Goal: Task Accomplishment & Management: Manage account settings

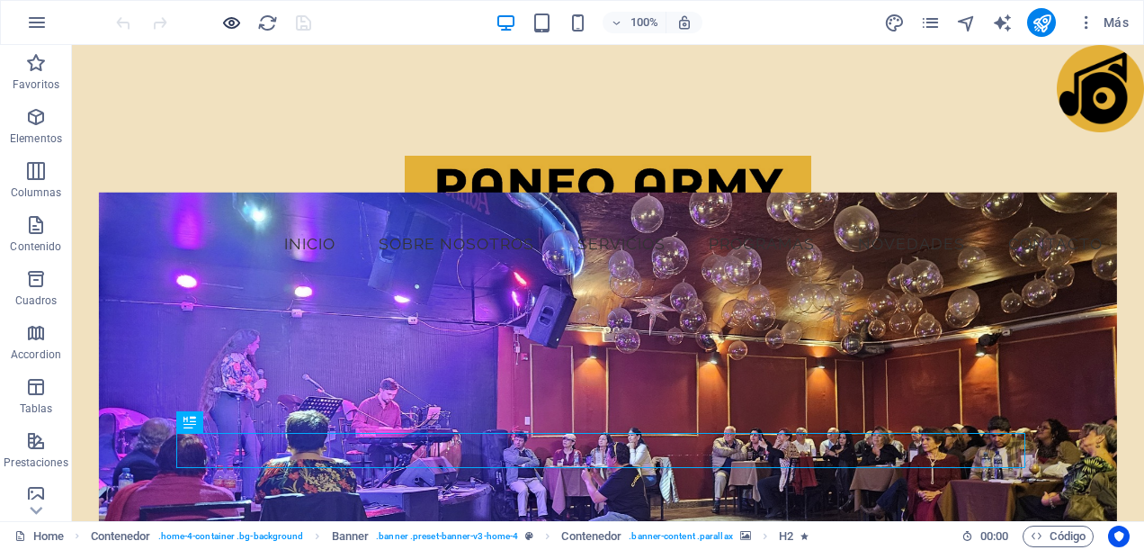
click at [0, 0] on div at bounding box center [0, 0] width 0 height 0
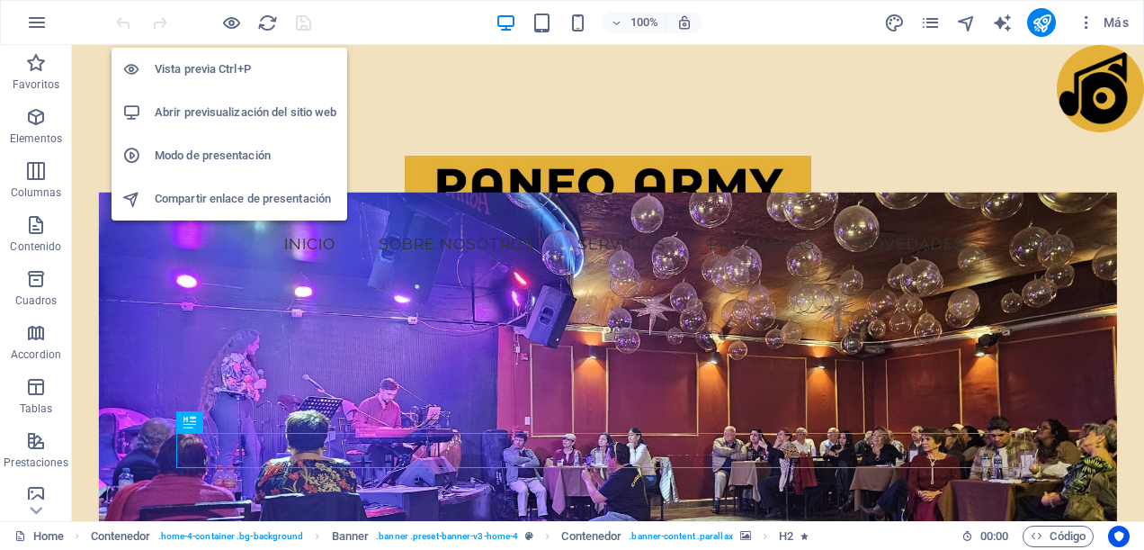
click at [249, 104] on h6 "Abrir previsualización del sitio web" at bounding box center [246, 113] width 182 height 22
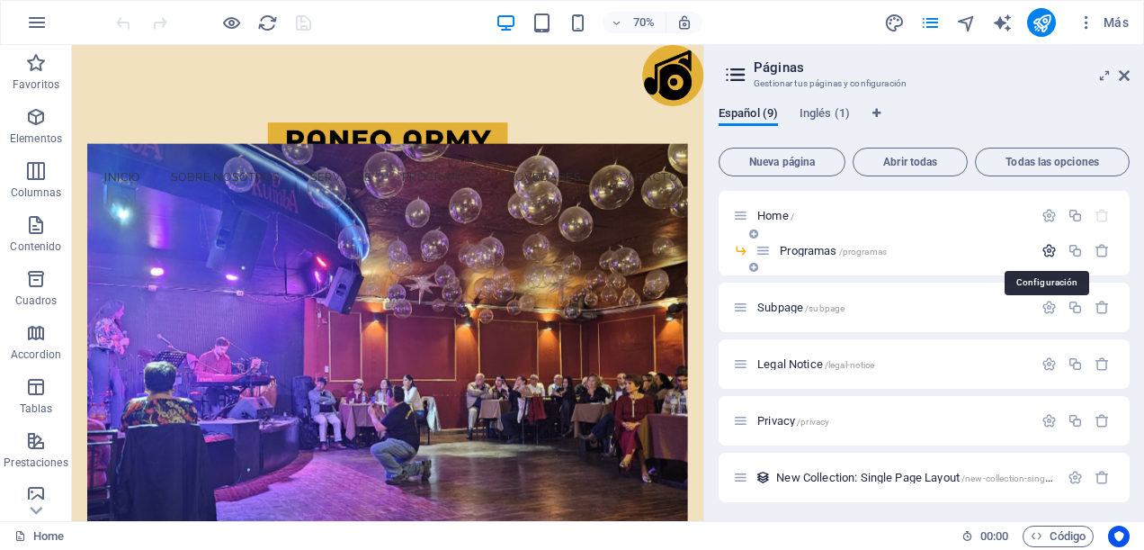
click at [0, 0] on icon "button" at bounding box center [0, 0] width 0 height 0
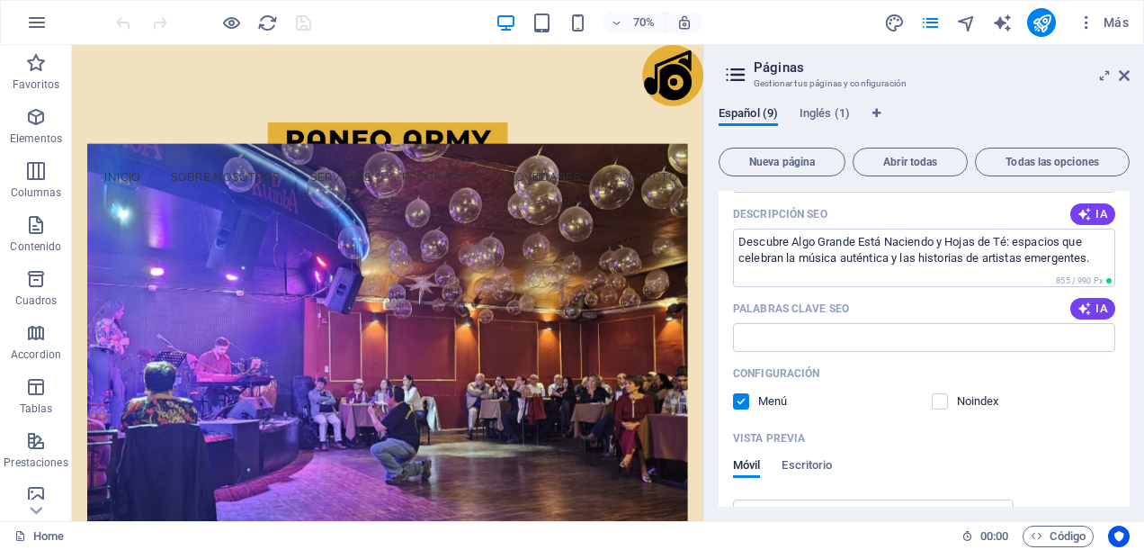
scroll to position [360, 0]
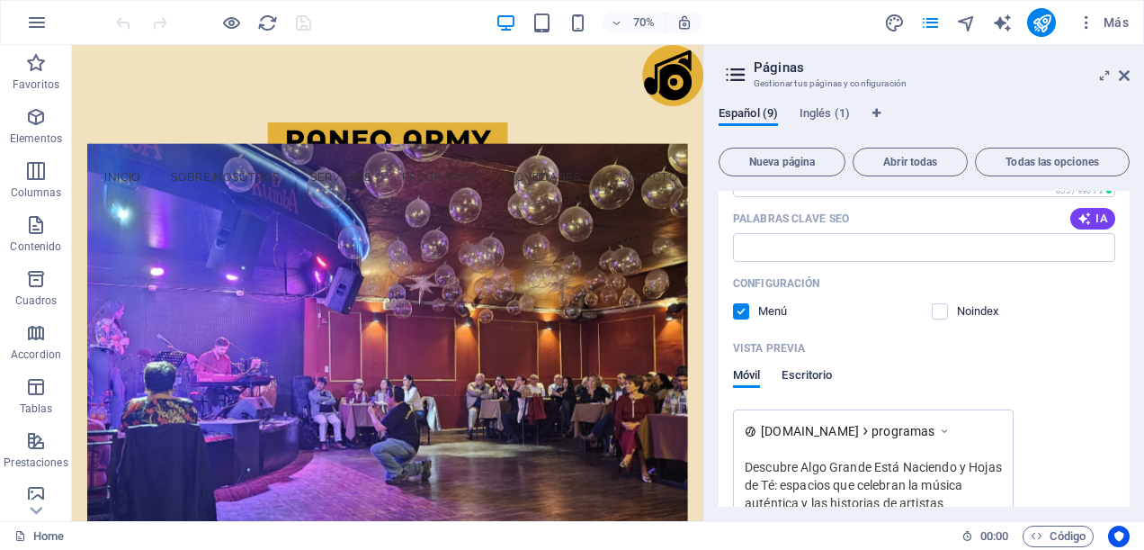
click at [808, 372] on span "Escritorio" at bounding box center [807, 376] width 50 height 25
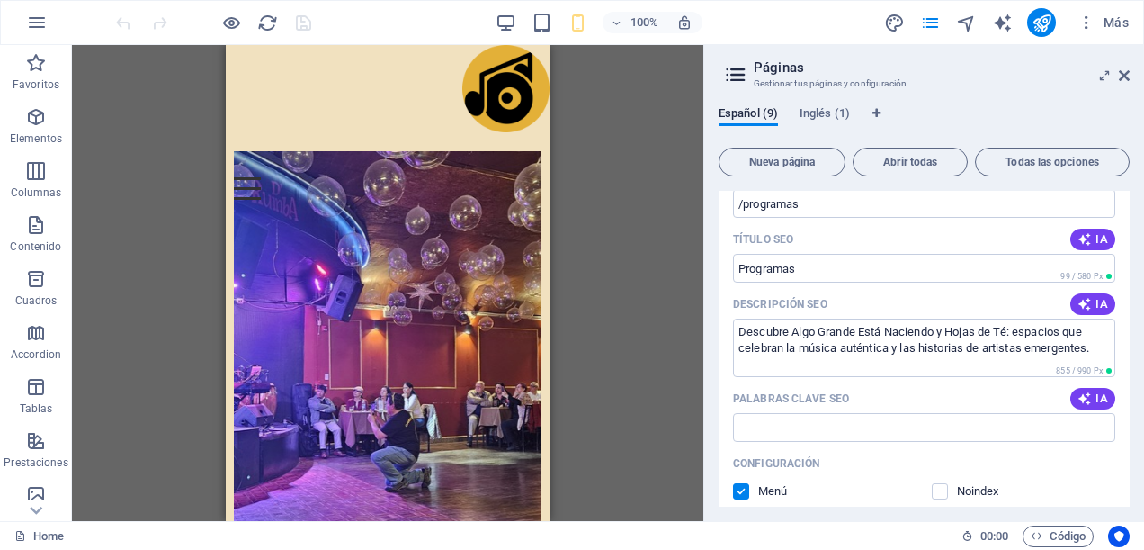
scroll to position [0, 0]
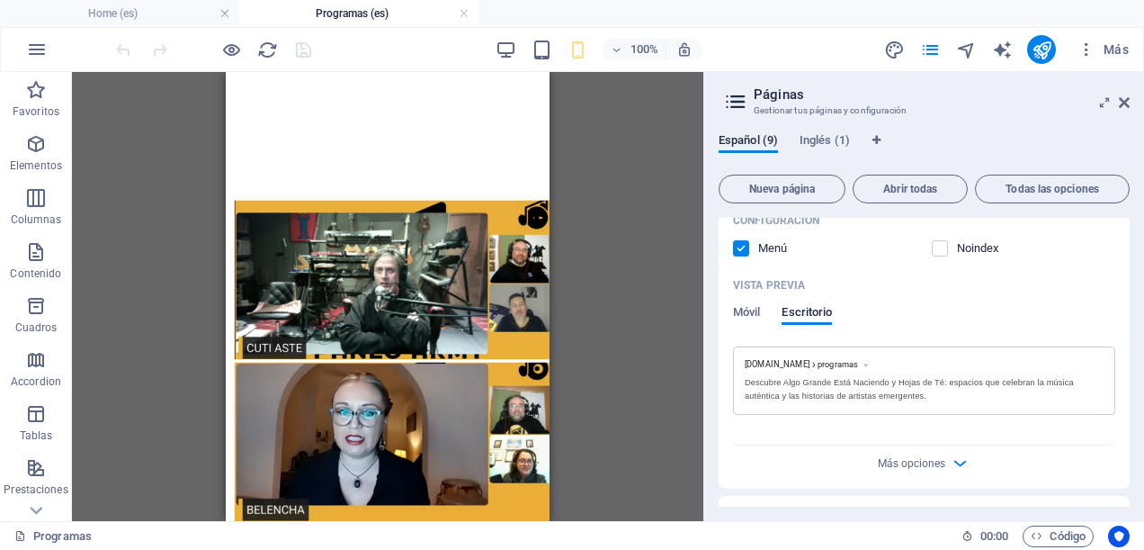
scroll to position [540, 0]
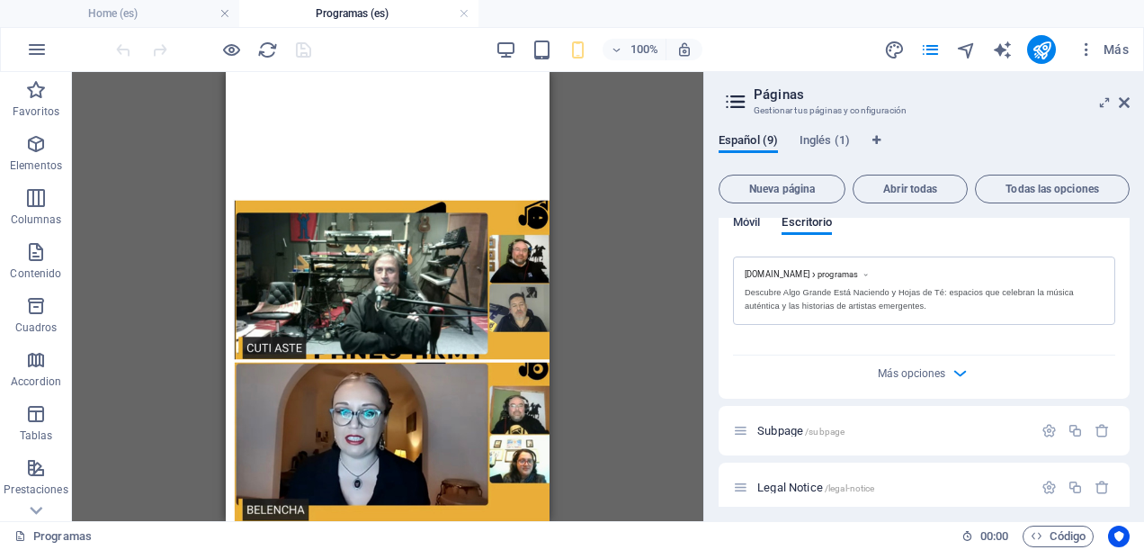
click at [747, 218] on span "Móvil" at bounding box center [746, 223] width 27 height 25
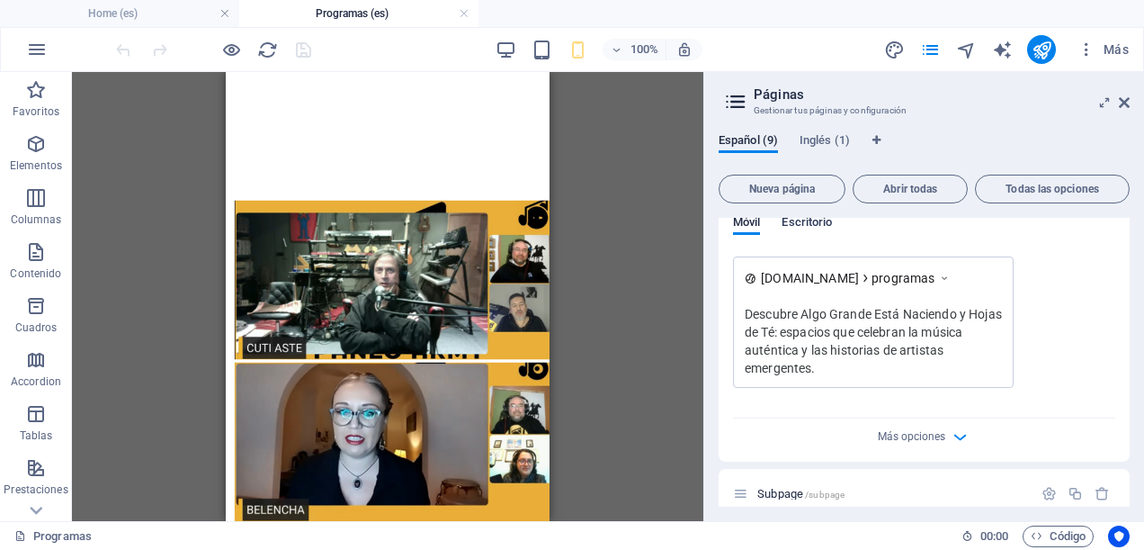
click at [822, 229] on span "Escritorio" at bounding box center [807, 223] width 50 height 25
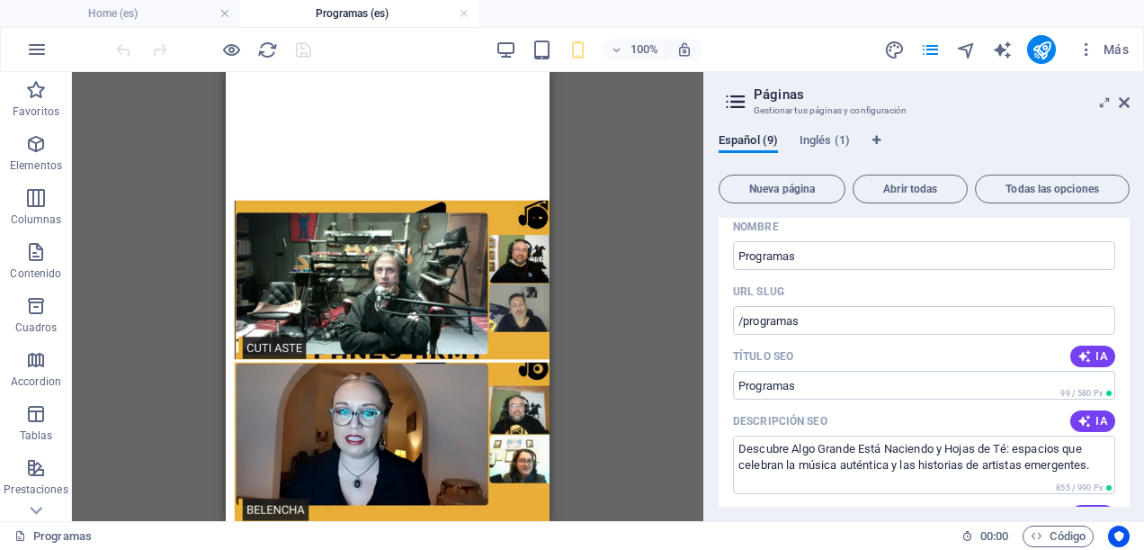
scroll to position [0, 0]
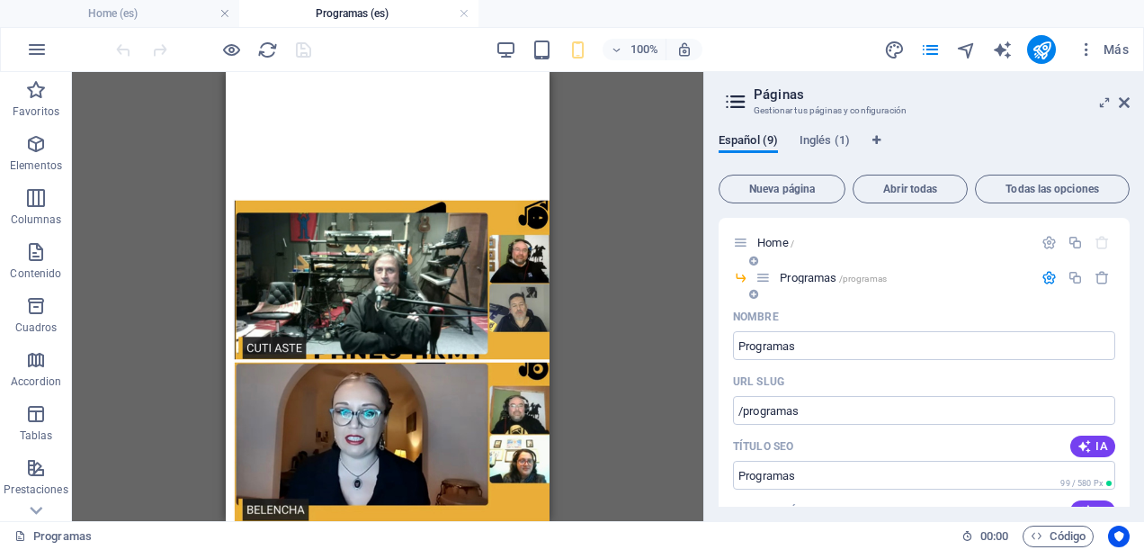
click at [0, 0] on icon at bounding box center [0, 0] width 0 height 0
click at [0, 0] on icon "button" at bounding box center [0, 0] width 0 height 0
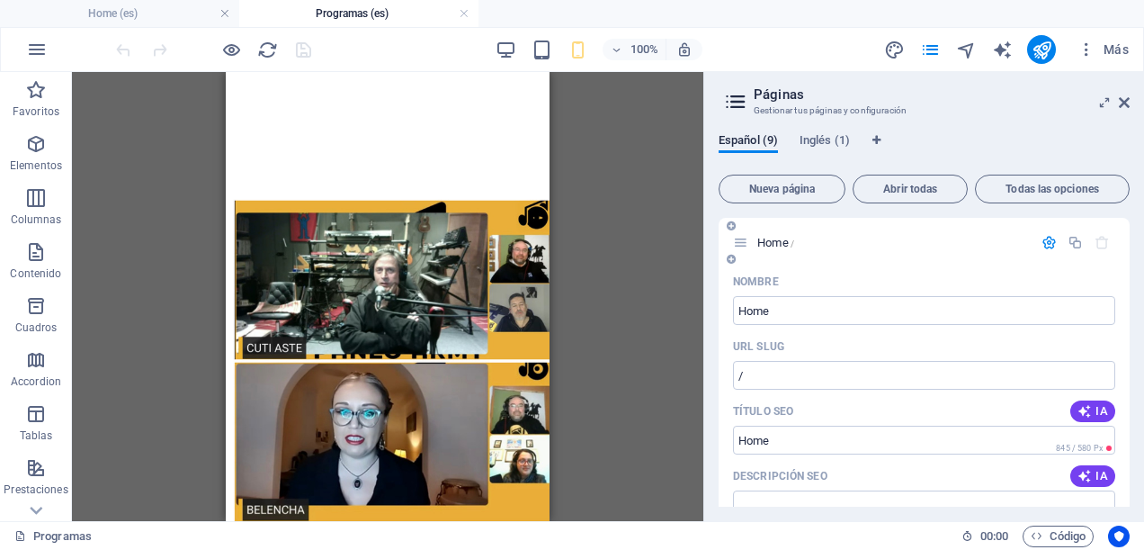
click at [0, 0] on span "Home /" at bounding box center [0, 0] width 0 height 0
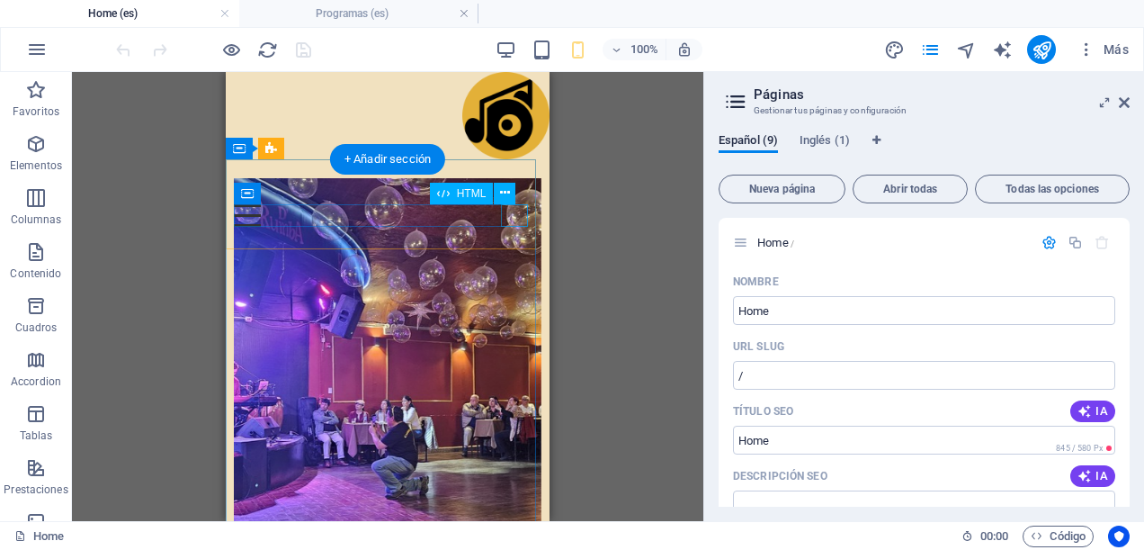
click at [516, 220] on div "Menu" at bounding box center [388, 215] width 308 height 22
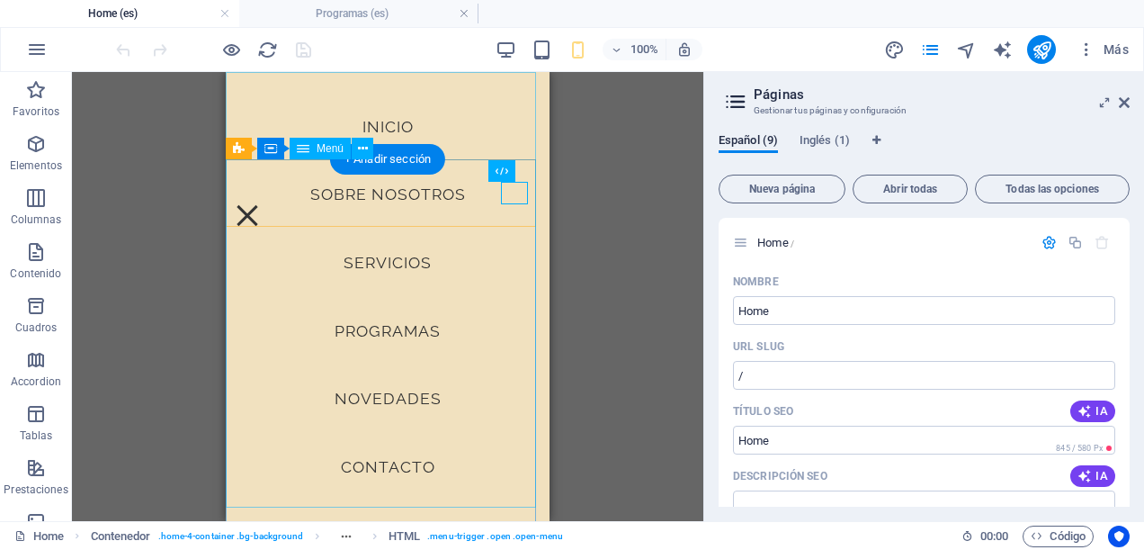
click at [365, 318] on nav "Inicio Sobre Nosotros Servicios Programas Novedades Contacto" at bounding box center [388, 296] width 324 height 449
select select
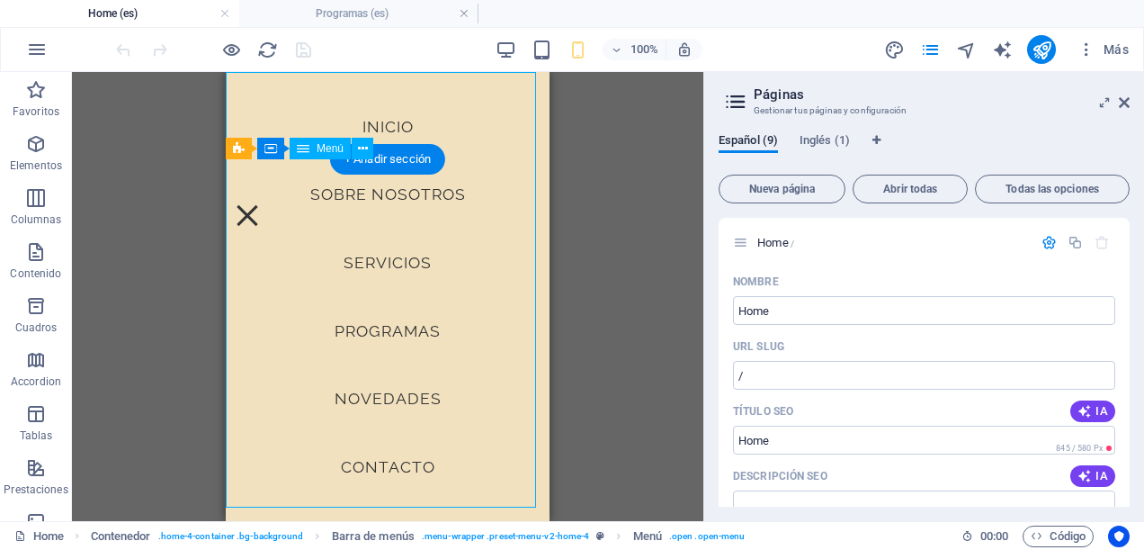
select select "1"
select select
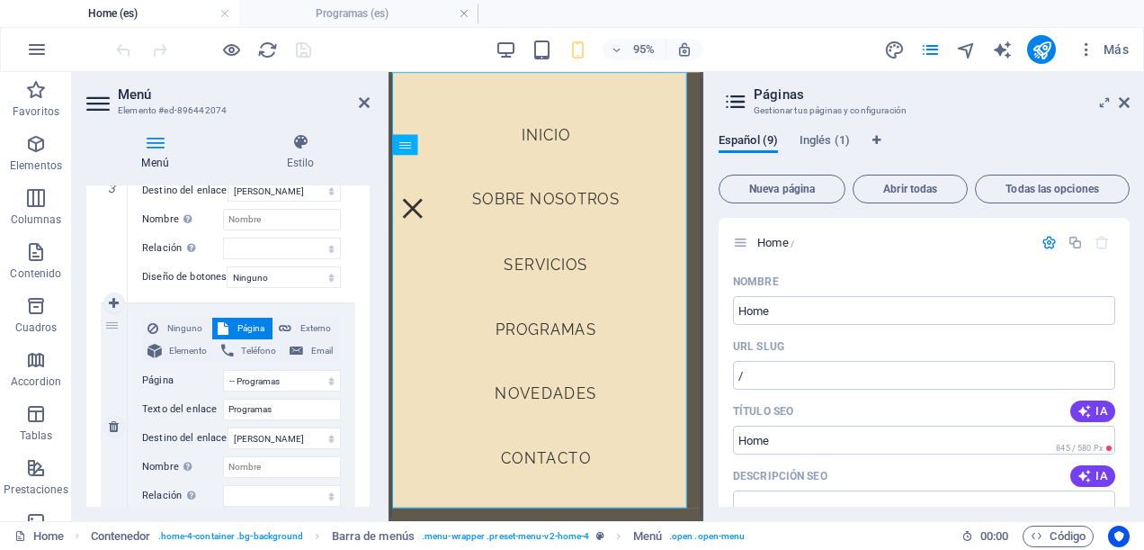
scroll to position [900, 0]
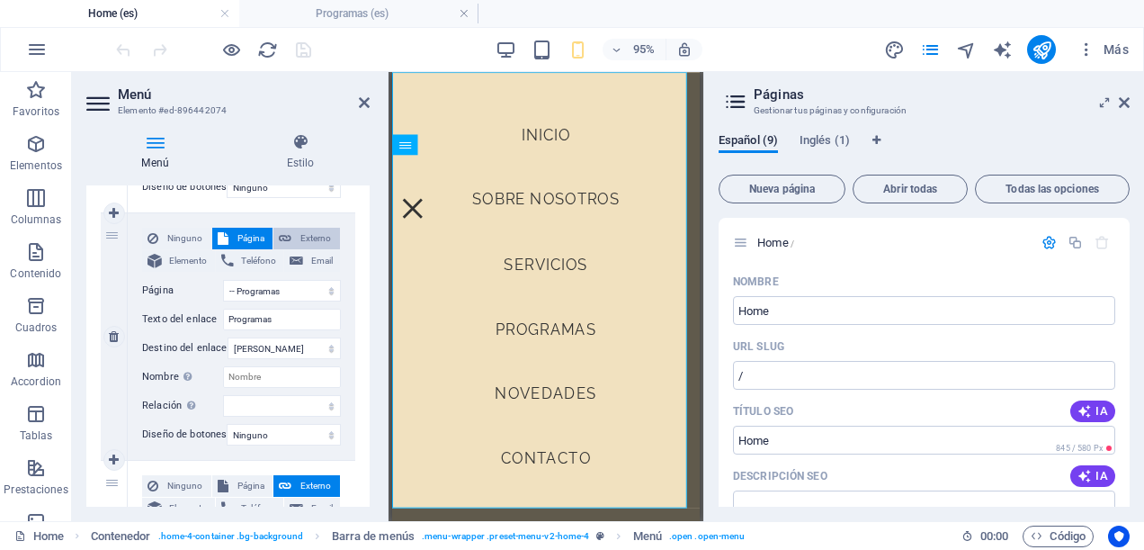
click at [304, 235] on span "Externo" at bounding box center [316, 239] width 38 height 22
select select
select select "blank"
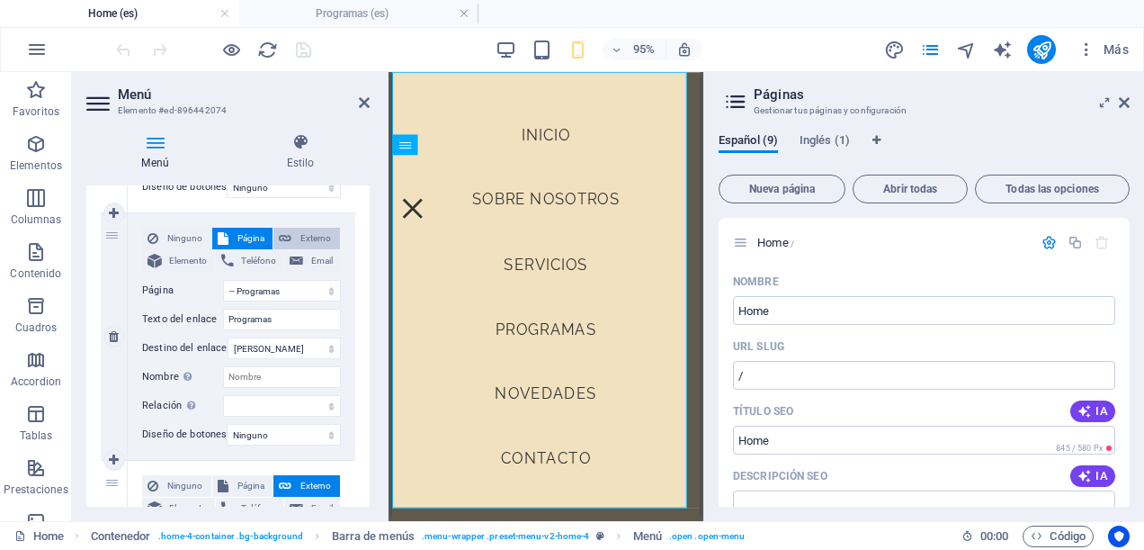
select select
click at [338, 305] on div "Ninguno Página Externo Elemento Teléfono Email Página Home -- Programas Subpage…" at bounding box center [242, 336] width 228 height 247
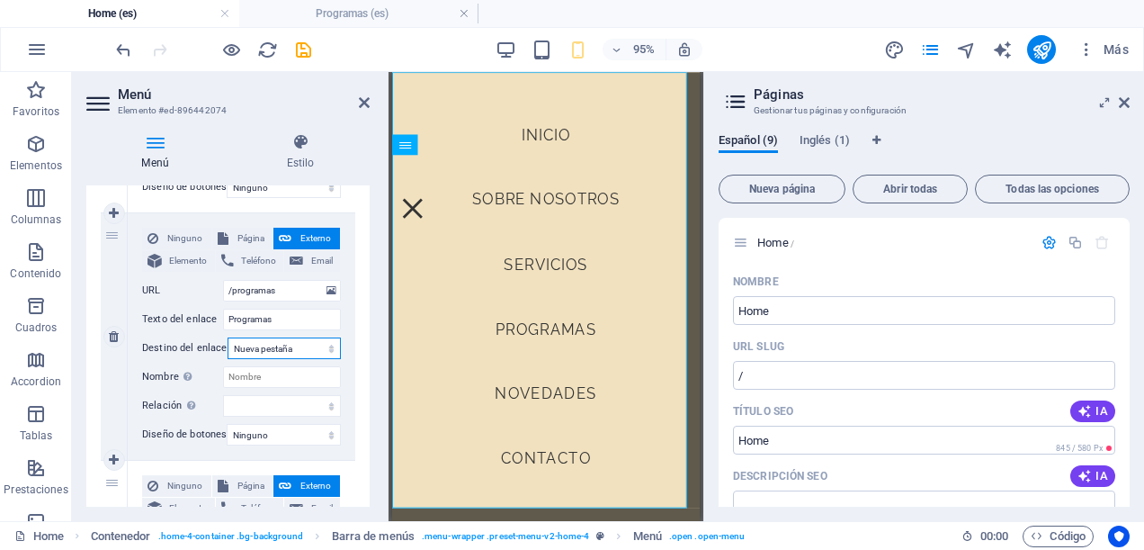
click at [329, 349] on select "Nueva pestaña Misma pestaña Superposición" at bounding box center [284, 348] width 113 height 22
select select
click at [228, 337] on select "Nueva pestaña Misma pestaña Superposición" at bounding box center [284, 348] width 113 height 22
select select
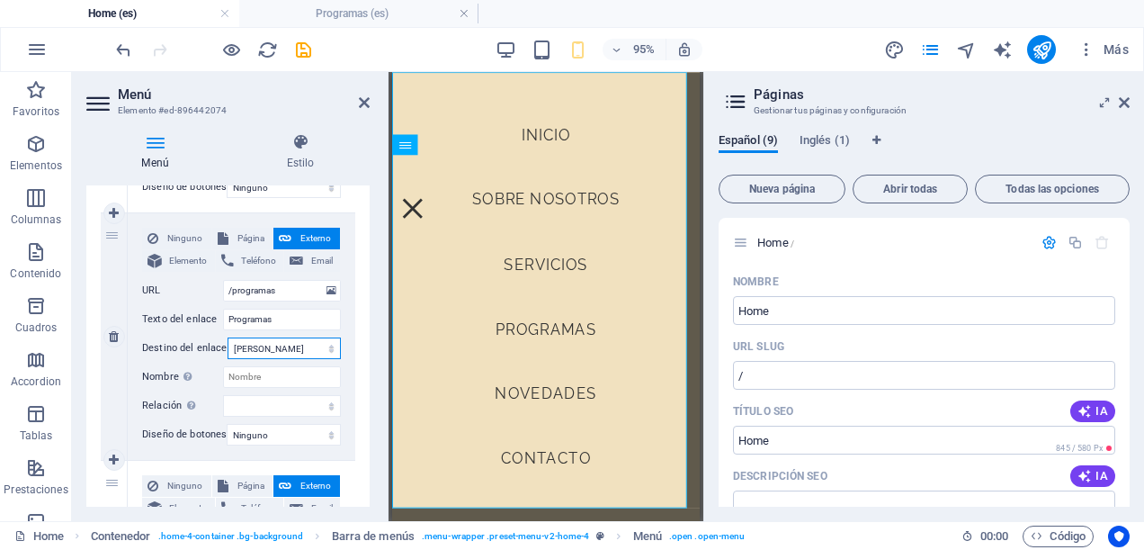
select select
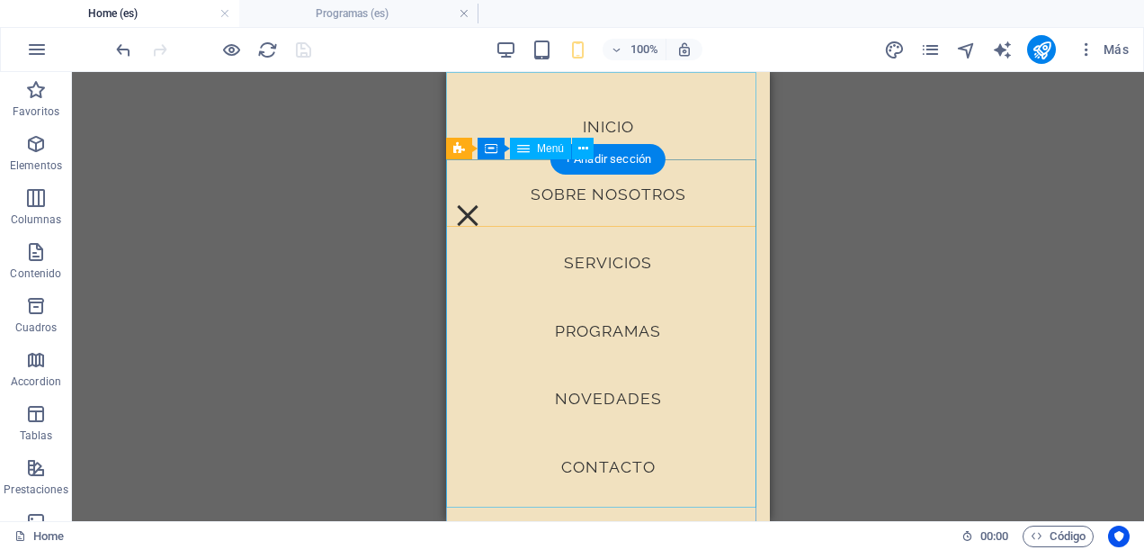
click at [606, 324] on nav "Inicio Sobre Nosotros Servicios Programas Novedades Contacto" at bounding box center [608, 296] width 324 height 449
select select
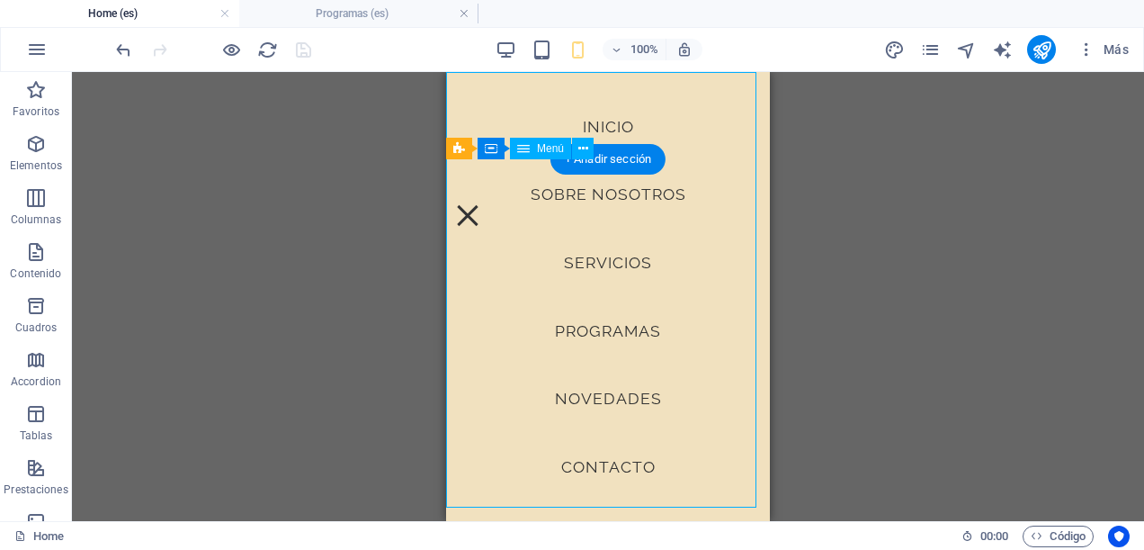
select select
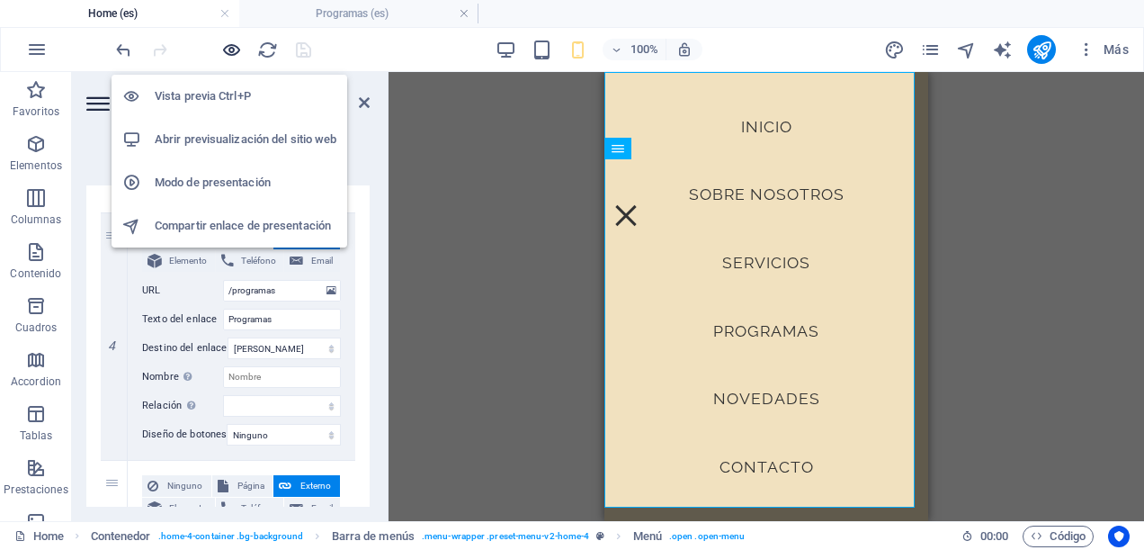
click at [234, 44] on icon "button" at bounding box center [231, 50] width 21 height 21
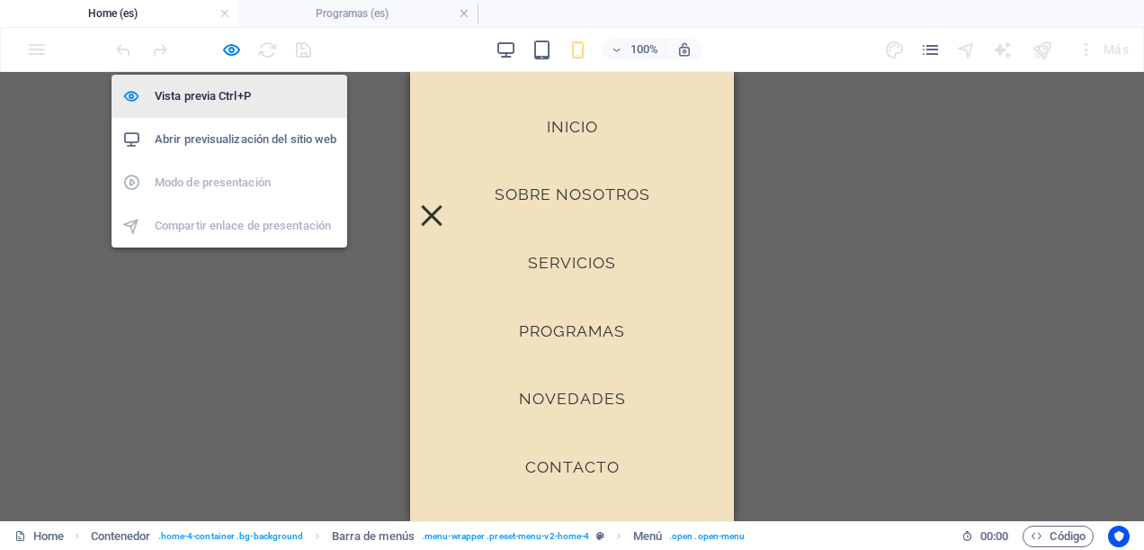
click at [246, 89] on h6 "Vista previa Ctrl+P" at bounding box center [246, 96] width 182 height 22
select select
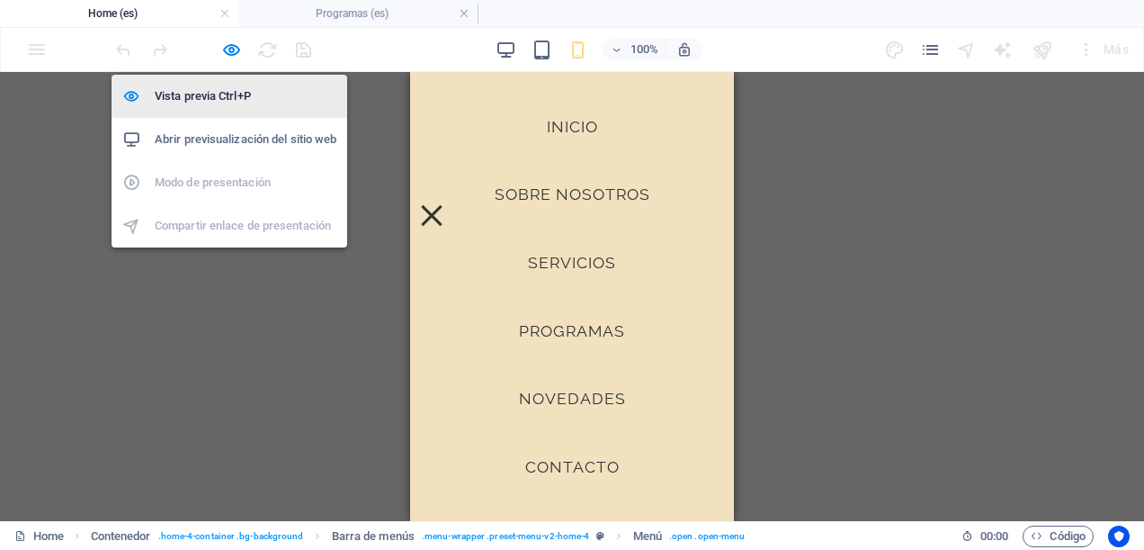
select select
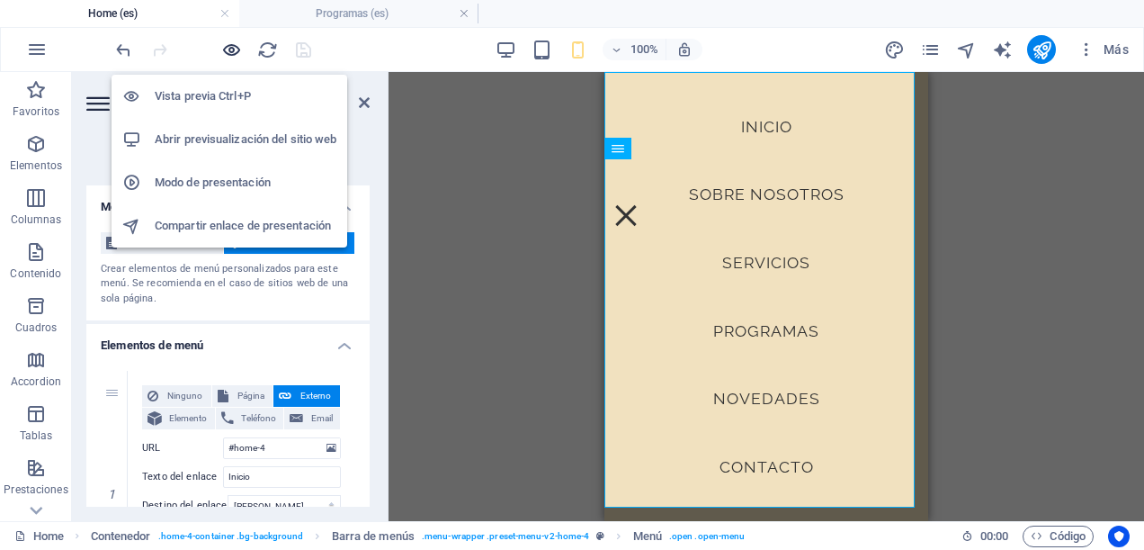
click at [223, 52] on icon "button" at bounding box center [231, 50] width 21 height 21
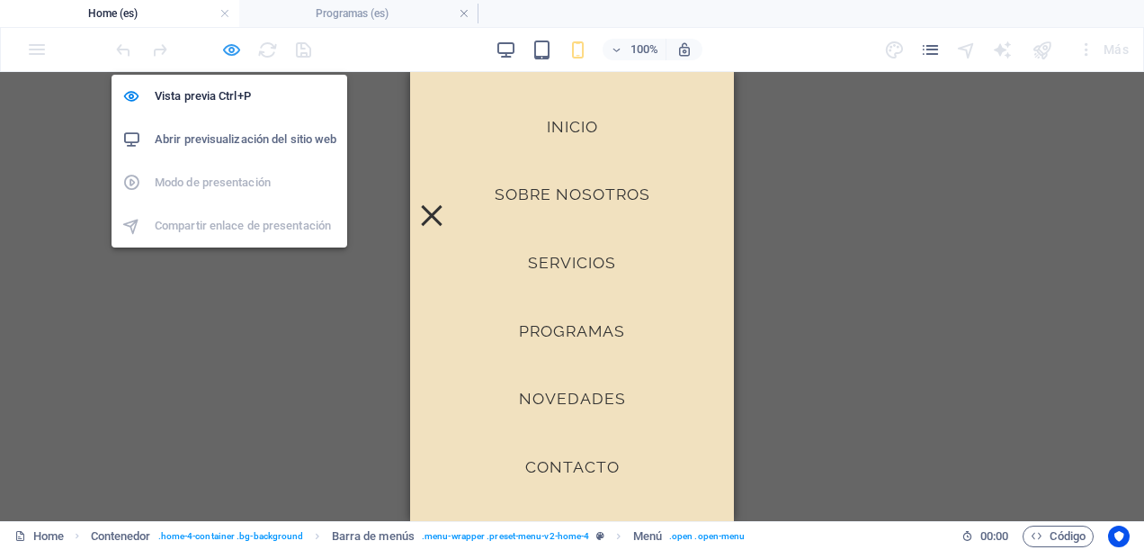
click at [223, 52] on icon "button" at bounding box center [231, 50] width 21 height 21
select select
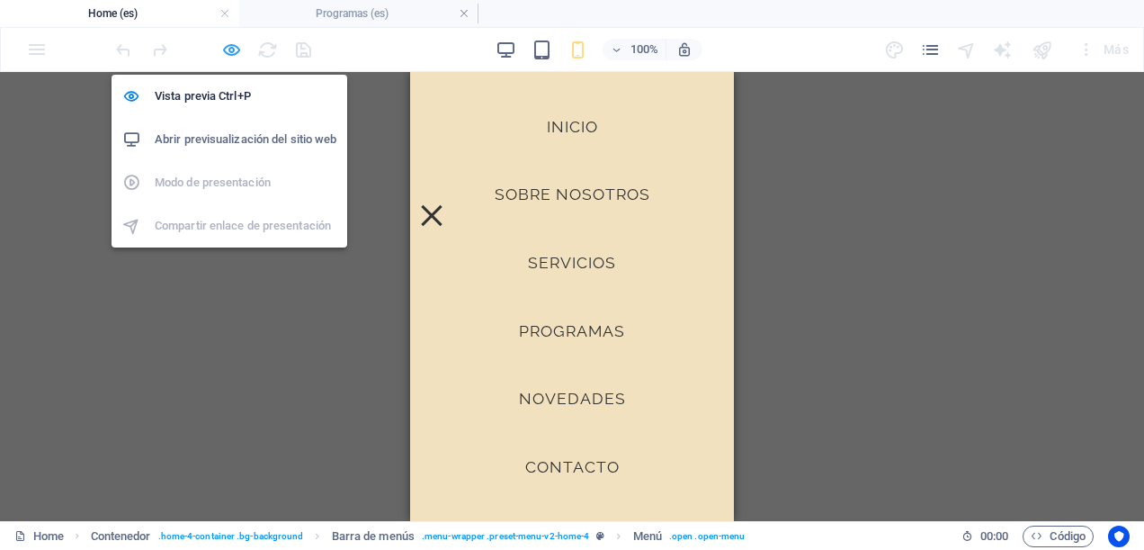
select select
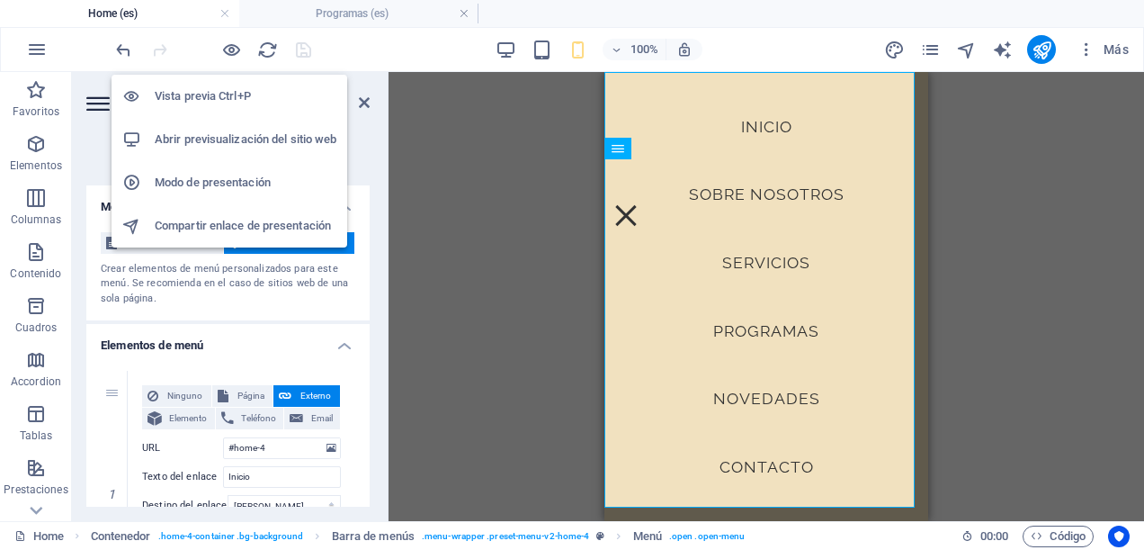
click at [223, 134] on h6 "Abrir previsualización del sitio web" at bounding box center [246, 140] width 182 height 22
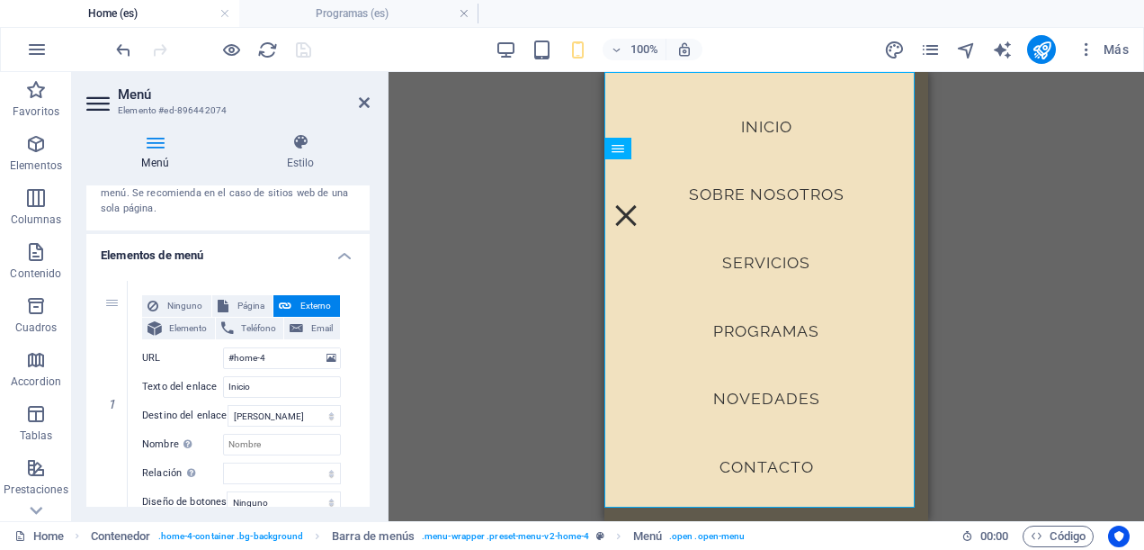
scroll to position [180, 0]
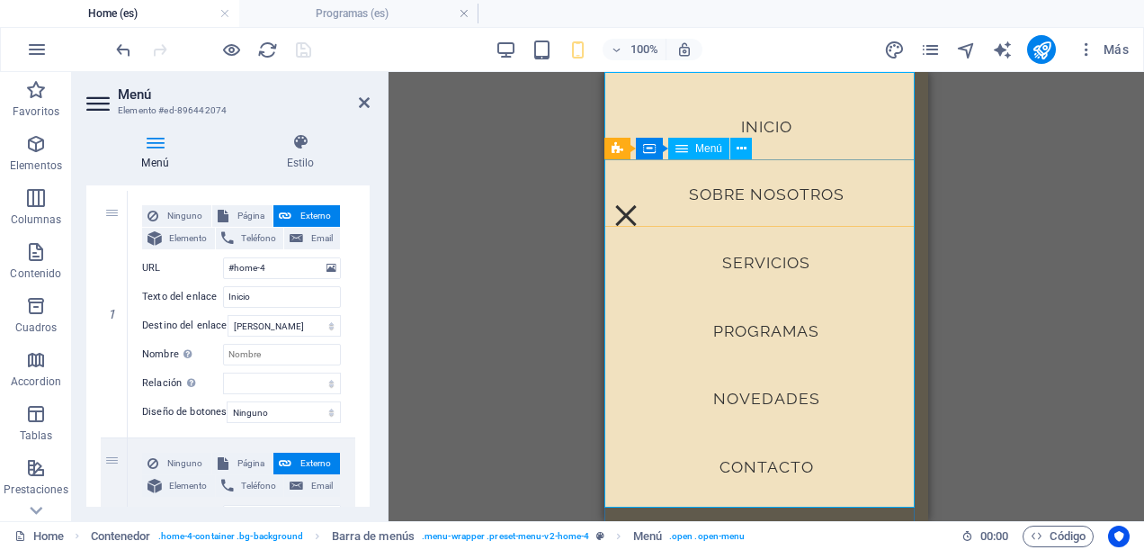
click at [810, 294] on nav "Inicio Sobre Nosotros Servicios Programas Novedades Contacto" at bounding box center [767, 296] width 324 height 449
click at [1057, 290] on div "H2 Contenedor Contenedor Banner Banner Contenedor Contenedor Contenedor Imagen …" at bounding box center [767, 296] width 756 height 449
click at [365, 98] on icon at bounding box center [364, 102] width 11 height 14
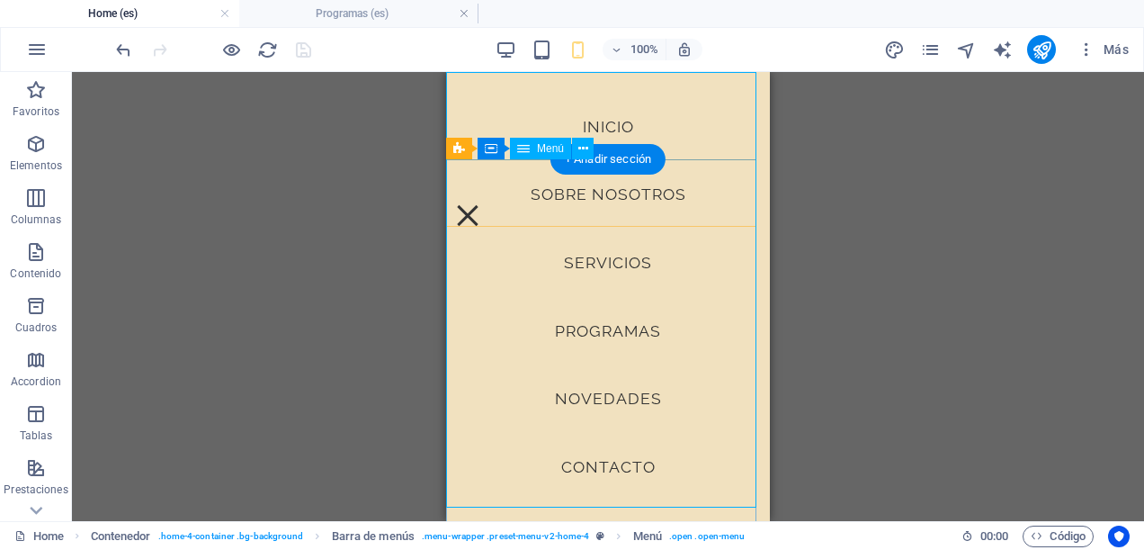
click at [596, 334] on nav "Inicio Sobre Nosotros Servicios Programas Novedades Contacto" at bounding box center [608, 296] width 324 height 449
select select
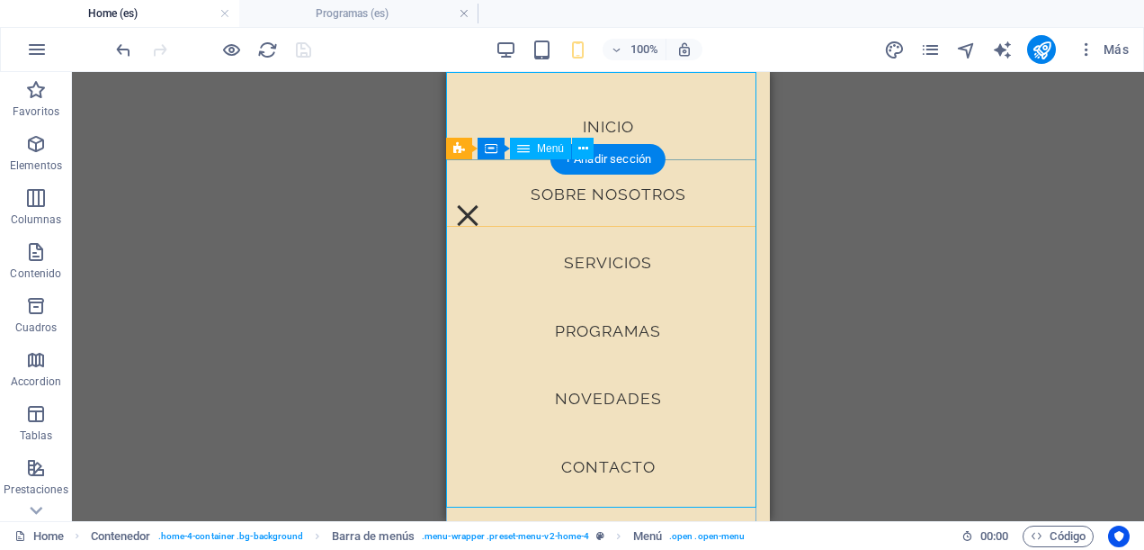
select select
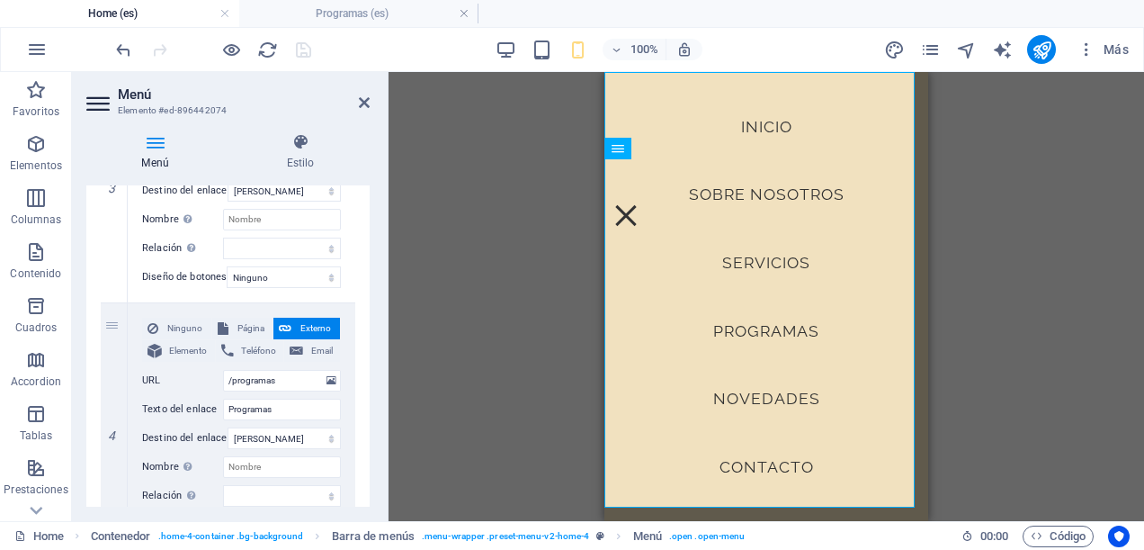
scroll to position [900, 0]
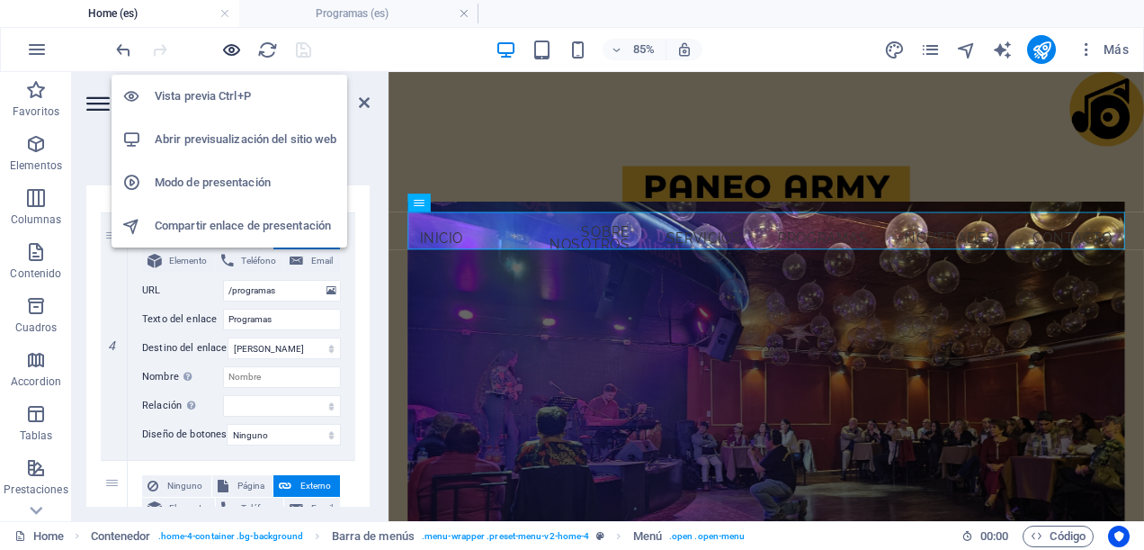
click at [229, 47] on icon "button" at bounding box center [231, 50] width 21 height 21
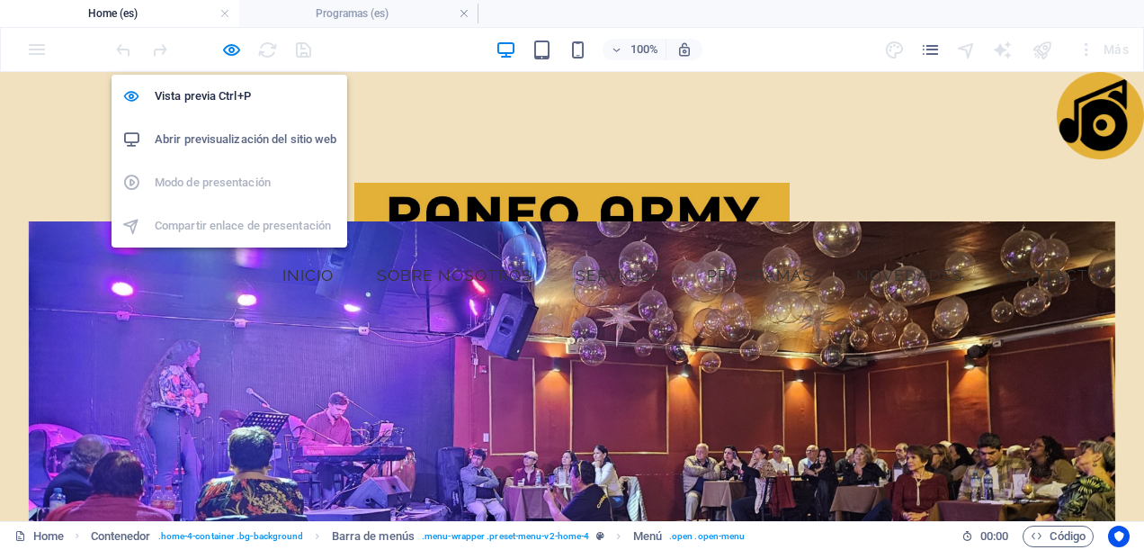
click at [247, 148] on h6 "Abrir previsualización del sitio web" at bounding box center [246, 140] width 182 height 22
click at [227, 49] on icon "button" at bounding box center [231, 50] width 21 height 21
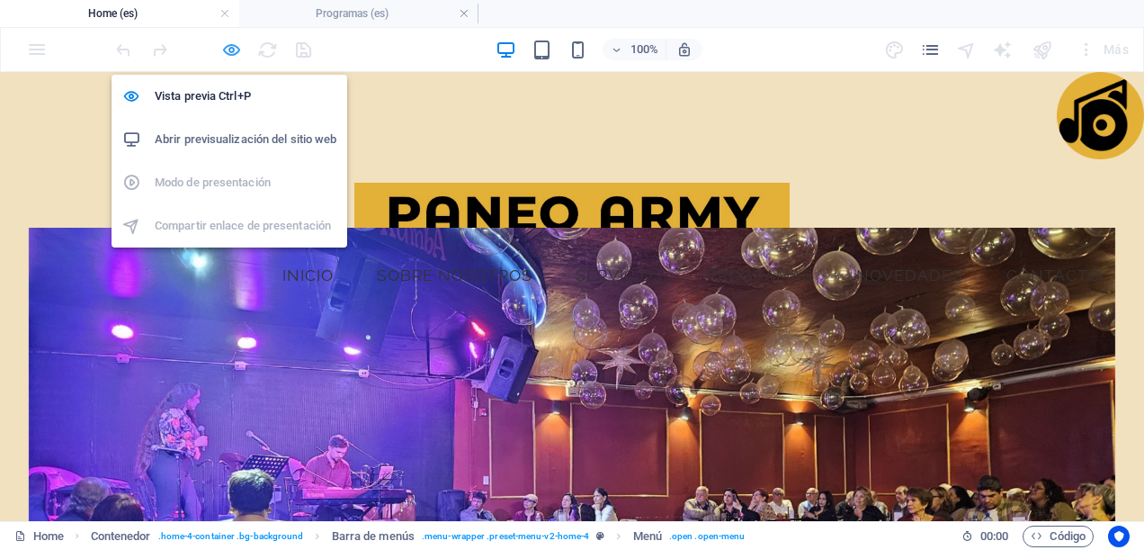
select select
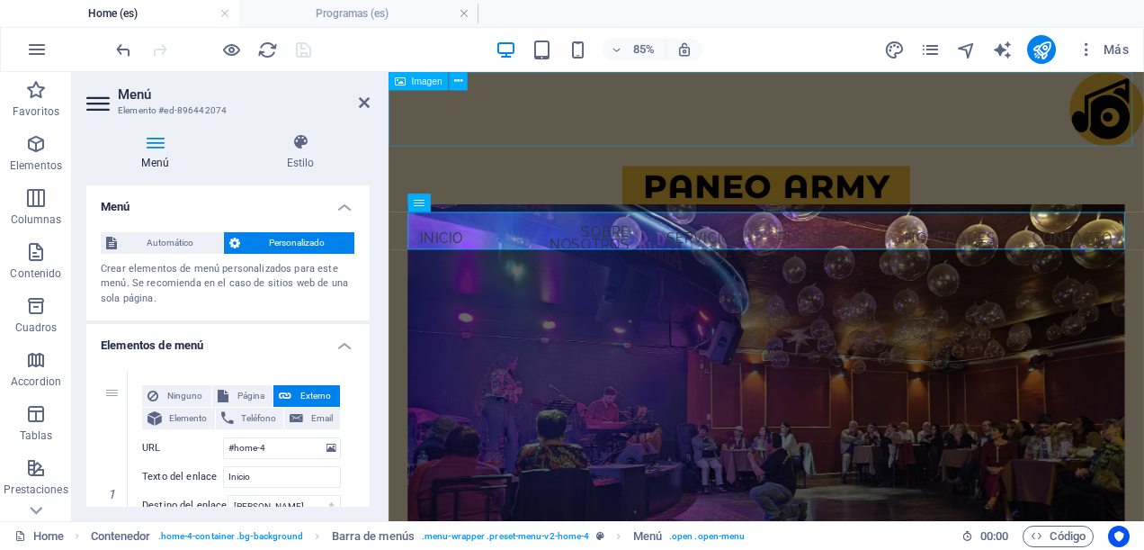
click at [1028, 122] on figure at bounding box center [833, 115] width 889 height 87
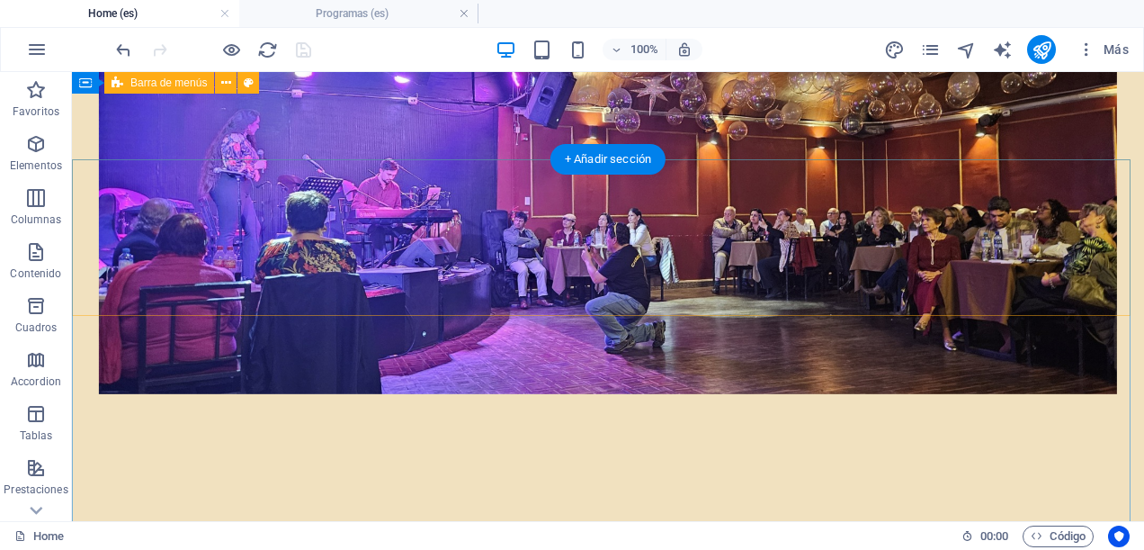
scroll to position [0, 0]
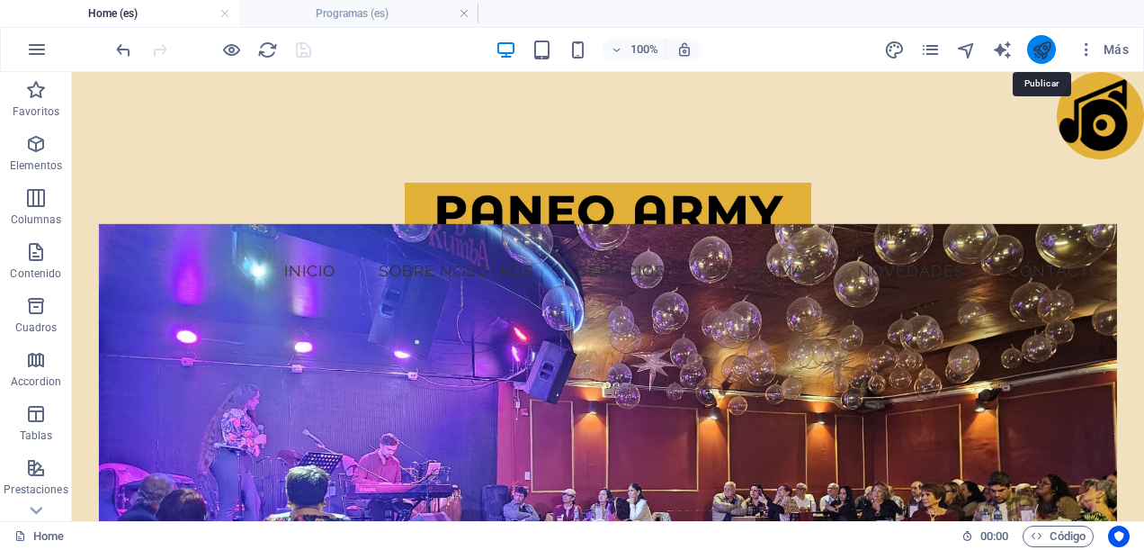
select select
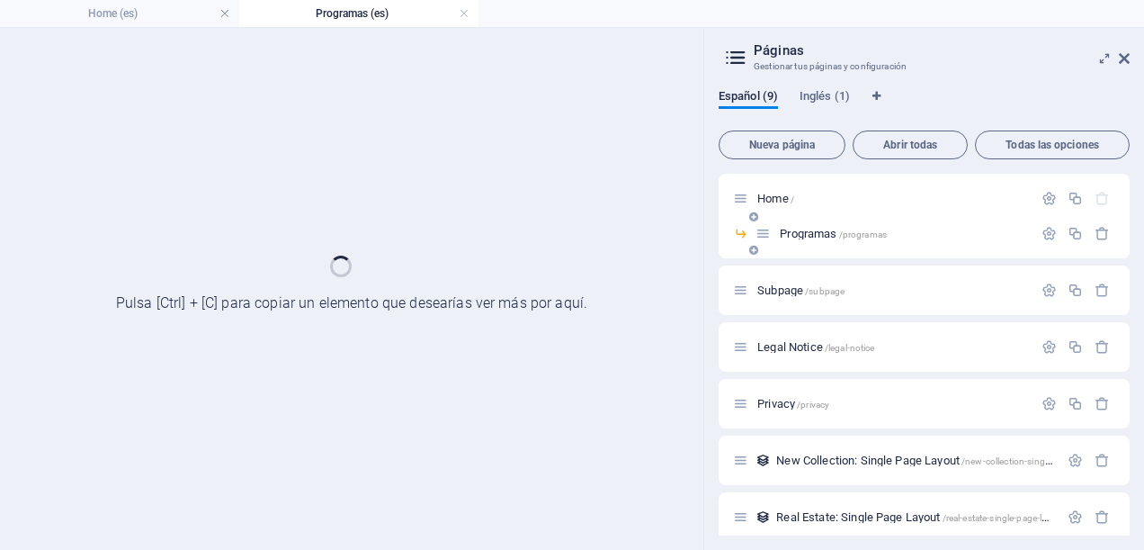
click at [0, 0] on div "Programas /programas" at bounding box center [0, 0] width 0 height 0
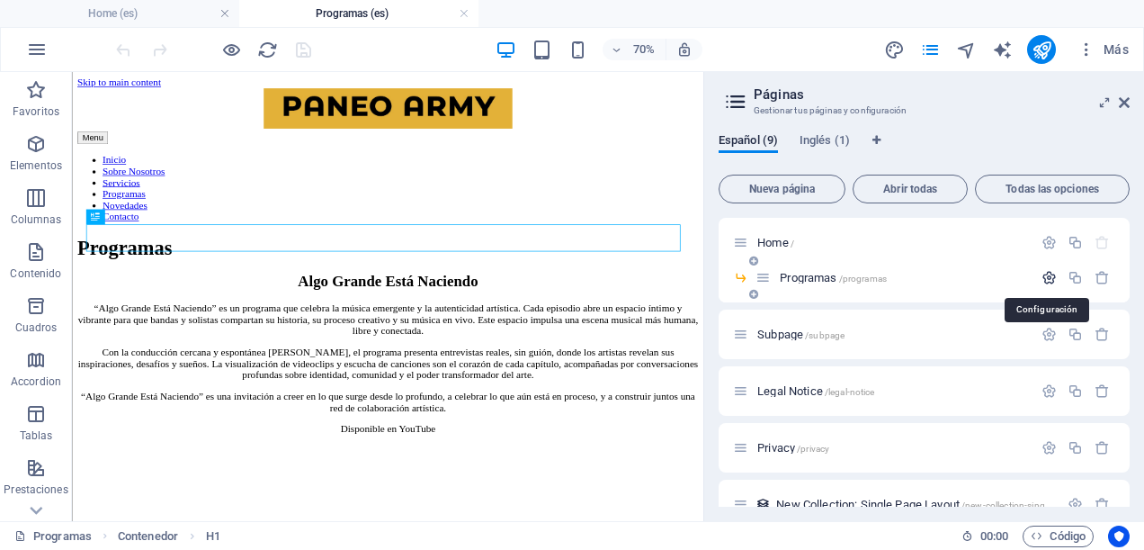
click at [0, 0] on icon "button" at bounding box center [0, 0] width 0 height 0
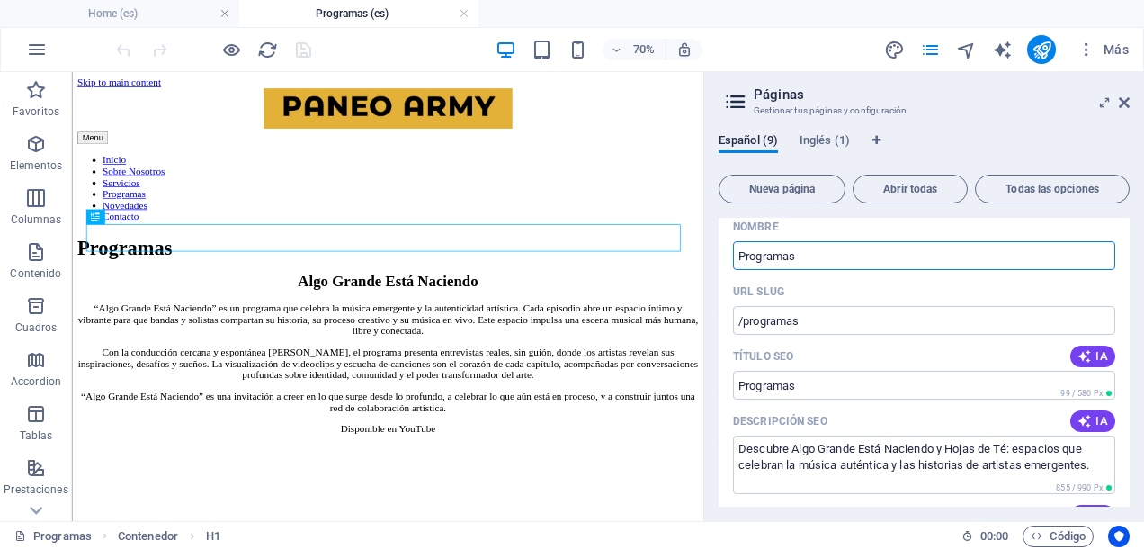
scroll to position [180, 0]
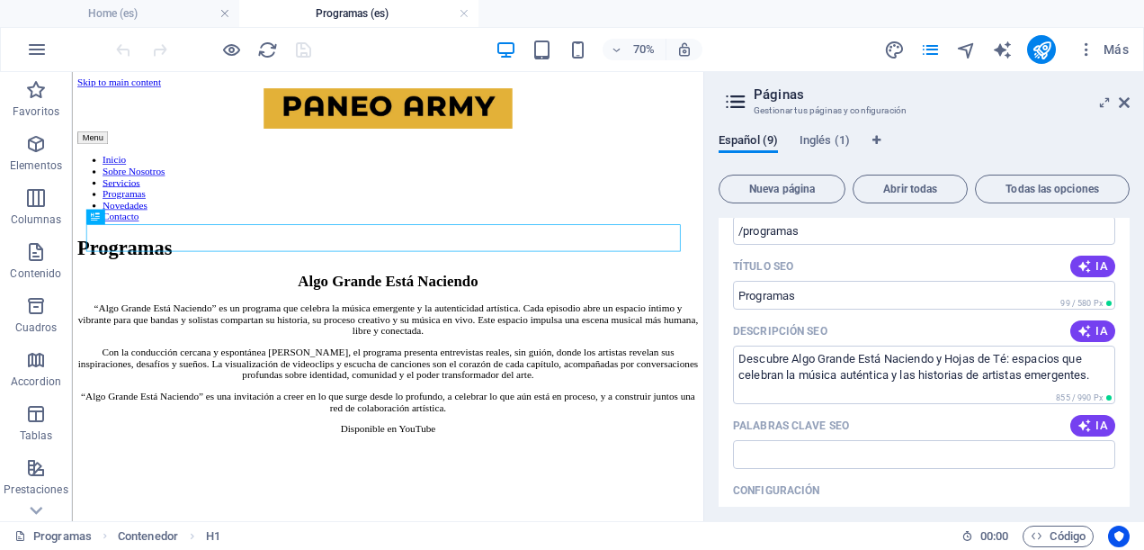
click at [1097, 265] on span "IA" at bounding box center [1093, 266] width 31 height 14
type input "**Título SEO en Español:** Algo Grande en Música Emergent"
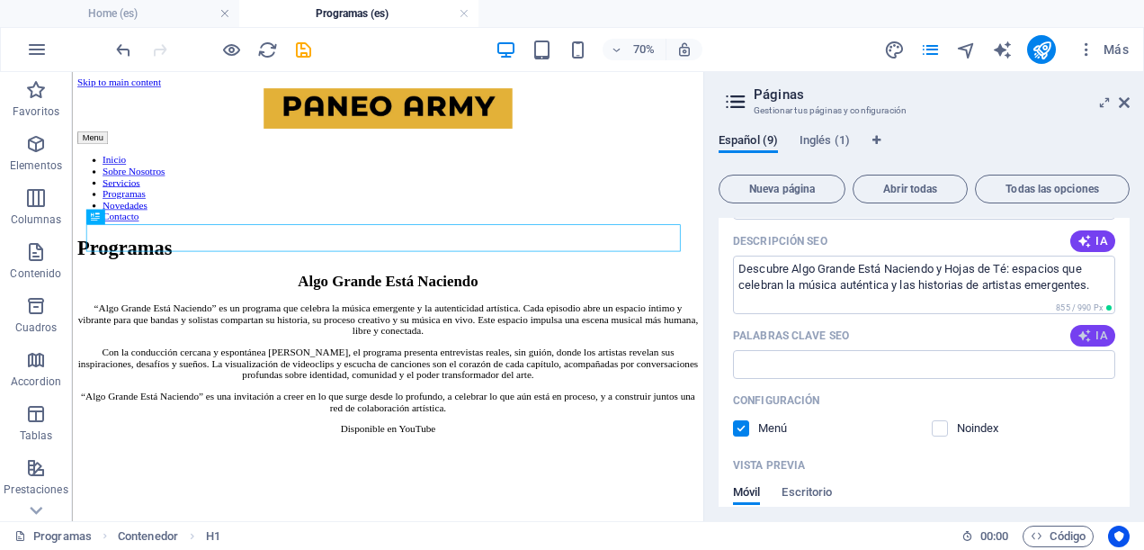
click at [1101, 332] on span "IA" at bounding box center [1093, 335] width 31 height 14
type input "programa de música emergente, autenticidad artística, entrevistas a músicos, Ho…"
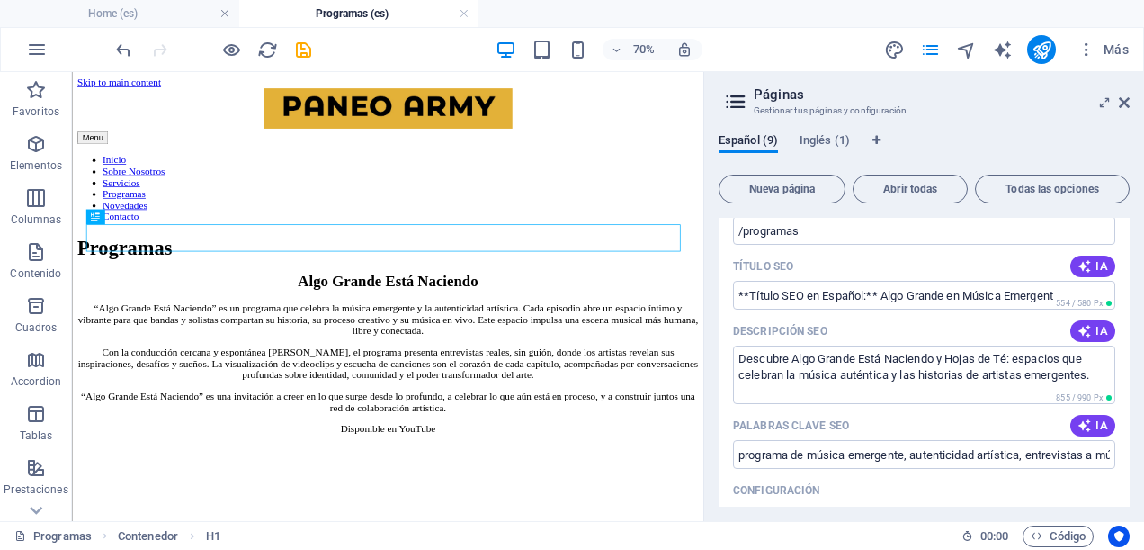
scroll to position [90, 0]
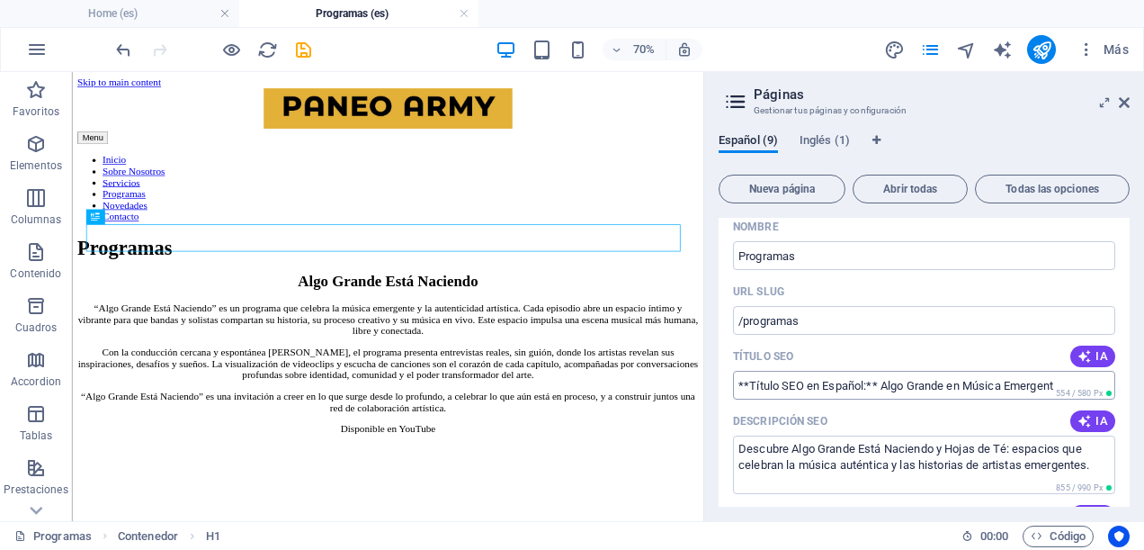
click at [876, 385] on input "**Título SEO en Español:** Algo Grande en Música Emergent" at bounding box center [924, 385] width 382 height 29
click at [929, 378] on input "Algo Grande en Música Emergent" at bounding box center [924, 385] width 382 height 29
type input "Algo Grande en Música Emergente"
click at [1028, 292] on div "URL SLUG" at bounding box center [924, 291] width 382 height 29
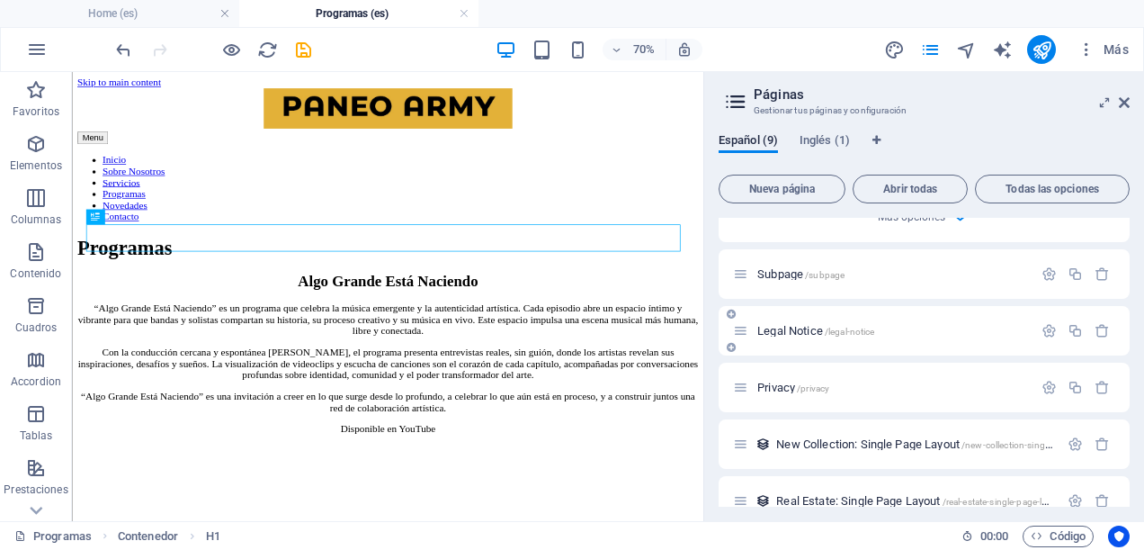
scroll to position [720, 0]
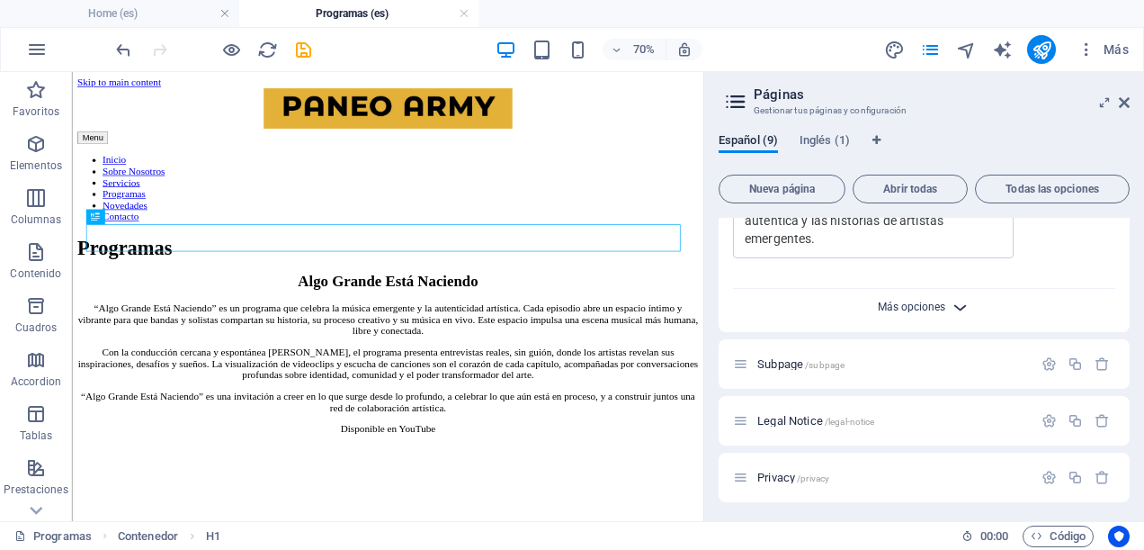
click at [924, 308] on span "Más opciones" at bounding box center [911, 307] width 67 height 13
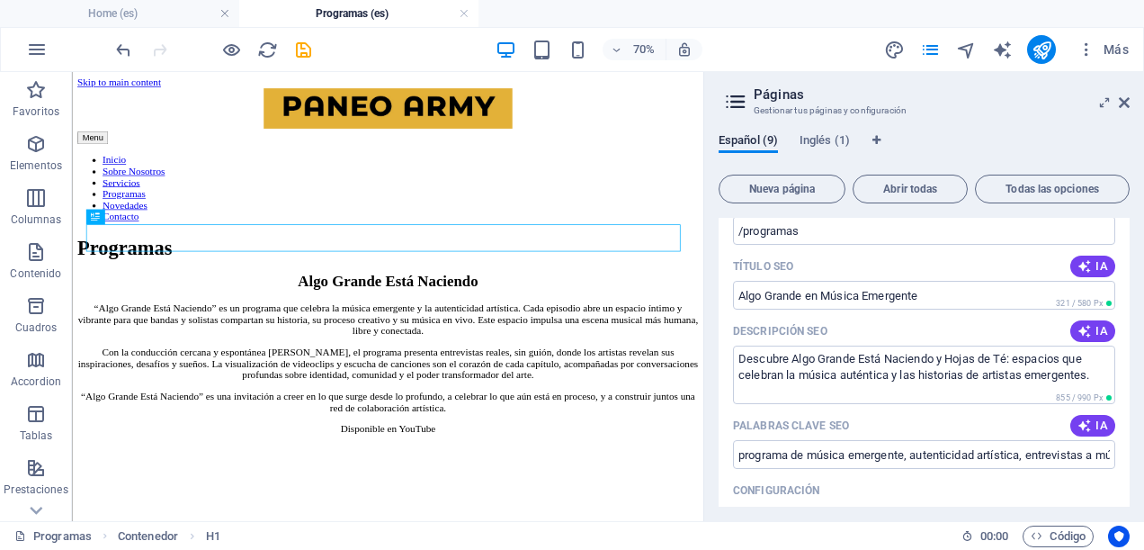
scroll to position [0, 0]
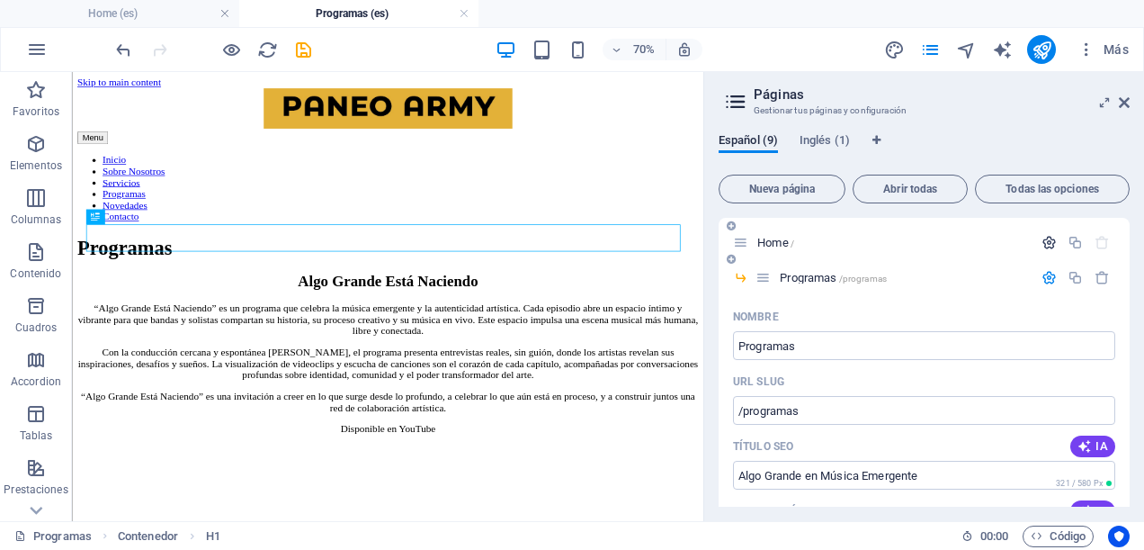
click at [0, 0] on button "button" at bounding box center [0, 0] width 0 height 0
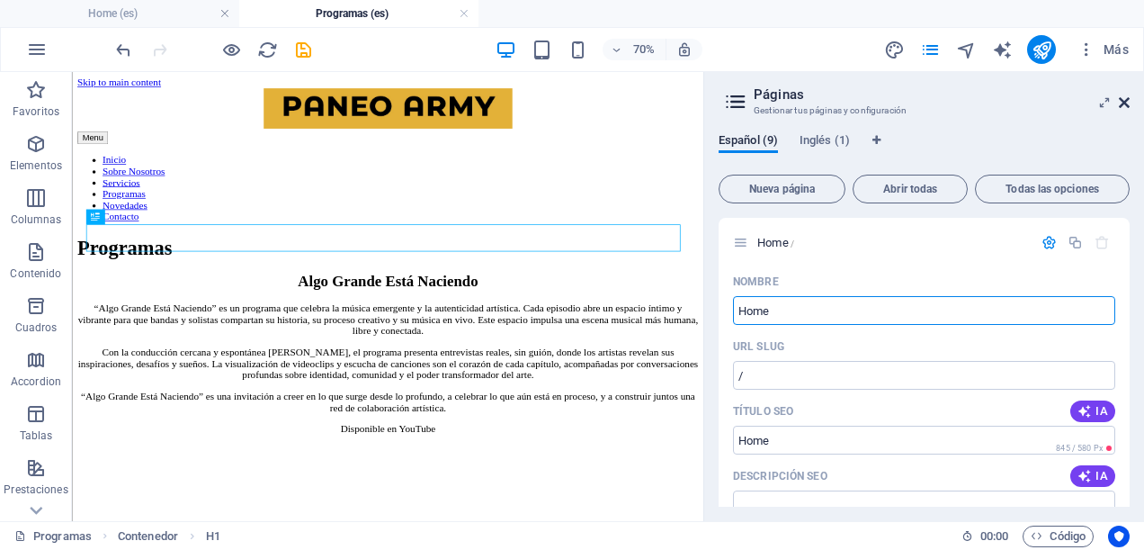
click at [1127, 103] on icon at bounding box center [1124, 102] width 11 height 14
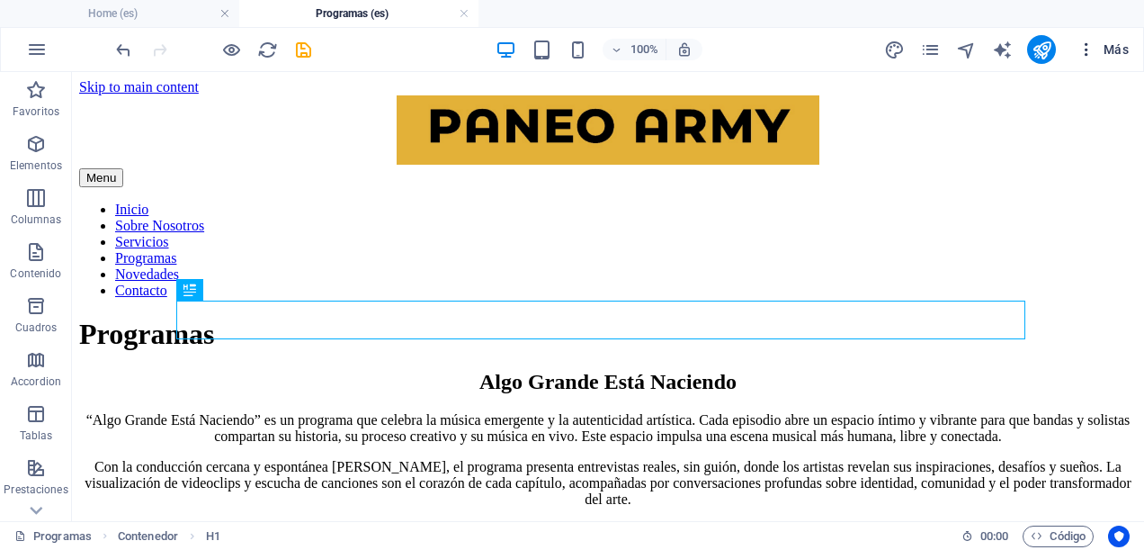
click at [1110, 49] on span "Más" at bounding box center [1103, 49] width 51 height 18
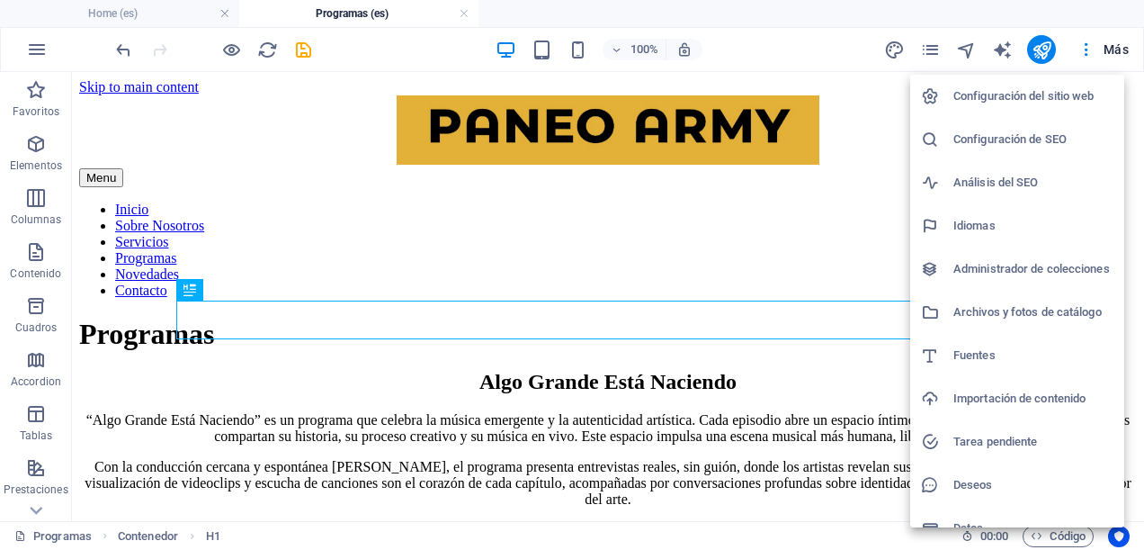
click at [1027, 104] on h6 "Configuración del sitio web" at bounding box center [1034, 96] width 160 height 22
select select "44"
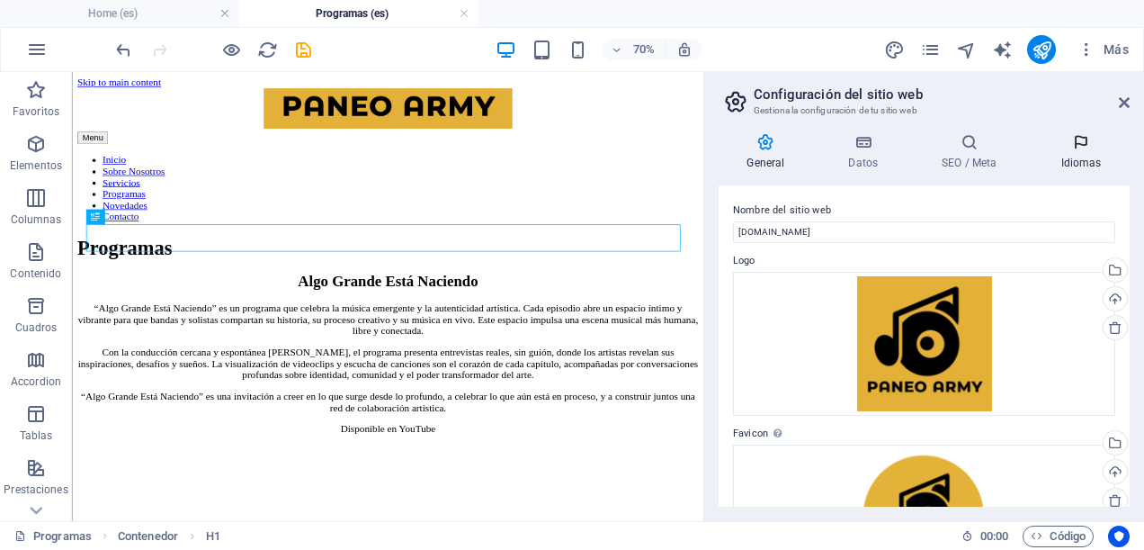
click at [1078, 145] on icon at bounding box center [1081, 142] width 97 height 18
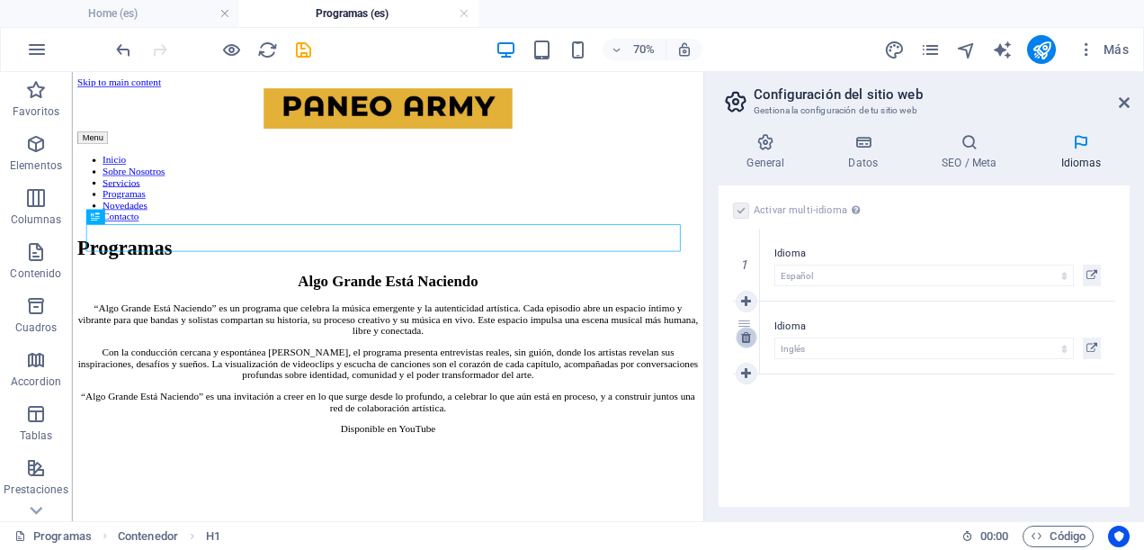
click at [741, 341] on icon at bounding box center [746, 337] width 10 height 13
click at [740, 205] on label at bounding box center [741, 210] width 16 height 16
click at [0, 0] on input "Activar multi-idioma Para desactivar la opción multi-idioma, elimine todos los …" at bounding box center [0, 0] width 0 height 0
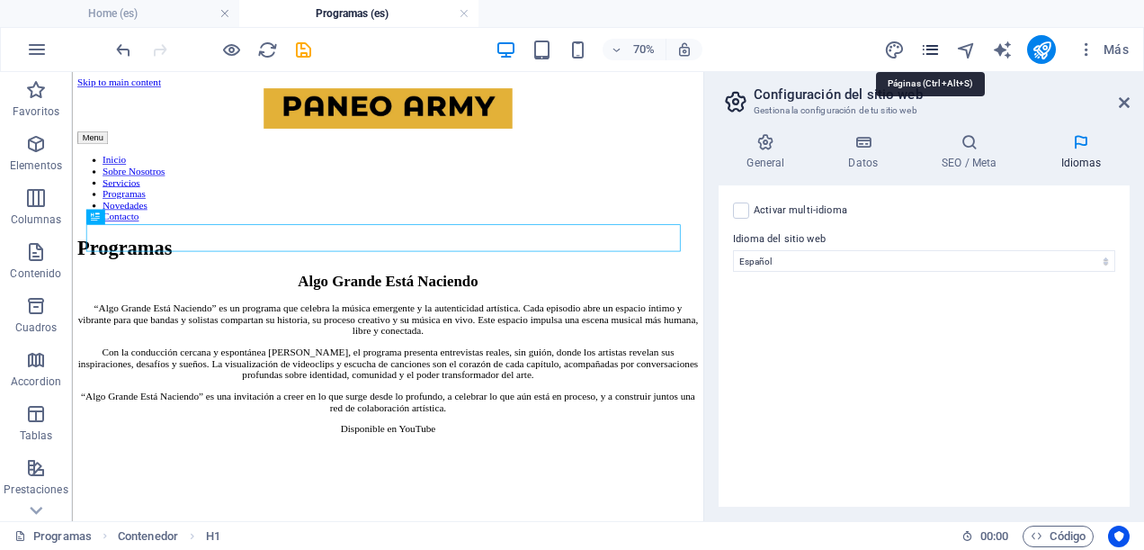
click at [932, 49] on icon "pages" at bounding box center [930, 50] width 21 height 21
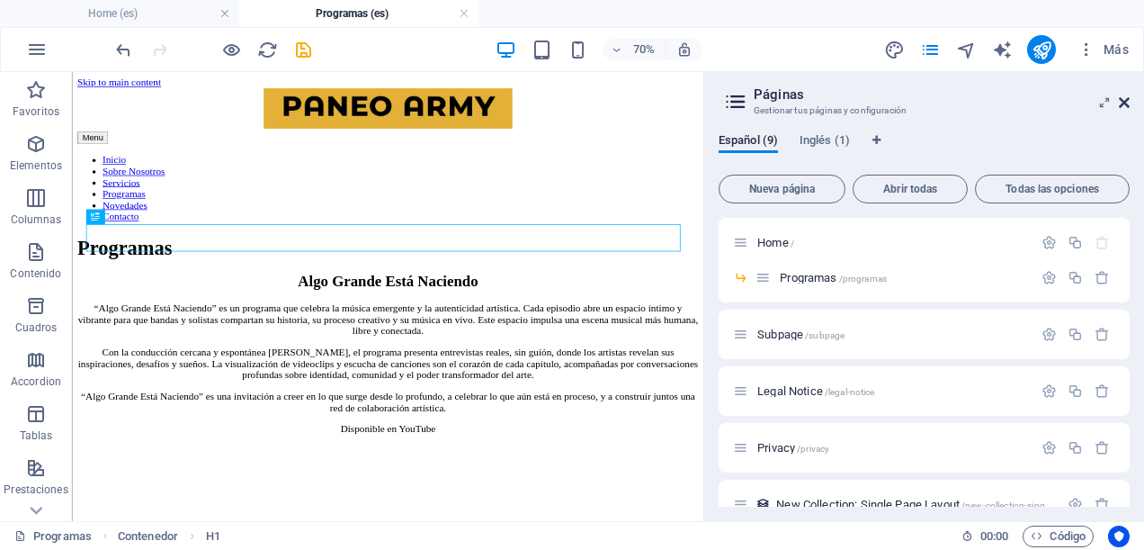
click at [1125, 98] on icon at bounding box center [1124, 102] width 11 height 14
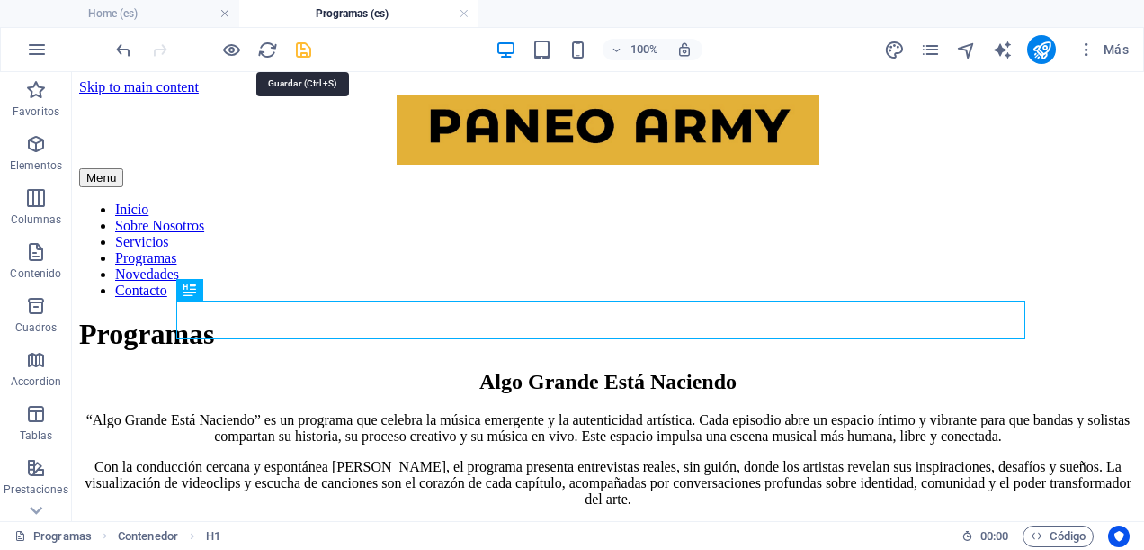
click at [297, 53] on icon "save" at bounding box center [303, 50] width 21 height 21
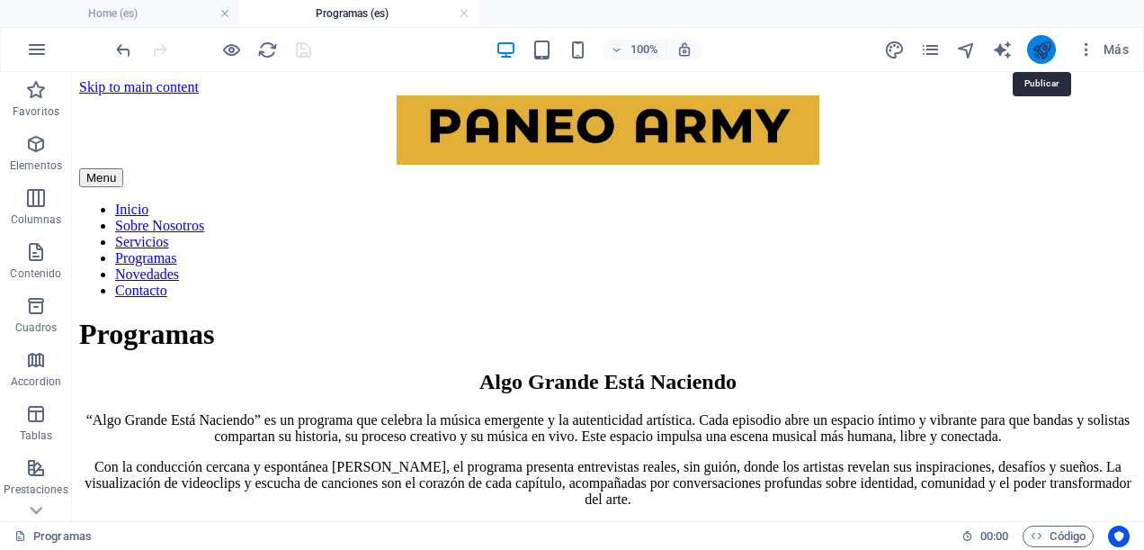
click at [1051, 47] on icon "publish" at bounding box center [1042, 50] width 21 height 21
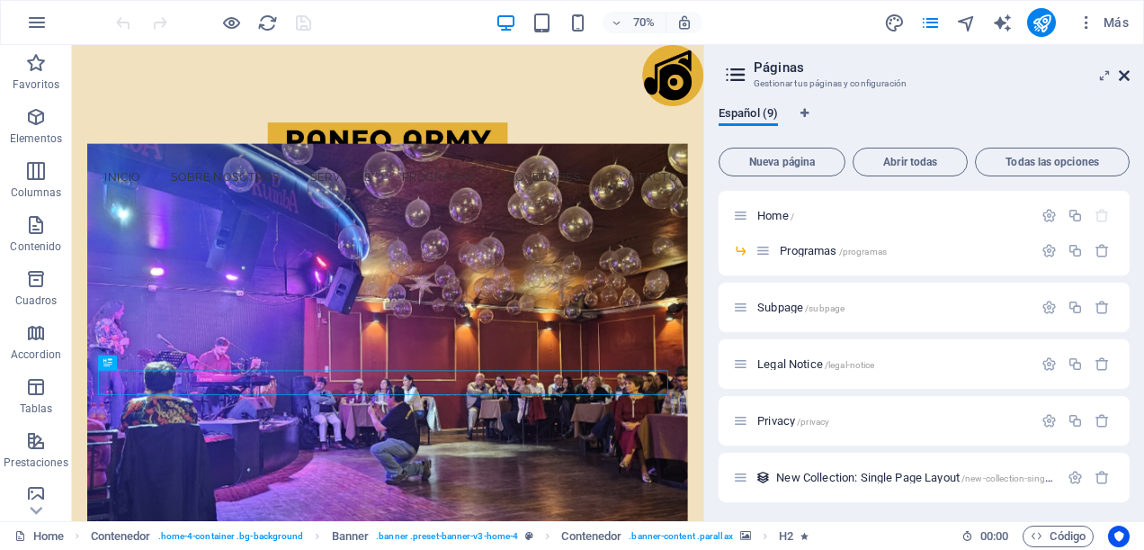
click at [1119, 74] on icon at bounding box center [1124, 75] width 11 height 14
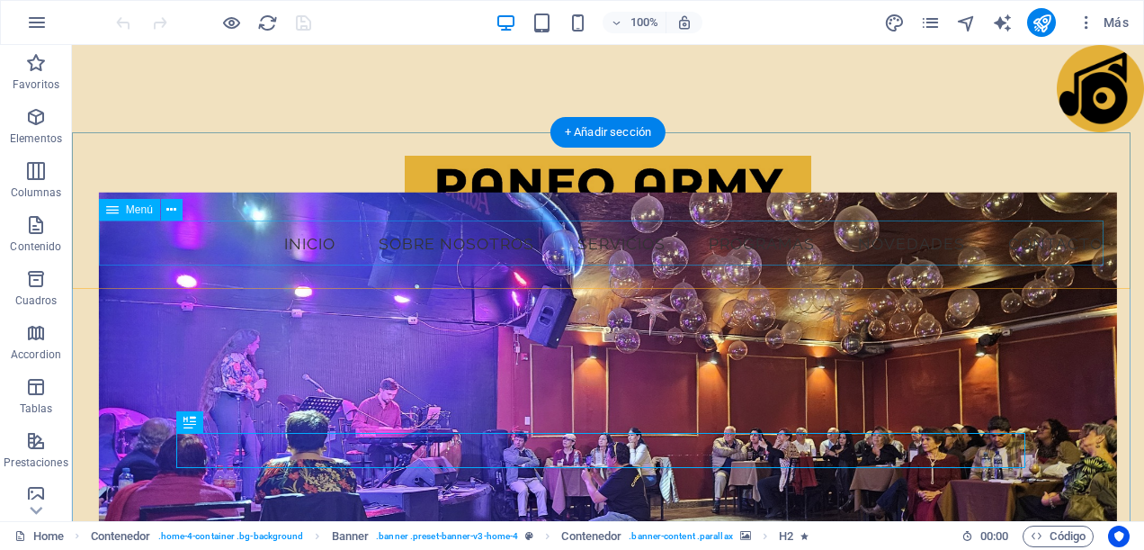
click at [283, 245] on nav "Inicio Sobre Nosotros Servicios Programas Novedades Contacto" at bounding box center [608, 243] width 1019 height 45
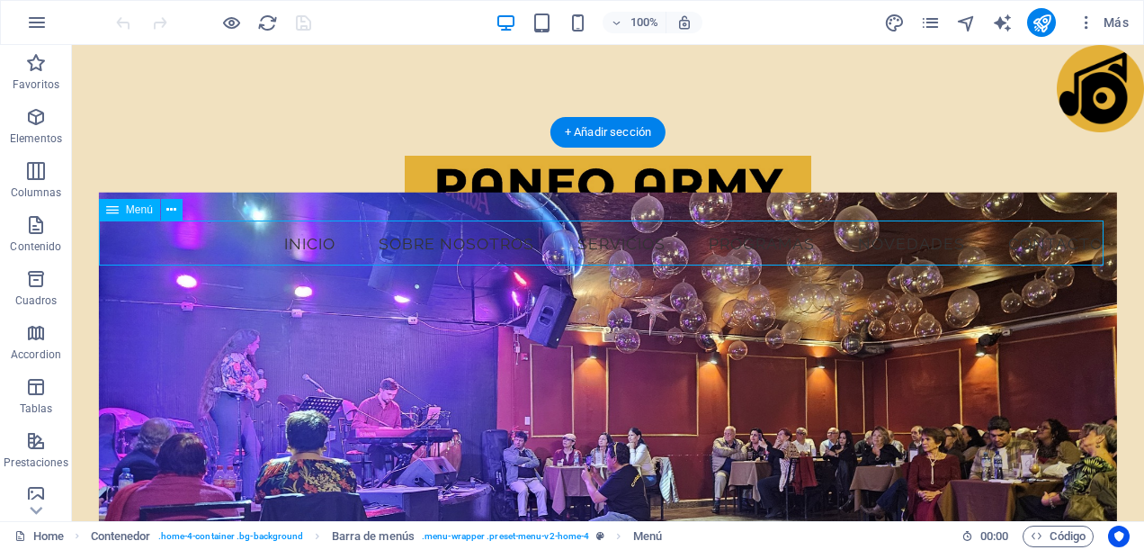
click at [283, 245] on nav "Inicio Sobre Nosotros Servicios Programas Novedades Contacto" at bounding box center [608, 243] width 1019 height 45
select select
select select "1"
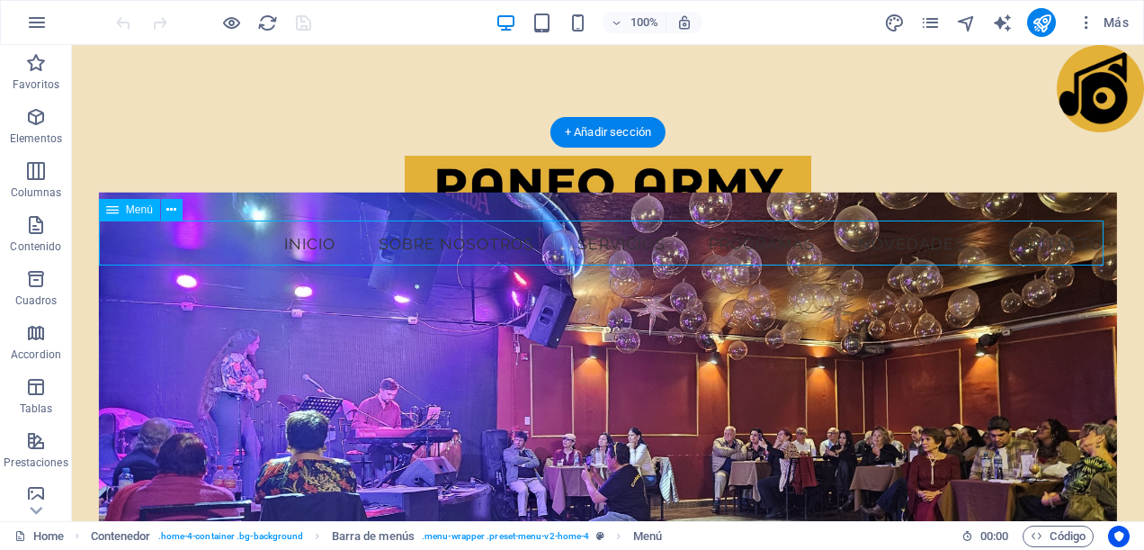
select select
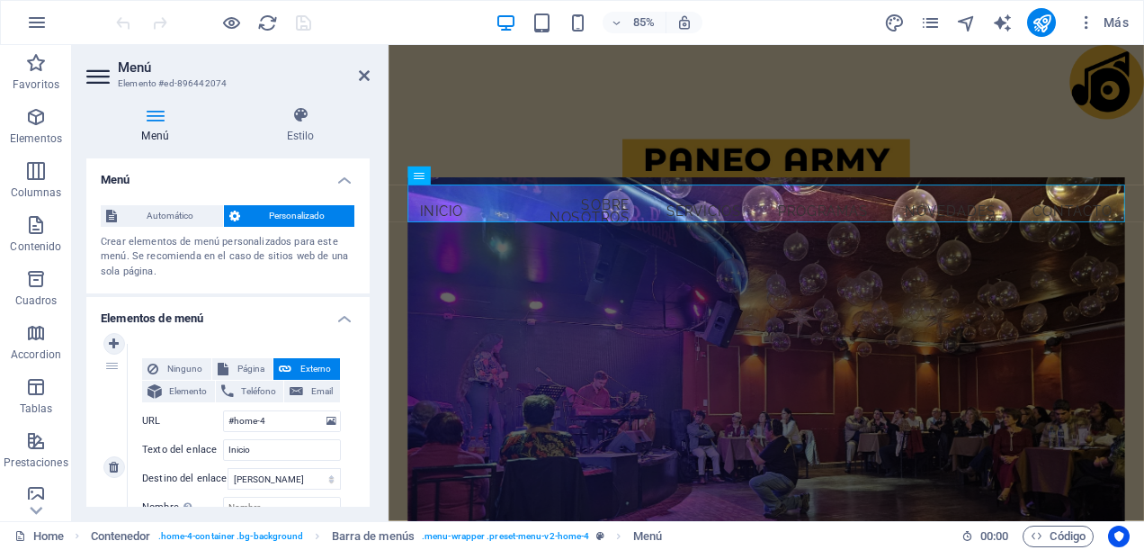
scroll to position [90, 0]
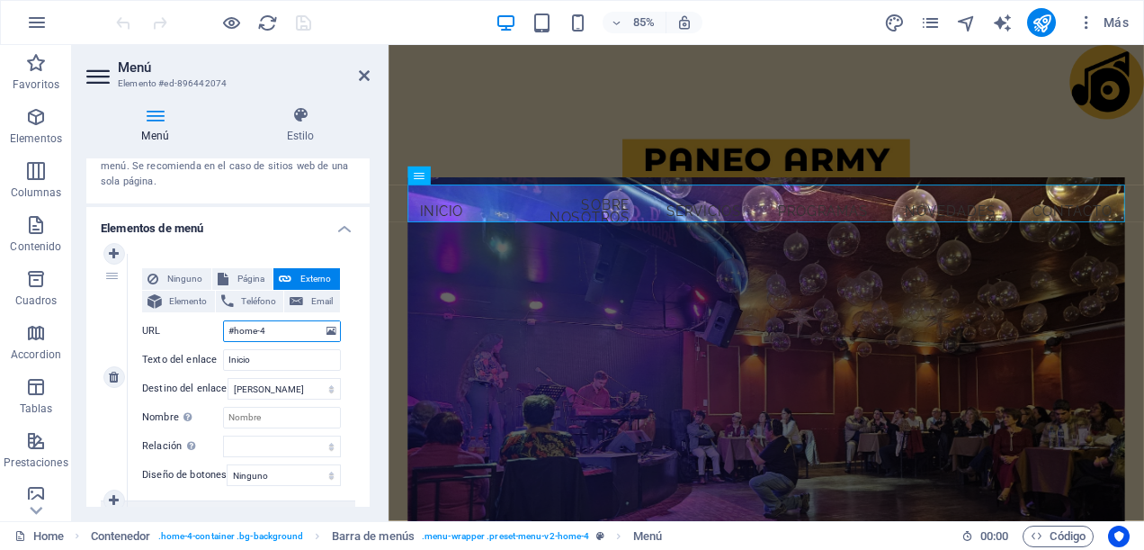
click at [274, 337] on input "#home-4" at bounding box center [282, 331] width 118 height 22
type input "#"
select select
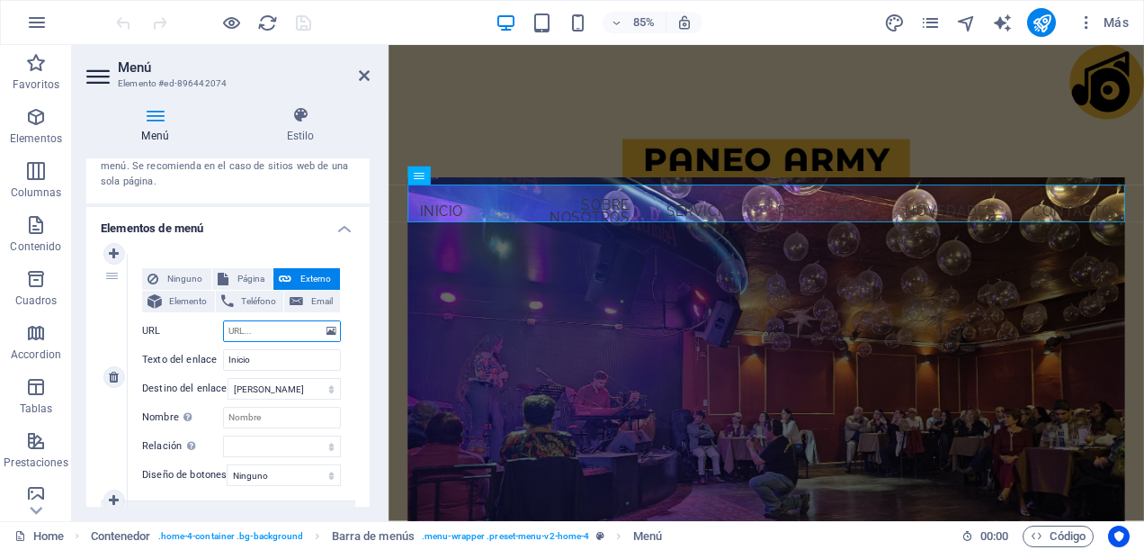
select select
type input "www"
select select
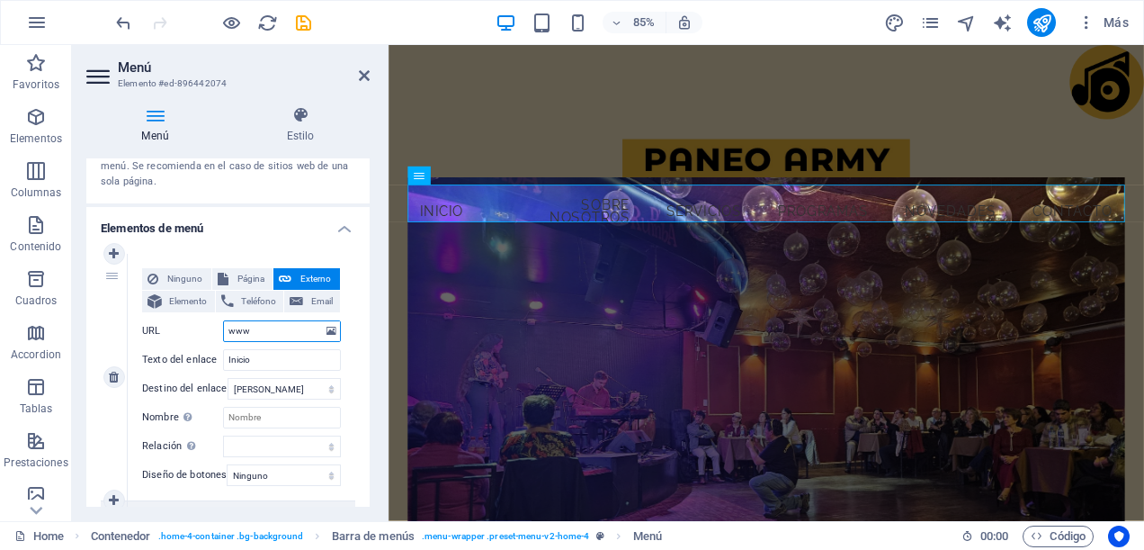
select select
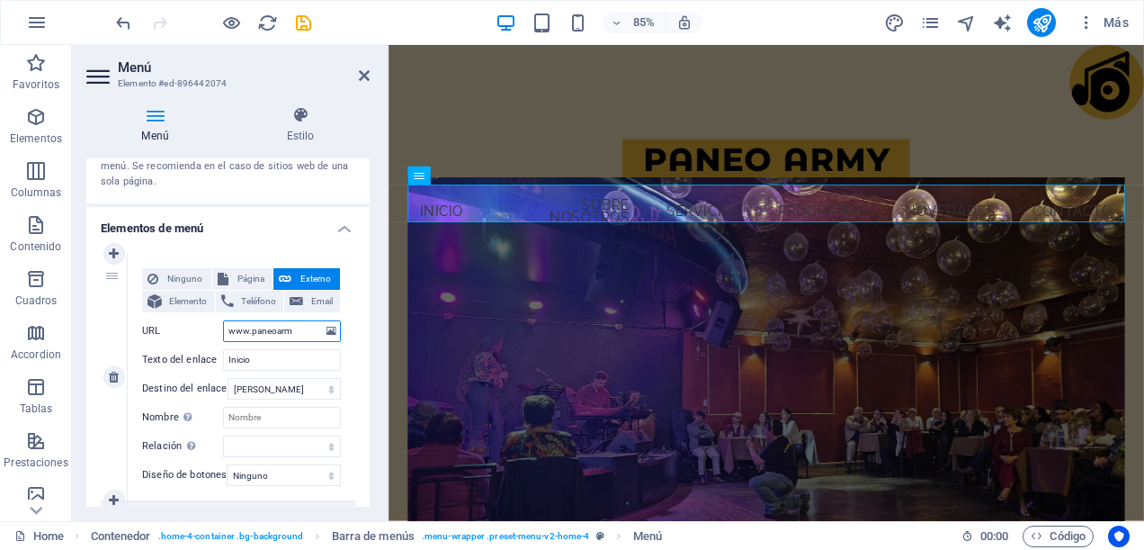
type input "www.paneoarmy"
select select
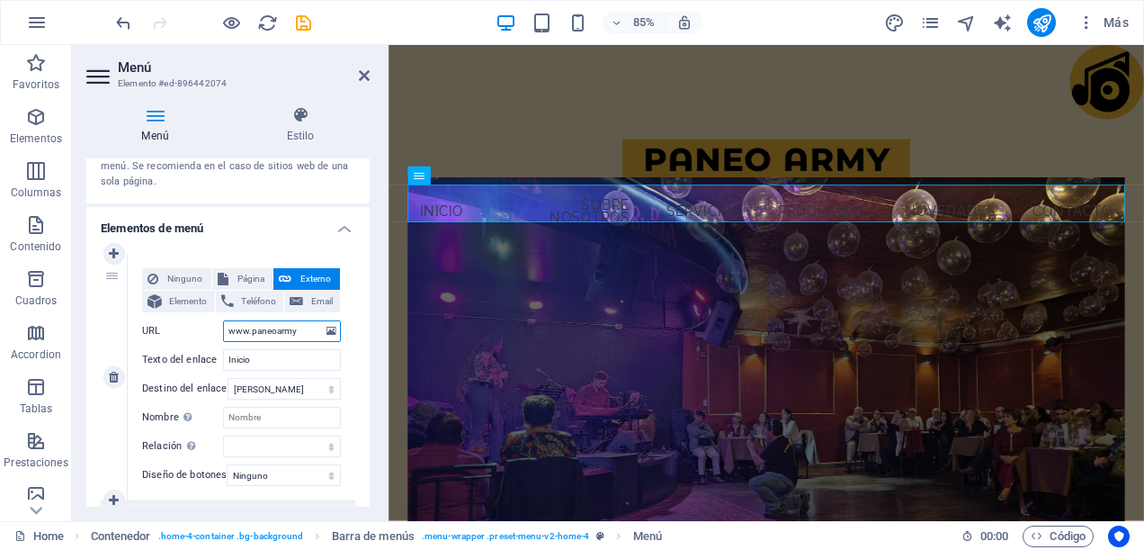
select select
type input "[DOMAIN_NAME]"
select select
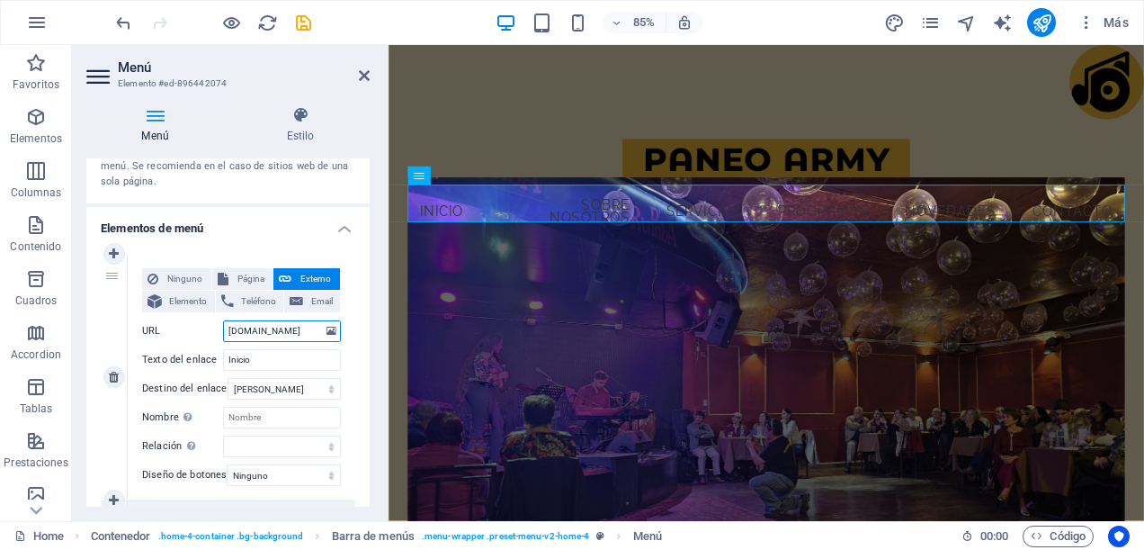
select select
type input "www.paneoarmy.cl"
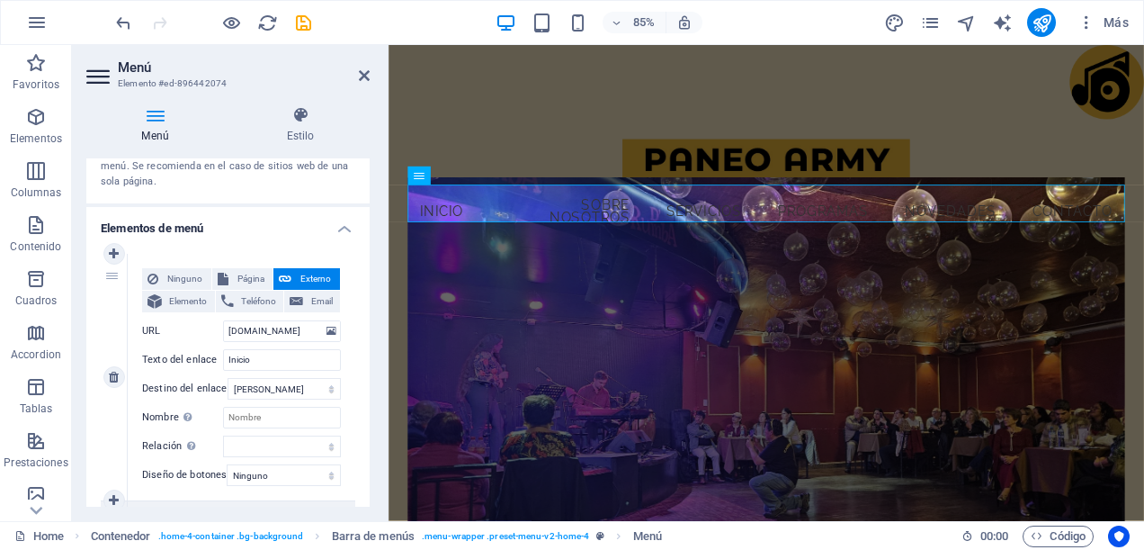
click at [344, 349] on div "Ninguno Página Externo Elemento Teléfono Email Página Home -- Programas Subpage…" at bounding box center [242, 377] width 228 height 247
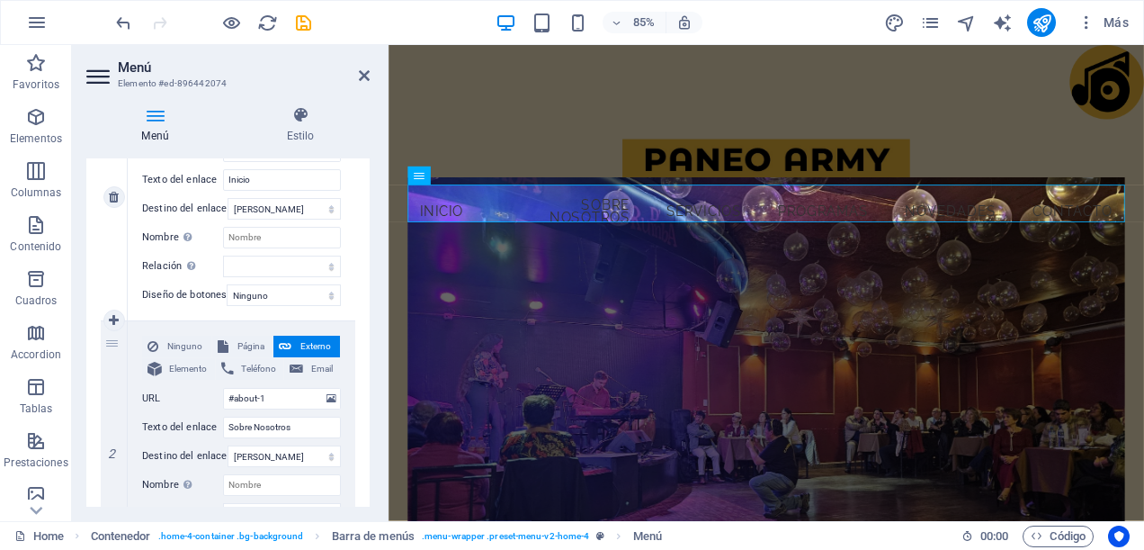
scroll to position [180, 0]
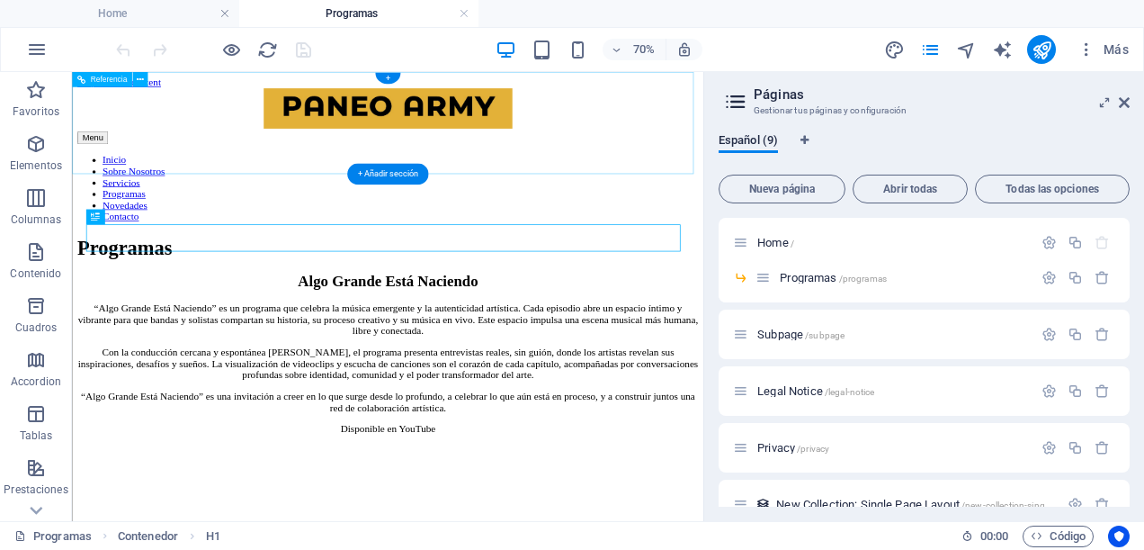
click at [545, 190] on nav "Inicio Sobre Nosotros Servicios Programas Novedades Contacto" at bounding box center [523, 238] width 888 height 97
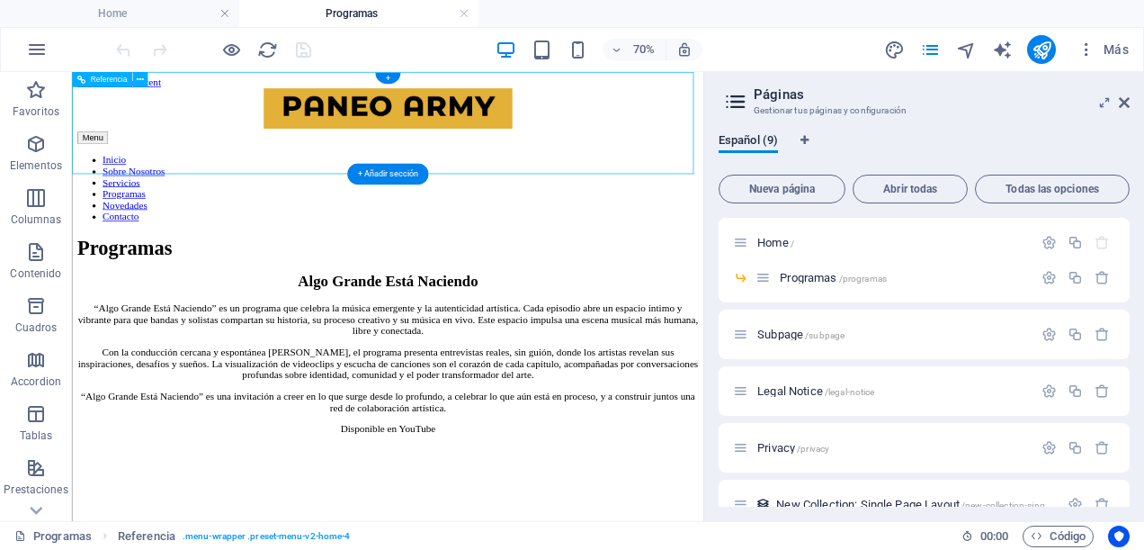
click at [545, 190] on nav "Inicio Sobre Nosotros Servicios Programas Novedades Contacto" at bounding box center [523, 238] width 888 height 97
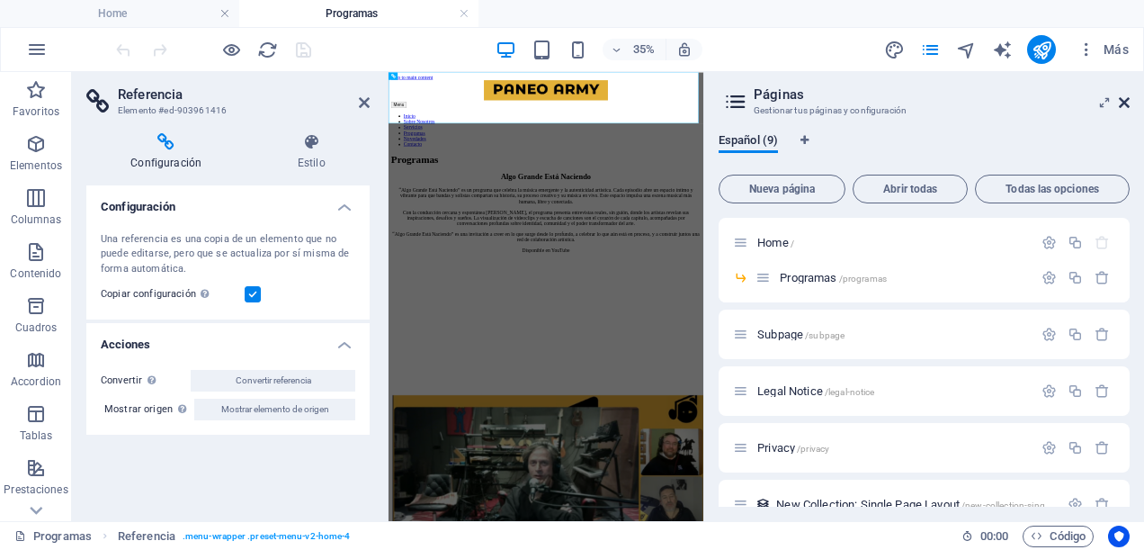
click at [1121, 106] on icon at bounding box center [1124, 102] width 11 height 14
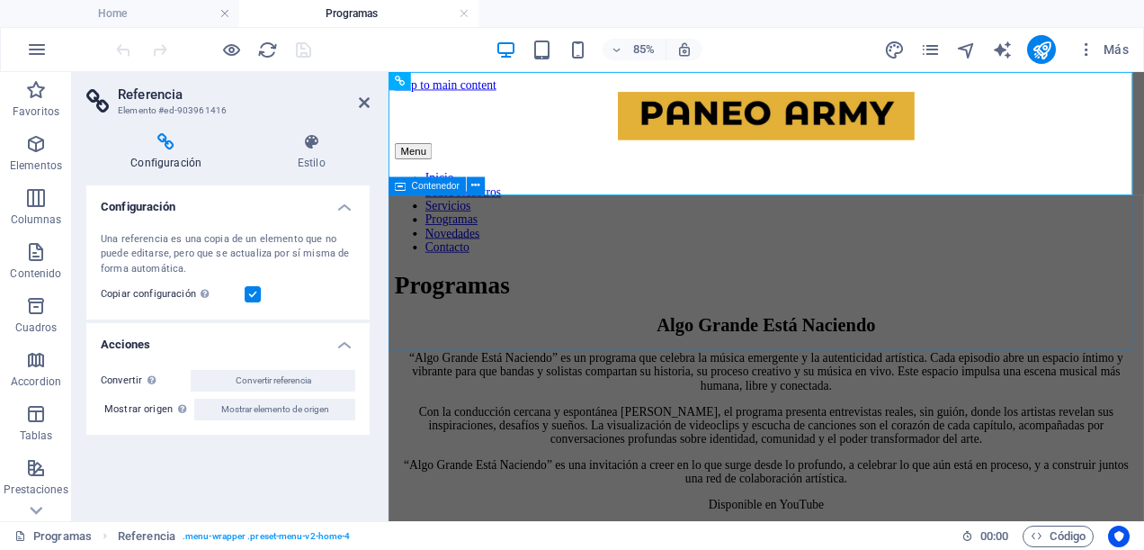
click at [830, 306] on div "Programas" at bounding box center [833, 322] width 875 height 33
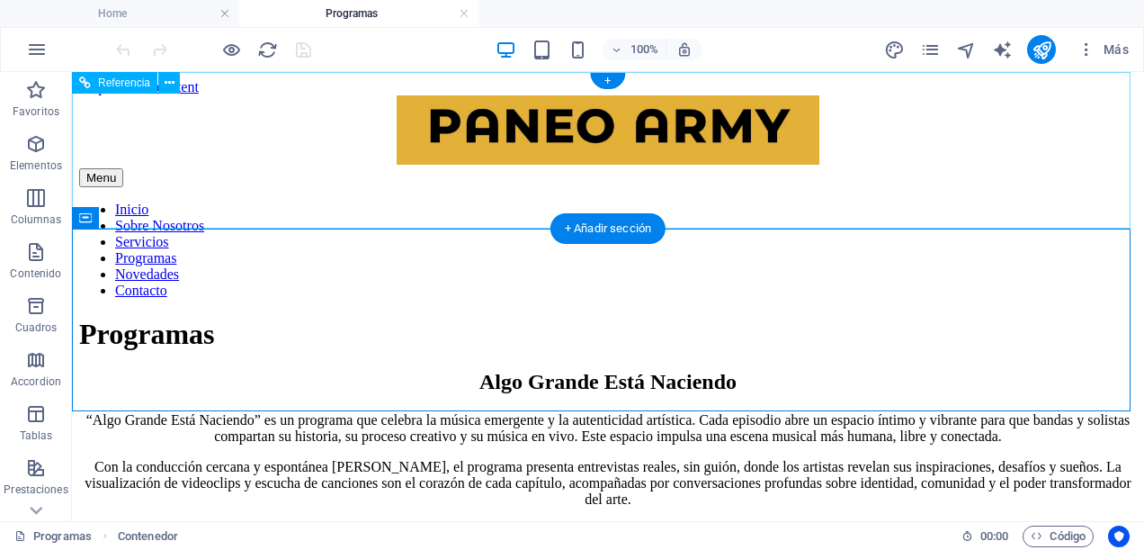
click at [736, 202] on nav "Inicio Sobre Nosotros Servicios Programas Novedades Contacto" at bounding box center [608, 250] width 1058 height 97
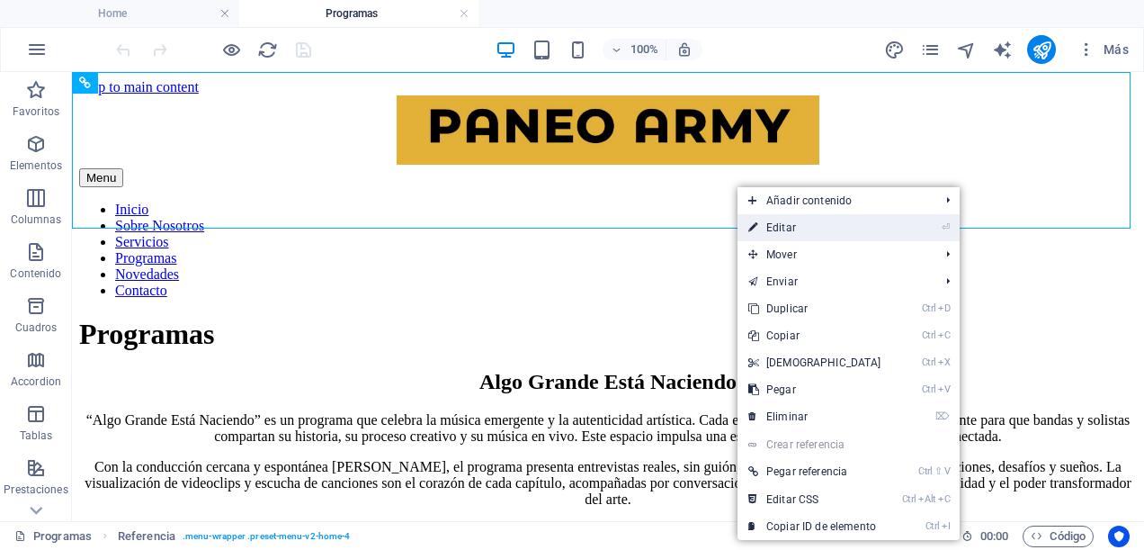
click at [776, 221] on link "⏎ Editar" at bounding box center [815, 227] width 155 height 27
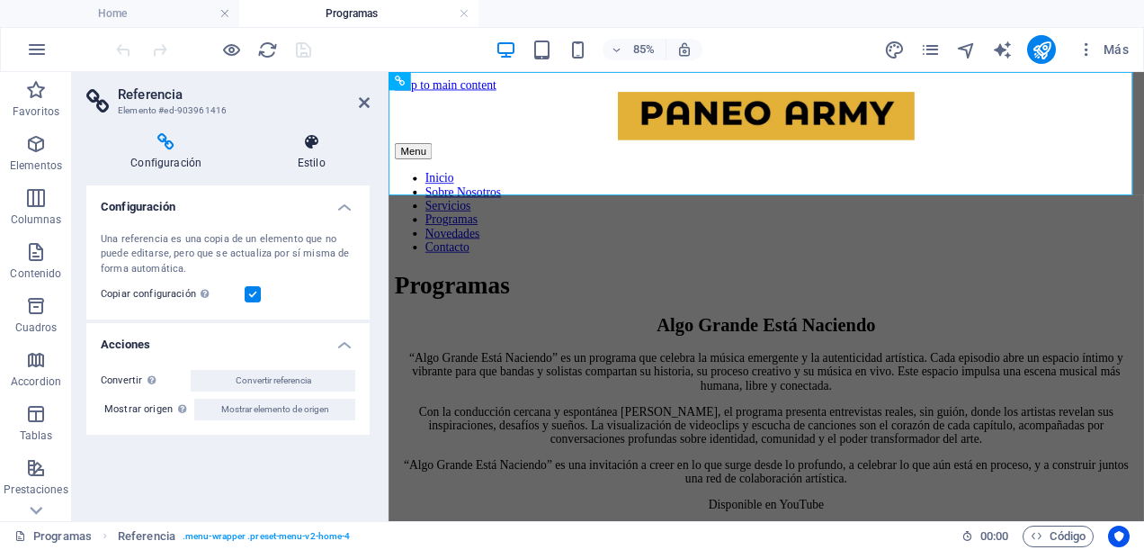
click at [313, 157] on h4 "Estilo" at bounding box center [311, 152] width 117 height 38
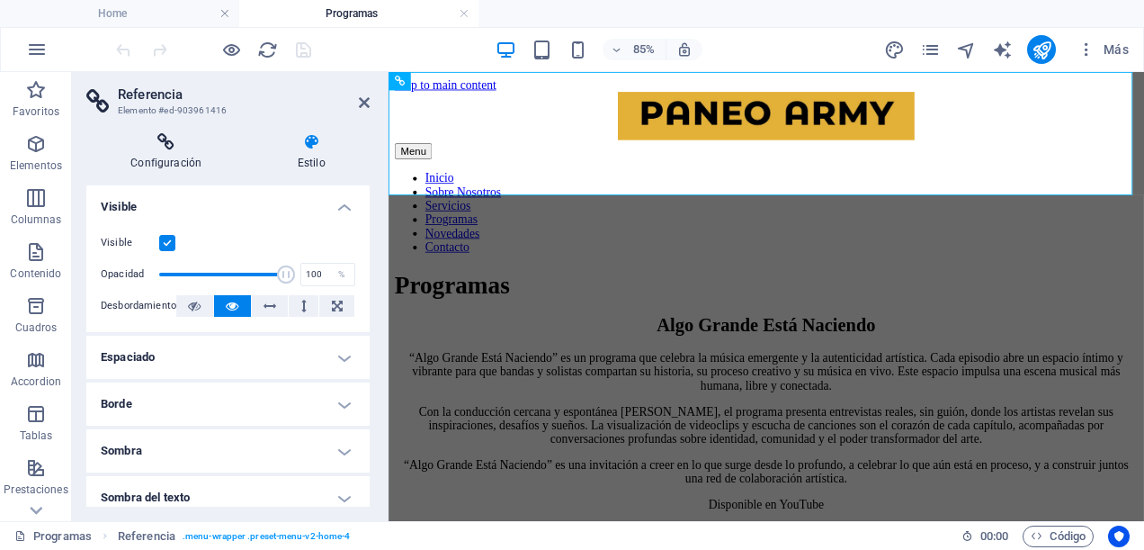
click at [164, 160] on h4 "Configuración" at bounding box center [169, 152] width 166 height 38
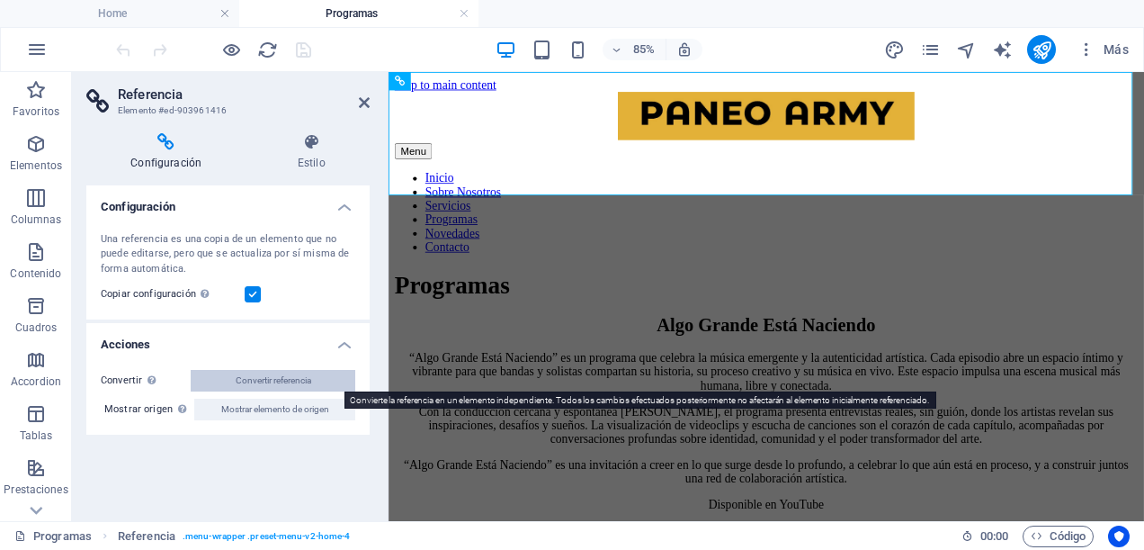
click at [260, 378] on span "Convertir referencia" at bounding box center [274, 381] width 76 height 22
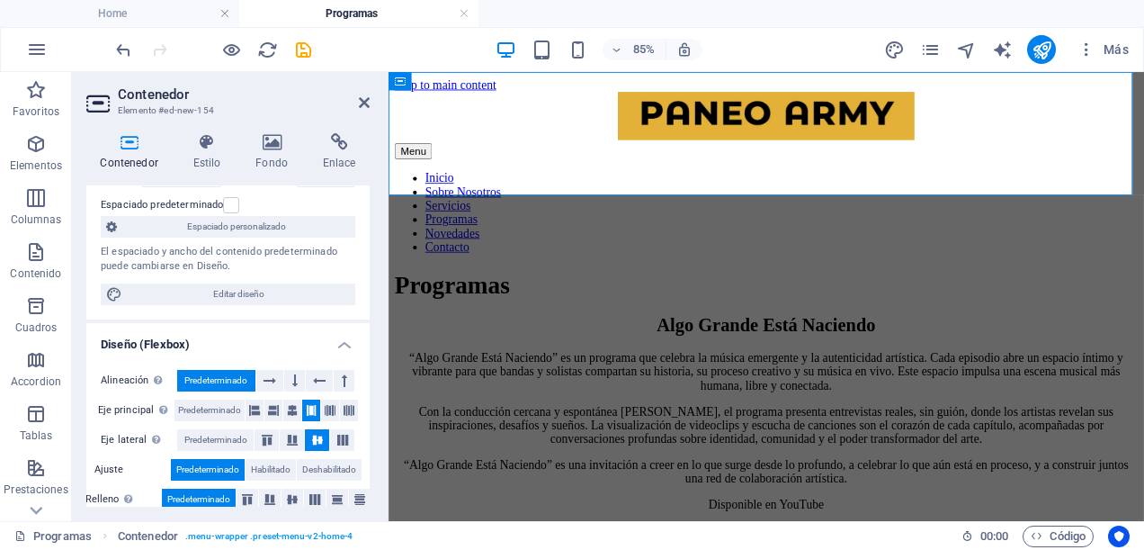
scroll to position [67, 0]
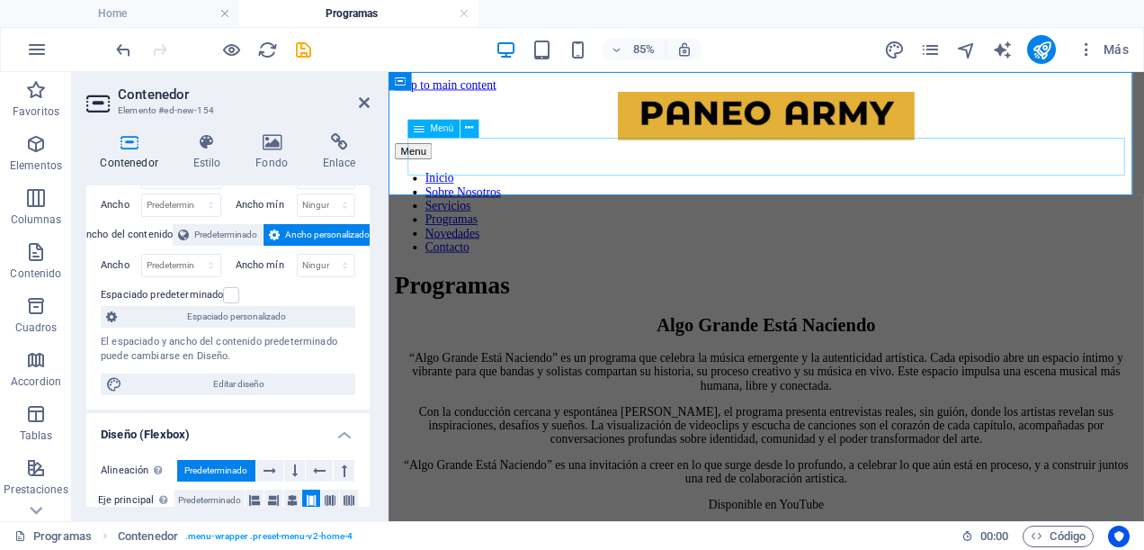
click at [740, 189] on nav "Inicio Sobre Nosotros Servicios Programas Novedades Contacto" at bounding box center [833, 237] width 875 height 97
select select
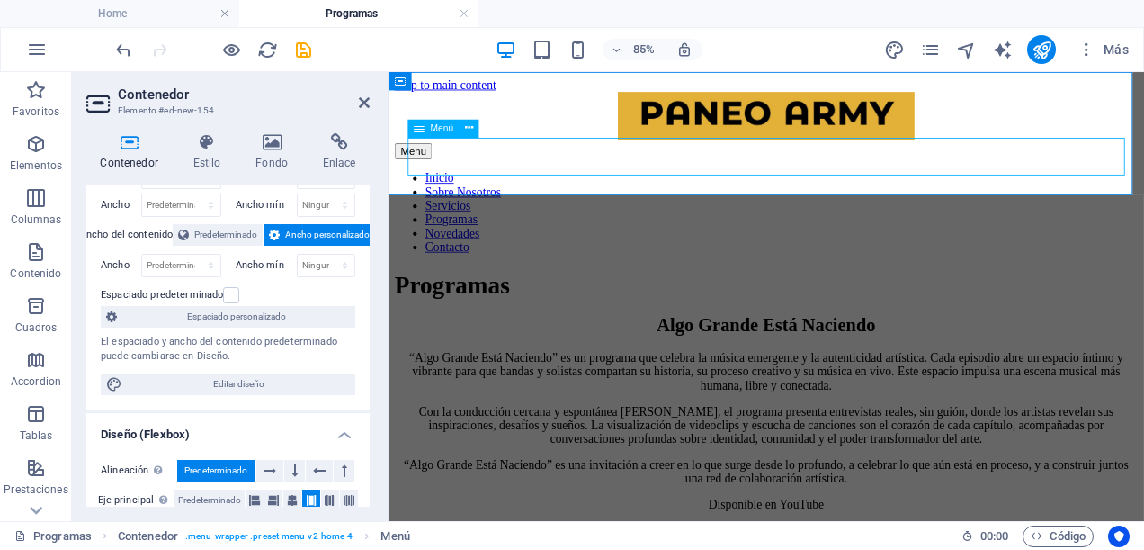
select select
select select "1"
select select
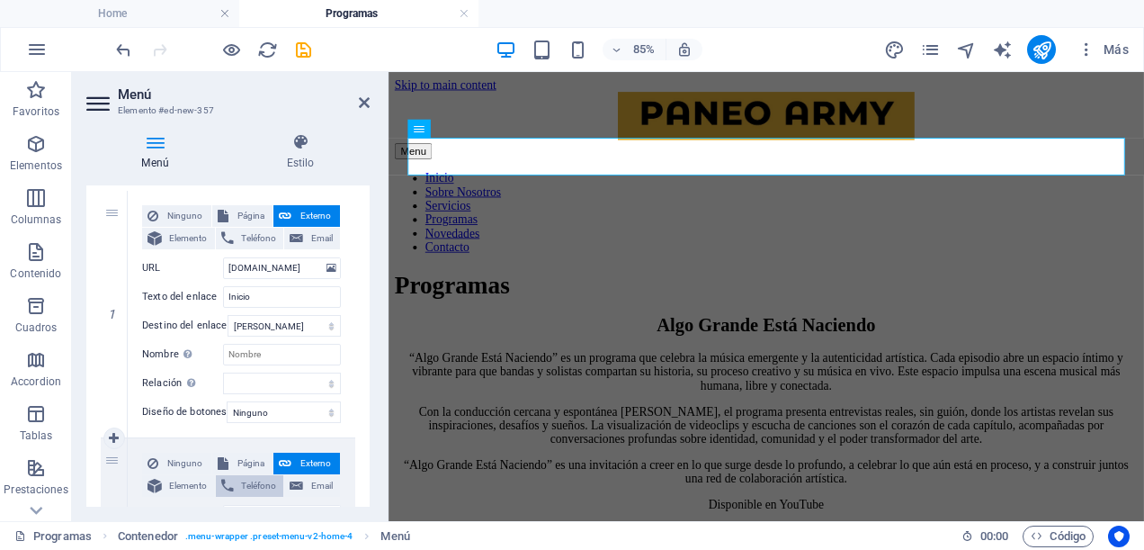
scroll to position [90, 0]
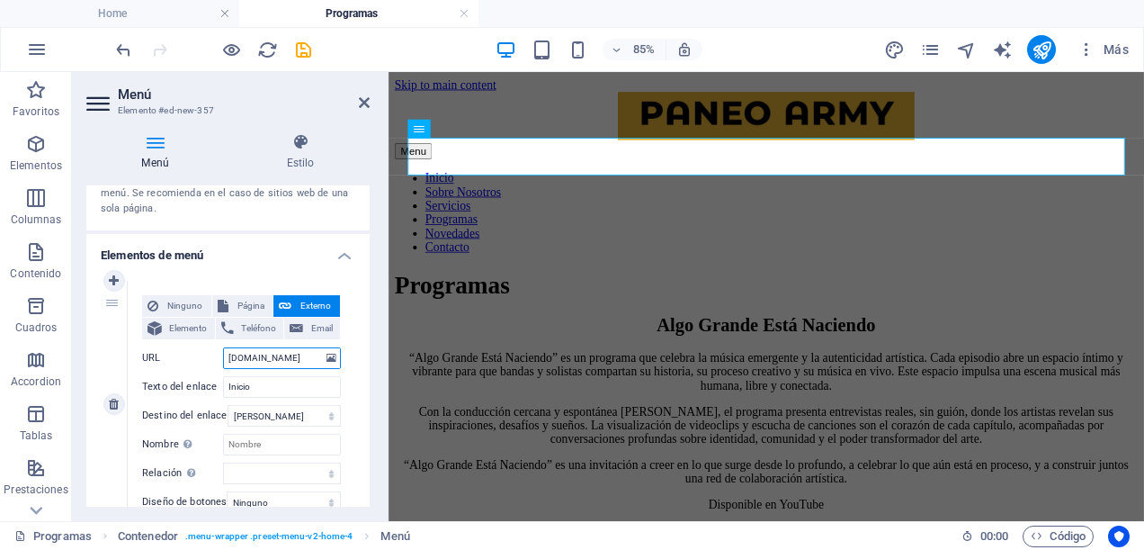
click at [305, 348] on input "www.paneoarmy.cl" at bounding box center [282, 358] width 118 height 22
type input "w"
select select
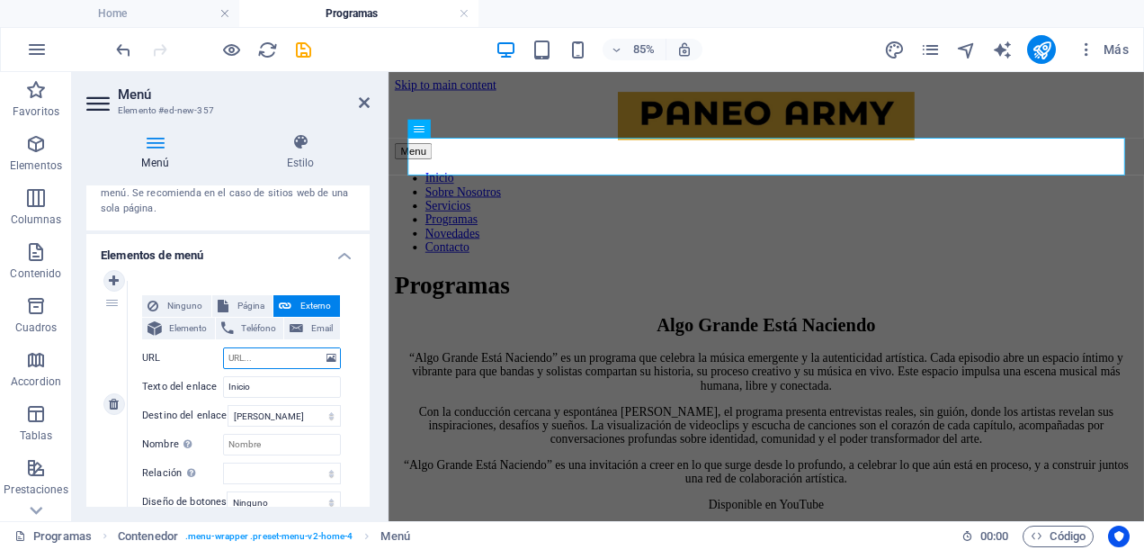
select select
type input "/"
select select
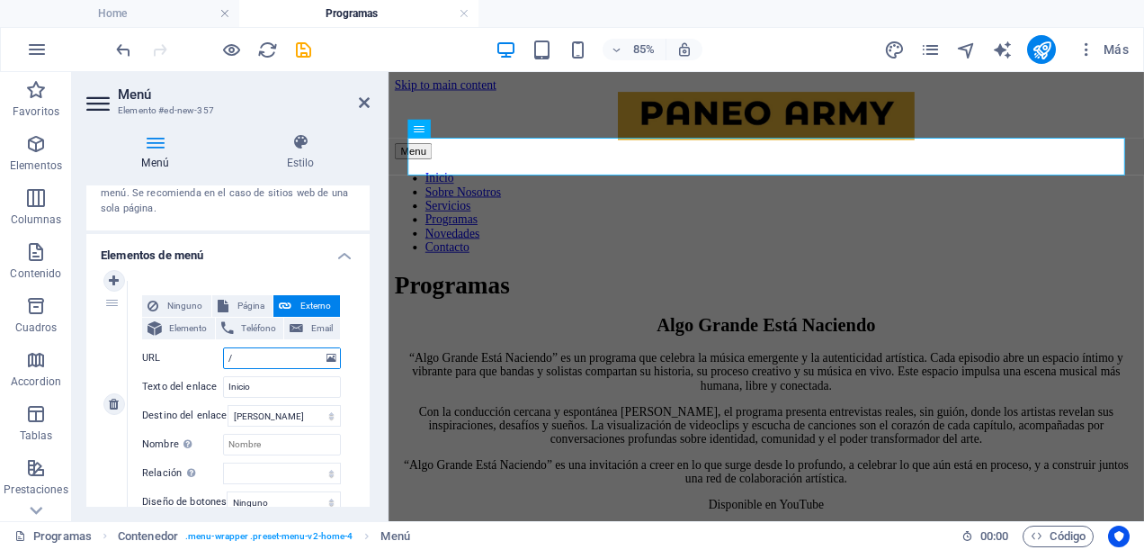
select select
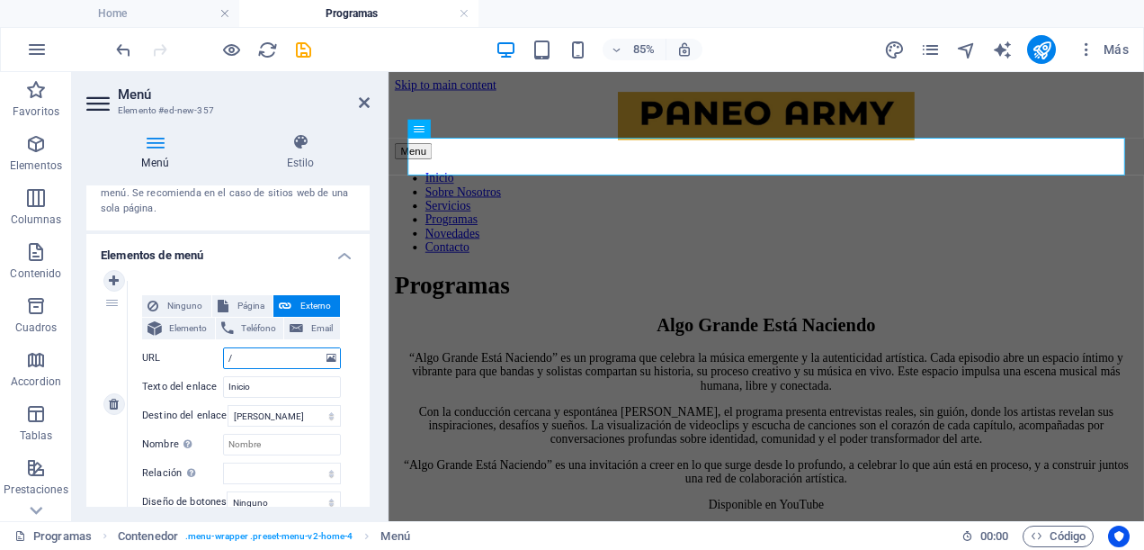
type input "/"
click at [207, 359] on label "URL" at bounding box center [182, 358] width 81 height 22
click at [223, 359] on input "/" at bounding box center [282, 358] width 118 height 22
click at [345, 394] on div "Ninguno Página Externo Elemento Teléfono Email Página Home -- Programas Subpage…" at bounding box center [242, 404] width 228 height 247
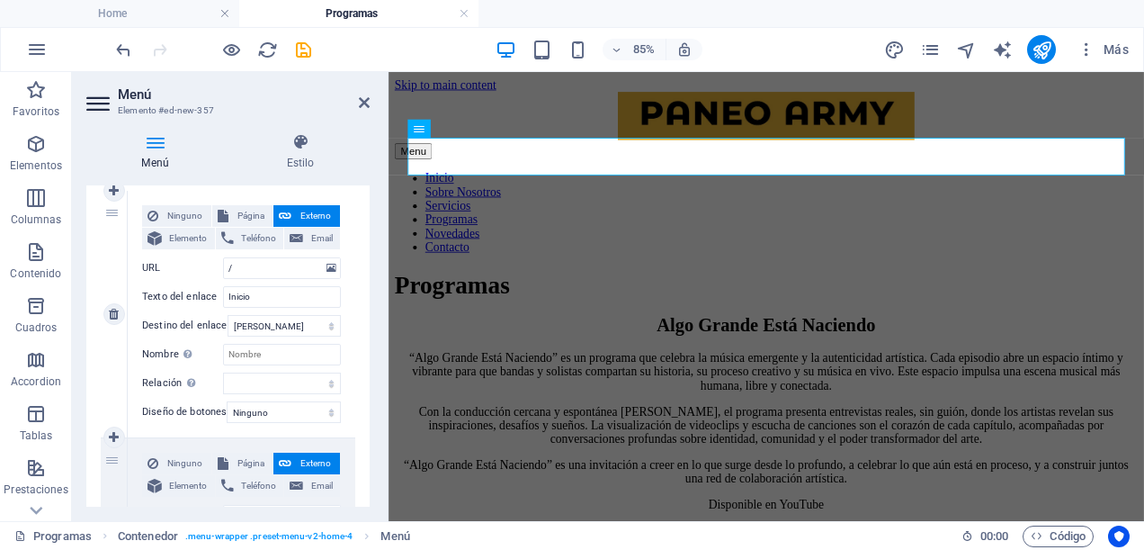
scroll to position [270, 0]
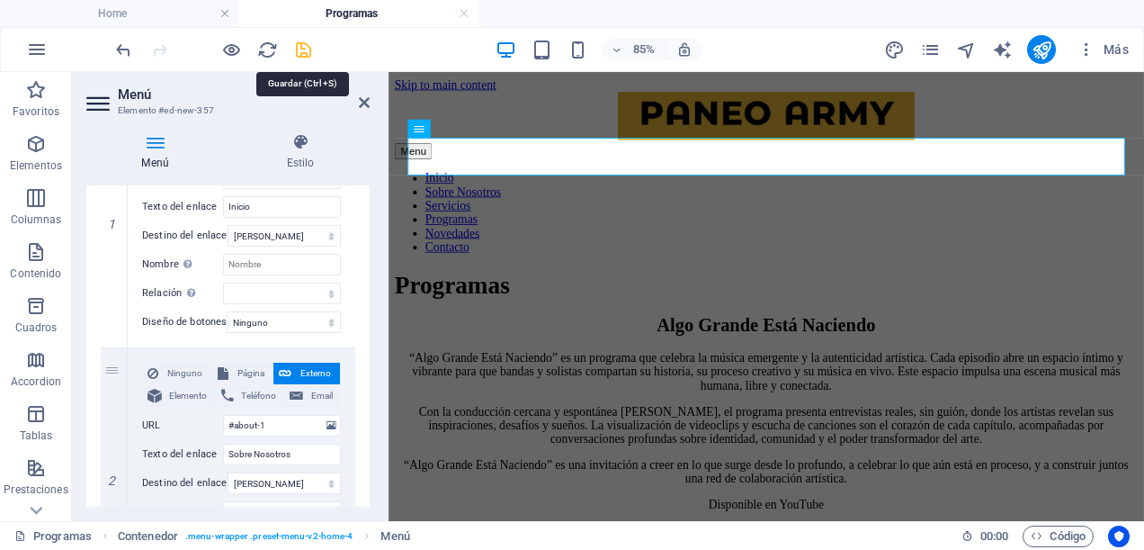
click at [307, 44] on icon "save" at bounding box center [303, 50] width 21 height 21
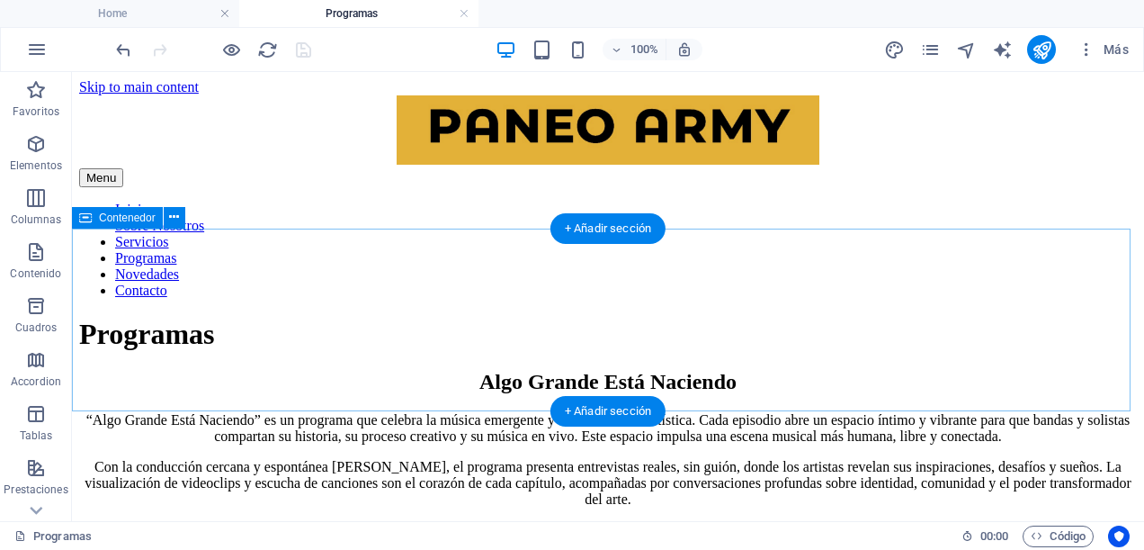
click at [491, 318] on div "Programas" at bounding box center [608, 334] width 1058 height 33
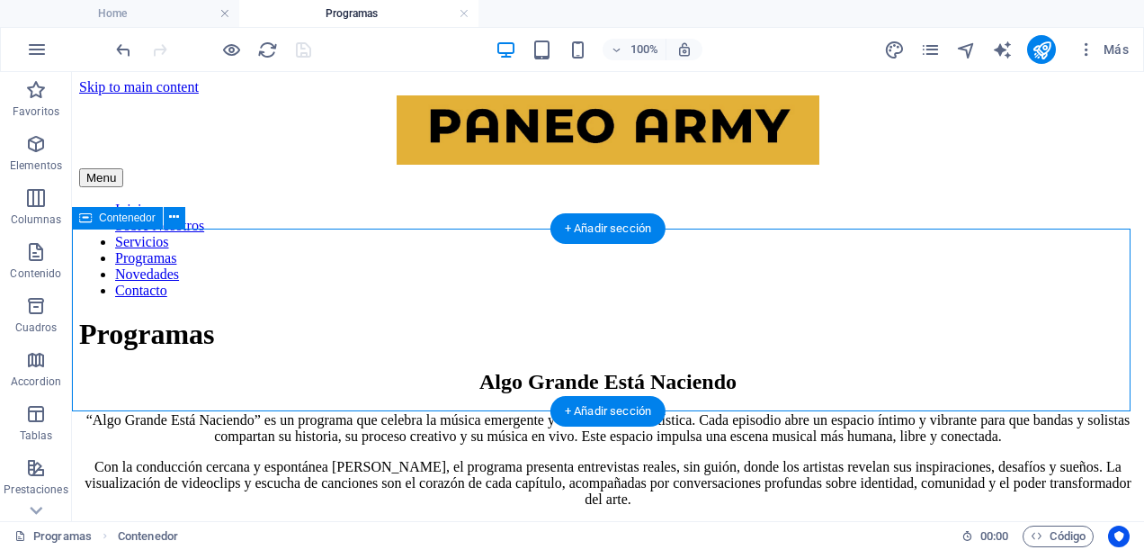
click at [395, 318] on div "Programas" at bounding box center [608, 334] width 1058 height 33
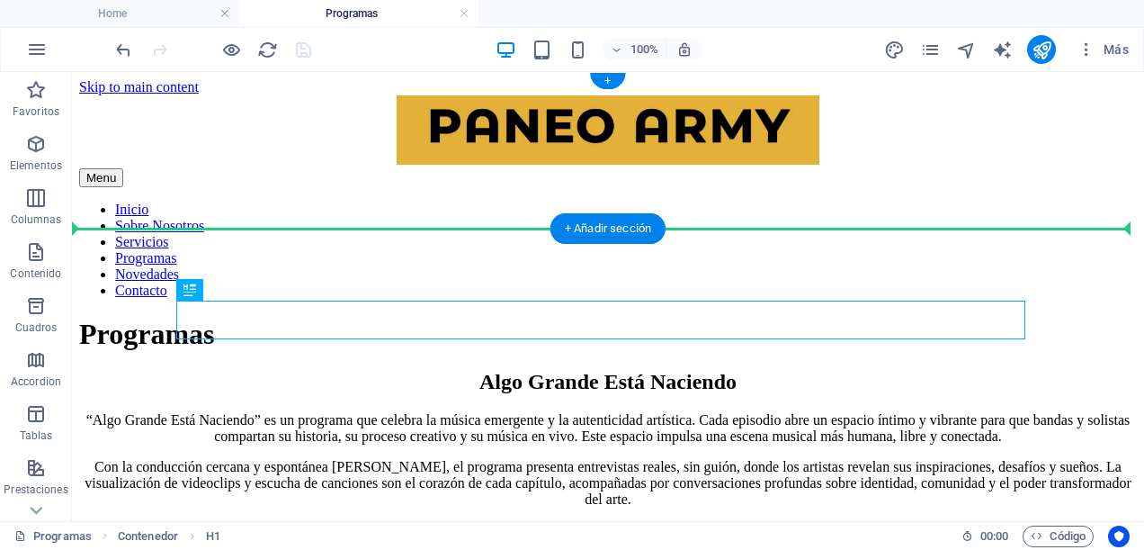
drag, startPoint x: 234, startPoint y: 324, endPoint x: 247, endPoint y: 221, distance: 103.3
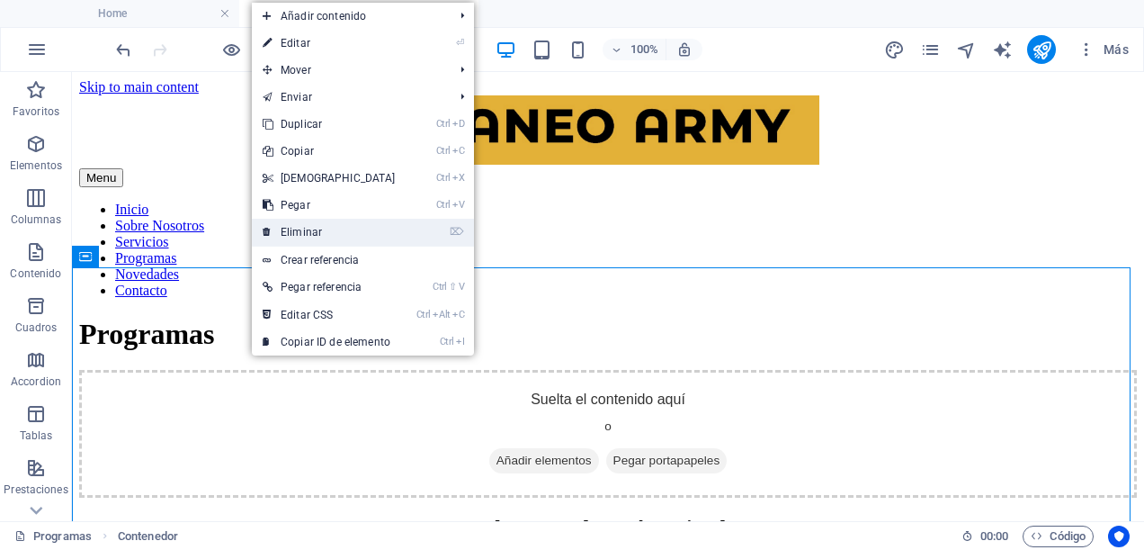
click at [315, 232] on link "⌦ Eliminar" at bounding box center [329, 232] width 155 height 27
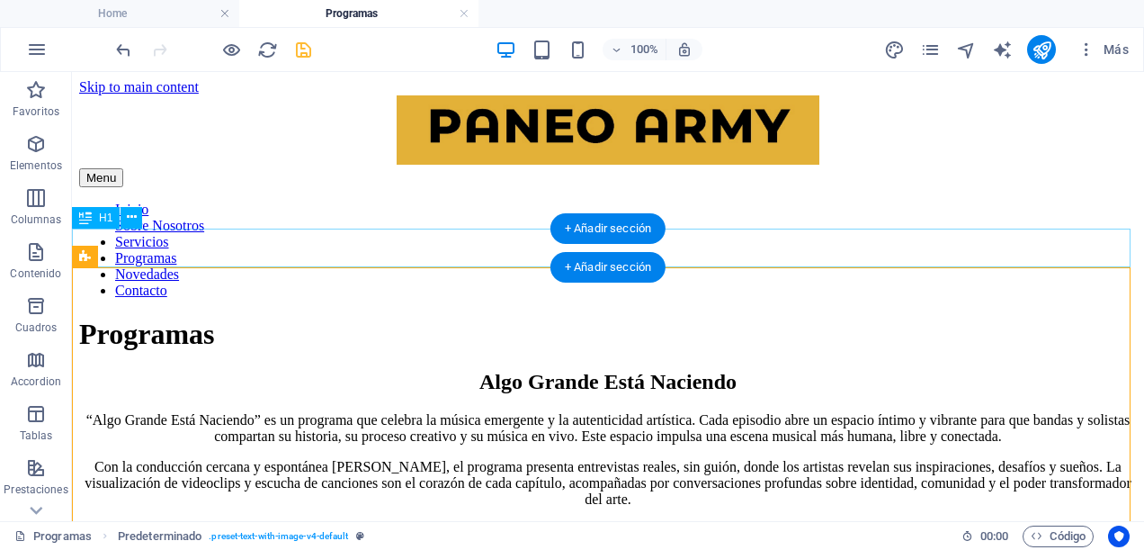
click at [941, 318] on div "Programas" at bounding box center [608, 334] width 1058 height 33
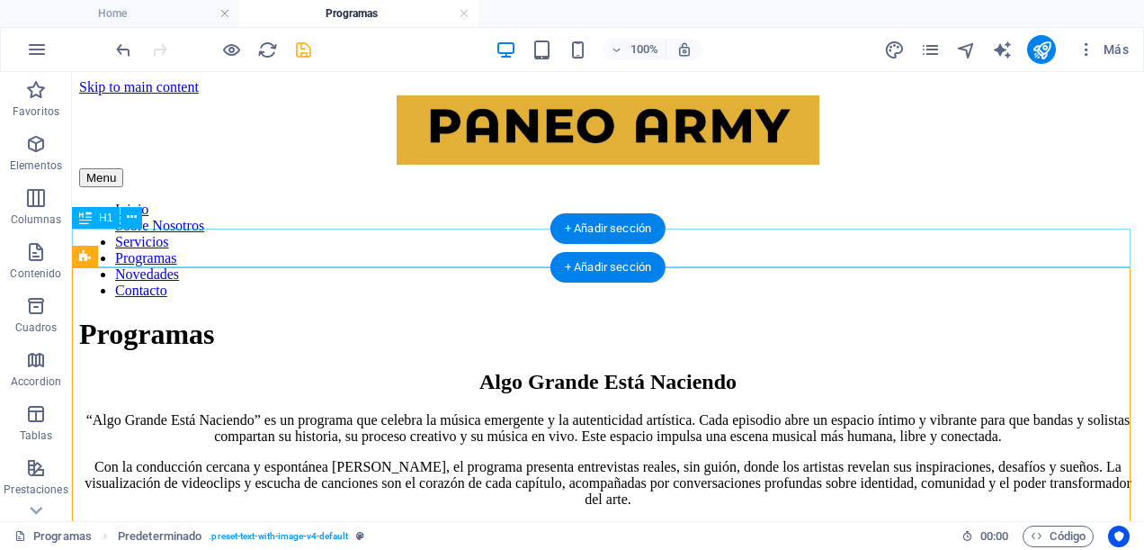
click at [247, 318] on div "Programas" at bounding box center [608, 334] width 1058 height 33
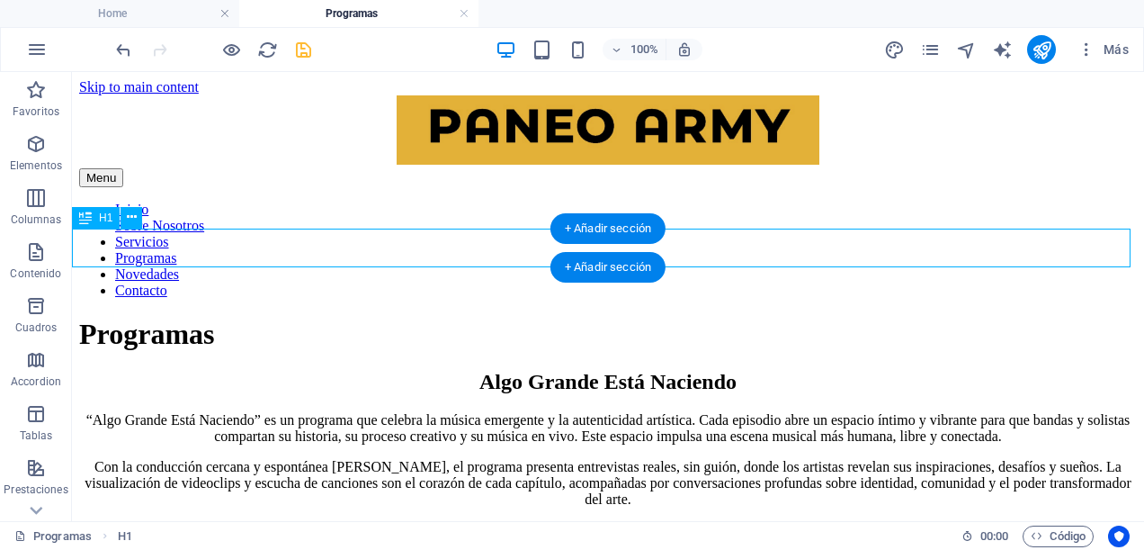
click at [247, 318] on div "Programas" at bounding box center [608, 334] width 1058 height 33
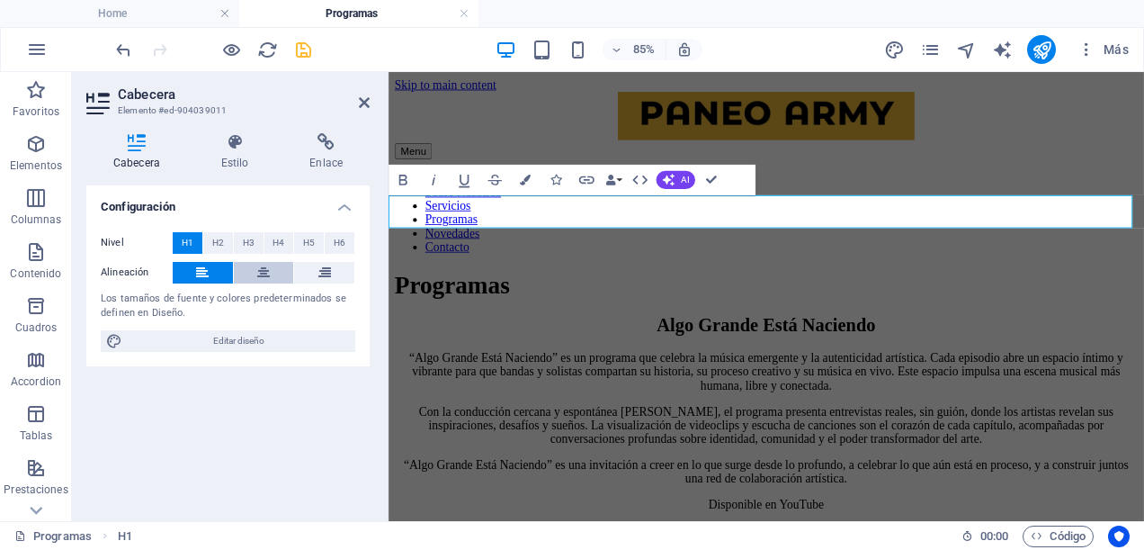
click at [261, 270] on icon at bounding box center [263, 273] width 13 height 22
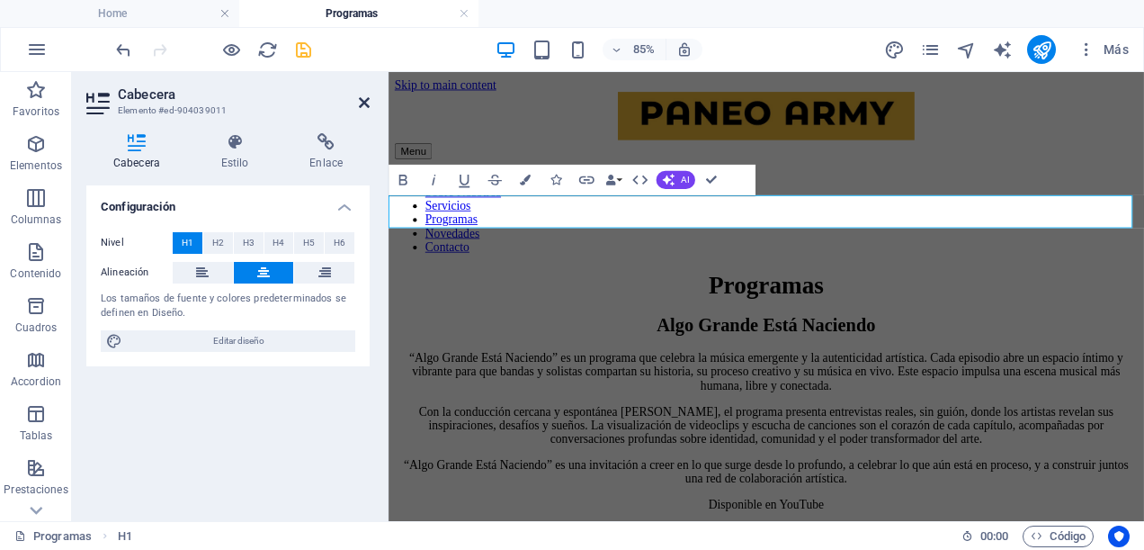
click at [369, 103] on icon at bounding box center [364, 102] width 11 height 14
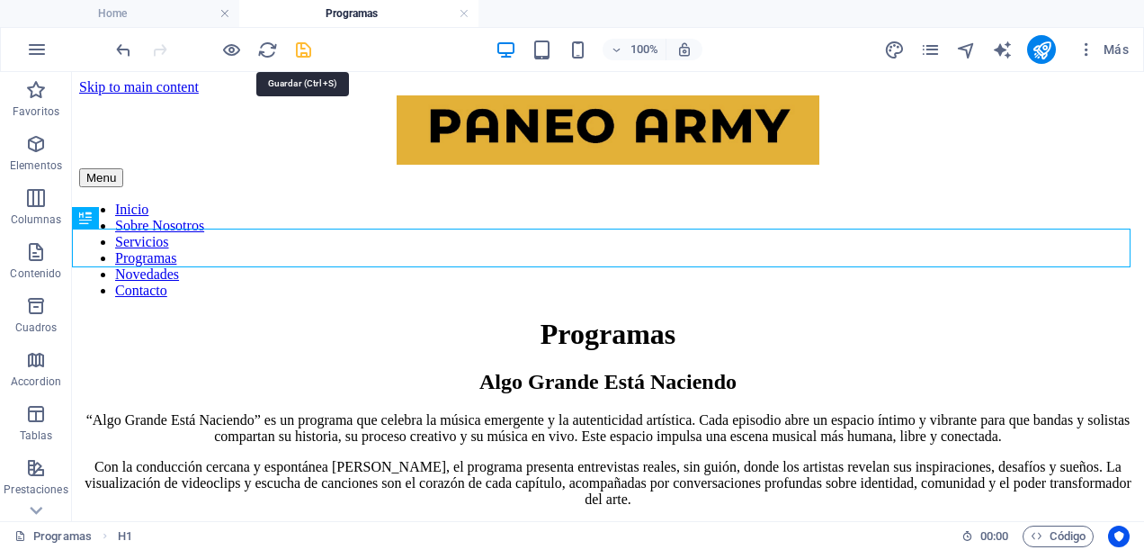
click at [303, 51] on icon "save" at bounding box center [303, 50] width 21 height 21
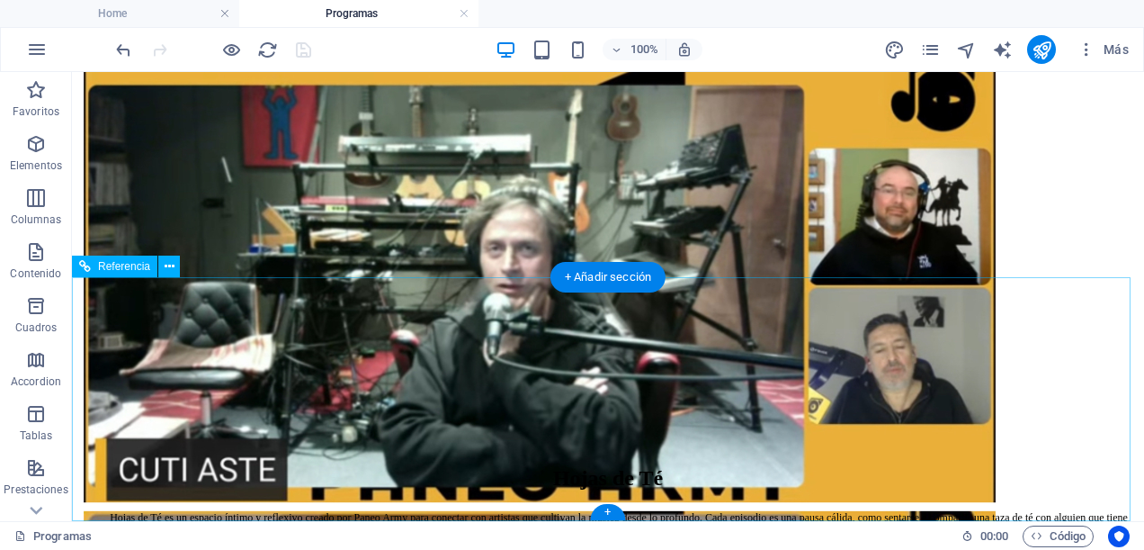
scroll to position [1103, 0]
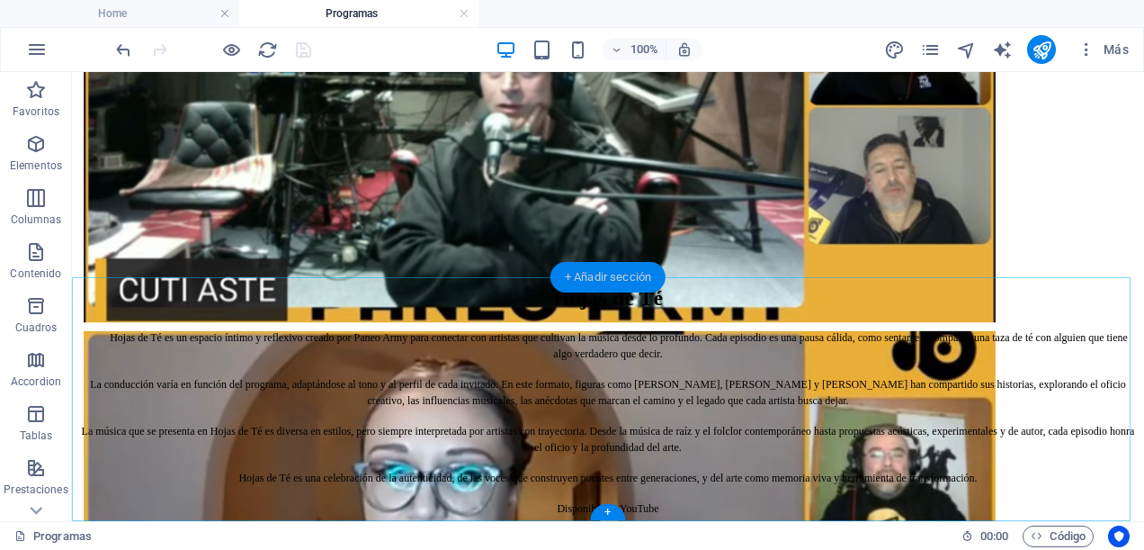
click at [606, 283] on div "+ Añadir sección" at bounding box center [608, 277] width 115 height 31
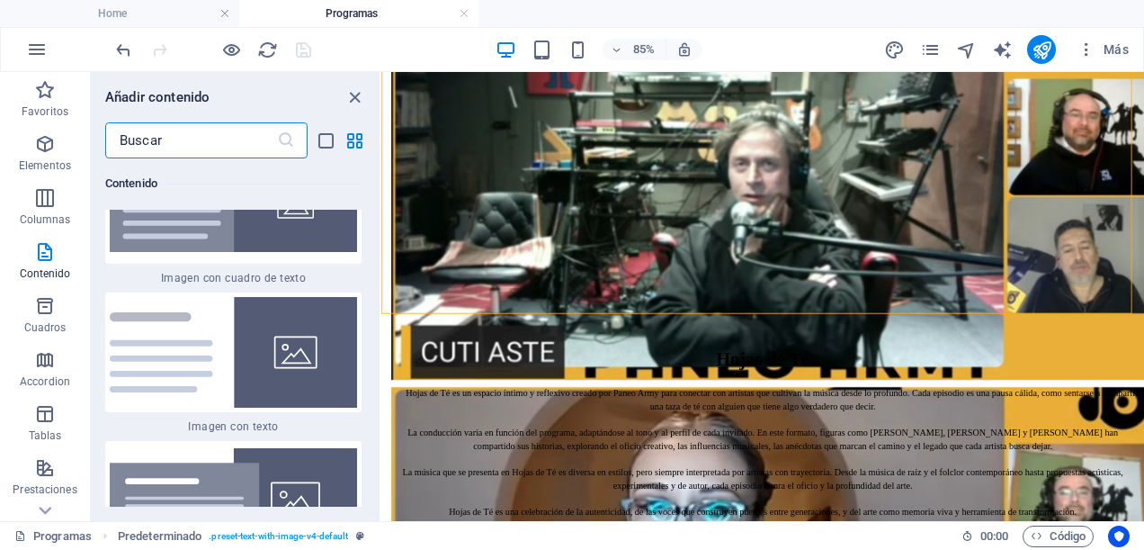
scroll to position [6589, 0]
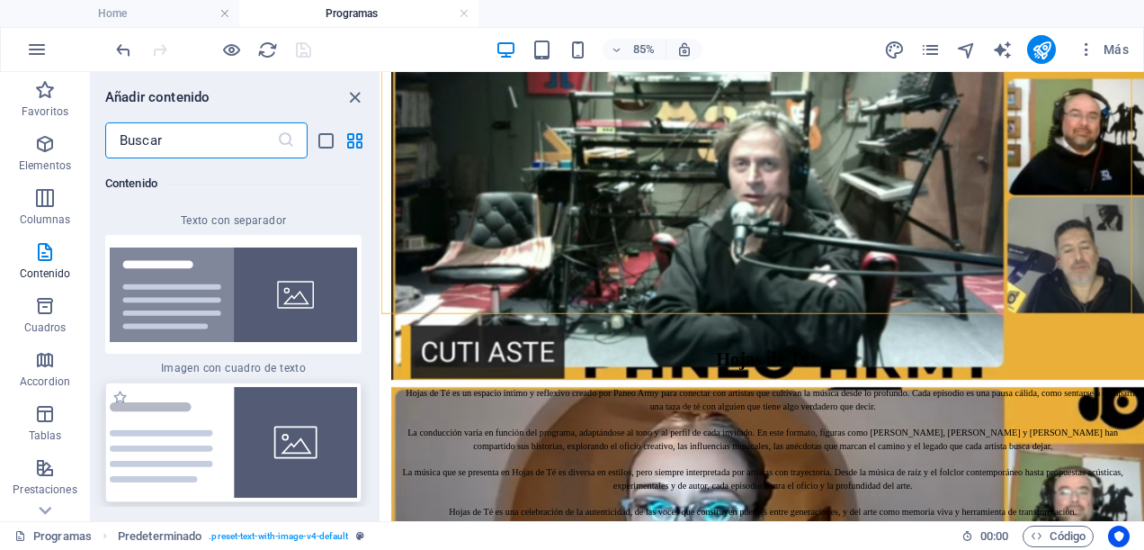
click at [253, 428] on img at bounding box center [233, 442] width 247 height 111
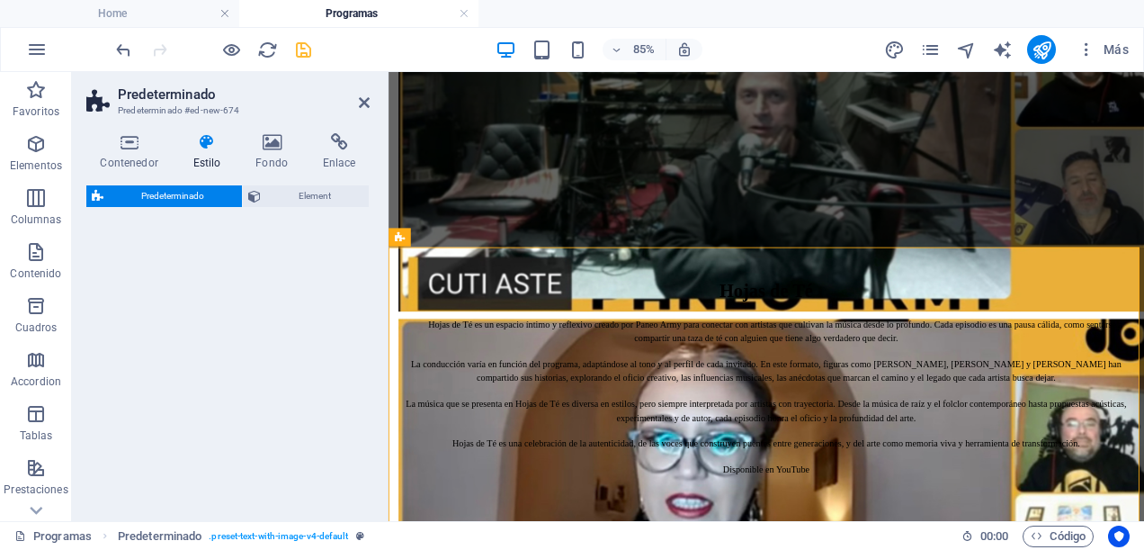
select select "rem"
select select "px"
select select "preset-text-with-image-v4-default"
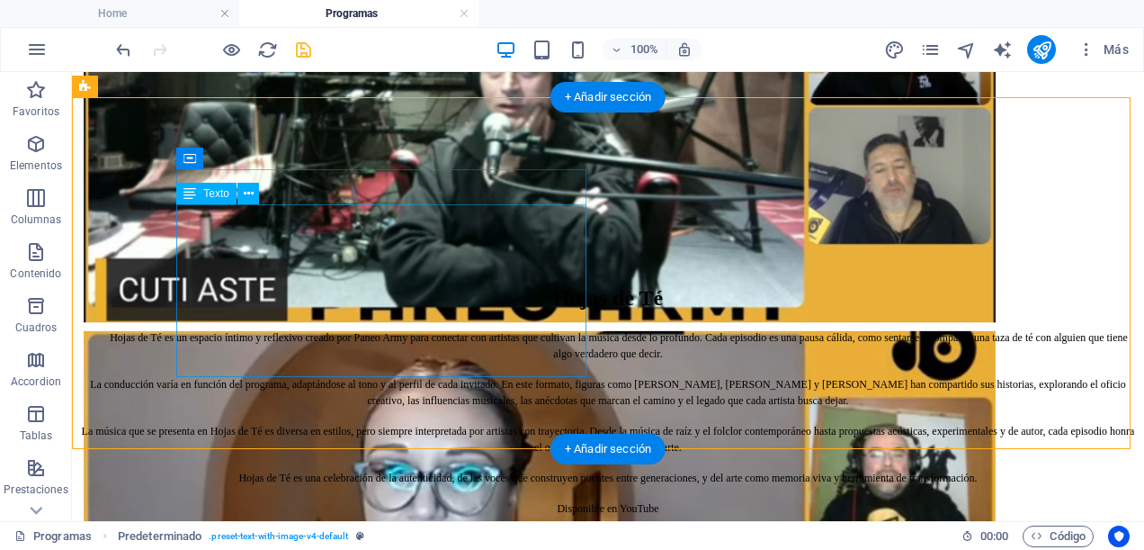
scroll to position [1373, 0]
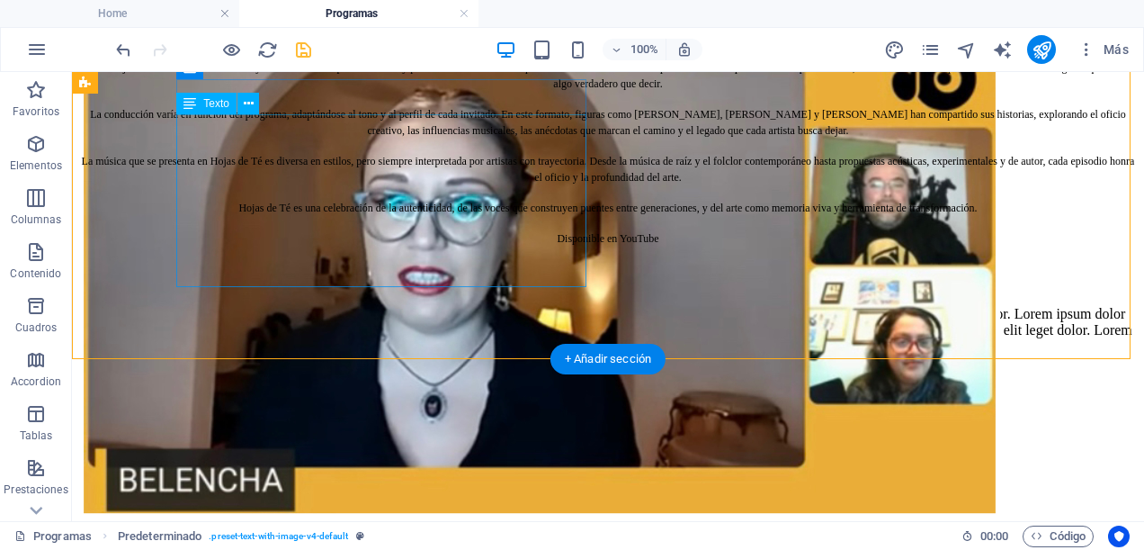
click at [428, 306] on div "Lorem ipsum dolor sit amet, consectetuer adipiscing elit. Aenean commodo ligula…" at bounding box center [608, 330] width 1058 height 49
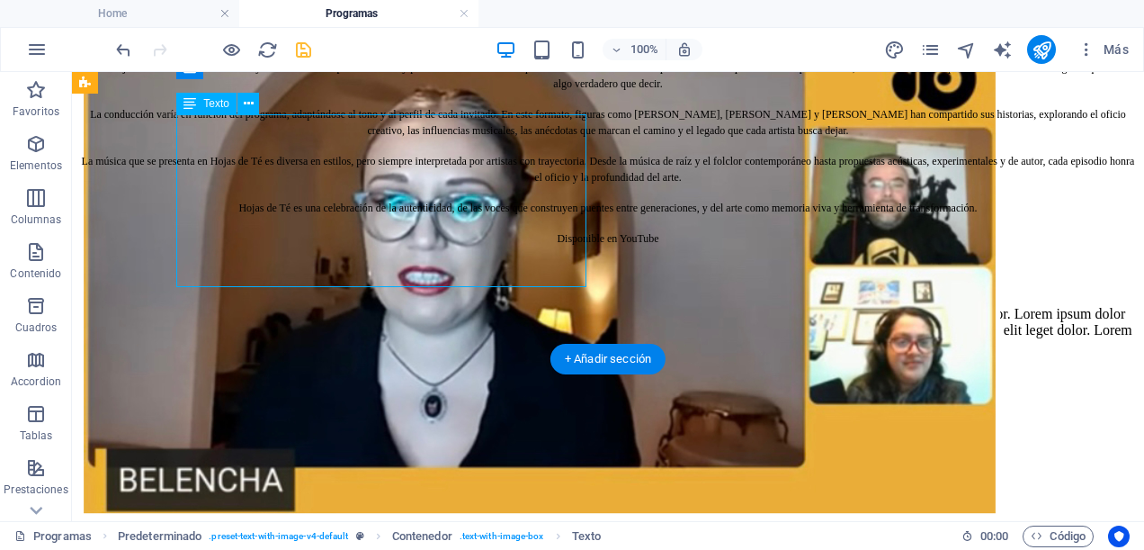
click at [428, 306] on div "Lorem ipsum dolor sit amet, consectetuer adipiscing elit. Aenean commodo ligula…" at bounding box center [608, 330] width 1058 height 49
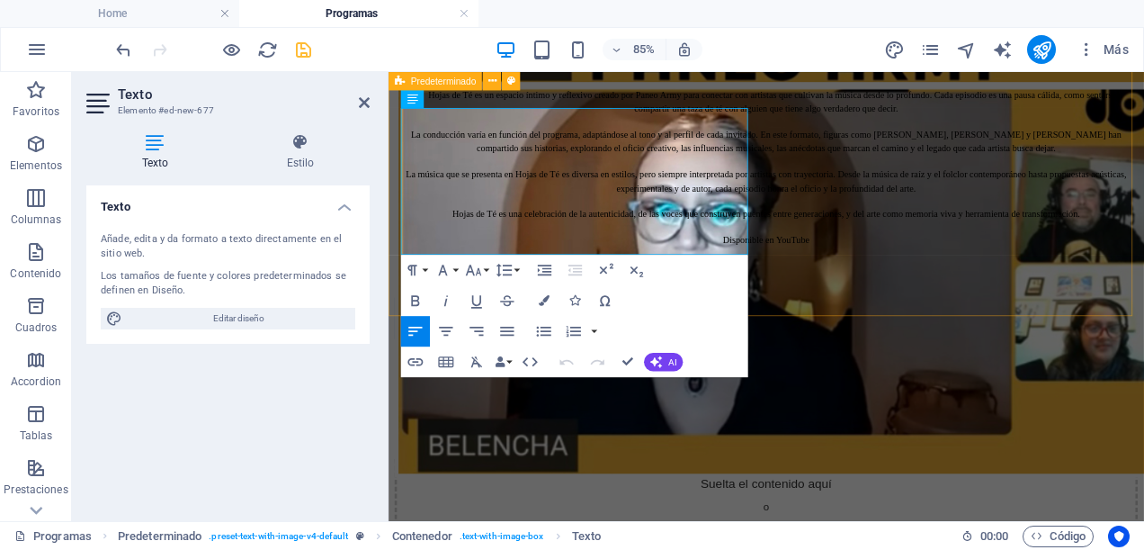
drag, startPoint x: 584, startPoint y: 283, endPoint x: 400, endPoint y: 107, distance: 253.9
click at [400, 295] on div "Te Doy Una Canción Lorem ipsum dolor sit amet, consectetuer adipiscing elit. Ae…" at bounding box center [833, 475] width 875 height 360
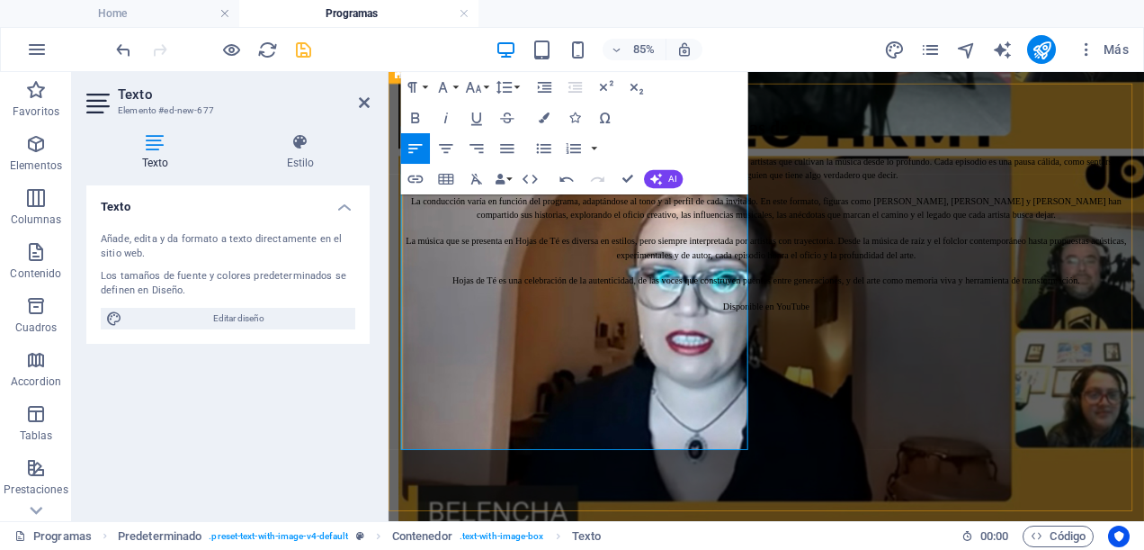
scroll to position [1104, 0]
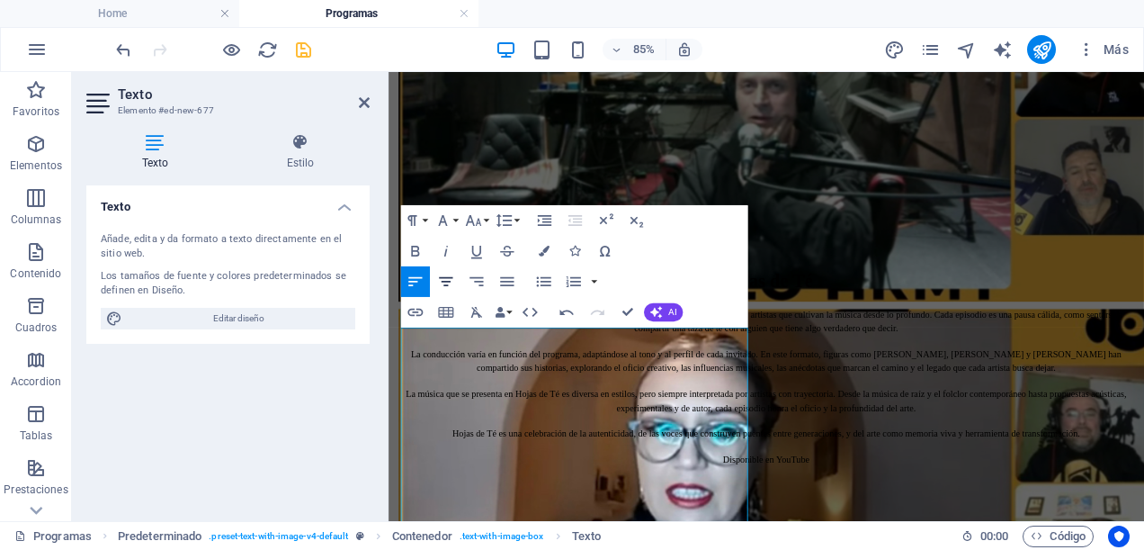
click at [446, 279] on icon "button" at bounding box center [446, 282] width 18 height 18
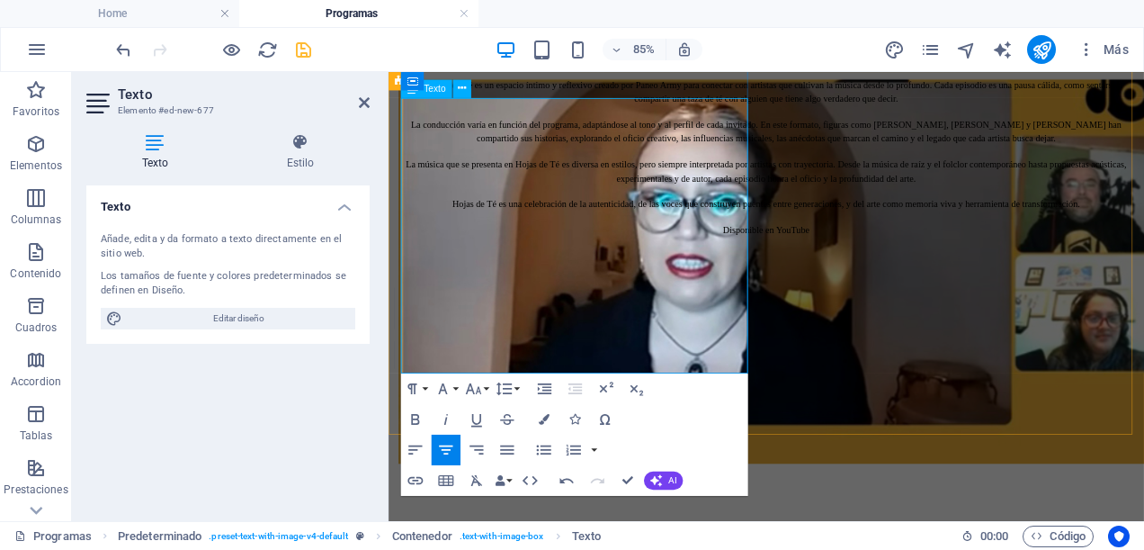
drag, startPoint x: 405, startPoint y: 385, endPoint x: 678, endPoint y: 412, distance: 274.9
click at [678, 412] on div "En Paneo Army celebramos los espacios que impulsan la música emergente, y Te Do…" at bounding box center [833, 397] width 875 height 142
click at [447, 449] on icon "button" at bounding box center [446, 450] width 18 height 18
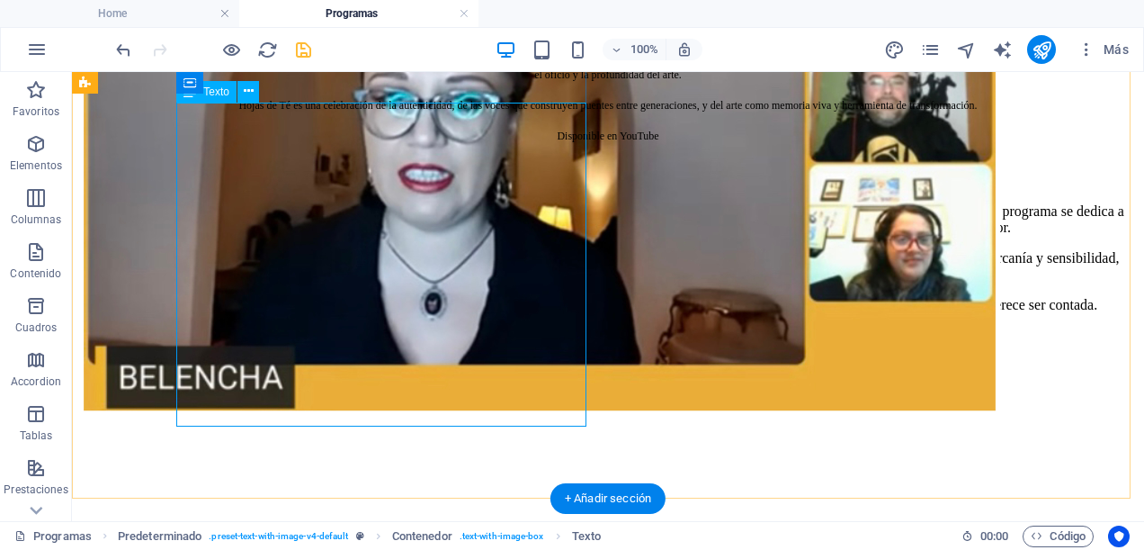
scroll to position [1386, 0]
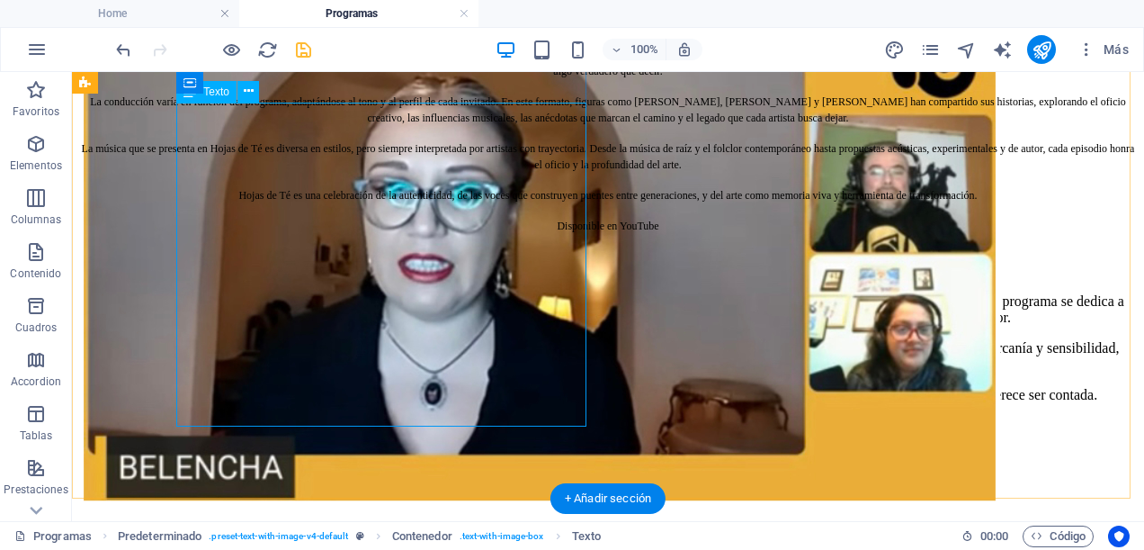
click at [394, 293] on div "En Paneo Army celebramos los espacios que impulsan la música emergente, y Te Do…" at bounding box center [608, 348] width 1058 height 110
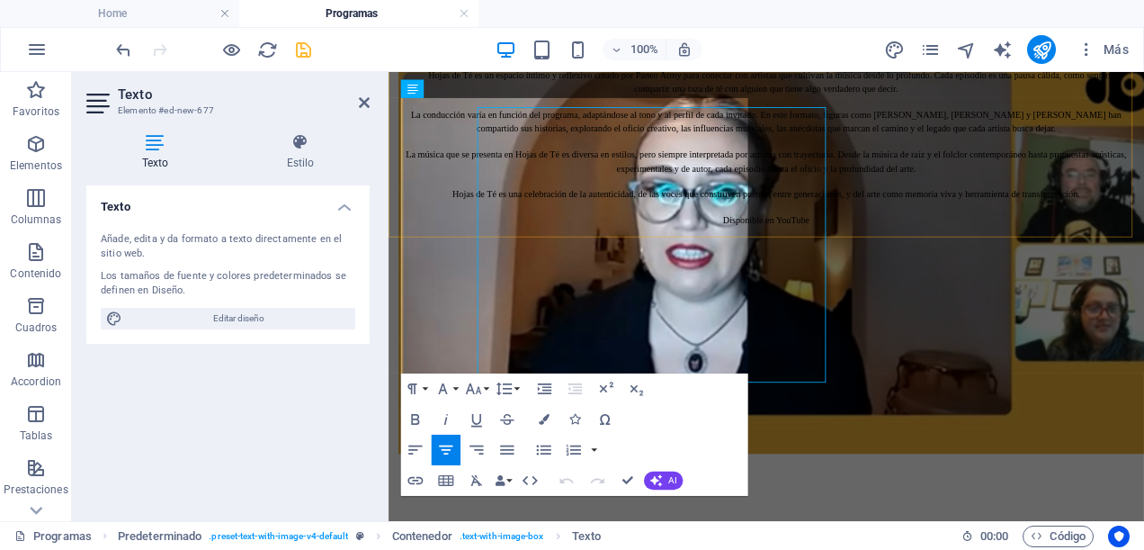
scroll to position [1374, 0]
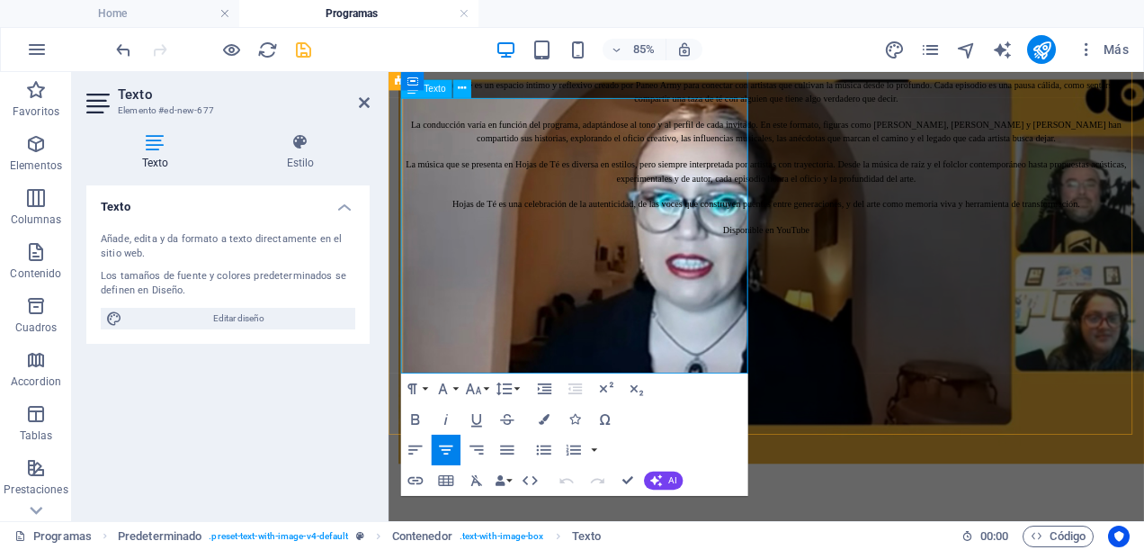
drag, startPoint x: 461, startPoint y: 157, endPoint x: 542, endPoint y: 163, distance: 81.2
click at [542, 326] on p "En Paneo Army celebramos los espacios que impulsan la música emergente, y Te Do…" at bounding box center [833, 350] width 875 height 49
click at [418, 417] on icon "button" at bounding box center [415, 419] width 8 height 11
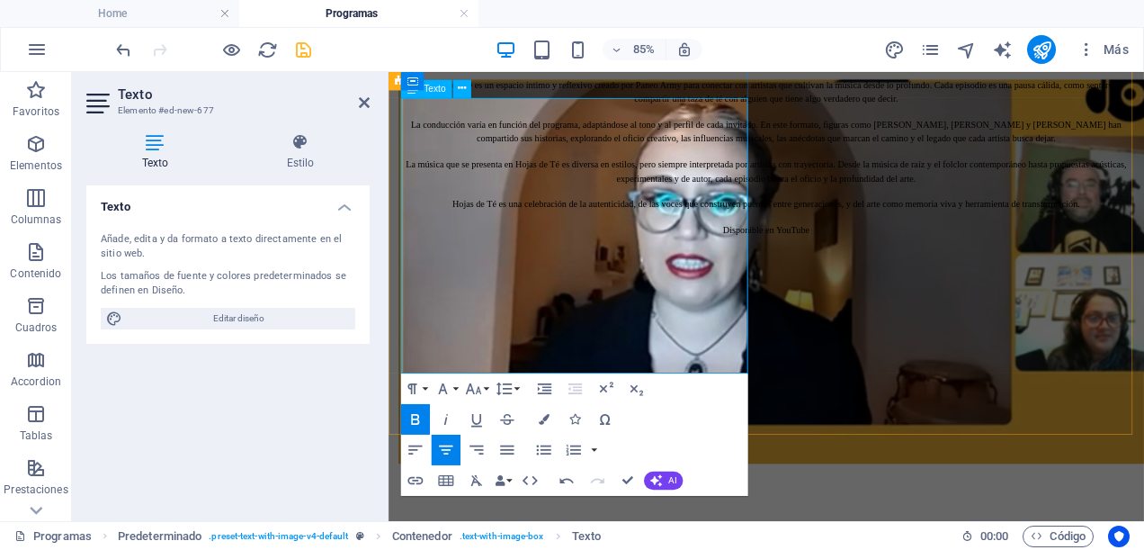
click at [459, 389] on p "Cada episodio es una ventana a lo nuevo: canciones frescas, voces que irrumpen …" at bounding box center [833, 405] width 875 height 32
drag, startPoint x: 431, startPoint y: 153, endPoint x: 508, endPoint y: 161, distance: 77.8
click at [508, 326] on p "En Paneo Army celebramos los espacios que impulsan la música emergente, y Te Do…" at bounding box center [833, 350] width 875 height 49
click at [417, 414] on icon "button" at bounding box center [415, 419] width 8 height 11
click at [483, 389] on p "Cada episodio es una ventana a lo nuevo: canciones frescas, voces que irrumpen …" at bounding box center [833, 405] width 875 height 32
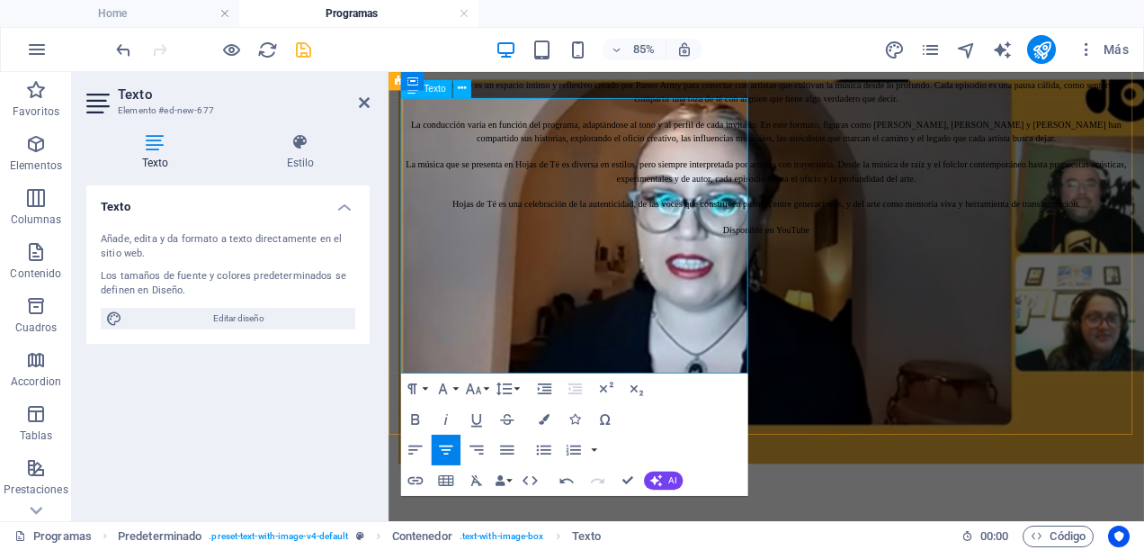
drag, startPoint x: 459, startPoint y: 155, endPoint x: 539, endPoint y: 163, distance: 80.5
click at [539, 326] on p "En Paneo Army celebramos los espacios que impulsan la música emergente, y Te Do…" at bounding box center [833, 350] width 875 height 49
click at [485, 390] on button "Font Size" at bounding box center [476, 388] width 29 height 31
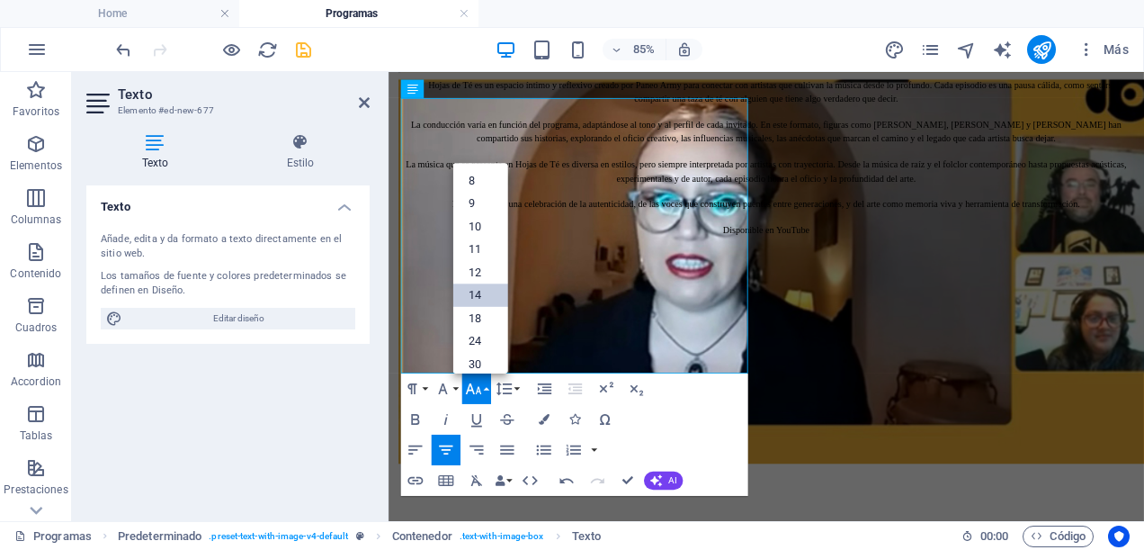
click at [473, 292] on link "14" at bounding box center [480, 294] width 55 height 23
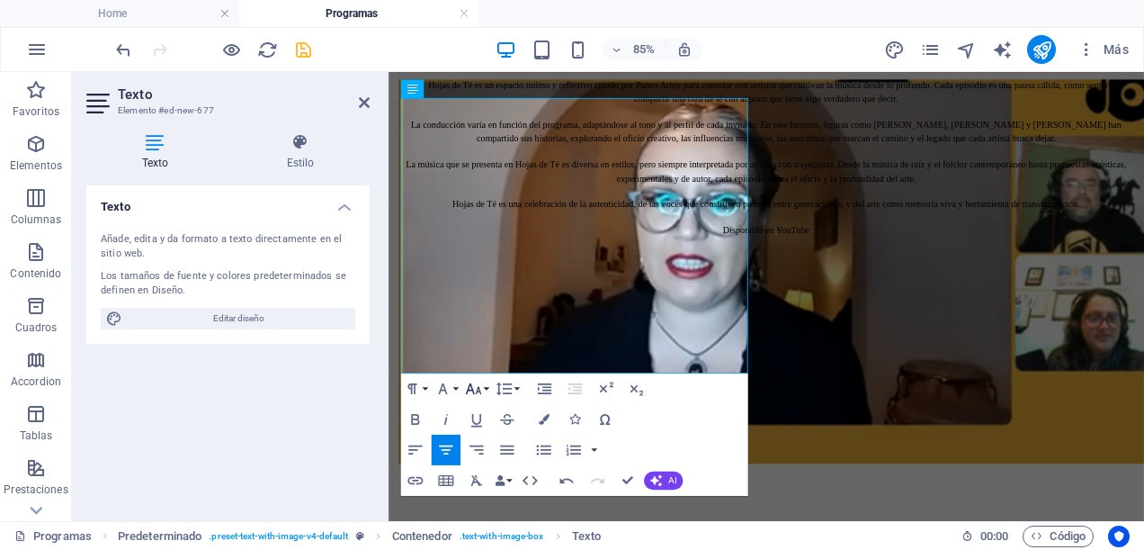
click at [477, 387] on icon "button" at bounding box center [473, 389] width 18 height 18
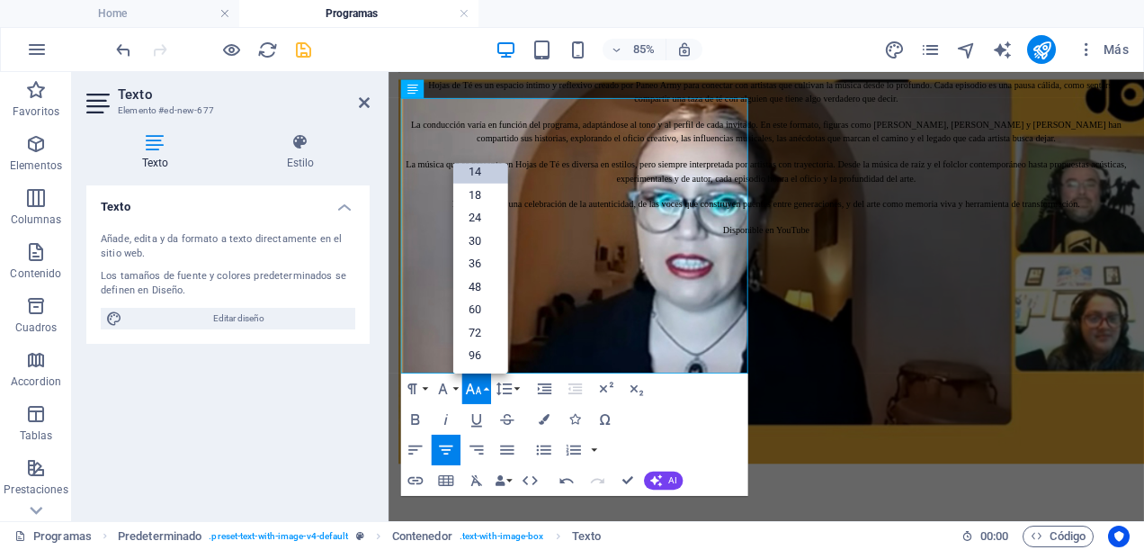
scroll to position [144, 0]
click at [486, 189] on link "18" at bounding box center [480, 195] width 55 height 23
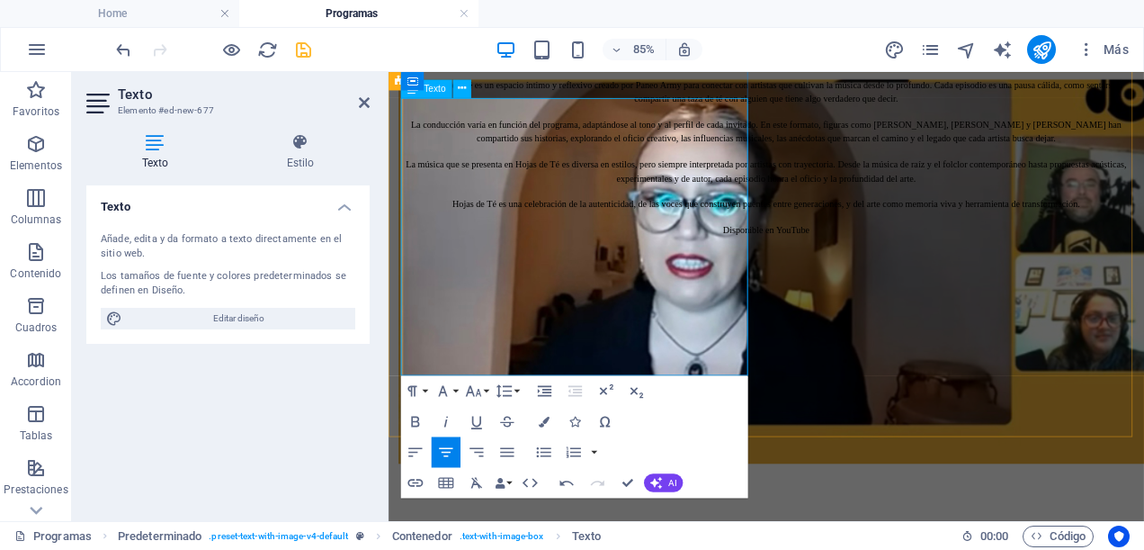
click at [567, 391] on p "Cada episodio es una ventana a lo nuevo: canciones frescas, voces que irrumpen …" at bounding box center [833, 407] width 875 height 32
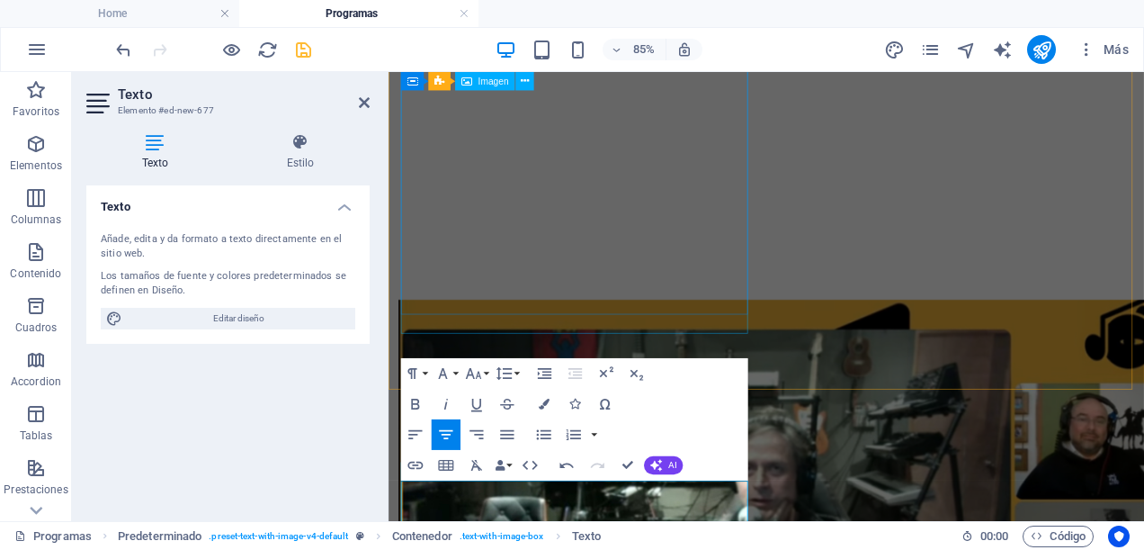
scroll to position [474, 0]
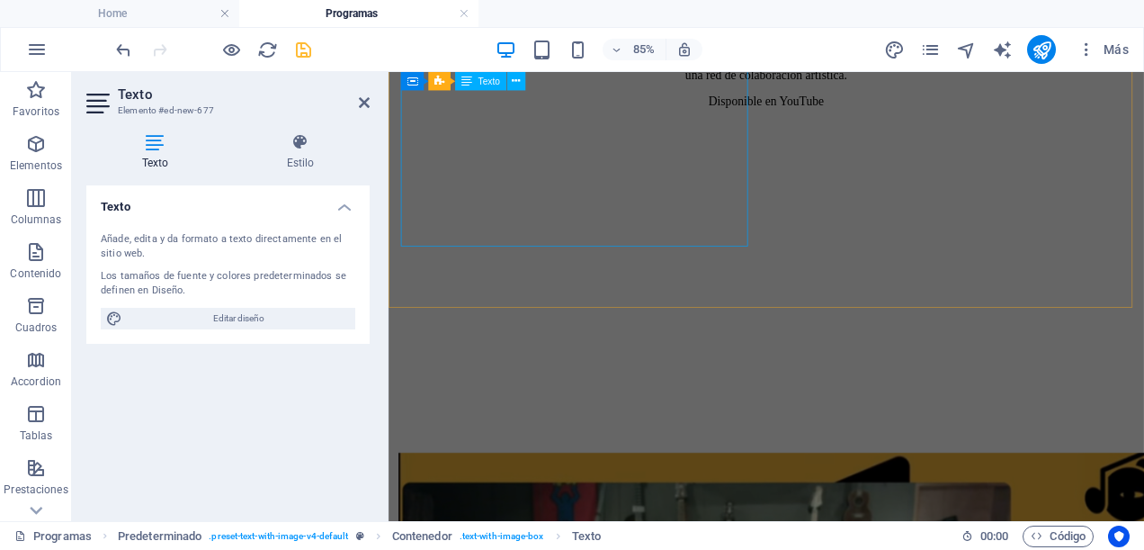
click at [652, 115] on div "“Algo Grande Está Naciendo” es un programa que celebra la música emergente y la…" at bounding box center [833, 20] width 875 height 189
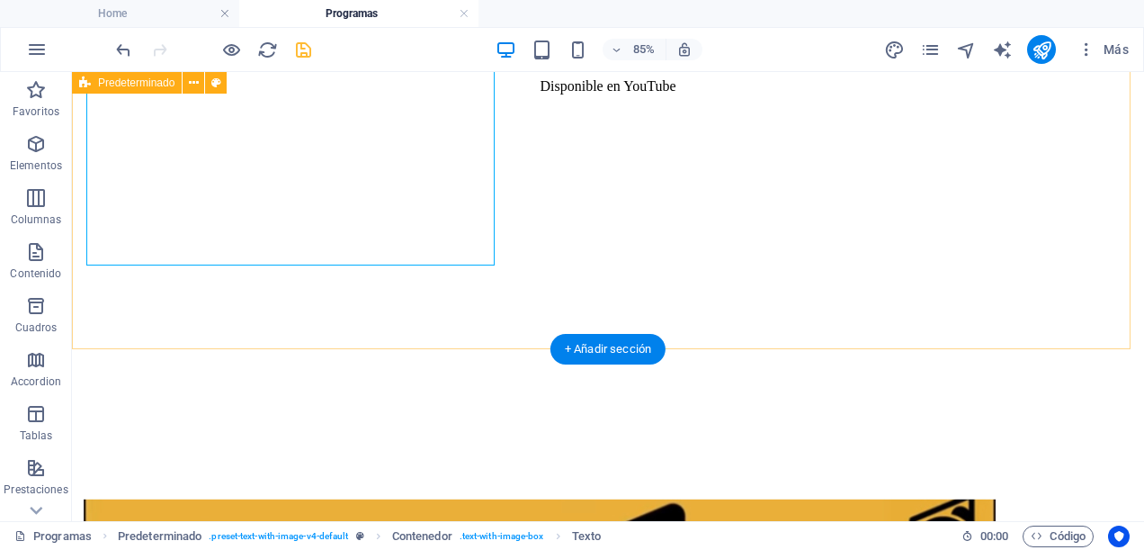
scroll to position [272, 0]
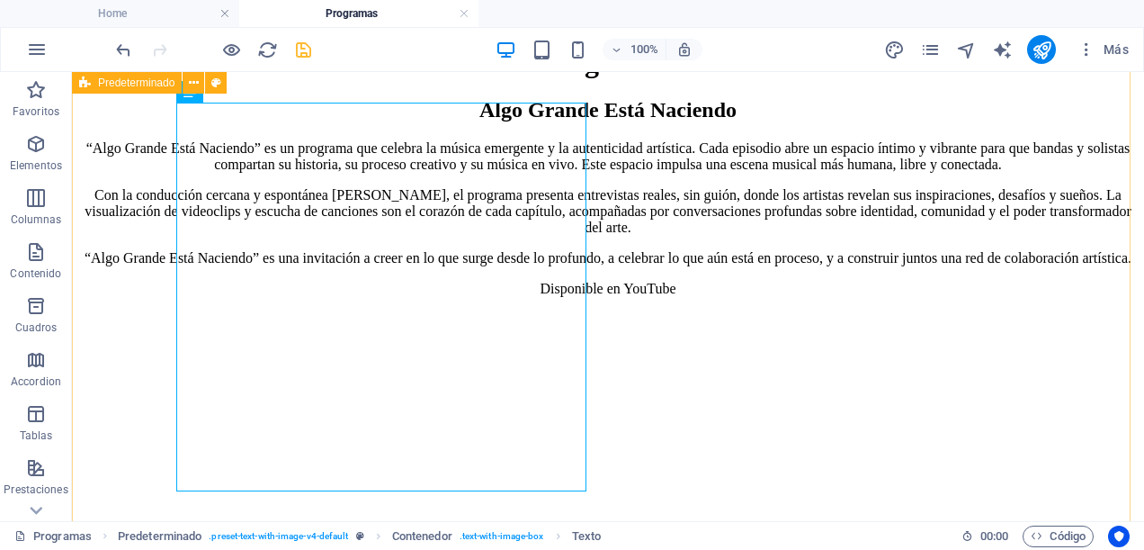
click at [613, 211] on div "Algo Grande Está Naciendo “Algo Grande Está Naciendo” es un programa que celebr…" at bounding box center [608, 397] width 1058 height 599
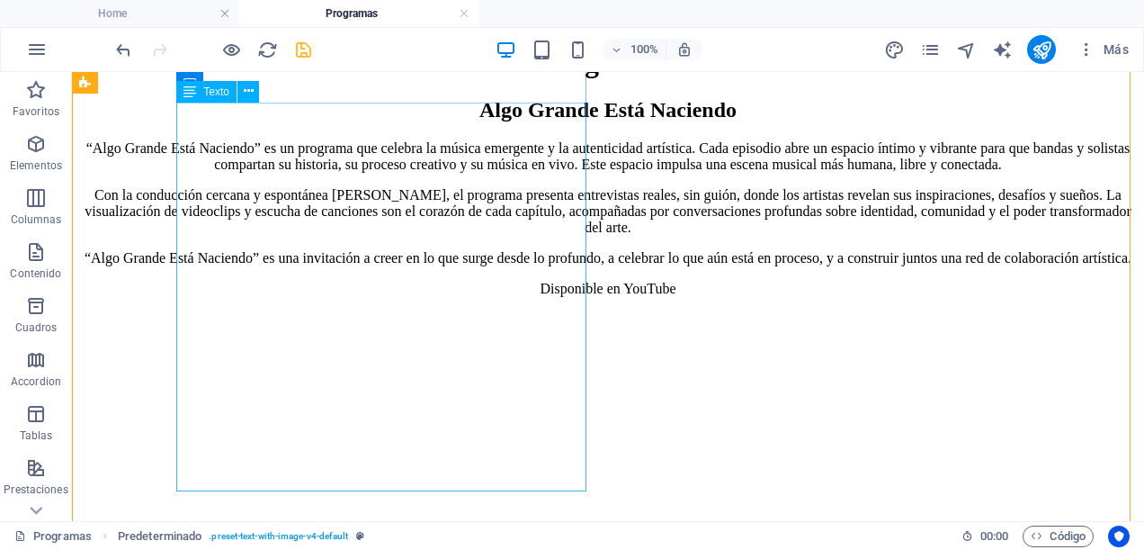
click at [411, 264] on div "“Algo Grande Está Naciendo” es un programa que celebra la música emergente y la…" at bounding box center [608, 218] width 1058 height 157
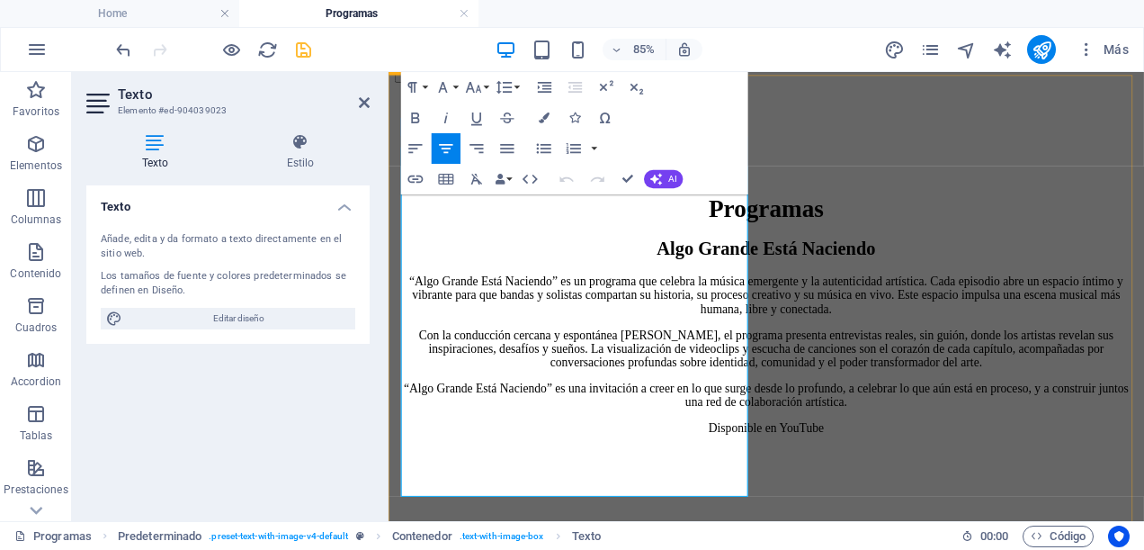
scroll to position [180, 0]
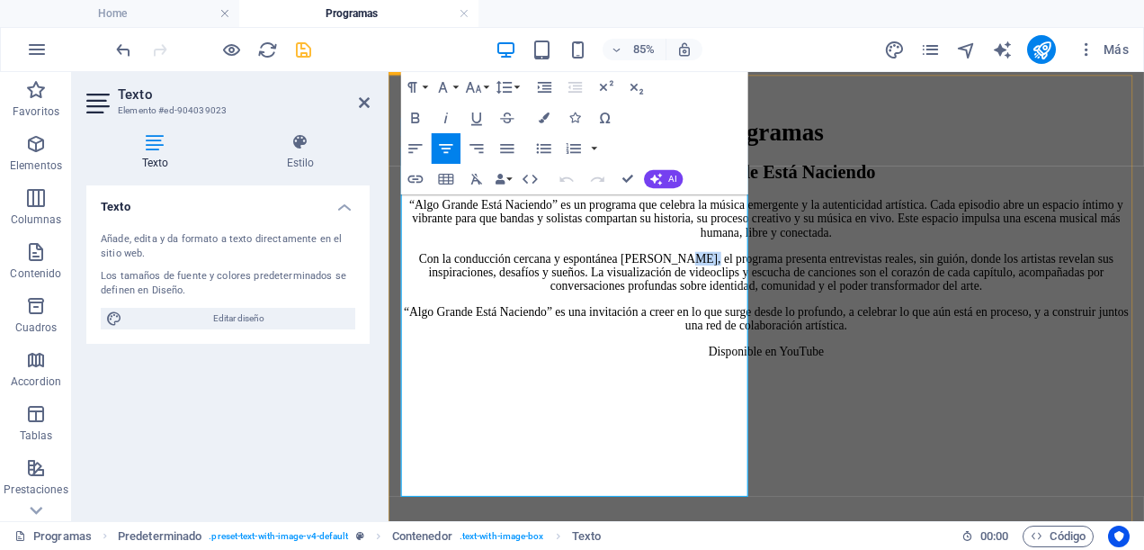
drag, startPoint x: 758, startPoint y: 324, endPoint x: 787, endPoint y: 331, distance: 29.7
click at [787, 331] on p "Con la conducción cercana y espontánea de Gise, el programa presenta entrevista…" at bounding box center [833, 307] width 875 height 49
click at [480, 88] on icon "button" at bounding box center [473, 87] width 18 height 18
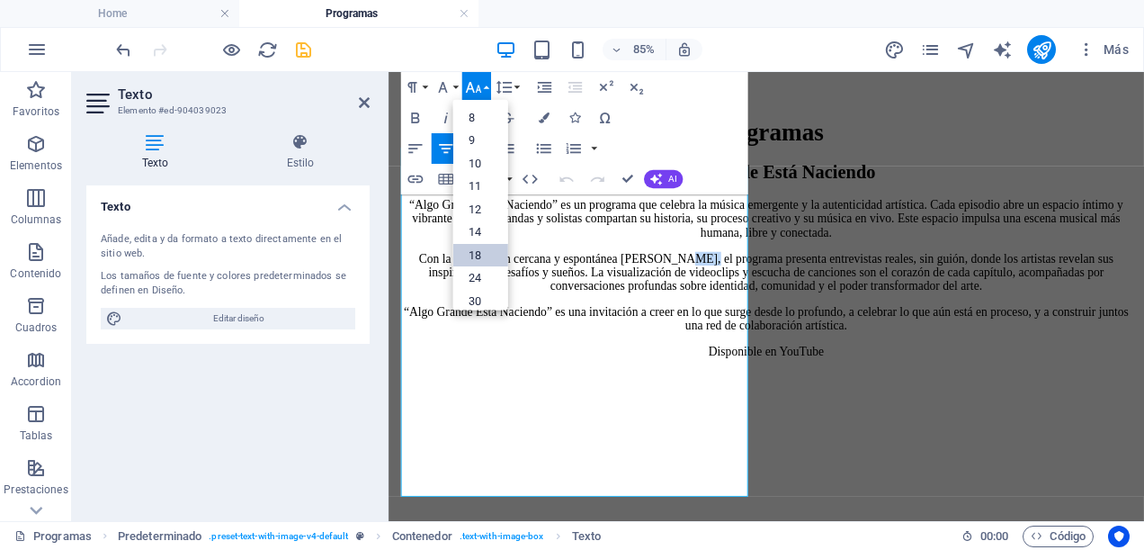
click at [474, 244] on link "18" at bounding box center [480, 254] width 55 height 23
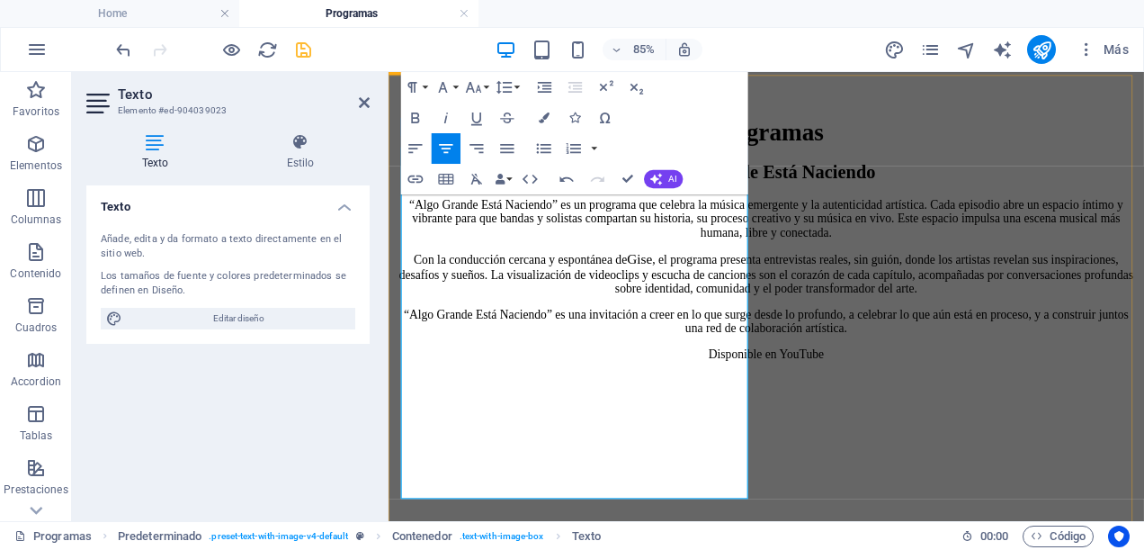
click at [653, 335] on p "Con la conducción cercana y espontánea de Gise , el programa presenta entrevist…" at bounding box center [833, 308] width 875 height 51
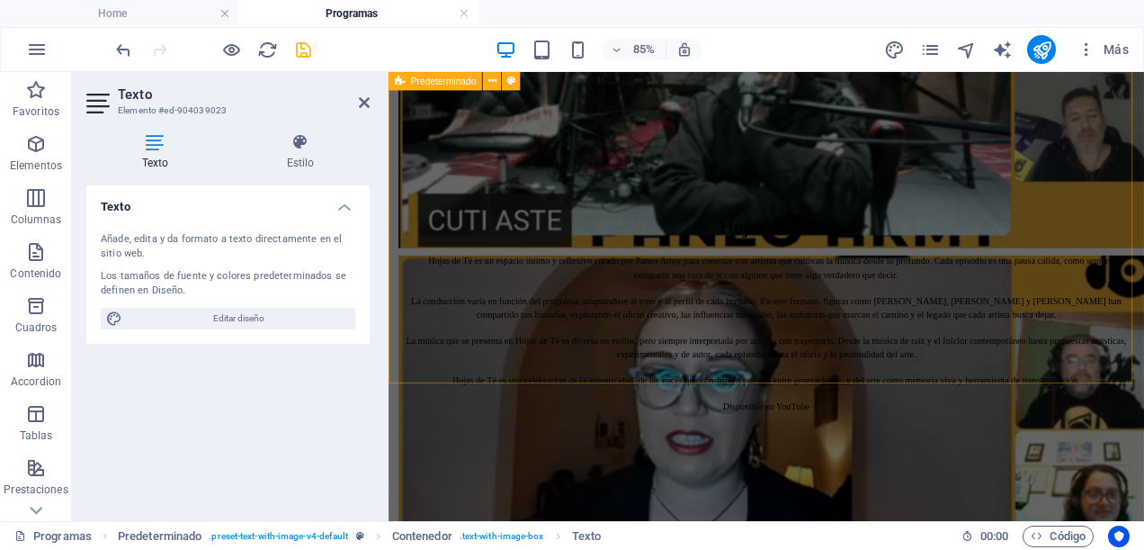
scroll to position [1440, 0]
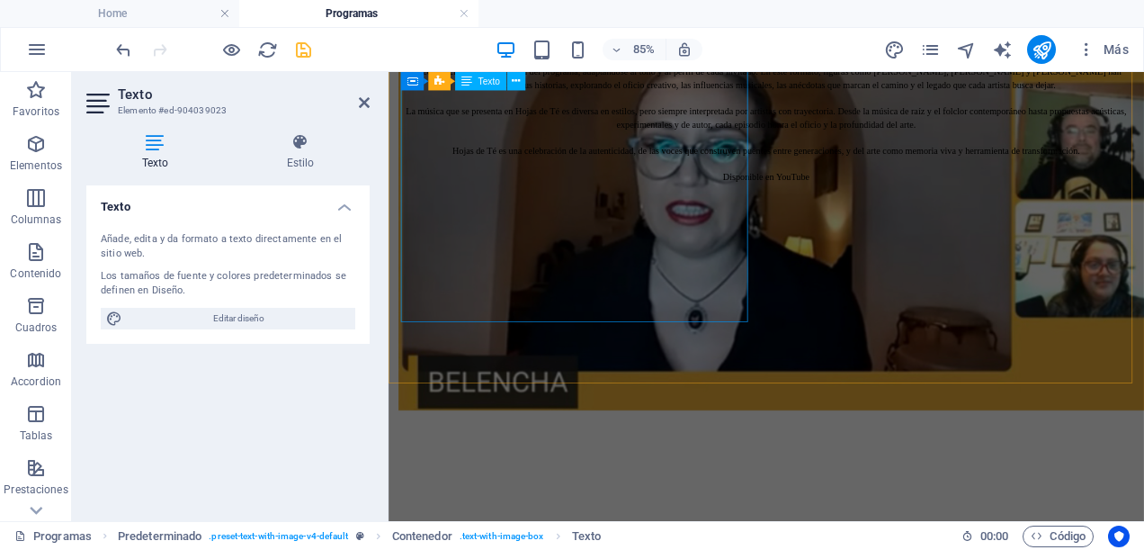
click at [620, 355] on div "En Paneo Army celebramos los espacios que impulsan la música emergente, y Te Do…" at bounding box center [833, 335] width 875 height 145
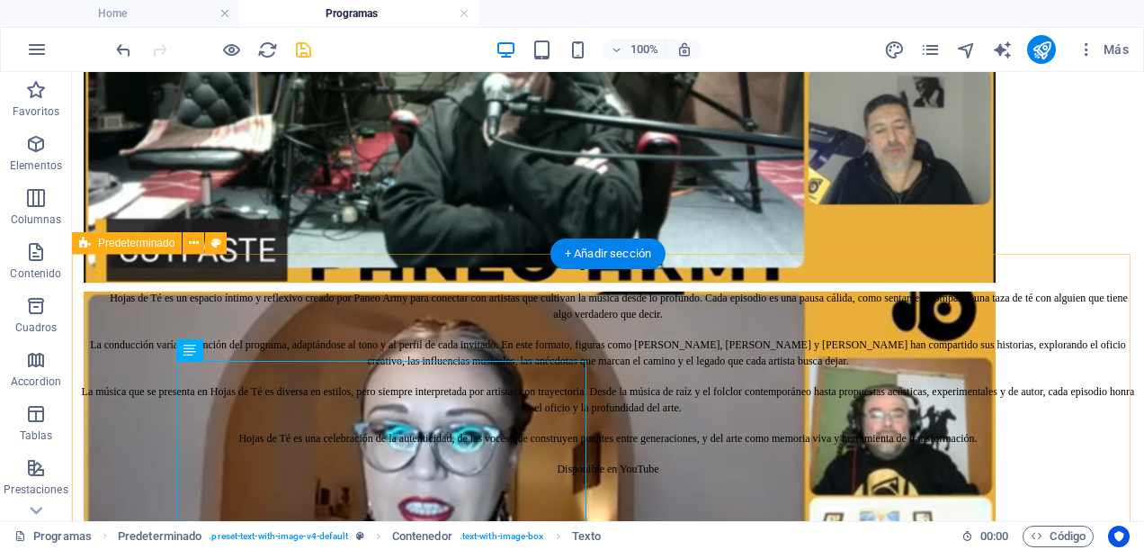
scroll to position [1357, 0]
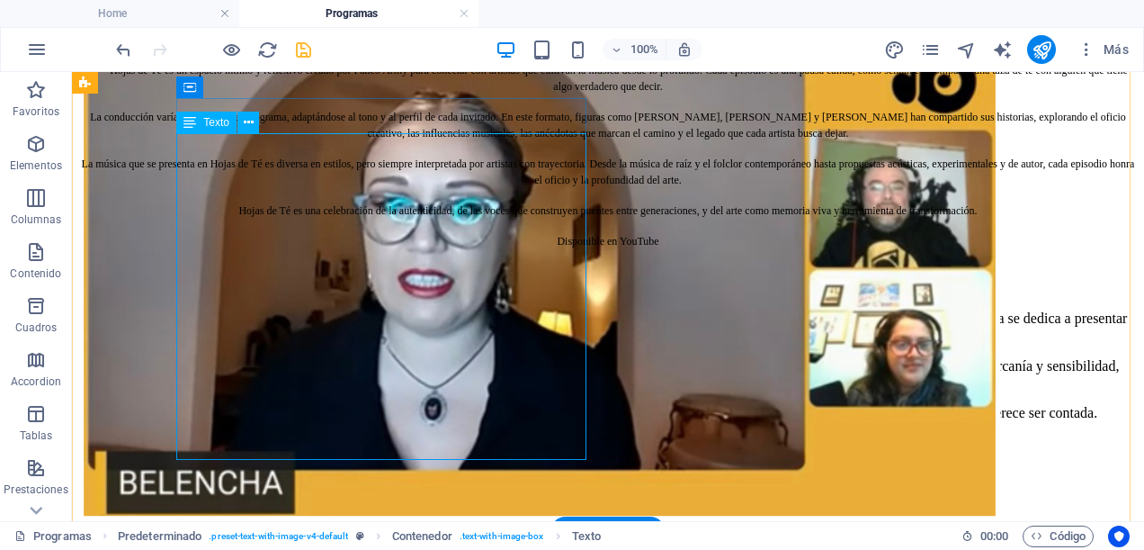
click at [433, 421] on div "En Paneo Army celebramos los espacios que impulsan la música emergente, y Te Do…" at bounding box center [608, 365] width 1058 height 112
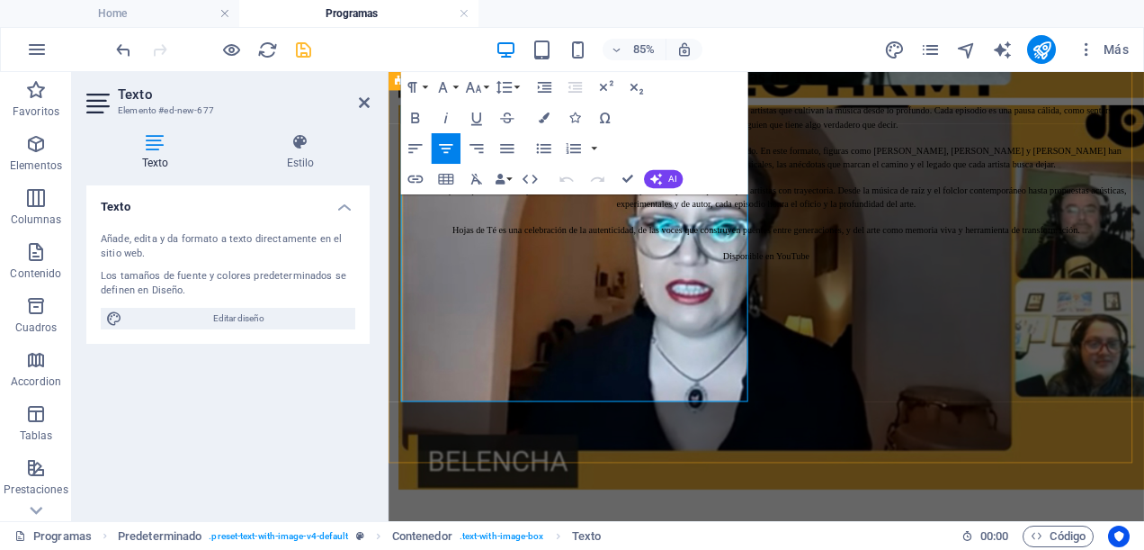
click at [665, 469] on p "Desde Paneo Army reconocemos este programa como parte de una red que amplifica …" at bounding box center [833, 485] width 875 height 32
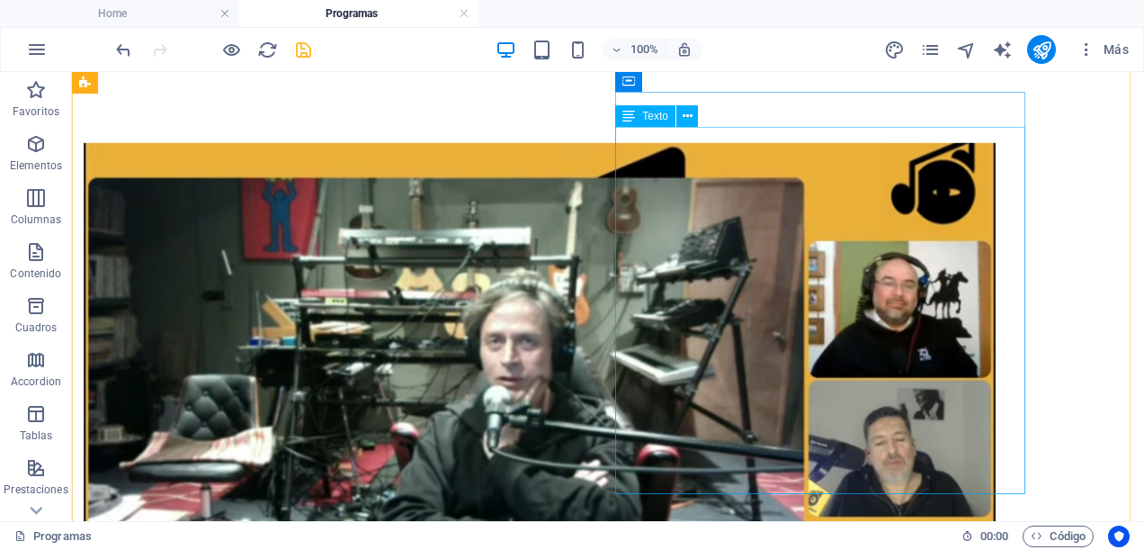
scroll to position [637, 0]
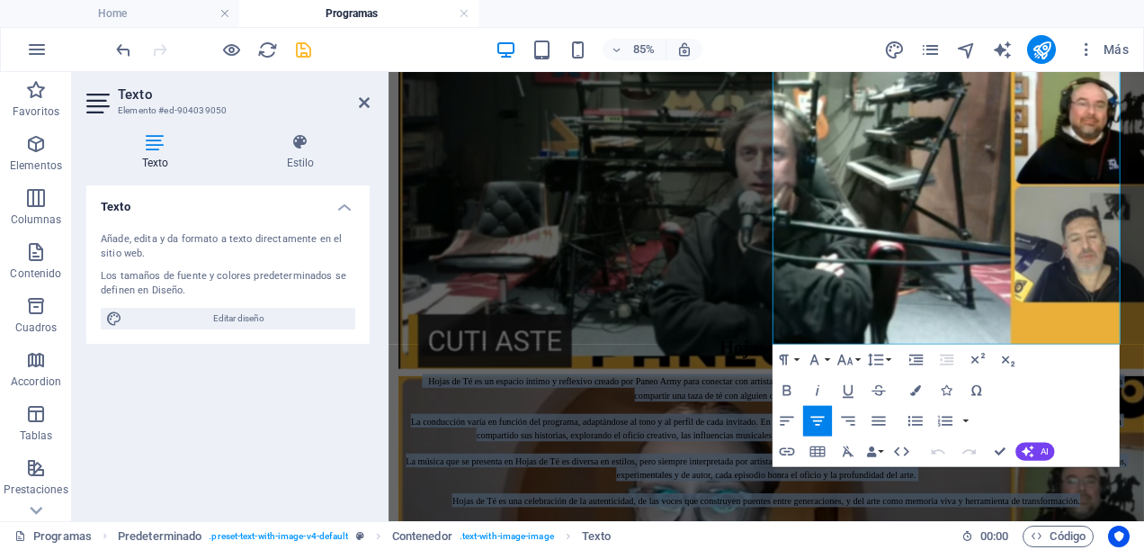
scroll to position [1128, 0]
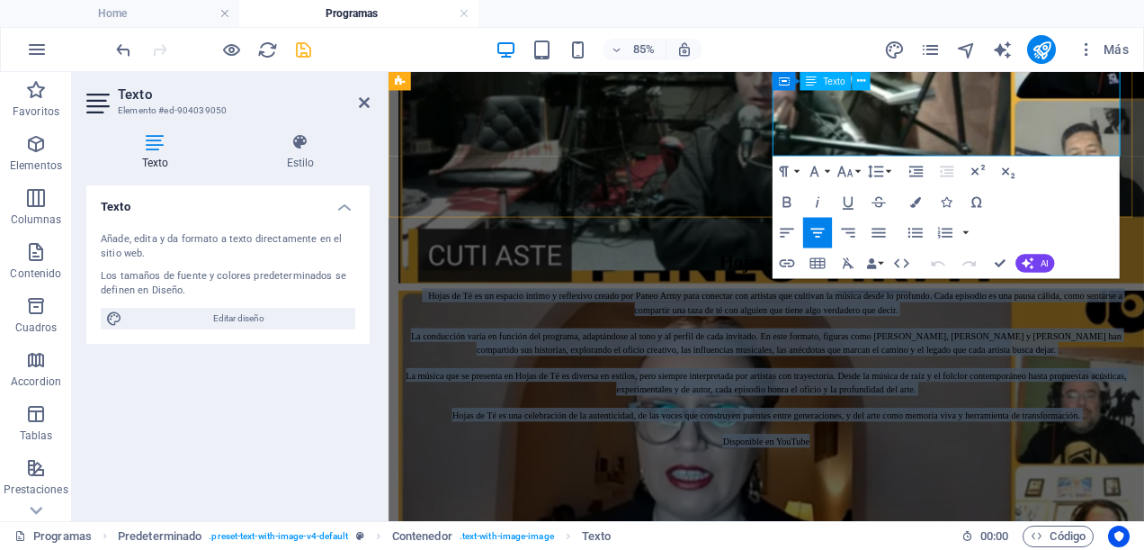
drag, startPoint x: 864, startPoint y: 327, endPoint x: 1121, endPoint y: 155, distance: 309.4
click at [1121, 327] on div "Hojas de Té es un espacio íntimo y reflexivo creado por Paneo Army para conecta…" at bounding box center [833, 420] width 875 height 187
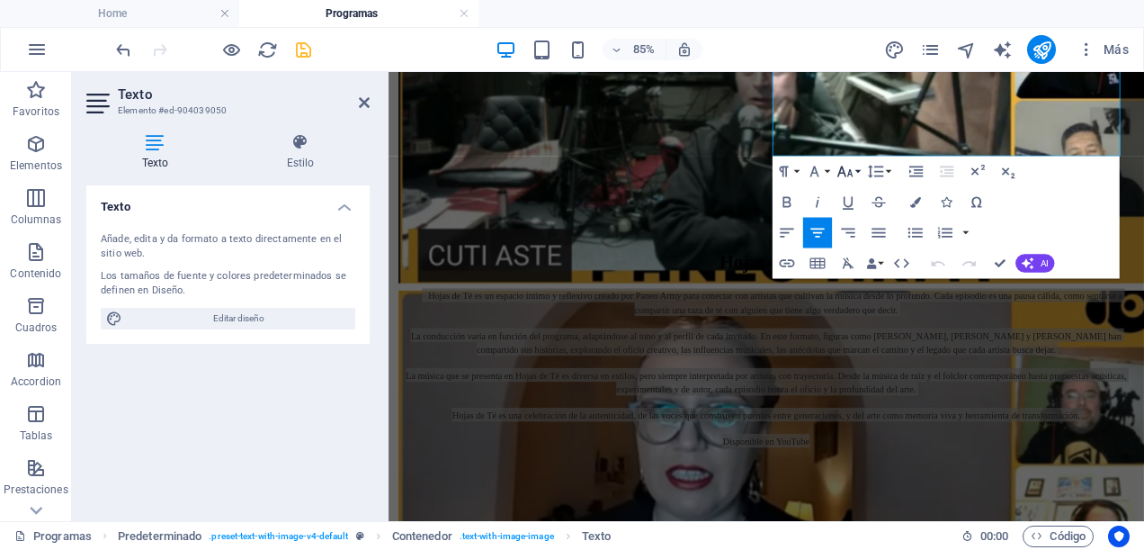
click at [851, 174] on icon "button" at bounding box center [846, 172] width 18 height 18
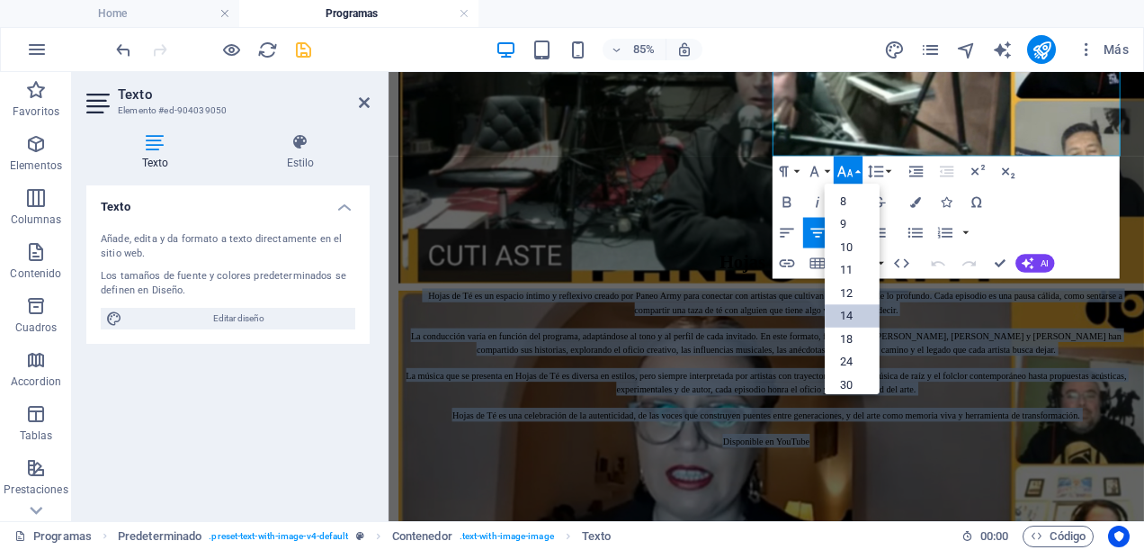
click at [849, 317] on link "14" at bounding box center [852, 316] width 55 height 23
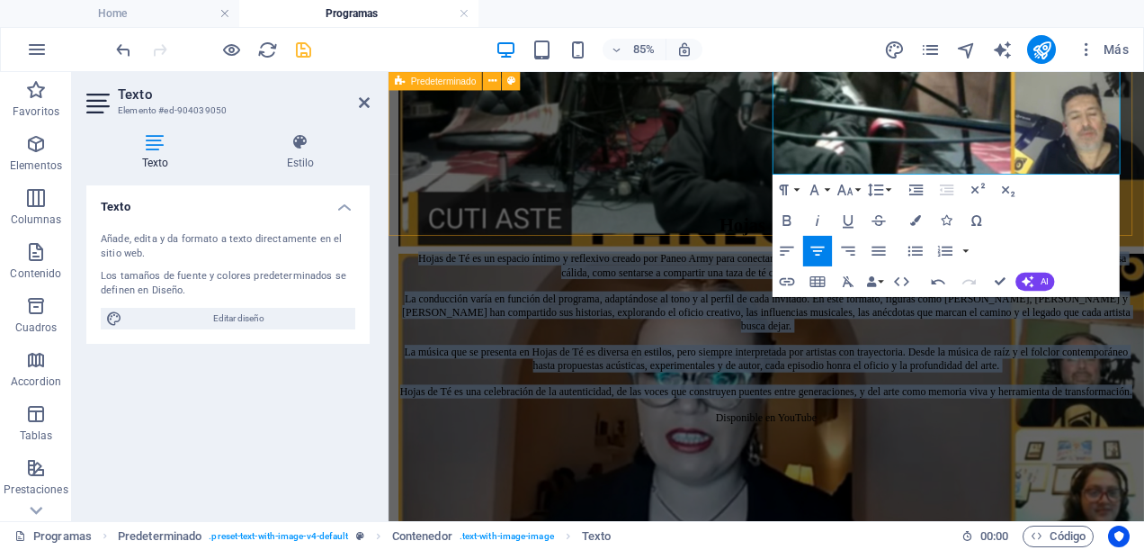
click at [765, 166] on div "Hojas de Té Hojas de Té es un espacio íntimo y reflexivo creado por Paneo Army …" at bounding box center [833, 154] width 875 height 666
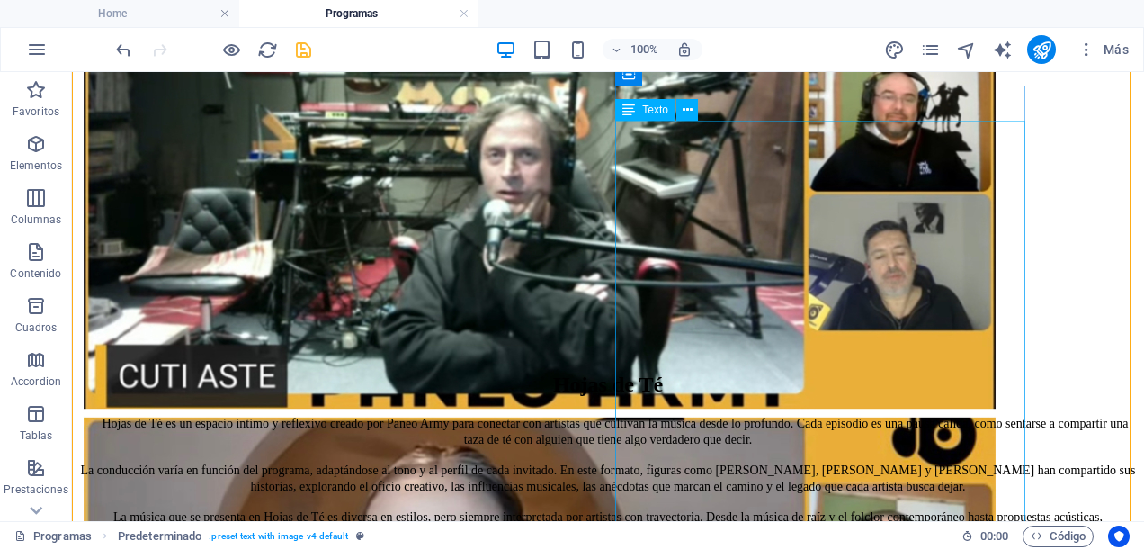
scroll to position [1093, 0]
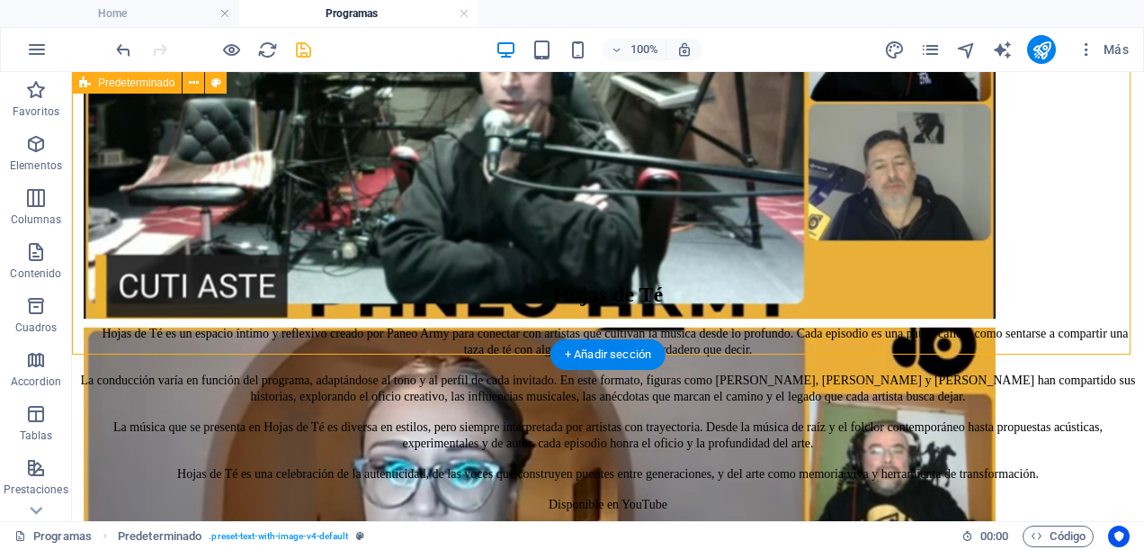
click at [549, 259] on div "Hojas de Té Hojas de Té es un espacio íntimo y reflexivo creado por Paneo Army …" at bounding box center [608, 187] width 1058 height 650
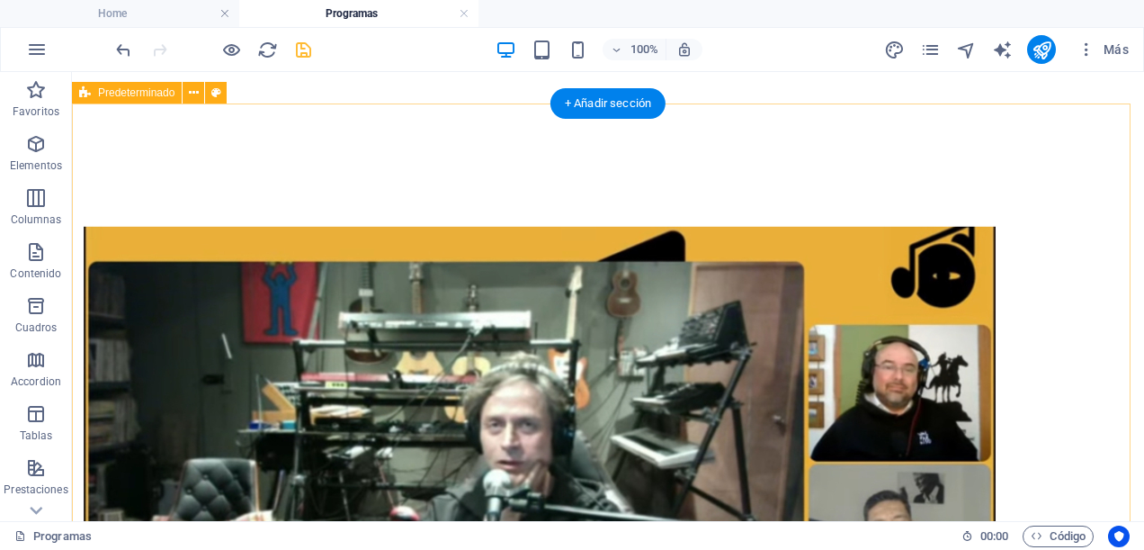
scroll to position [913, 0]
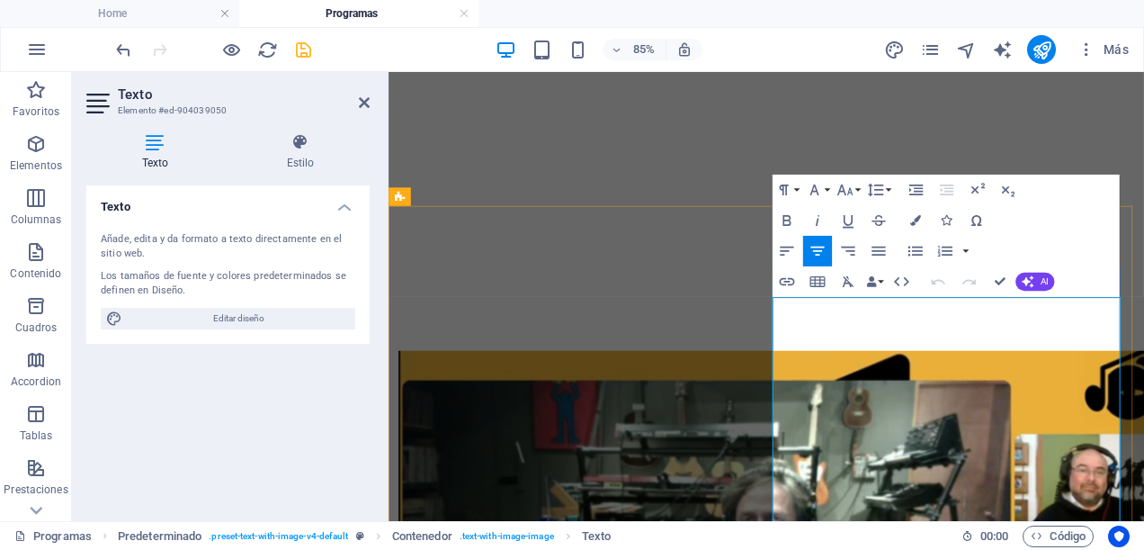
drag, startPoint x: 846, startPoint y: 498, endPoint x: 1053, endPoint y: 508, distance: 207.2
click at [848, 191] on icon "button" at bounding box center [846, 190] width 18 height 18
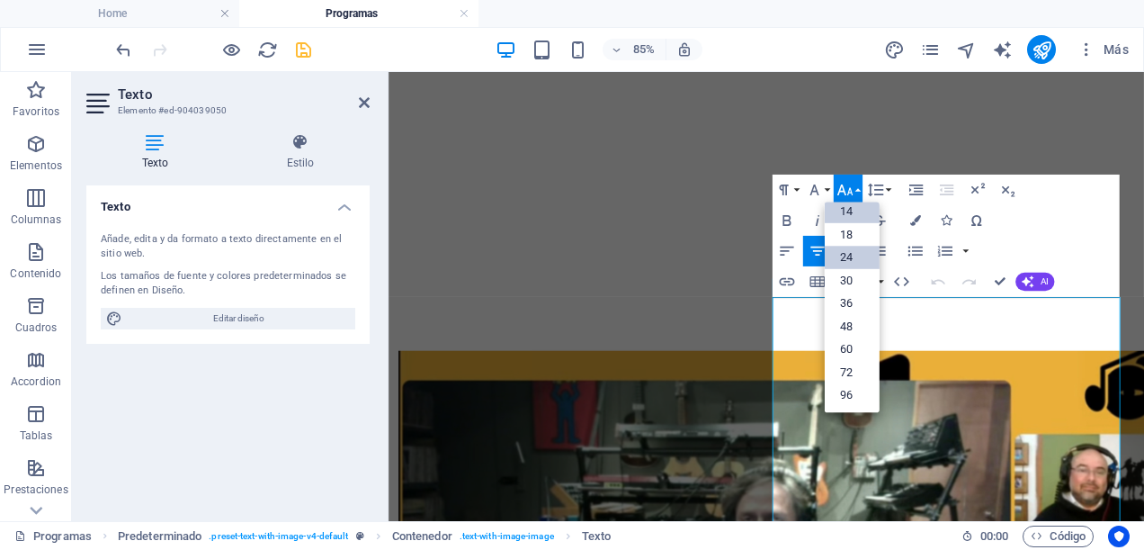
scroll to position [144, 0]
click at [852, 229] on link "18" at bounding box center [852, 234] width 55 height 22
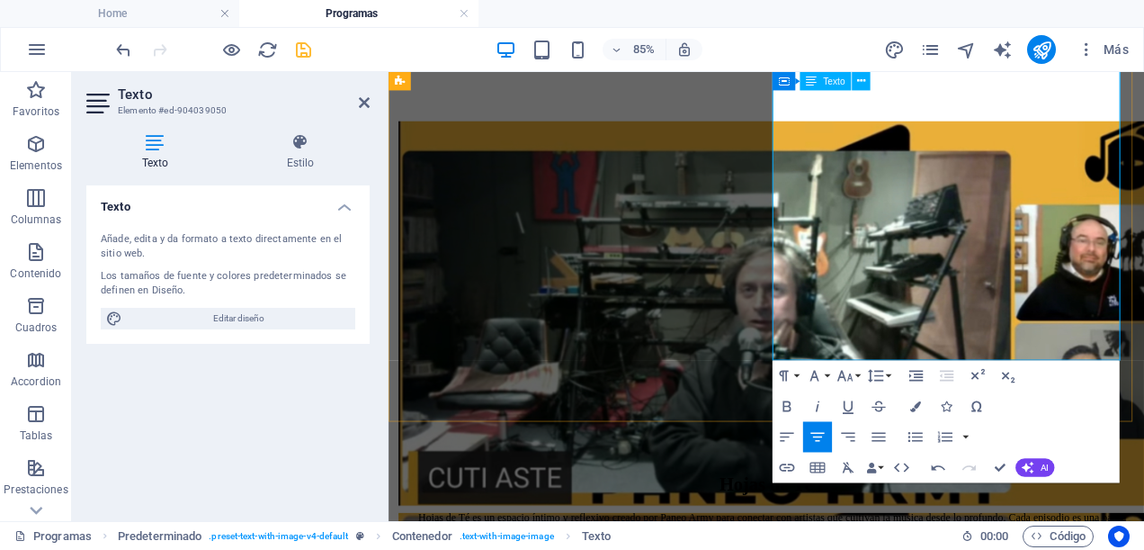
scroll to position [956, 0]
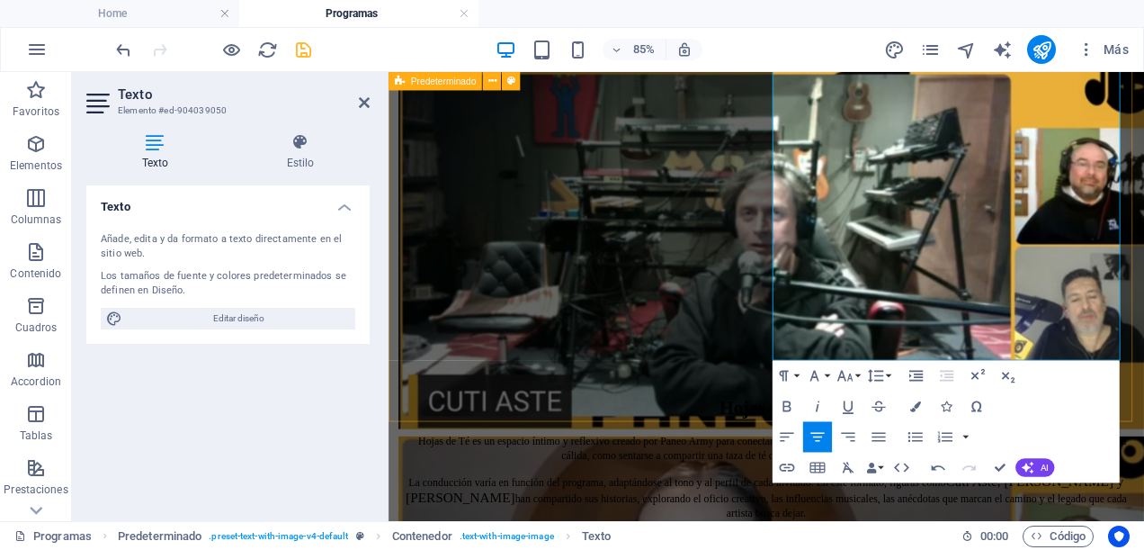
click at [754, 399] on div "Hojas de Té Hojas de Té es un espacio íntimo y reflexivo creado por Paneo Army …" at bounding box center [833, 371] width 875 height 671
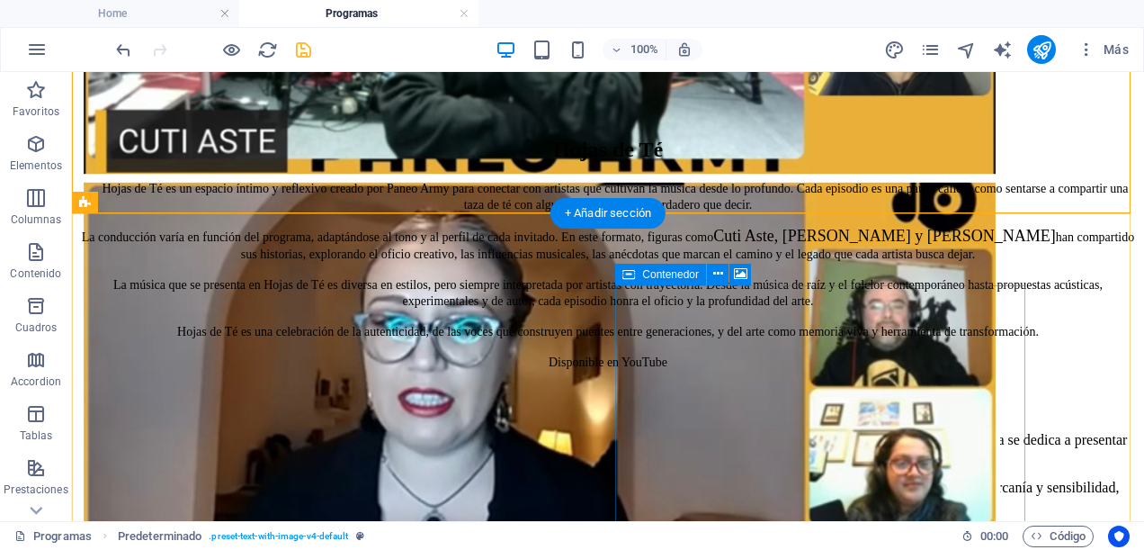
scroll to position [1328, 0]
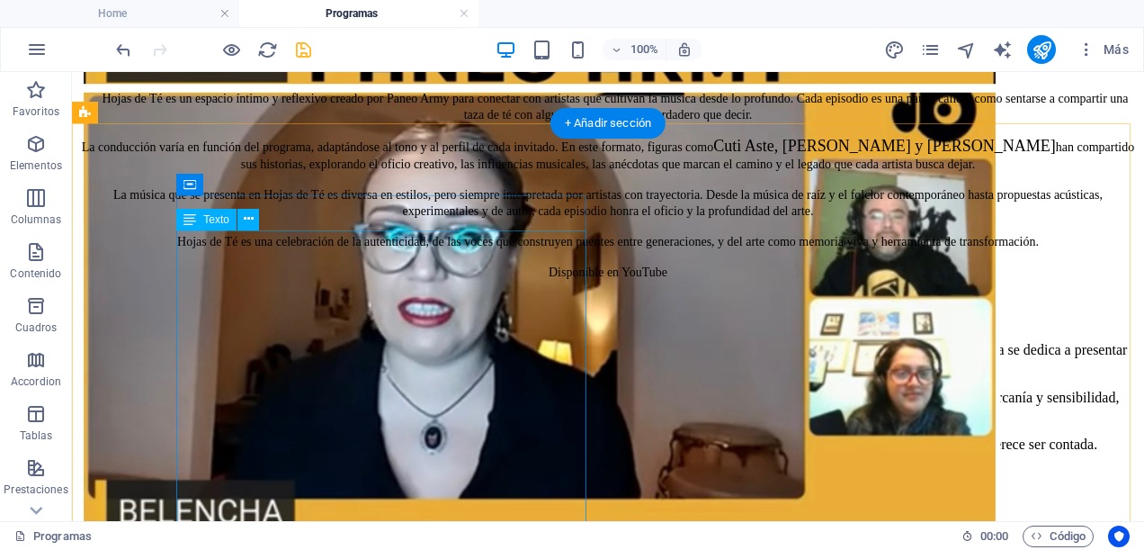
click at [455, 417] on div "En Paneo Army celebramos los espacios que impulsan la música emergente, y Te Do…" at bounding box center [608, 411] width 1058 height 143
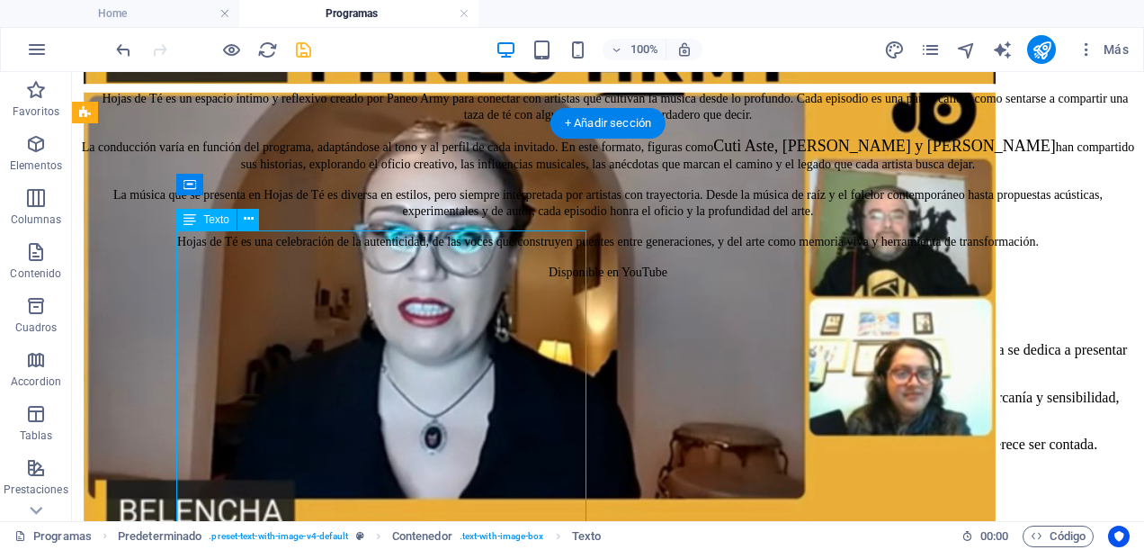
click at [455, 417] on div "En Paneo Army celebramos los espacios que impulsan la música emergente, y Te Do…" at bounding box center [608, 411] width 1058 height 143
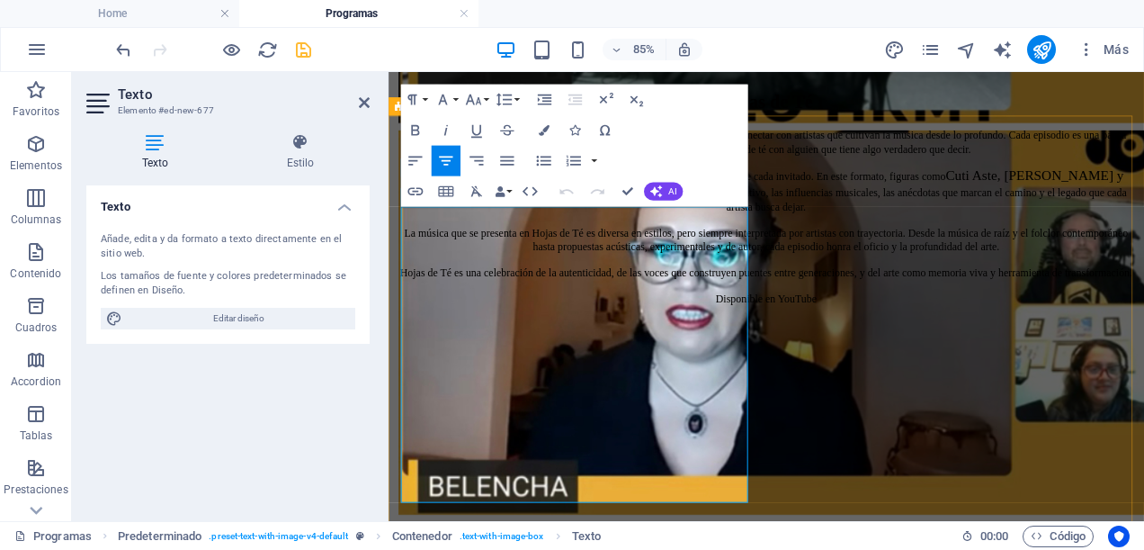
click at [684, 473] on p "Cada episodio es una ventana a lo nuevo: canciones frescas, voces que irrumpen …" at bounding box center [833, 489] width 875 height 32
click at [381, 401] on div "Texto Estilo Texto Añade, edita y da formato a texto directamente en el sitio w…" at bounding box center [228, 320] width 312 height 402
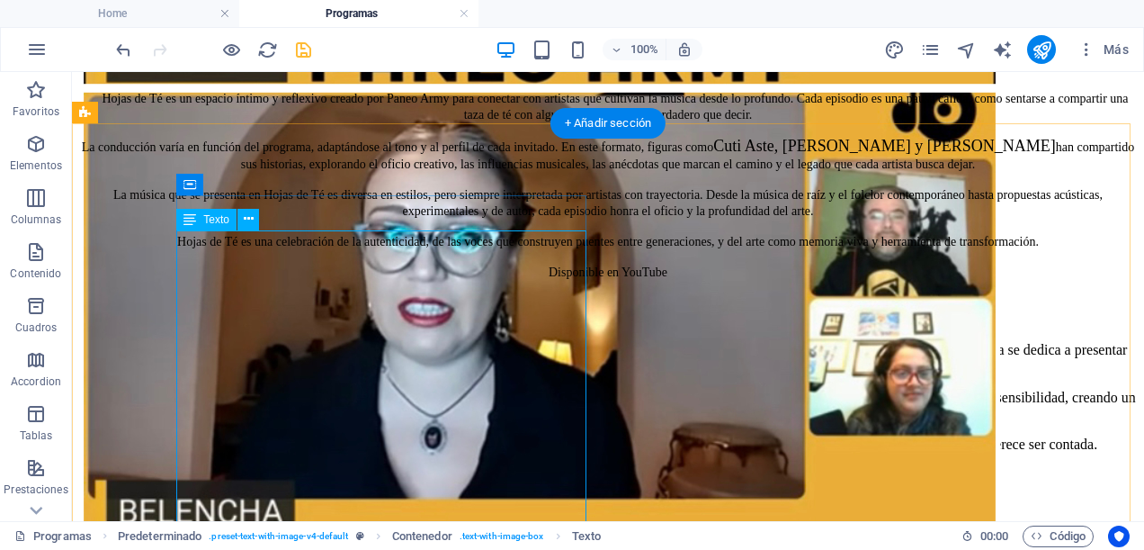
click at [184, 340] on div "En Paneo Army celebramos los espacios que impulsan la música emergente, y Te Do…" at bounding box center [608, 411] width 1058 height 143
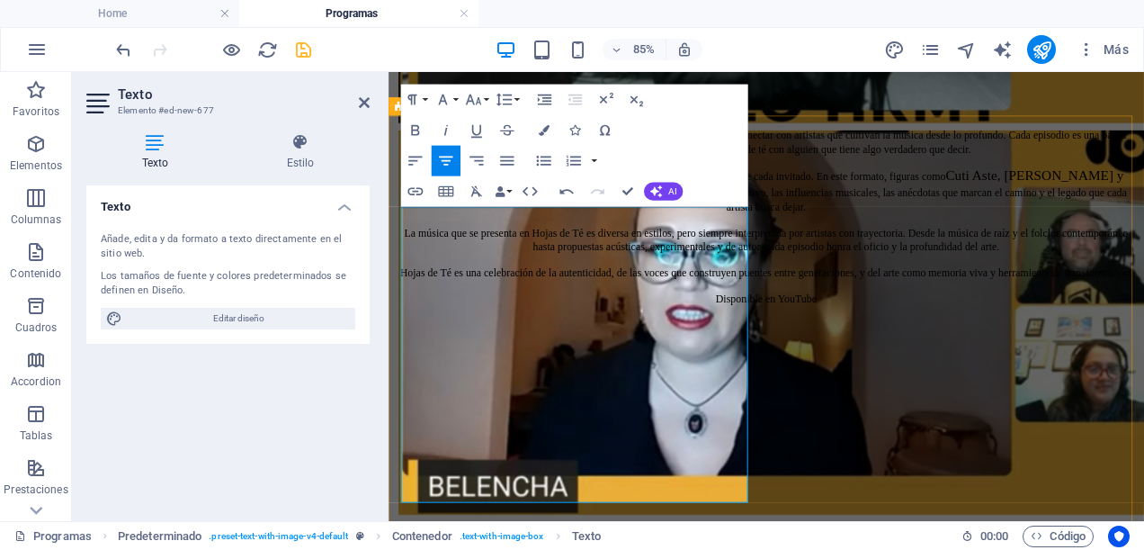
click at [414, 473] on p "Cada episodio es una ventana a lo nuevo: canciones frescas, voces que irrumpen …" at bounding box center [833, 489] width 875 height 32
click at [410, 520] on p "Desde Paneo Army reconocemos este programa como parte de una red que amplifica …" at bounding box center [833, 536] width 875 height 32
click at [603, 473] on p "Cada episodio es una ventana a lo nuevo: canciones frescas, voces que irrumpen …" at bounding box center [833, 489] width 875 height 32
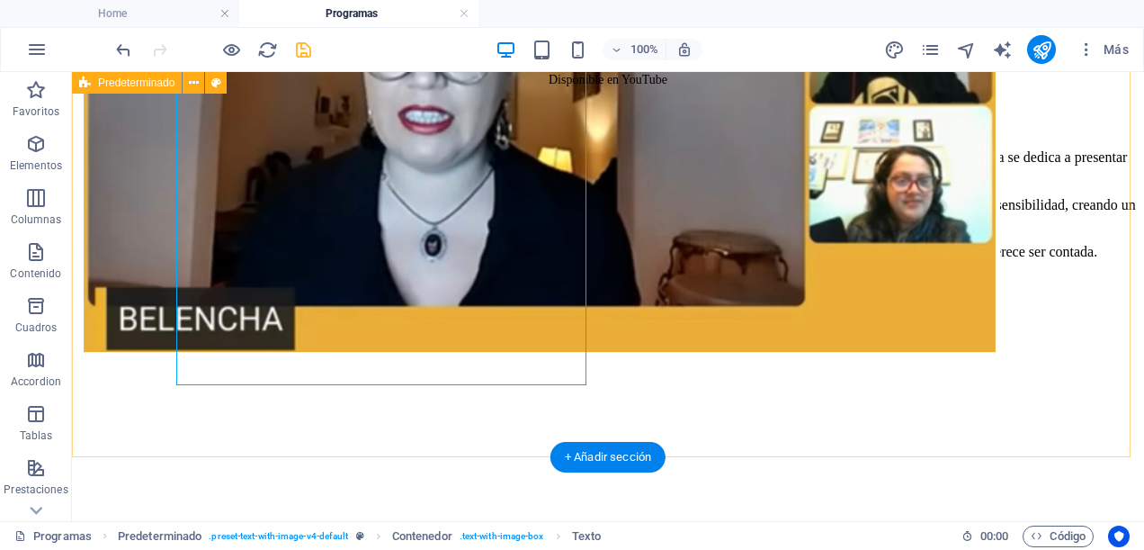
scroll to position [1431, 0]
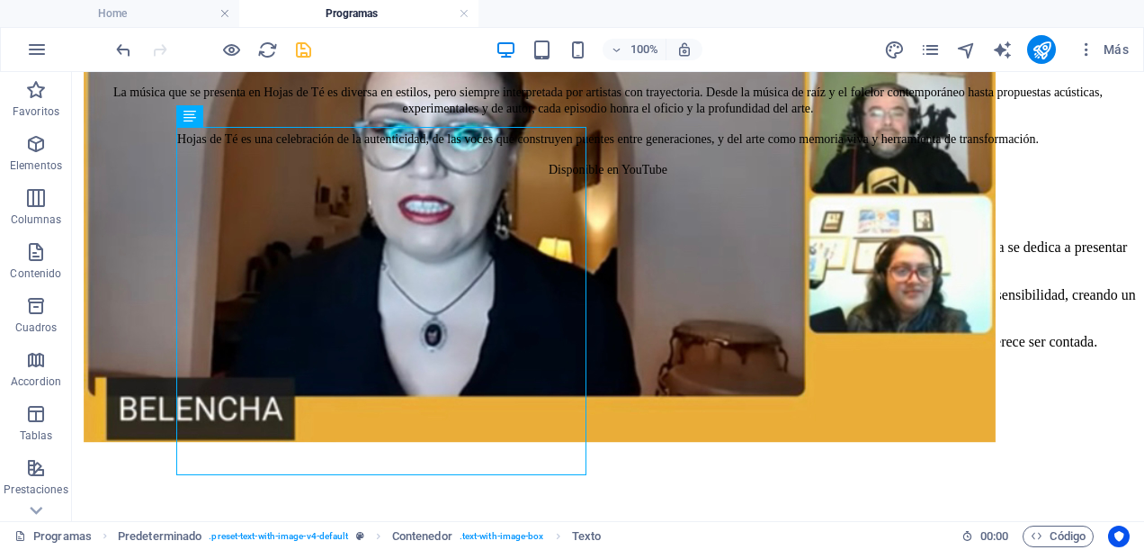
click at [684, 395] on figure at bounding box center [608, 395] width 1058 height 0
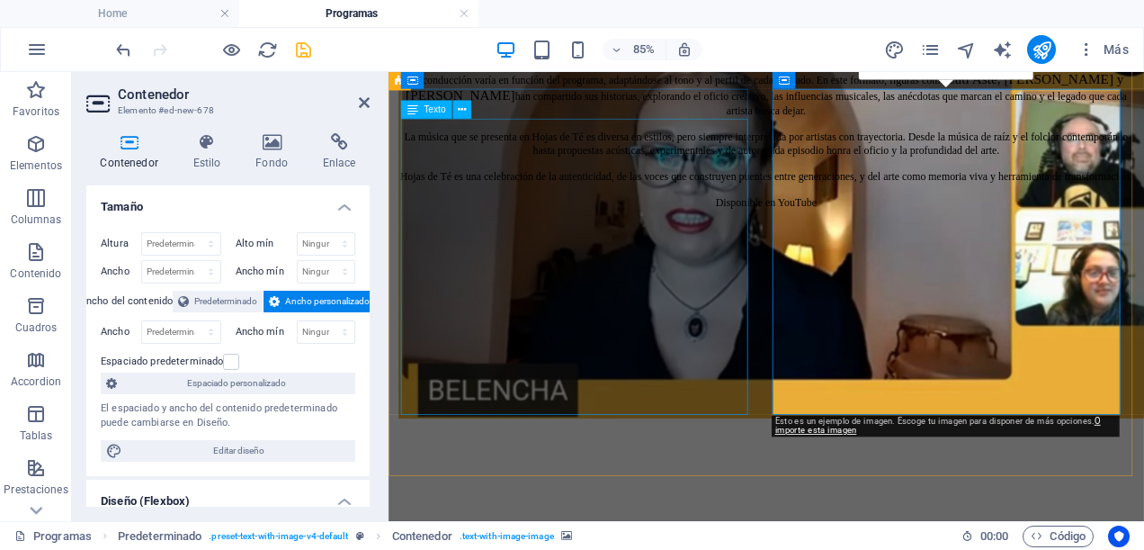
scroll to position [1420, 0]
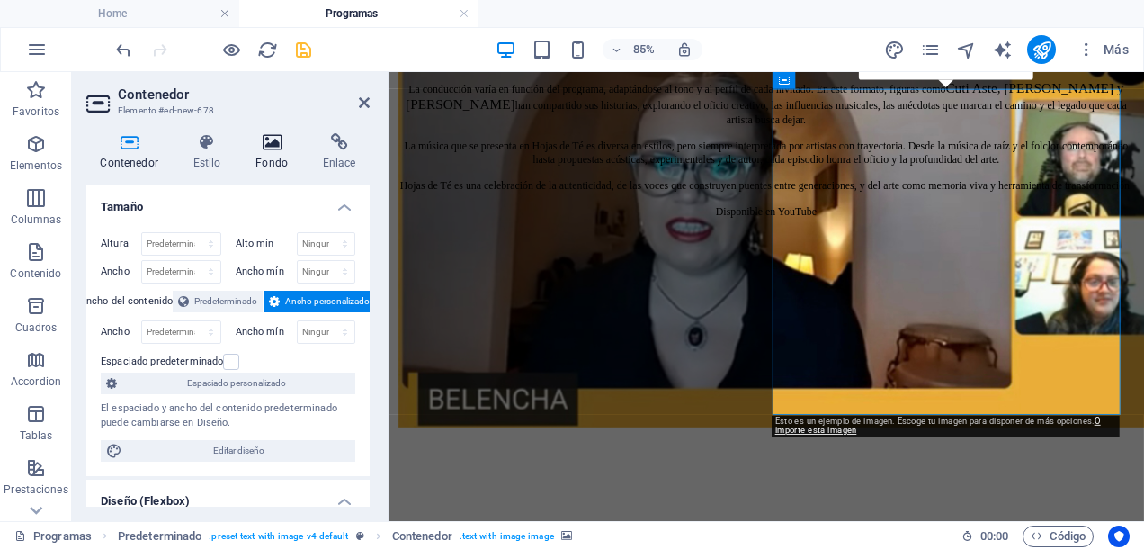
click at [274, 144] on icon at bounding box center [272, 142] width 60 height 18
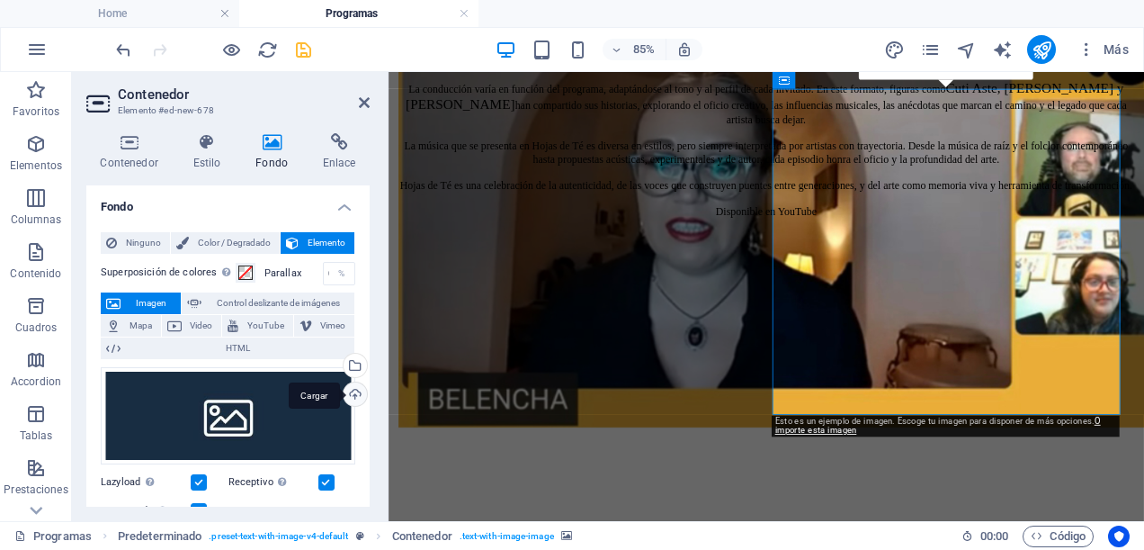
click at [354, 391] on div "Cargar" at bounding box center [353, 395] width 27 height 27
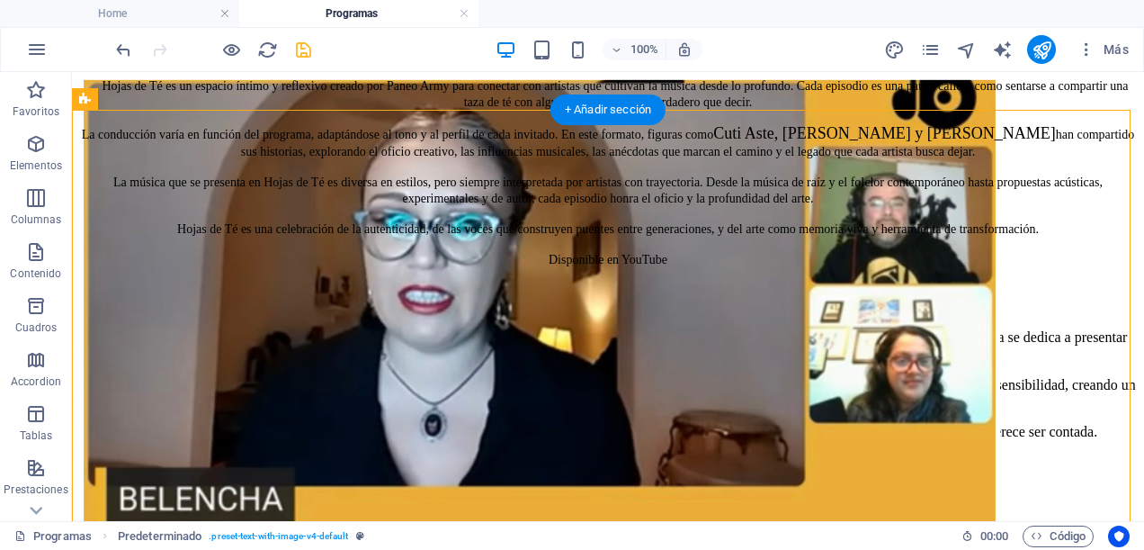
scroll to position [1161, 0]
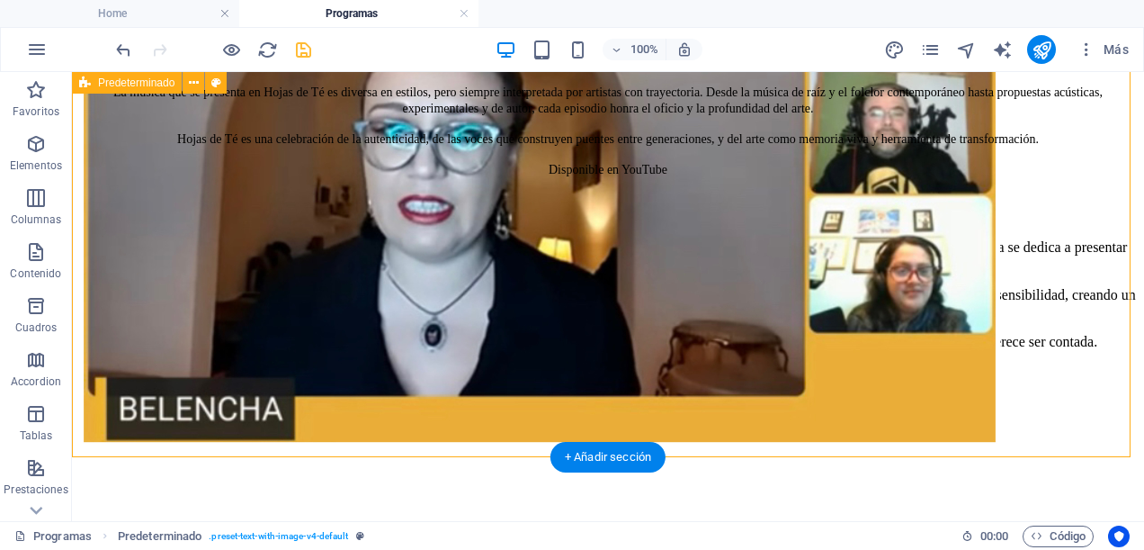
scroll to position [1521, 0]
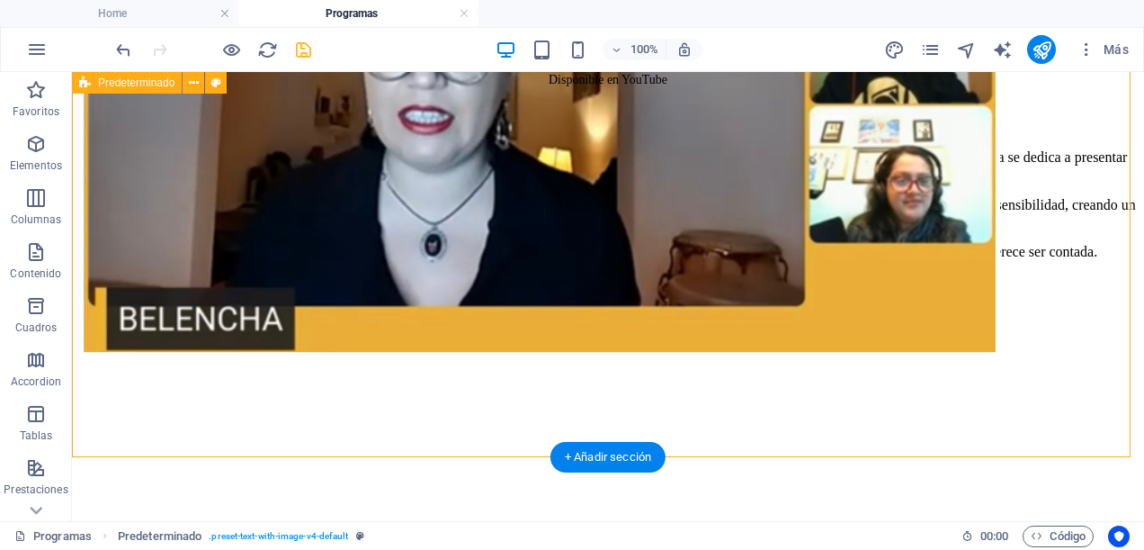
click at [797, 416] on div "Te Doy Una Canción En Paneo Army celebramos los espacios que impulsan la música…" at bounding box center [608, 460] width 1058 height 711
click at [788, 305] on figure at bounding box center [608, 305] width 1058 height 0
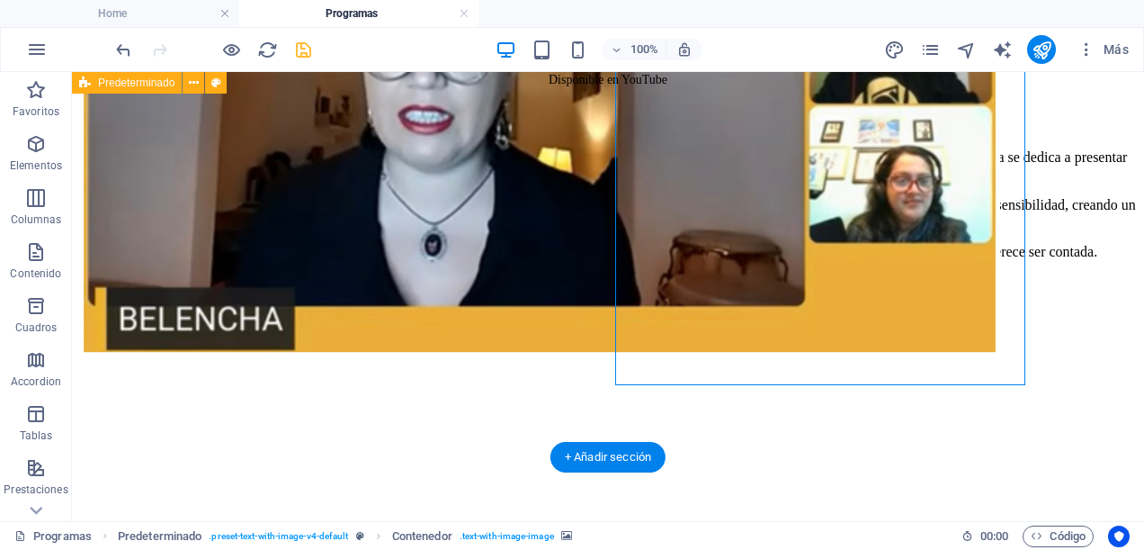
click at [788, 305] on figure at bounding box center [608, 305] width 1058 height 0
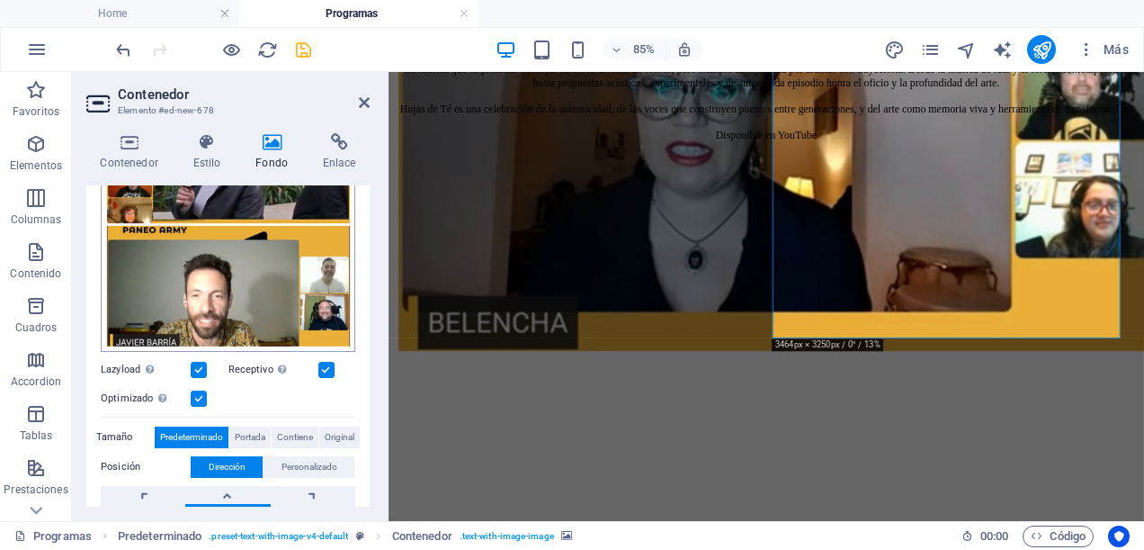
scroll to position [360, 0]
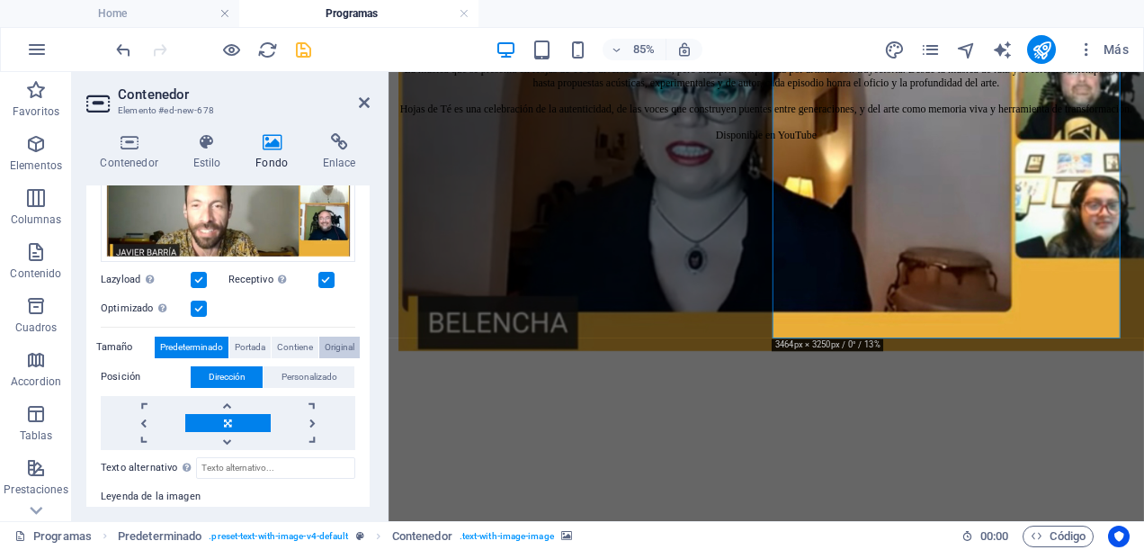
click at [338, 339] on span "Original" at bounding box center [340, 348] width 30 height 22
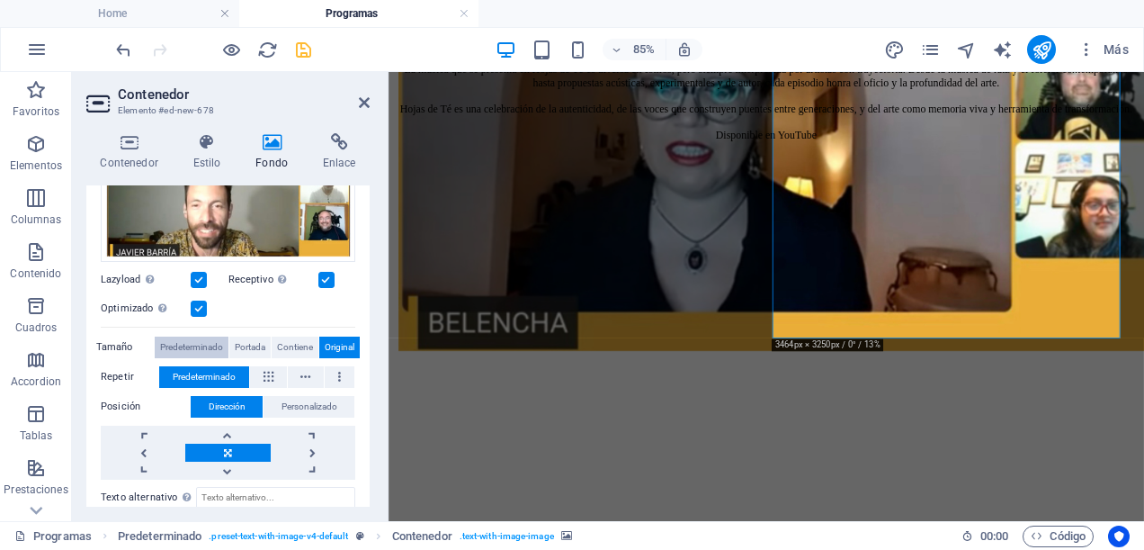
click at [203, 343] on span "Predeterminado" at bounding box center [191, 348] width 63 height 22
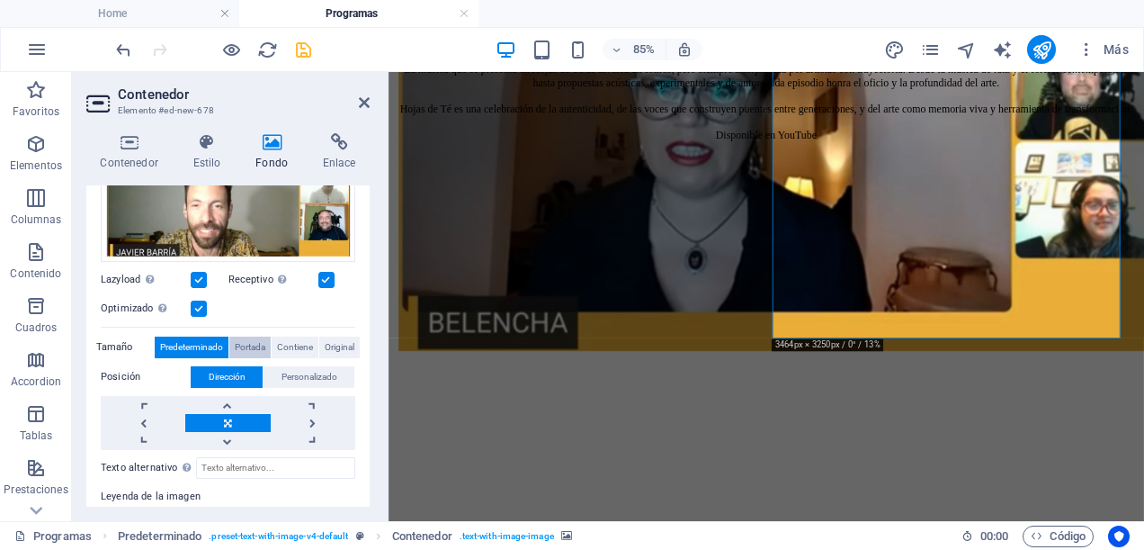
click at [255, 343] on span "Portada" at bounding box center [250, 348] width 31 height 22
click at [284, 343] on span "Contiene" at bounding box center [295, 348] width 36 height 22
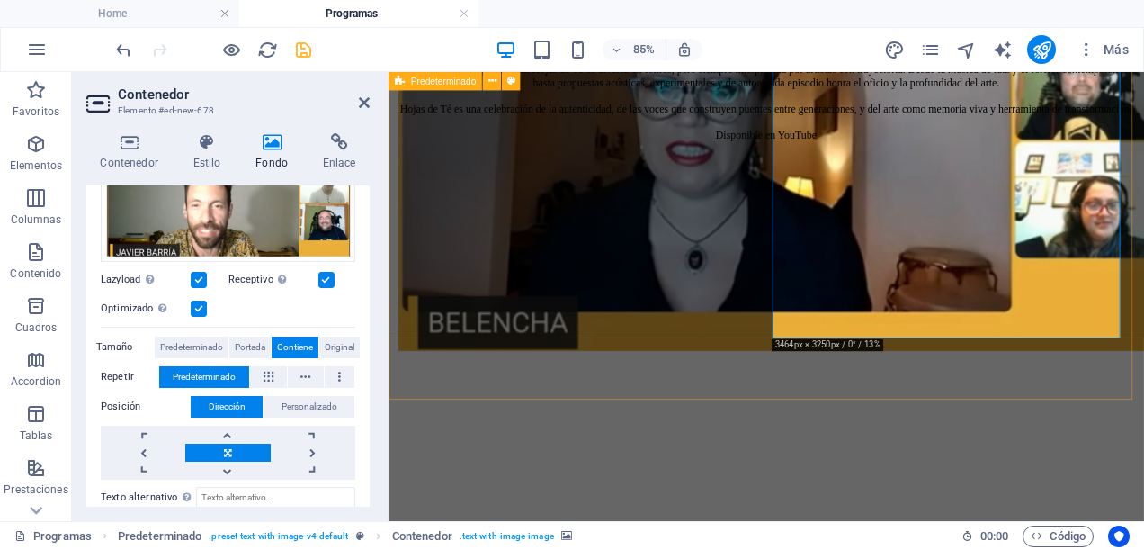
click at [823, 323] on div "Te Doy Una Canción En Paneo Army celebramos los espacios que impulsan la música…" at bounding box center [833, 543] width 875 height 743
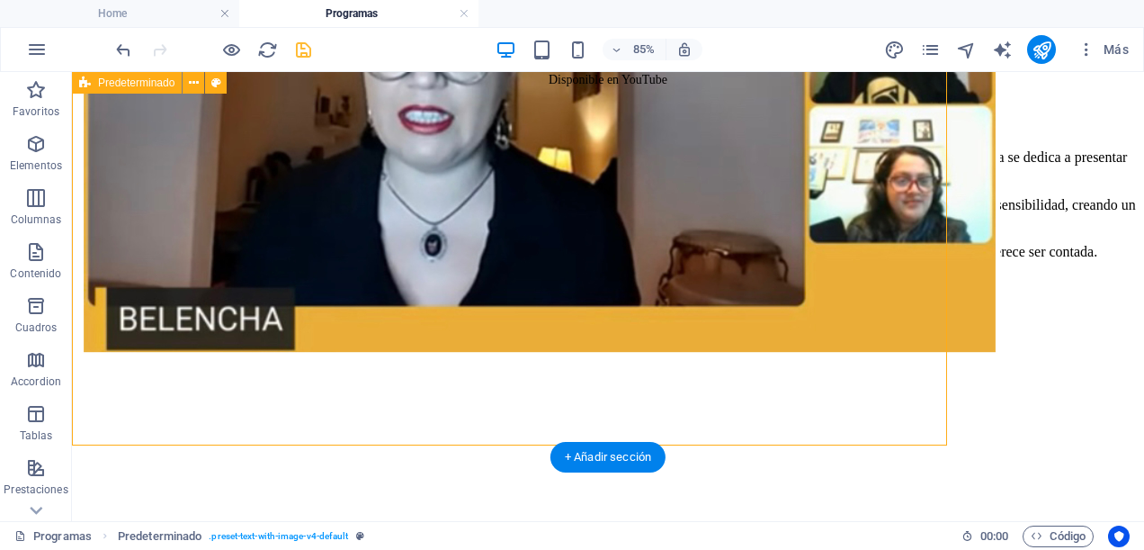
scroll to position [1431, 0]
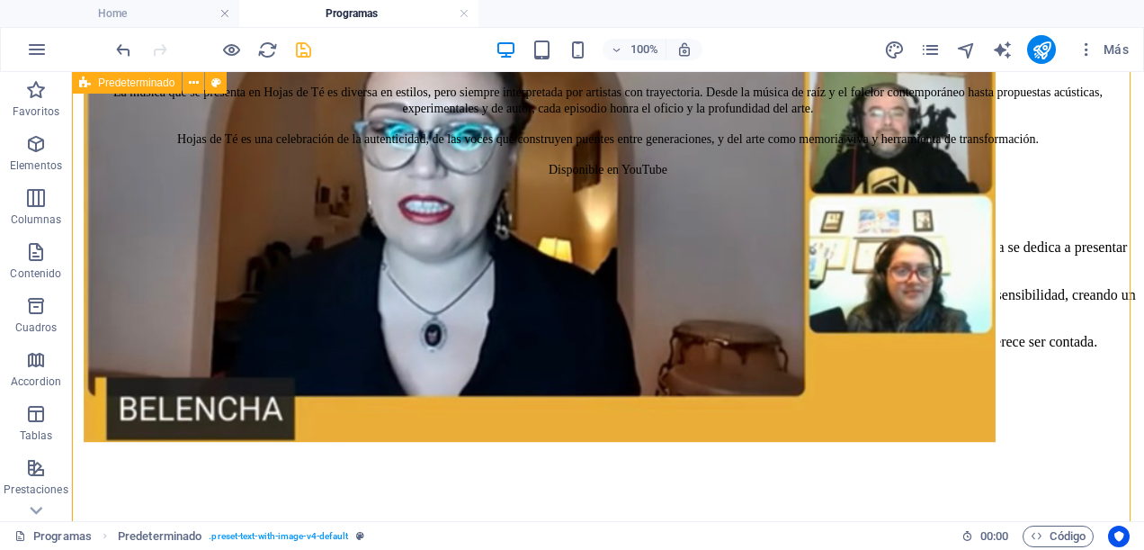
click at [594, 332] on div "Te Doy Una Canción En Paneo Army celebramos los espacios que impulsan la música…" at bounding box center [608, 550] width 1058 height 711
click at [1068, 248] on div "Te Doy Una Canción En Paneo Army celebramos los espacios que impulsan la música…" at bounding box center [608, 550] width 1058 height 711
click at [1063, 248] on div "Te Doy Una Canción En Paneo Army celebramos los espacios que impulsan la música…" at bounding box center [608, 550] width 1058 height 711
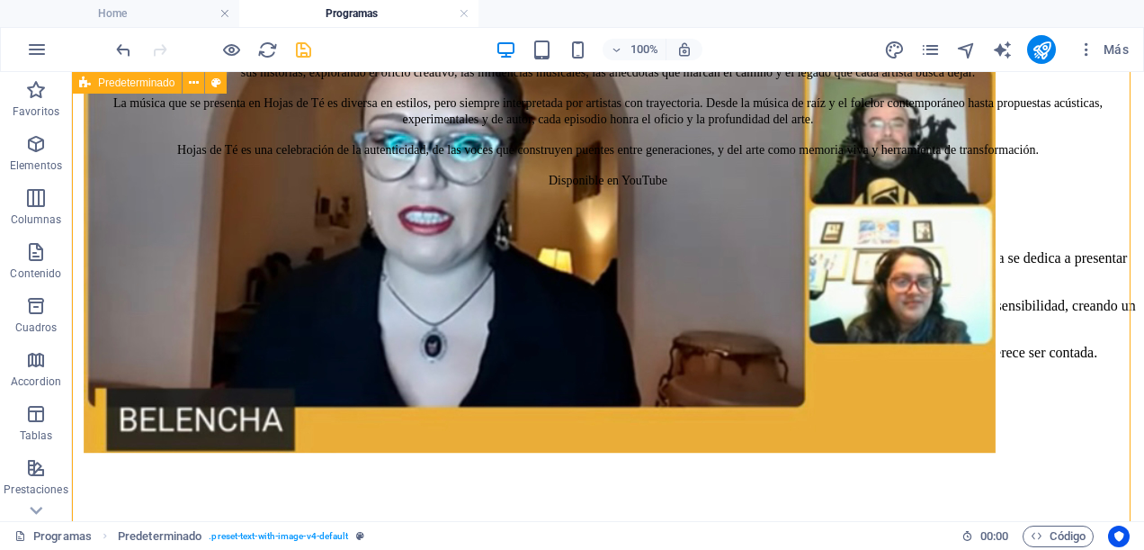
select select "rem"
select select "px"
select select "preset-text-with-image-v4-default"
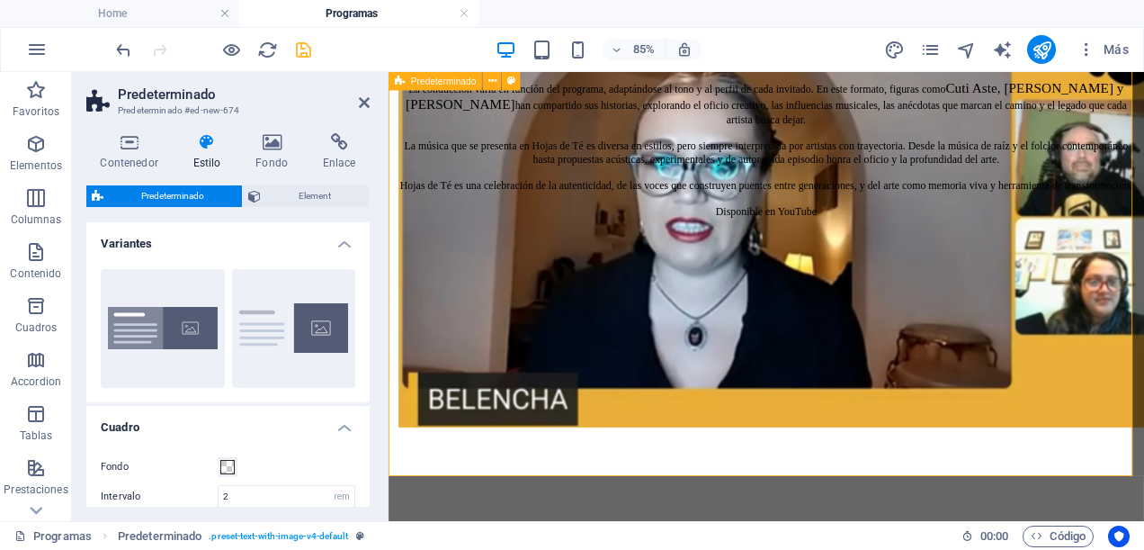
click at [361, 97] on icon at bounding box center [364, 102] width 11 height 14
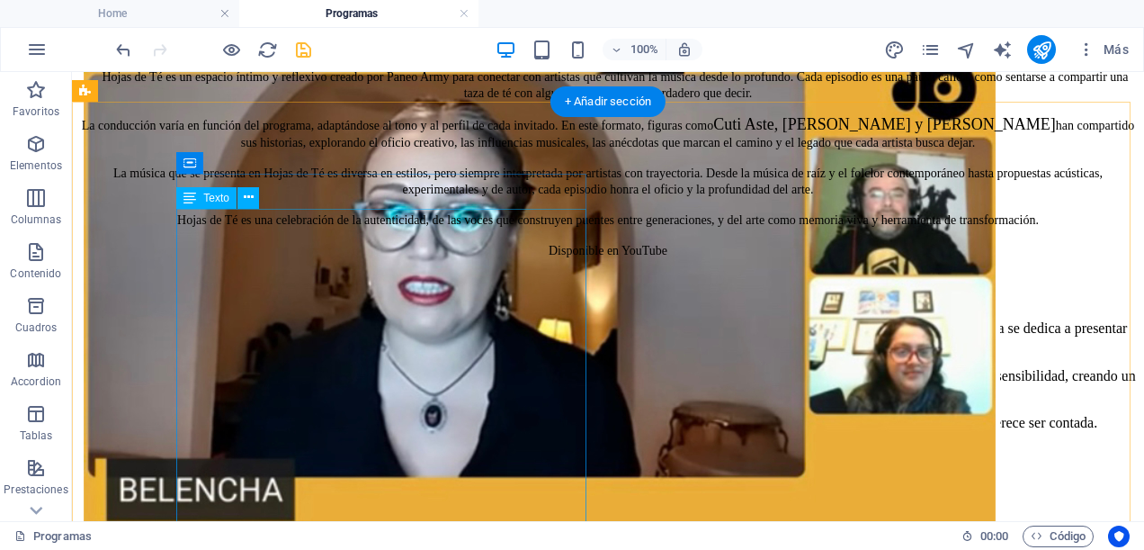
scroll to position [1440, 0]
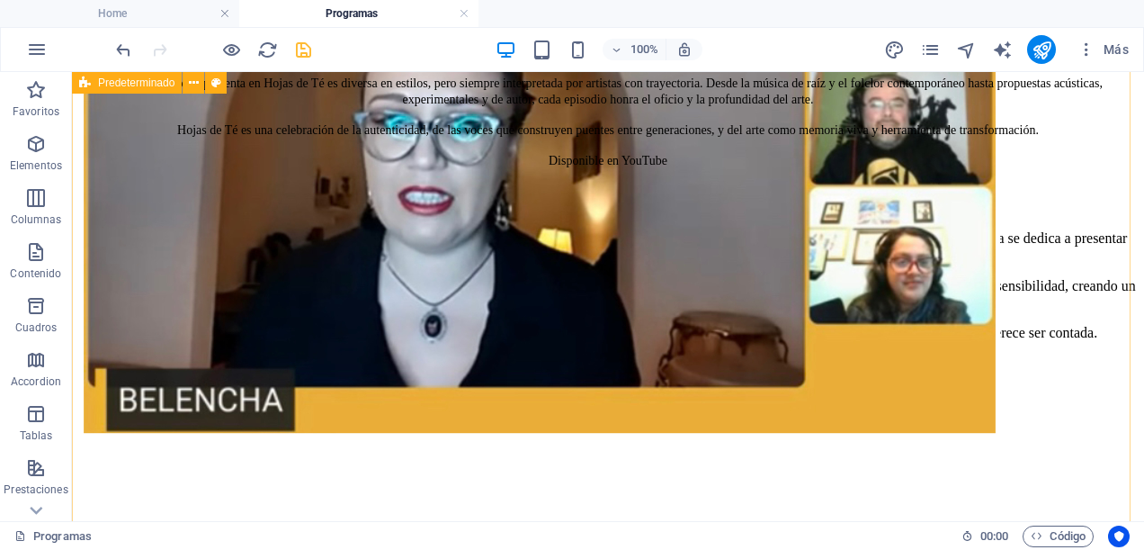
click at [1035, 186] on div "Te Doy Una Canción En Paneo Army celebramos los espacios que impulsan la música…" at bounding box center [608, 541] width 1058 height 711
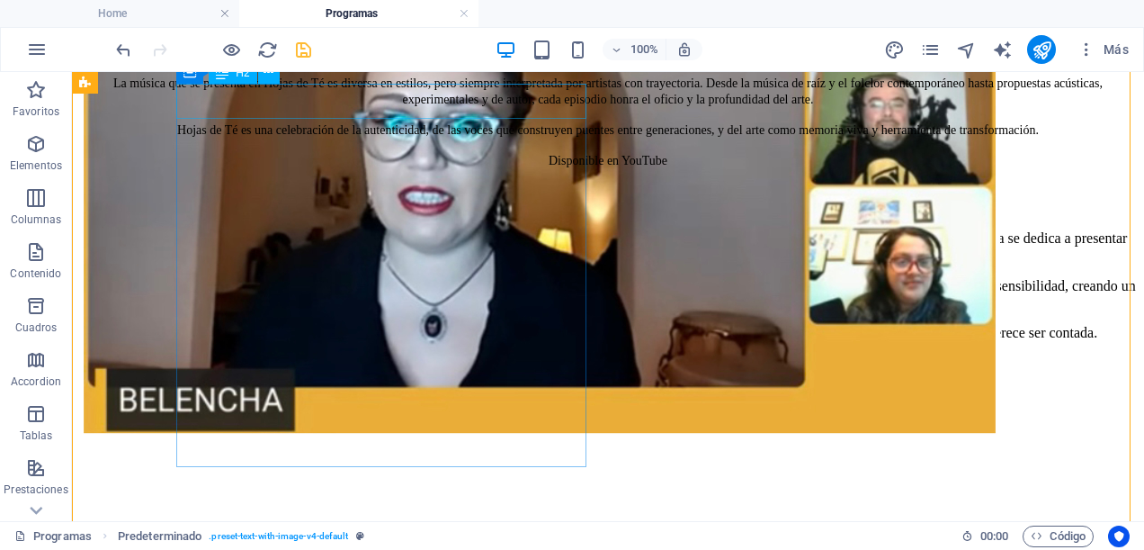
click at [389, 186] on div "Te Doy Una Canción" at bounding box center [608, 198] width 1058 height 24
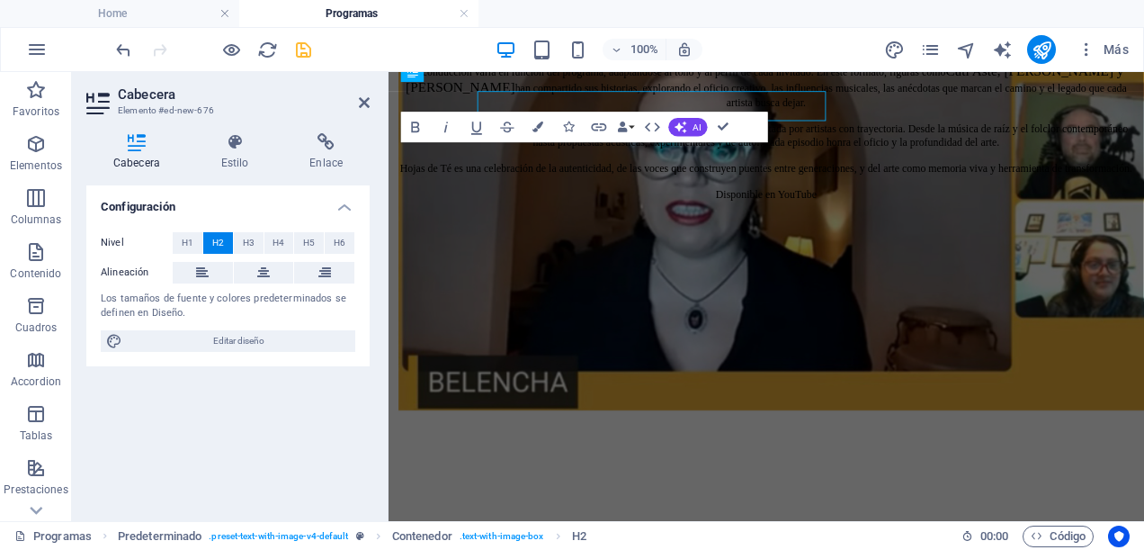
scroll to position [1428, 0]
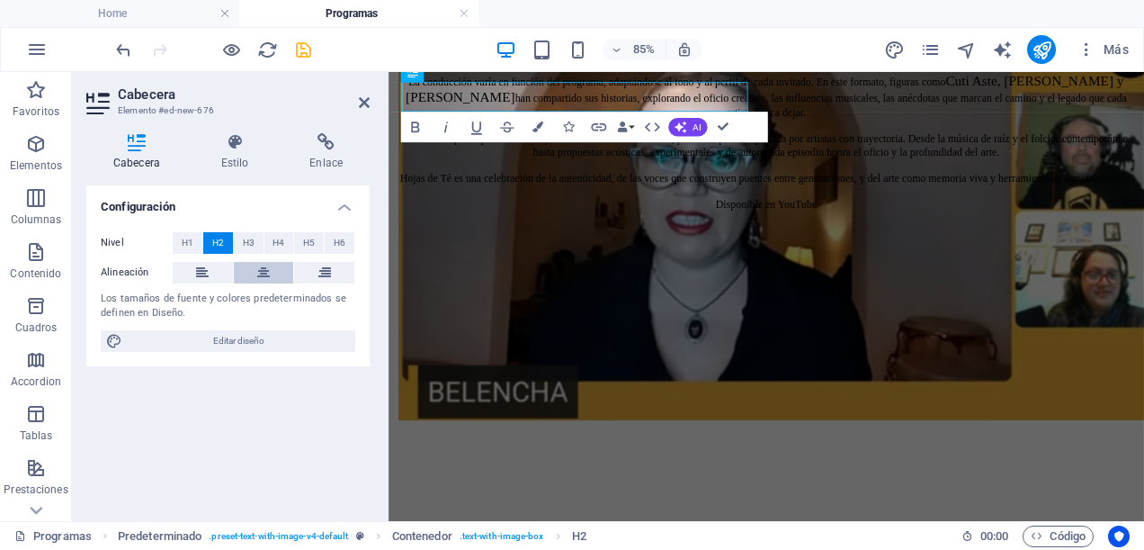
click at [261, 268] on icon at bounding box center [263, 273] width 13 height 22
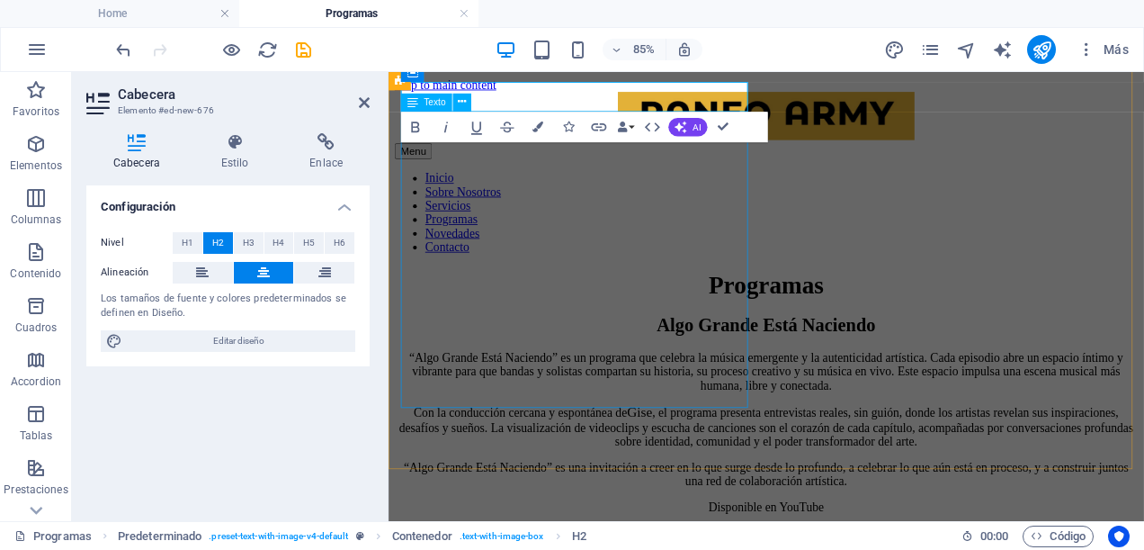
scroll to position [1428, 0]
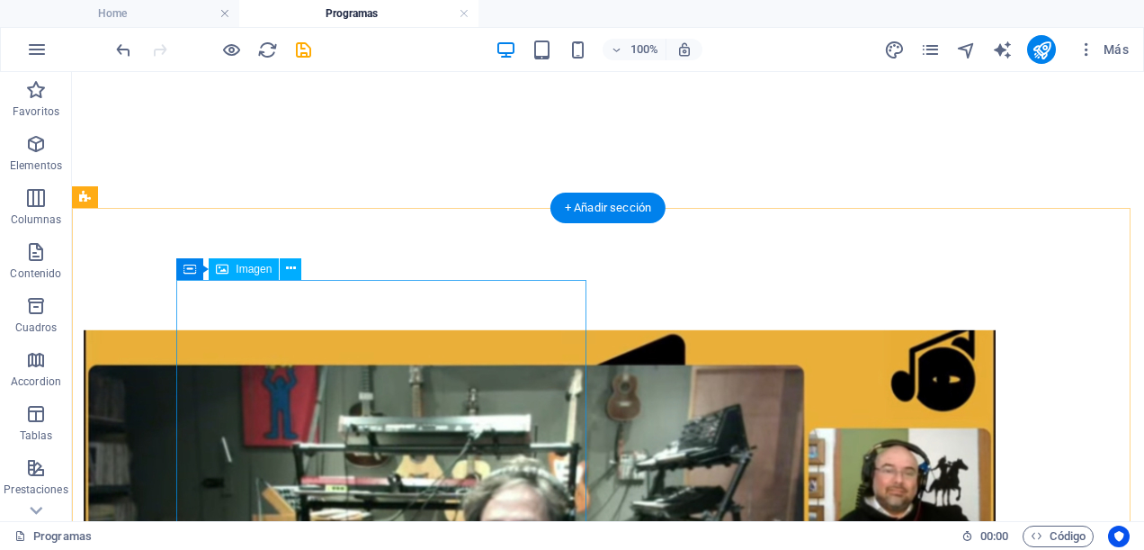
scroll to position [720, 0]
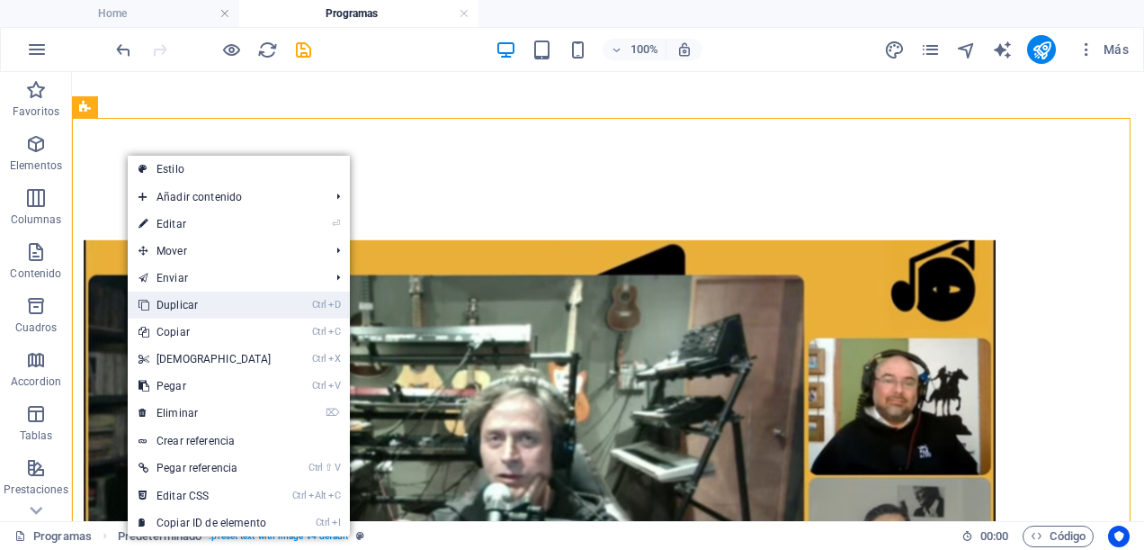
click at [193, 305] on link "Ctrl D Duplicar" at bounding box center [205, 305] width 155 height 27
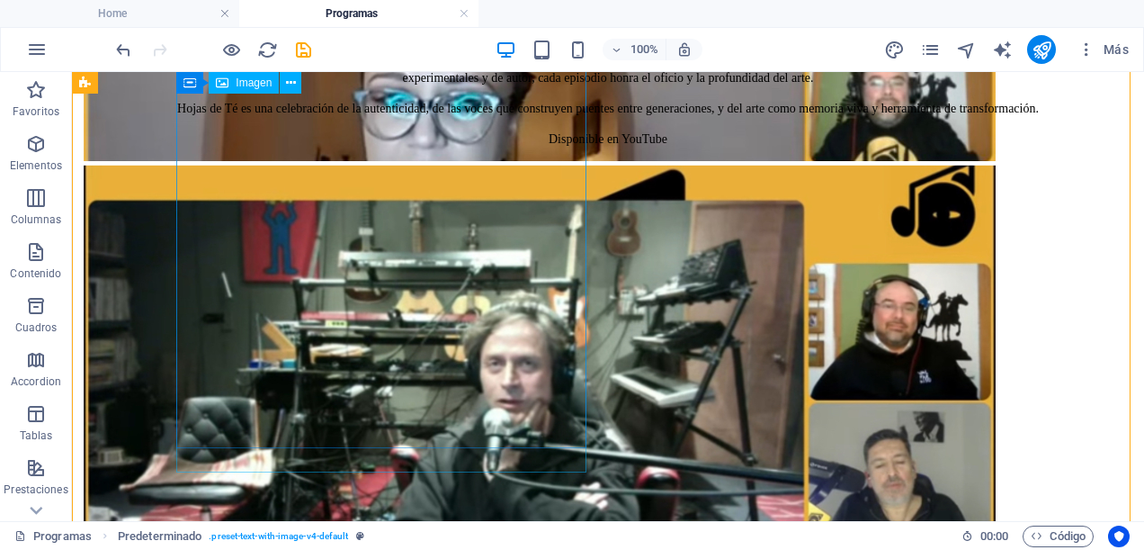
scroll to position [1371, 0]
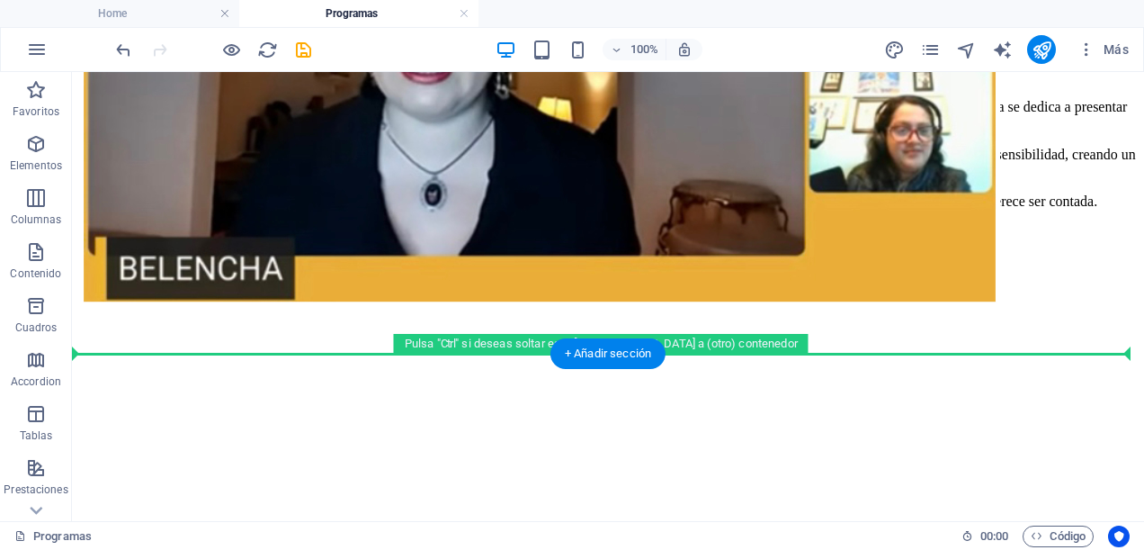
drag, startPoint x: 504, startPoint y: 119, endPoint x: 561, endPoint y: 343, distance: 231.3
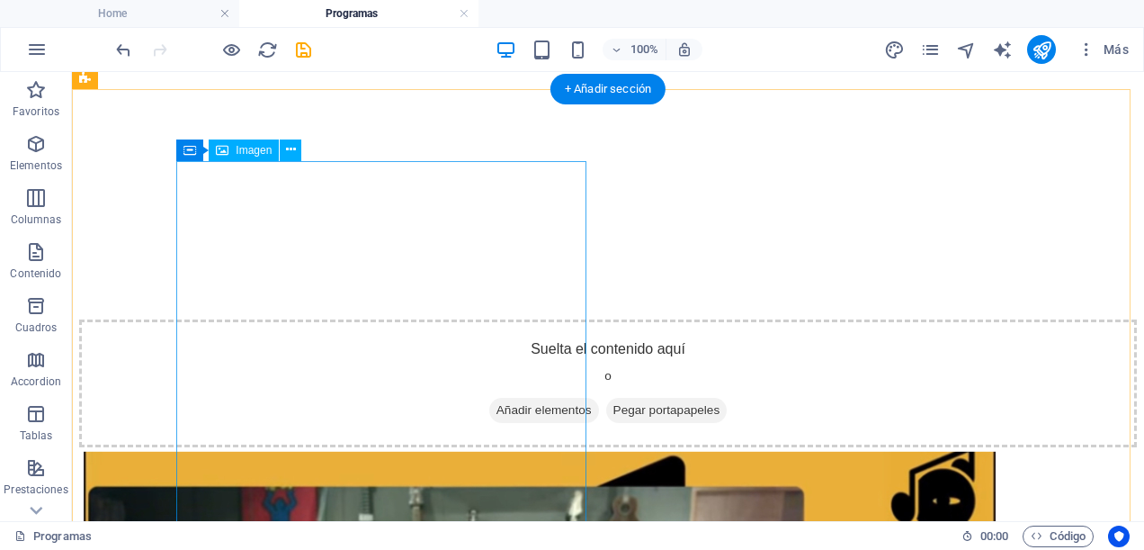
scroll to position [1979, 0]
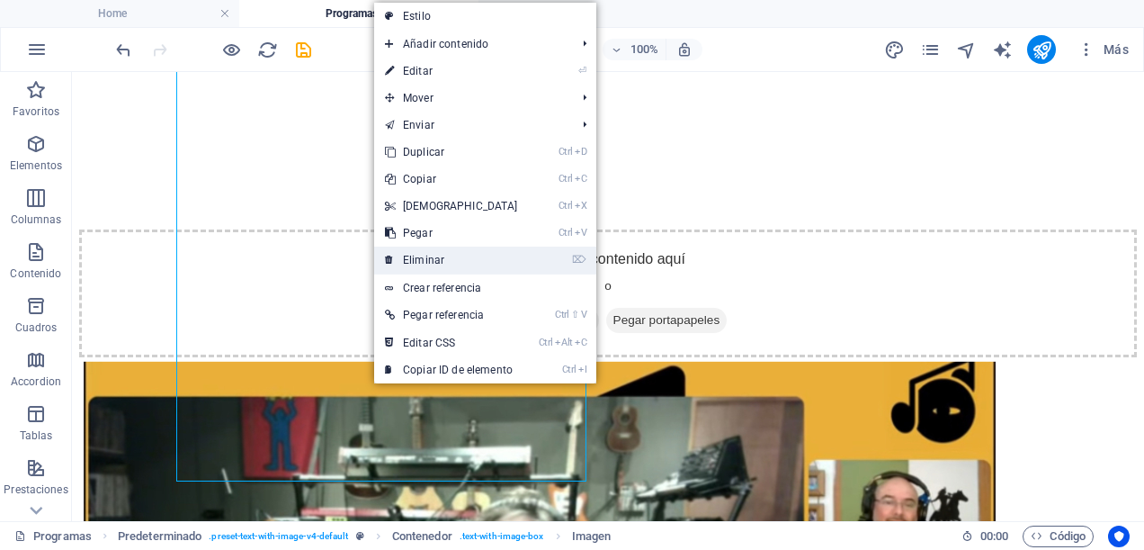
click at [420, 250] on link "⌦ Eliminar" at bounding box center [451, 260] width 155 height 27
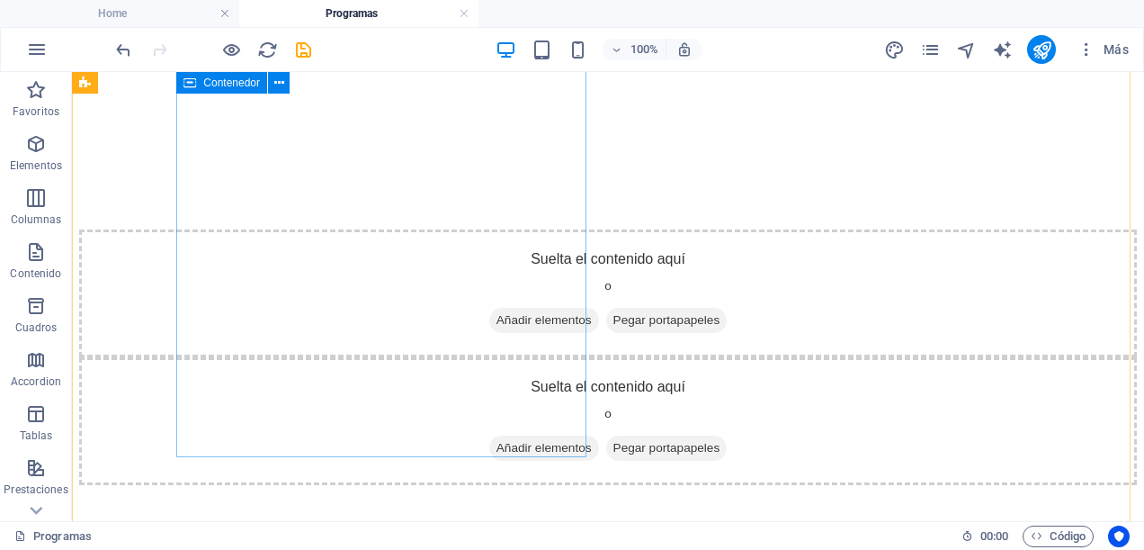
click at [489, 435] on span "Añadir elementos" at bounding box center [544, 447] width 110 height 25
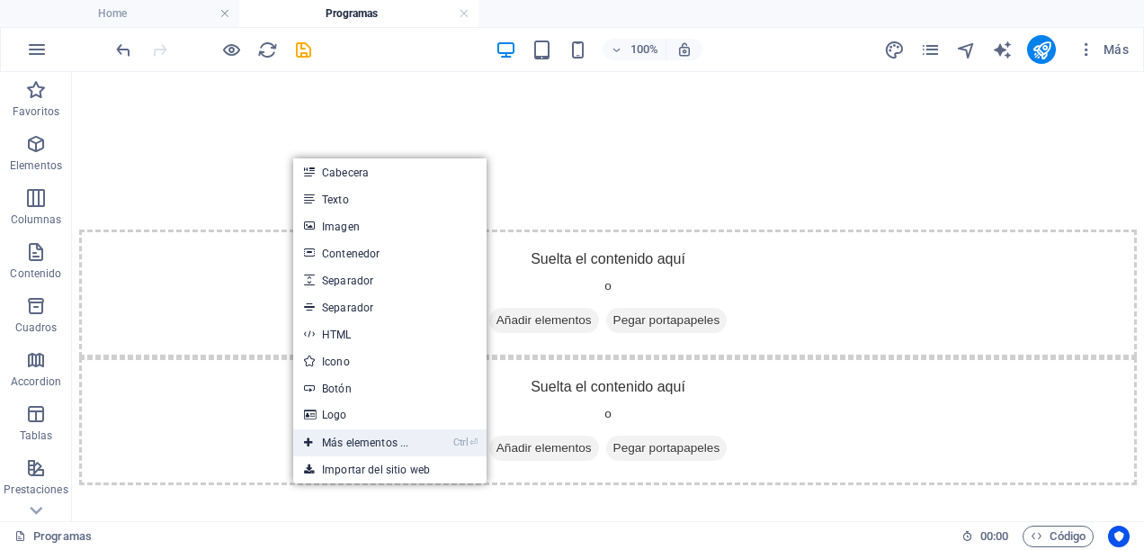
click at [383, 435] on link "Ctrl ⏎ Más elementos ..." at bounding box center [356, 442] width 126 height 27
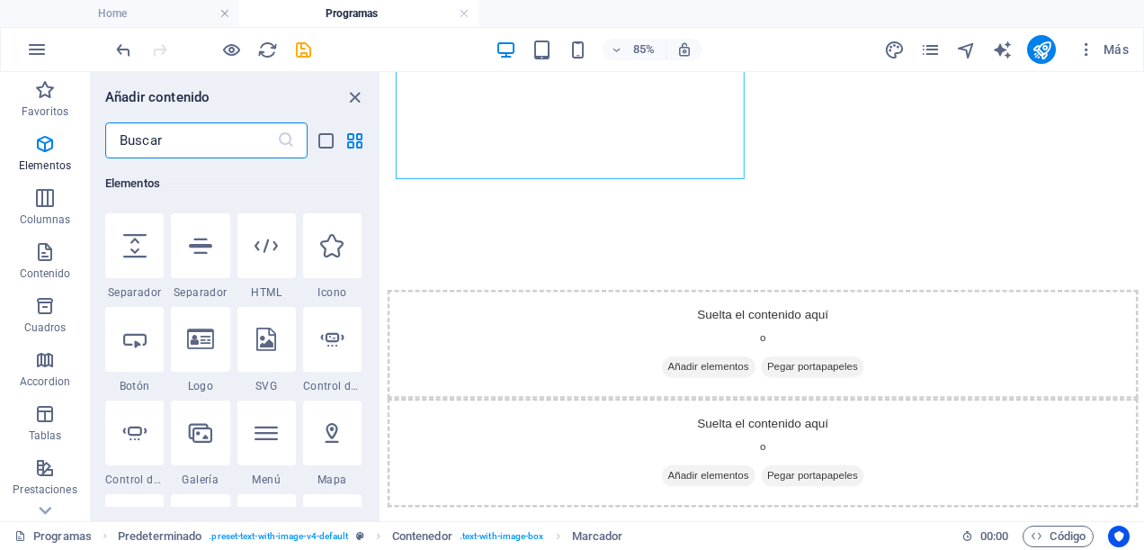
scroll to position [609, 0]
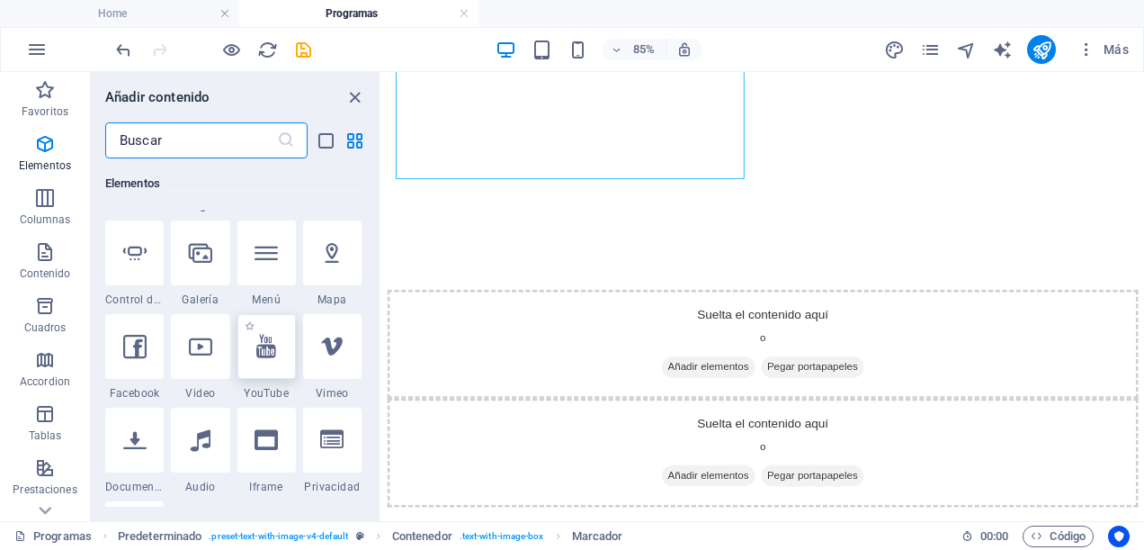
click at [280, 368] on div at bounding box center [267, 346] width 58 height 65
select select "ar16_9"
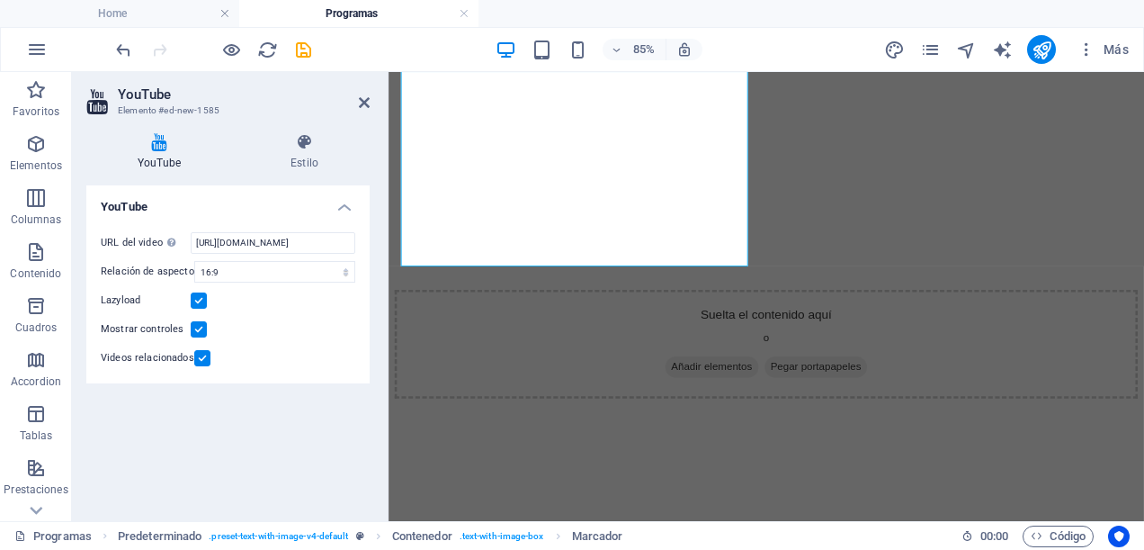
scroll to position [1968, 0]
click at [317, 248] on input "https://www.youtube.com/watch?v=hnoviHgPHkY" at bounding box center [273, 243] width 165 height 22
type input "h"
paste input "https://youtu.be/iHeU43wMyyU?si=VgRJ6DfXtYCRYW1Y"
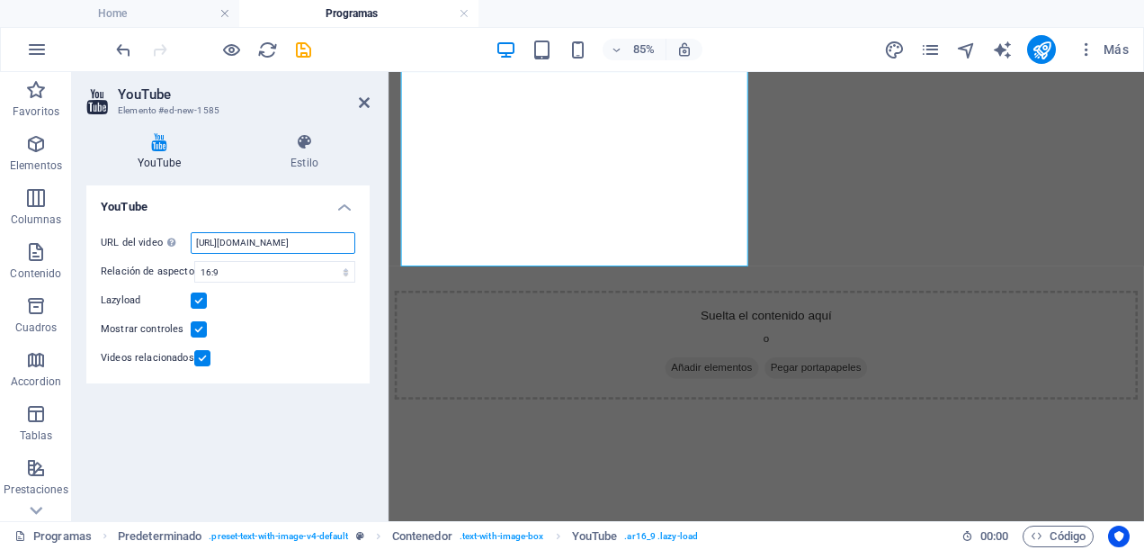
type input "https://youtu.be/iHeU43wMyyU?si=VgRJ6DfXtYCRYW1Y"
click at [330, 418] on div "YouTube URL del video Inserta (o pega) la URL de un vídeo. https://youtu.be/iHe…" at bounding box center [227, 345] width 283 height 321
click at [334, 435] on div "YouTube URL del video Inserta (o pega) la URL de un vídeo. https://youtu.be/iHe…" at bounding box center [227, 345] width 283 height 321
click at [366, 108] on icon at bounding box center [364, 102] width 11 height 14
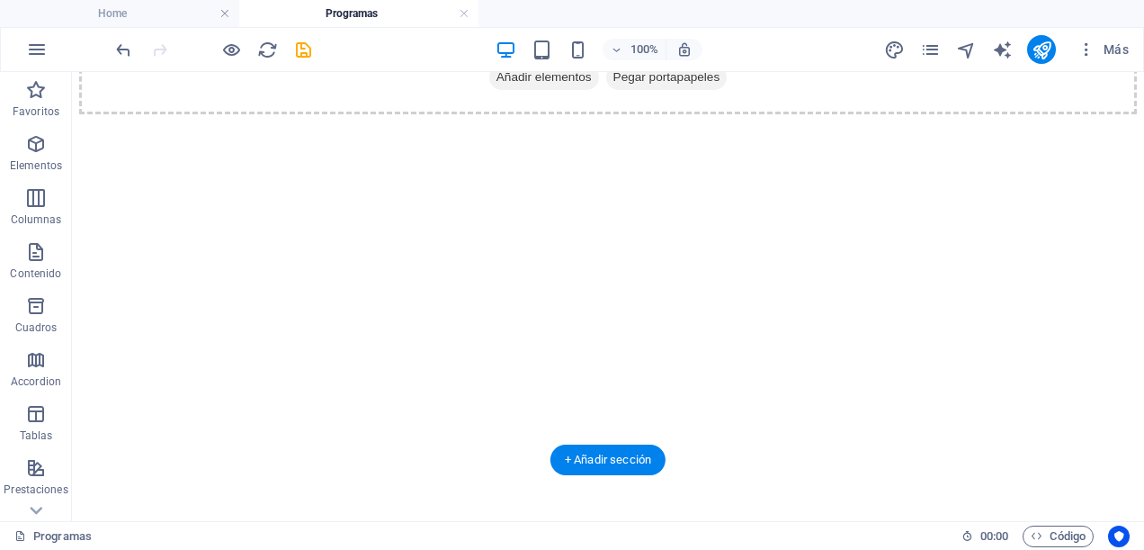
scroll to position [2132, 0]
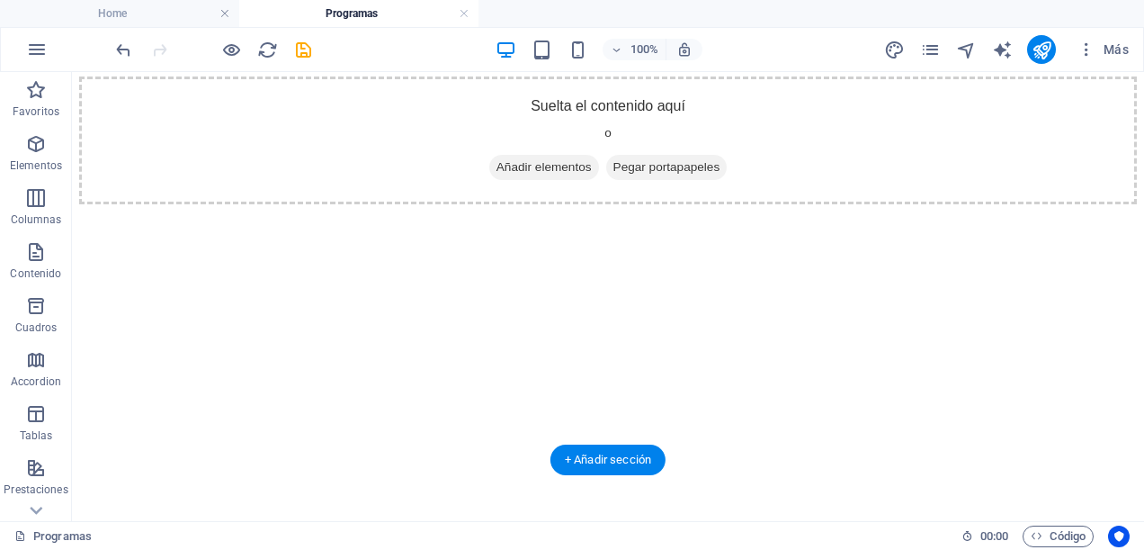
drag, startPoint x: 364, startPoint y: 239, endPoint x: 402, endPoint y: 199, distance: 56.0
click at [402, 204] on div at bounding box center [608, 397] width 1058 height 386
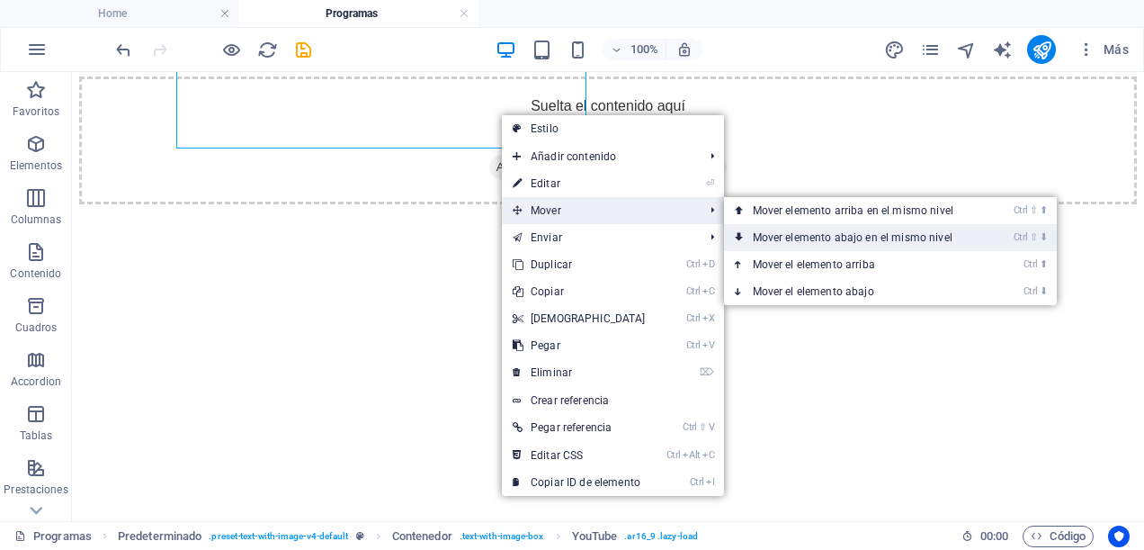
click at [808, 238] on link "Ctrl ⇧ ⬇ Mover elemento abajo en el mismo nivel" at bounding box center [856, 237] width 265 height 27
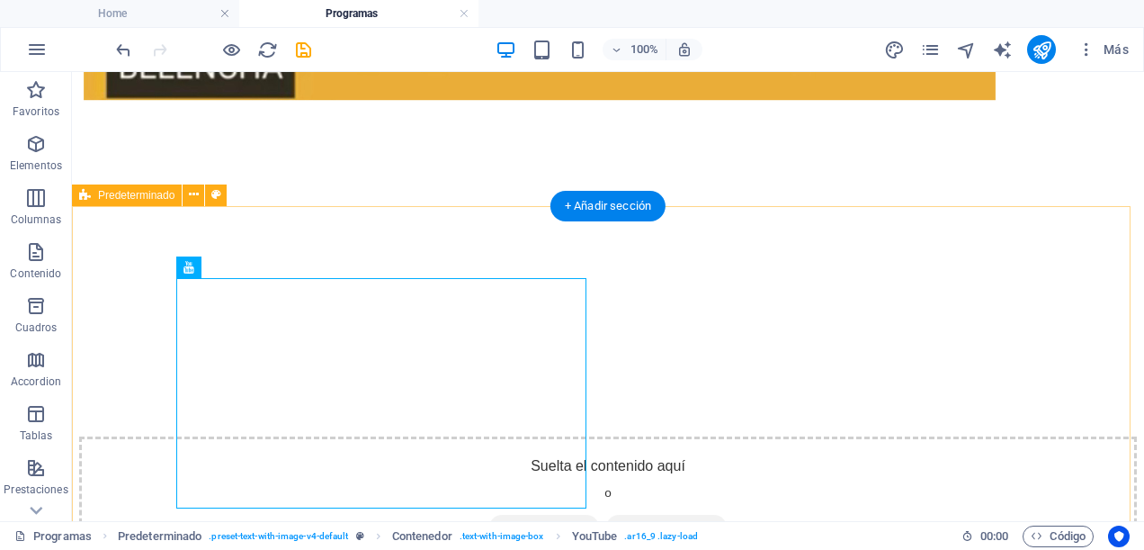
scroll to position [2042, 0]
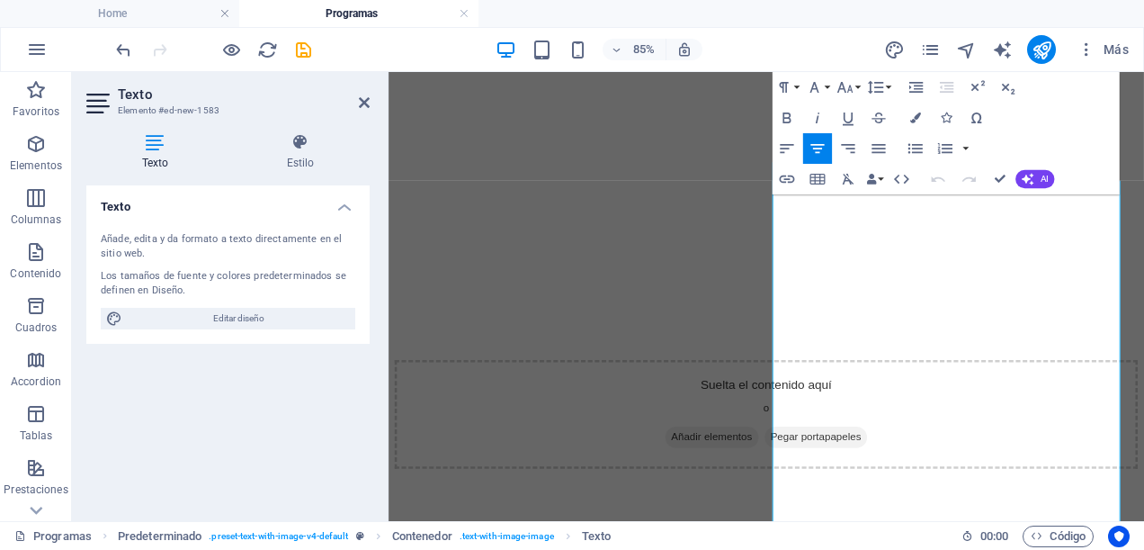
scroll to position [1974, 0]
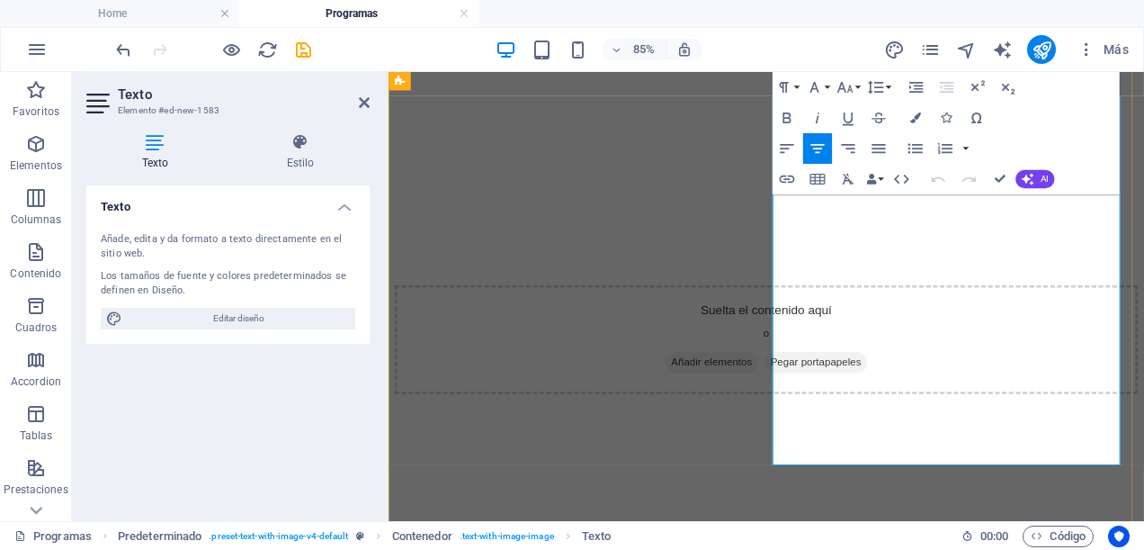
drag, startPoint x: 886, startPoint y: 346, endPoint x: 1153, endPoint y: 534, distance: 326.0
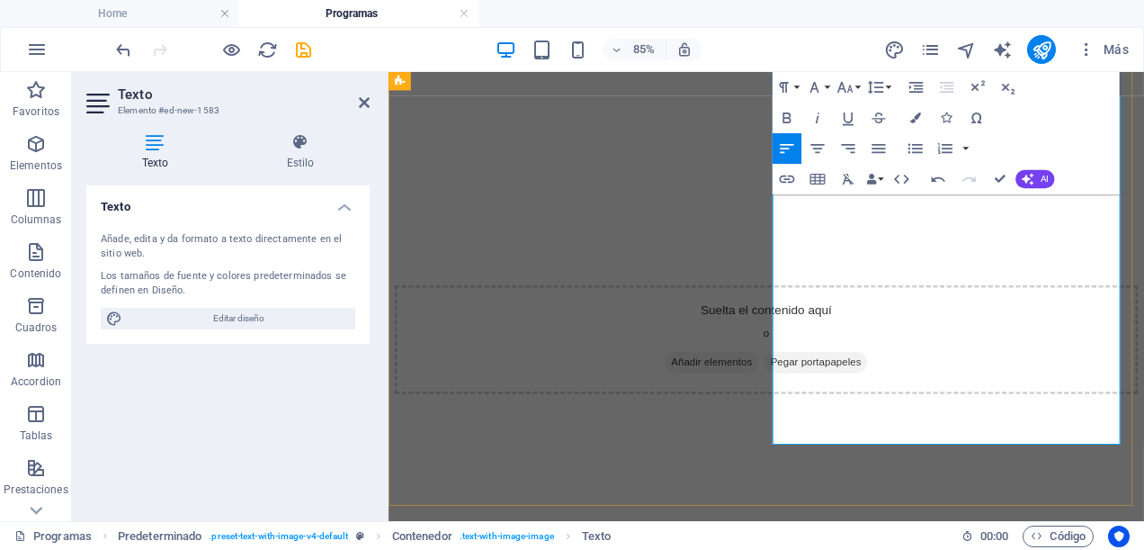
scroll to position [1794, 0]
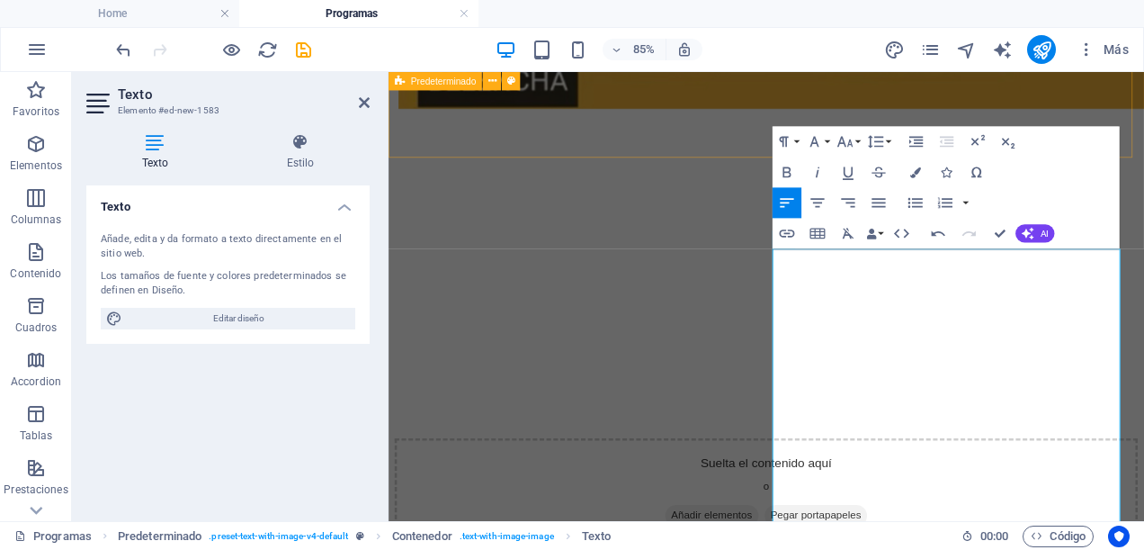
click at [783, 137] on div "Te Doy Una Canción En Paneo Army celebramos los espacios que impulsan la música…" at bounding box center [833, 259] width 875 height 743
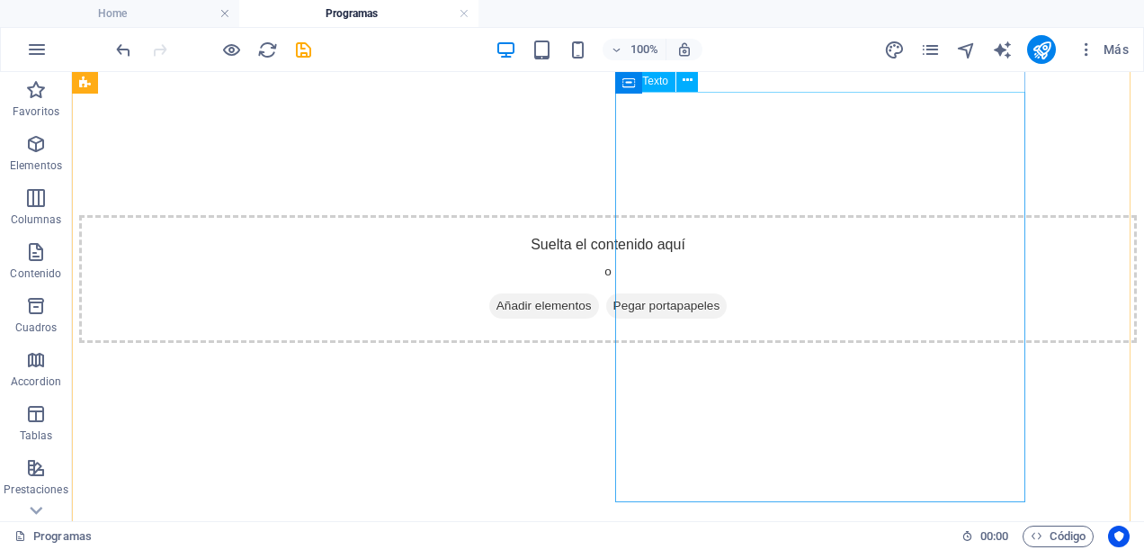
scroll to position [1814, 0]
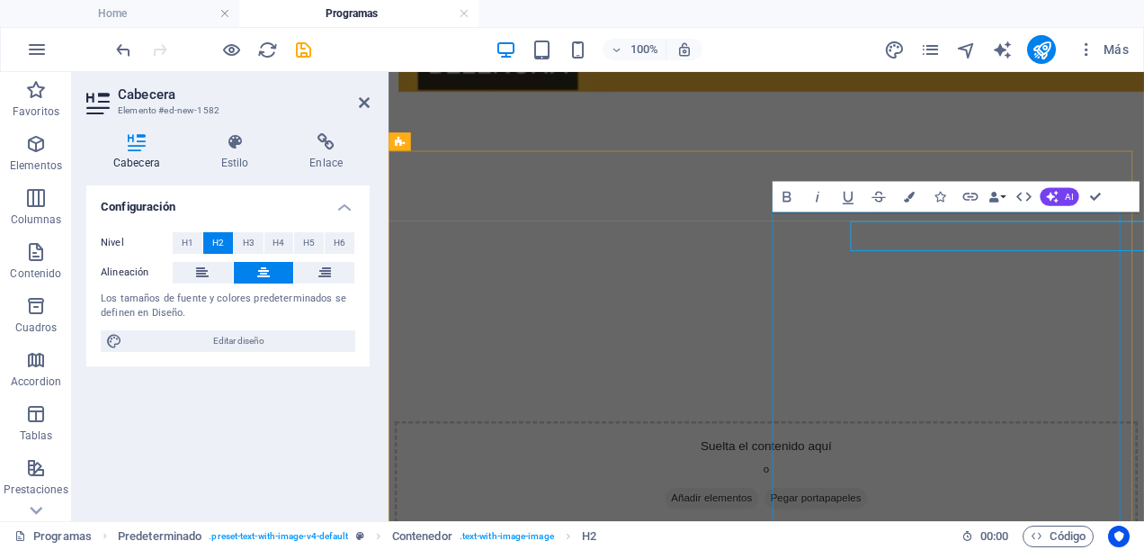
scroll to position [1802, 0]
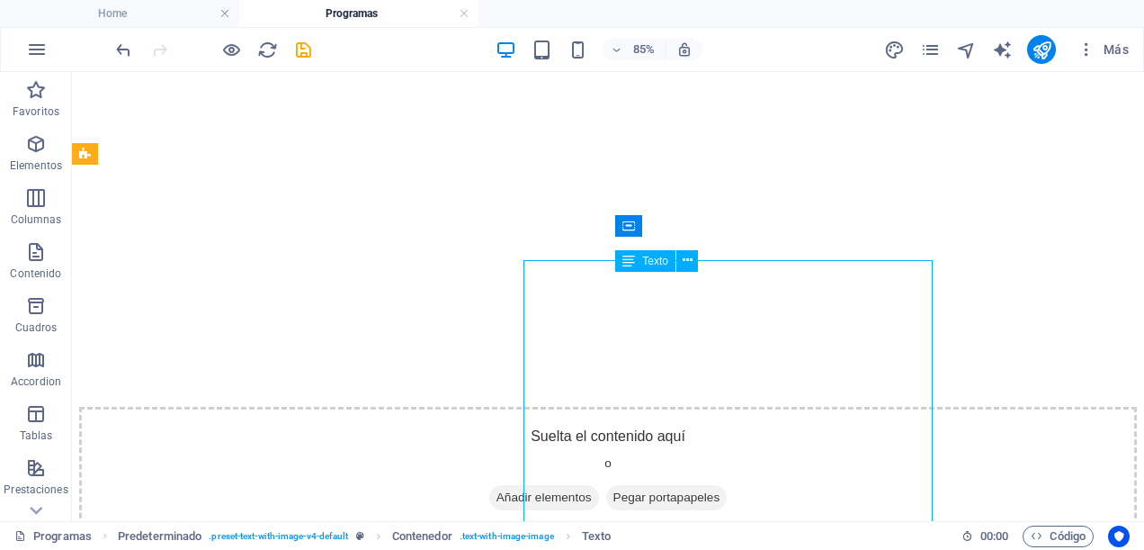
scroll to position [1814, 0]
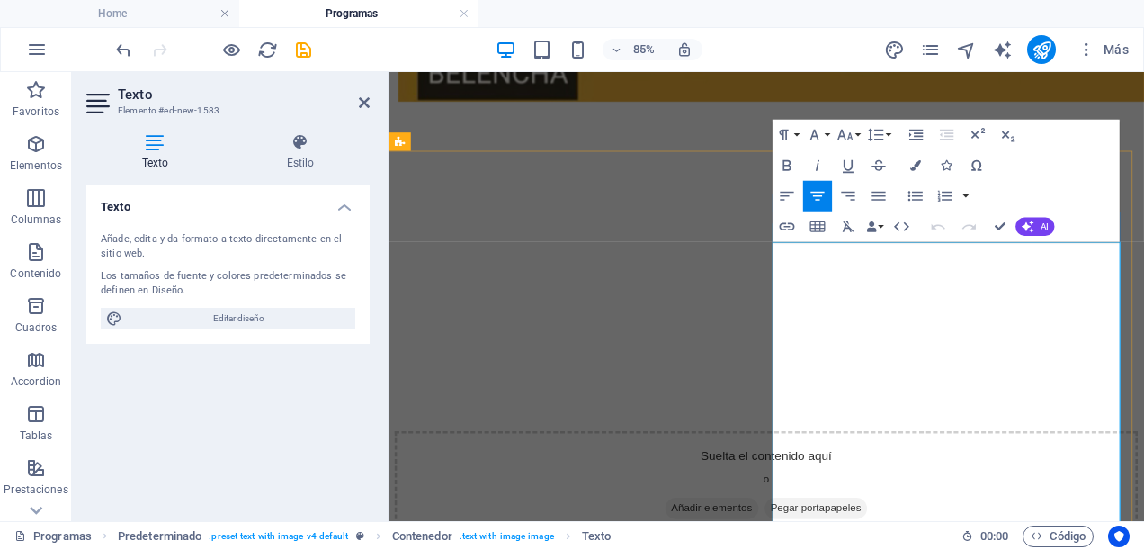
scroll to position [1982, 0]
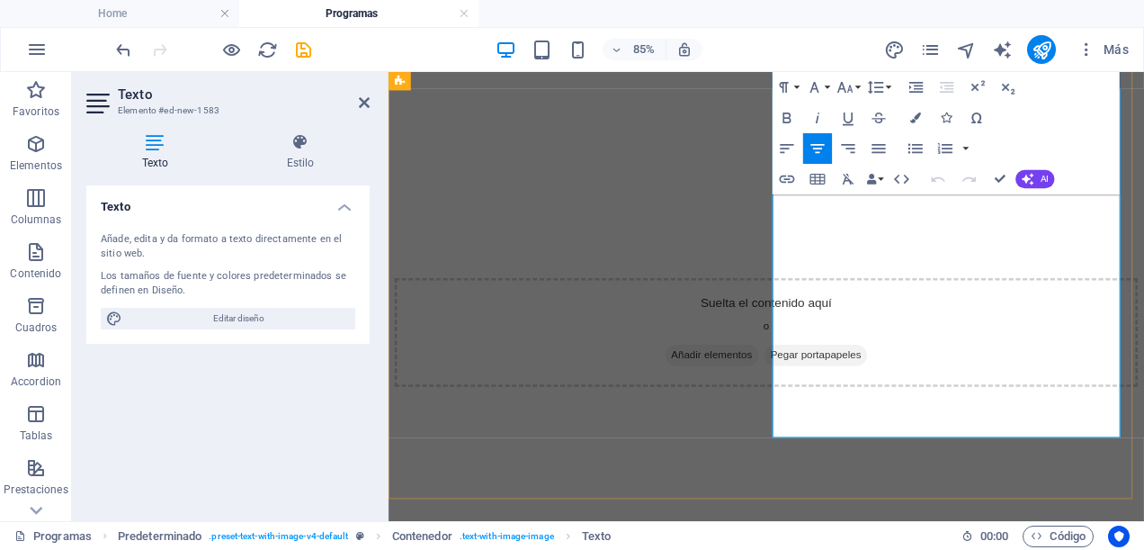
drag, startPoint x: 844, startPoint y: 301, endPoint x: 1127, endPoint y: 490, distance: 340.6
click at [813, 150] on icon "button" at bounding box center [818, 148] width 18 height 18
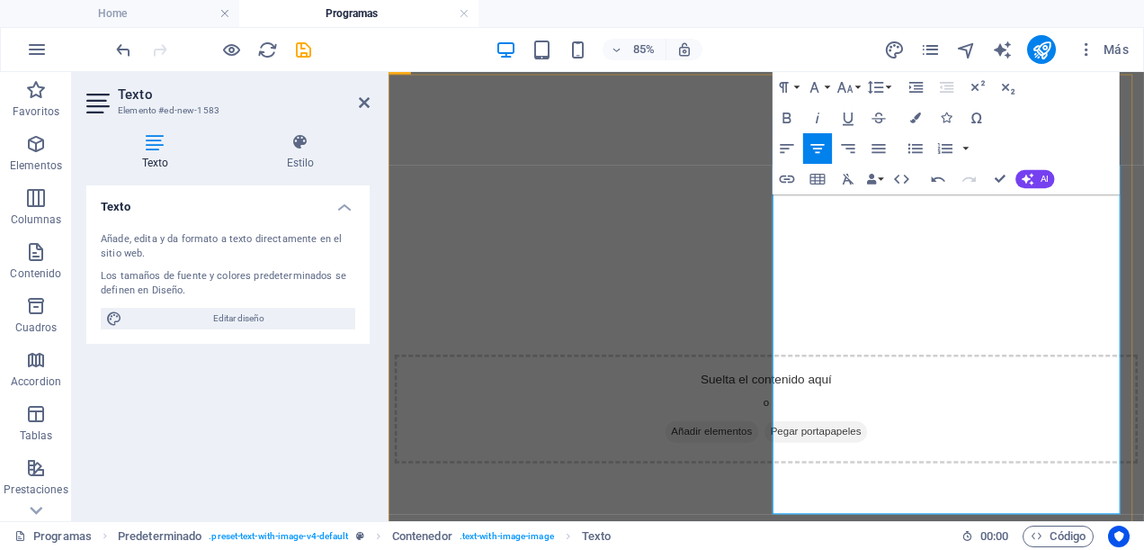
scroll to position [1982, 0]
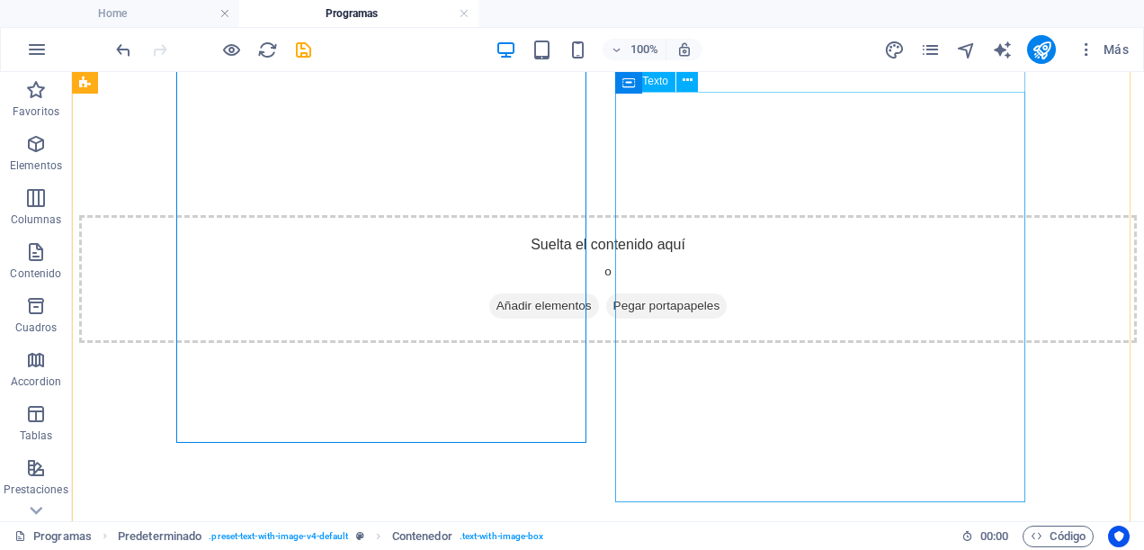
scroll to position [1904, 0]
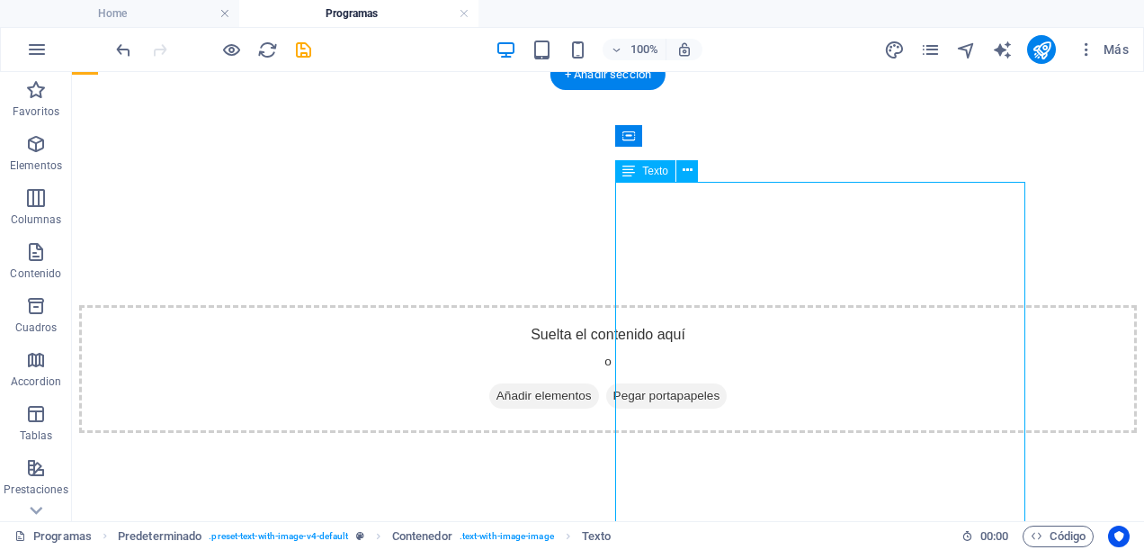
drag, startPoint x: 641, startPoint y: 214, endPoint x: 730, endPoint y: 262, distance: 101.0
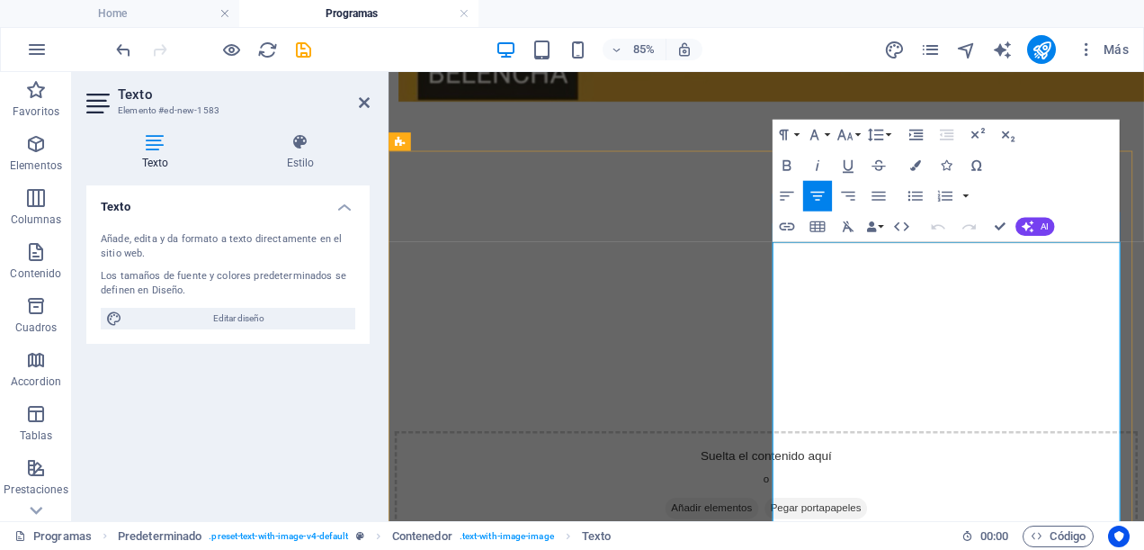
scroll to position [2072, 0]
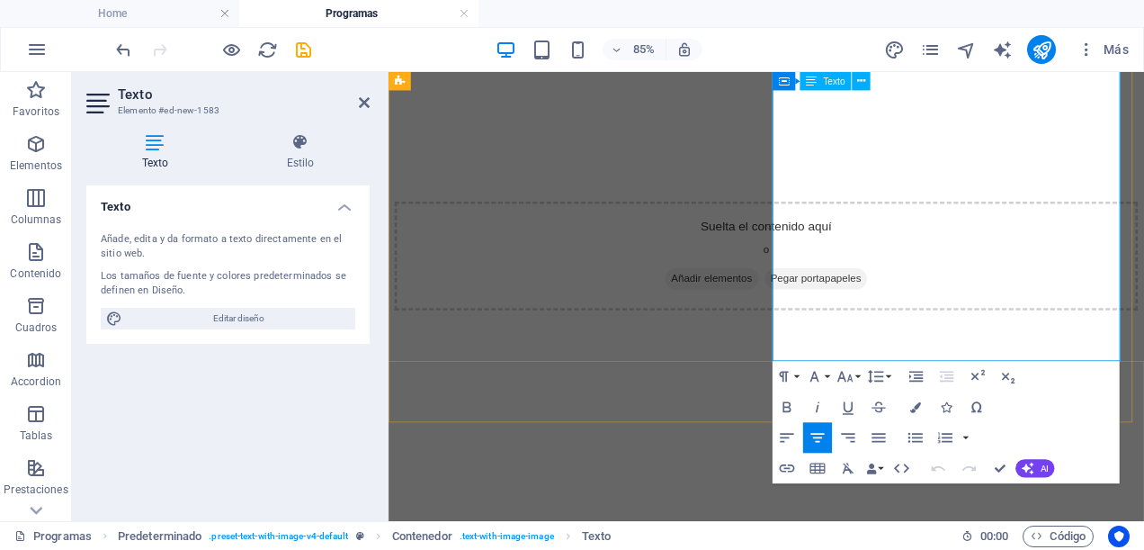
drag, startPoint x: 866, startPoint y: 305, endPoint x: 1173, endPoint y: 401, distance: 321.6
click at [856, 379] on button "Font Size" at bounding box center [848, 376] width 29 height 31
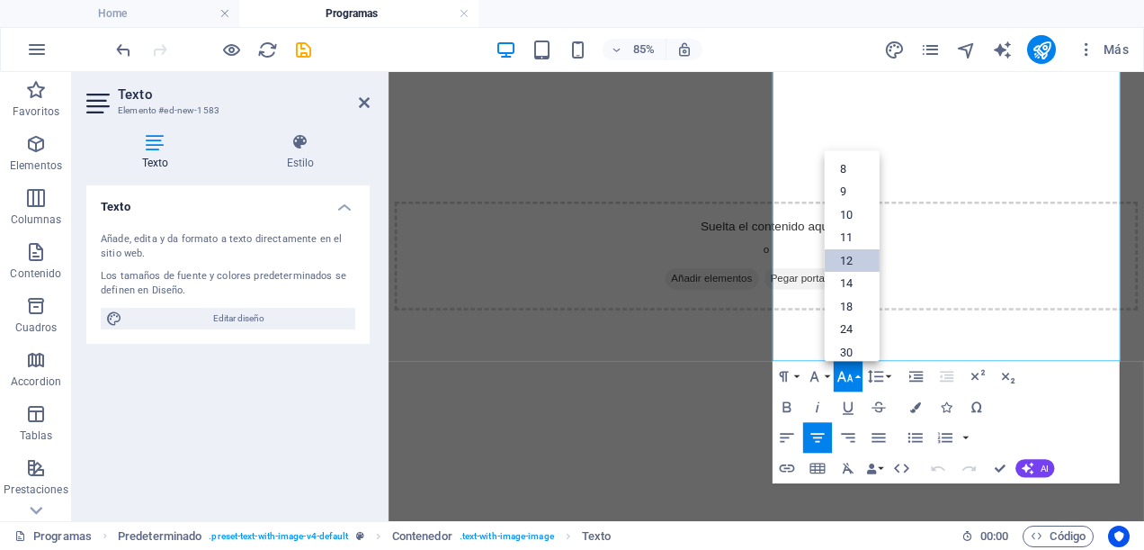
click at [852, 252] on link "12" at bounding box center [852, 259] width 55 height 23
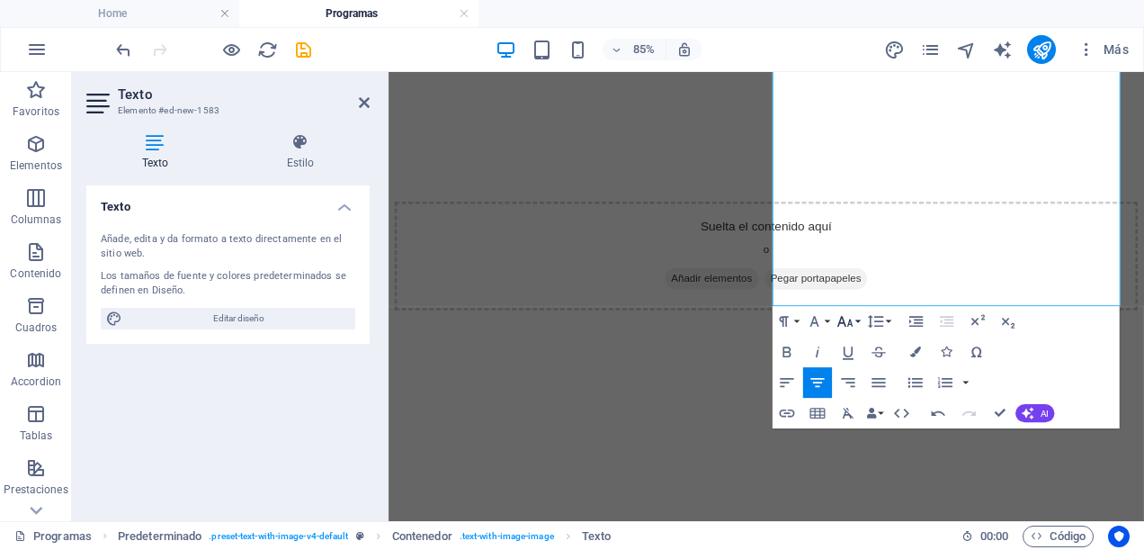
click at [851, 319] on icon "button" at bounding box center [846, 321] width 18 height 18
click at [855, 121] on link "14" at bounding box center [852, 119] width 55 height 23
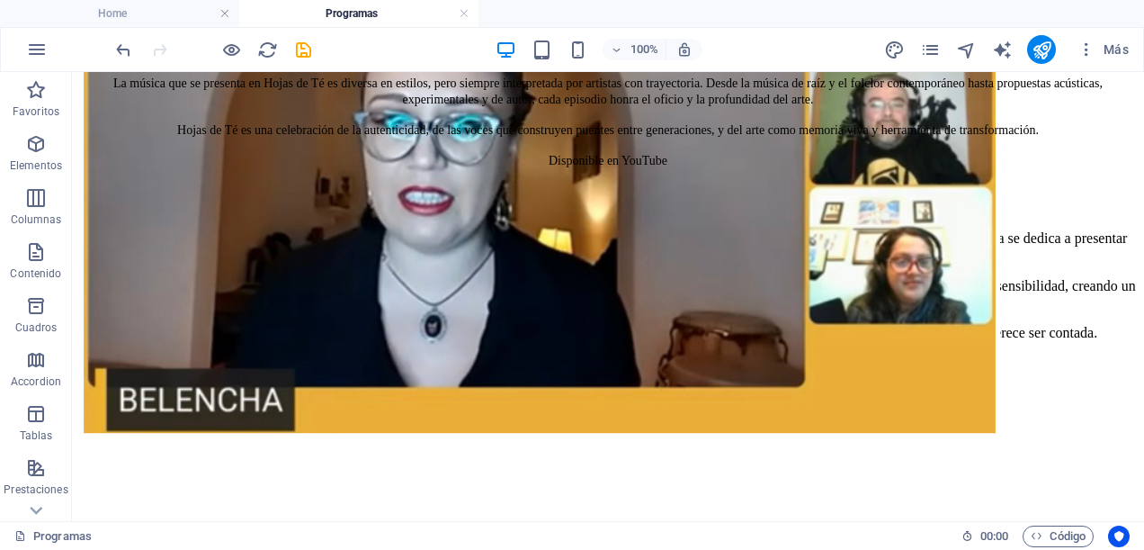
scroll to position [1889, 0]
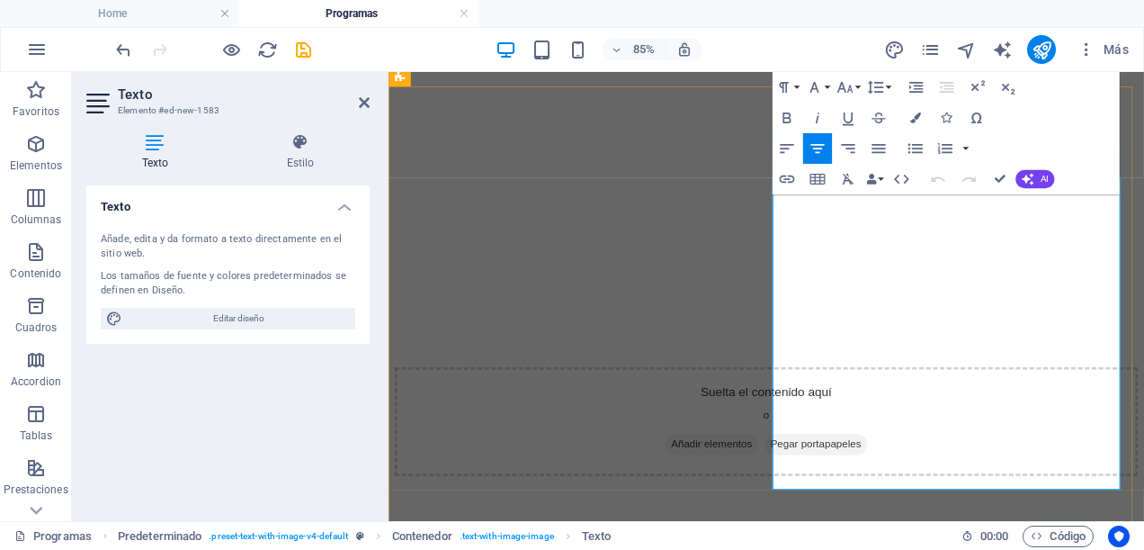
drag, startPoint x: 958, startPoint y: 275, endPoint x: 1036, endPoint y: 268, distance: 77.7
click at [851, 85] on icon "button" at bounding box center [846, 87] width 18 height 18
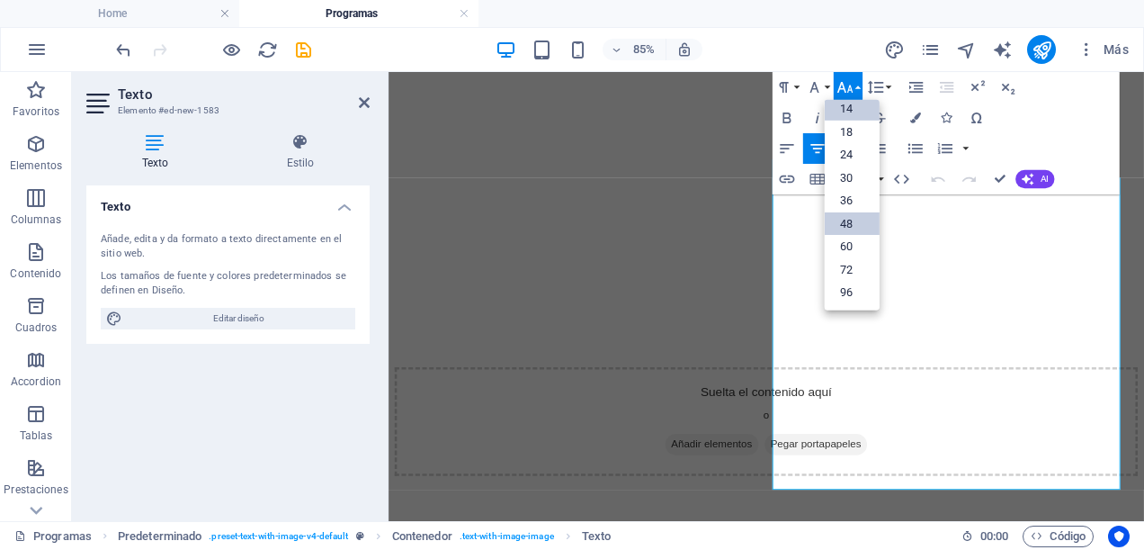
scroll to position [144, 0]
click at [853, 135] on link "18" at bounding box center [852, 132] width 55 height 23
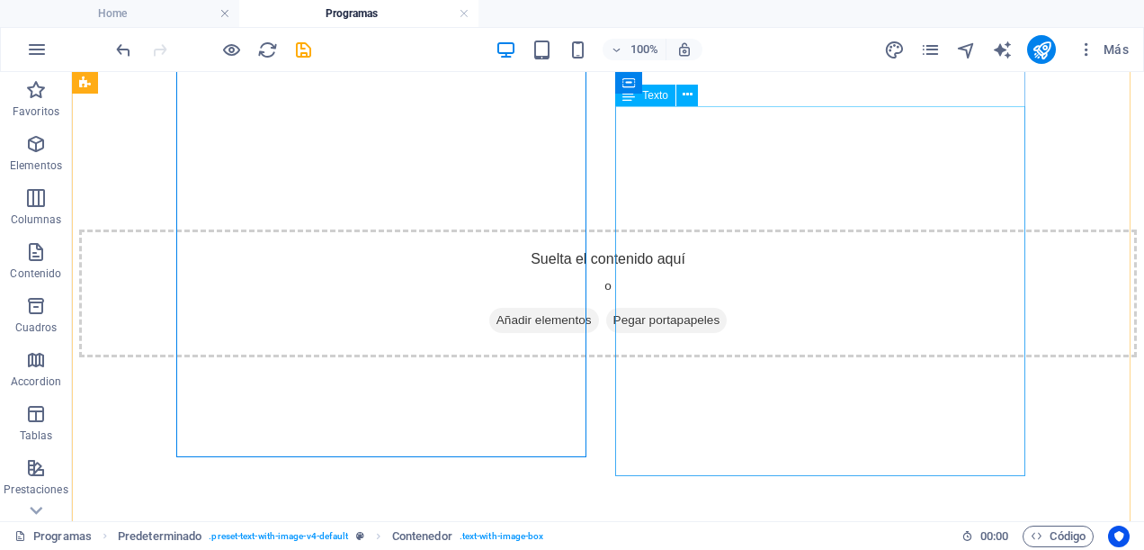
scroll to position [1889, 0]
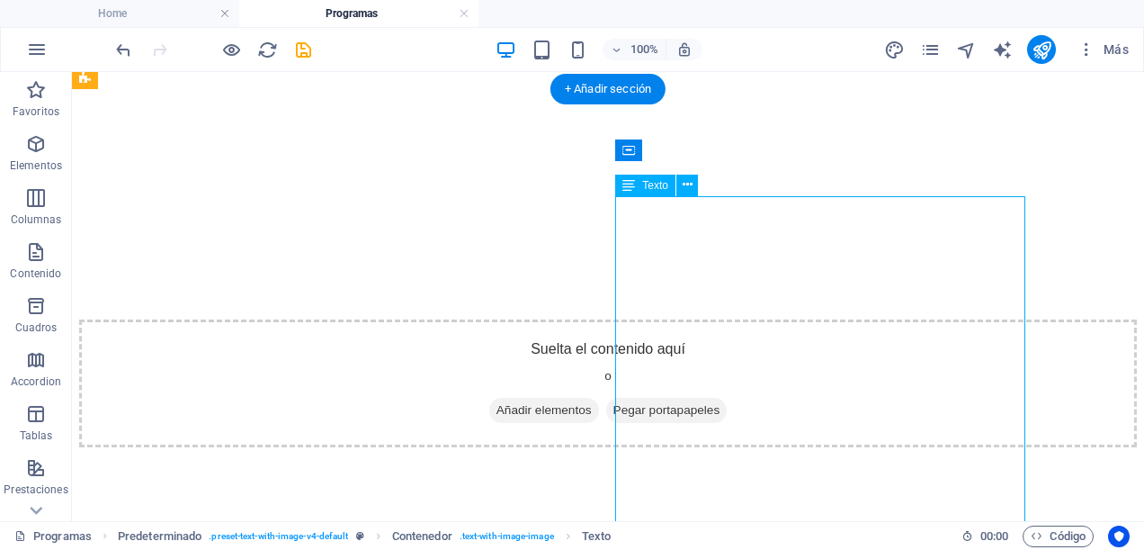
scroll to position [2069, 0]
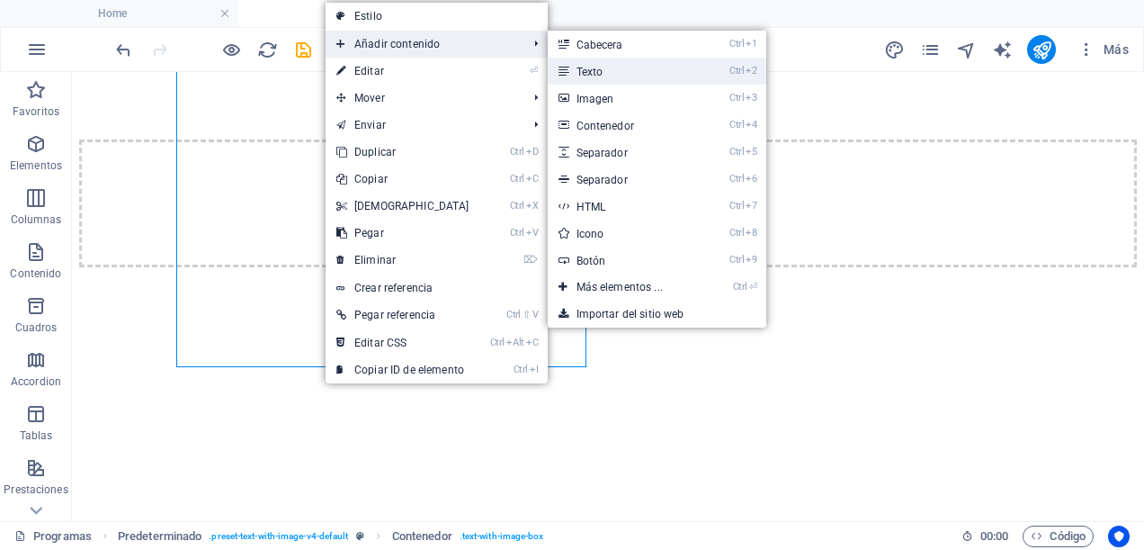
click at [646, 67] on link "Ctrl 2 Texto" at bounding box center [623, 71] width 151 height 27
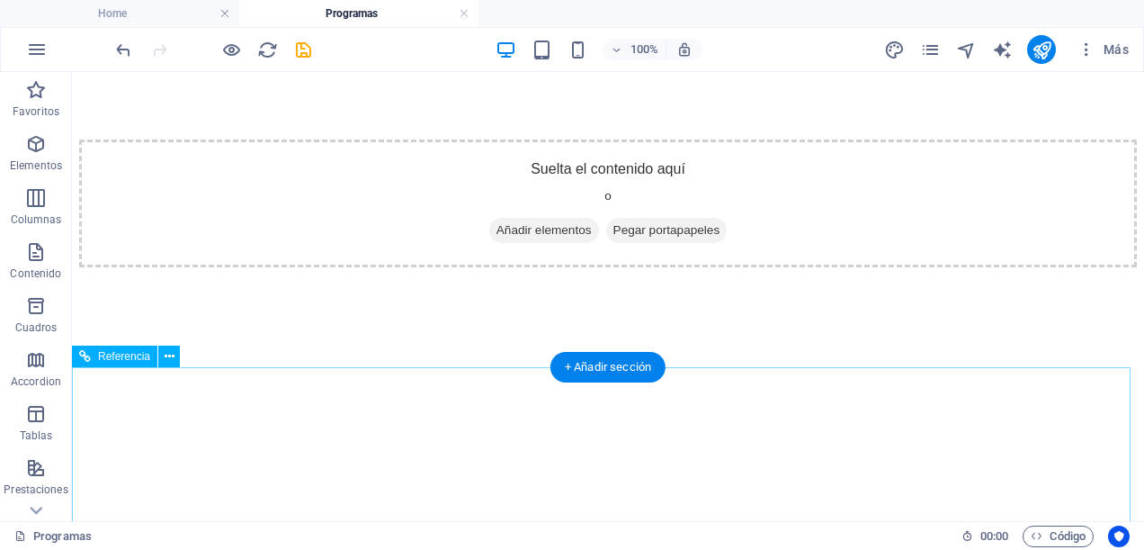
scroll to position [1979, 0]
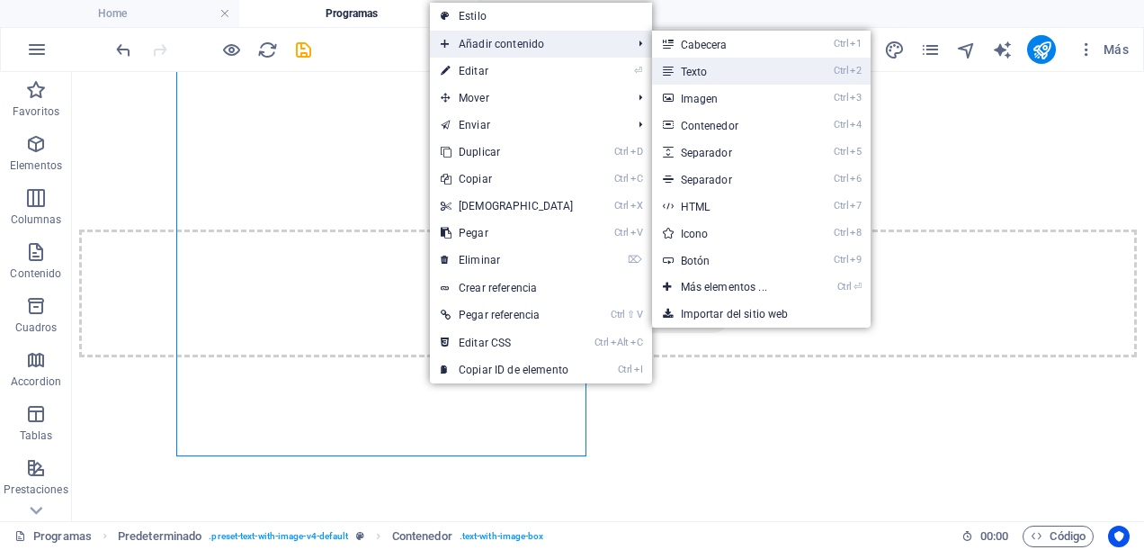
click at [722, 66] on link "Ctrl 2 Texto" at bounding box center [727, 71] width 151 height 27
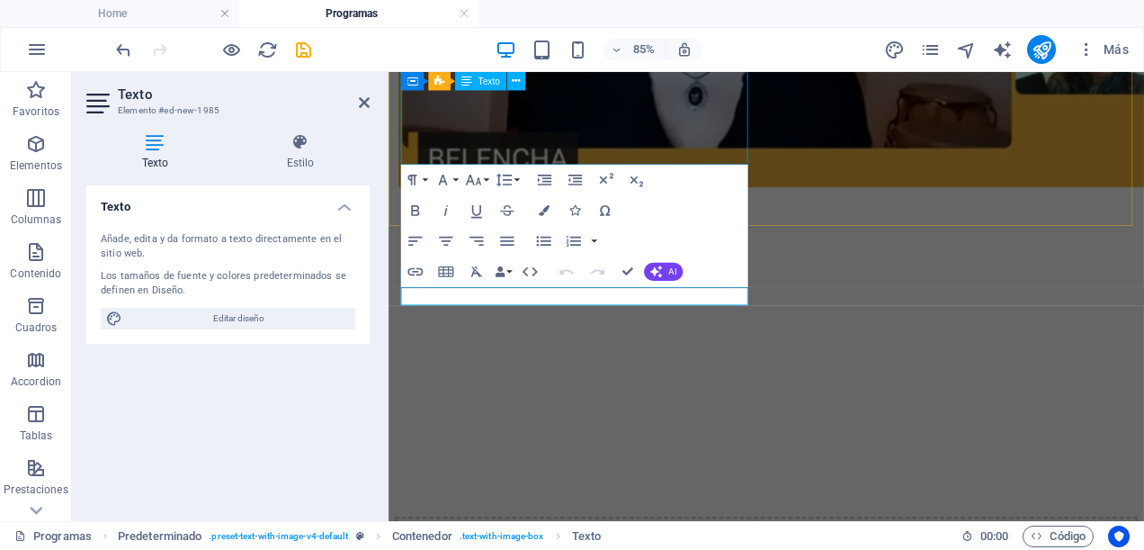
scroll to position [1713, 0]
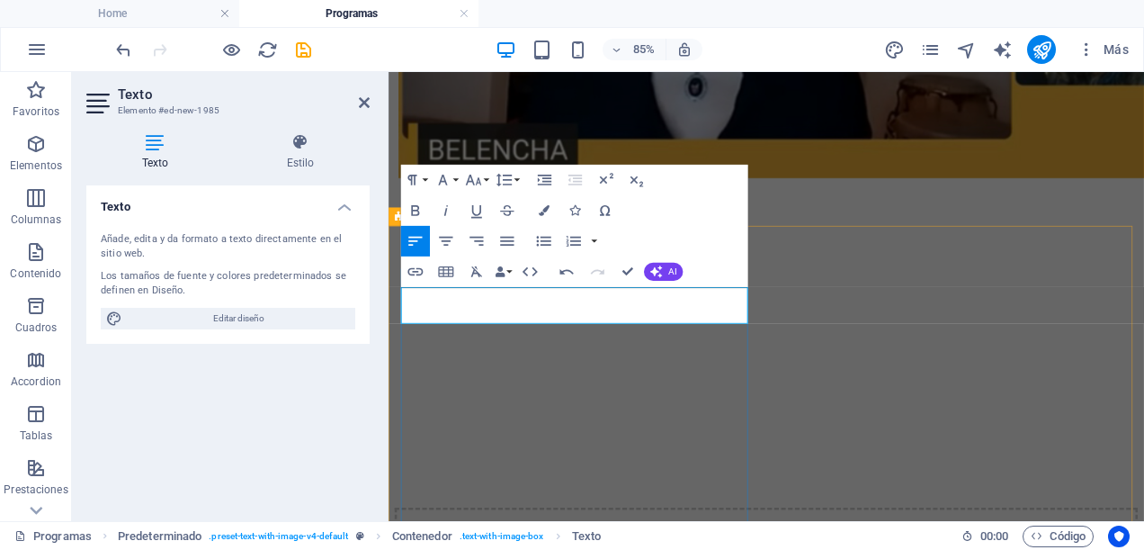
click at [446, 239] on icon "button" at bounding box center [446, 241] width 18 height 18
drag, startPoint x: 648, startPoint y: 362, endPoint x: 395, endPoint y: 333, distance: 254.5
click at [450, 234] on icon "button" at bounding box center [446, 241] width 18 height 18
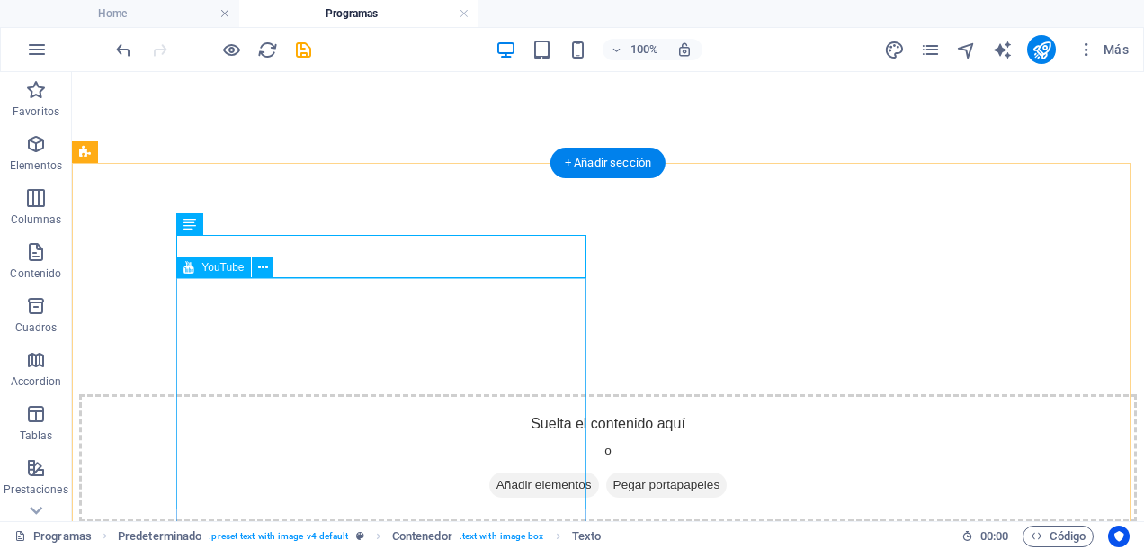
scroll to position [1905, 0]
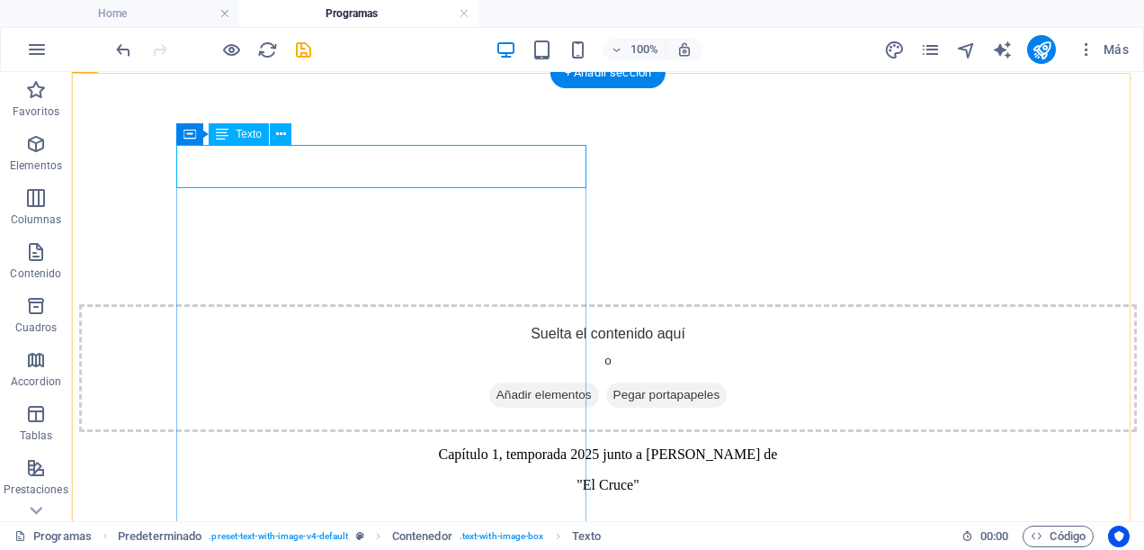
click at [444, 446] on div "Capítulo 1, temporada 2025 junto a [PERSON_NAME] de "El Cruce"" at bounding box center [608, 469] width 1058 height 47
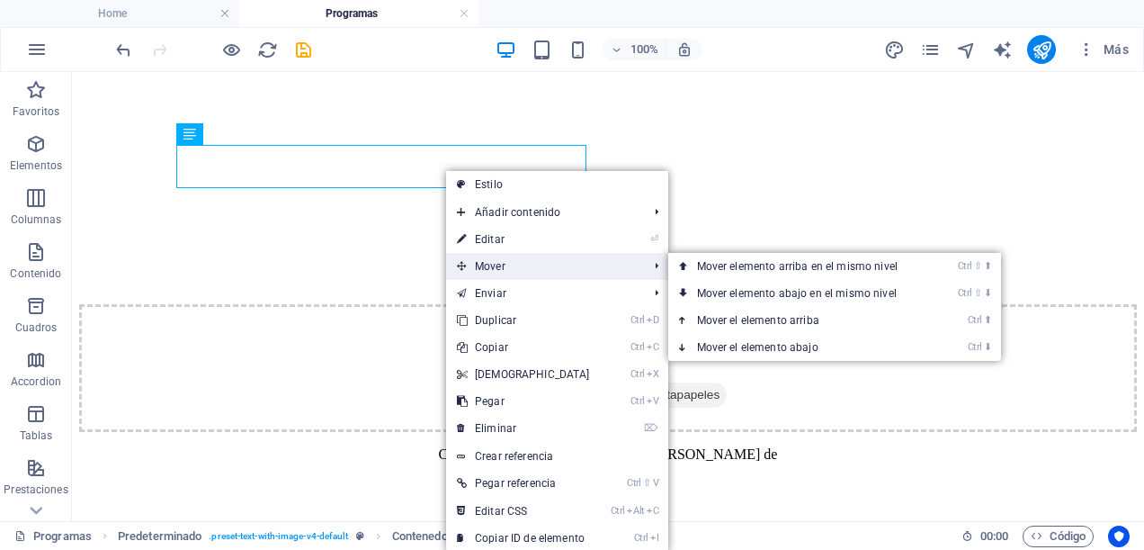
click at [491, 260] on span "Mover" at bounding box center [543, 266] width 195 height 27
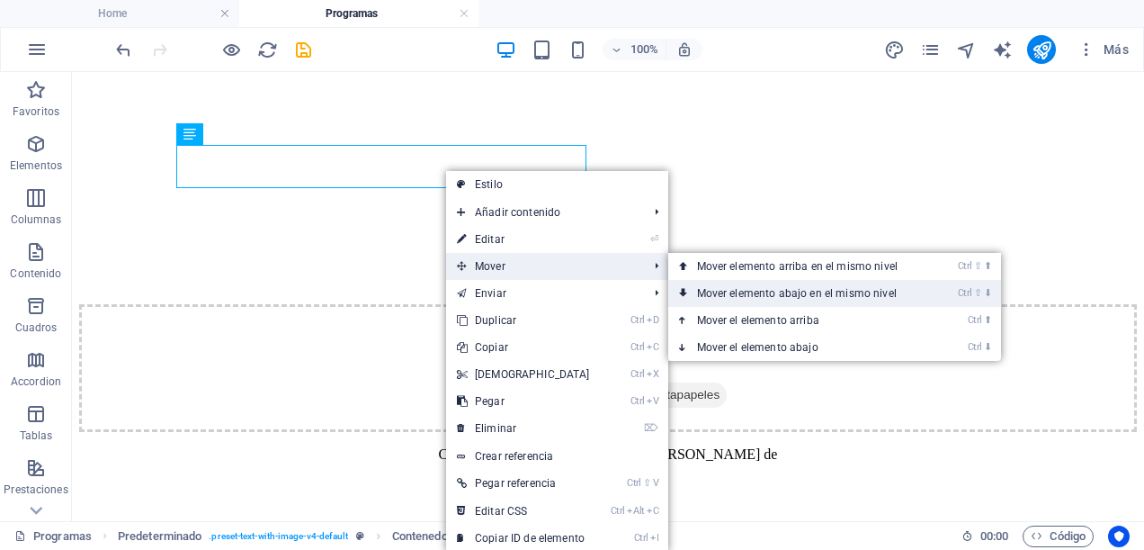
click at [751, 293] on link "Ctrl ⇧ ⬇ Mover elemento abajo en el mismo nivel" at bounding box center [801, 293] width 265 height 27
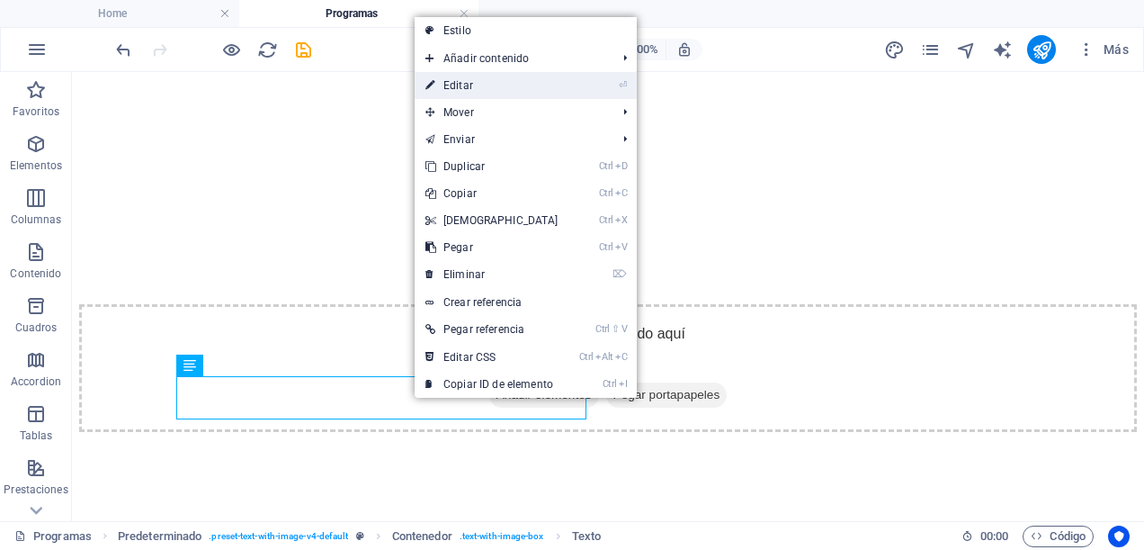
click at [439, 83] on link "⏎ Editar" at bounding box center [492, 85] width 155 height 27
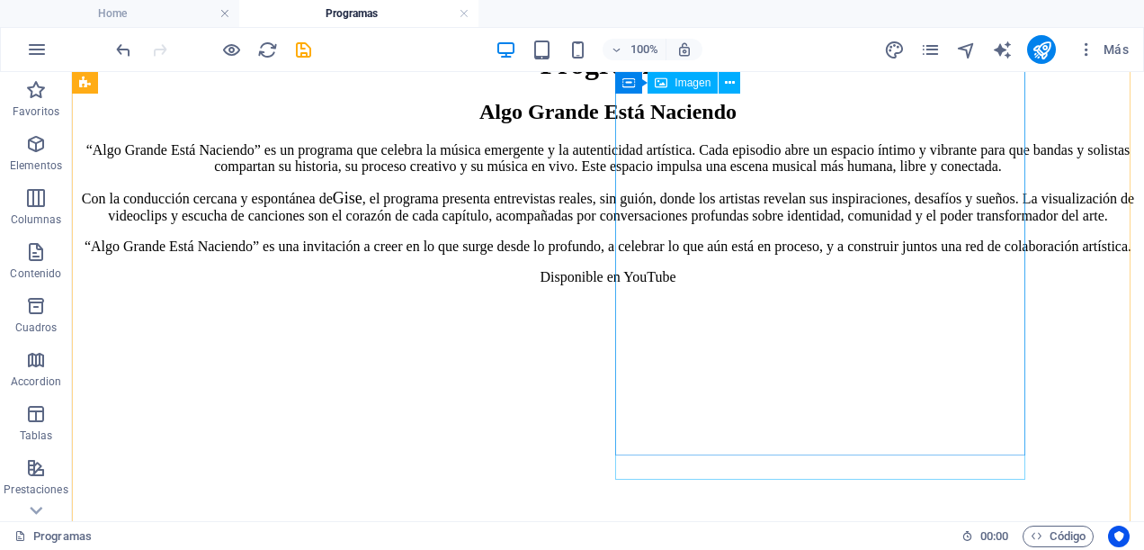
scroll to position [0, 0]
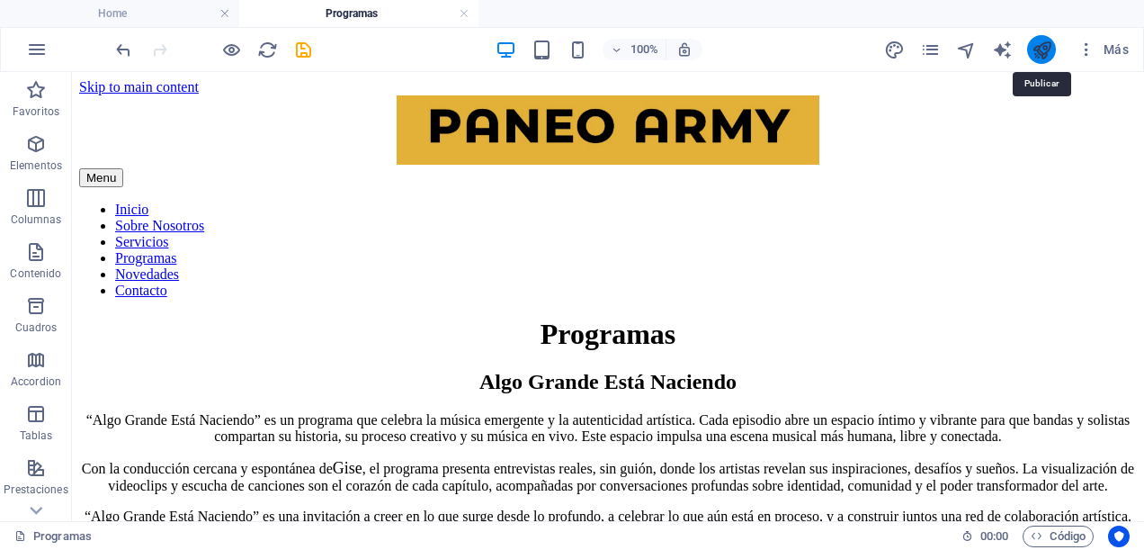
click at [1038, 49] on icon "publish" at bounding box center [1042, 50] width 21 height 21
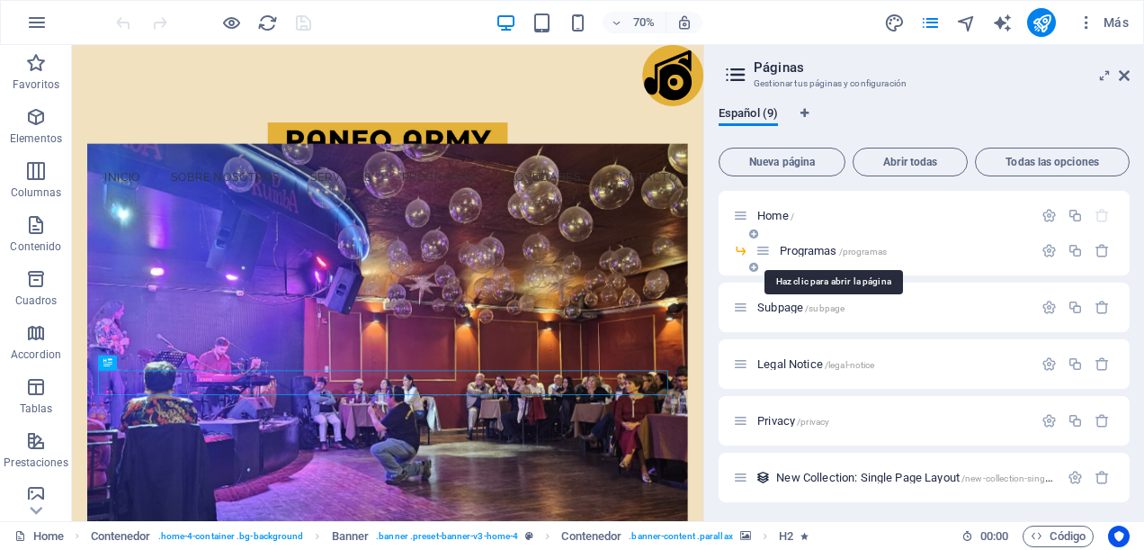
click at [799, 250] on span "Programas /programas" at bounding box center [833, 250] width 107 height 13
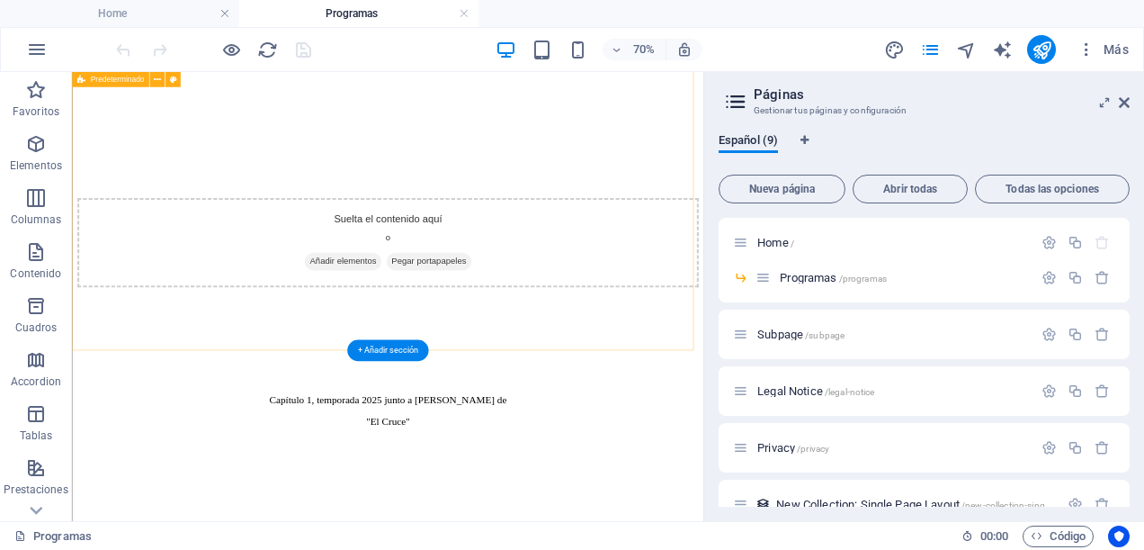
scroll to position [1866, 0]
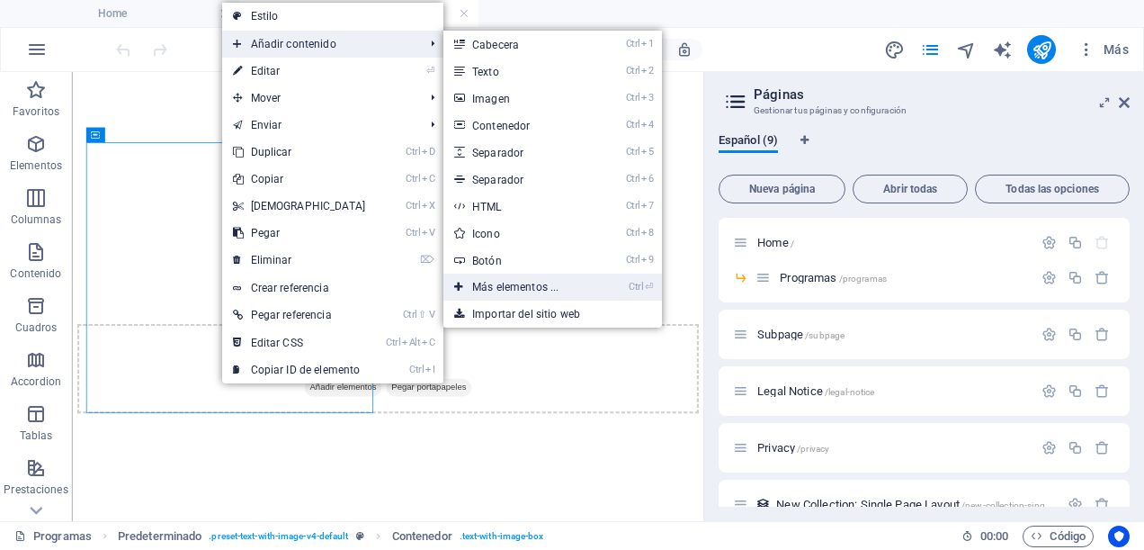
click at [533, 284] on link "Ctrl ⏎ Más elementos ..." at bounding box center [519, 287] width 151 height 27
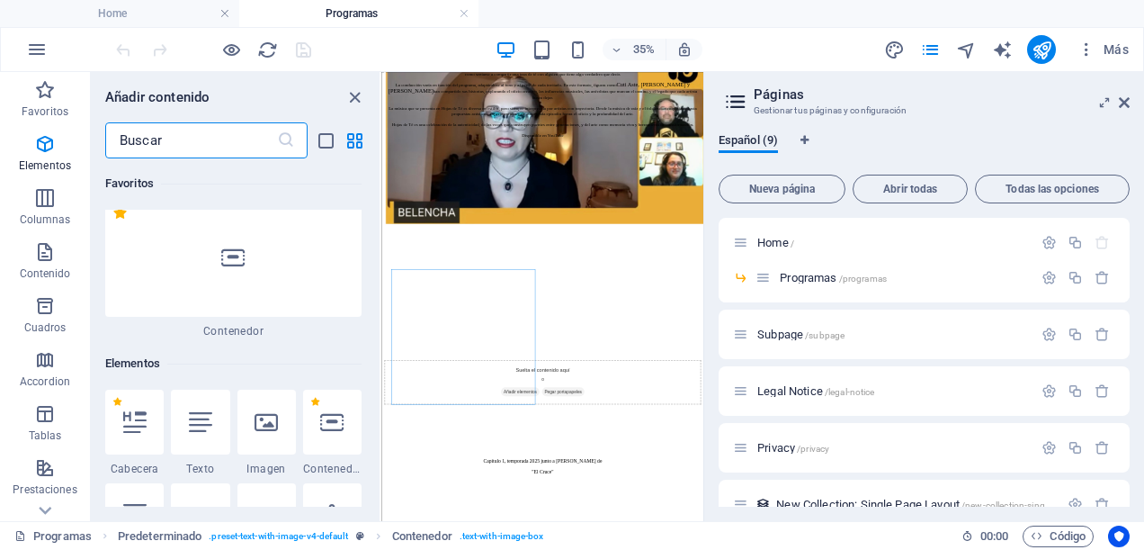
scroll to position [339, 0]
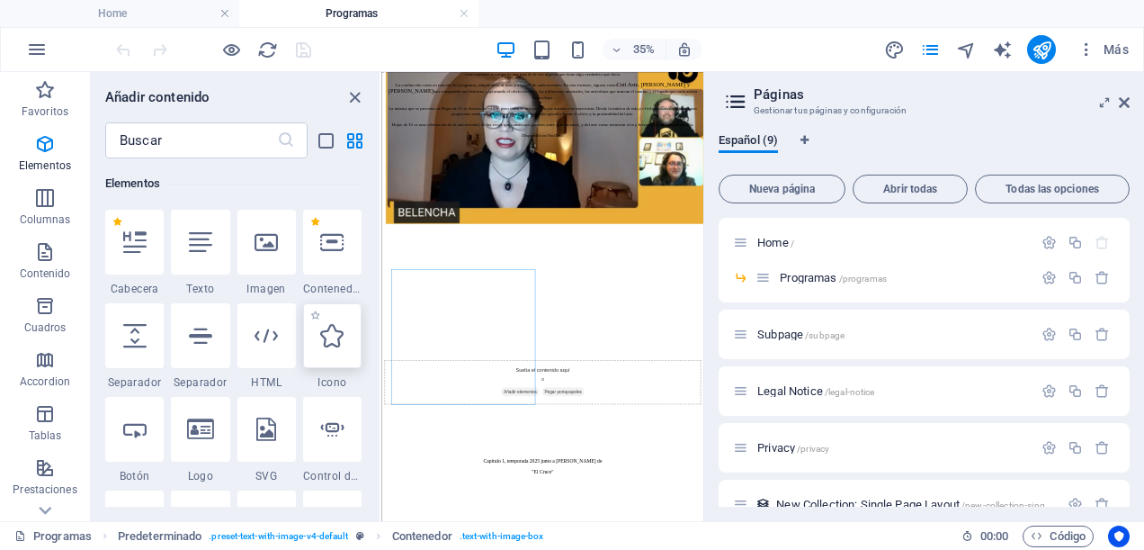
click at [329, 338] on icon at bounding box center [331, 335] width 23 height 23
select select "xMidYMid"
select select "px"
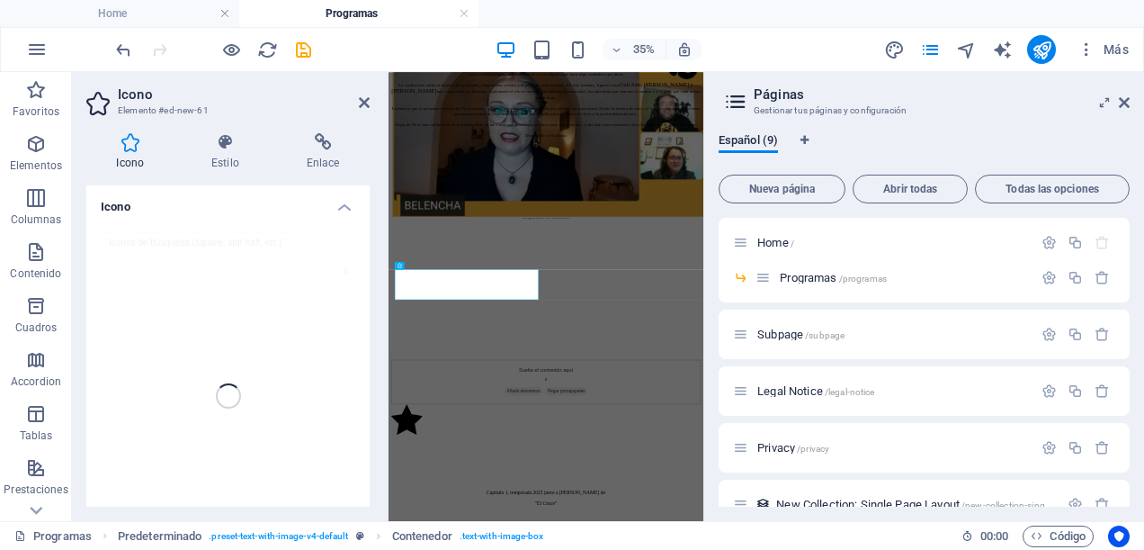
scroll to position [1405, 0]
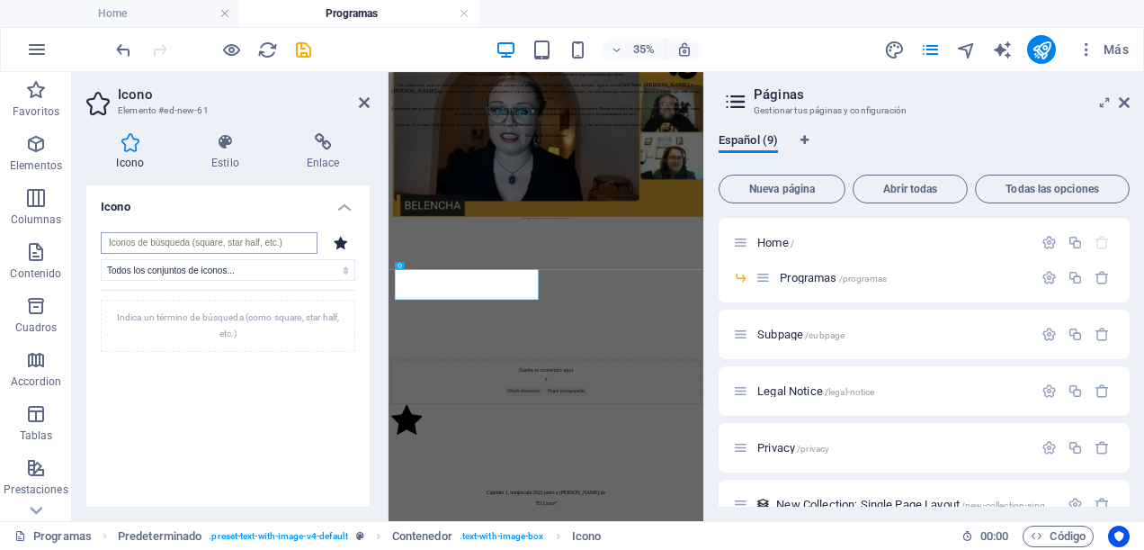
click at [265, 243] on input "search" at bounding box center [209, 243] width 217 height 22
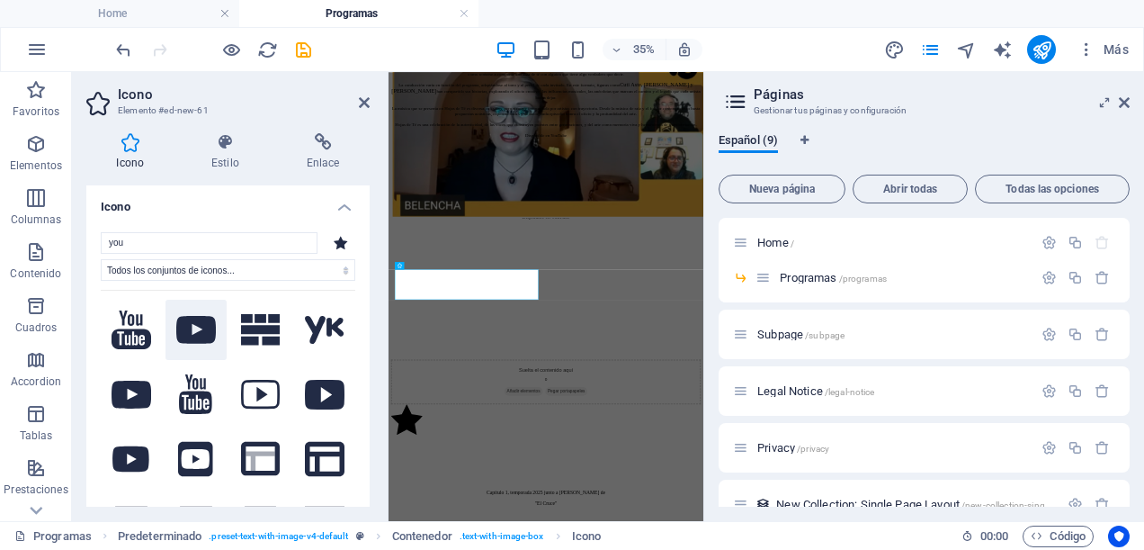
type input "you"
click at [192, 331] on icon at bounding box center [196, 330] width 40 height 28
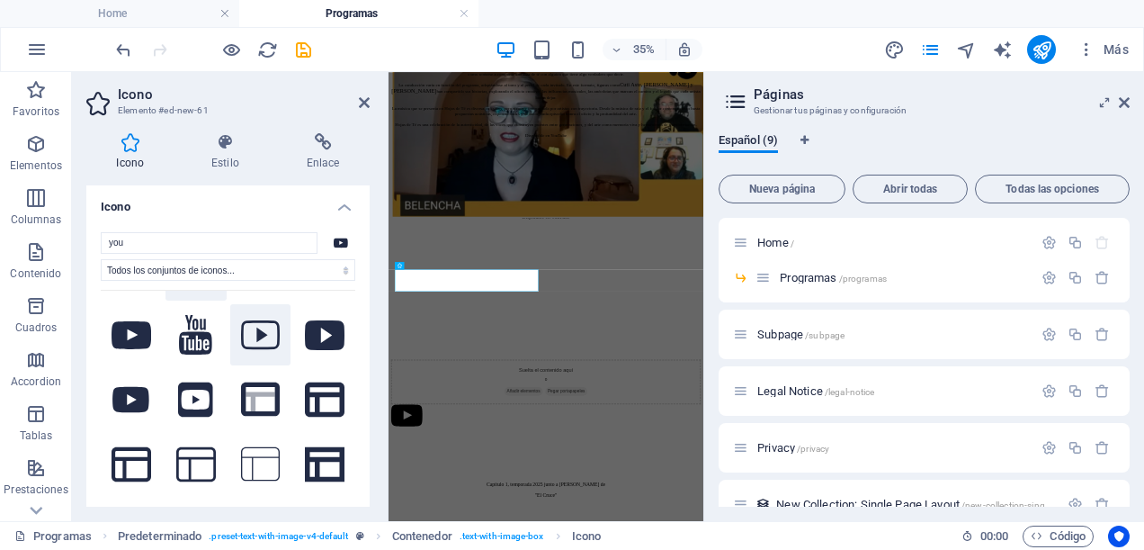
scroll to position [0, 0]
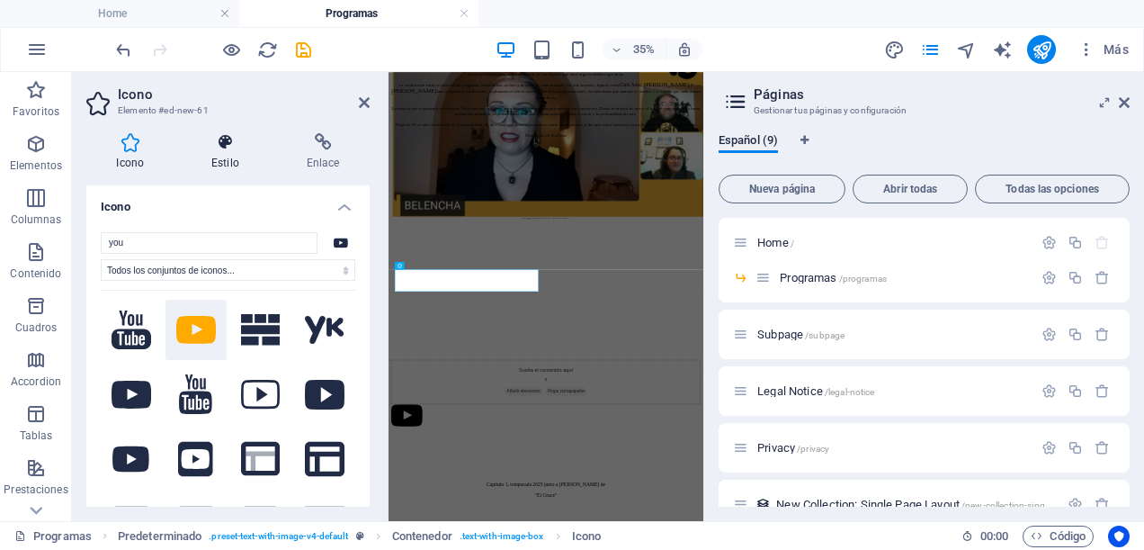
click at [220, 133] on icon at bounding box center [226, 142] width 88 height 18
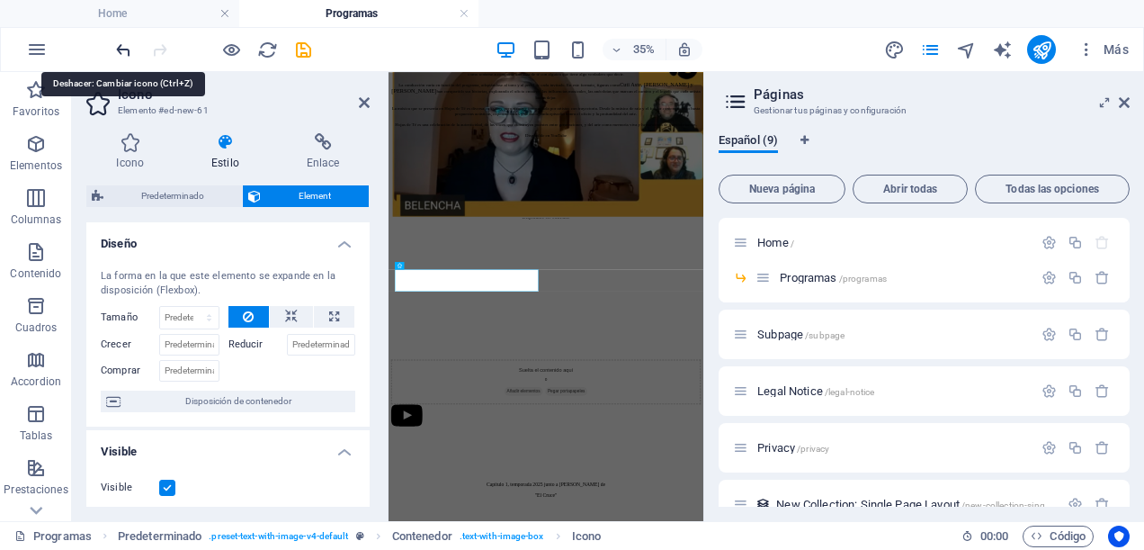
click at [126, 43] on icon "undo" at bounding box center [123, 50] width 21 height 21
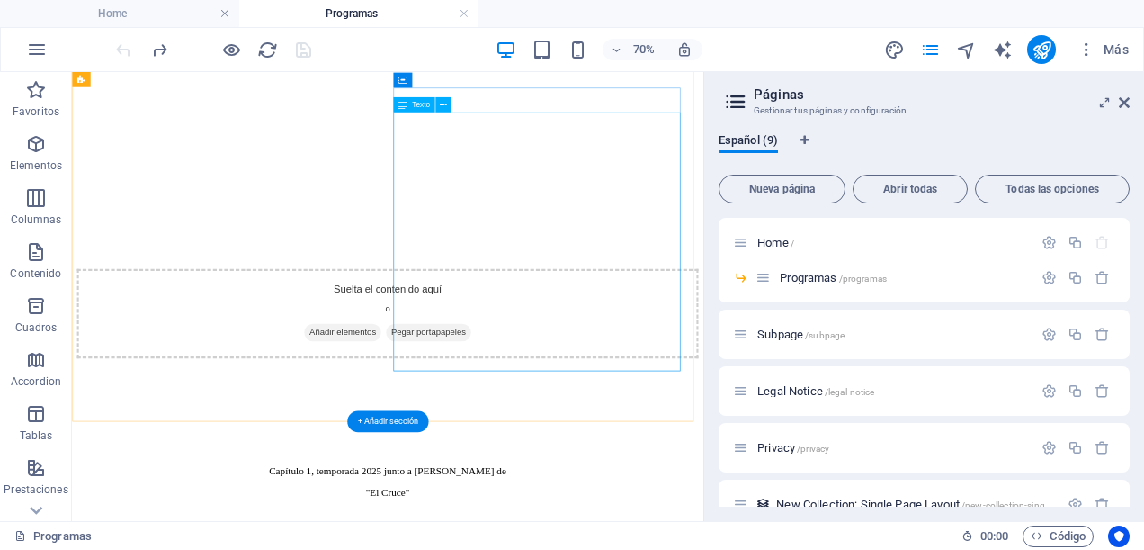
scroll to position [1855, 0]
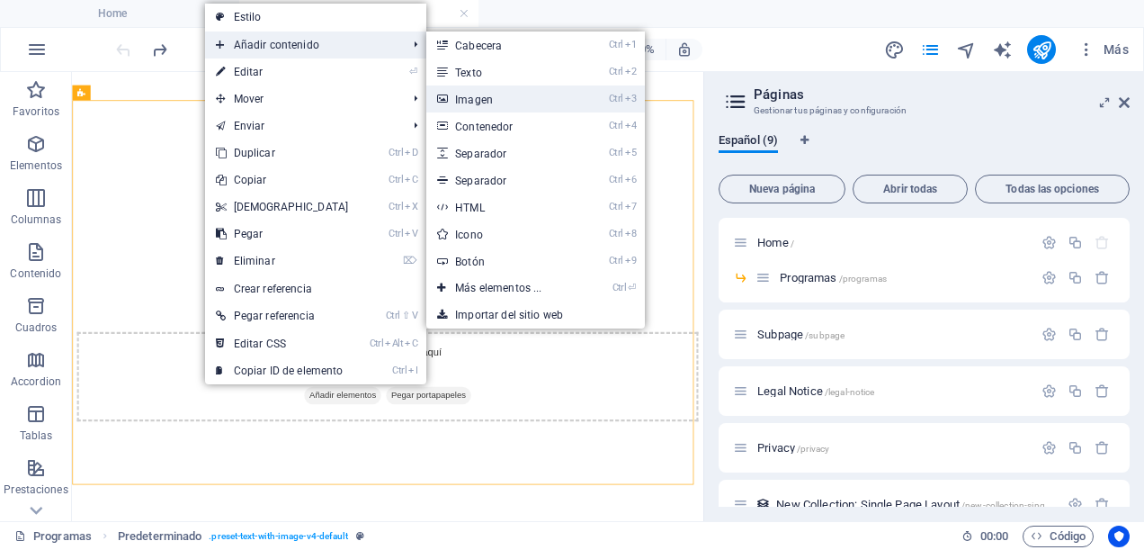
click at [509, 97] on link "Ctrl 3 Imagen" at bounding box center [501, 98] width 151 height 27
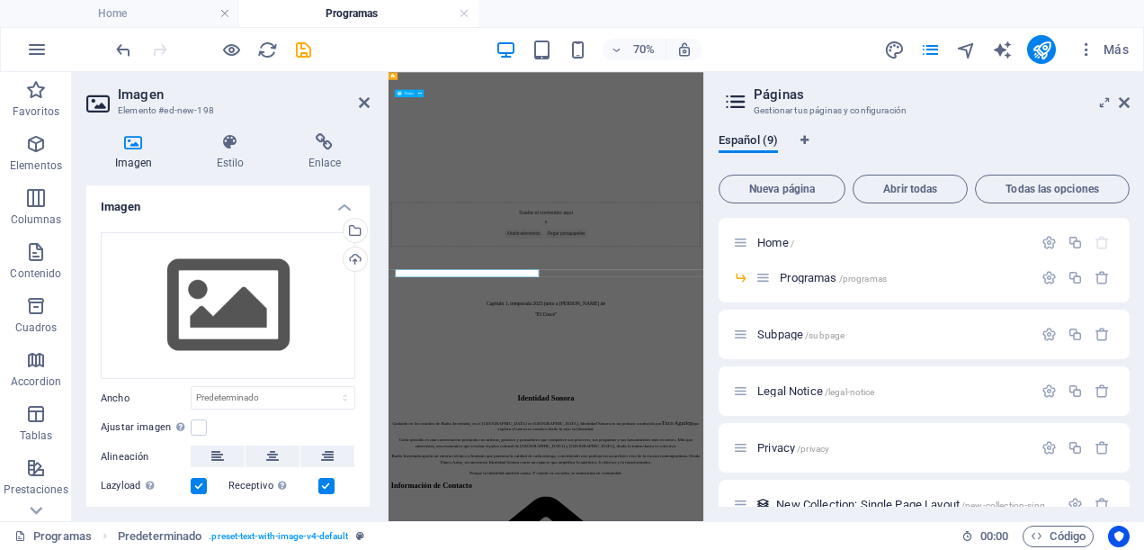
scroll to position [1405, 0]
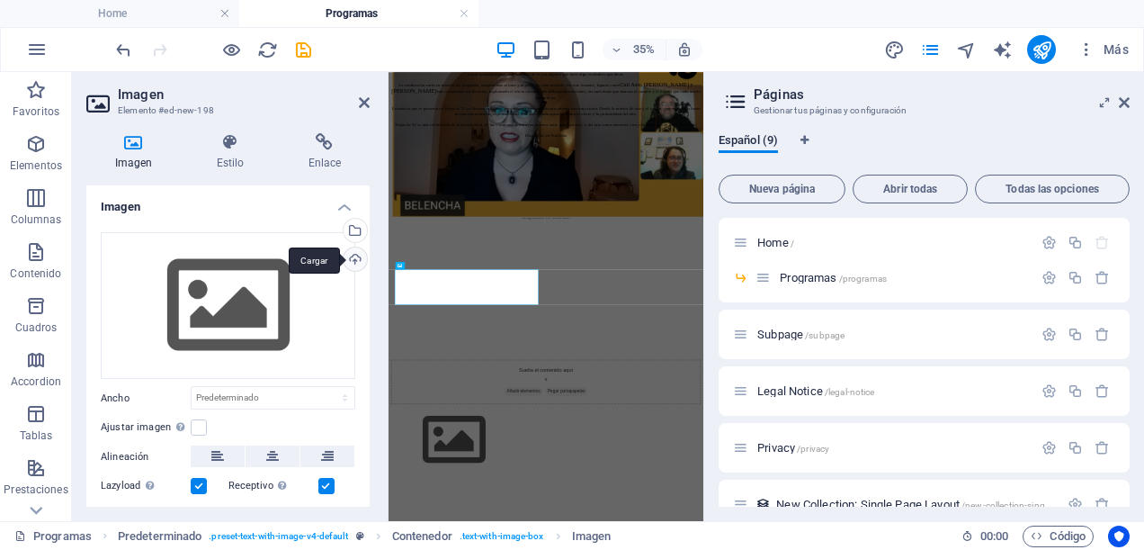
click at [349, 261] on div "Cargar" at bounding box center [353, 260] width 27 height 27
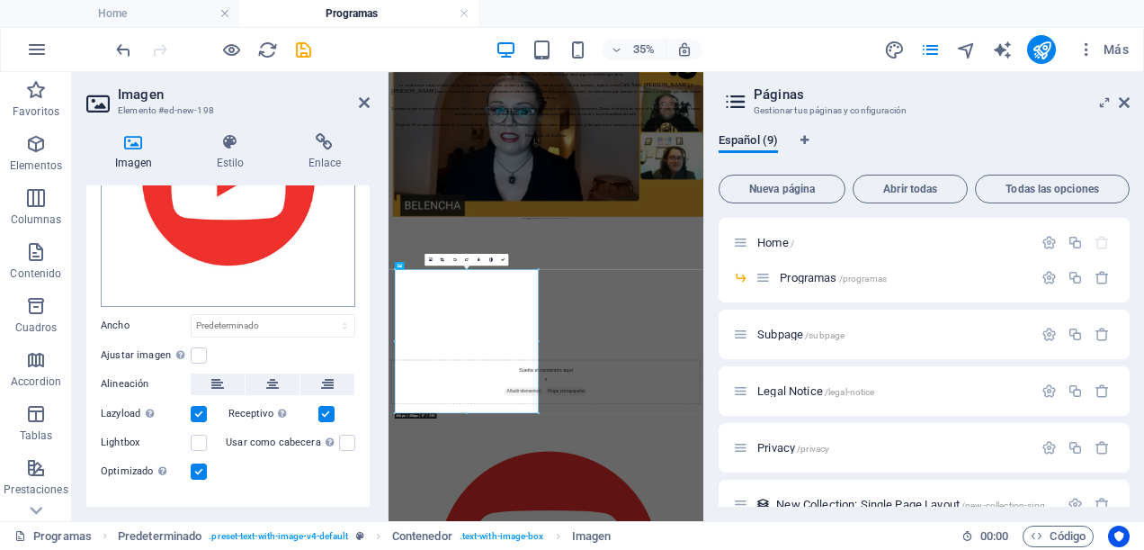
scroll to position [209, 0]
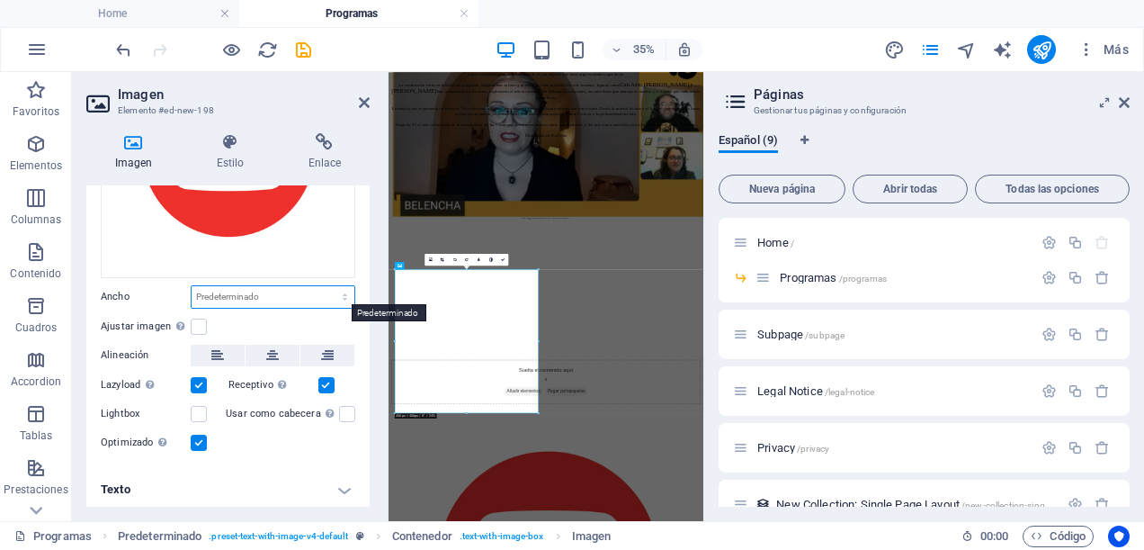
click at [342, 292] on select "Predeterminado automático px rem % em vh vw" at bounding box center [273, 297] width 163 height 22
select select "%"
click at [326, 286] on select "Predeterminado automático px rem % em vh vw" at bounding box center [273, 297] width 163 height 22
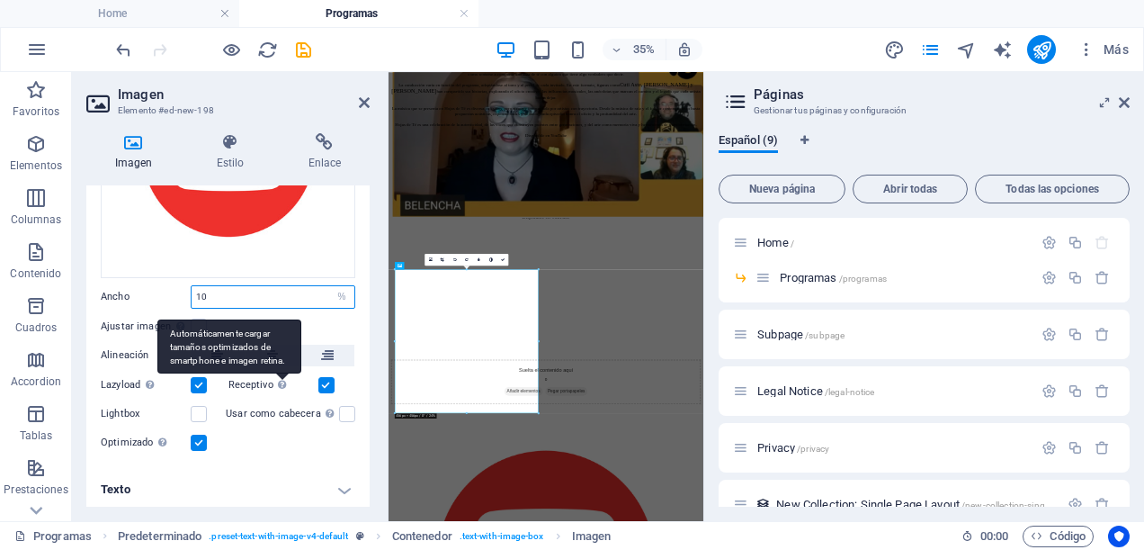
type input "1"
type input "15"
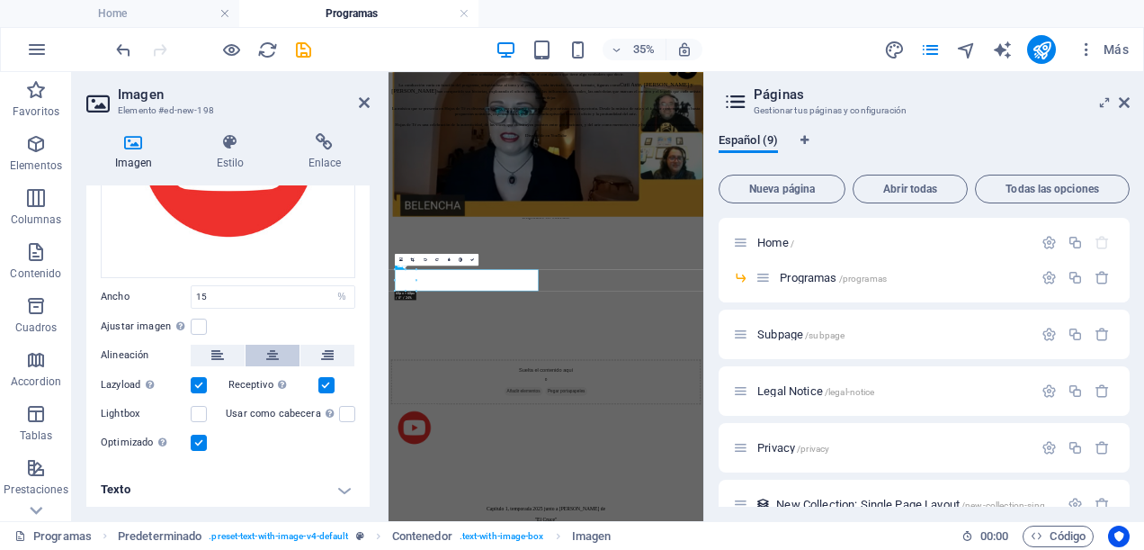
click at [268, 351] on icon at bounding box center [272, 356] width 13 height 22
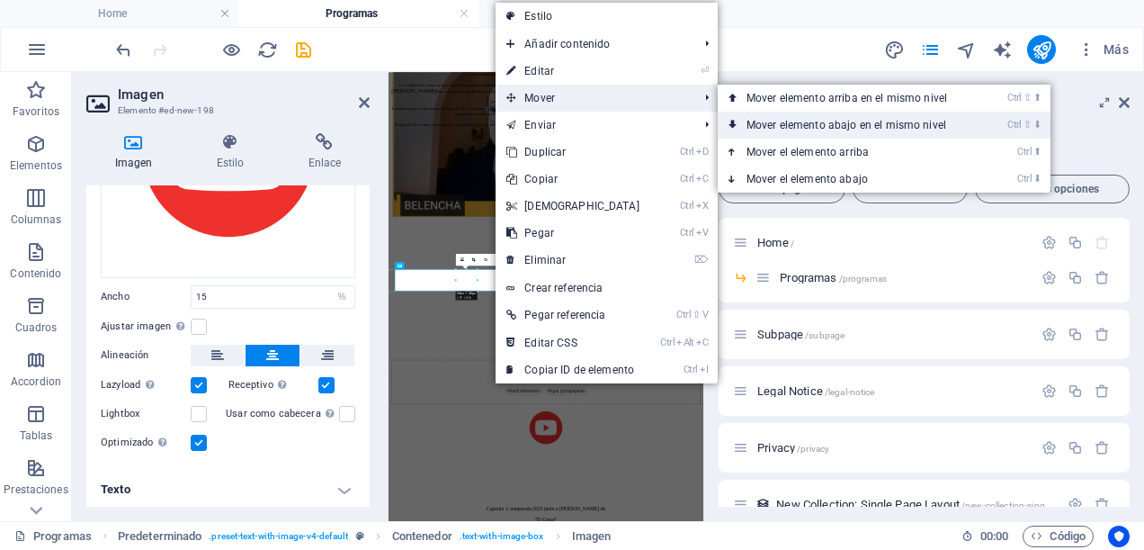
click at [812, 127] on link "Ctrl ⇧ ⬇ Mover elemento abajo en el mismo nivel" at bounding box center [850, 125] width 265 height 27
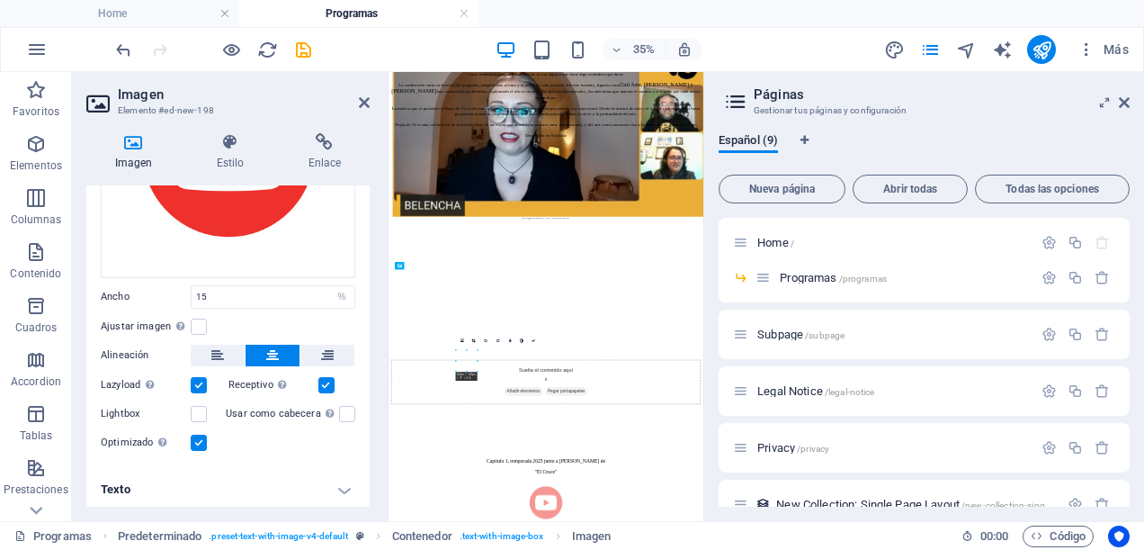
drag, startPoint x: 731, startPoint y: 911, endPoint x: 698, endPoint y: 929, distance: 36.6
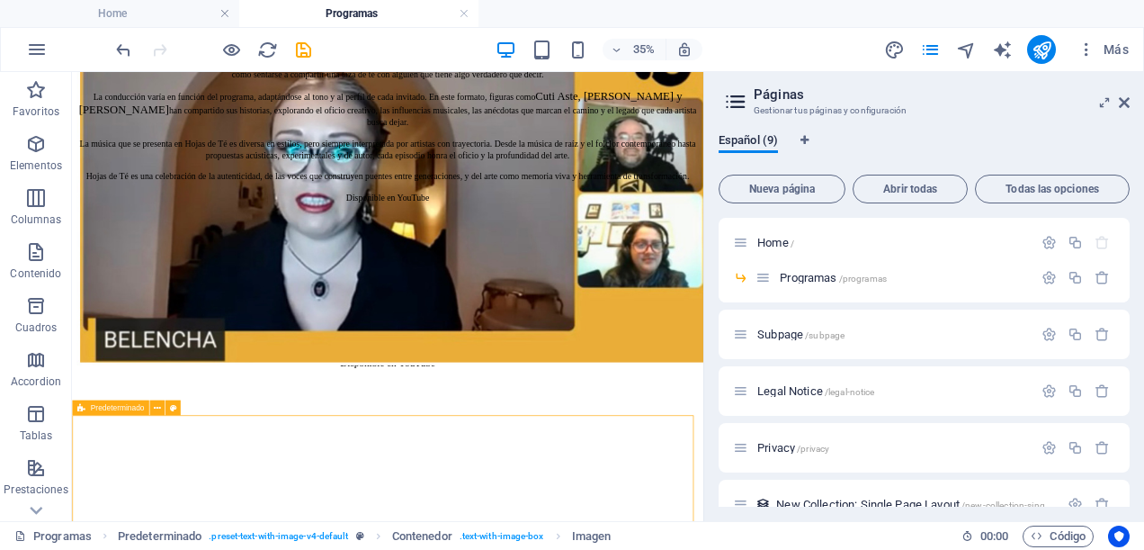
drag, startPoint x: 430, startPoint y: 1055, endPoint x: 703, endPoint y: 561, distance: 564.2
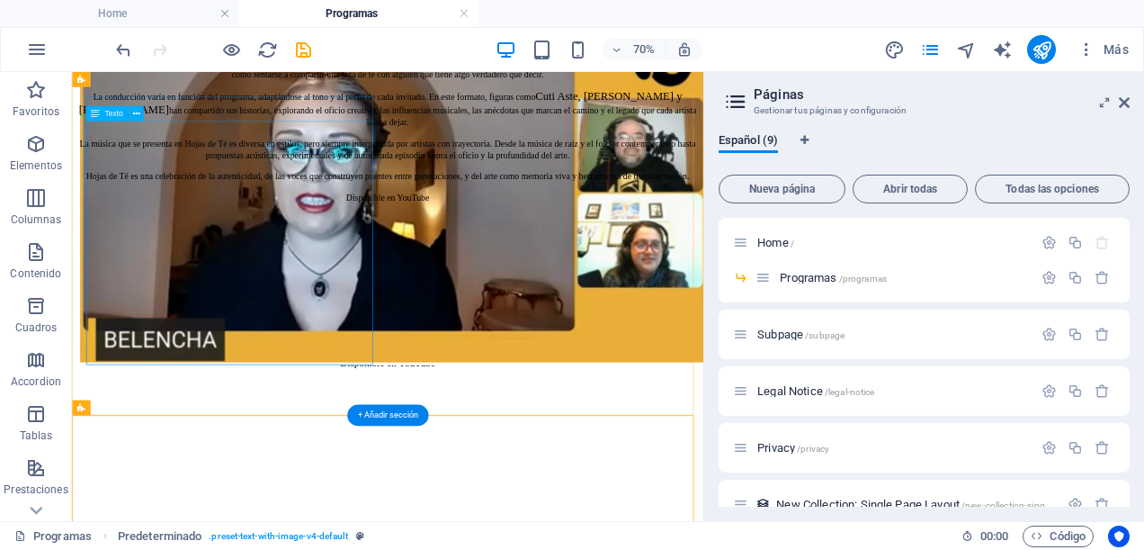
scroll to position [1945, 0]
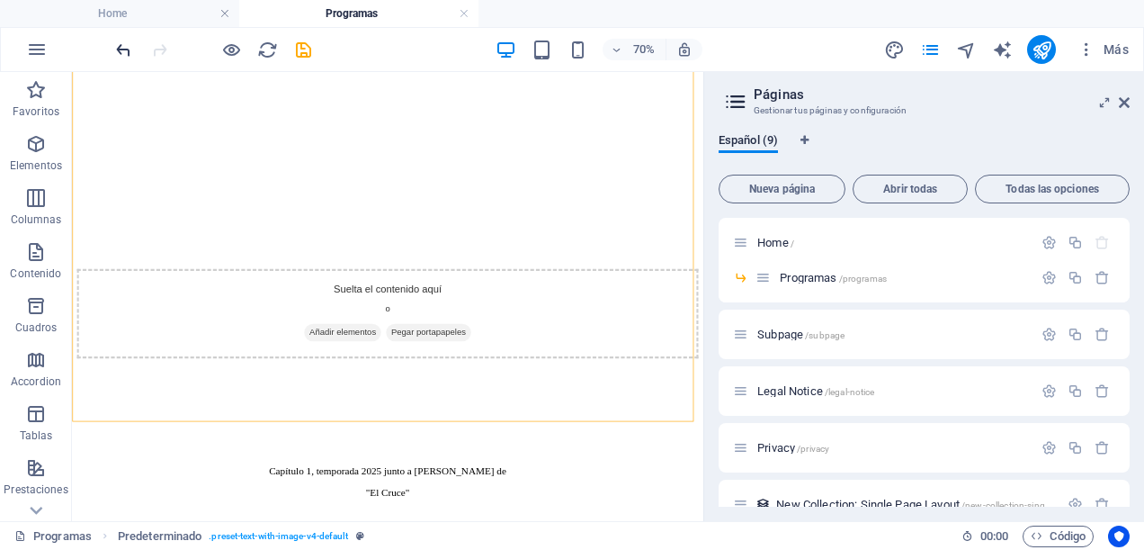
click at [116, 50] on icon "undo" at bounding box center [123, 50] width 21 height 21
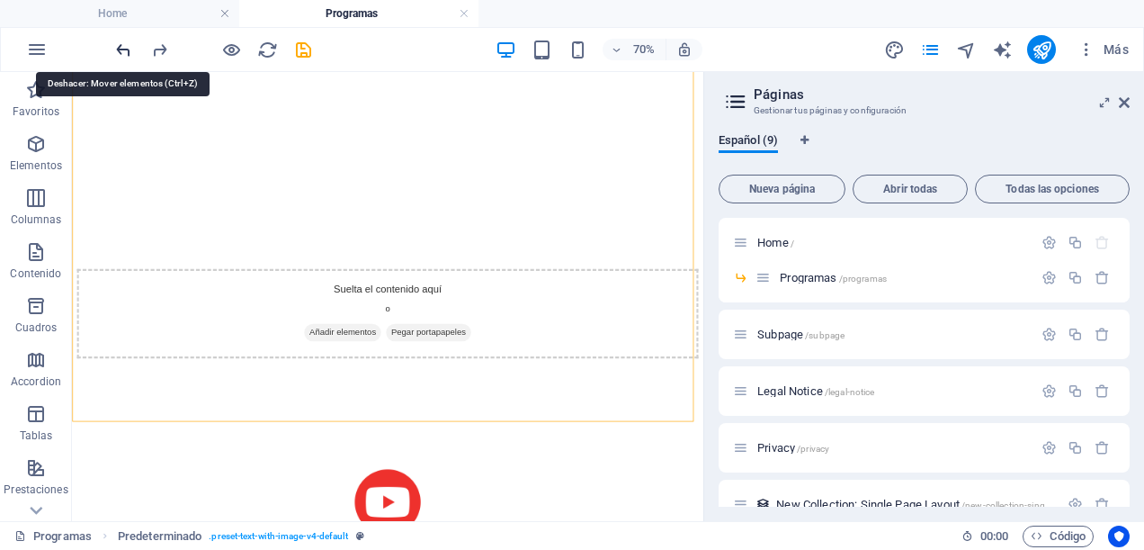
click at [116, 50] on icon "undo" at bounding box center [123, 50] width 21 height 21
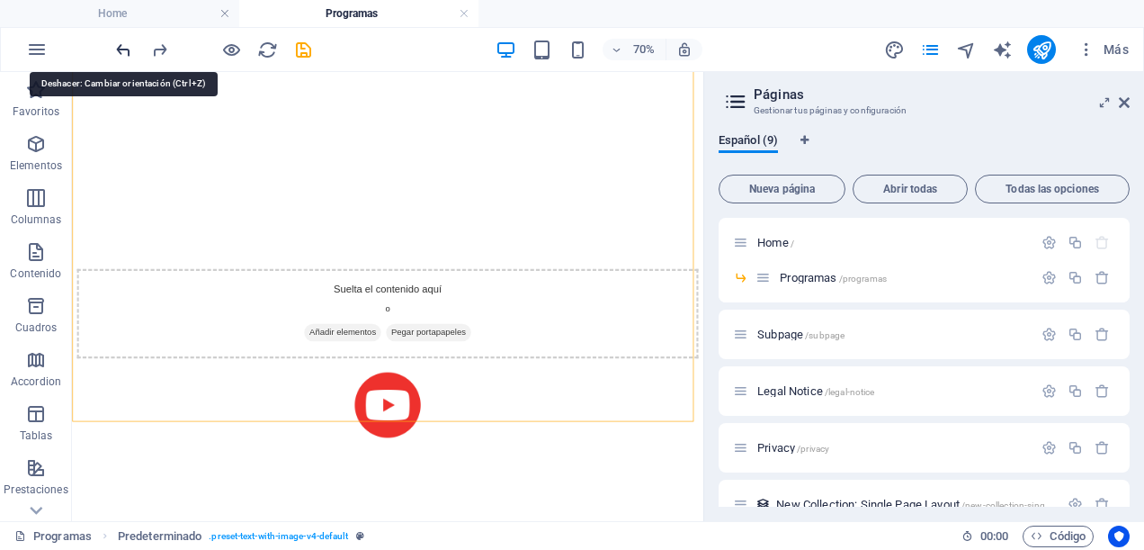
click at [116, 50] on icon "undo" at bounding box center [123, 50] width 21 height 21
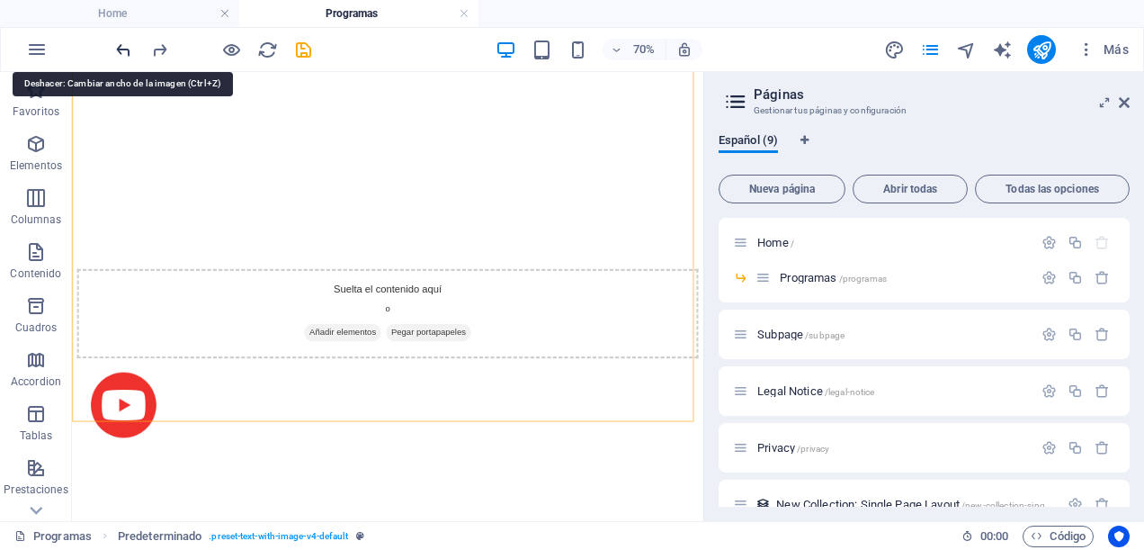
click at [116, 50] on icon "undo" at bounding box center [123, 50] width 21 height 21
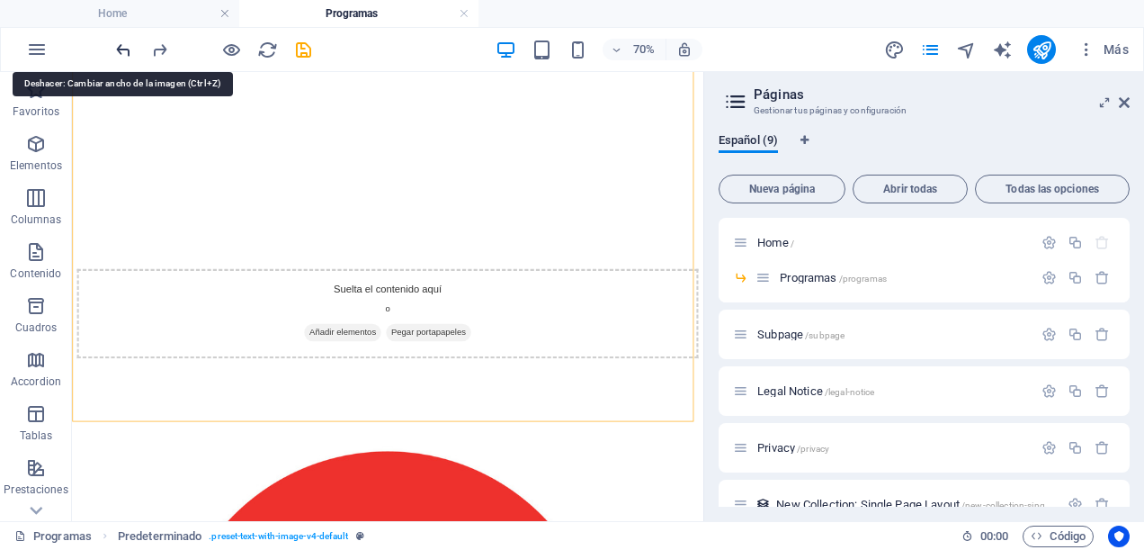
click at [116, 50] on icon "undo" at bounding box center [123, 50] width 21 height 21
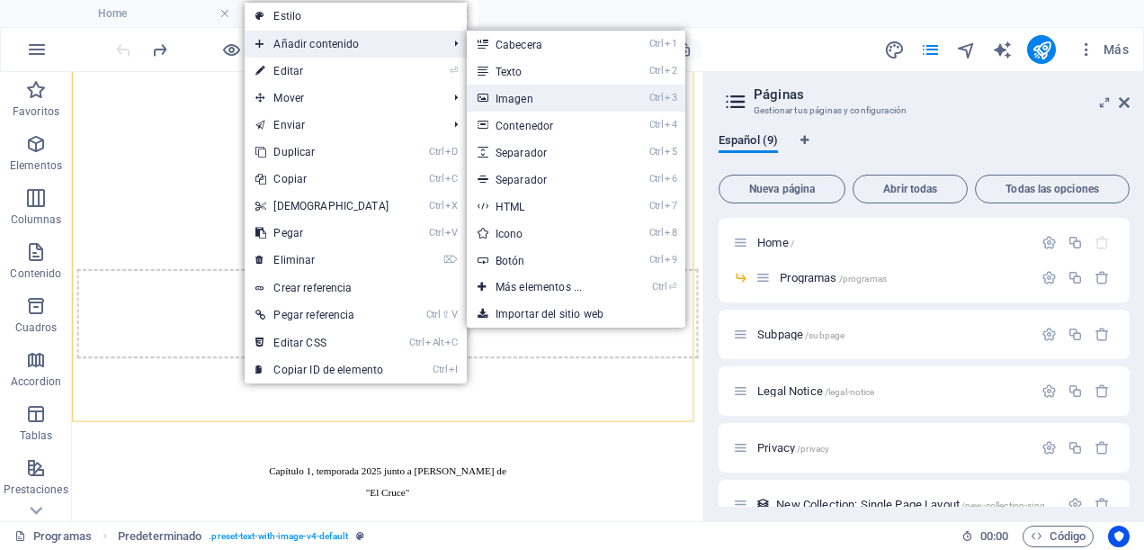
click at [541, 97] on link "Ctrl 3 Imagen" at bounding box center [542, 98] width 151 height 27
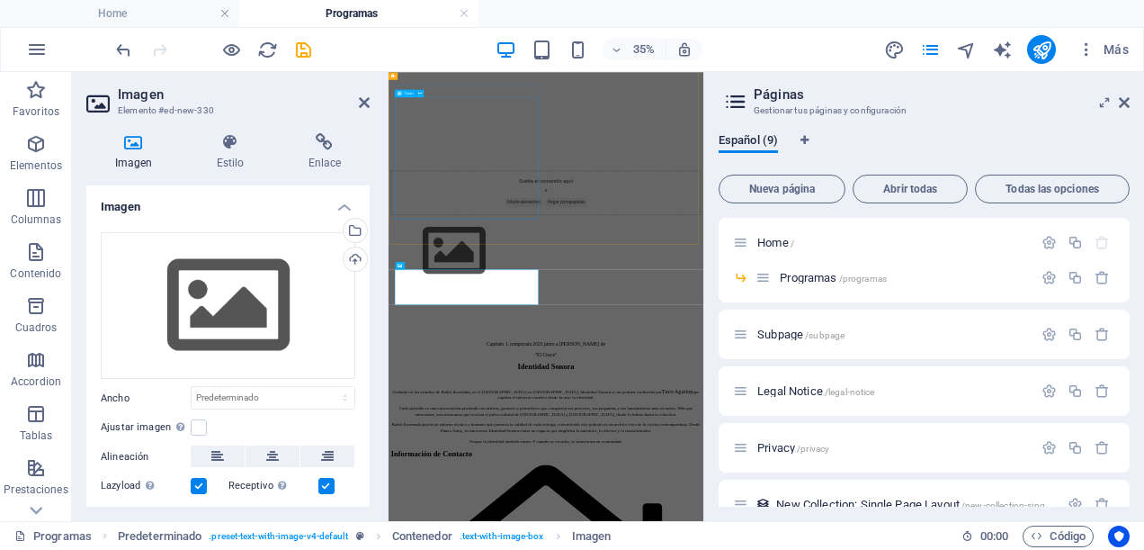
scroll to position [1405, 0]
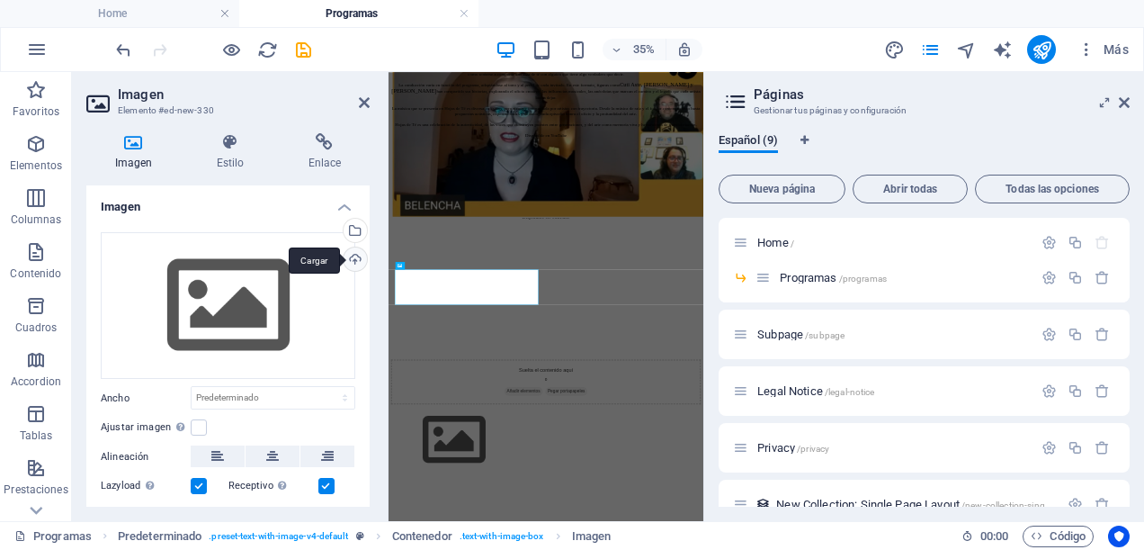
click at [353, 251] on div "Cargar" at bounding box center [353, 260] width 27 height 27
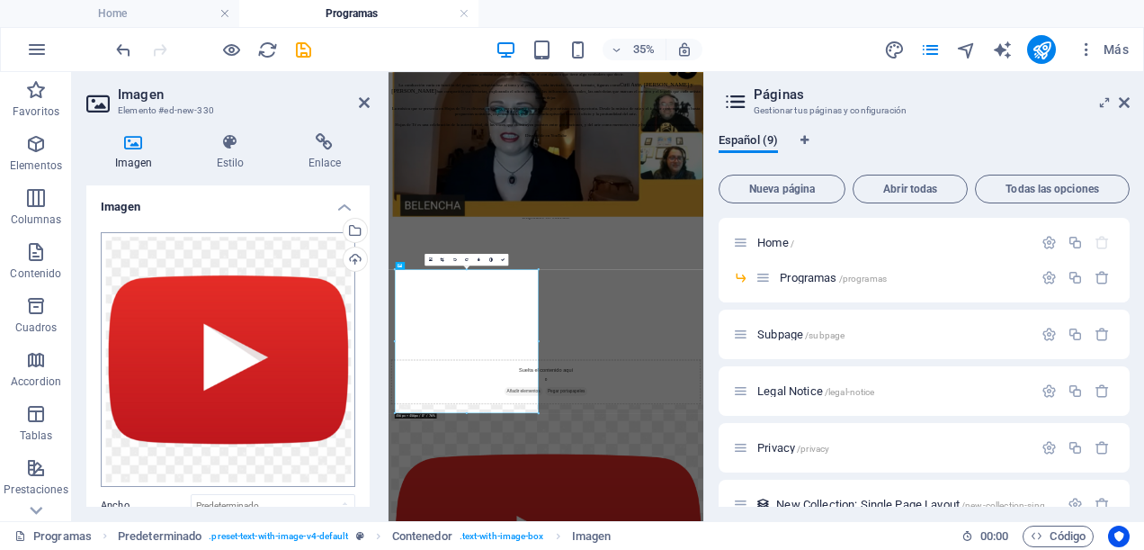
scroll to position [209, 0]
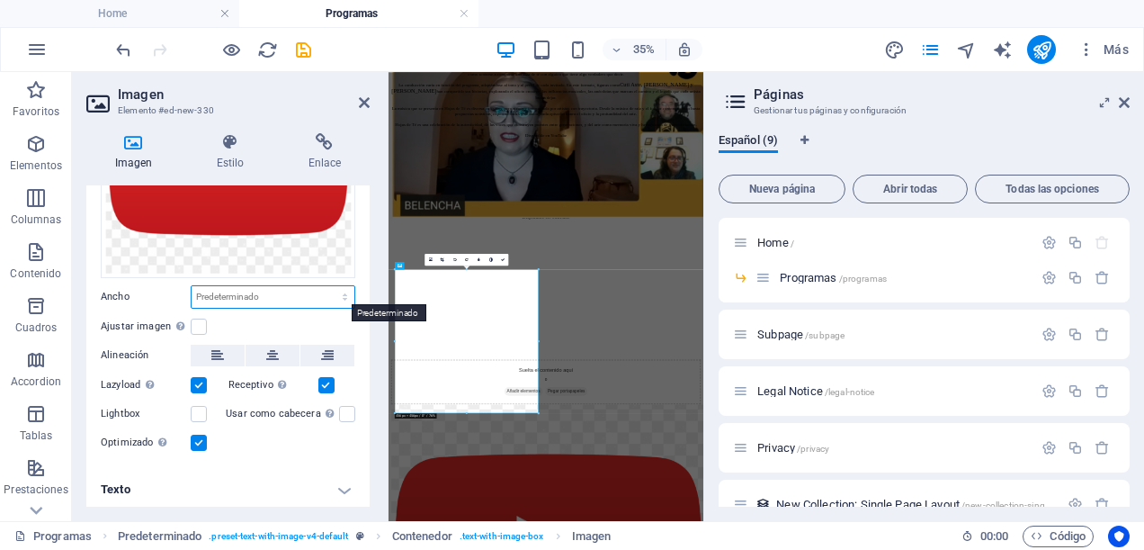
click at [342, 290] on select "Predeterminado automático px rem % em vh vw" at bounding box center [273, 297] width 163 height 22
select select "%"
click at [326, 286] on select "Predeterminado automático px rem % em vh vw" at bounding box center [273, 297] width 163 height 22
type input "15"
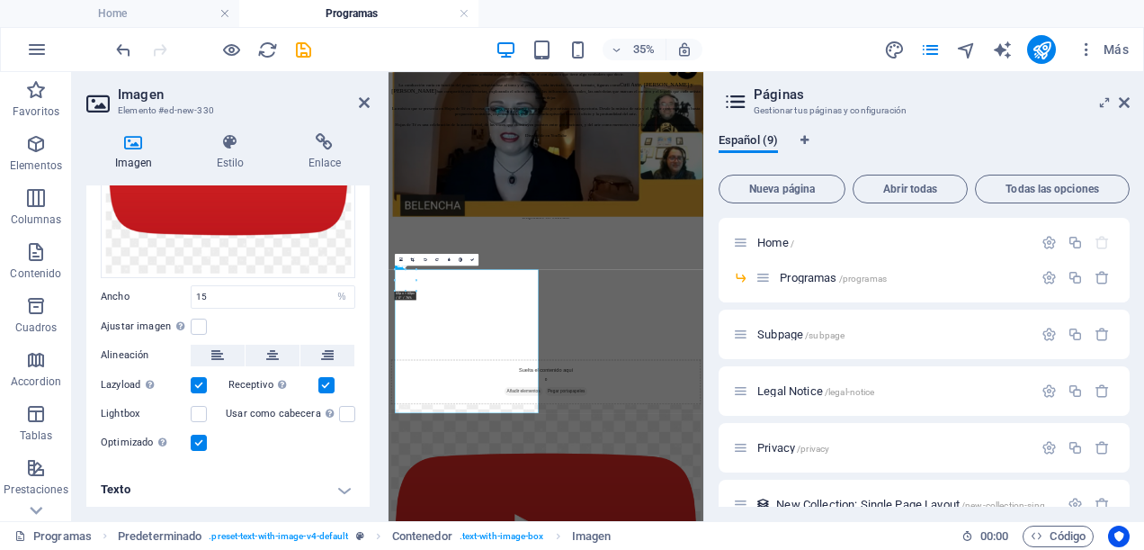
click at [306, 317] on div "Ajustar imagen Ajustar imagen automáticamente a un ancho y alto fijo" at bounding box center [228, 327] width 255 height 22
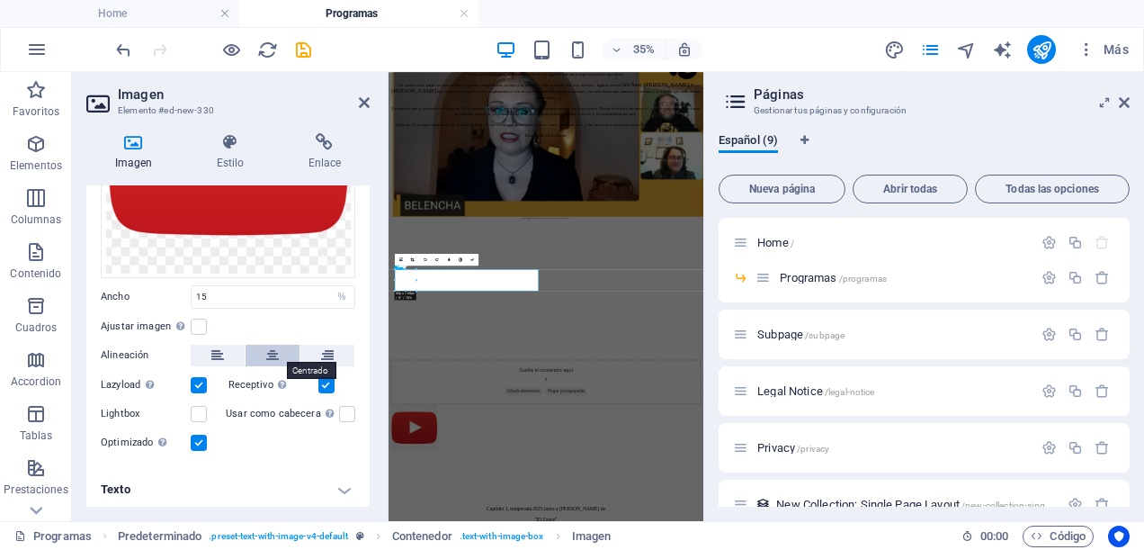
click at [280, 349] on button at bounding box center [273, 356] width 54 height 22
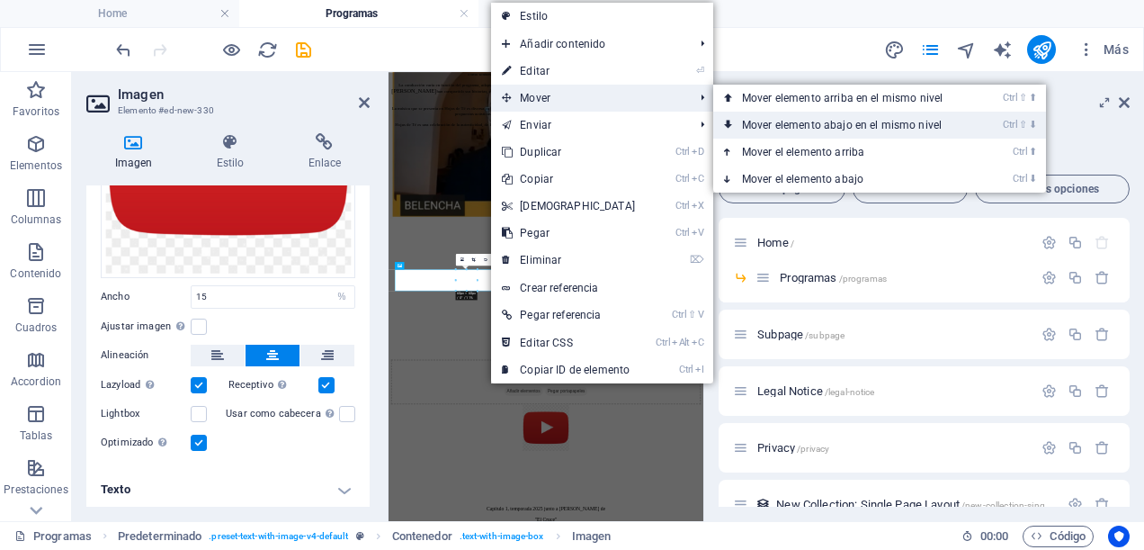
click at [760, 129] on link "Ctrl ⇧ ⬇ Mover elemento abajo en el mismo nivel" at bounding box center [846, 125] width 265 height 27
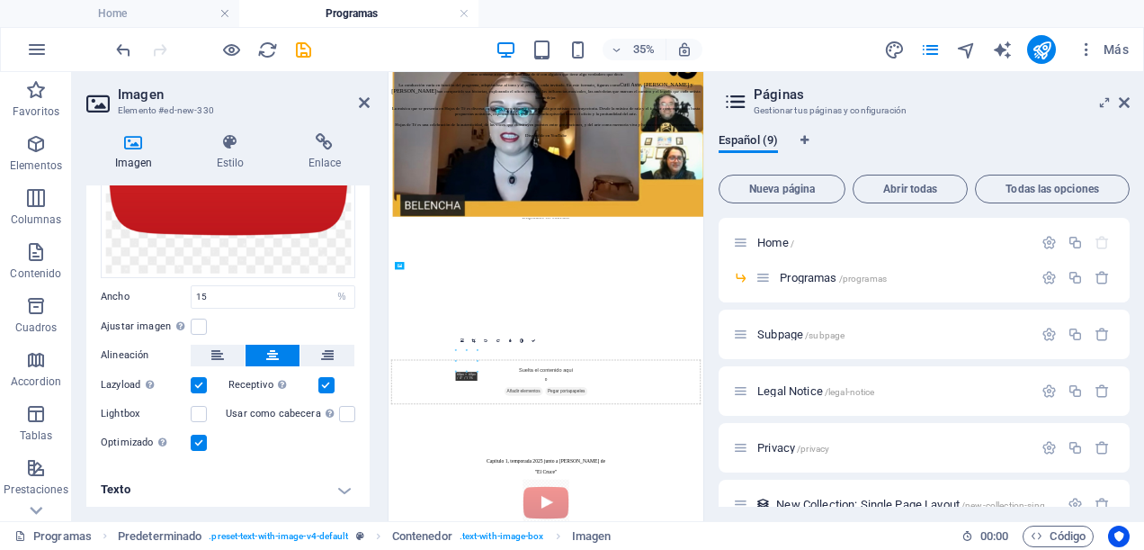
drag, startPoint x: 704, startPoint y: 908, endPoint x: 889, endPoint y: 426, distance: 515.8
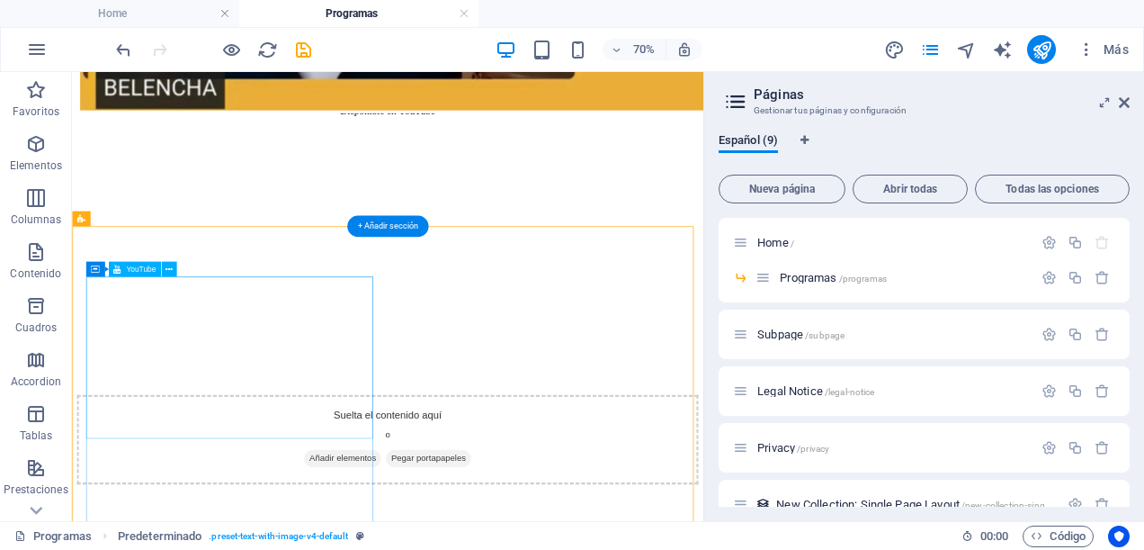
scroll to position [1855, 0]
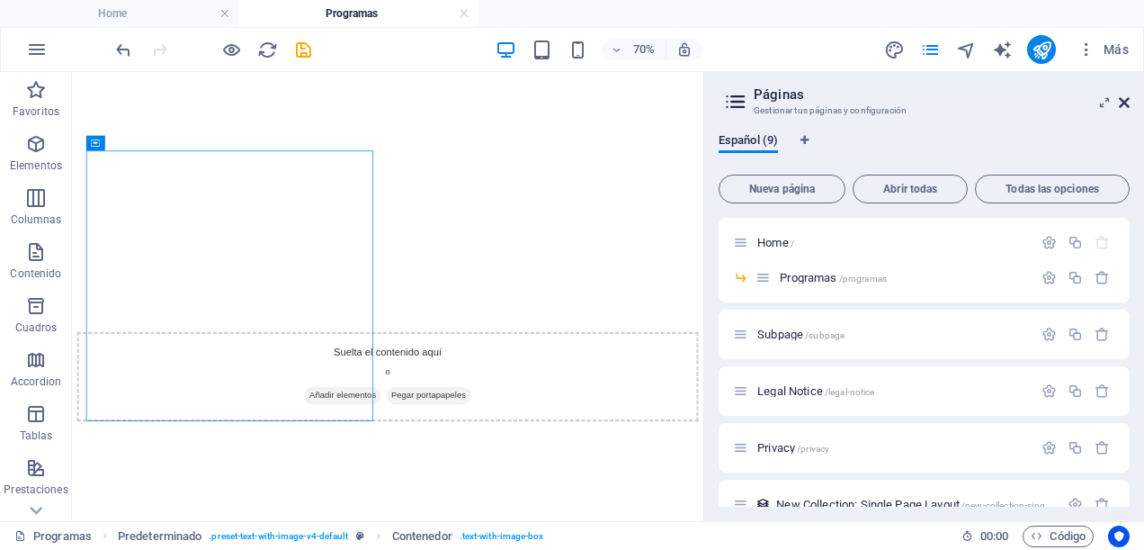
click at [1120, 106] on icon at bounding box center [1124, 102] width 11 height 14
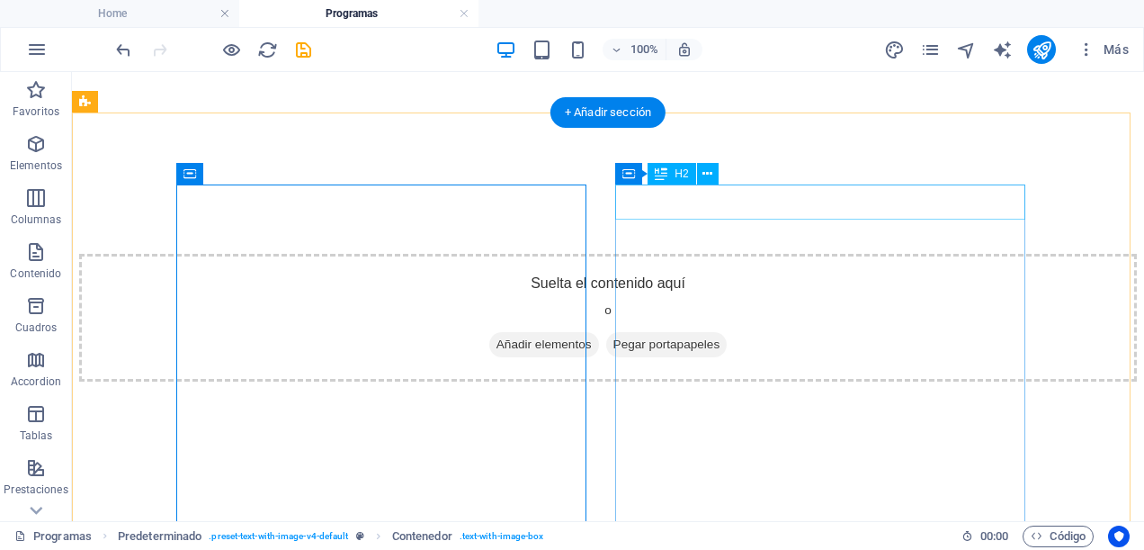
scroll to position [2045, 0]
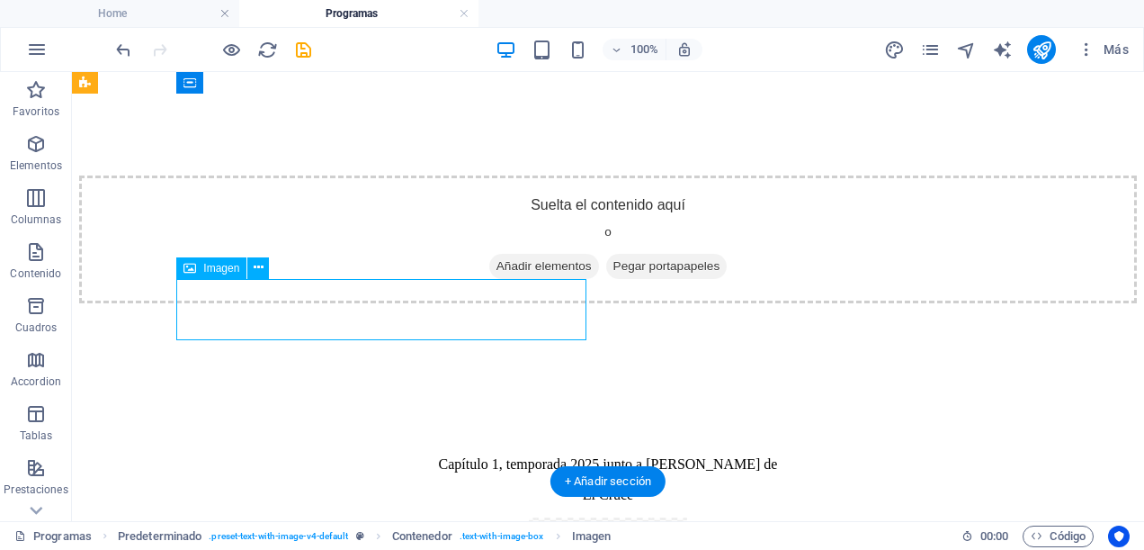
select select "%"
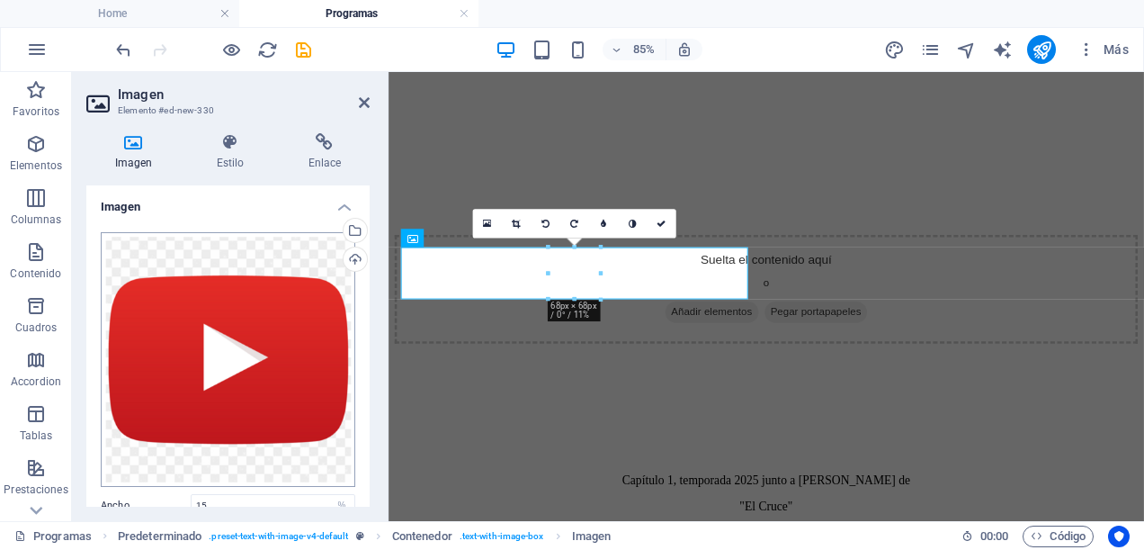
scroll to position [90, 0]
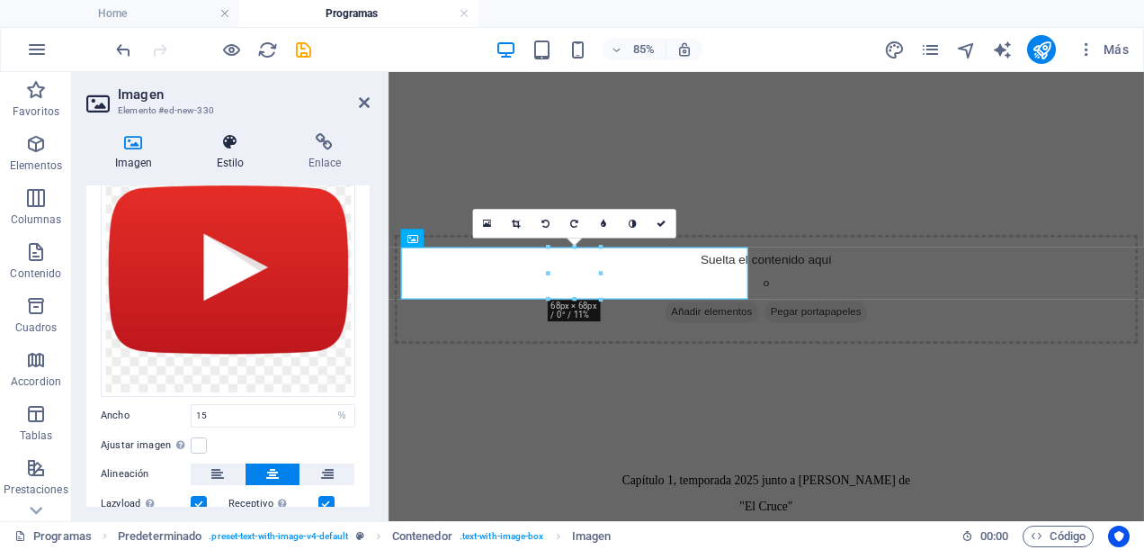
click at [226, 148] on icon at bounding box center [230, 142] width 85 height 18
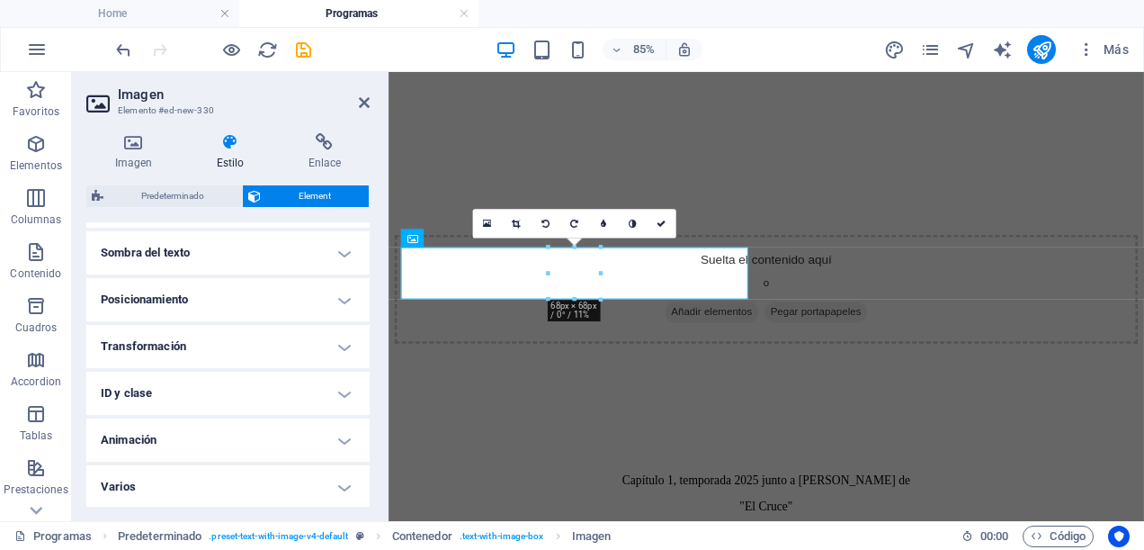
scroll to position [399, 0]
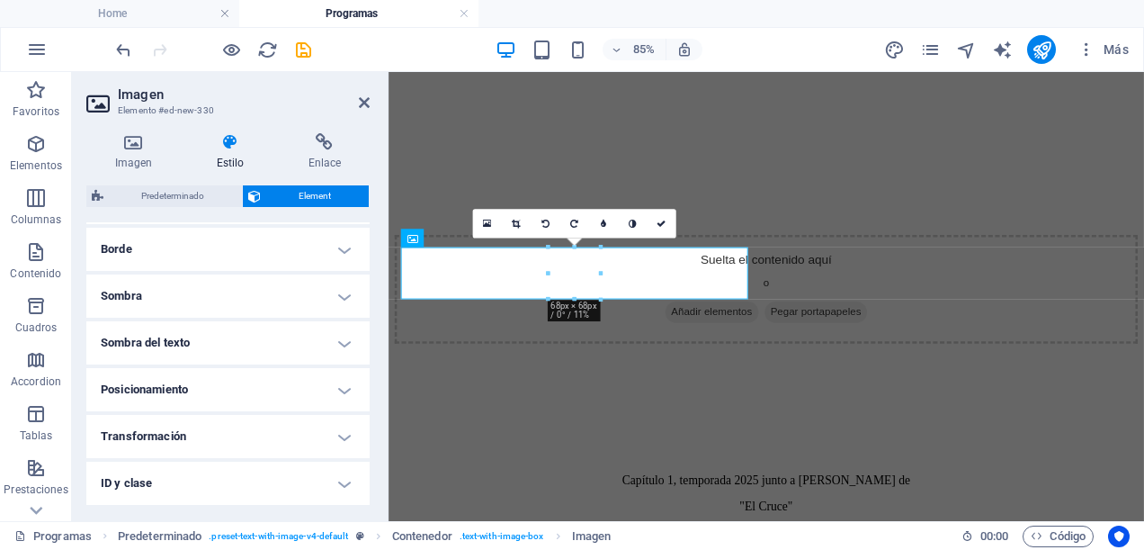
click at [347, 247] on h4 "Borde" at bounding box center [227, 249] width 283 height 43
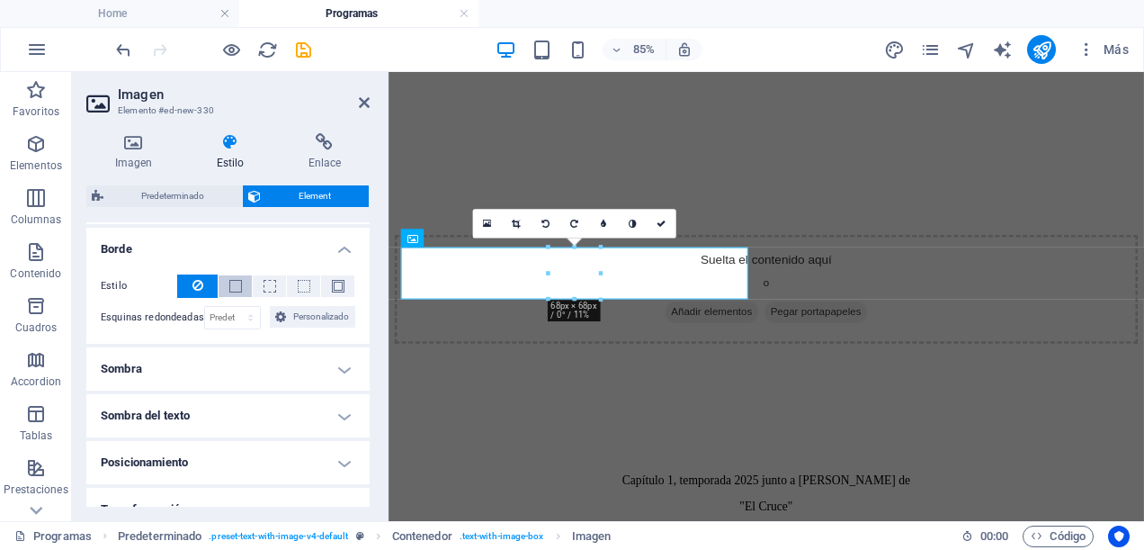
click at [241, 282] on button at bounding box center [235, 286] width 33 height 22
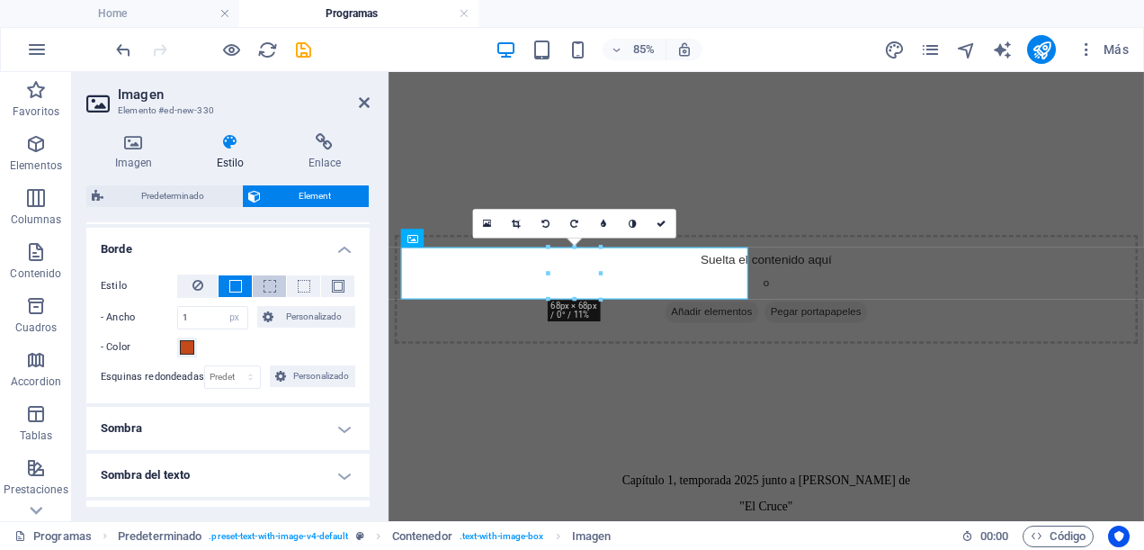
click at [264, 286] on span at bounding box center [270, 286] width 13 height 13
click at [292, 286] on button at bounding box center [303, 286] width 33 height 22
click at [335, 283] on span at bounding box center [338, 286] width 13 height 13
click at [308, 283] on button at bounding box center [303, 286] width 33 height 22
click at [268, 283] on span at bounding box center [270, 286] width 13 height 13
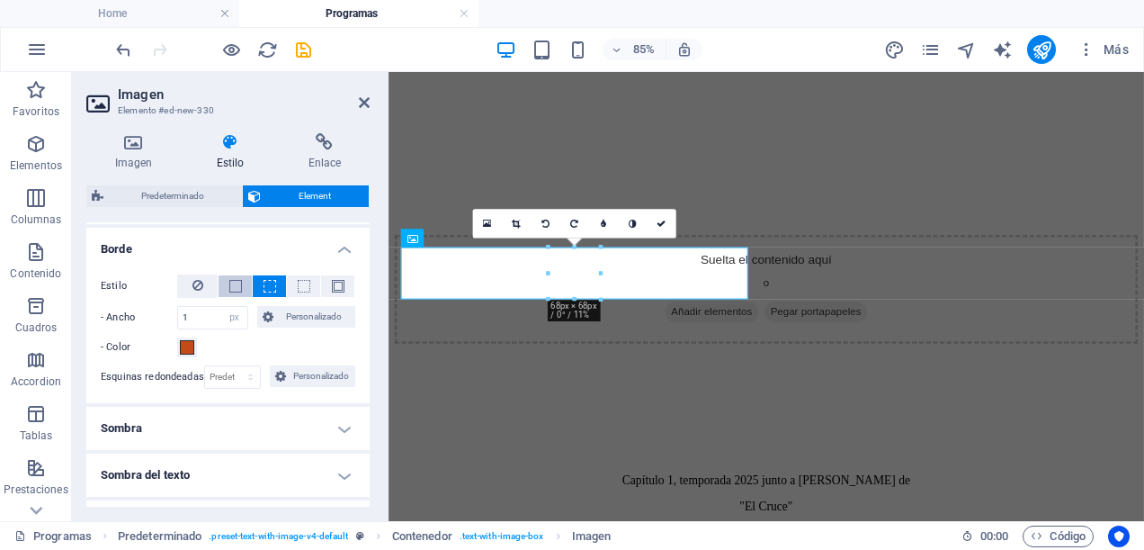
click at [241, 284] on button at bounding box center [235, 286] width 33 height 22
click at [321, 289] on button at bounding box center [337, 286] width 33 height 22
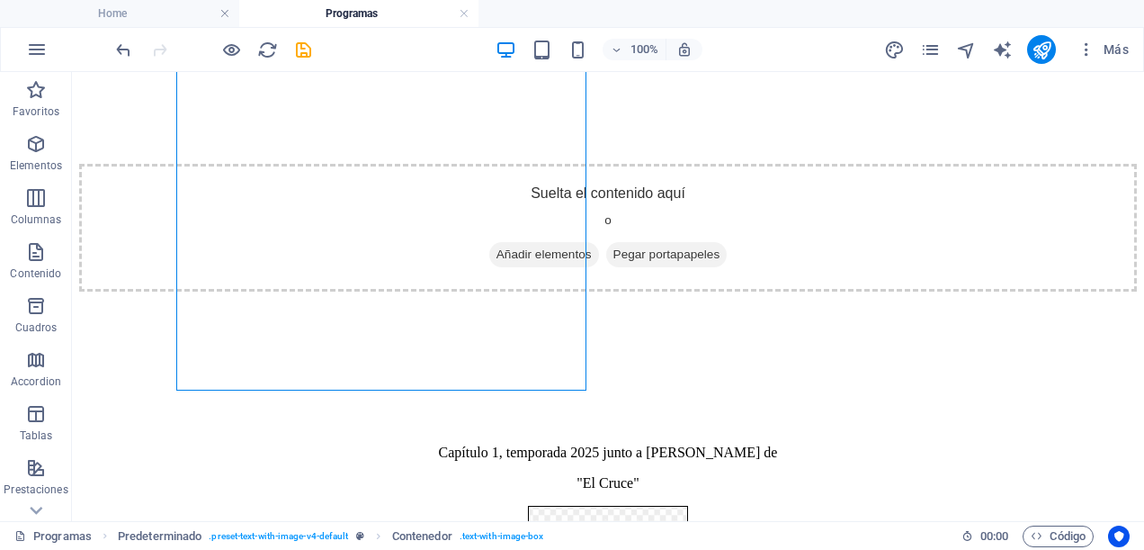
click at [117, 38] on div at bounding box center [213, 49] width 202 height 29
click at [121, 50] on icon "undo" at bounding box center [123, 50] width 21 height 21
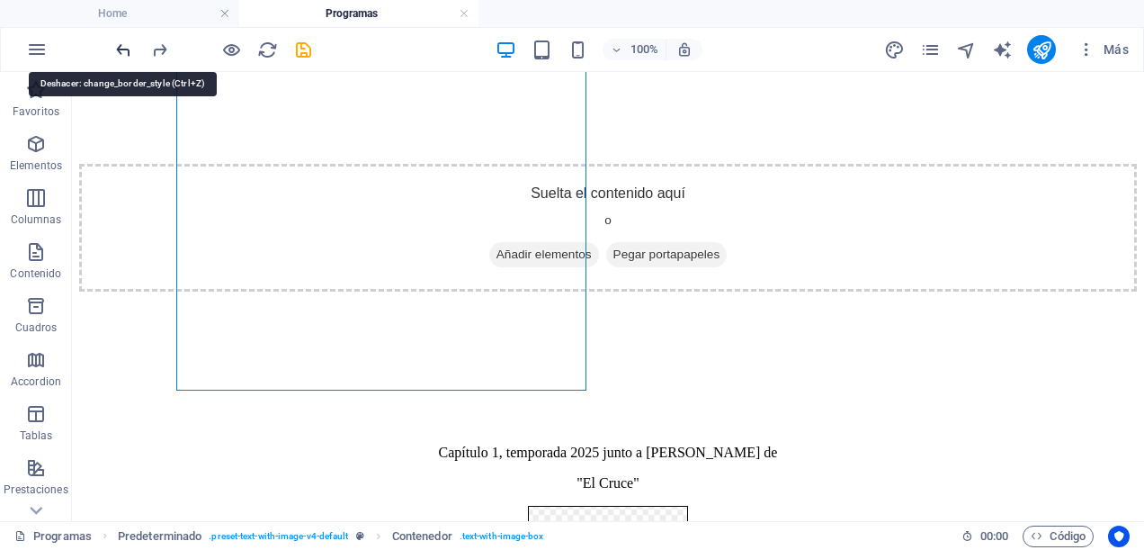
click at [121, 50] on icon "undo" at bounding box center [123, 50] width 21 height 21
click at [126, 47] on icon "undo" at bounding box center [123, 50] width 21 height 21
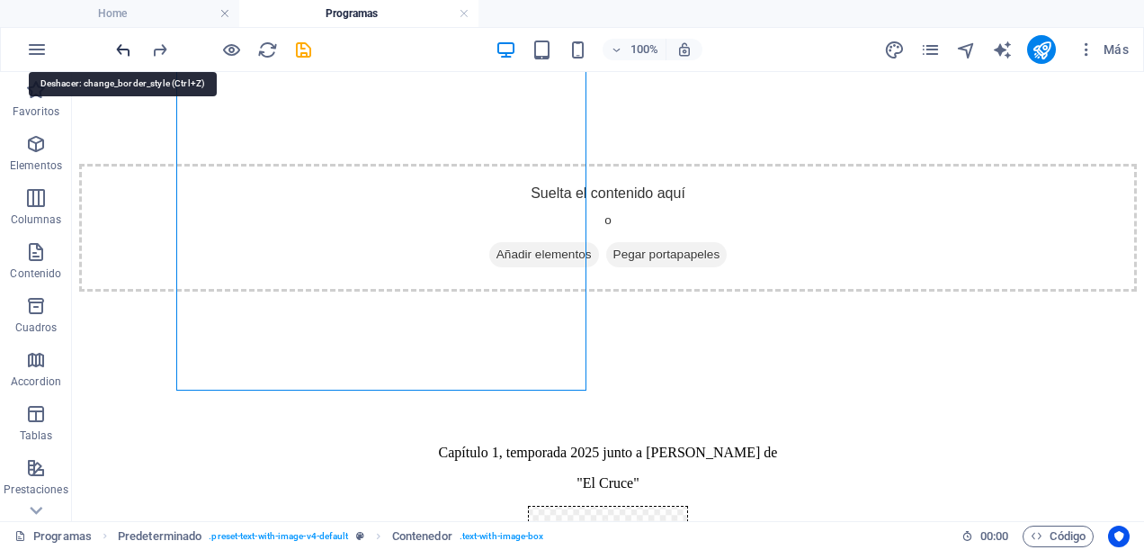
click at [126, 47] on icon "undo" at bounding box center [123, 50] width 21 height 21
click at [164, 48] on icon "redo" at bounding box center [159, 50] width 21 height 21
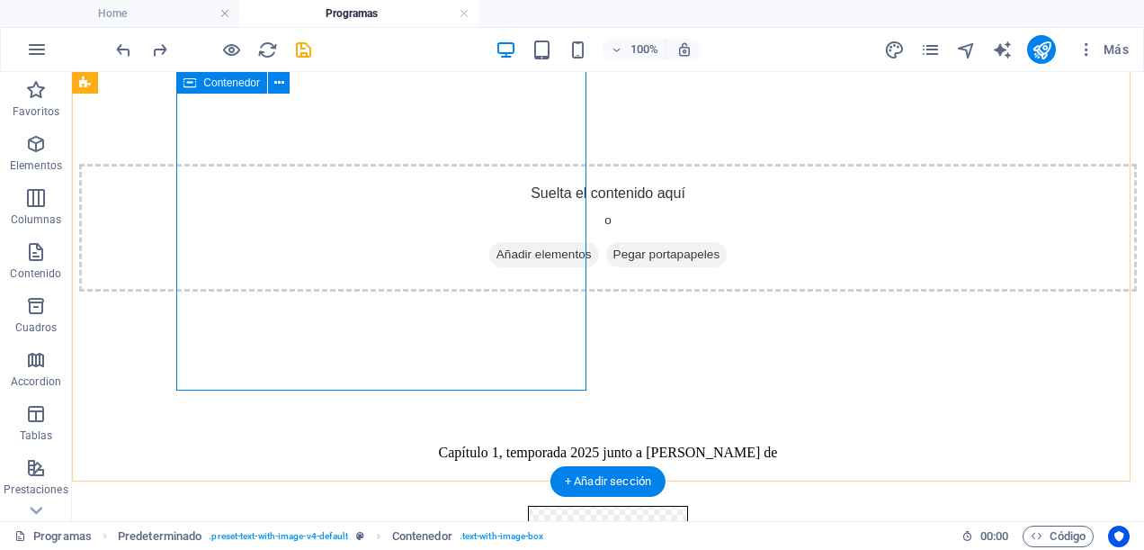
click at [243, 356] on div "Capítulo 1, temporada 2025 junto a Felipe Toro de "El Cruce"" at bounding box center [608, 485] width 1058 height 386
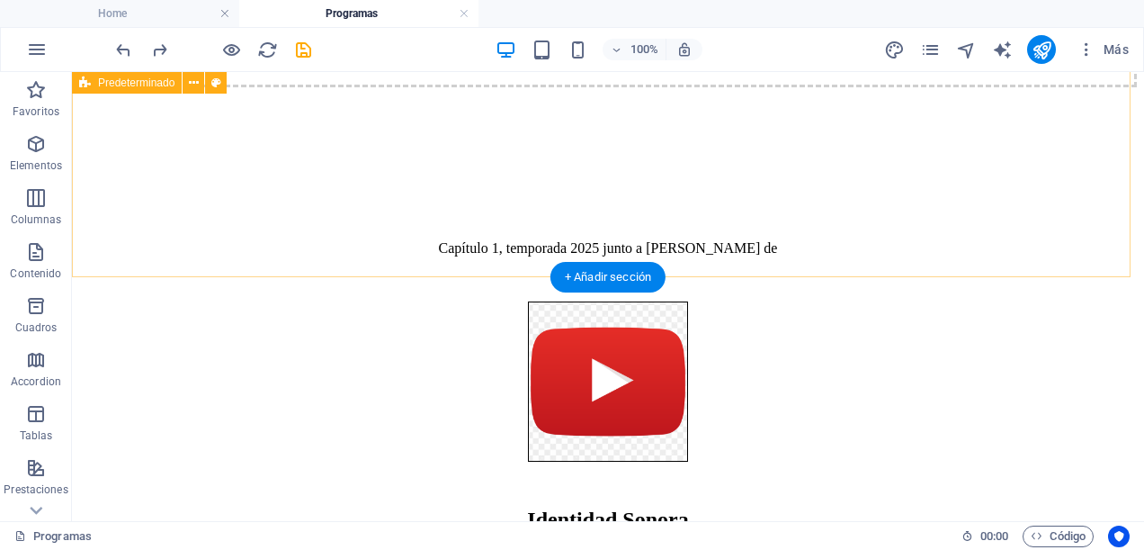
scroll to position [1889, 0]
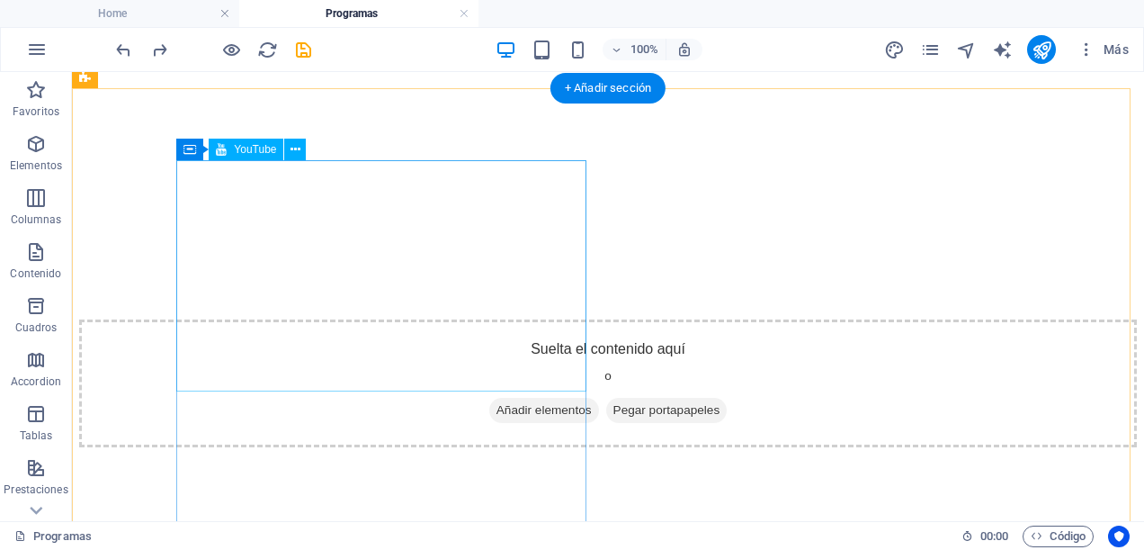
click at [345, 447] on div at bounding box center [608, 516] width 1058 height 139
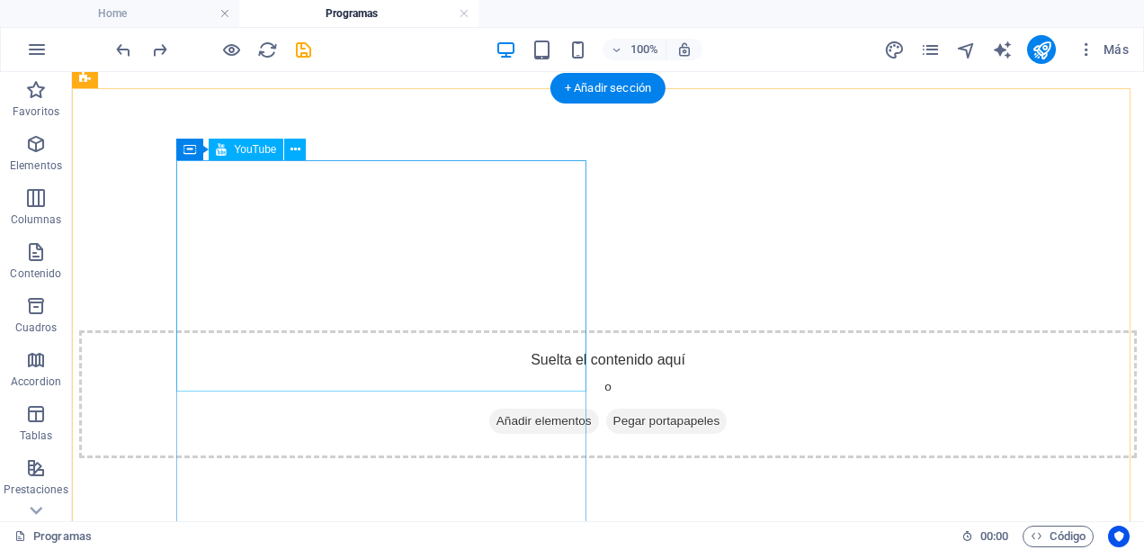
select select "ar16_9"
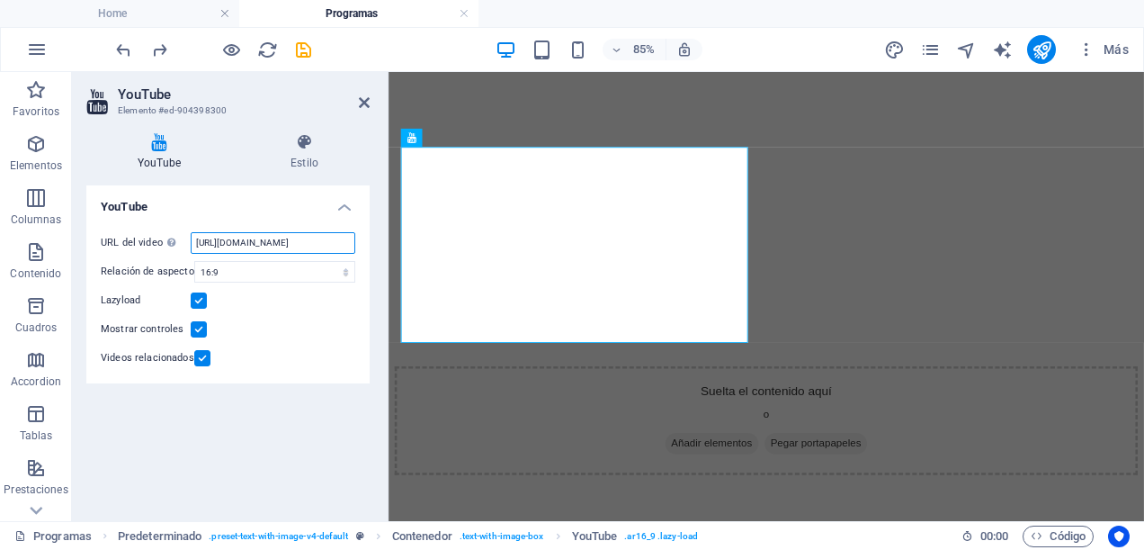
click at [310, 241] on input "https://www.youtube.com/watch?v=iHeU43wMyyU" at bounding box center [273, 243] width 165 height 22
type input "h"
paste input "https://youtu.be/OFOHdPLefWI?si=gIY3JBw4gdNNSSZv"
type input "https://youtu.be/OFOHdPLefWI?si=gIY3JBw4gdNNSSZv"
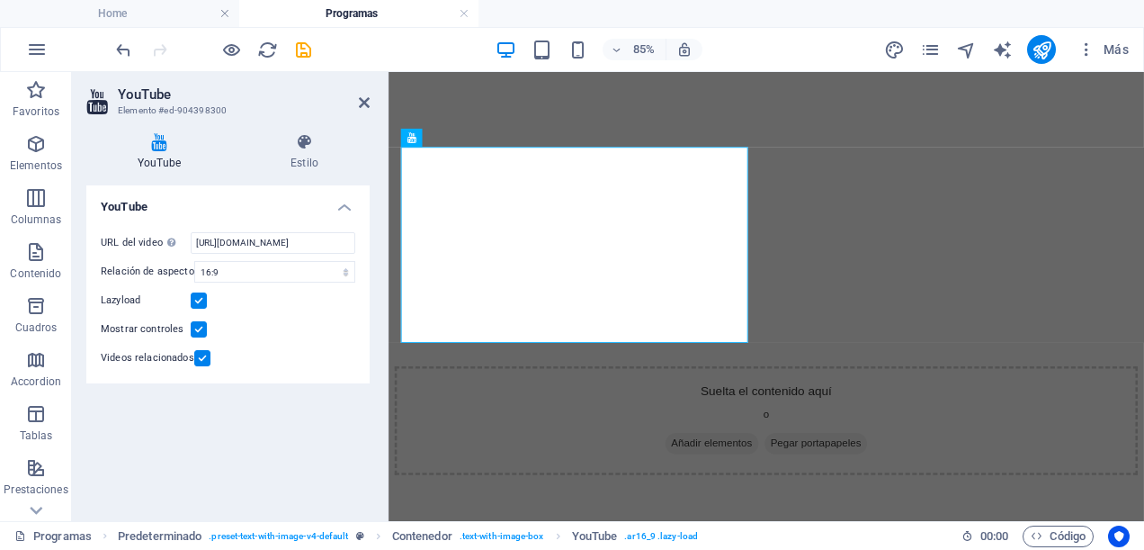
scroll to position [0, 0]
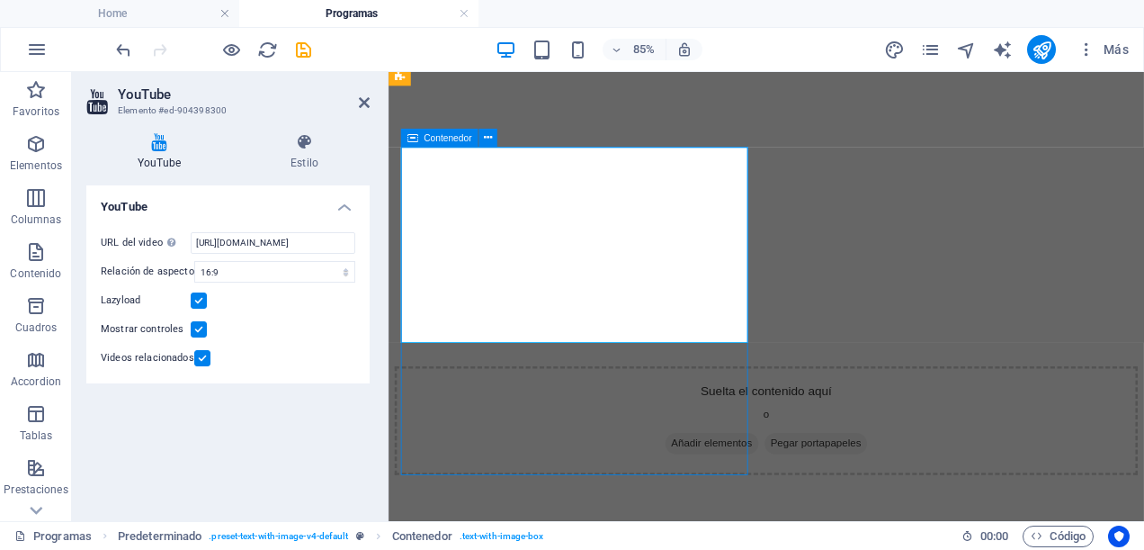
scroll to position [1889, 0]
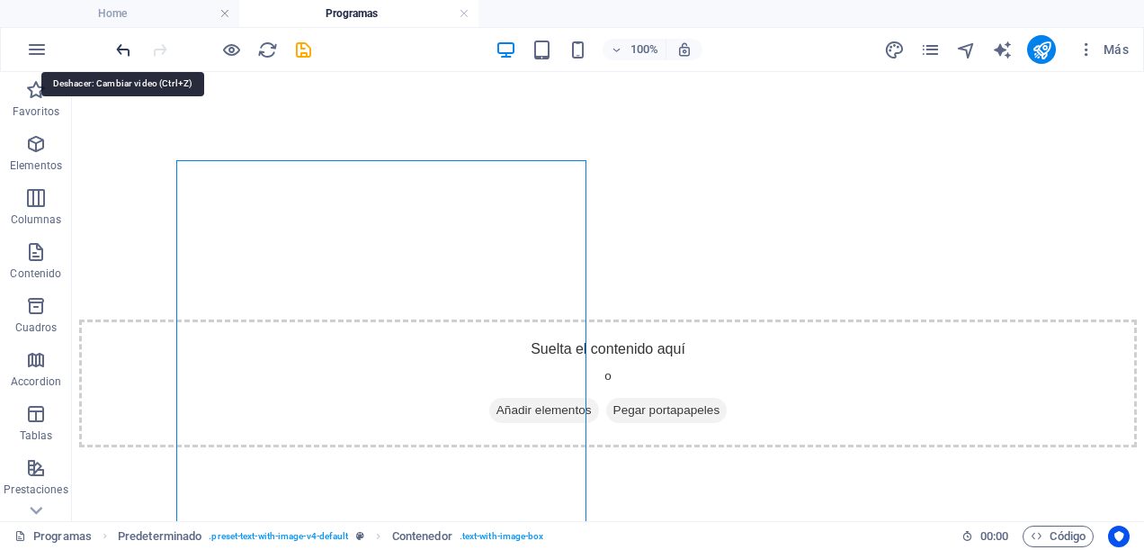
click at [126, 48] on icon "undo" at bounding box center [123, 50] width 21 height 21
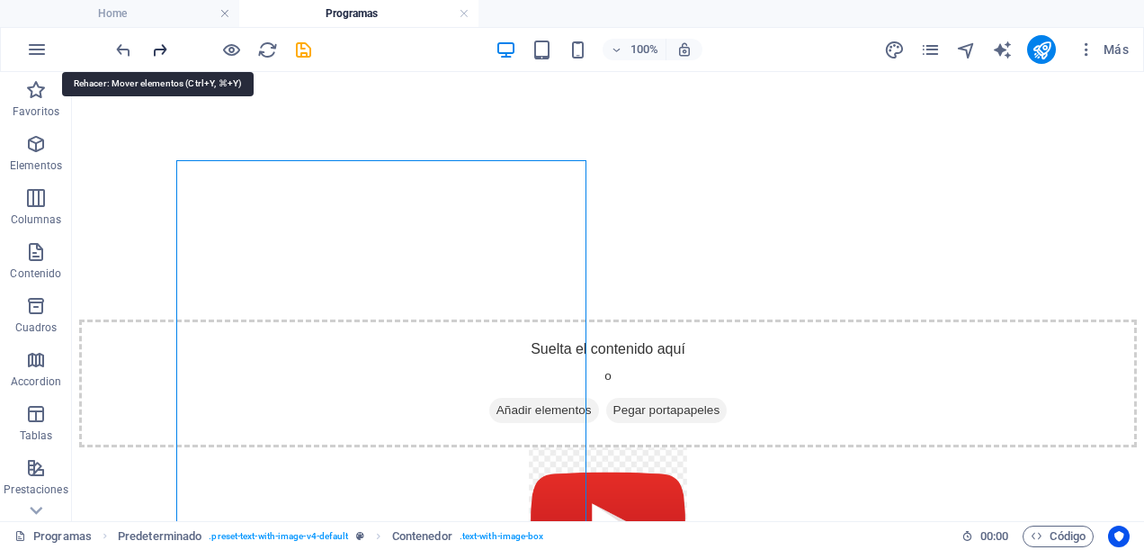
click at [159, 49] on icon "redo" at bounding box center [159, 50] width 21 height 21
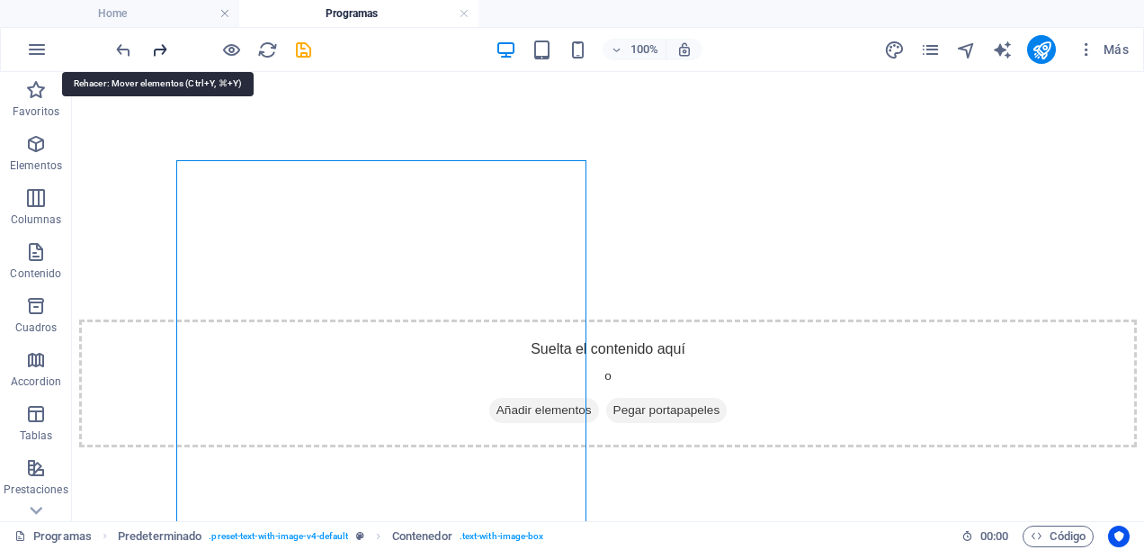
click at [161, 49] on icon "redo" at bounding box center [159, 50] width 21 height 21
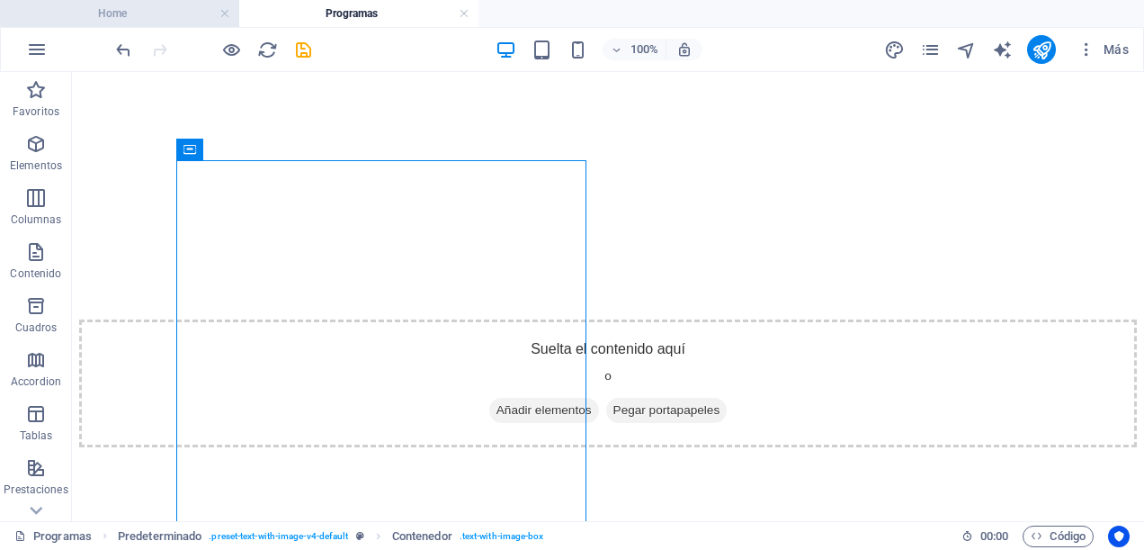
click at [152, 4] on h4 "Home" at bounding box center [119, 14] width 239 height 20
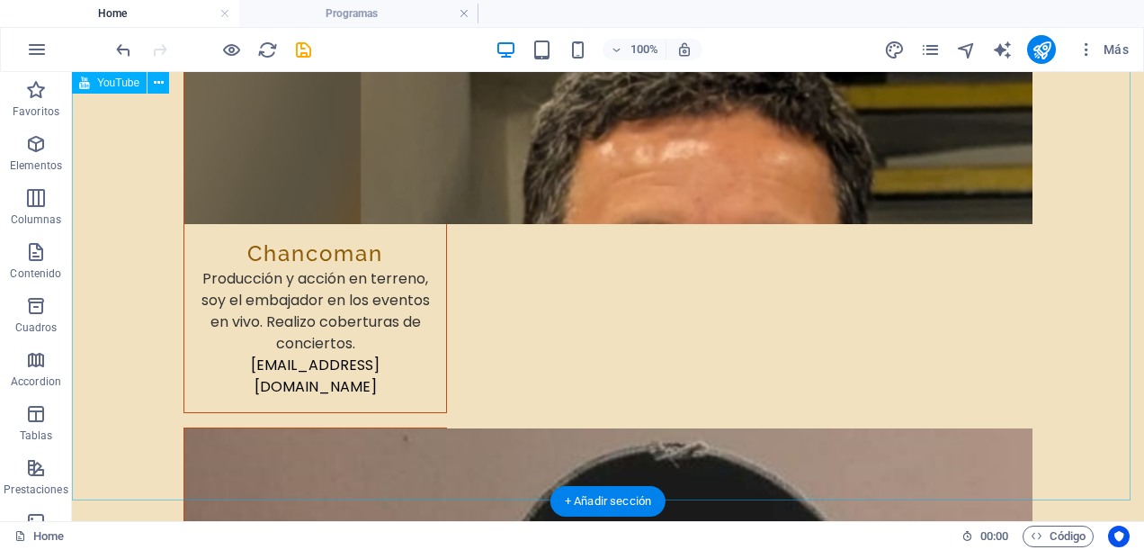
scroll to position [9267, 0]
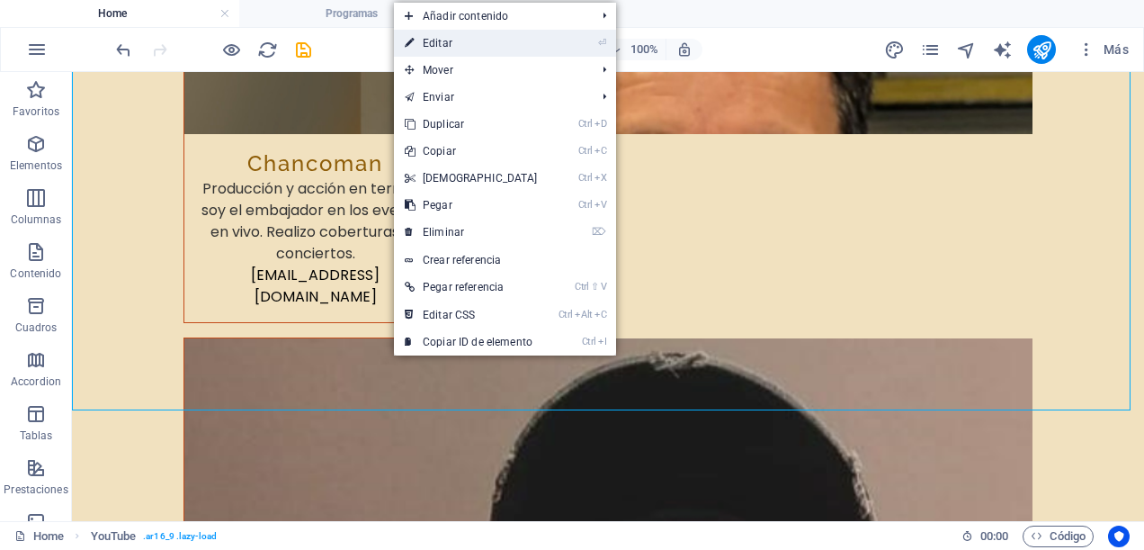
click at [470, 48] on link "⏎ Editar" at bounding box center [471, 43] width 155 height 27
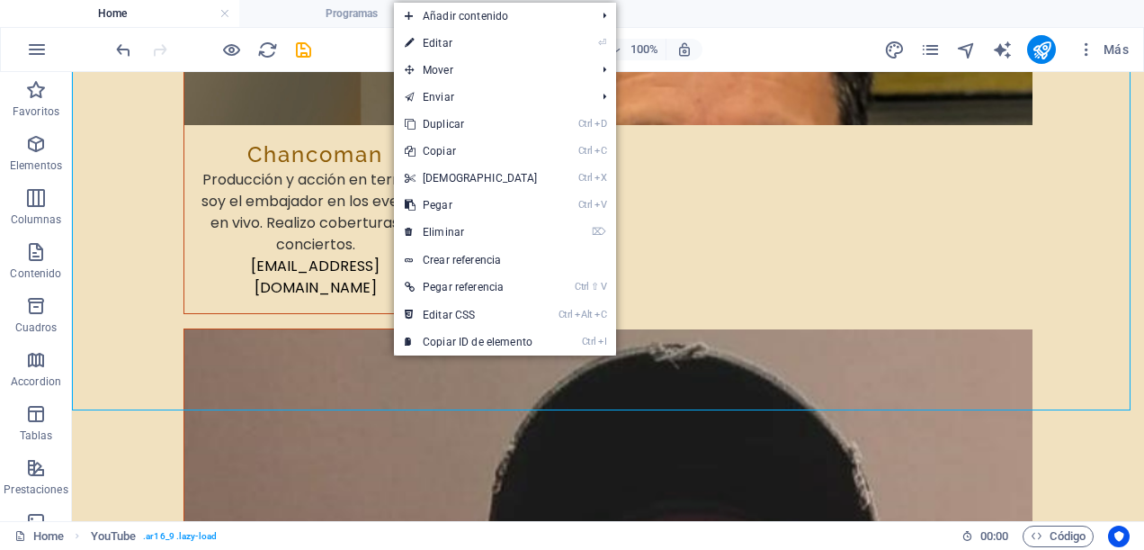
scroll to position [8540, 0]
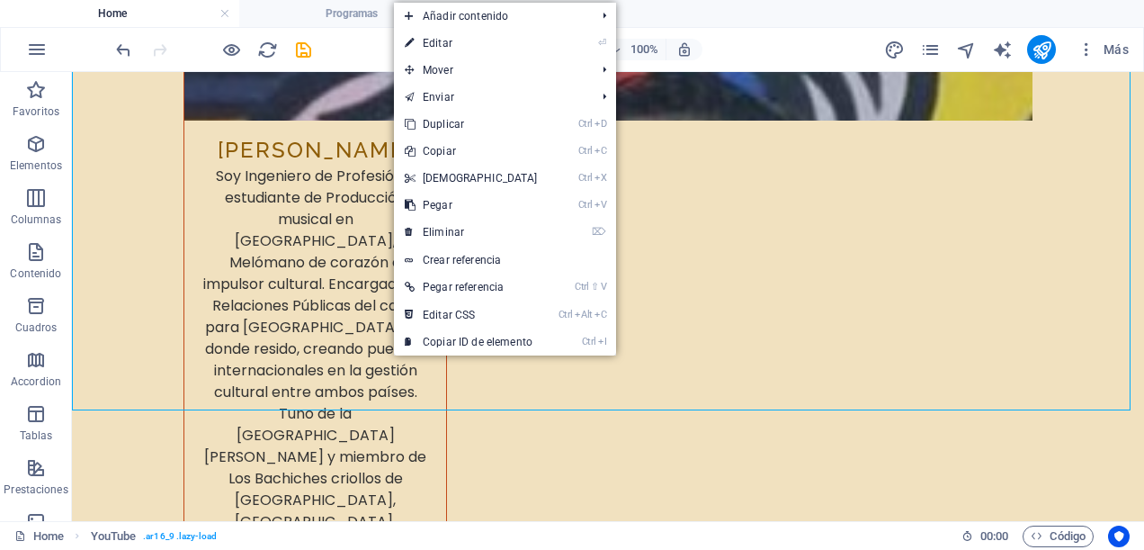
select select "ar16_9"
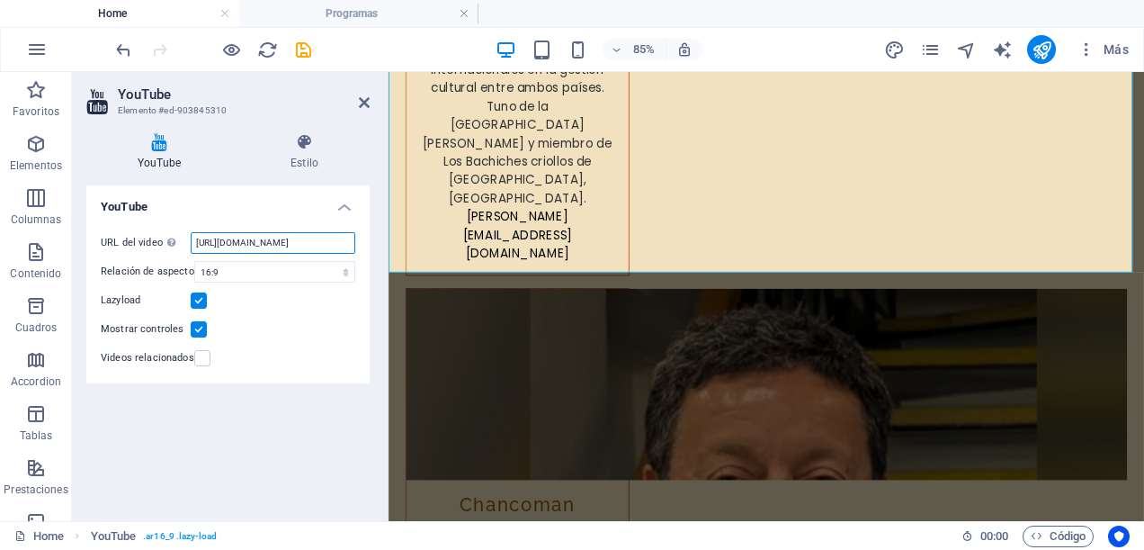
click at [272, 238] on input "https://www.youtube.com/watch?v=iHeU43wMyyU" at bounding box center [273, 243] width 165 height 22
type input "h"
paste input "https://youtu.be/OFOHdPLefWI?si=gIY3JBw4gdNNSSZv"
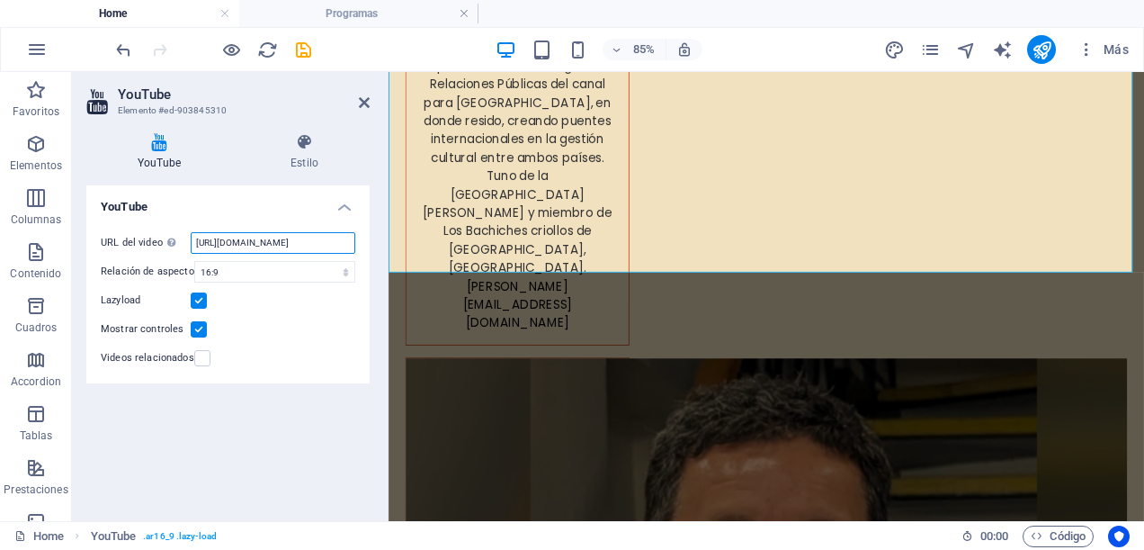
type input "https://youtu.be/OFOHdPLefWI?si=gIY3JBw4gdNNSSZv"
click at [335, 410] on div "YouTube URL del video Inserta (o pega) la URL de un vídeo. https://youtu.be/OFO…" at bounding box center [227, 345] width 283 height 321
click at [366, 101] on icon at bounding box center [364, 102] width 11 height 14
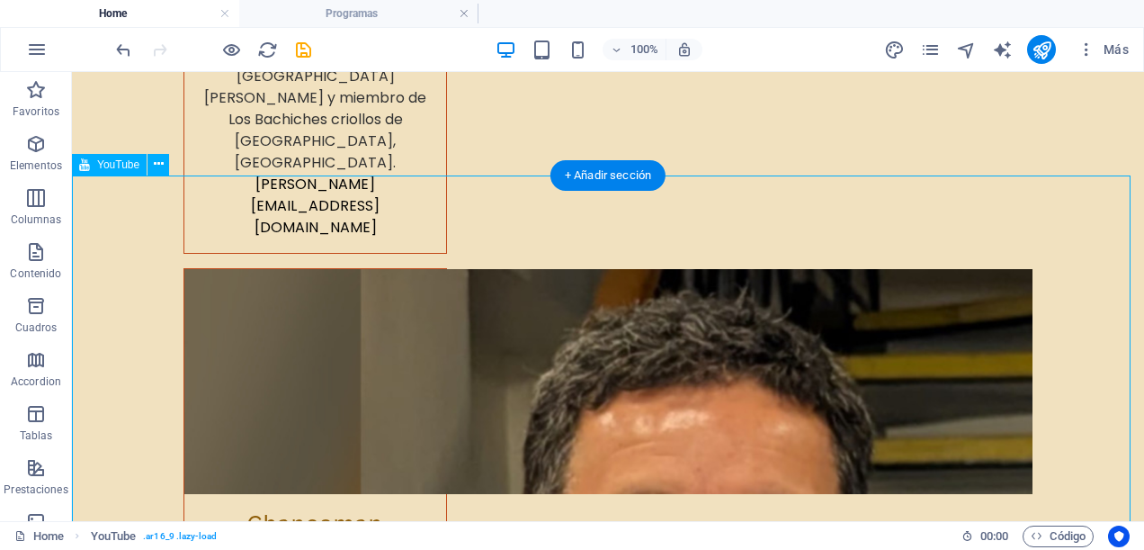
scroll to position [8728, 0]
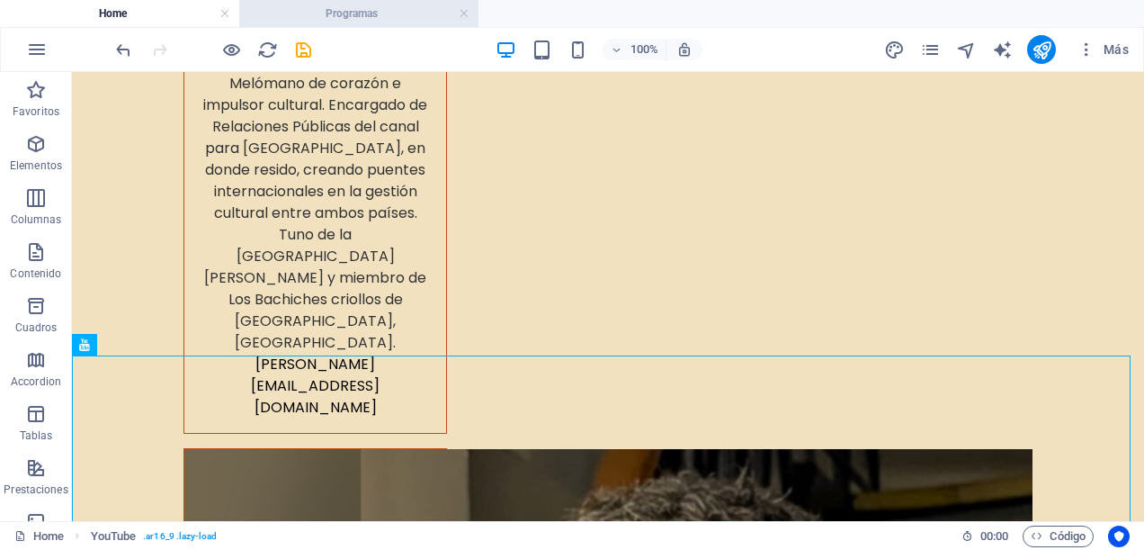
click at [364, 11] on h4 "Programas" at bounding box center [358, 14] width 239 height 20
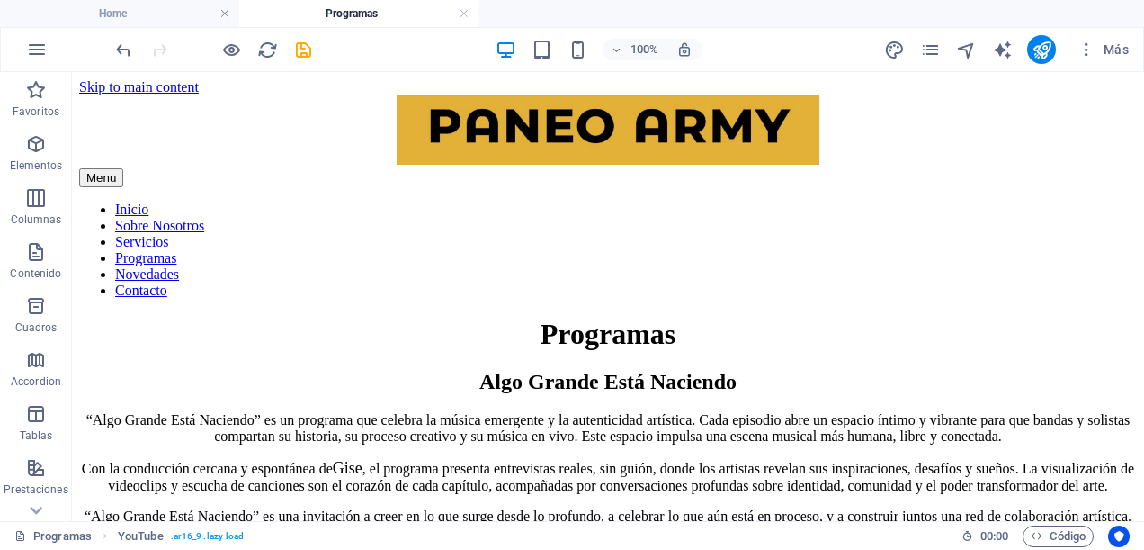
scroll to position [1889, 0]
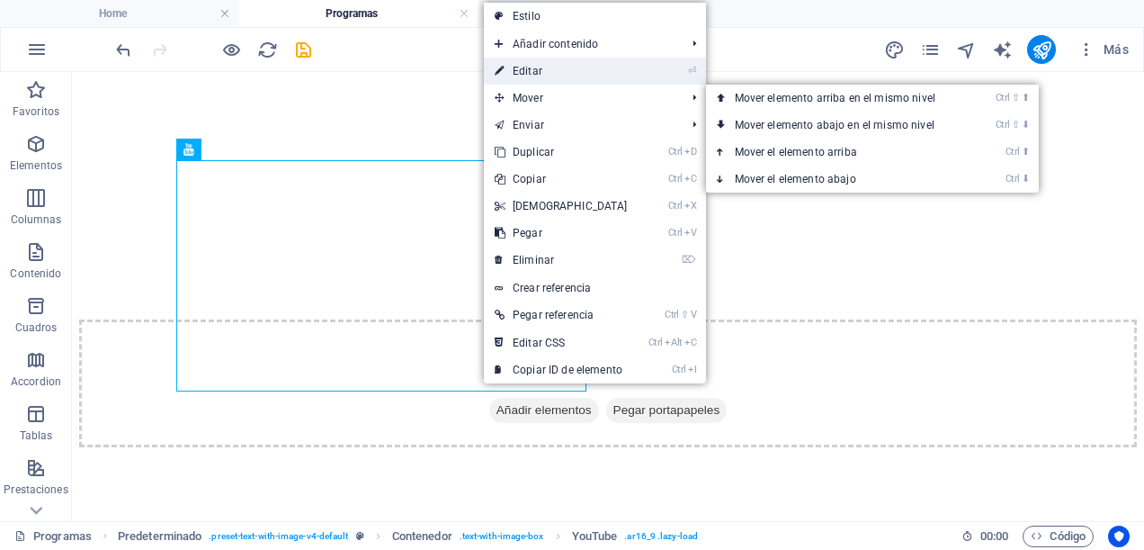
click at [543, 65] on link "⏎ Editar" at bounding box center [561, 71] width 155 height 27
select select "ar16_9"
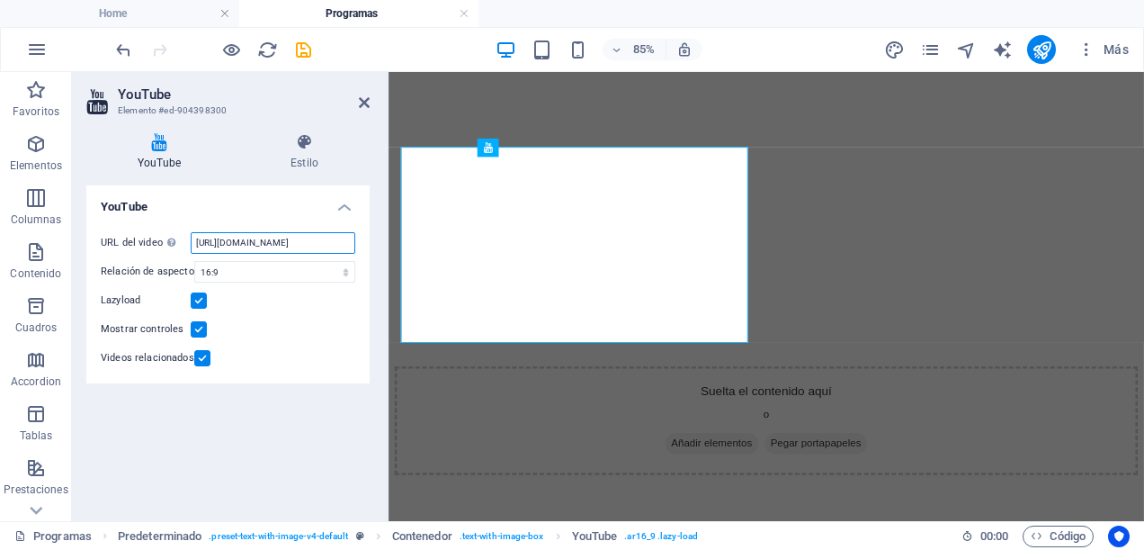
click at [283, 240] on input "https://youtu.be/OFOHdPLefWI?si=gIY3JBw4gdNNSSZv" at bounding box center [273, 243] width 165 height 22
type input "h"
paste input "https://youtu.be/iHeU43wMyyU?si=sB_4fEGjEY28Oet2"
type input "https://youtu.be/iHeU43wMyyU?si=sB_4fEGjEY28Oet2"
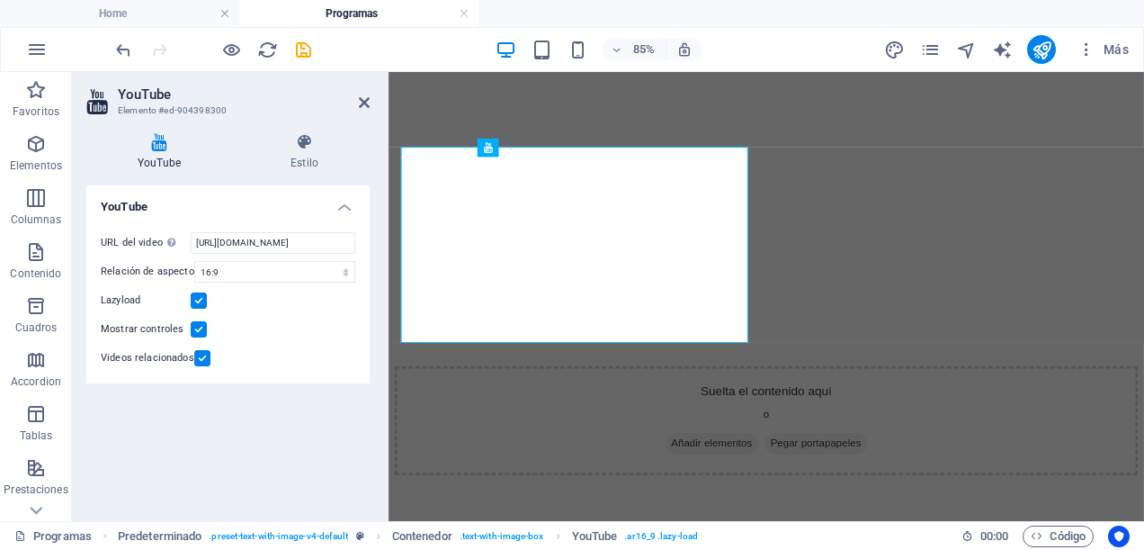
click at [350, 404] on div "YouTube URL del video Inserta (o pega) la URL de un vídeo. https://youtu.be/iHe…" at bounding box center [227, 345] width 283 height 321
click at [365, 106] on icon at bounding box center [364, 102] width 11 height 14
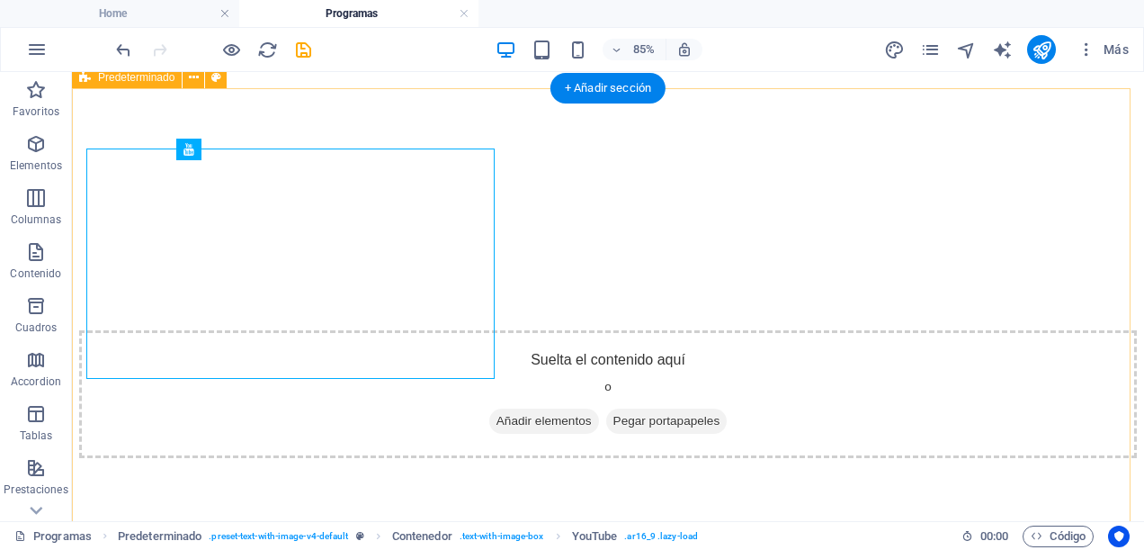
scroll to position [1889, 0]
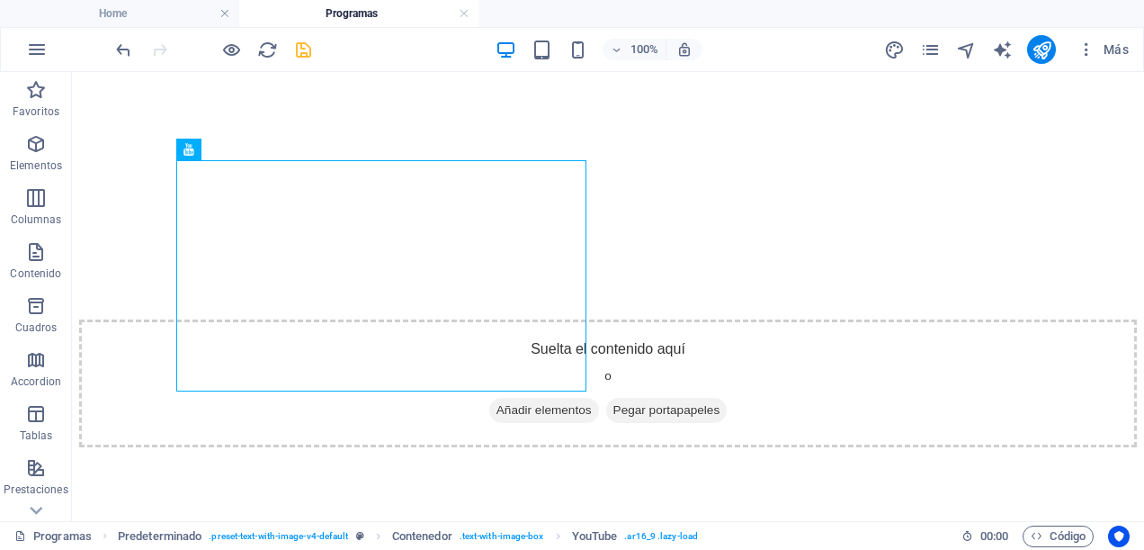
click at [300, 49] on icon "save" at bounding box center [303, 50] width 21 height 21
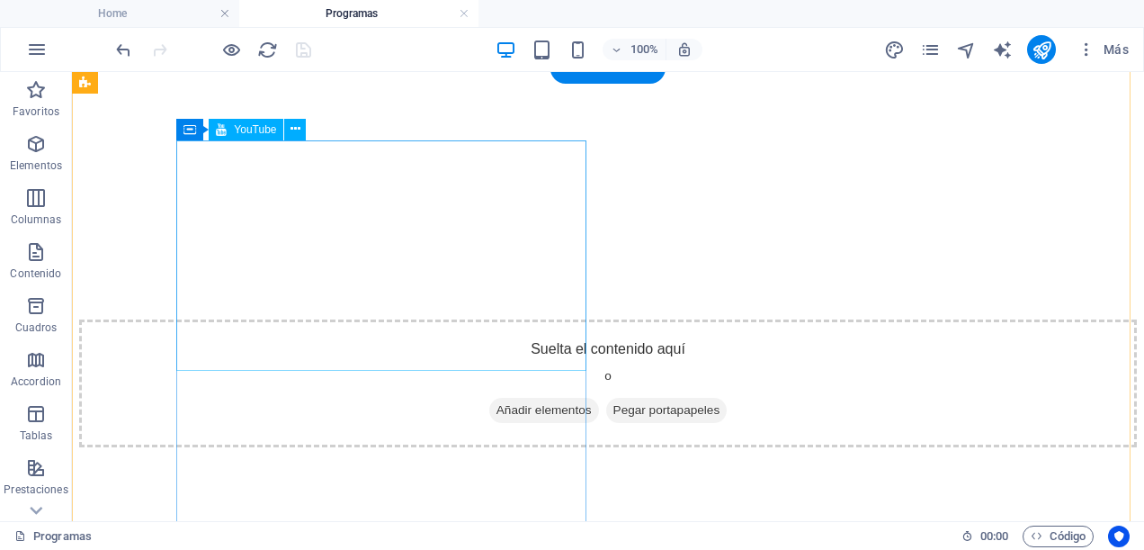
scroll to position [1800, 0]
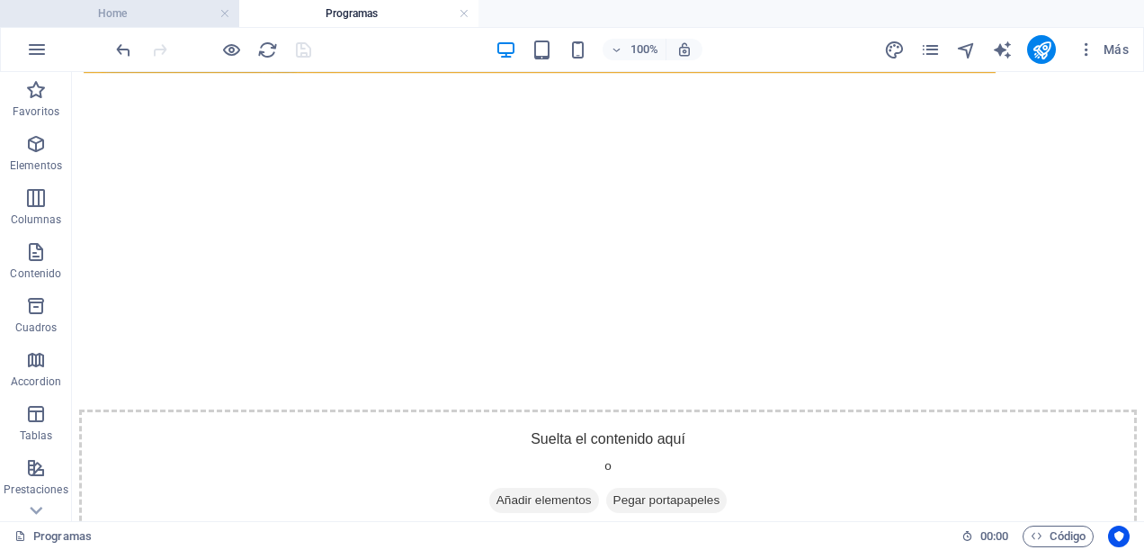
click at [177, 14] on h4 "Home" at bounding box center [119, 14] width 239 height 20
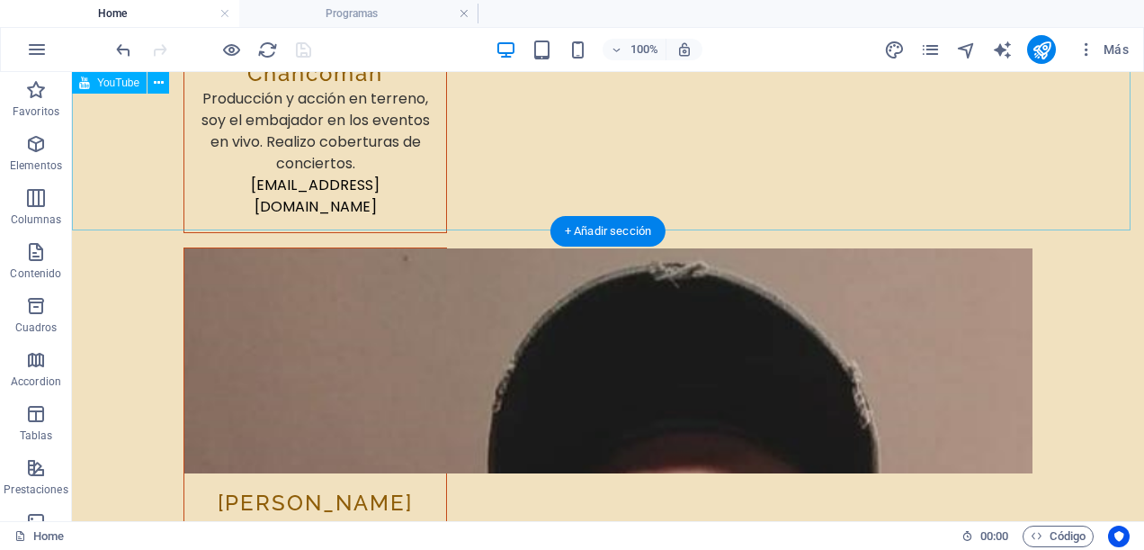
scroll to position [9447, 0]
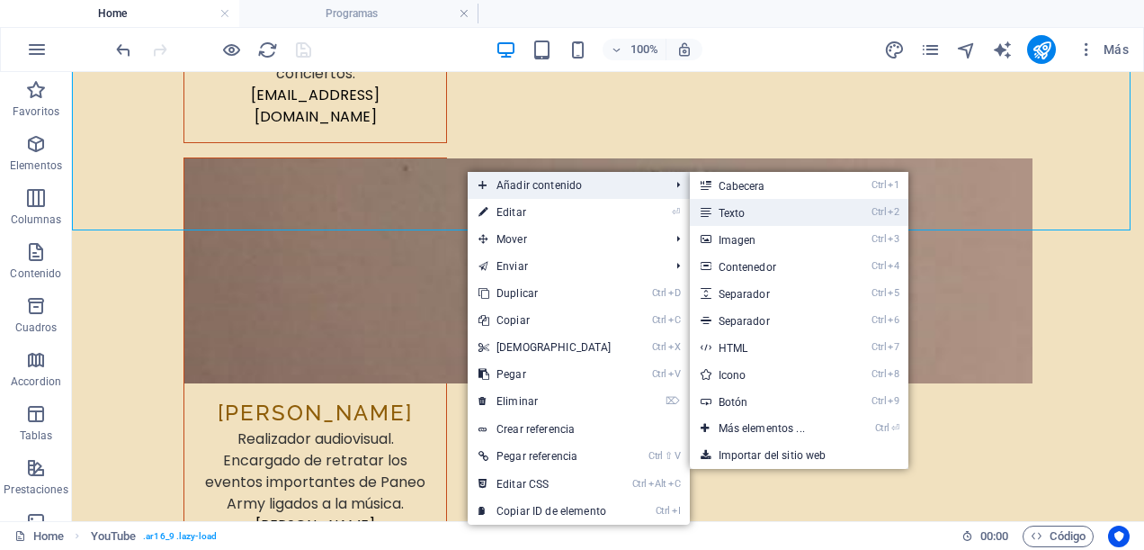
click at [734, 205] on link "Ctrl 2 Texto" at bounding box center [765, 212] width 151 height 27
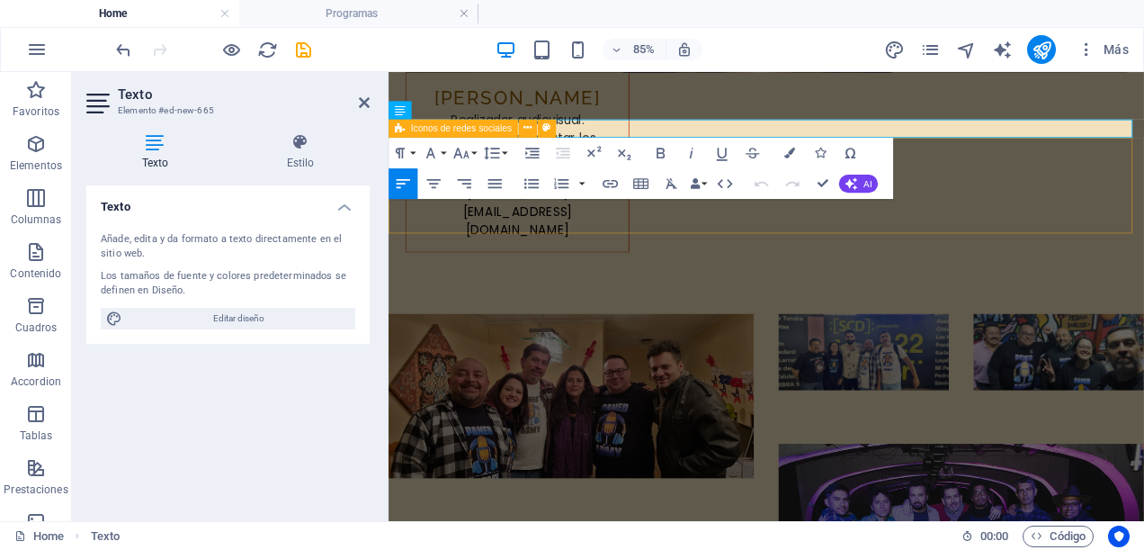
scroll to position [8720, 0]
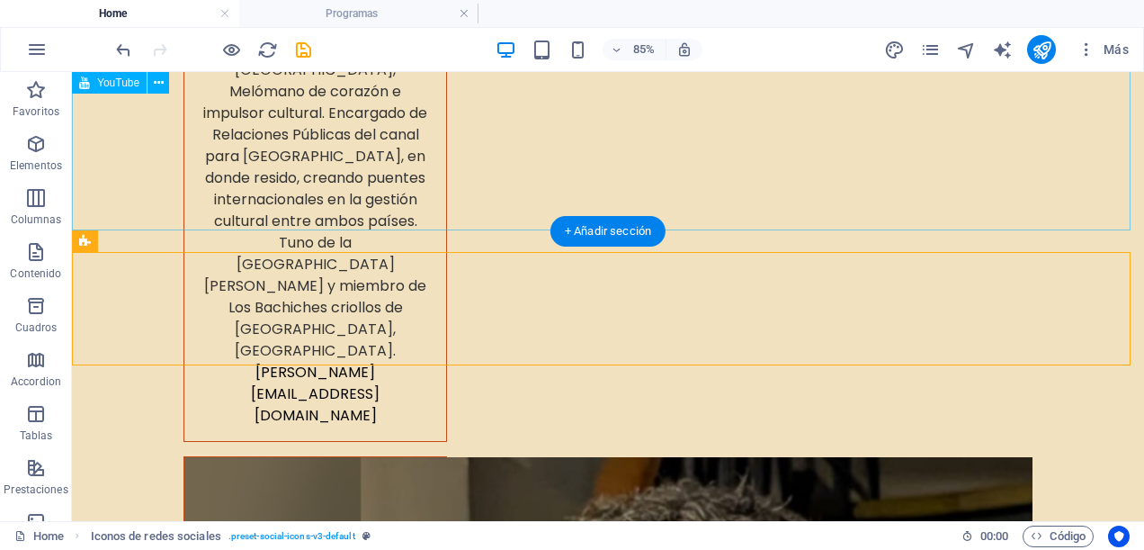
scroll to position [9447, 0]
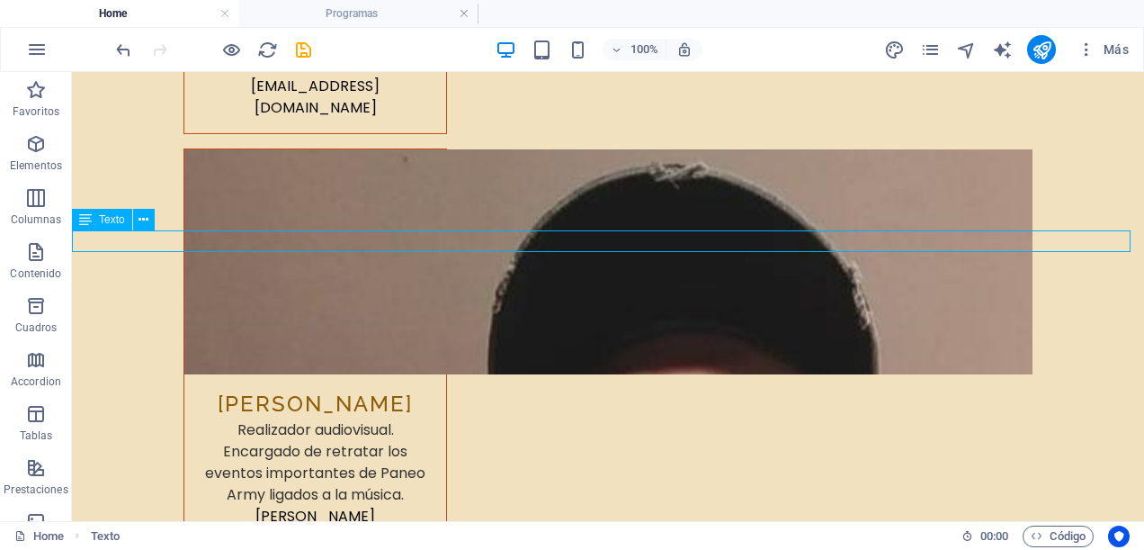
scroll to position [8720, 0]
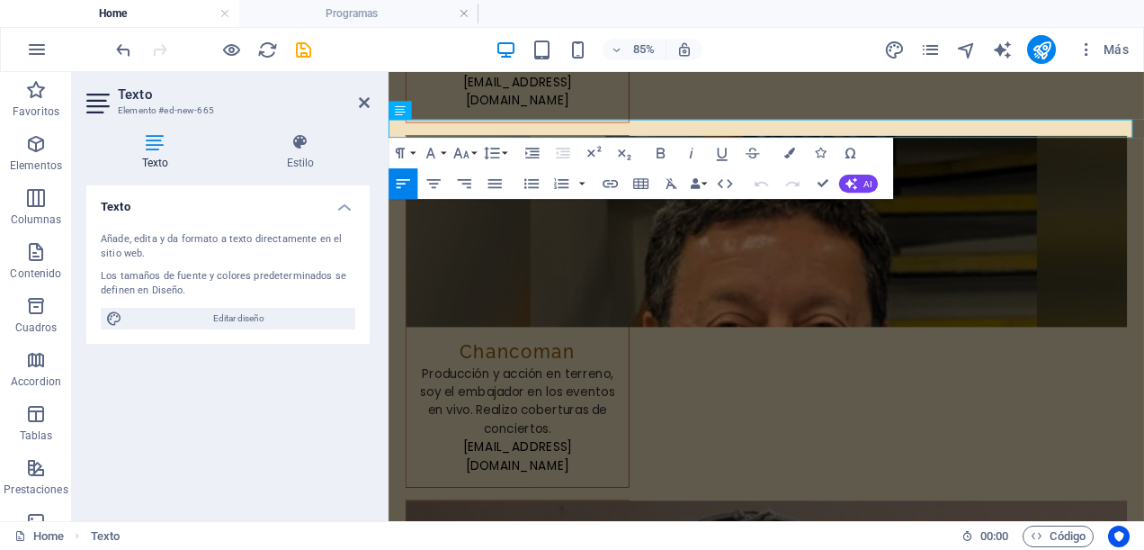
drag, startPoint x: 1078, startPoint y: 138, endPoint x: 806, endPoint y: 214, distance: 282.3
click at [468, 151] on icon "button" at bounding box center [462, 153] width 18 height 18
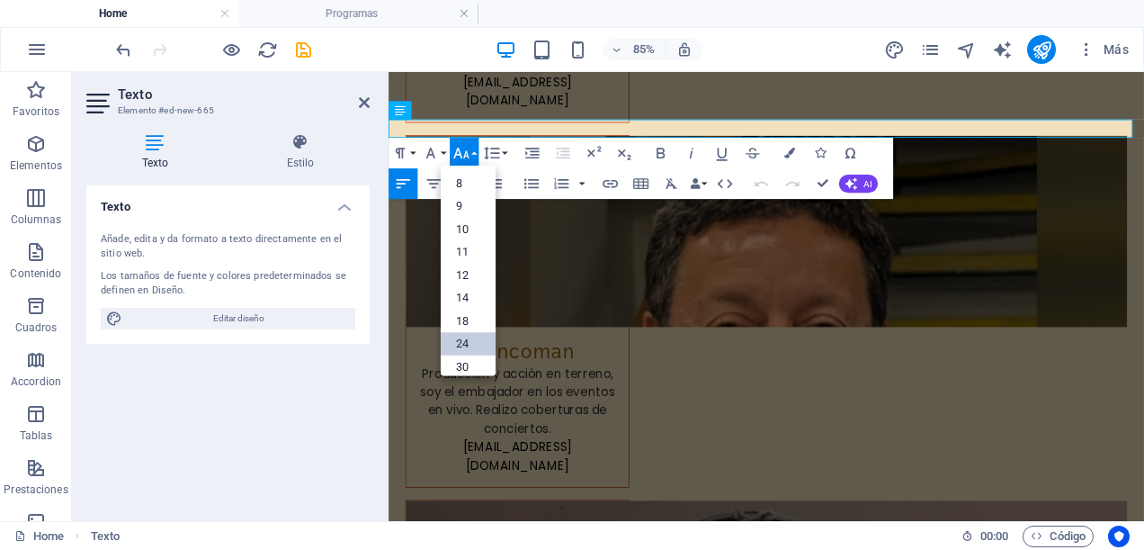
click at [470, 337] on link "24" at bounding box center [468, 343] width 55 height 23
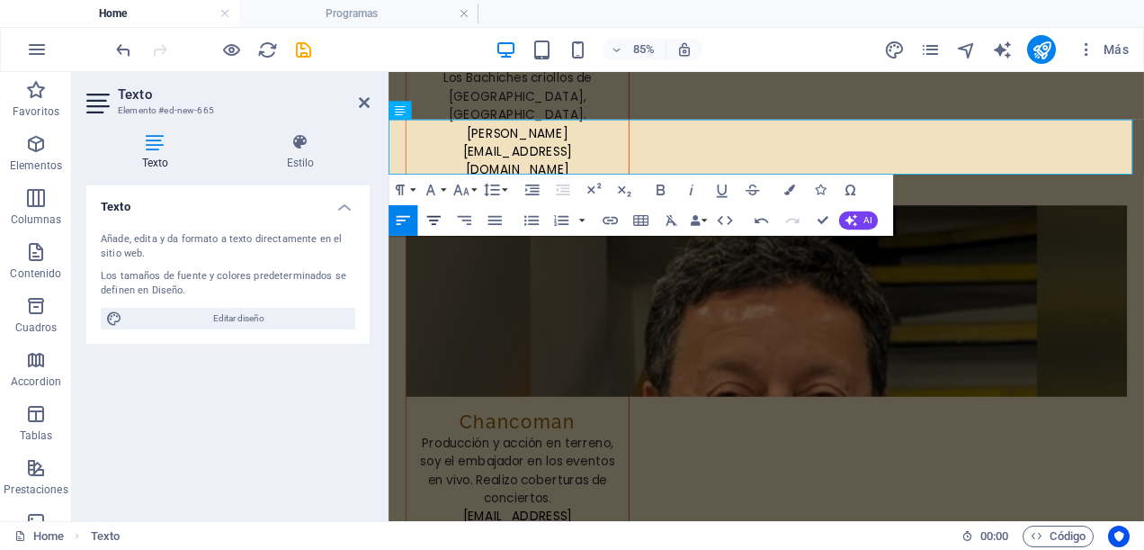
click at [434, 216] on icon "button" at bounding box center [433, 219] width 13 height 9
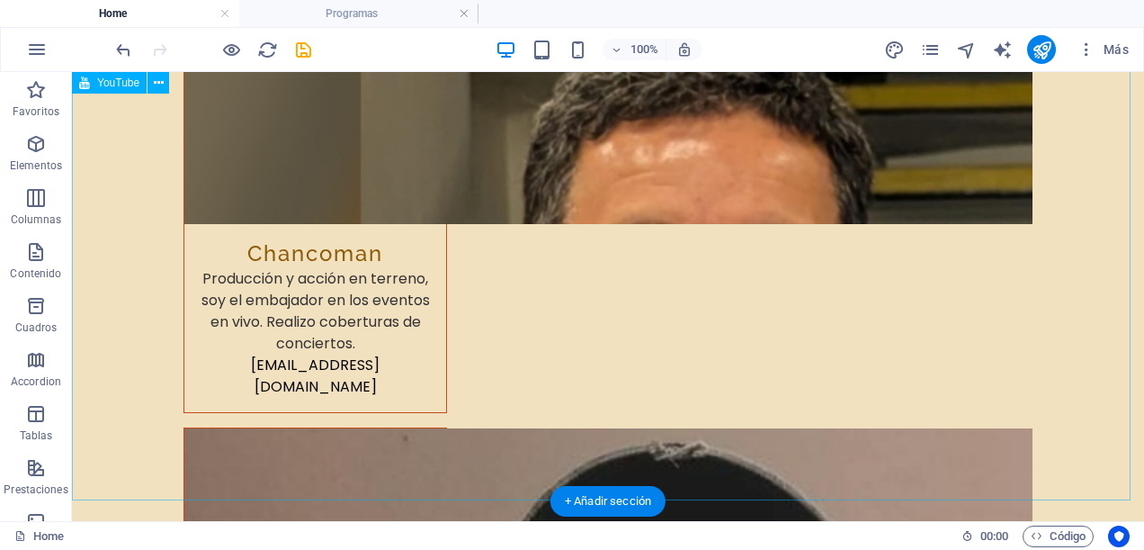
scroll to position [9447, 0]
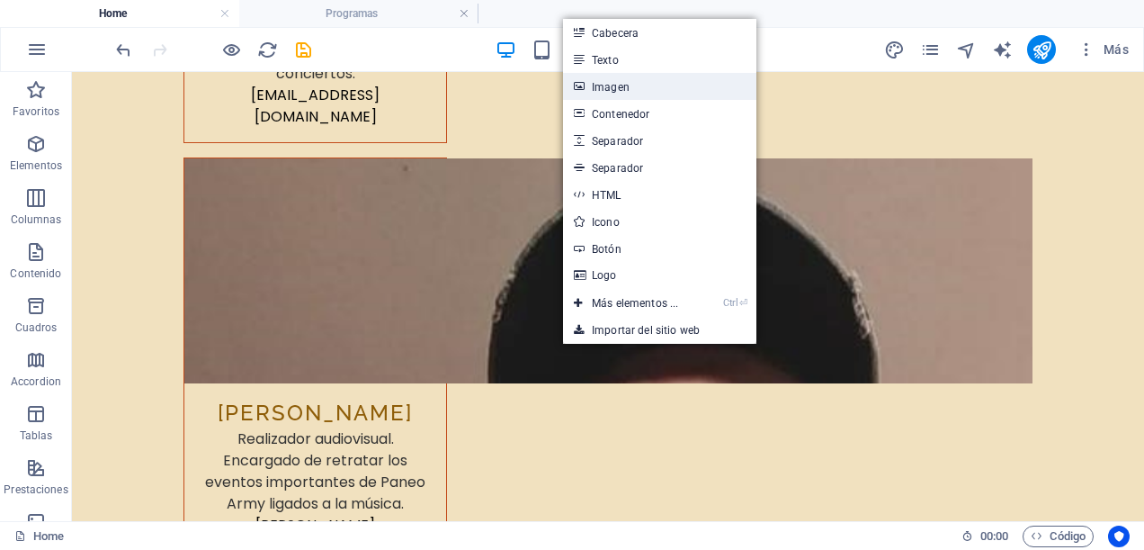
click at [633, 86] on link "Imagen" at bounding box center [659, 86] width 193 height 27
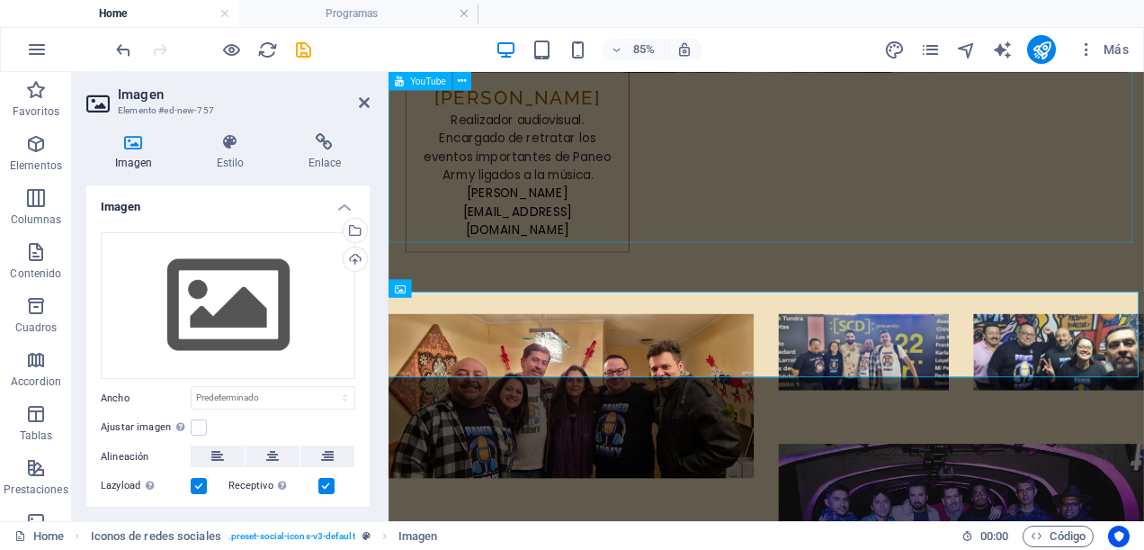
scroll to position [8720, 0]
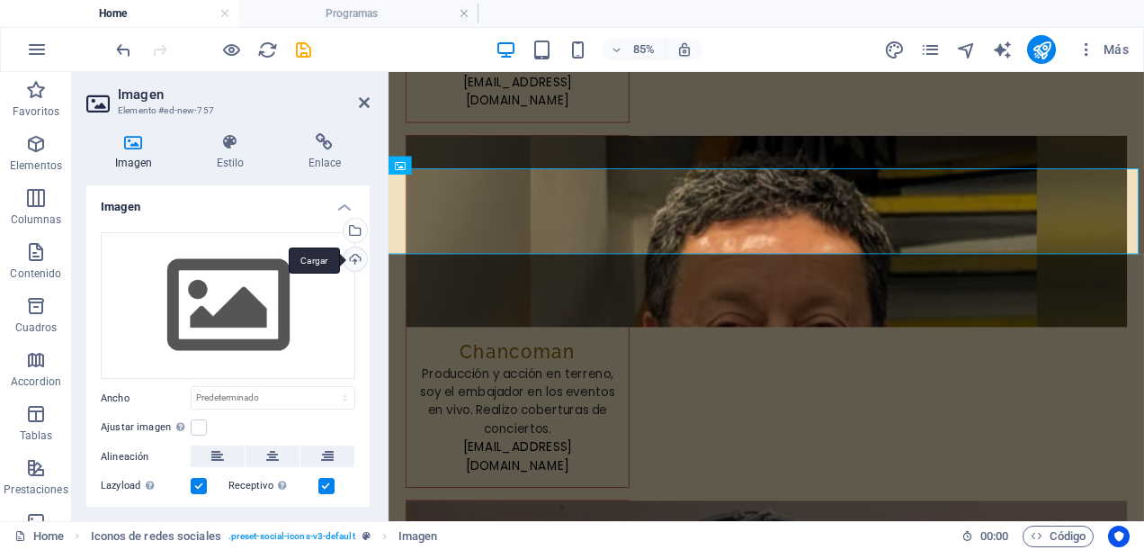
click at [347, 252] on div "Cargar" at bounding box center [353, 260] width 27 height 27
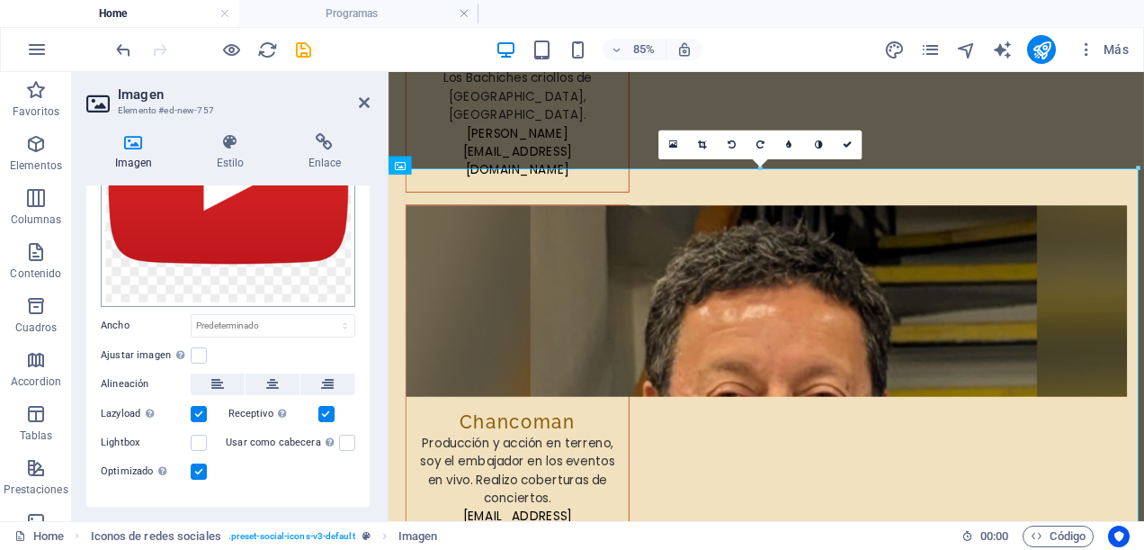
scroll to position [209, 0]
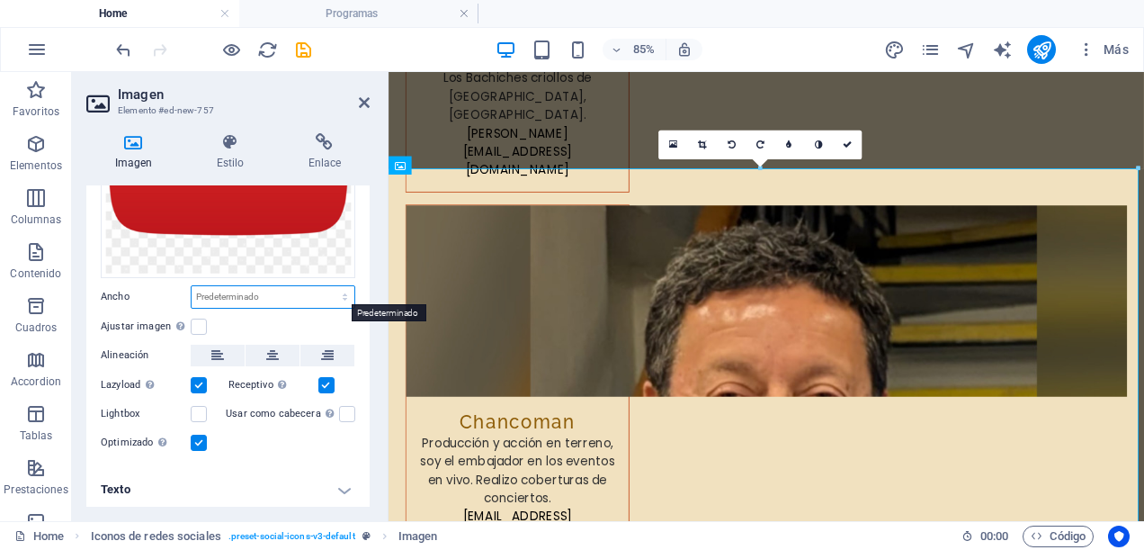
click at [344, 293] on select "Predeterminado automático px rem % em vh vw" at bounding box center [273, 297] width 163 height 22
select select "px"
click at [326, 286] on select "Predeterminado automático px rem % em vh vw" at bounding box center [273, 297] width 163 height 22
type input "988"
click at [338, 286] on select "Predeterminado automático px rem % em vh vw" at bounding box center [341, 297] width 25 height 22
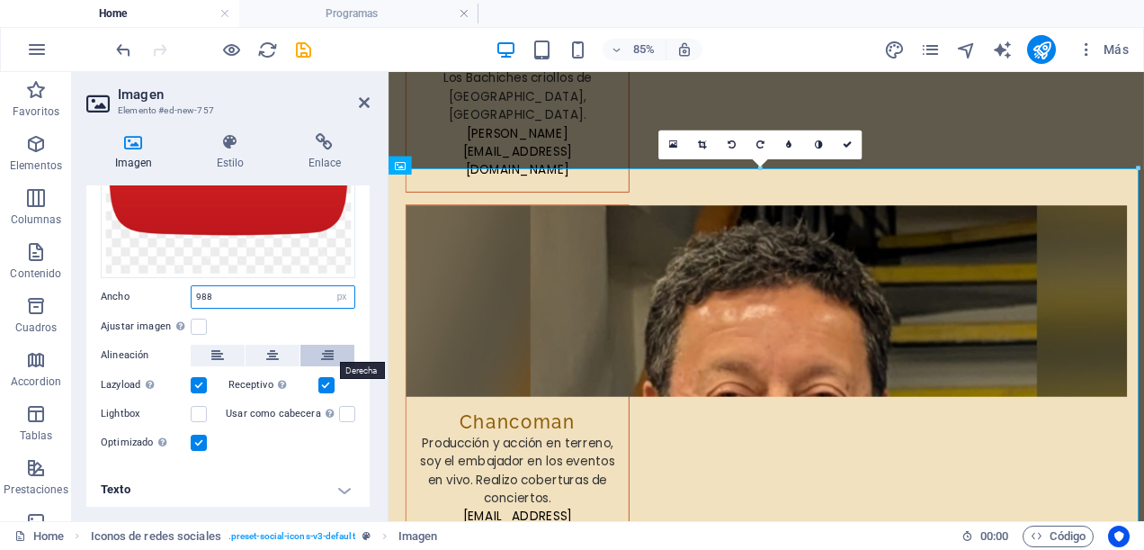
select select "%"
click at [329, 286] on select "Predeterminado automático px rem % em vh vw" at bounding box center [341, 297] width 25 height 22
type input "15"
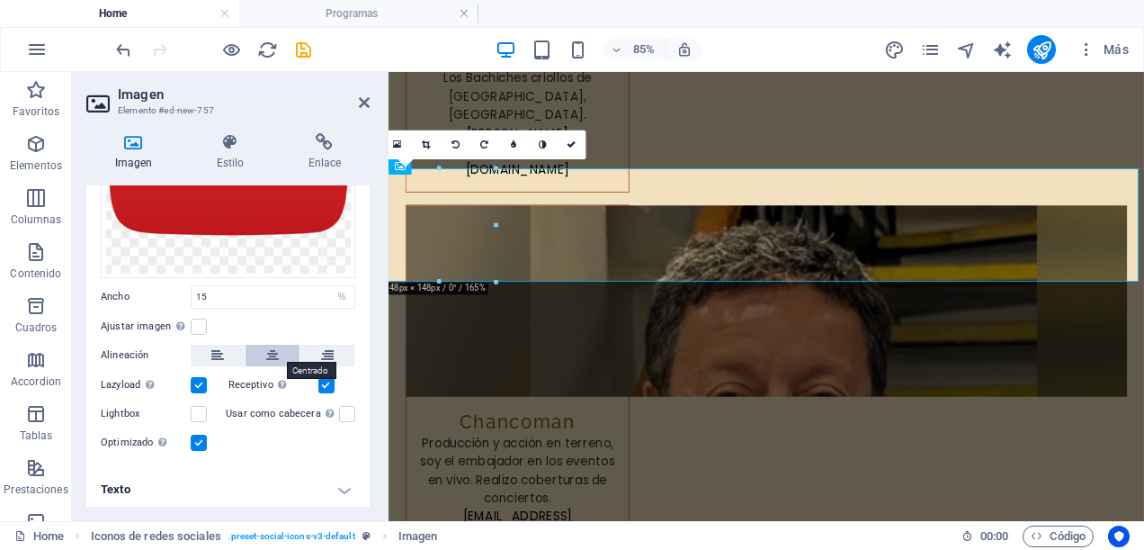
click at [272, 351] on icon at bounding box center [272, 356] width 13 height 22
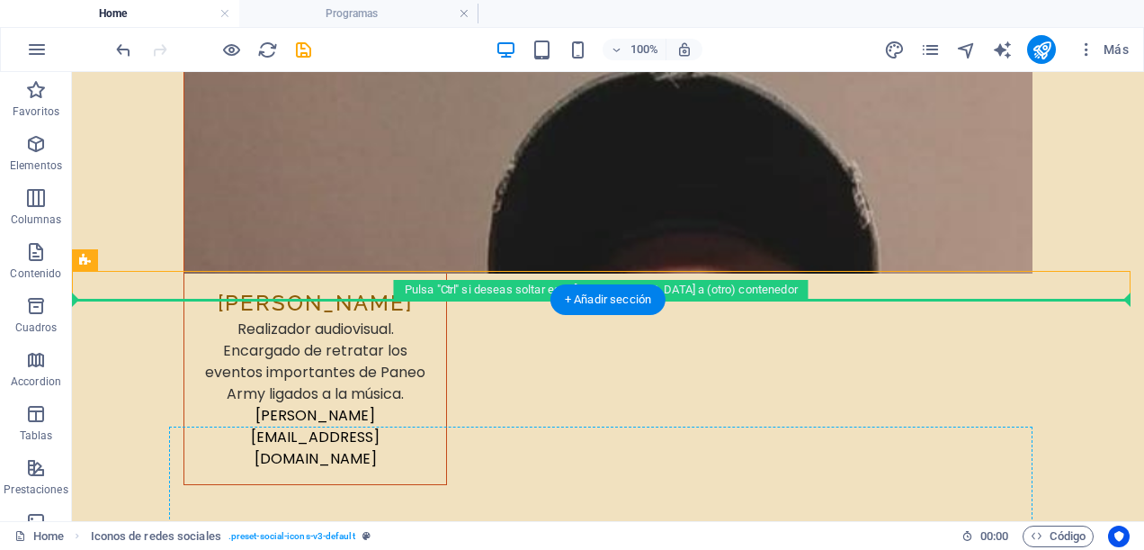
scroll to position [9614, 0]
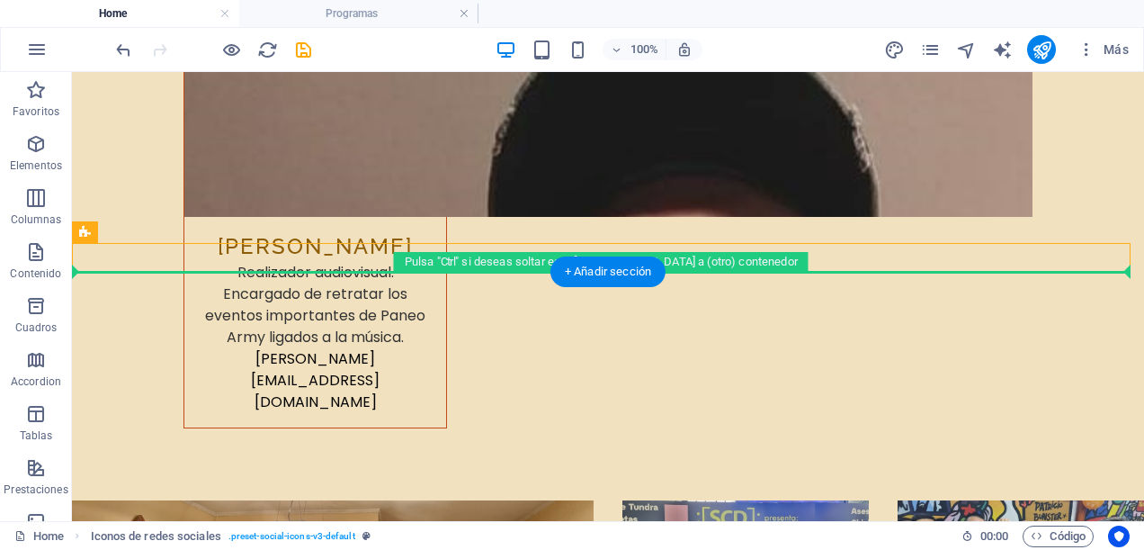
drag, startPoint x: 497, startPoint y: 425, endPoint x: 530, endPoint y: 320, distance: 109.6
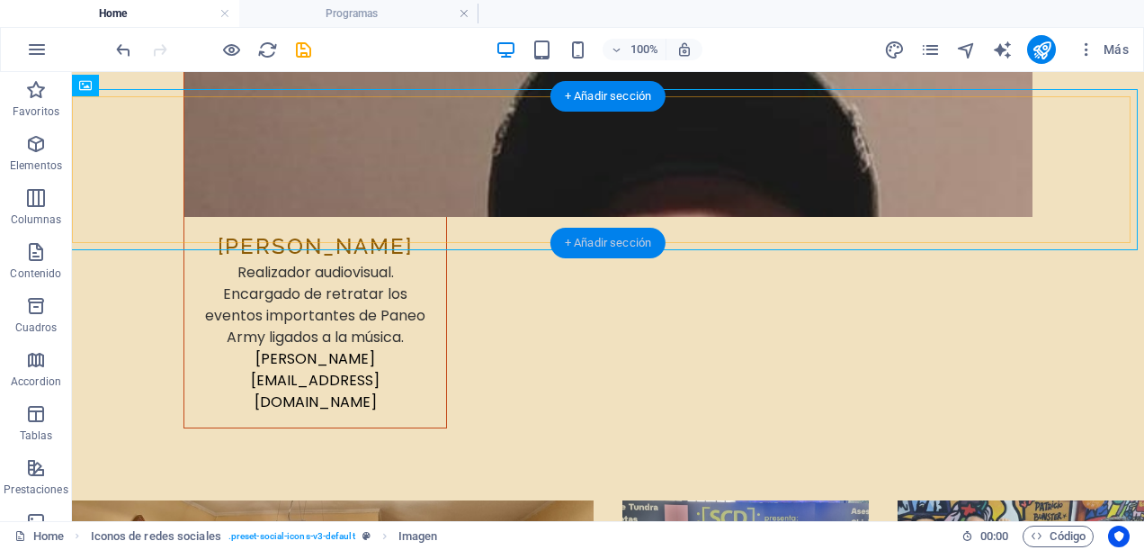
click at [592, 239] on div "+ Añadir sección" at bounding box center [608, 243] width 115 height 31
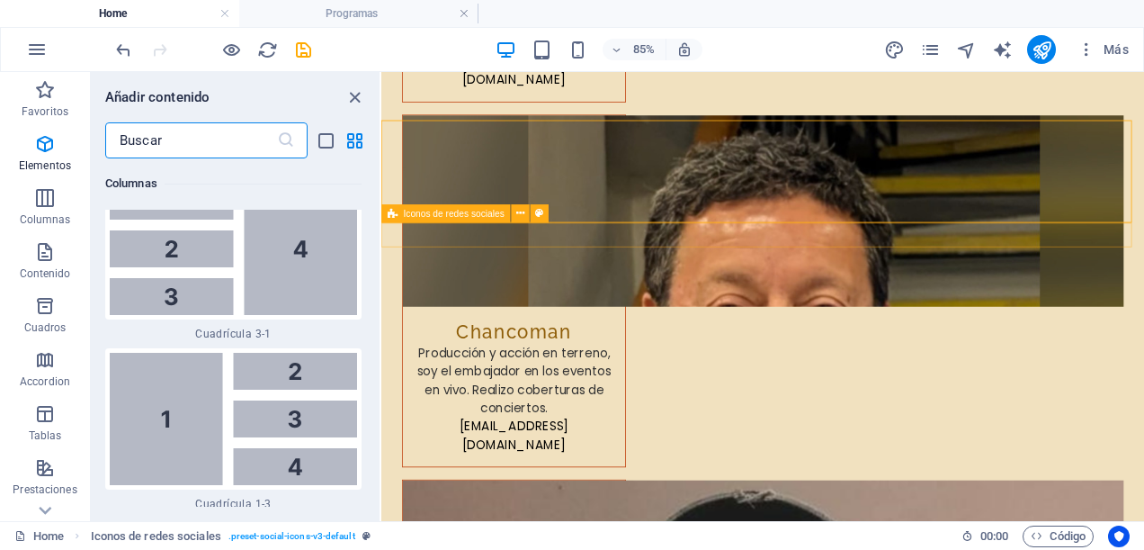
scroll to position [6095, 0]
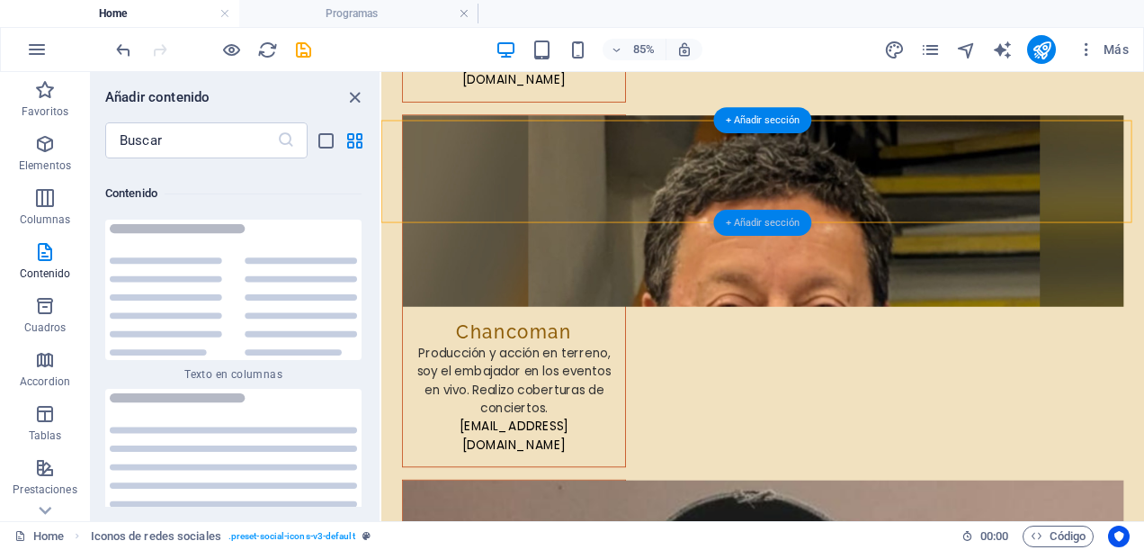
click at [747, 217] on div "+ Añadir sección" at bounding box center [763, 223] width 98 height 26
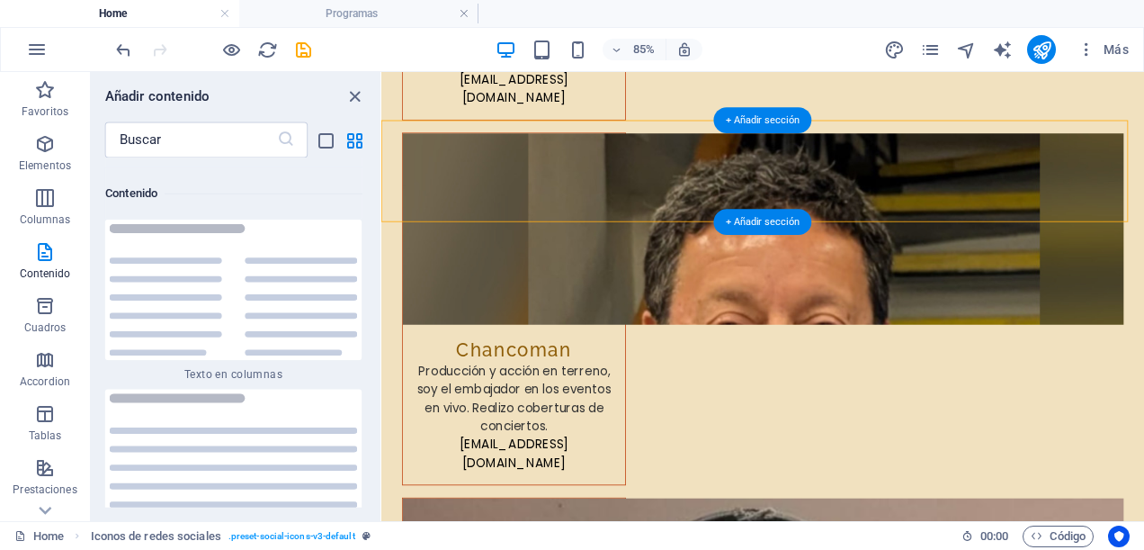
scroll to position [8825, 0]
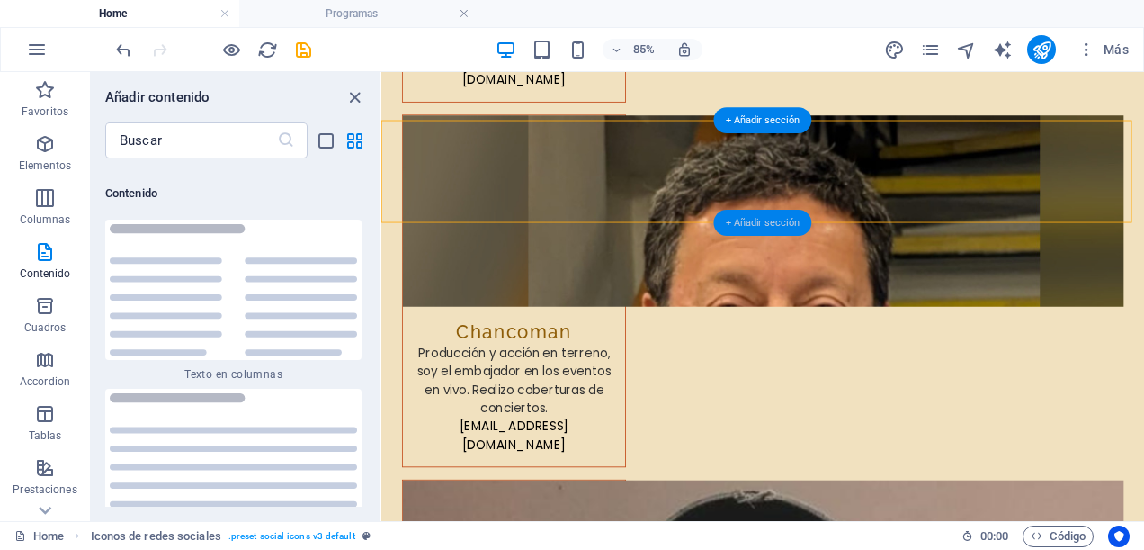
click at [748, 225] on div "+ Añadir sección" at bounding box center [763, 223] width 98 height 26
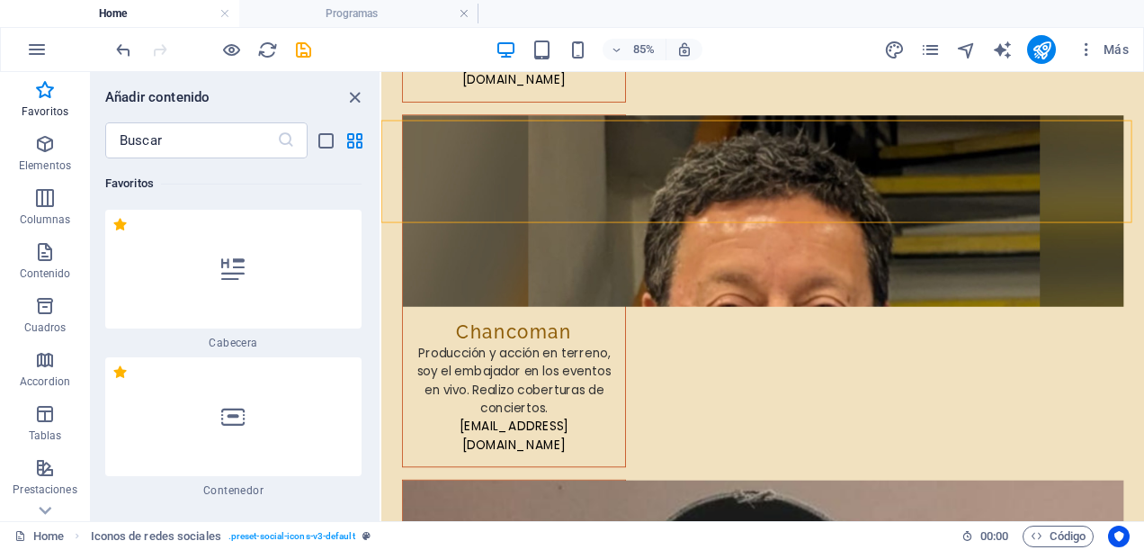
scroll to position [90, 0]
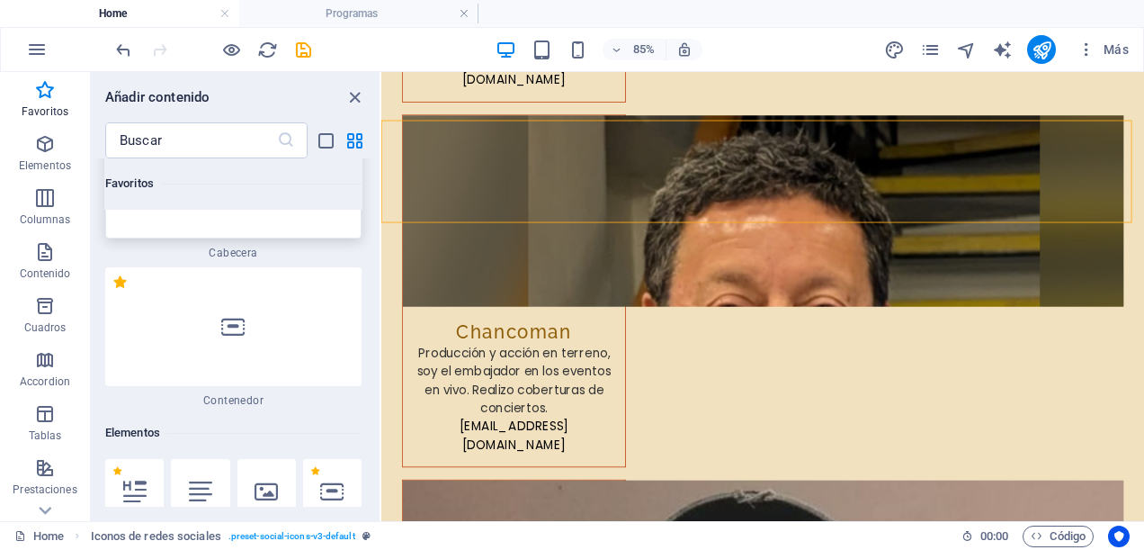
click at [232, 229] on div at bounding box center [233, 179] width 256 height 119
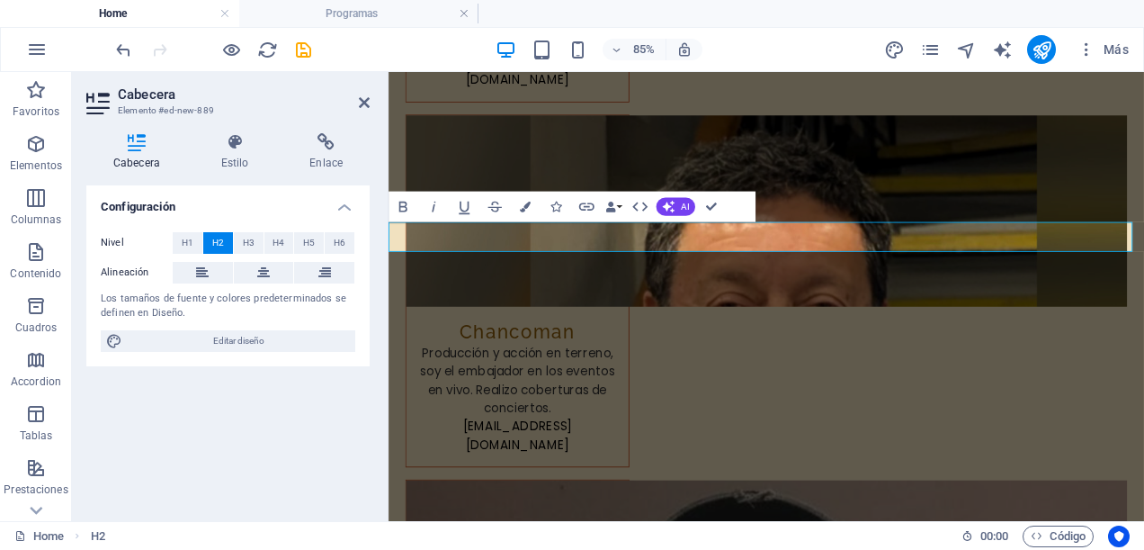
scroll to position [8782, 0]
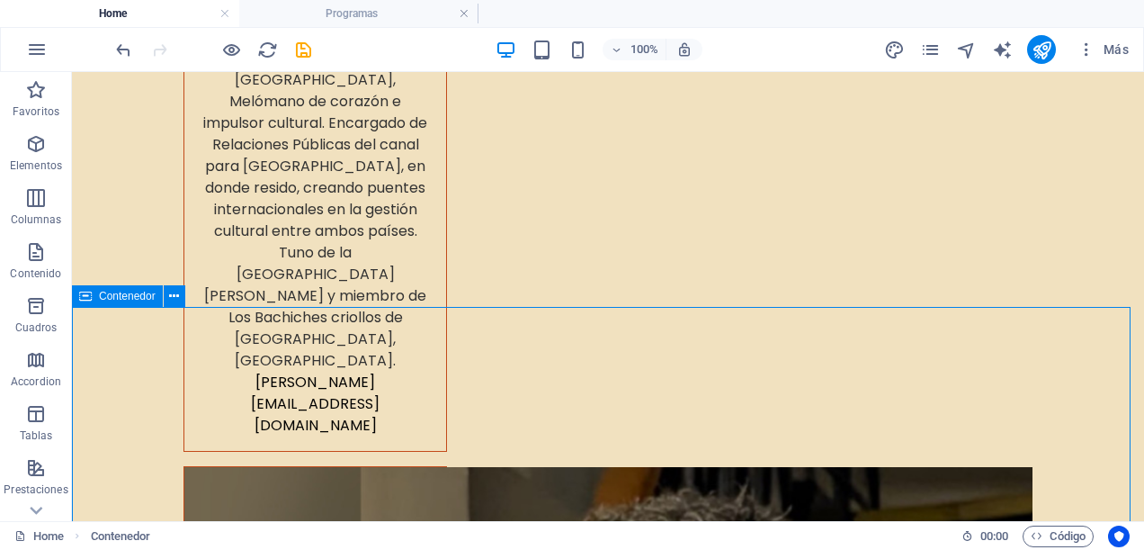
scroll to position [9614, 0]
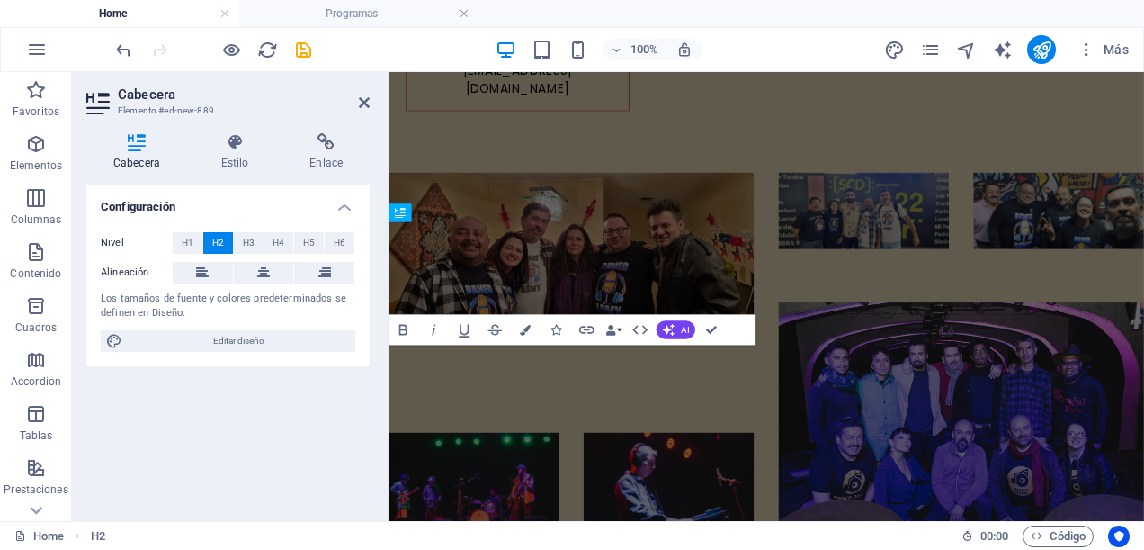
scroll to position [8782, 0]
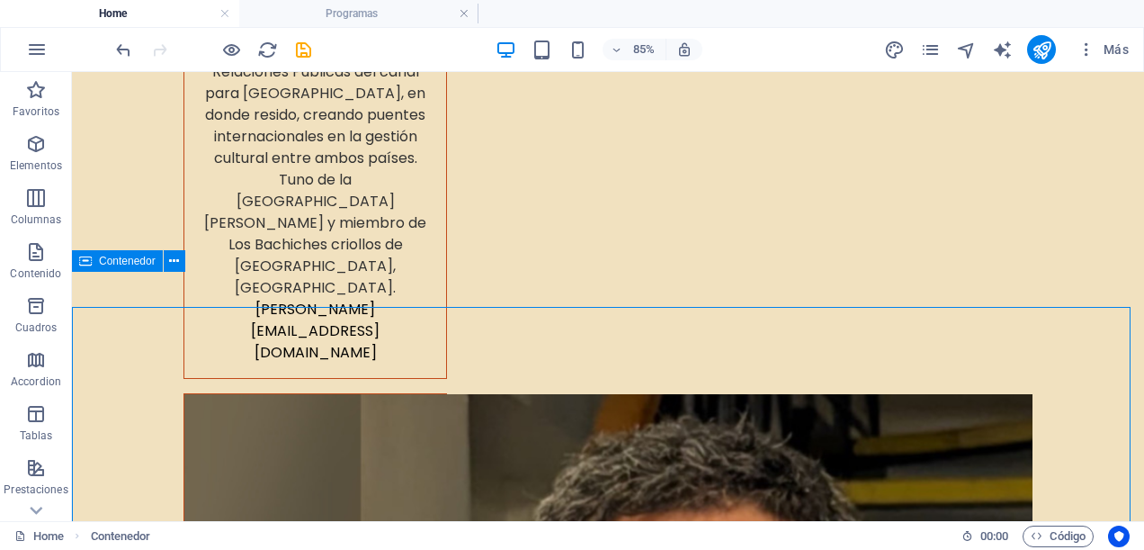
scroll to position [9614, 0]
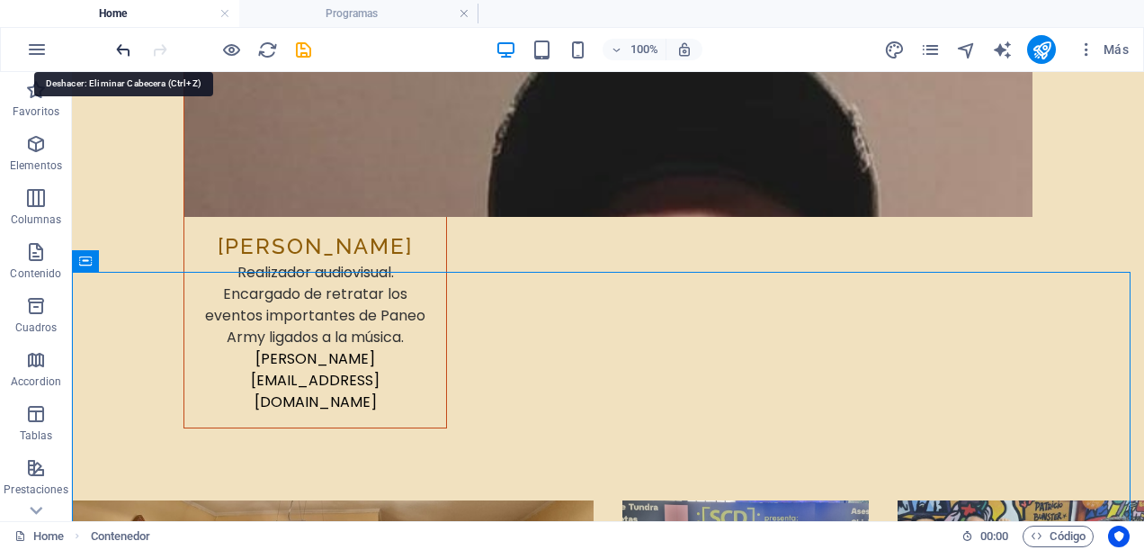
click at [131, 52] on icon "undo" at bounding box center [123, 50] width 21 height 21
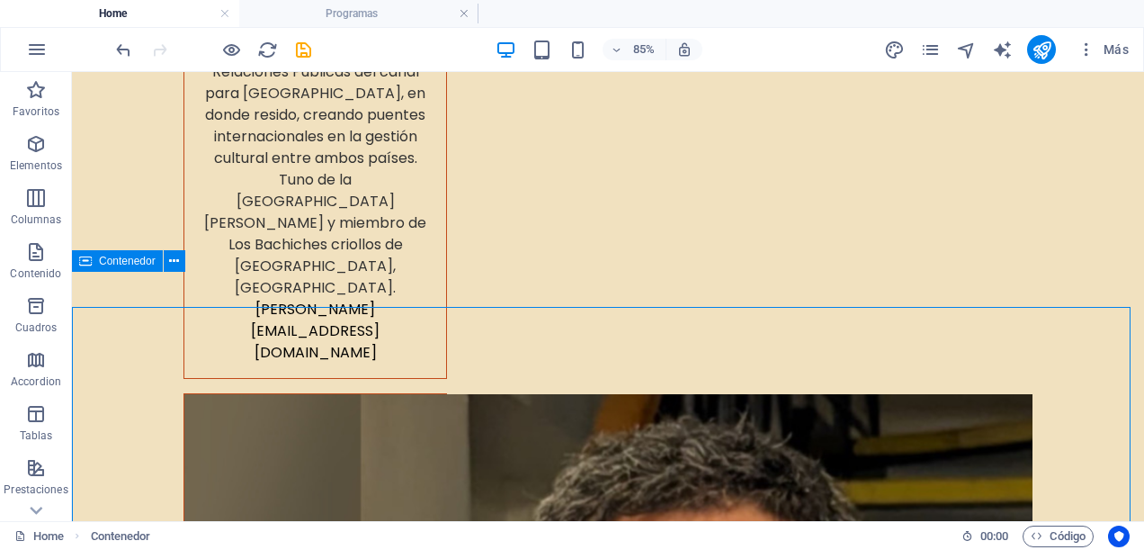
scroll to position [9614, 0]
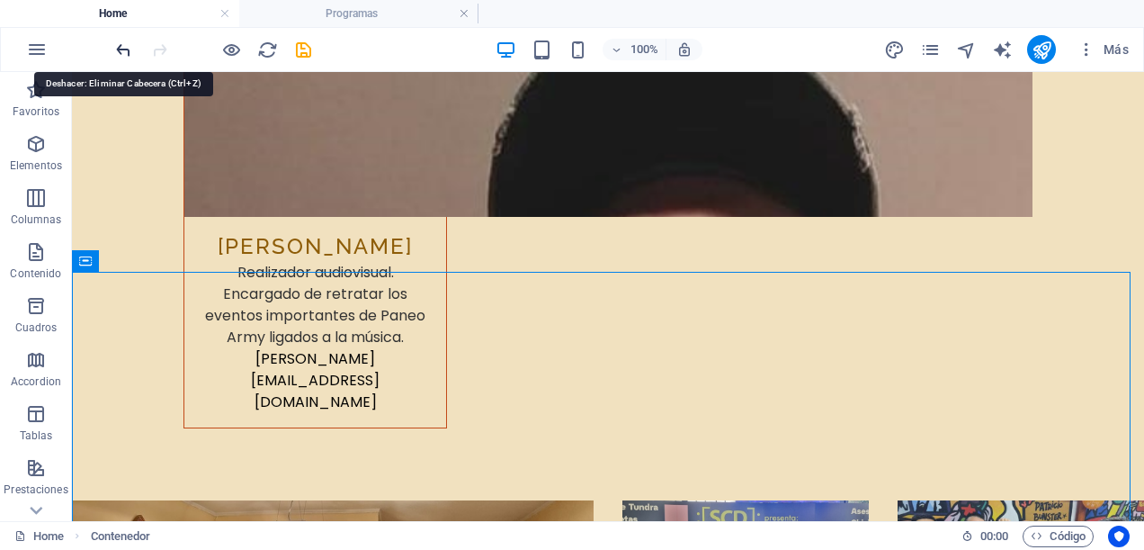
click at [126, 52] on icon "undo" at bounding box center [123, 50] width 21 height 21
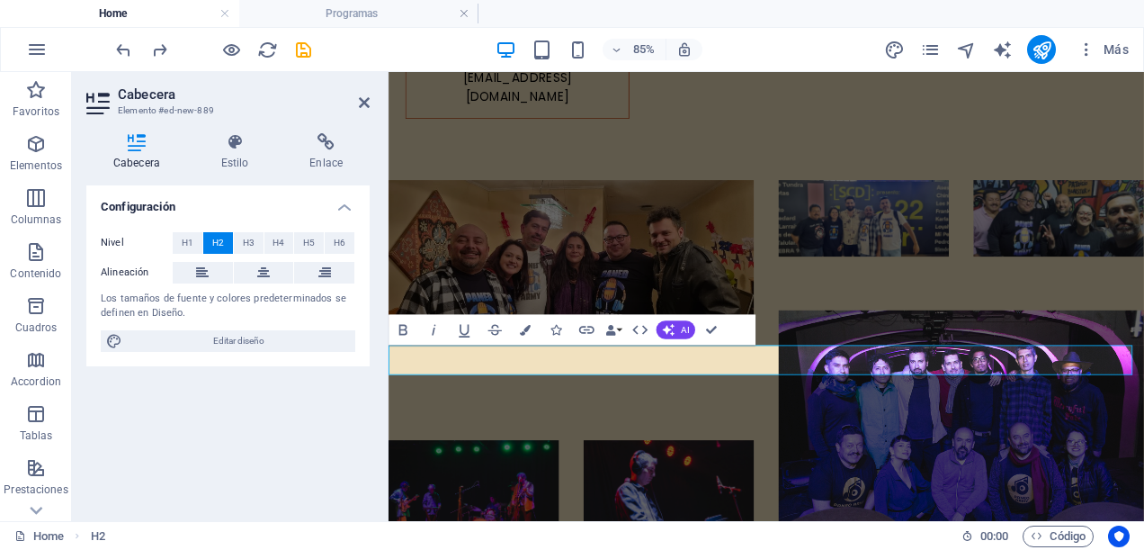
scroll to position [8782, 0]
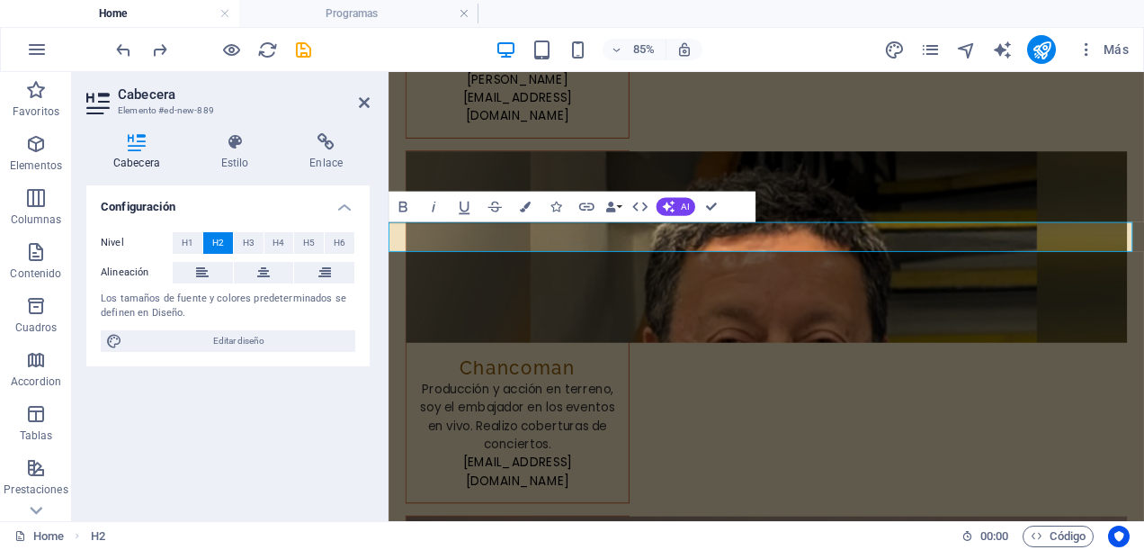
click at [254, 275] on button at bounding box center [264, 273] width 60 height 22
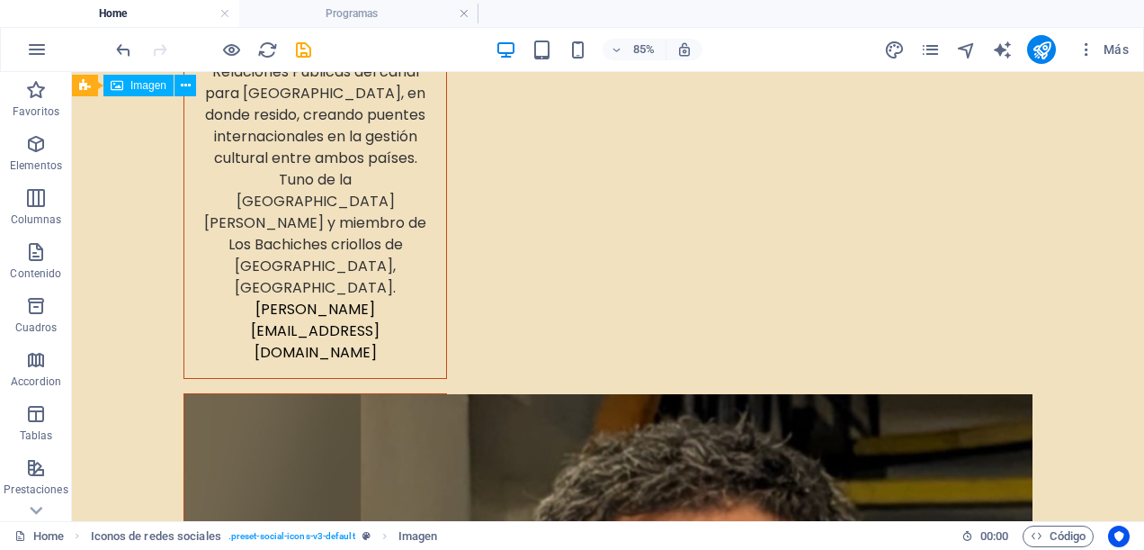
scroll to position [9614, 0]
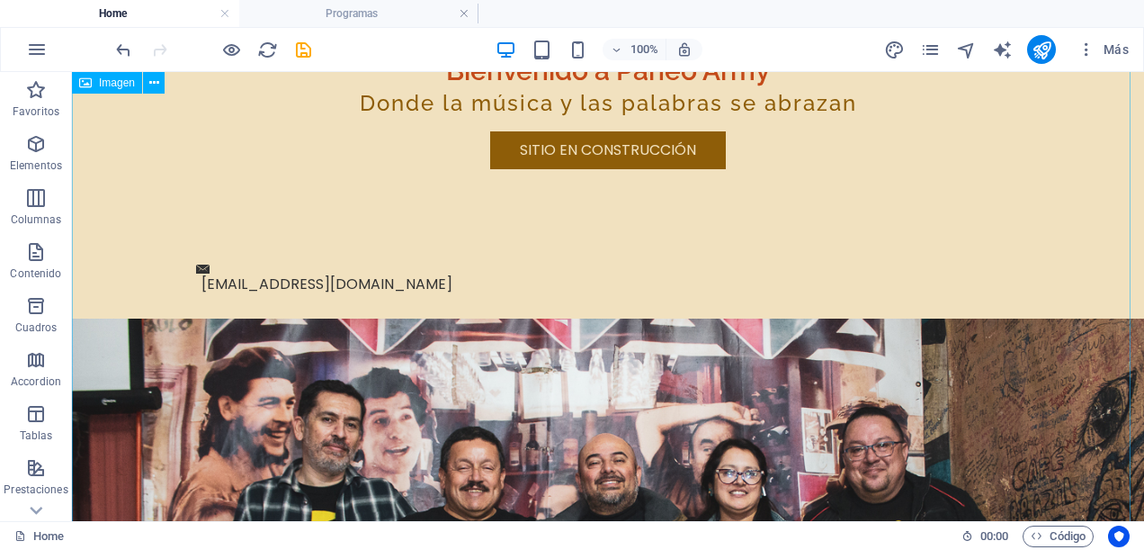
scroll to position [0, 0]
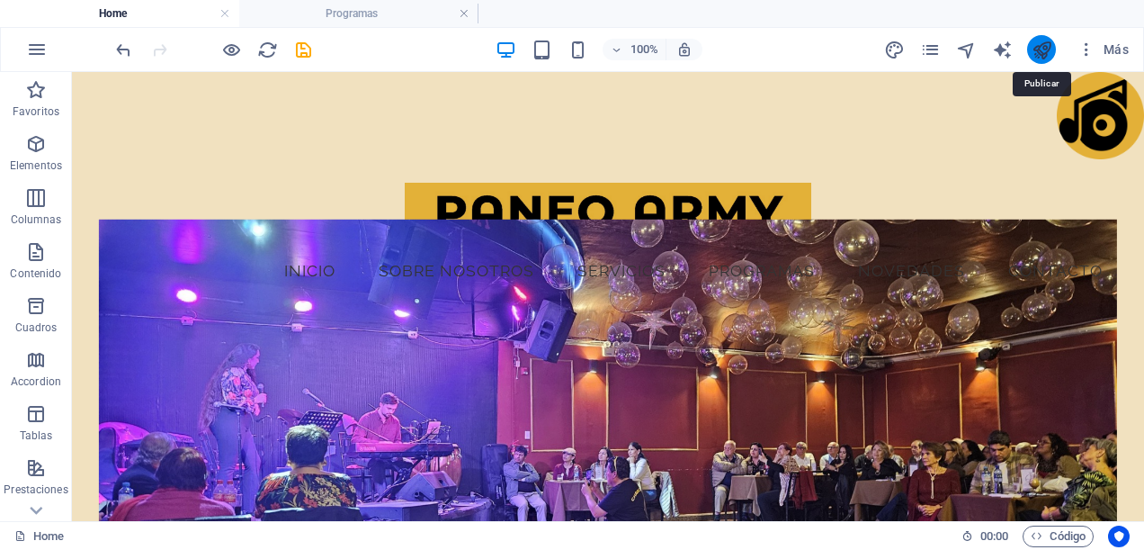
click at [1048, 49] on icon "publish" at bounding box center [1042, 50] width 21 height 21
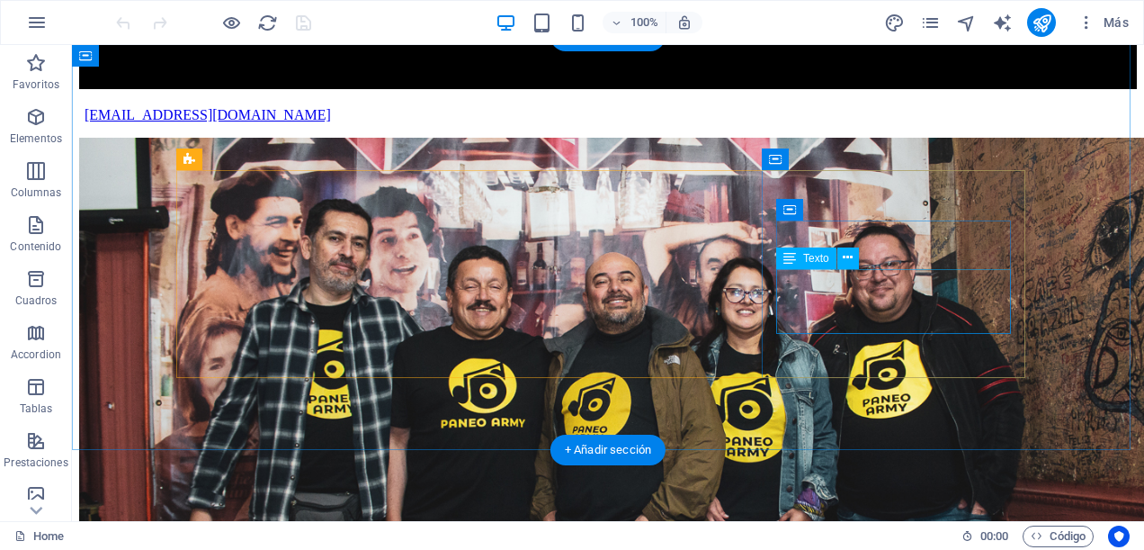
scroll to position [1373, 0]
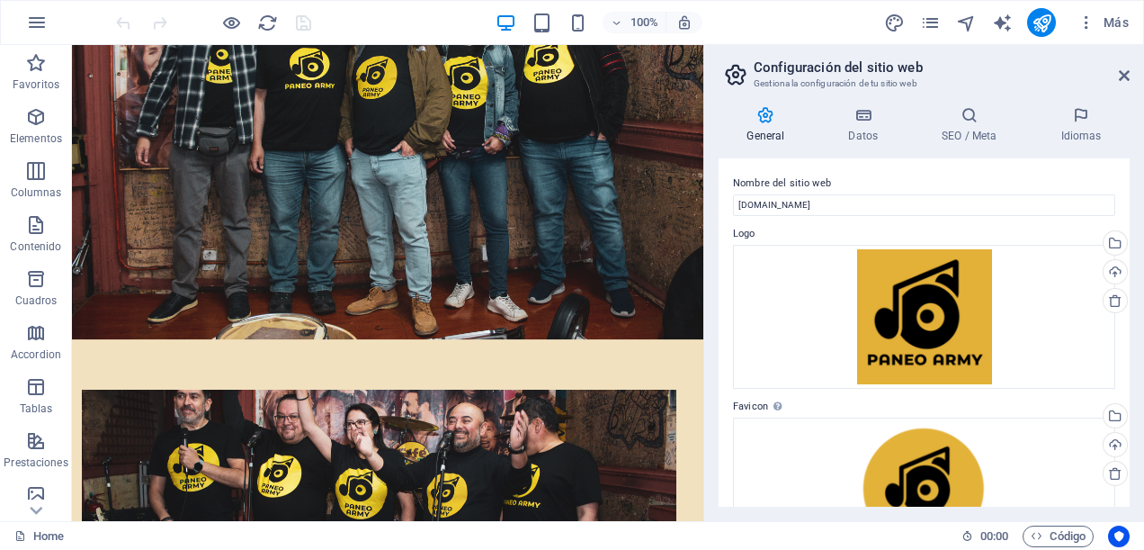
scroll to position [1519, 0]
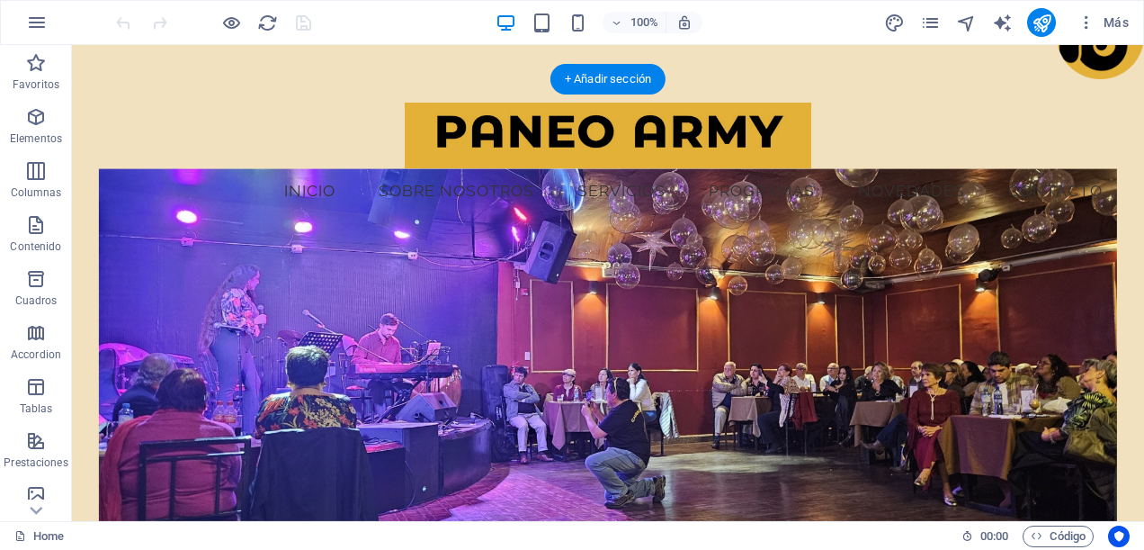
scroll to position [0, 0]
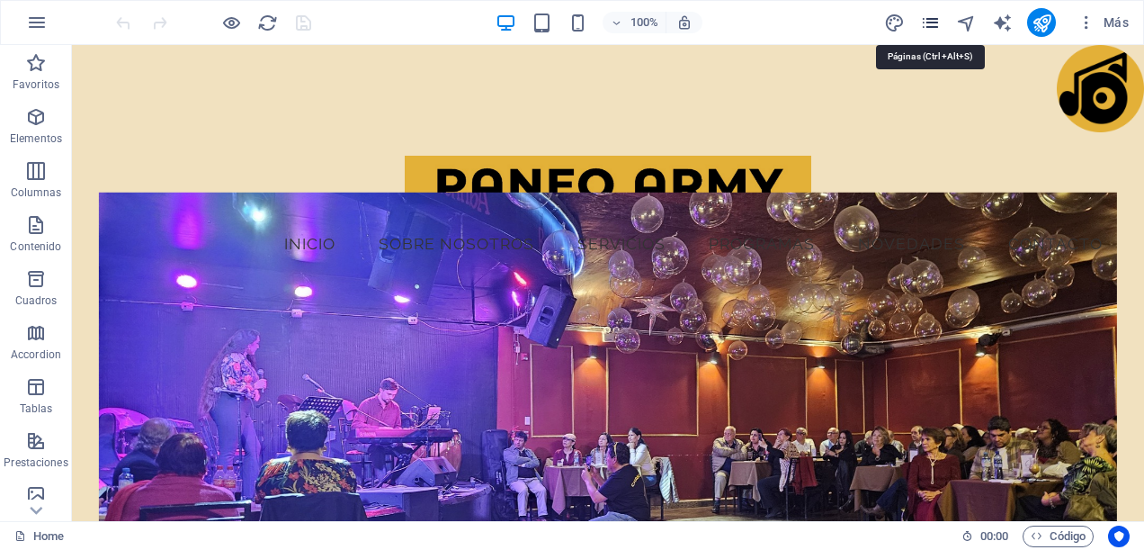
click at [0, 0] on icon "pages" at bounding box center [0, 0] width 0 height 0
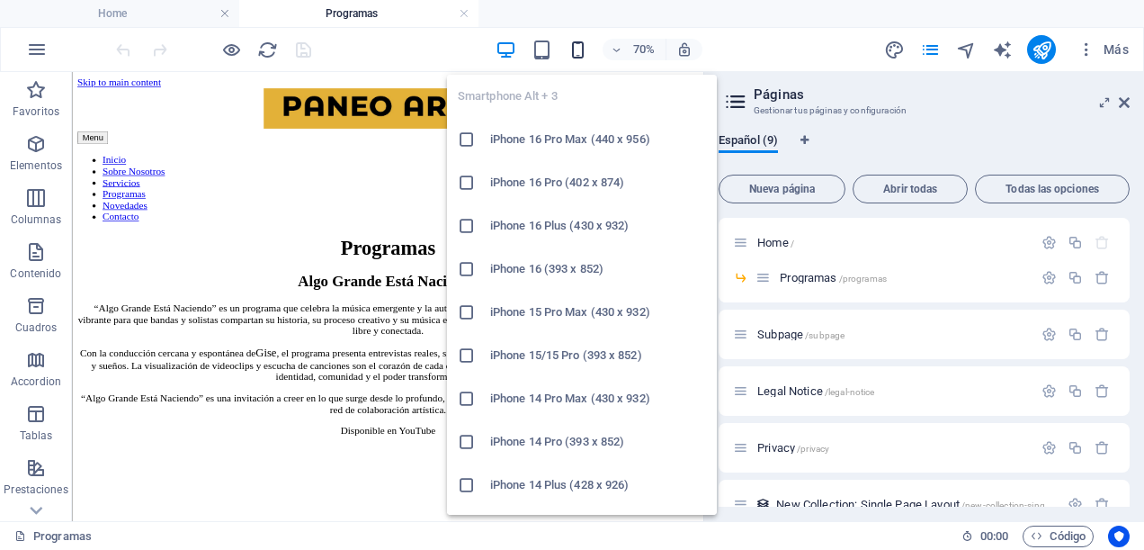
click at [581, 57] on icon "button" at bounding box center [578, 50] width 21 height 21
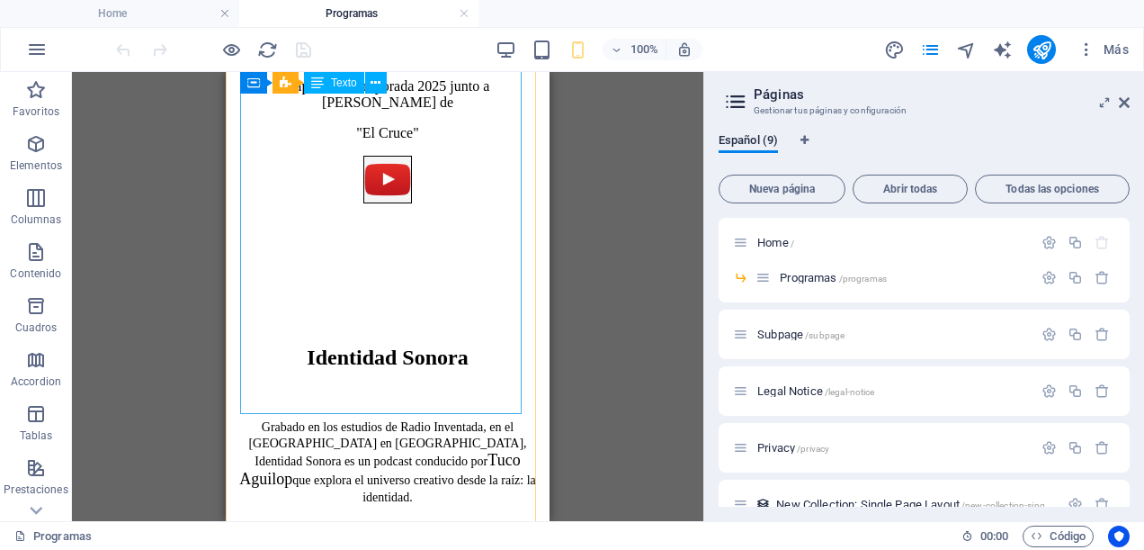
scroll to position [2879, 0]
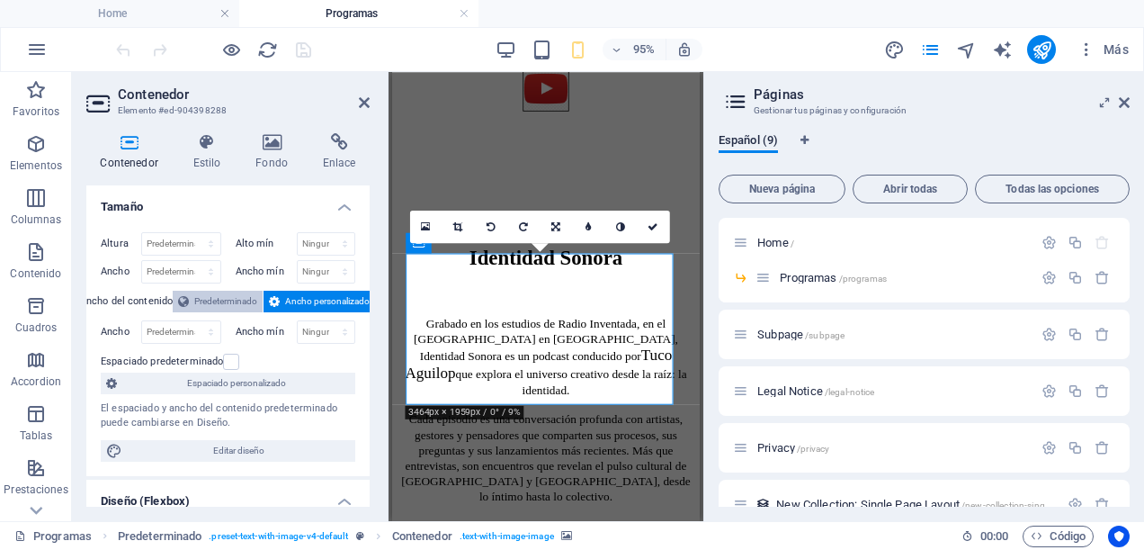
click at [241, 299] on span "Predeterminado" at bounding box center [225, 302] width 63 height 22
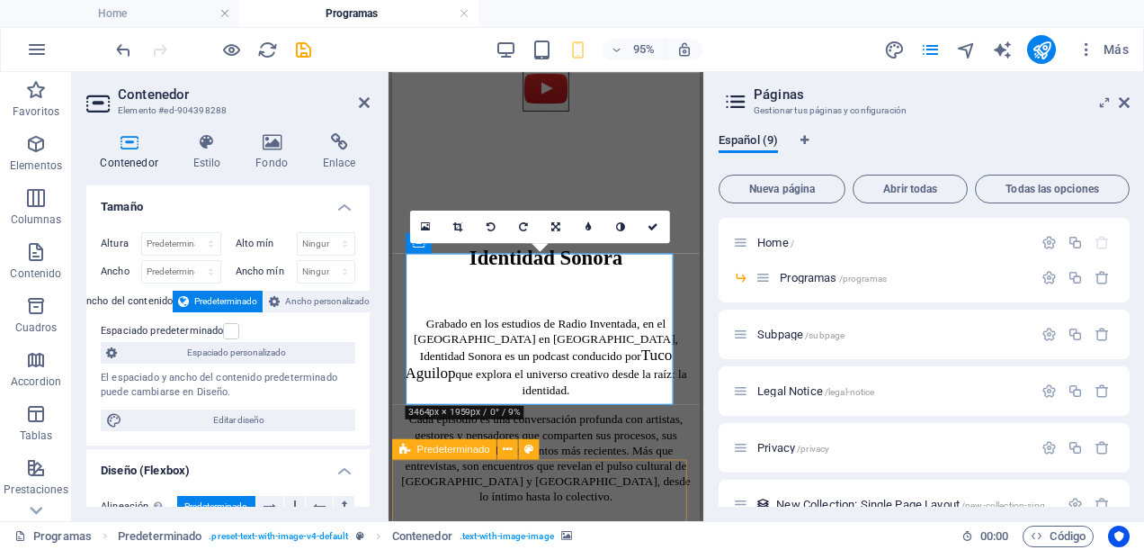
click at [507, 489] on div "Capítulo 1, temporada 2025 junto a [PERSON_NAME] de "El Cruce" Identidad Sonora…" at bounding box center [554, 259] width 310 height 849
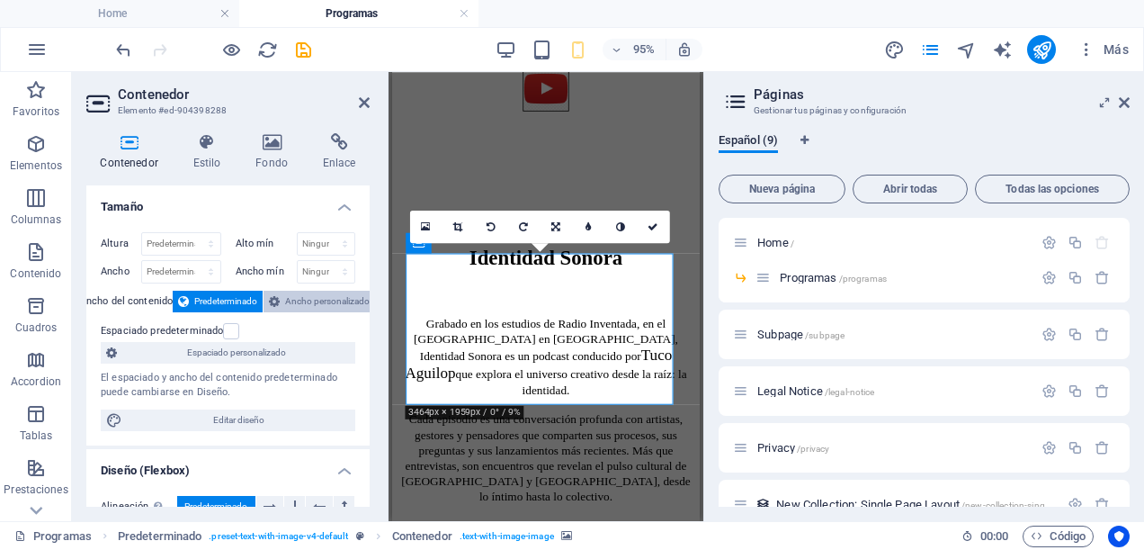
click at [303, 302] on span "Ancho personalizado" at bounding box center [327, 302] width 85 height 22
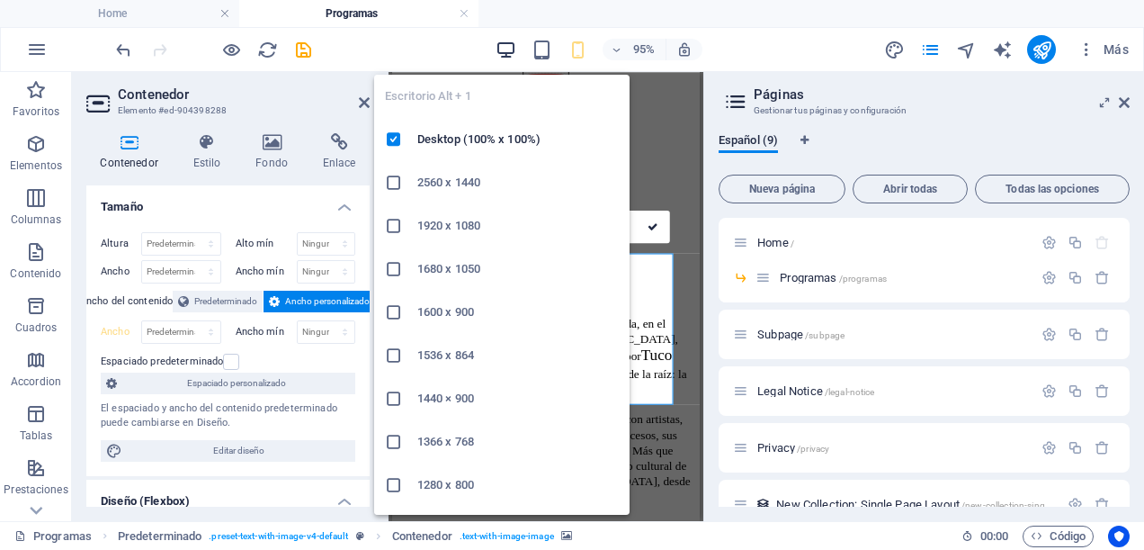
click at [507, 47] on icon "button" at bounding box center [506, 50] width 21 height 21
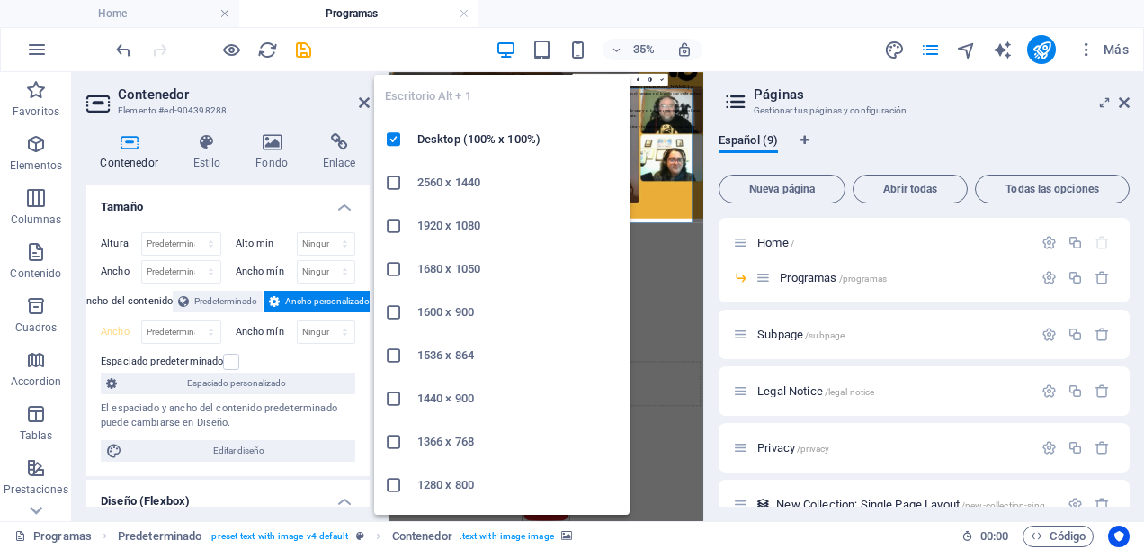
scroll to position [1395, 0]
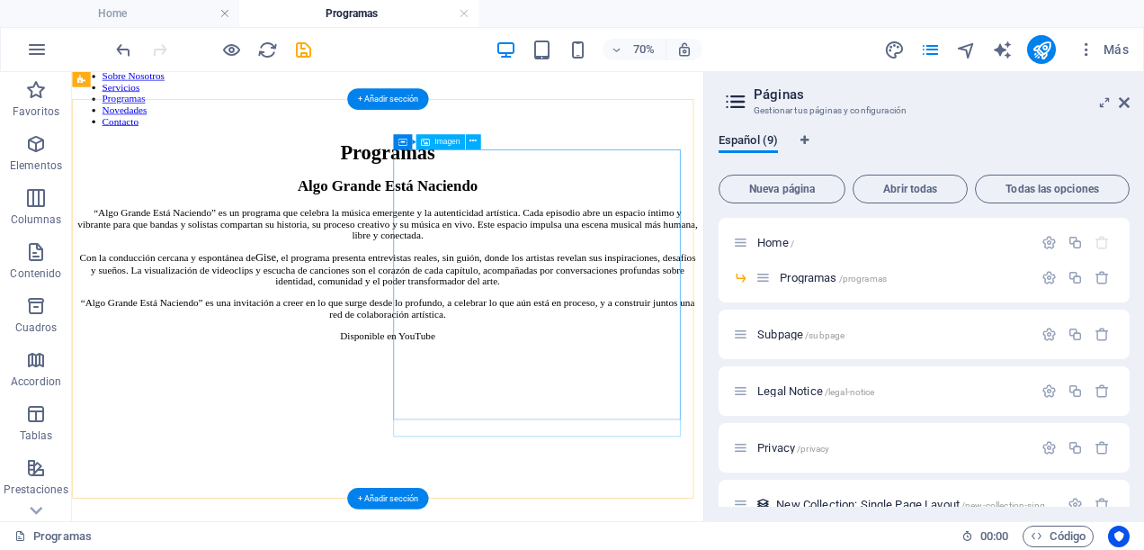
scroll to position [46, 0]
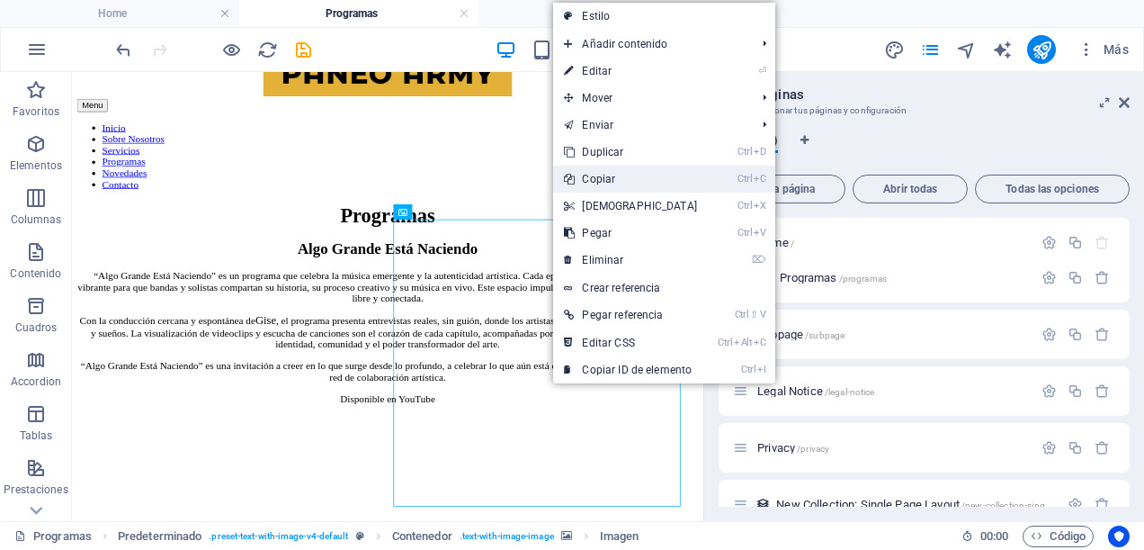
click at [605, 181] on link "Ctrl C Copiar" at bounding box center [630, 179] width 155 height 27
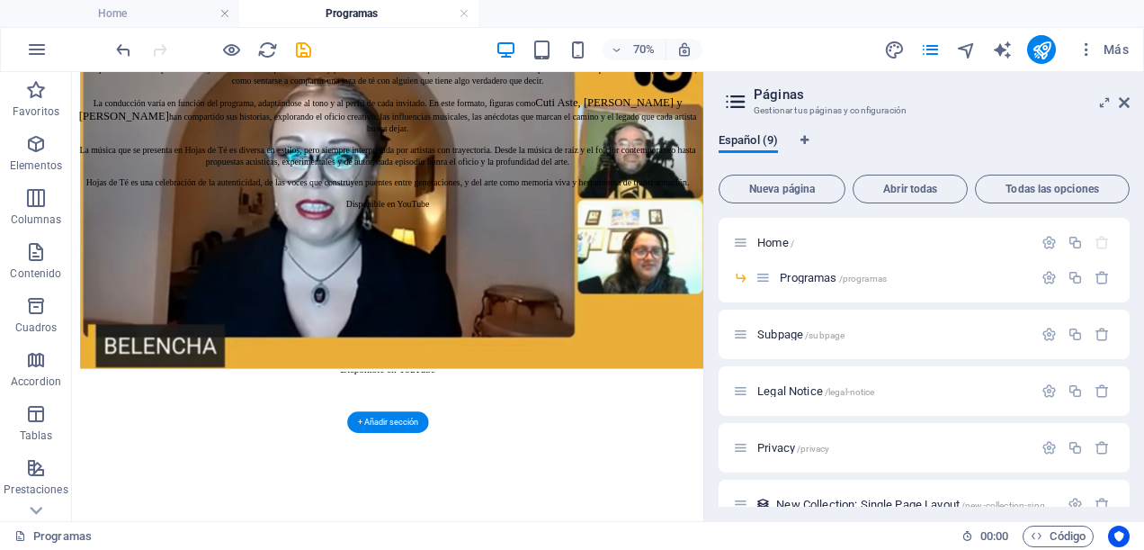
scroll to position [1306, 0]
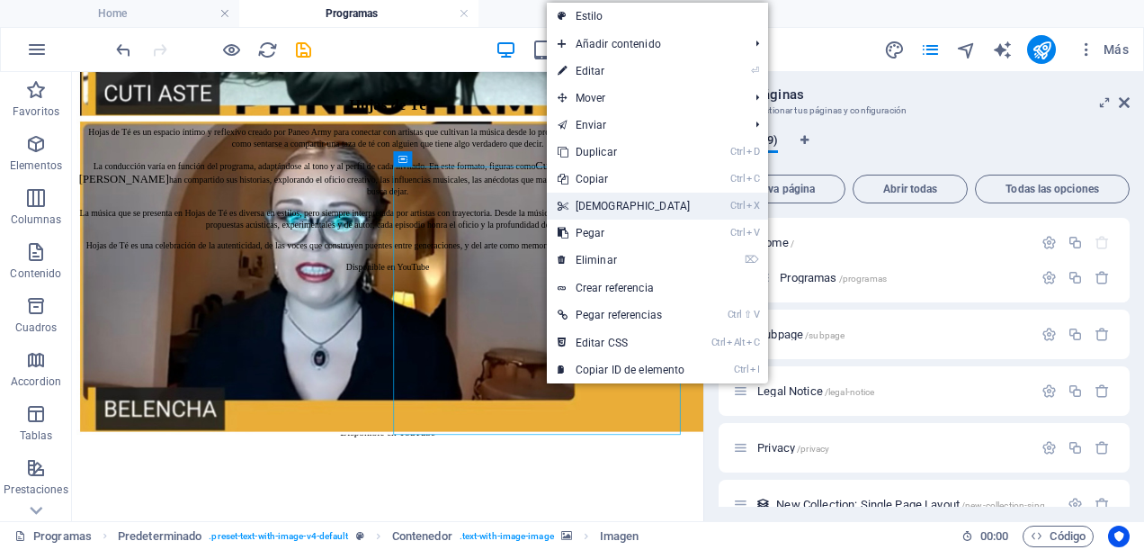
click at [600, 206] on link "Ctrl X Cortar" at bounding box center [624, 206] width 155 height 27
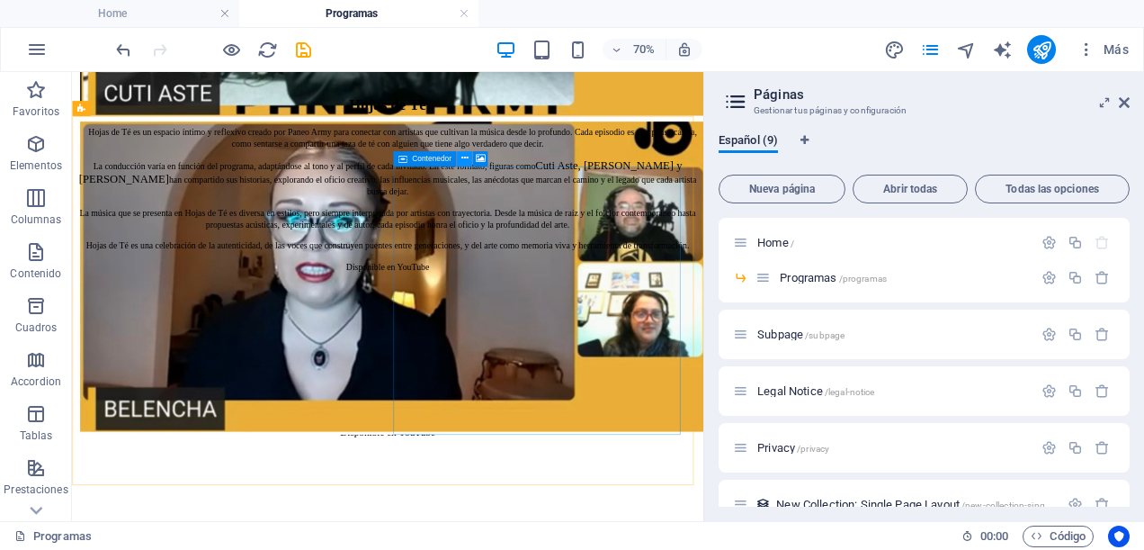
click at [462, 162] on icon at bounding box center [465, 158] width 7 height 13
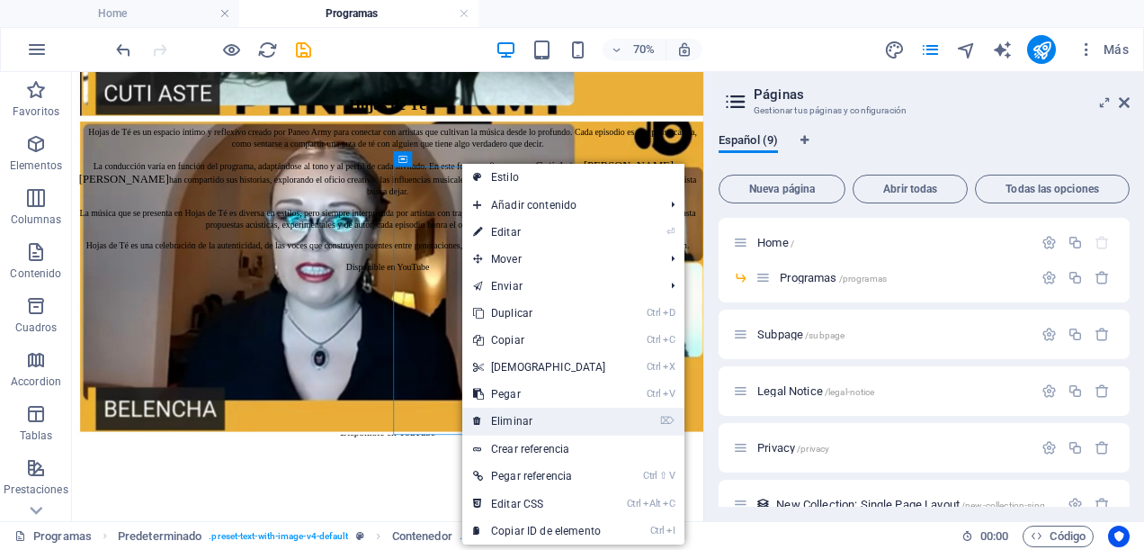
click at [516, 411] on link "⌦ Eliminar" at bounding box center [539, 421] width 155 height 27
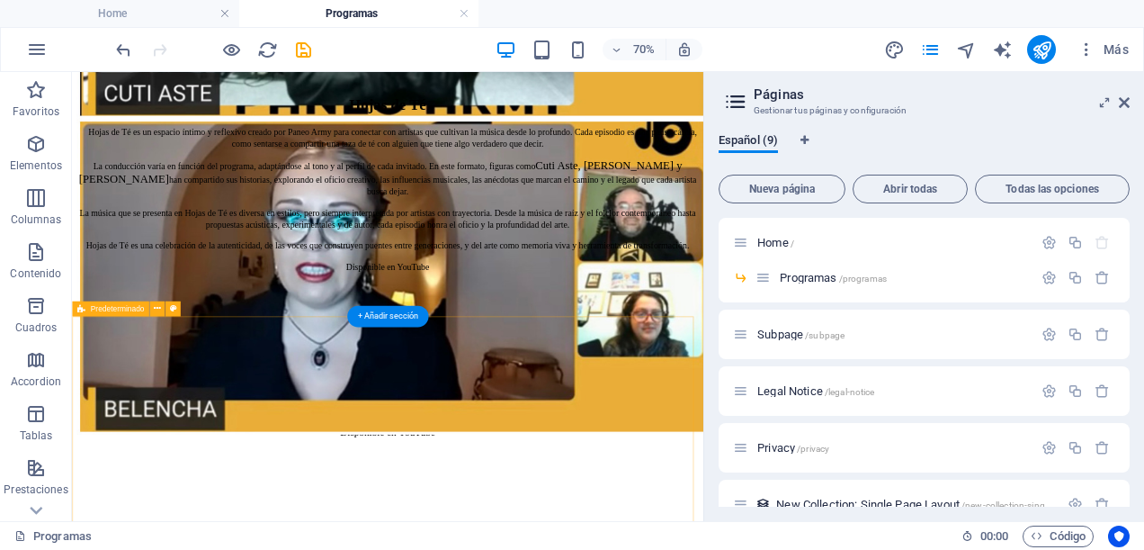
scroll to position [1216, 0]
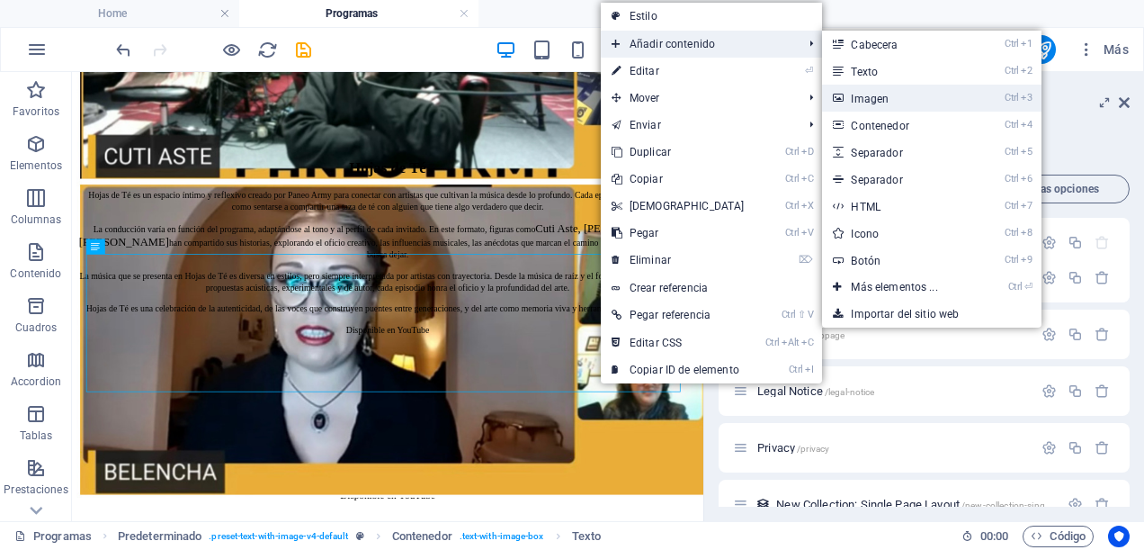
click at [870, 101] on link "Ctrl 3 Imagen" at bounding box center [897, 98] width 151 height 27
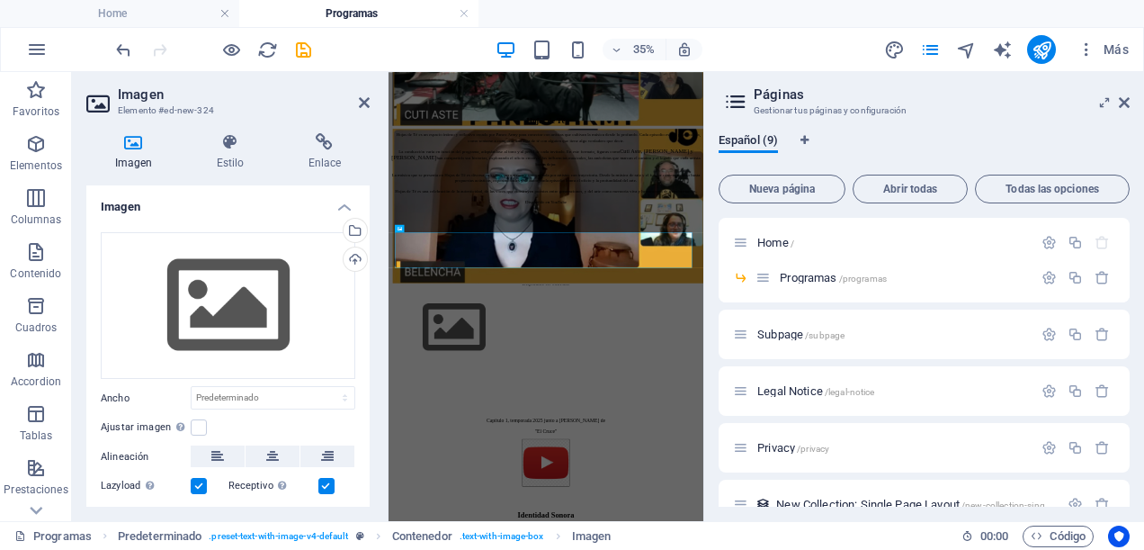
scroll to position [1215, 0]
click at [354, 255] on div "Cargar" at bounding box center [353, 260] width 27 height 27
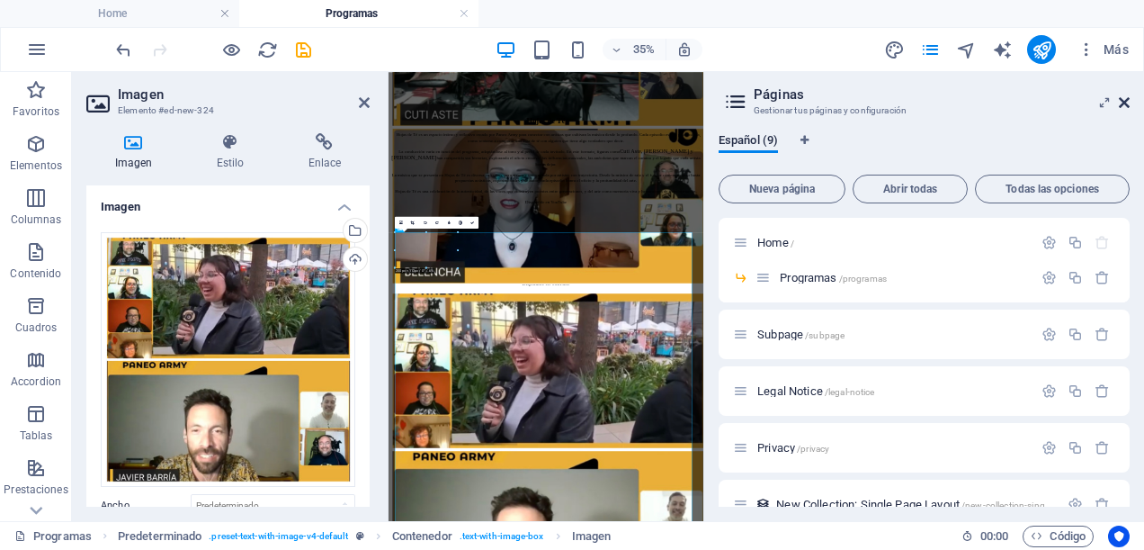
click at [0, 0] on icon at bounding box center [0, 0] width 0 height 0
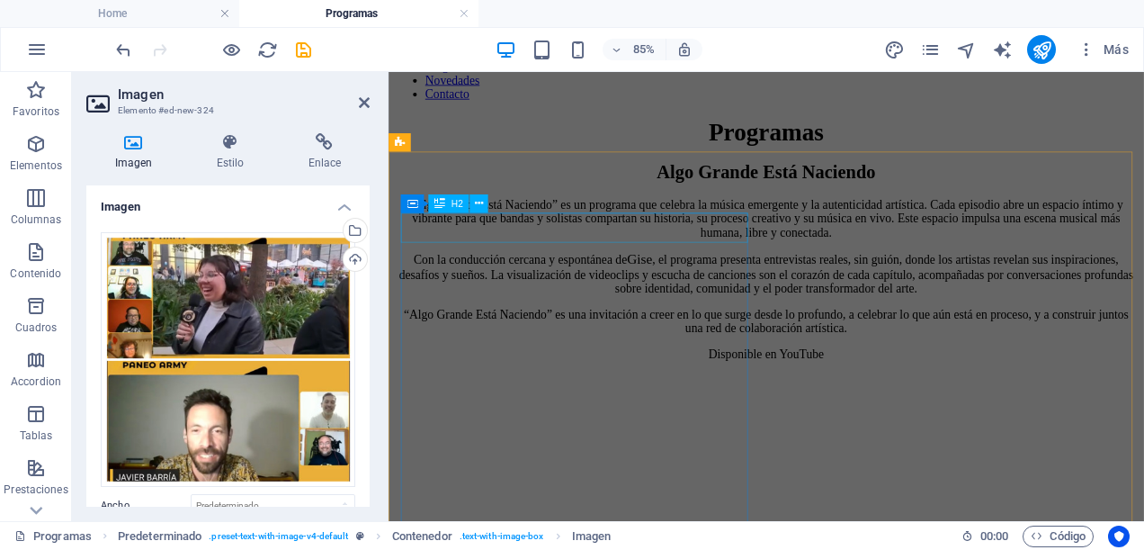
scroll to position [90, 0]
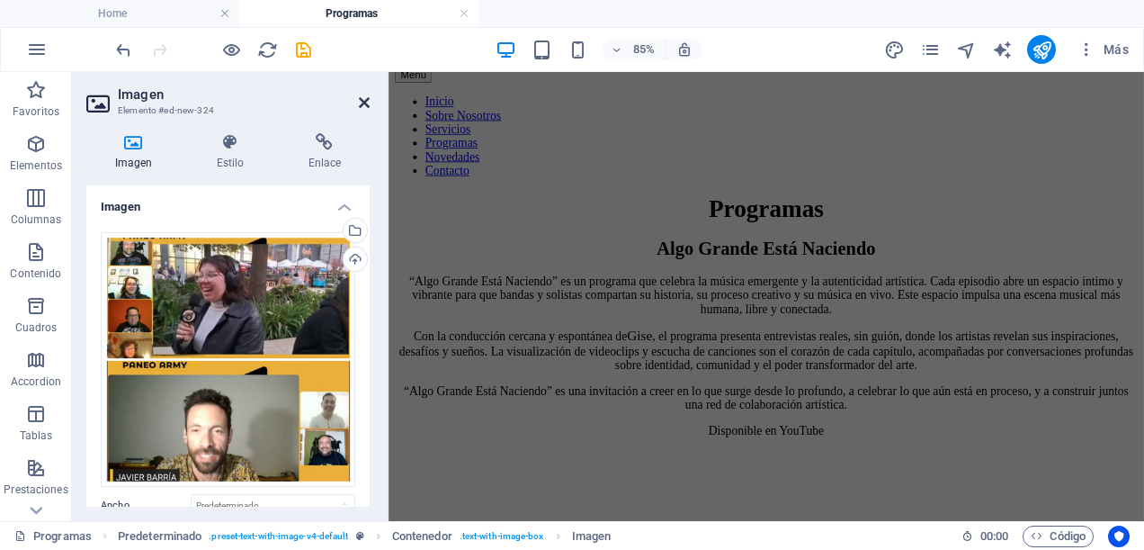
click at [363, 101] on icon at bounding box center [364, 102] width 11 height 14
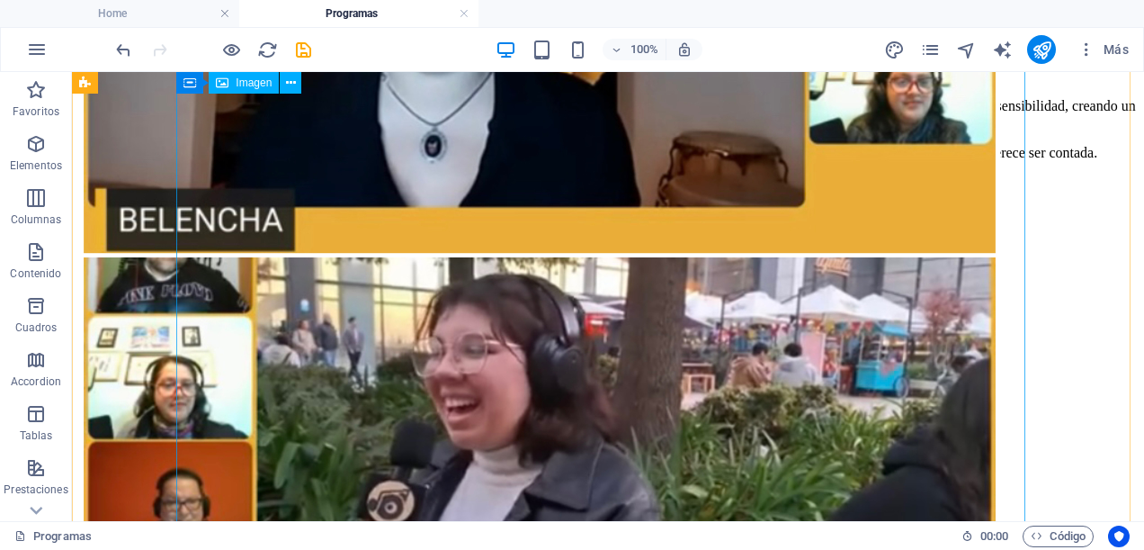
scroll to position [1710, 0]
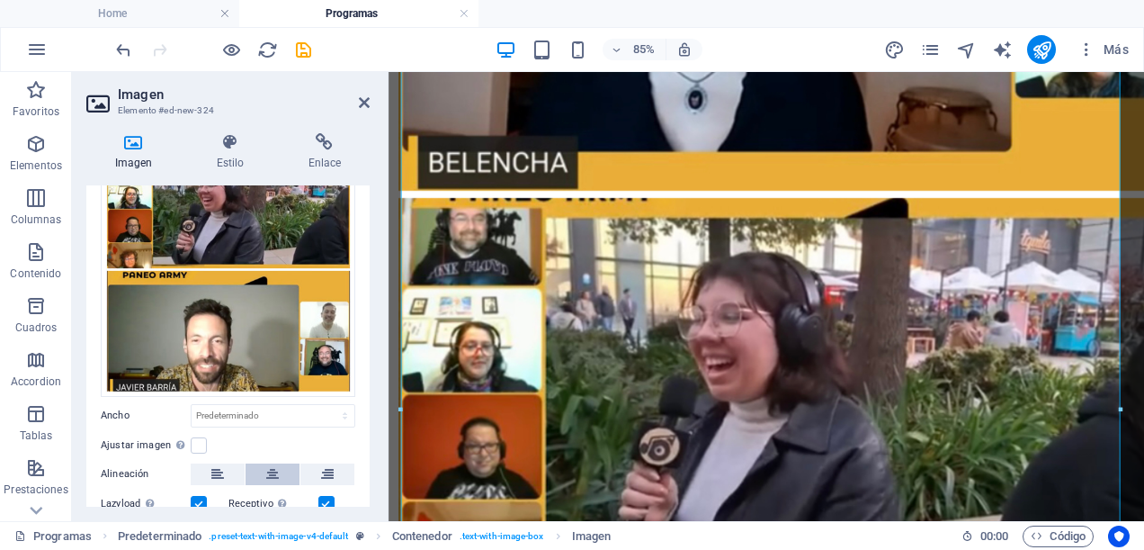
scroll to position [180, 0]
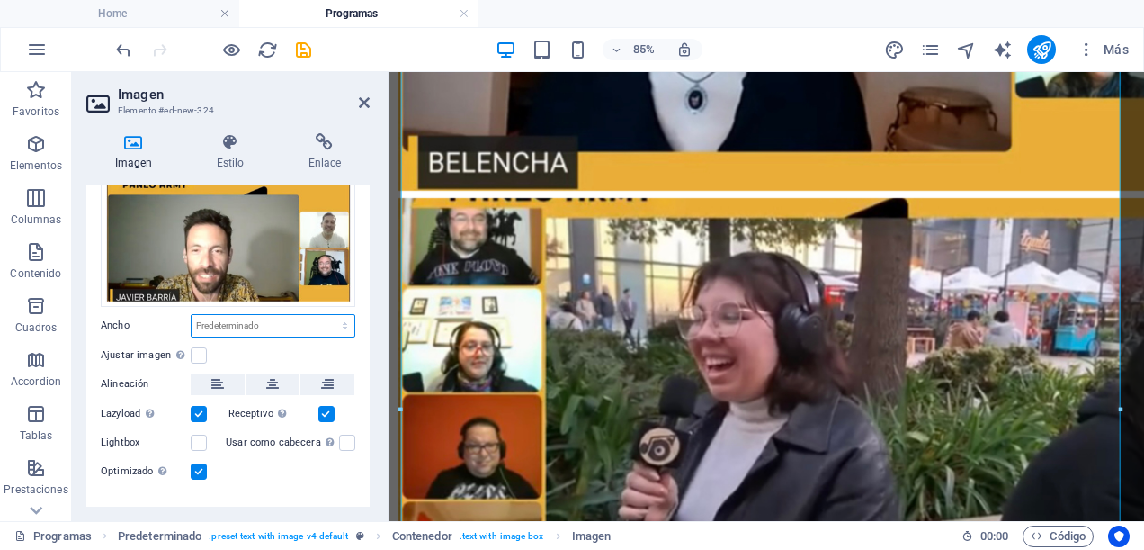
click at [336, 318] on select "Predeterminado automático px rem % em vh vw" at bounding box center [273, 326] width 163 height 22
select select "px"
click at [326, 315] on select "Predeterminado automático px rem % em vh vw" at bounding box center [273, 326] width 163 height 22
type input "941"
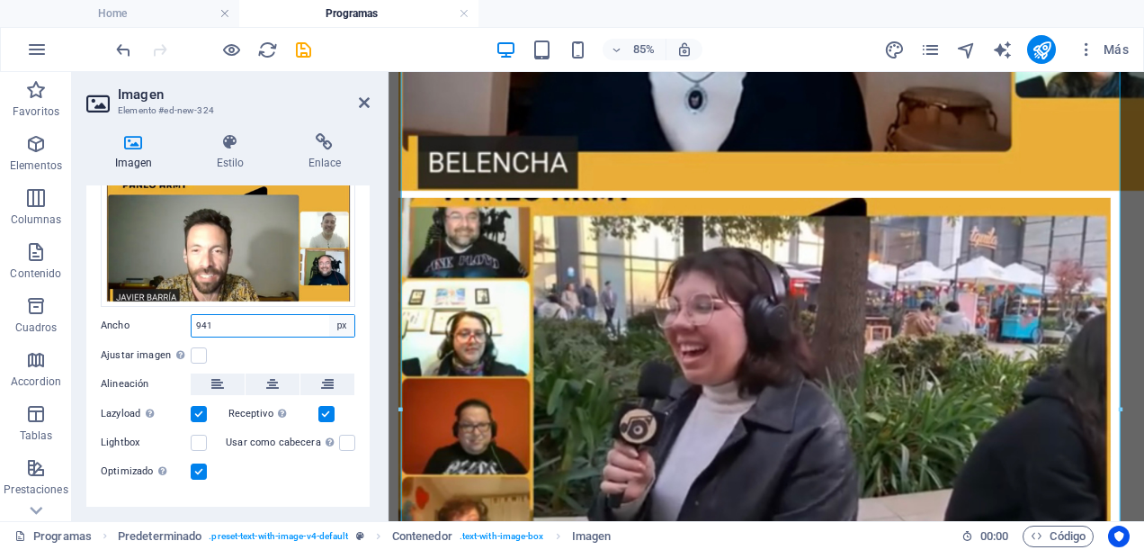
click at [346, 320] on select "Predeterminado automático px rem % em vh vw" at bounding box center [341, 326] width 25 height 22
select select "%"
click at [329, 315] on select "Predeterminado automático px rem % em vh vw" at bounding box center [341, 326] width 25 height 22
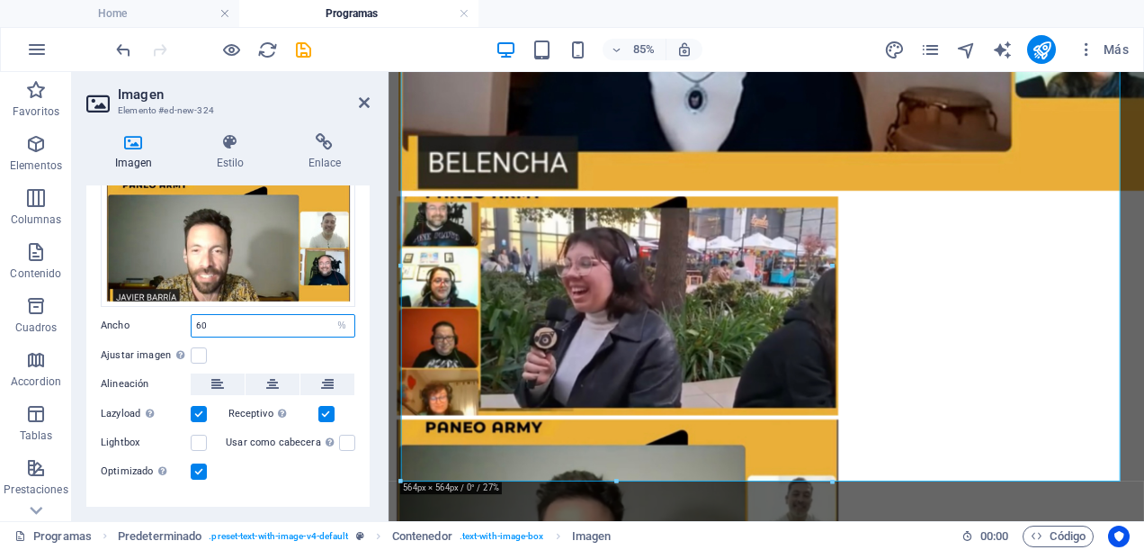
type input "60"
click at [329, 345] on div "Ajustar imagen Ajustar imagen automáticamente a un ancho y alto fijo" at bounding box center [228, 356] width 255 height 22
click at [270, 375] on icon at bounding box center [272, 384] width 13 height 22
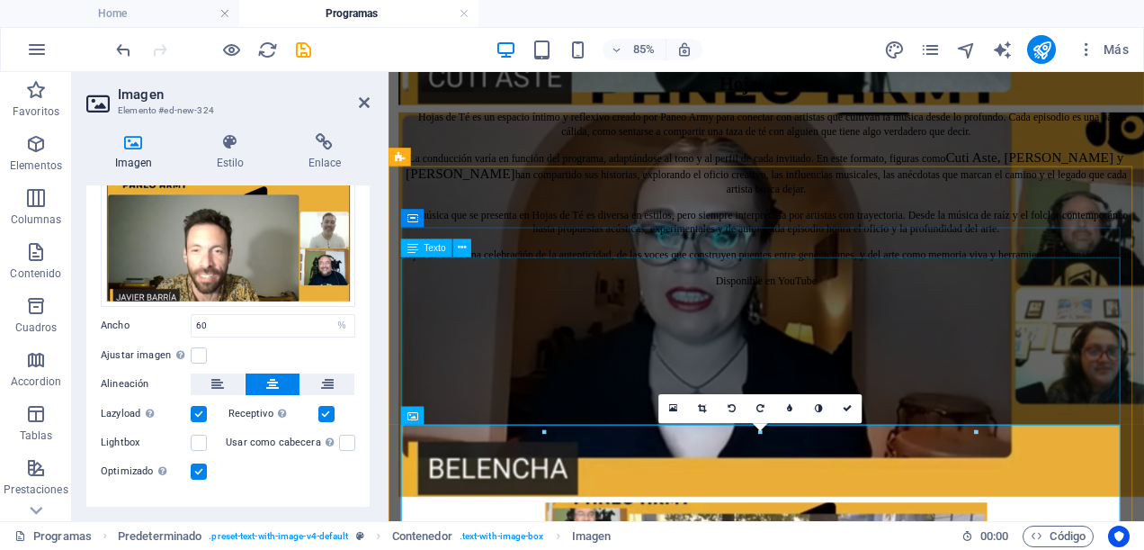
scroll to position [1248, 0]
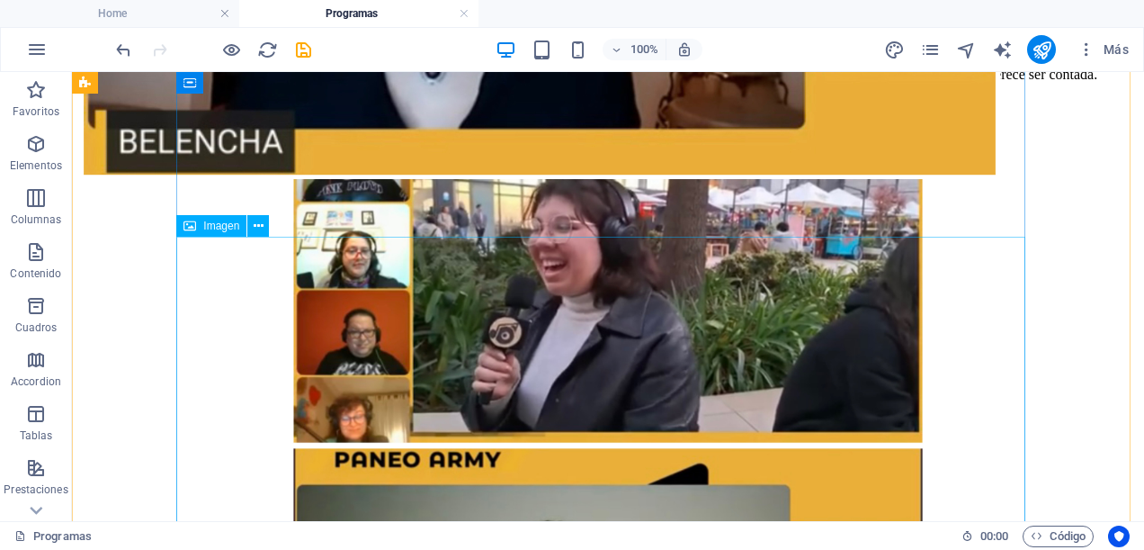
scroll to position [1518, 0]
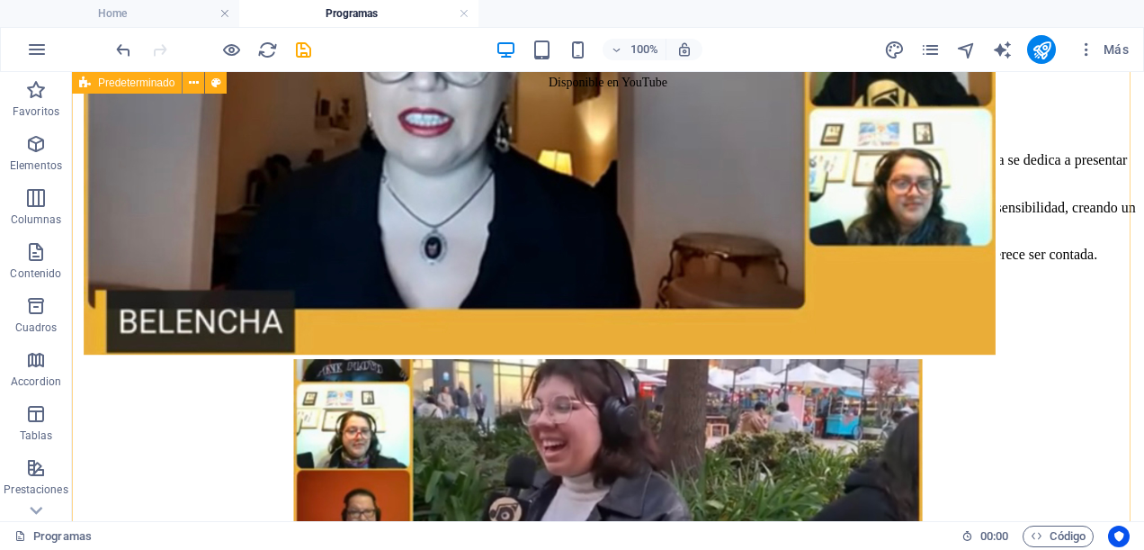
click at [1029, 345] on div "Te Doy Una Canción En Paneo Army celebramos los espacios que impulsan la música…" at bounding box center [608, 527] width 1058 height 839
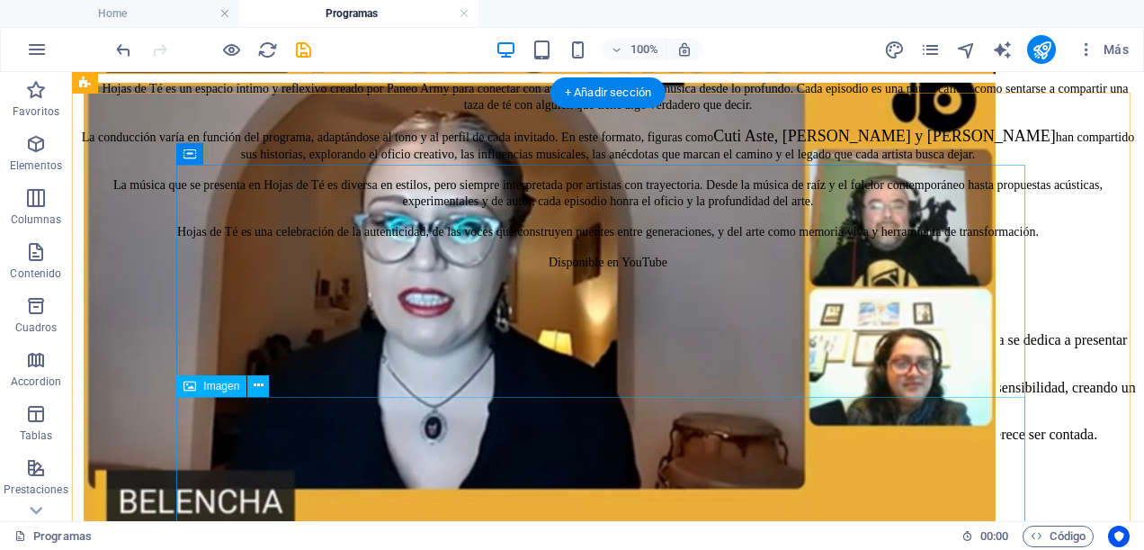
scroll to position [1248, 0]
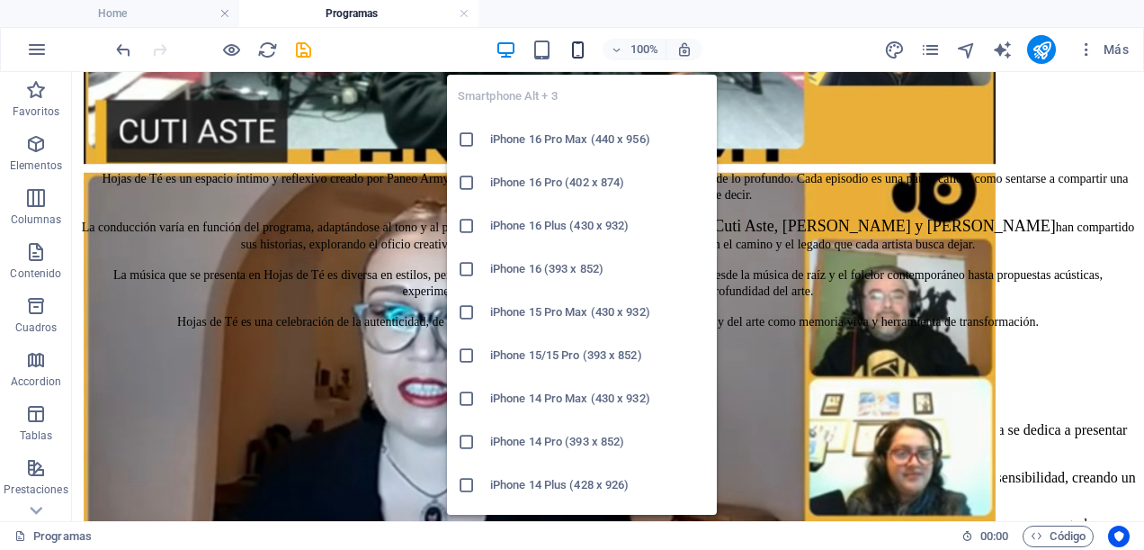
click at [585, 43] on icon "button" at bounding box center [578, 50] width 21 height 21
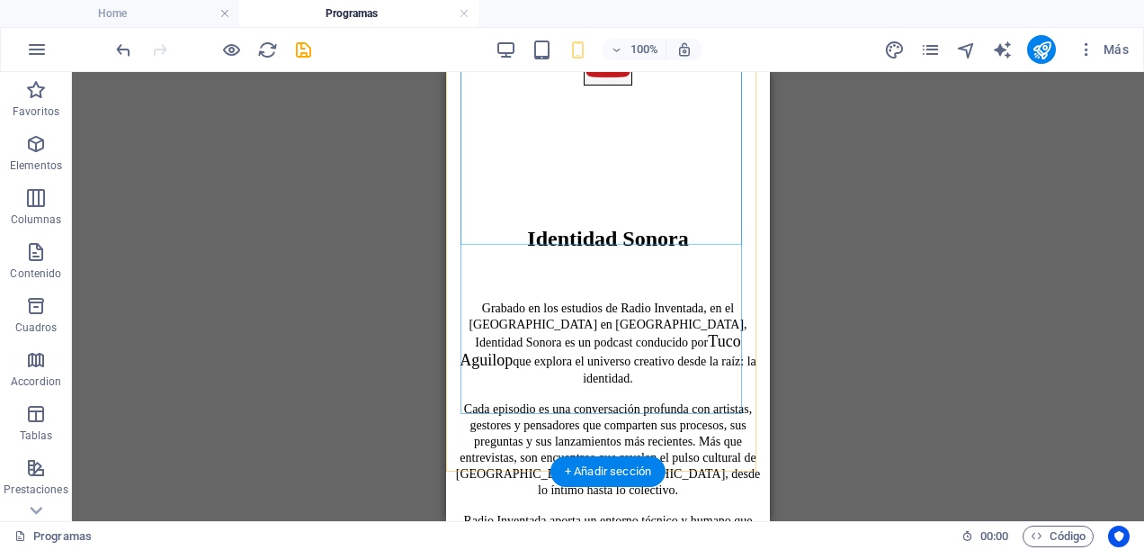
scroll to position [2868, 0]
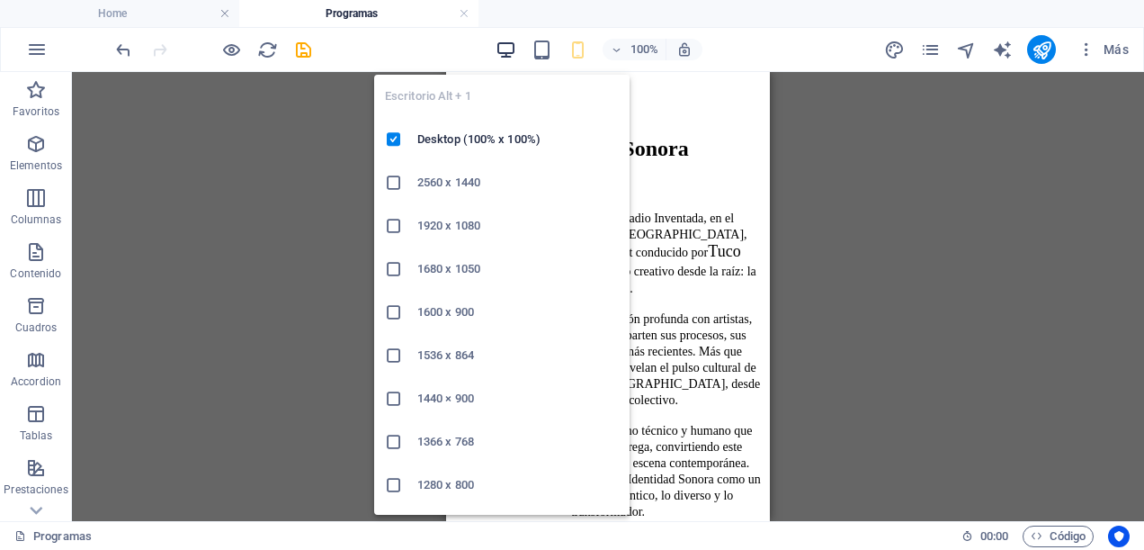
click at [510, 40] on icon "button" at bounding box center [506, 50] width 21 height 21
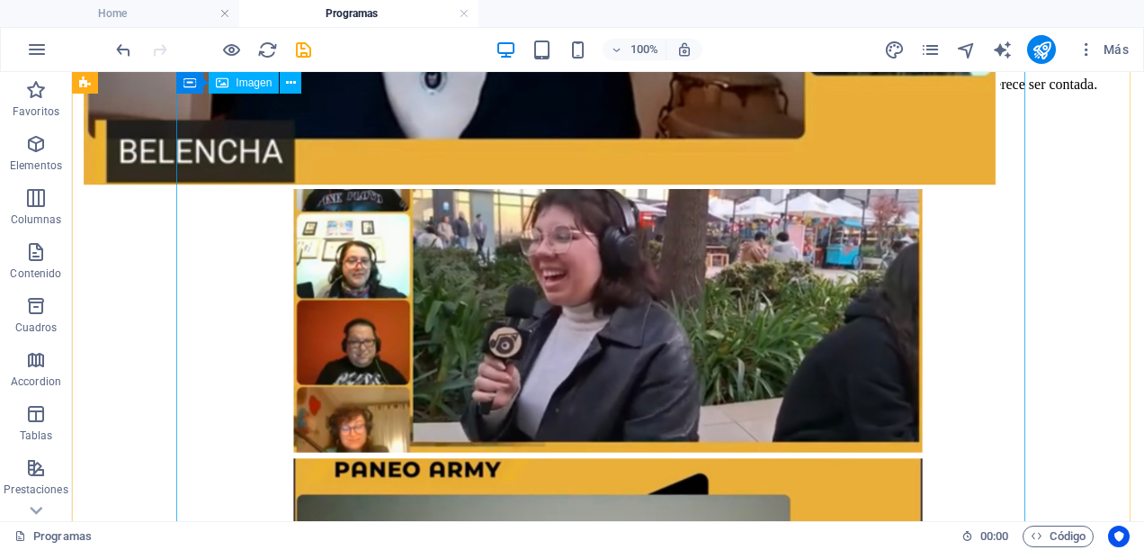
scroll to position [1508, 0]
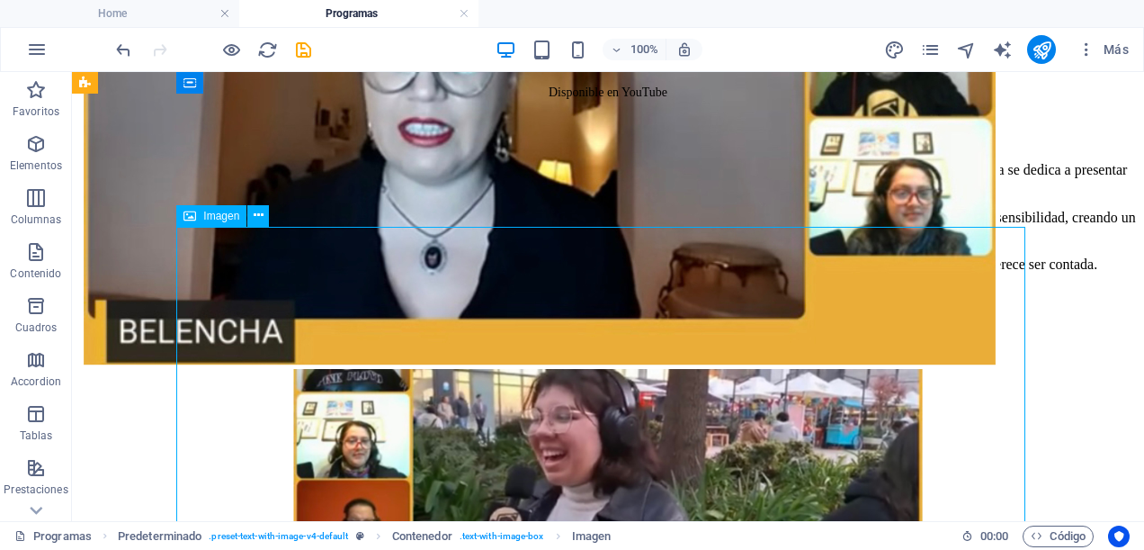
select select "%"
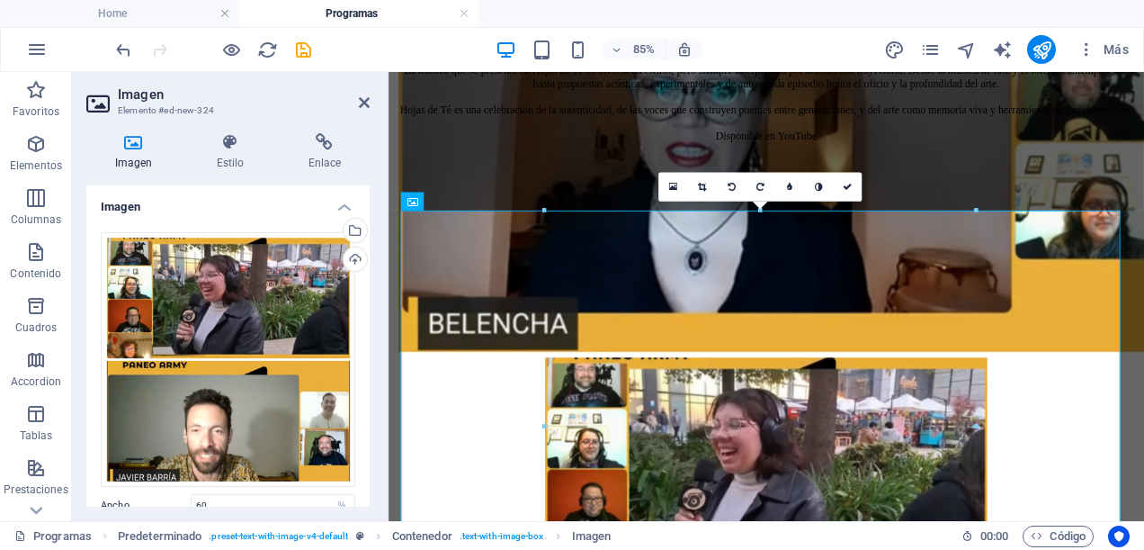
scroll to position [180, 0]
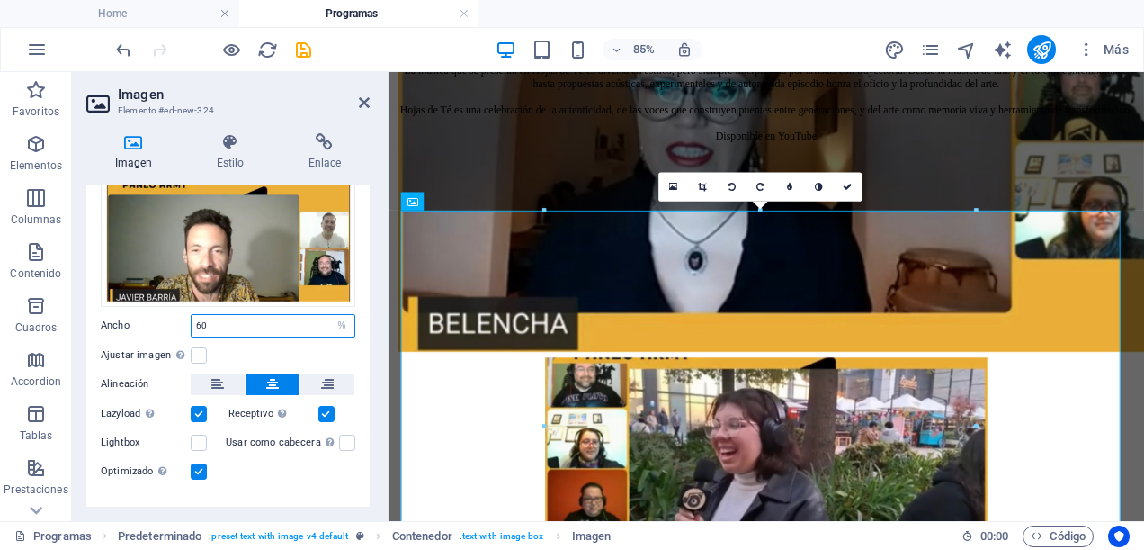
click at [265, 324] on input "60" at bounding box center [273, 326] width 163 height 22
type input "6"
type input "80"
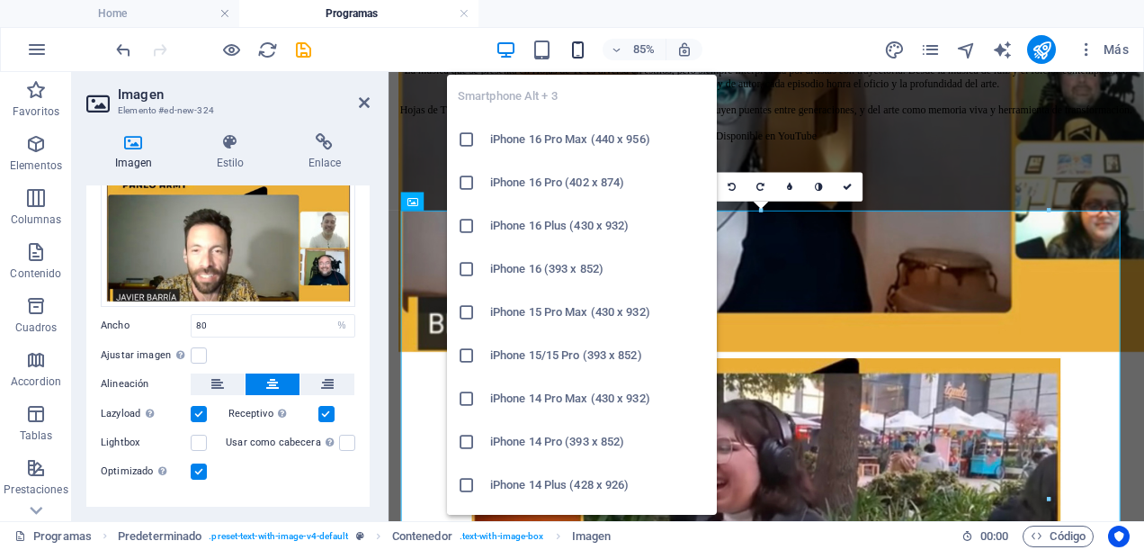
click at [581, 54] on icon "button" at bounding box center [578, 50] width 21 height 21
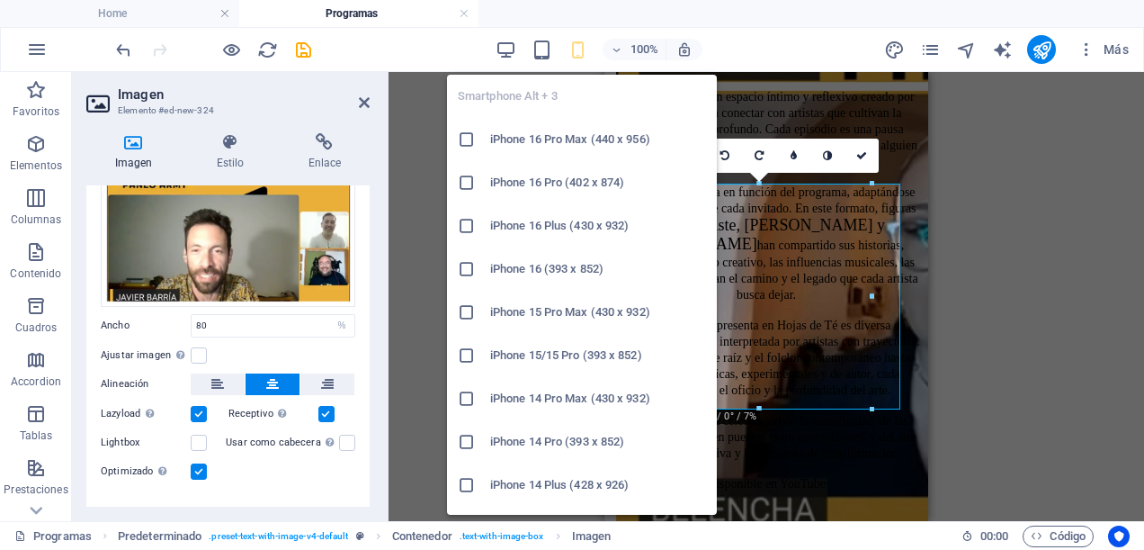
scroll to position [2929, 0]
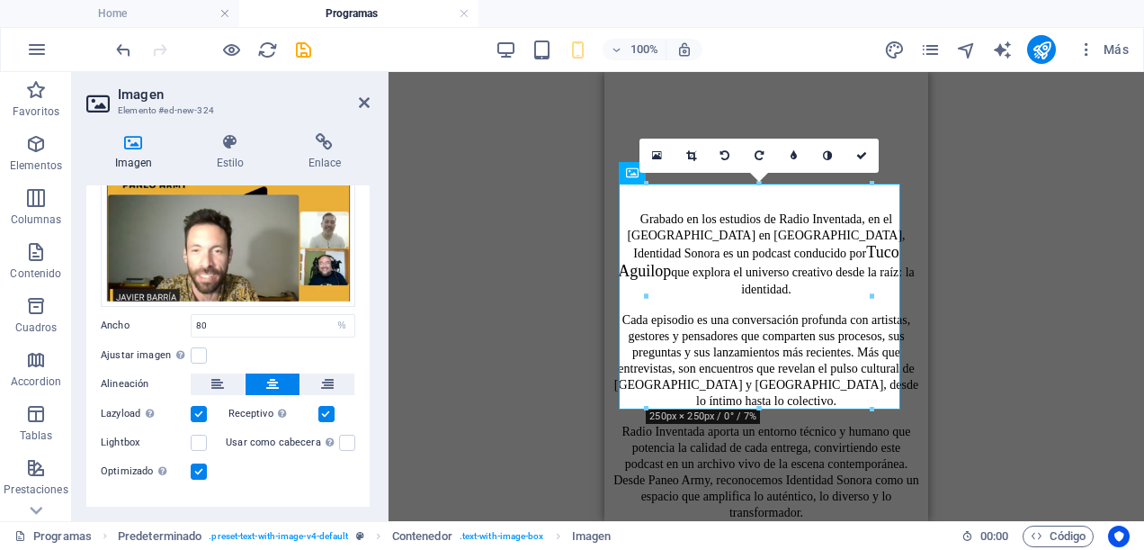
click at [1005, 228] on div "H1 Predeterminado Contenedor Menú Imagen Contenedor Predeterminado Texto Predet…" at bounding box center [767, 296] width 756 height 449
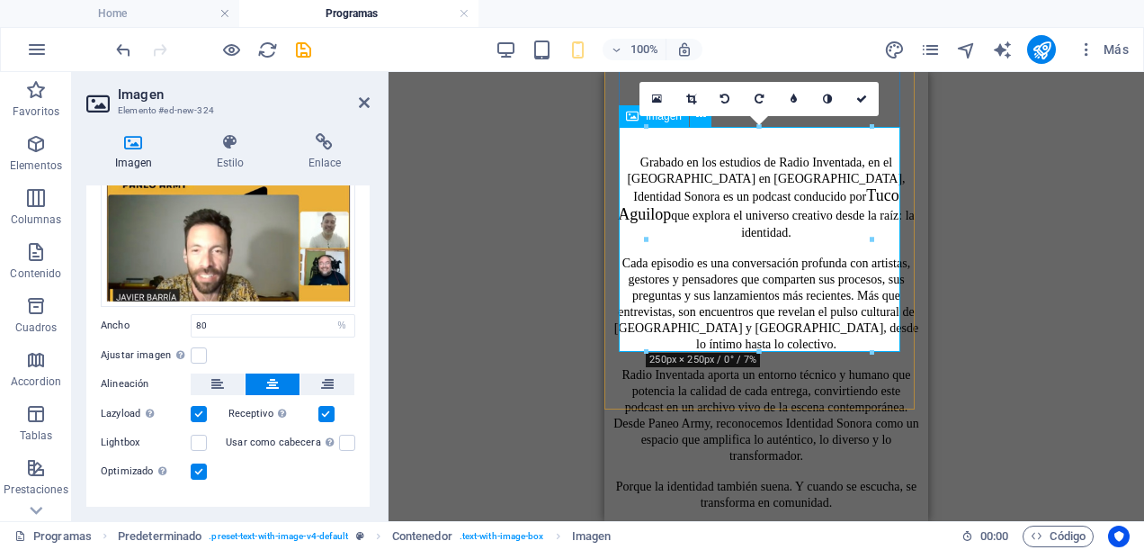
scroll to position [3075, 0]
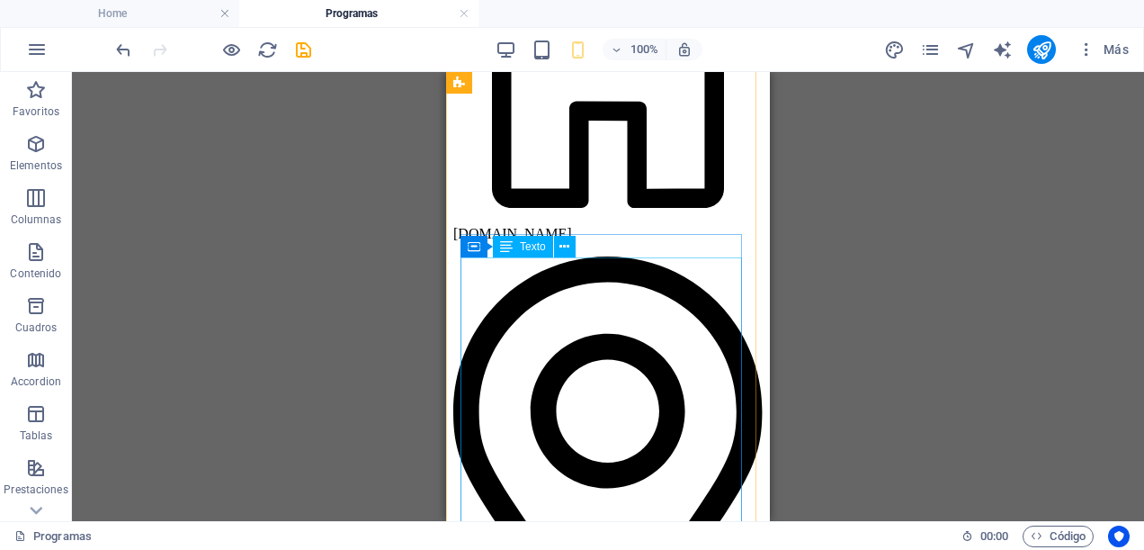
scroll to position [3363, 0]
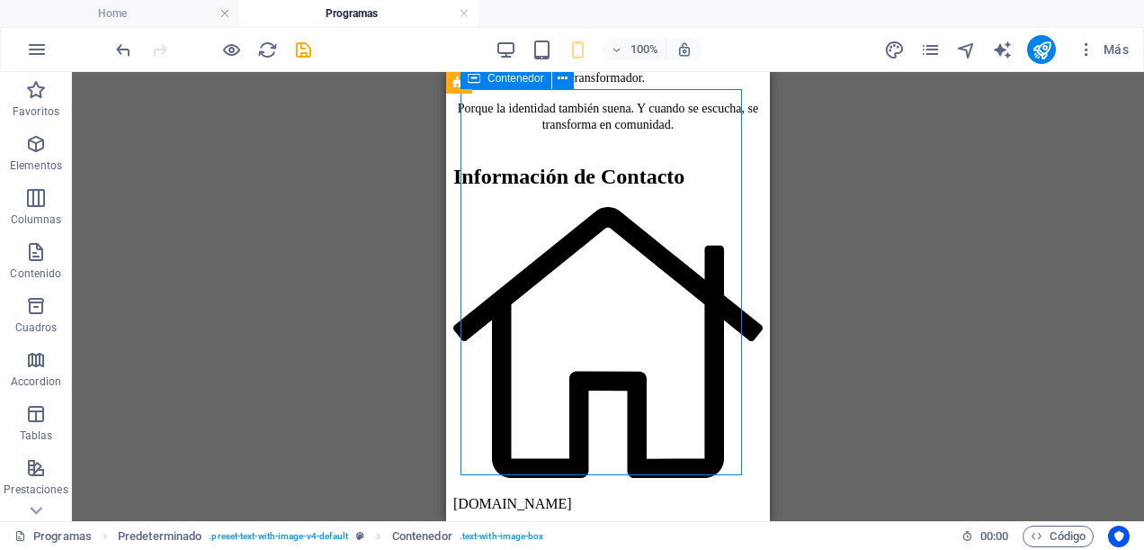
select select "px"
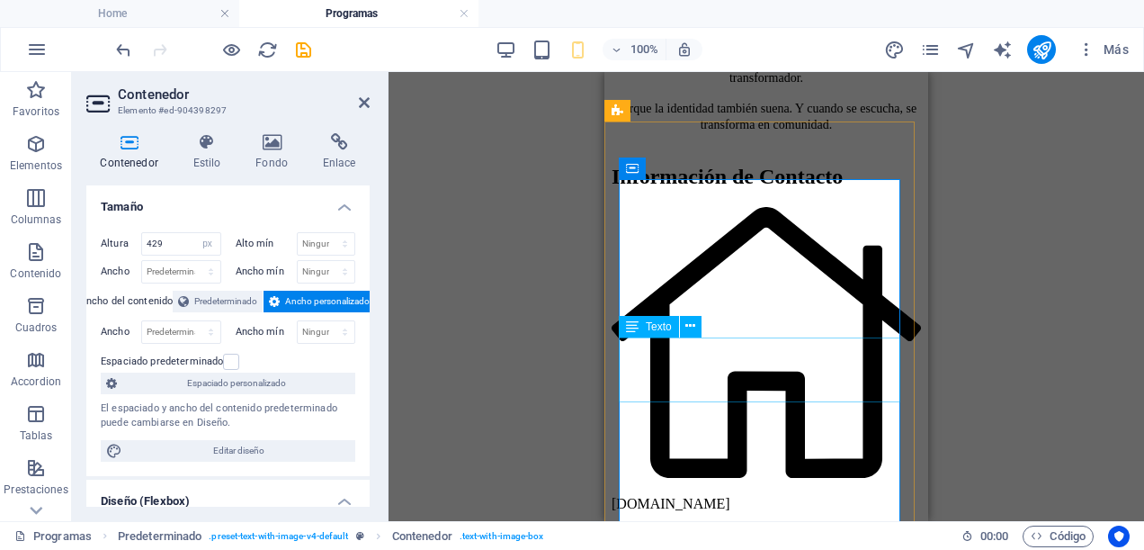
scroll to position [3453, 0]
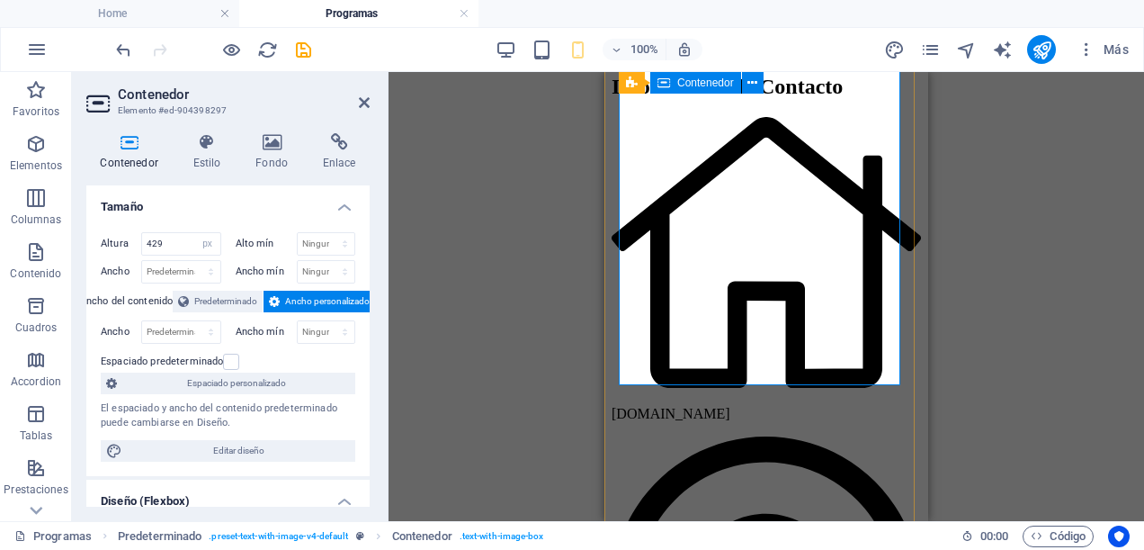
click at [957, 360] on div "Arrastra aquí para reemplazar el contenido existente. Si quieres crear un eleme…" at bounding box center [767, 296] width 756 height 449
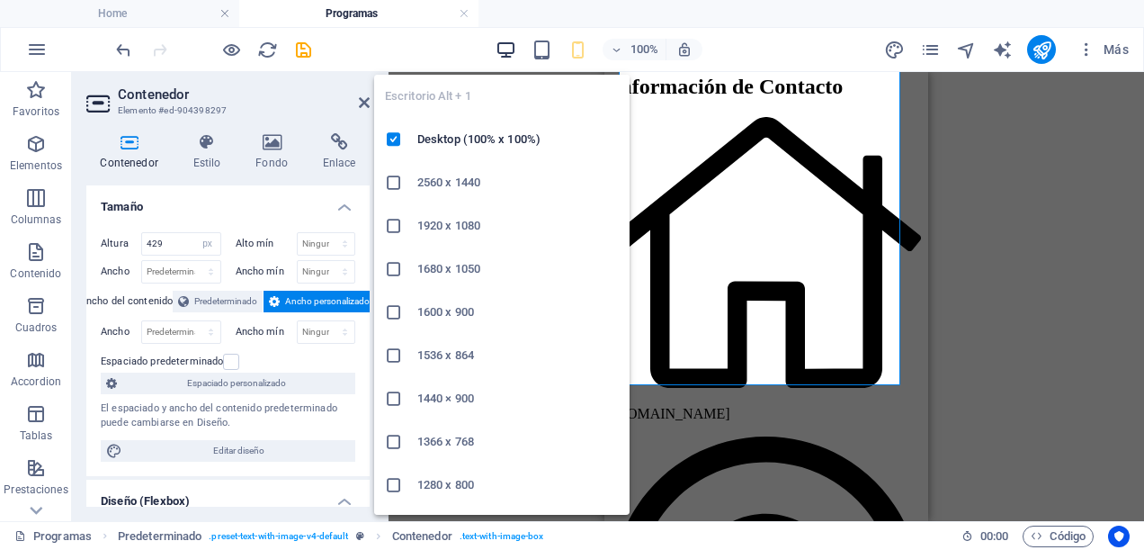
click at [499, 49] on icon "button" at bounding box center [506, 50] width 21 height 21
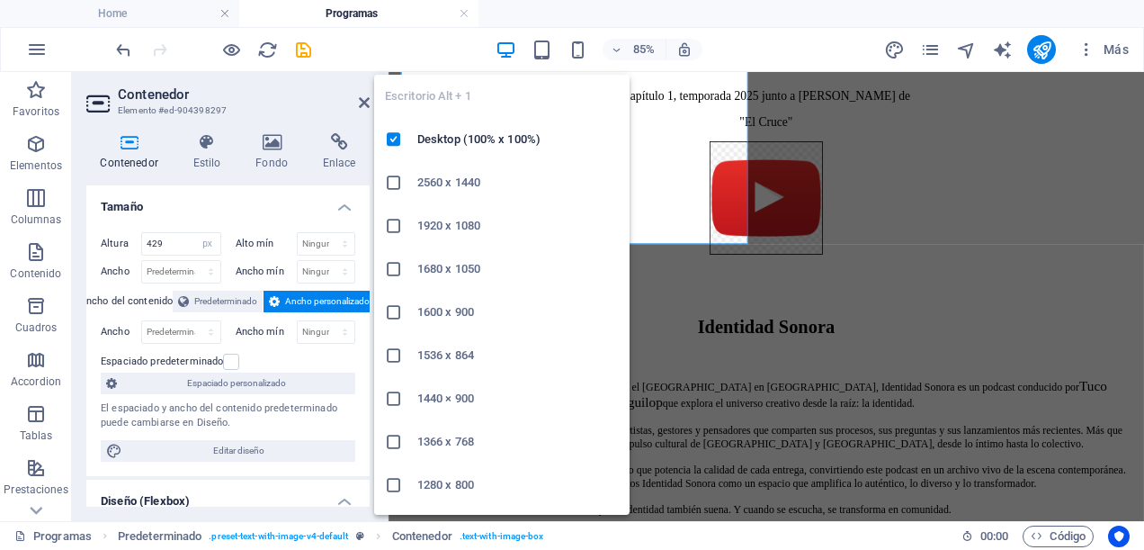
scroll to position [2676, 0]
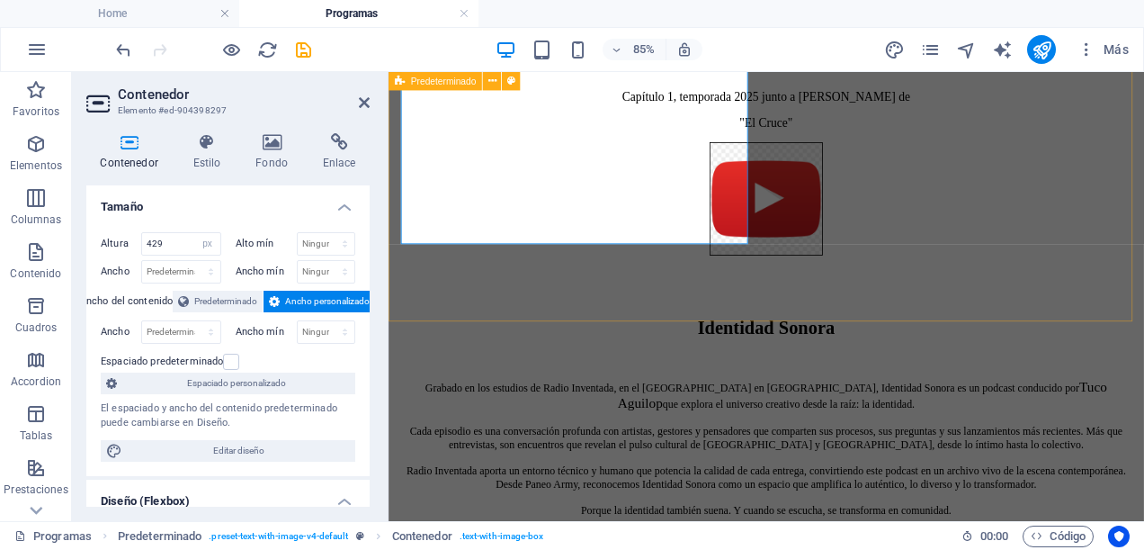
click at [821, 311] on div "Capítulo 1, temporada 2025 junto a [PERSON_NAME] de "El Cruce" Identidad Sonora…" at bounding box center [833, 268] width 875 height 655
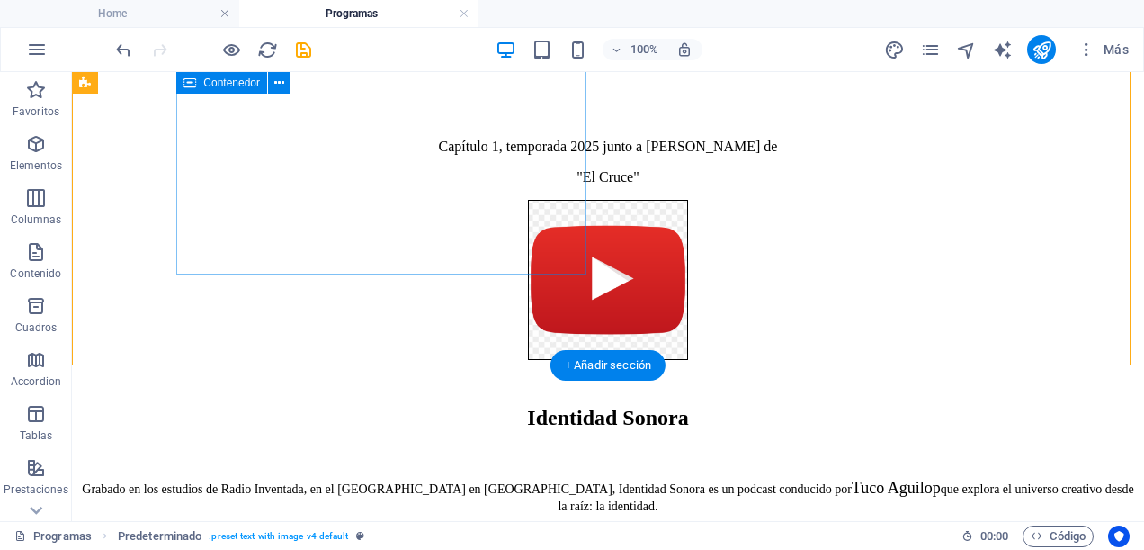
click at [512, 252] on div "Capítulo 1, temporada 2025 junto a Felipe Toro de "El Cruce"" at bounding box center [608, 179] width 1058 height 386
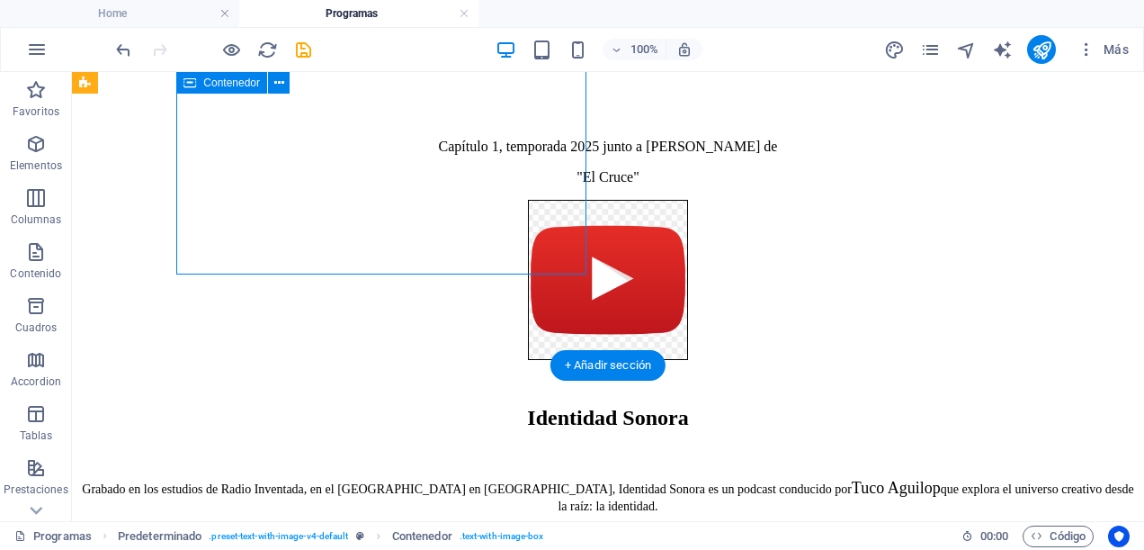
click at [512, 252] on div "Capítulo 1, temporada 2025 junto a Felipe Toro de "El Cruce"" at bounding box center [608, 179] width 1058 height 386
select select "px"
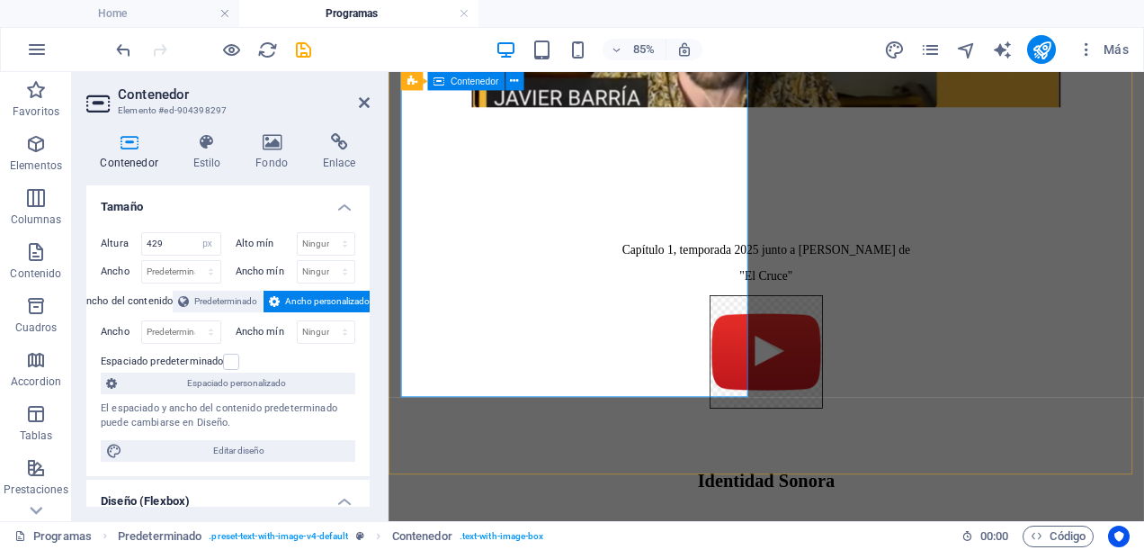
scroll to position [2586, 0]
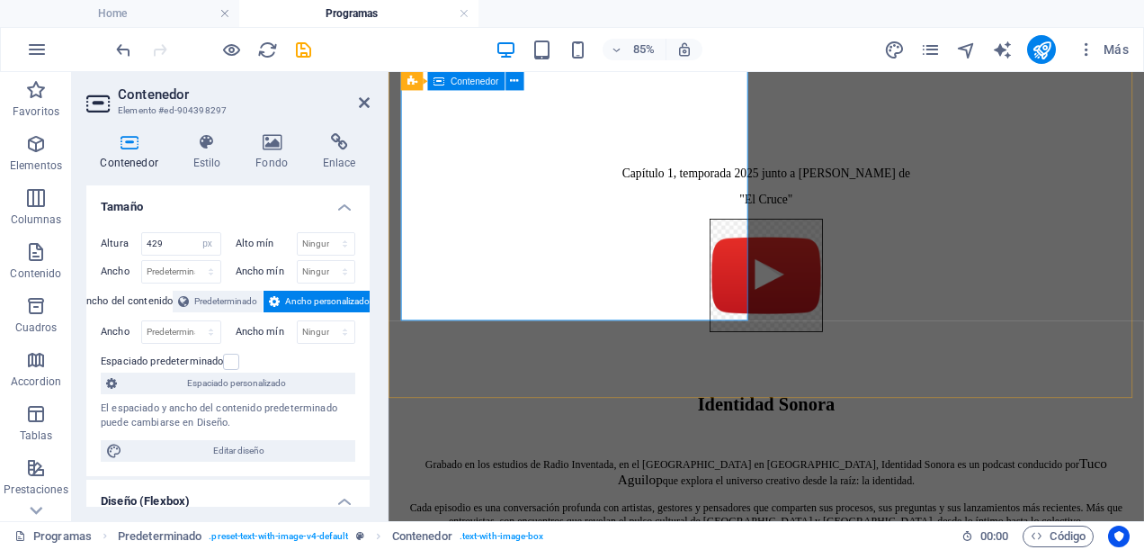
click at [669, 343] on div "Capítulo 1, temporada 2025 junto a Felipe Toro de "El Cruce"" at bounding box center [833, 224] width 875 height 386
click at [943, 413] on div "Capítulo 1, temporada 2025 junto a [PERSON_NAME] de "El Cruce" Identidad Sonora…" at bounding box center [833, 358] width 875 height 655
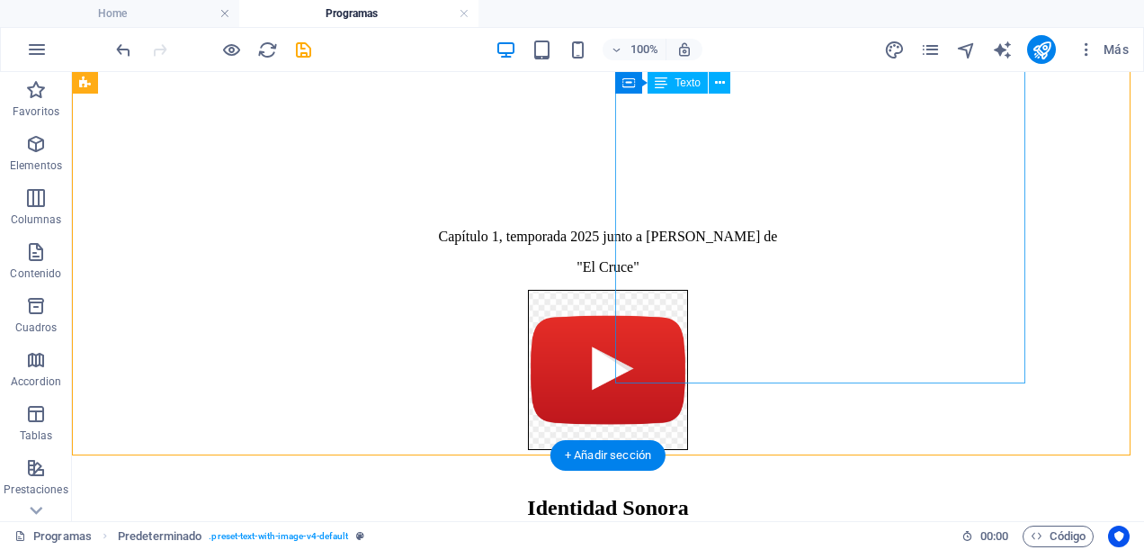
scroll to position [2778, 0]
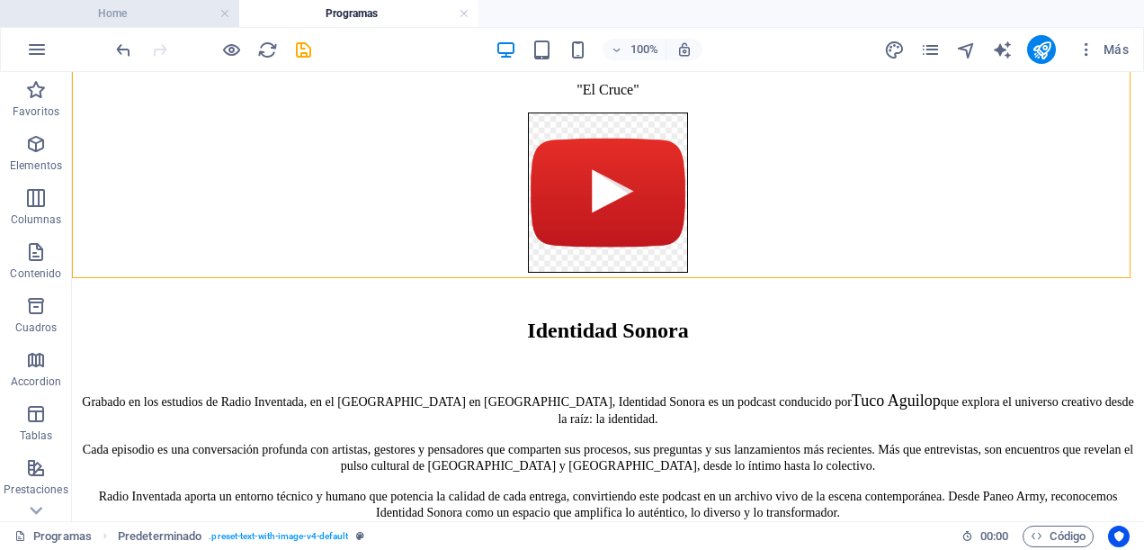
drag, startPoint x: 145, startPoint y: 13, endPoint x: 176, endPoint y: 76, distance: 70.4
click at [145, 13] on h4 "Home" at bounding box center [119, 14] width 239 height 20
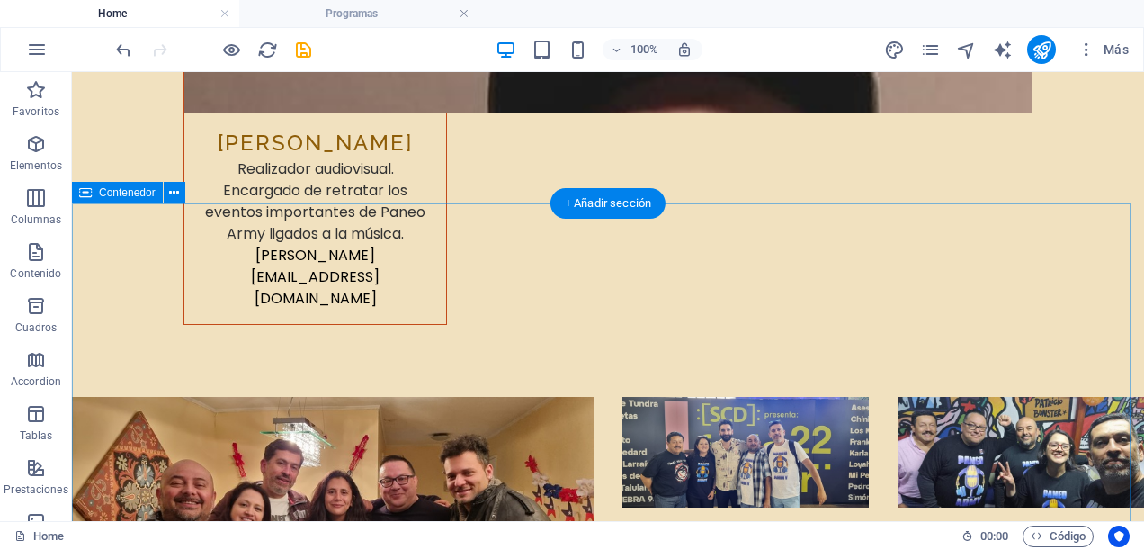
scroll to position [9627, 0]
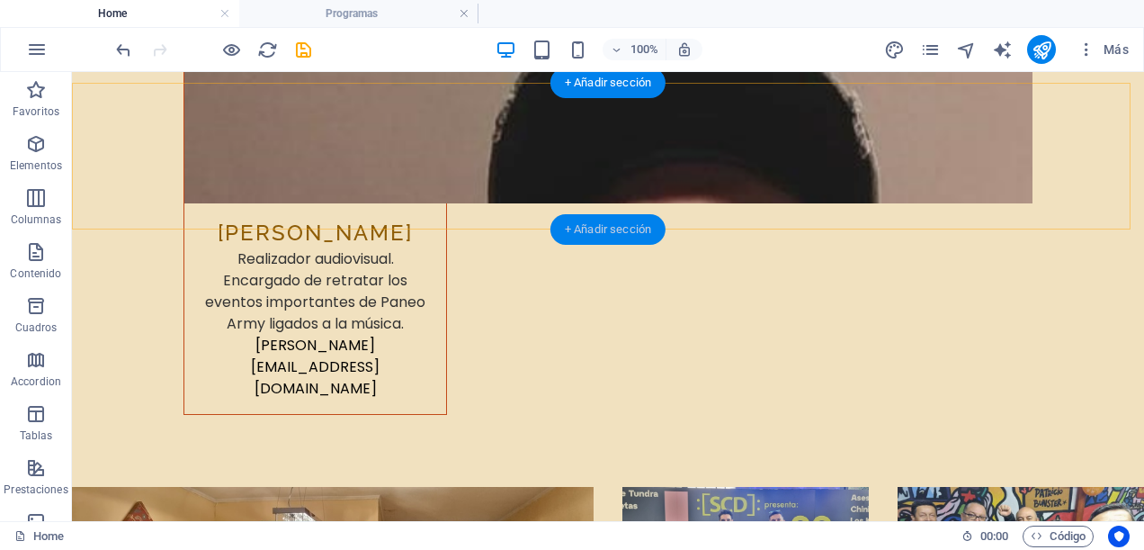
click at [606, 230] on div "+ Añadir sección" at bounding box center [608, 229] width 115 height 31
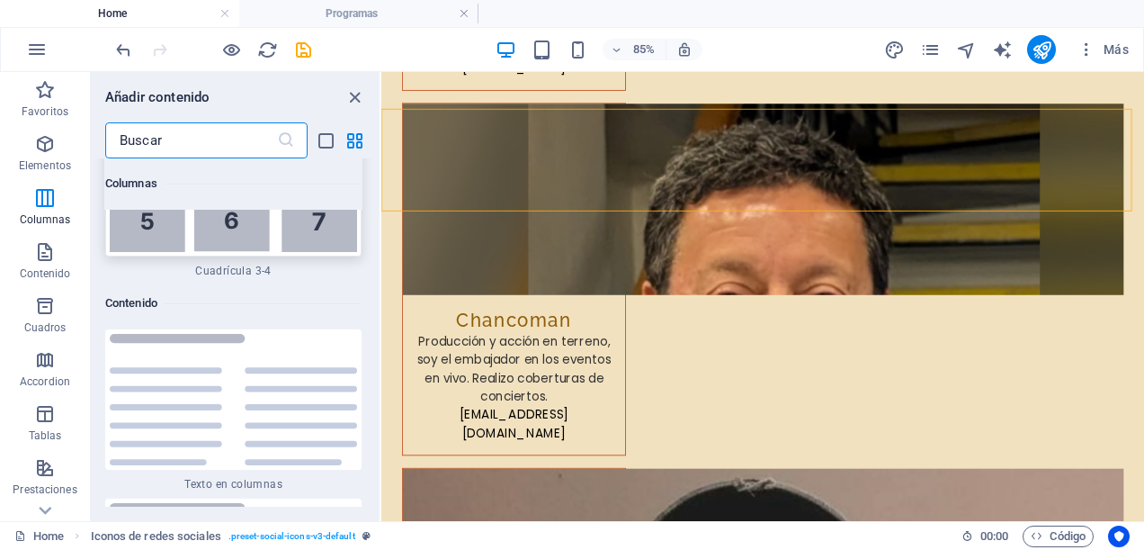
scroll to position [6075, 0]
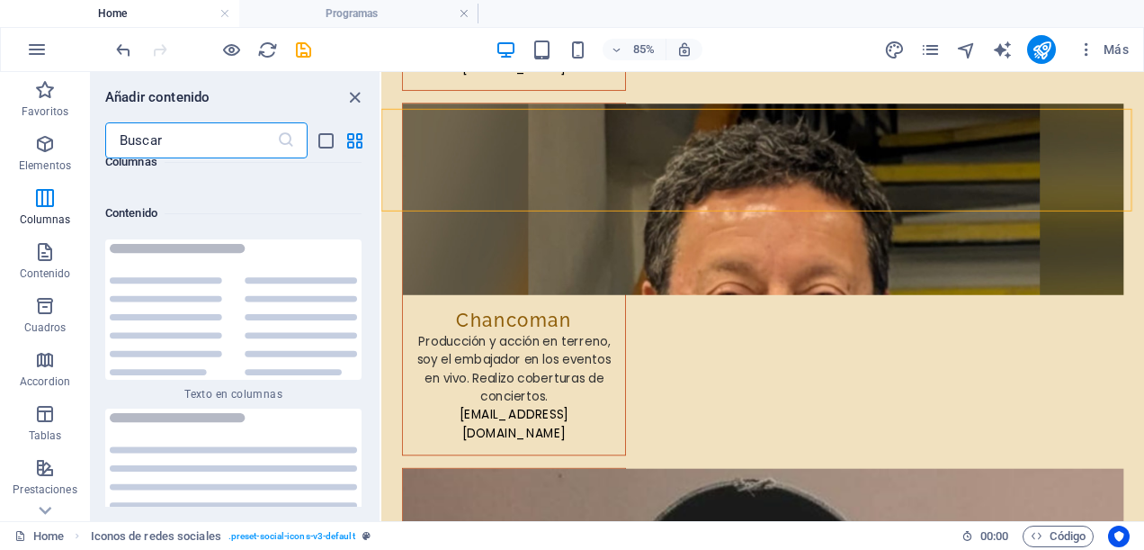
click at [197, 146] on input "text" at bounding box center [191, 140] width 172 height 36
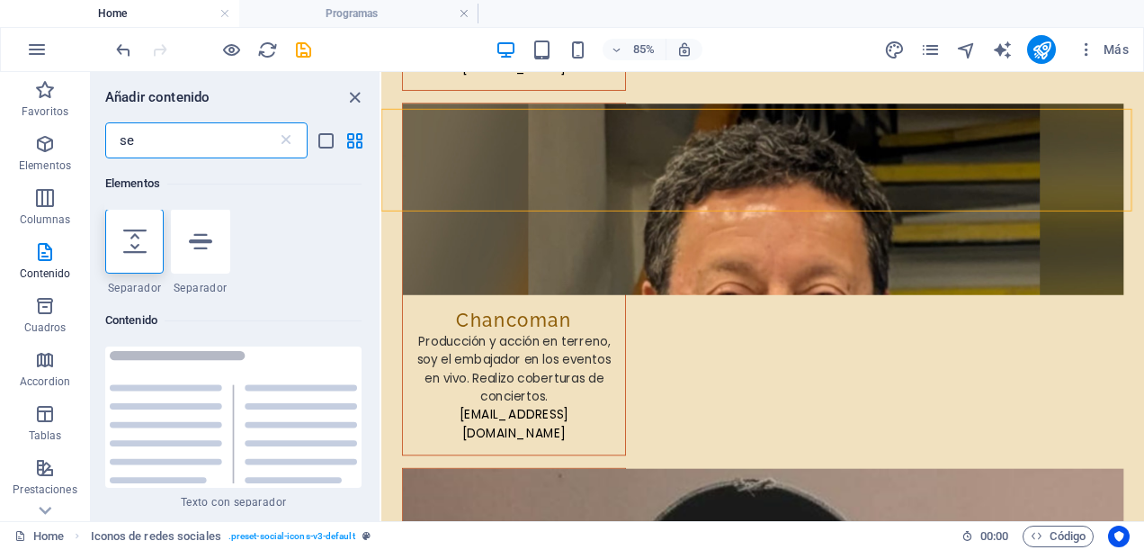
scroll to position [0, 0]
type input "se"
click at [204, 248] on icon at bounding box center [200, 241] width 23 height 23
select select "%"
select select "px"
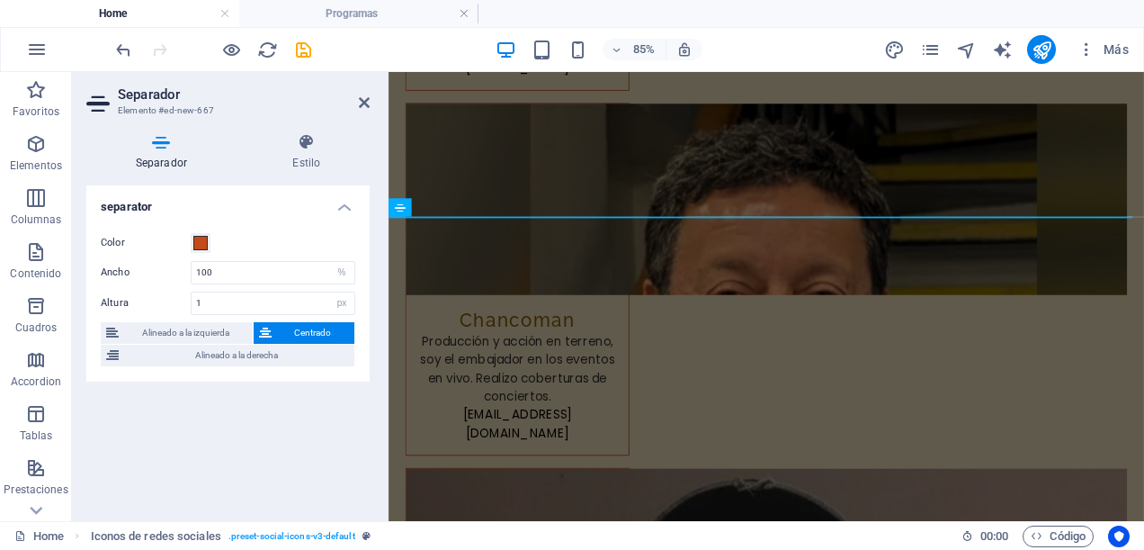
scroll to position [8796, 0]
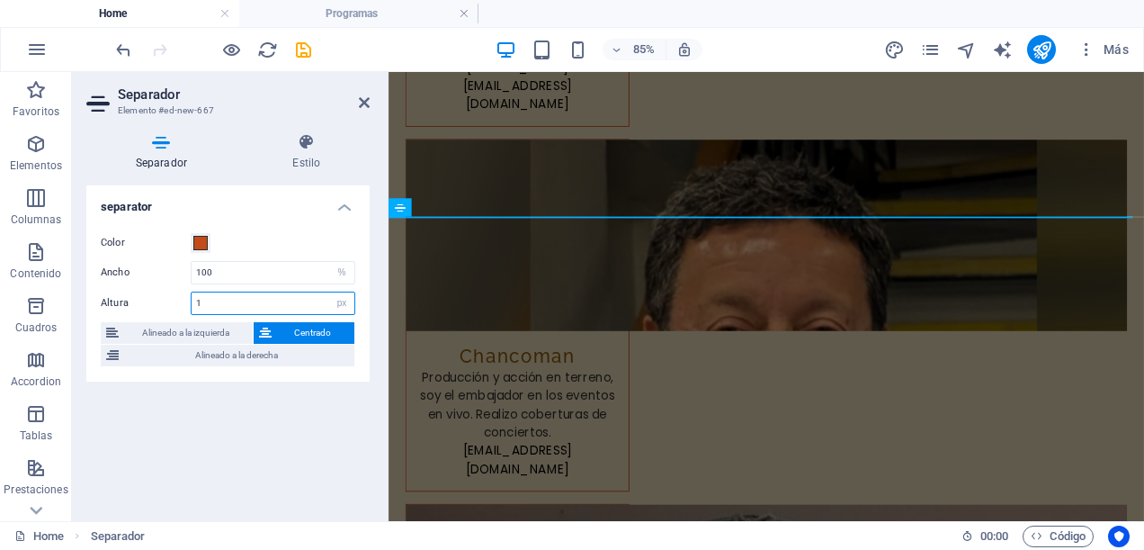
click at [308, 299] on input "1" at bounding box center [273, 303] width 163 height 22
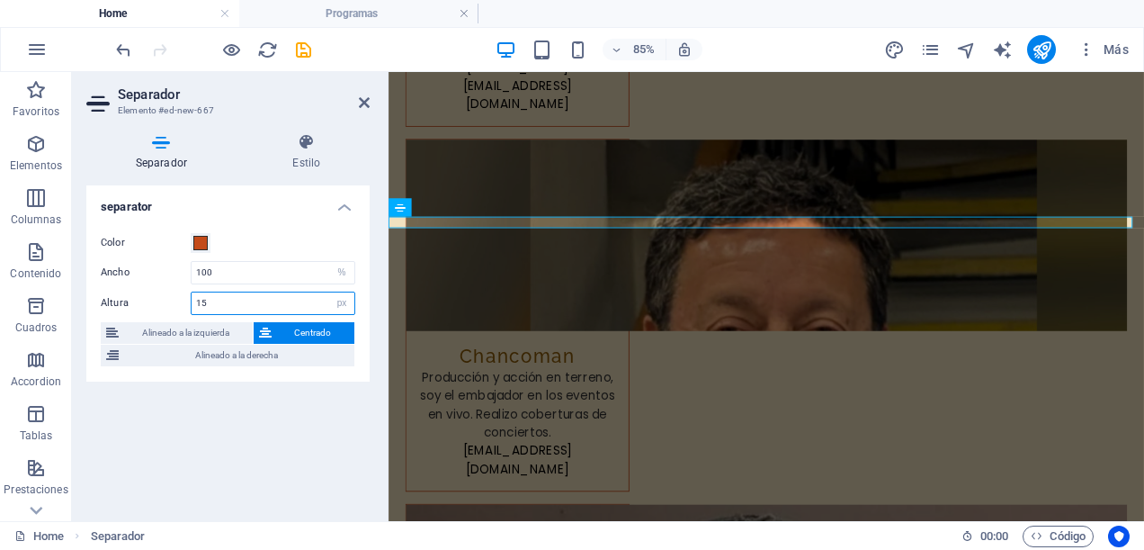
type input "1"
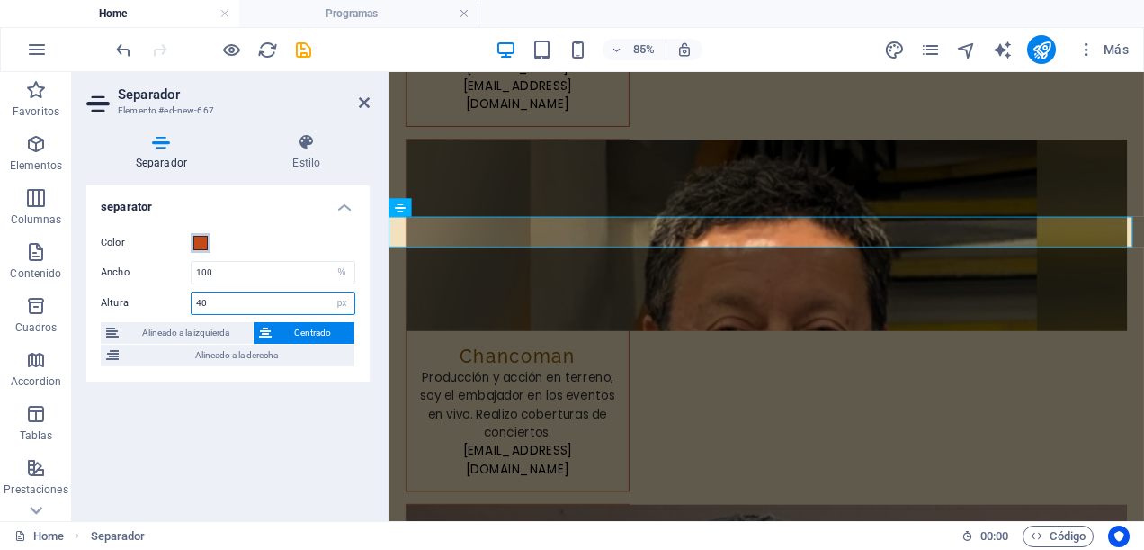
type input "40"
click at [202, 241] on span at bounding box center [200, 243] width 14 height 14
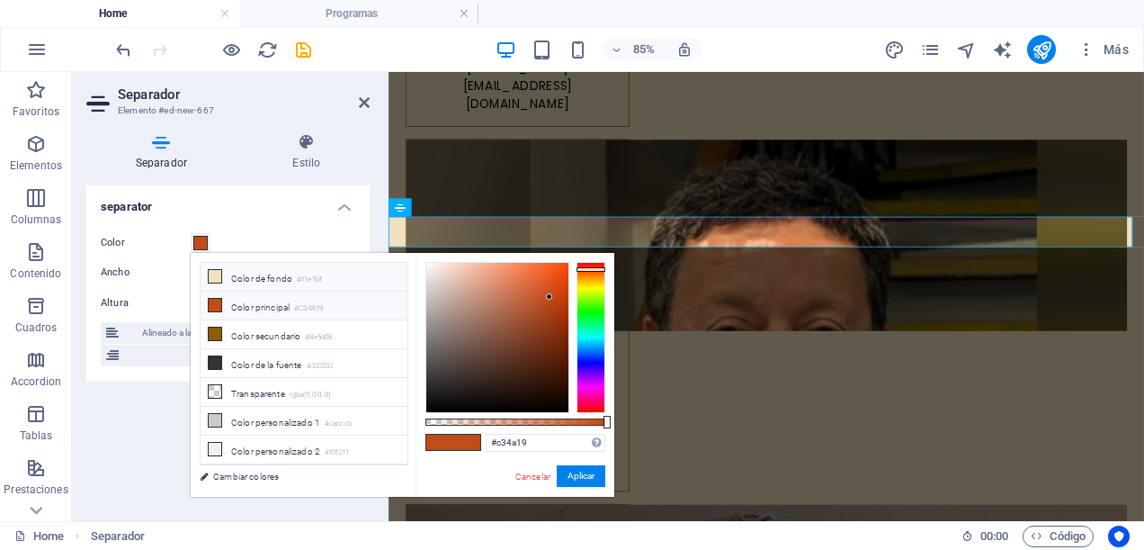
click at [214, 274] on icon at bounding box center [215, 276] width 13 height 13
type input "#f1e1bf"
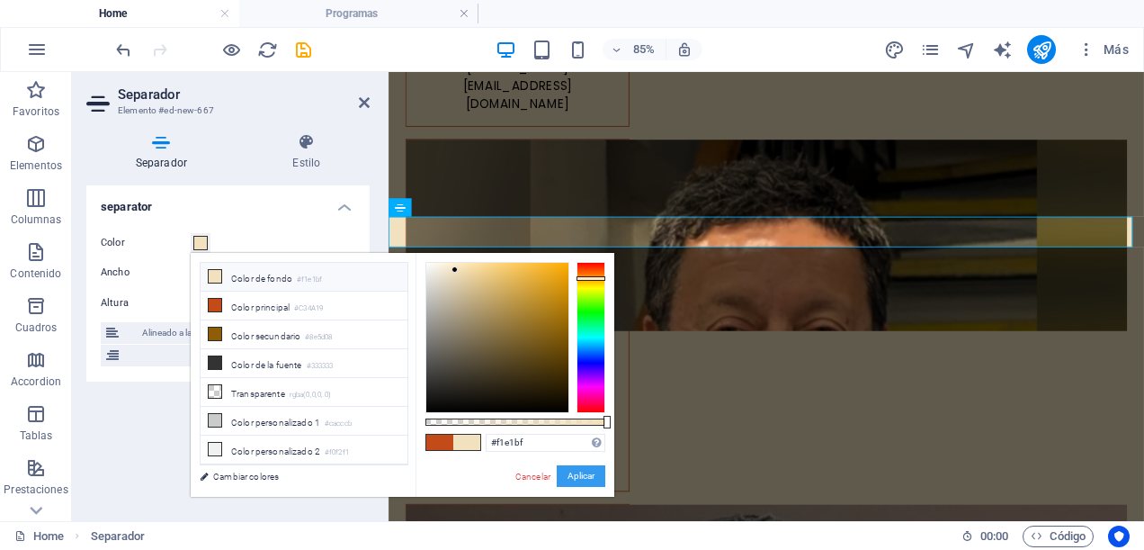
click at [582, 477] on button "Aplicar" at bounding box center [581, 476] width 49 height 22
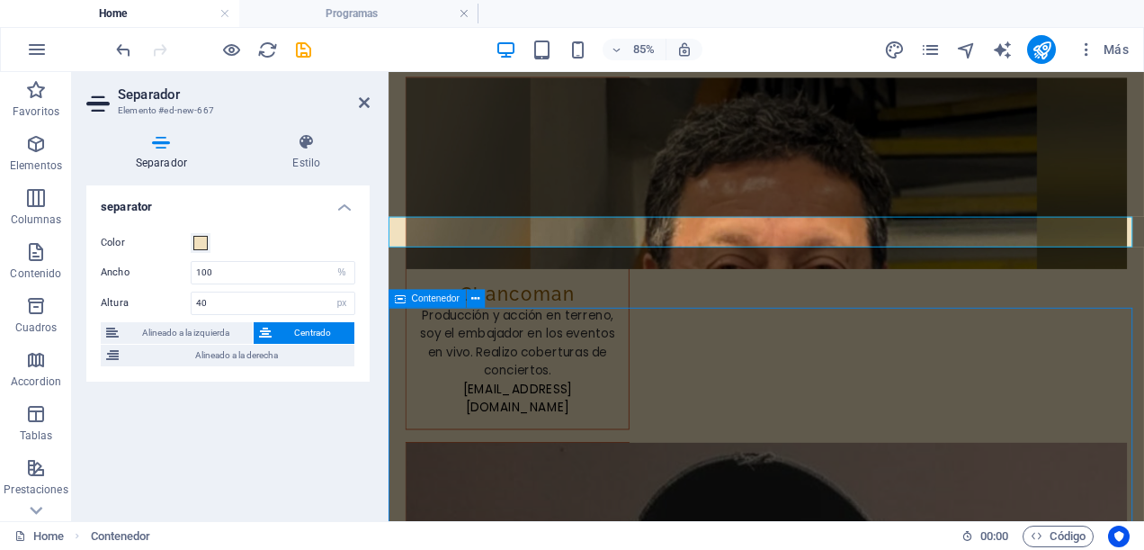
scroll to position [9627, 0]
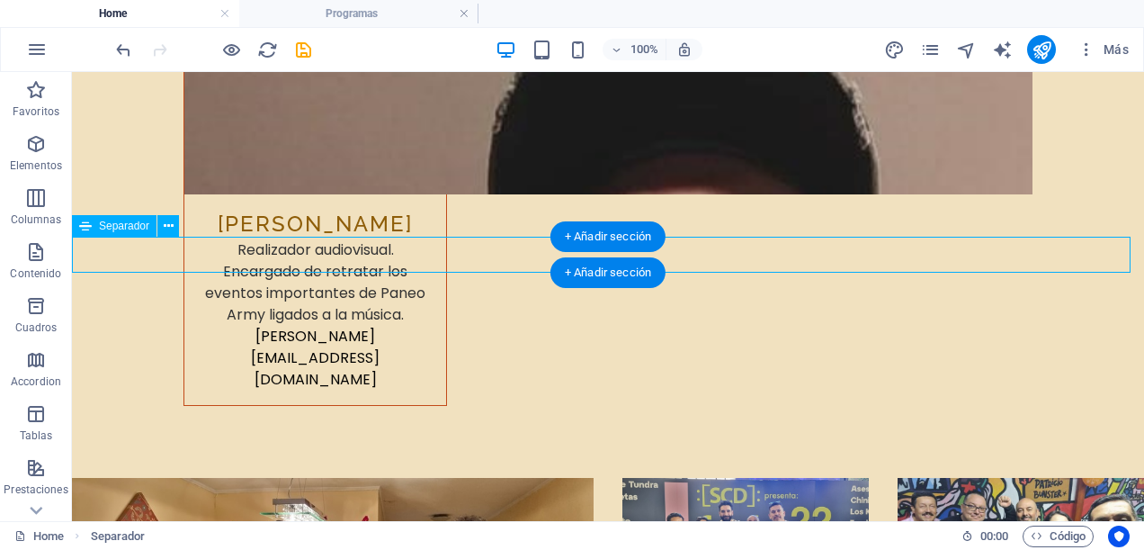
scroll to position [8796, 0]
select select "%"
select select "px"
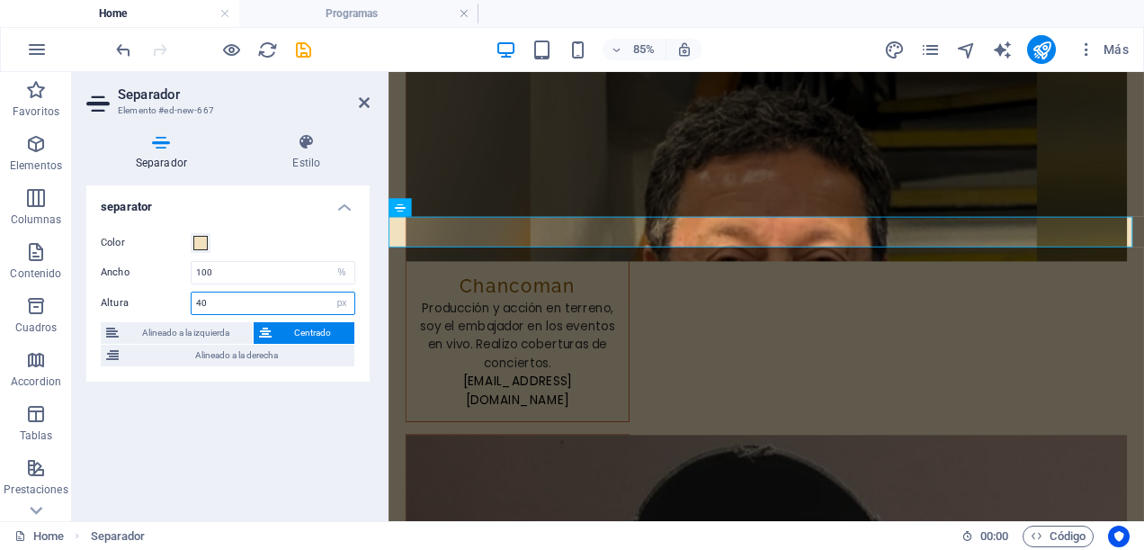
click at [279, 302] on input "40" at bounding box center [273, 303] width 163 height 22
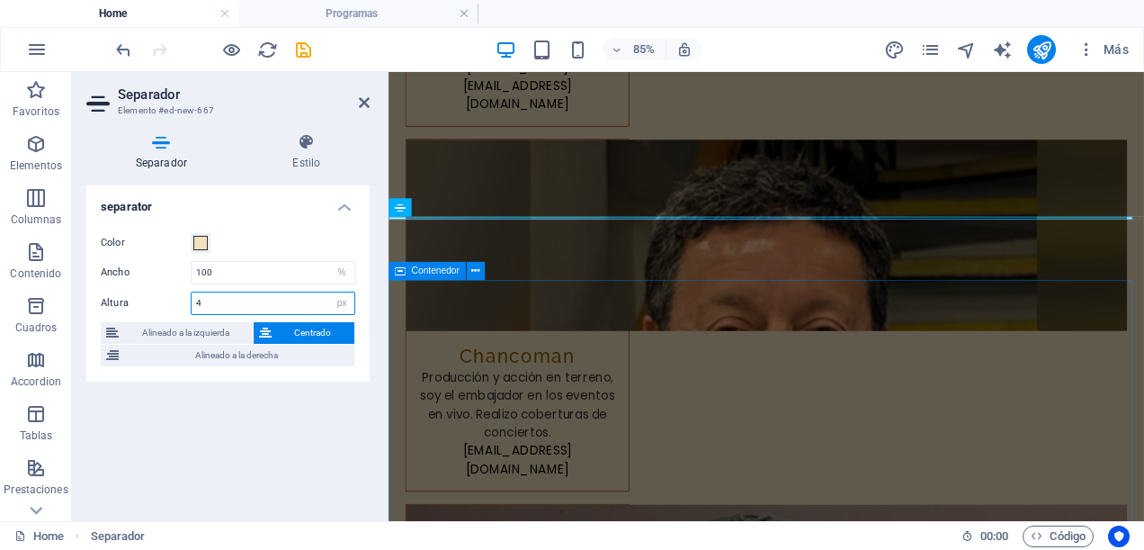
type input "4"
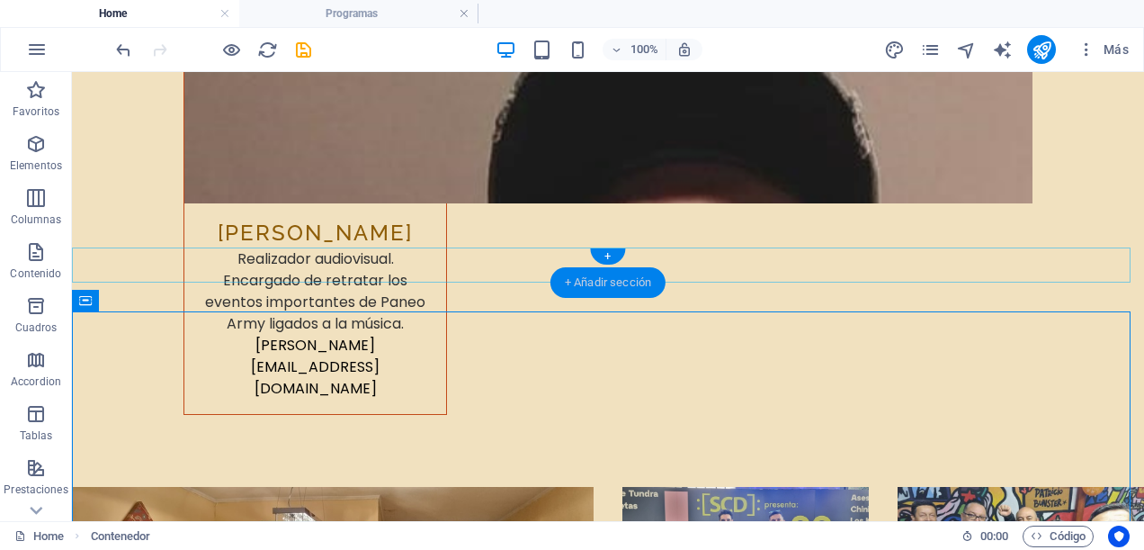
click at [582, 283] on div "+ Añadir sección" at bounding box center [608, 282] width 115 height 31
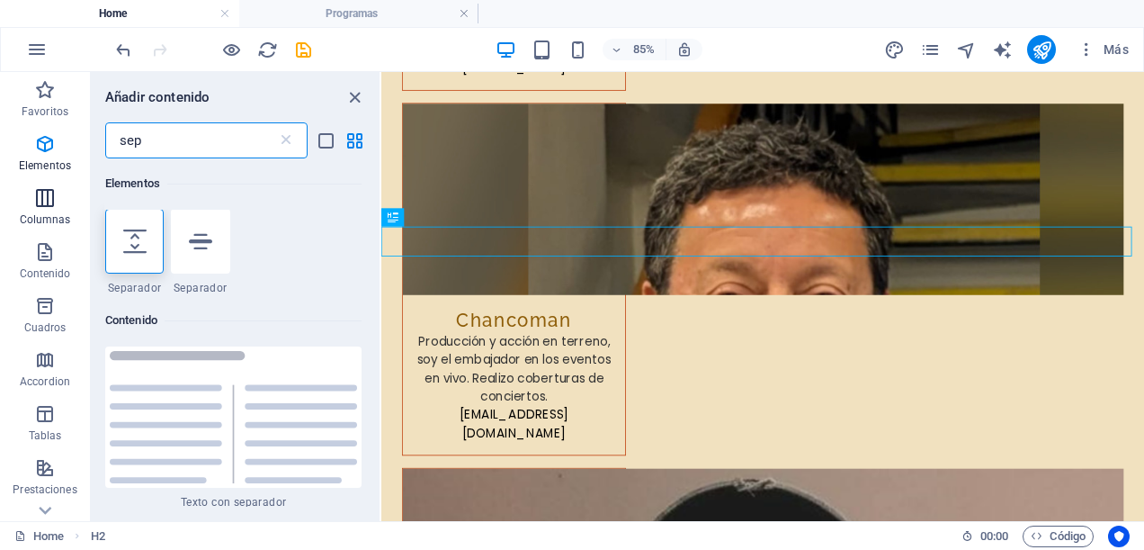
scroll to position [0, 0]
type input "sep"
click at [212, 245] on div at bounding box center [200, 242] width 58 height 65
select select "%"
select select "px"
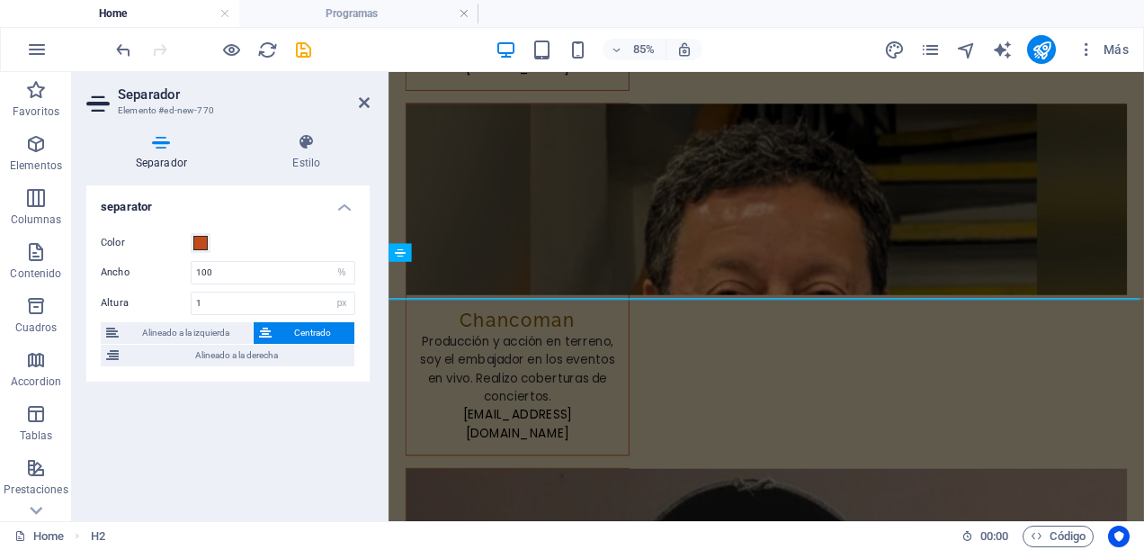
scroll to position [8796, 0]
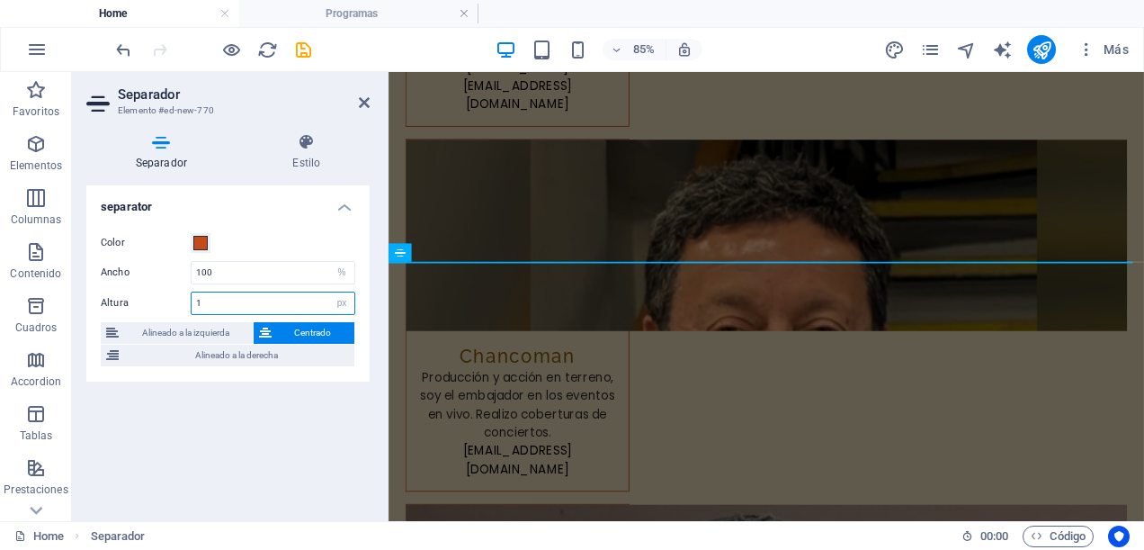
click at [225, 308] on input "1" at bounding box center [273, 303] width 163 height 22
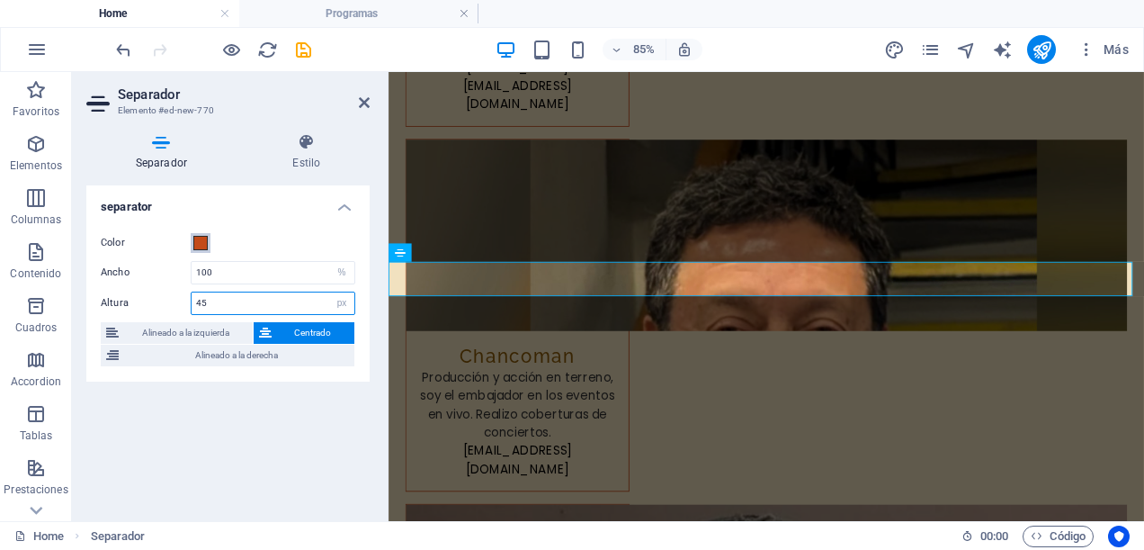
type input "45"
click at [200, 238] on span at bounding box center [200, 243] width 14 height 14
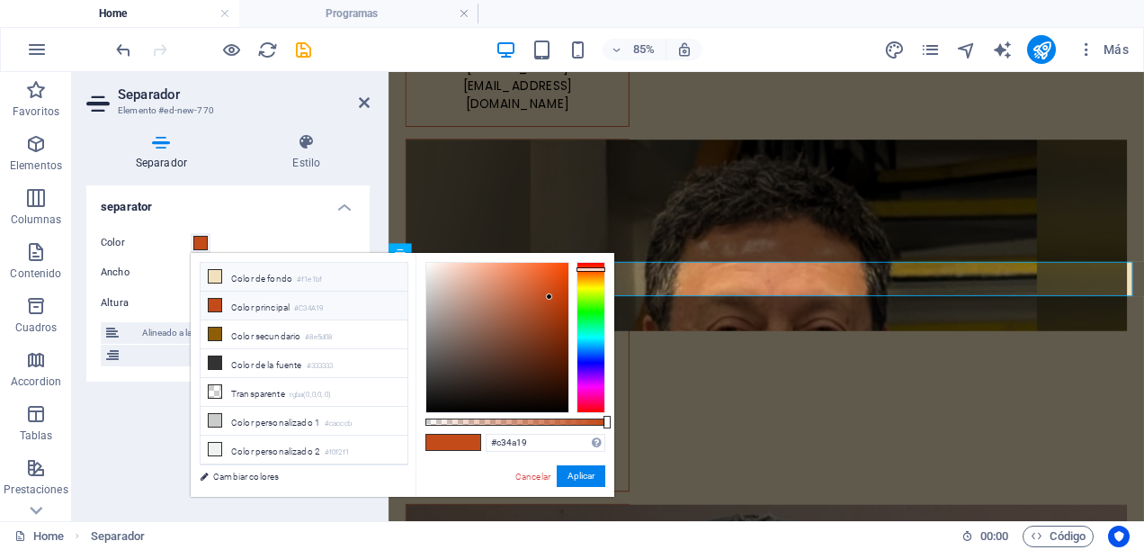
click at [212, 277] on icon at bounding box center [215, 276] width 13 height 13
type input "#f1e1bf"
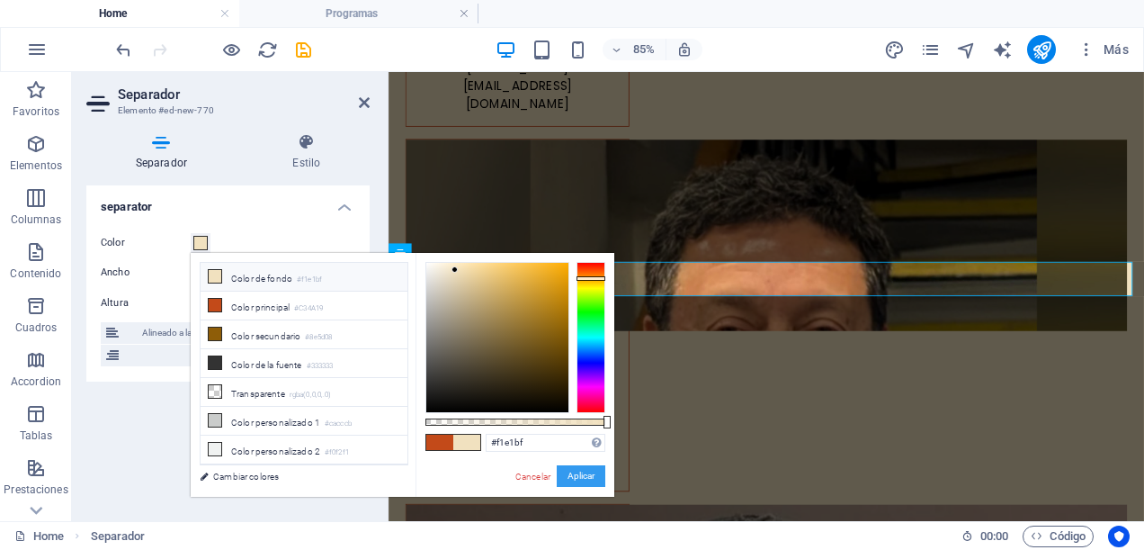
click at [576, 471] on button "Aplicar" at bounding box center [581, 476] width 49 height 22
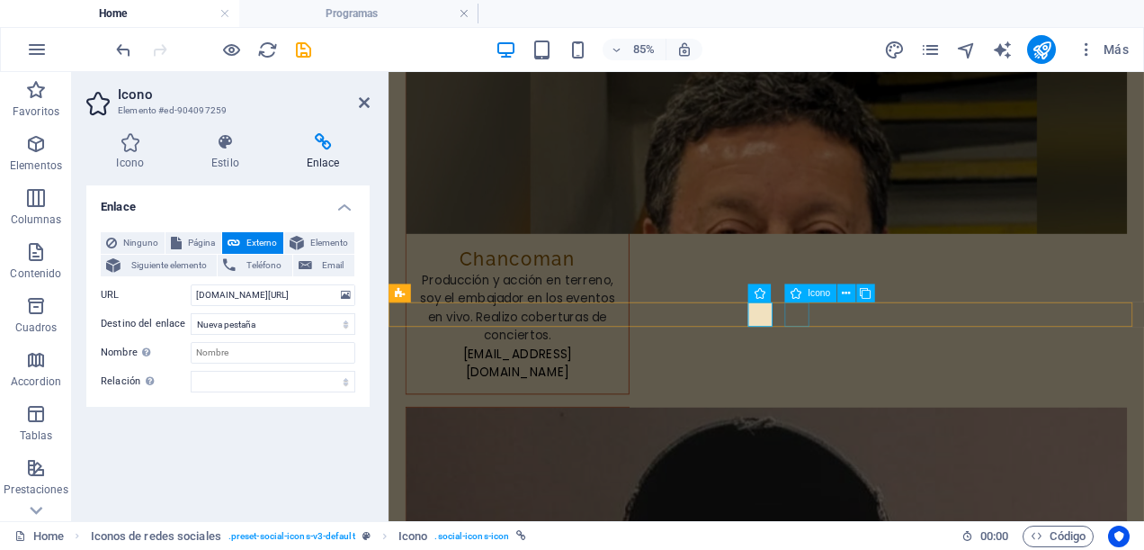
select select "xMidYMid"
select select "px"
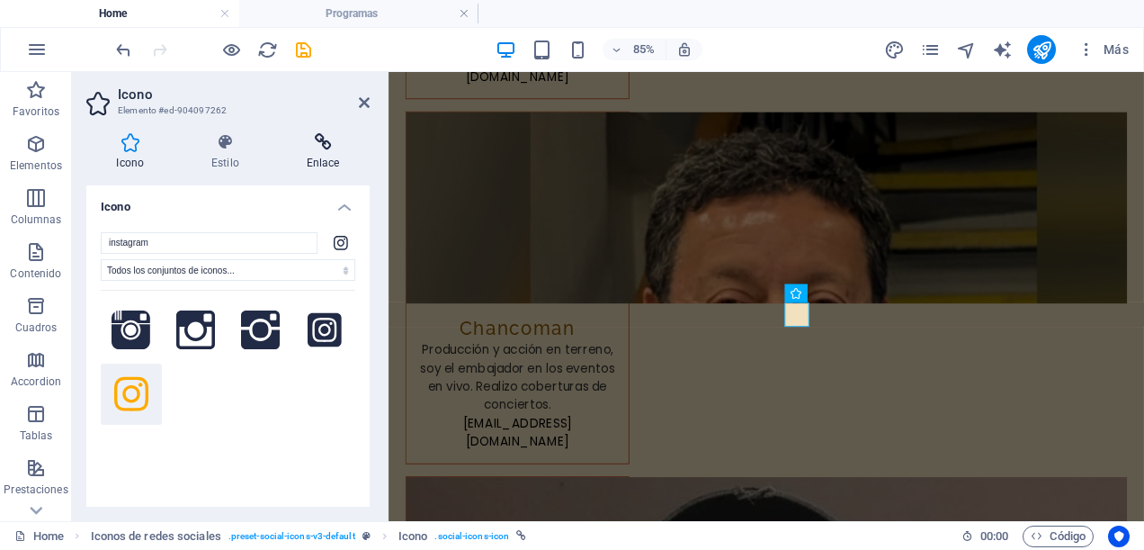
click at [322, 149] on icon at bounding box center [323, 142] width 94 height 18
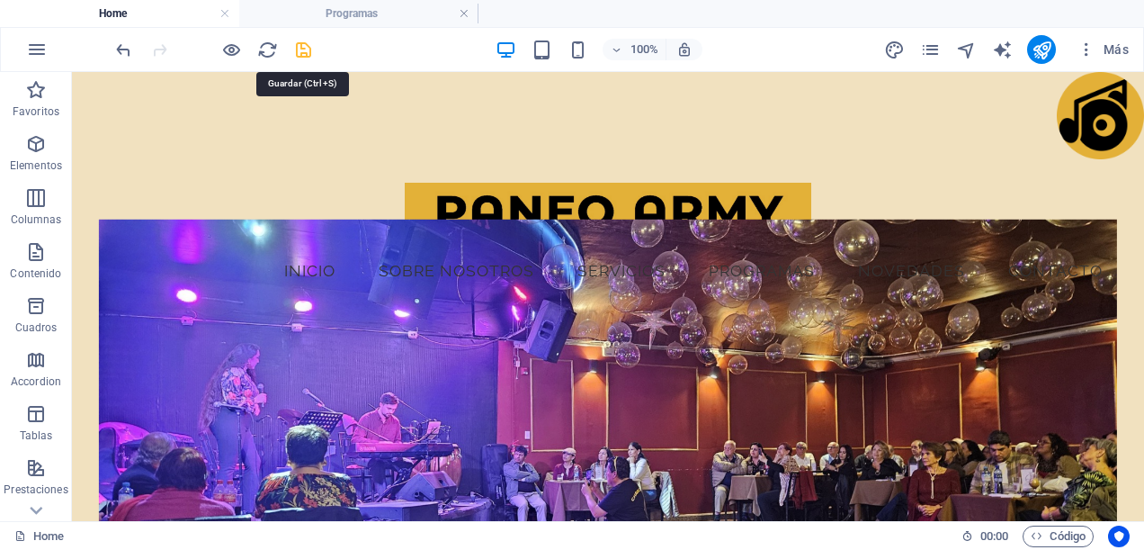
click at [306, 48] on icon "save" at bounding box center [303, 50] width 21 height 21
click at [1113, 49] on span "Más" at bounding box center [1103, 49] width 51 height 18
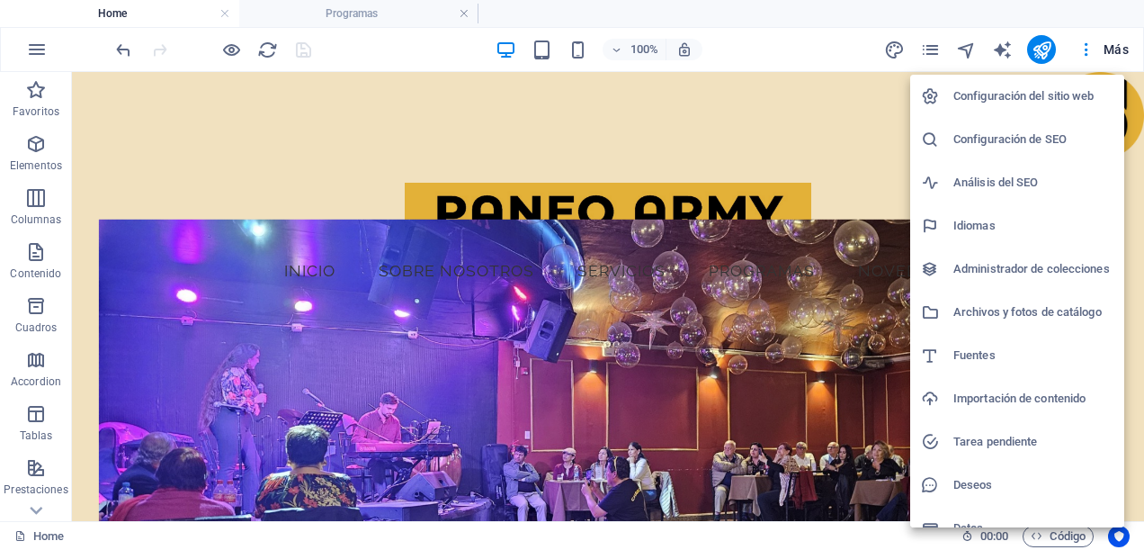
scroll to position [22, 0]
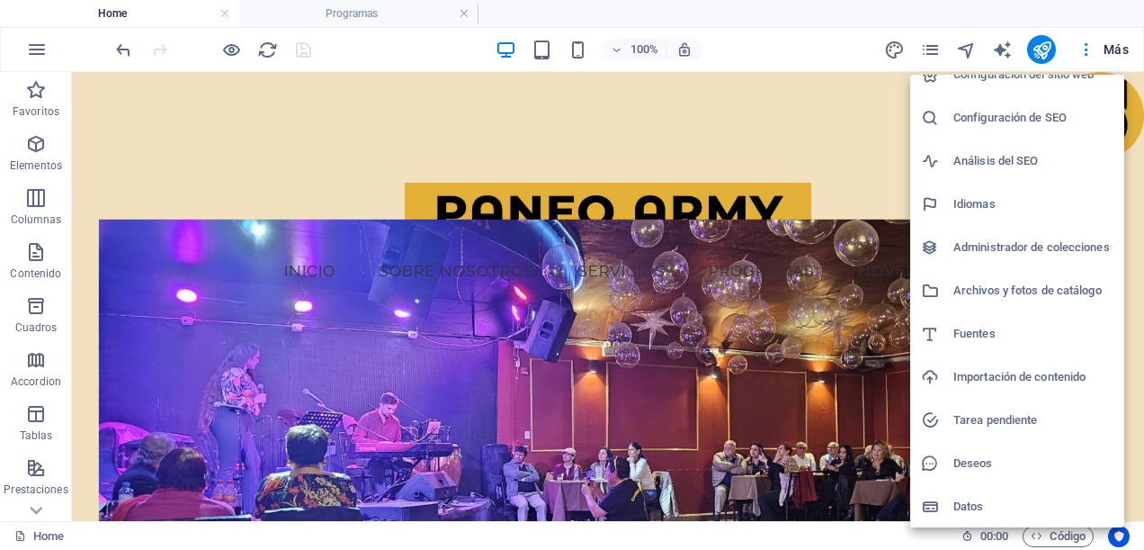
click at [1108, 53] on div at bounding box center [572, 275] width 1144 height 550
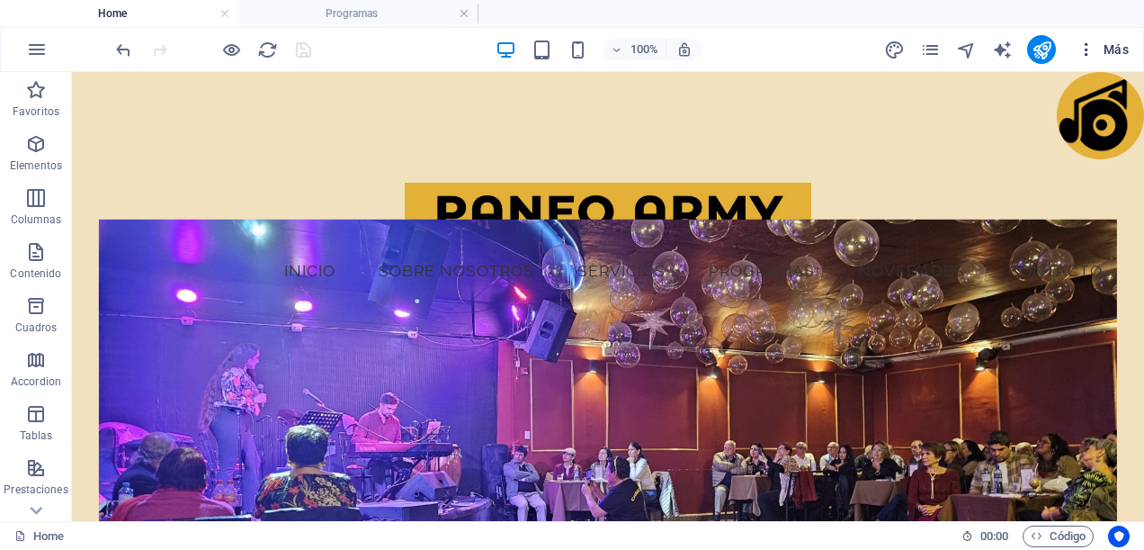
click at [1085, 50] on icon "button" at bounding box center [1087, 49] width 18 height 18
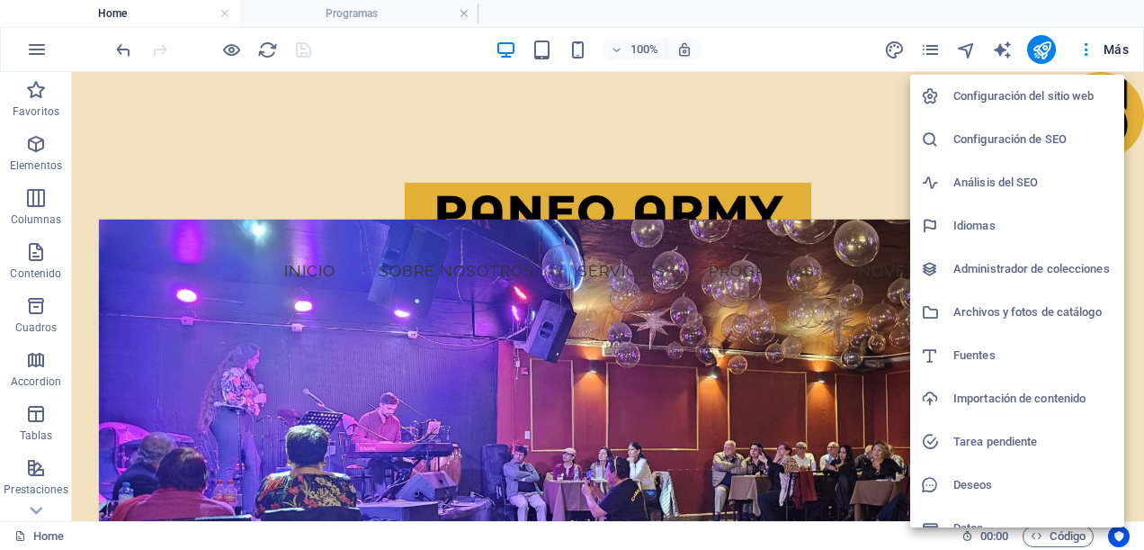
click at [1110, 51] on div at bounding box center [572, 275] width 1144 height 550
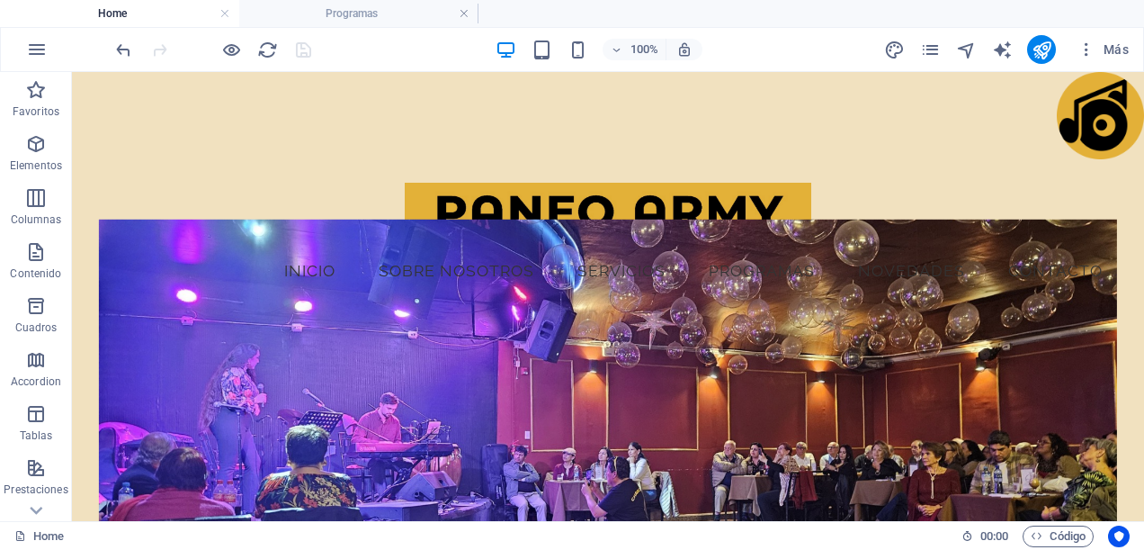
click at [1110, 51] on span "Más" at bounding box center [1103, 49] width 51 height 18
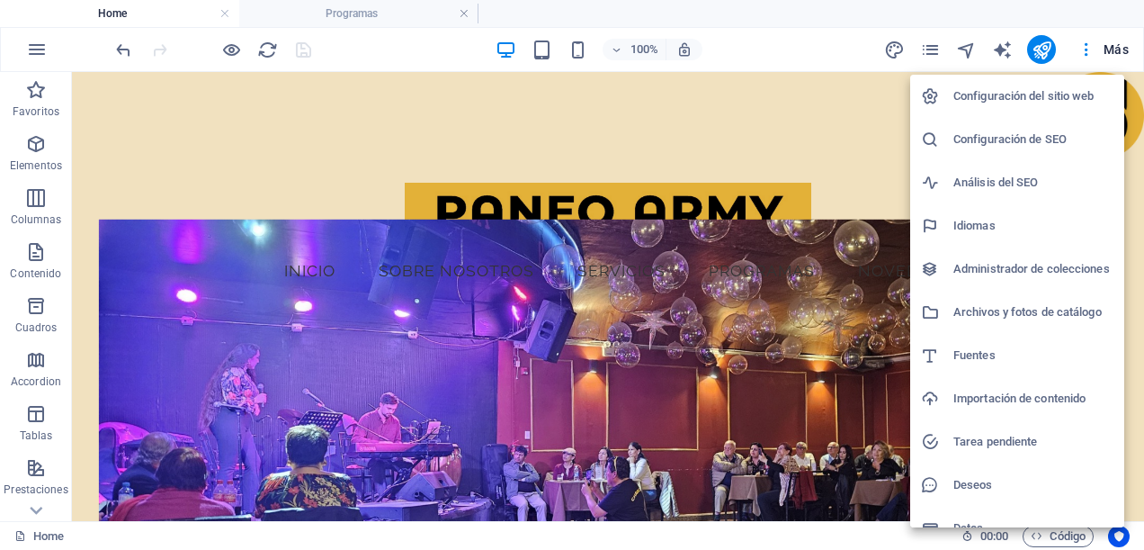
click at [1110, 51] on div at bounding box center [572, 275] width 1144 height 550
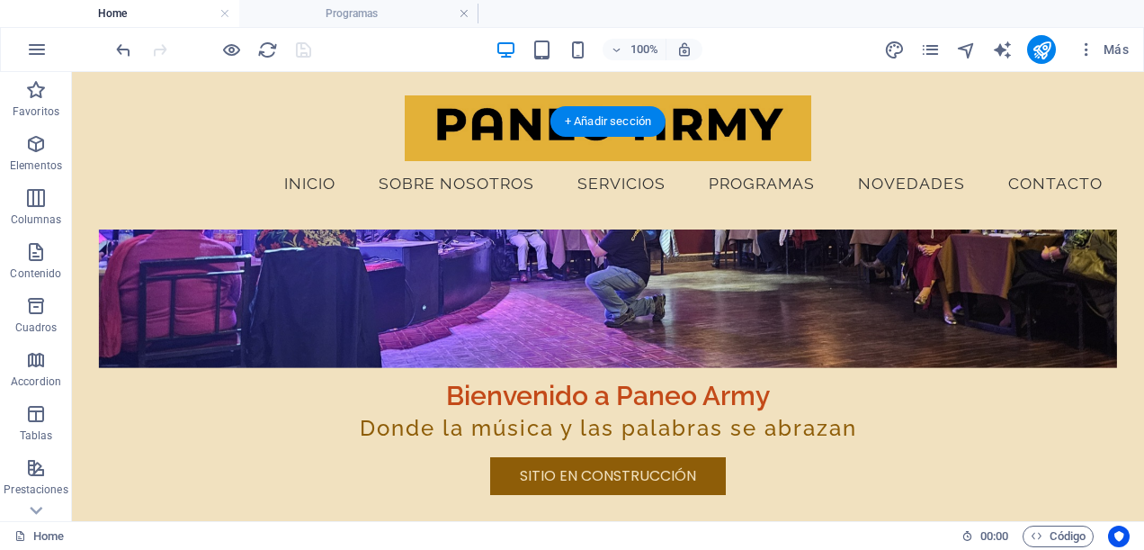
scroll to position [0, 0]
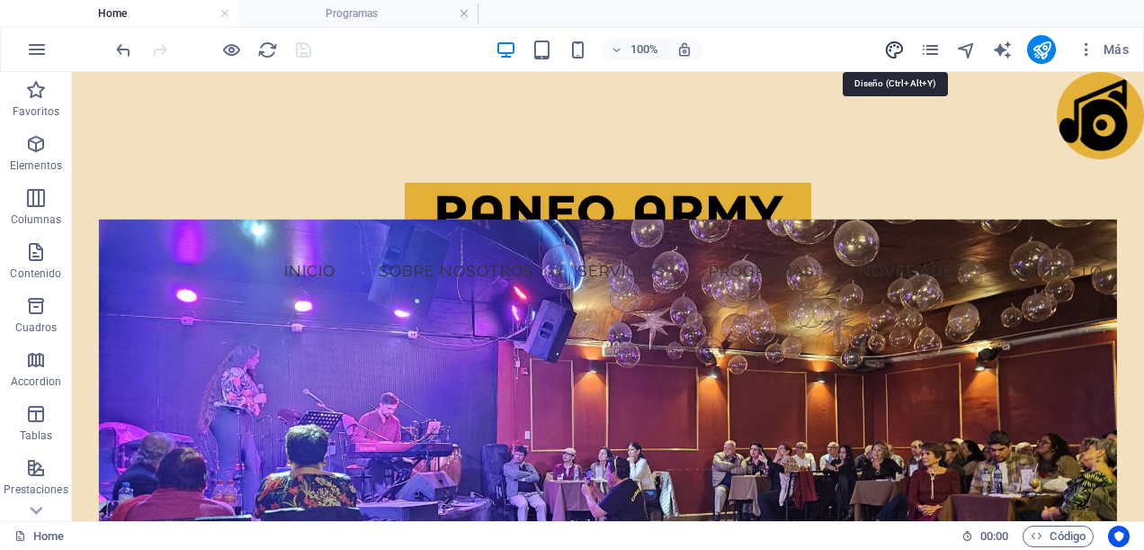
click at [893, 41] on icon "design" at bounding box center [894, 50] width 21 height 21
select select "px"
select select "400"
select select "px"
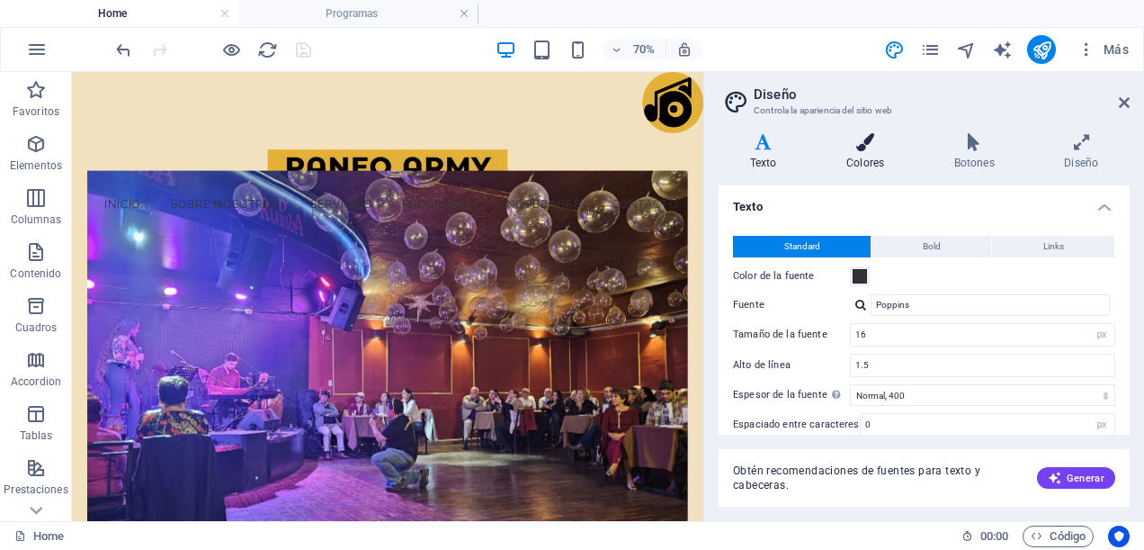
click at [855, 159] on h4 "Colores" at bounding box center [869, 152] width 108 height 38
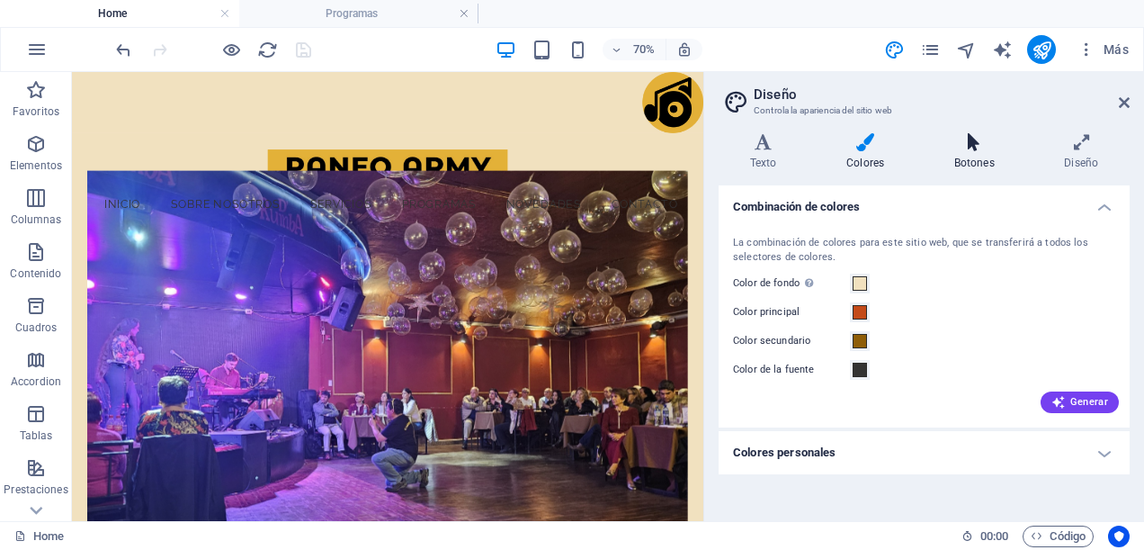
click at [989, 148] on icon at bounding box center [974, 142] width 103 height 18
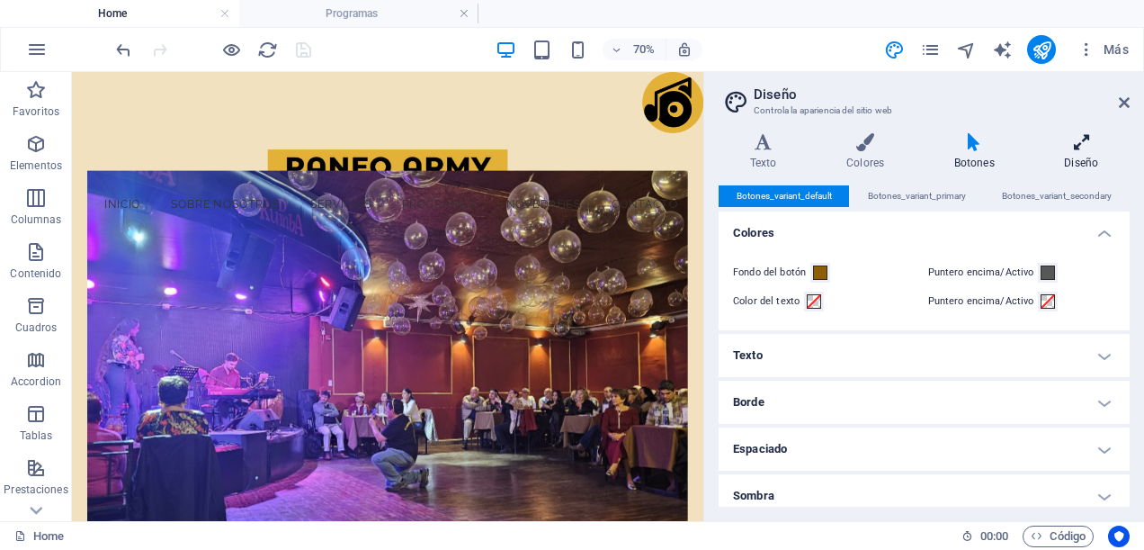
click at [1083, 150] on icon at bounding box center [1082, 142] width 96 height 18
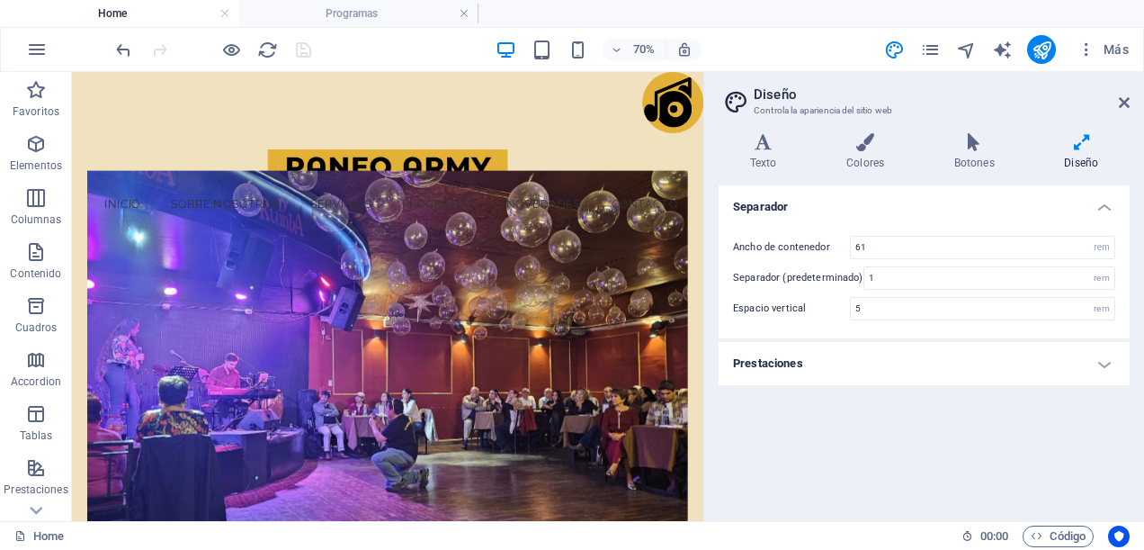
click at [1099, 371] on h4 "Prestaciones" at bounding box center [924, 363] width 411 height 43
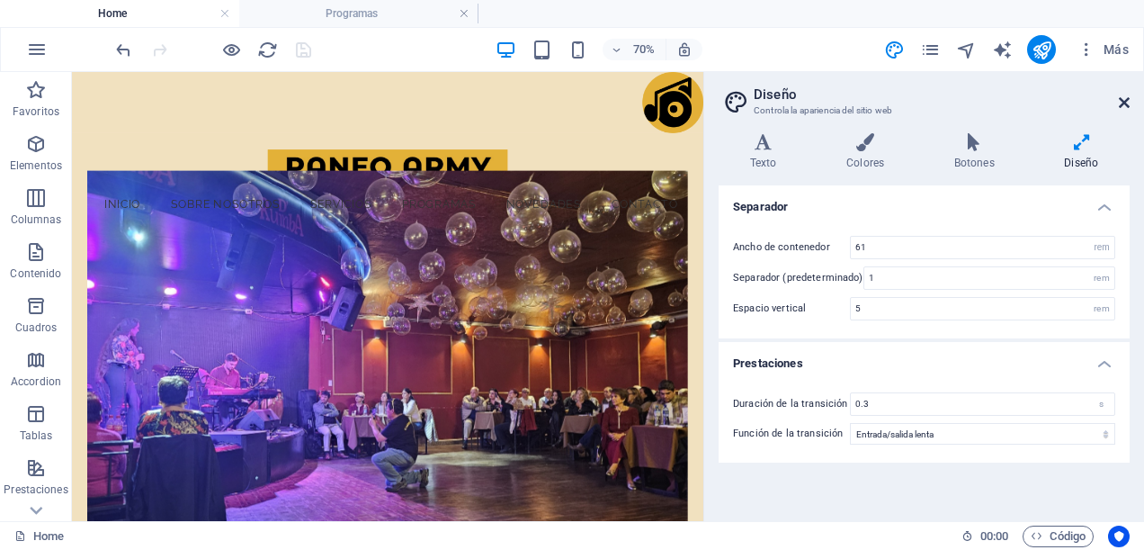
click at [1121, 103] on icon at bounding box center [1124, 102] width 11 height 14
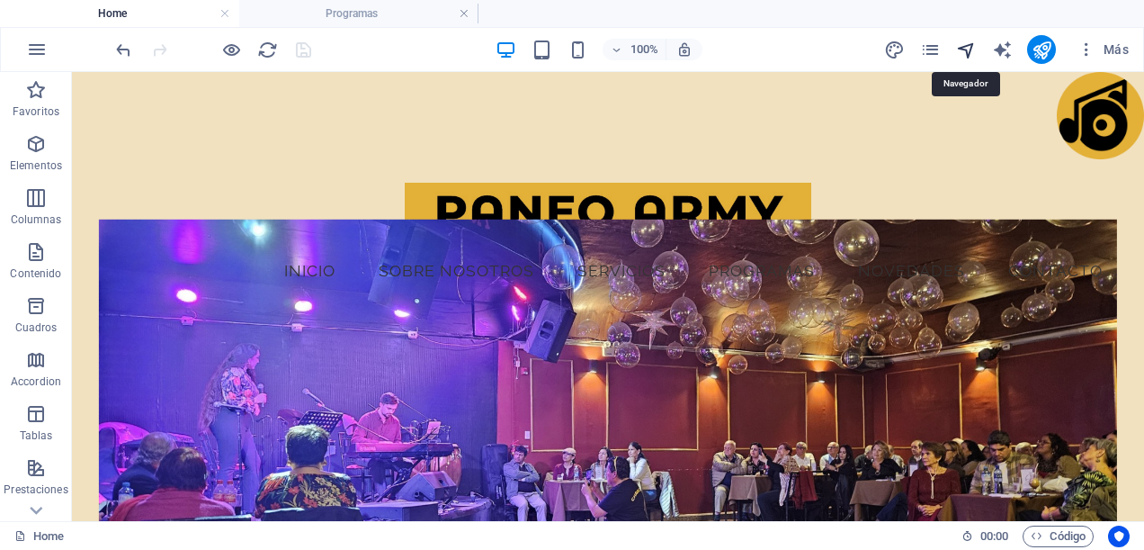
click at [960, 47] on icon "navigator" at bounding box center [966, 50] width 21 height 21
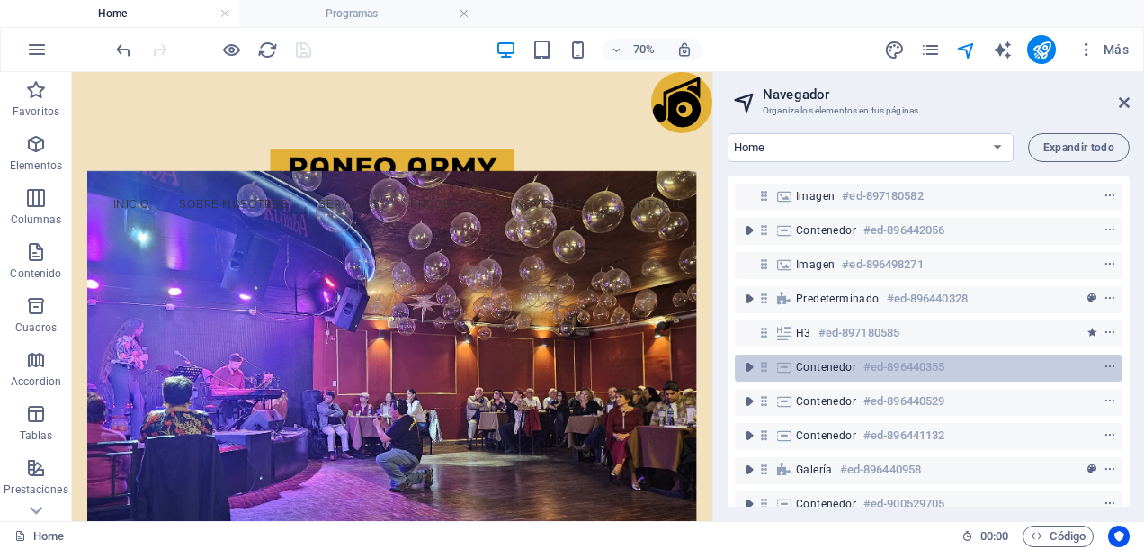
click at [901, 374] on h6 "#ed-896440355" at bounding box center [904, 367] width 81 height 22
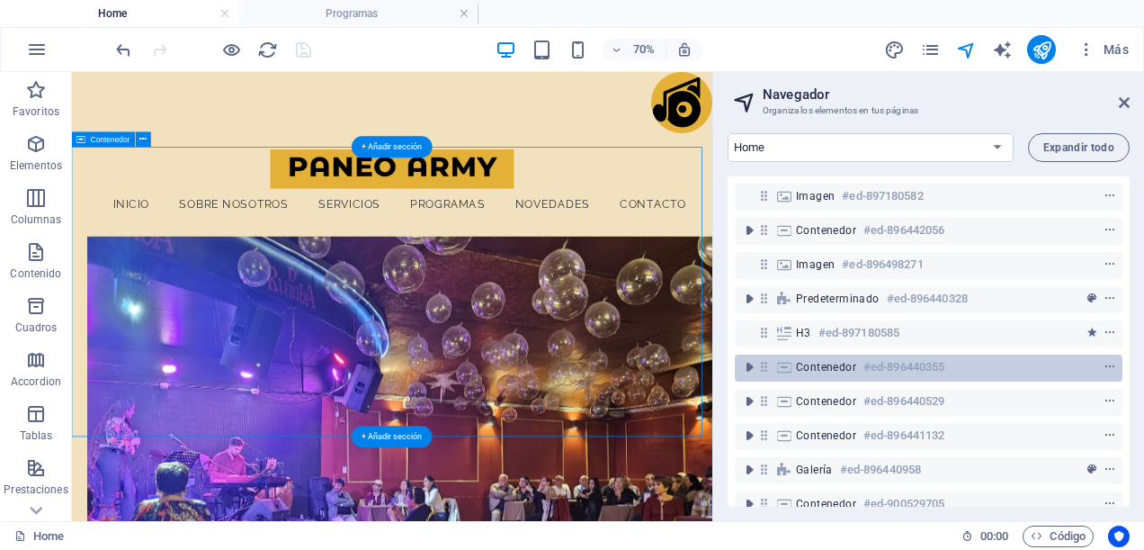
scroll to position [1889, 0]
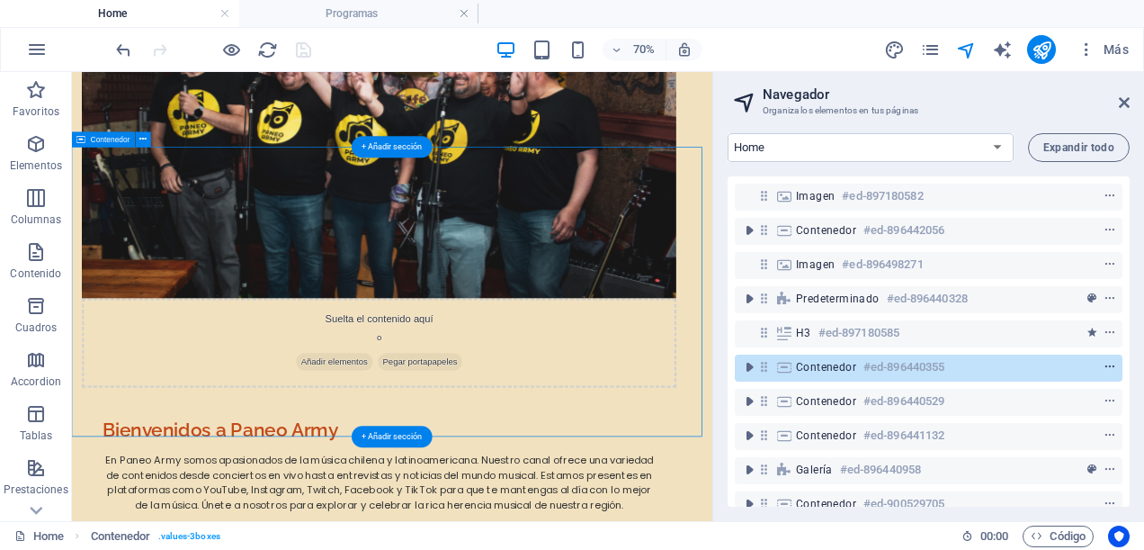
click at [1109, 364] on icon "context-menu" at bounding box center [1110, 367] width 13 height 13
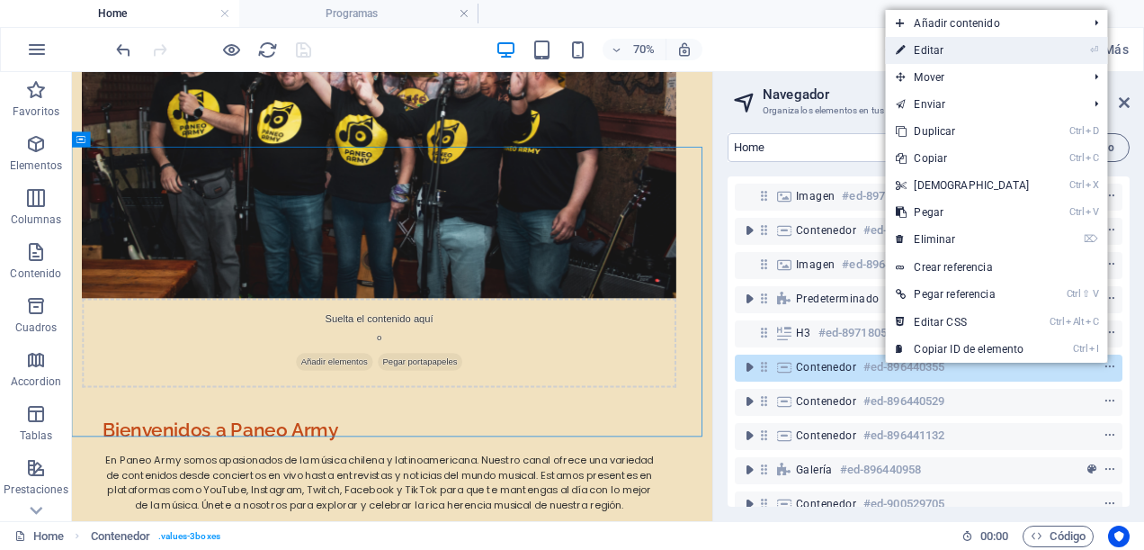
click at [977, 51] on link "⏎ Editar" at bounding box center [962, 50] width 155 height 27
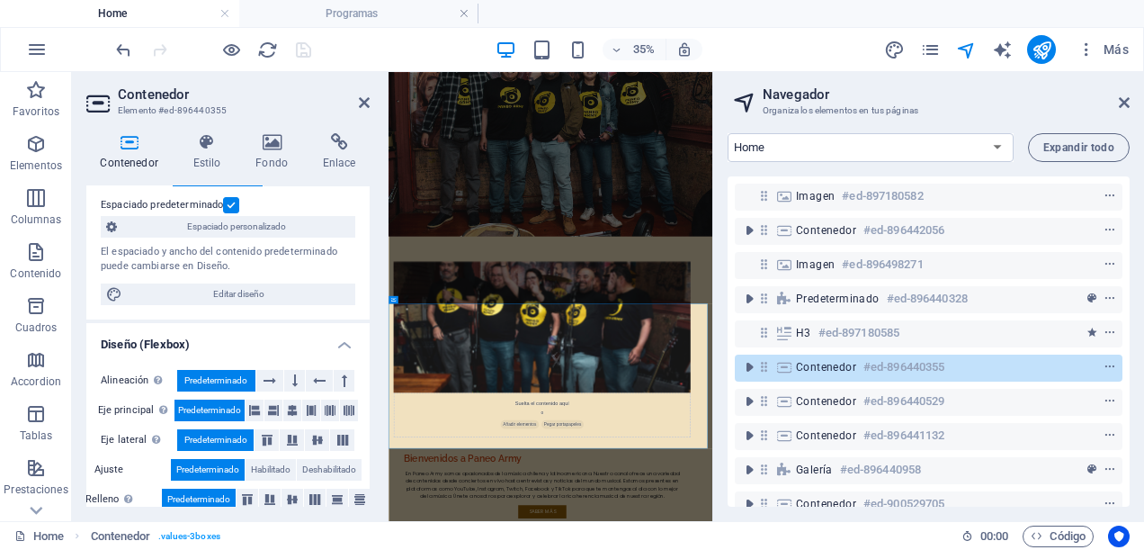
scroll to position [0, 0]
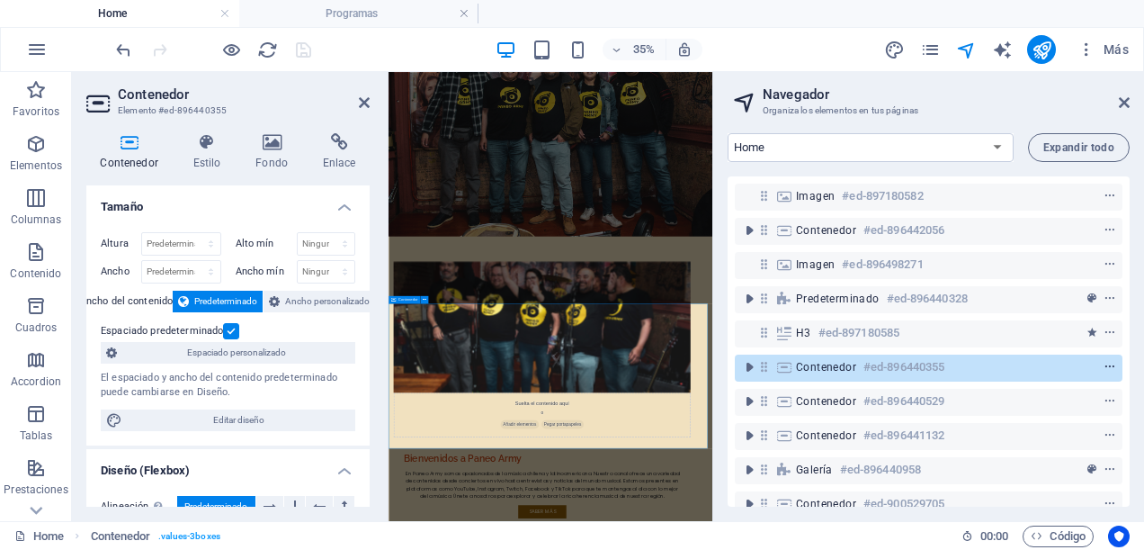
click at [1110, 364] on icon "context-menu" at bounding box center [1110, 367] width 13 height 13
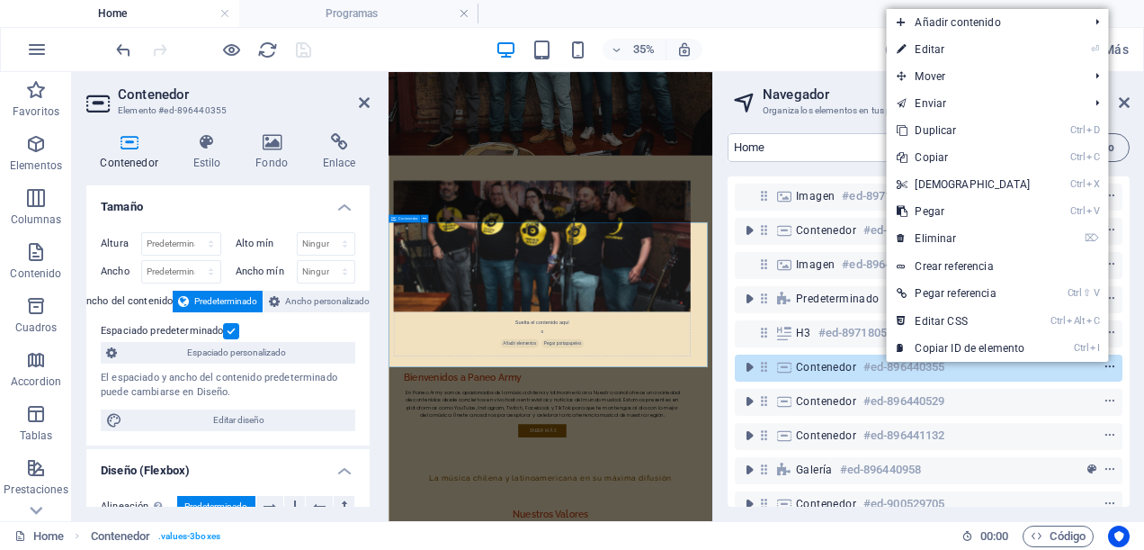
click at [1110, 364] on icon "context-menu" at bounding box center [1110, 367] width 13 height 13
click at [840, 337] on h6 "#ed-897180585" at bounding box center [859, 333] width 81 height 22
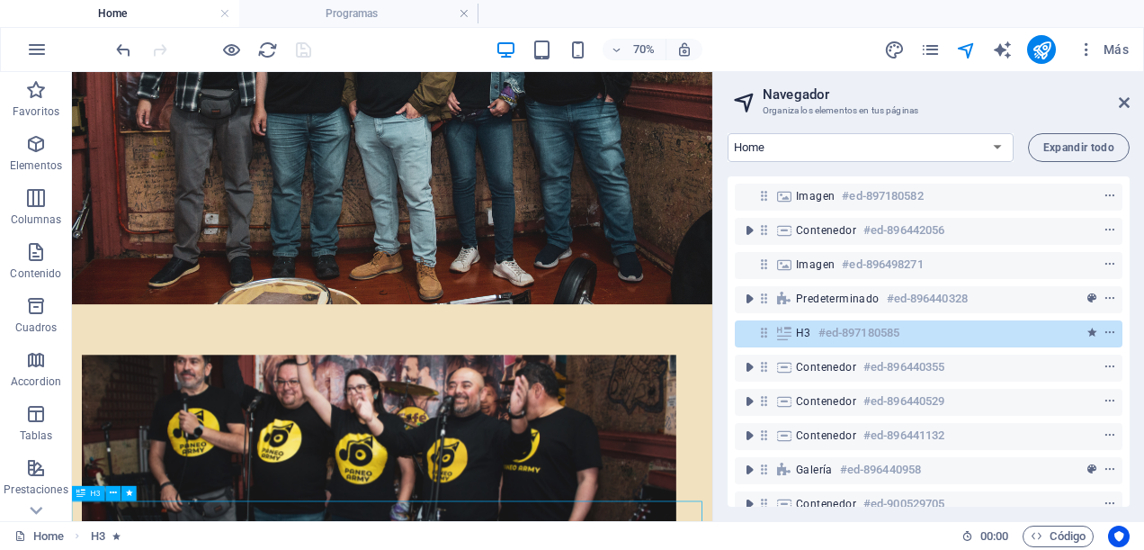
click at [840, 337] on h6 "#ed-897180585" at bounding box center [859, 333] width 81 height 22
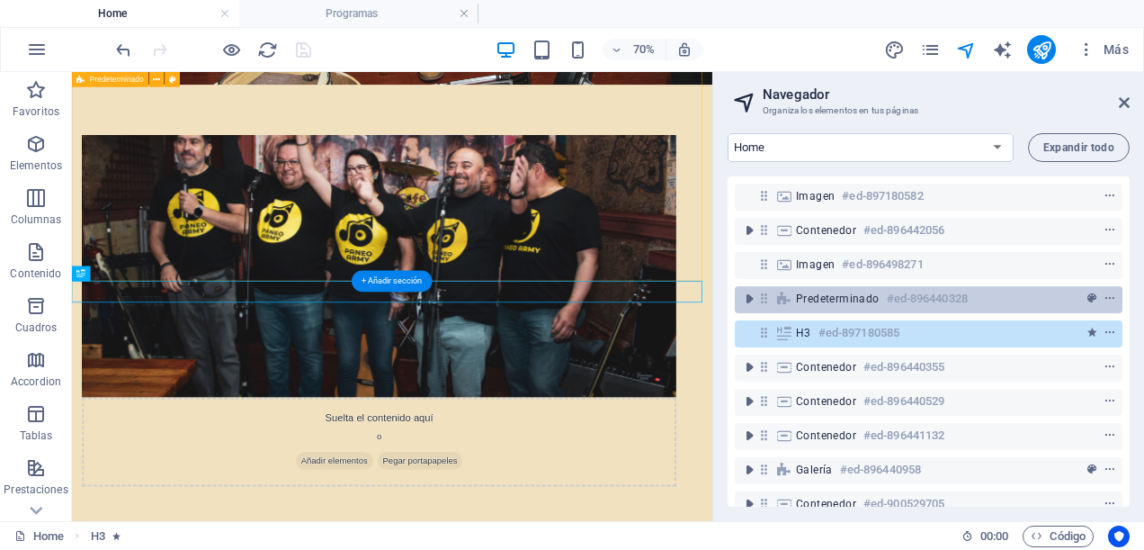
click at [869, 294] on span "Predeterminado" at bounding box center [838, 299] width 84 height 14
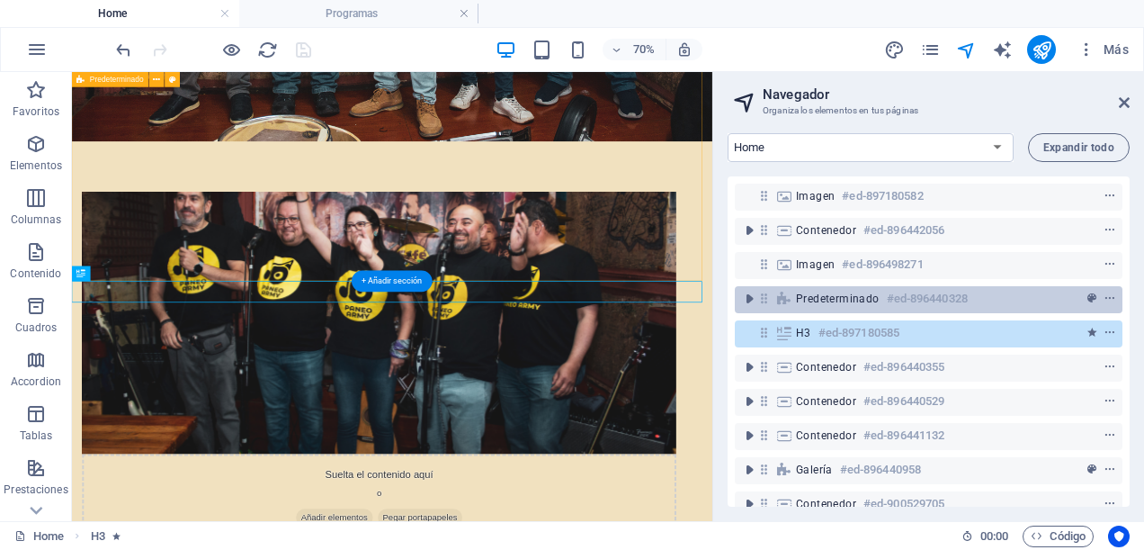
scroll to position [1393, 0]
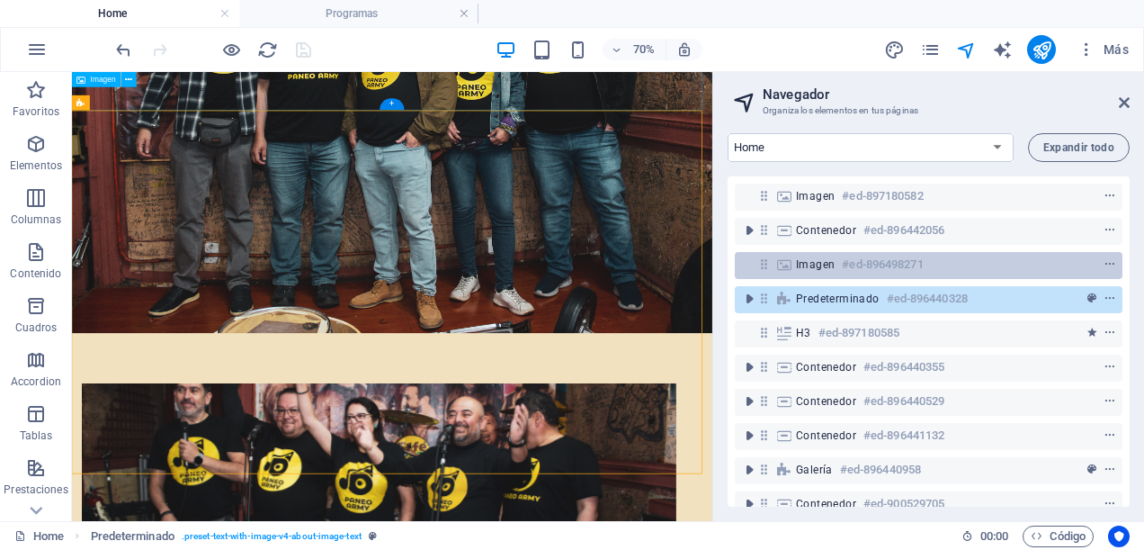
click at [878, 266] on h6 "#ed-896498271" at bounding box center [882, 265] width 81 height 22
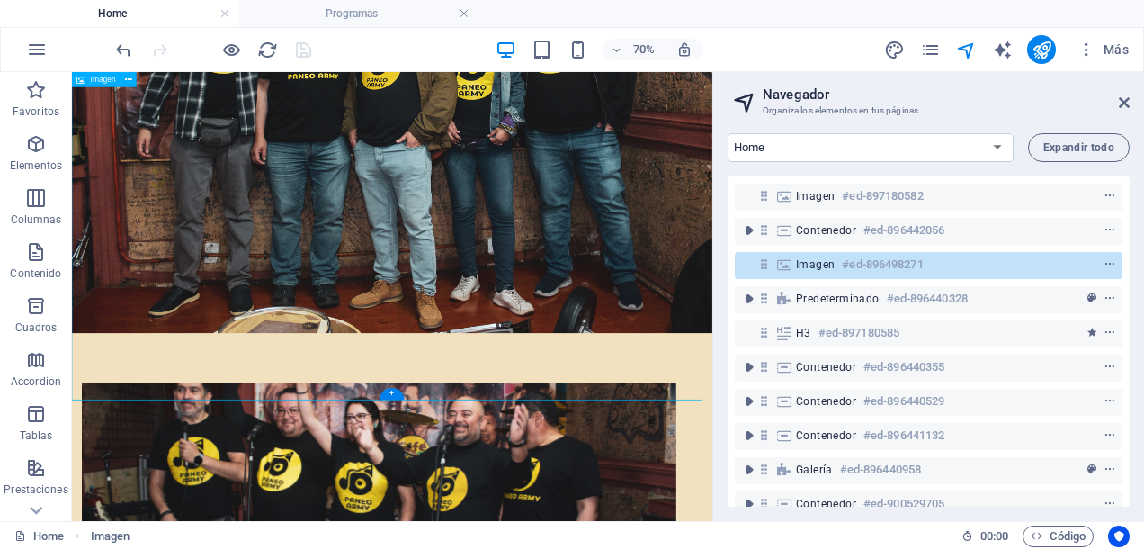
scroll to position [979, 0]
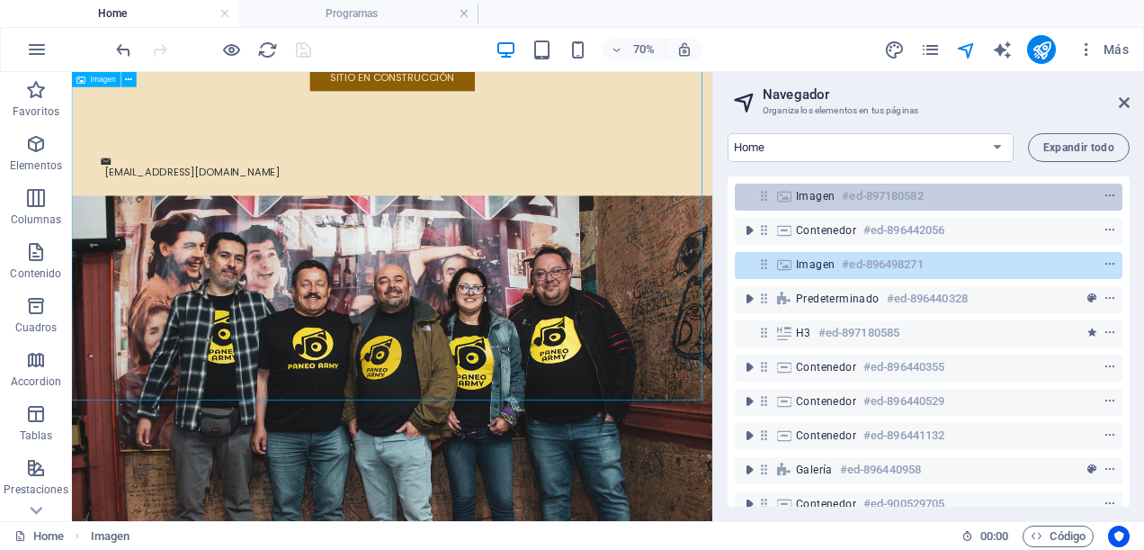
click at [923, 193] on h6 "#ed-897180582" at bounding box center [882, 196] width 81 height 22
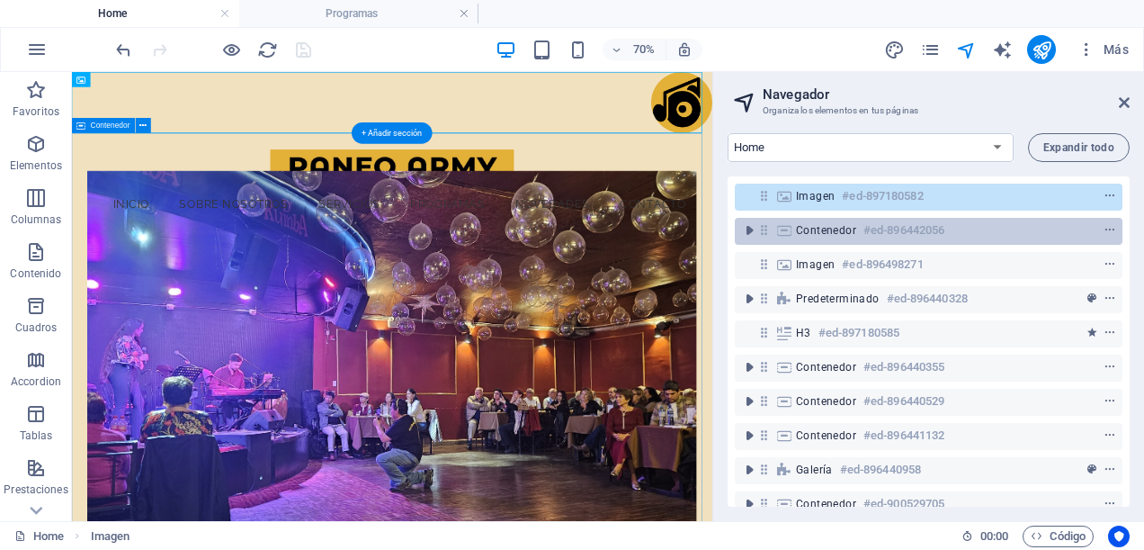
click at [846, 239] on div "Contenedor #ed-896442056" at bounding box center [914, 231] width 237 height 22
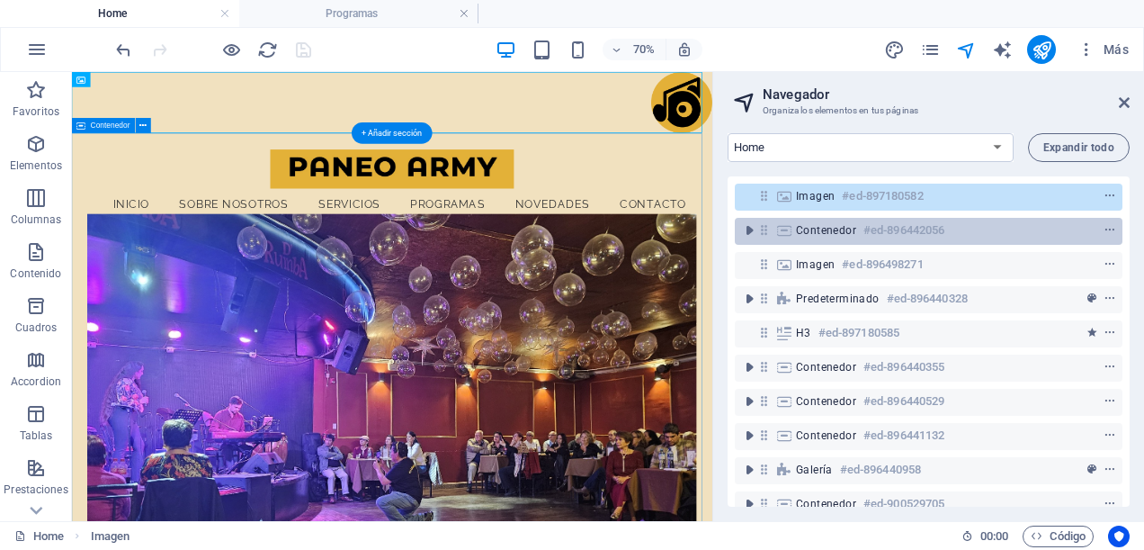
scroll to position [153, 0]
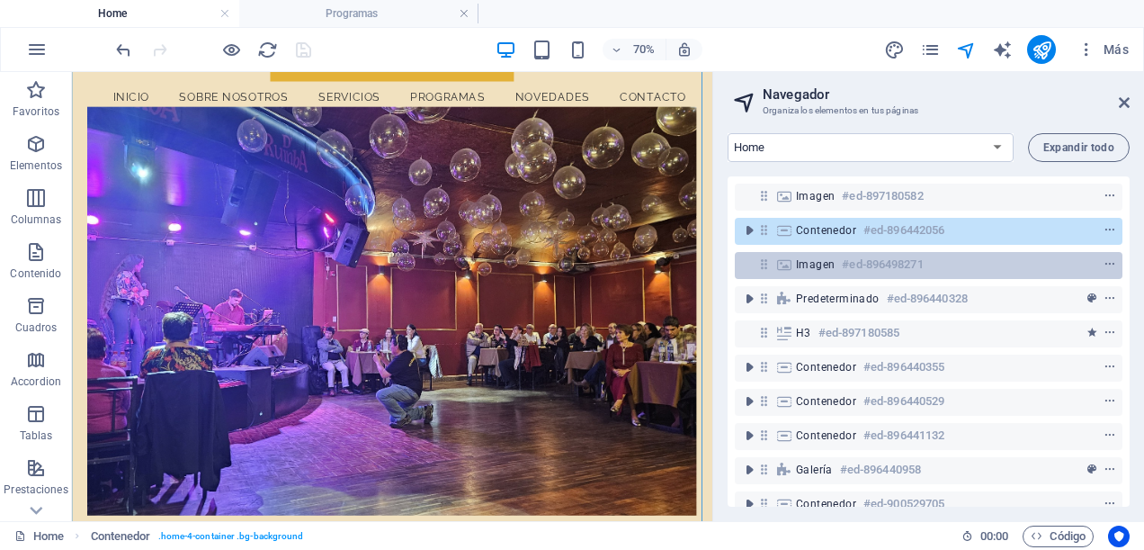
click at [853, 260] on h6 "#ed-896498271" at bounding box center [882, 265] width 81 height 22
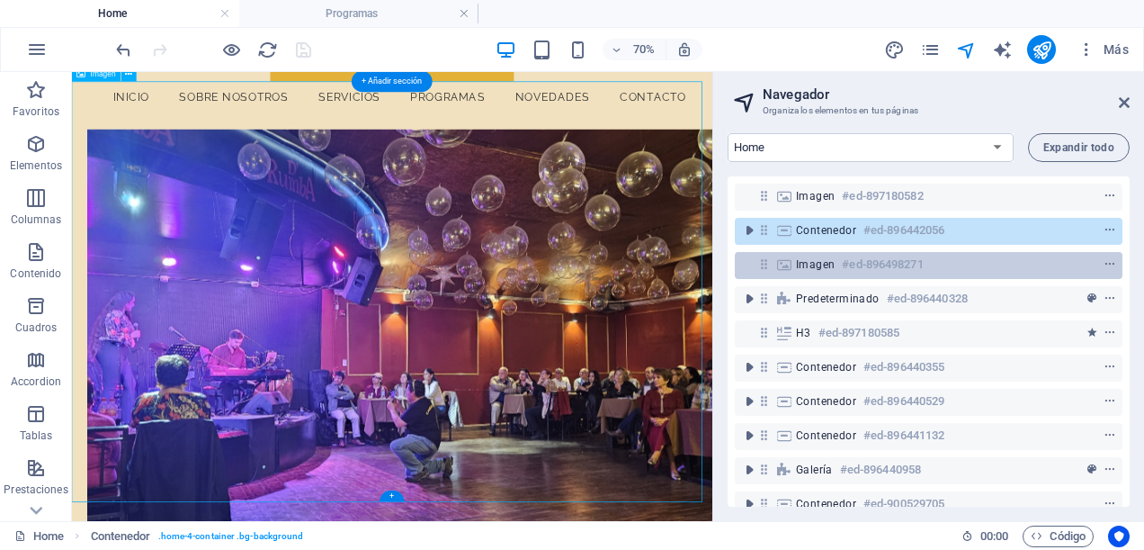
scroll to position [833, 0]
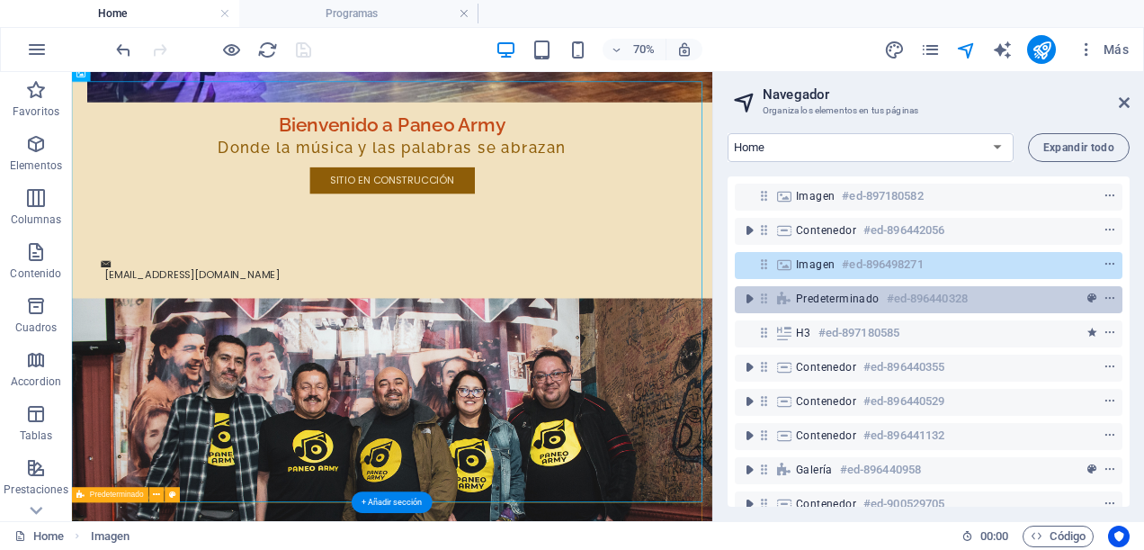
click at [853, 295] on span "Predeterminado" at bounding box center [838, 299] width 84 height 14
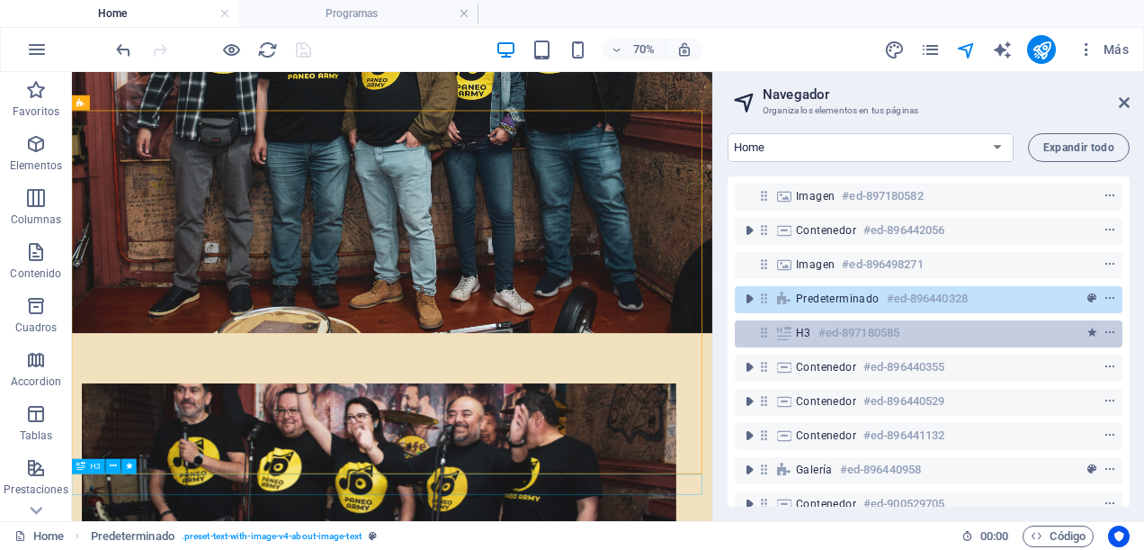
click at [849, 329] on h6 "#ed-897180585" at bounding box center [859, 333] width 81 height 22
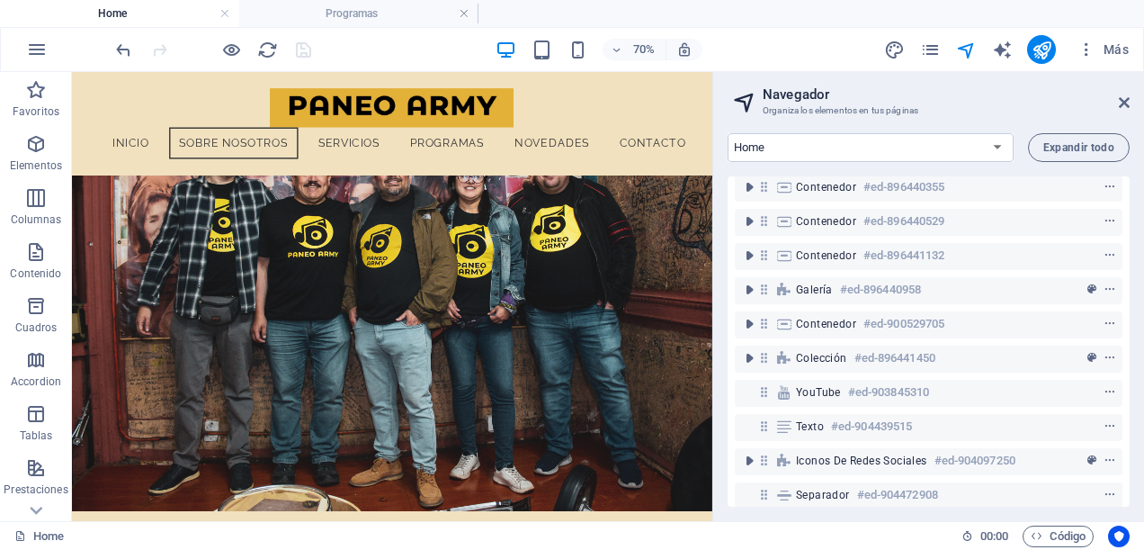
scroll to position [1364, 0]
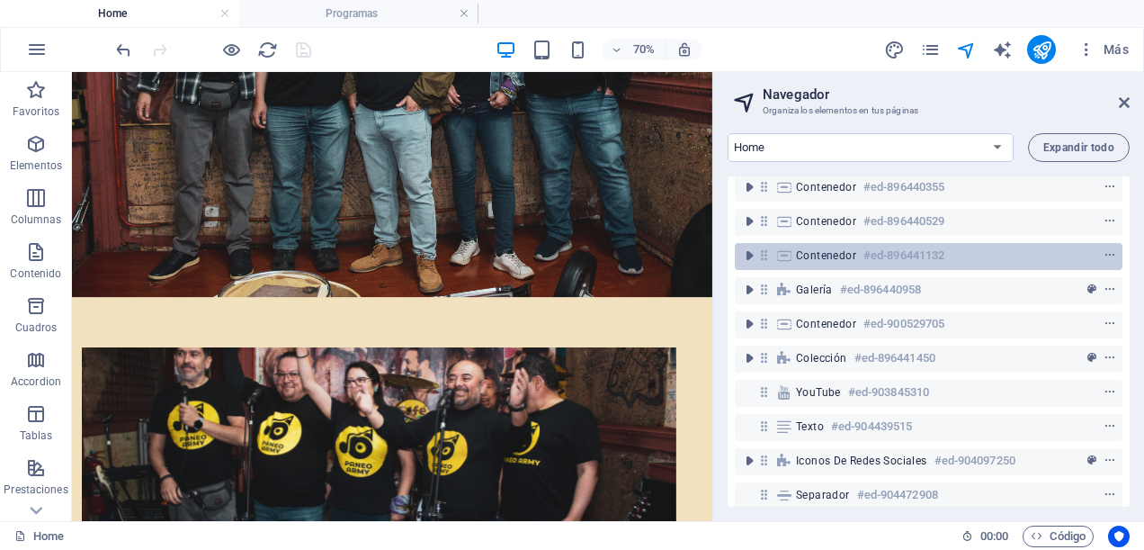
click at [889, 256] on h6 "#ed-896441132" at bounding box center [904, 256] width 81 height 22
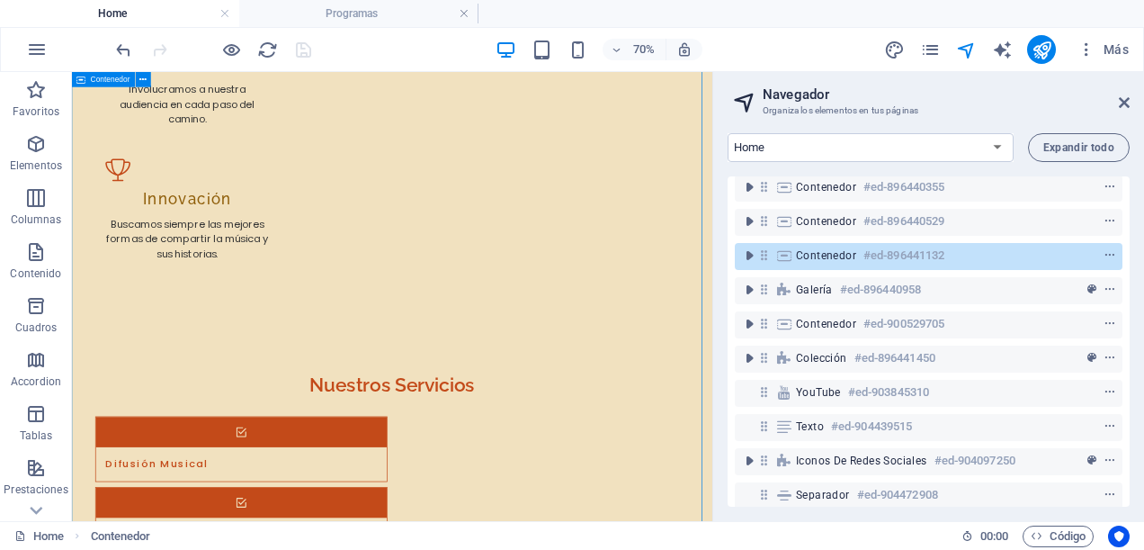
scroll to position [0, 0]
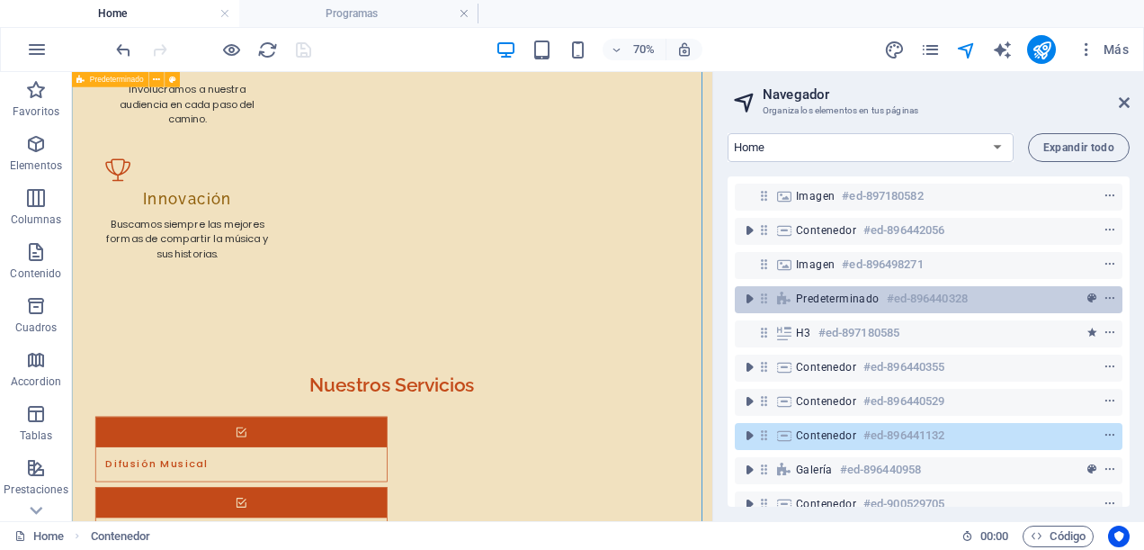
click at [858, 295] on span "Predeterminado" at bounding box center [838, 299] width 84 height 14
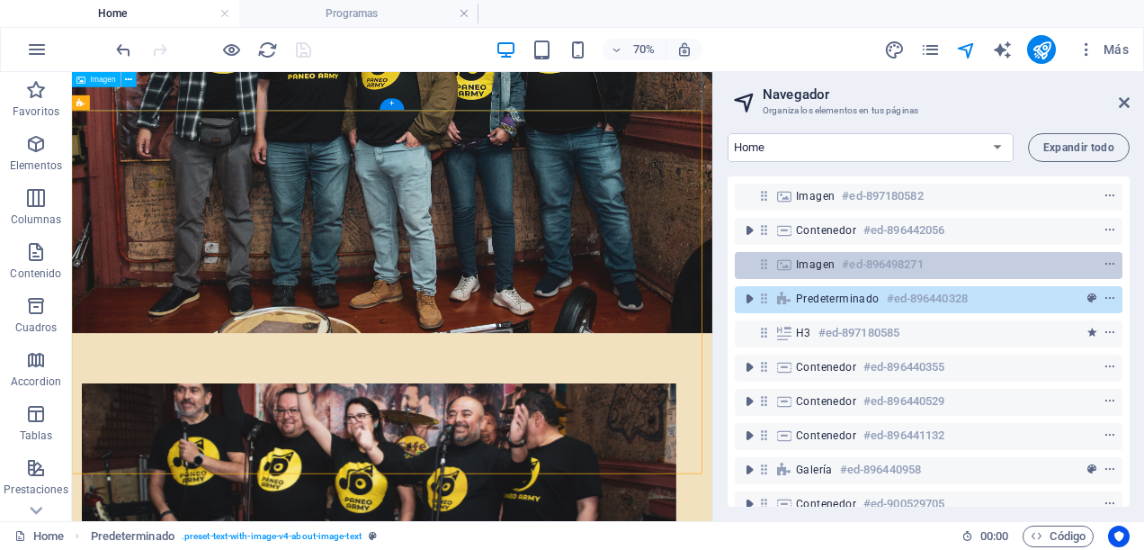
click at [864, 261] on h6 "#ed-896498271" at bounding box center [882, 265] width 81 height 22
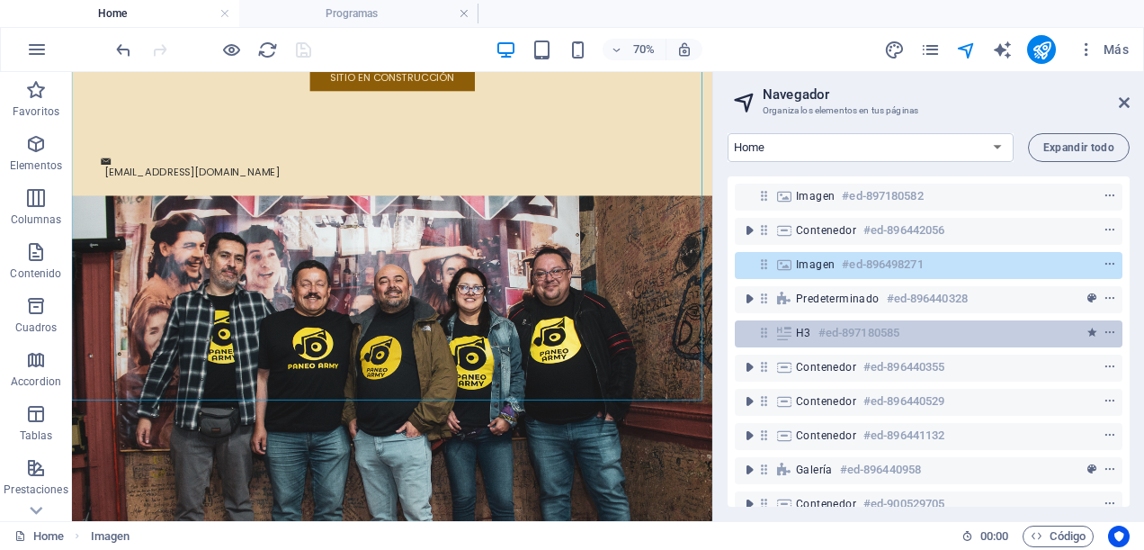
click at [862, 329] on h6 "#ed-897180585" at bounding box center [859, 333] width 81 height 22
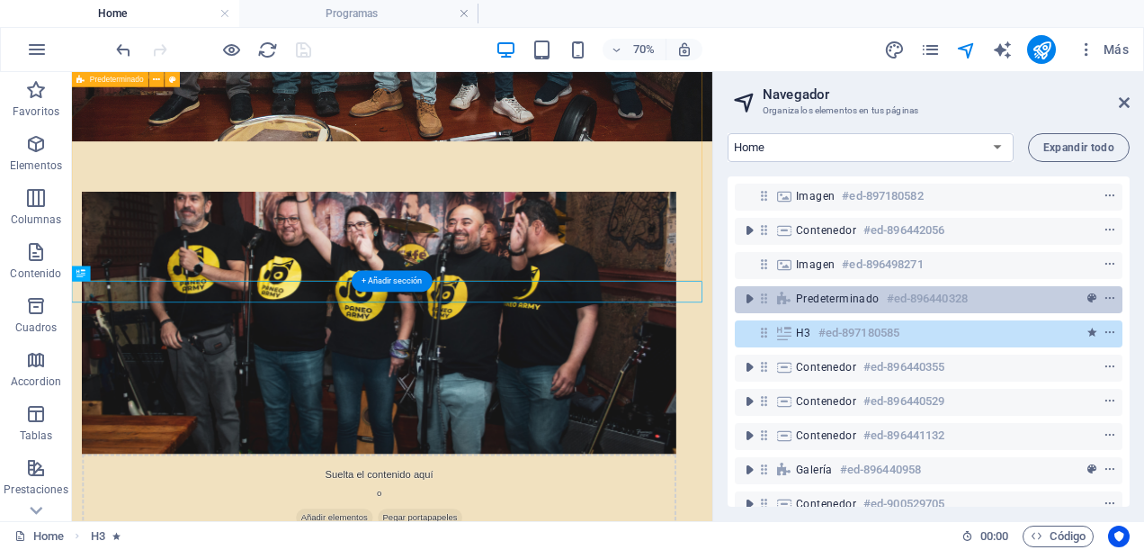
click at [863, 309] on div "Predeterminado #ed-896440328" at bounding box center [914, 299] width 237 height 22
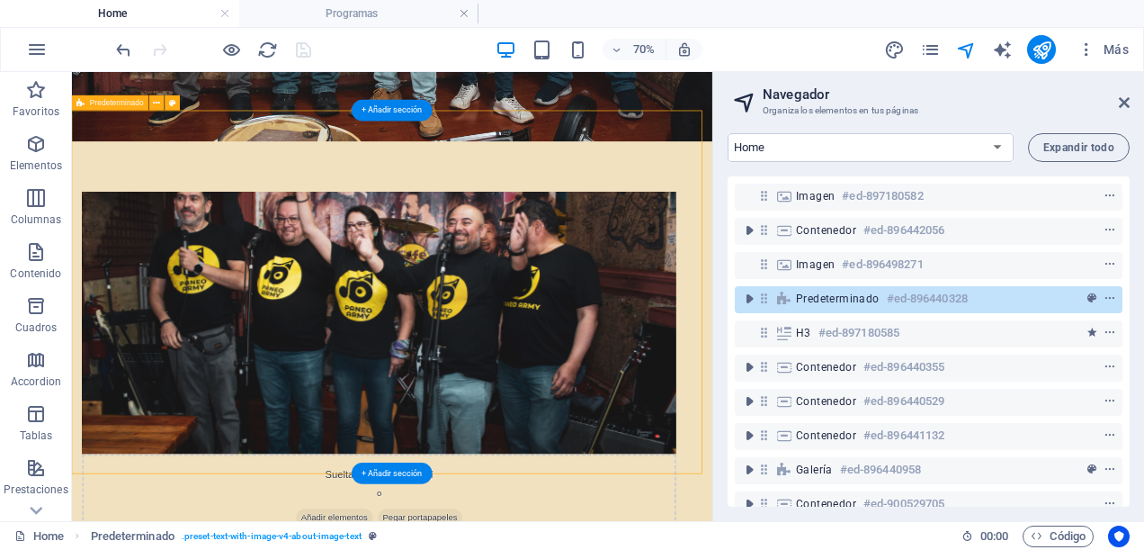
scroll to position [1393, 0]
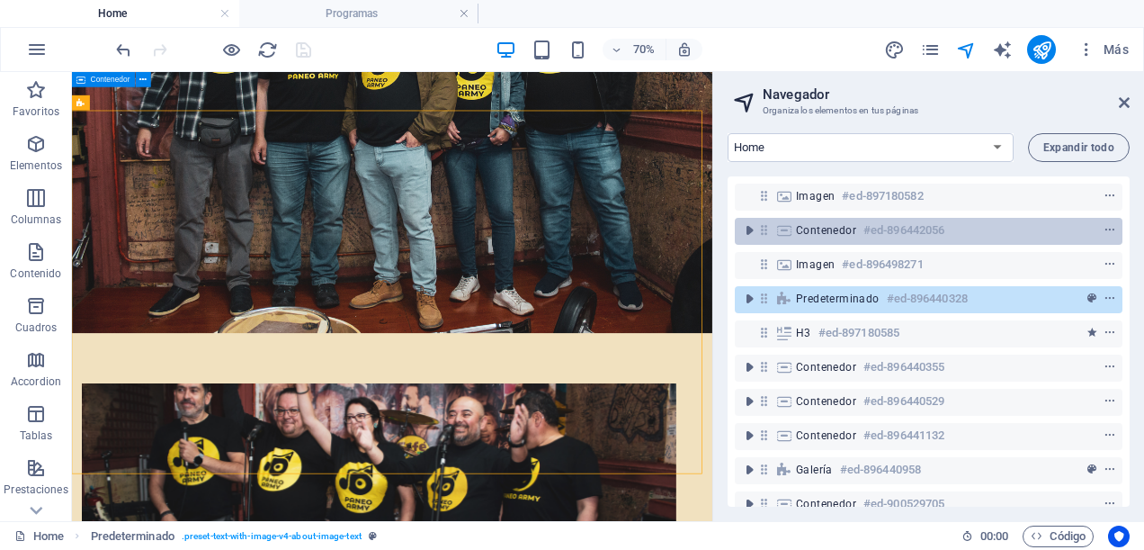
click at [886, 229] on h6 "#ed-896442056" at bounding box center [904, 231] width 81 height 22
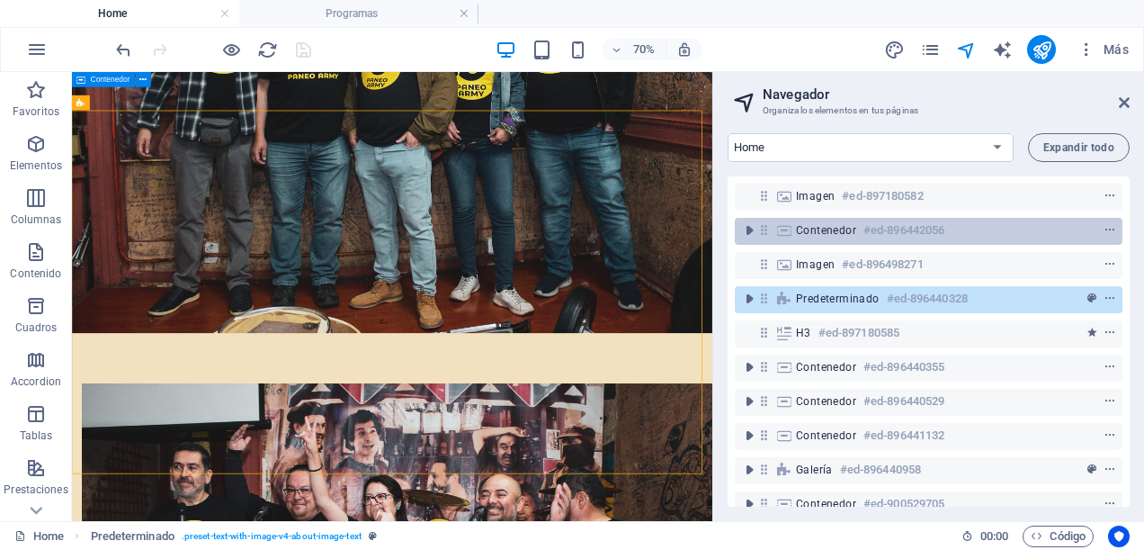
scroll to position [153, 0]
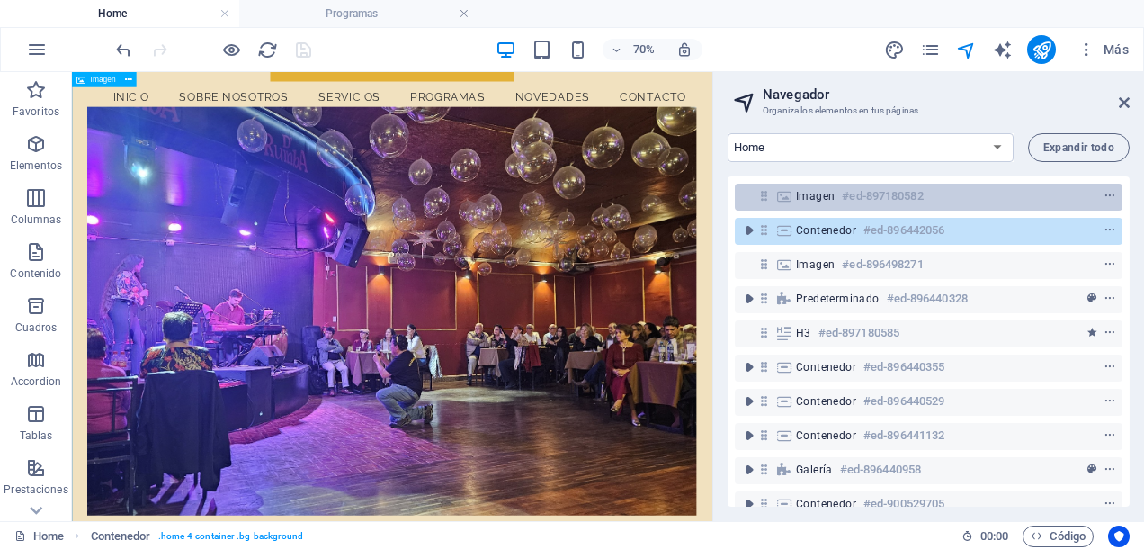
click at [888, 198] on h6 "#ed-897180582" at bounding box center [882, 196] width 81 height 22
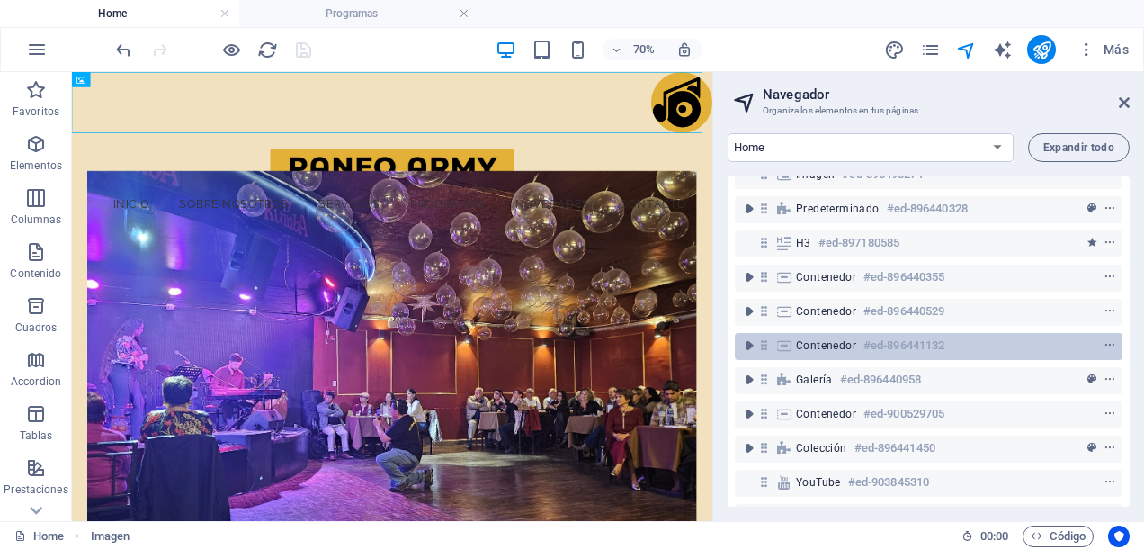
scroll to position [0, 0]
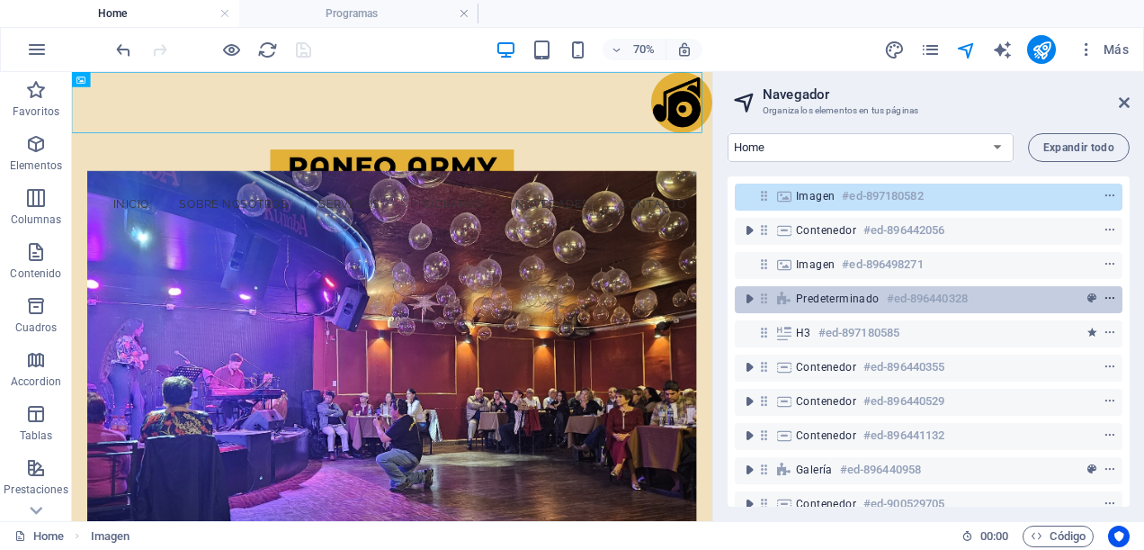
click at [1112, 300] on icon "context-menu" at bounding box center [1110, 298] width 13 height 13
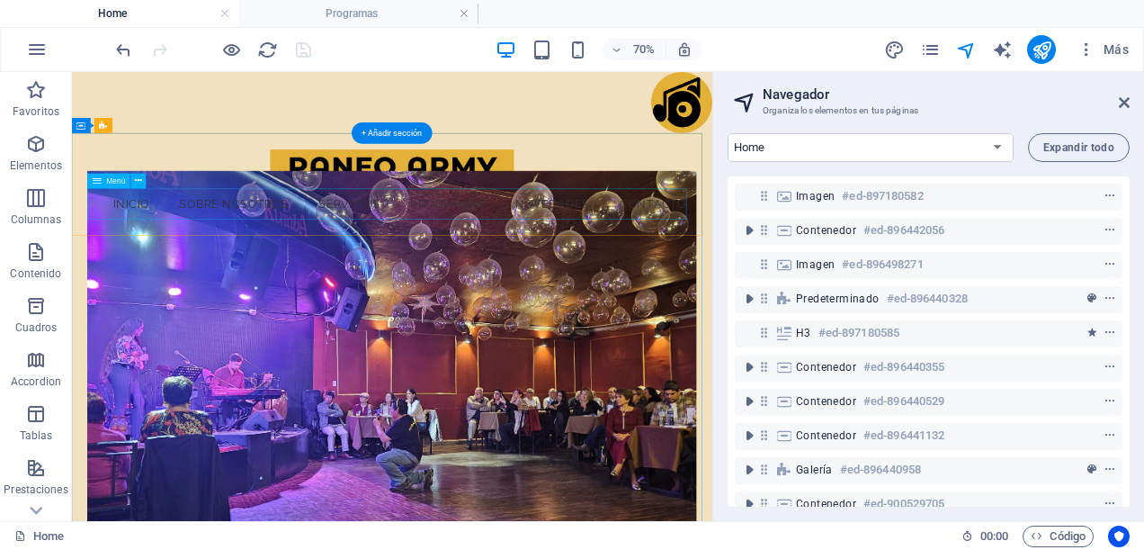
click at [257, 266] on nav "Inicio Sobre Nosotros Servicios Programas Novedades Contacto" at bounding box center [528, 260] width 869 height 45
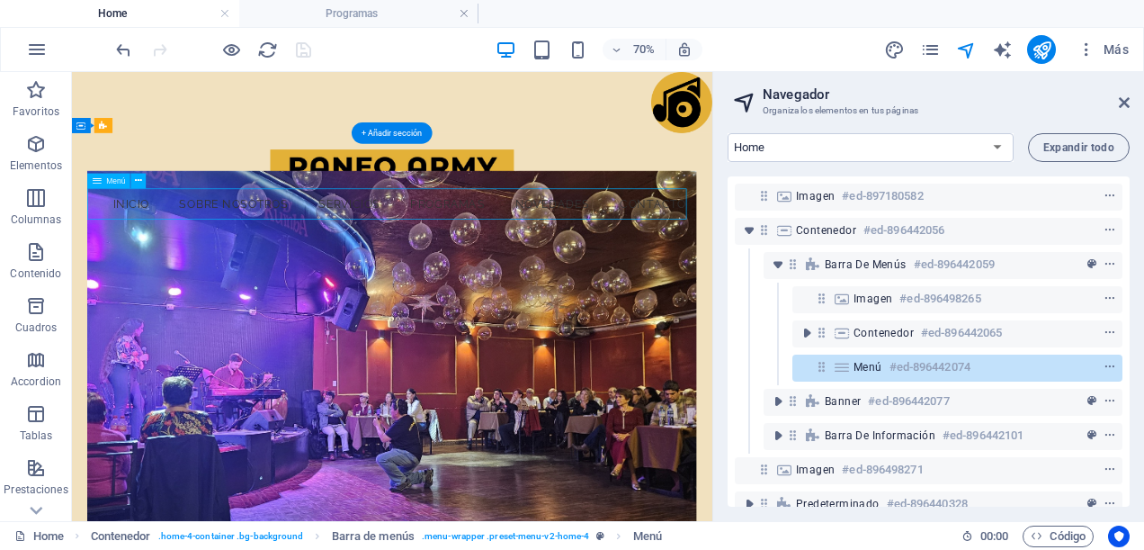
click at [257, 266] on nav "Inicio Sobre Nosotros Servicios Programas Novedades Contacto" at bounding box center [528, 260] width 869 height 45
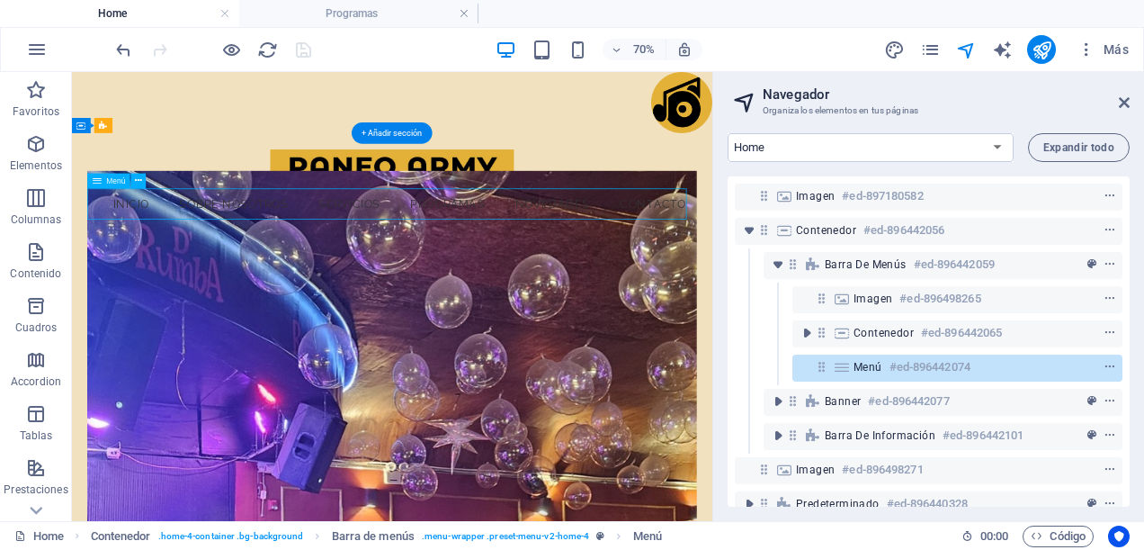
select select
select select "1"
select select
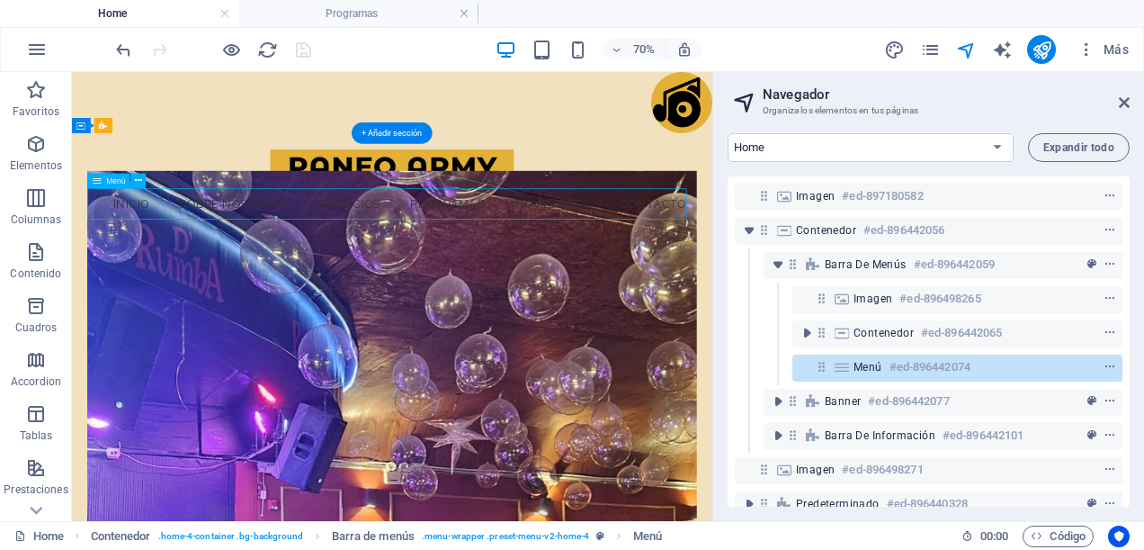
select select
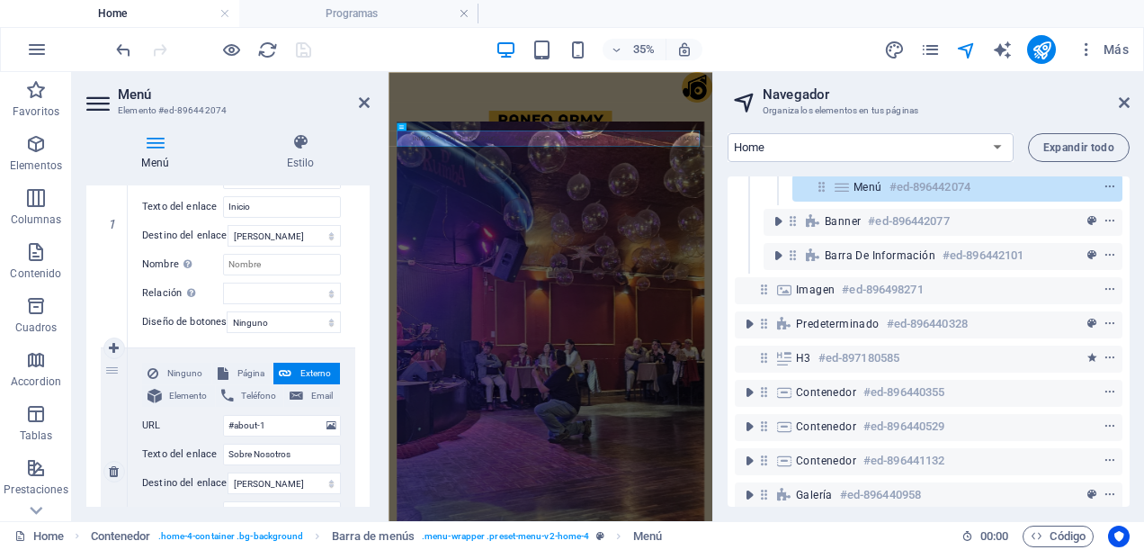
scroll to position [360, 0]
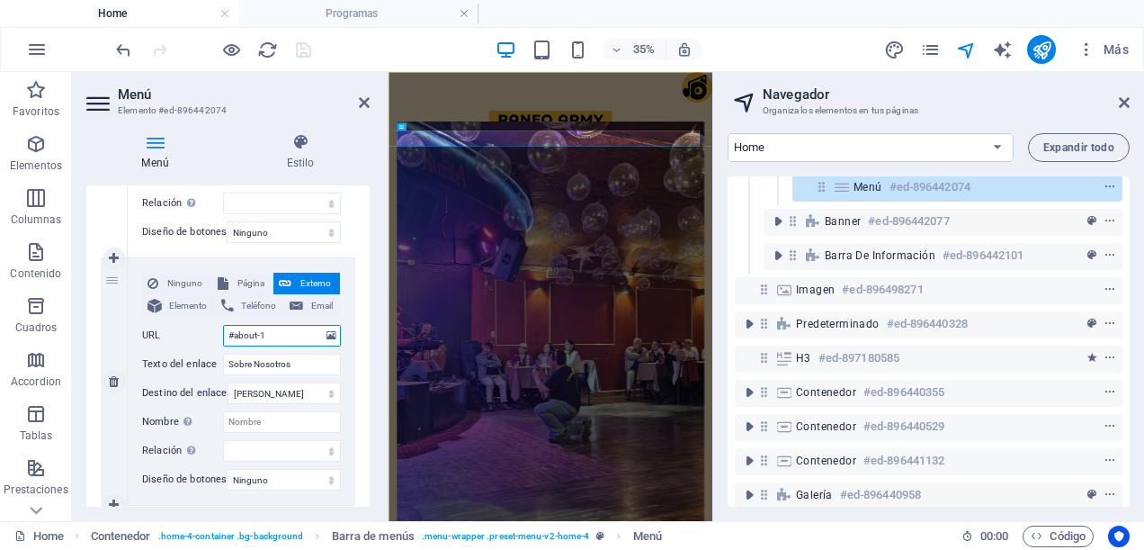
click at [270, 334] on input "#about-1" at bounding box center [282, 336] width 118 height 22
type input "#"
select select
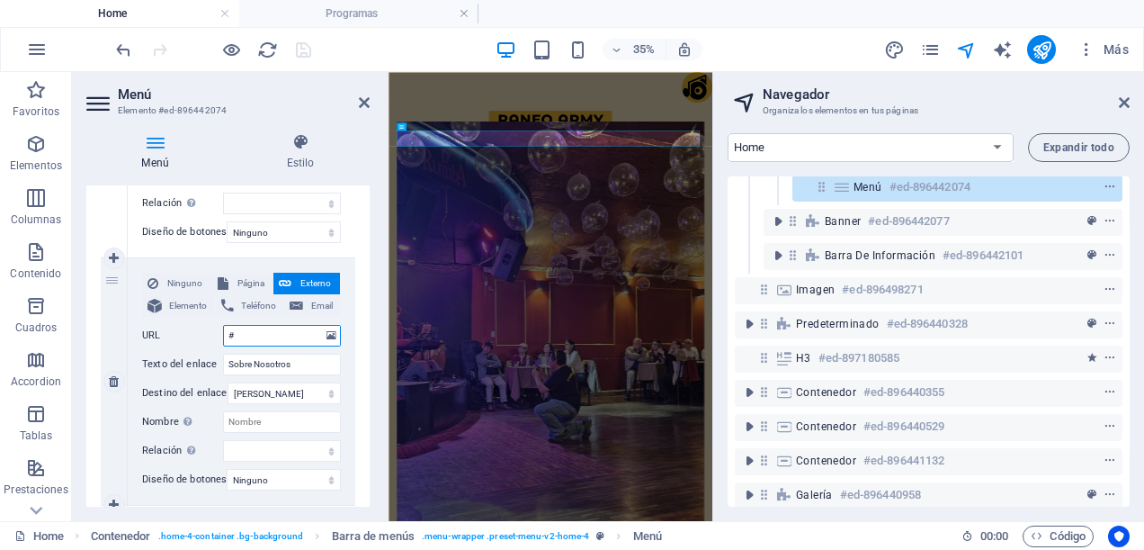
select select
type input "#ed"
select select
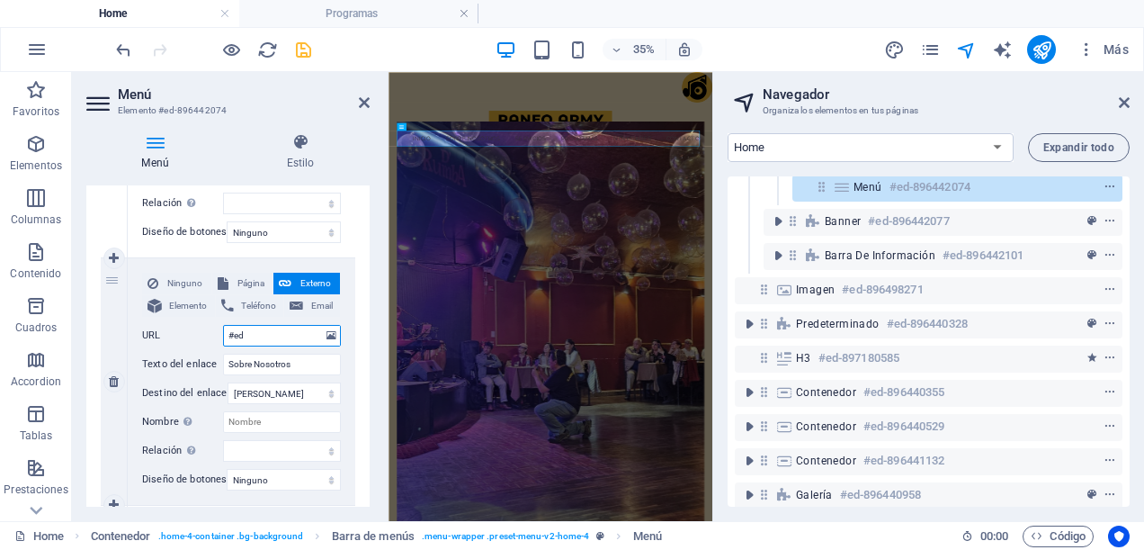
select select
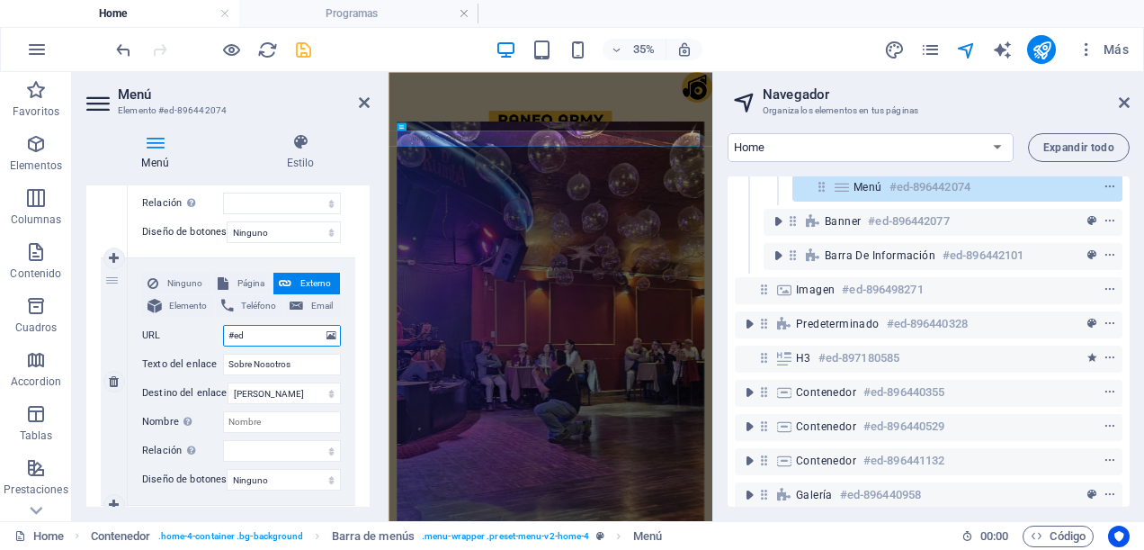
type input "#ed-"
select select
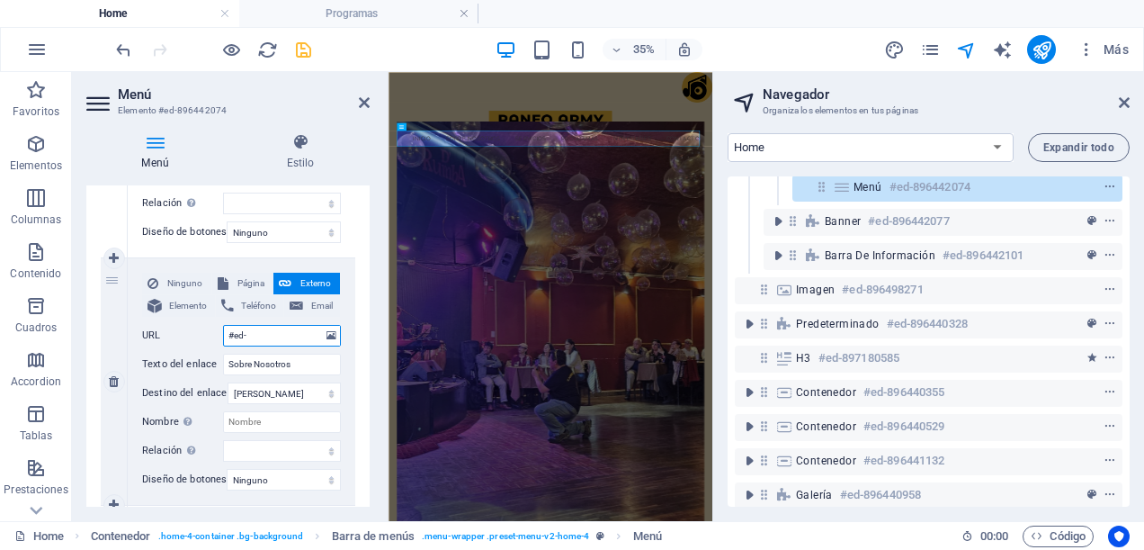
select select
type input "#ed-89"
select select
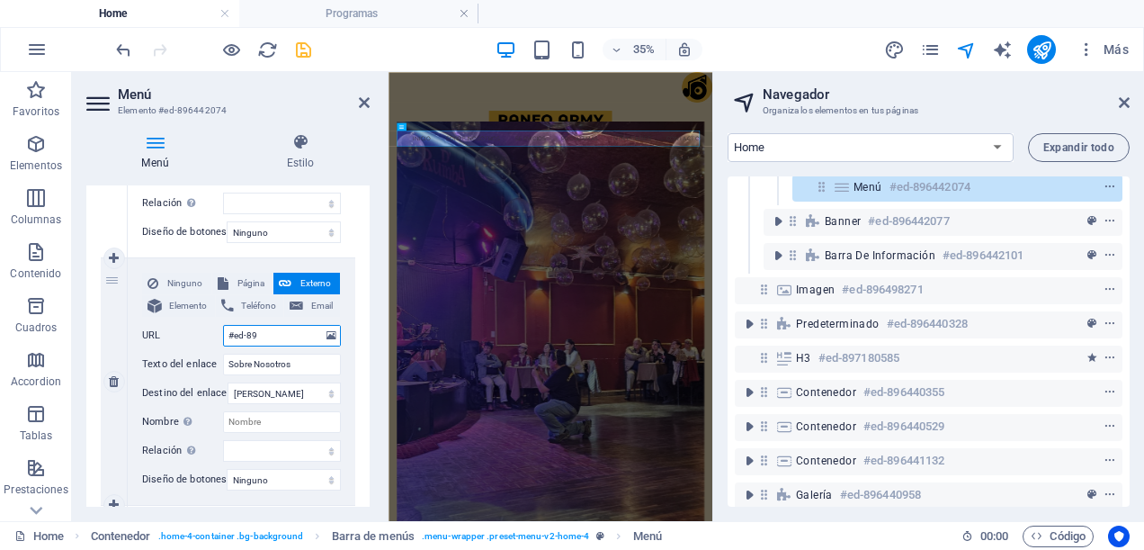
select select
type input "#ed-896"
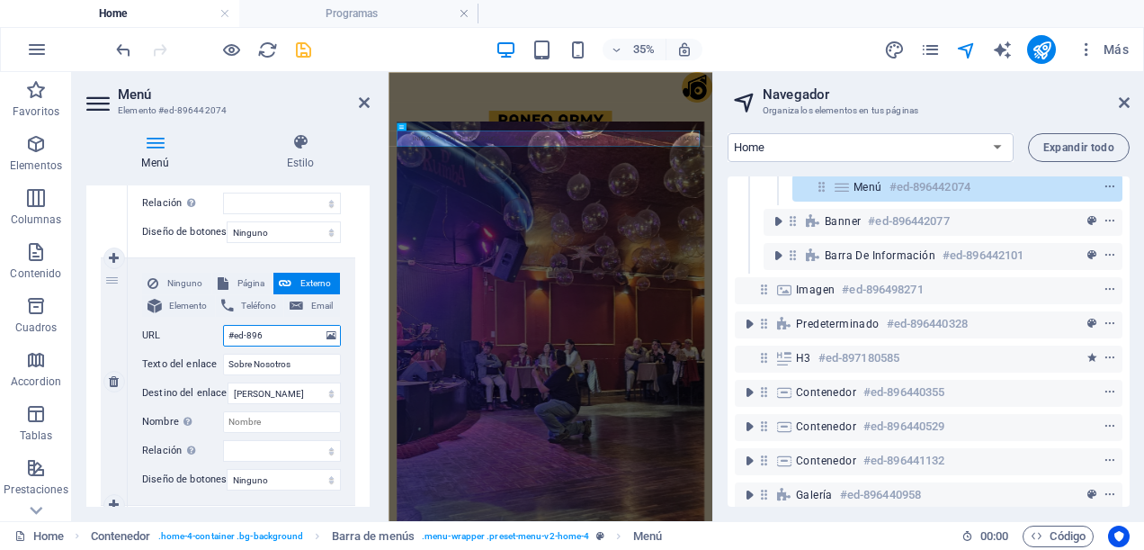
select select
type input "#ed-8964"
select select
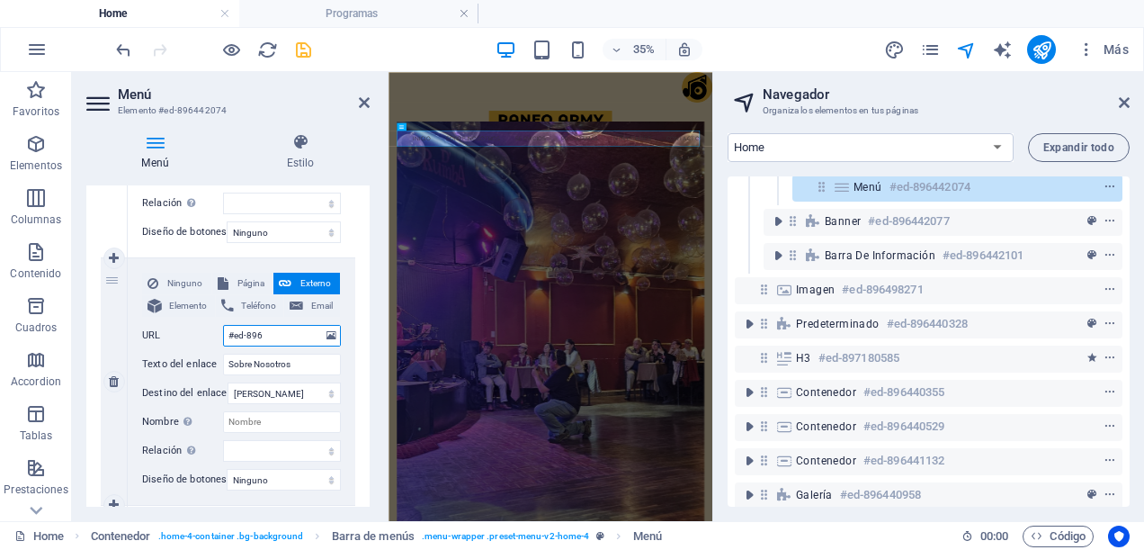
select select
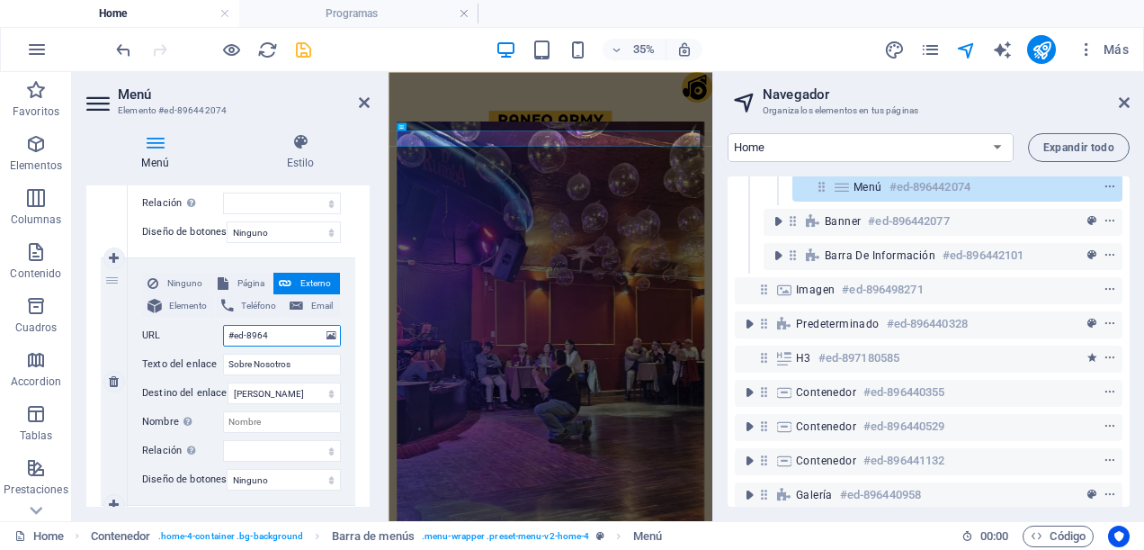
select select
type input "#ed-89644"
select select
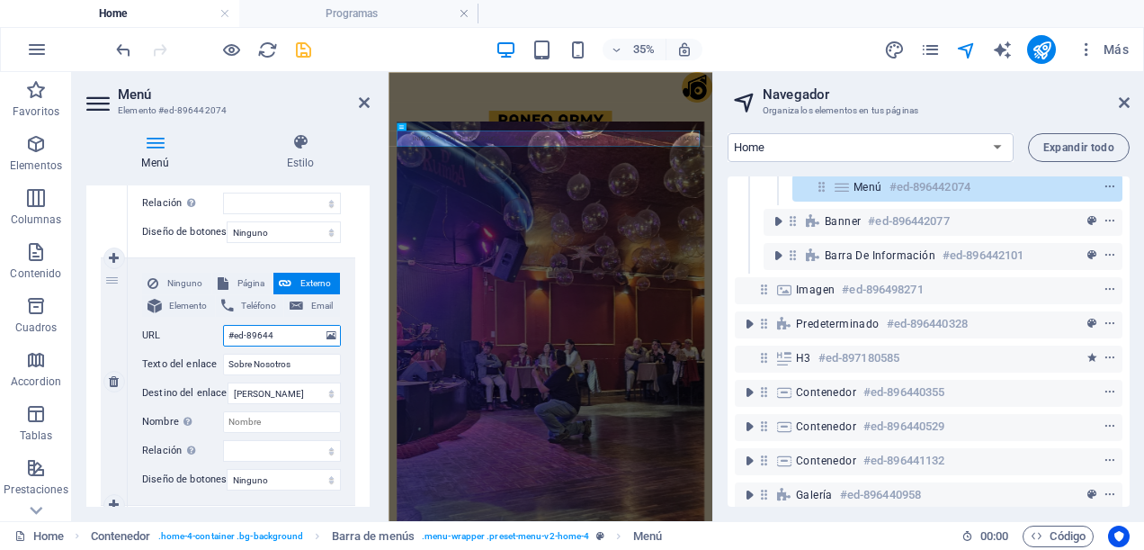
select select
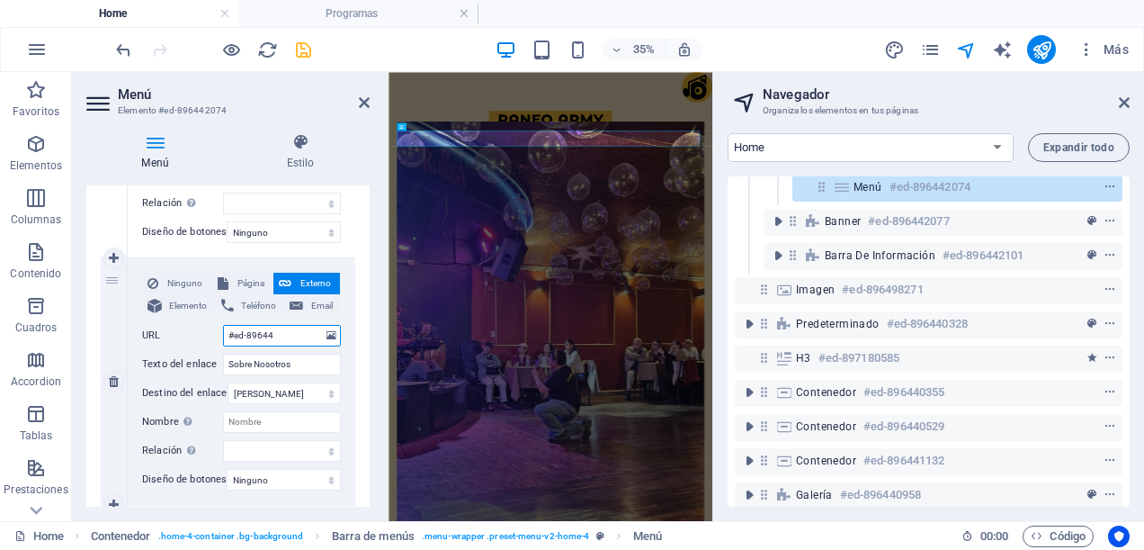
type input "#ed-896440"
select select
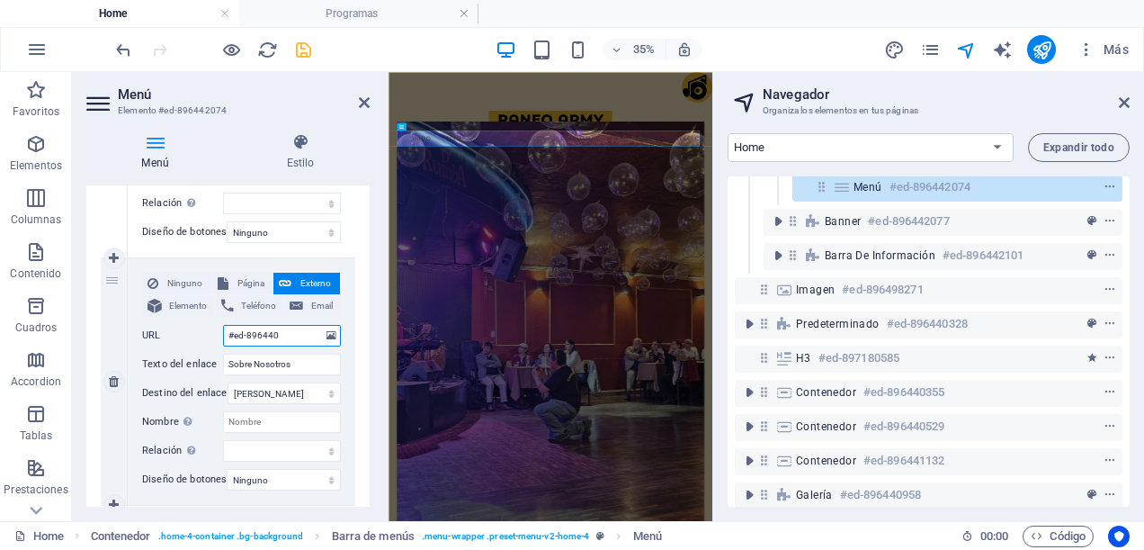
select select
type input "#ed-896440328"
select select
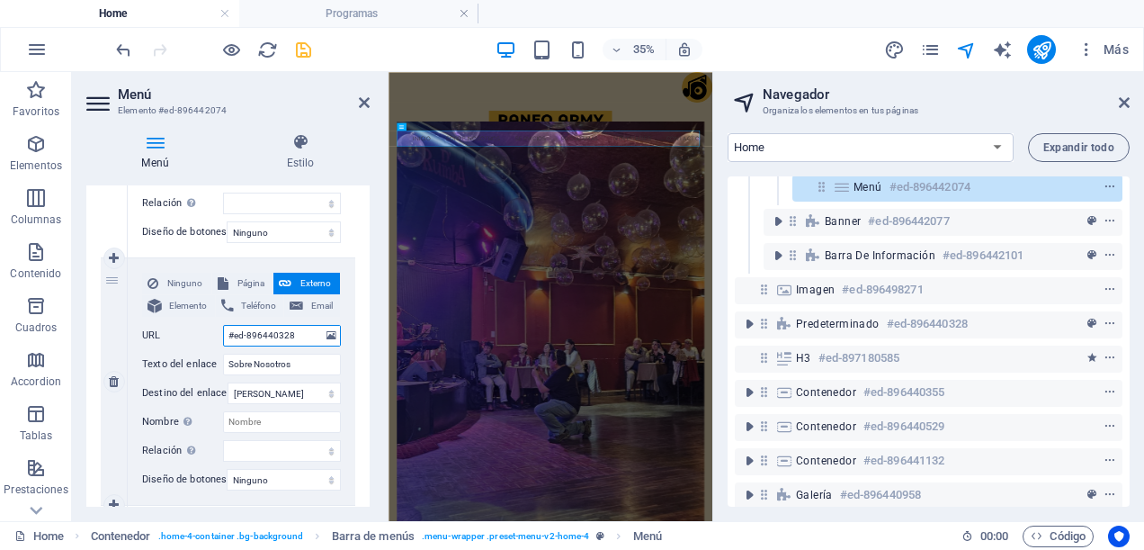
select select
type input "#ed-896440328"
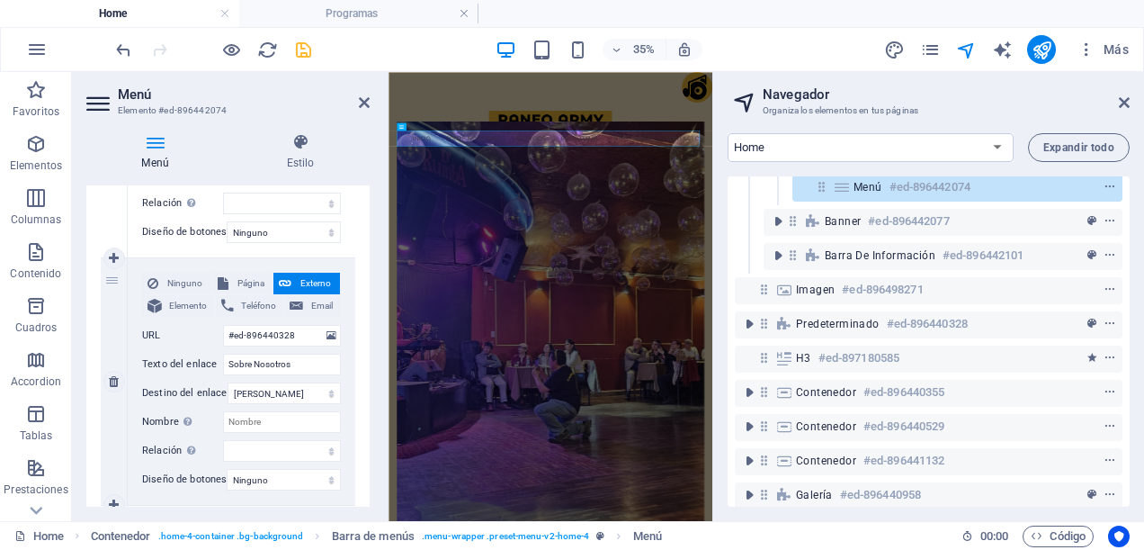
click at [344, 347] on div "Ninguno Página Externo Elemento Teléfono Email Página Home -- Programas Subpage…" at bounding box center [242, 381] width 228 height 247
click at [364, 104] on icon at bounding box center [364, 102] width 11 height 14
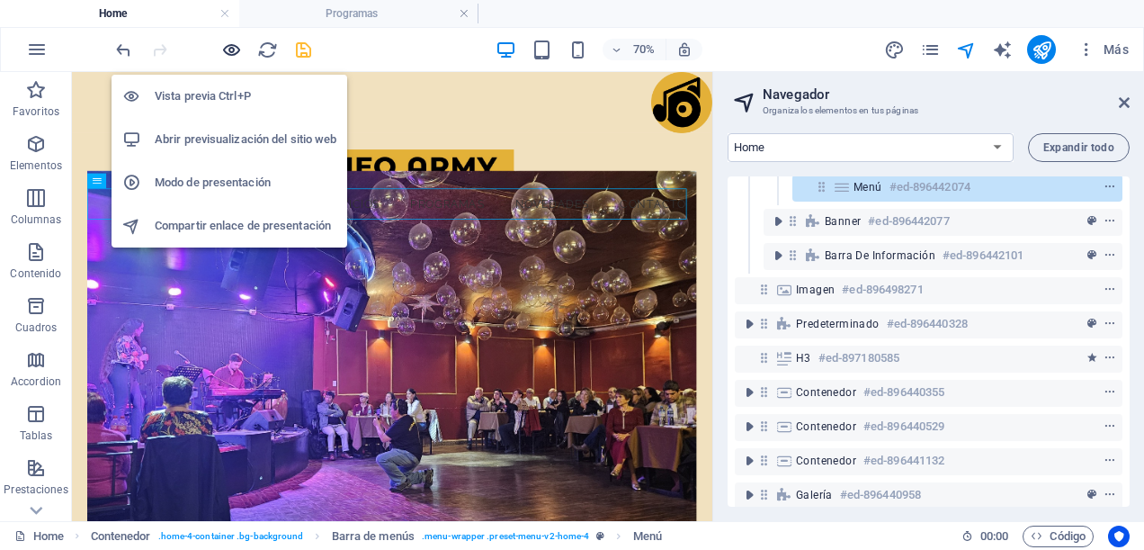
click at [228, 47] on icon "button" at bounding box center [231, 50] width 21 height 21
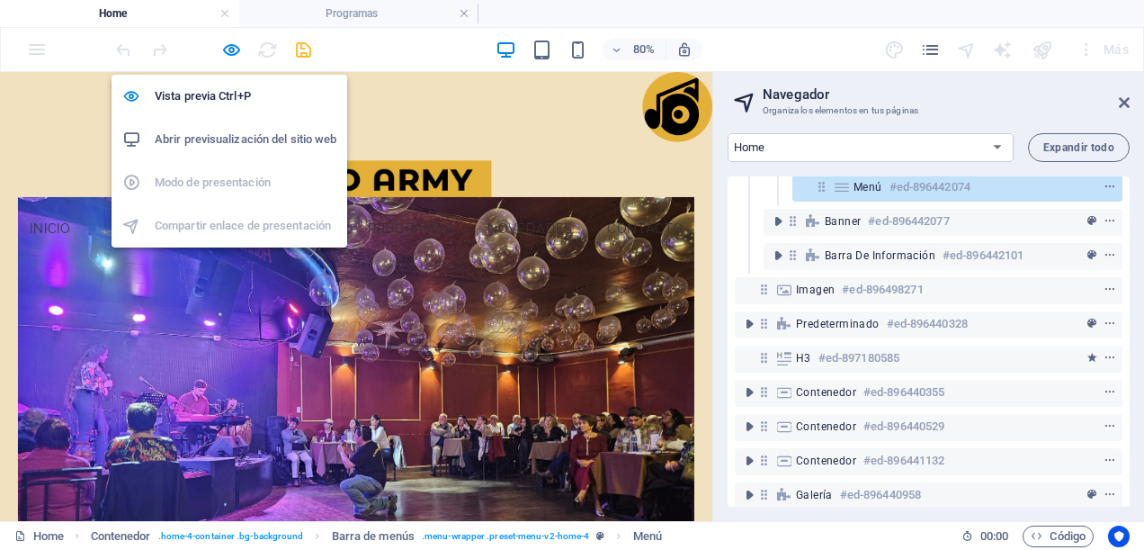
click at [230, 144] on h6 "Abrir previsualización del sitio web" at bounding box center [246, 140] width 182 height 22
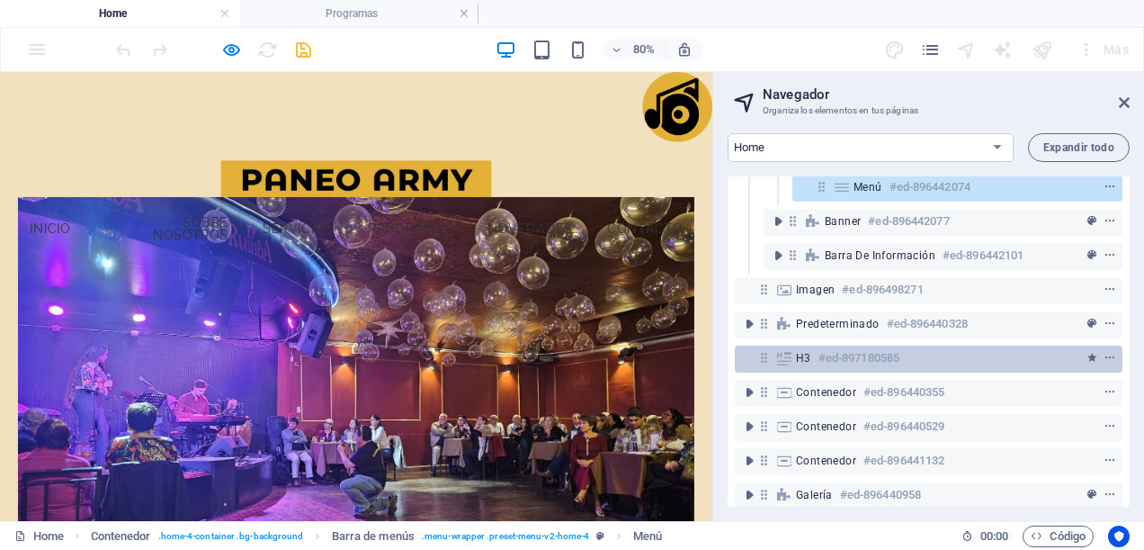
click at [857, 358] on h6 "#ed-897180585" at bounding box center [859, 358] width 81 height 22
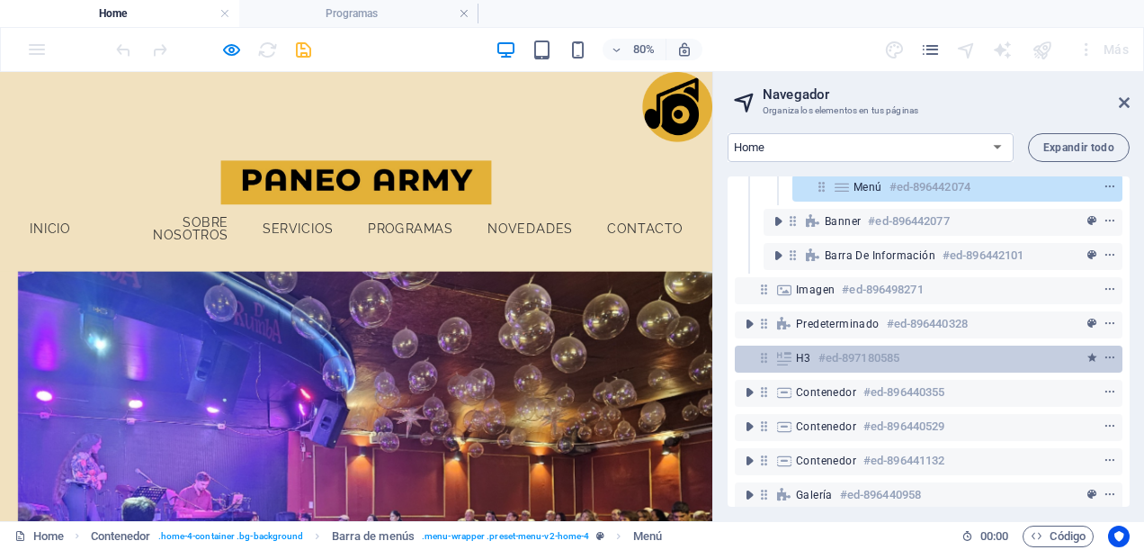
scroll to position [1621, 0]
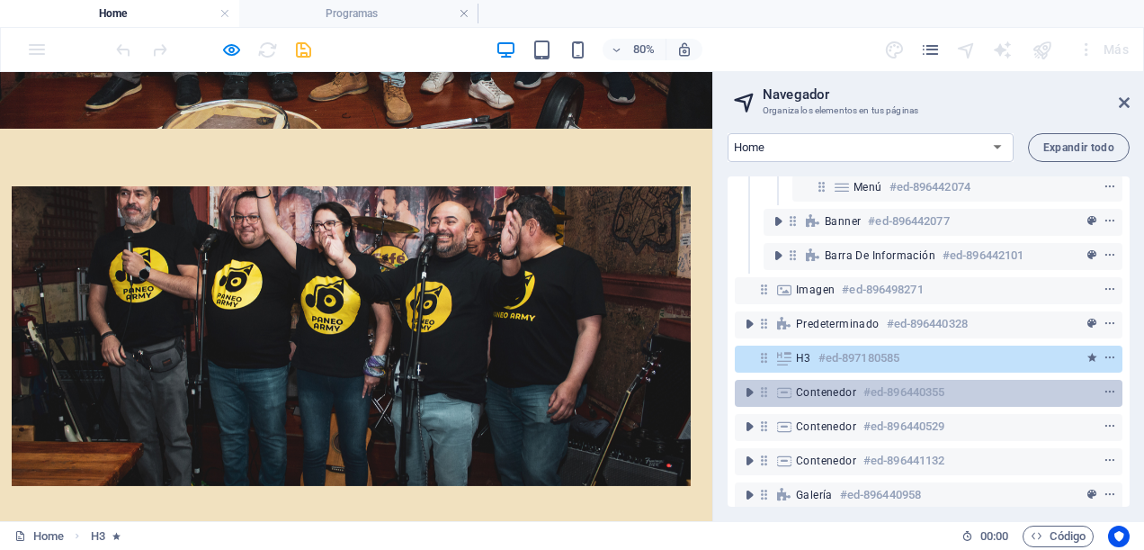
click at [859, 393] on div "Contenedor #ed-896440355" at bounding box center [914, 392] width 237 height 22
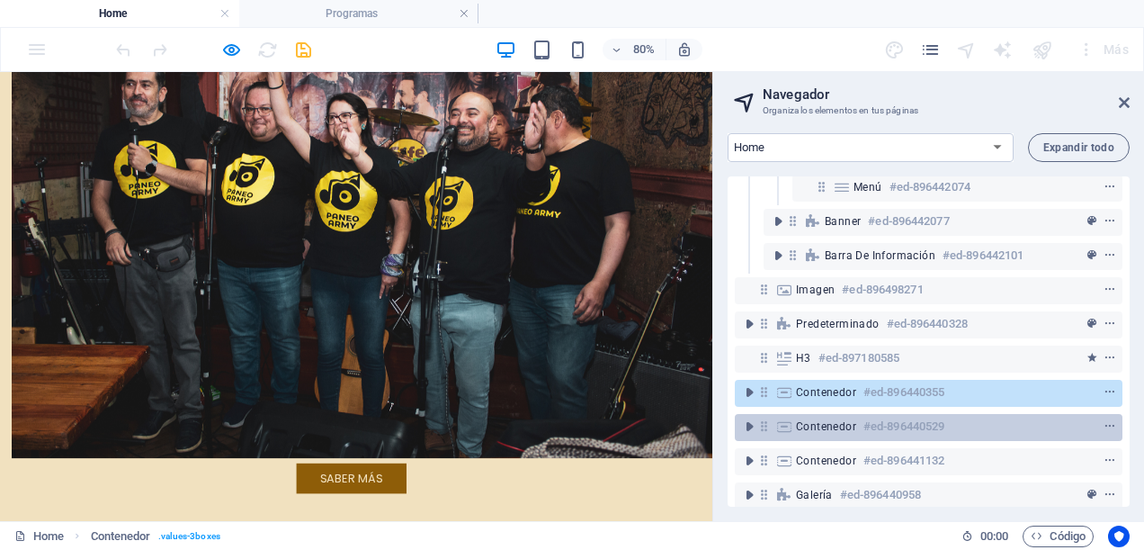
click at [860, 437] on div "Contenedor #ed-896440529" at bounding box center [929, 427] width 388 height 27
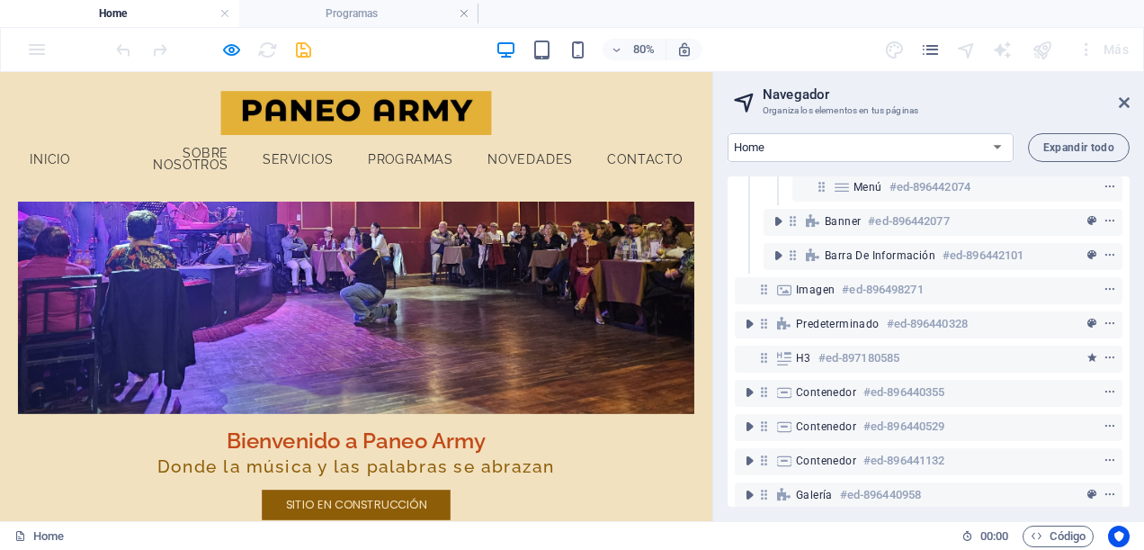
scroll to position [0, 0]
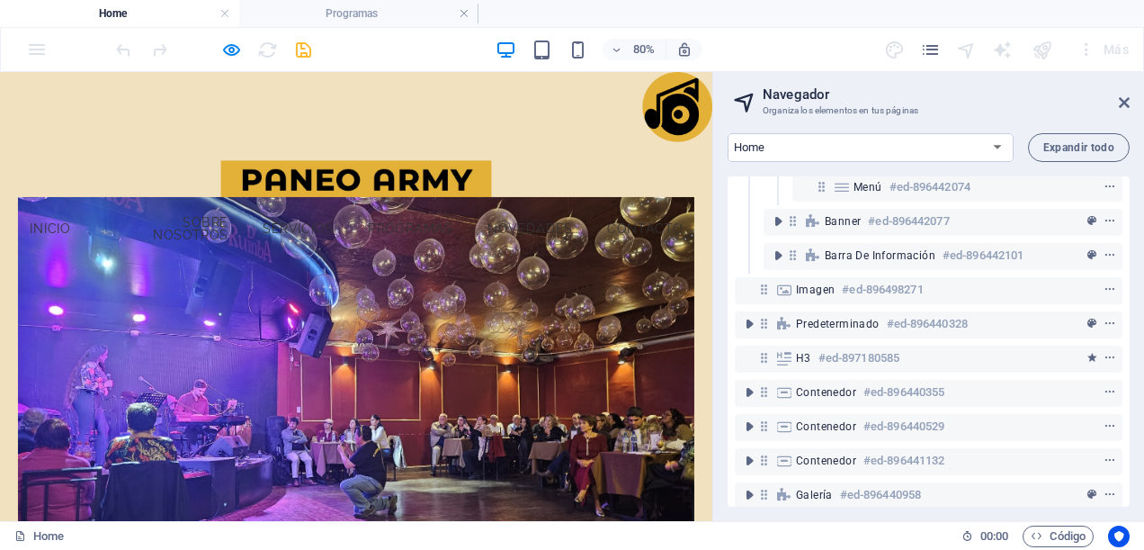
click at [351, 258] on link "Servicios" at bounding box center [372, 268] width 117 height 45
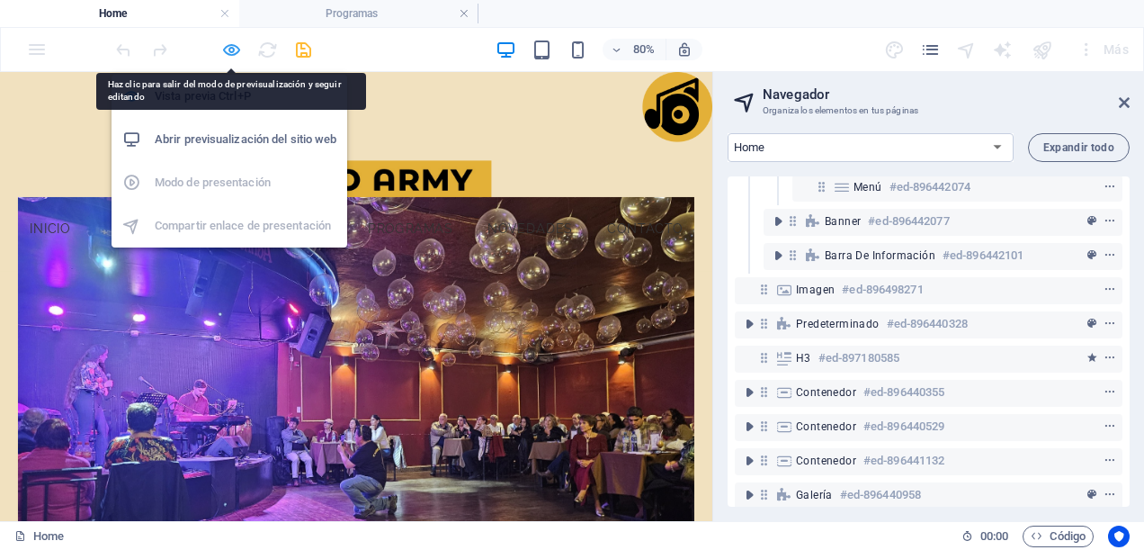
click at [233, 52] on icon "button" at bounding box center [231, 50] width 21 height 21
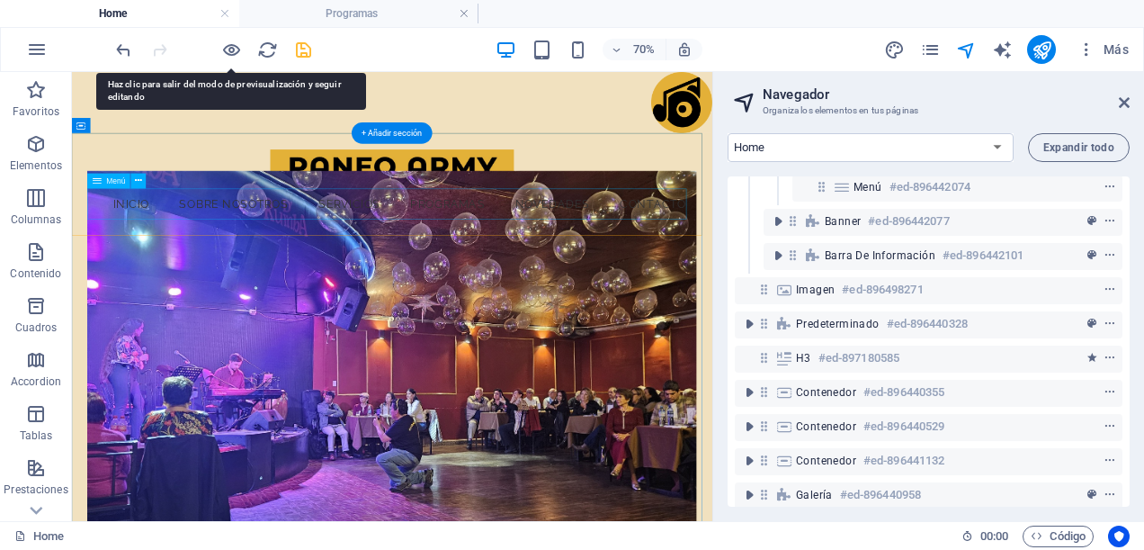
click at [505, 256] on nav "Inicio Sobre Nosotros Servicios Programas Novedades Contacto" at bounding box center [528, 260] width 869 height 45
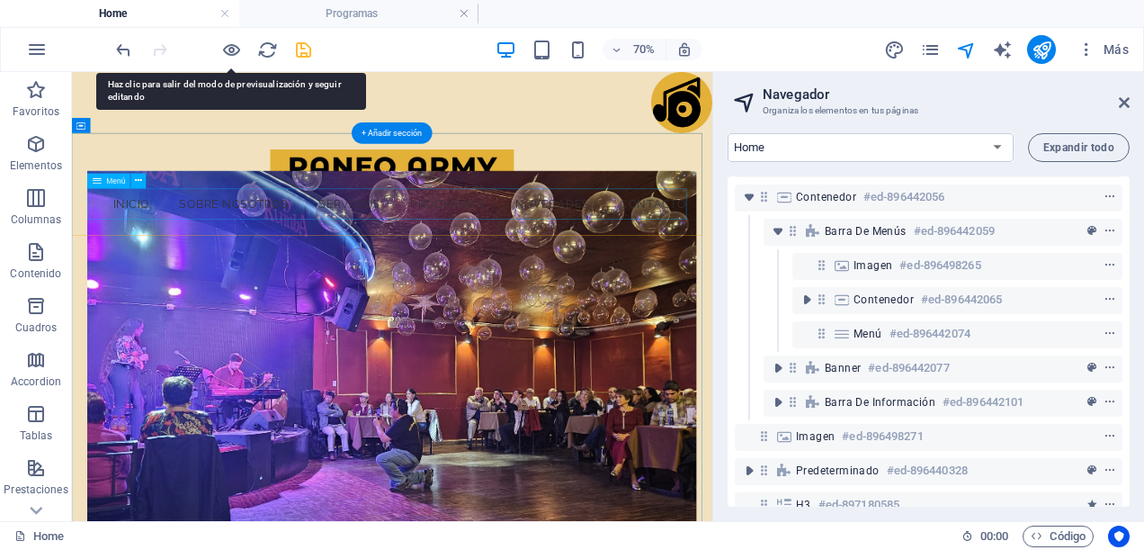
select select
select select "1"
select select
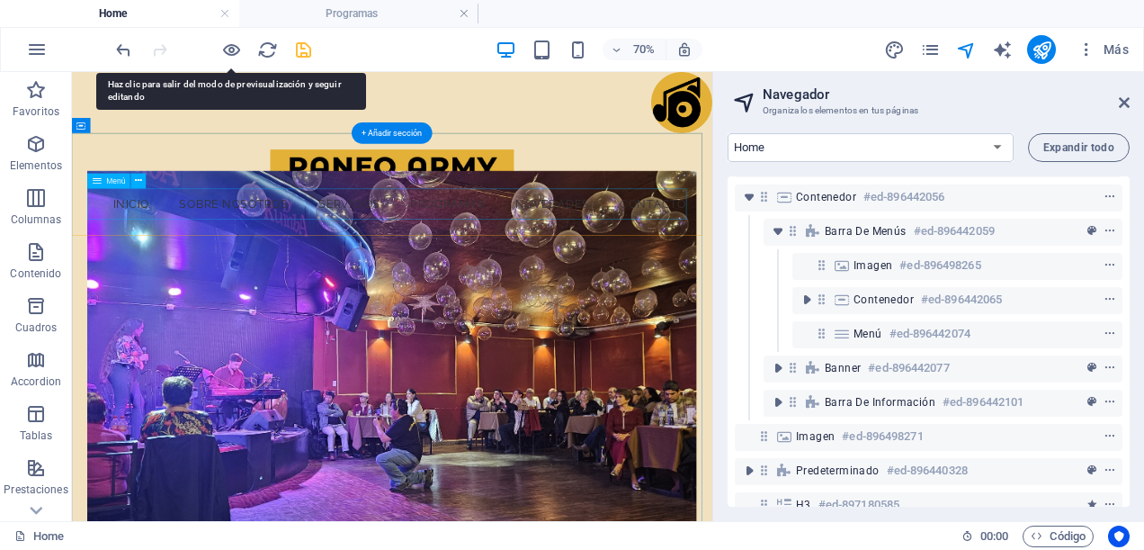
select select
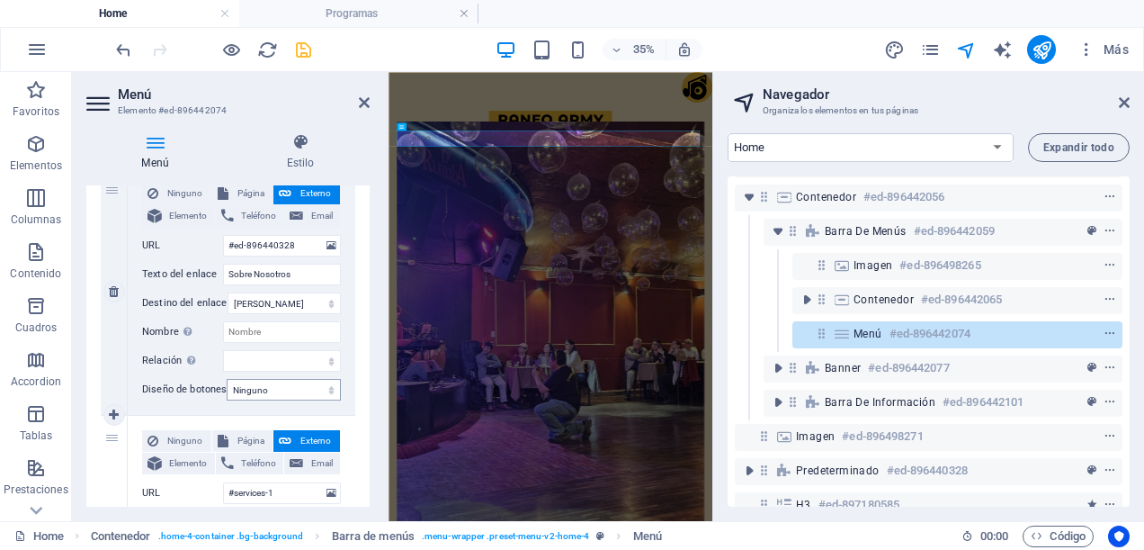
scroll to position [540, 0]
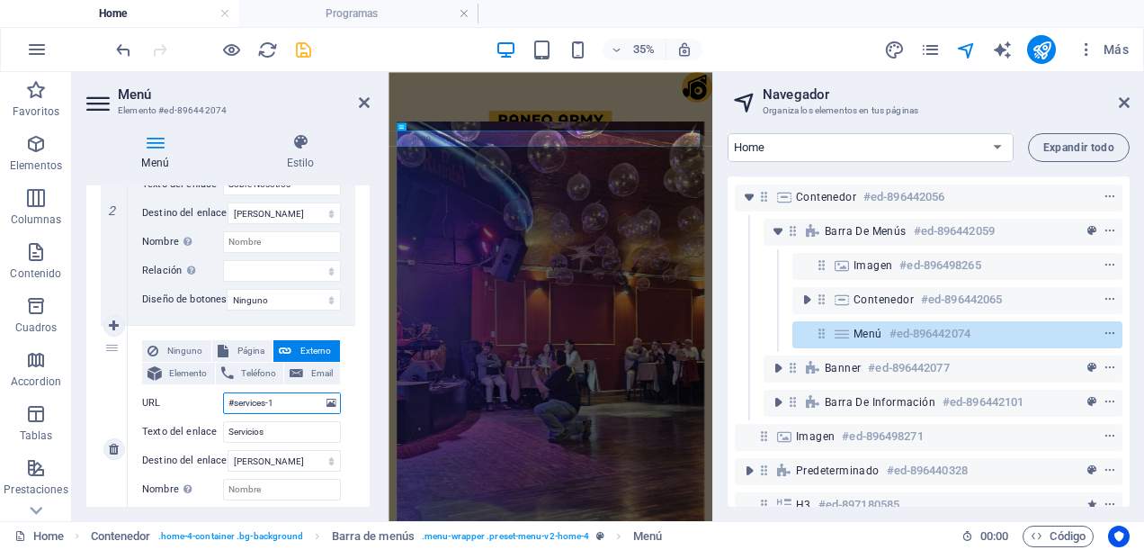
click at [279, 407] on input "#services-1" at bounding box center [282, 403] width 118 height 22
type input "#"
select select
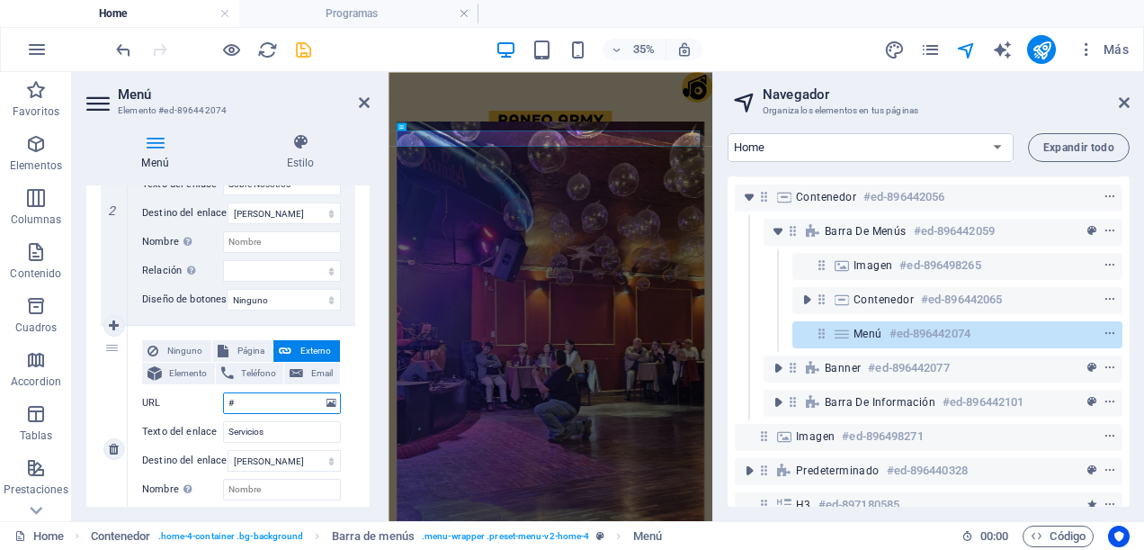
select select
type input "#ed-"
select select
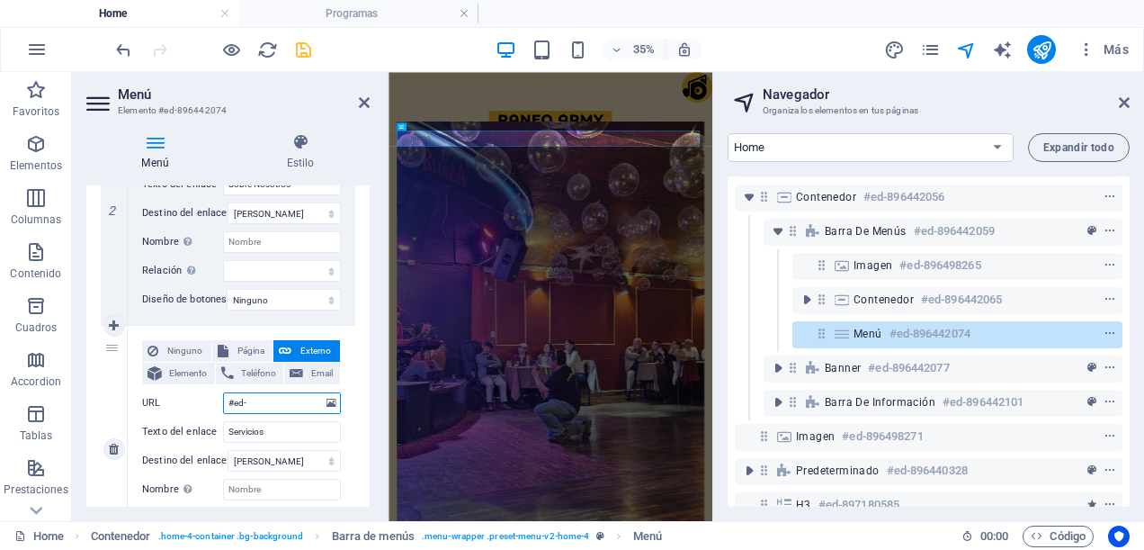
select select
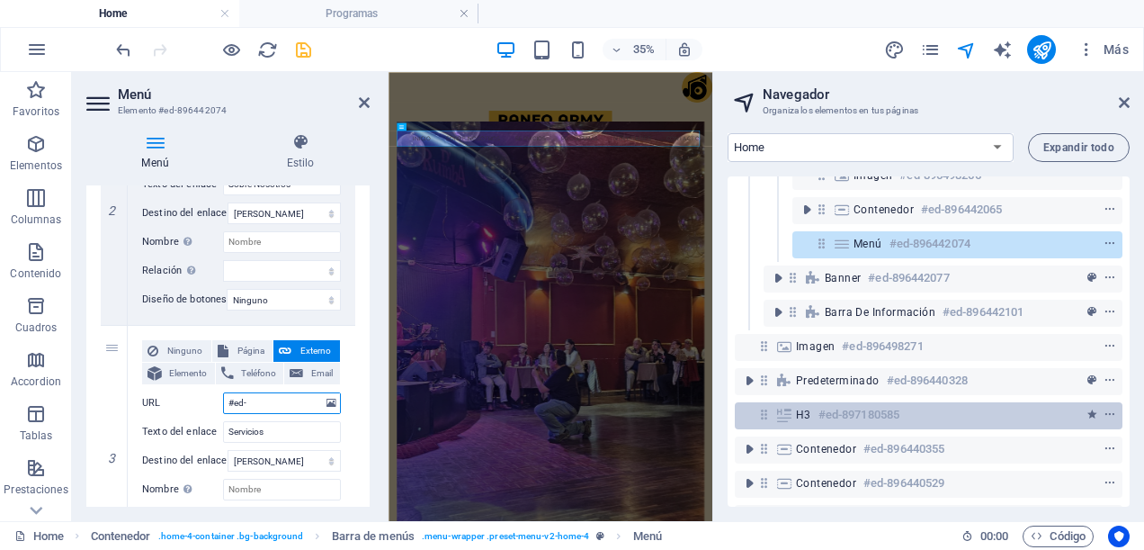
scroll to position [213, 0]
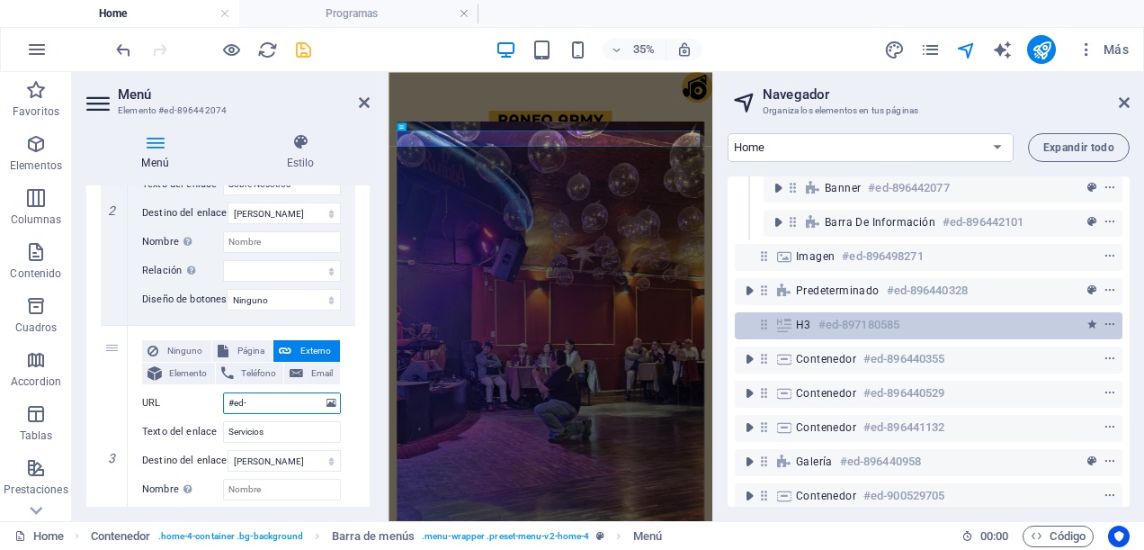
type input "#ed-9"
select select
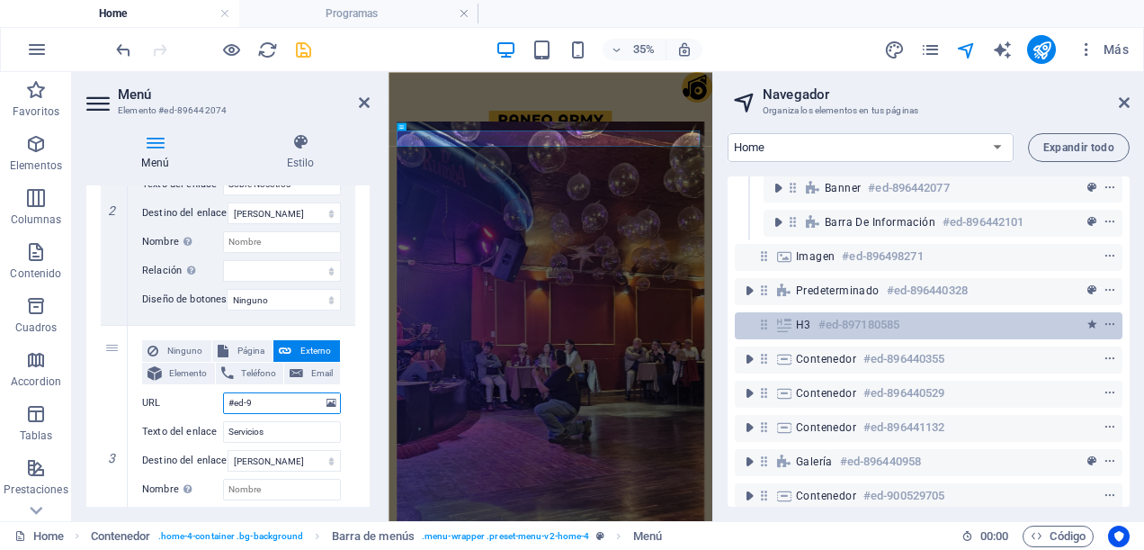
select select
type input "#ed-89644"
select select
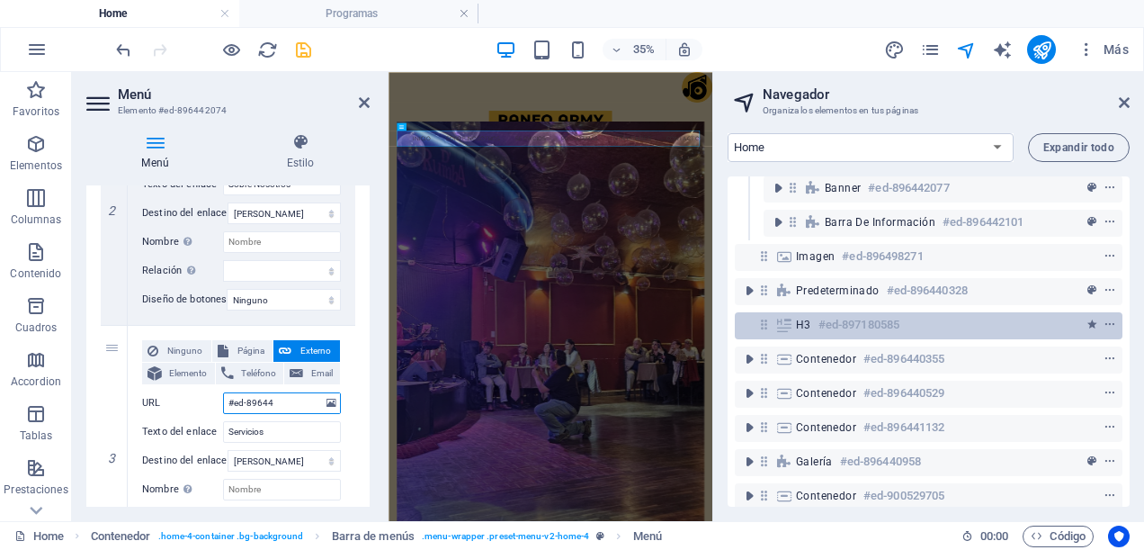
select select
type input "#ed-89644052"
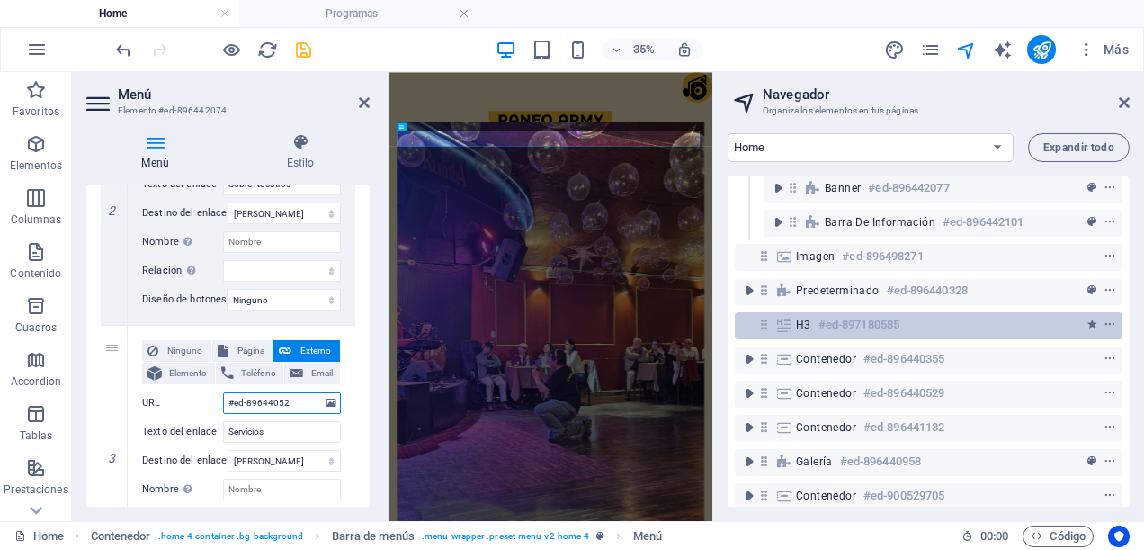
select select
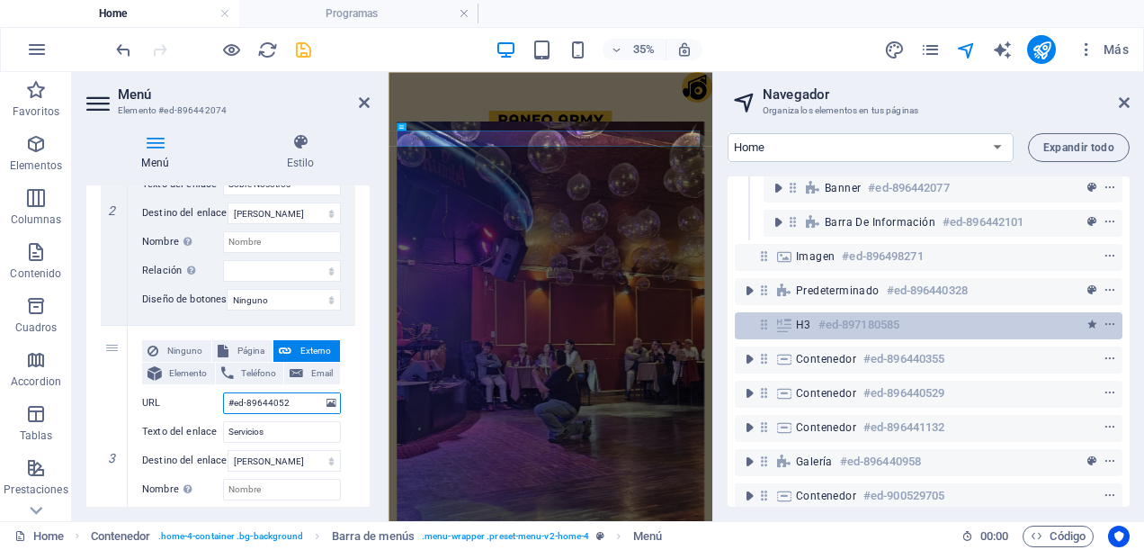
select select
type input "#ed-896440529"
select select
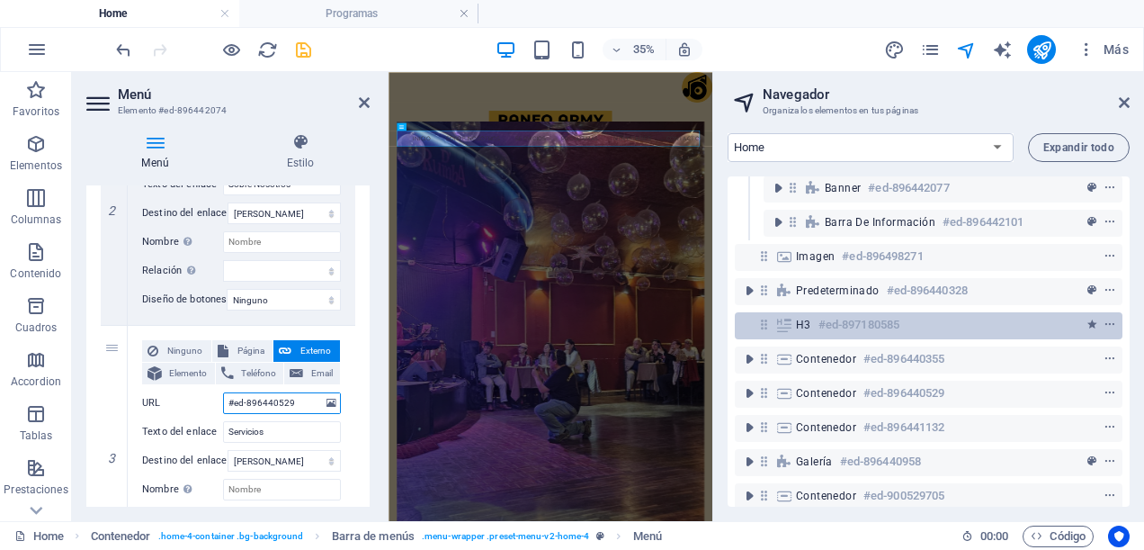
select select
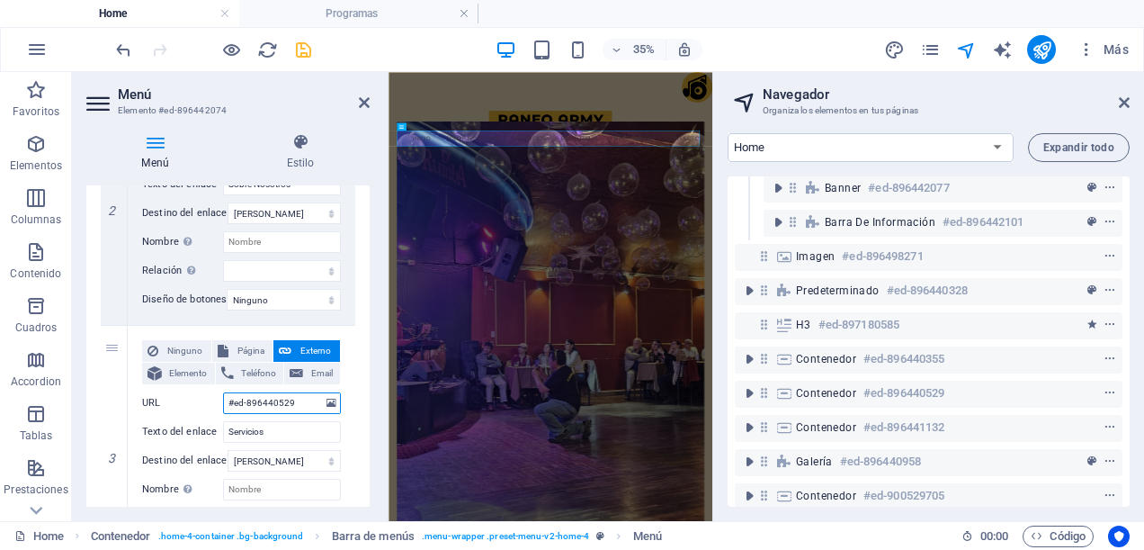
type input "#ed-896440529"
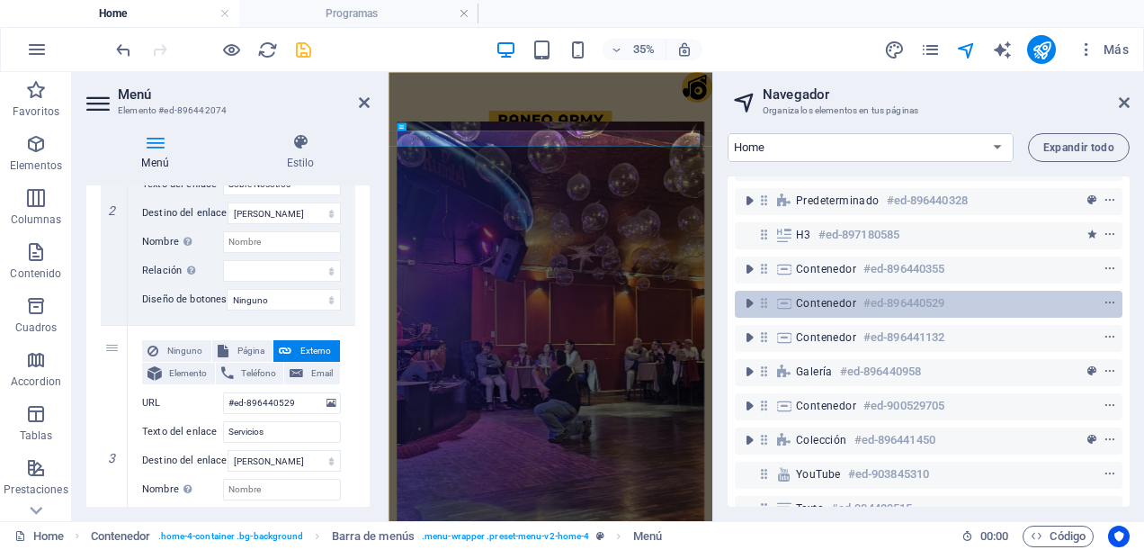
scroll to position [393, 0]
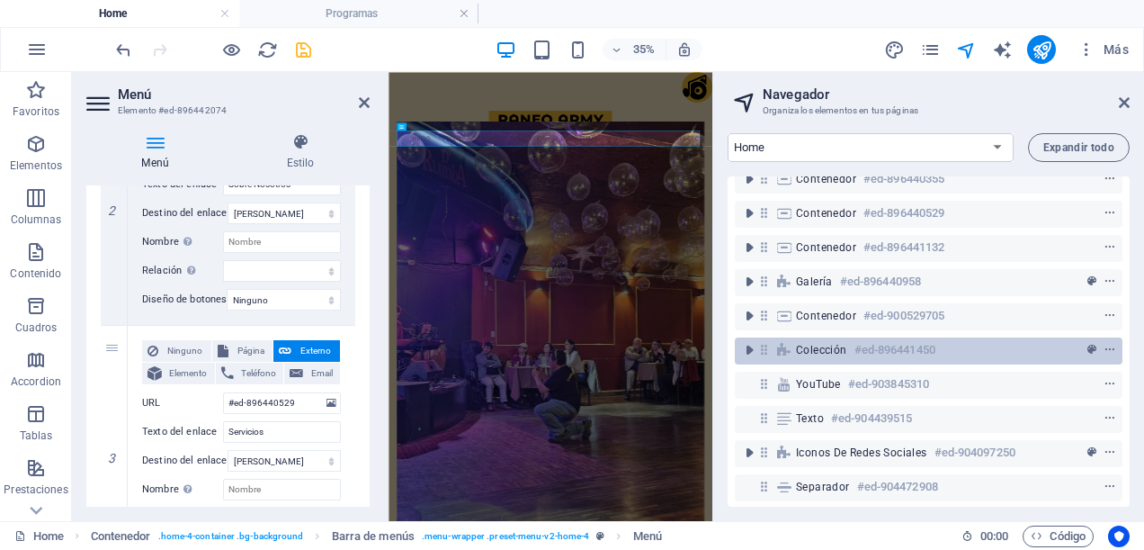
click at [821, 347] on span "Colección" at bounding box center [821, 350] width 51 height 14
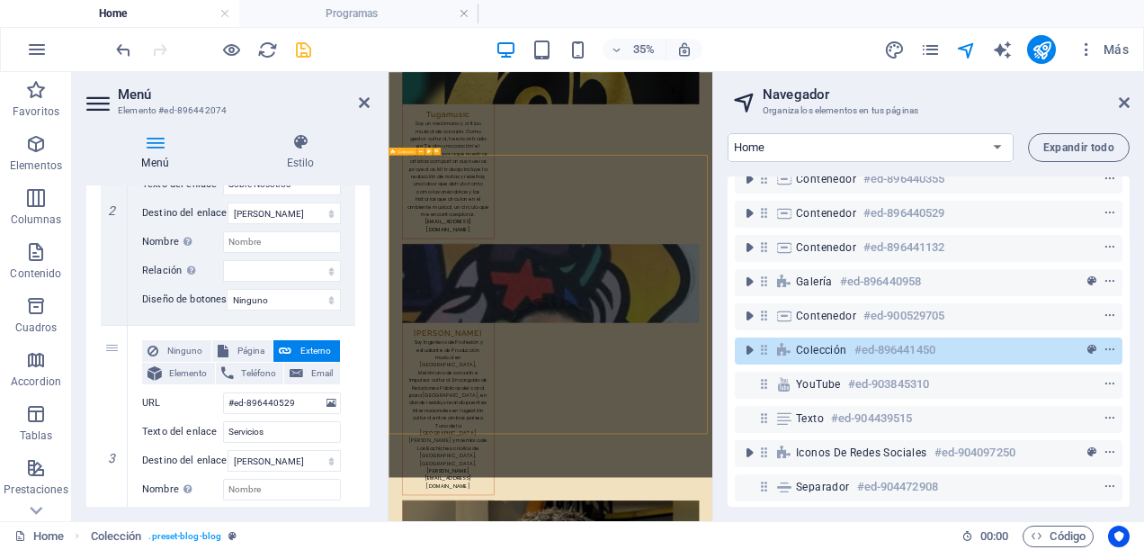
scroll to position [7470, 0]
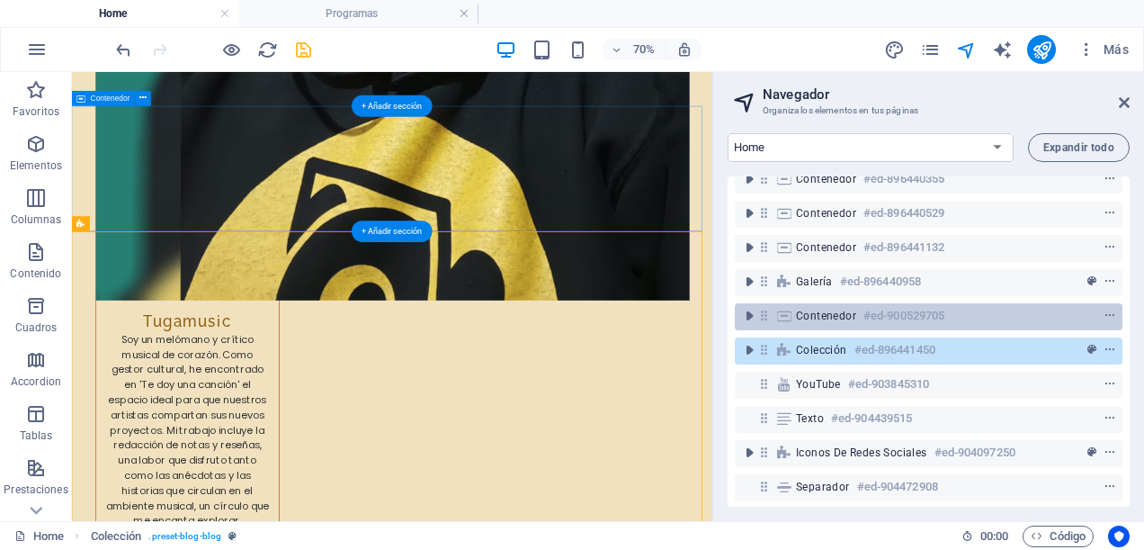
click at [828, 316] on span "Contenedor" at bounding box center [826, 316] width 60 height 14
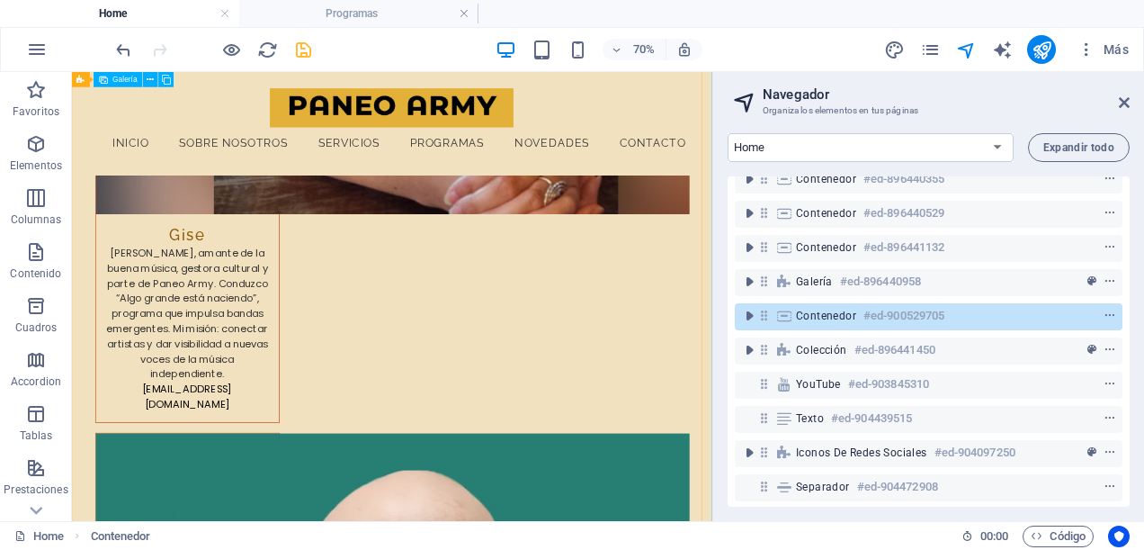
scroll to position [5708, 0]
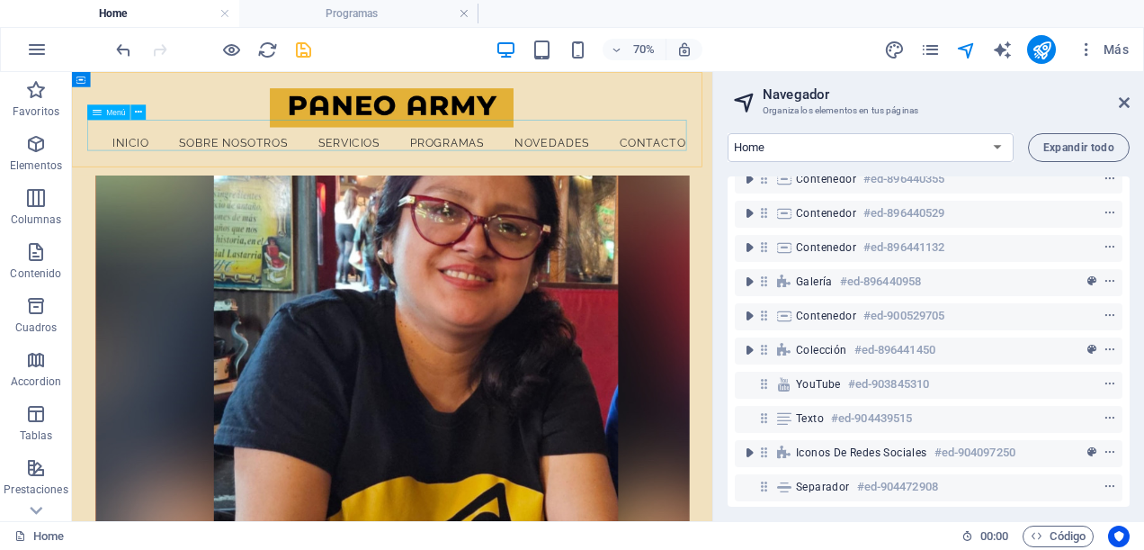
click at [733, 164] on nav "Inicio Sobre Nosotros Servicios Programas Novedades Contacto" at bounding box center [528, 173] width 869 height 45
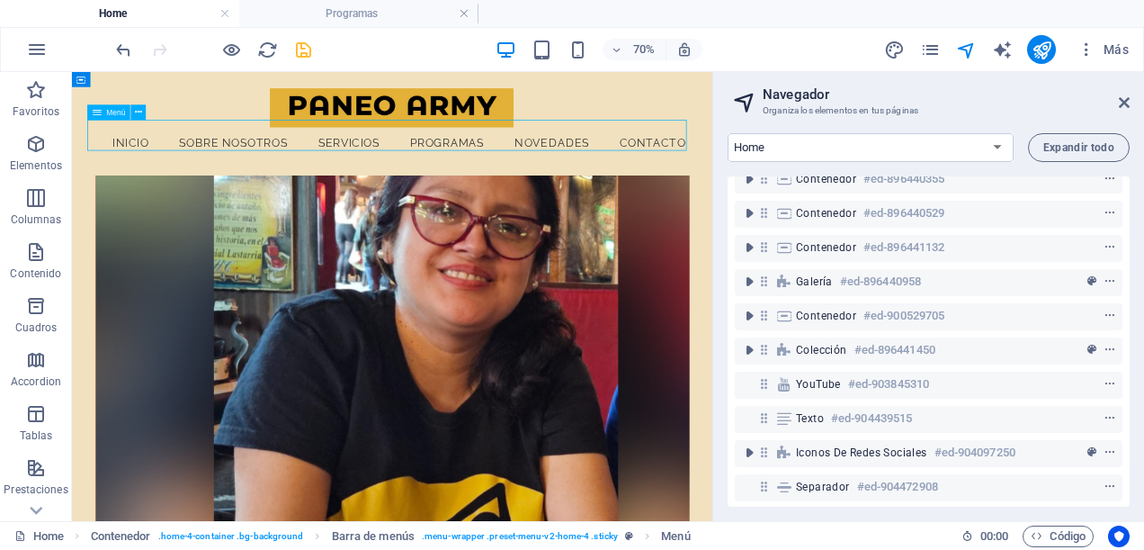
scroll to position [33, 0]
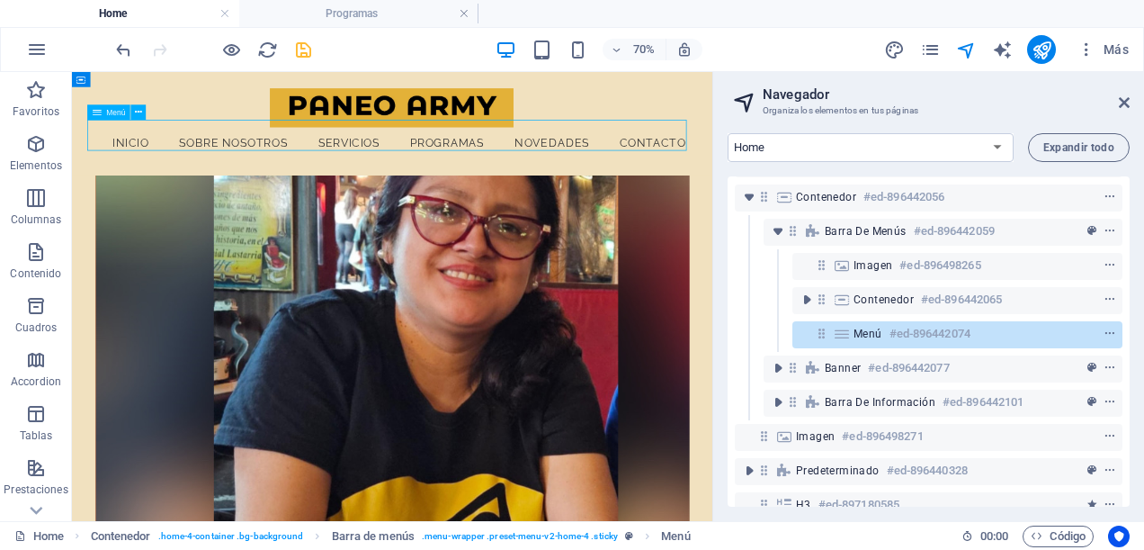
click at [733, 164] on nav "Inicio Sobre Nosotros Servicios Programas Novedades Contacto" at bounding box center [528, 173] width 869 height 45
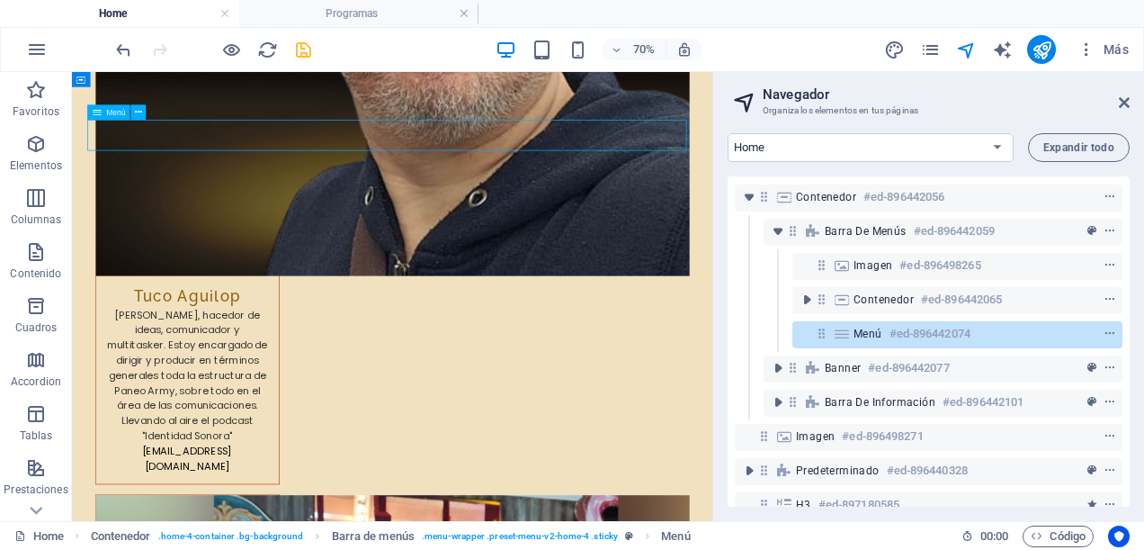
select select
select select "1"
select select
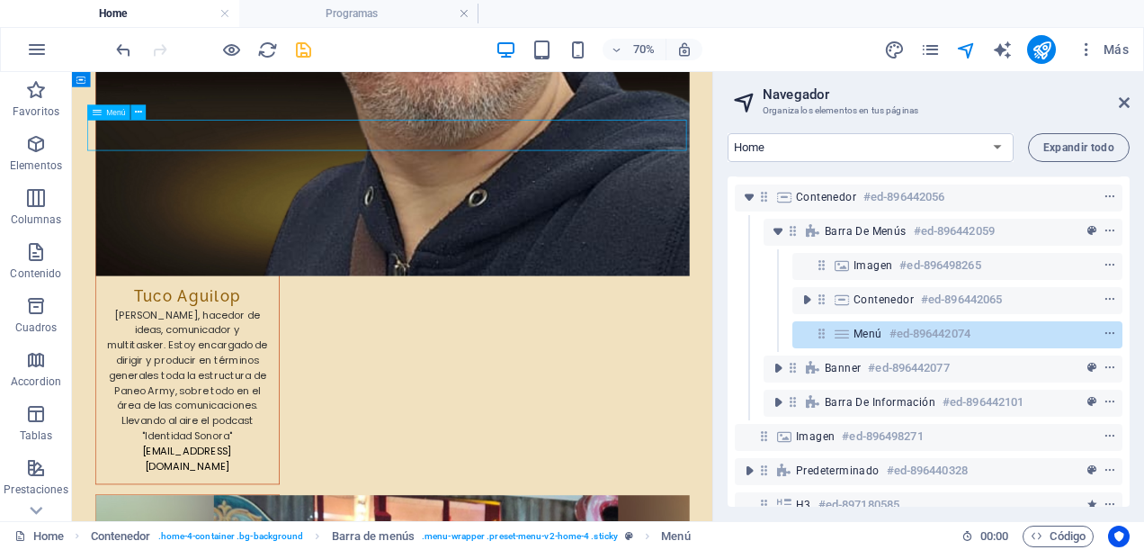
select select
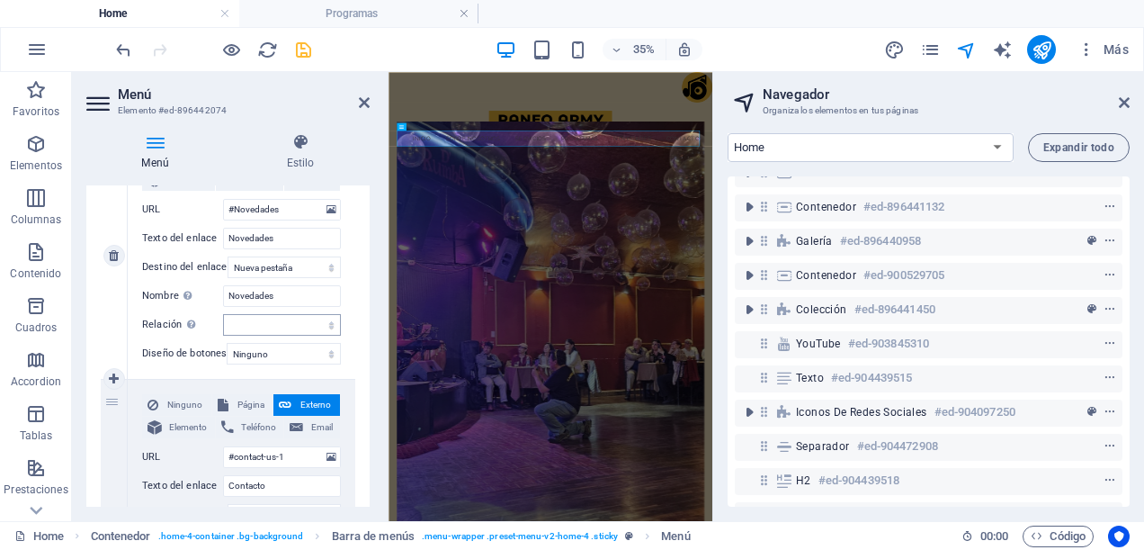
scroll to position [1138, 0]
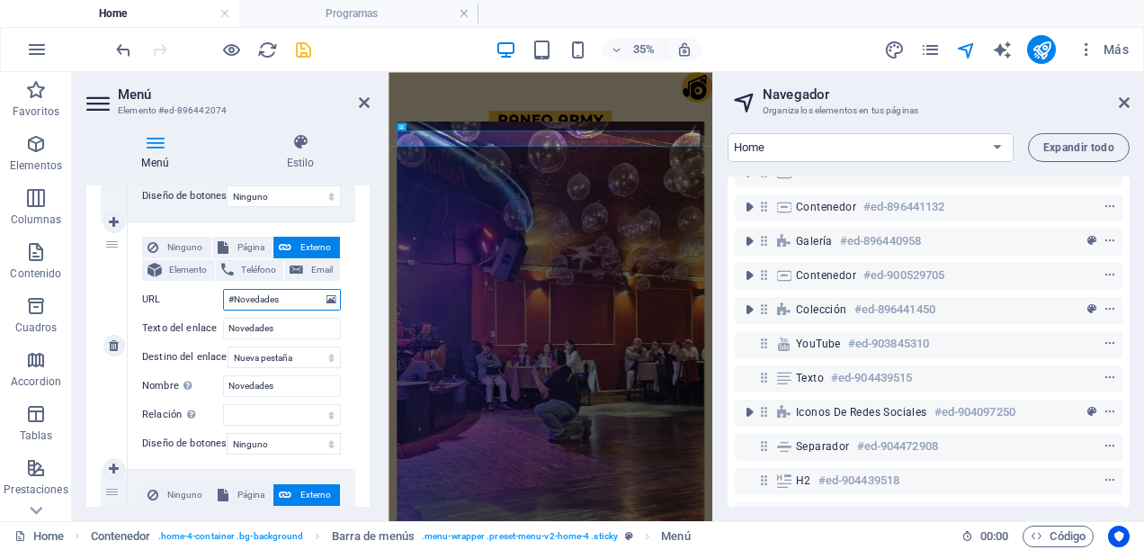
click at [288, 295] on input "#Novedades" at bounding box center [282, 300] width 118 height 22
type input "#"
select select
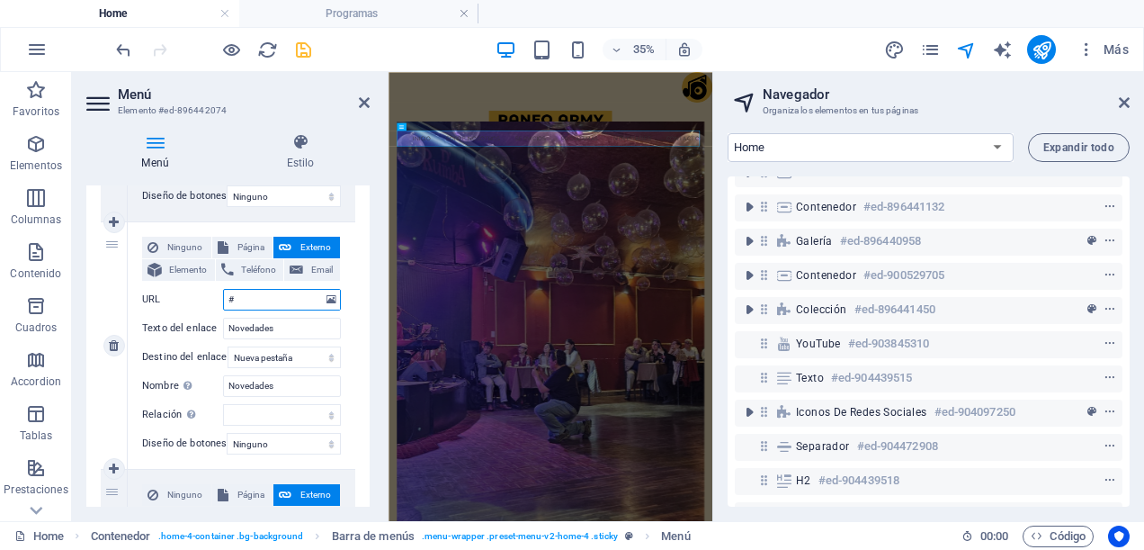
select select
type input "#ed-"
select select
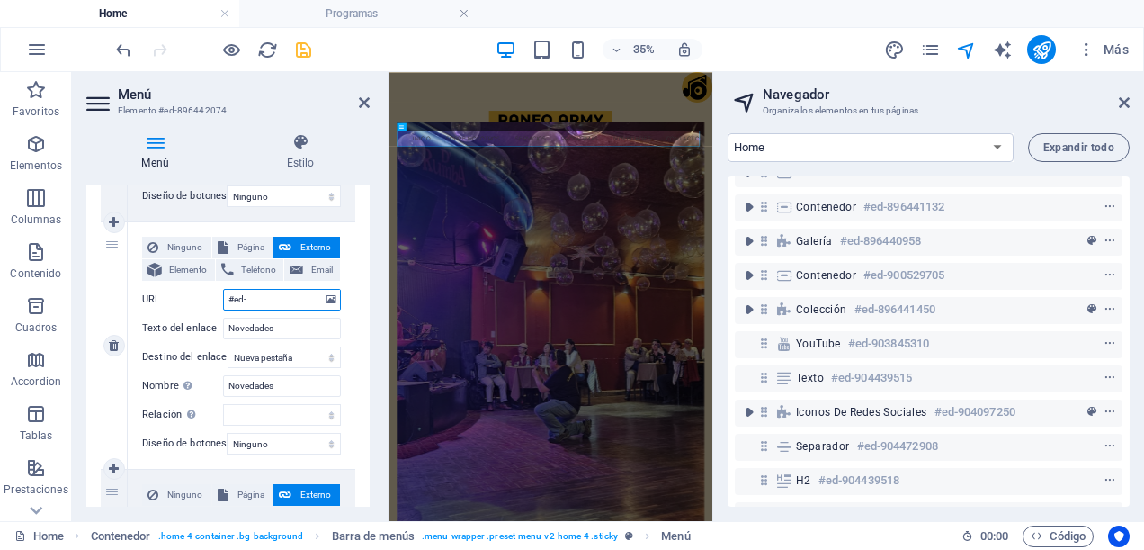
select select
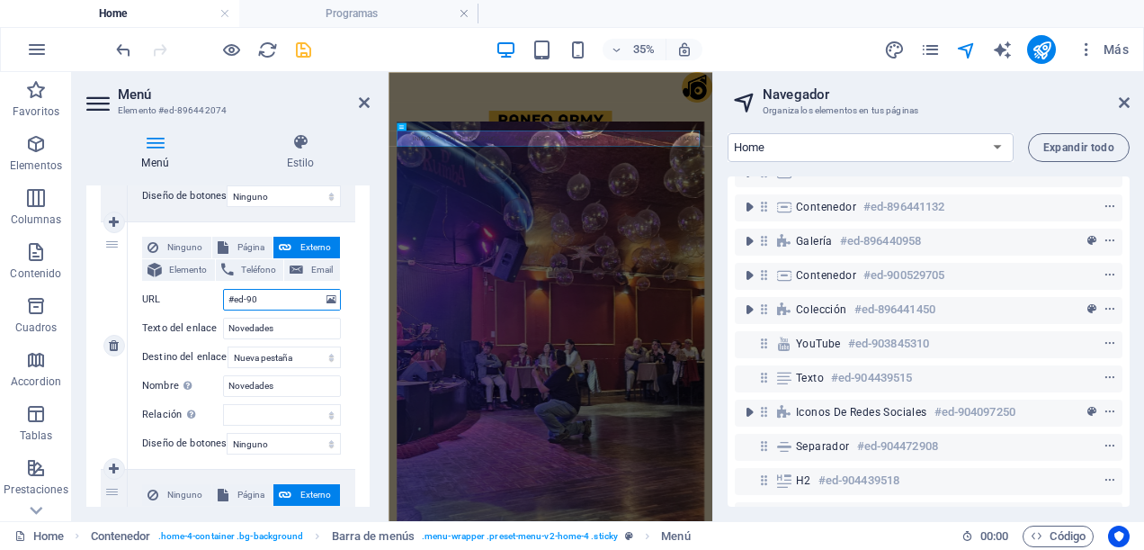
type input "#ed-900"
select select
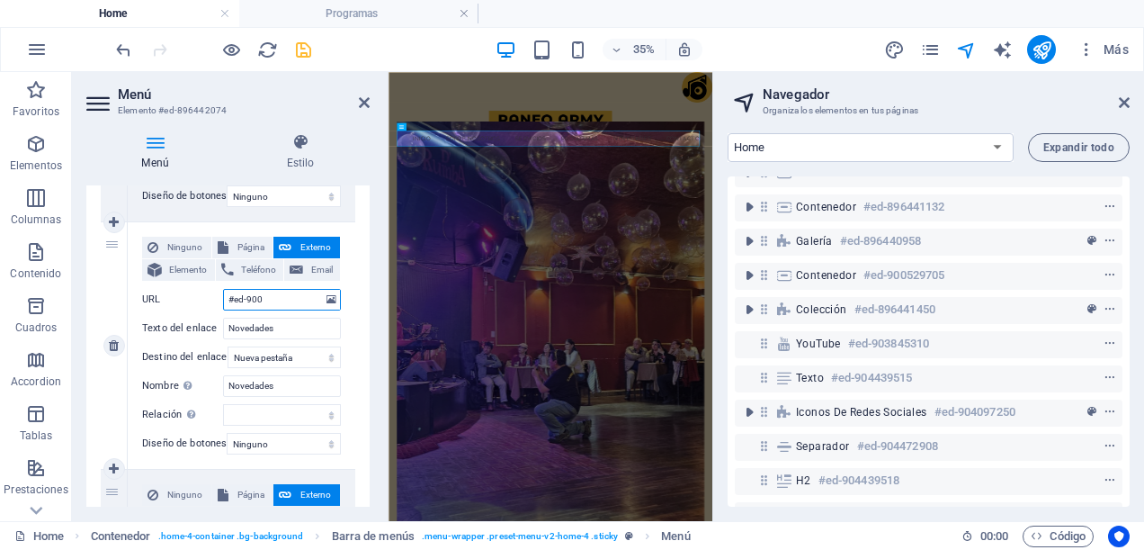
select select
type input "#ed-9005"
select select
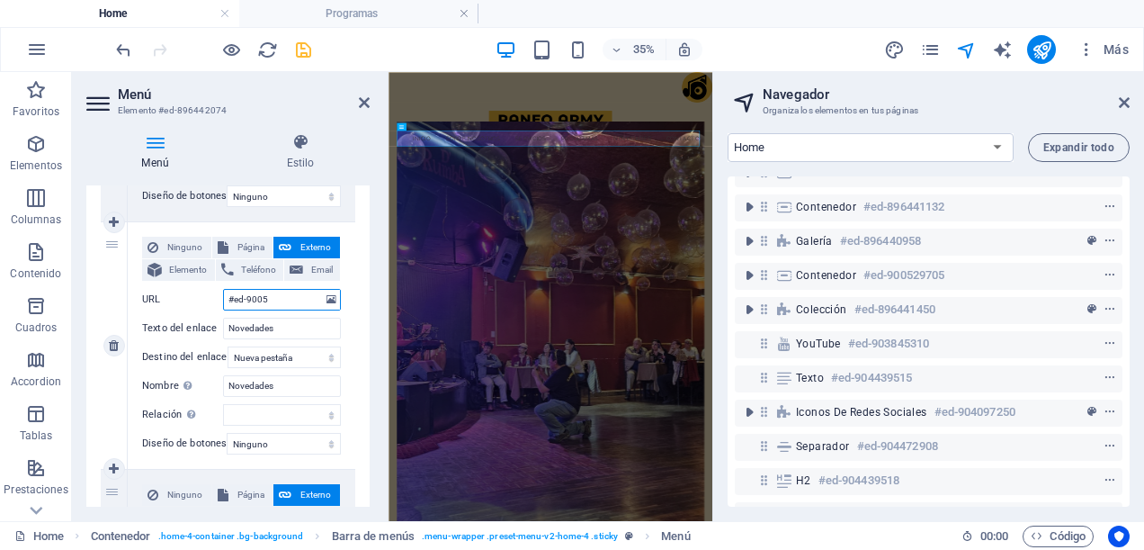
select select
type input "#ed-900529"
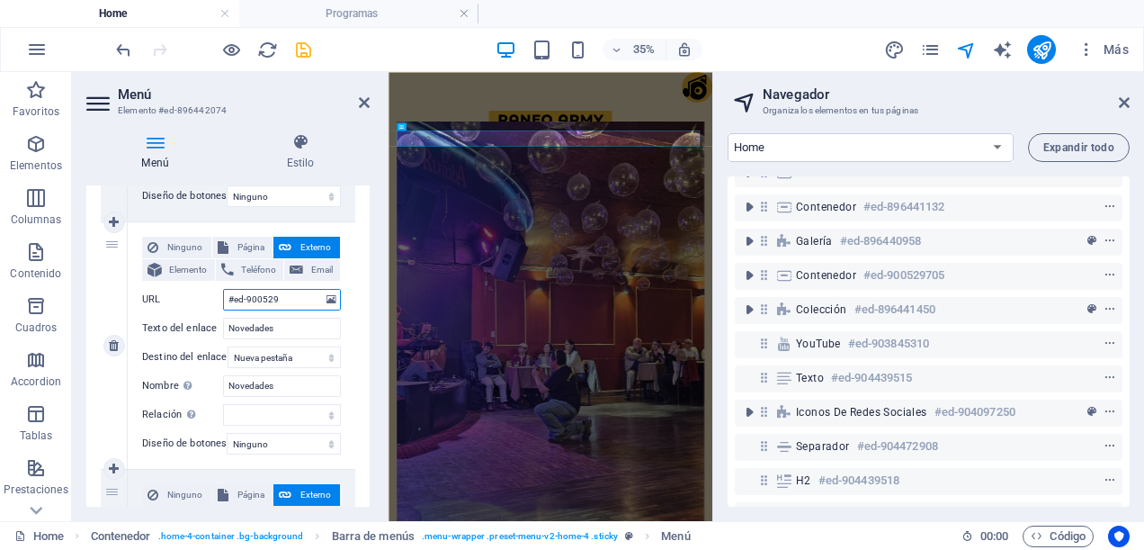
select select
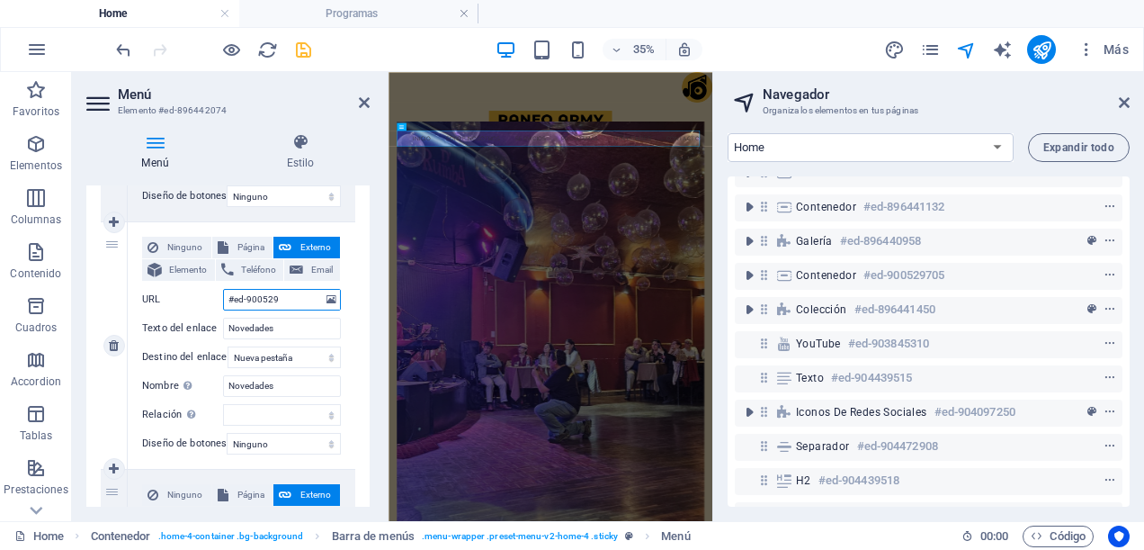
select select
type input "#ed-900529705"
select select
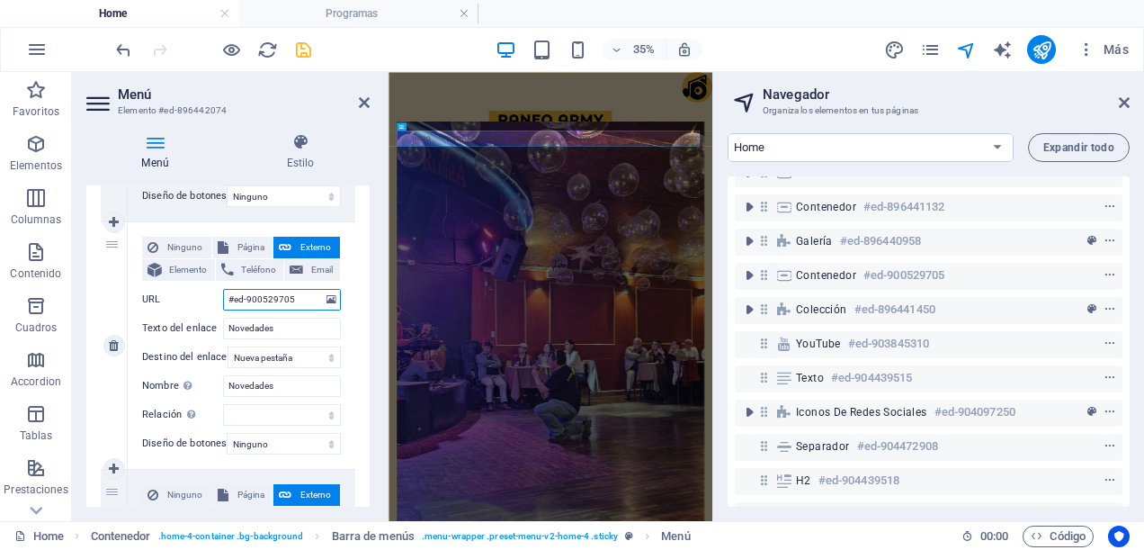
select select
type input "#ed-900529705"
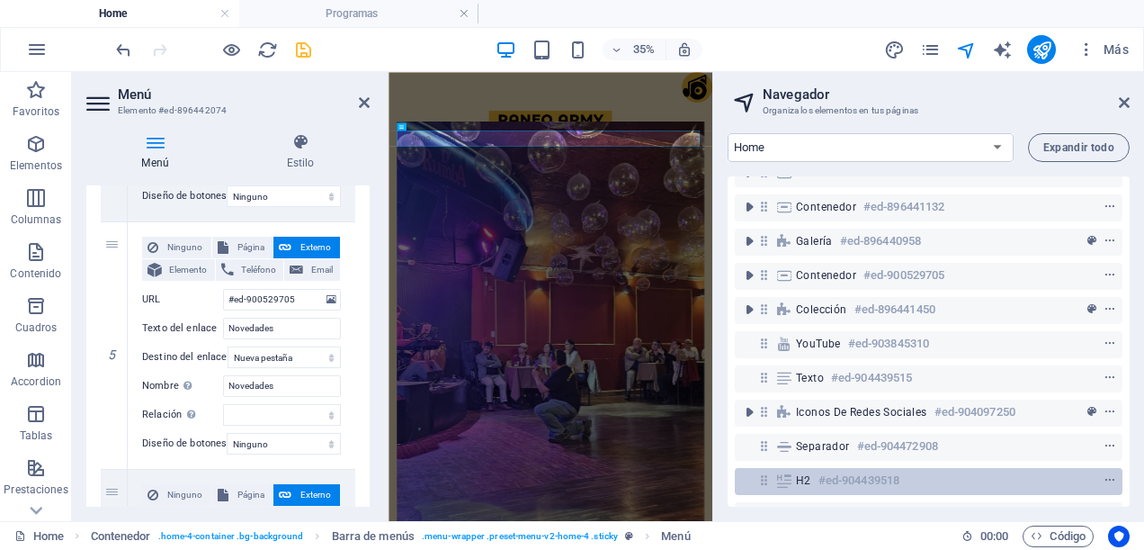
click at [865, 478] on h6 "#ed-904439518" at bounding box center [859, 481] width 81 height 22
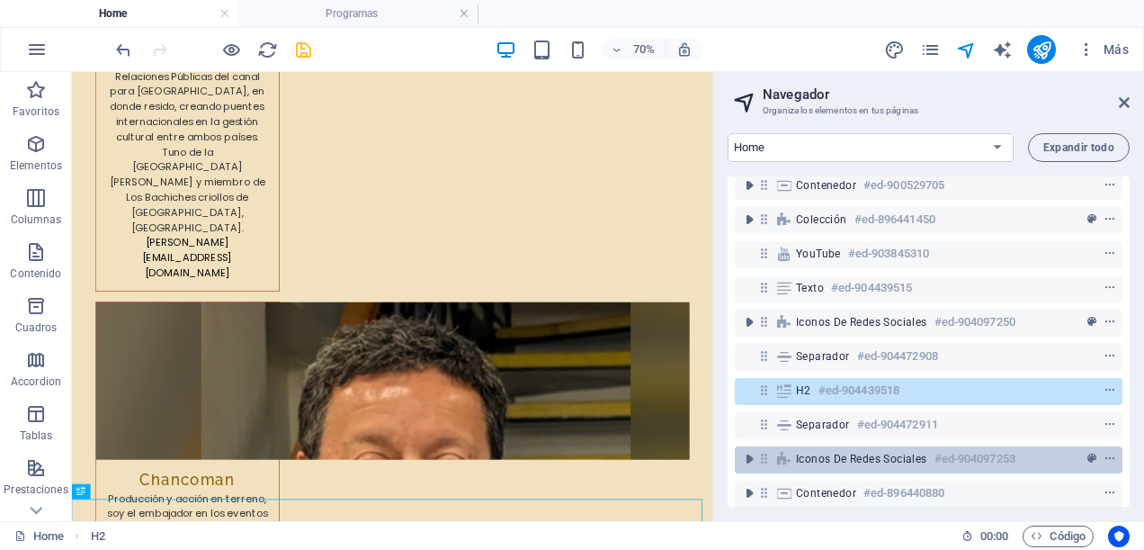
scroll to position [614, 0]
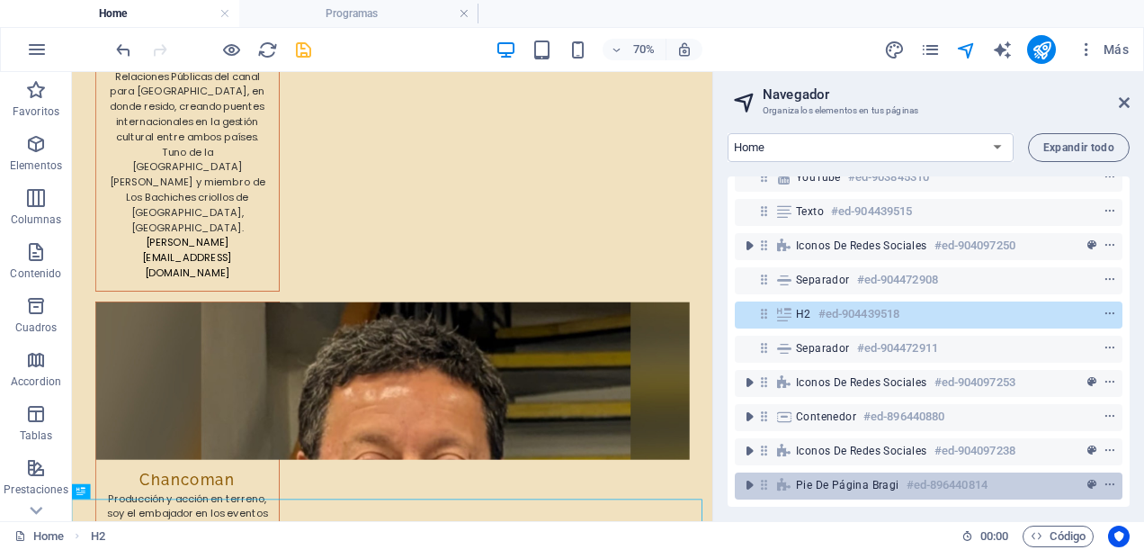
click at [866, 478] on span "Pie de página Bragi" at bounding box center [847, 485] width 103 height 14
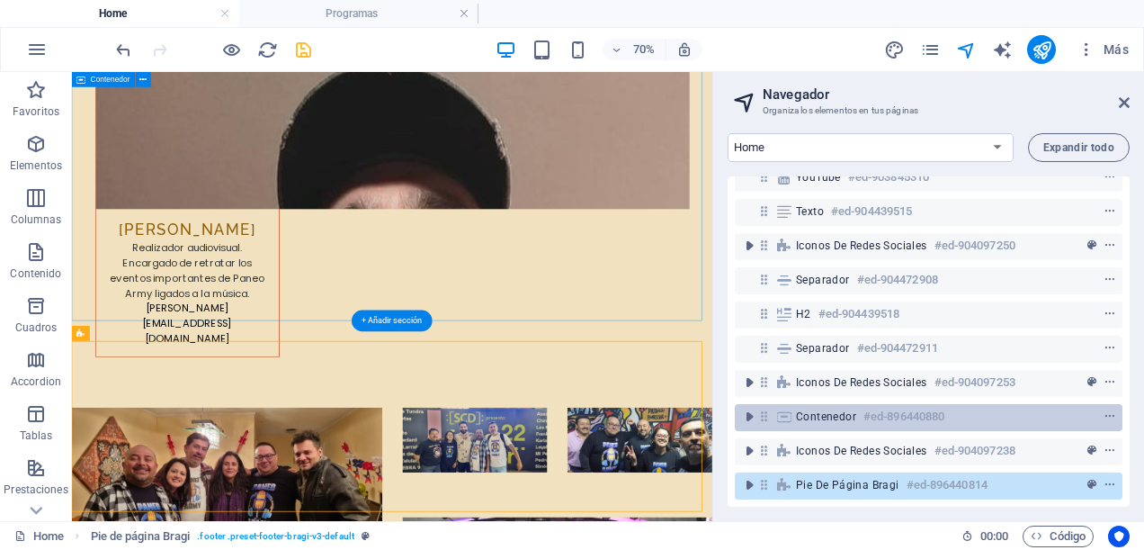
click at [858, 409] on div "Contenedor #ed-896440880" at bounding box center [914, 417] width 237 height 22
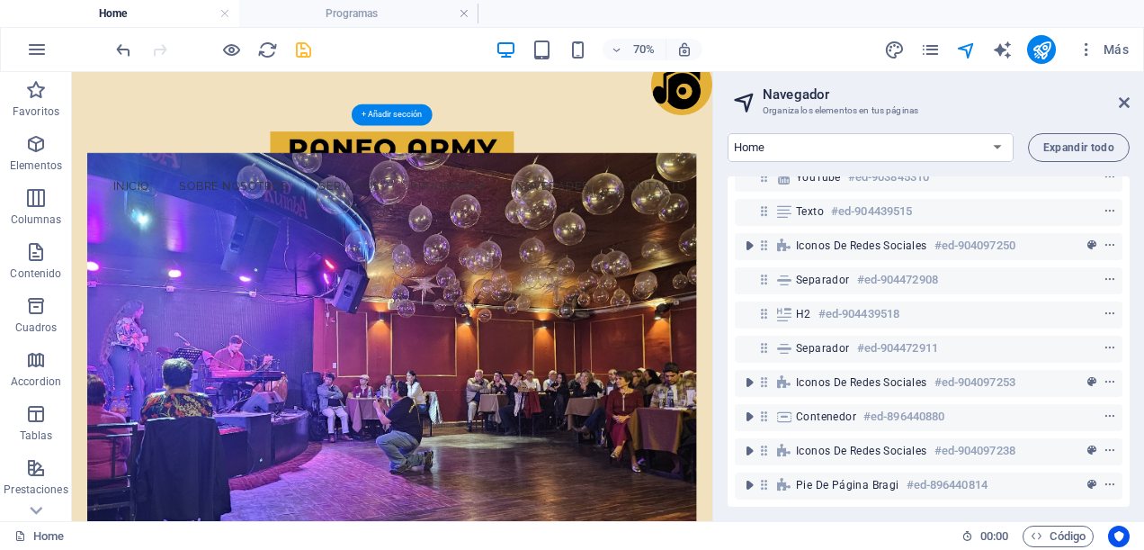
scroll to position [0, 0]
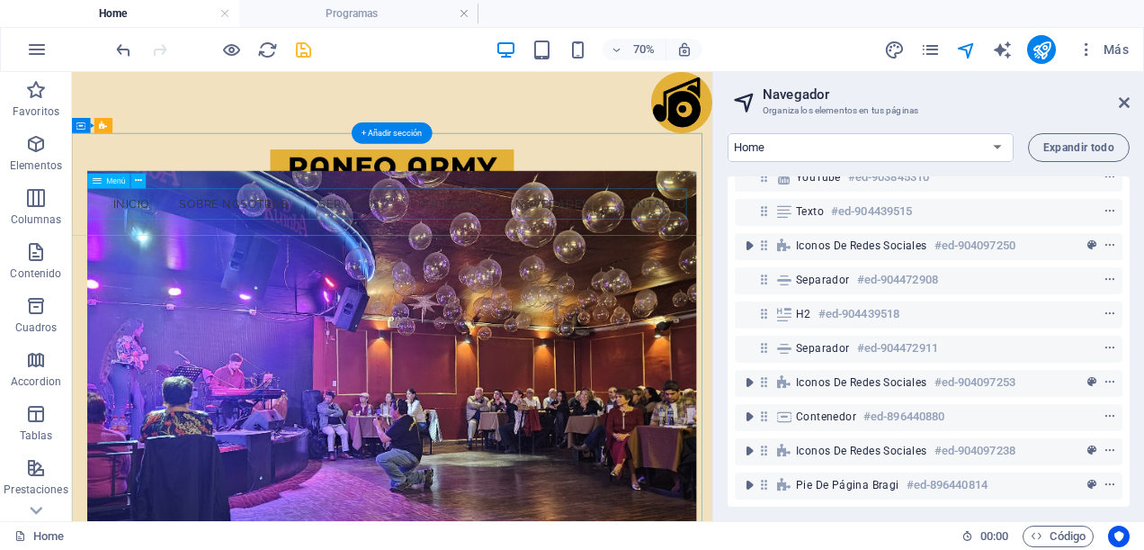
click at [853, 258] on nav "Inicio Sobre Nosotros Servicios Programas Novedades Contacto" at bounding box center [528, 260] width 869 height 45
select select
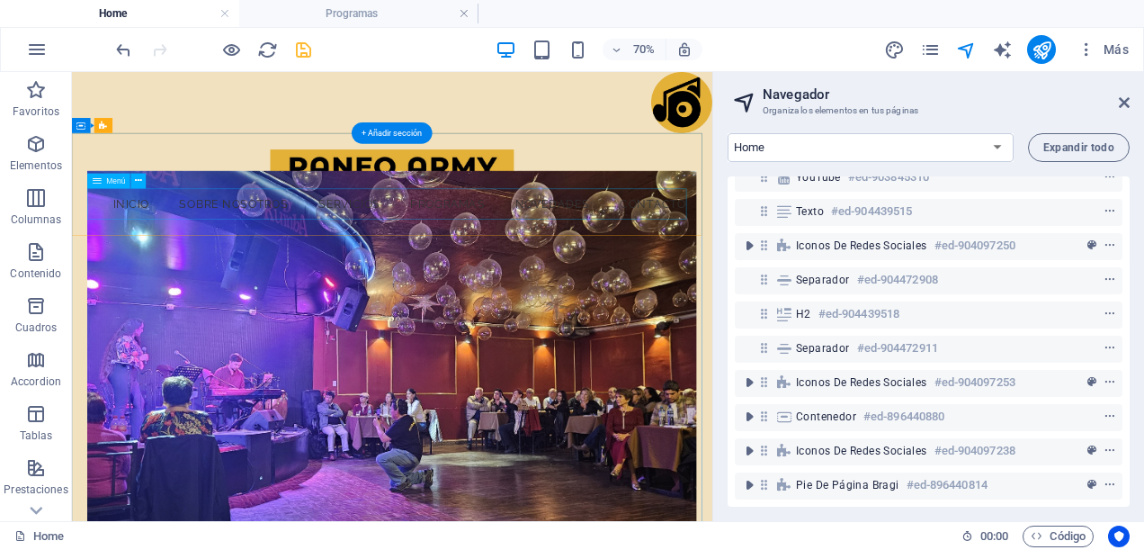
select select "1"
select select
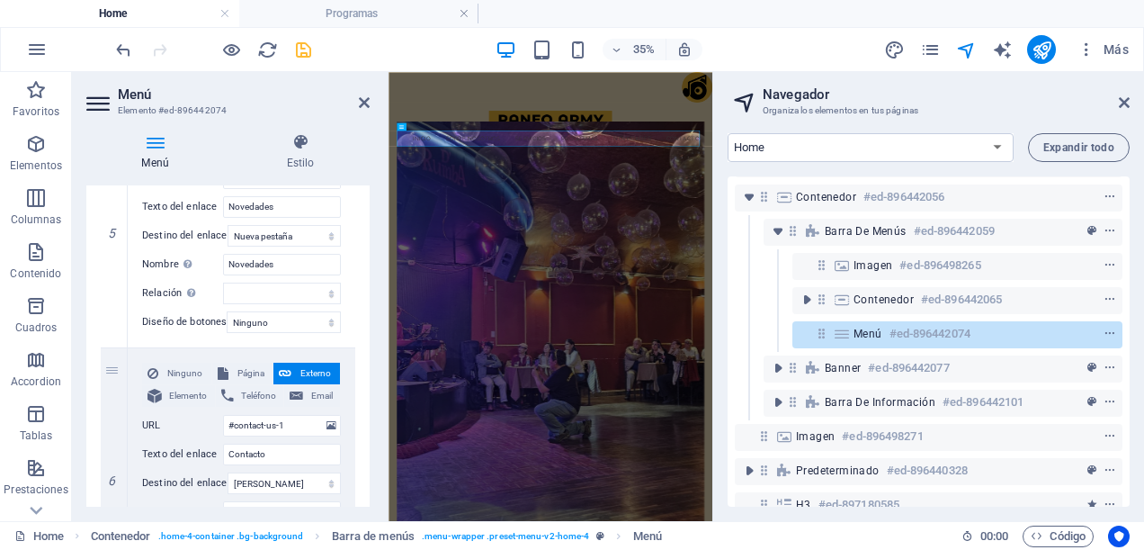
scroll to position [1350, 0]
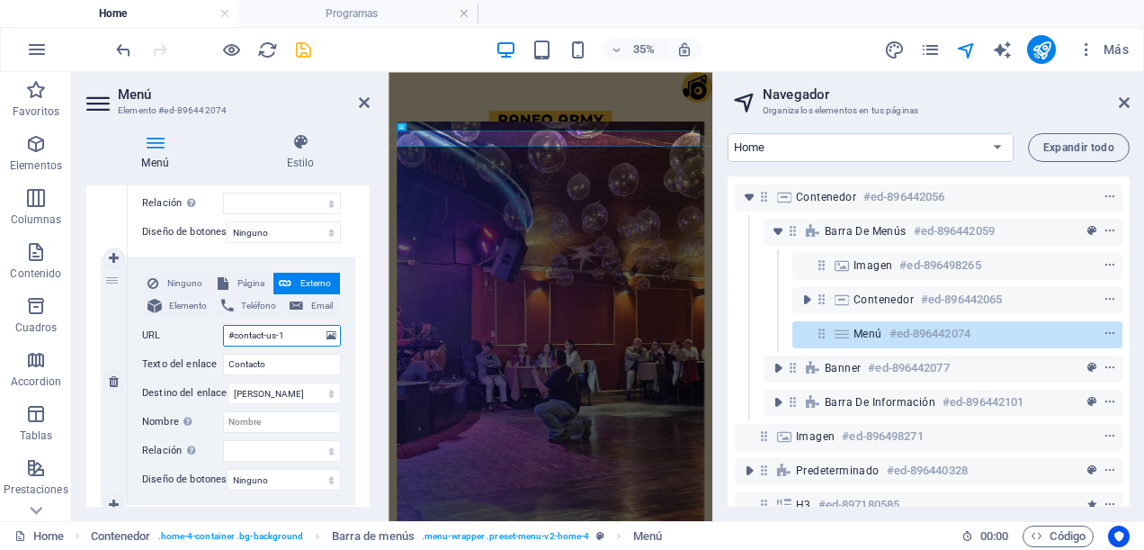
click at [299, 334] on input "#contact-us-1" at bounding box center [282, 336] width 118 height 22
type input "#ed-"
select select
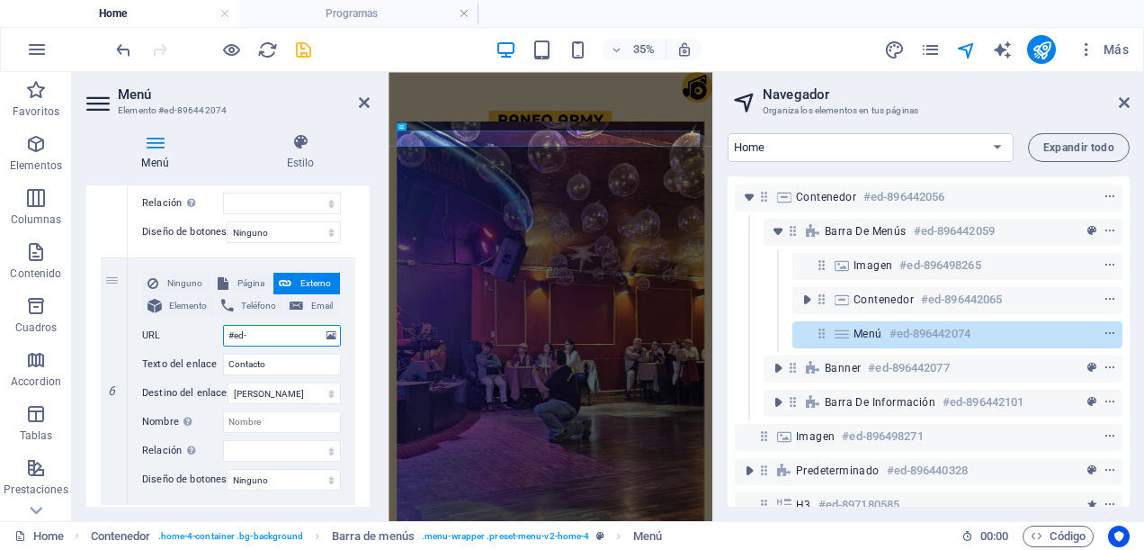
select select
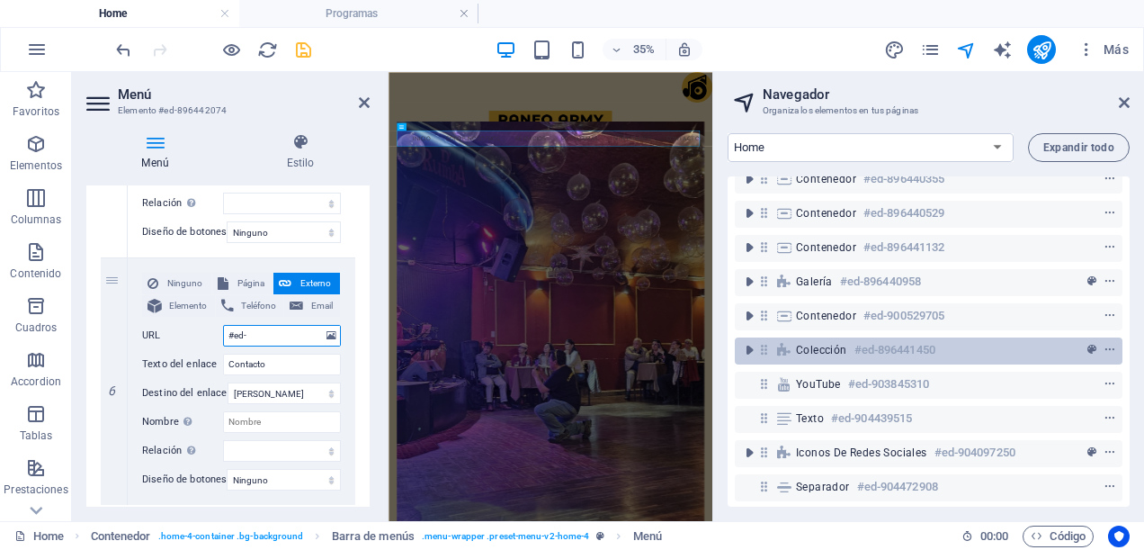
scroll to position [573, 0]
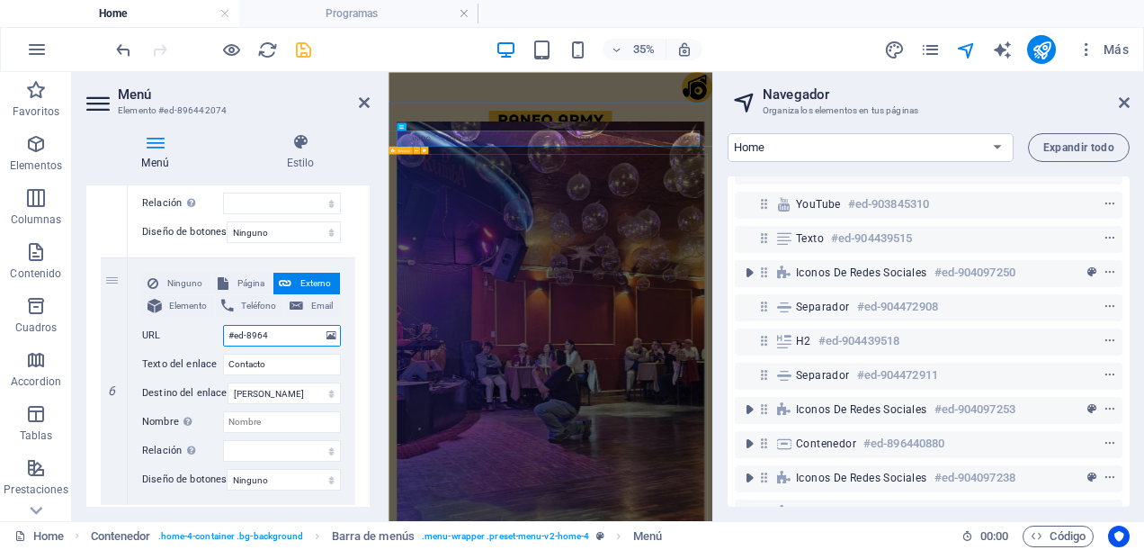
type input "#ed-89644"
select select
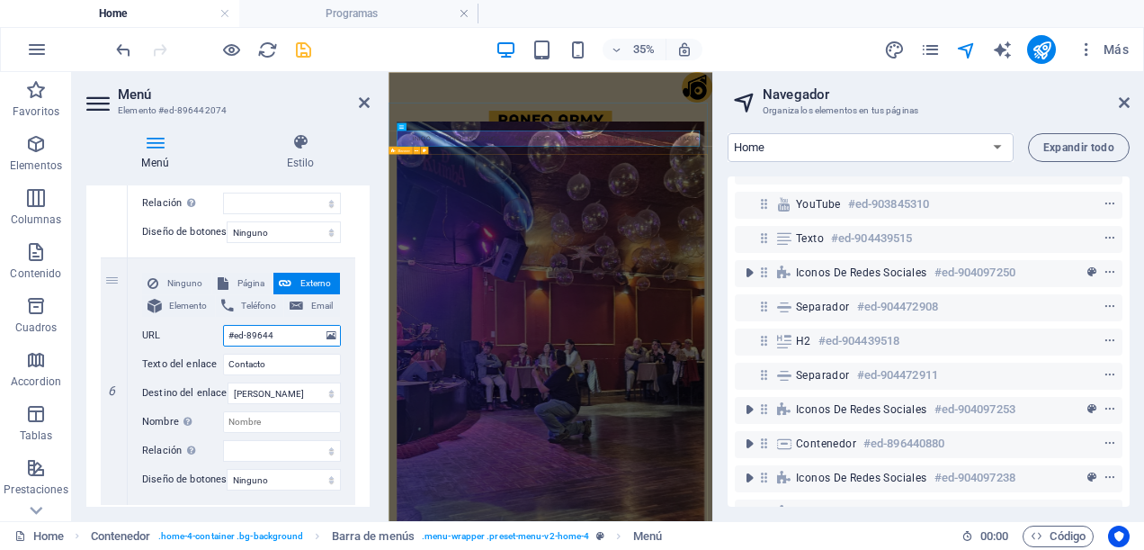
select select
type input "#ed-8964408"
select select
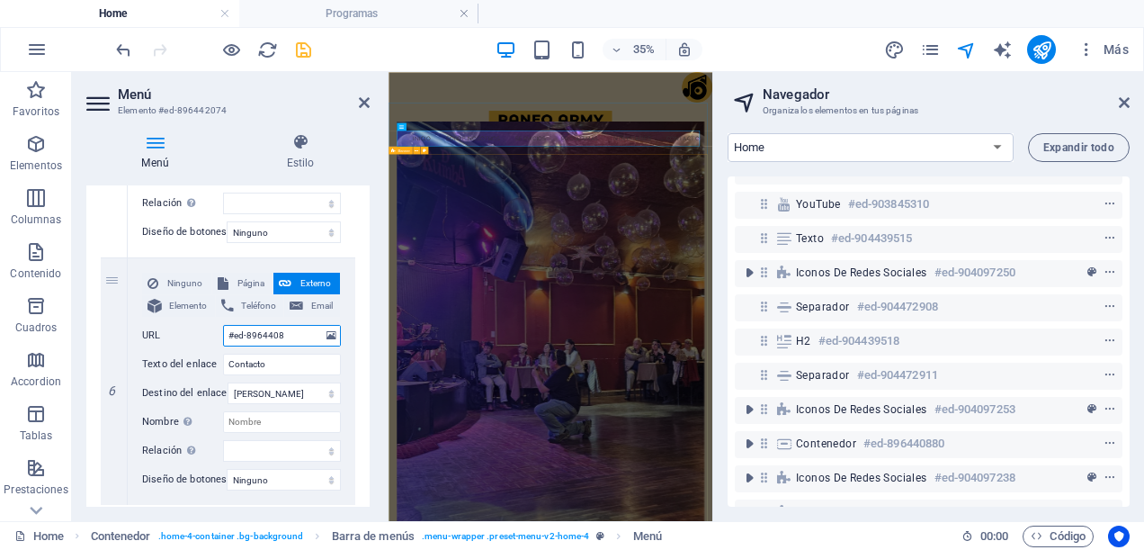
select select
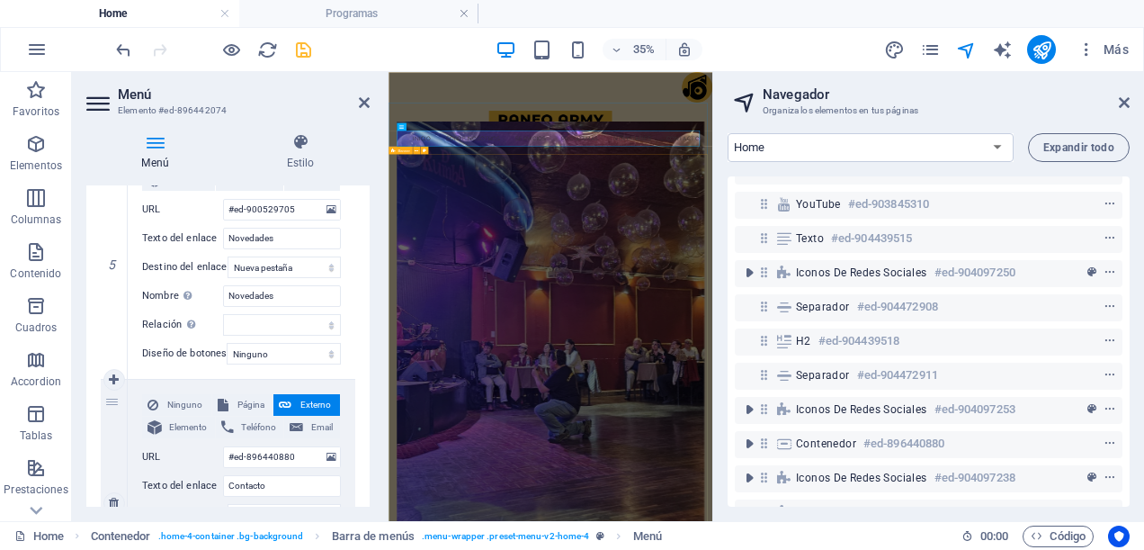
scroll to position [1048, 0]
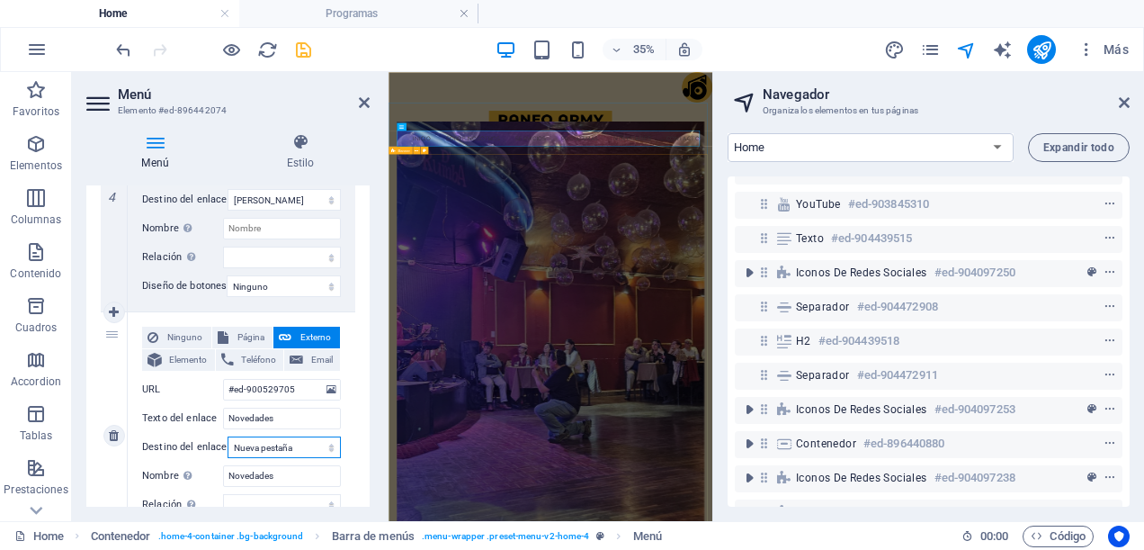
click at [328, 451] on select "Nueva pestaña Misma pestaña Superposición" at bounding box center [284, 447] width 113 height 22
click at [228, 436] on select "Nueva pestaña Misma pestaña Superposición" at bounding box center [284, 447] width 113 height 22
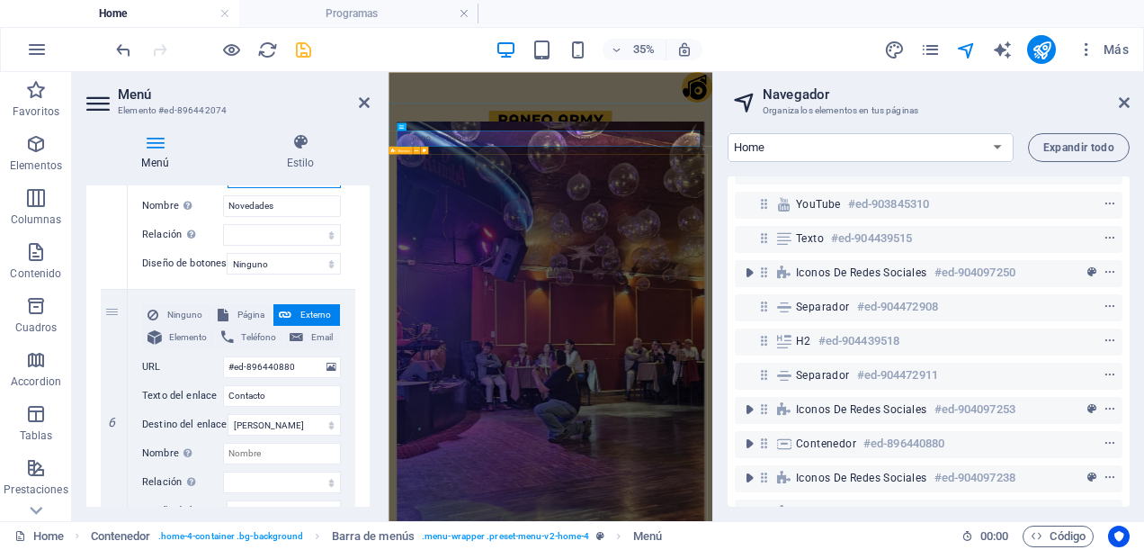
scroll to position [1408, 0]
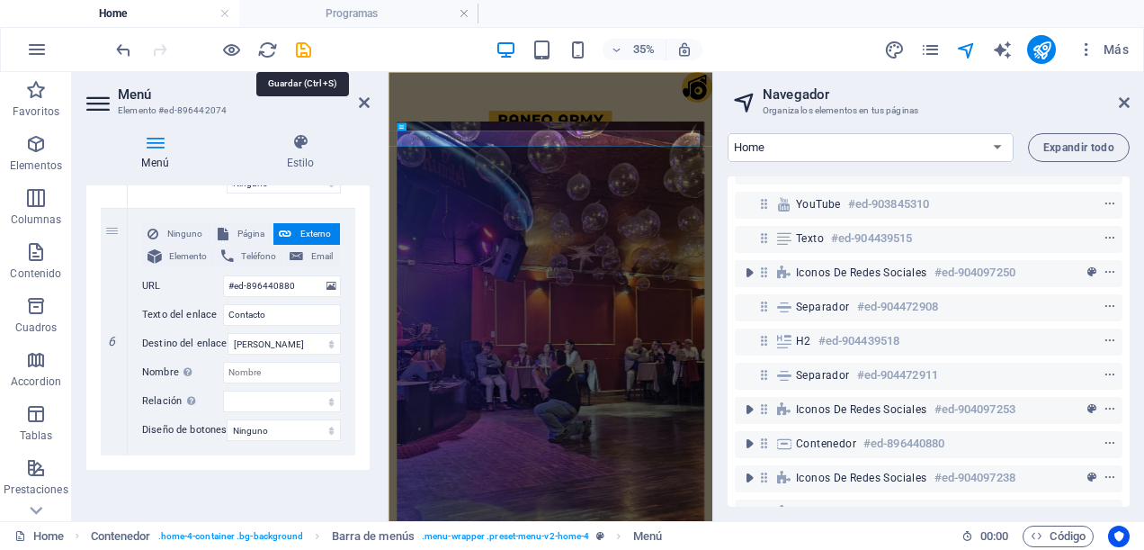
click at [305, 45] on icon "save" at bounding box center [303, 50] width 21 height 21
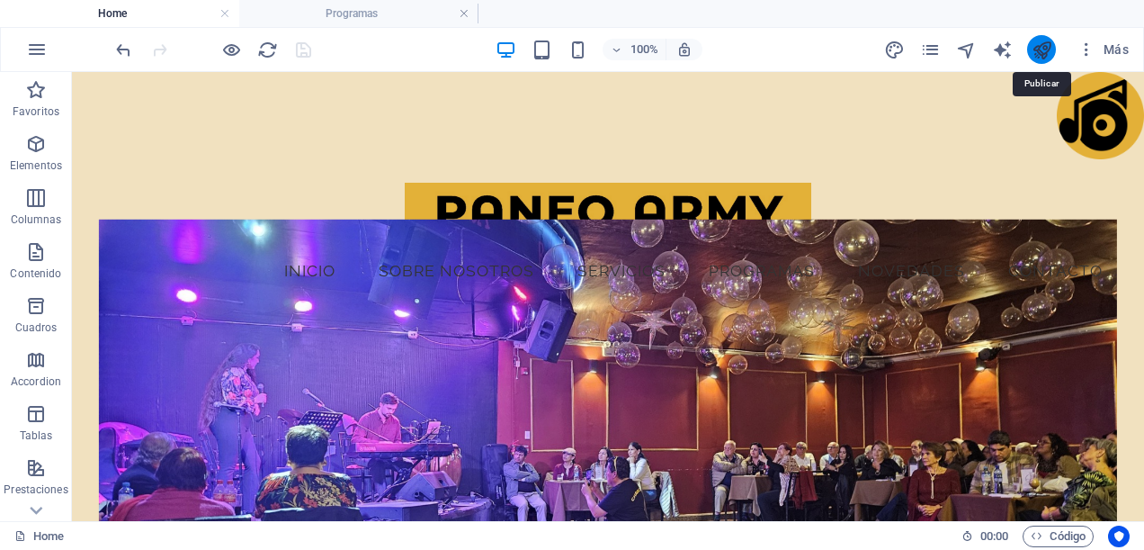
click at [1039, 54] on icon "publish" at bounding box center [1042, 50] width 21 height 21
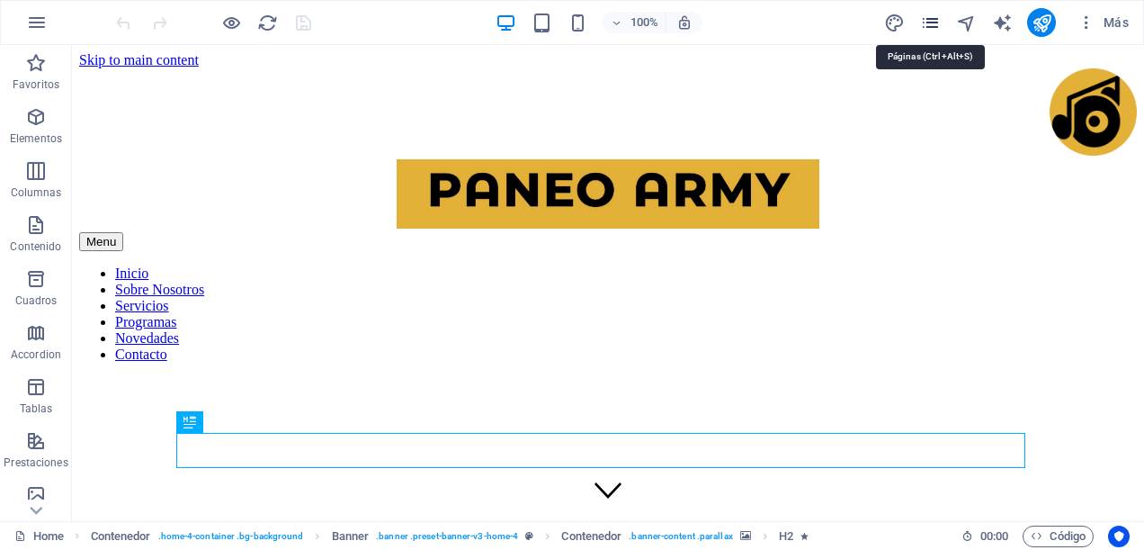
click at [0, 0] on icon "pages" at bounding box center [0, 0] width 0 height 0
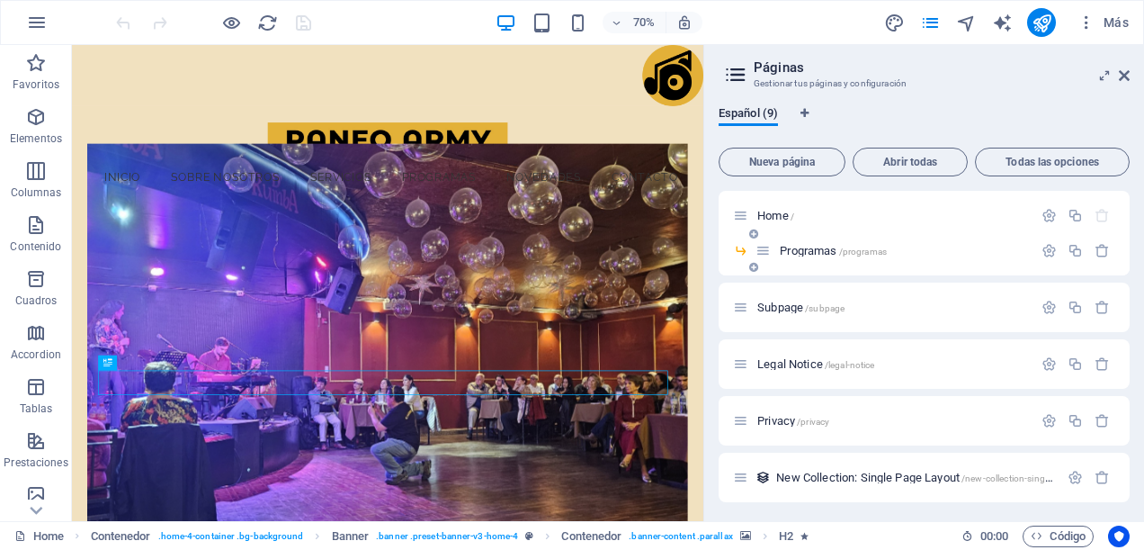
click at [0, 0] on span "Programas /programas" at bounding box center [0, 0] width 0 height 0
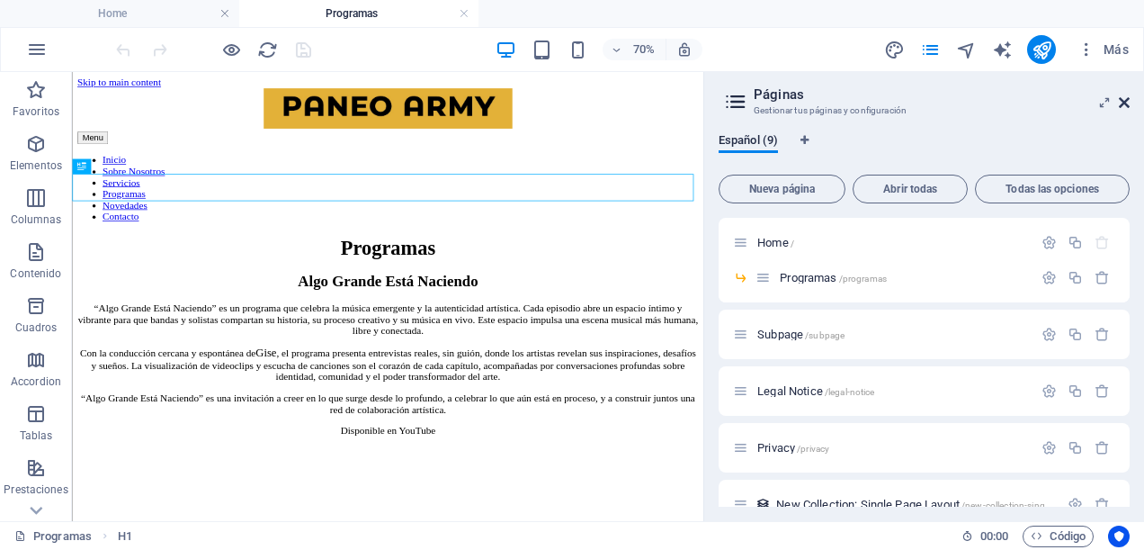
click at [0, 0] on icon at bounding box center [0, 0] width 0 height 0
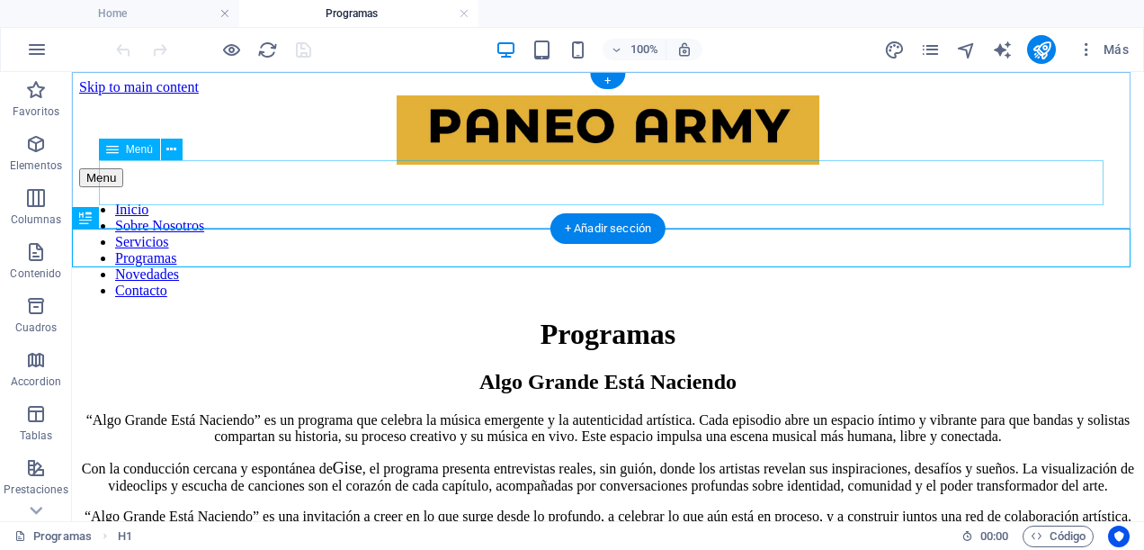
click at [757, 202] on nav "Inicio Sobre Nosotros Servicios Programas Novedades Contacto" at bounding box center [608, 250] width 1058 height 97
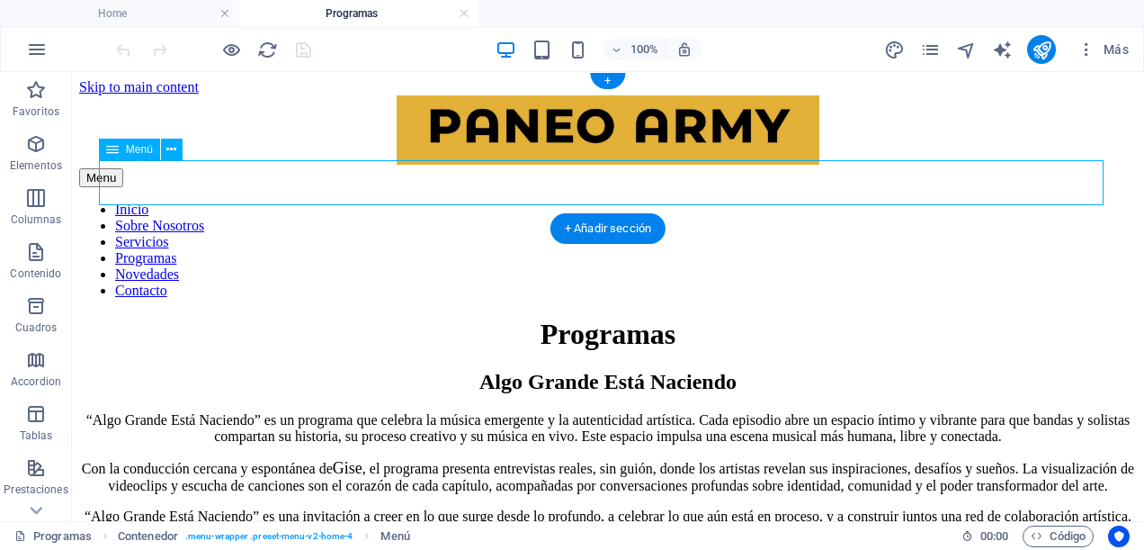
click at [757, 202] on nav "Inicio Sobre Nosotros Servicios Programas Novedades Contacto" at bounding box center [608, 250] width 1058 height 97
select select
select select "1"
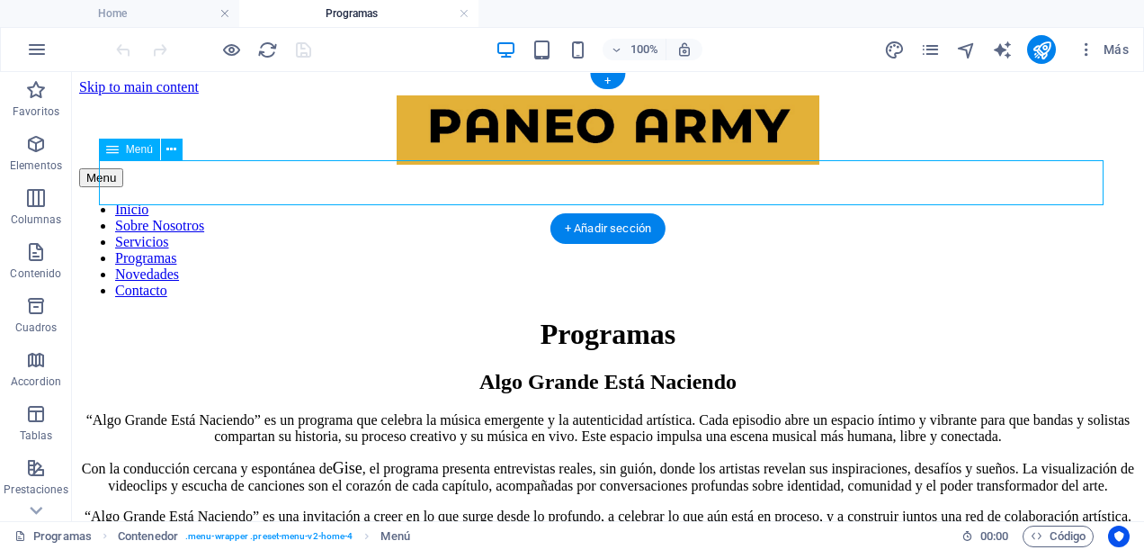
select select
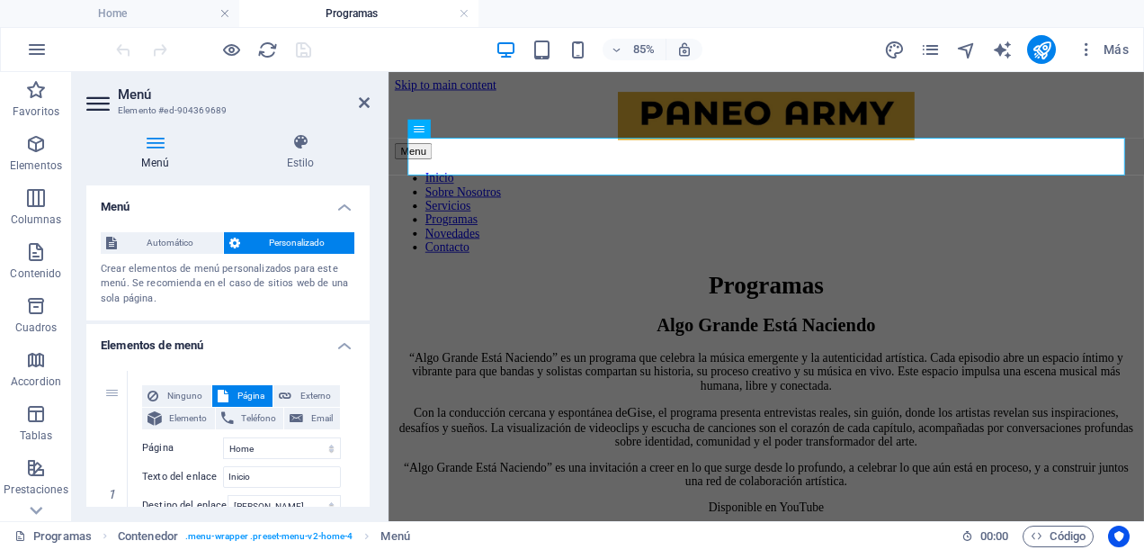
scroll to position [90, 0]
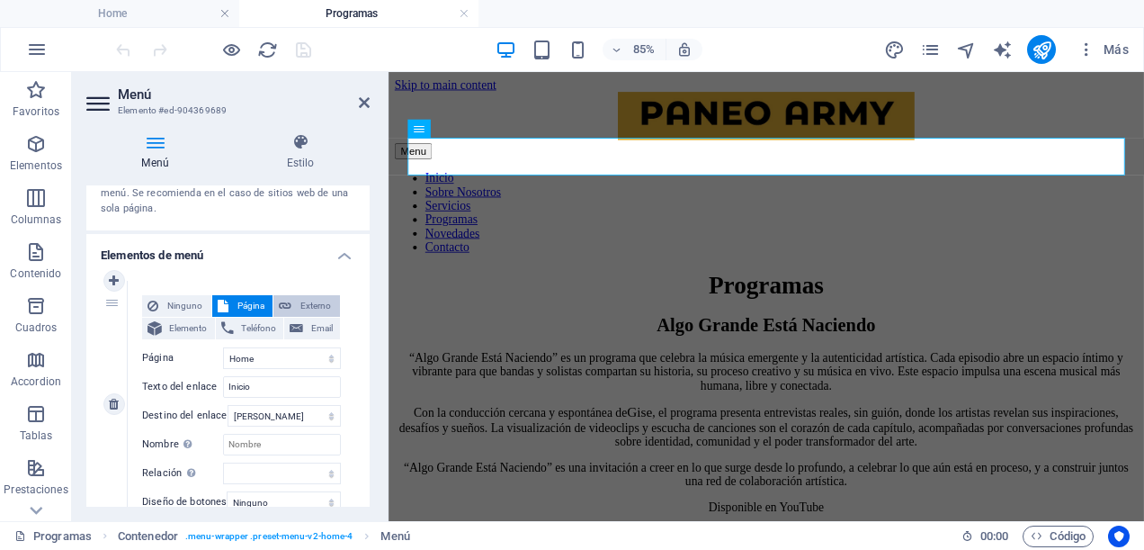
click at [315, 301] on span "Externo" at bounding box center [316, 306] width 38 height 22
select select "blank"
select select
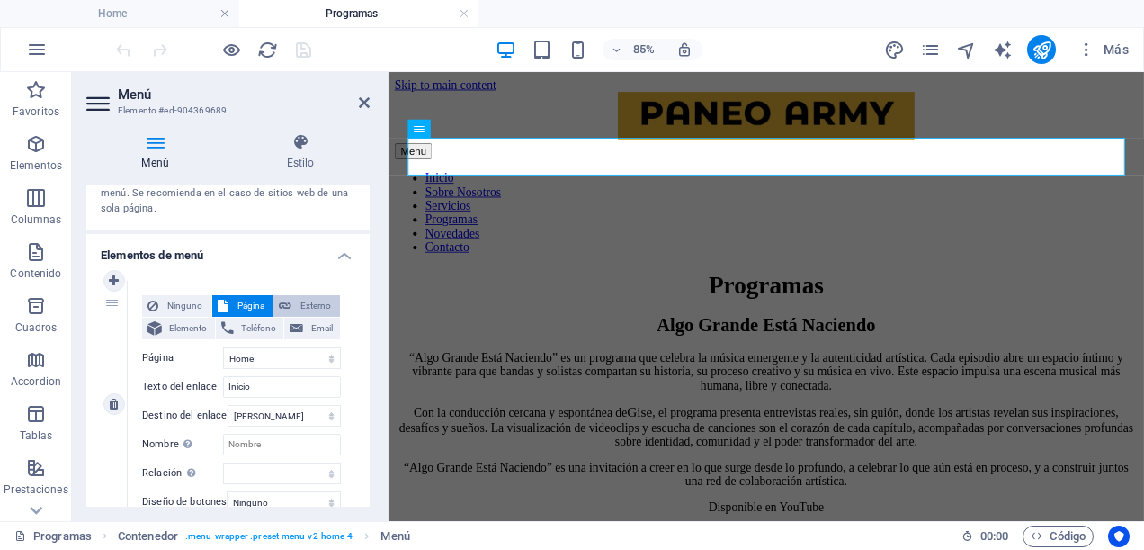
select select
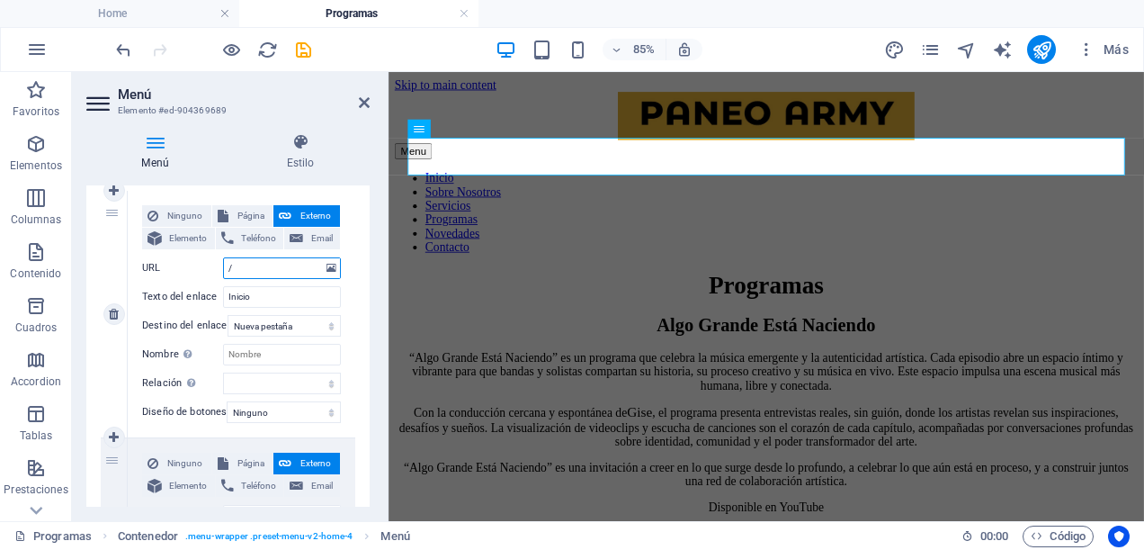
scroll to position [270, 0]
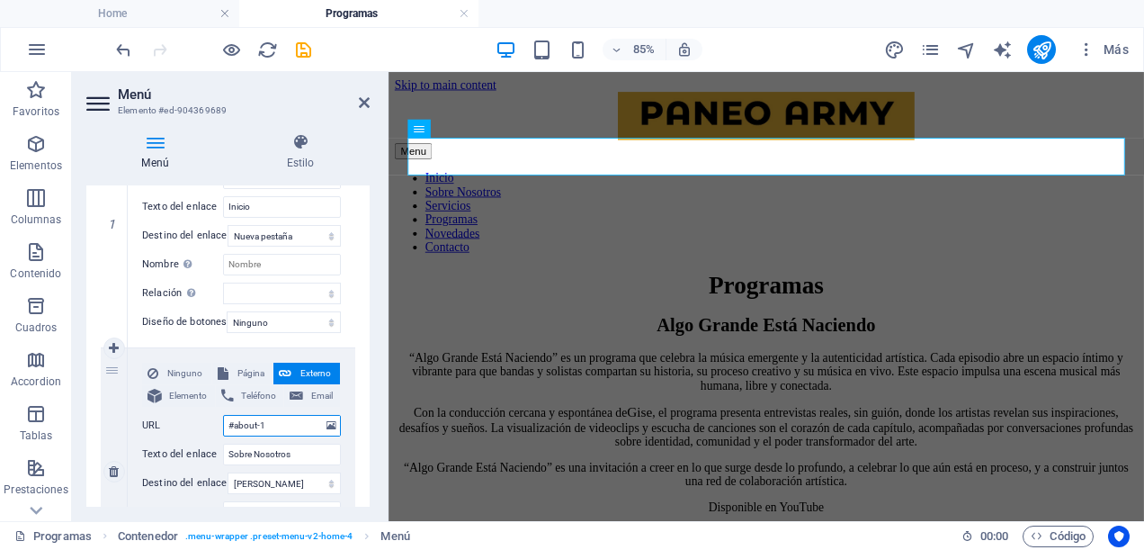
click at [266, 421] on input "#about-1" at bounding box center [282, 426] width 118 height 22
type input "#"
select select
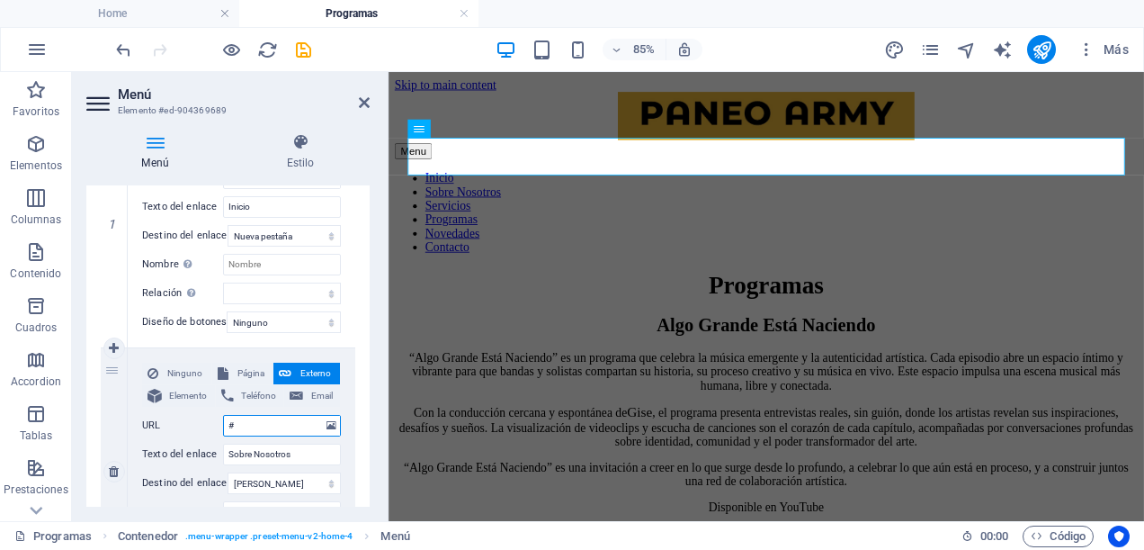
select select
type input "#"
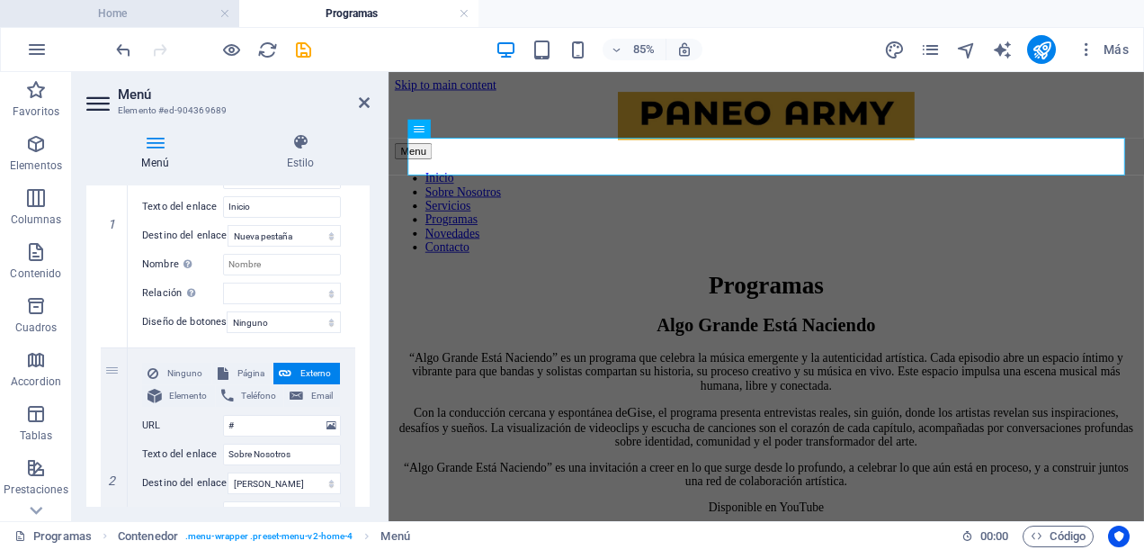
click at [148, 9] on h4 "Home" at bounding box center [119, 14] width 239 height 20
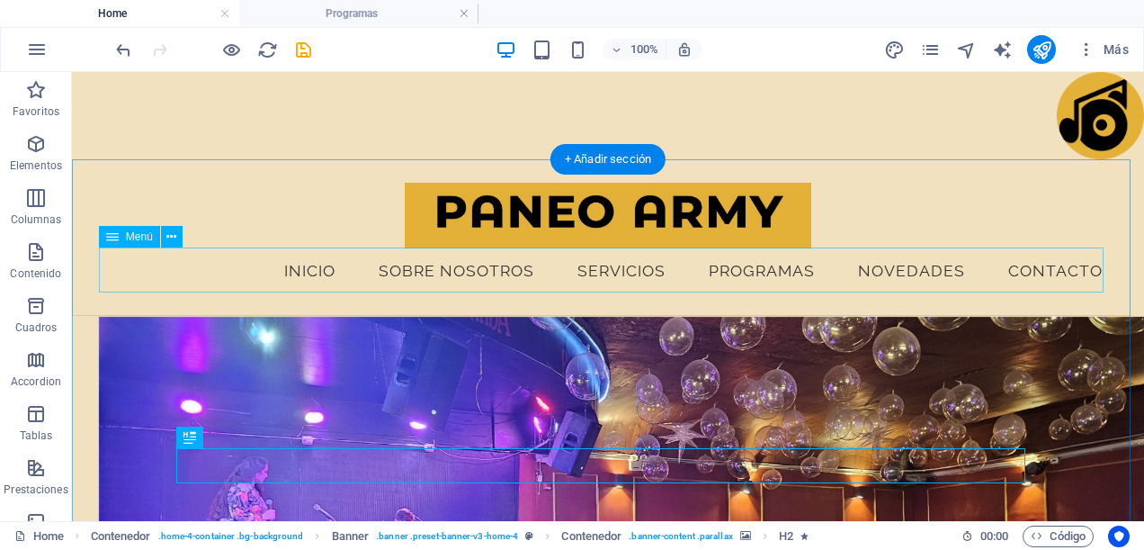
click at [767, 267] on nav "Inicio Sobre Nosotros Servicios Programas Novedades Contacto" at bounding box center [608, 270] width 1019 height 45
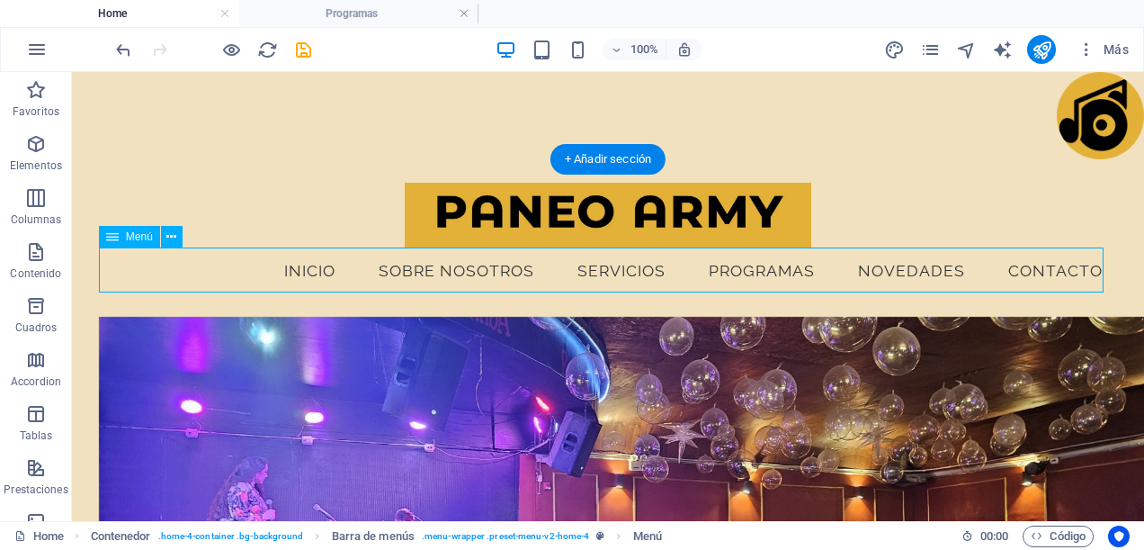
click at [767, 267] on nav "Inicio Sobre Nosotros Servicios Programas Novedades Contacto" at bounding box center [608, 270] width 1019 height 45
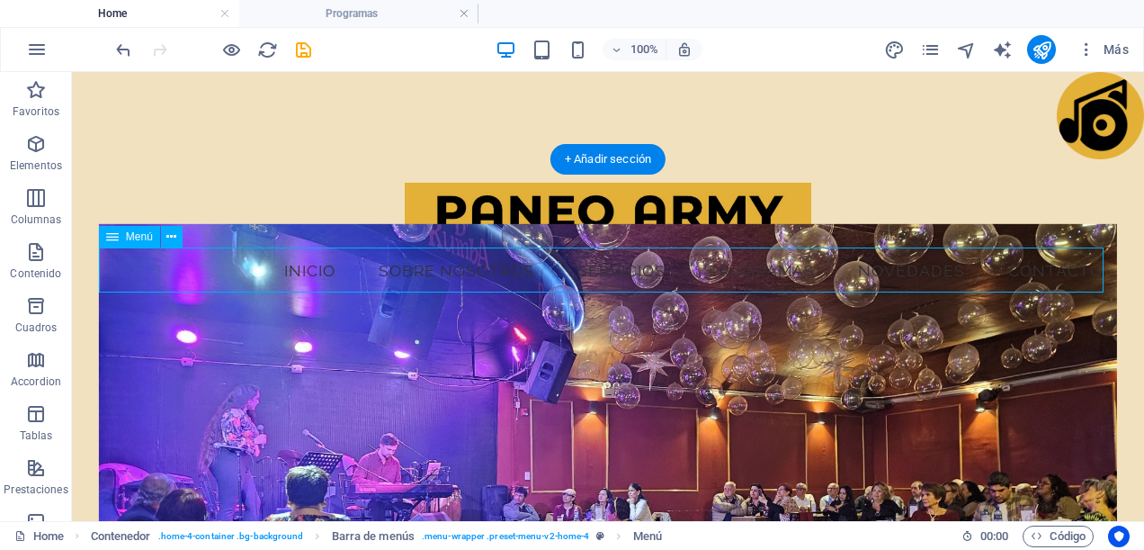
select select
select select "1"
select select
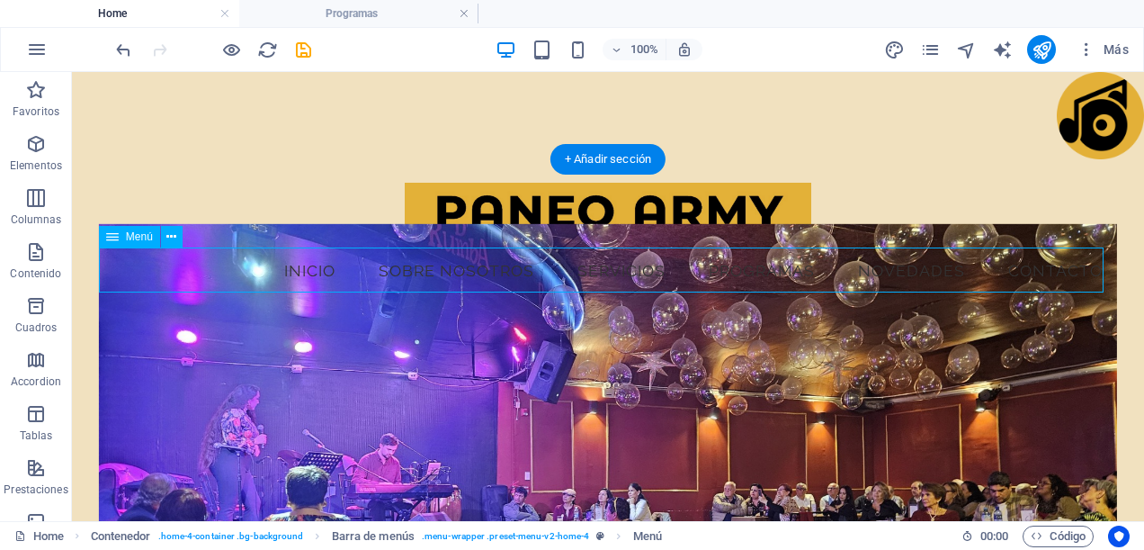
select select
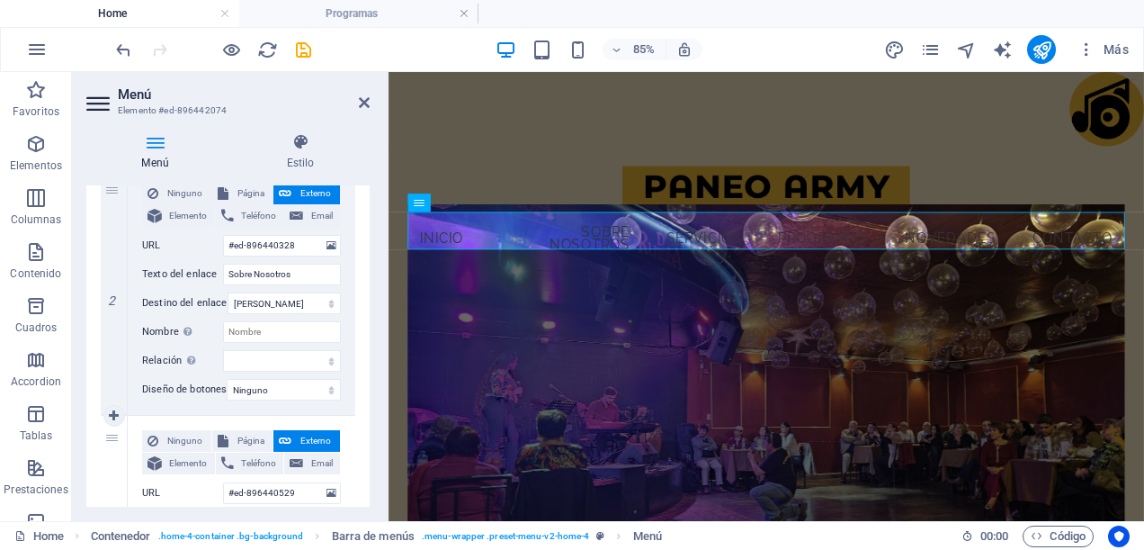
scroll to position [360, 0]
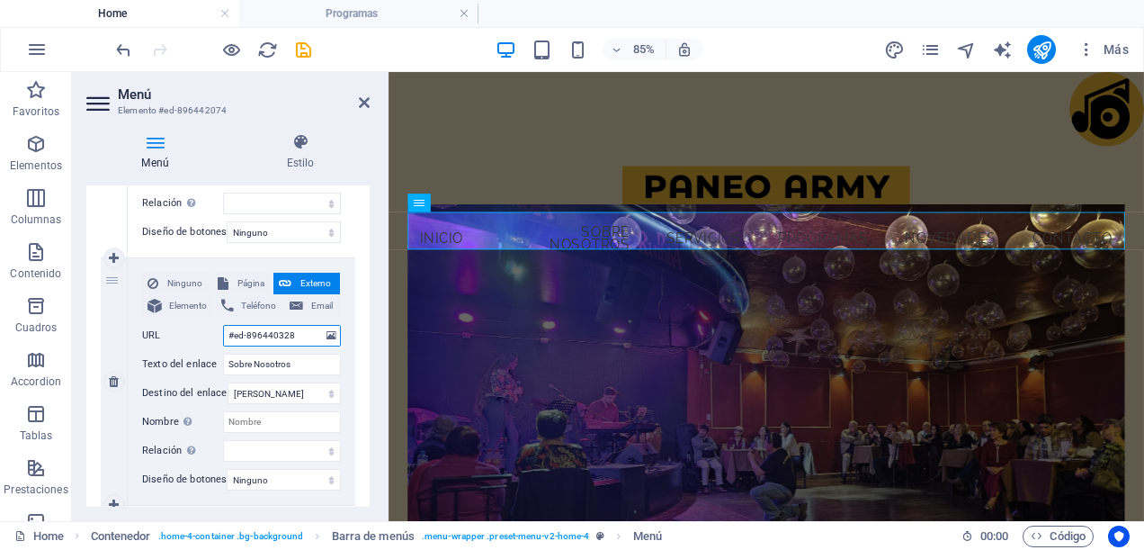
drag, startPoint x: 295, startPoint y: 337, endPoint x: 218, endPoint y: 336, distance: 77.4
click at [218, 336] on div "URL #ed-896440328" at bounding box center [241, 336] width 199 height 22
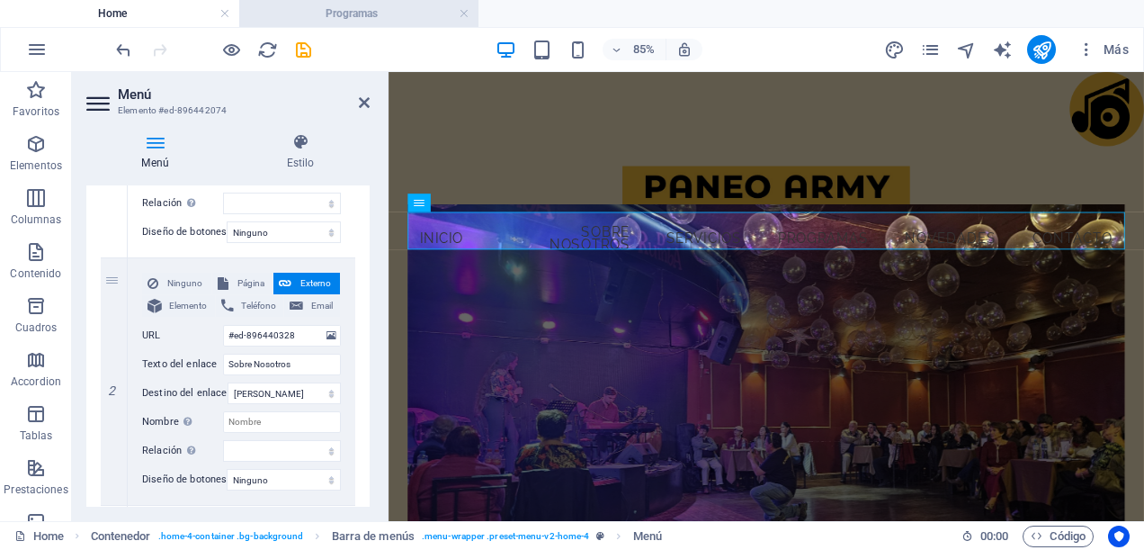
click at [401, 22] on h4 "Programas" at bounding box center [358, 14] width 239 height 20
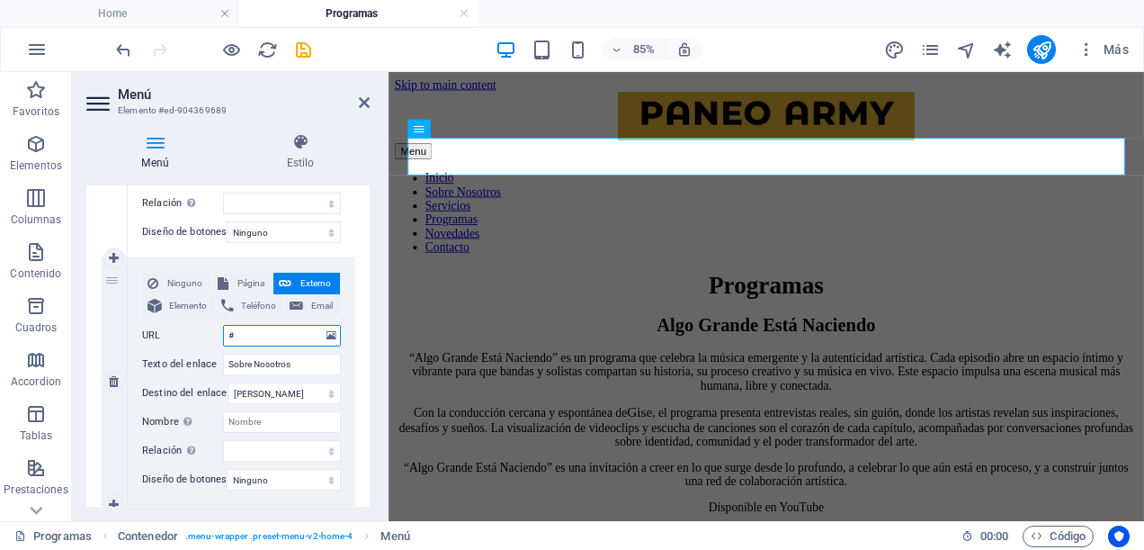
paste input "#ed-896440328"
type input "##ed-896440328"
select select
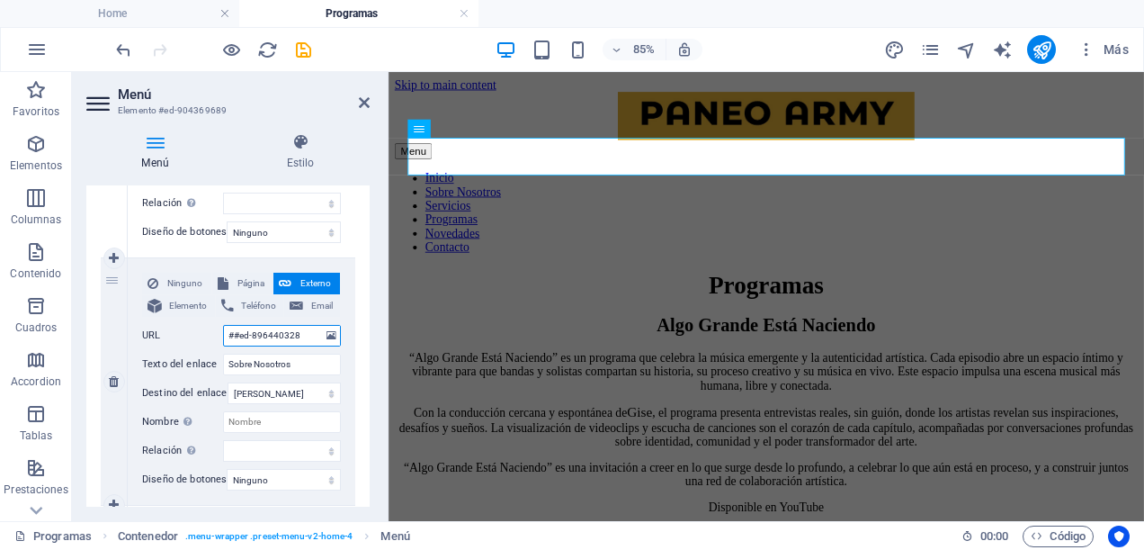
select select
type input "##ed-896440328"
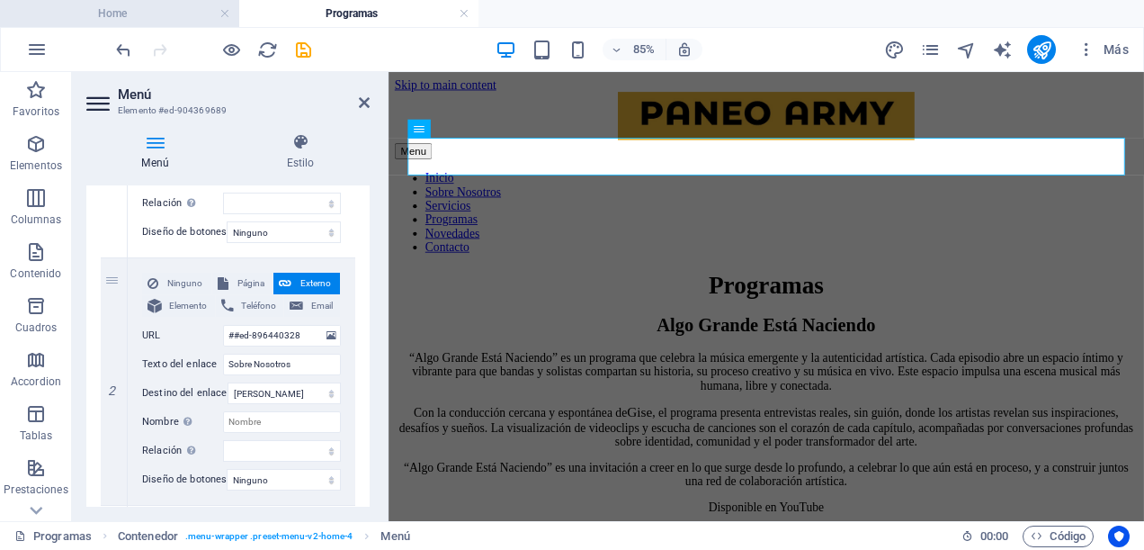
click at [176, 9] on h4 "Home" at bounding box center [119, 14] width 239 height 20
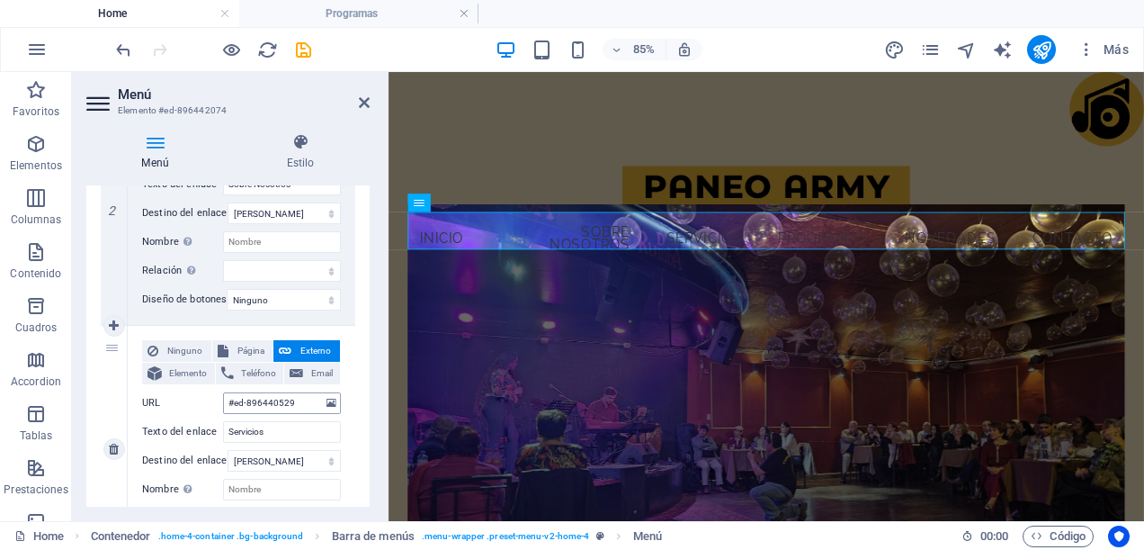
scroll to position [630, 0]
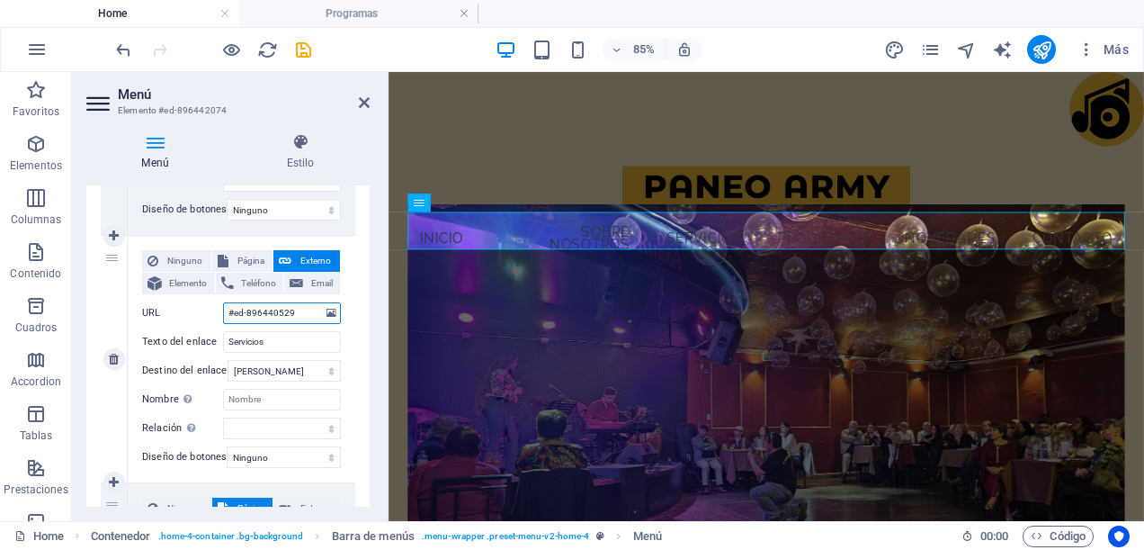
drag, startPoint x: 290, startPoint y: 305, endPoint x: 232, endPoint y: 301, distance: 57.8
click at [232, 301] on div "Ninguno Página Externo Elemento Teléfono Email Página Home -- Programas Subpage…" at bounding box center [241, 344] width 199 height 189
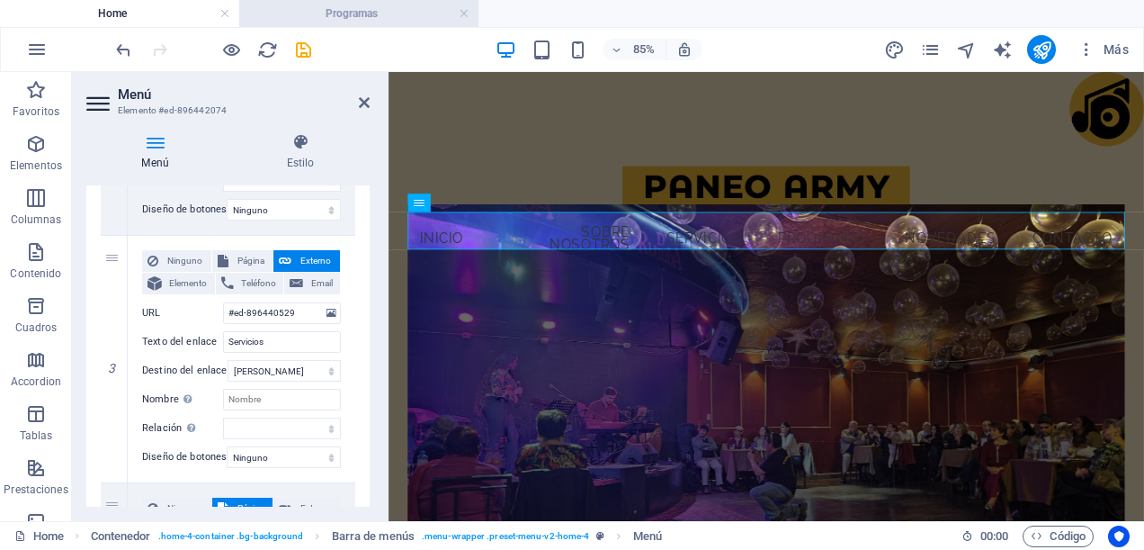
click at [386, 18] on h4 "Programas" at bounding box center [358, 14] width 239 height 20
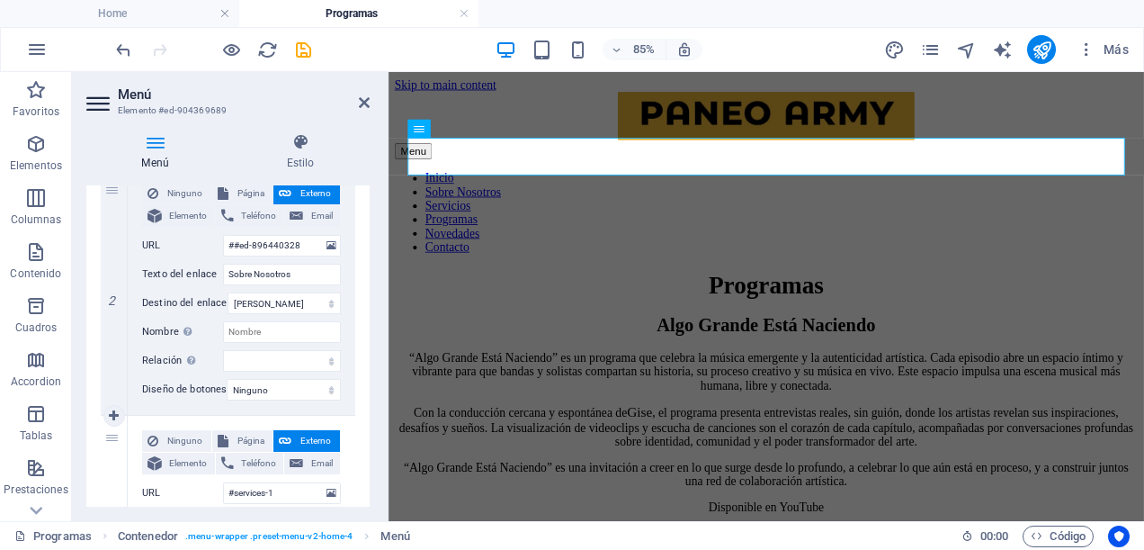
scroll to position [540, 0]
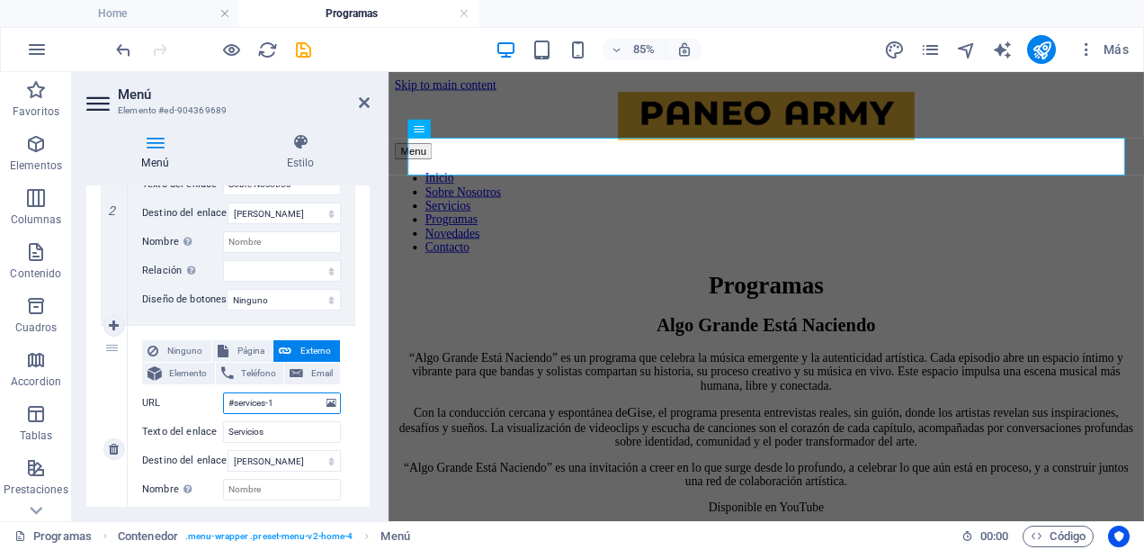
click at [281, 403] on input "#services-1" at bounding box center [282, 403] width 118 height 22
type input "#s"
select select
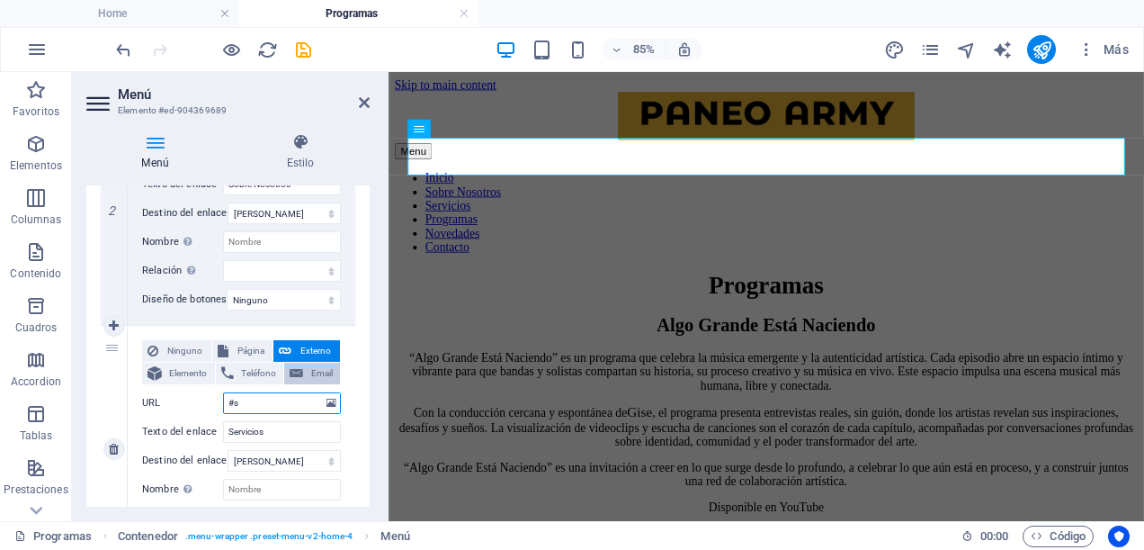
select select
type input "#"
select select
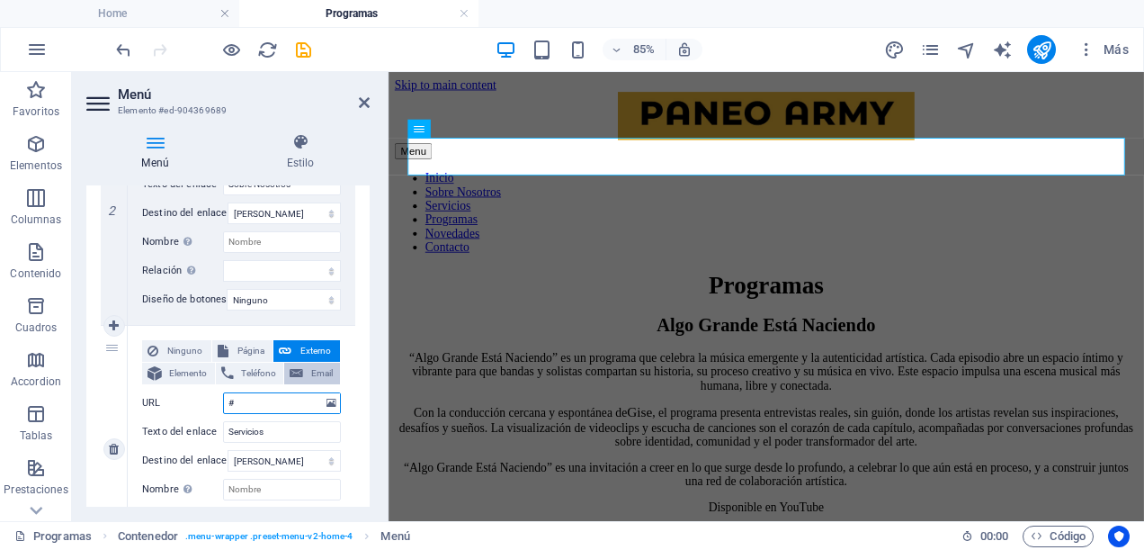
select select
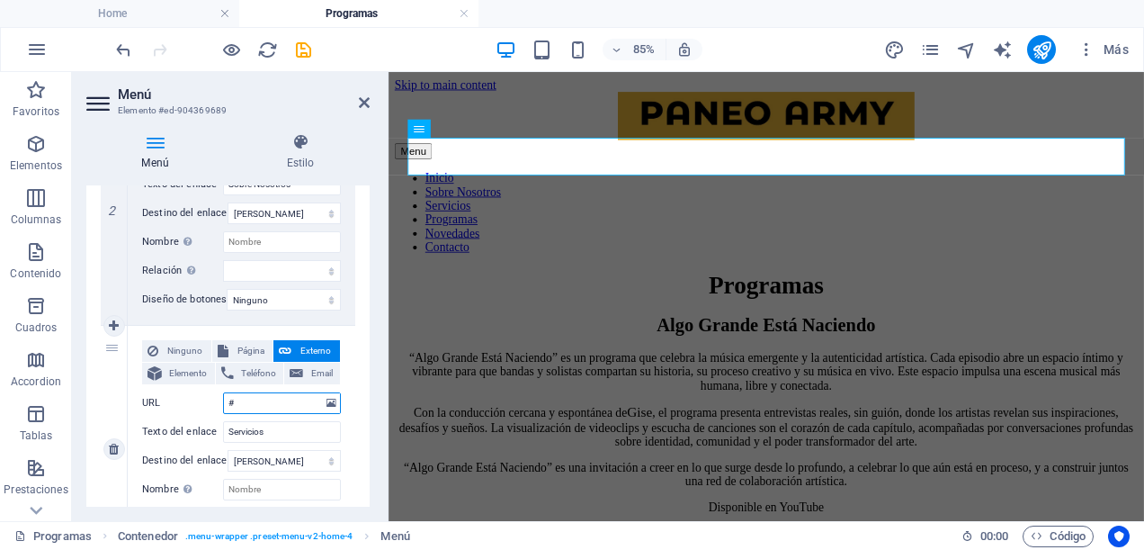
paste input "ed-896440529"
type input "#ed-896440529"
select select
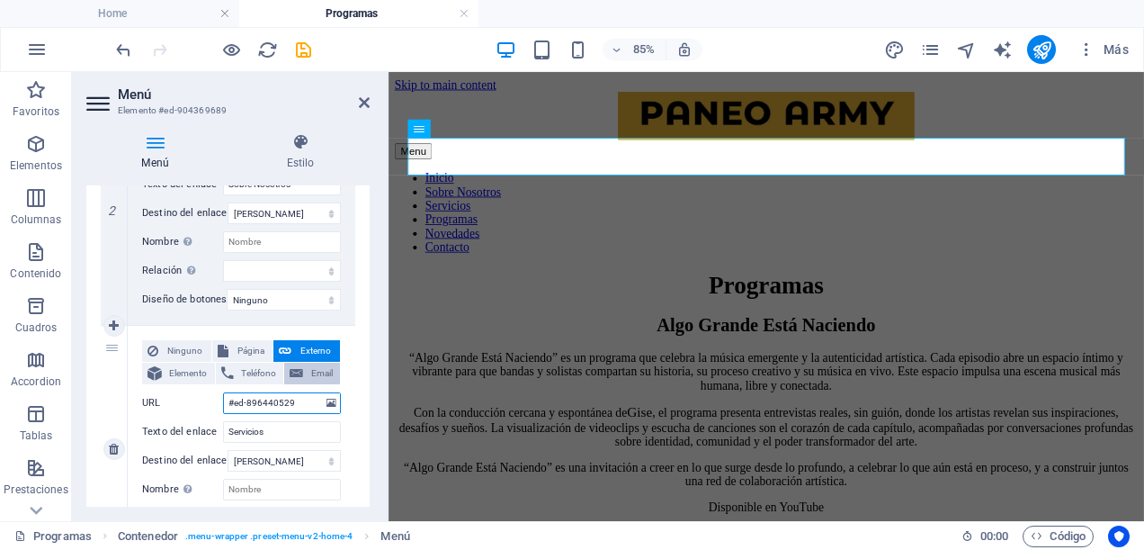
select select
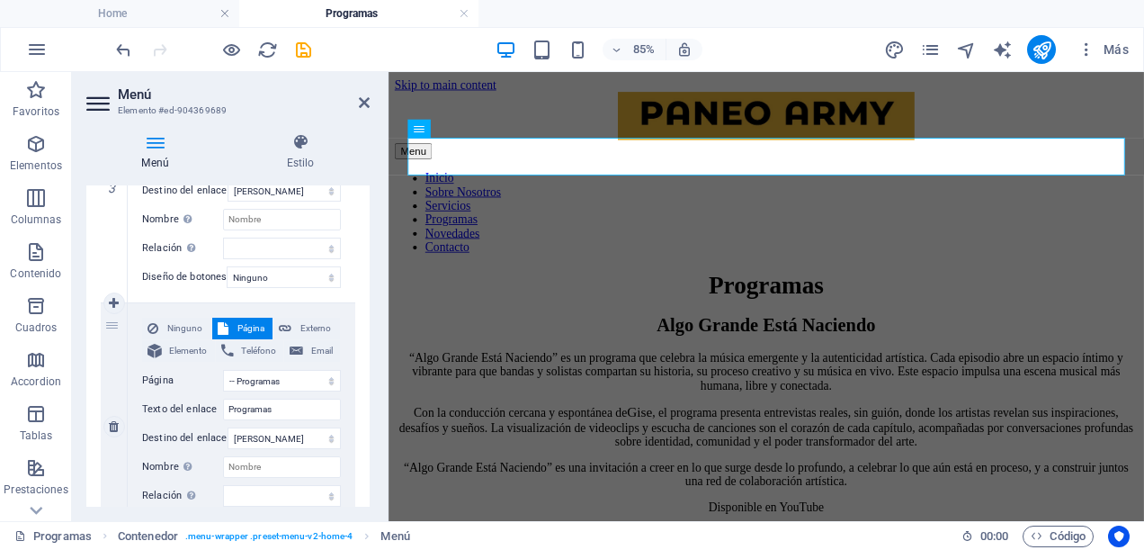
scroll to position [900, 0]
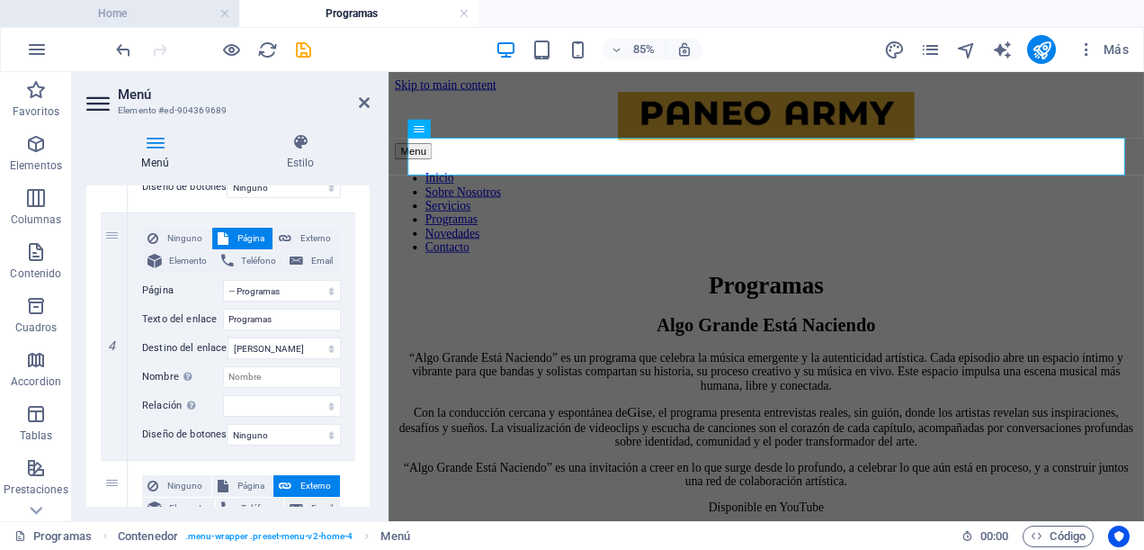
type input "#ed-896440529"
click at [193, 8] on h4 "Home" at bounding box center [119, 14] width 239 height 20
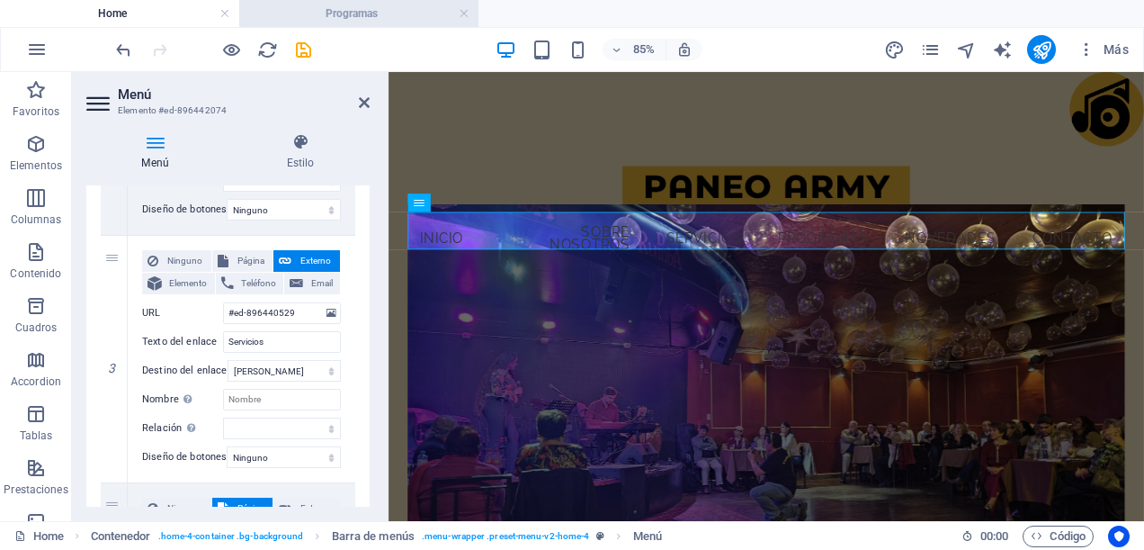
click at [323, 9] on h4 "Programas" at bounding box center [358, 14] width 239 height 20
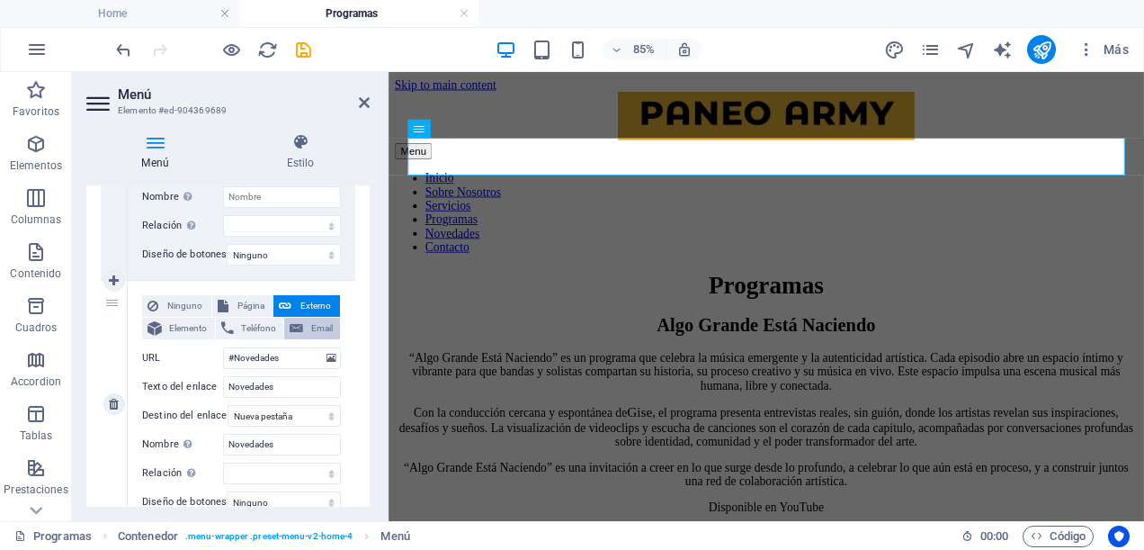
scroll to position [1170, 0]
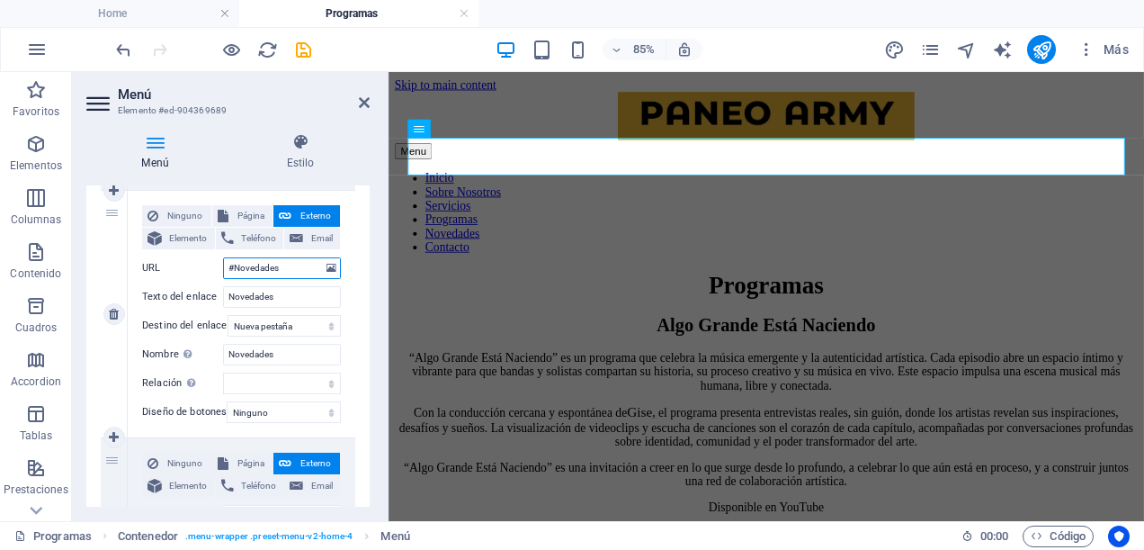
click at [287, 265] on input "#Novedades" at bounding box center [282, 268] width 118 height 22
type input "#"
select select
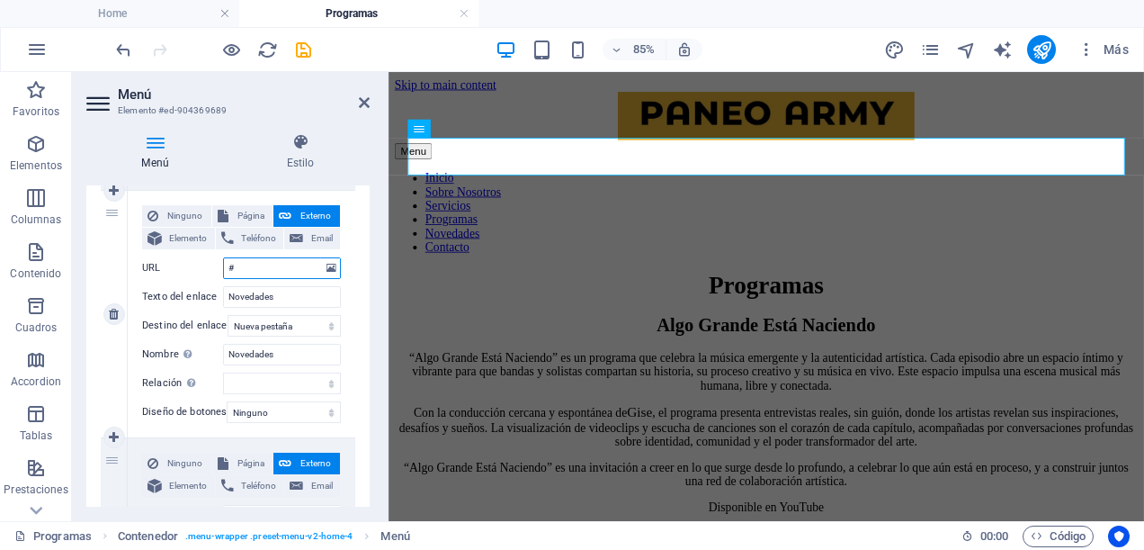
select select
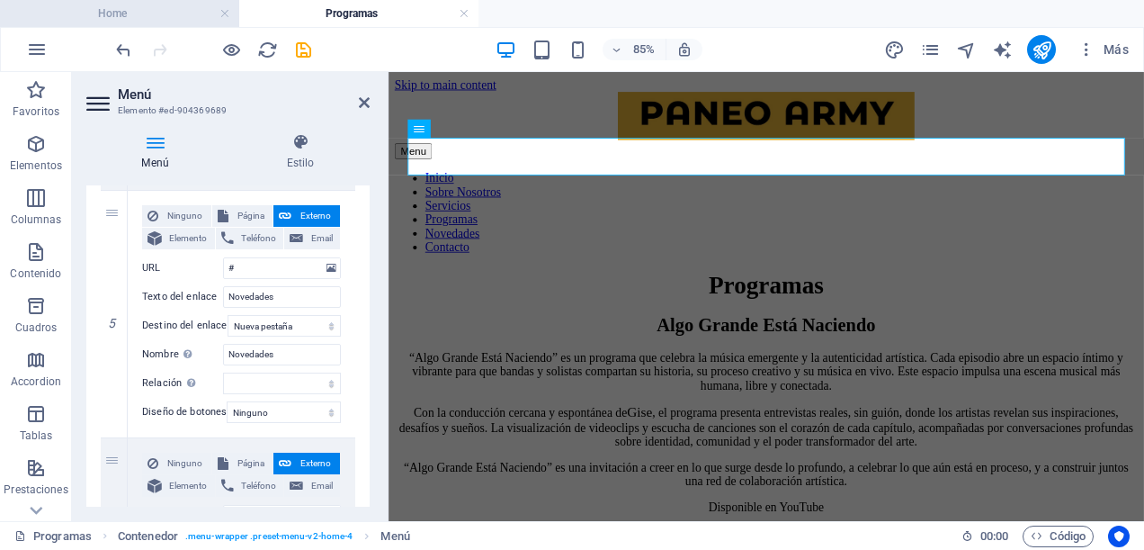
click at [148, 13] on h4 "Home" at bounding box center [119, 14] width 239 height 20
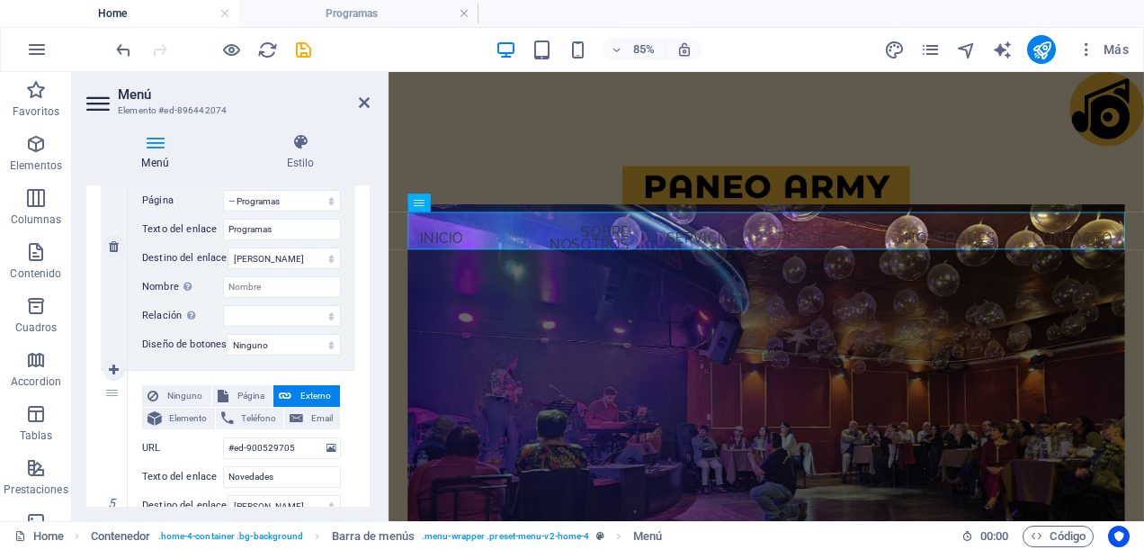
scroll to position [1080, 0]
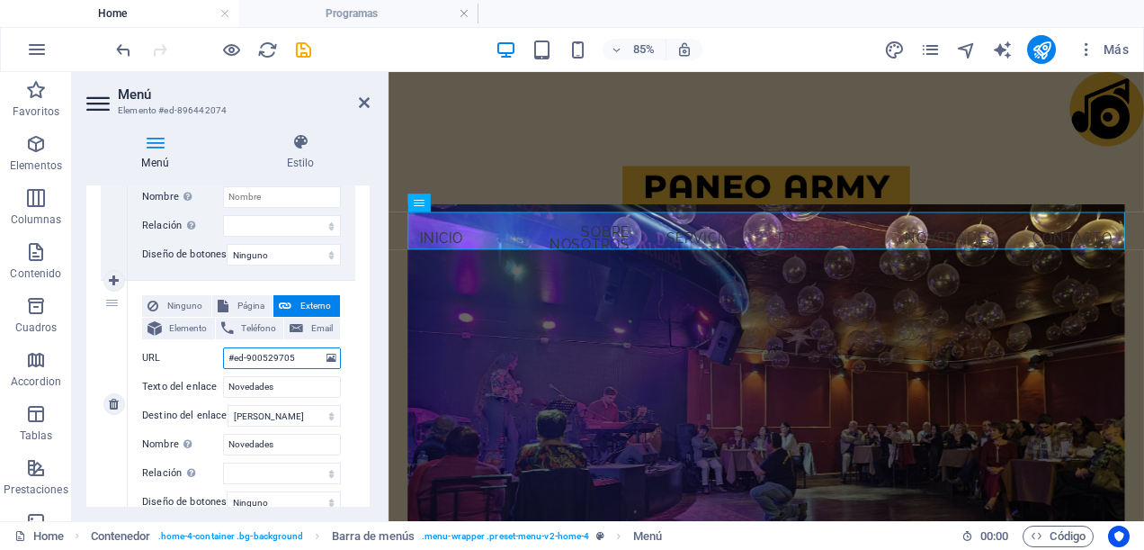
drag, startPoint x: 291, startPoint y: 356, endPoint x: 232, endPoint y: 362, distance: 58.7
click at [232, 362] on input "#ed-900529705" at bounding box center [282, 358] width 118 height 22
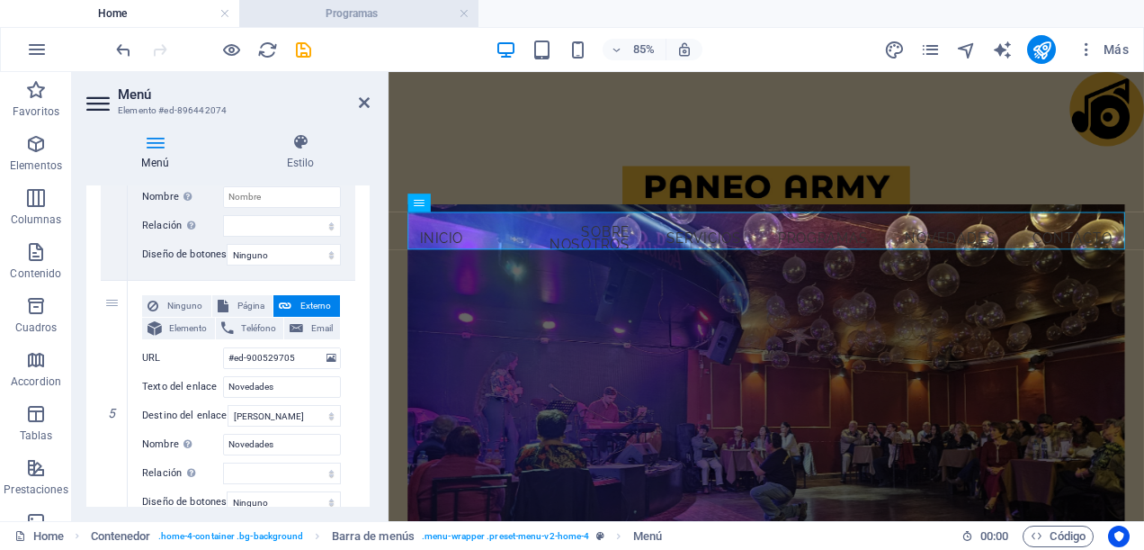
click at [326, 14] on h4 "Programas" at bounding box center [358, 14] width 239 height 20
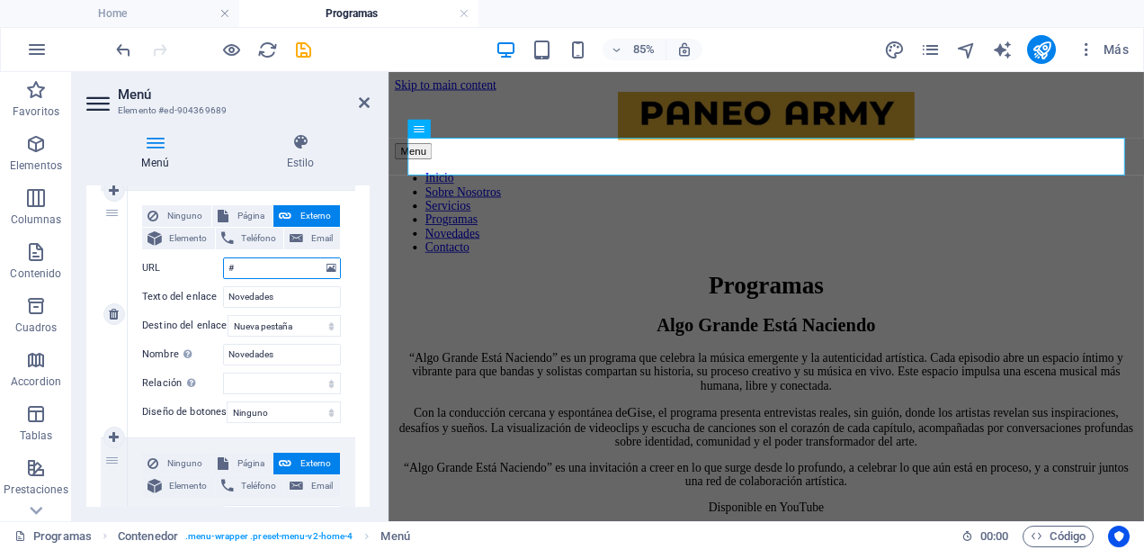
click at [267, 257] on input "#" at bounding box center [282, 268] width 118 height 22
paste input "ed-900529705"
type input "#ed-900529705"
select select
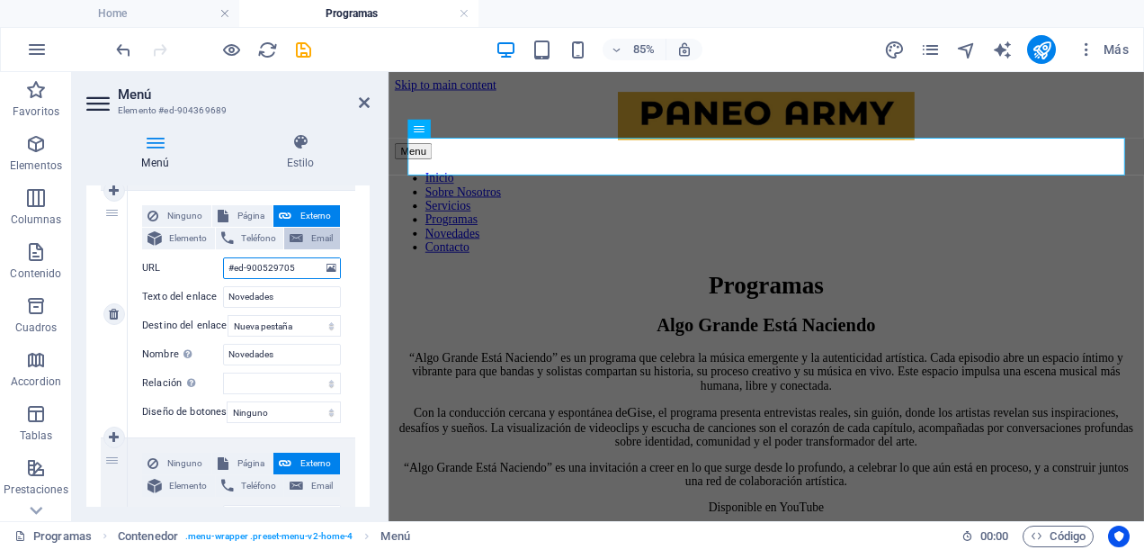
select select
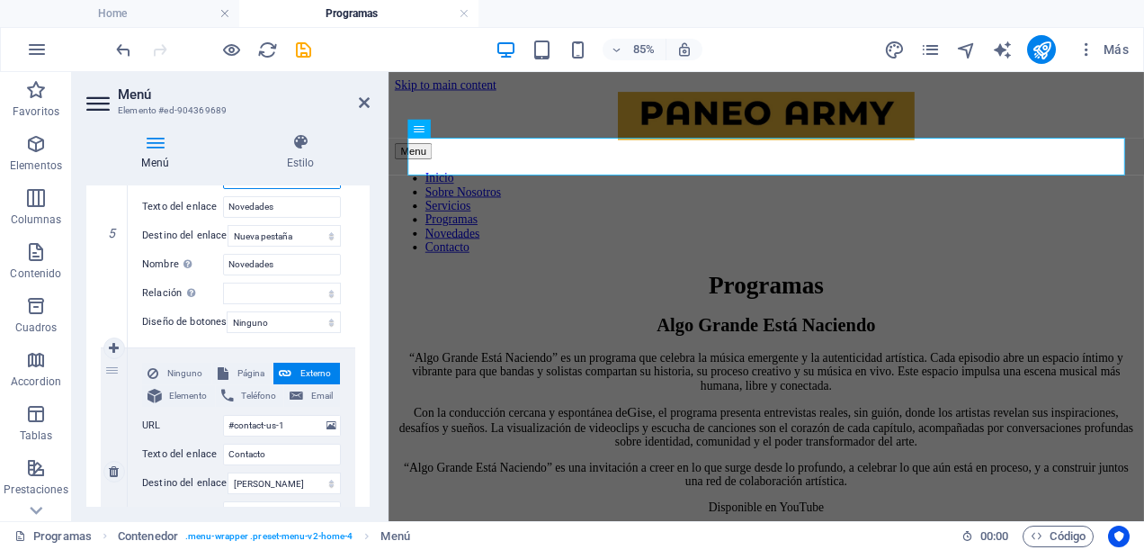
scroll to position [1350, 0]
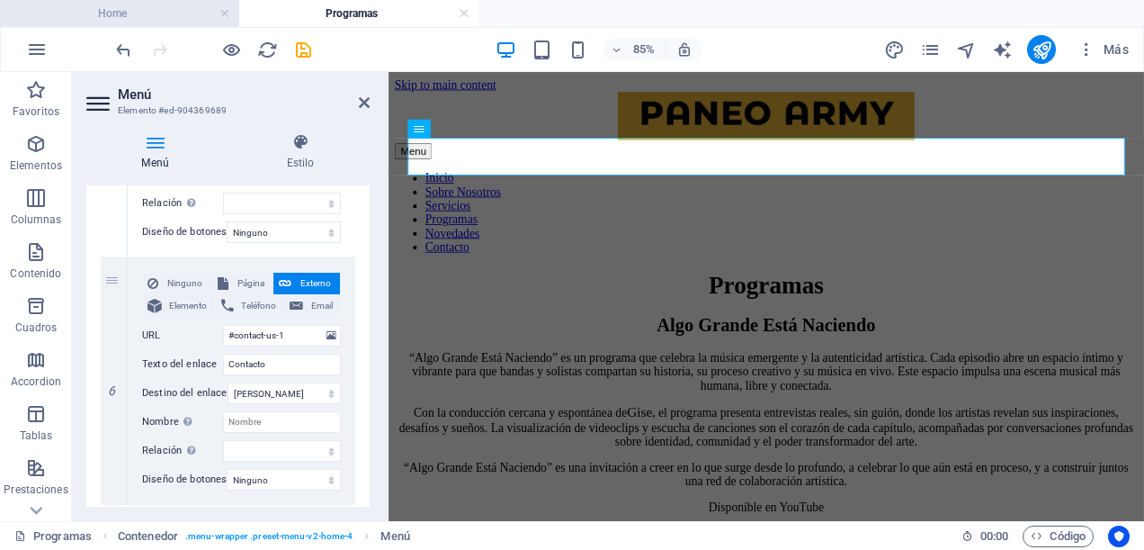
type input "#ed-900529705"
click at [169, 14] on h4 "Home" at bounding box center [119, 14] width 239 height 20
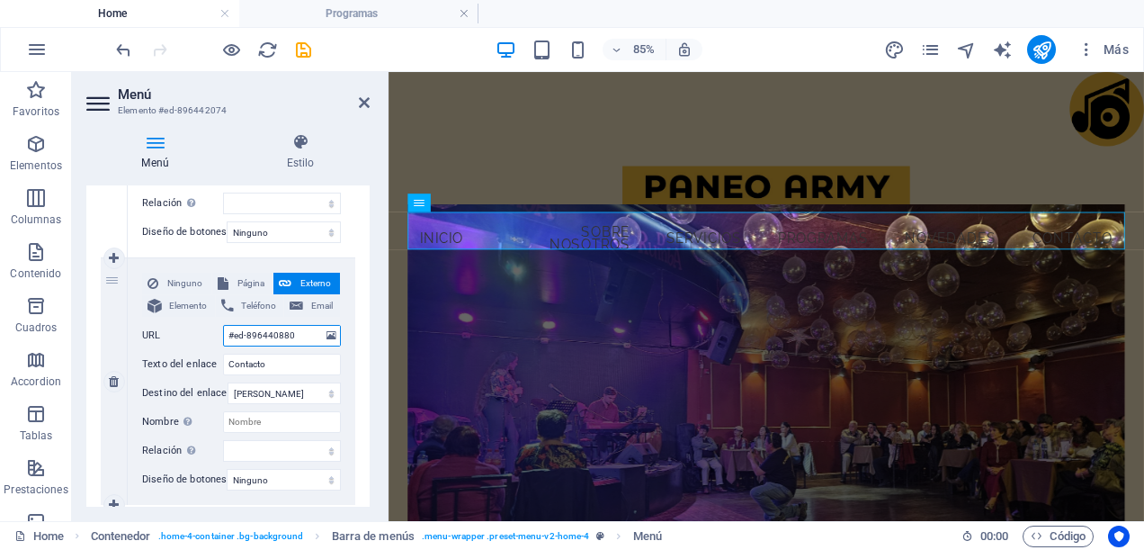
click at [299, 337] on input "#ed-896440880" at bounding box center [282, 336] width 118 height 22
drag, startPoint x: 299, startPoint y: 337, endPoint x: 234, endPoint y: 326, distance: 65.7
click at [234, 326] on input "#ed-896440880" at bounding box center [282, 336] width 118 height 22
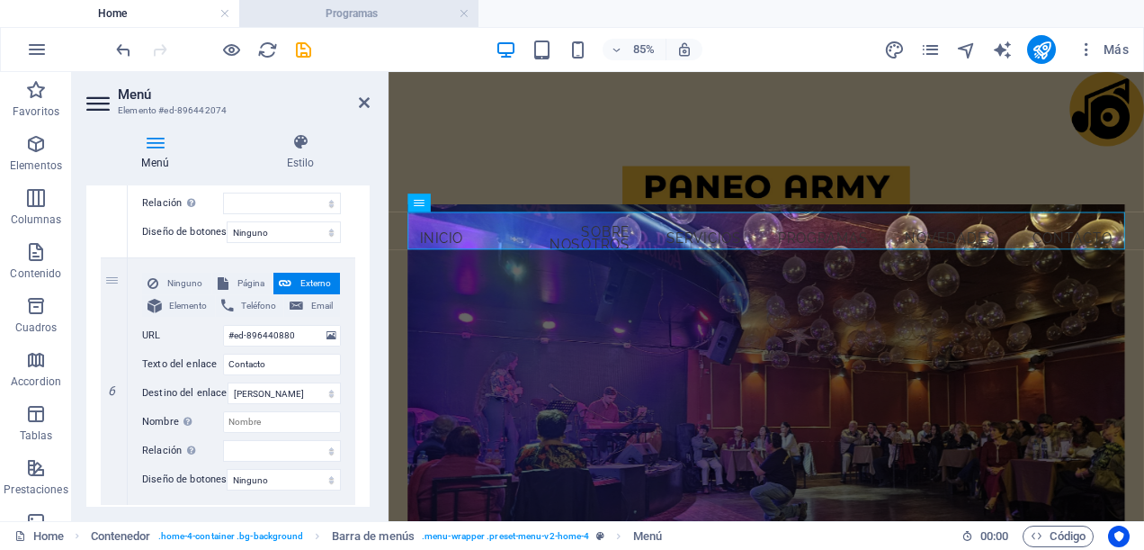
click at [328, 12] on h4 "Programas" at bounding box center [358, 14] width 239 height 20
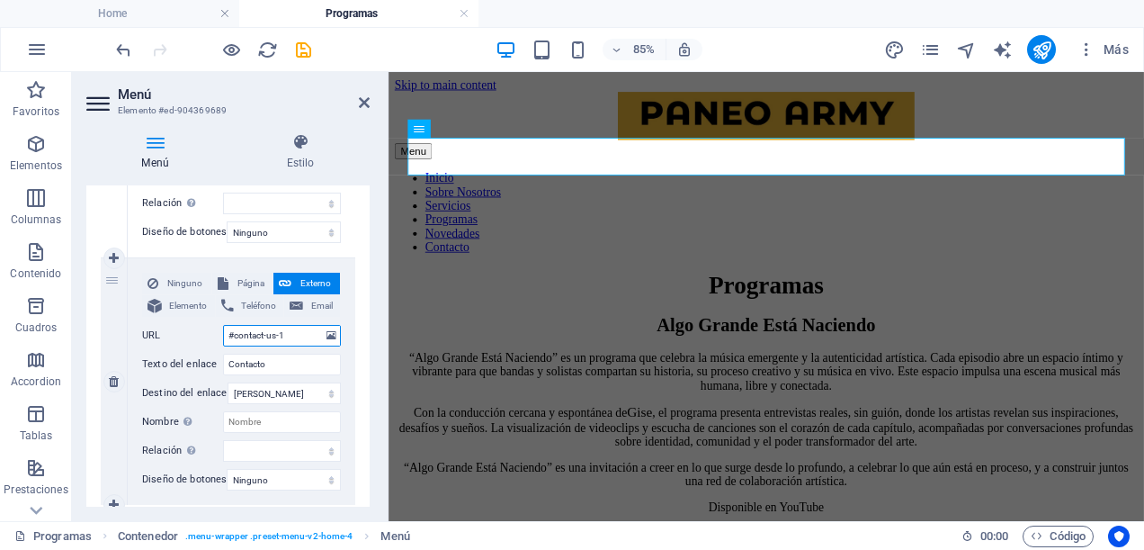
click at [286, 338] on input "#contact-us-1" at bounding box center [282, 336] width 118 height 22
type input "#"
select select
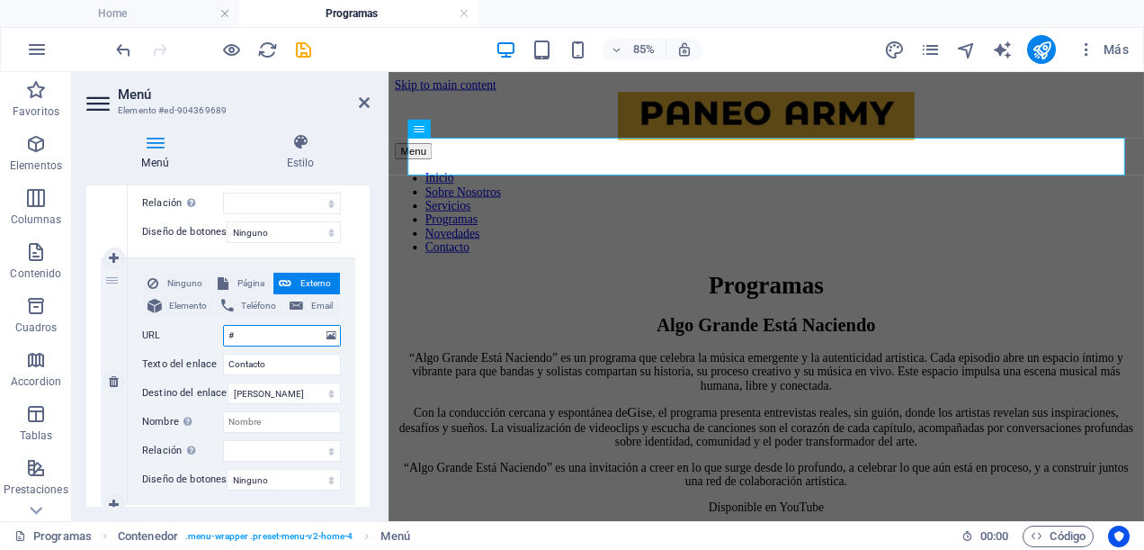
select select
paste input "ed-896440880"
type input "#ed-896440880"
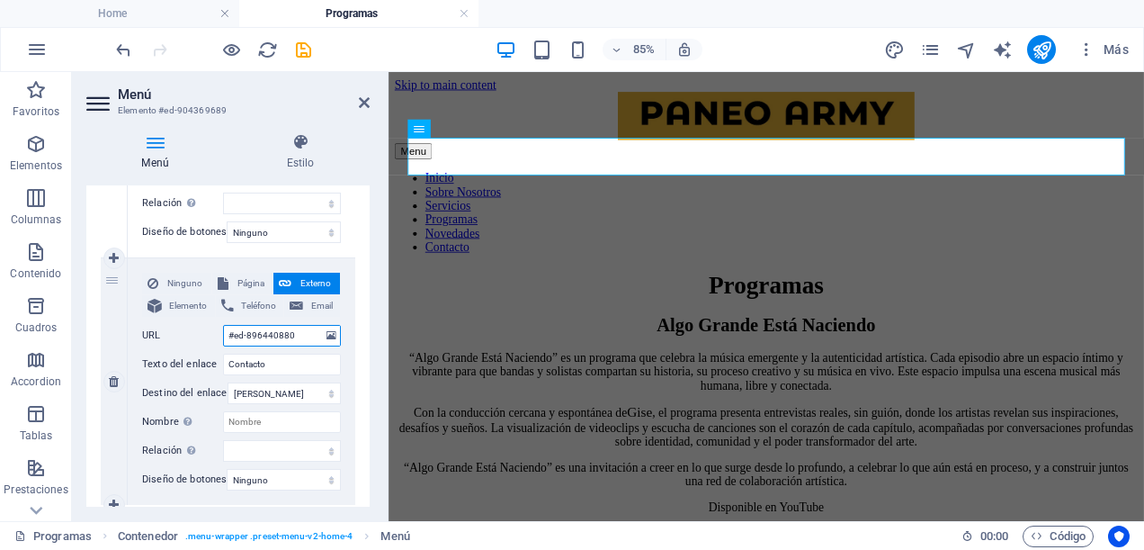
select select
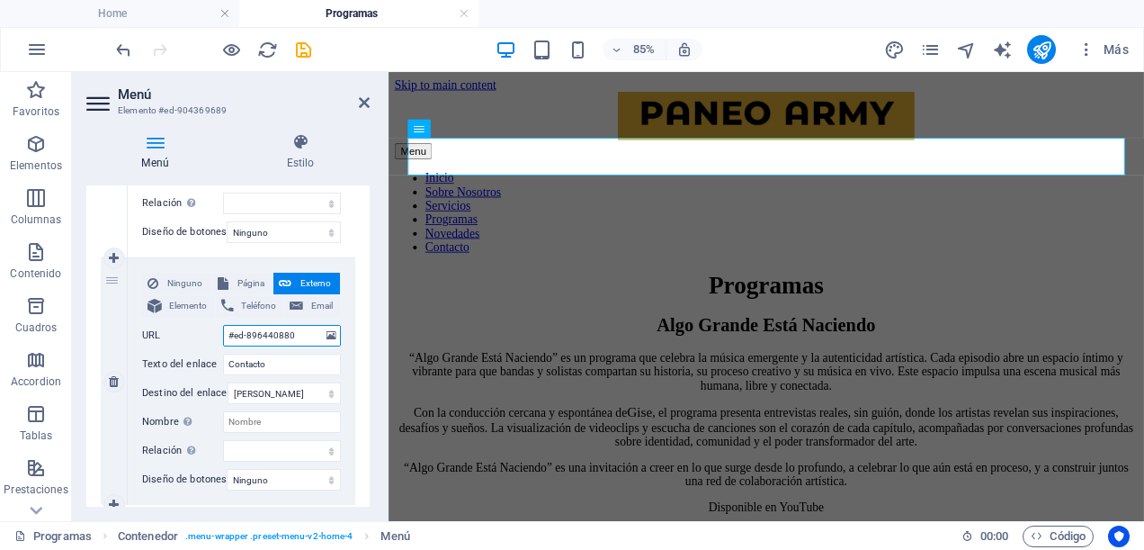
select select
type input "#ed-896440880"
click at [348, 387] on div "Ninguno Página Externo Elemento Teléfono Email Página Home -- Programas Subpage…" at bounding box center [242, 381] width 228 height 247
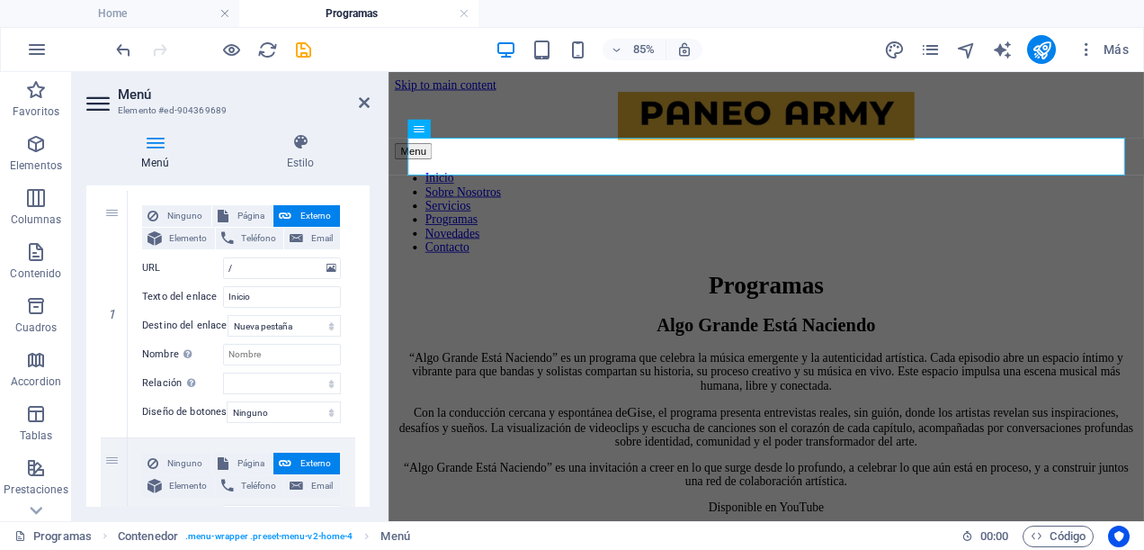
scroll to position [0, 0]
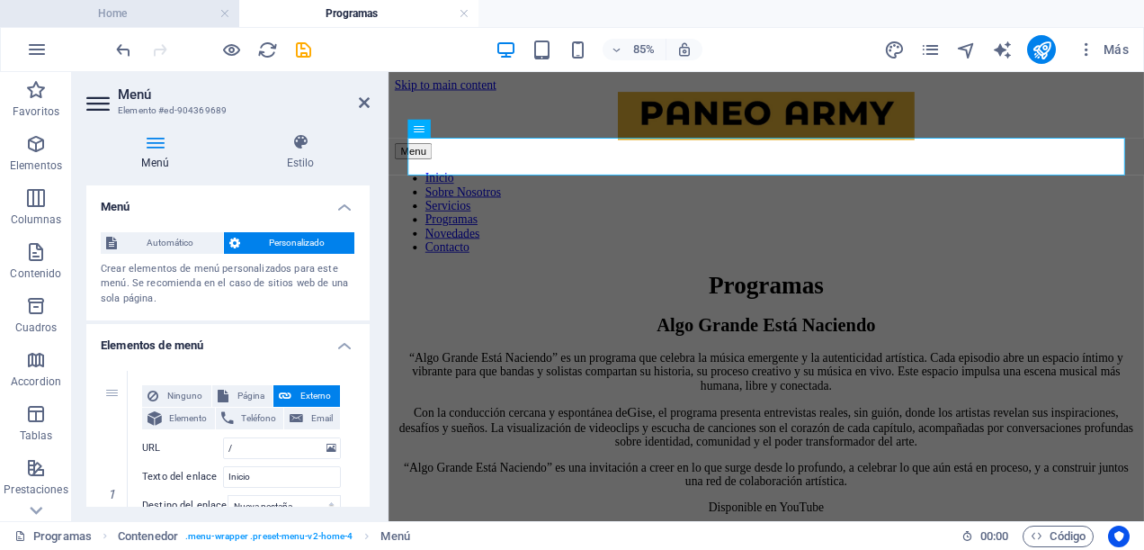
click at [149, 15] on h4 "Home" at bounding box center [119, 14] width 239 height 20
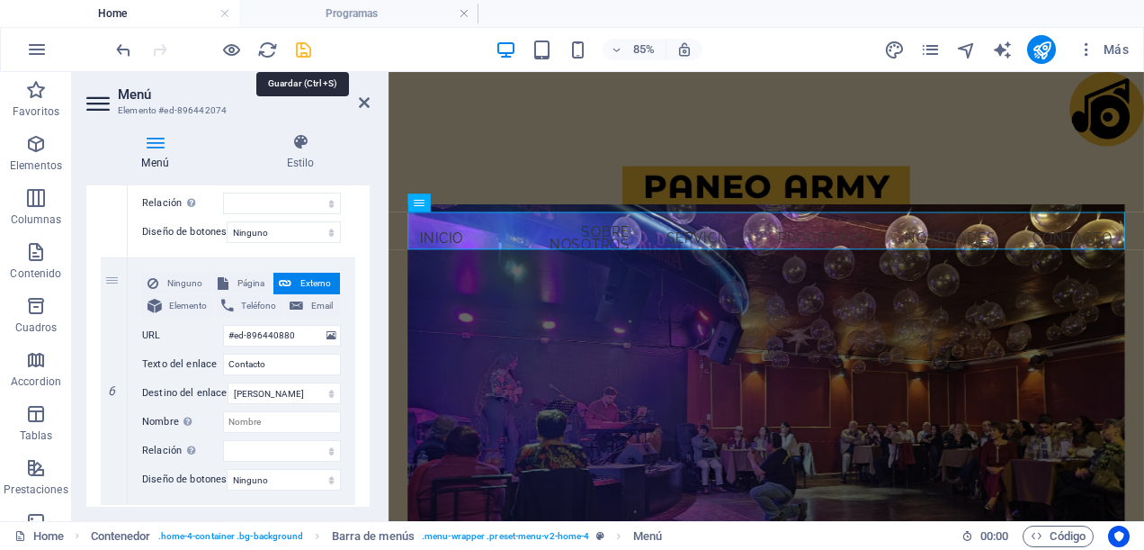
click at [0, 0] on icon "save" at bounding box center [0, 0] width 0 height 0
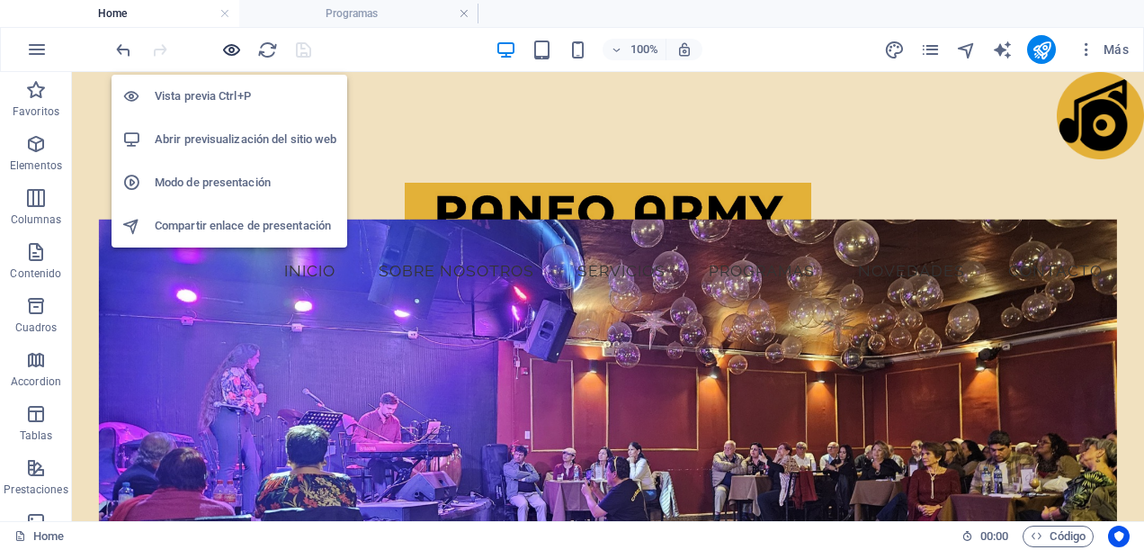
click at [223, 50] on icon "button" at bounding box center [231, 50] width 21 height 21
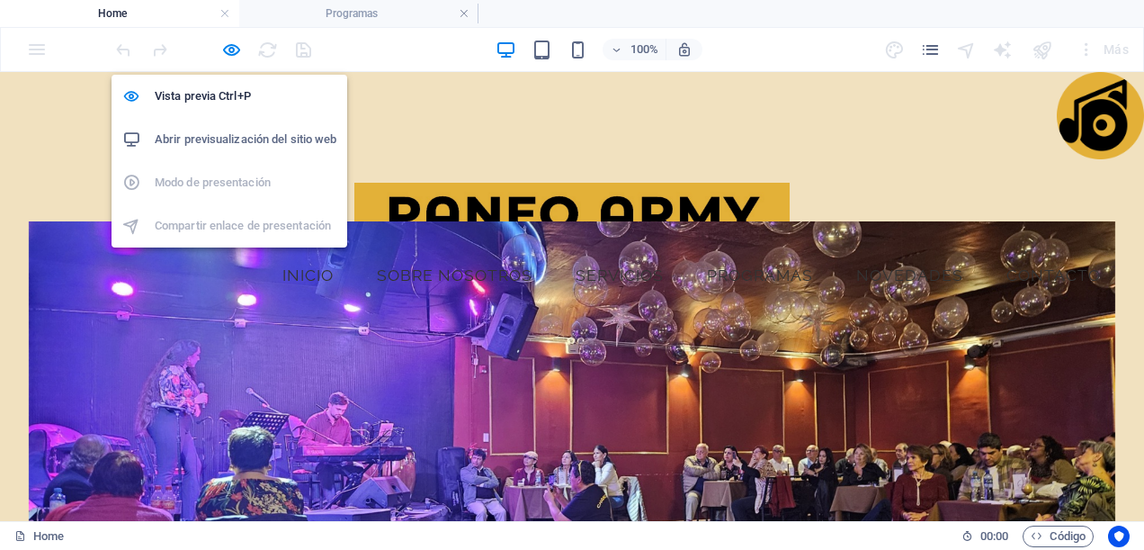
click at [223, 130] on h6 "Abrir previsualización del sitio web" at bounding box center [246, 140] width 182 height 22
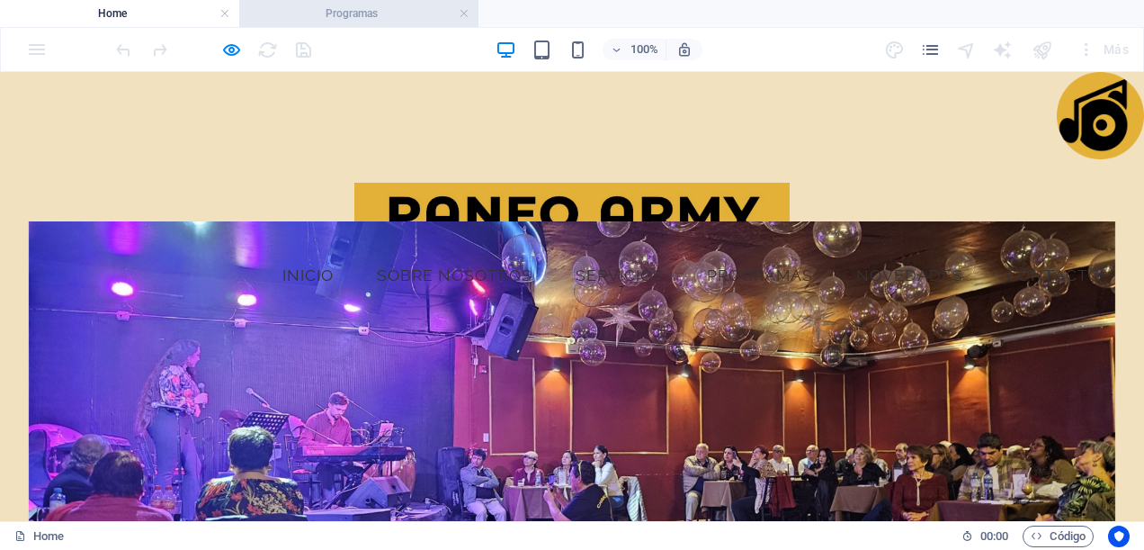
click at [344, 15] on h4 "Programas" at bounding box center [358, 14] width 239 height 20
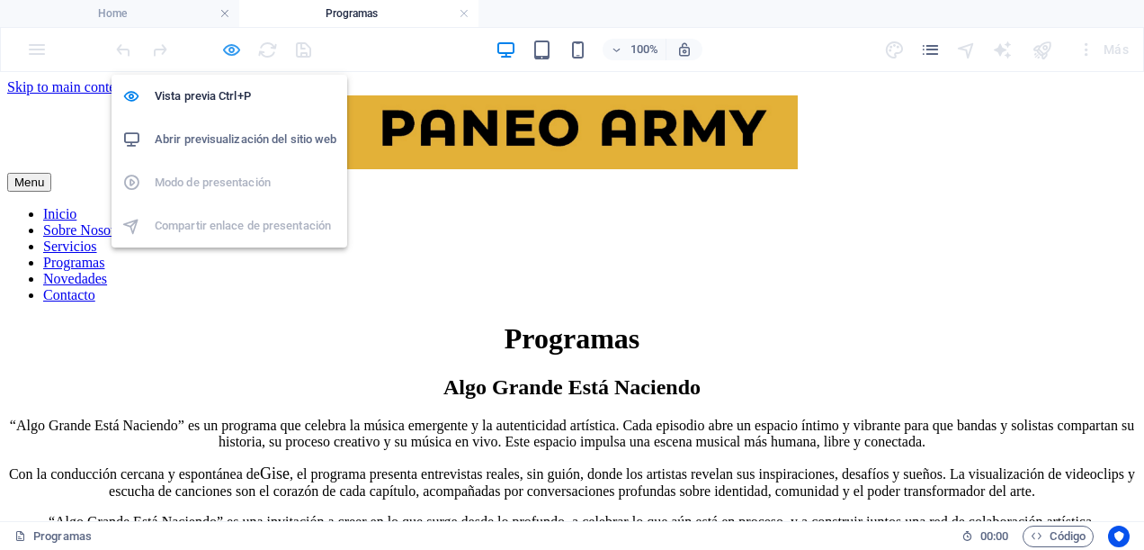
click at [235, 49] on icon "button" at bounding box center [231, 50] width 21 height 21
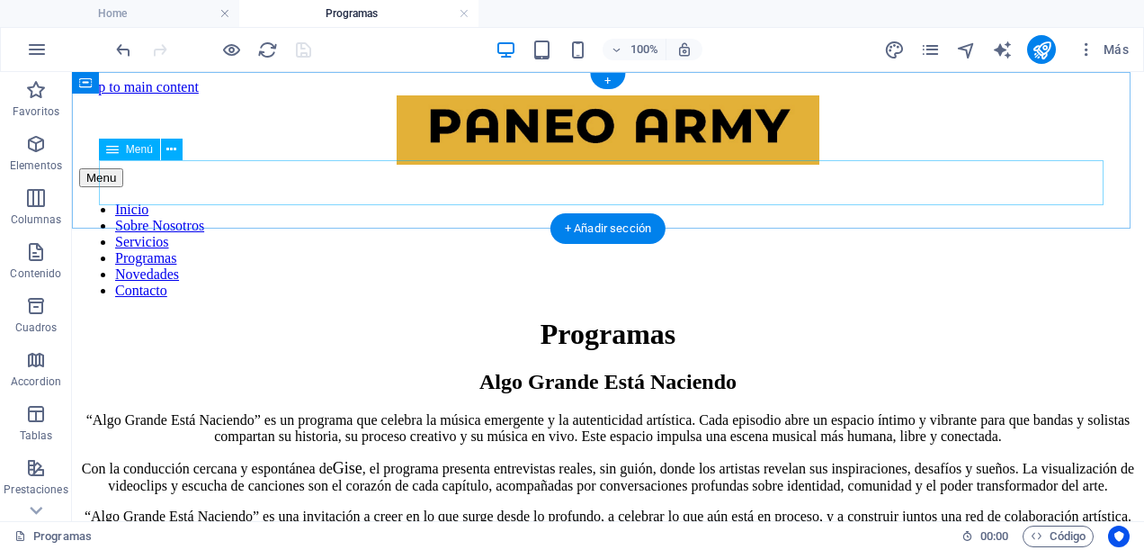
click at [790, 202] on nav "Inicio Sobre Nosotros Servicios Programas Novedades Contacto" at bounding box center [608, 250] width 1058 height 97
select select
select select "1"
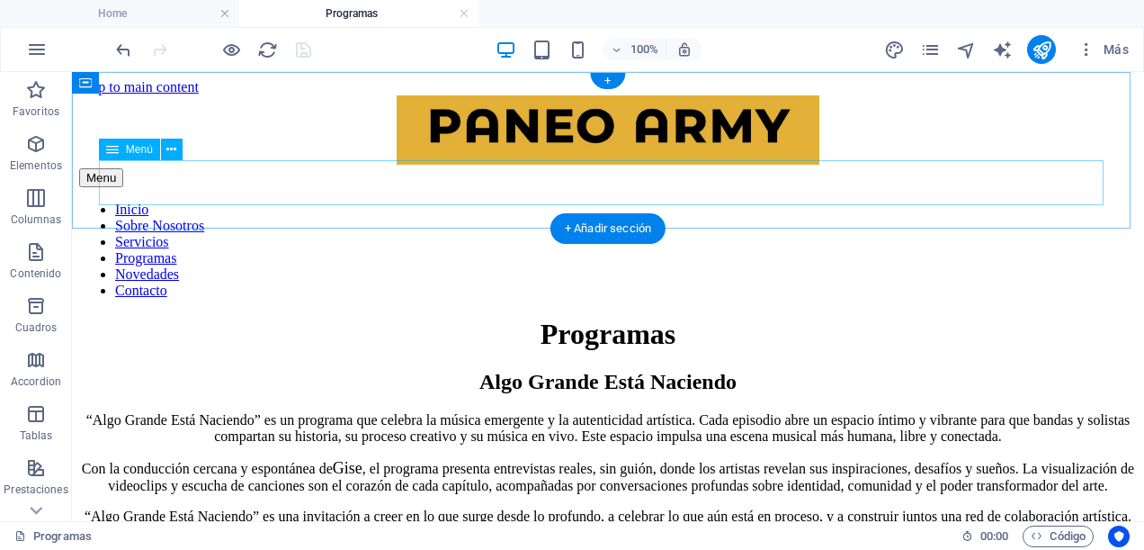
select select
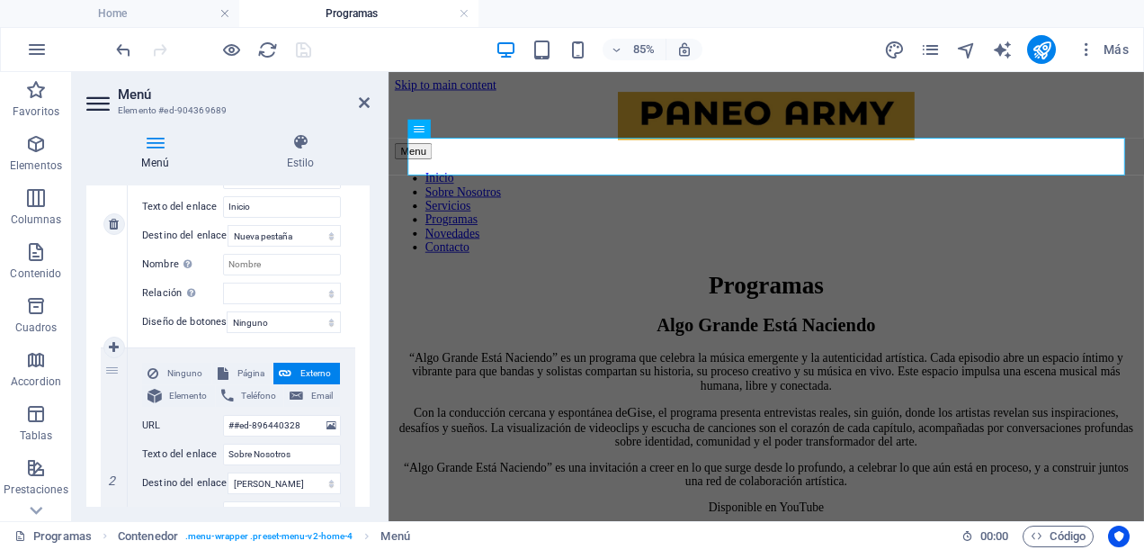
scroll to position [360, 0]
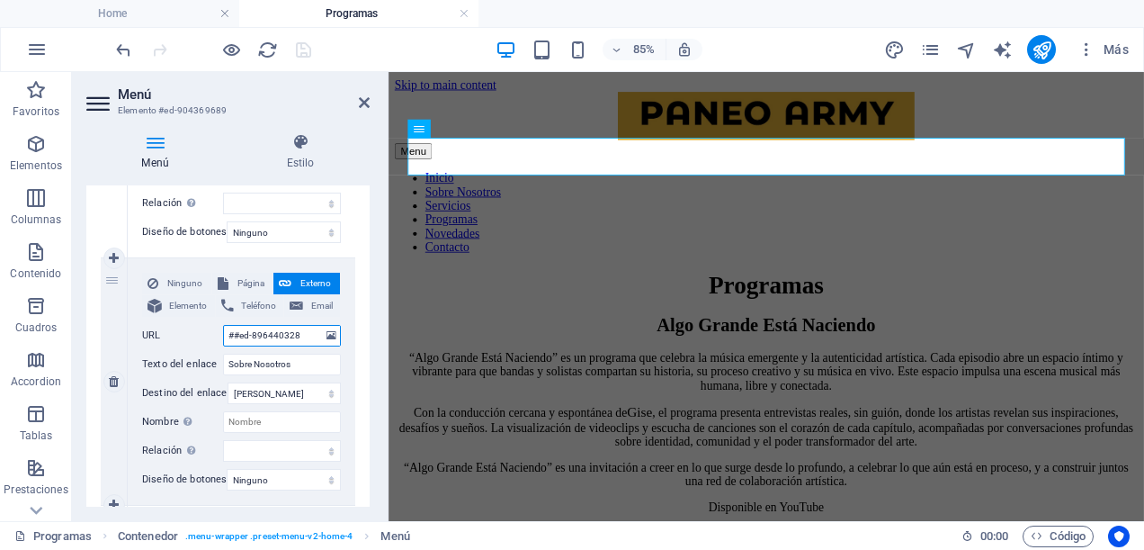
click at [225, 328] on input "##ed-896440328" at bounding box center [282, 336] width 118 height 22
type input "#ed-896440328"
select select
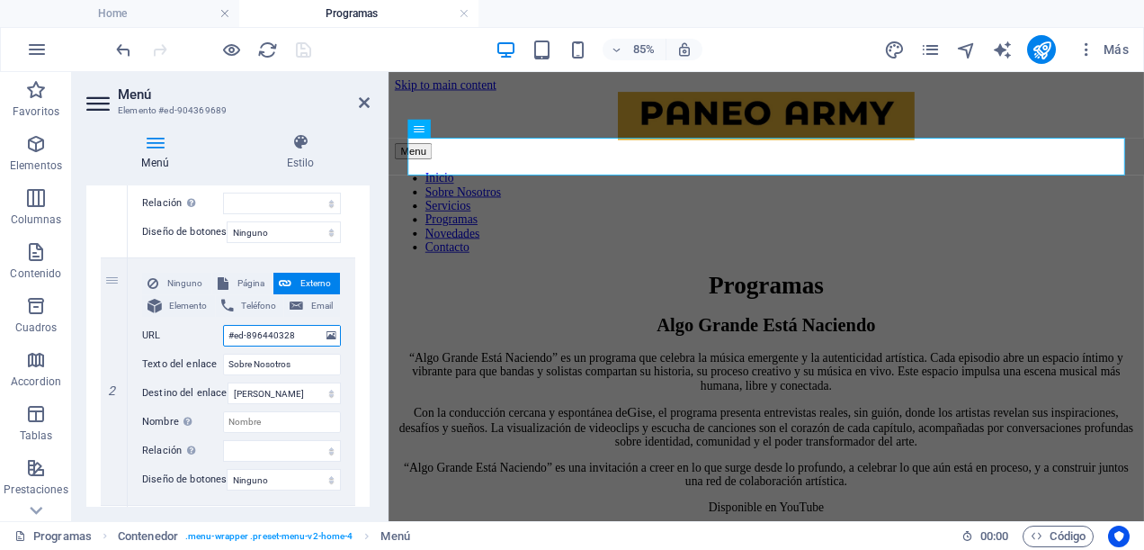
select select
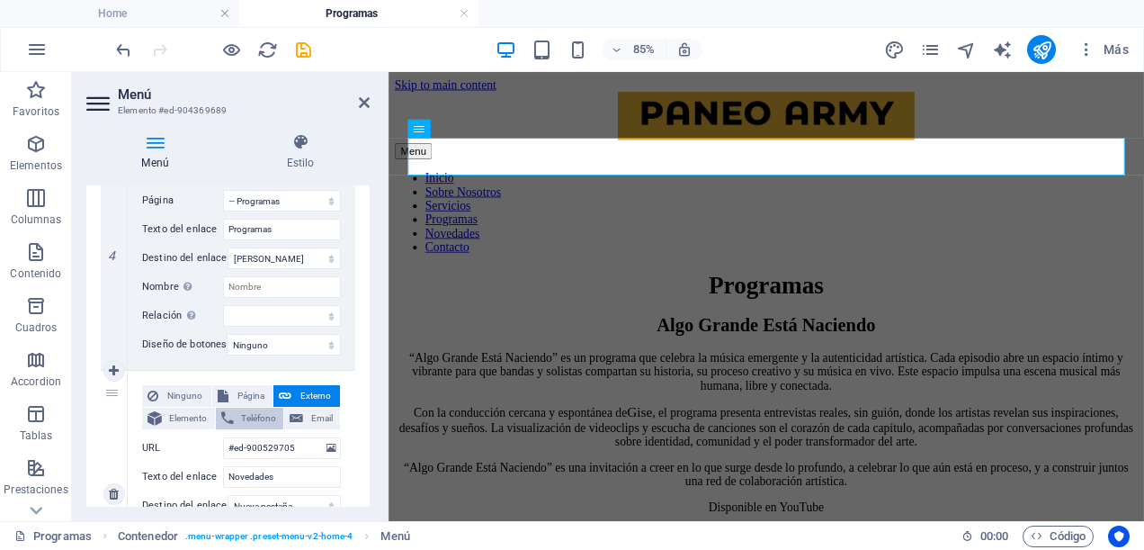
scroll to position [1080, 0]
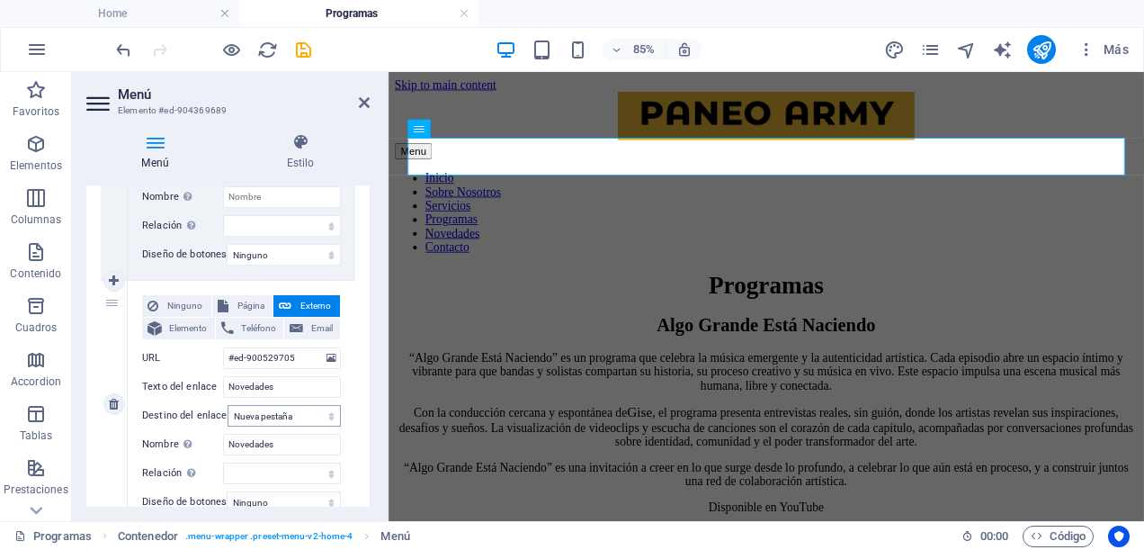
type input "#ed-896440328"
click at [326, 417] on select "Nueva pestaña Misma pestaña Superposición" at bounding box center [284, 416] width 113 height 22
select select
click at [228, 405] on select "Nueva pestaña Misma pestaña Superposición" at bounding box center [284, 416] width 113 height 22
select select
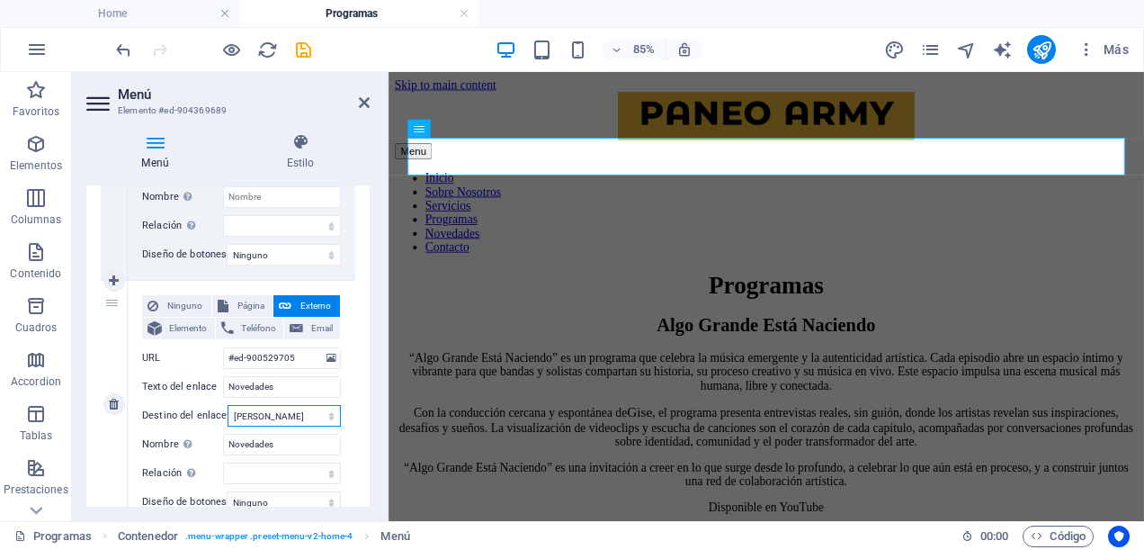
select select
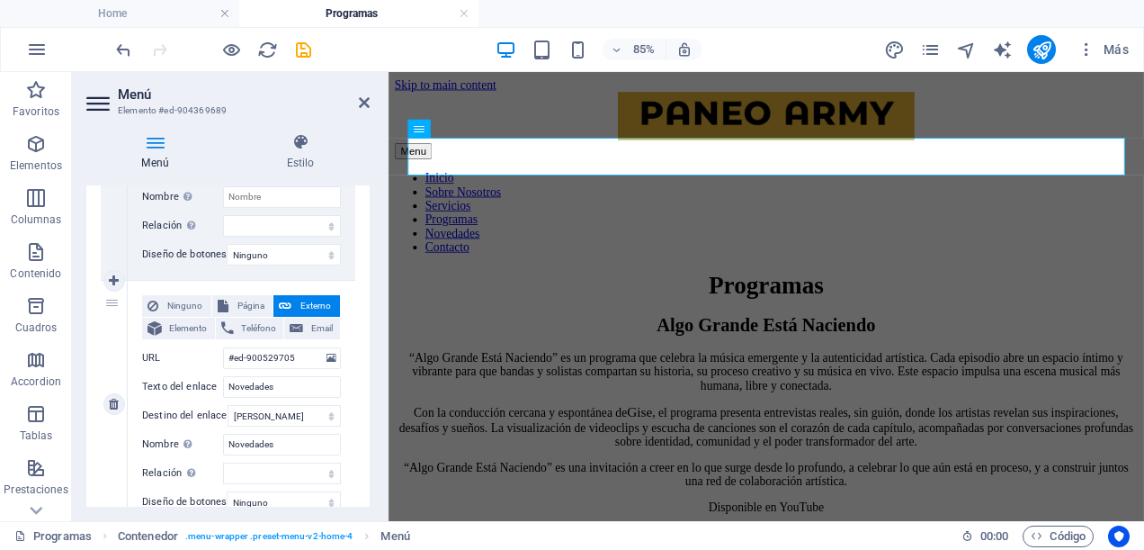
click at [346, 387] on div "Ninguno Página Externo Elemento Teléfono Email Página Home -- Programas Subpage…" at bounding box center [242, 404] width 228 height 247
click at [226, 352] on input "#ed-900529705" at bounding box center [282, 358] width 118 height 22
type input "/#ed-900529705"
select select
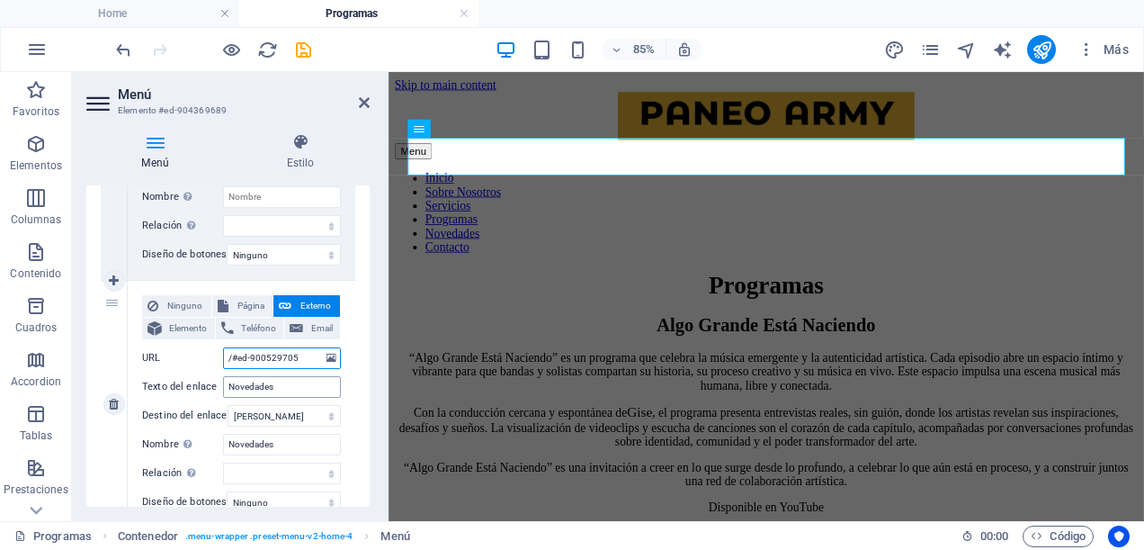
select select
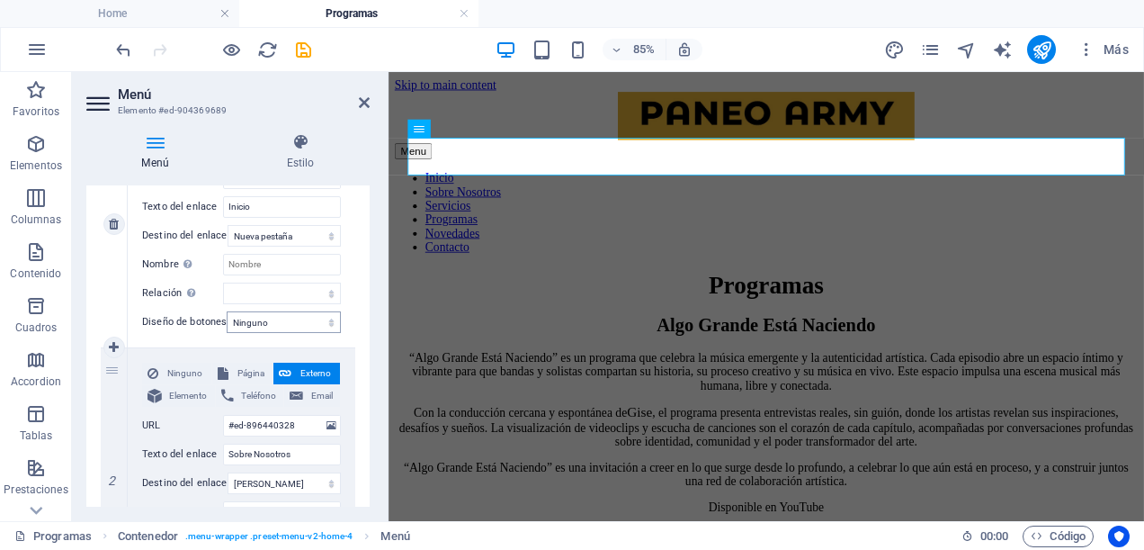
scroll to position [360, 0]
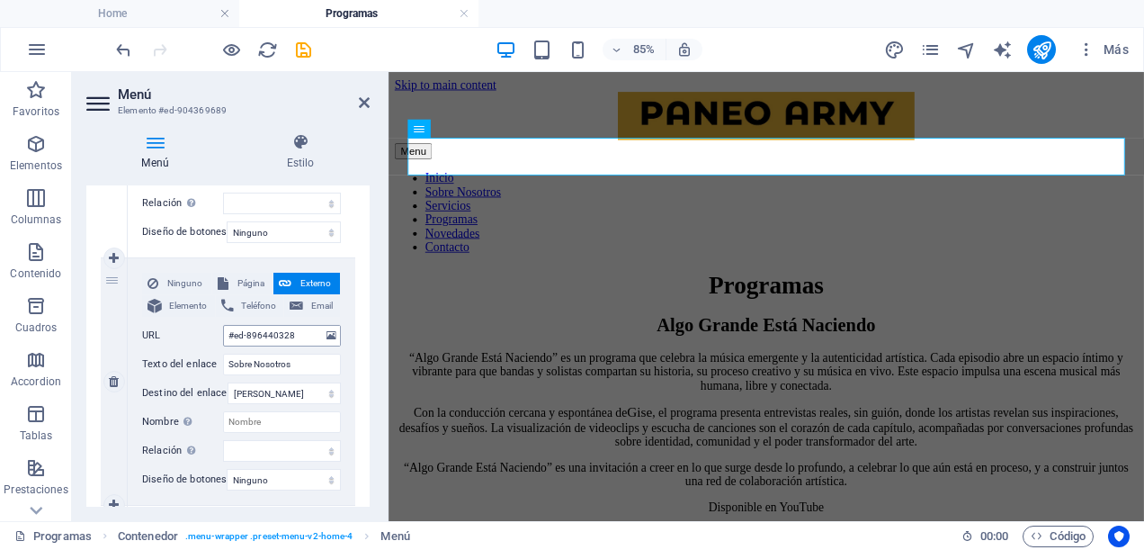
type input "/#ed-900529705"
click at [225, 335] on input "#ed-896440328" at bounding box center [282, 336] width 118 height 22
type input "/#ed-896440328"
select select
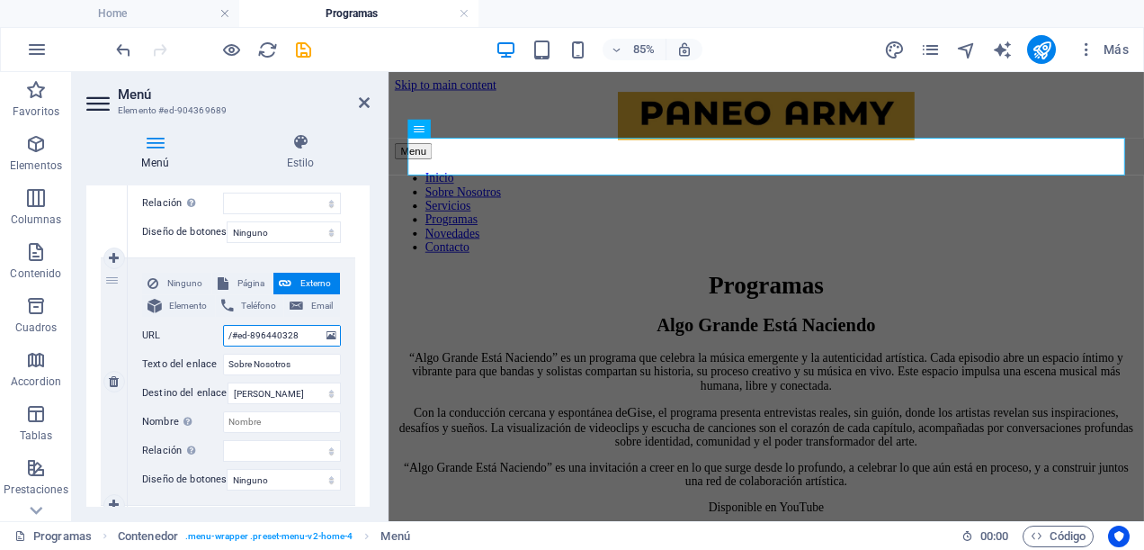
select select
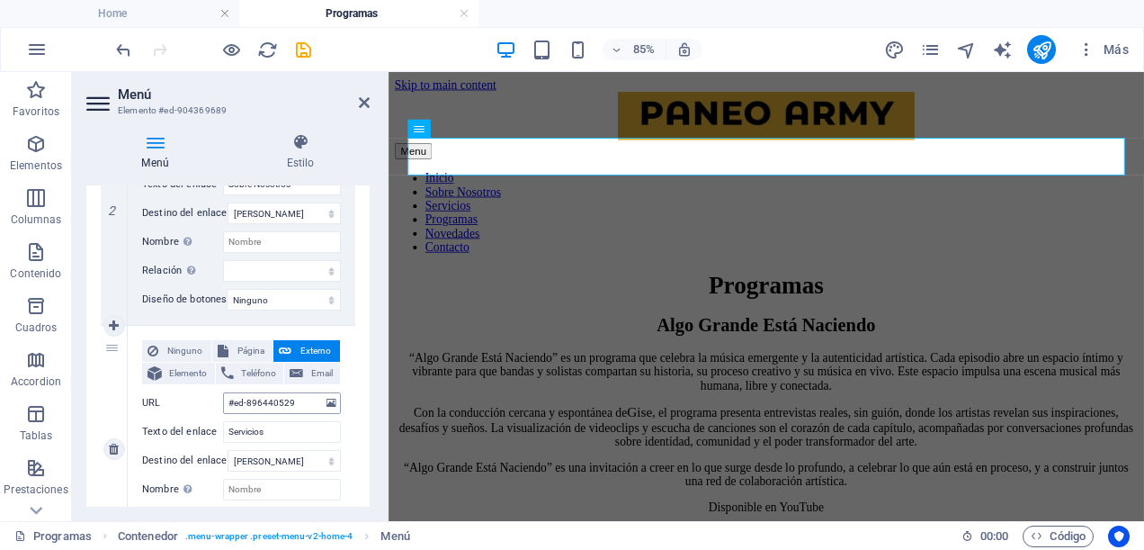
type input "/#ed-896440328"
click at [225, 406] on input "#ed-896440529" at bounding box center [282, 403] width 118 height 22
type input "/#ed-896440529"
select select
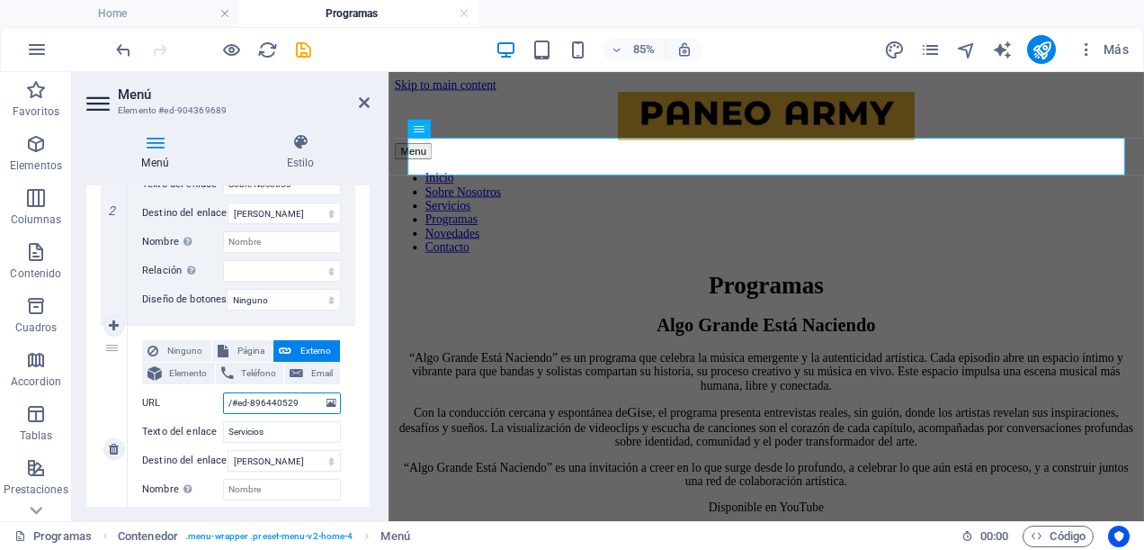
select select
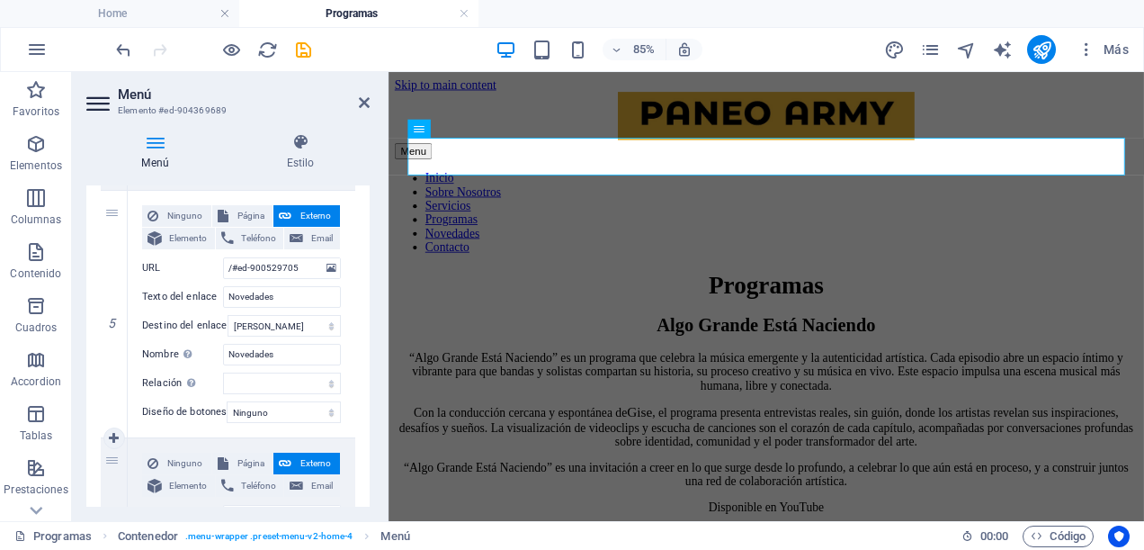
scroll to position [1260, 0]
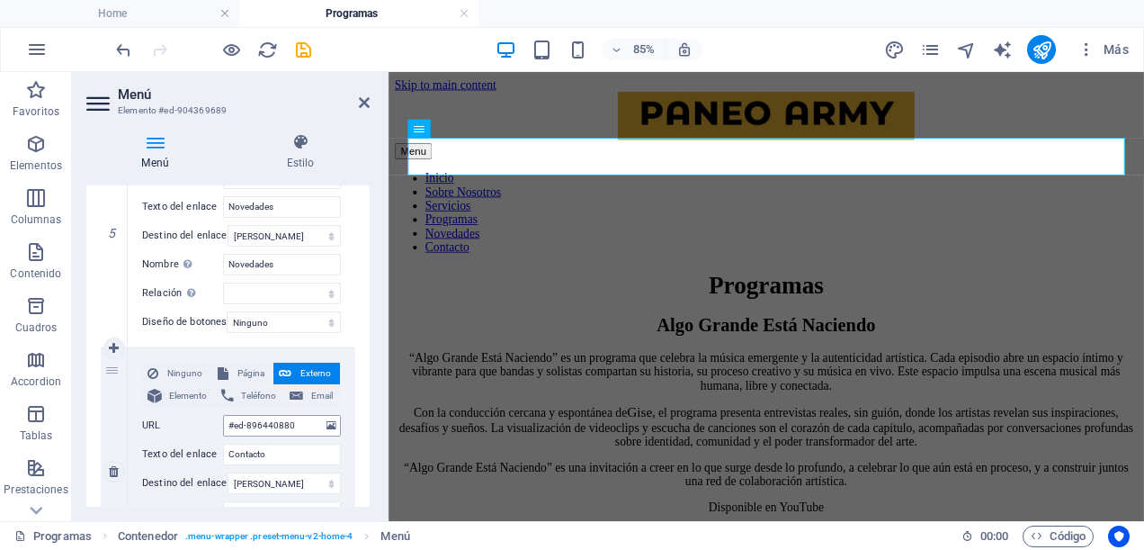
type input "/#ed-896440529"
click at [225, 429] on input "#ed-896440880" at bounding box center [282, 426] width 118 height 22
type input "/#ed-896440880"
select select
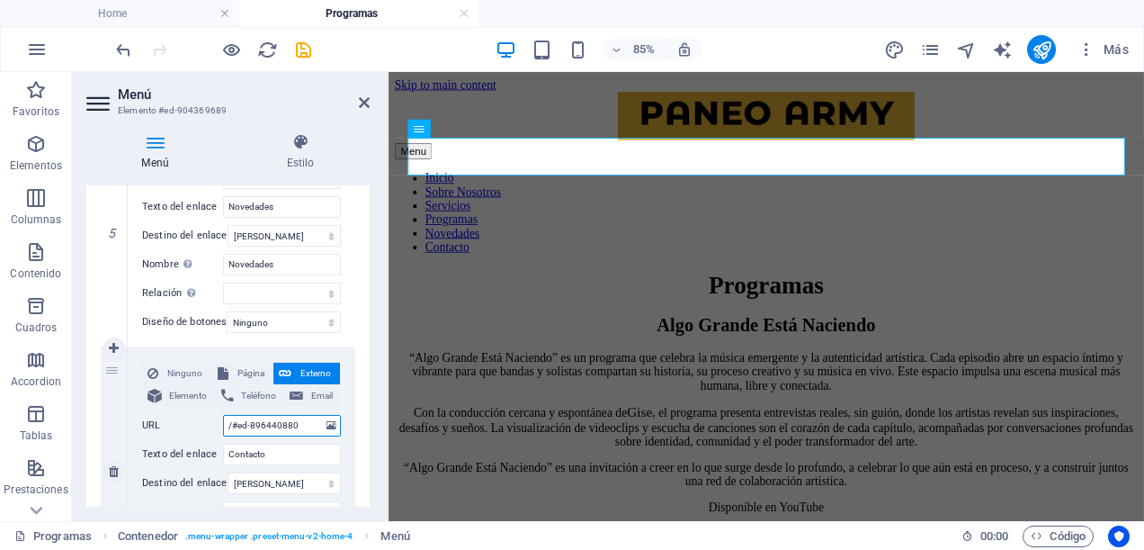
select select
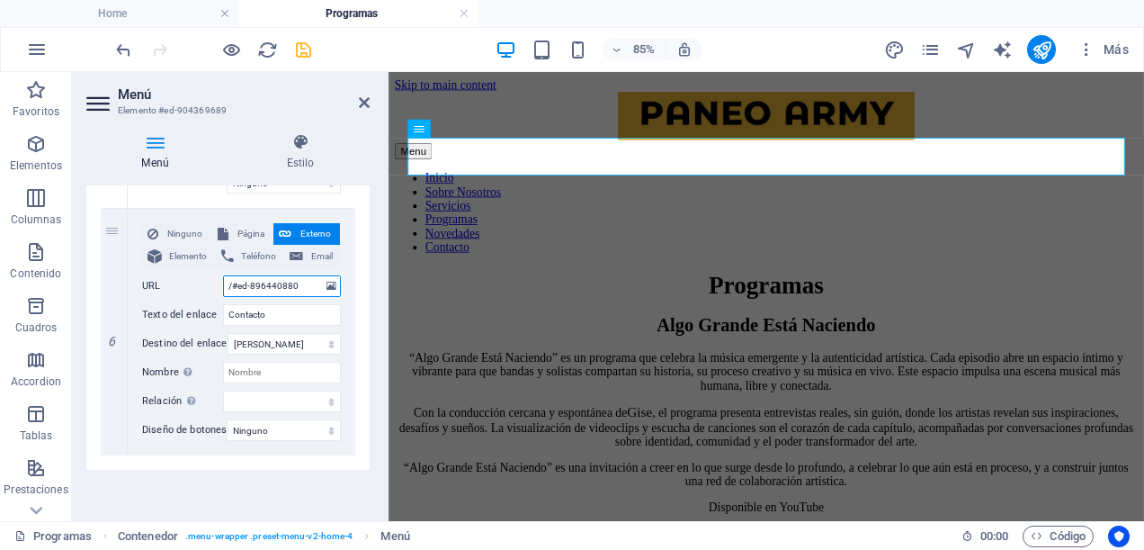
type input "/#ed-896440880"
click at [308, 43] on icon "save" at bounding box center [303, 50] width 21 height 21
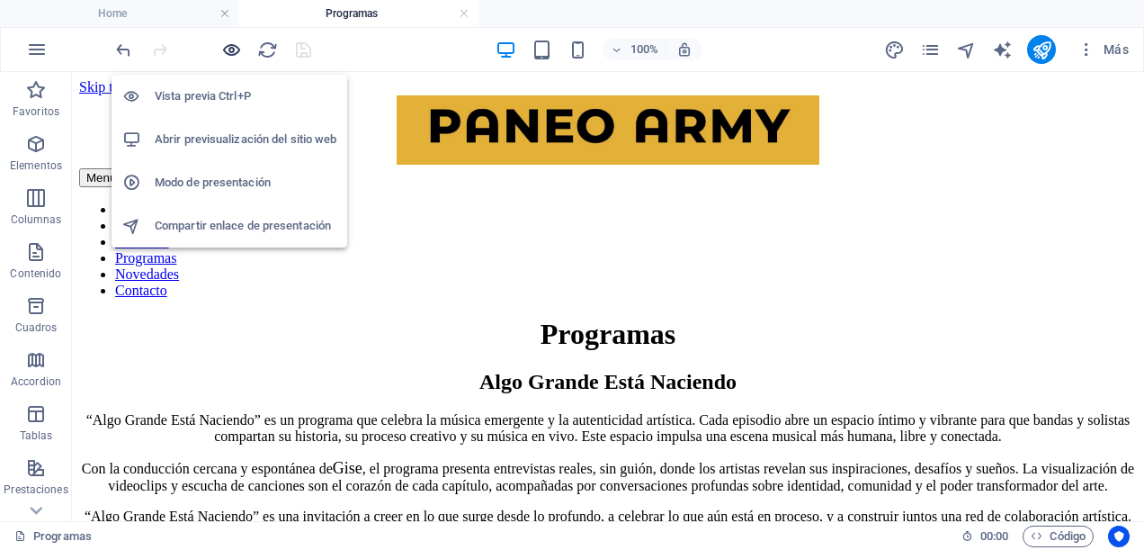
click at [226, 43] on icon "button" at bounding box center [231, 50] width 21 height 21
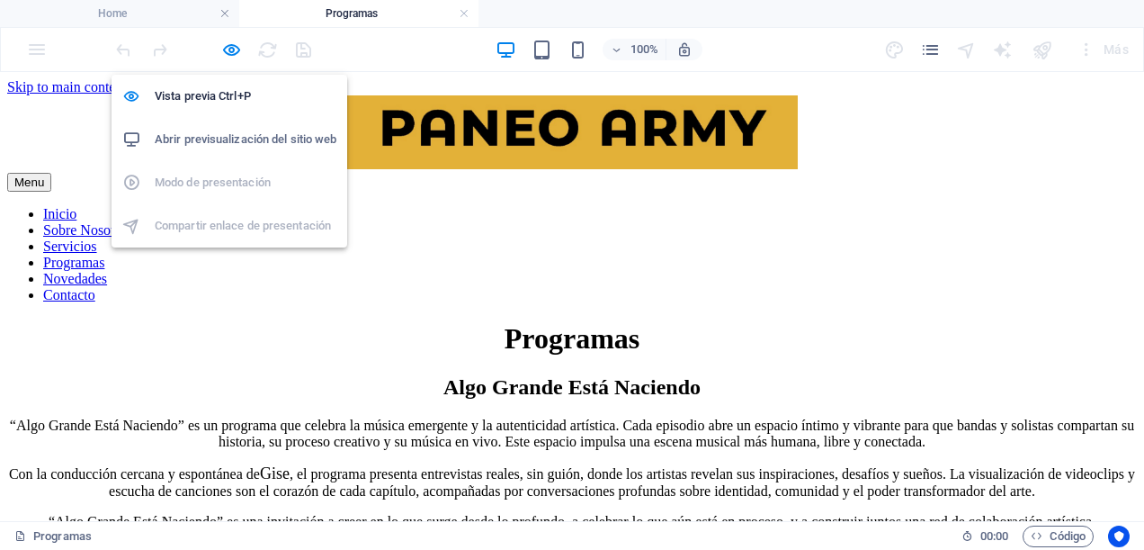
click at [222, 140] on h6 "Abrir previsualización del sitio web" at bounding box center [246, 140] width 182 height 22
click at [233, 41] on icon "button" at bounding box center [231, 50] width 21 height 21
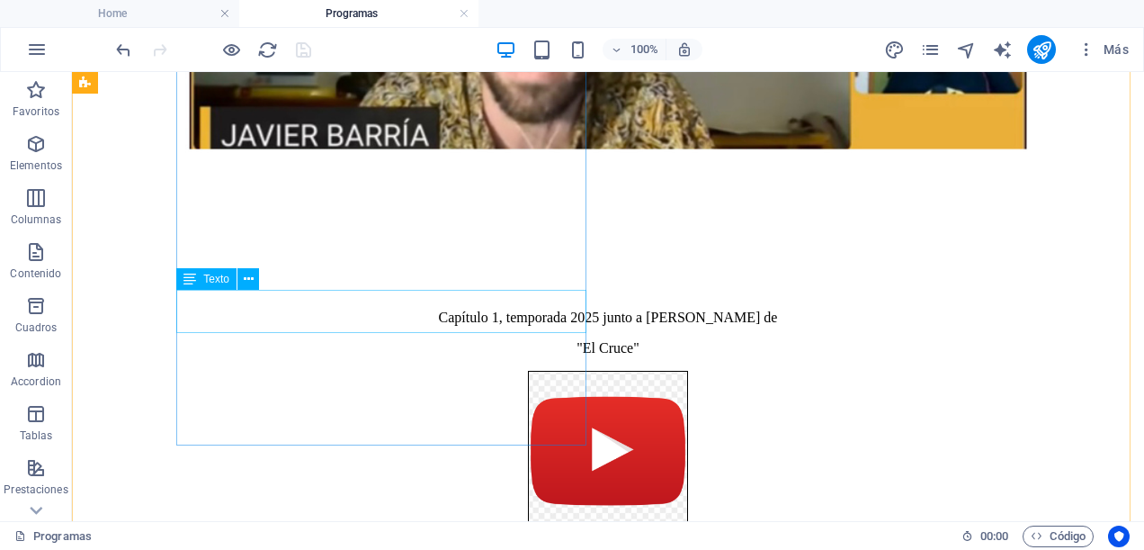
scroll to position [2778, 0]
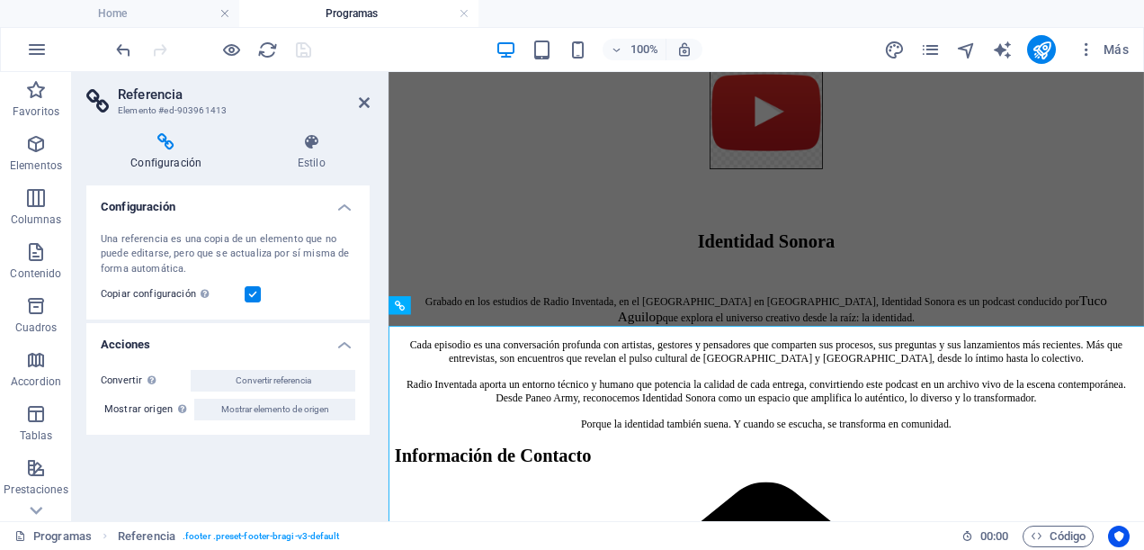
scroll to position [2685, 0]
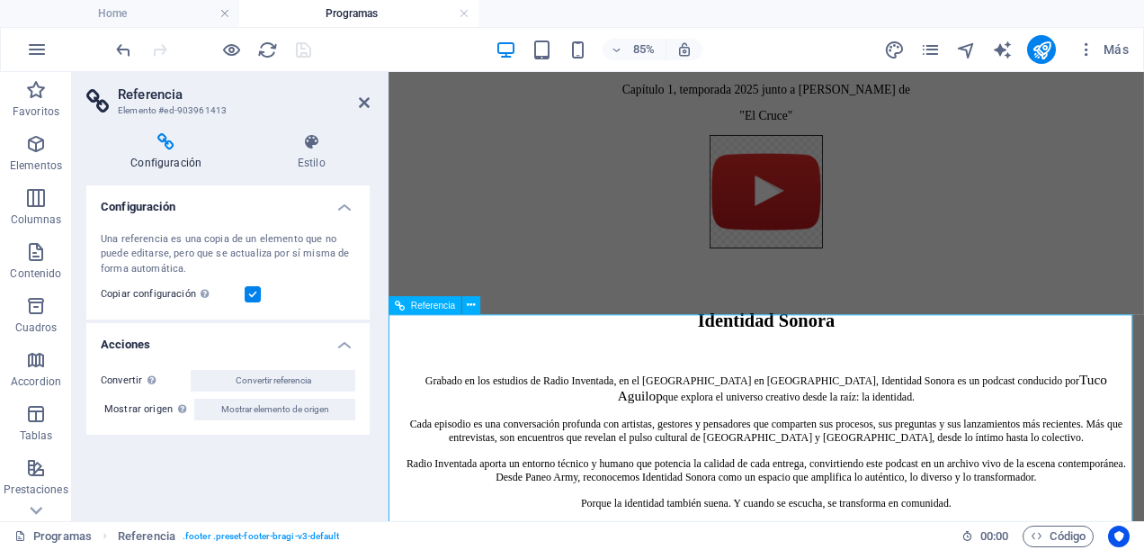
click at [628, 314] on div "Capítulo 1, temporada 2025 junto a Felipe Toro de "El Cruce" Identidad Sonora G…" at bounding box center [833, 259] width 875 height 655
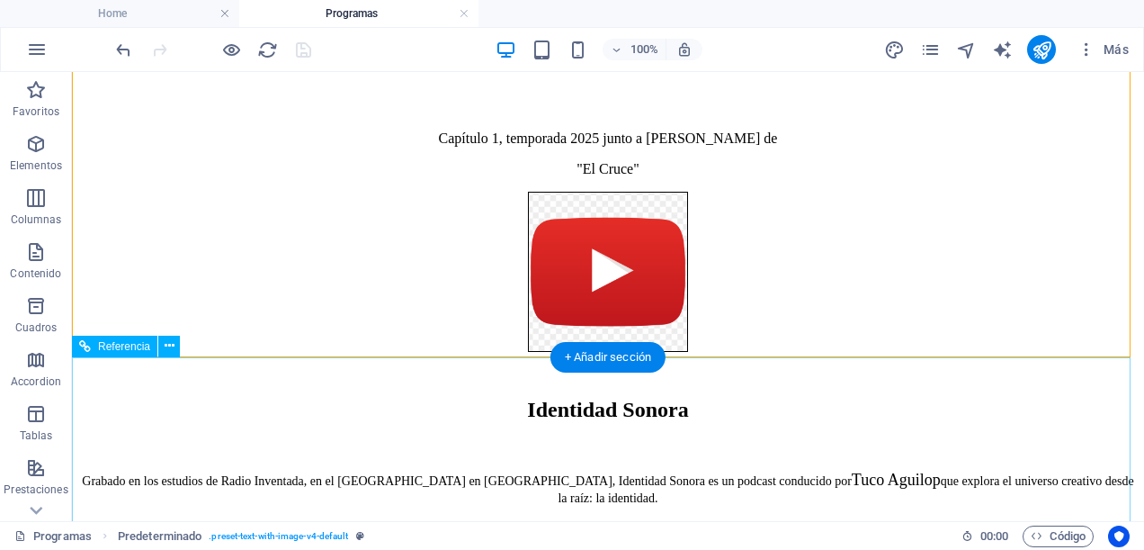
scroll to position [2778, 0]
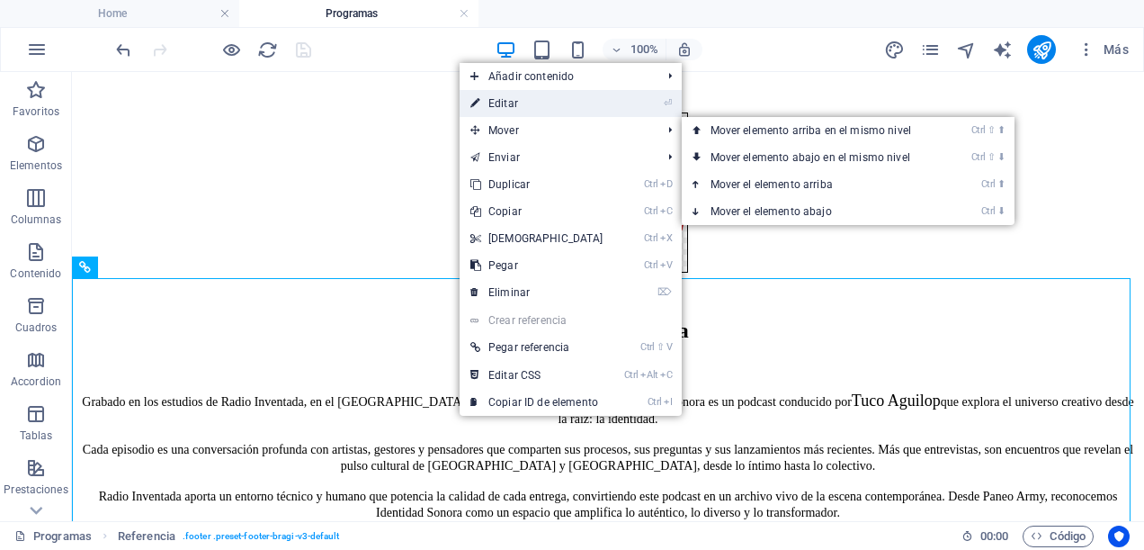
click at [520, 104] on link "⏎ Editar" at bounding box center [537, 103] width 155 height 27
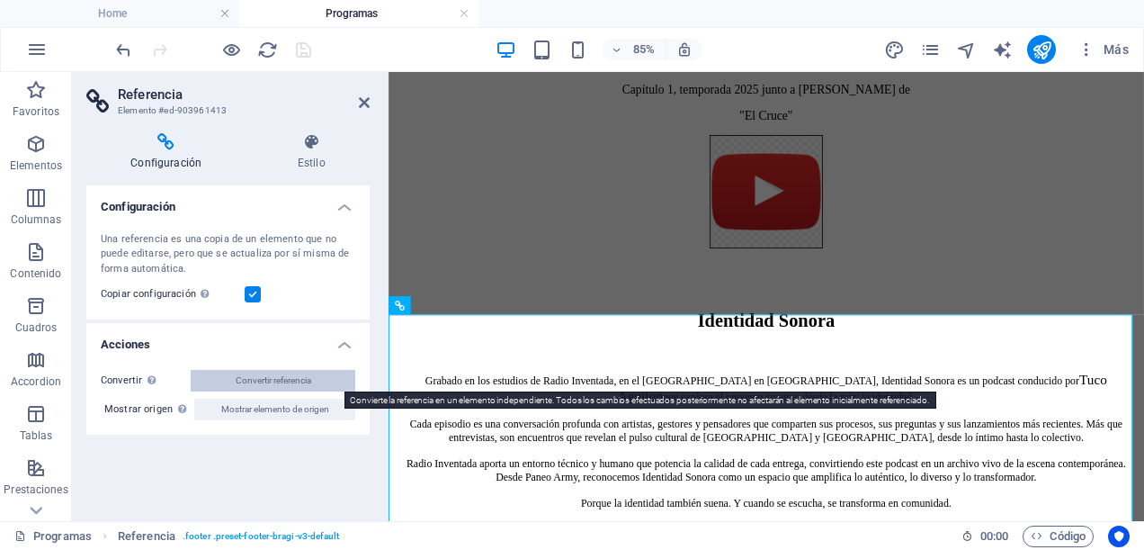
click at [214, 383] on button "Convertir referencia" at bounding box center [273, 381] width 165 height 22
select select "footer"
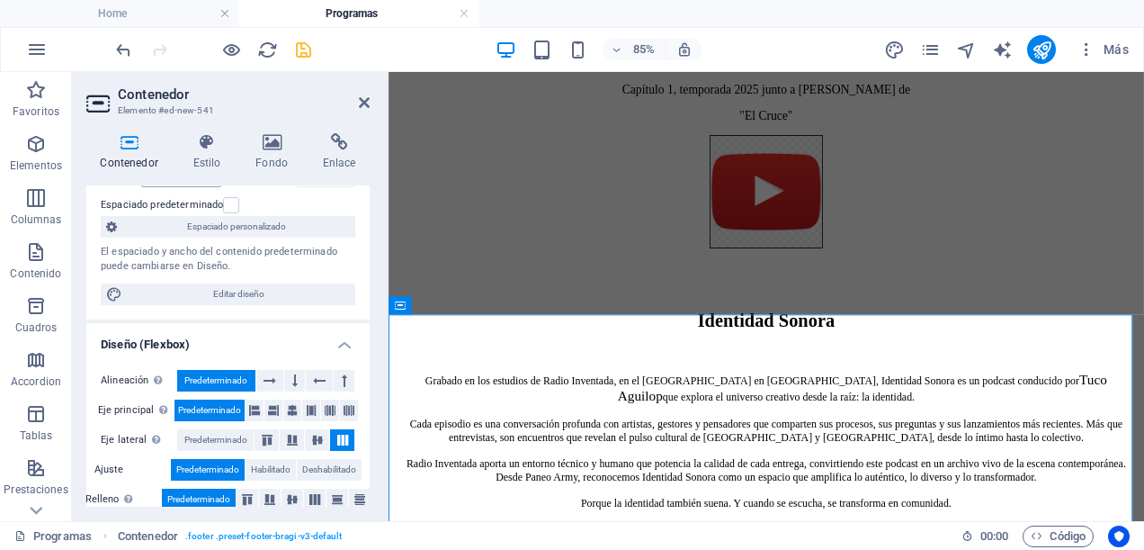
scroll to position [0, 0]
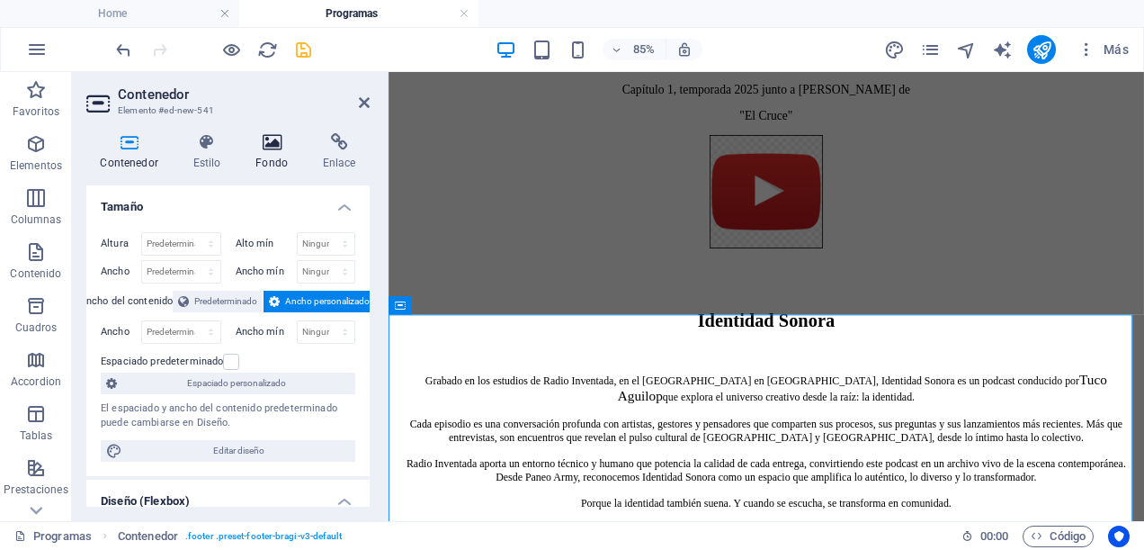
click at [268, 154] on h4 "Fondo" at bounding box center [275, 152] width 67 height 38
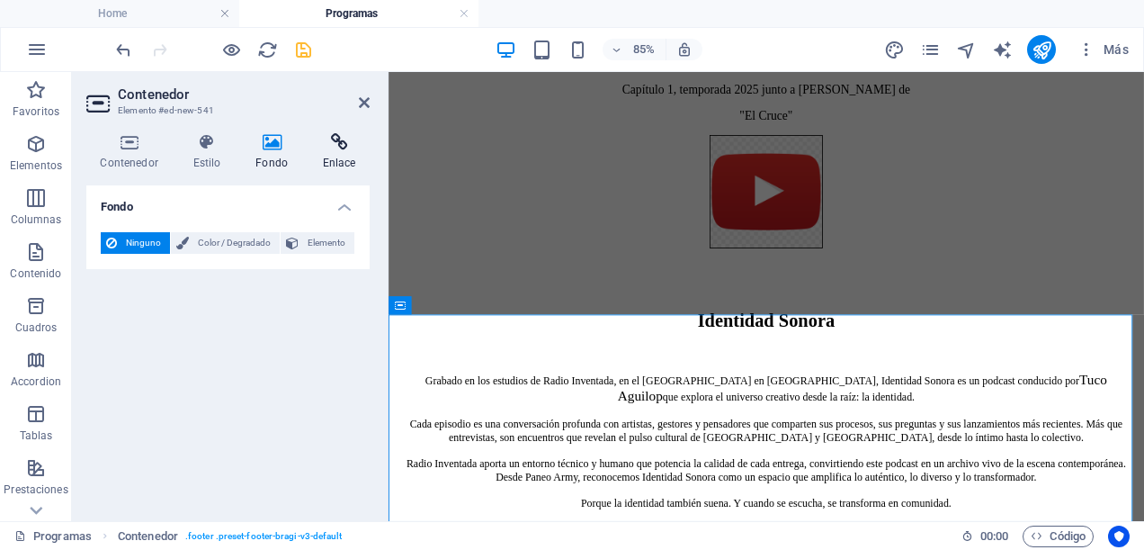
click at [335, 145] on icon at bounding box center [339, 142] width 61 height 18
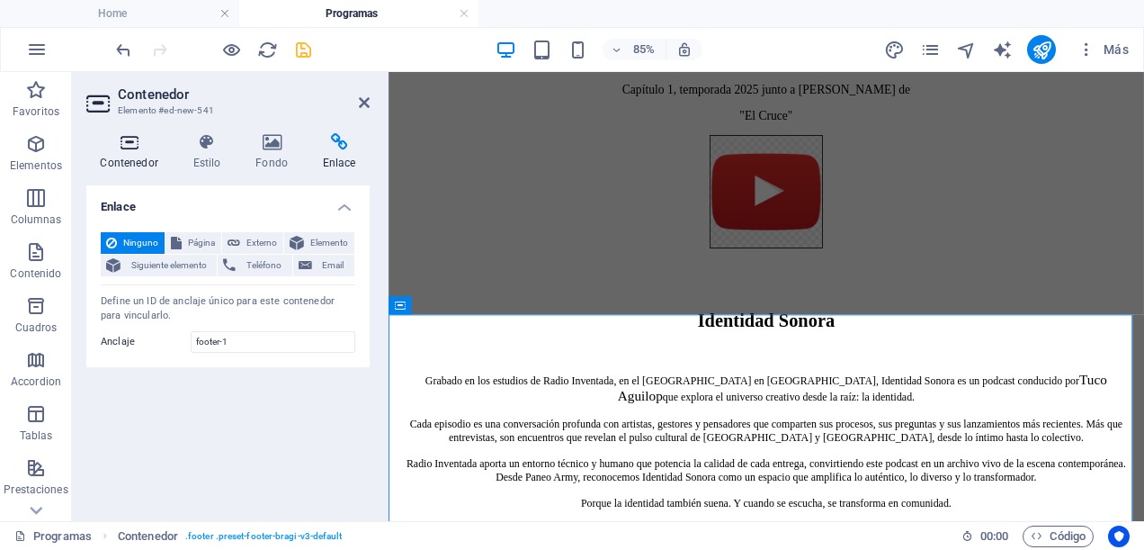
click at [126, 150] on icon at bounding box center [128, 142] width 85 height 18
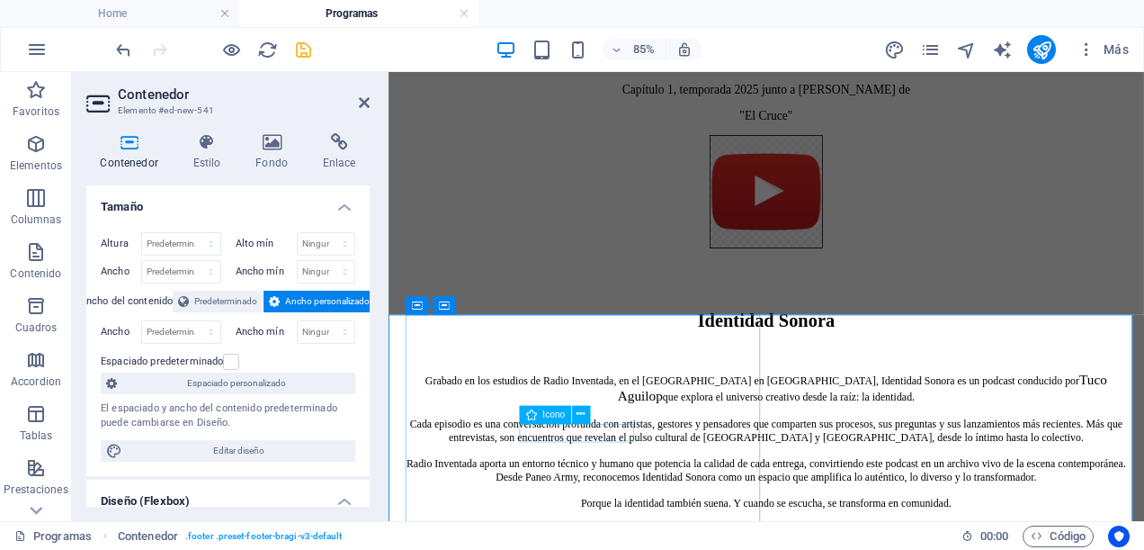
click at [586, 413] on button at bounding box center [581, 414] width 18 height 18
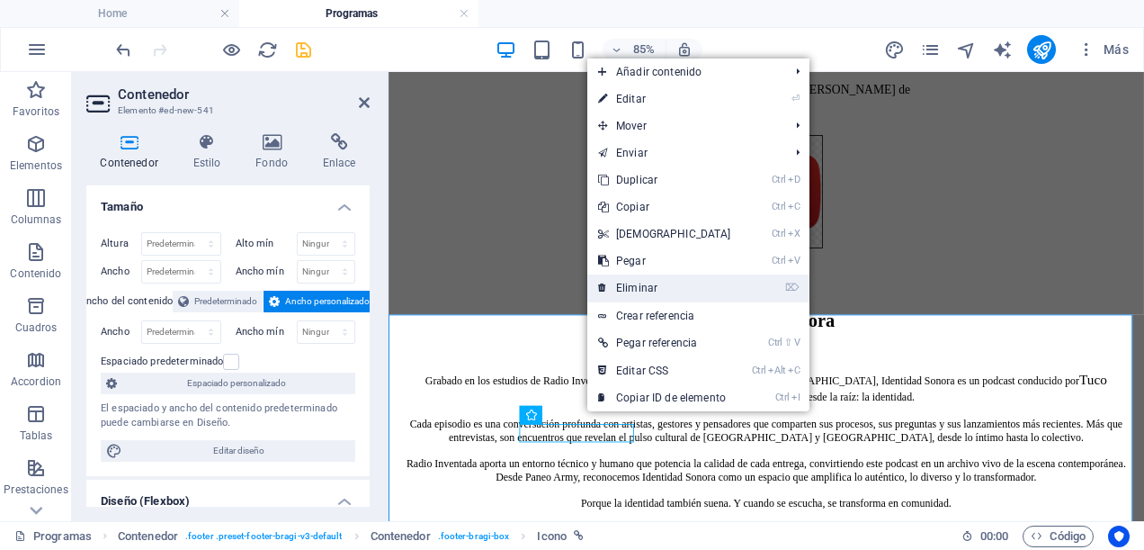
click at [669, 283] on link "⌦ Eliminar" at bounding box center [665, 287] width 155 height 27
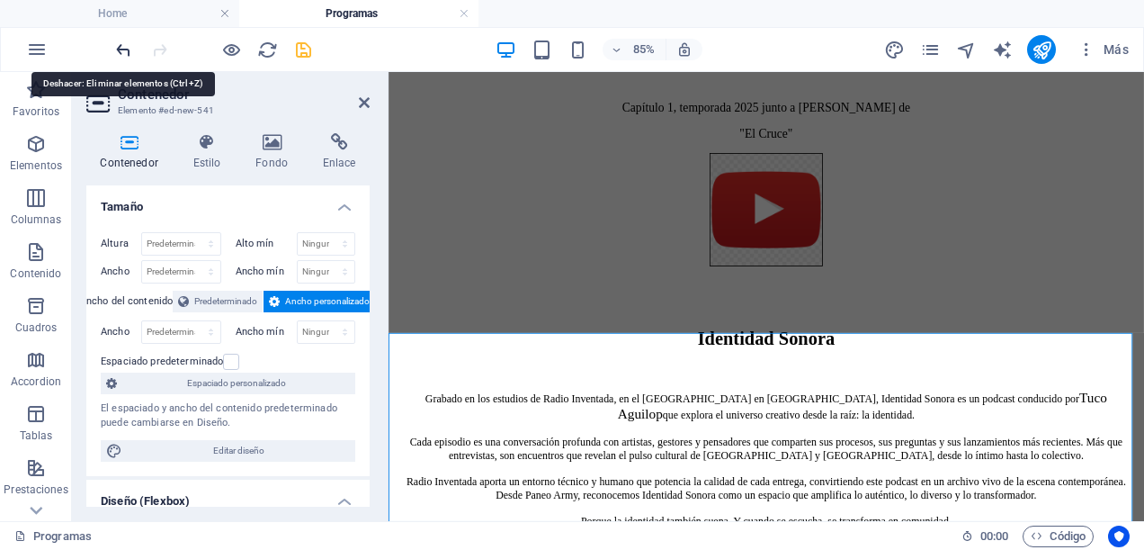
click at [116, 48] on icon "undo" at bounding box center [123, 50] width 21 height 21
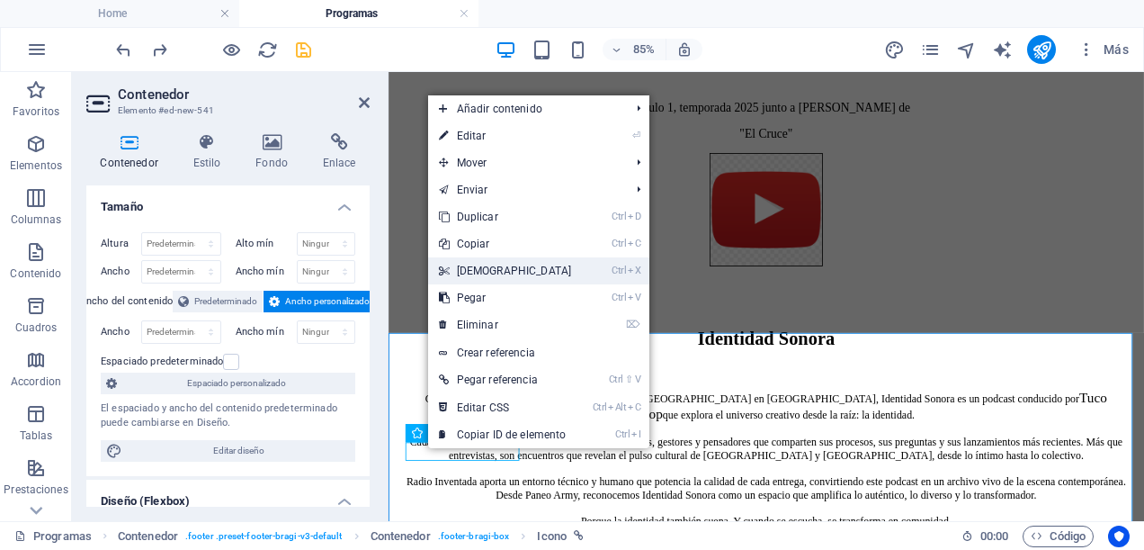
click at [470, 271] on link "Ctrl X Cortar" at bounding box center [505, 270] width 155 height 27
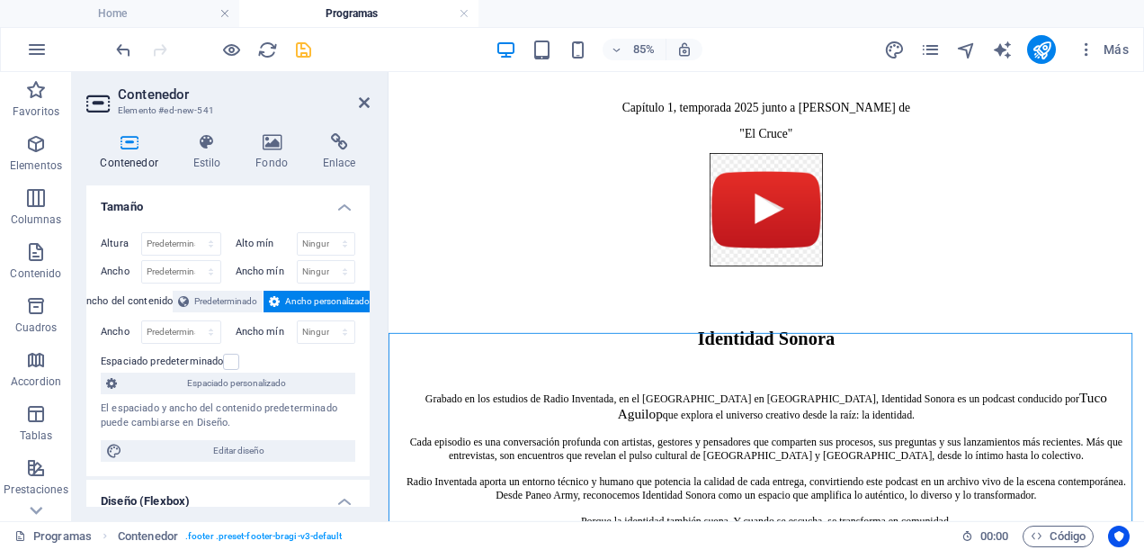
drag, startPoint x: 543, startPoint y: 466, endPoint x: 543, endPoint y: 400, distance: 65.7
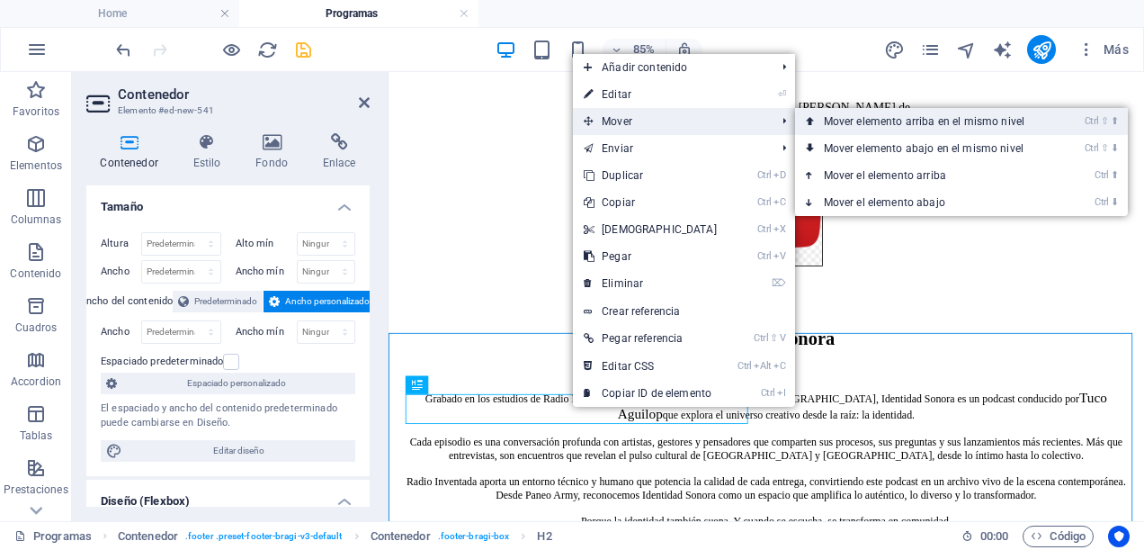
click at [873, 113] on link "Ctrl ⇧ ⬆ Mover elemento arriba en el mismo nivel" at bounding box center [927, 121] width 265 height 27
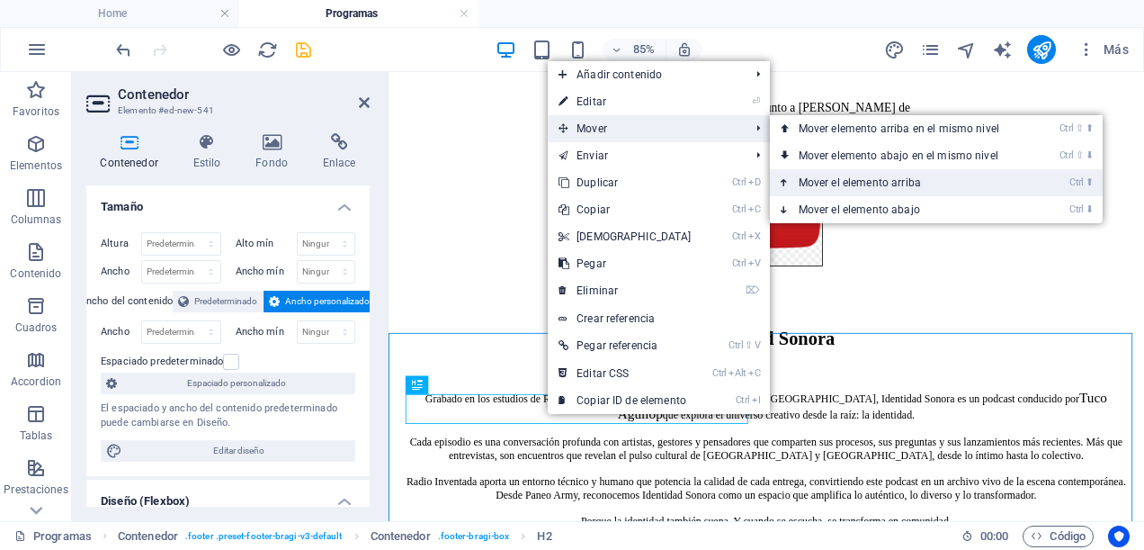
click at [867, 175] on link "Ctrl ⬆ Mover el elemento arriba" at bounding box center [902, 182] width 265 height 27
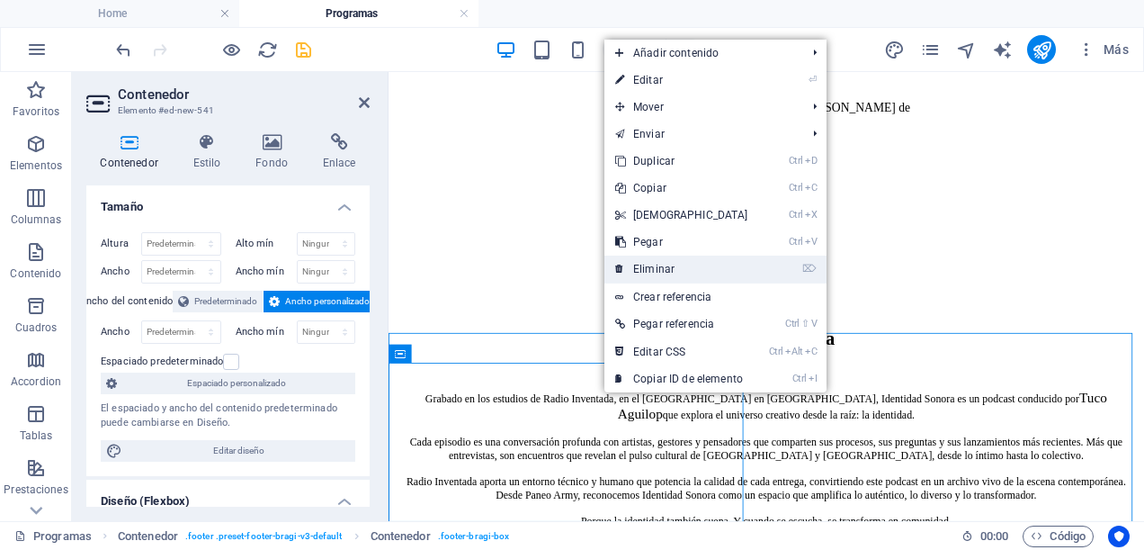
click at [665, 263] on link "⌦ Eliminar" at bounding box center [682, 269] width 155 height 27
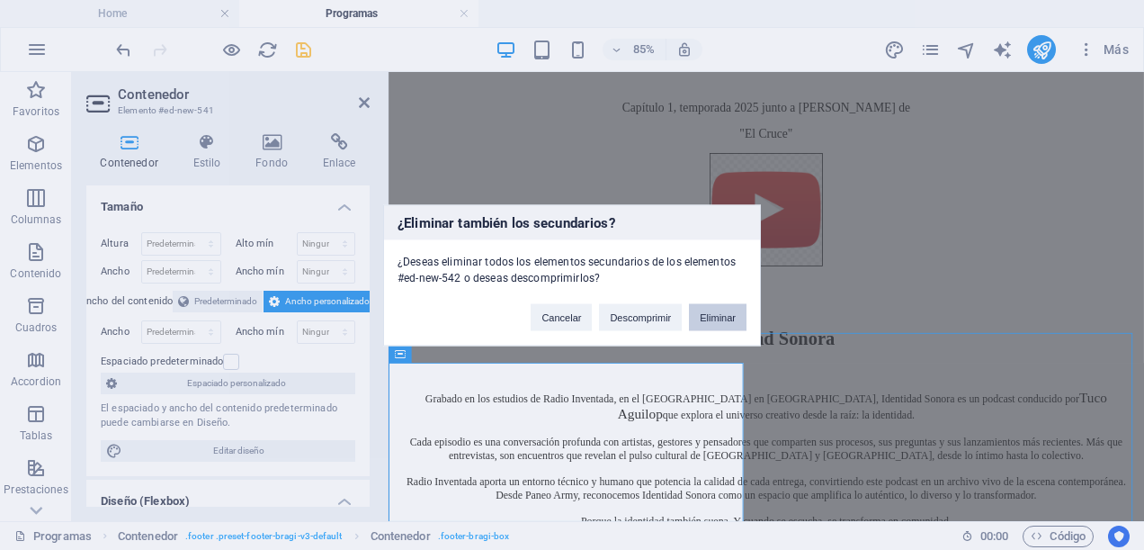
click at [723, 317] on button "Eliminar" at bounding box center [718, 316] width 58 height 27
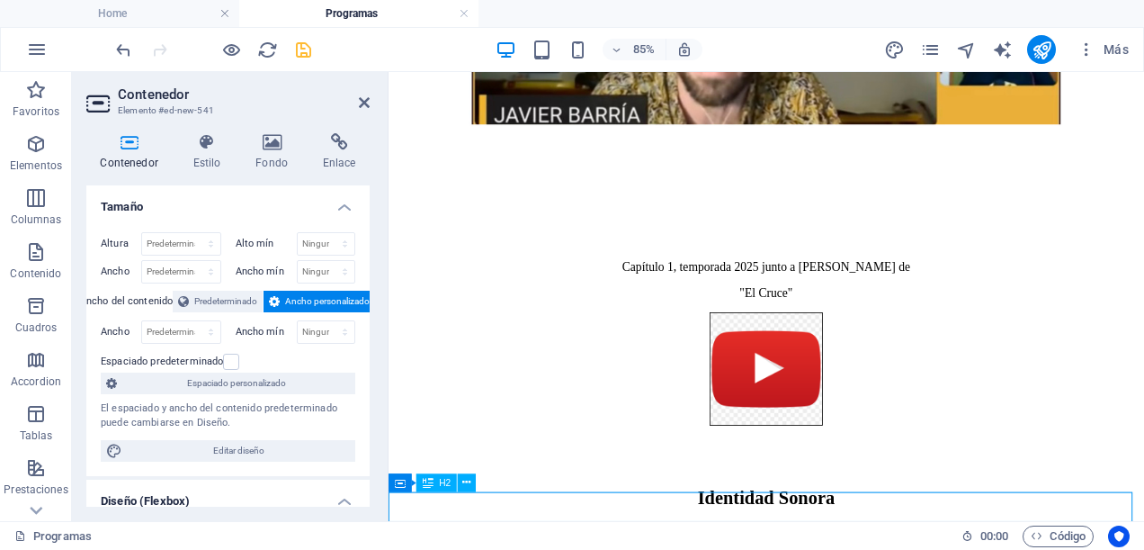
click at [122, 43] on icon "undo" at bounding box center [123, 50] width 21 height 21
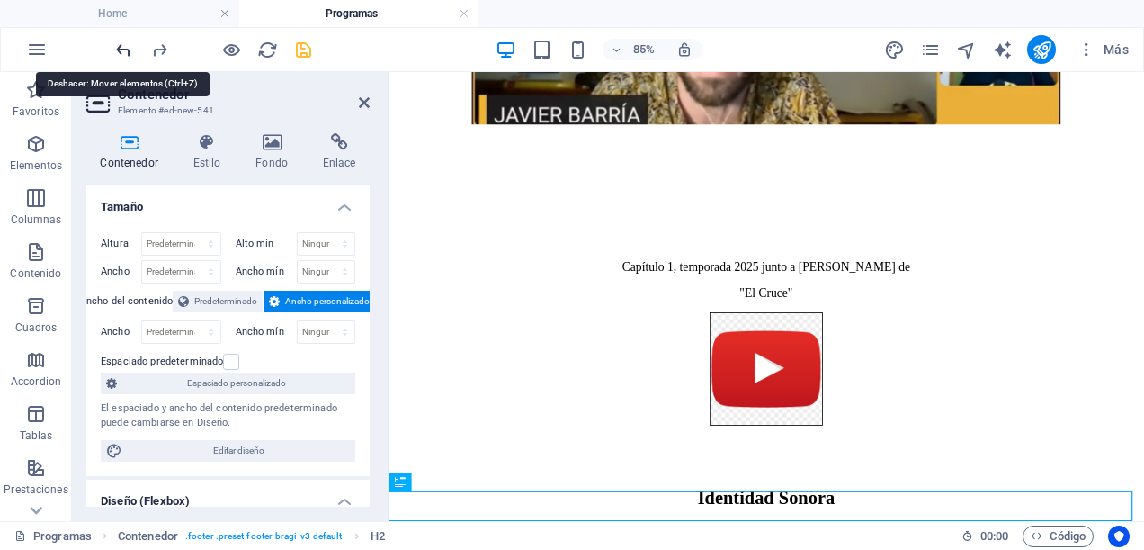
scroll to position [2663, 0]
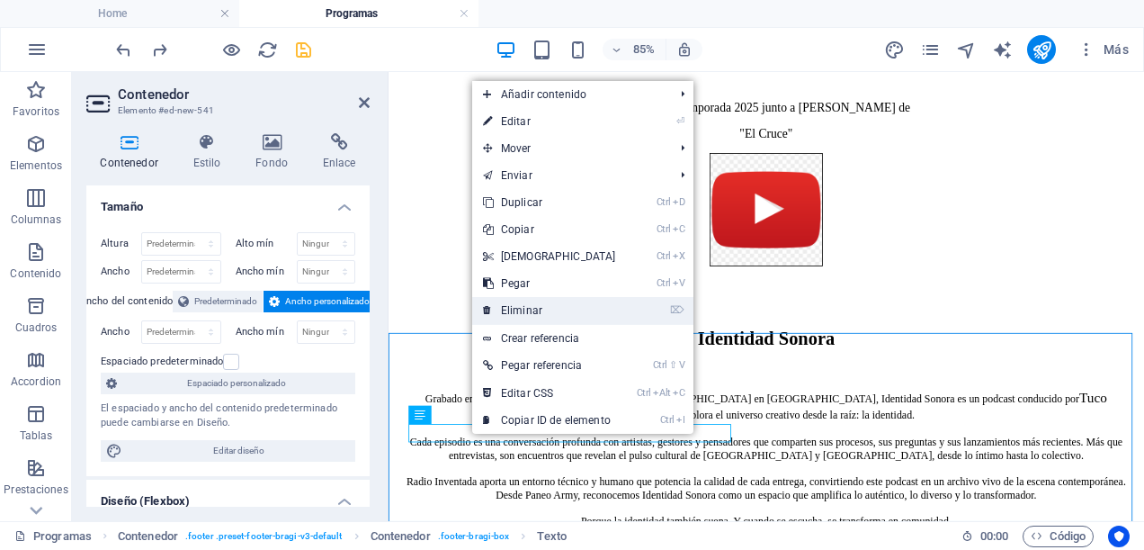
click at [532, 310] on link "⌦ Eliminar" at bounding box center [549, 310] width 155 height 27
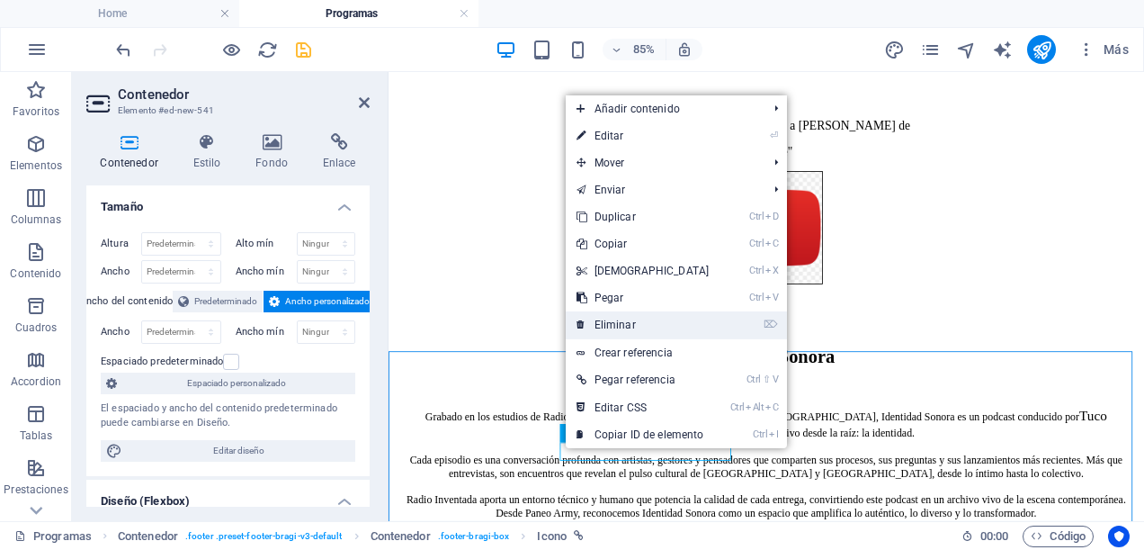
click at [608, 326] on link "⌦ Eliminar" at bounding box center [643, 324] width 155 height 27
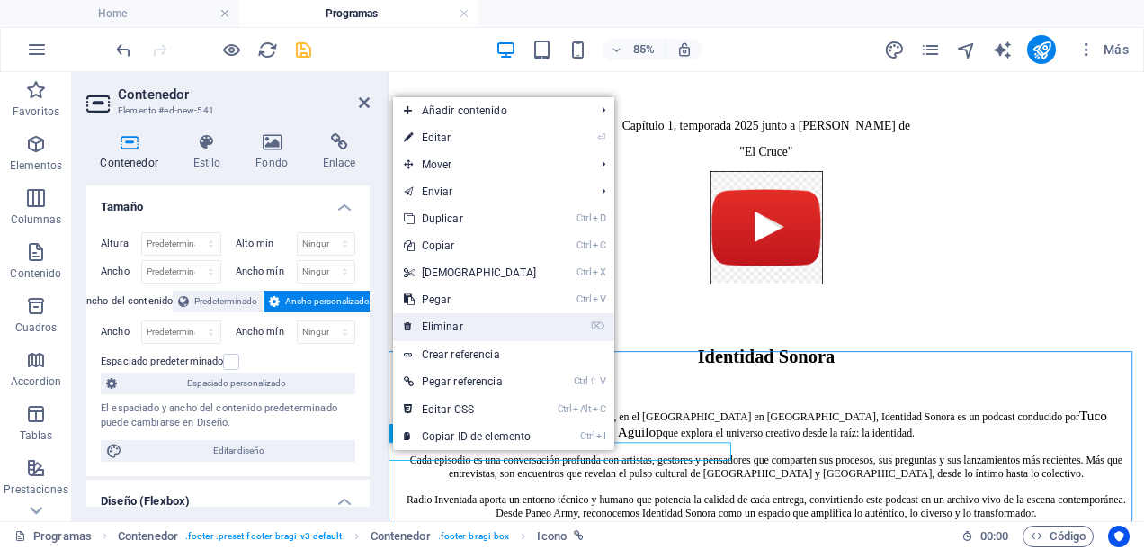
click at [455, 313] on link "⌦ Eliminar" at bounding box center [470, 326] width 155 height 27
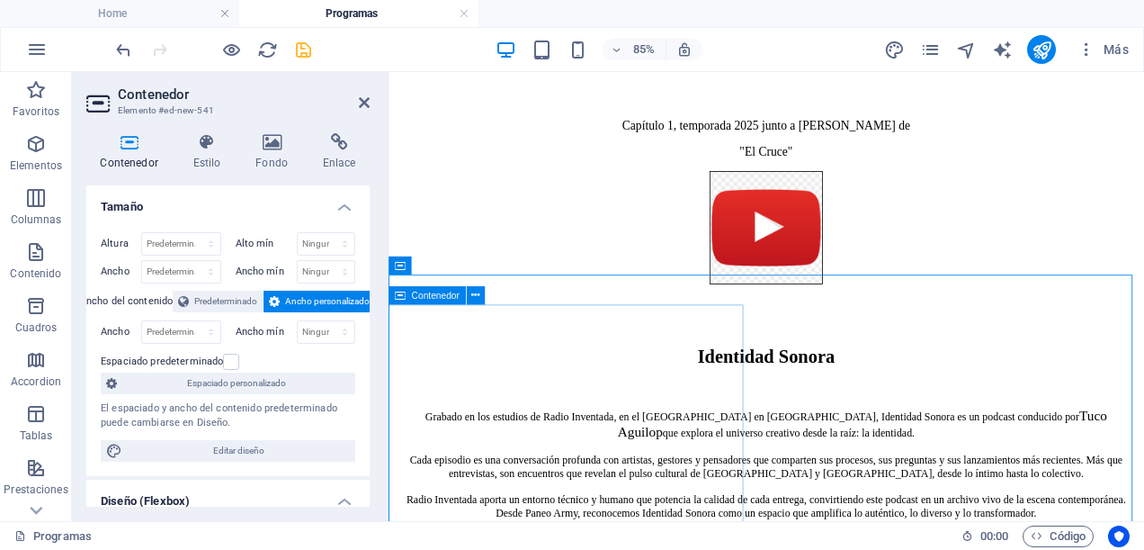
scroll to position [2747, 0]
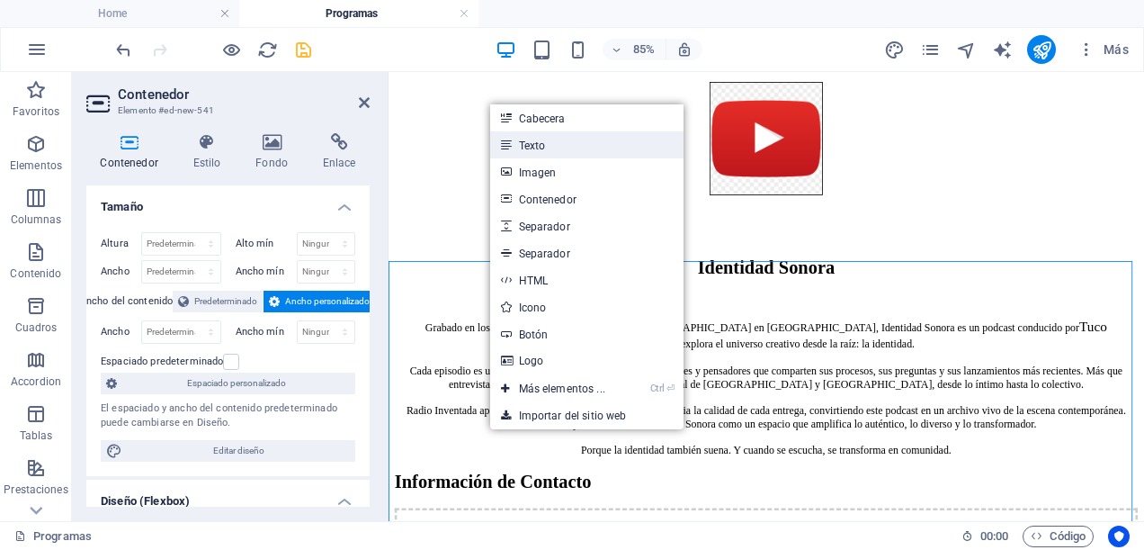
click at [541, 149] on link "Texto" at bounding box center [586, 144] width 193 height 27
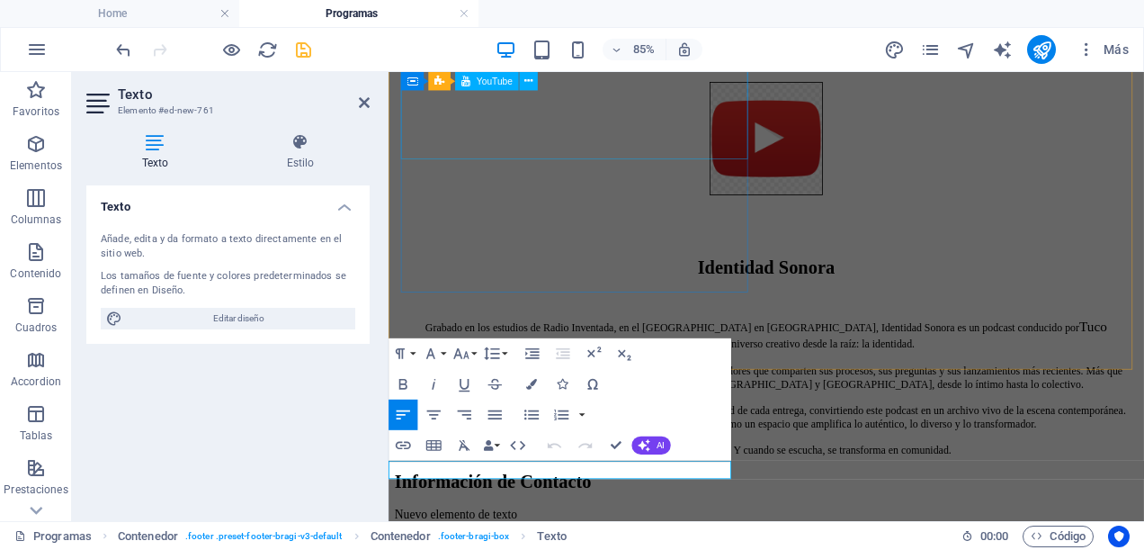
scroll to position [2620, 0]
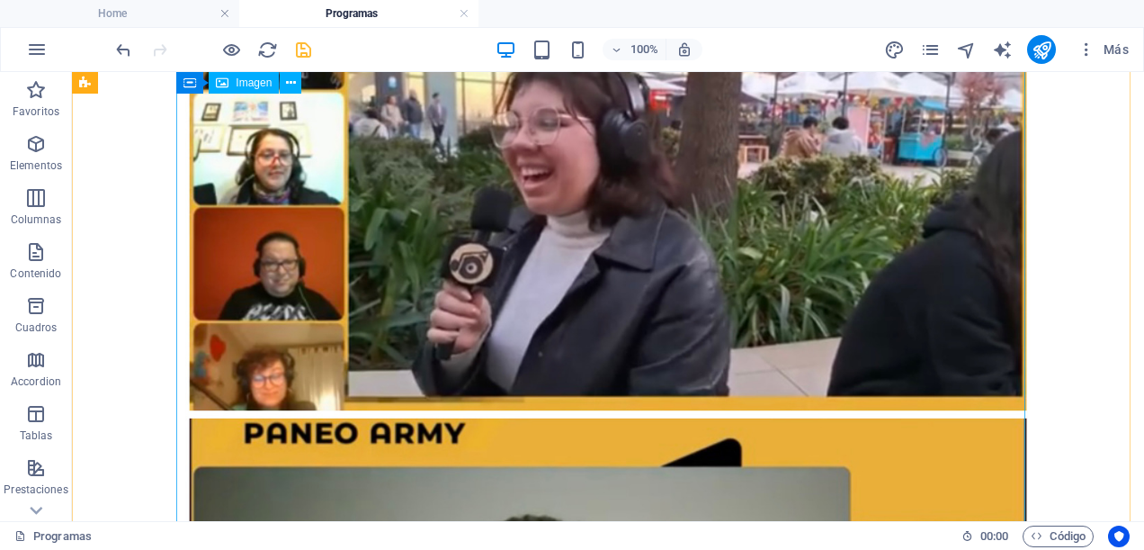
scroll to position [1745, 0]
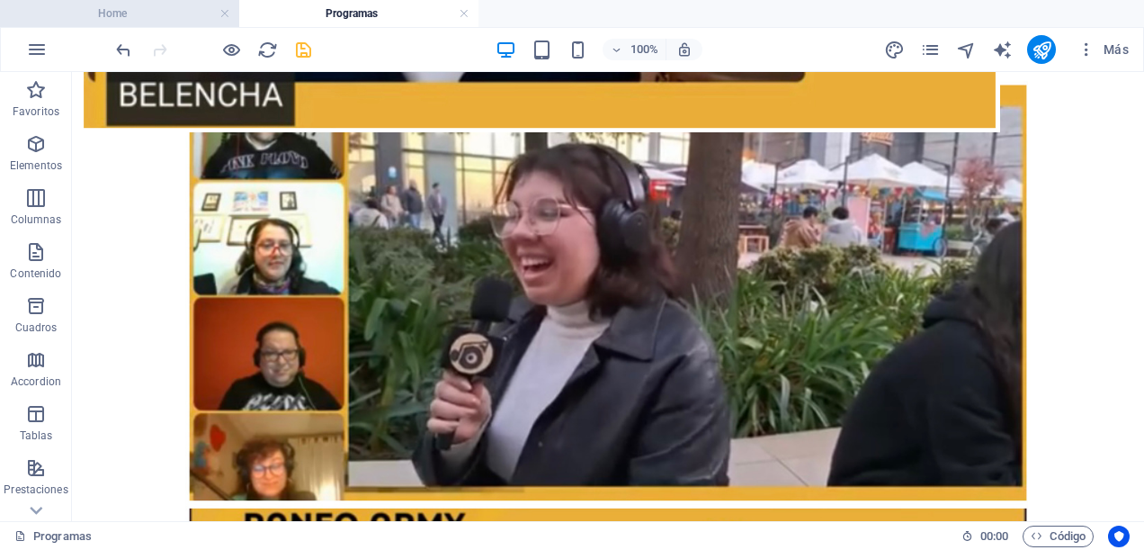
click at [139, 20] on h4 "Home" at bounding box center [119, 14] width 239 height 20
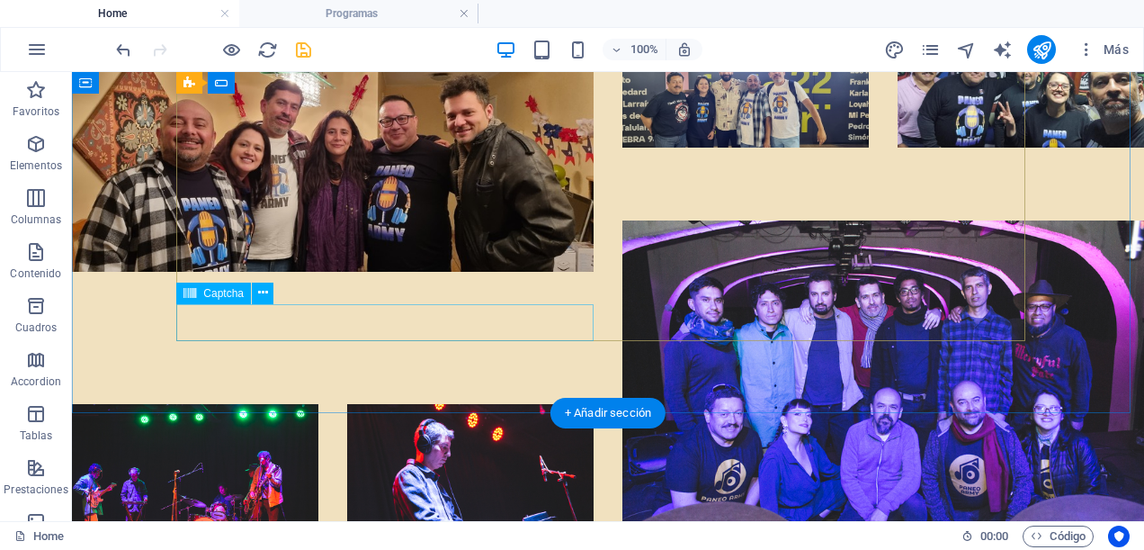
scroll to position [10255, 0]
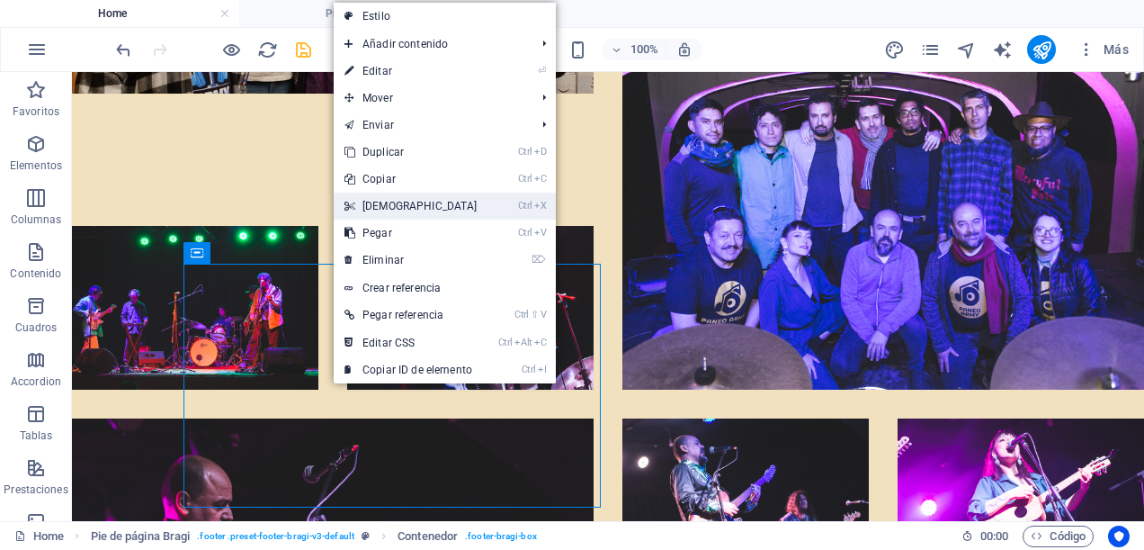
click at [391, 198] on link "Ctrl X Cortar" at bounding box center [411, 206] width 155 height 27
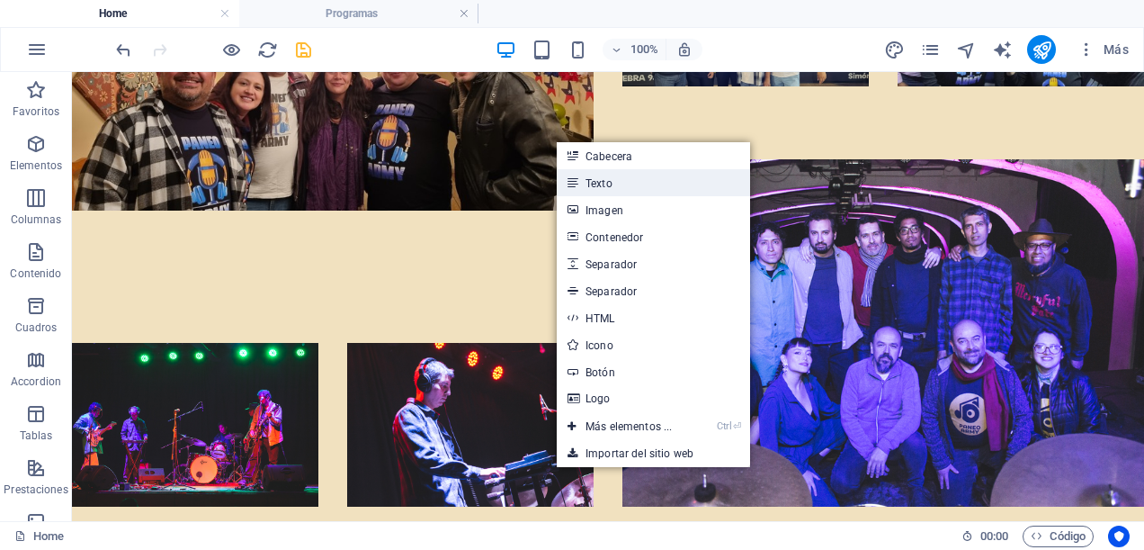
click at [624, 182] on link "Texto" at bounding box center [653, 182] width 193 height 27
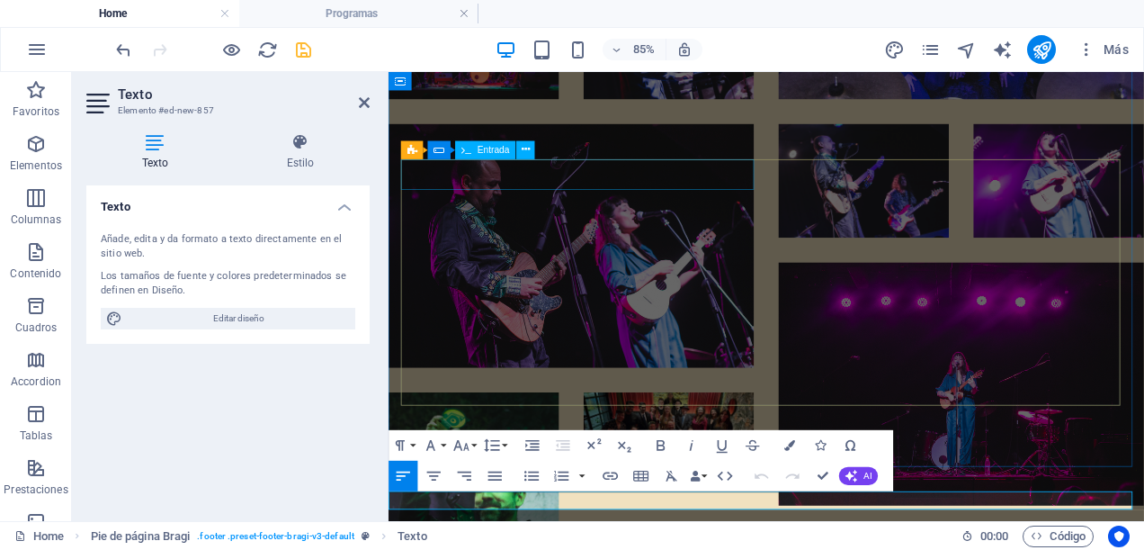
scroll to position [9127, 0]
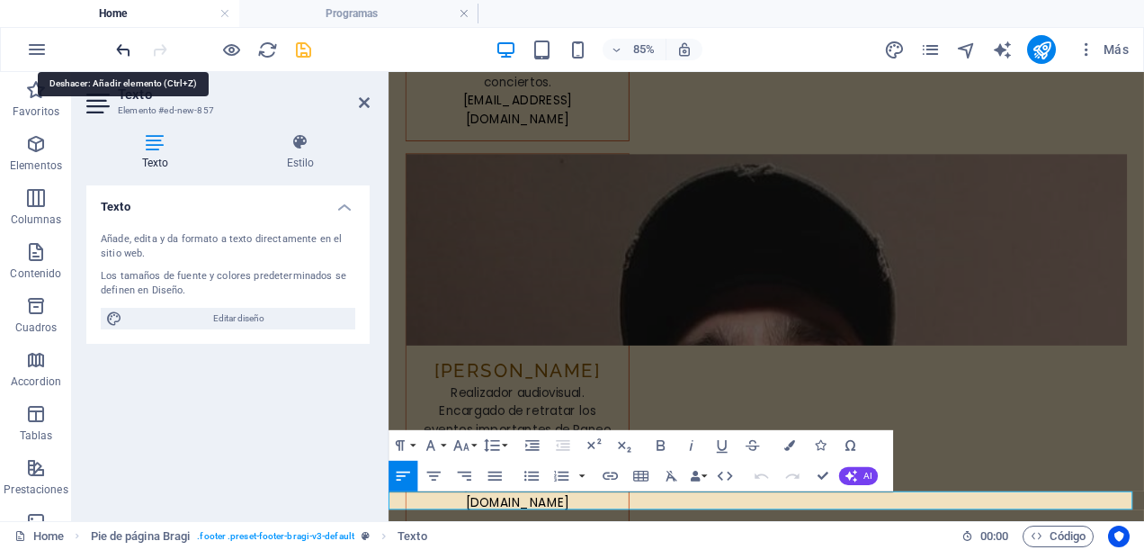
click at [0, 0] on icon "undo" at bounding box center [0, 0] width 0 height 0
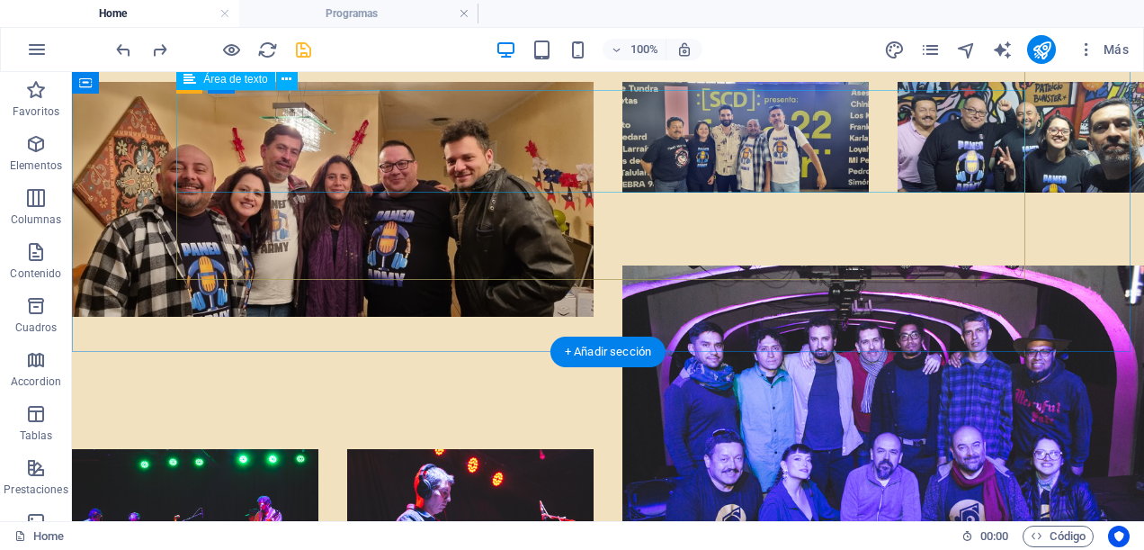
scroll to position [10138, 0]
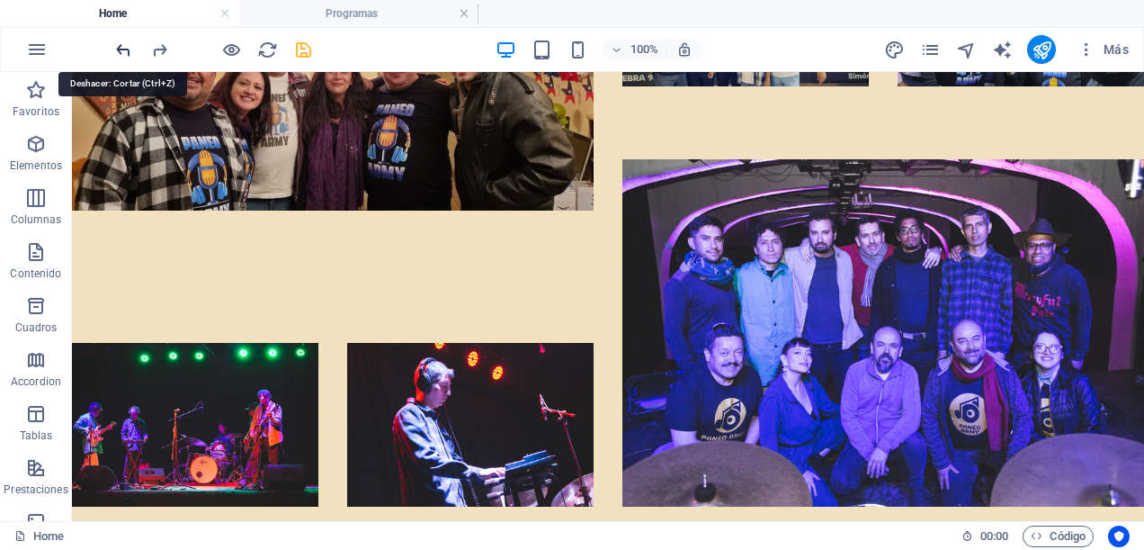
click at [0, 0] on icon "undo" at bounding box center [0, 0] width 0 height 0
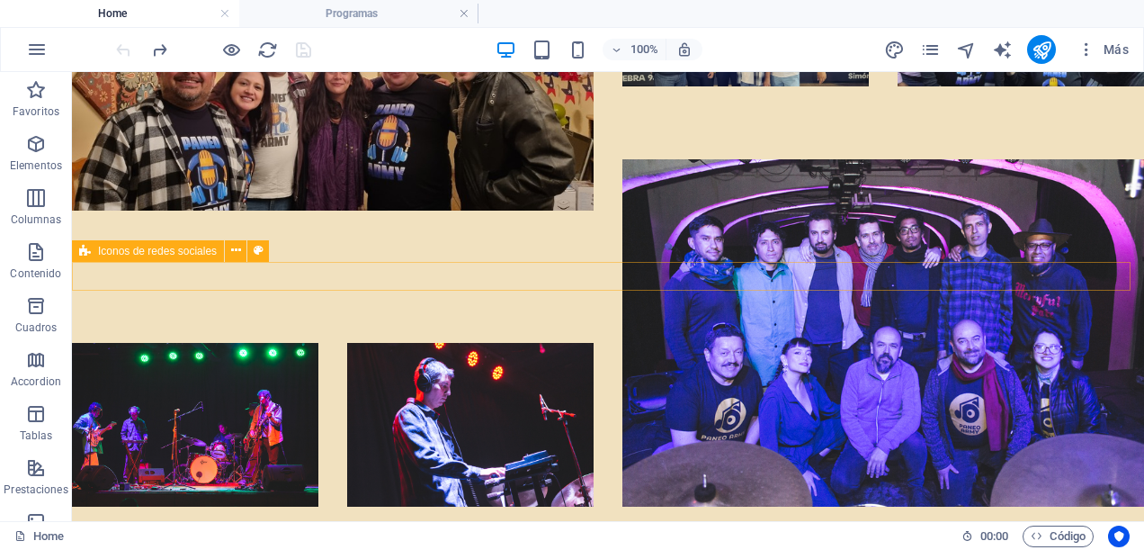
scroll to position [10255, 0]
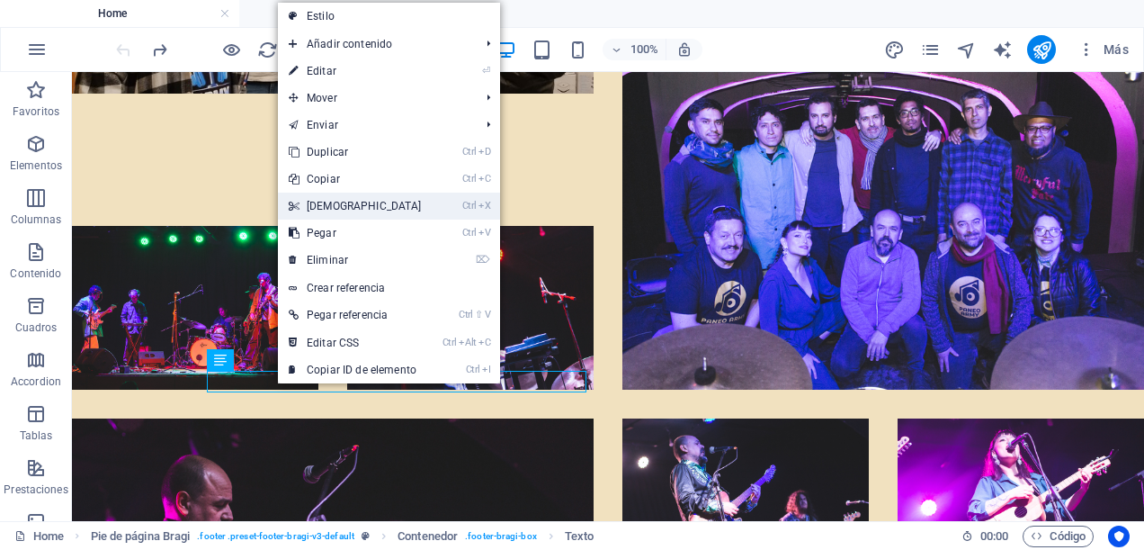
click at [323, 203] on link "Ctrl X Cortar" at bounding box center [355, 206] width 155 height 27
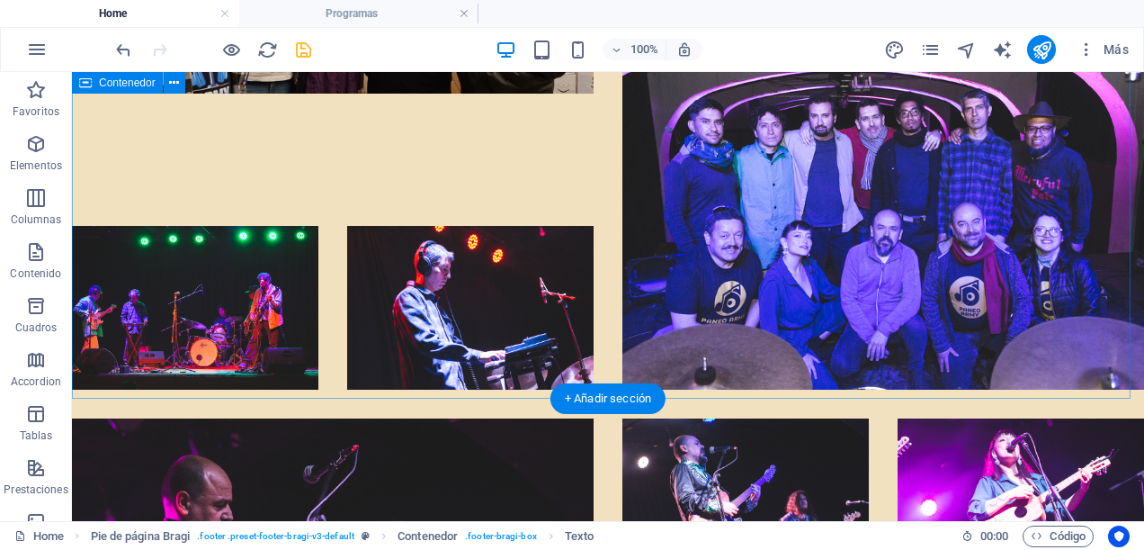
scroll to position [10234, 0]
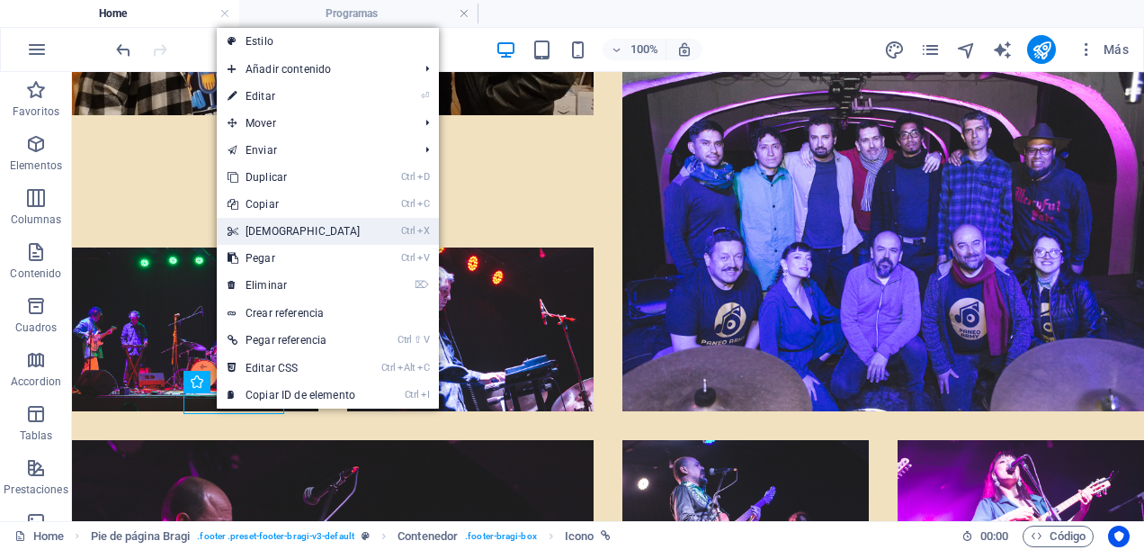
click at [272, 219] on link "Ctrl X Cortar" at bounding box center [294, 231] width 155 height 27
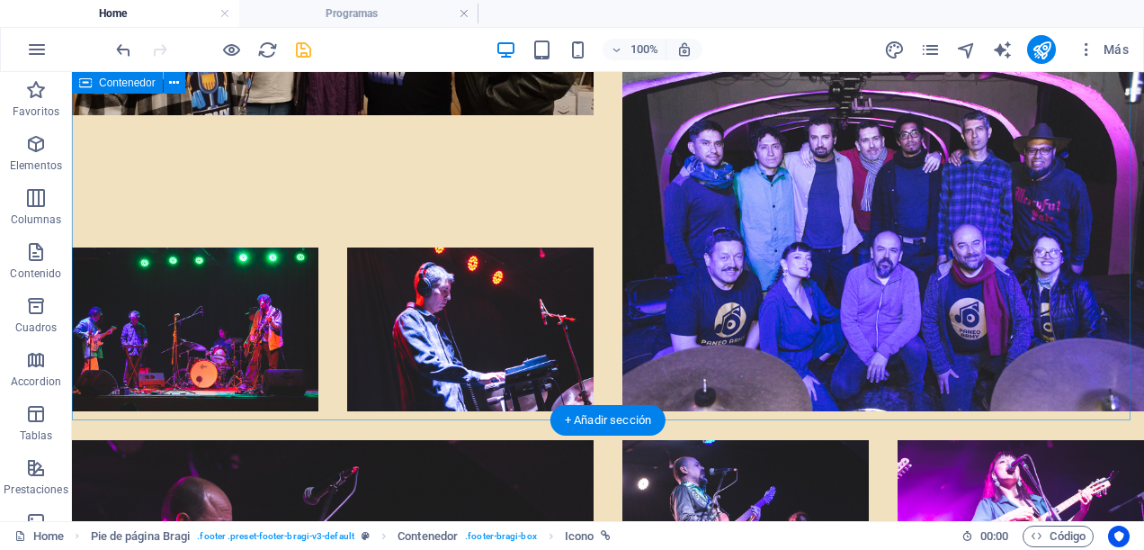
scroll to position [10212, 0]
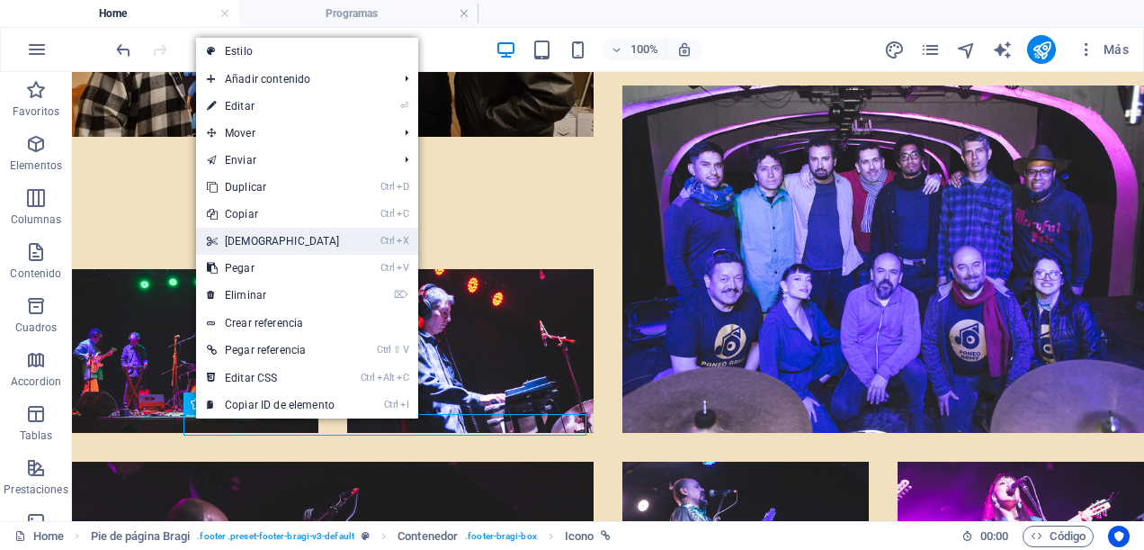
click at [229, 247] on link "Ctrl X Cortar" at bounding box center [273, 241] width 155 height 27
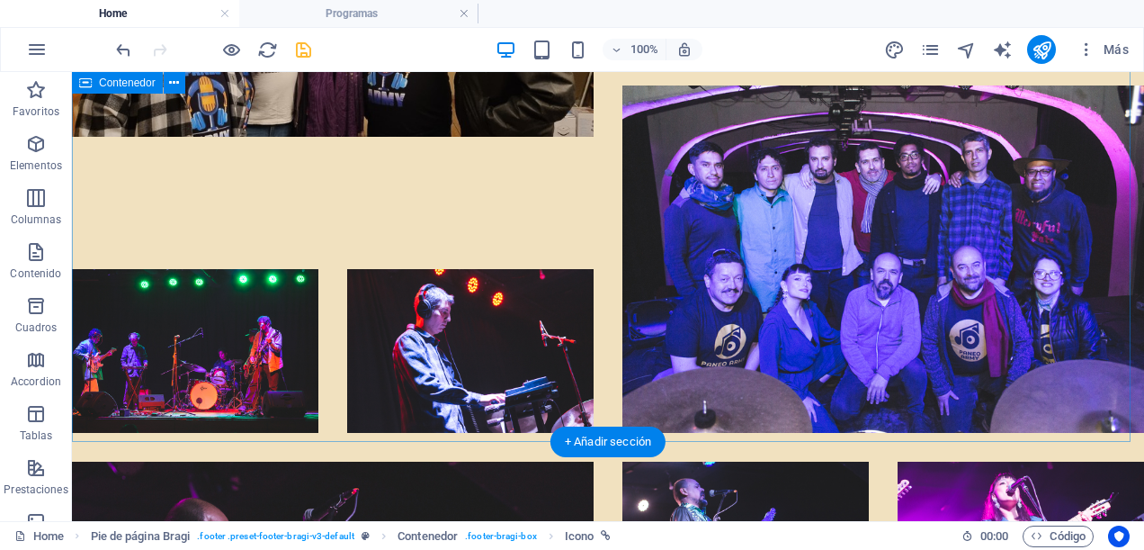
scroll to position [10191, 0]
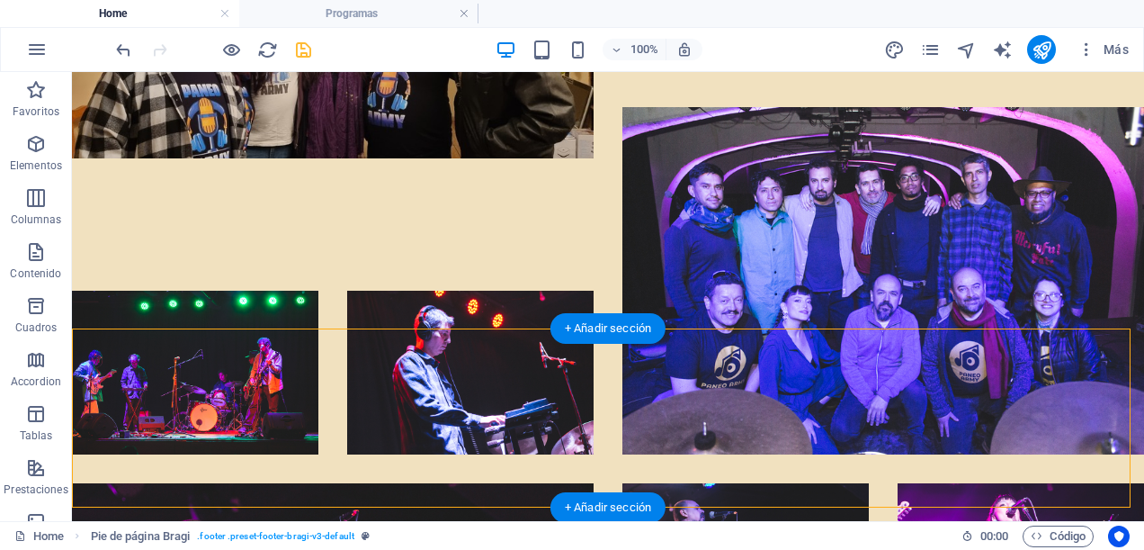
drag, startPoint x: 303, startPoint y: 426, endPoint x: 244, endPoint y: 338, distance: 105.6
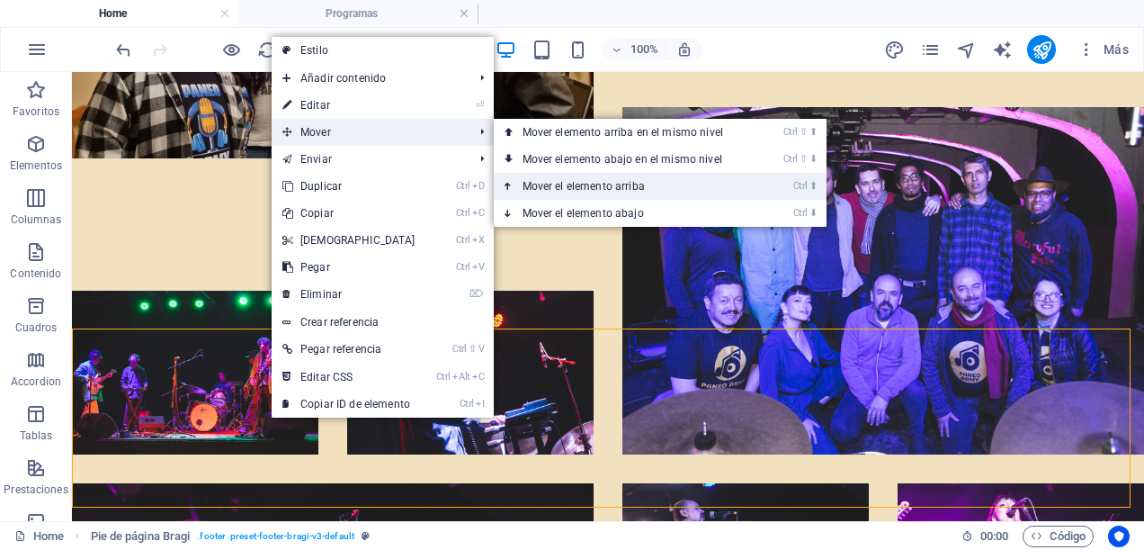
click at [624, 186] on link "Ctrl ⬆ Mover el elemento arriba" at bounding box center [626, 186] width 265 height 27
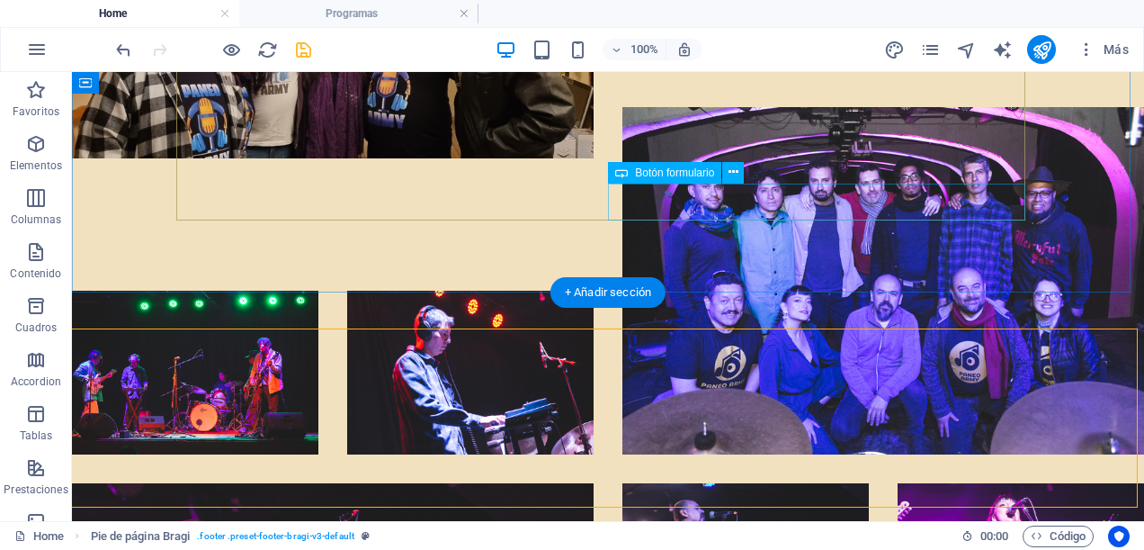
scroll to position [10198, 0]
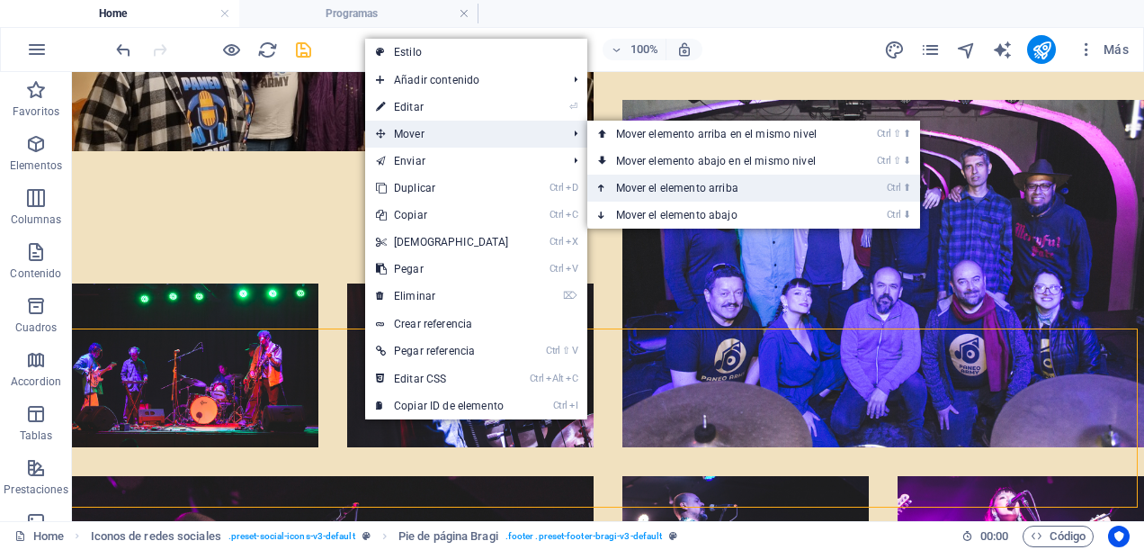
click at [674, 193] on link "Ctrl ⬆ Mover el elemento arriba" at bounding box center [720, 188] width 265 height 27
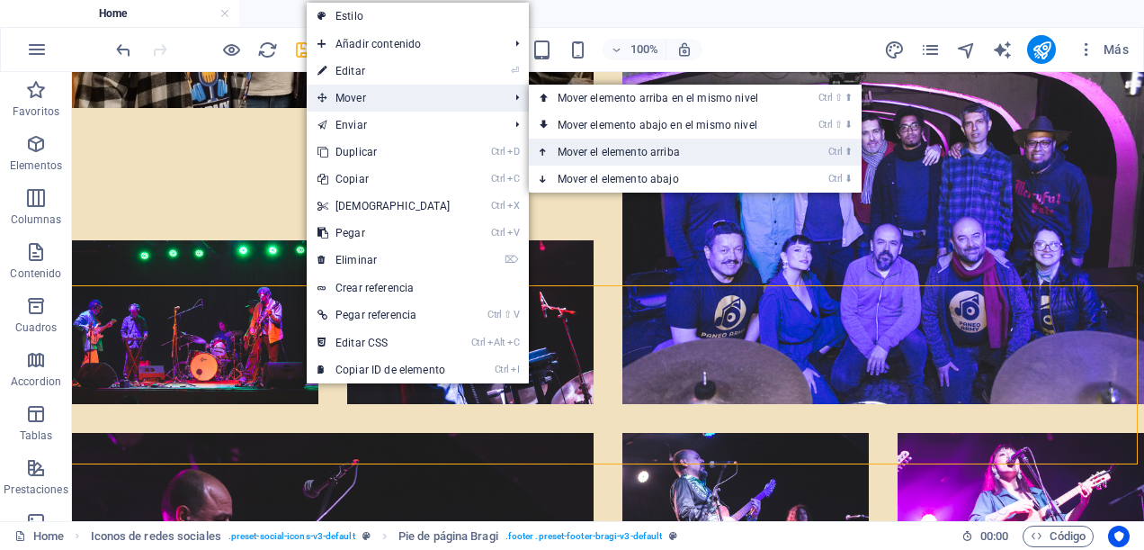
click at [609, 153] on link "Ctrl ⬆ Mover el elemento arriba" at bounding box center [661, 152] width 265 height 27
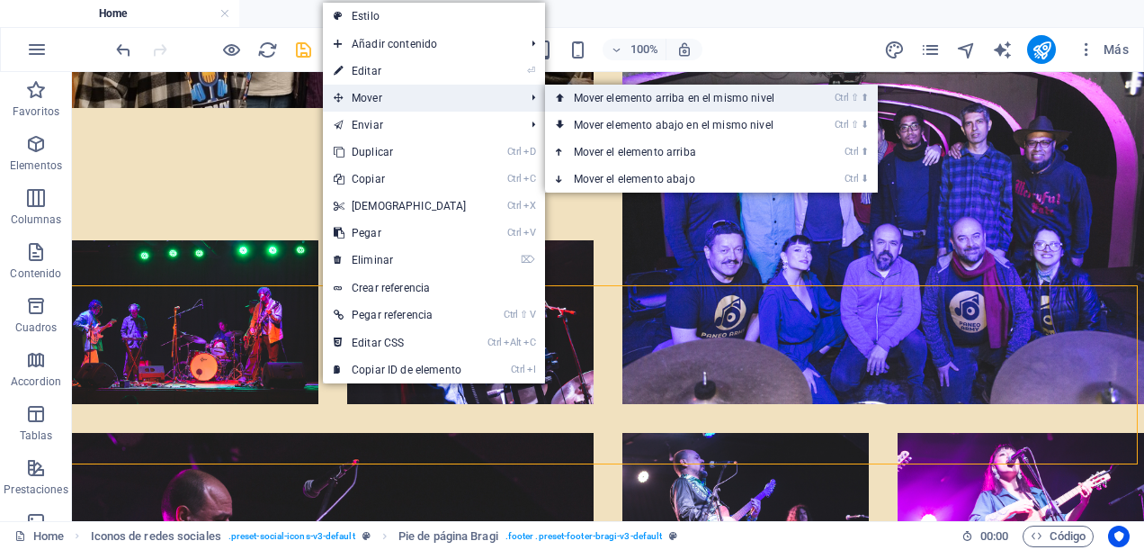
click at [617, 101] on link "Ctrl ⇧ ⬆ Mover elemento arriba en el mismo nivel" at bounding box center [677, 98] width 265 height 27
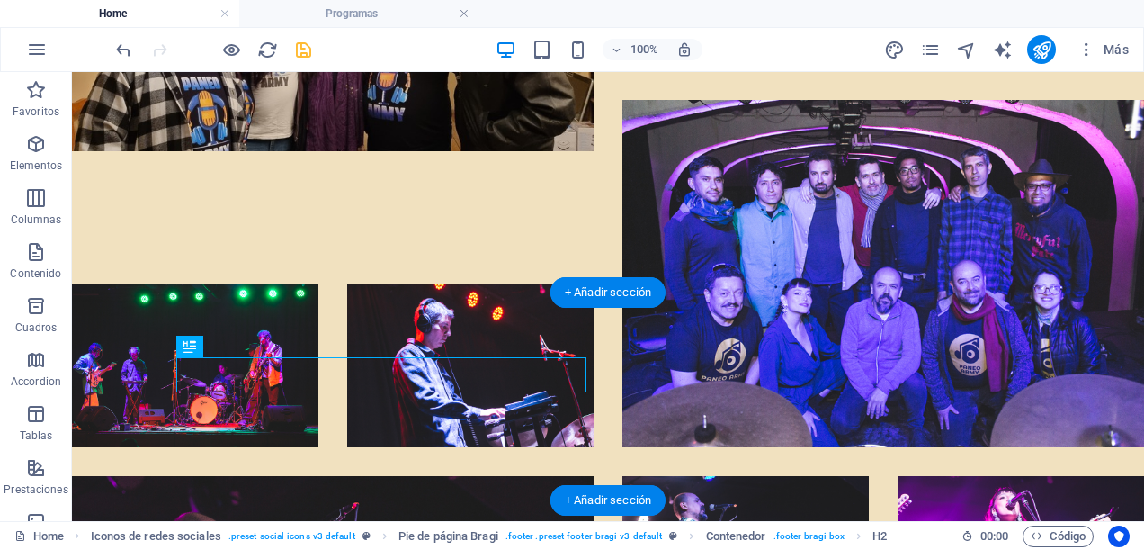
drag, startPoint x: 288, startPoint y: 374, endPoint x: 277, endPoint y: 373, distance: 10.8
drag, startPoint x: 331, startPoint y: 376, endPoint x: 331, endPoint y: 297, distance: 79.2
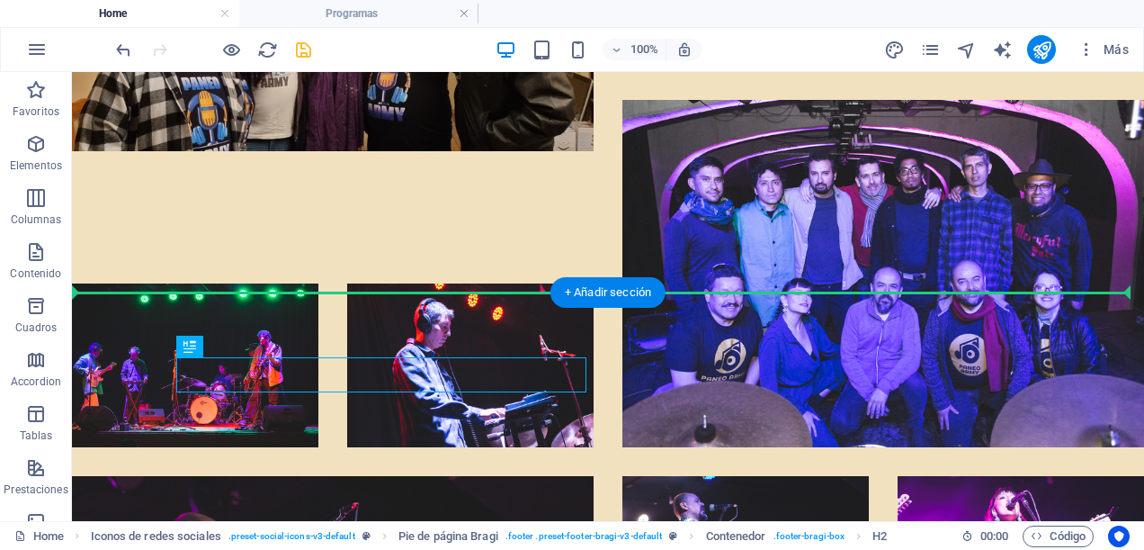
drag, startPoint x: 330, startPoint y: 377, endPoint x: 328, endPoint y: 266, distance: 110.7
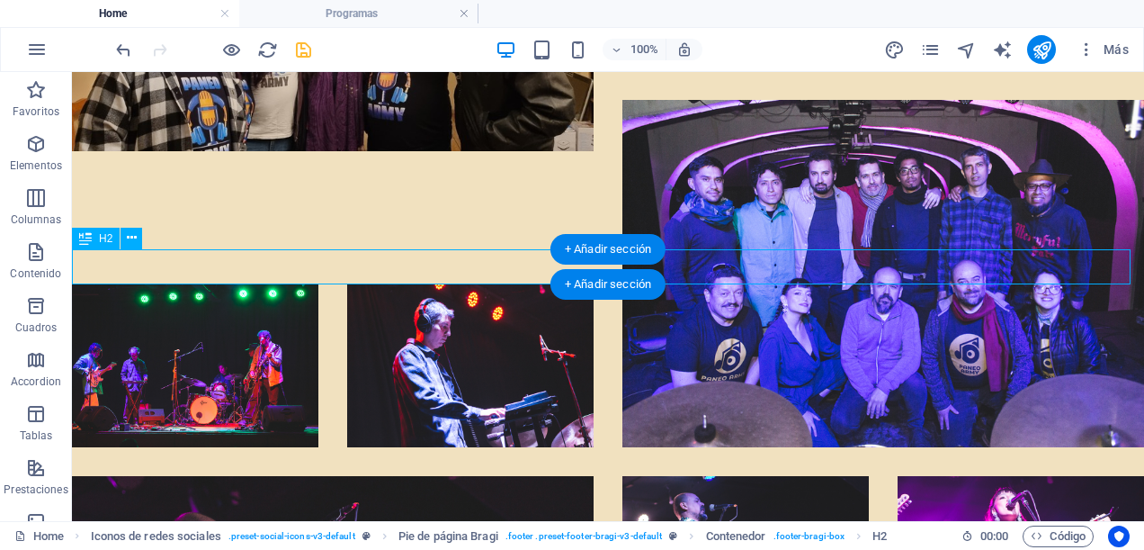
scroll to position [10241, 0]
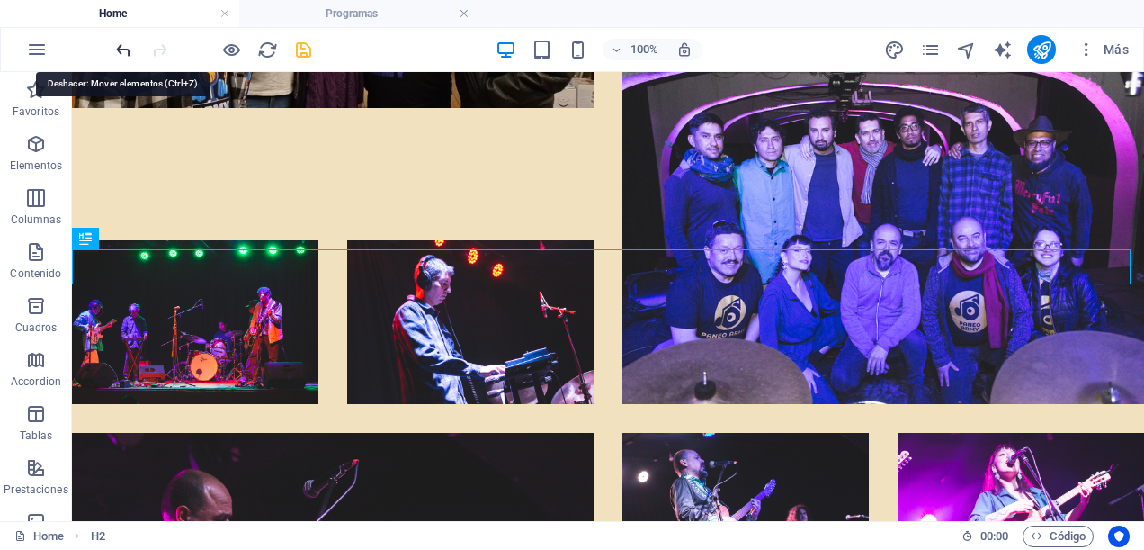
click at [0, 0] on icon "undo" at bounding box center [0, 0] width 0 height 0
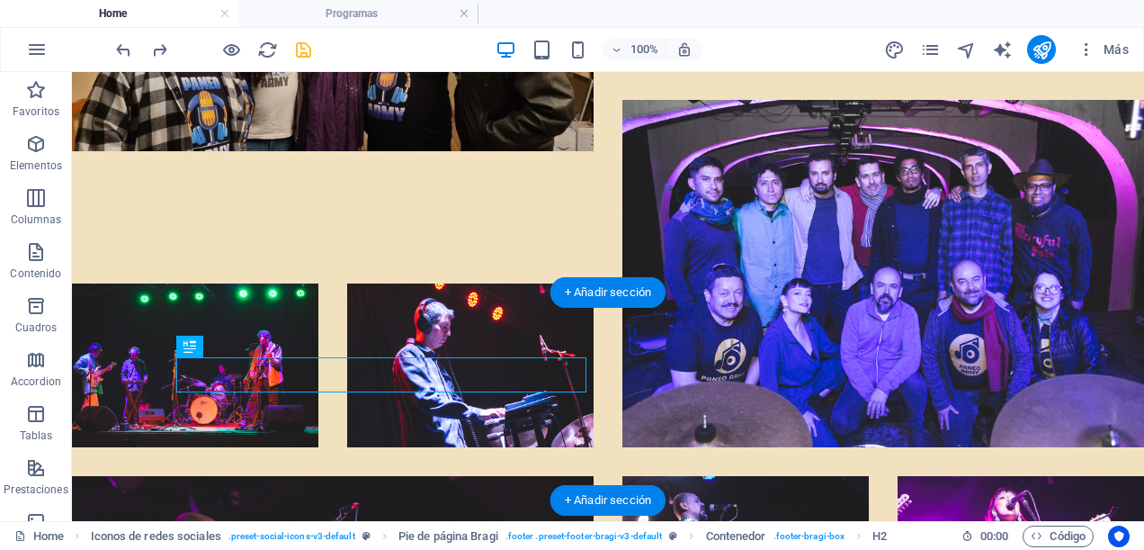
drag, startPoint x: 256, startPoint y: 358, endPoint x: 254, endPoint y: 319, distance: 39.6
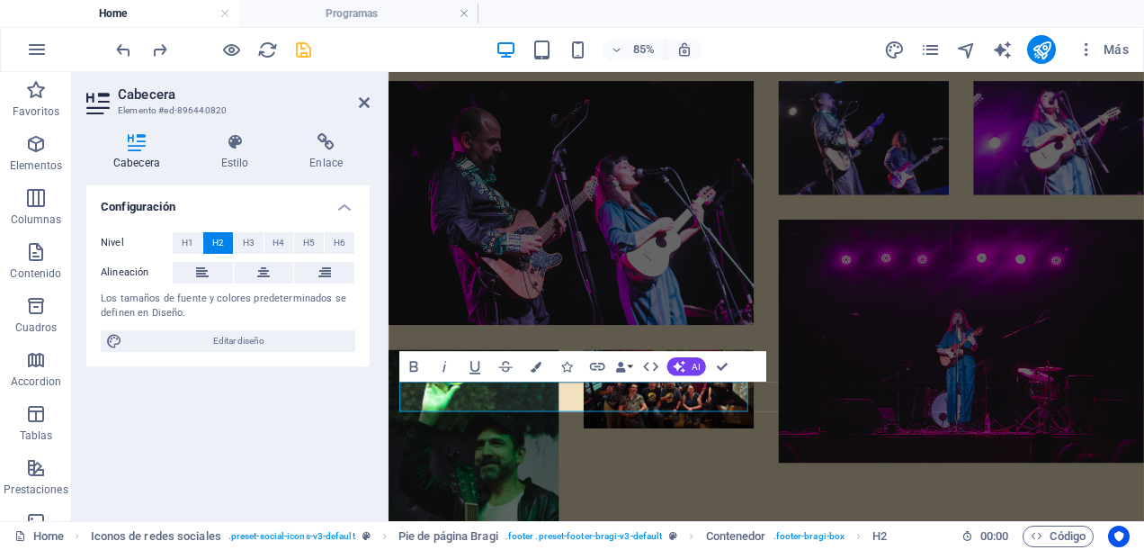
scroll to position [9293, 0]
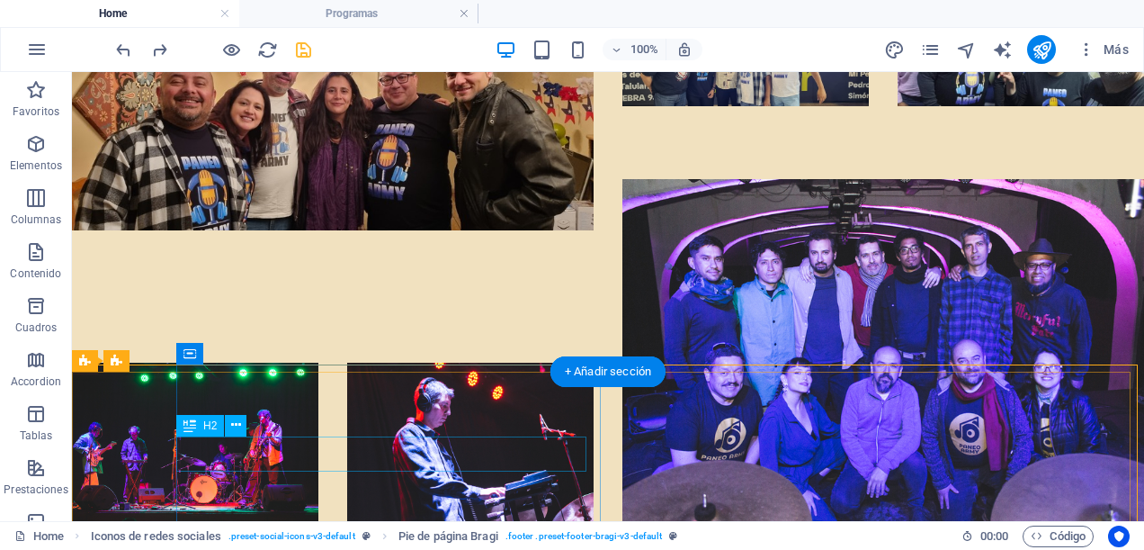
scroll to position [10198, 0]
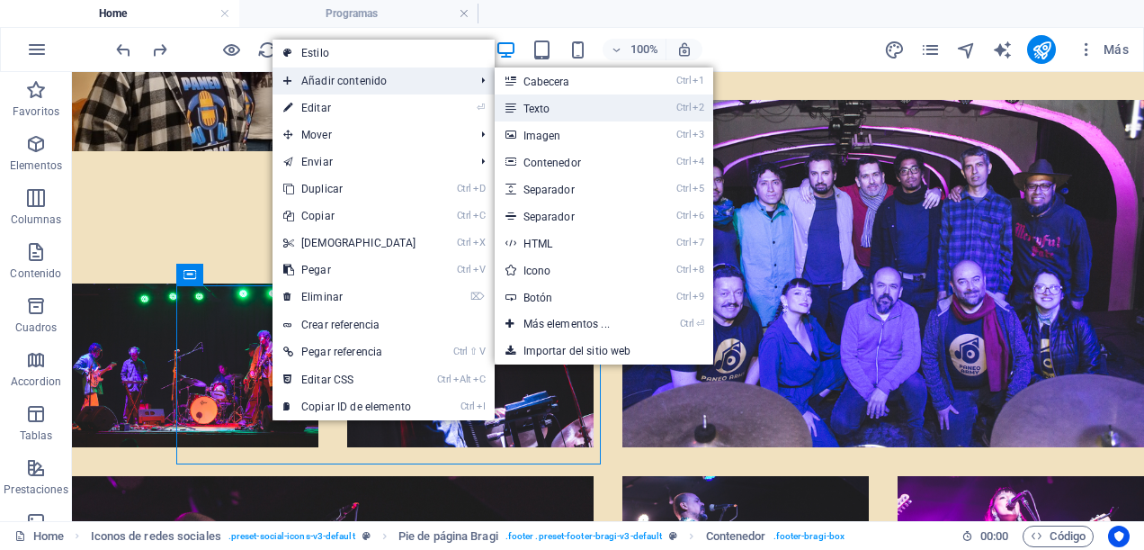
click at [561, 101] on link "Ctrl 2 Texto" at bounding box center [570, 107] width 151 height 27
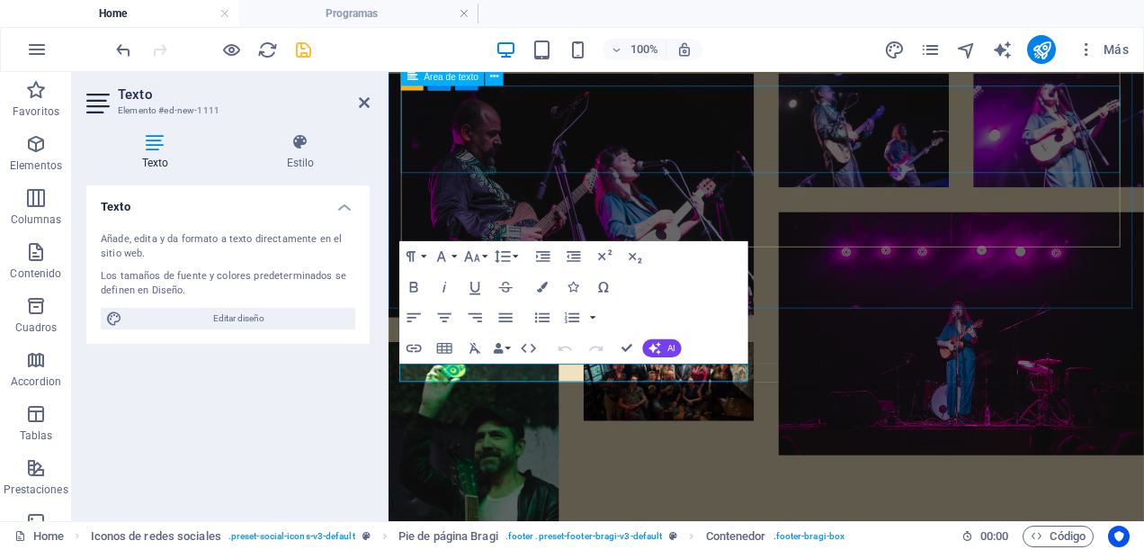
scroll to position [9314, 0]
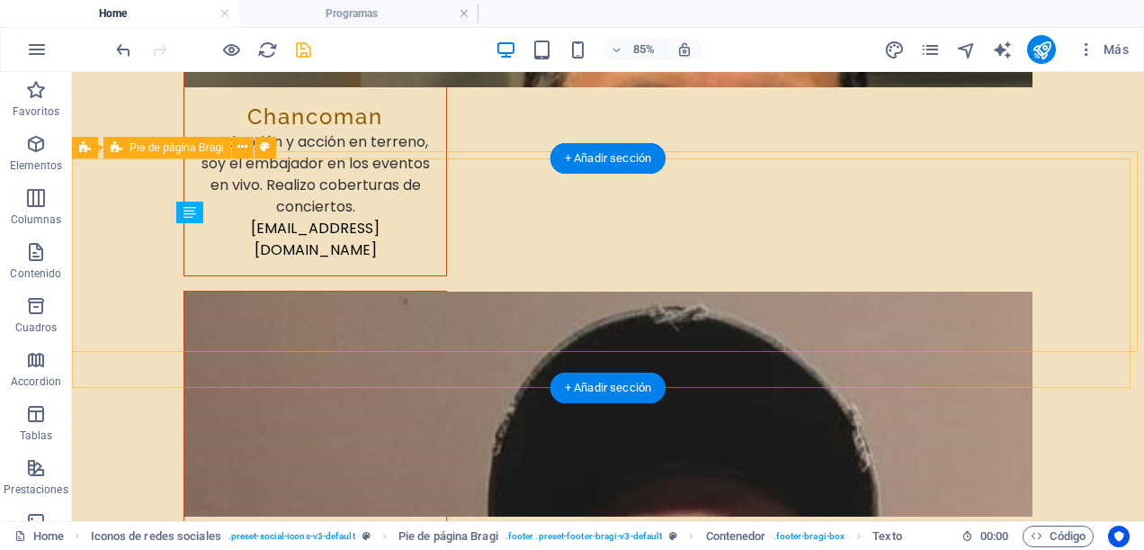
scroll to position [10219, 0]
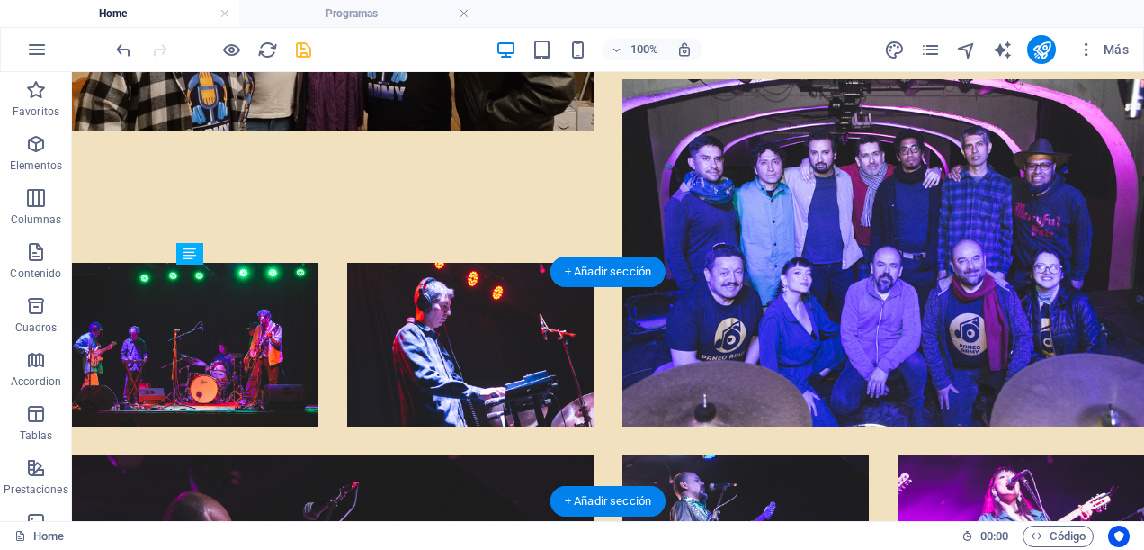
drag, startPoint x: 313, startPoint y: 344, endPoint x: 302, endPoint y: 371, distance: 29.1
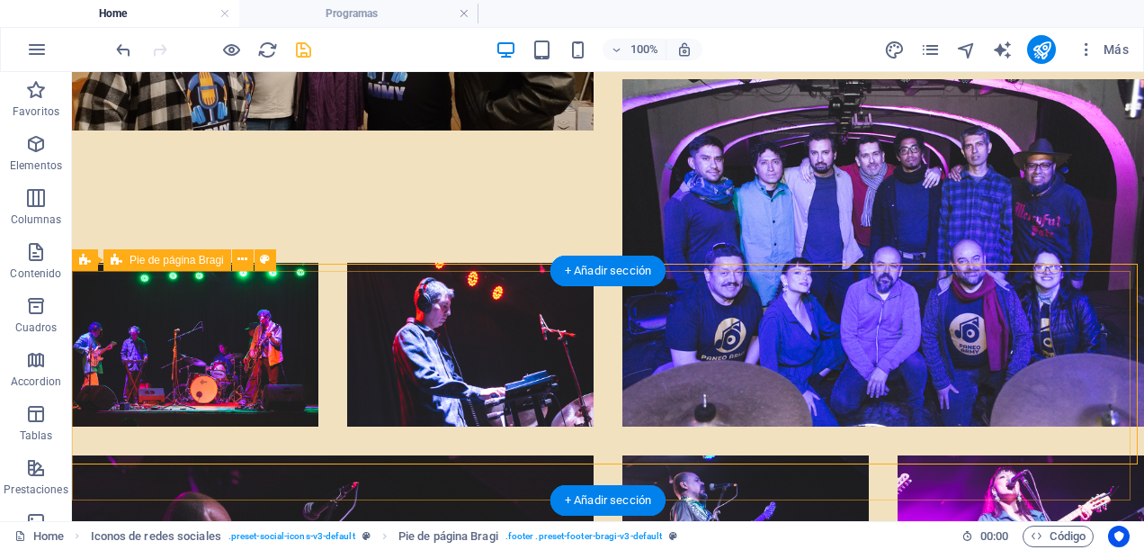
scroll to position [10219, 0]
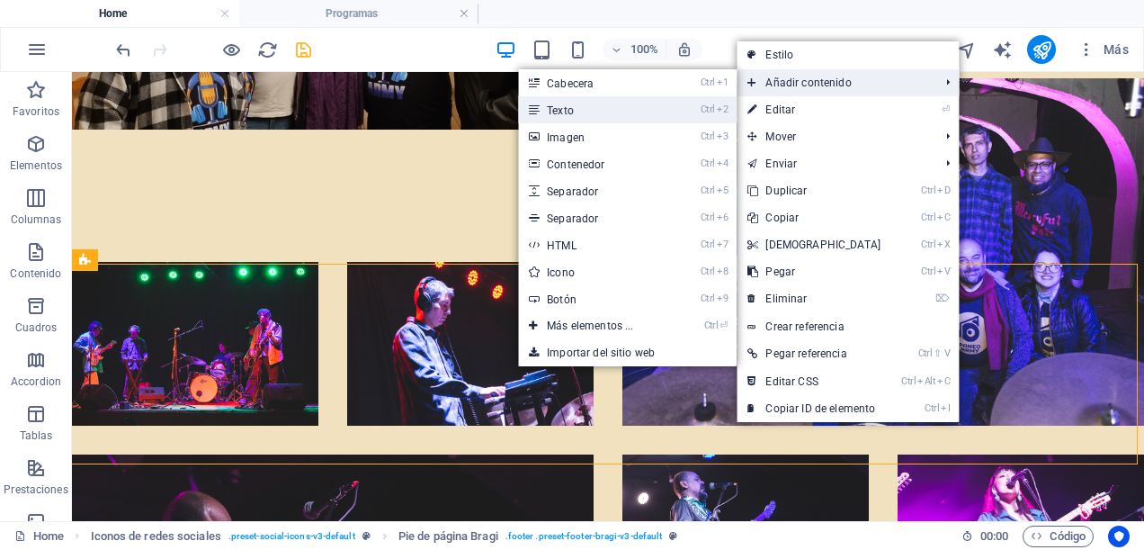
click at [655, 105] on link "Ctrl 2 Texto" at bounding box center [593, 109] width 151 height 27
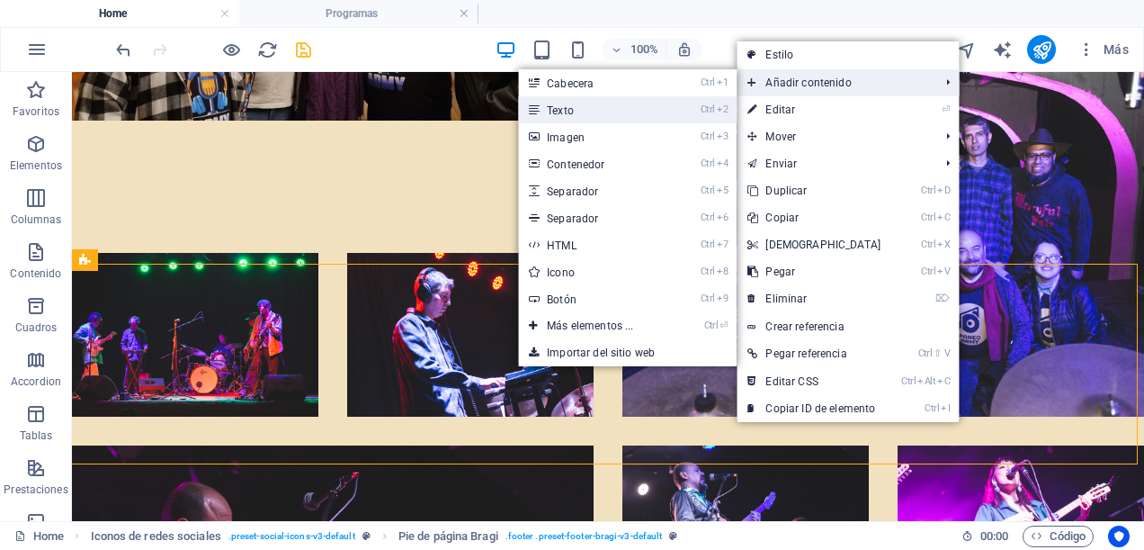
scroll to position [9336, 0]
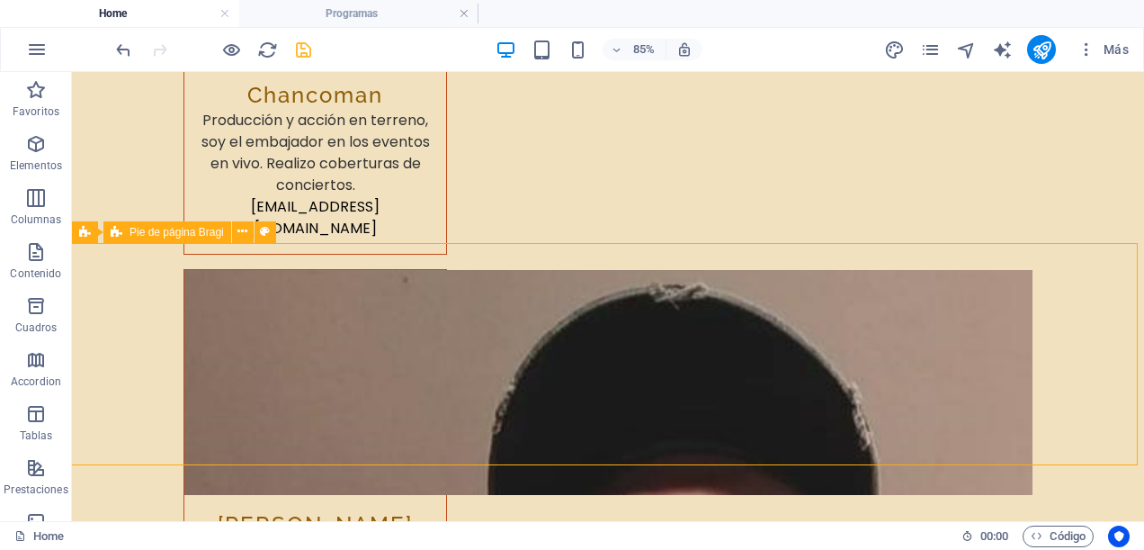
scroll to position [10240, 0]
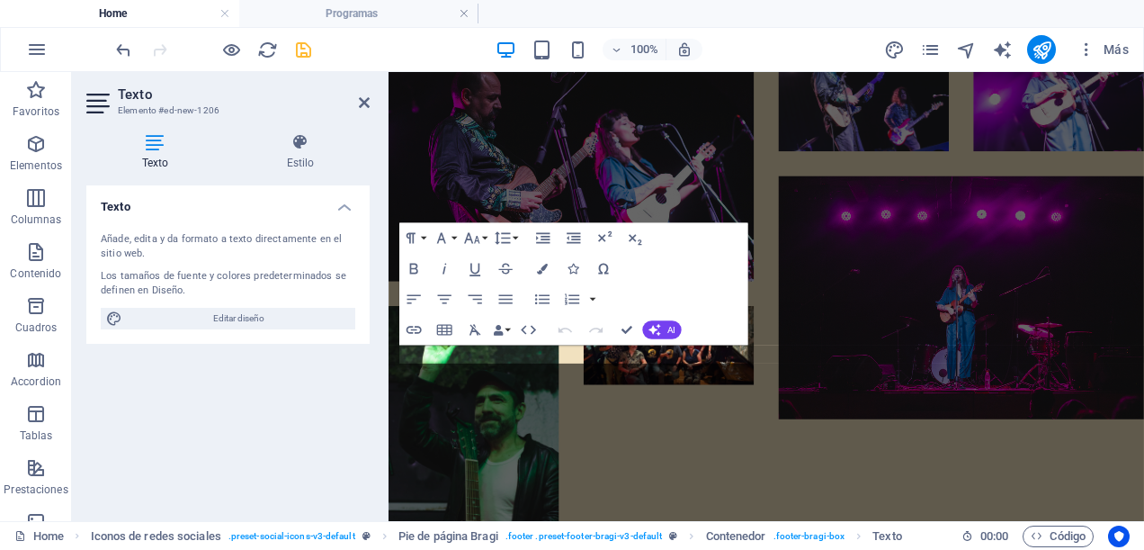
scroll to position [9336, 0]
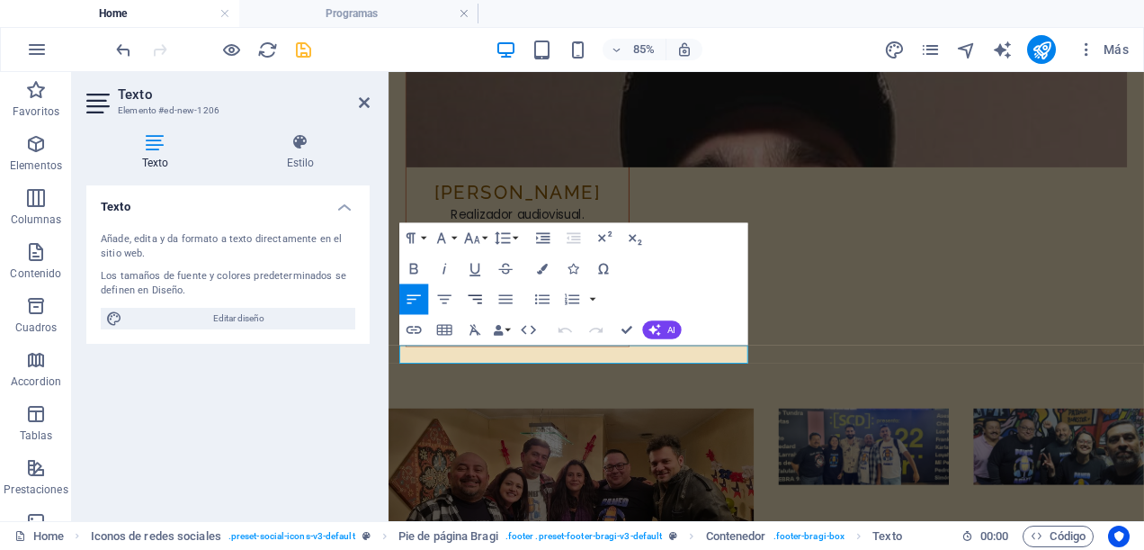
click at [478, 295] on icon "button" at bounding box center [474, 298] width 13 height 9
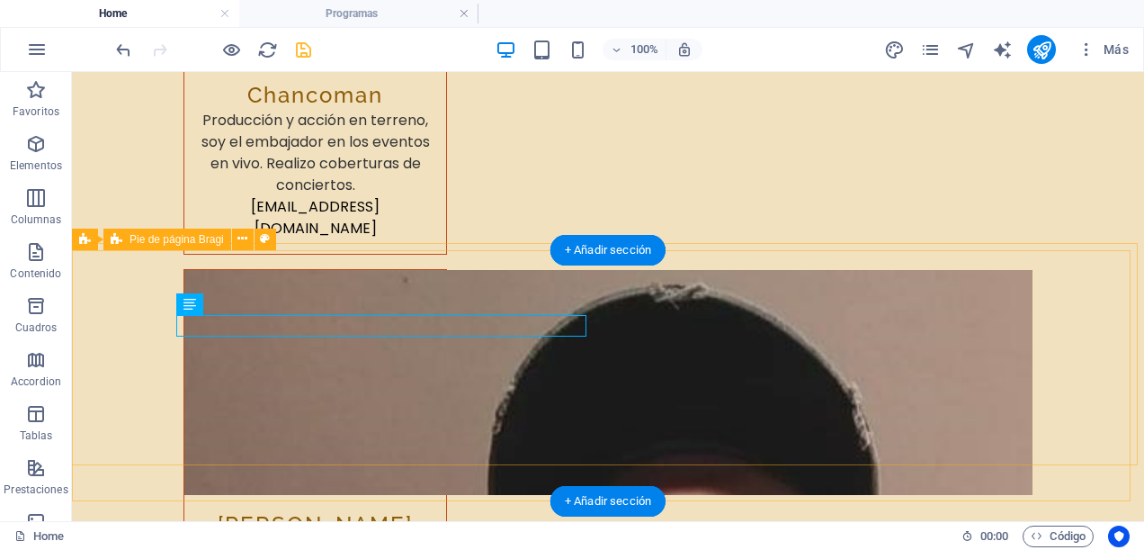
scroll to position [10240, 0]
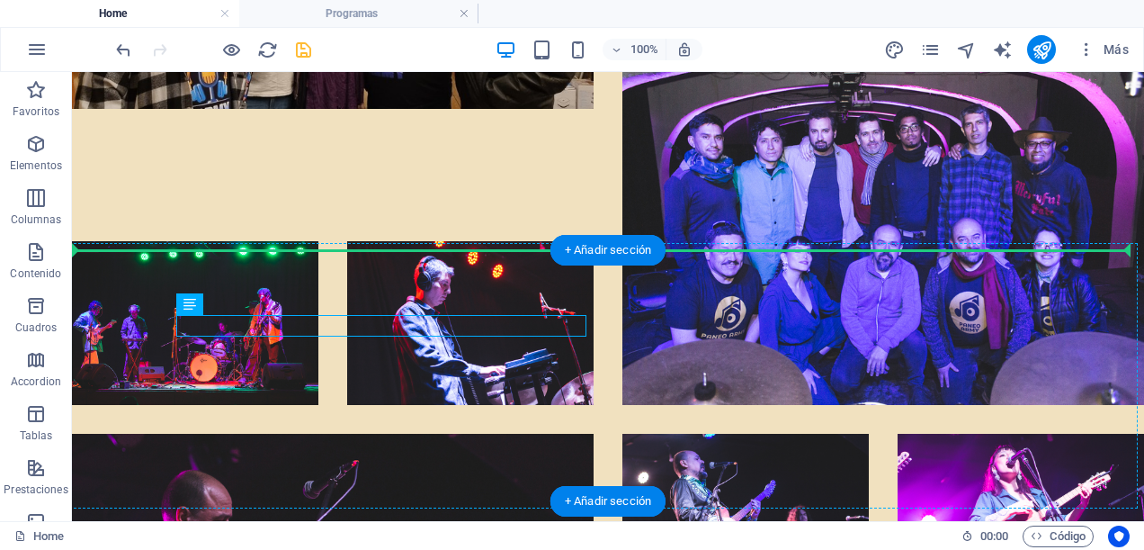
drag, startPoint x: 511, startPoint y: 325, endPoint x: 884, endPoint y: 344, distance: 373.0
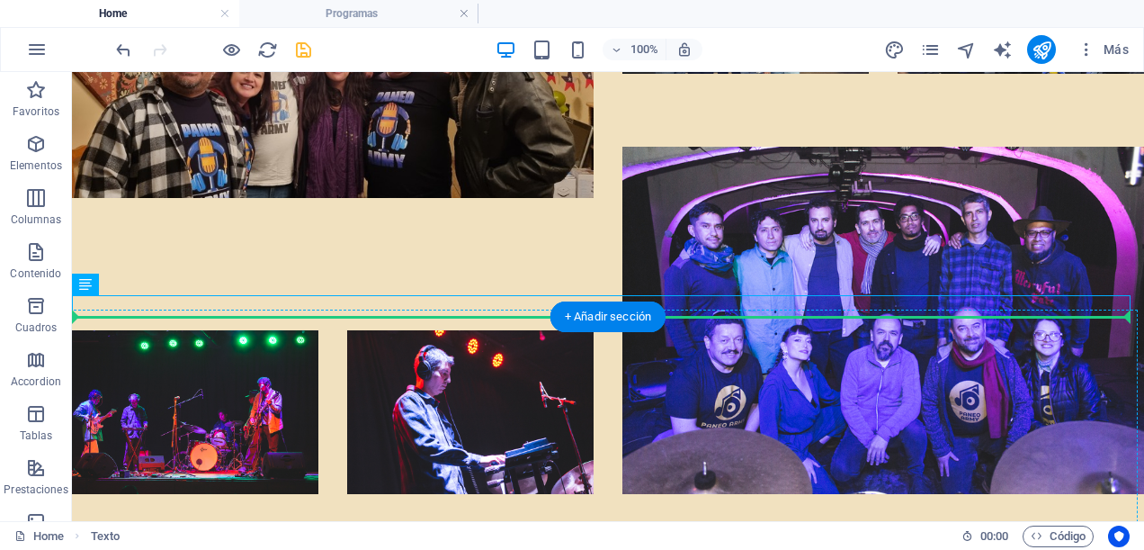
scroll to position [10241, 0]
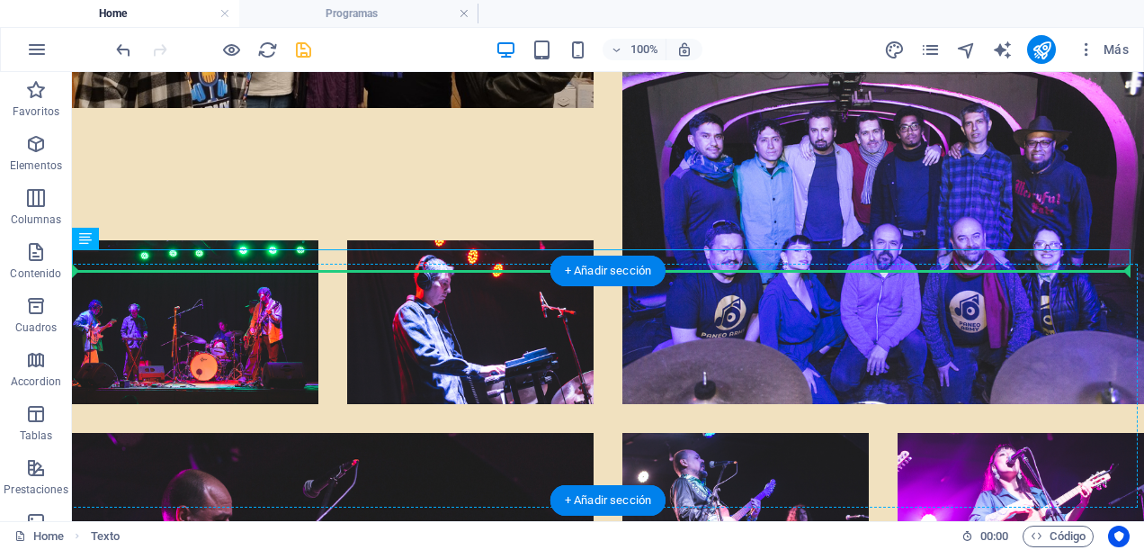
drag, startPoint x: 983, startPoint y: 434, endPoint x: 965, endPoint y: 381, distance: 55.2
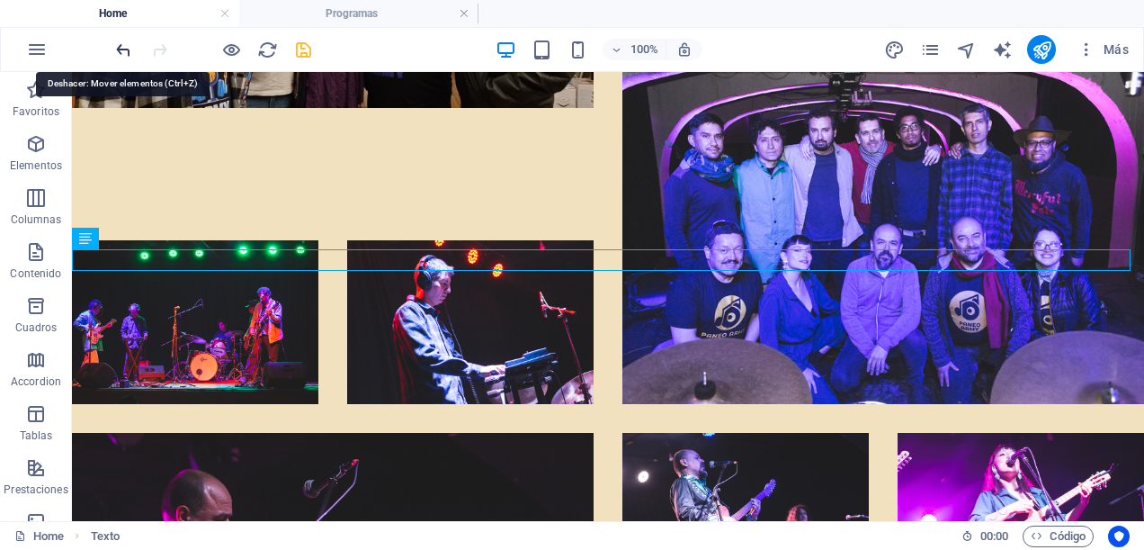
click at [0, 0] on icon "undo" at bounding box center [0, 0] width 0 height 0
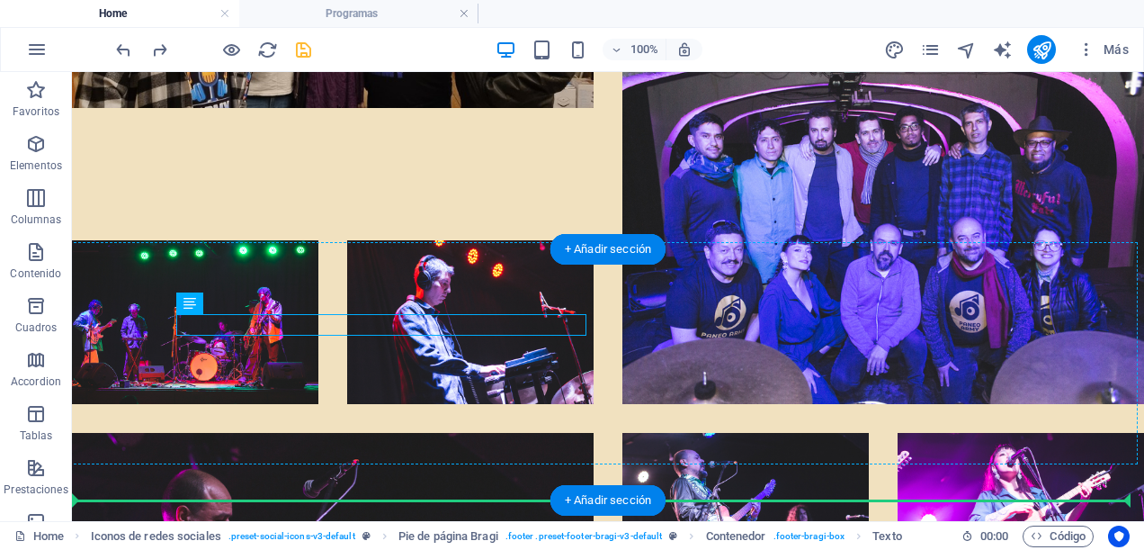
drag, startPoint x: 353, startPoint y: 326, endPoint x: 489, endPoint y: 453, distance: 186.5
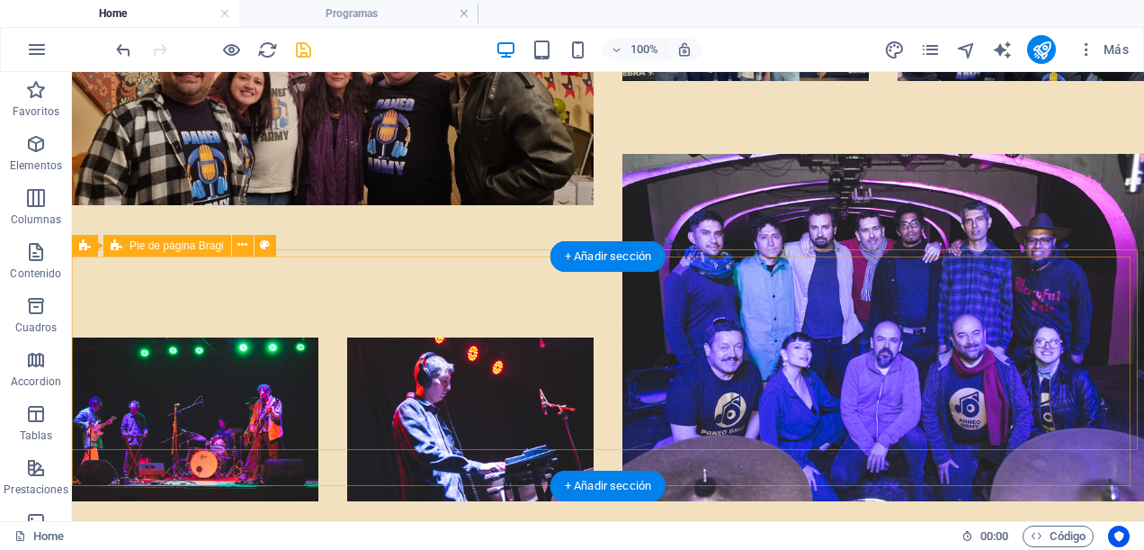
scroll to position [10234, 0]
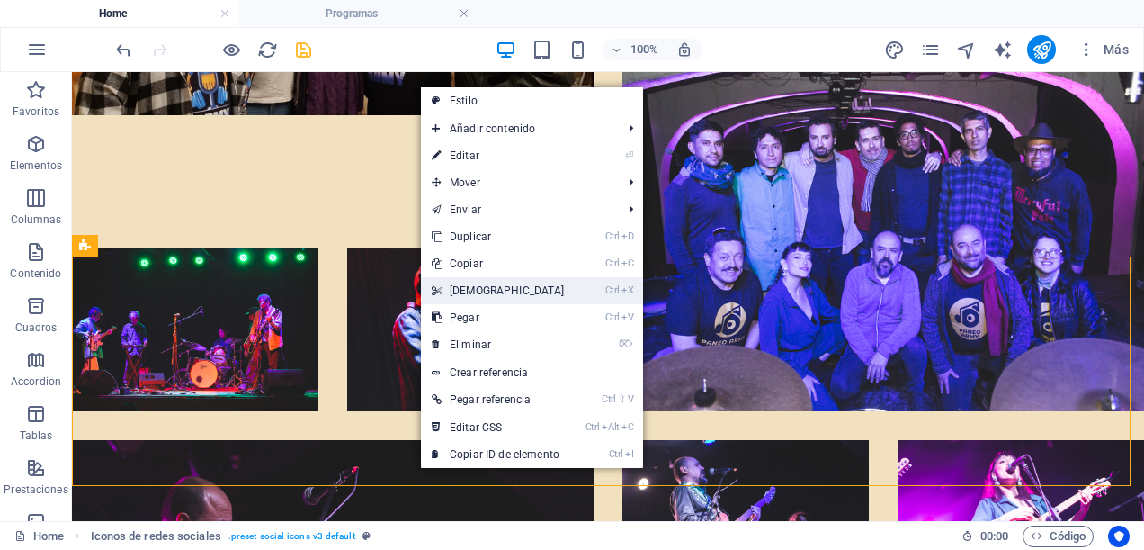
click at [461, 288] on link "Ctrl X Cortar" at bounding box center [498, 290] width 155 height 27
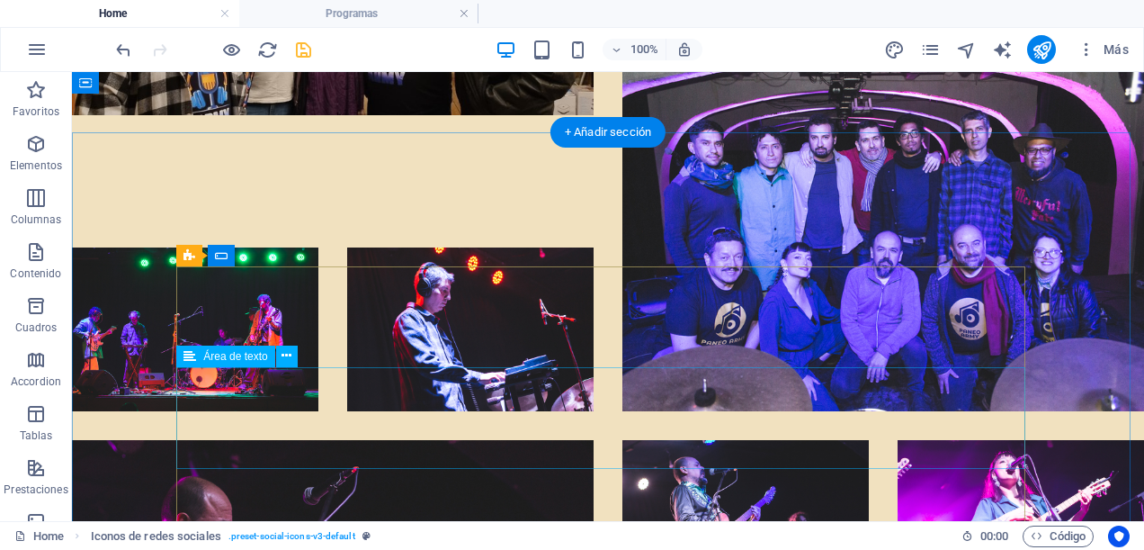
scroll to position [10003, 0]
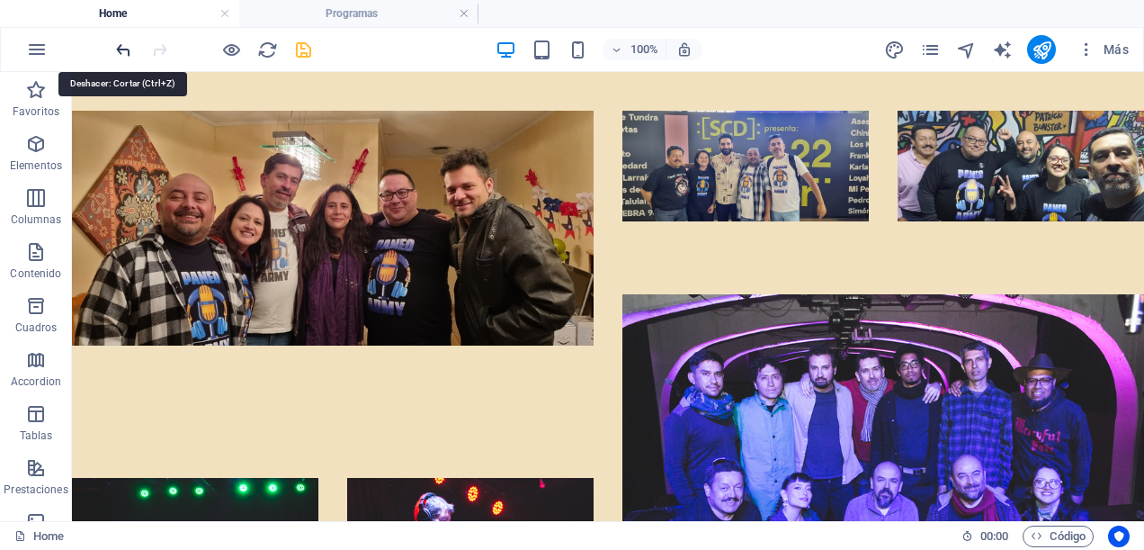
click at [0, 0] on icon "undo" at bounding box center [0, 0] width 0 height 0
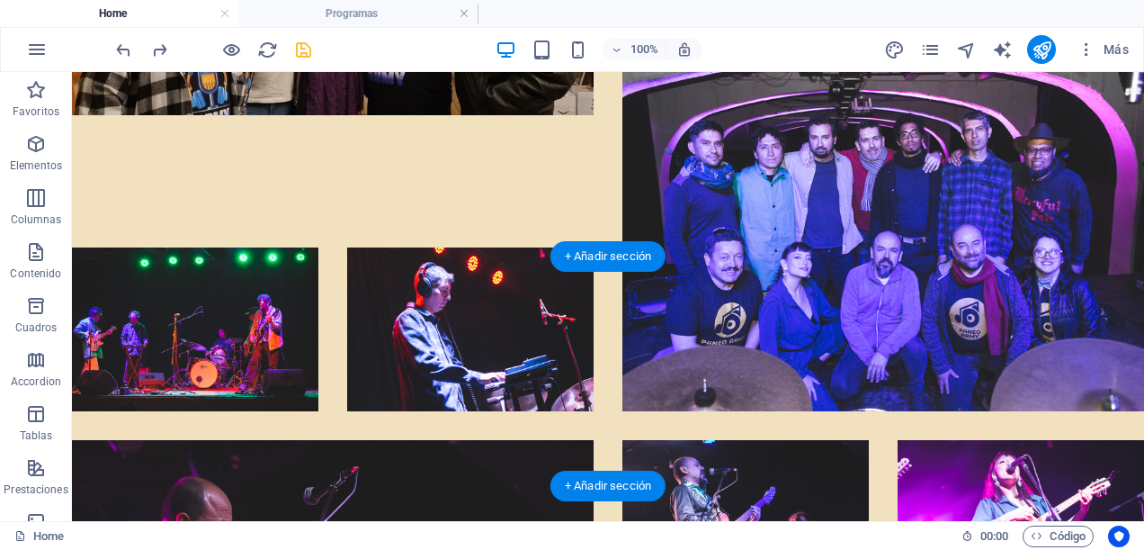
click at [650, 471] on div "+ Añadir sección" at bounding box center [608, 486] width 115 height 31
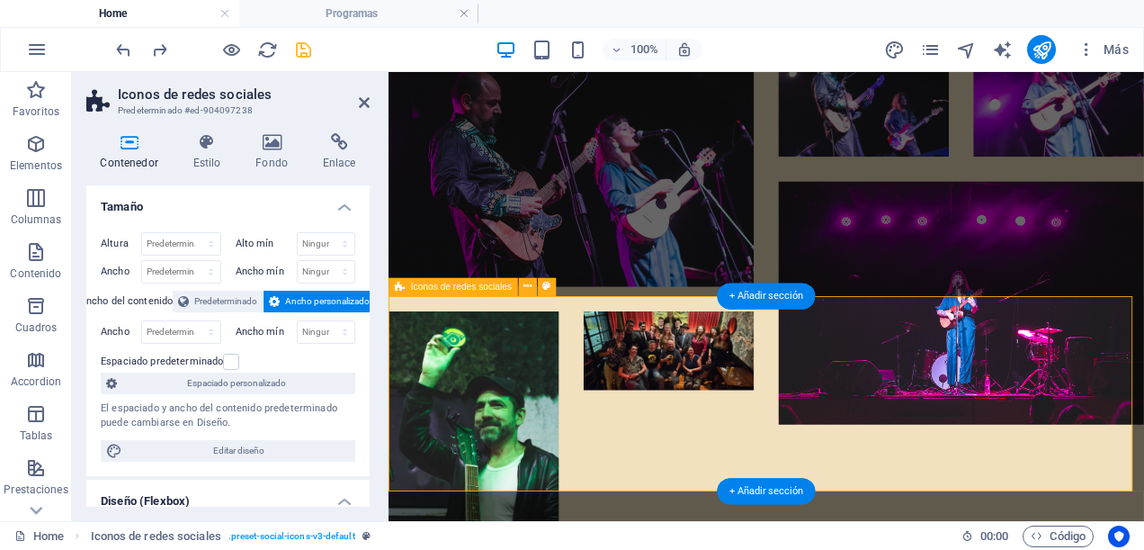
scroll to position [9329, 0]
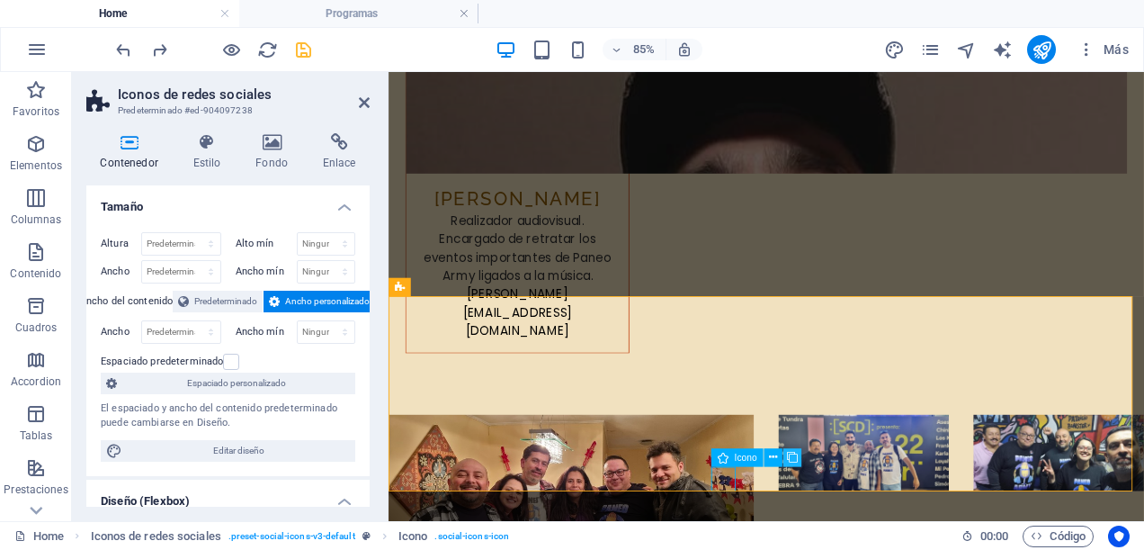
click at [786, 458] on button at bounding box center [792, 457] width 18 height 18
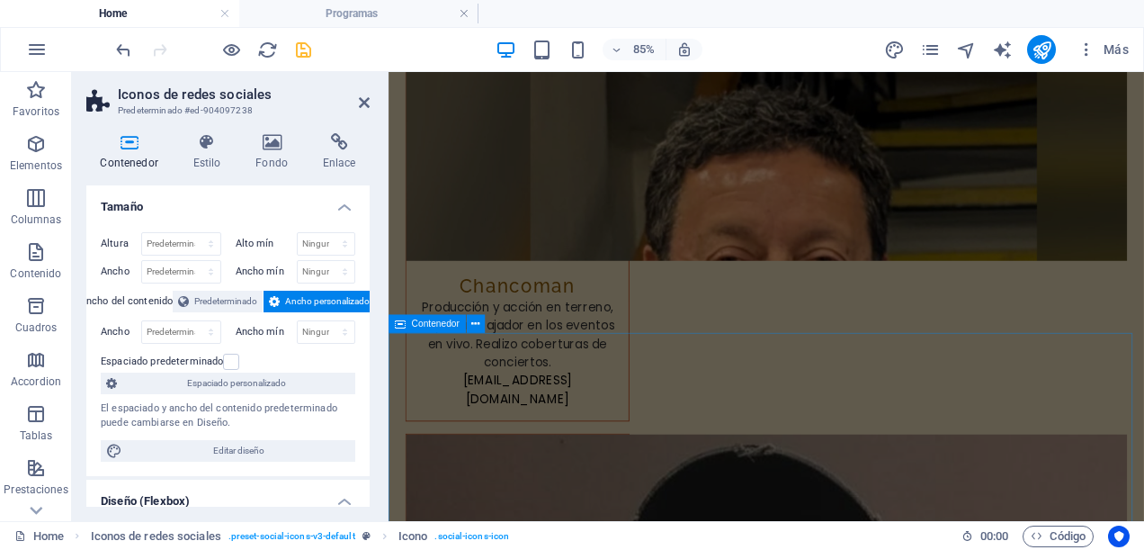
scroll to position [8789, 0]
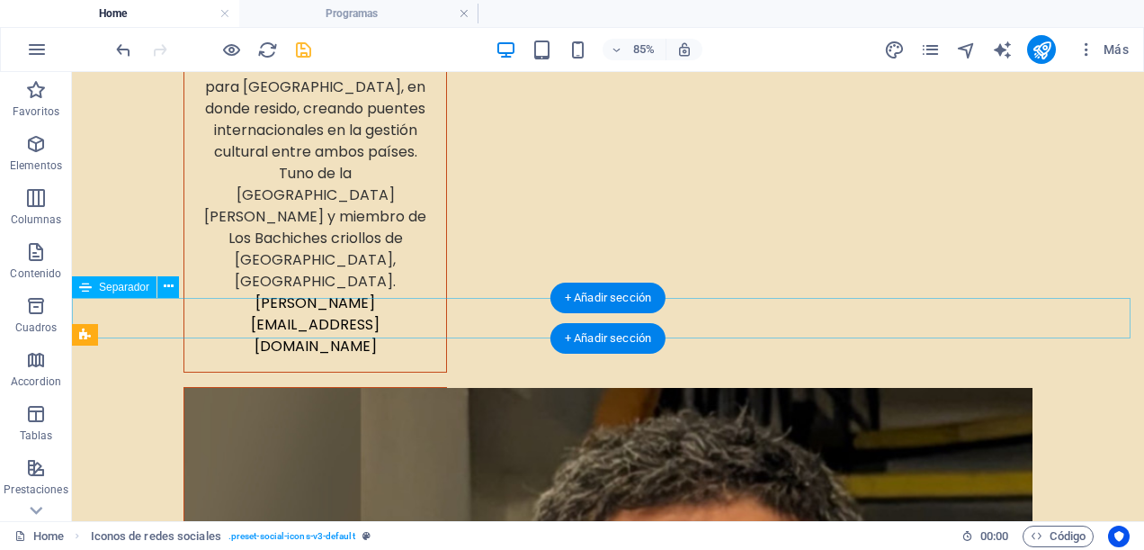
scroll to position [9620, 0]
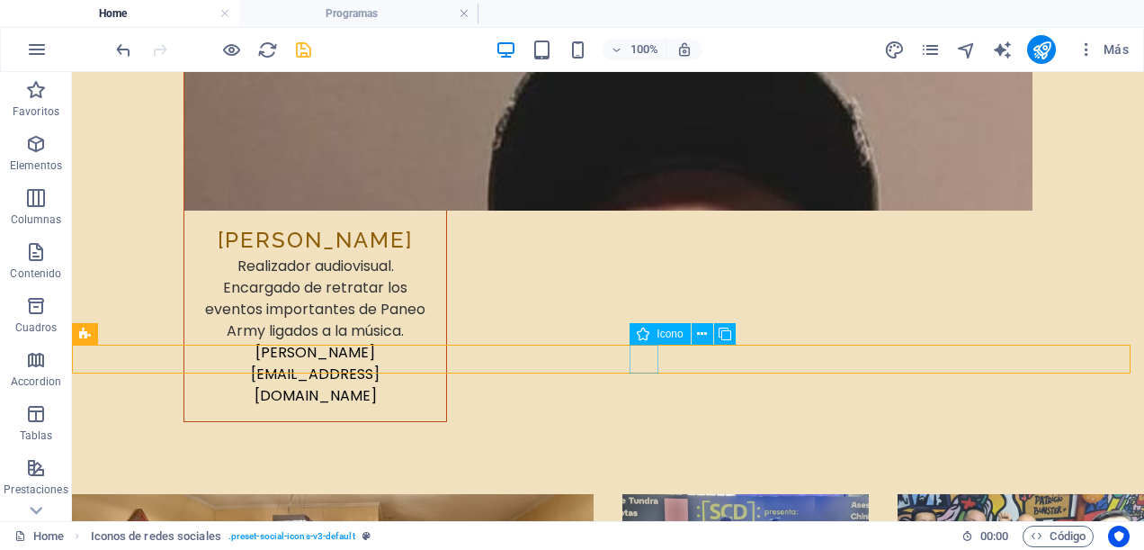
click at [722, 332] on icon at bounding box center [725, 334] width 13 height 19
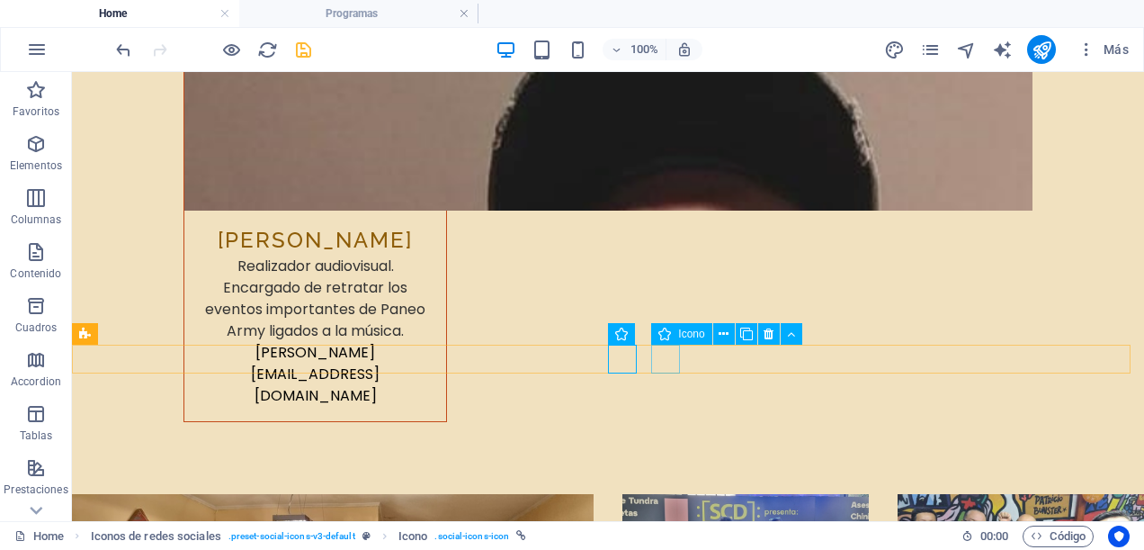
select select "xMidYMid"
select select "px"
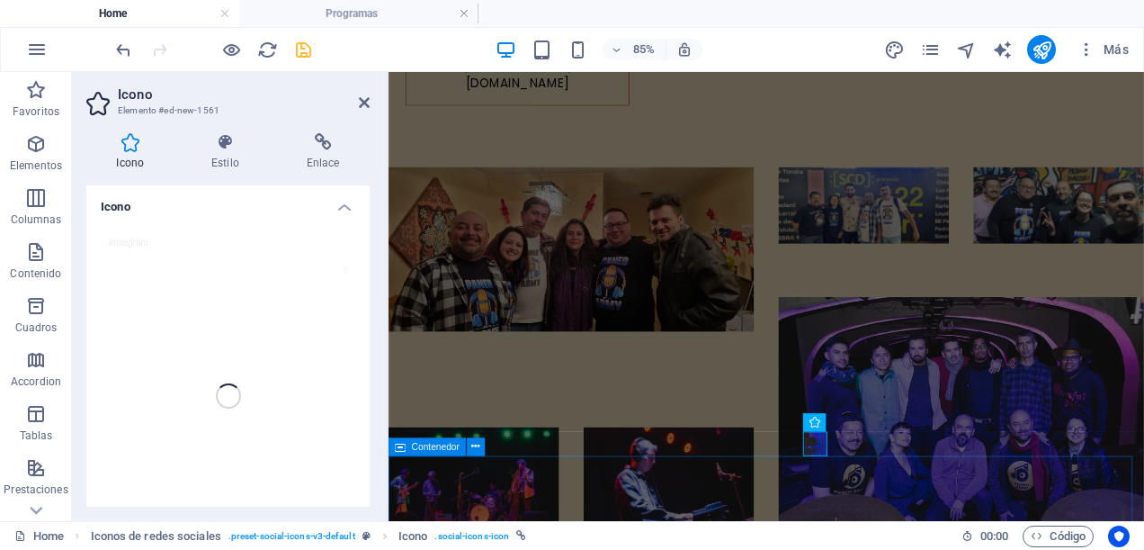
scroll to position [8789, 0]
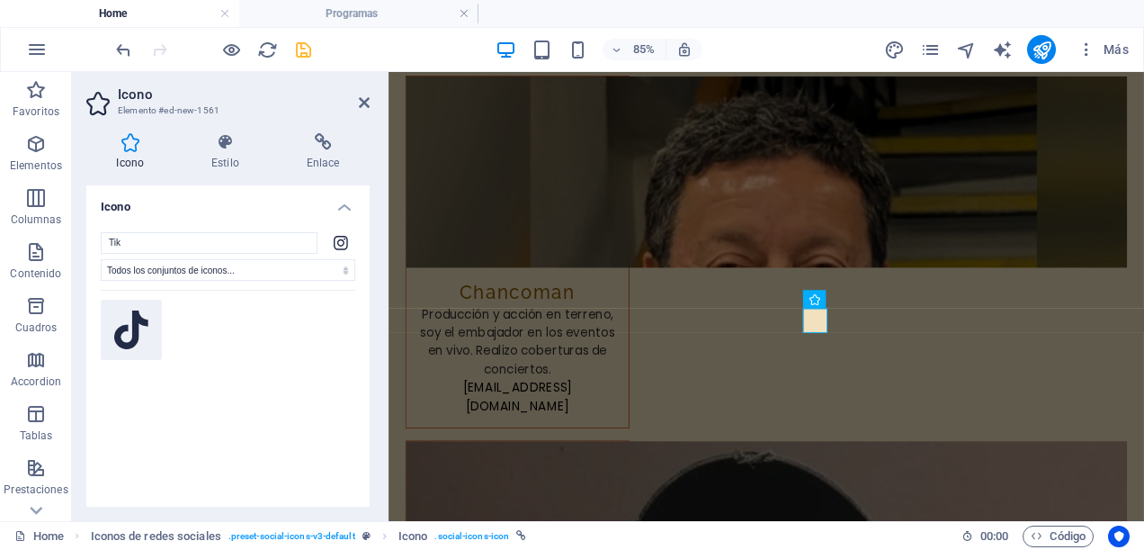
type input "Tik"
click at [123, 331] on icon at bounding box center [131, 330] width 34 height 40
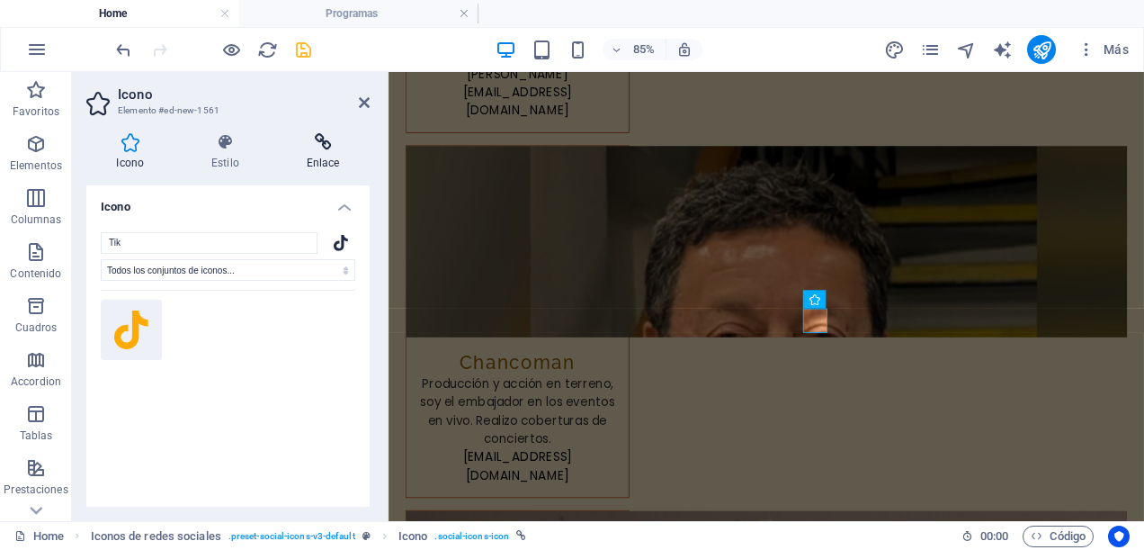
click at [322, 148] on icon at bounding box center [323, 142] width 94 height 18
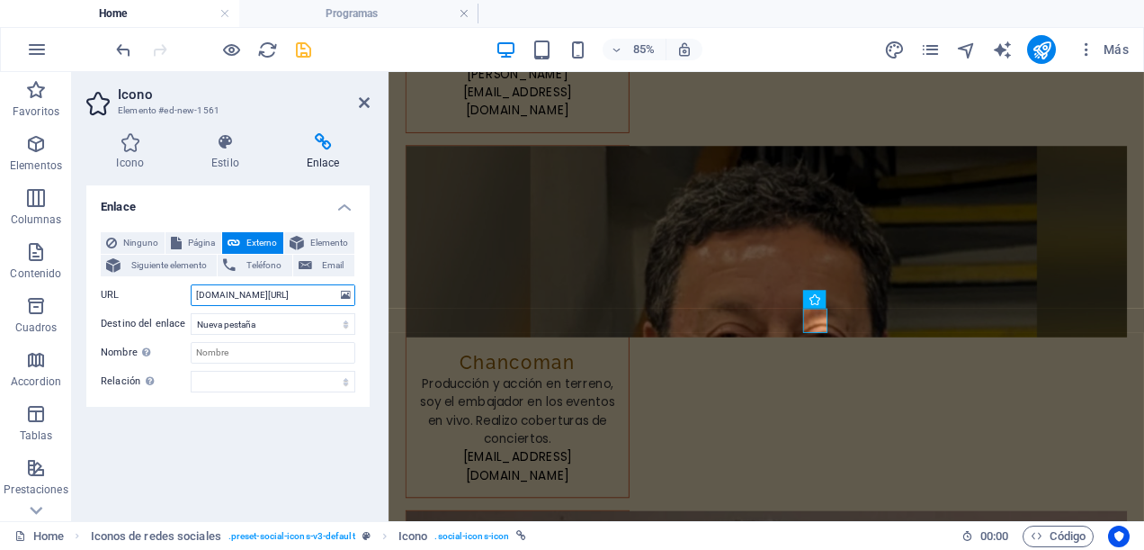
click at [255, 292] on input "www.instagram.com/paneoarmy" at bounding box center [273, 295] width 165 height 22
type input "www.tiktok.com/paneoarmy"
click at [360, 101] on icon at bounding box center [364, 102] width 11 height 14
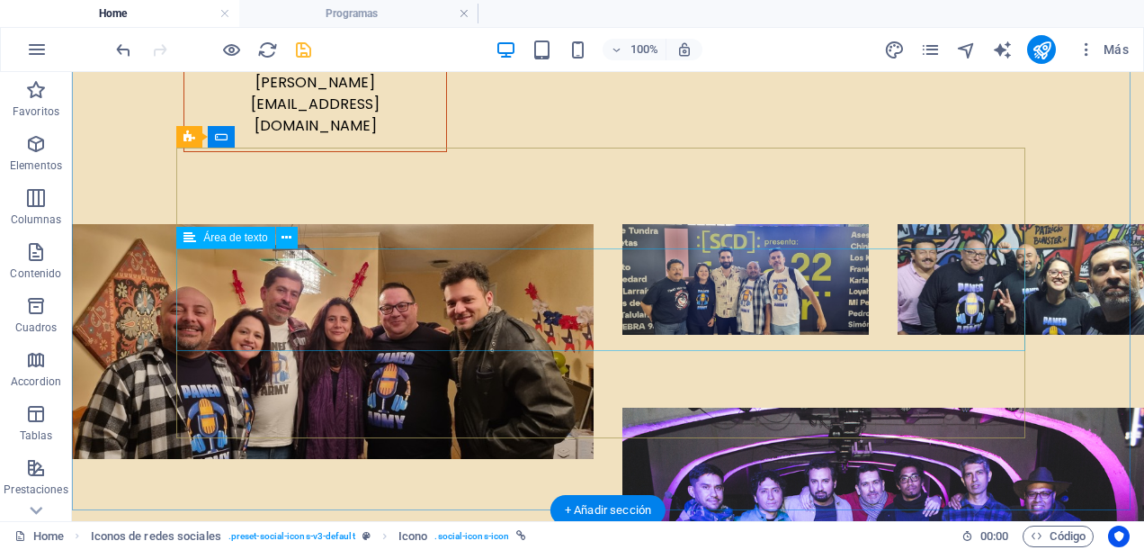
scroll to position [10234, 0]
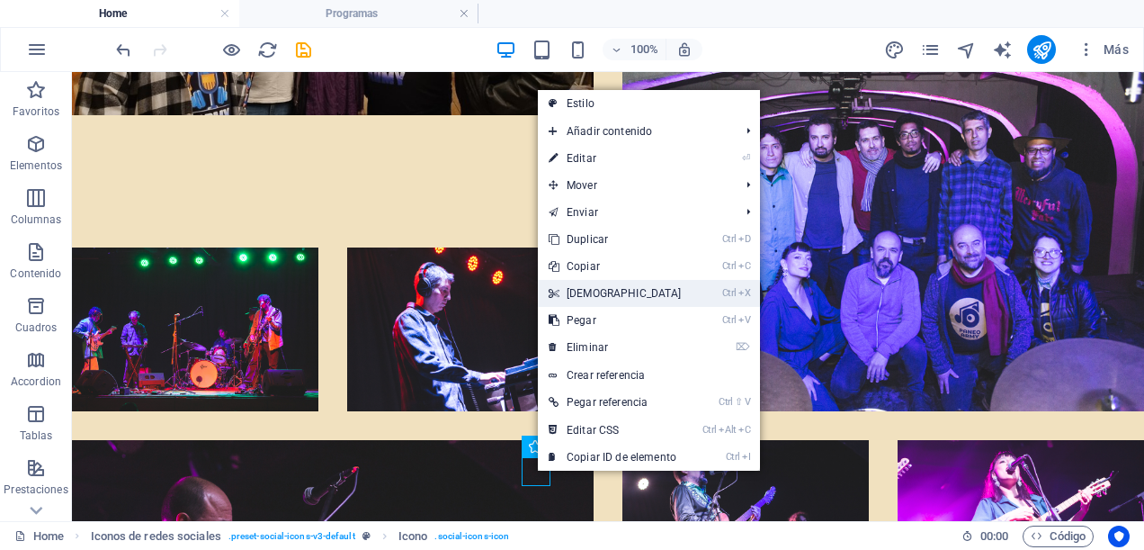
click at [602, 291] on link "Ctrl X Cortar" at bounding box center [615, 293] width 155 height 27
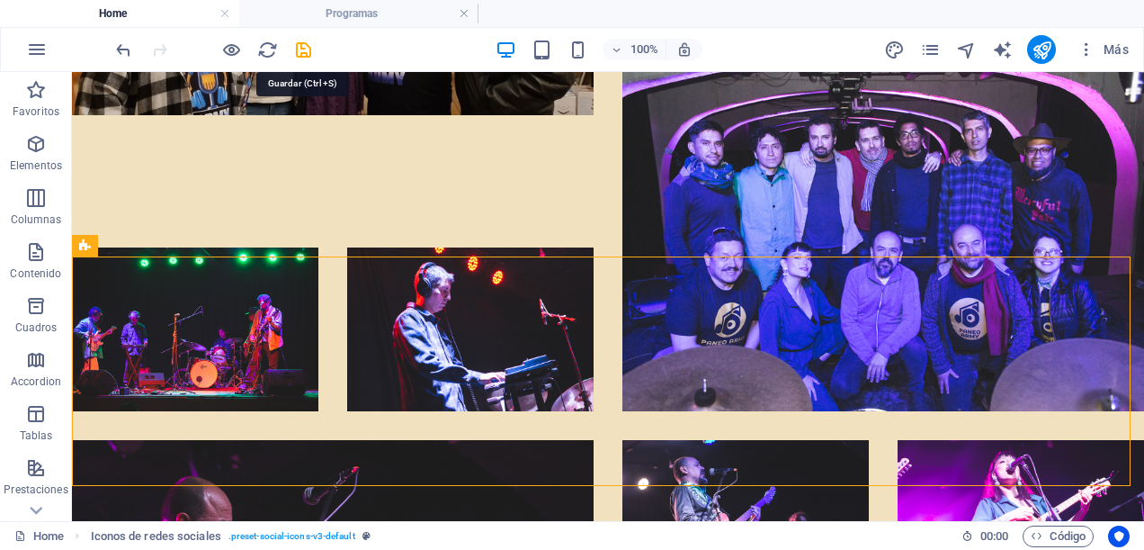
click at [300, 54] on icon "save" at bounding box center [303, 50] width 21 height 21
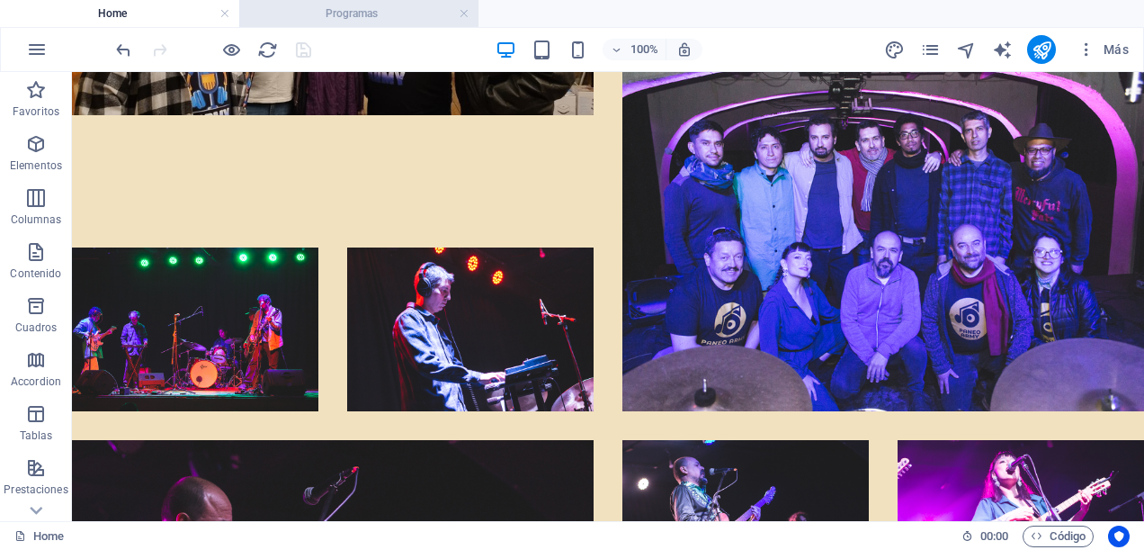
click at [321, 9] on h4 "Programas" at bounding box center [358, 14] width 239 height 20
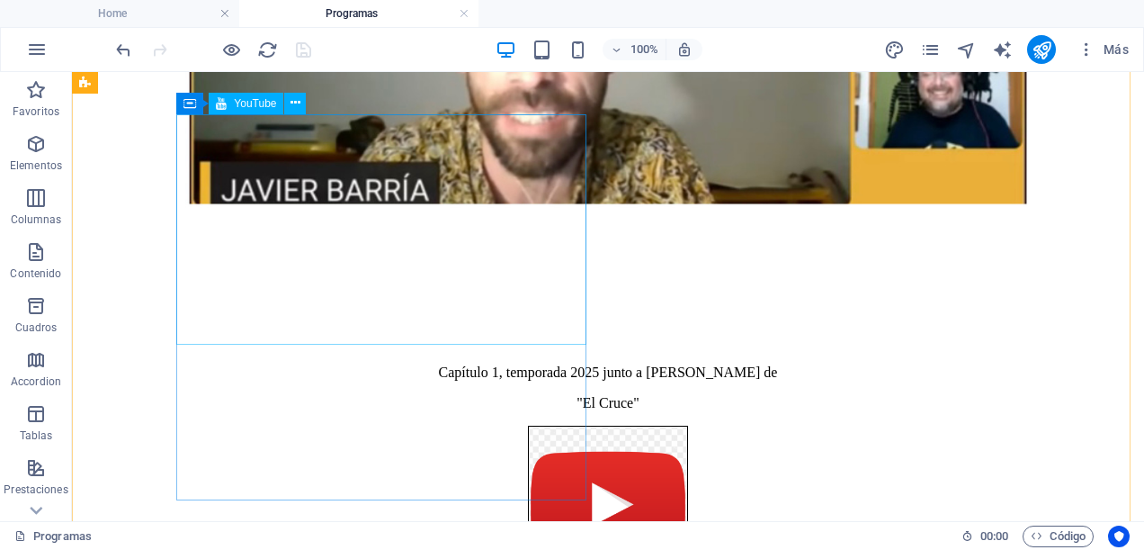
scroll to position [2734, 0]
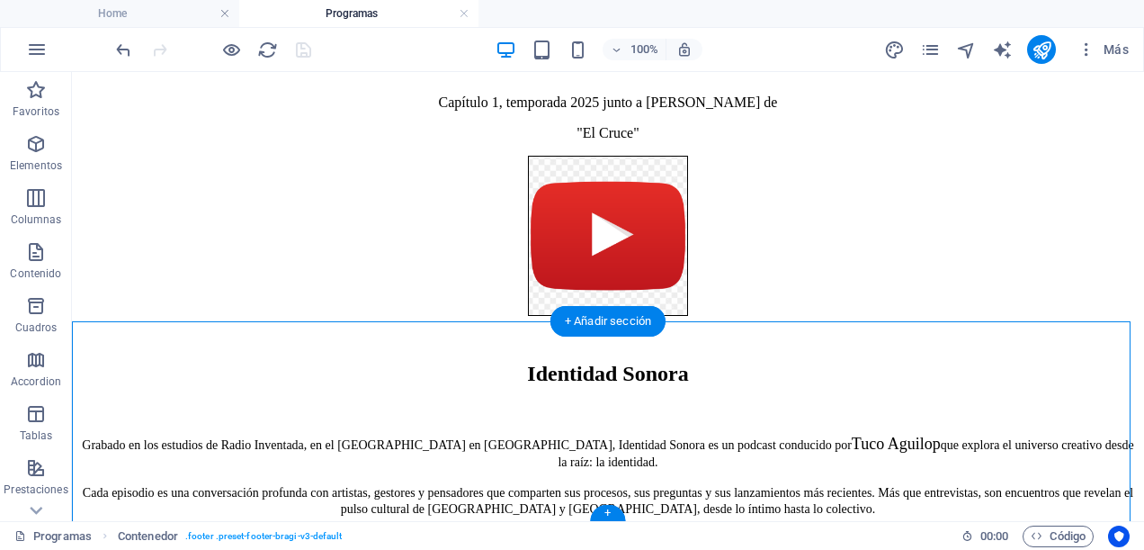
drag, startPoint x: 236, startPoint y: 340, endPoint x: 321, endPoint y: 385, distance: 96.6
drag, startPoint x: 319, startPoint y: 386, endPoint x: 318, endPoint y: 399, distance: 13.5
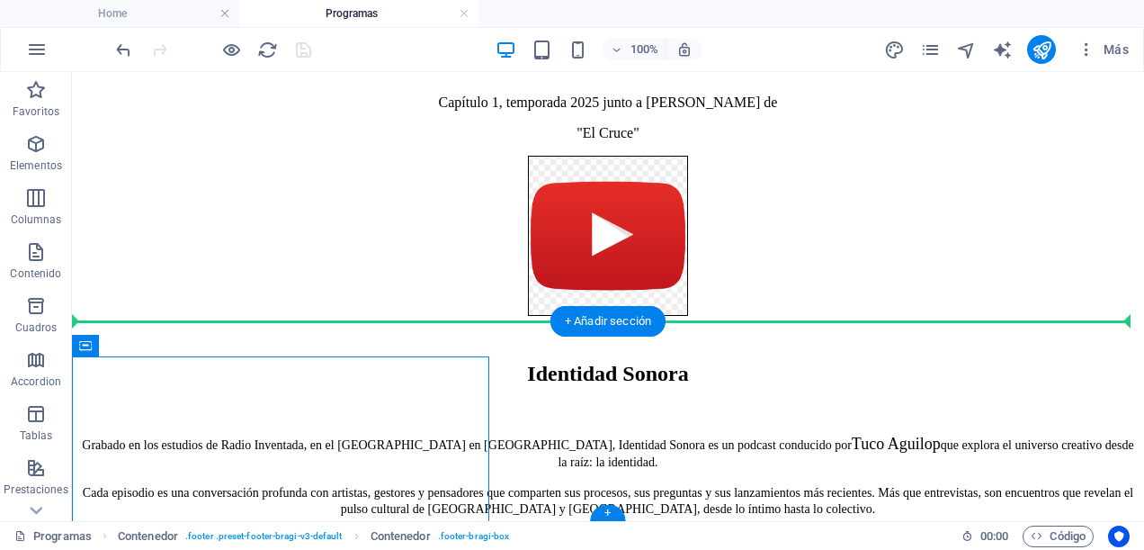
drag, startPoint x: 308, startPoint y: 400, endPoint x: 562, endPoint y: 395, distance: 254.7
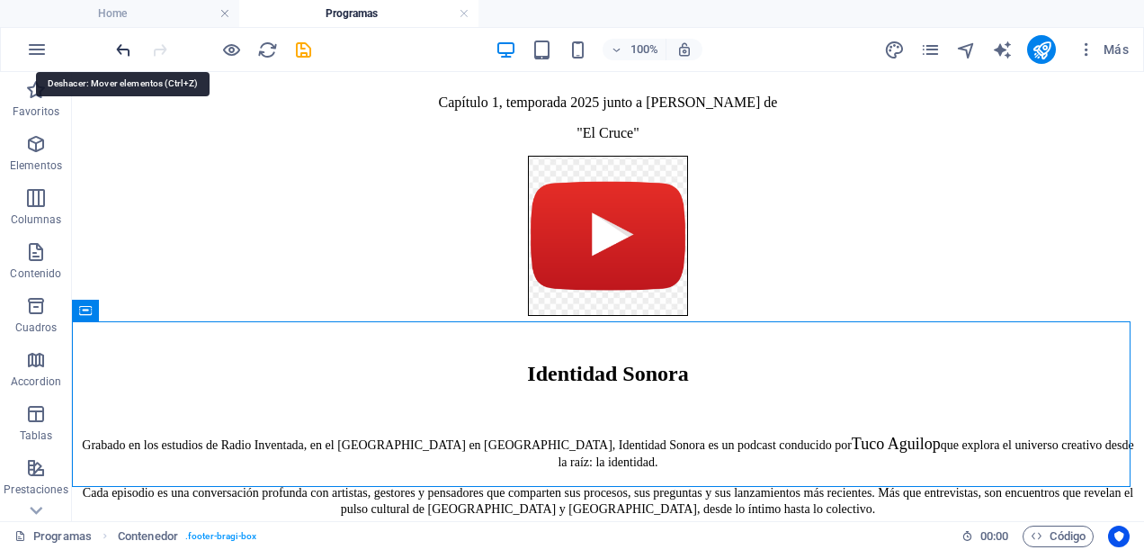
click at [121, 45] on icon "undo" at bounding box center [123, 50] width 21 height 21
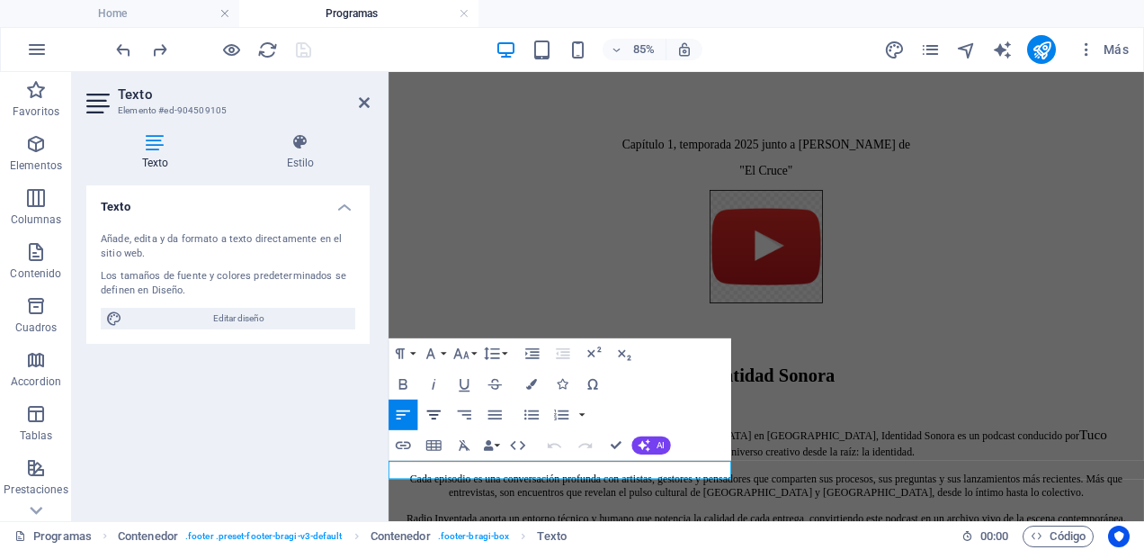
click at [447, 408] on button "Align Center" at bounding box center [433, 414] width 29 height 31
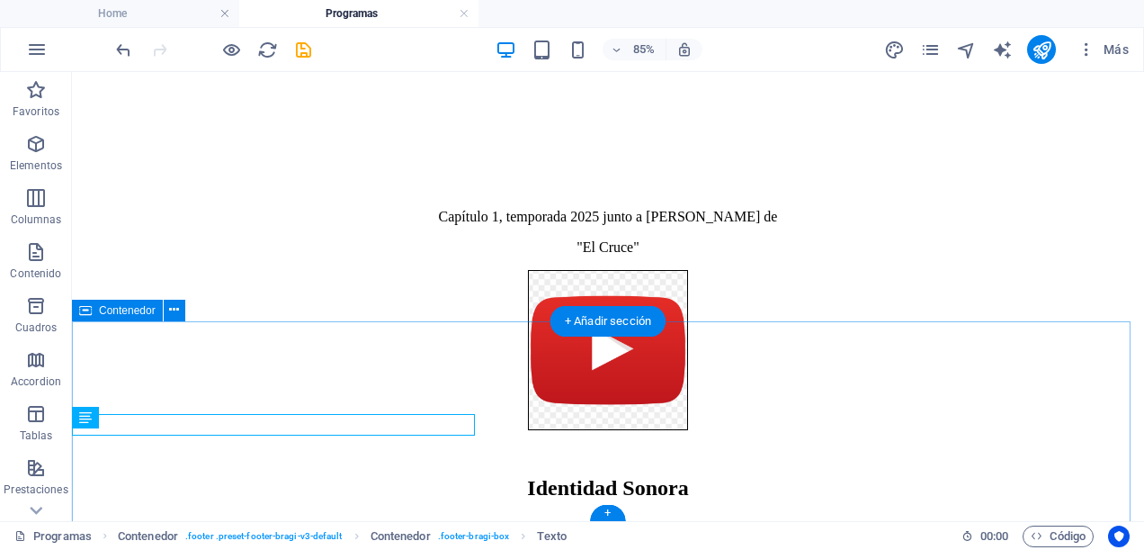
scroll to position [2734, 0]
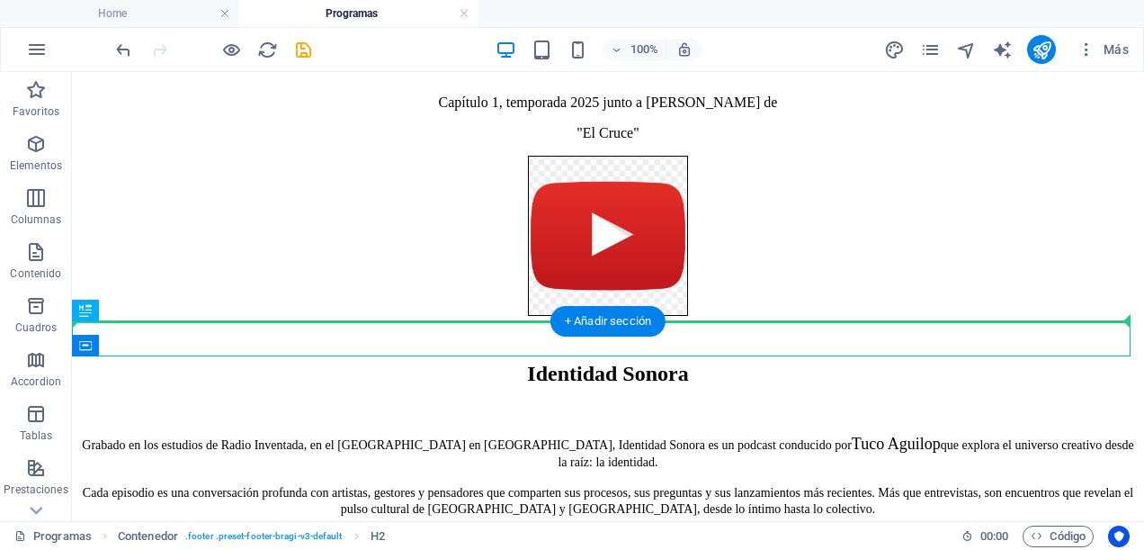
drag, startPoint x: 338, startPoint y: 339, endPoint x: 337, endPoint y: 288, distance: 51.3
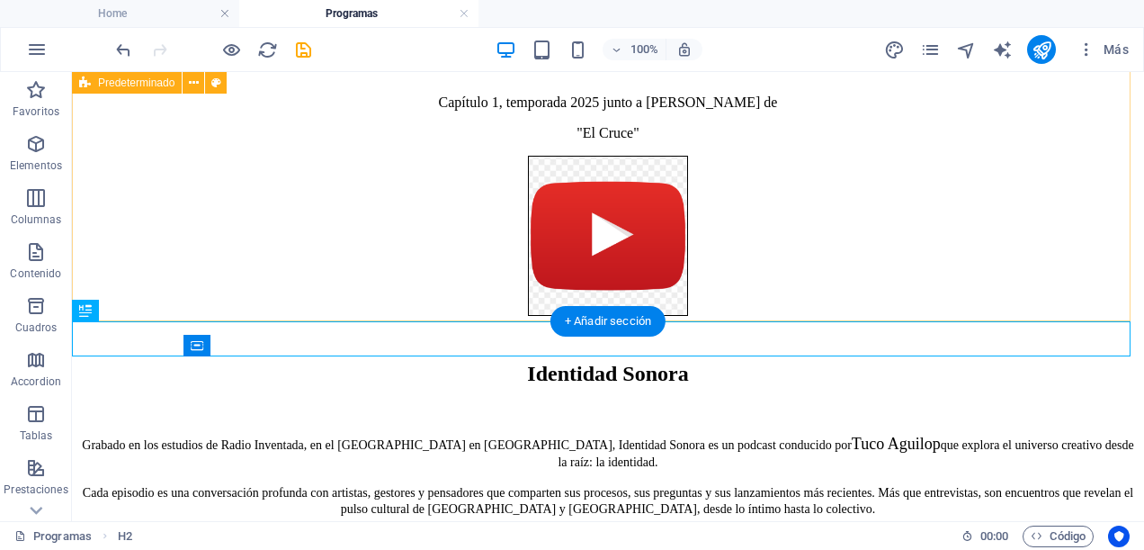
click at [832, 266] on div "Capítulo 1, temporada 2025 junto a [PERSON_NAME] de "El Cruce" Identidad Sonora…" at bounding box center [608, 268] width 1058 height 652
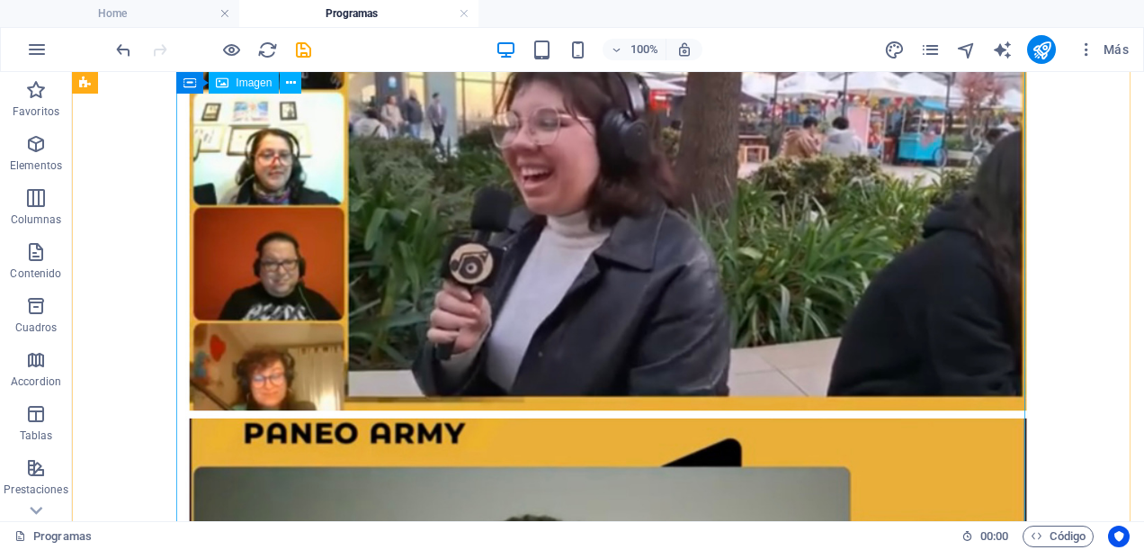
scroll to position [2644, 0]
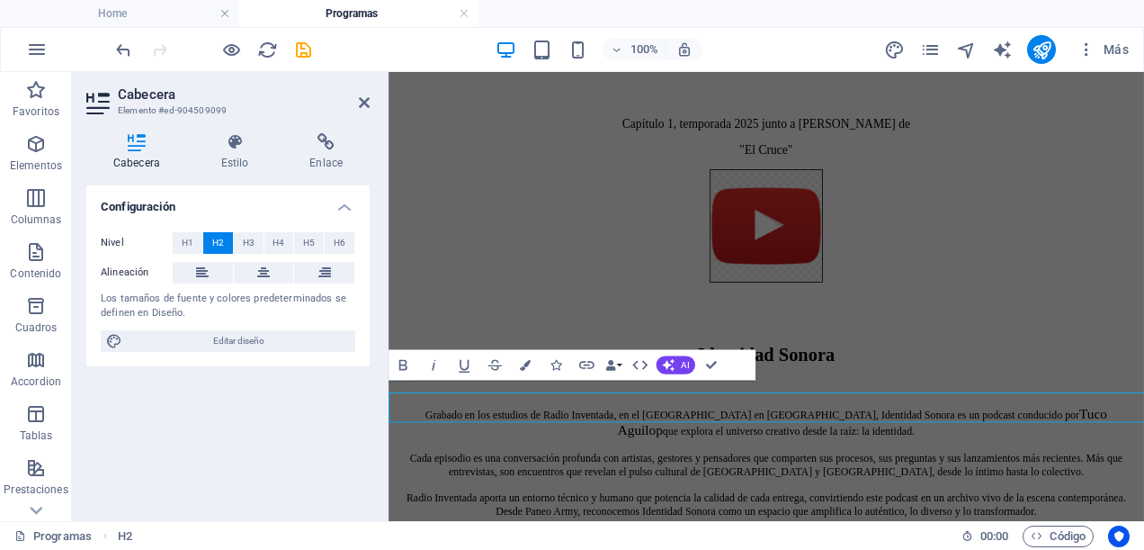
scroll to position [2607, 0]
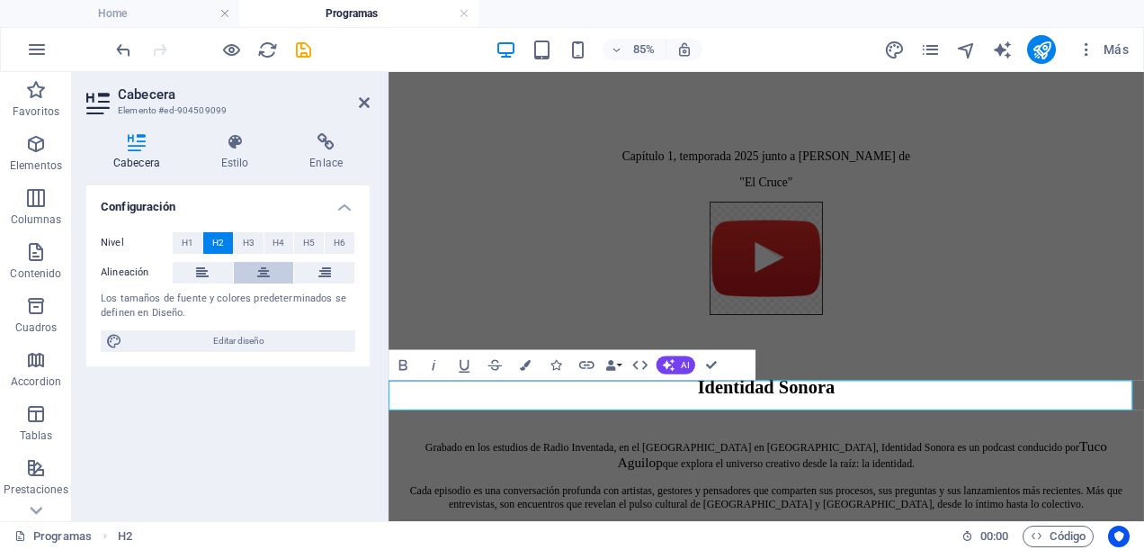
click at [257, 268] on icon at bounding box center [263, 273] width 13 height 22
click at [758, 323] on div "Capítulo 1, temporada 2025 junto a [PERSON_NAME] de "El Cruce"" at bounding box center [833, 203] width 875 height 386
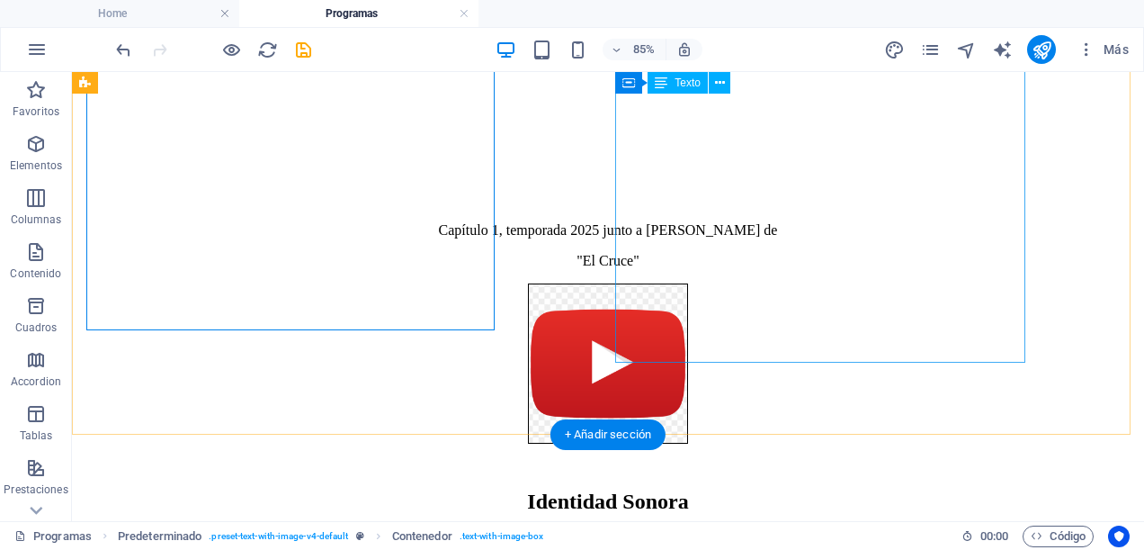
scroll to position [2620, 0]
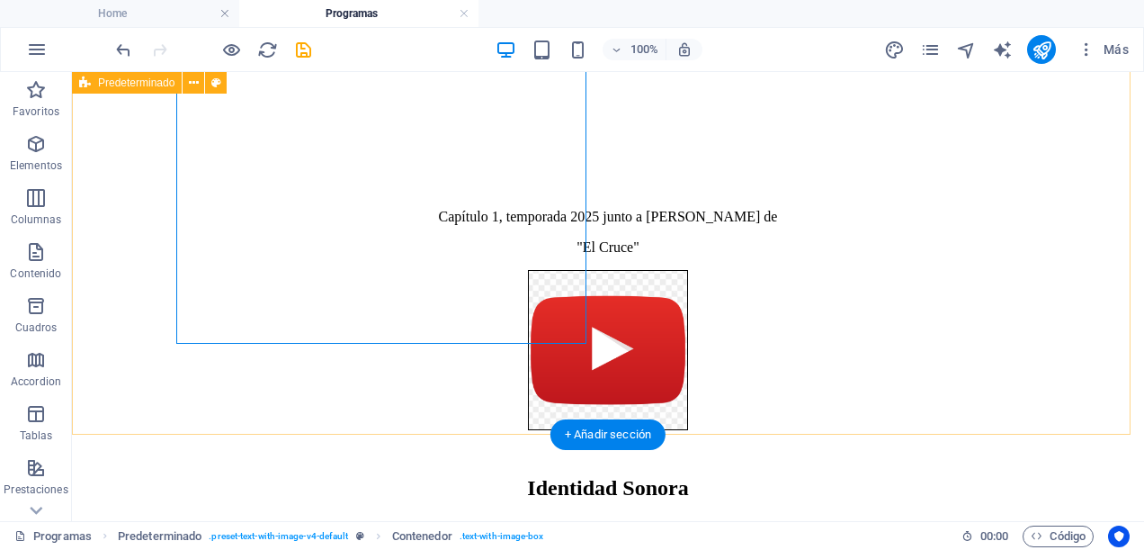
click at [696, 390] on div "Capítulo 1, temporada 2025 junto a [PERSON_NAME] de "El Cruce" Identidad Sonora…" at bounding box center [608, 382] width 1058 height 652
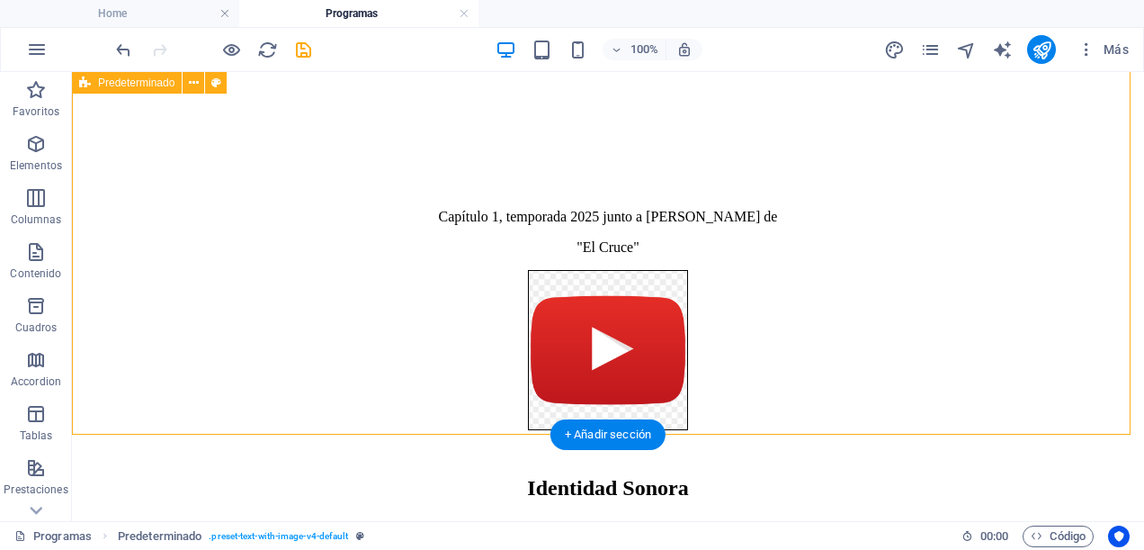
scroll to position [2734, 0]
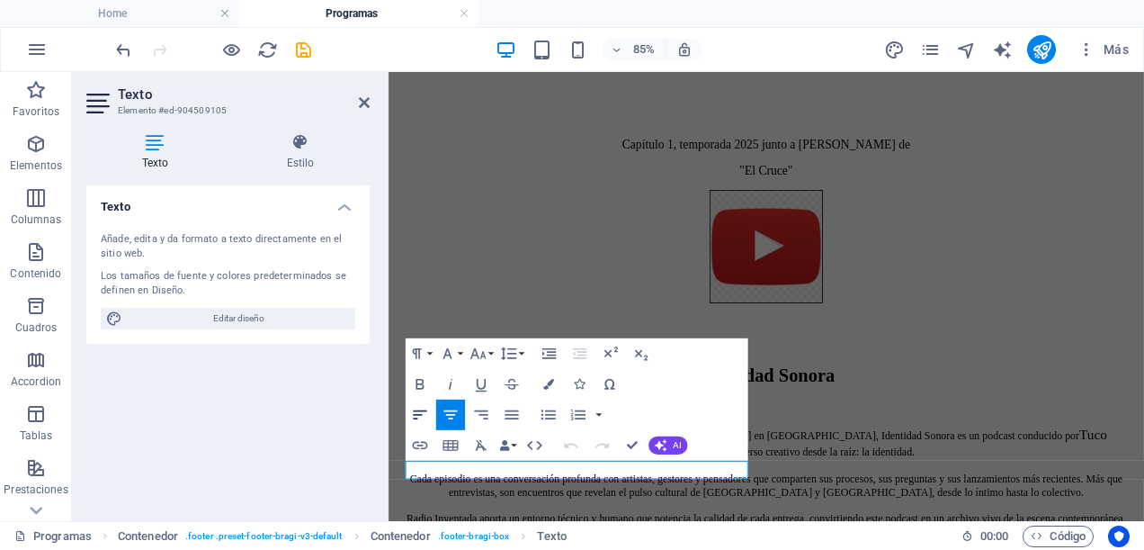
click at [420, 418] on icon "button" at bounding box center [420, 414] width 18 height 18
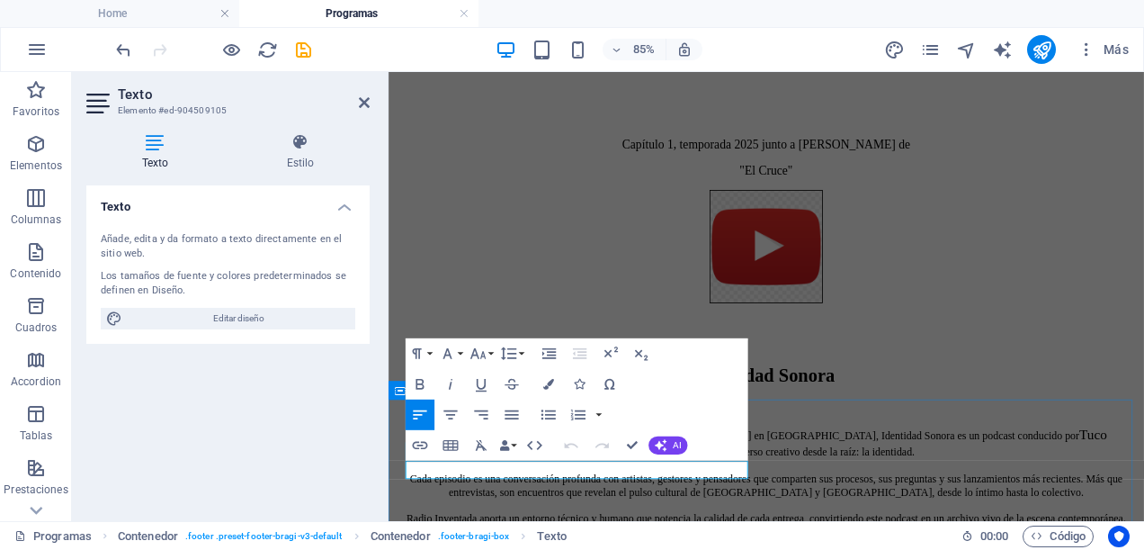
drag, startPoint x: 605, startPoint y: 534, endPoint x: 403, endPoint y: 534, distance: 201.5
click at [419, 446] on icon "button" at bounding box center [420, 444] width 18 height 18
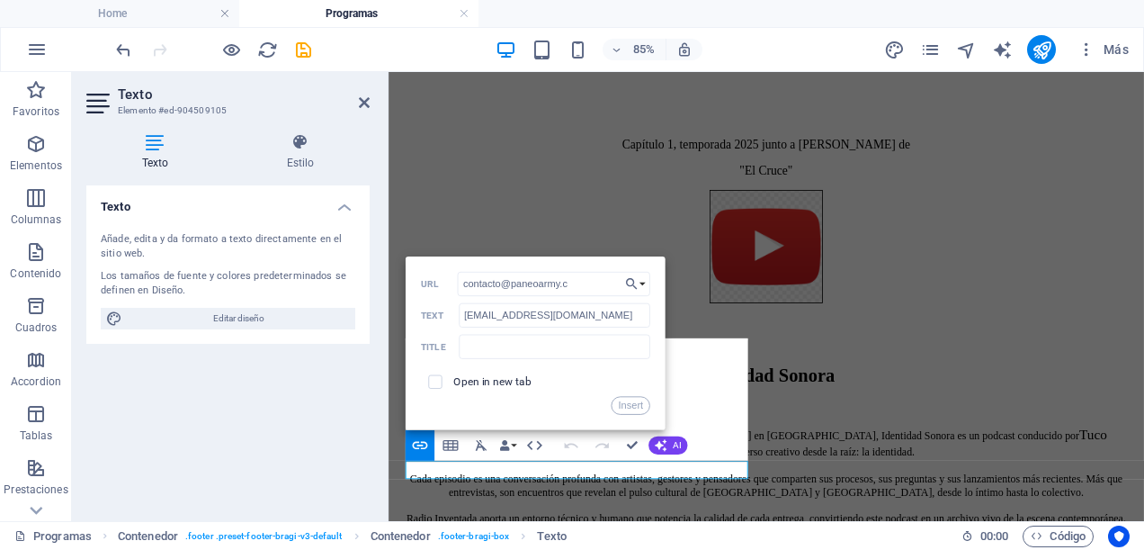
type input "[EMAIL_ADDRESS][DOMAIN_NAME]"
click at [638, 412] on button "Insert" at bounding box center [631, 405] width 39 height 18
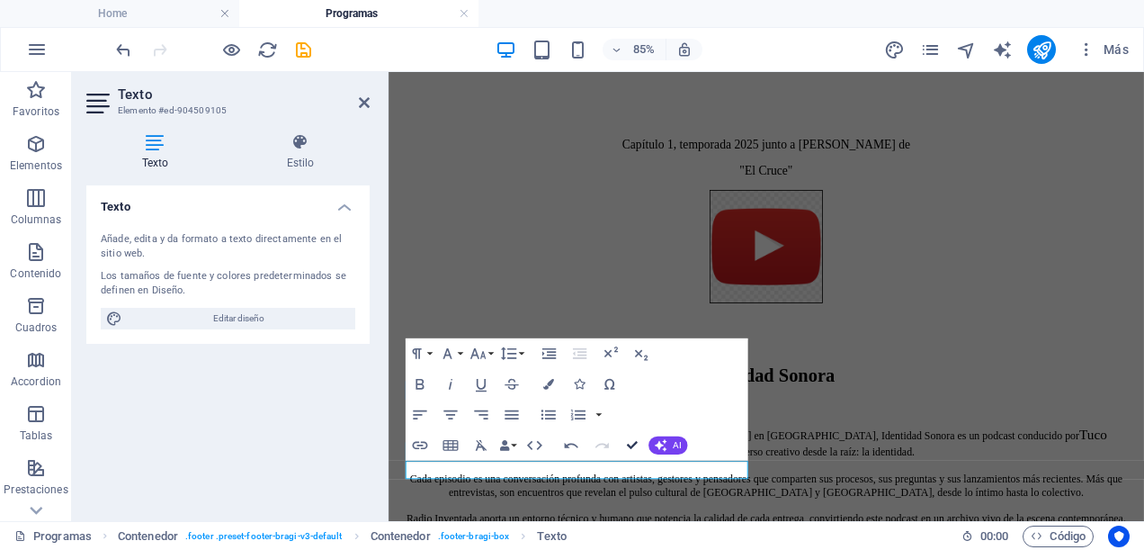
scroll to position [2734, 0]
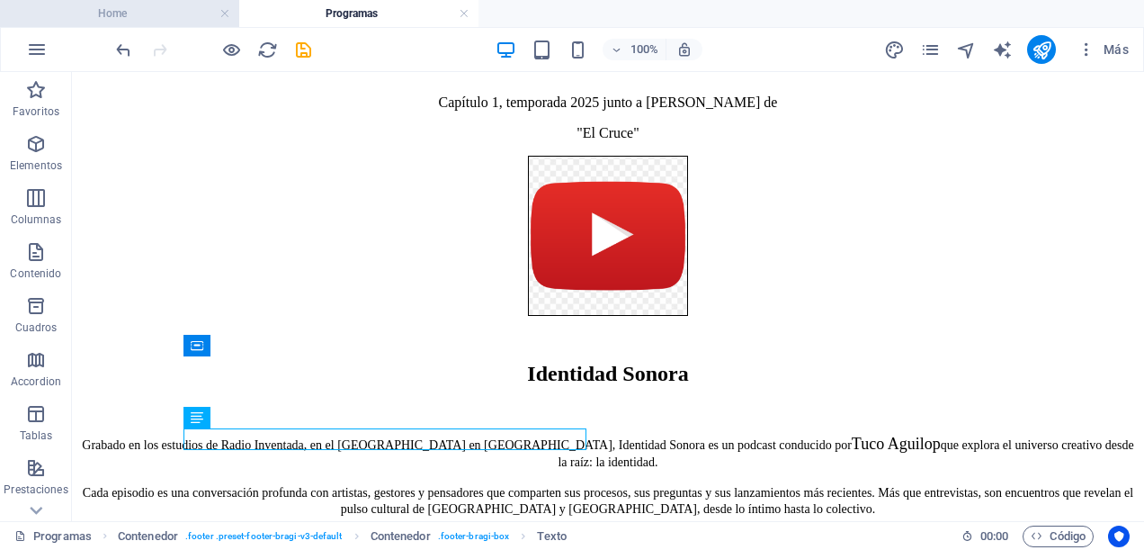
click at [133, 13] on h4 "Home" at bounding box center [119, 14] width 239 height 20
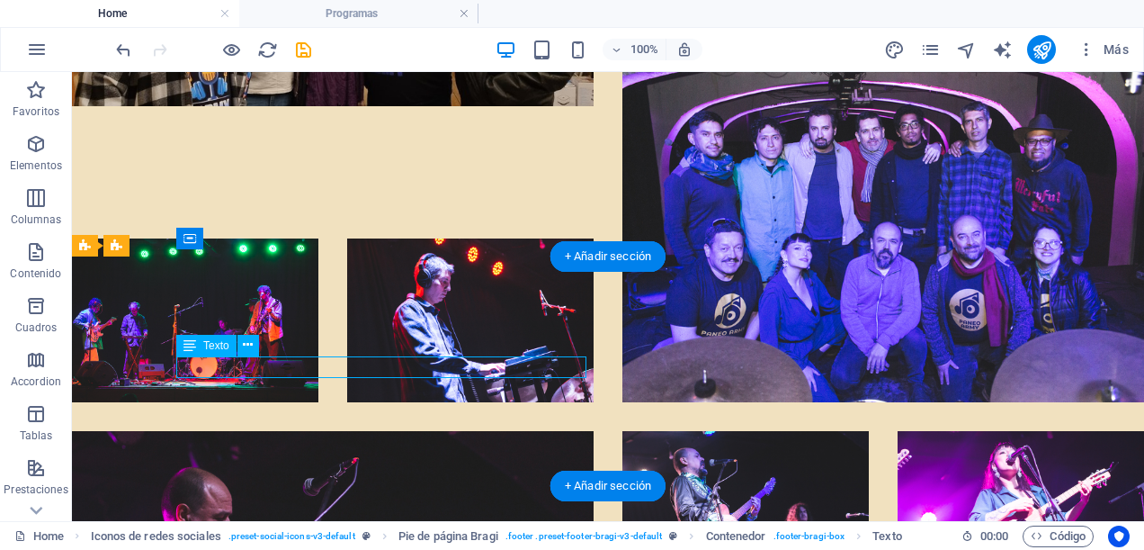
scroll to position [9329, 0]
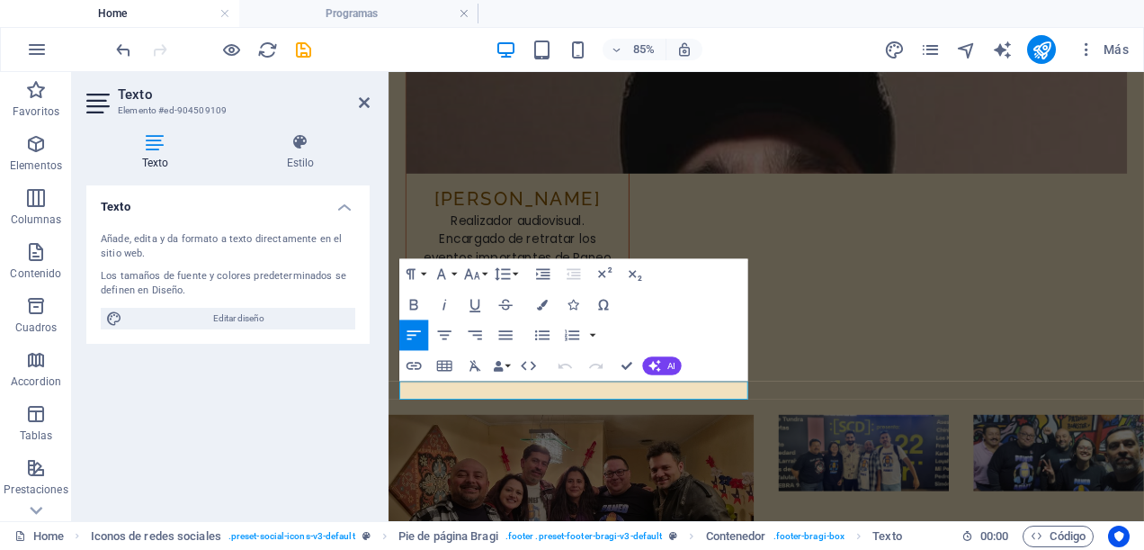
drag, startPoint x: 603, startPoint y: 442, endPoint x: 359, endPoint y: 450, distance: 244.0
click at [414, 367] on icon "button" at bounding box center [414, 365] width 18 height 18
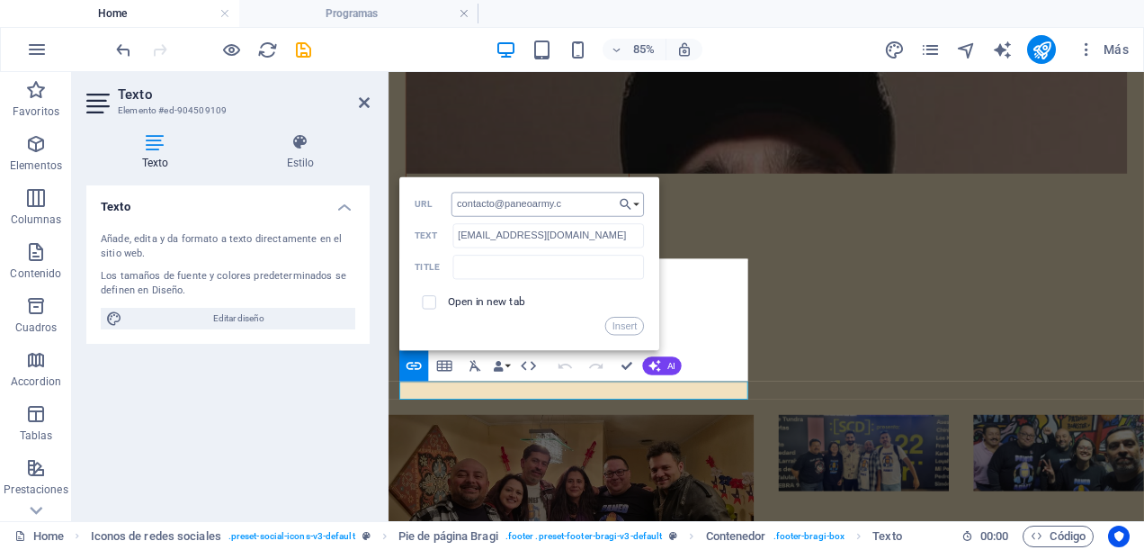
type input "[EMAIL_ADDRESS][DOMAIN_NAME]"
click at [633, 321] on button "Insert" at bounding box center [625, 326] width 39 height 18
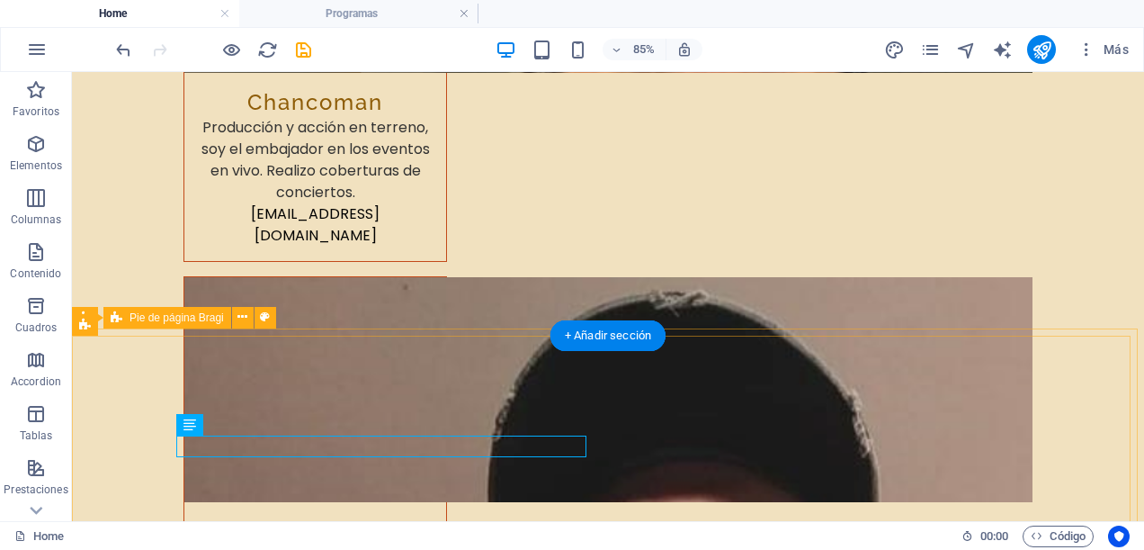
scroll to position [10155, 0]
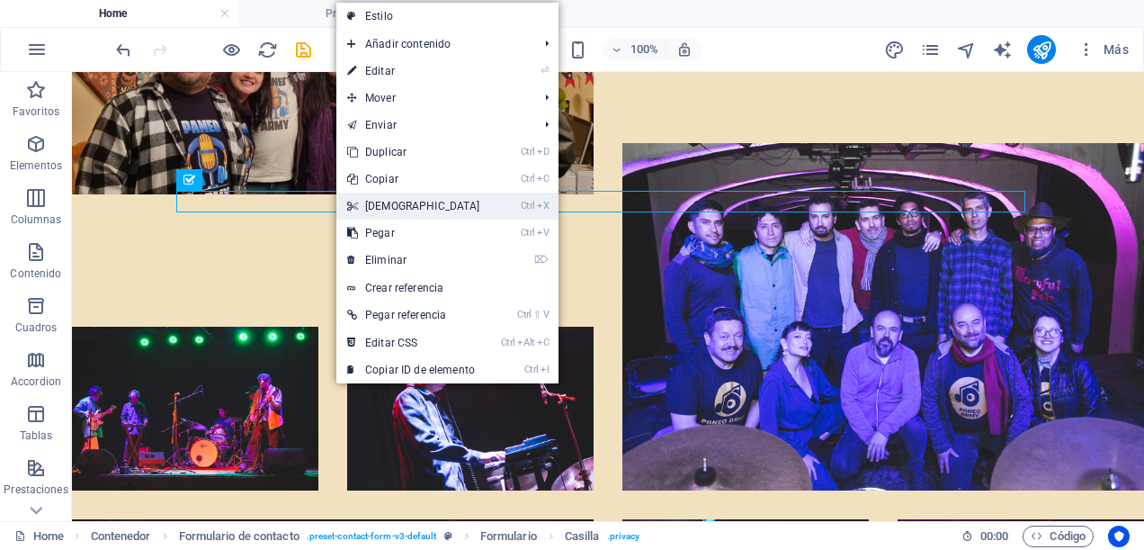
click at [401, 207] on link "Ctrl X Cortar" at bounding box center [414, 206] width 155 height 27
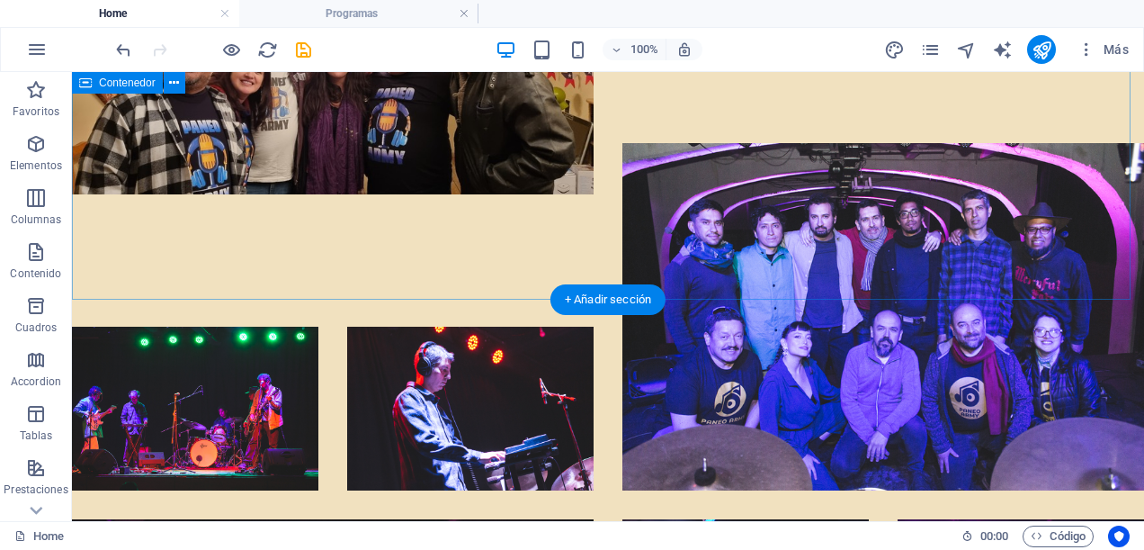
scroll to position [9885, 0]
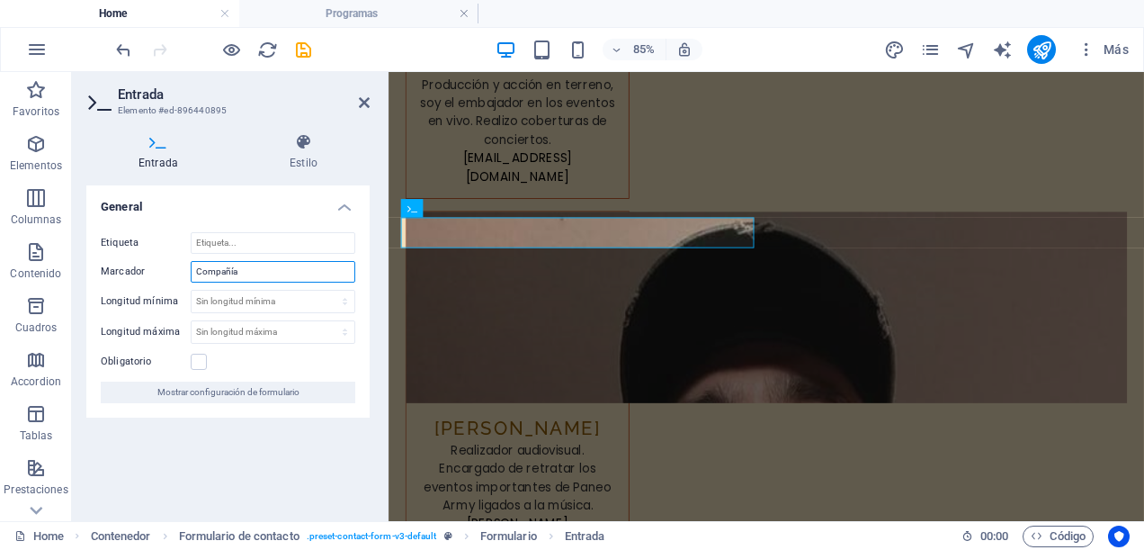
click at [249, 266] on input "Compañía" at bounding box center [273, 272] width 165 height 22
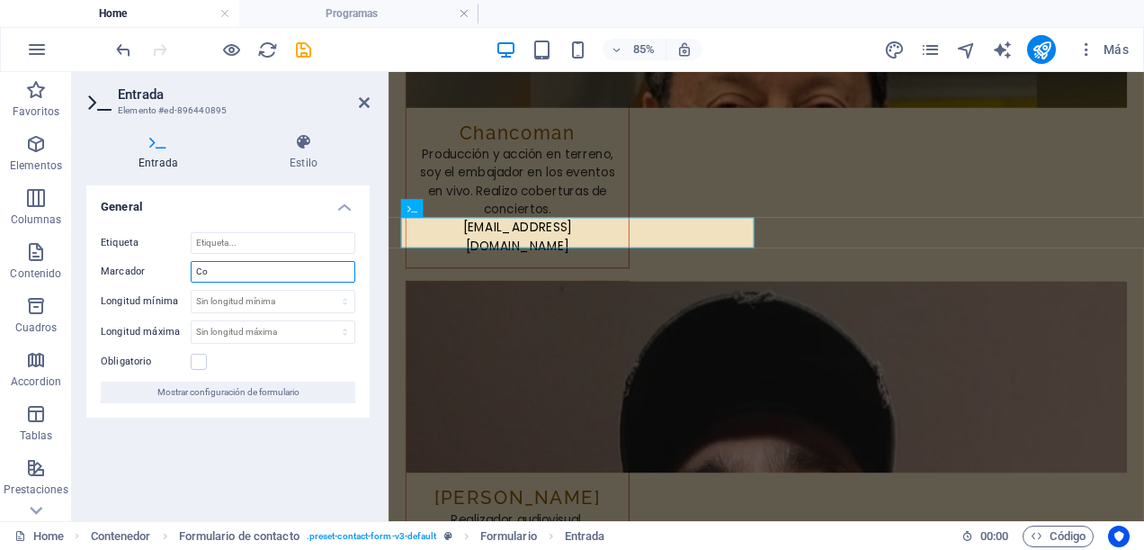
type input "C"
type input "Or"
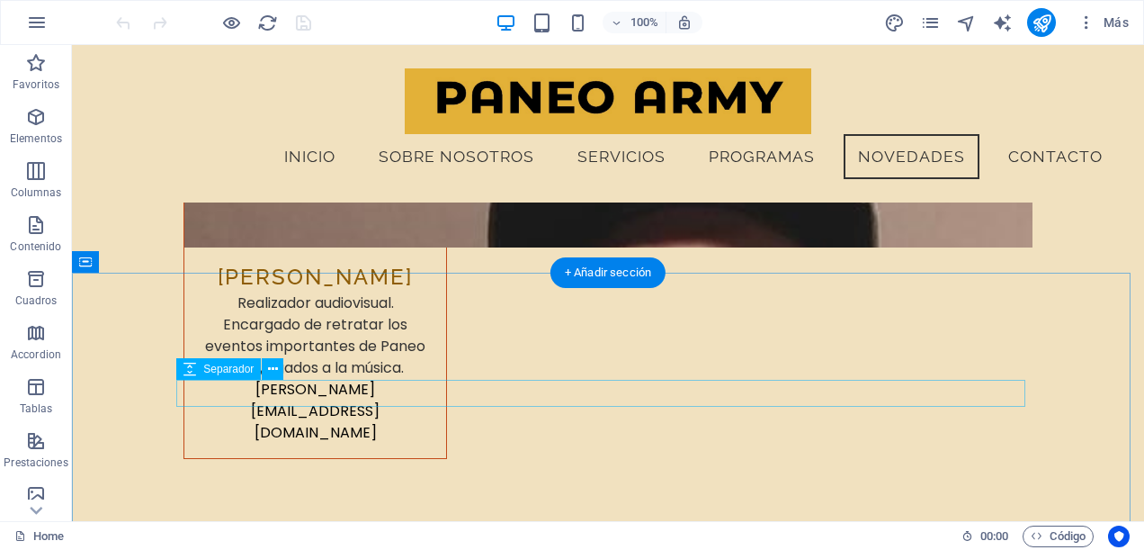
scroll to position [9471, 0]
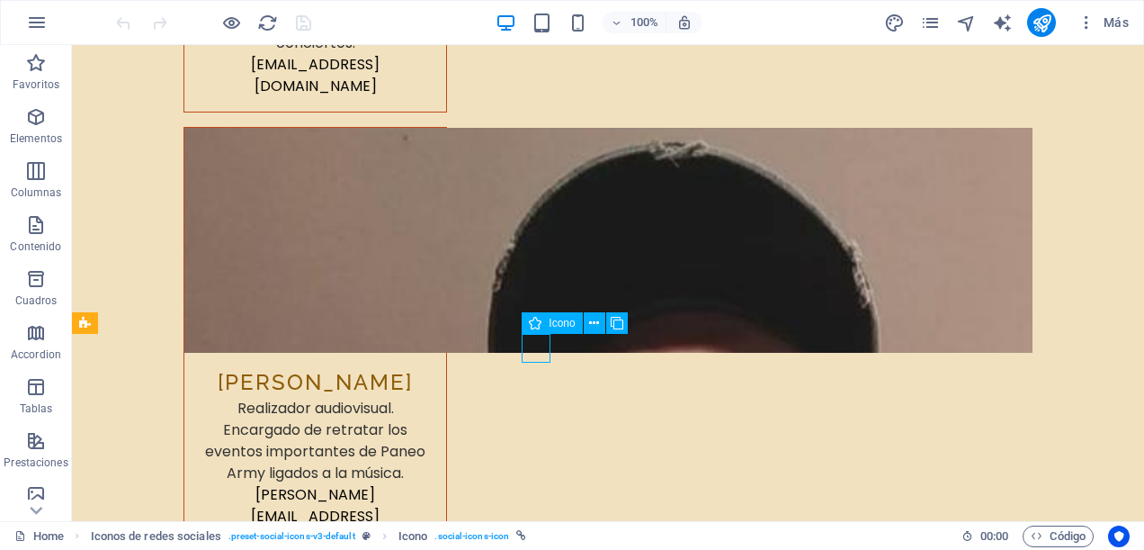
select select "xMidYMid"
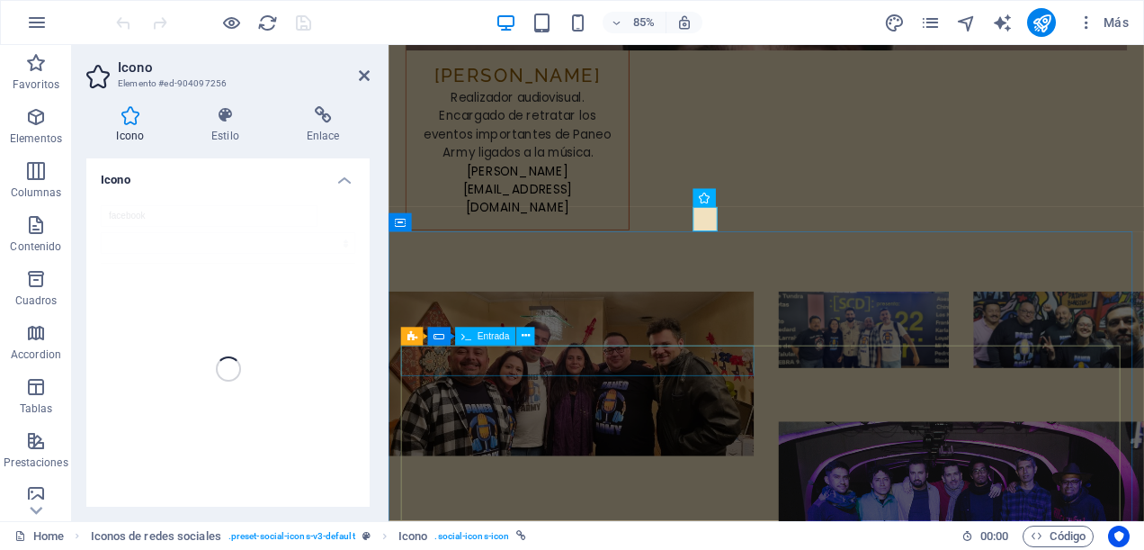
scroll to position [8903, 0]
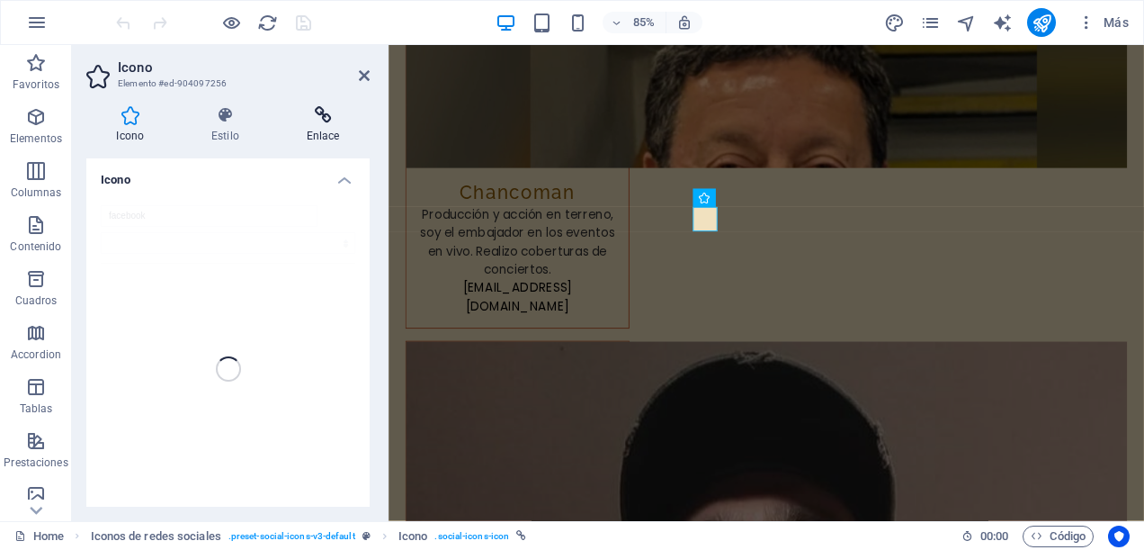
click at [319, 121] on icon at bounding box center [323, 115] width 94 height 18
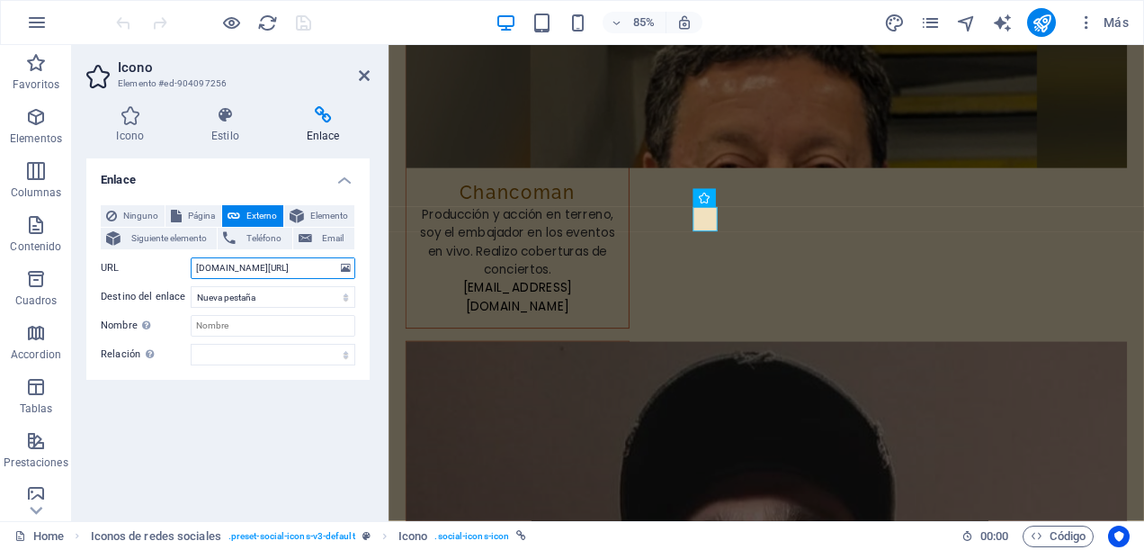
click at [194, 265] on input "[DOMAIN_NAME][URL]" at bounding box center [273, 268] width 165 height 22
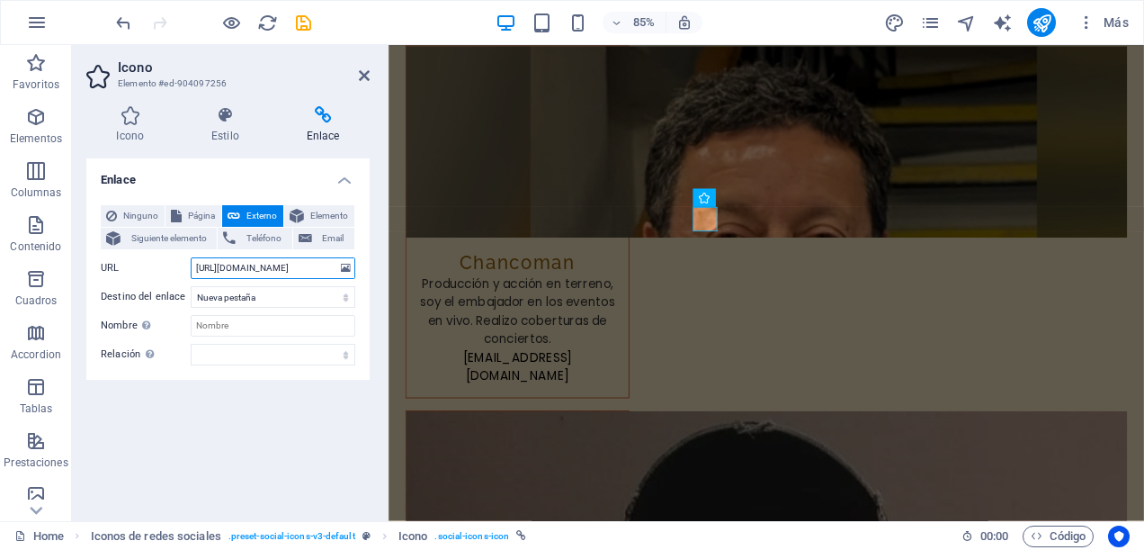
type input "[URL][DOMAIN_NAME]"
click at [269, 416] on div "Enlace Ninguno Página Externo Elemento Siguiente elemento Teléfono Email Página…" at bounding box center [227, 332] width 283 height 348
click at [360, 74] on icon at bounding box center [364, 75] width 11 height 14
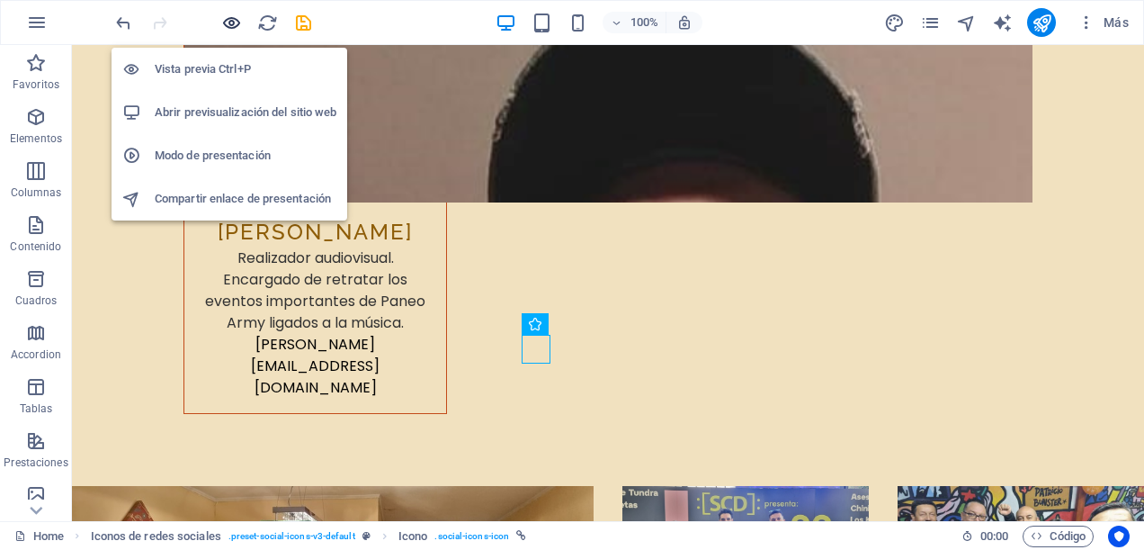
click at [236, 13] on icon "button" at bounding box center [231, 23] width 21 height 21
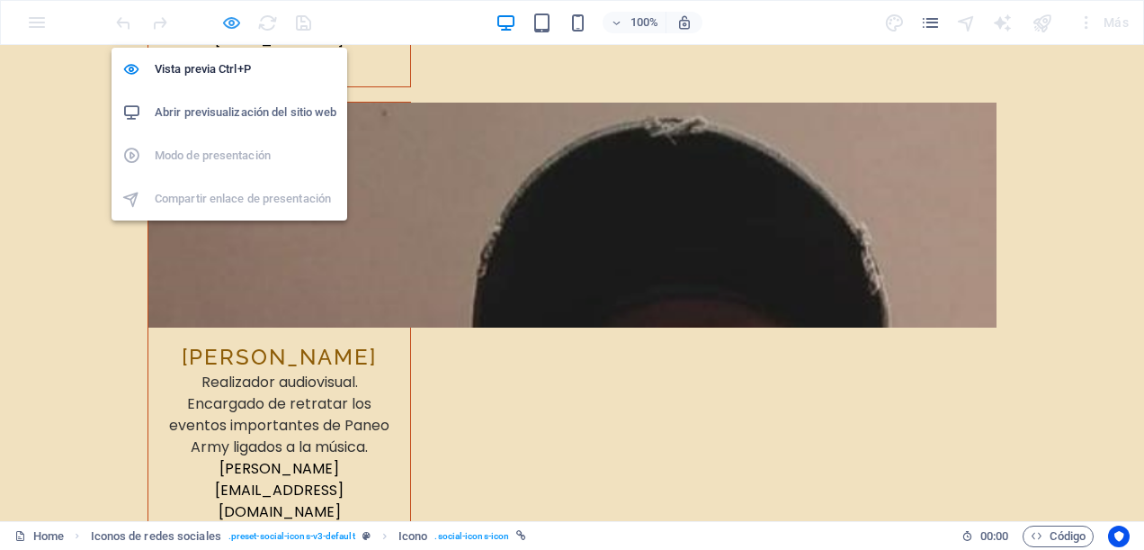
scroll to position [9886, 0]
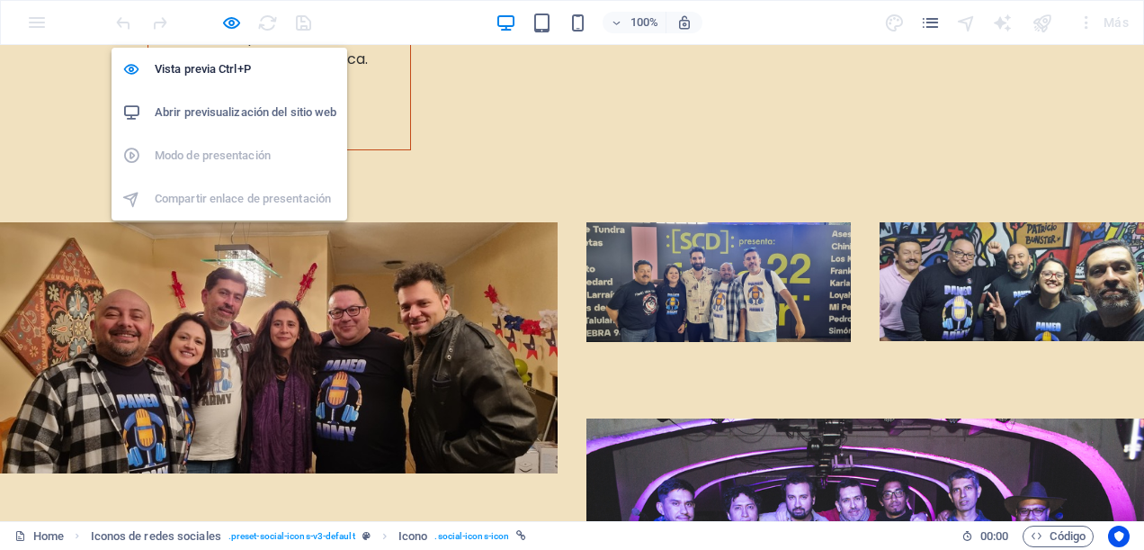
click at [227, 112] on h6 "Abrir previsualización del sitio web" at bounding box center [246, 113] width 182 height 22
click at [230, 24] on icon "button" at bounding box center [231, 23] width 21 height 21
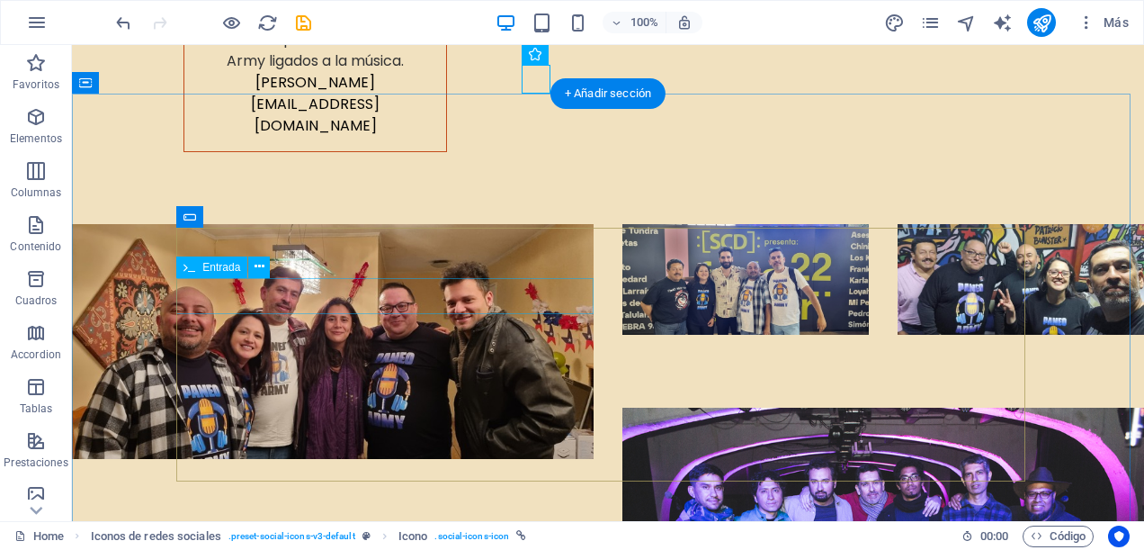
scroll to position [9896, 0]
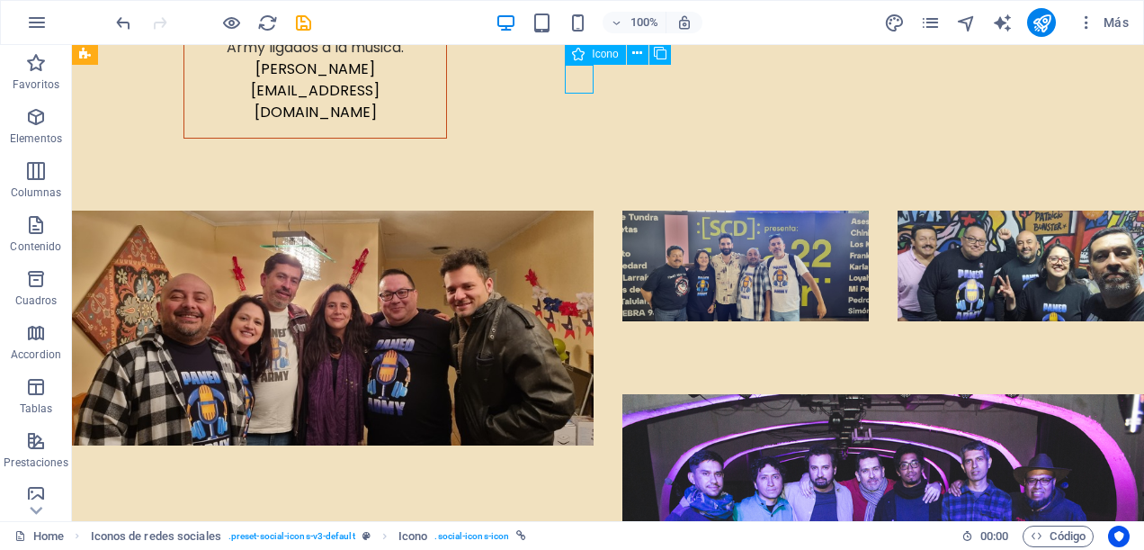
select select "xMidYMid"
select select "px"
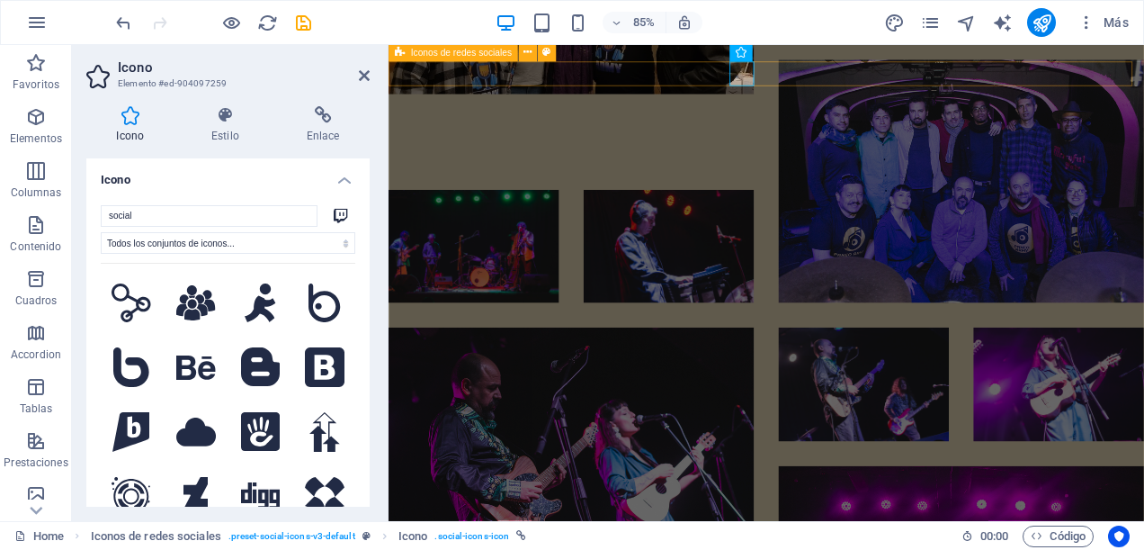
scroll to position [9074, 0]
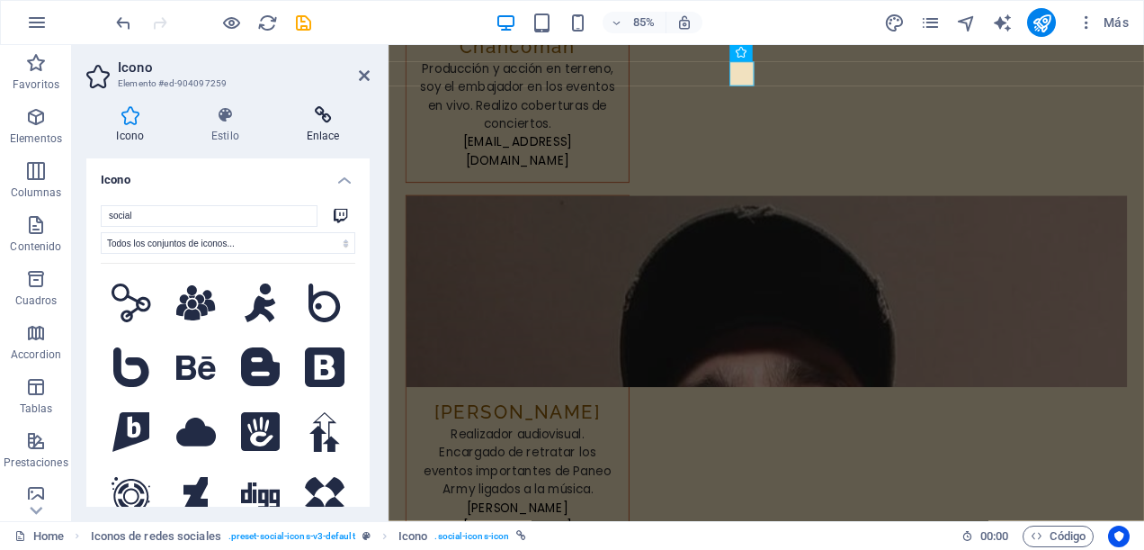
click at [321, 121] on icon at bounding box center [323, 115] width 94 height 18
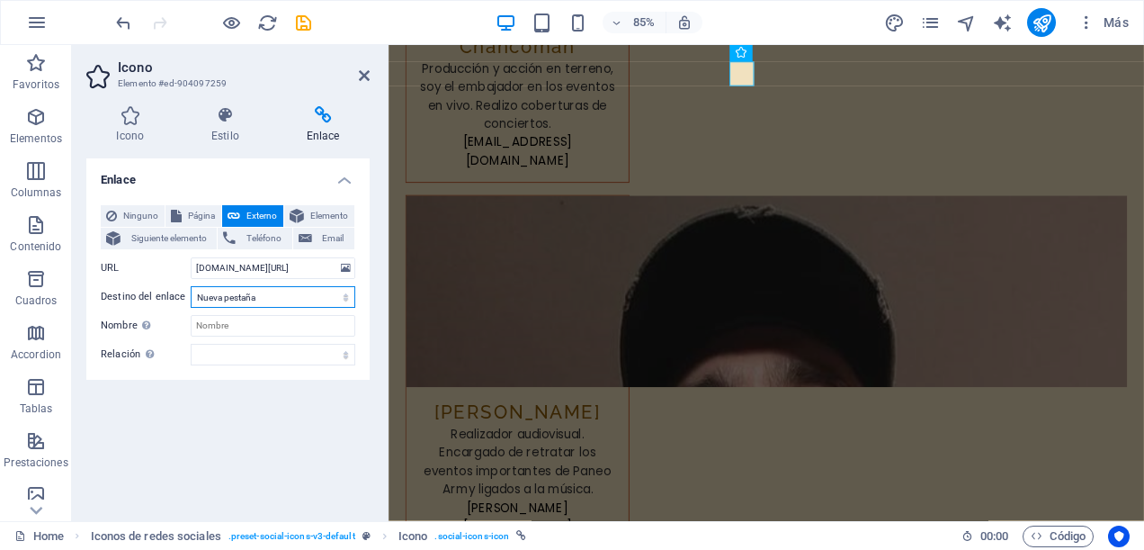
click at [347, 292] on select "Nueva pestaña Misma pestaña Superposición" at bounding box center [273, 297] width 165 height 22
click at [191, 286] on select "Nueva pestaña Misma pestaña Superposición" at bounding box center [273, 297] width 165 height 22
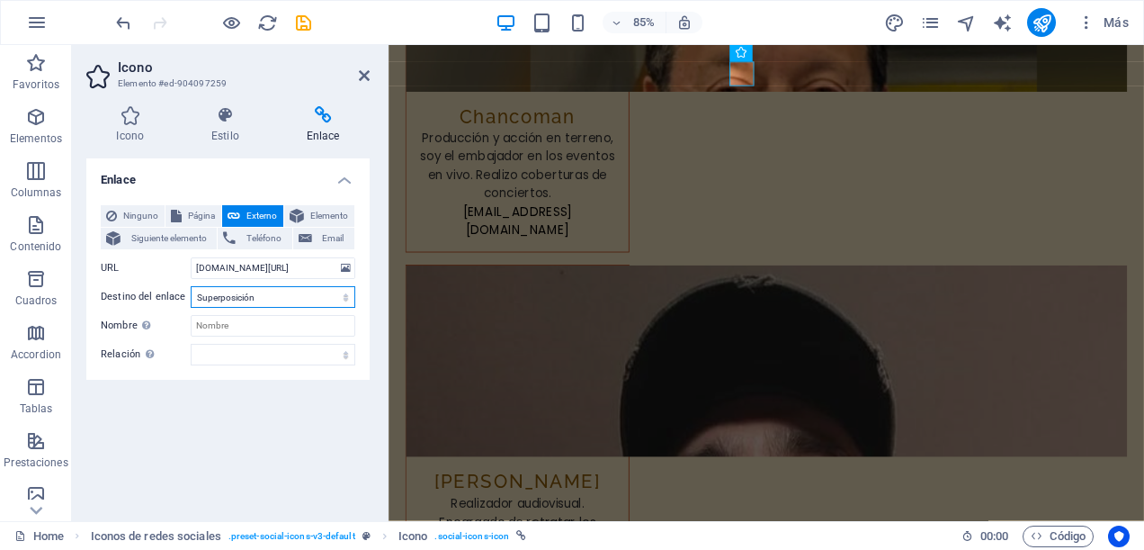
click at [346, 292] on select "Nueva pestaña Misma pestaña Superposición" at bounding box center [273, 297] width 165 height 22
select select "blank"
click at [191, 286] on select "Nueva pestaña Misma pestaña Superposición" at bounding box center [273, 297] width 165 height 22
click at [280, 412] on div "Enlace Ninguno Página Externo Elemento Siguiente elemento Teléfono Email Página…" at bounding box center [227, 332] width 283 height 348
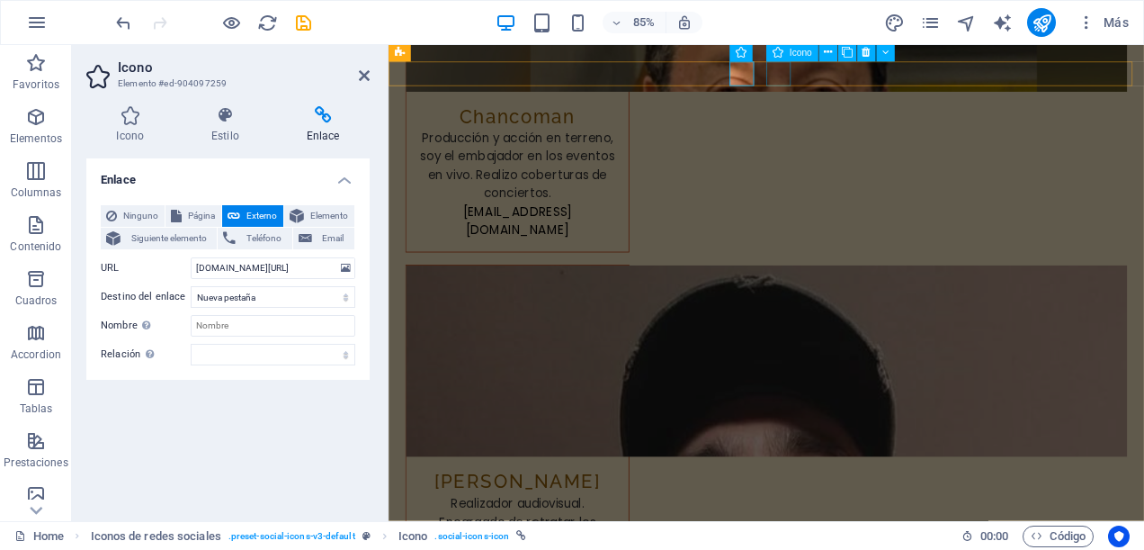
select select "xMidYMid"
select select "px"
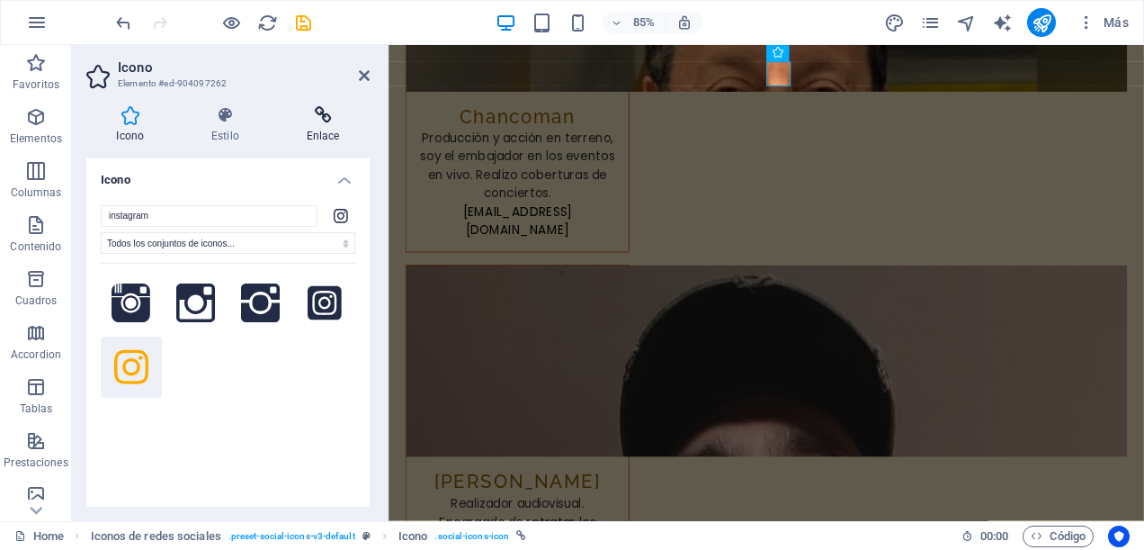
click at [337, 121] on icon at bounding box center [323, 115] width 94 height 18
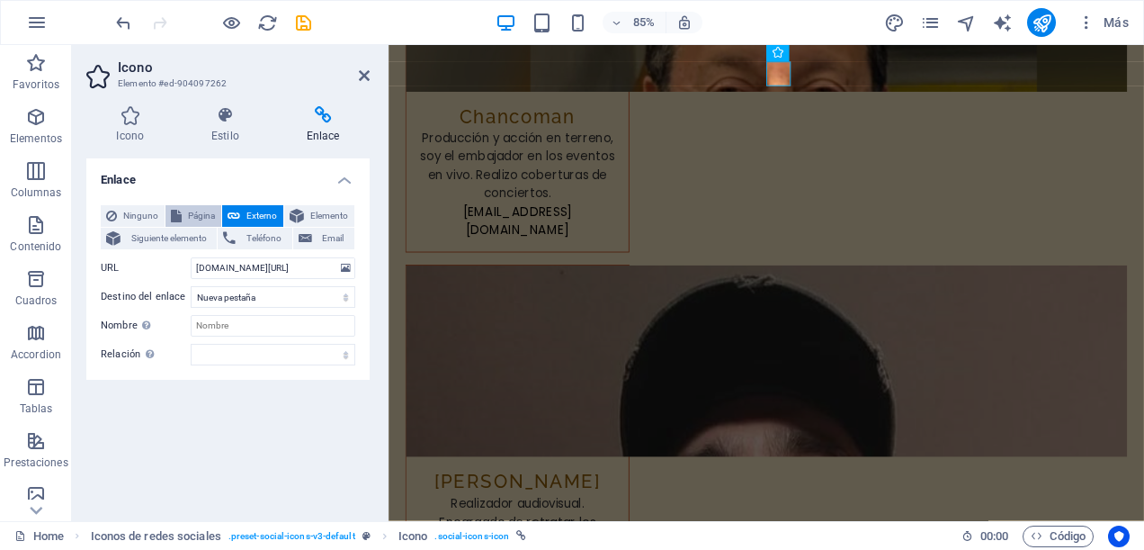
click at [207, 215] on span "Página" at bounding box center [201, 216] width 29 height 22
select select
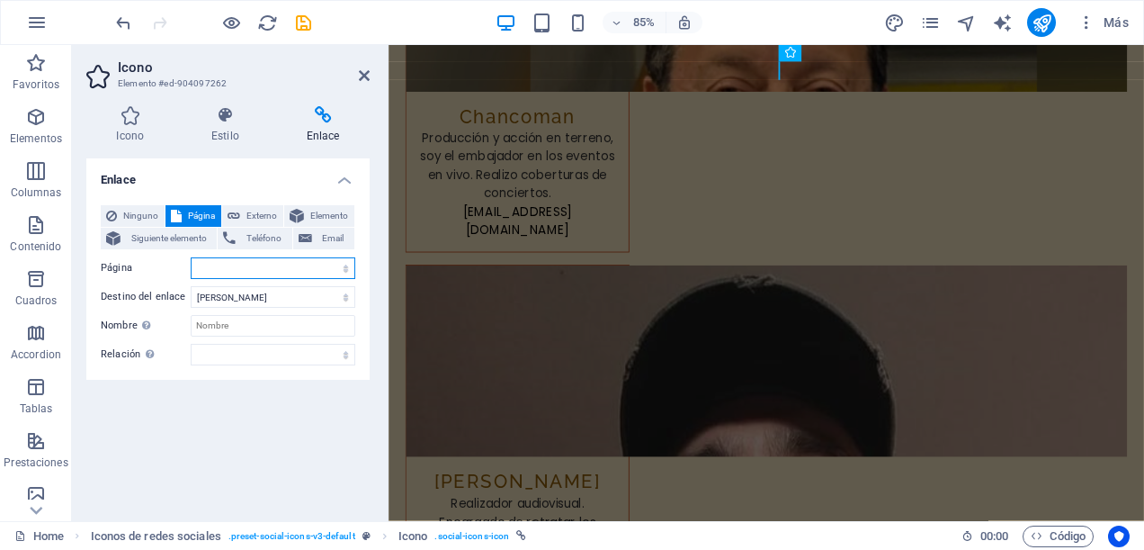
click at [349, 266] on select "Home -- Programas Subpage Legal Notice Privacy" at bounding box center [273, 268] width 165 height 22
click at [242, 218] on button "Externo" at bounding box center [252, 216] width 61 height 22
select select "blank"
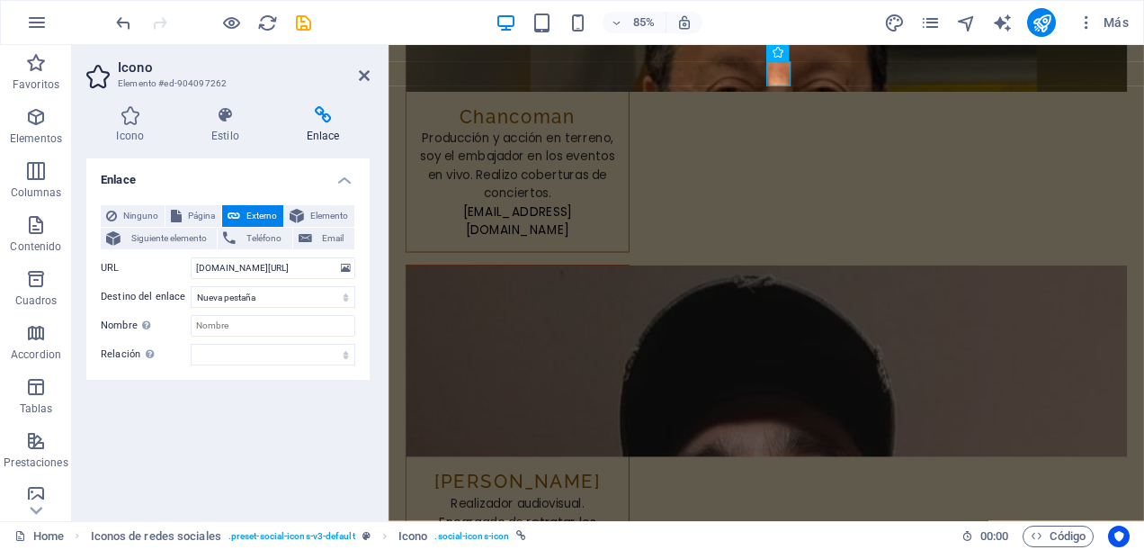
click at [301, 399] on div "Enlace Ninguno Página Externo Elemento Siguiente elemento Teléfono Email Página…" at bounding box center [227, 332] width 283 height 348
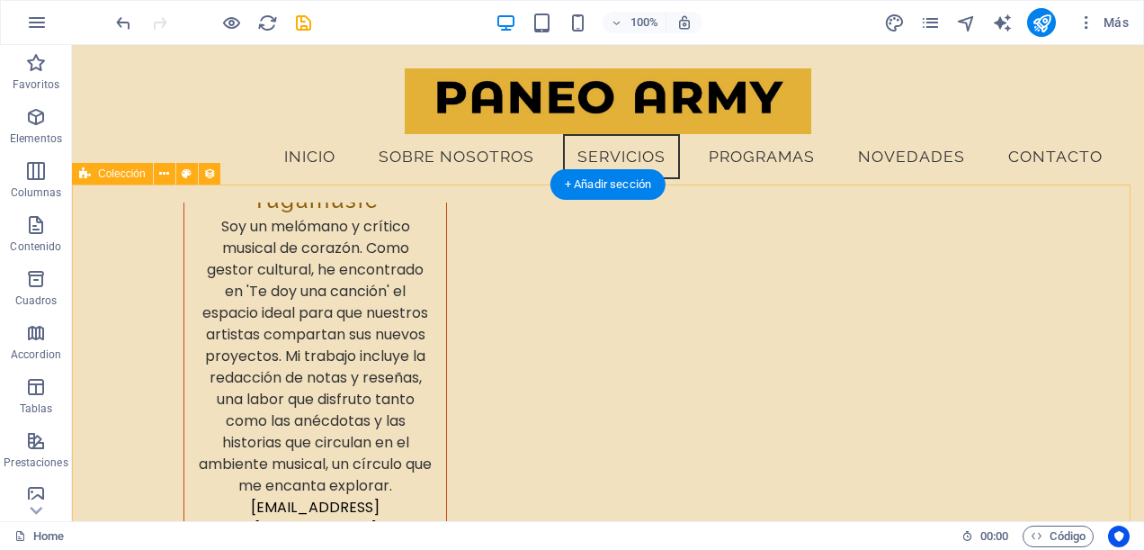
scroll to position [7761, 0]
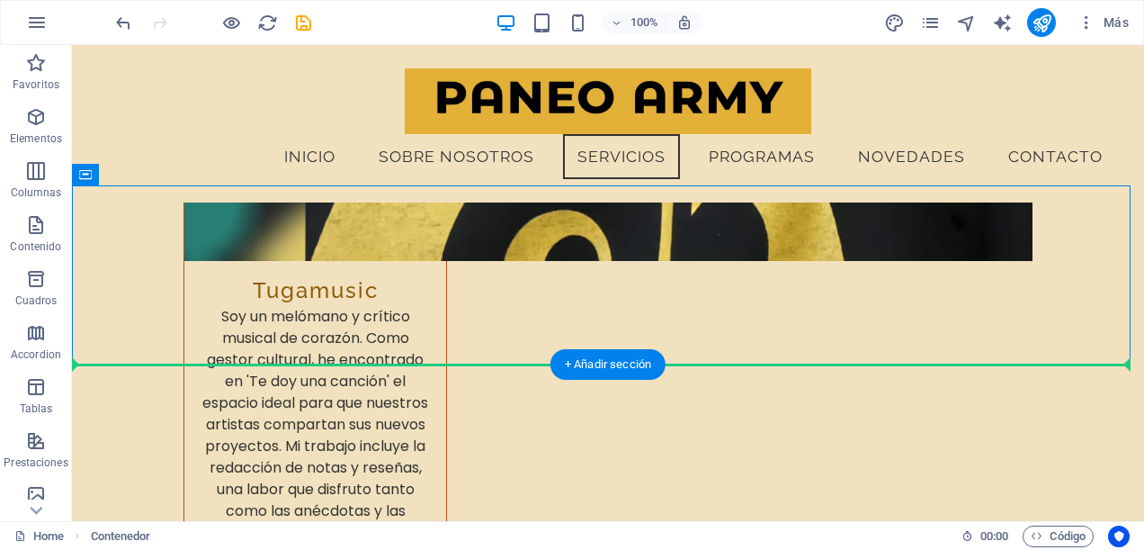
drag, startPoint x: 302, startPoint y: 278, endPoint x: 265, endPoint y: 407, distance: 134.1
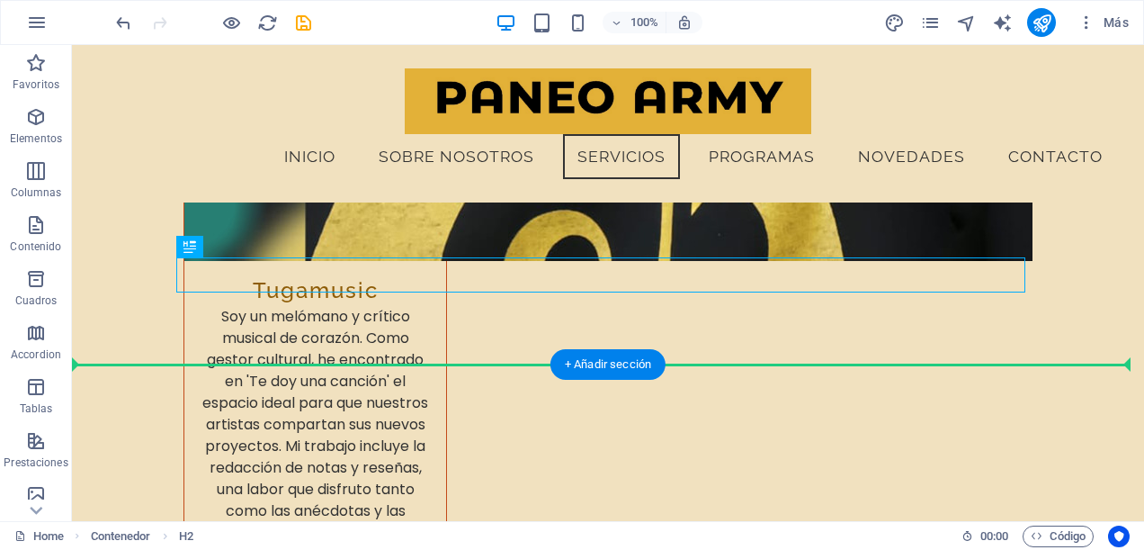
drag, startPoint x: 268, startPoint y: 279, endPoint x: 135, endPoint y: 395, distance: 176.6
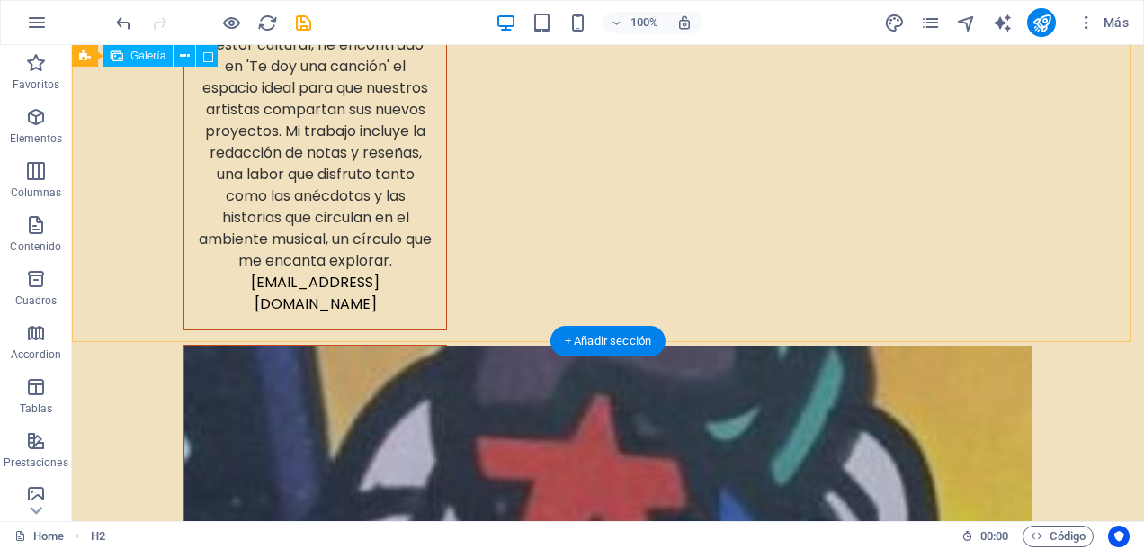
scroll to position [7917, 0]
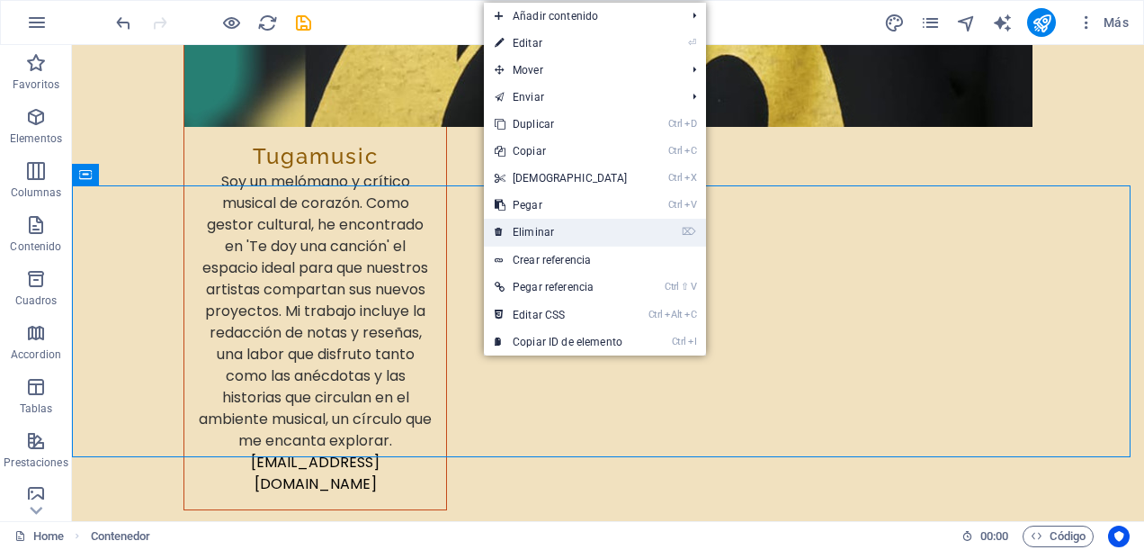
click at [536, 229] on link "⌦ Eliminar" at bounding box center [561, 232] width 155 height 27
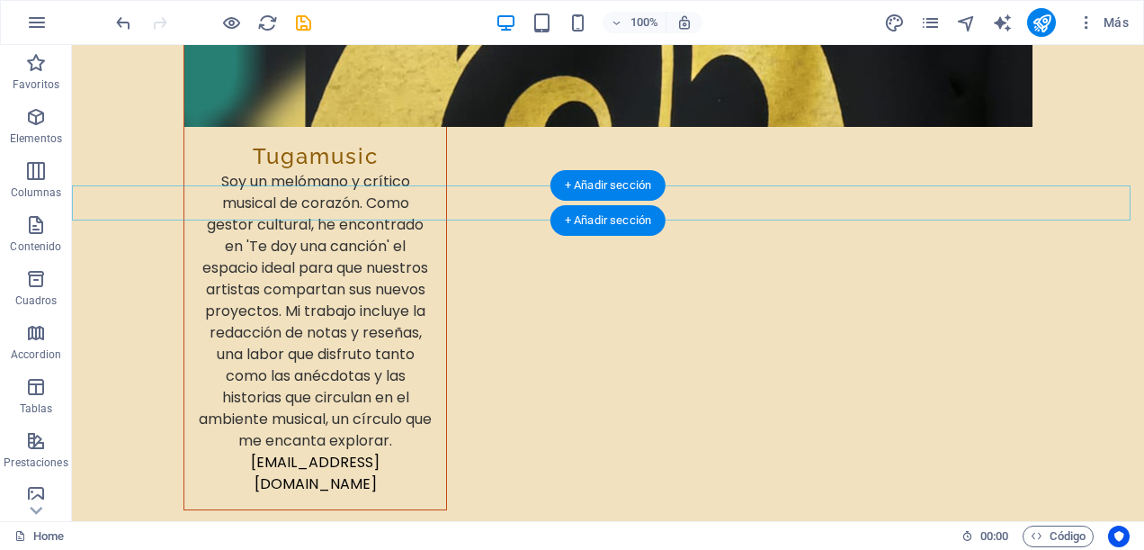
drag, startPoint x: 473, startPoint y: 141, endPoint x: 219, endPoint y: 169, distance: 256.2
click at [569, 190] on div "+ Añadir sección" at bounding box center [608, 185] width 115 height 31
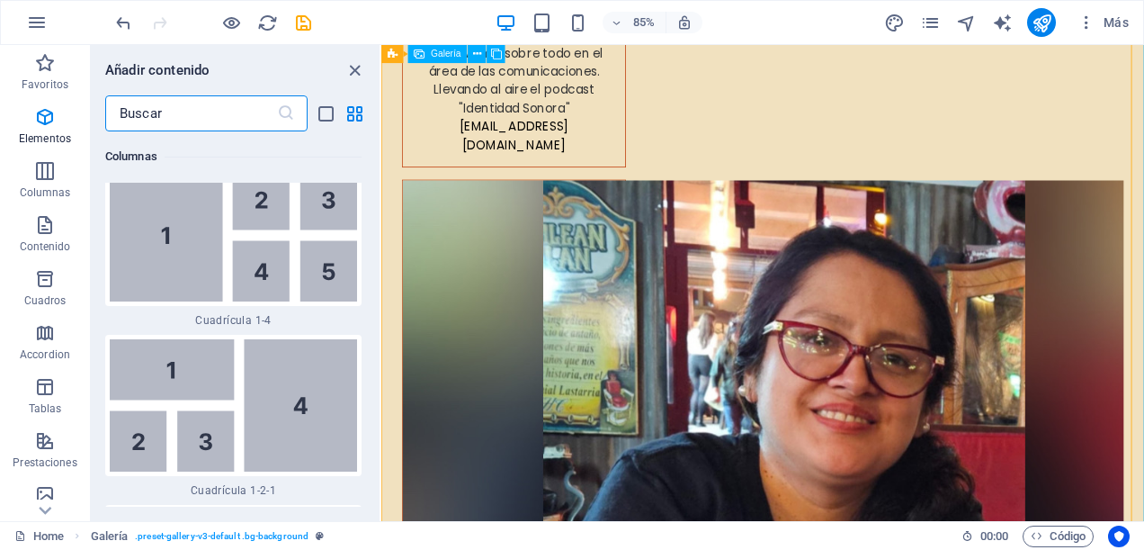
scroll to position [5715, 0]
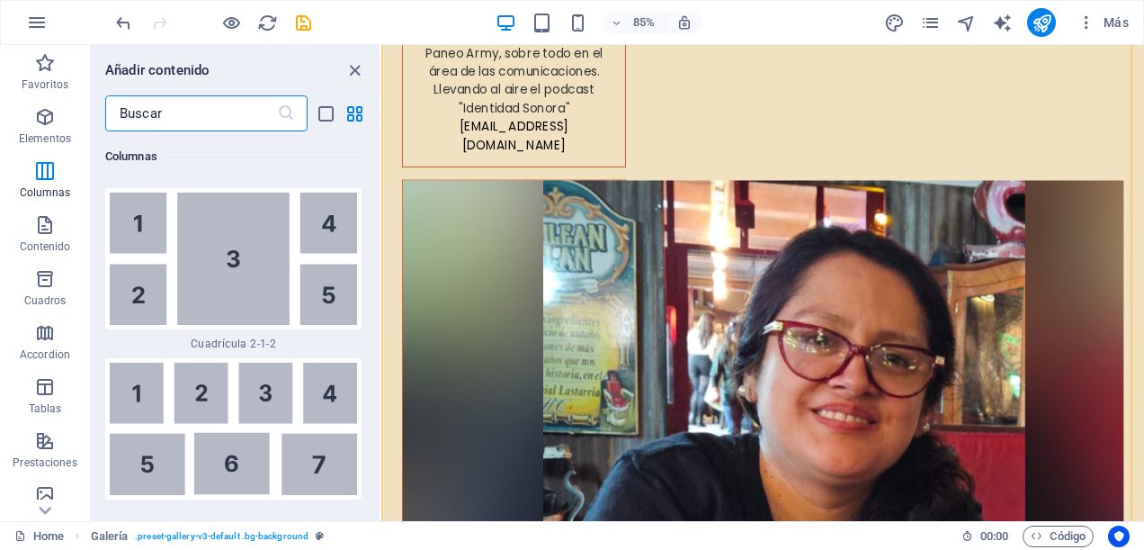
click at [235, 112] on input "text" at bounding box center [191, 113] width 172 height 36
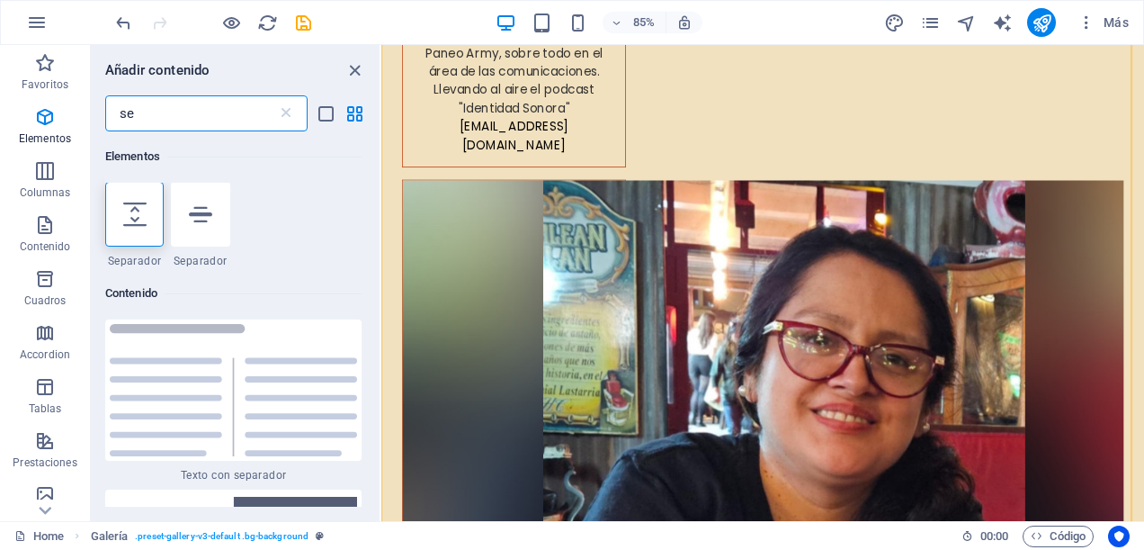
scroll to position [0, 0]
type input "se"
click at [193, 218] on icon at bounding box center [200, 214] width 23 height 23
select select "%"
select select "px"
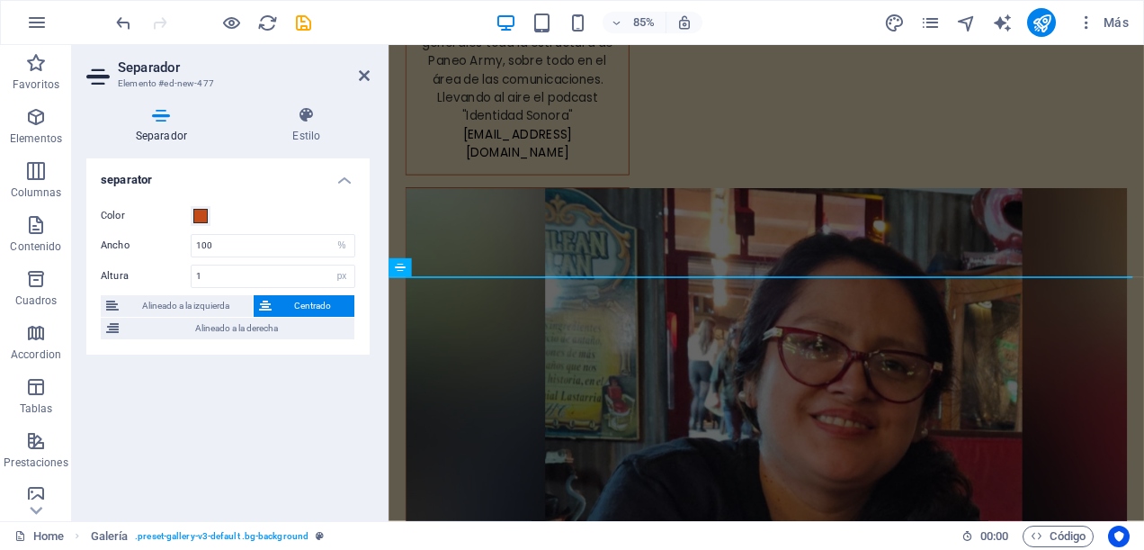
scroll to position [7068, 0]
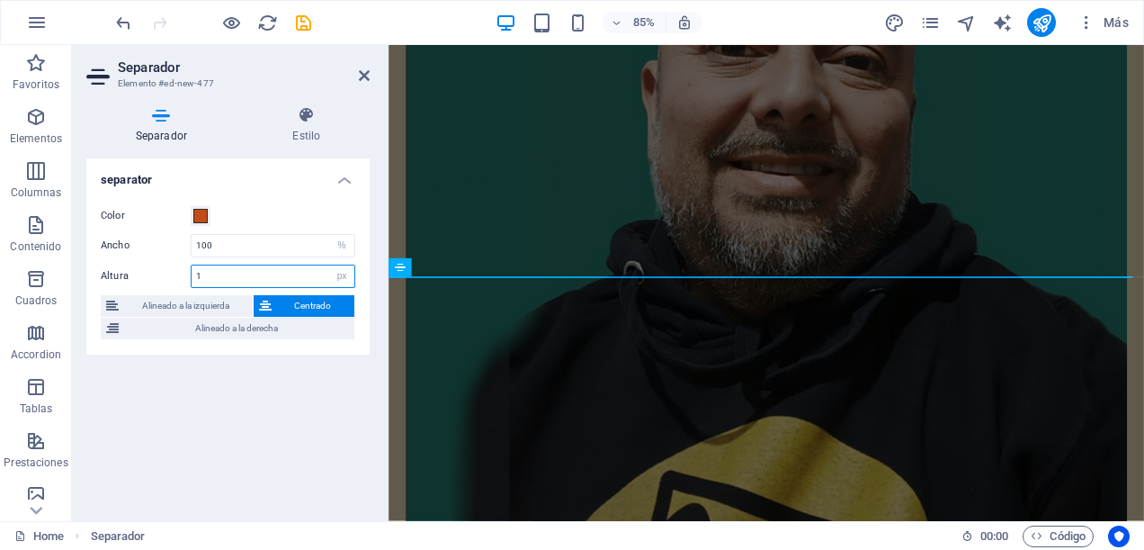
click at [212, 272] on input "1" at bounding box center [273, 276] width 163 height 22
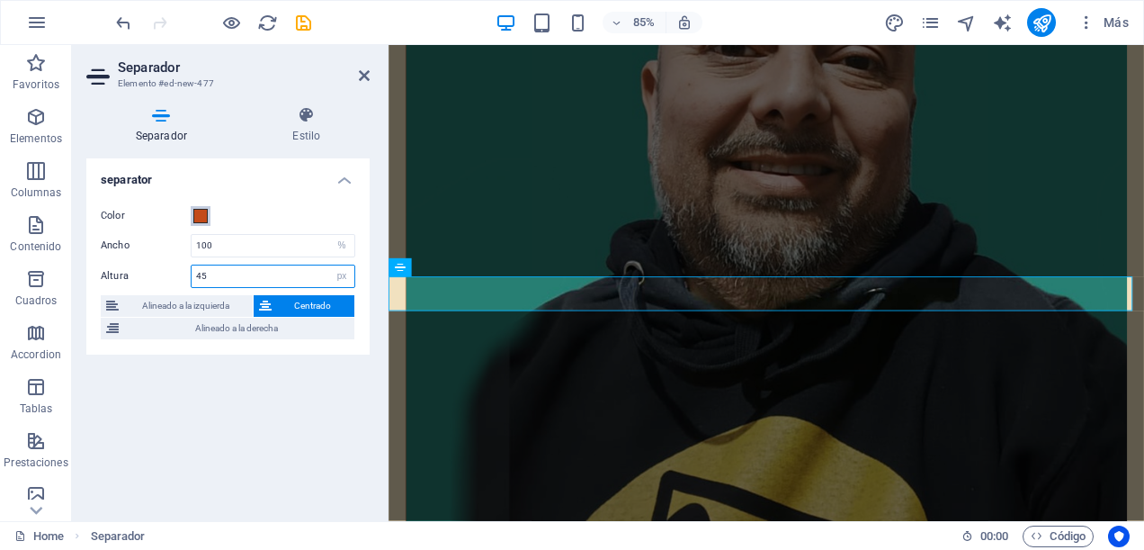
type input "45"
click at [194, 217] on span at bounding box center [200, 216] width 14 height 14
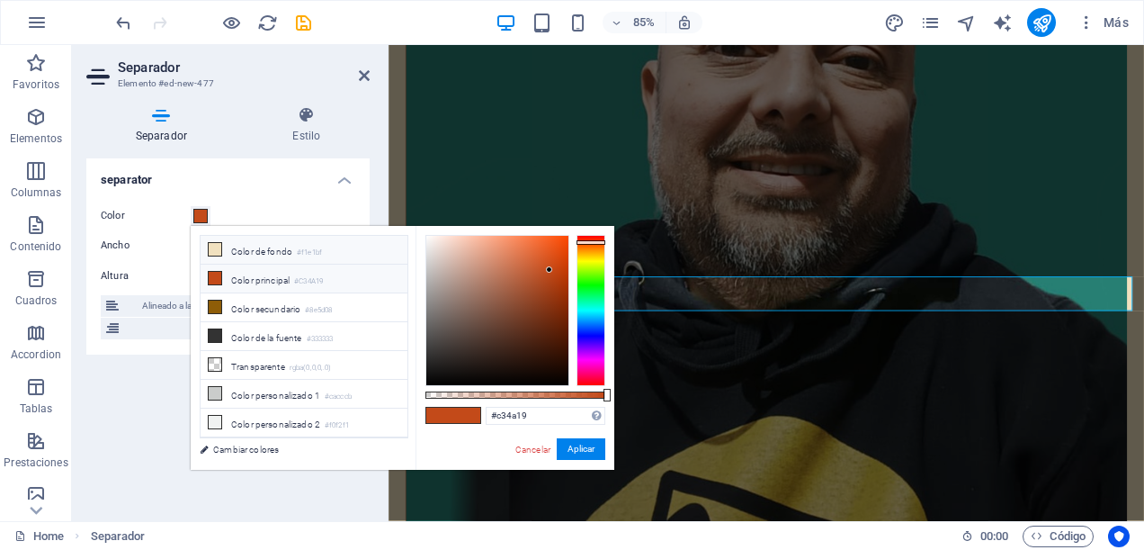
click at [216, 245] on icon at bounding box center [215, 249] width 13 height 13
type input "#f1e1bf"
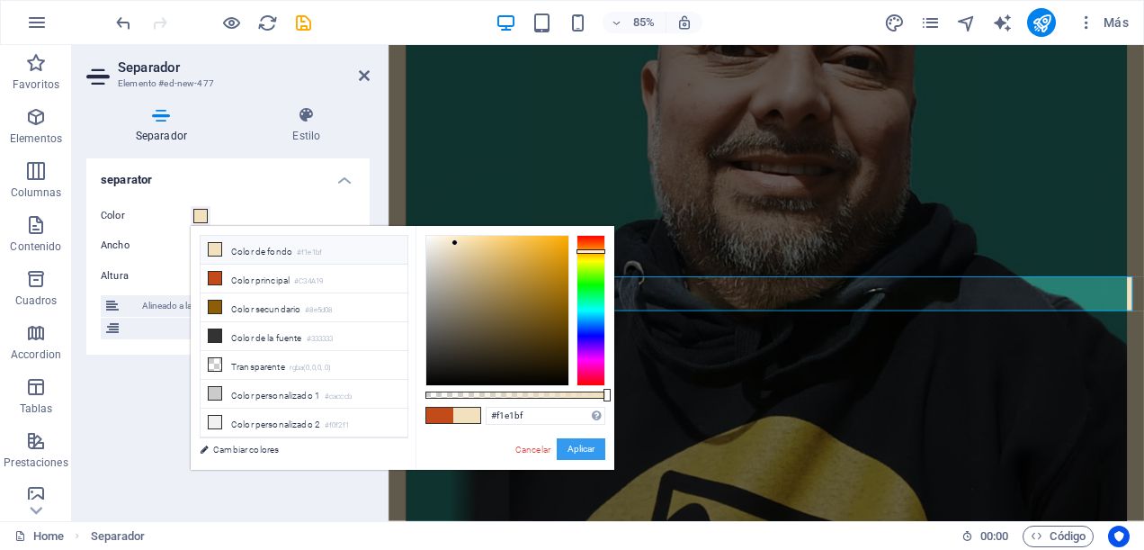
drag, startPoint x: 587, startPoint y: 453, endPoint x: 232, endPoint y: 479, distance: 355.4
click at [587, 453] on button "Aplicar" at bounding box center [581, 449] width 49 height 22
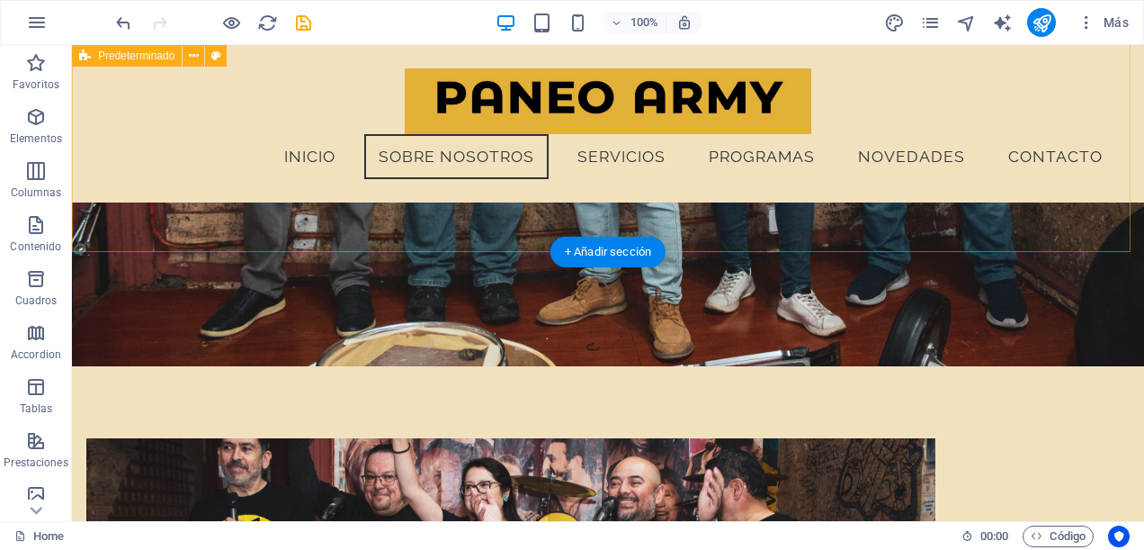
scroll to position [1319, 0]
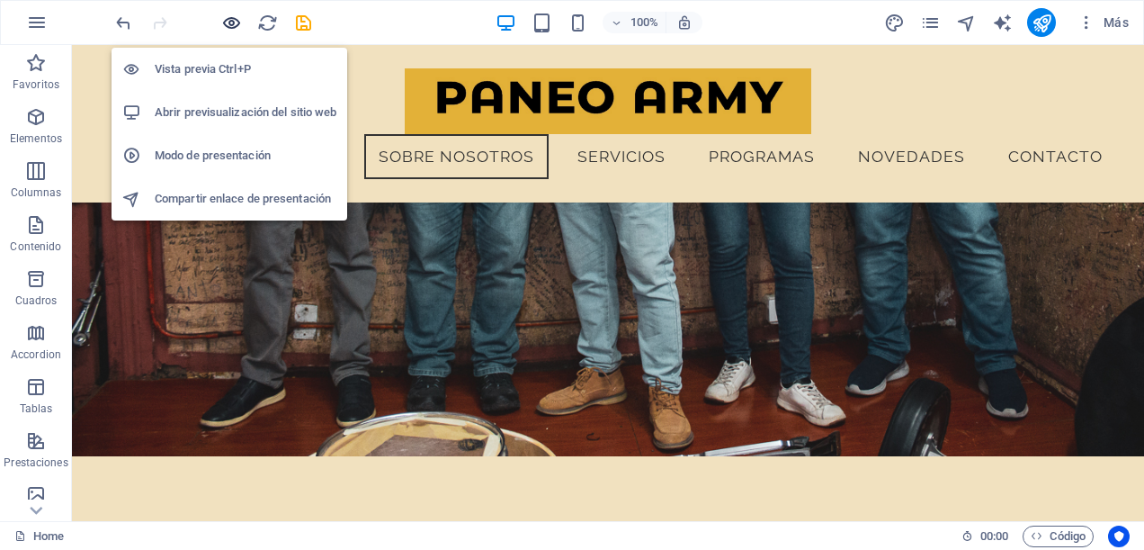
click at [238, 14] on icon "button" at bounding box center [231, 23] width 21 height 21
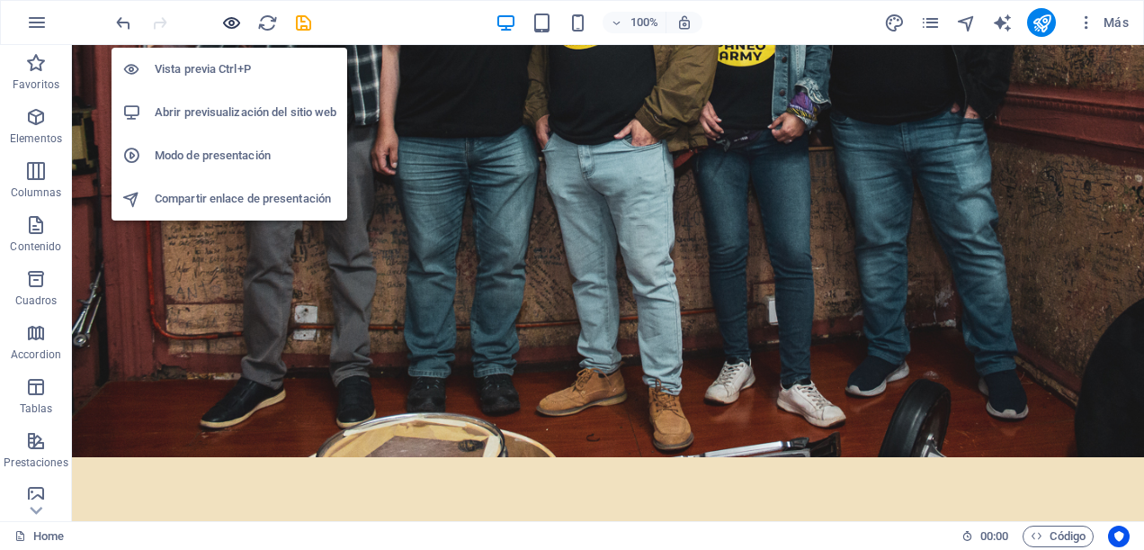
scroll to position [1516, 0]
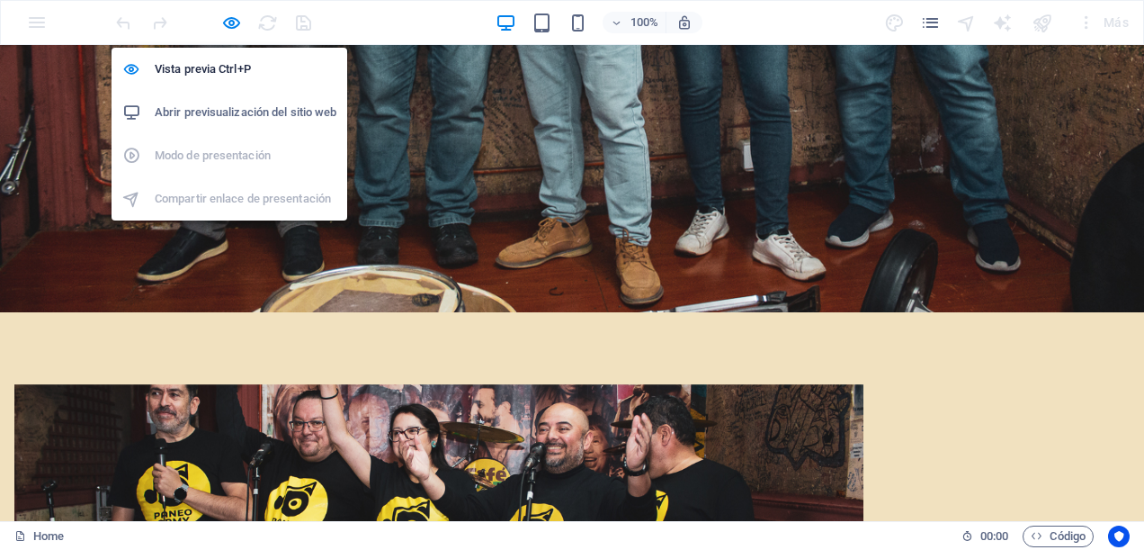
click at [229, 110] on h6 "Abrir previsualización del sitio web" at bounding box center [246, 113] width 182 height 22
click at [232, 32] on icon "button" at bounding box center [231, 23] width 21 height 21
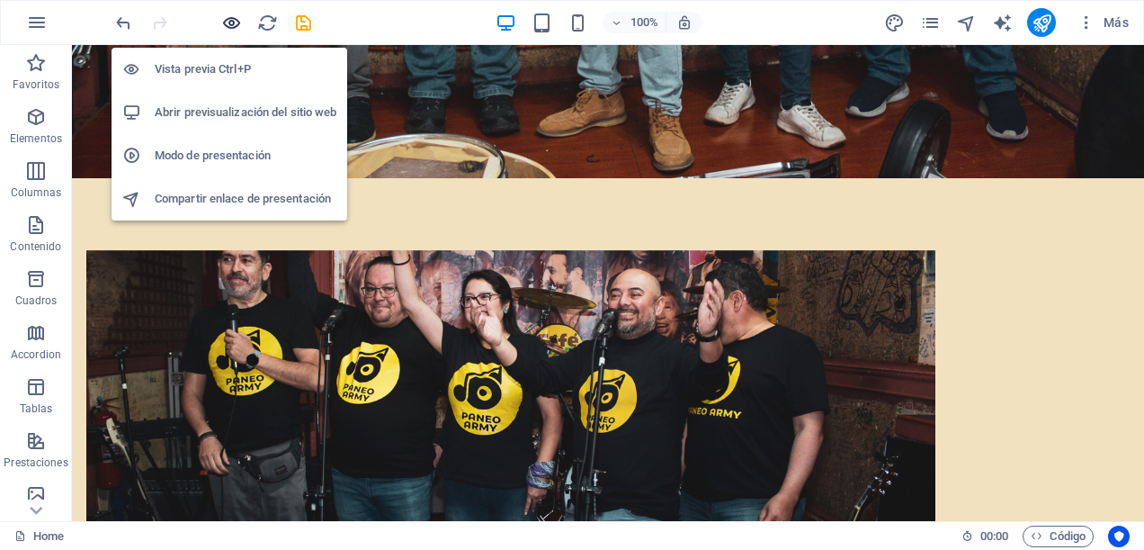
scroll to position [1463, 0]
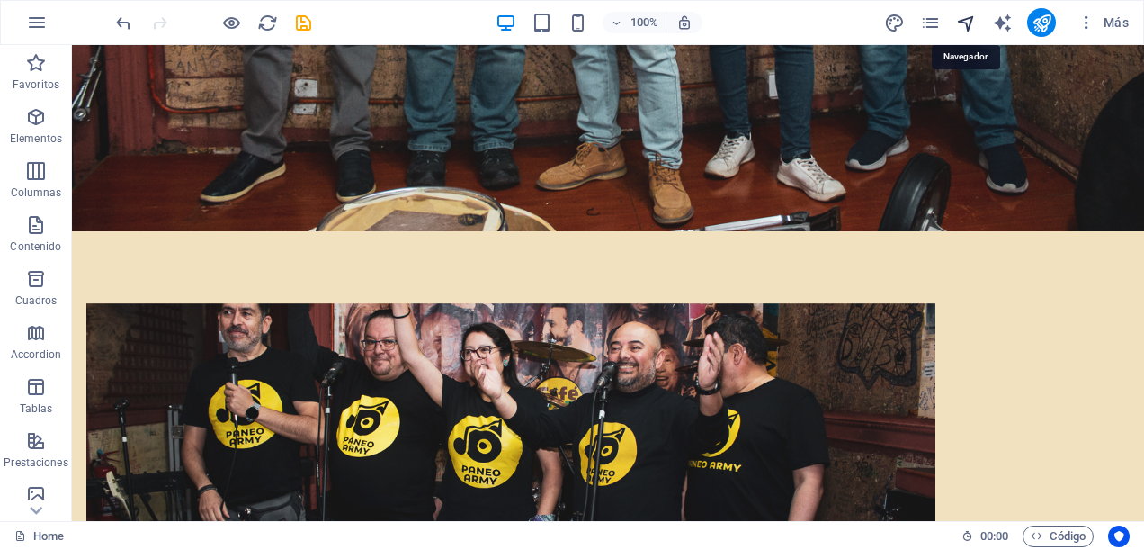
click at [0, 0] on icon "navigator" at bounding box center [0, 0] width 0 height 0
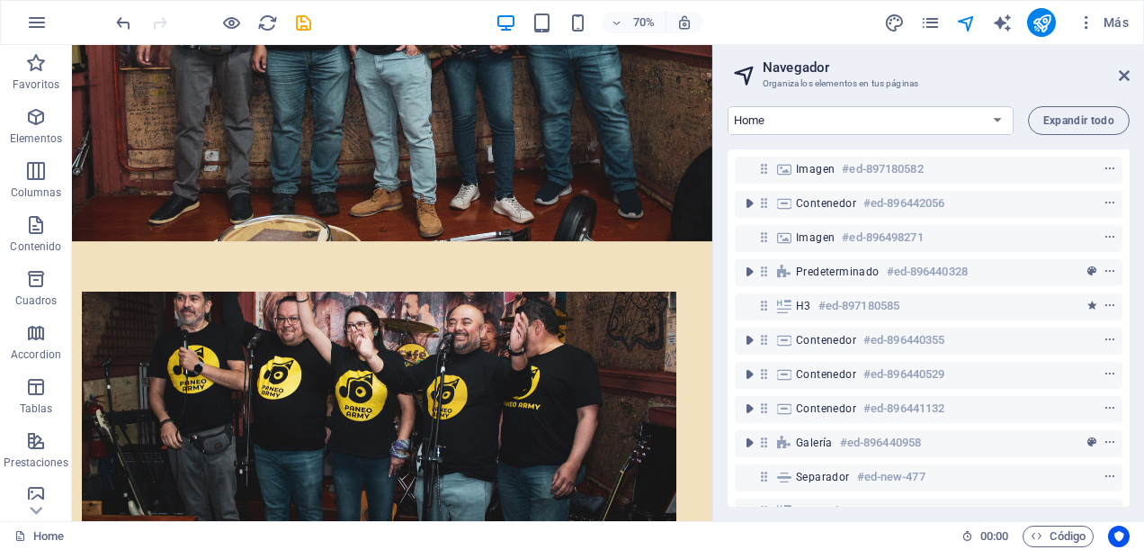
scroll to position [416, 0]
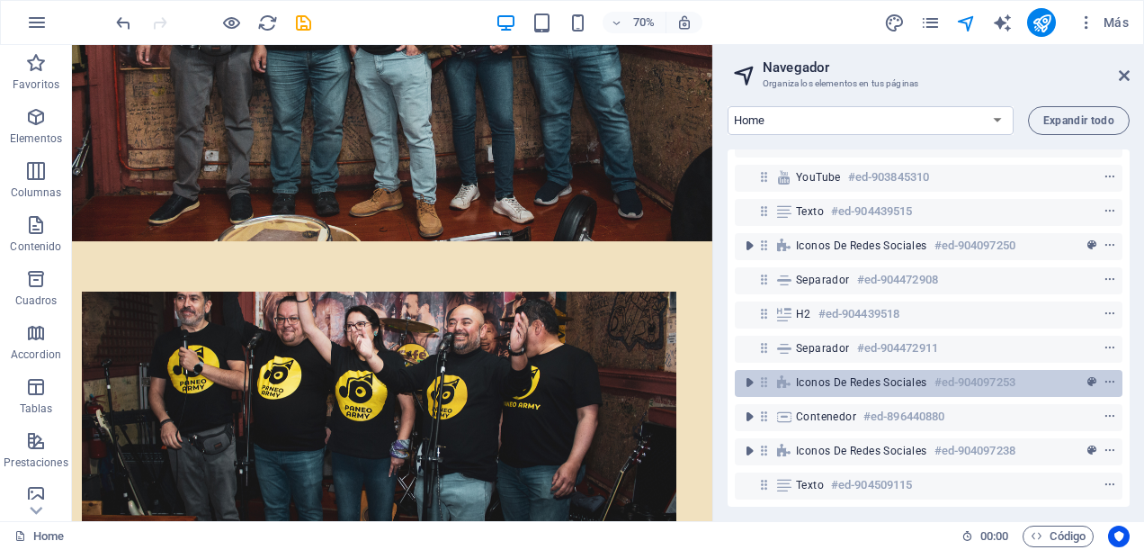
click at [831, 370] on div "Iconos de redes sociales #ed-904097253" at bounding box center [929, 383] width 388 height 27
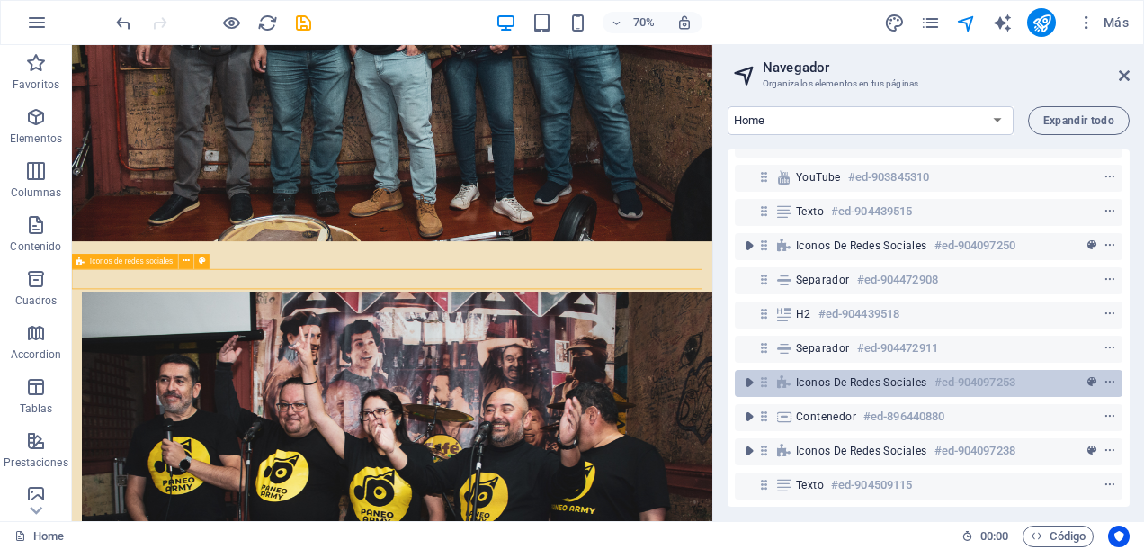
scroll to position [8922, 0]
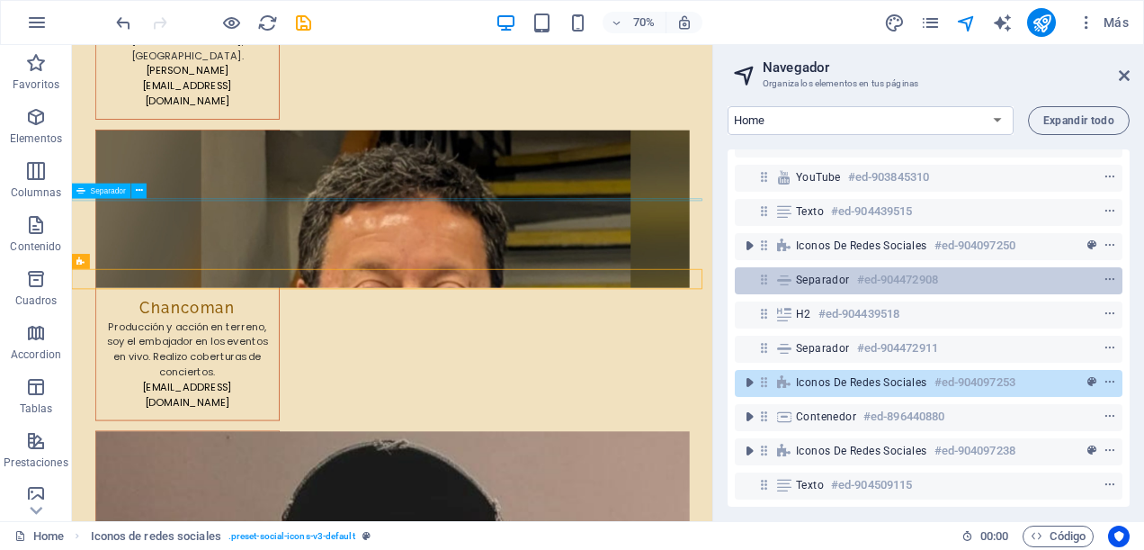
click at [830, 273] on span "Separador" at bounding box center [823, 280] width 54 height 14
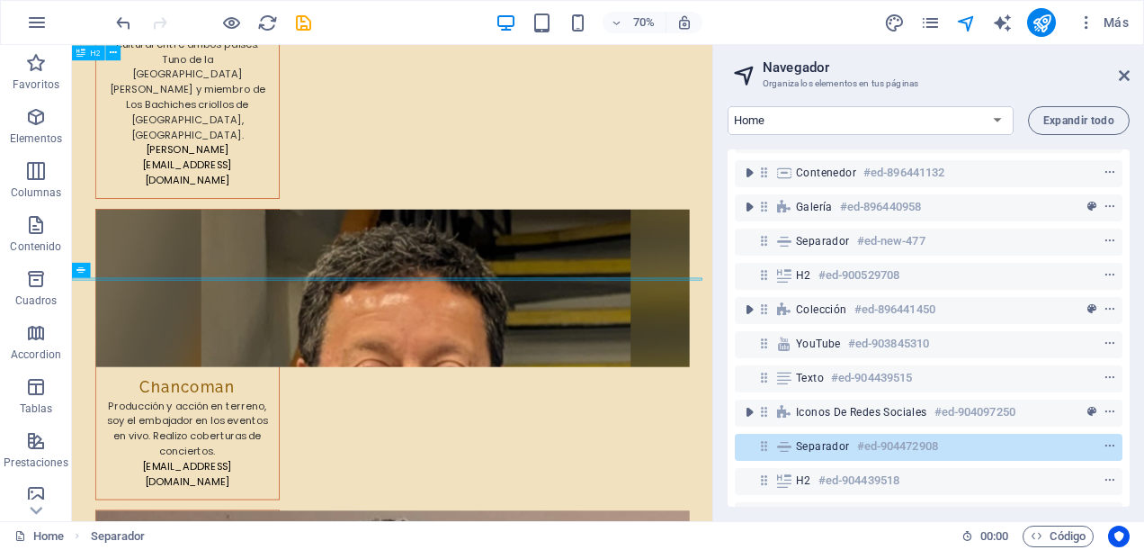
scroll to position [146, 0]
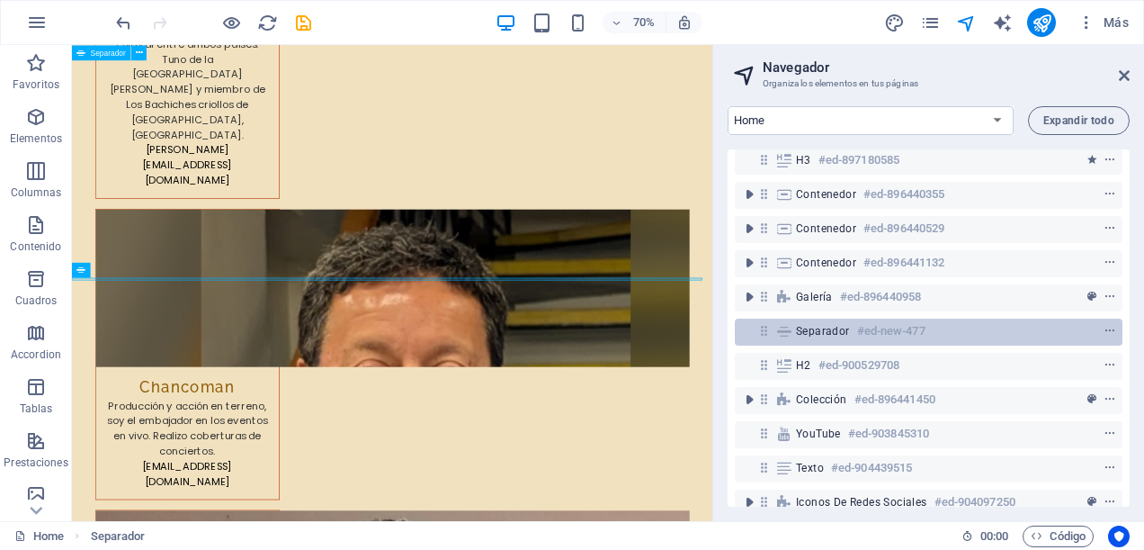
click at [831, 332] on span "Separador" at bounding box center [823, 331] width 54 height 14
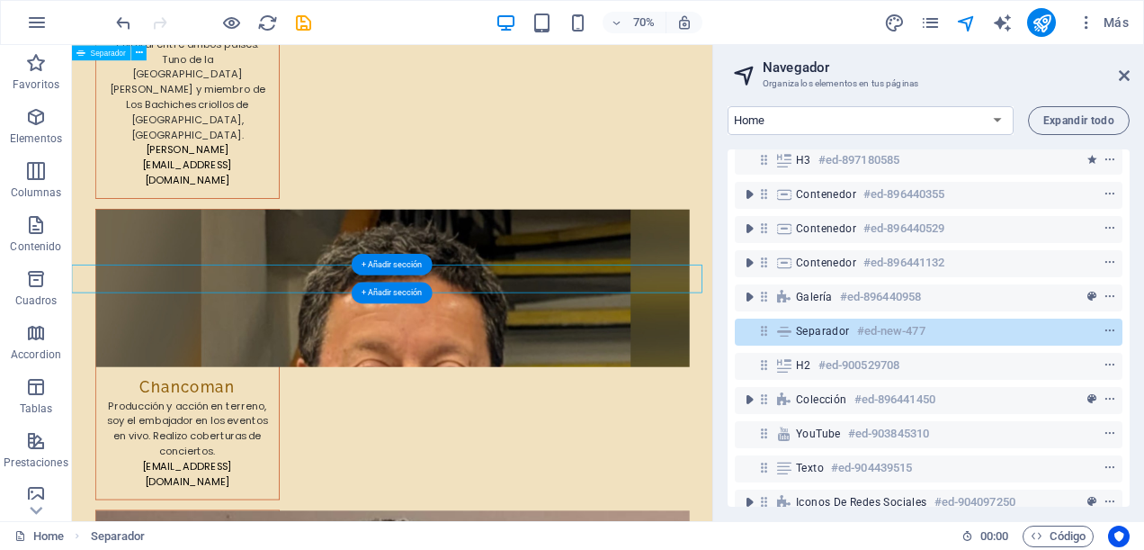
scroll to position [7245, 0]
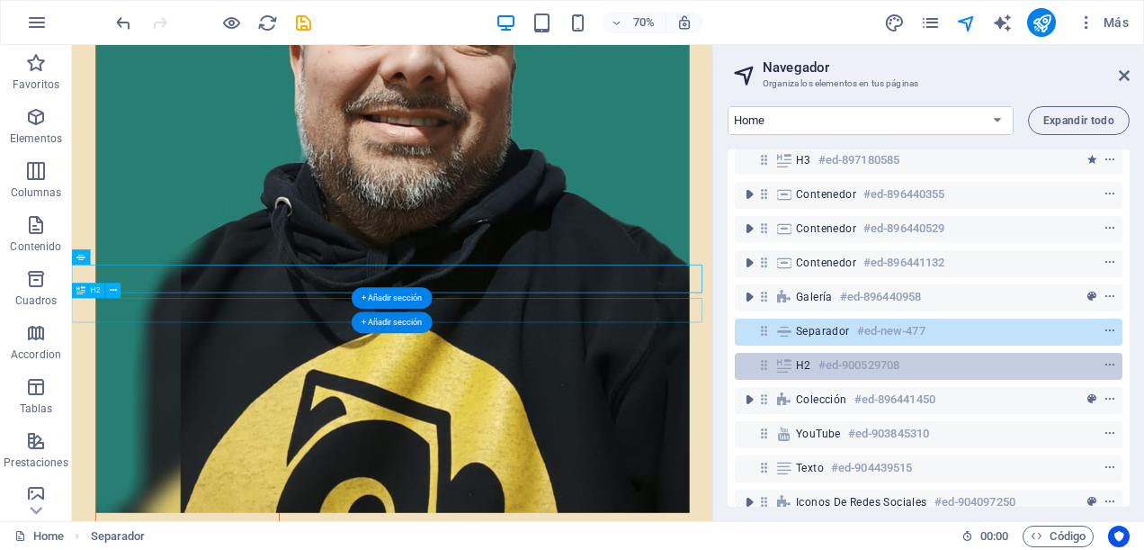
click at [827, 367] on h6 "#ed-900529708" at bounding box center [859, 366] width 81 height 22
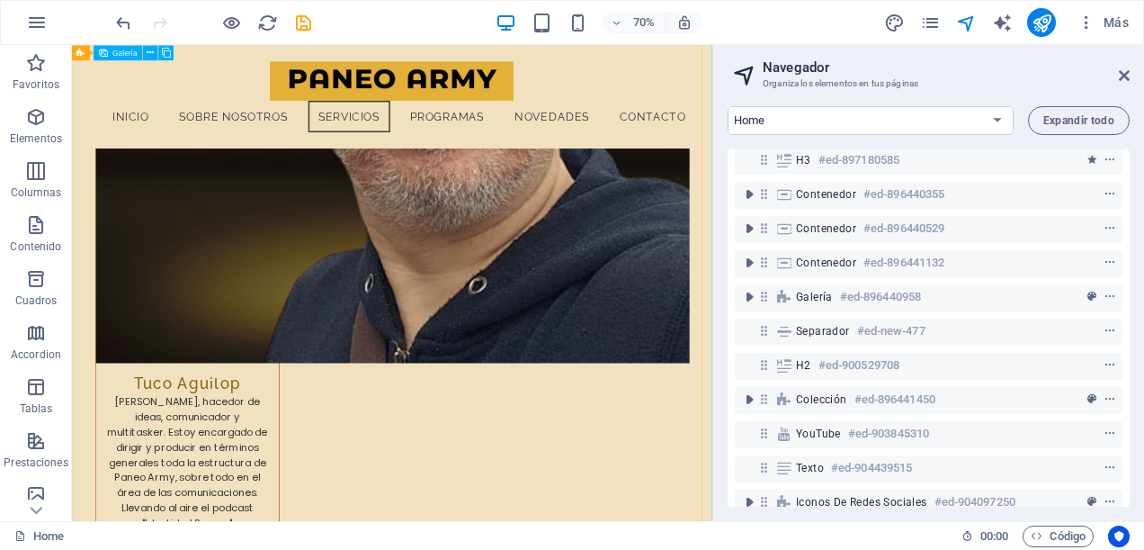
scroll to position [4895, 0]
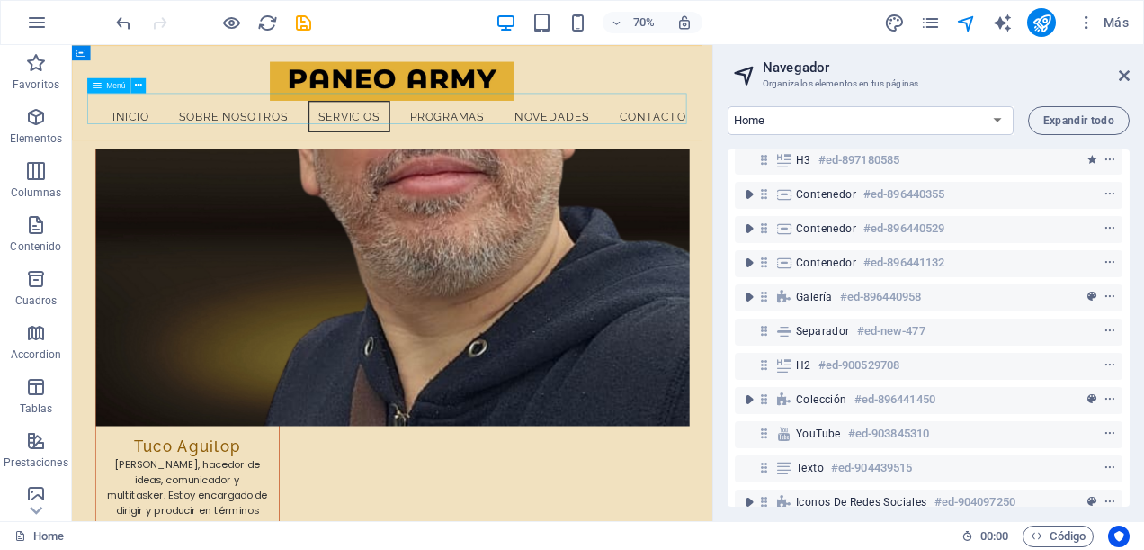
click at [723, 135] on nav "Inicio Sobre Nosotros Servicios Programas Novedades Contacto" at bounding box center [528, 146] width 869 height 45
select select
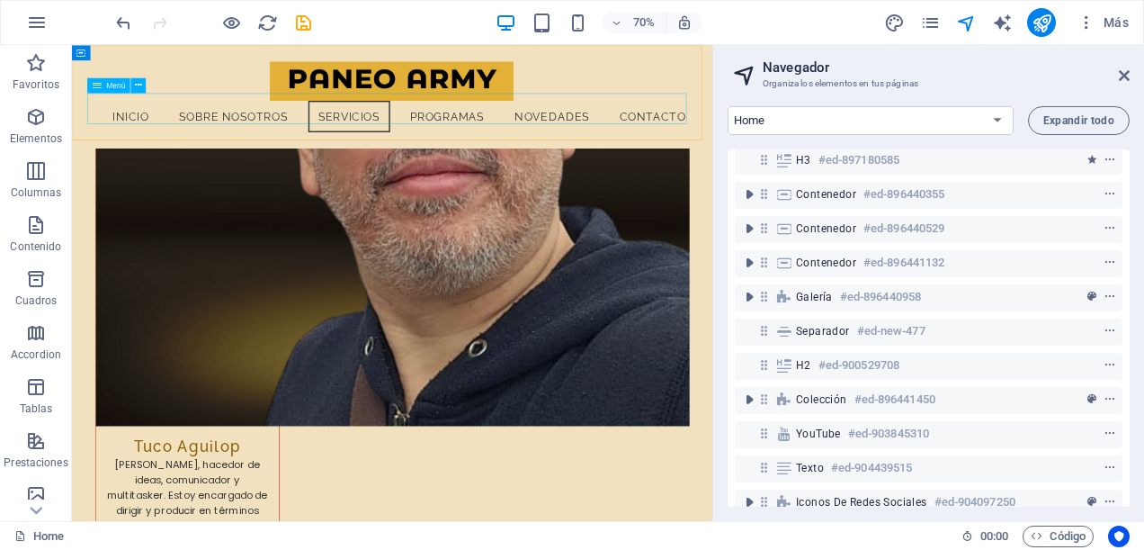
select select "1"
select select
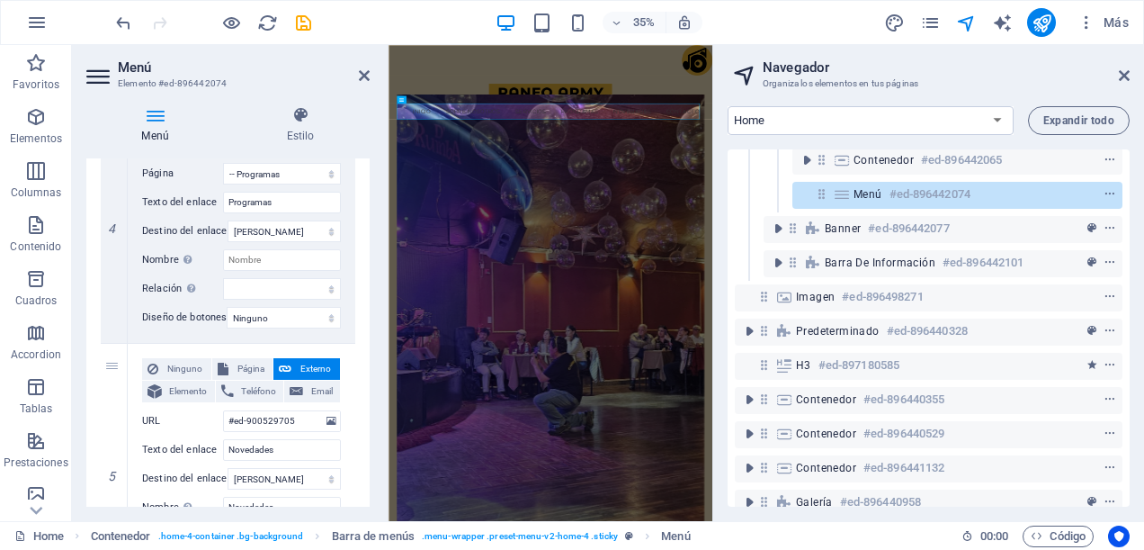
scroll to position [1170, 0]
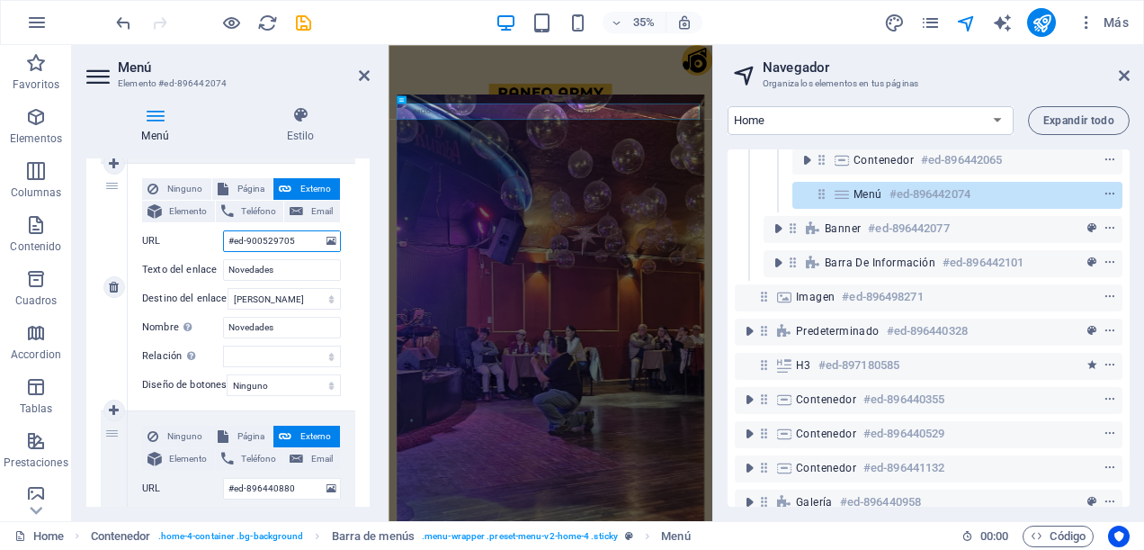
click at [305, 238] on input "#ed-900529705" at bounding box center [282, 241] width 118 height 22
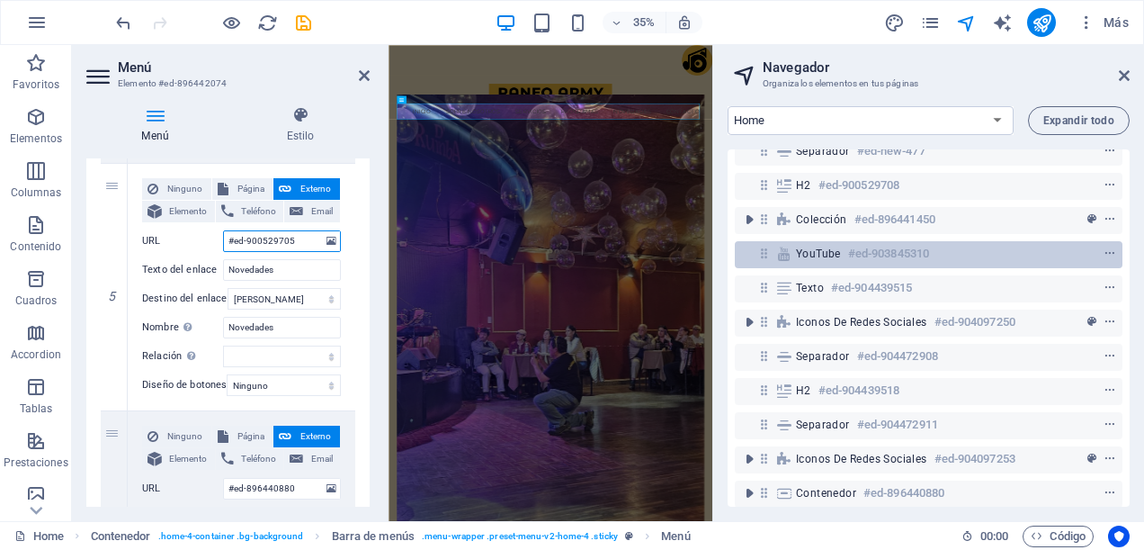
scroll to position [441, 0]
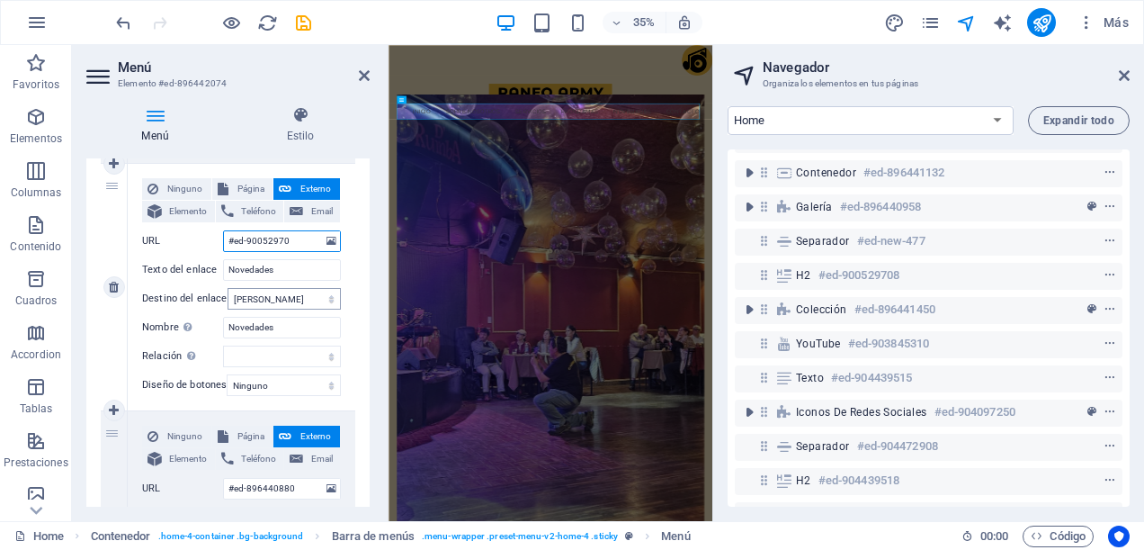
type input "#ed-900529708"
select select
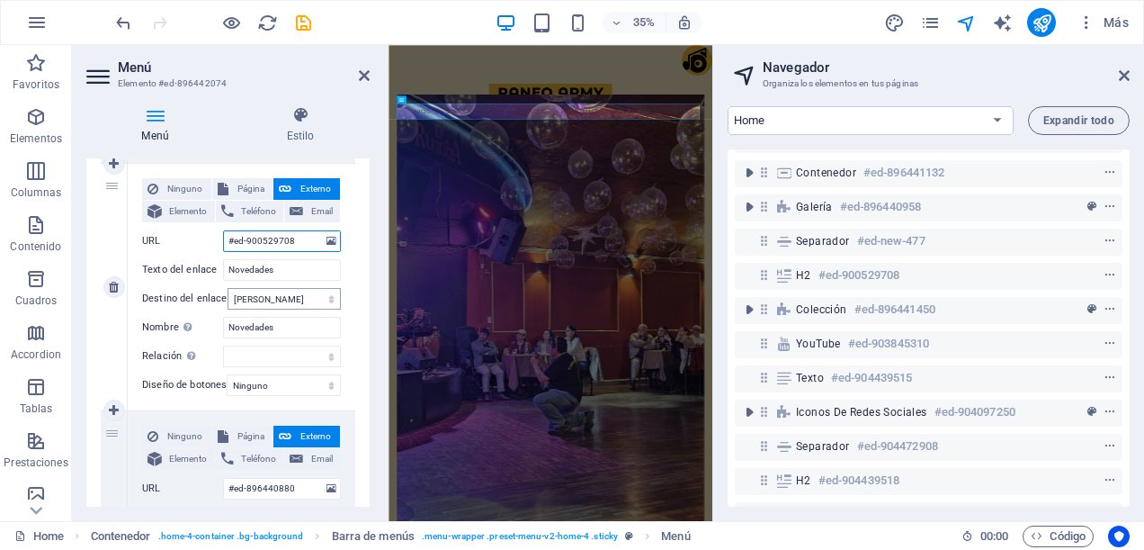
select select
type input "#ed-900529708"
click at [346, 257] on div "Ninguno Página Externo Elemento Teléfono Email Página Home -- Programas Subpage…" at bounding box center [242, 287] width 228 height 247
click at [0, 0] on icon "save" at bounding box center [0, 0] width 0 height 0
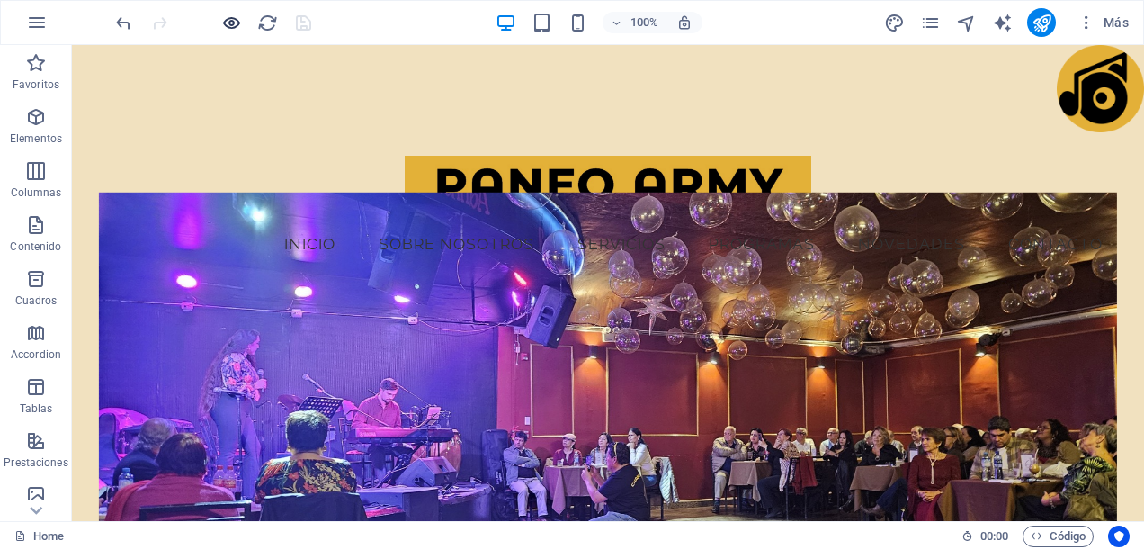
click at [232, 18] on icon "button" at bounding box center [231, 23] width 21 height 21
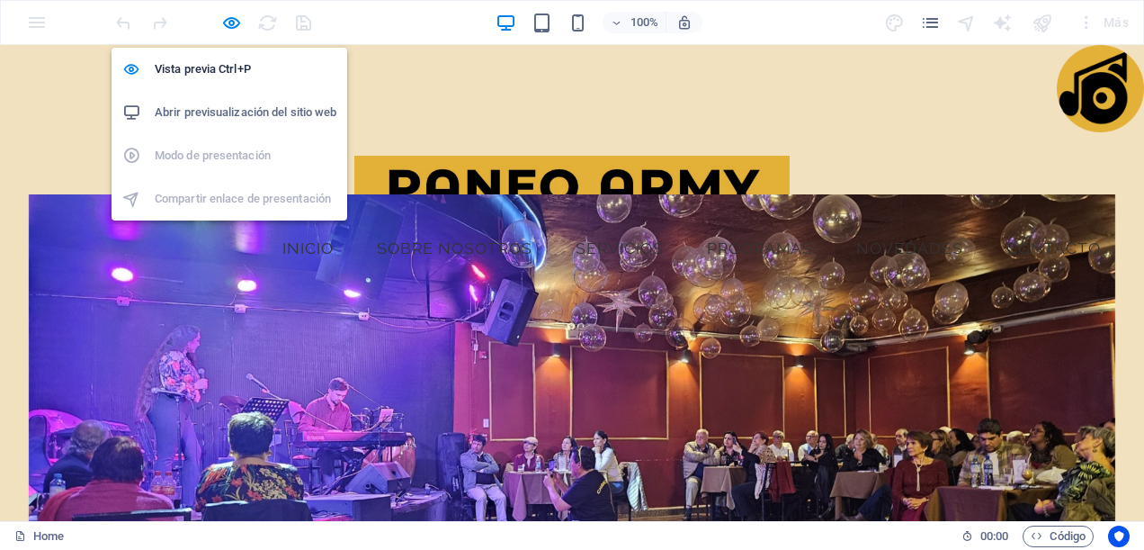
click at [248, 110] on h6 "Abrir previsualización del sitio web" at bounding box center [246, 113] width 182 height 22
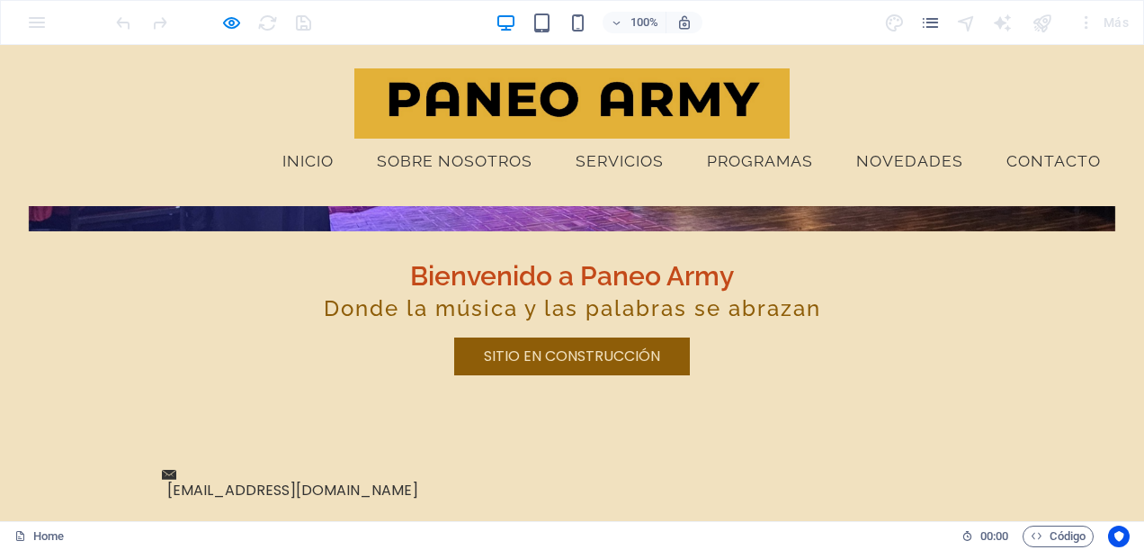
scroll to position [0, 0]
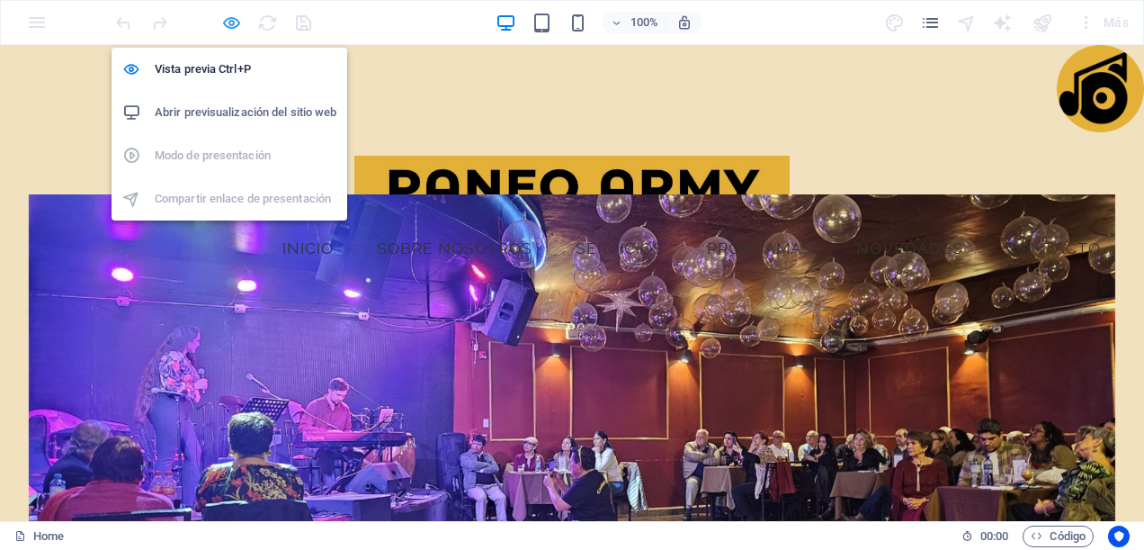
click at [223, 19] on icon "button" at bounding box center [231, 23] width 21 height 21
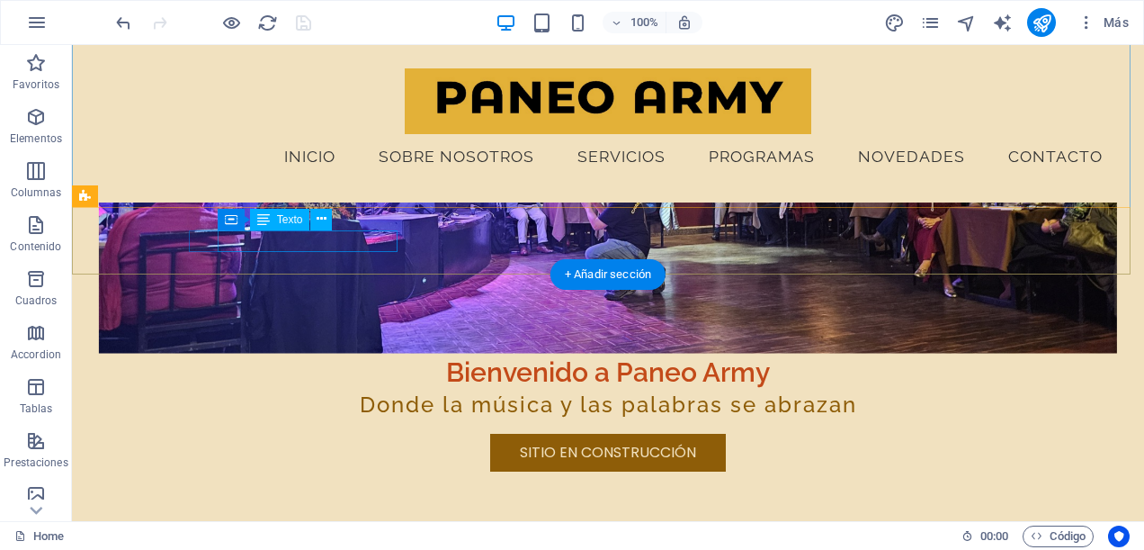
scroll to position [329, 0]
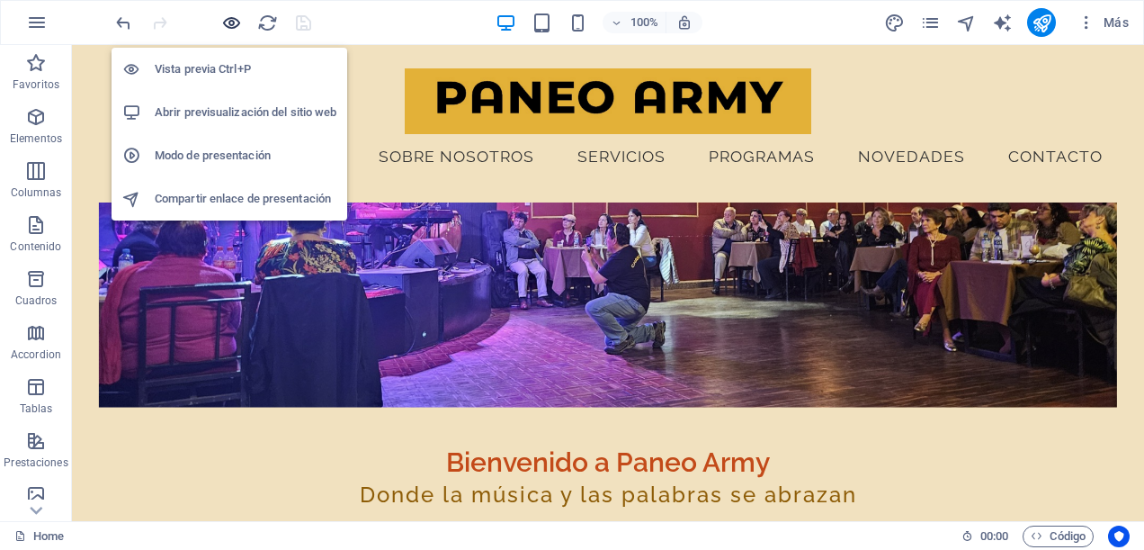
click at [230, 16] on icon "button" at bounding box center [231, 23] width 21 height 21
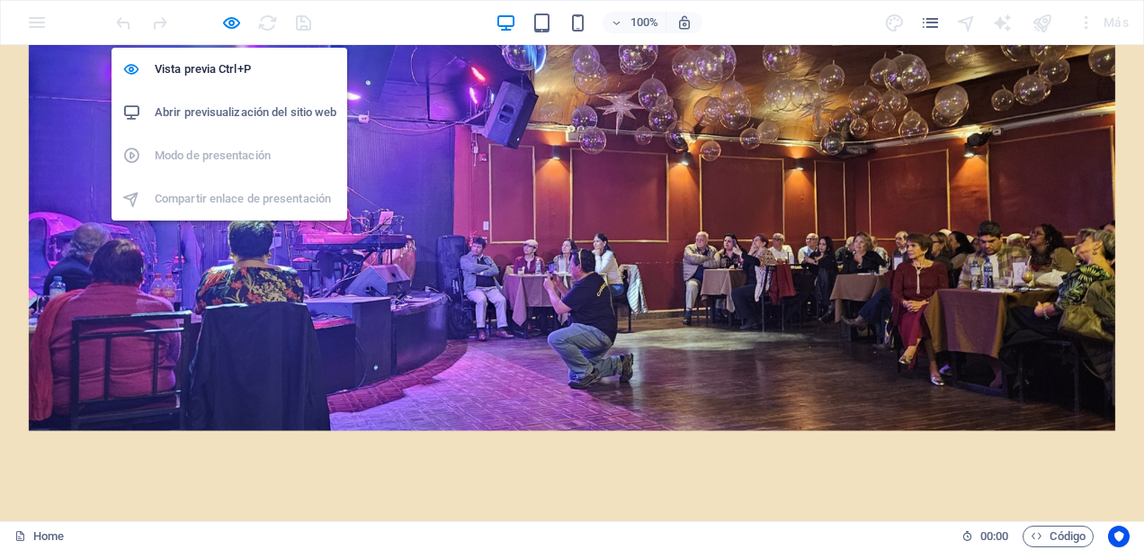
click at [247, 101] on li "Abrir previsualización del sitio web" at bounding box center [230, 112] width 236 height 43
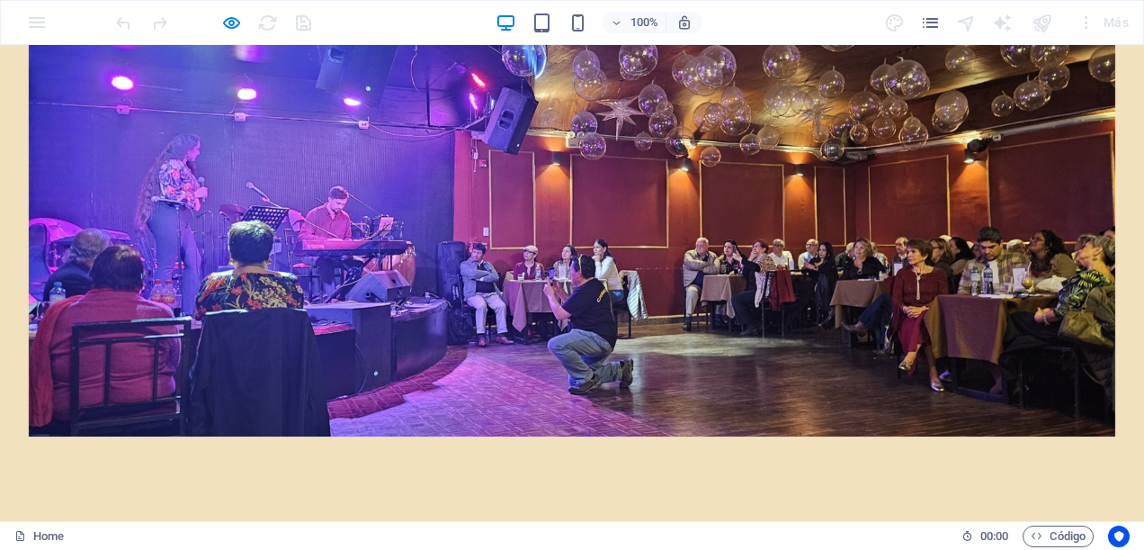
scroll to position [169, 0]
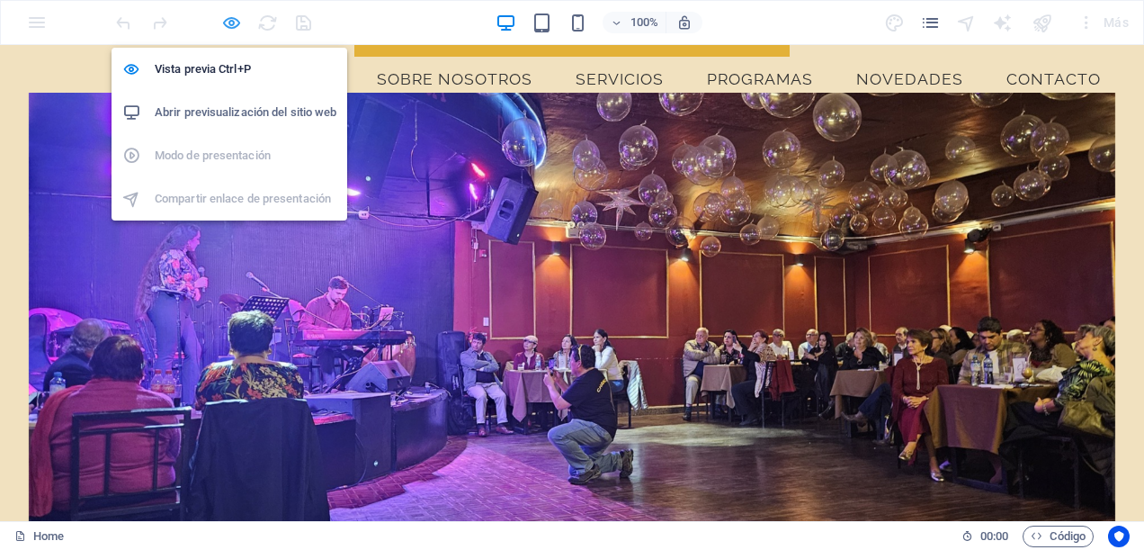
click at [226, 25] on icon "button" at bounding box center [231, 23] width 21 height 21
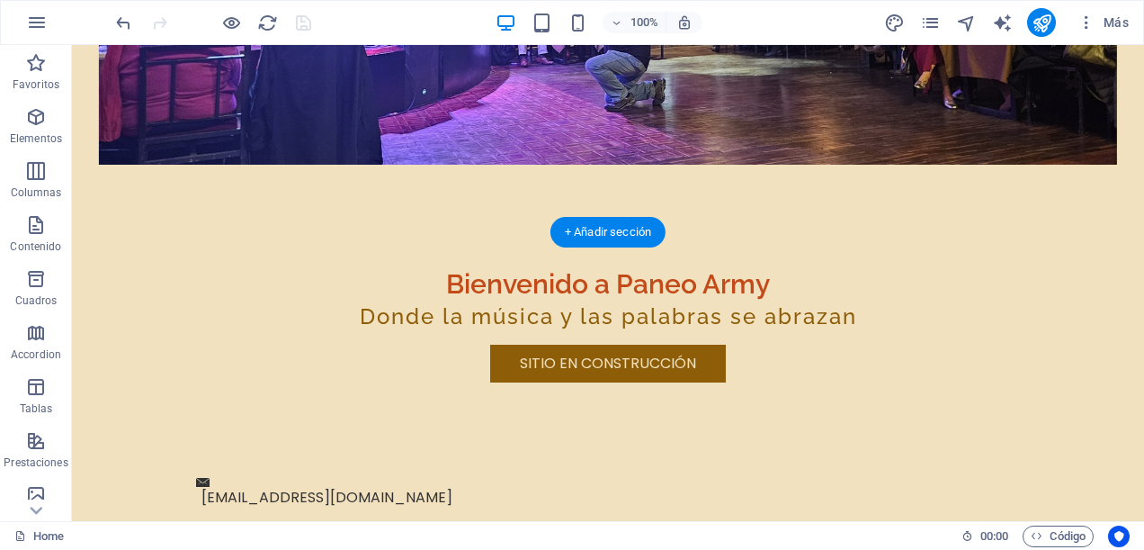
scroll to position [0, 0]
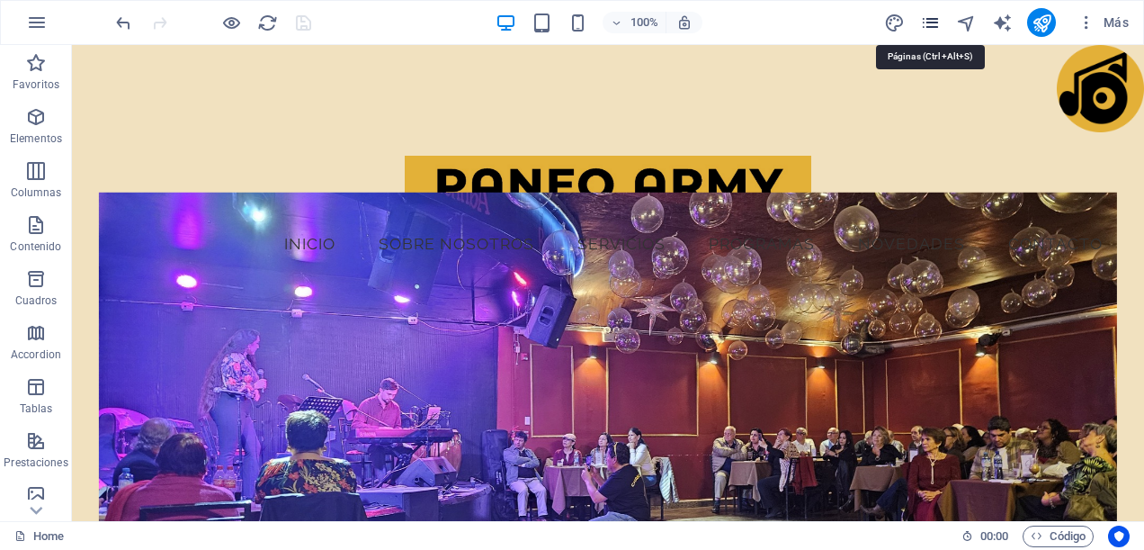
click at [0, 0] on icon "pages" at bounding box center [0, 0] width 0 height 0
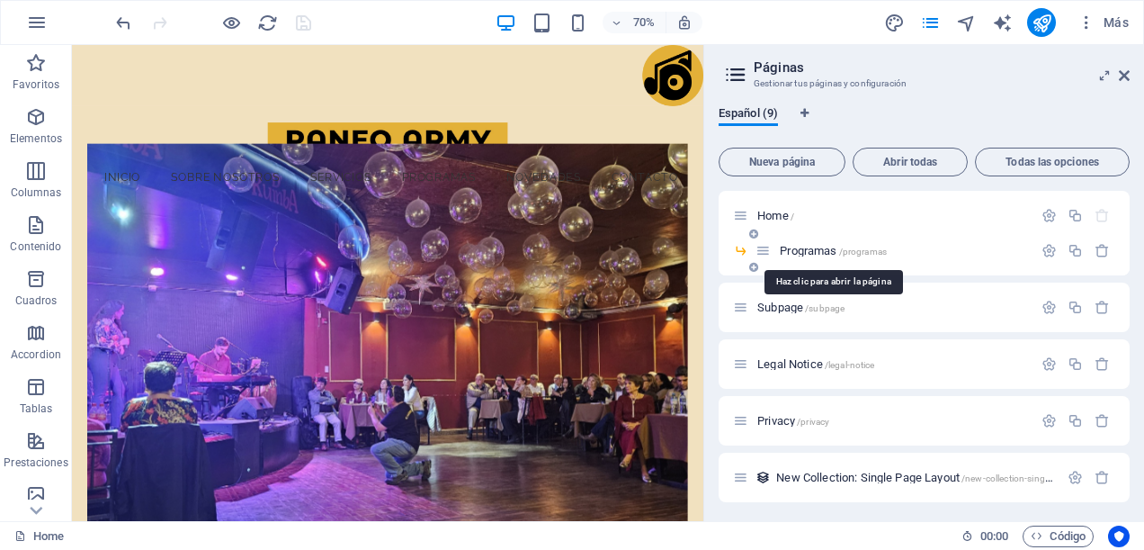
click at [813, 253] on span "Programas /programas" at bounding box center [833, 250] width 107 height 13
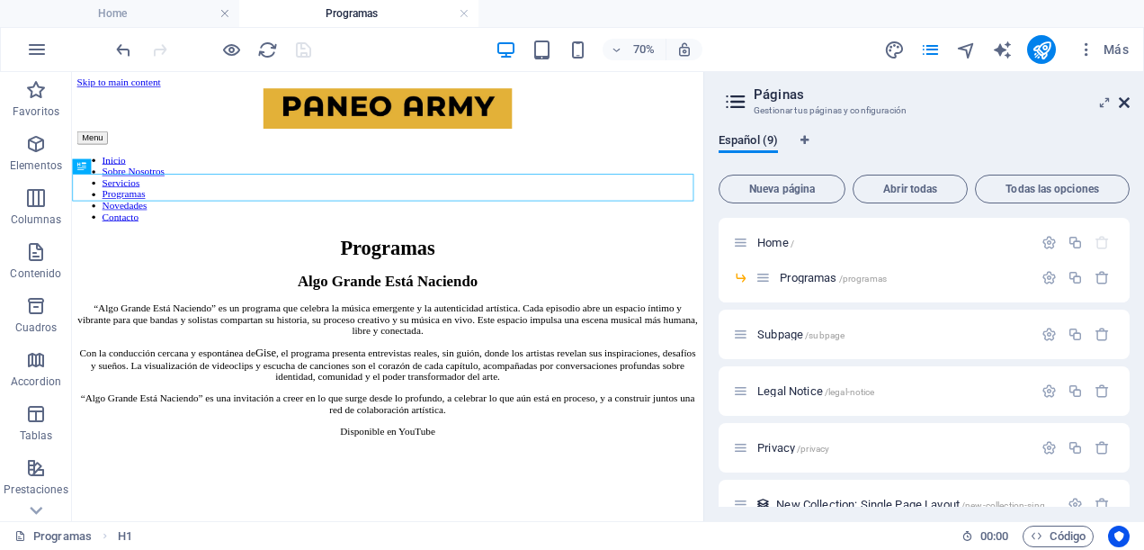
click at [1128, 101] on icon at bounding box center [1124, 102] width 11 height 14
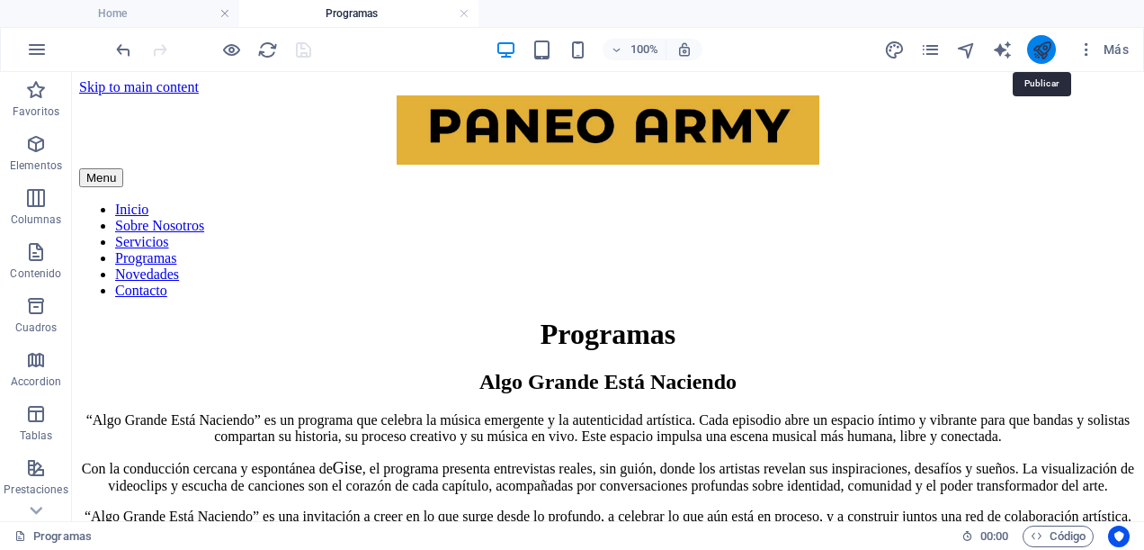
click at [1037, 52] on icon "publish" at bounding box center [1042, 50] width 21 height 21
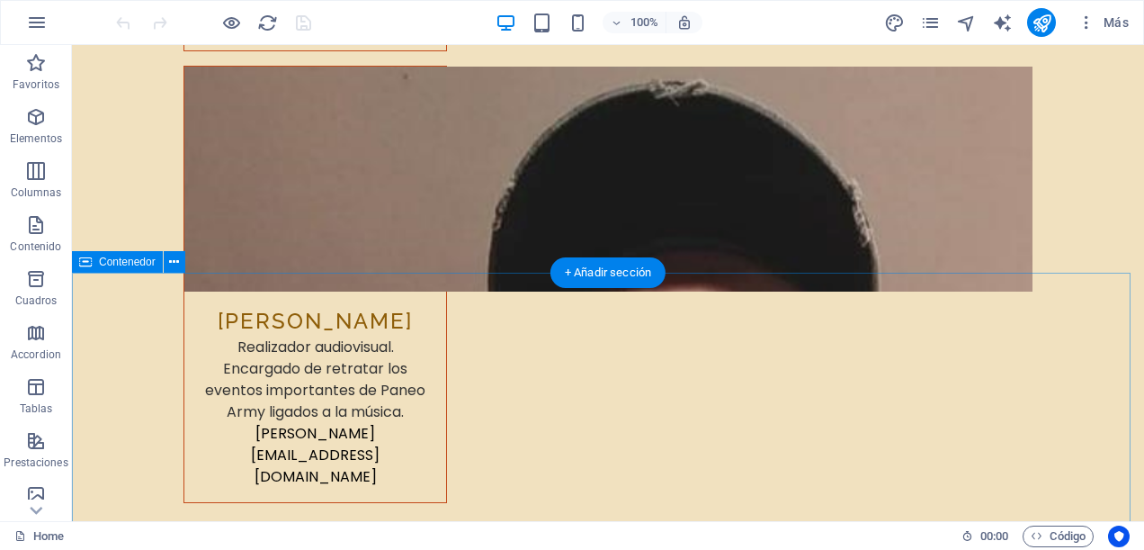
scroll to position [9627, 0]
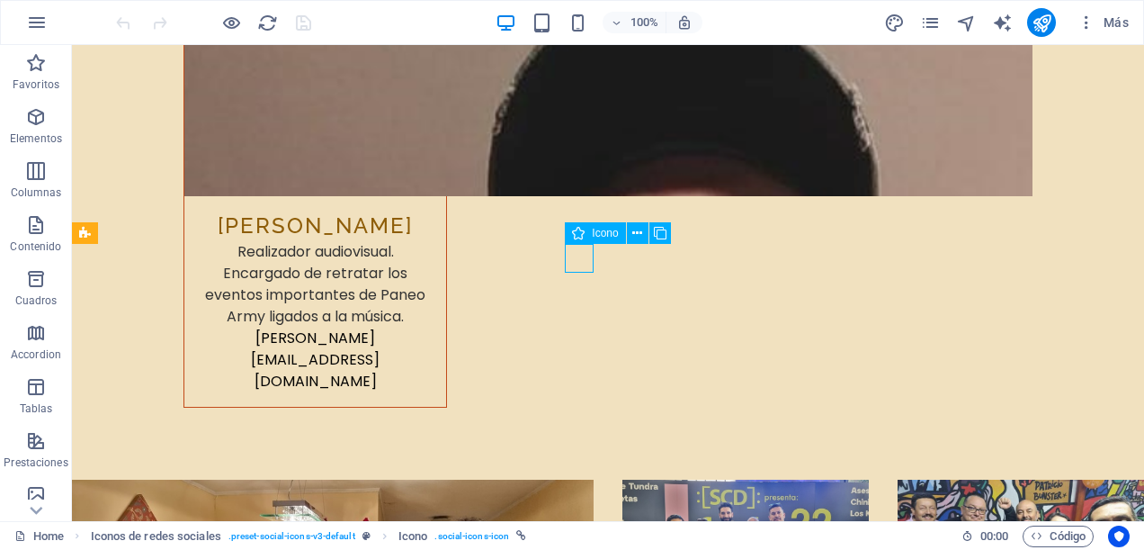
select select "xMidYMid"
select select "px"
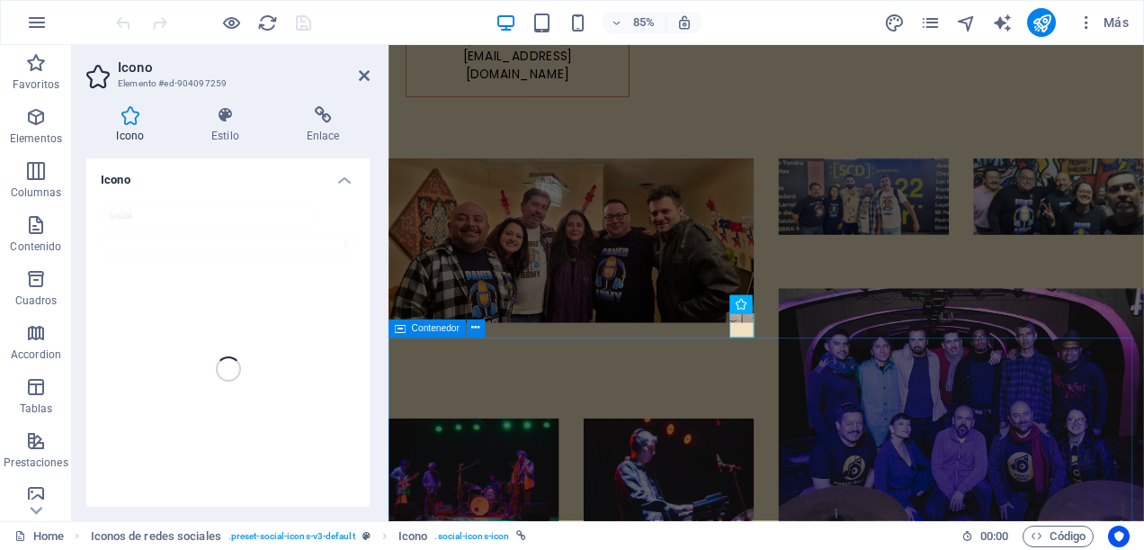
scroll to position [8834, 0]
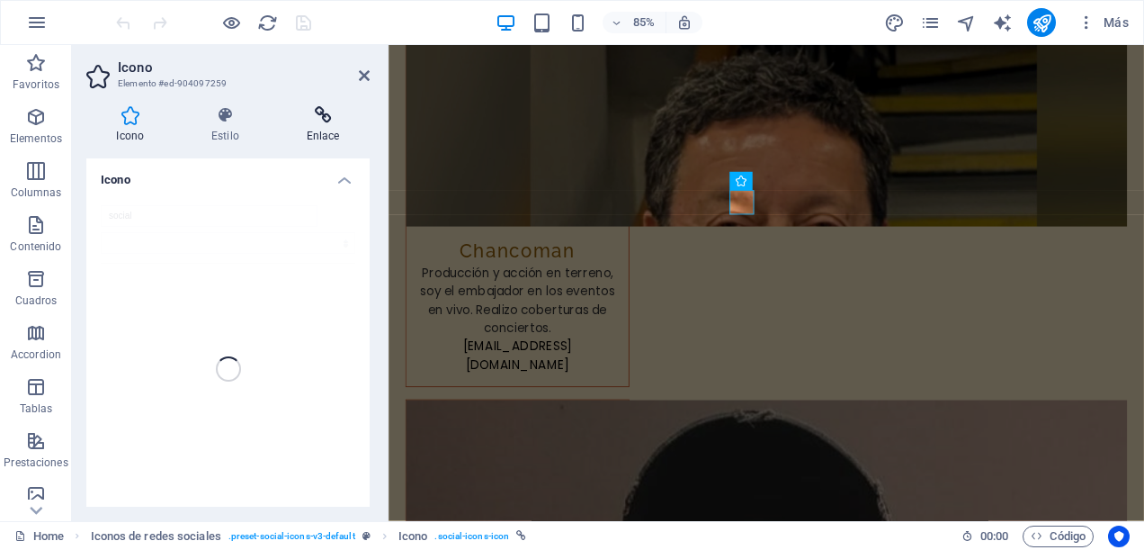
click at [333, 128] on h4 "Enlace" at bounding box center [323, 125] width 94 height 38
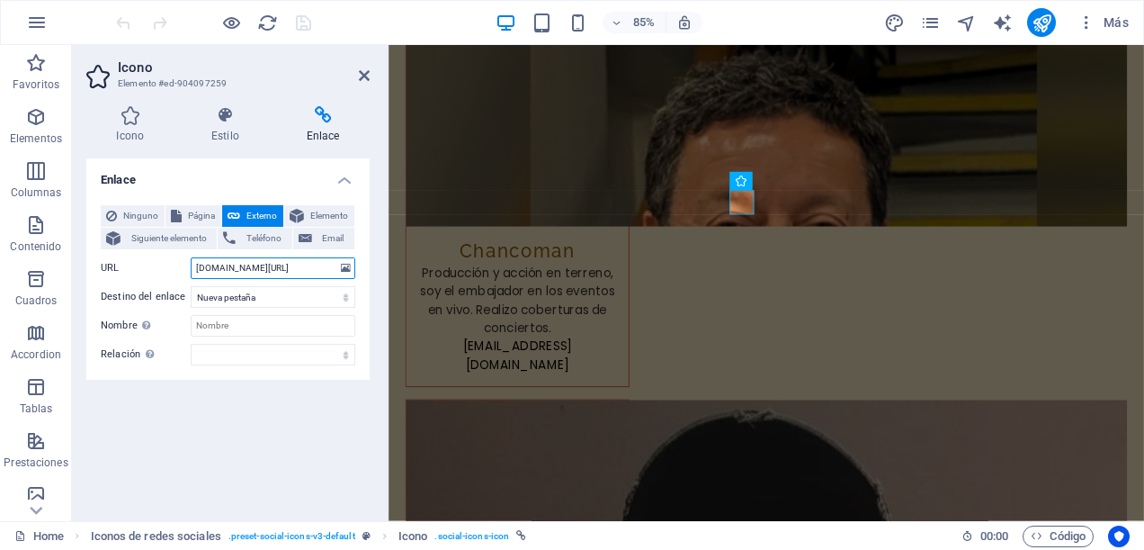
click at [194, 265] on input "[DOMAIN_NAME][URL]" at bounding box center [273, 268] width 165 height 22
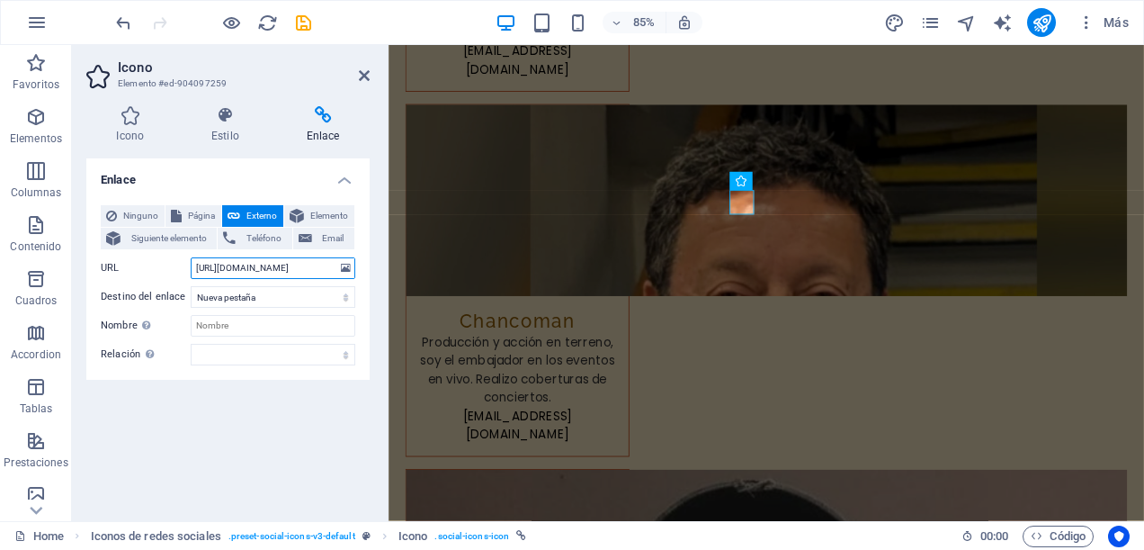
type input "[URL][DOMAIN_NAME]"
click at [372, 135] on div "Icono Estilo Enlace Icono social Todos los conjuntos de iconos... IcoFont Ionic…" at bounding box center [228, 306] width 312 height 429
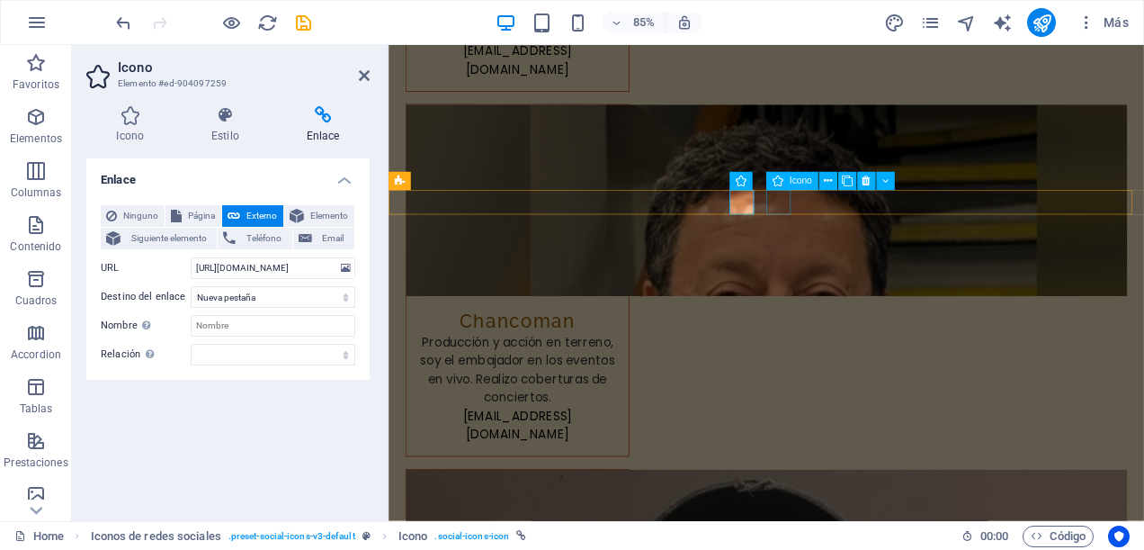
select select "xMidYMid"
select select "px"
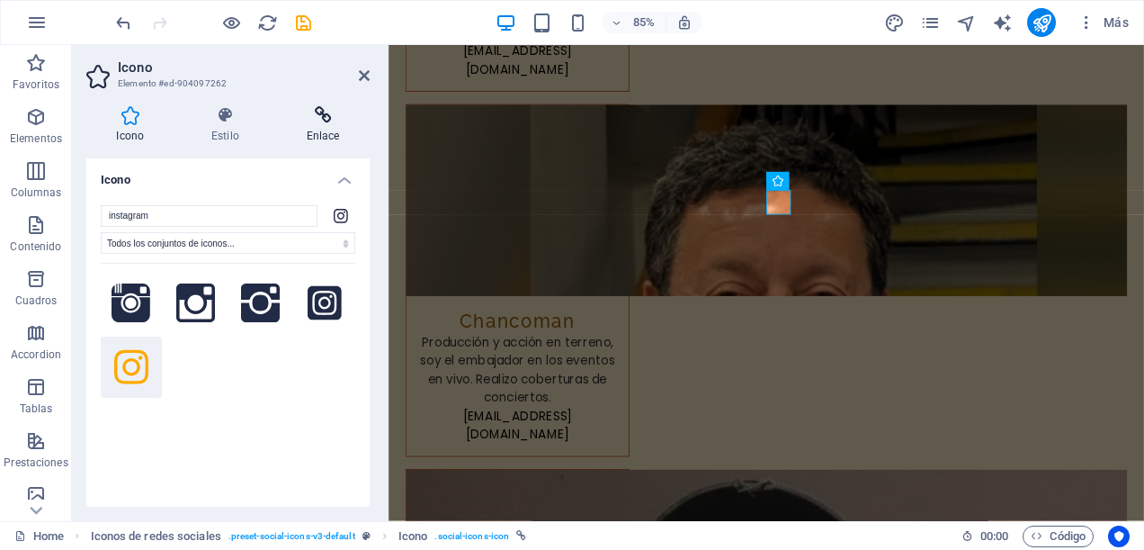
click at [332, 119] on icon at bounding box center [323, 115] width 94 height 18
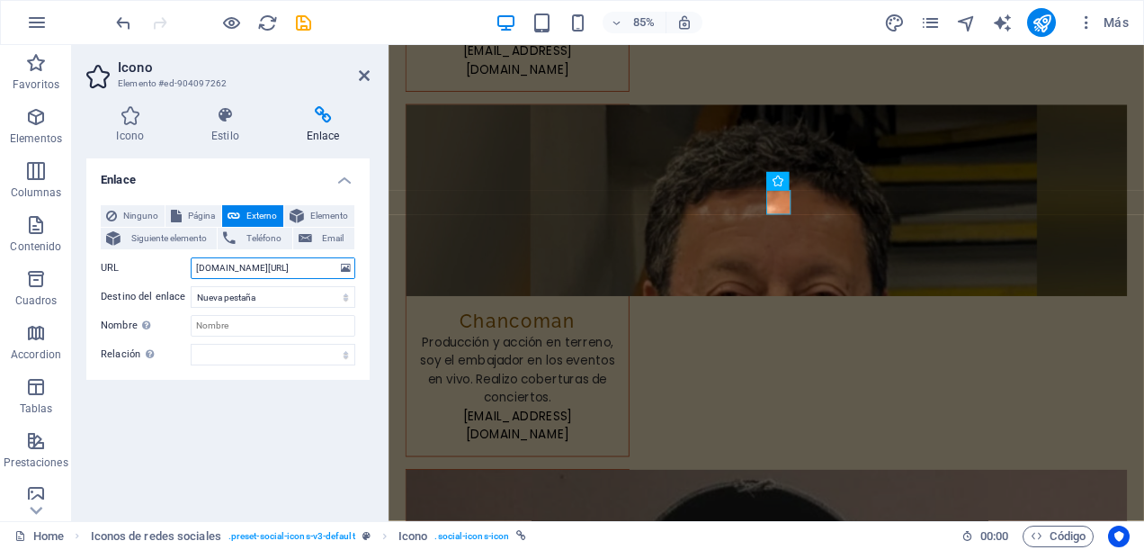
click at [192, 263] on input "[DOMAIN_NAME][URL]" at bounding box center [273, 268] width 165 height 22
type input "[URL][DOMAIN_NAME]"
click at [288, 435] on div "Enlace Ninguno Página Externo Elemento Siguiente elemento Teléfono Email Página…" at bounding box center [227, 332] width 283 height 348
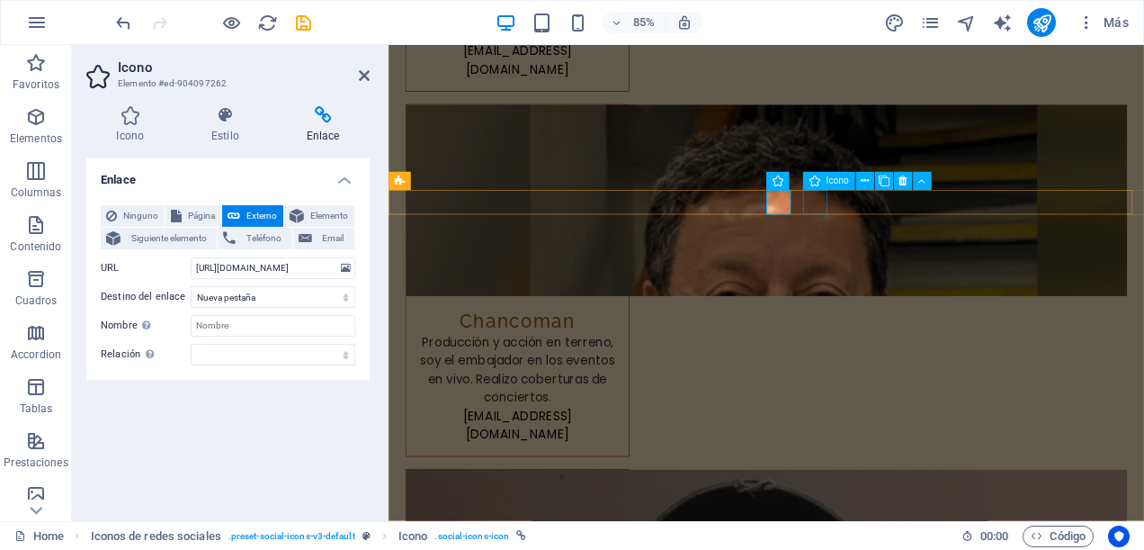
select select "xMidYMid"
select select "px"
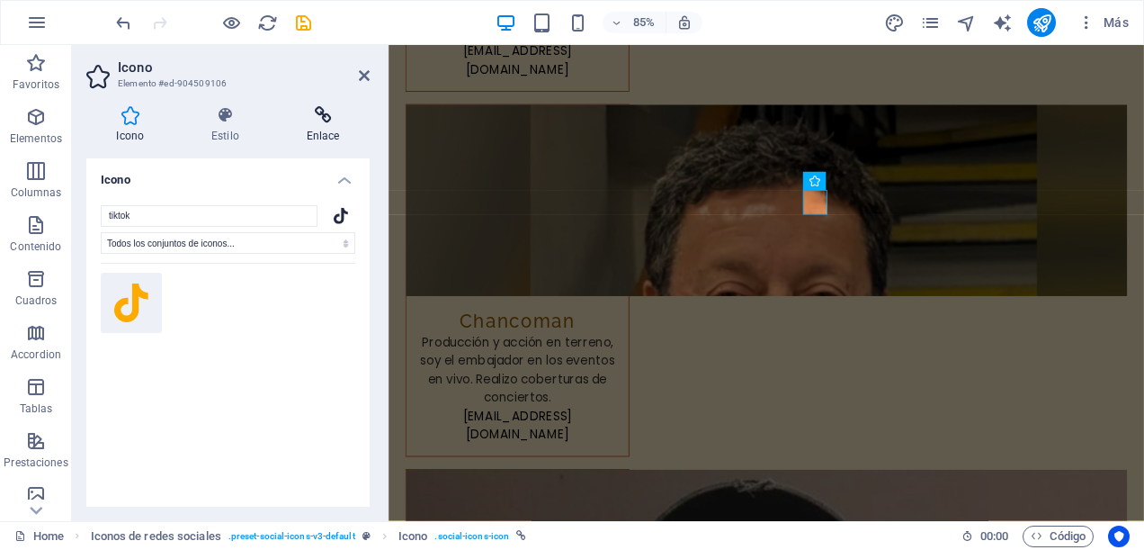
click at [319, 120] on icon at bounding box center [323, 115] width 94 height 18
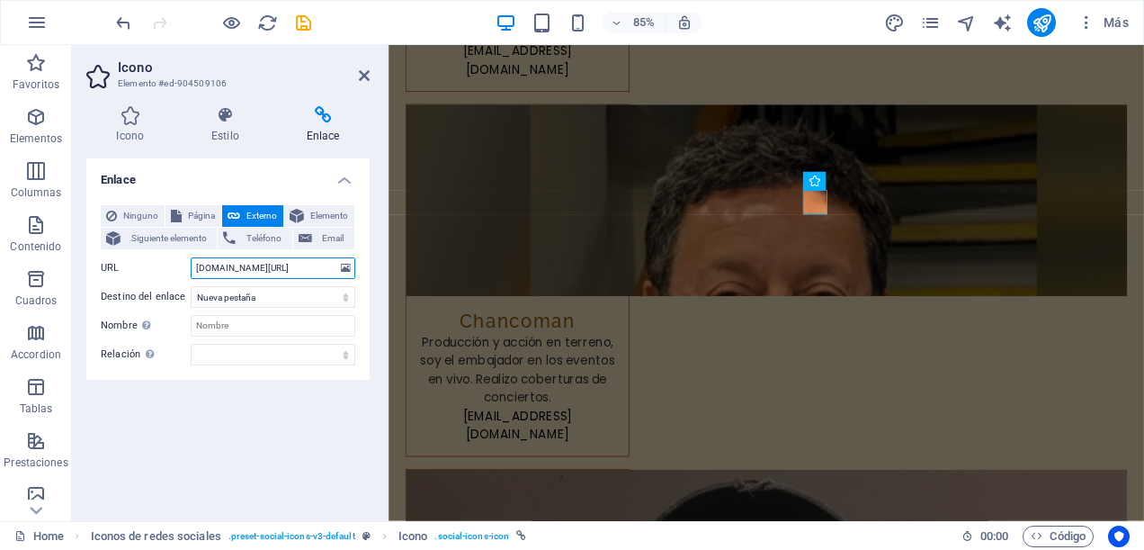
click at [194, 270] on input "[DOMAIN_NAME][URL]" at bounding box center [273, 268] width 165 height 22
type input "[URL][DOMAIN_NAME]"
click at [275, 394] on div "Enlace Ninguno Página Externo Elemento Siguiente elemento Teléfono Email Página…" at bounding box center [227, 332] width 283 height 348
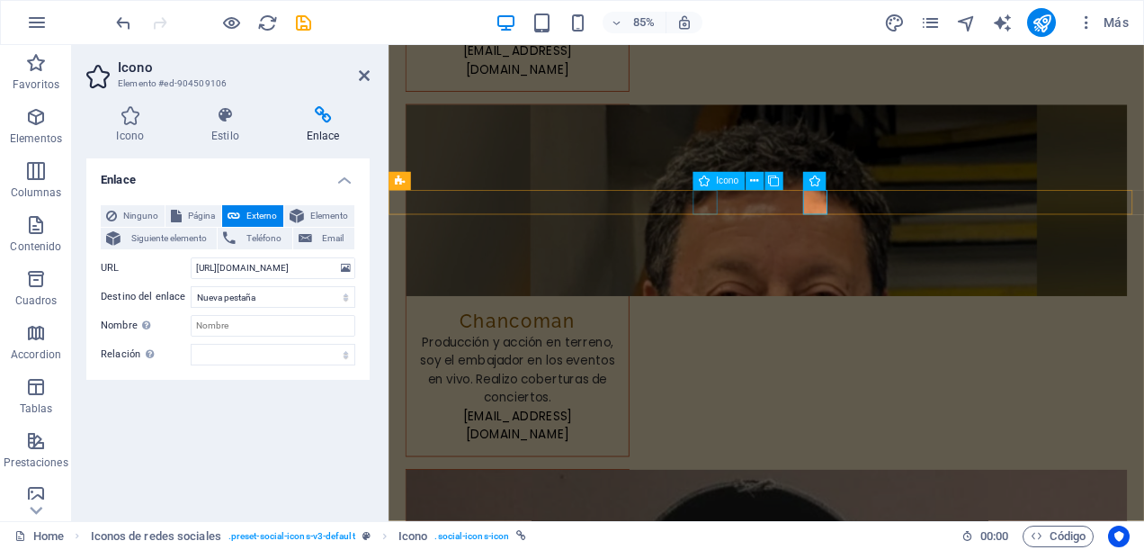
select select "xMidYMid"
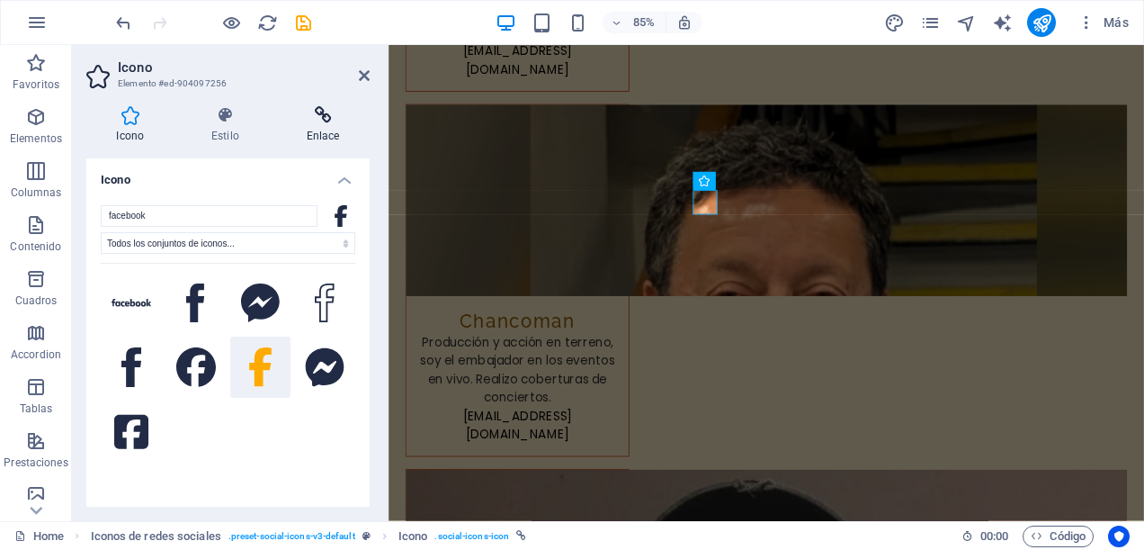
click at [323, 116] on icon at bounding box center [323, 115] width 94 height 18
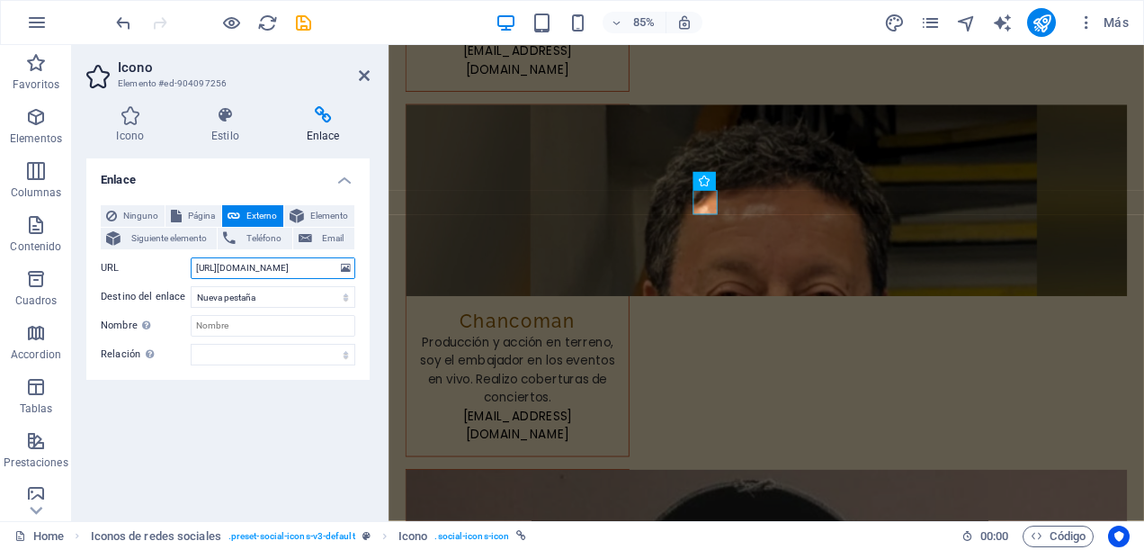
click at [209, 269] on input "[URL][DOMAIN_NAME]" at bounding box center [273, 268] width 165 height 22
type input "[URL][DOMAIN_NAME]"
click at [342, 435] on div "Enlace Ninguno Página Externo Elemento Siguiente elemento Teléfono Email Página…" at bounding box center [227, 332] width 283 height 348
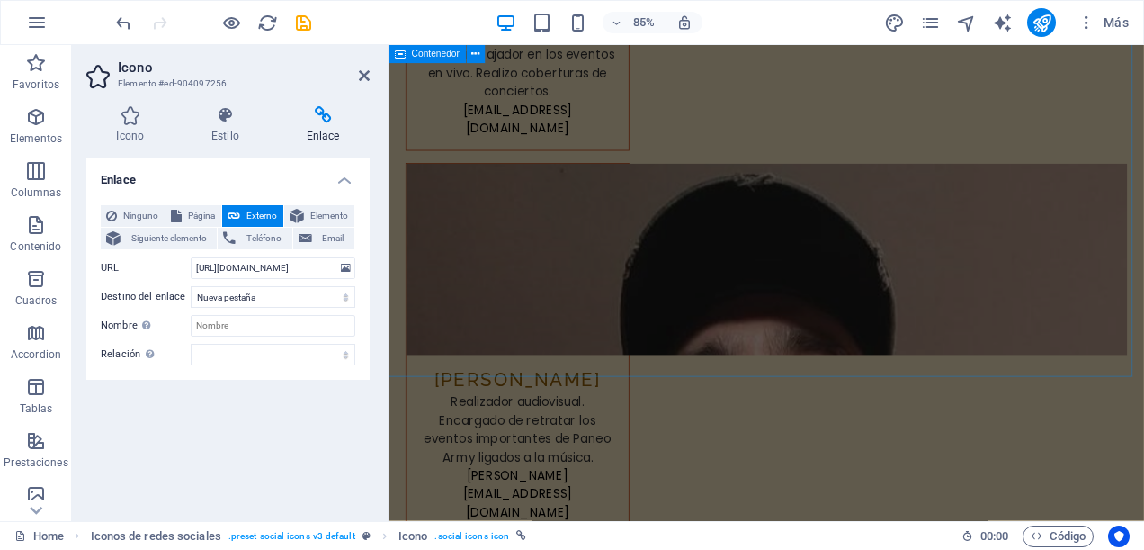
scroll to position [9198, 0]
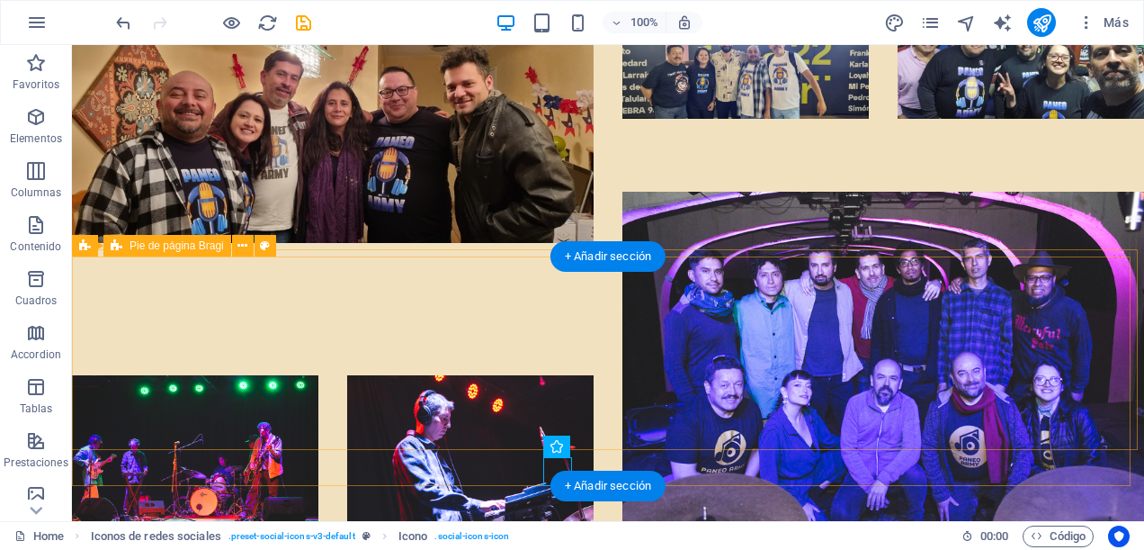
scroll to position [10104, 0]
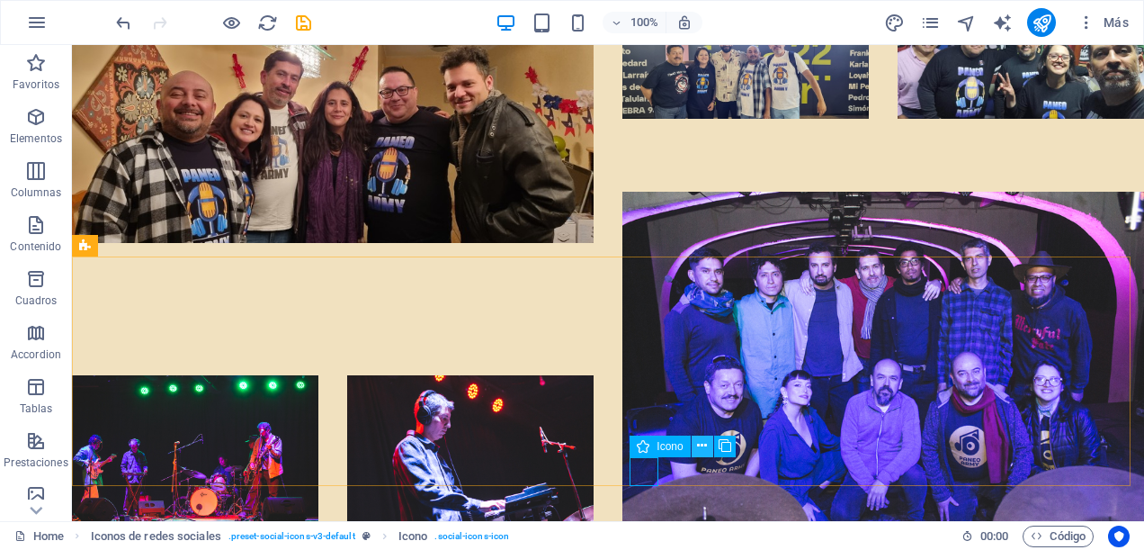
click at [705, 449] on icon at bounding box center [702, 445] width 10 height 19
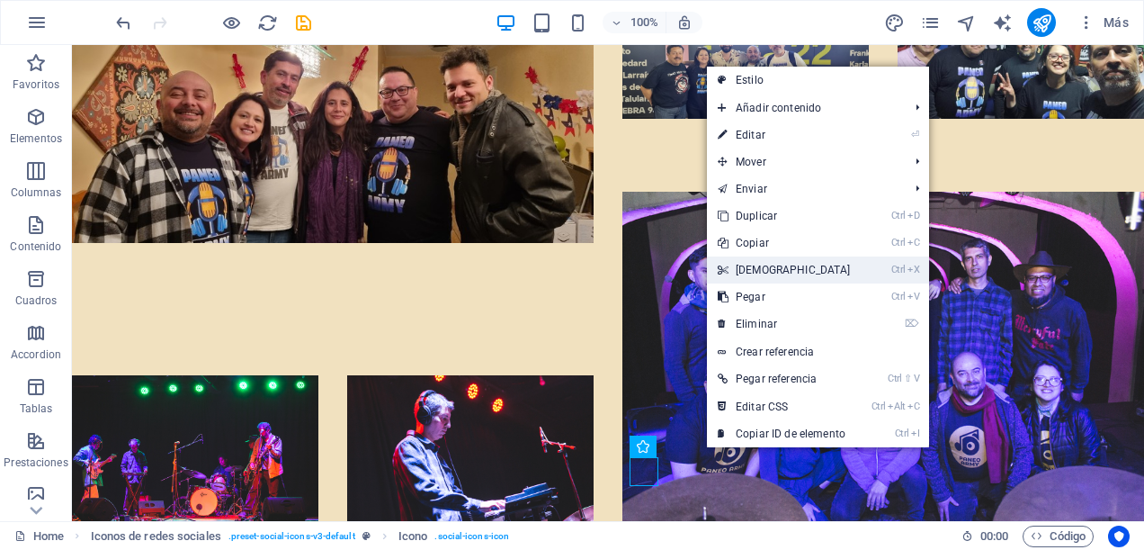
click at [780, 263] on link "Ctrl X Cortar" at bounding box center [784, 269] width 155 height 27
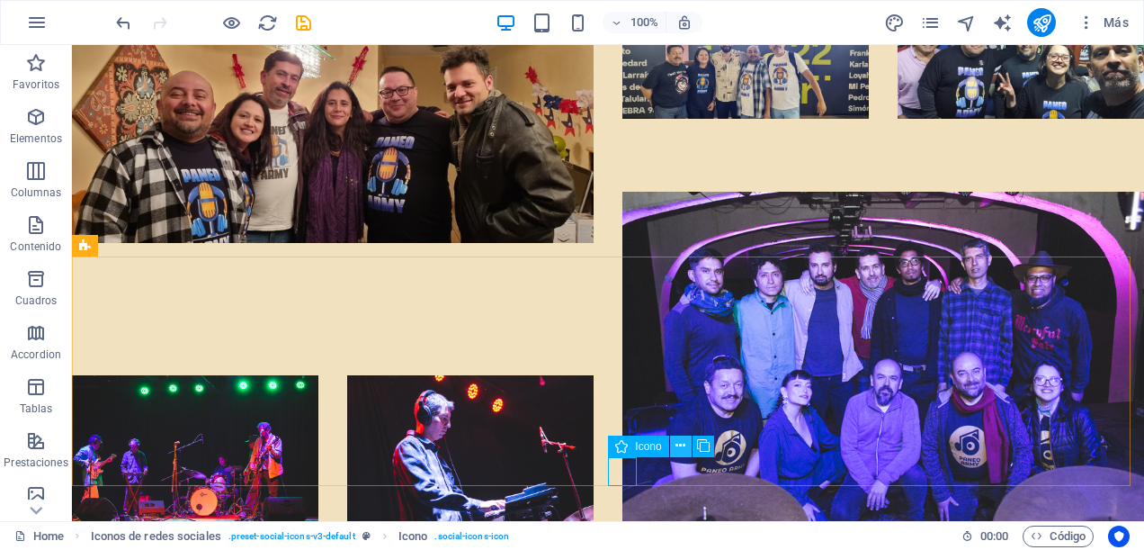
click at [681, 448] on icon at bounding box center [681, 445] width 10 height 19
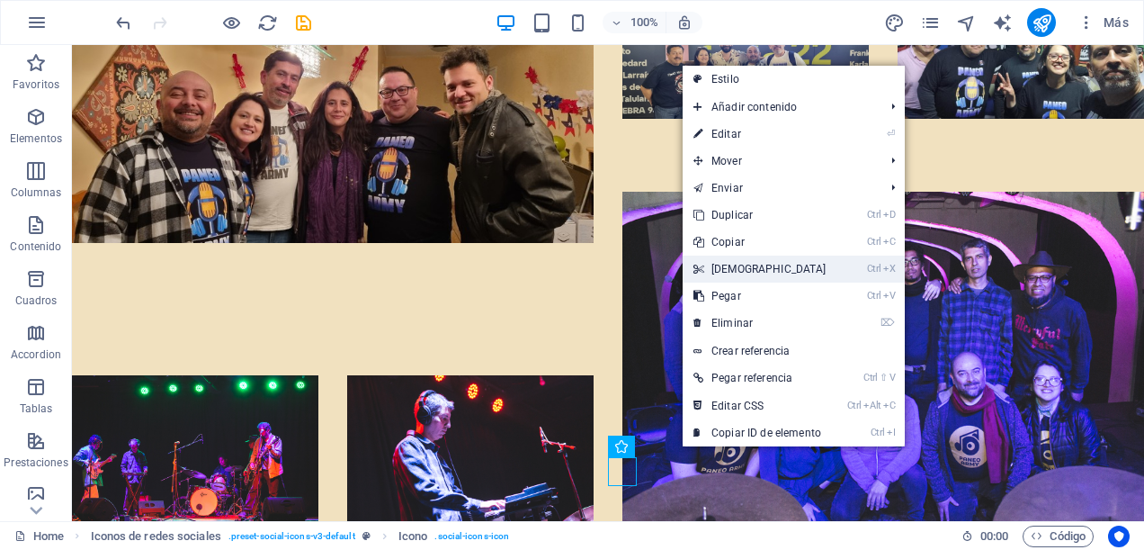
click at [758, 274] on link "Ctrl X Cortar" at bounding box center [760, 269] width 155 height 27
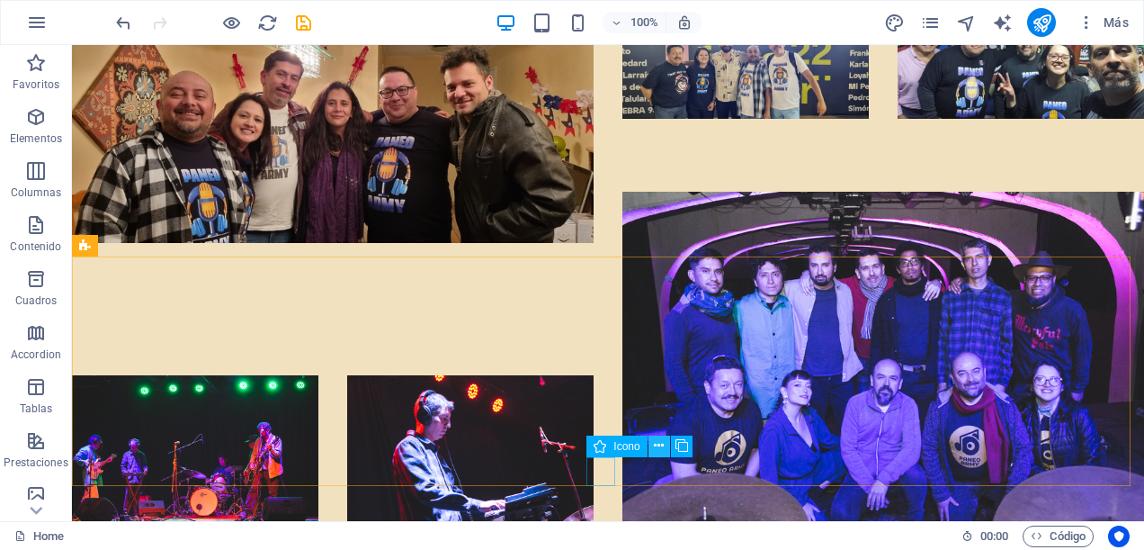
click at [657, 448] on icon at bounding box center [659, 445] width 10 height 19
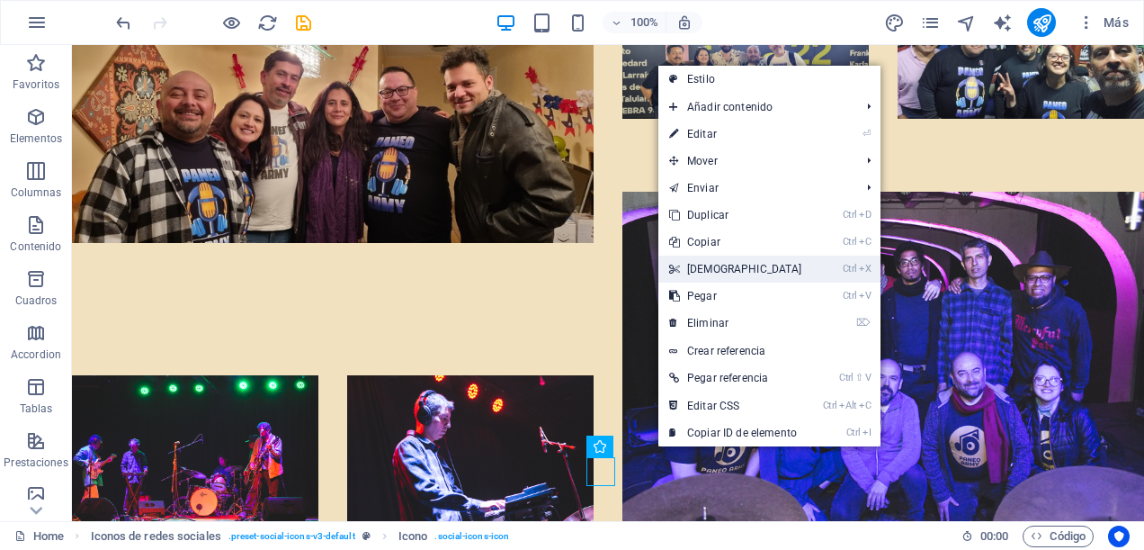
drag, startPoint x: 730, startPoint y: 275, endPoint x: 659, endPoint y: 230, distance: 84.1
click at [730, 275] on link "Ctrl X Cortar" at bounding box center [736, 269] width 155 height 27
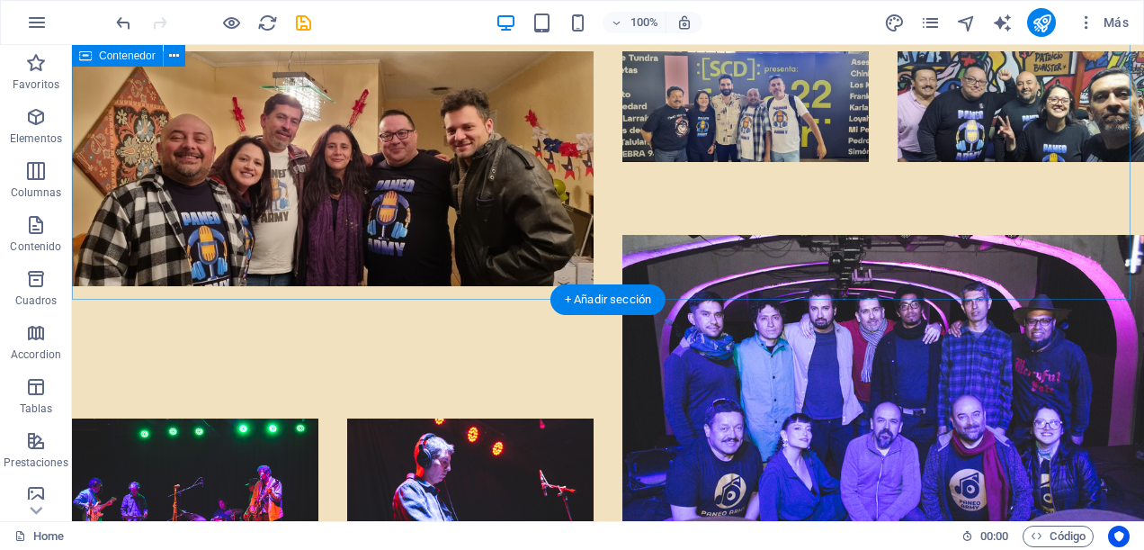
drag, startPoint x: 947, startPoint y: 497, endPoint x: 947, endPoint y: 266, distance: 230.3
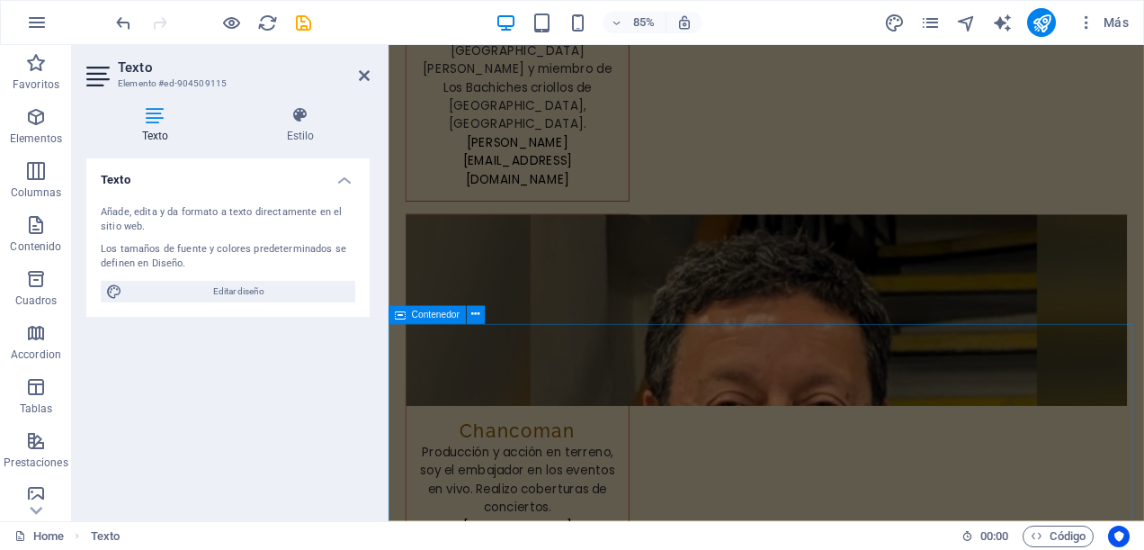
scroll to position [9155, 0]
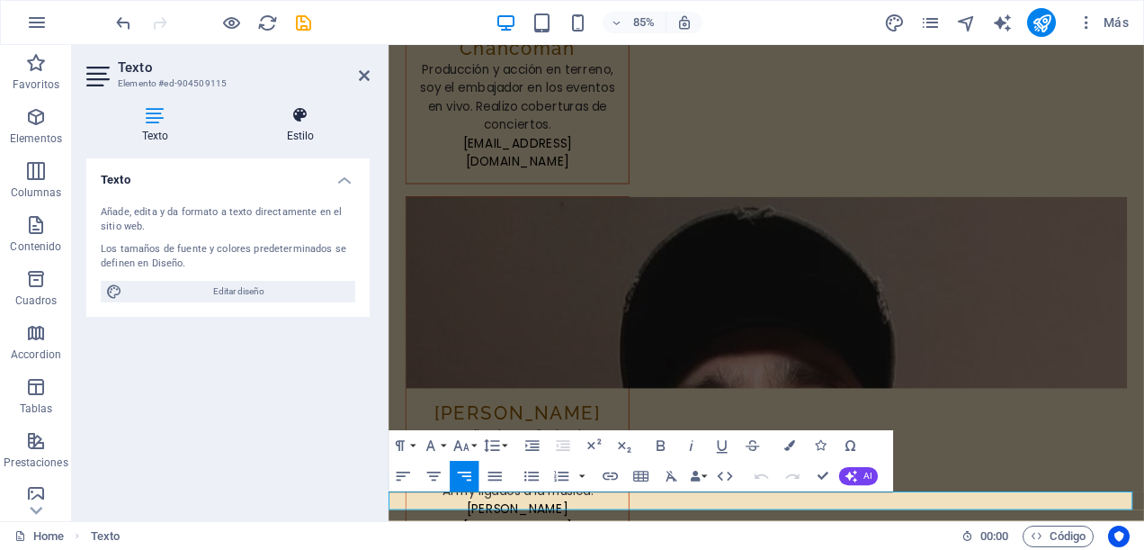
click at [301, 129] on h4 "Estilo" at bounding box center [300, 125] width 139 height 38
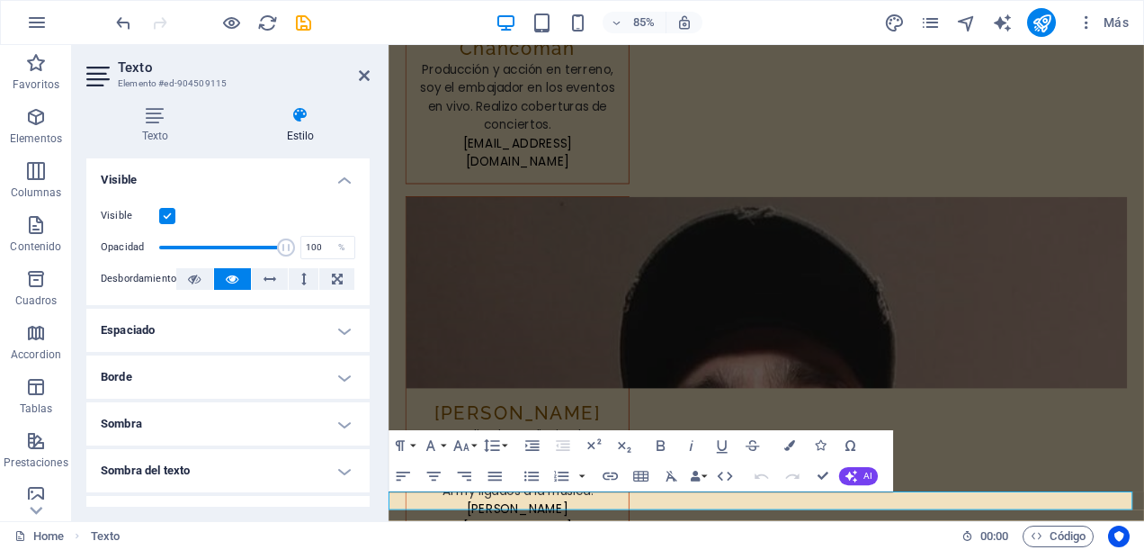
click at [340, 326] on h4 "Espaciado" at bounding box center [227, 330] width 283 height 43
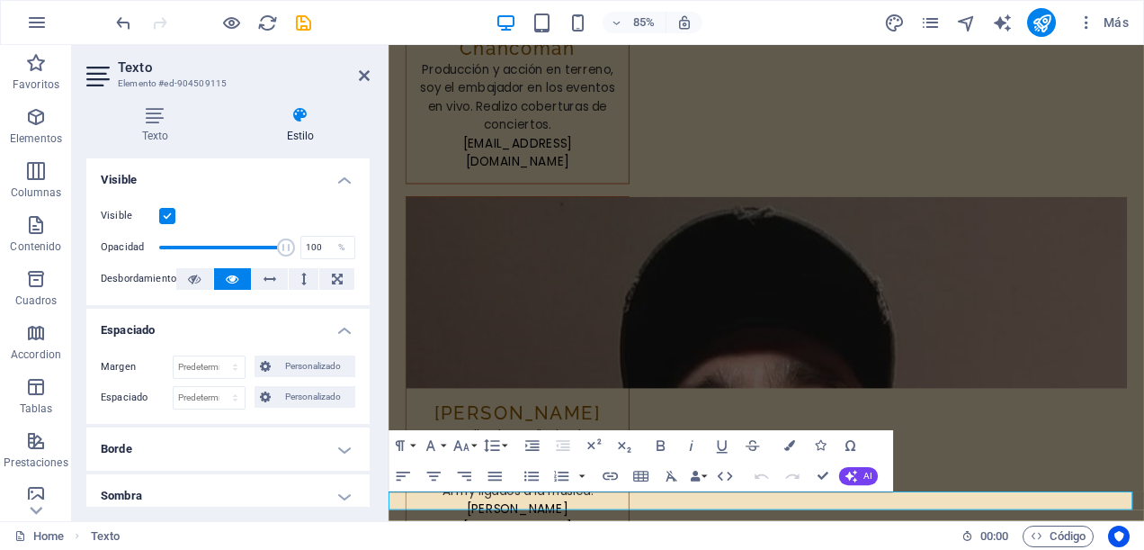
click at [340, 326] on h4 "Espaciado" at bounding box center [227, 325] width 283 height 32
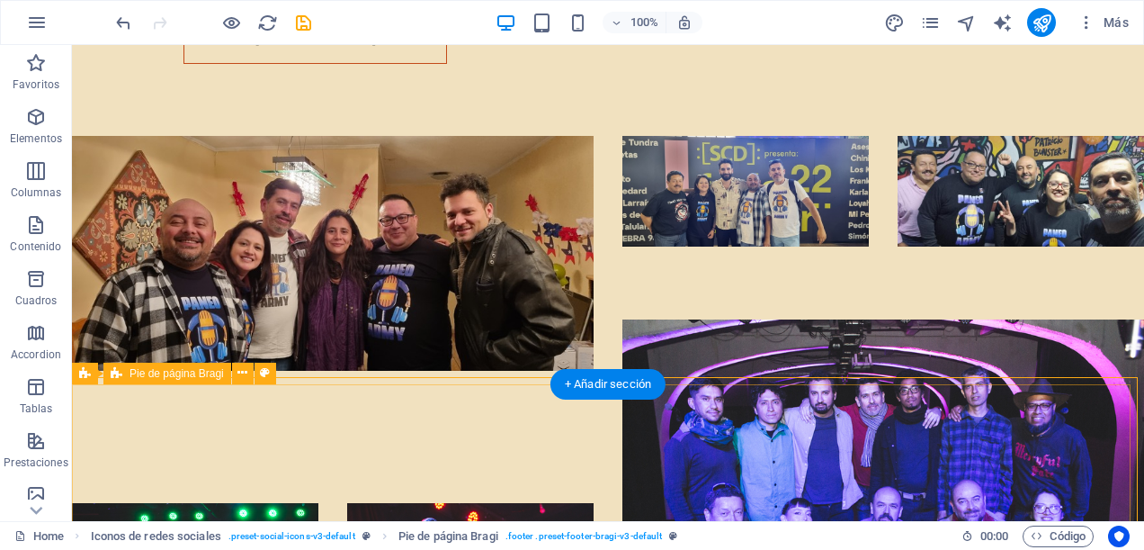
scroll to position [10061, 0]
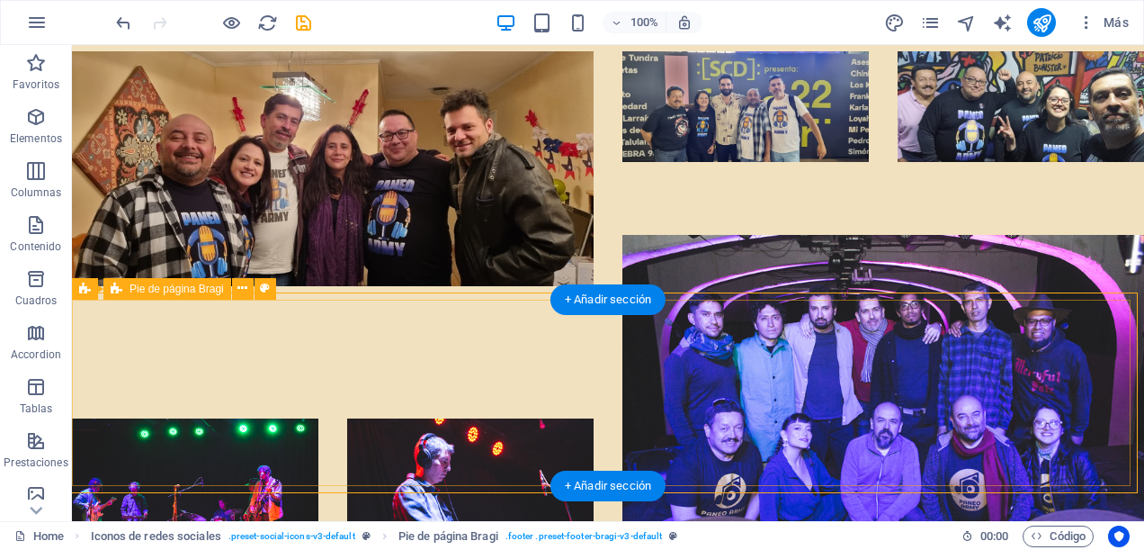
drag, startPoint x: 972, startPoint y: 494, endPoint x: 970, endPoint y: 436, distance: 57.6
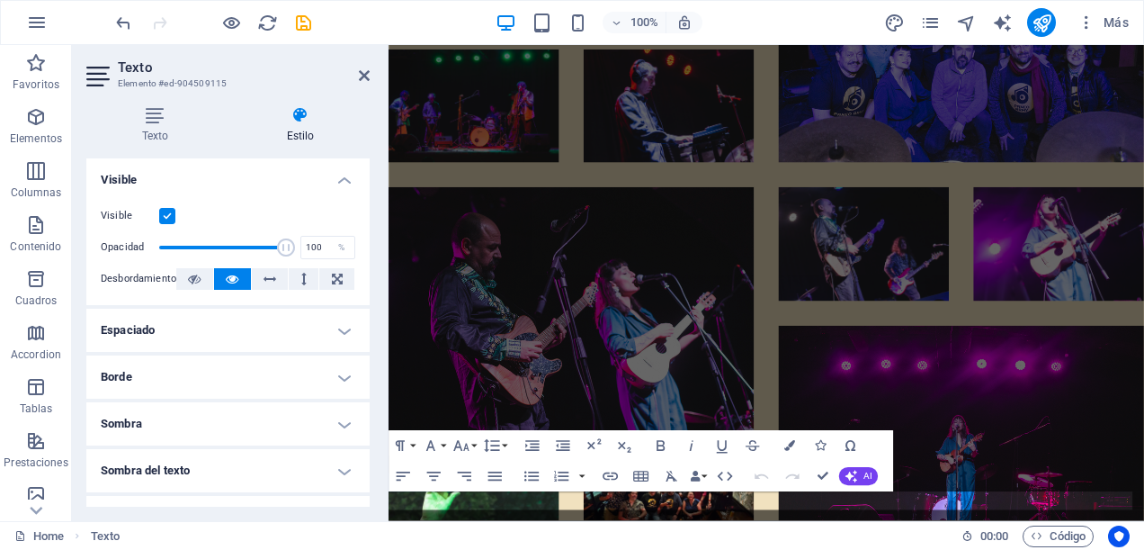
scroll to position [9155, 0]
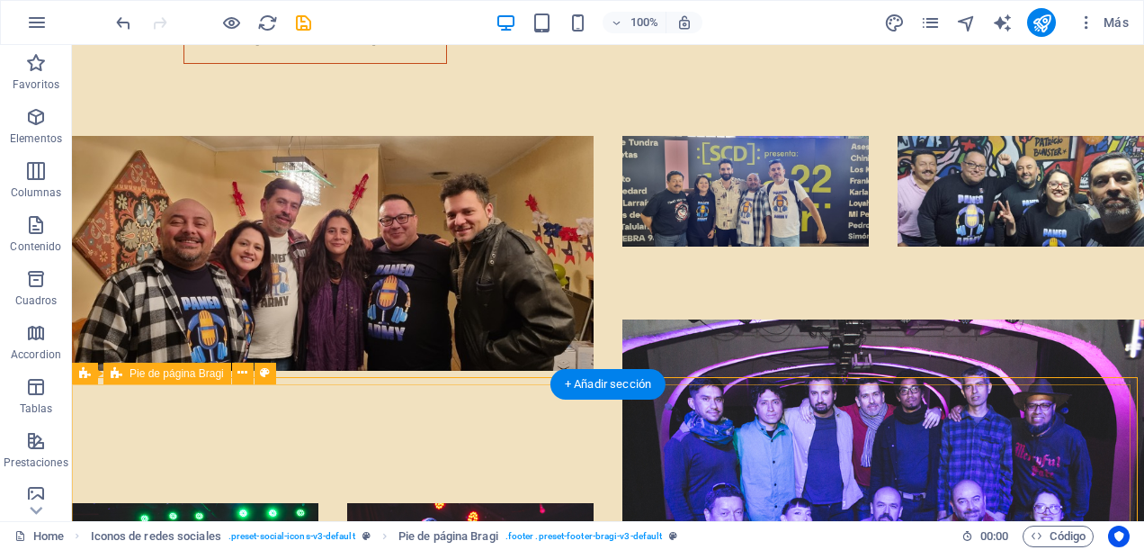
scroll to position [10061, 0]
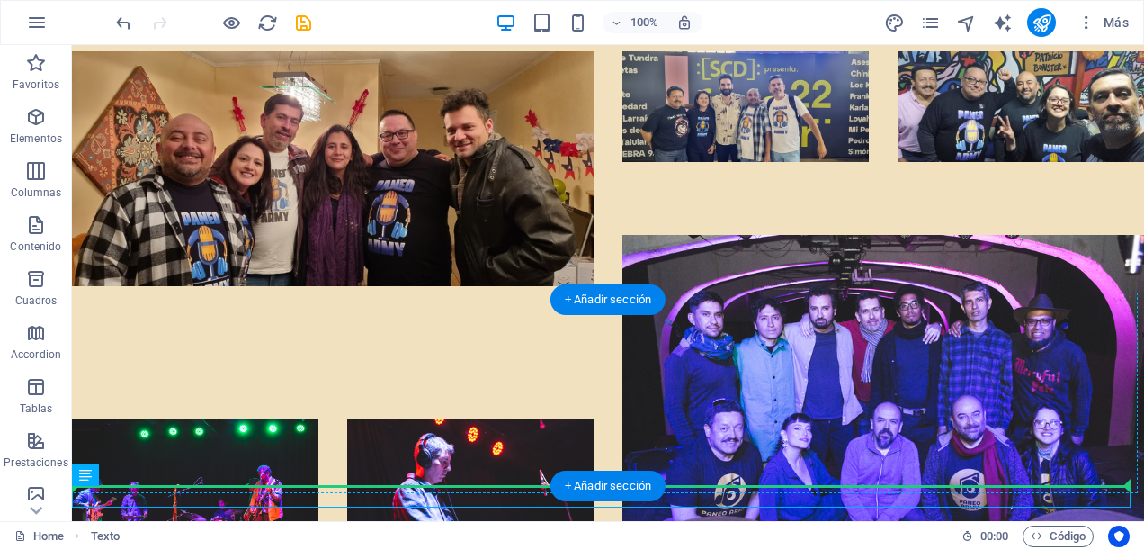
drag, startPoint x: 965, startPoint y: 500, endPoint x: 956, endPoint y: 435, distance: 66.4
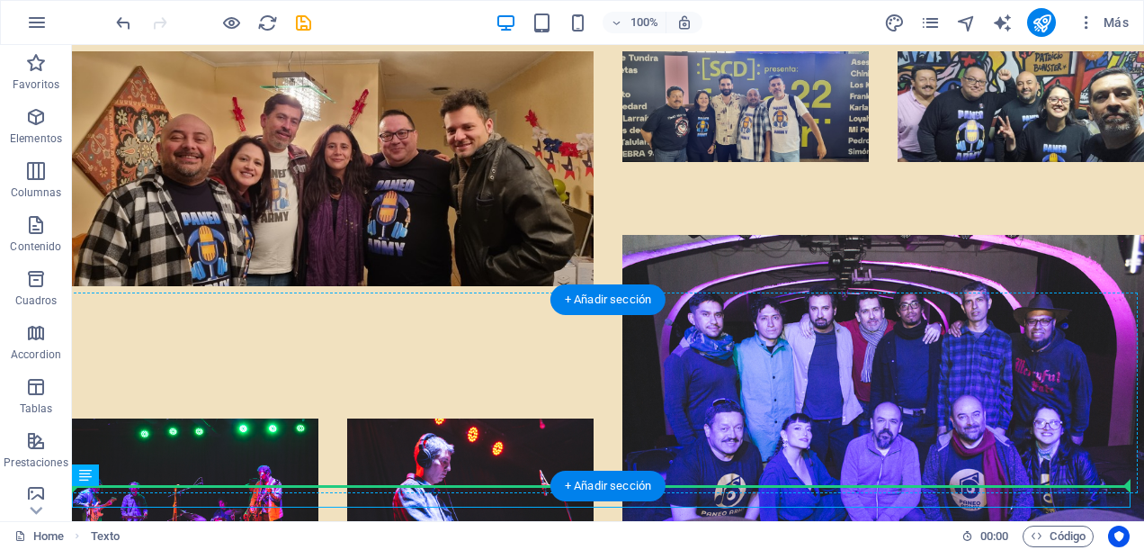
drag, startPoint x: 940, startPoint y: 498, endPoint x: 940, endPoint y: 459, distance: 39.6
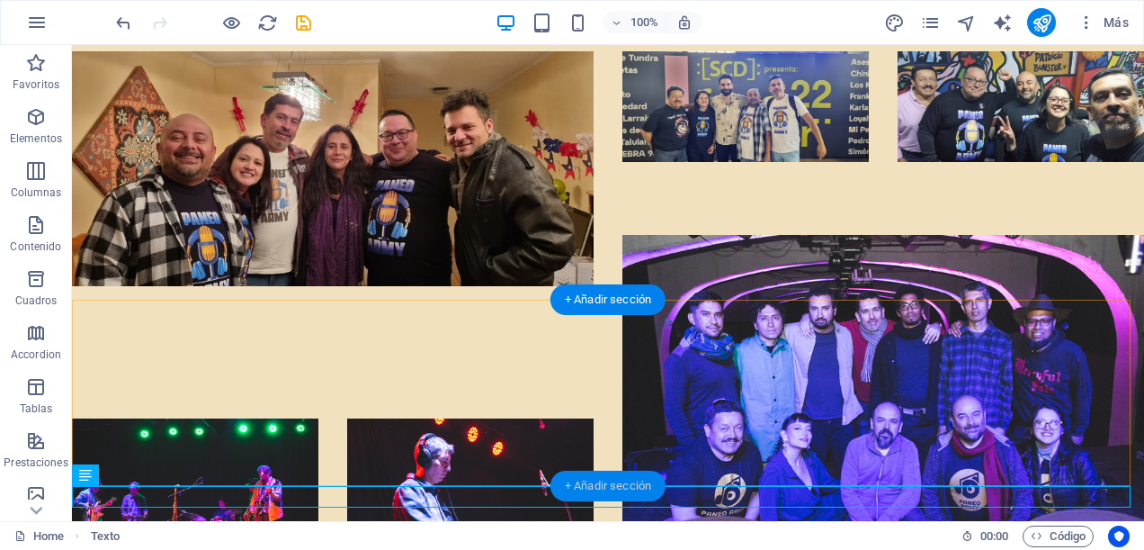
drag, startPoint x: 628, startPoint y: 477, endPoint x: 193, endPoint y: 432, distance: 437.8
click at [628, 477] on div "+ Añadir sección" at bounding box center [608, 486] width 115 height 31
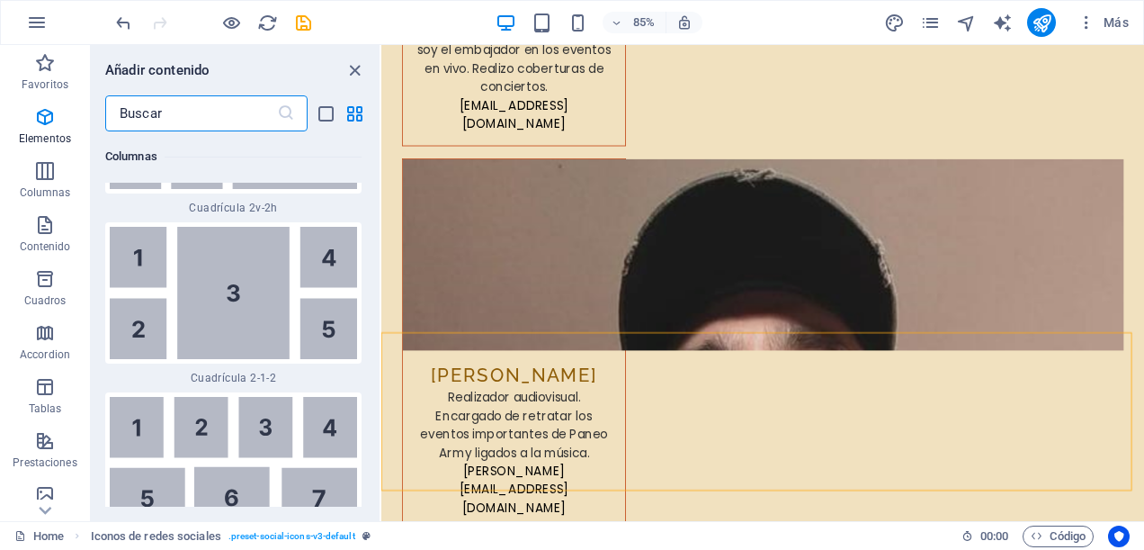
scroll to position [5715, 0]
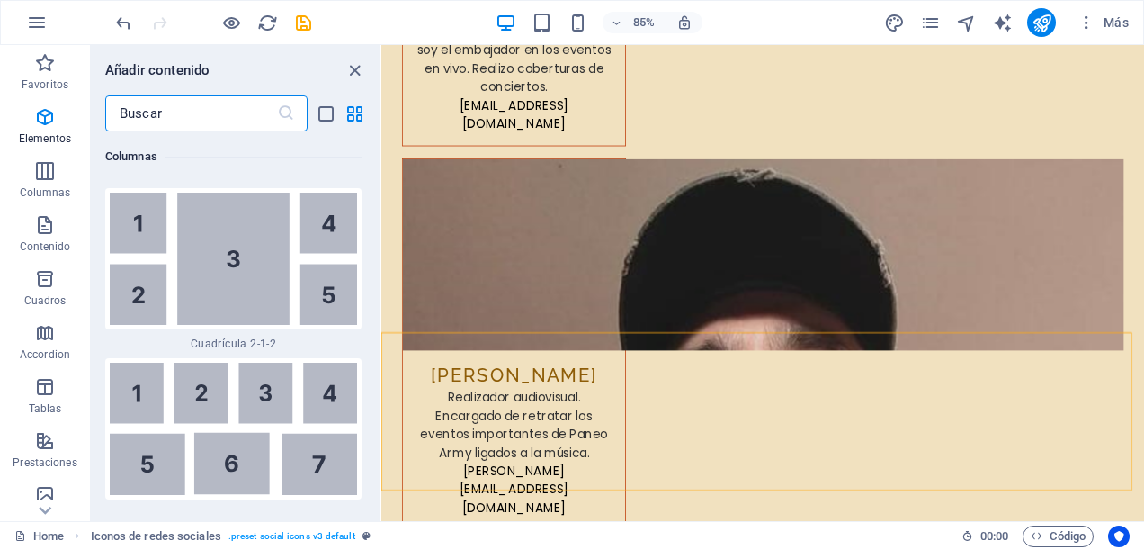
click at [236, 116] on input "text" at bounding box center [191, 113] width 172 height 36
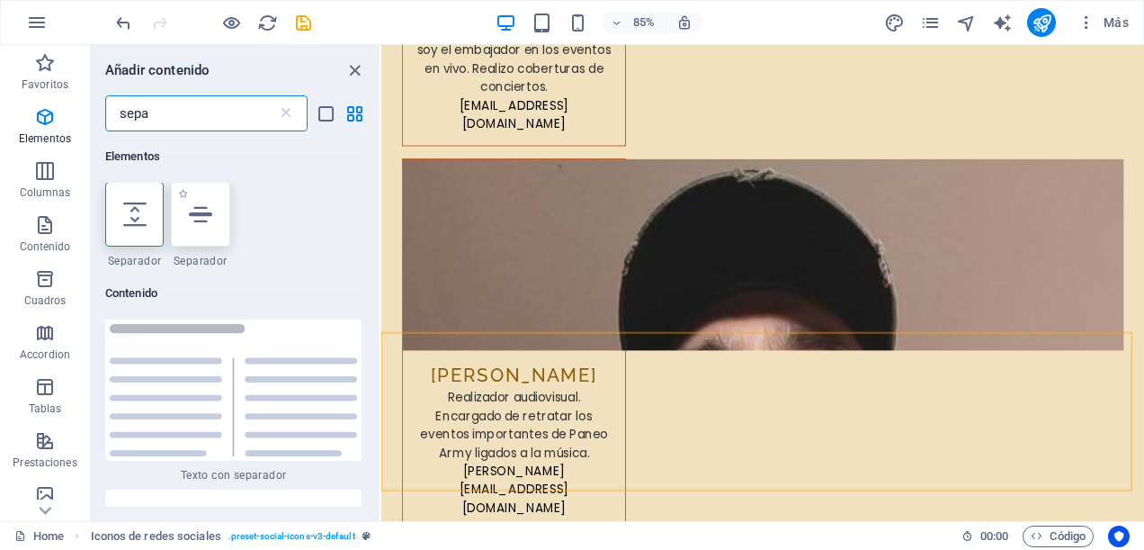
scroll to position [0, 0]
type input "sepa"
click at [193, 232] on div at bounding box center [200, 215] width 58 height 65
select select "%"
select select "px"
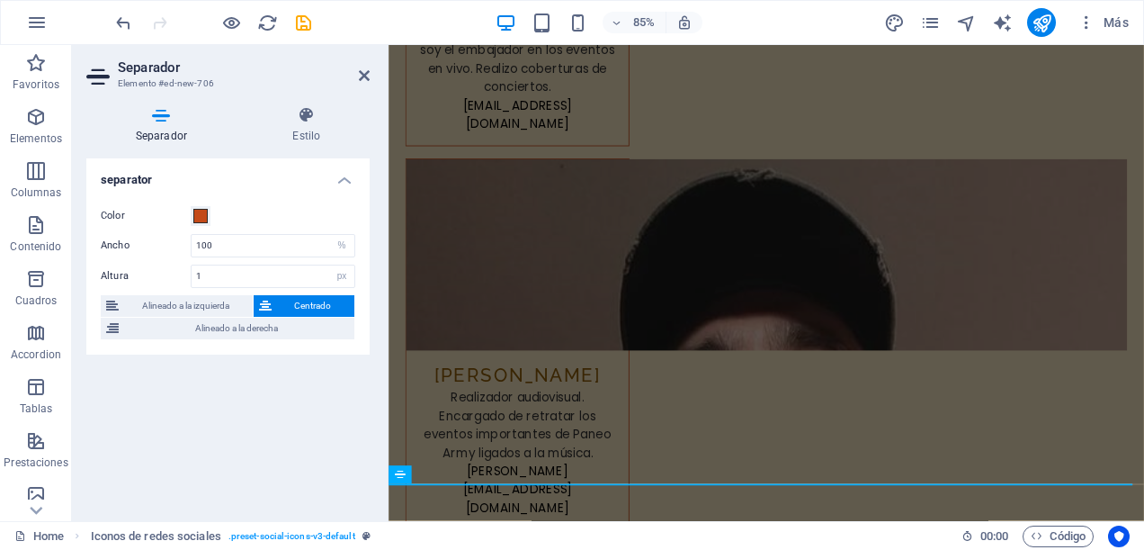
scroll to position [9170, 0]
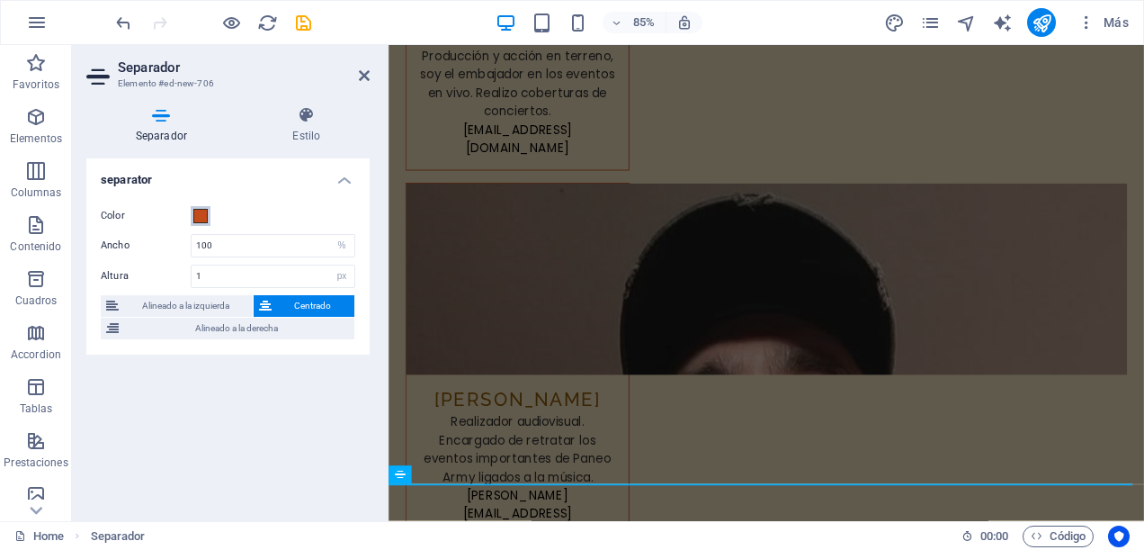
click at [201, 216] on span at bounding box center [200, 216] width 14 height 14
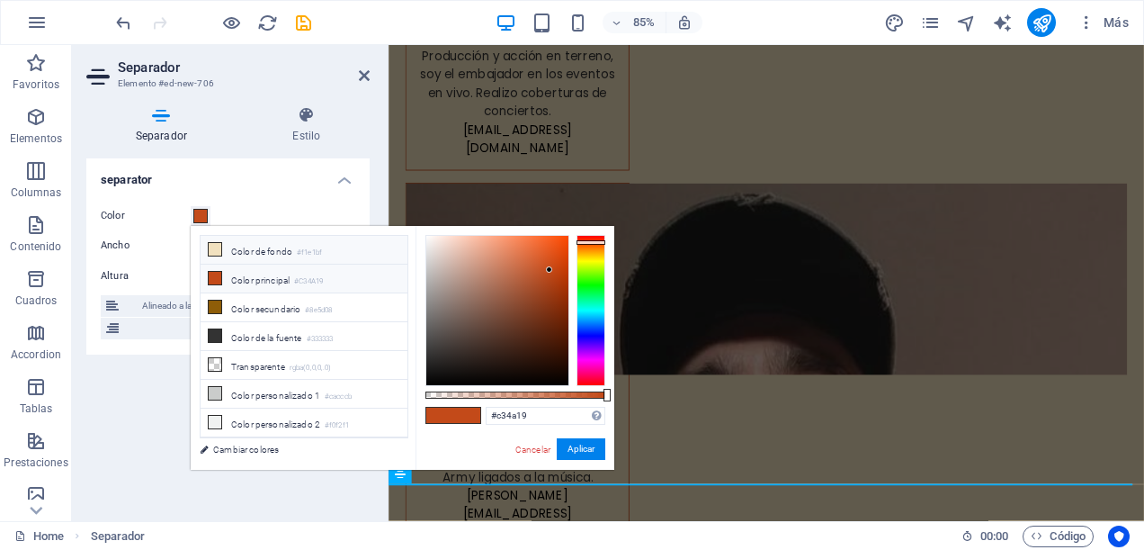
click at [214, 247] on icon at bounding box center [215, 249] width 13 height 13
type input "#f1e1bf"
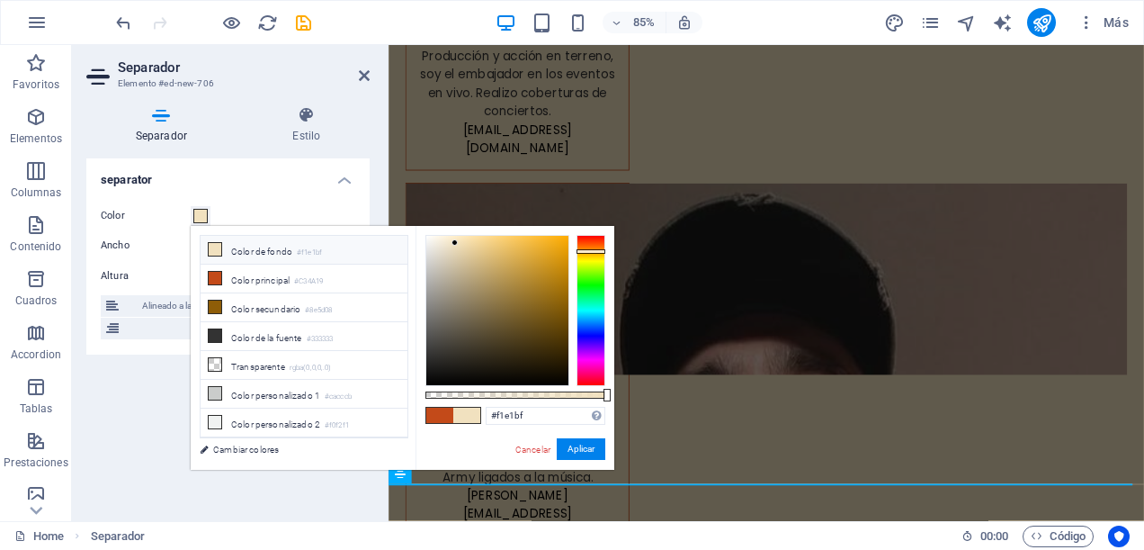
click at [240, 201] on div "Color Ancho 100 px rem % vh vw Altura 1 px rem vh vw Alineado a la izquierda Ce…" at bounding box center [227, 273] width 283 height 164
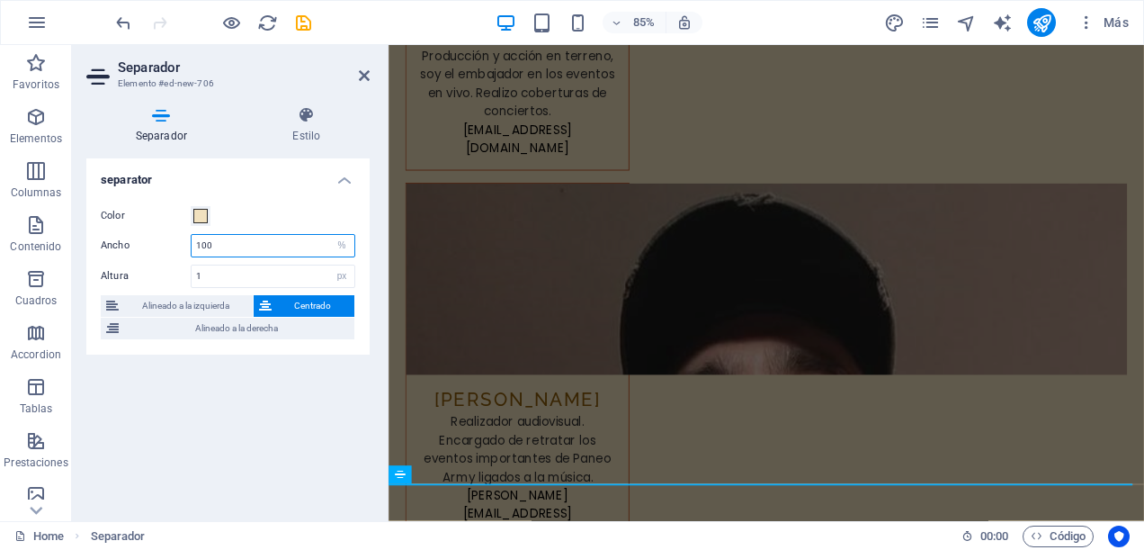
click at [230, 244] on input "100" at bounding box center [273, 246] width 163 height 22
click at [231, 266] on input "1" at bounding box center [273, 276] width 163 height 22
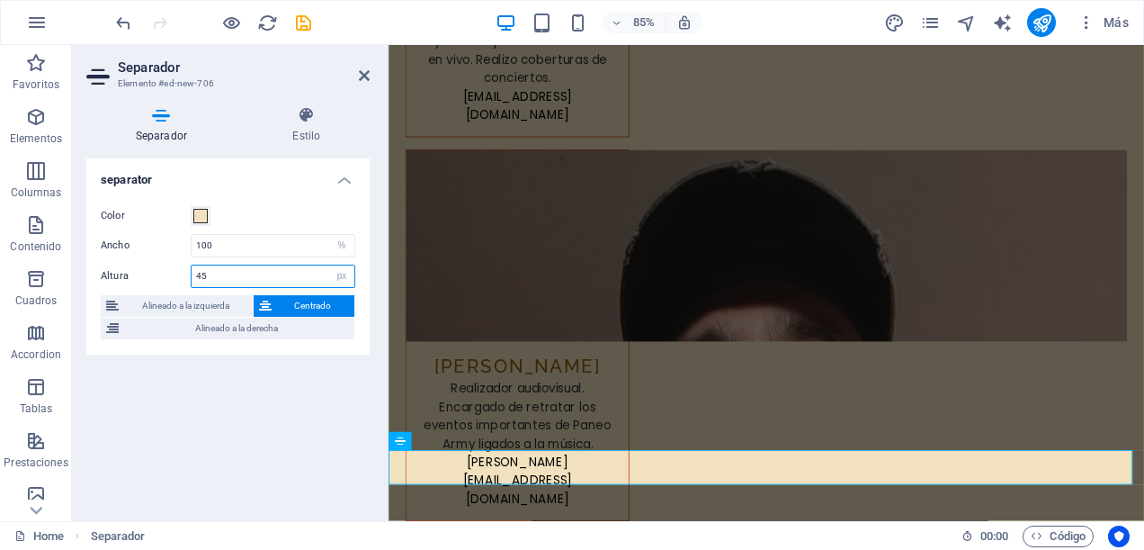
type input "45"
click at [299, 389] on div "separator Color Ancho 100 px rem % vh vw Altura 45 px rem vh vw Alineado a la i…" at bounding box center [227, 332] width 283 height 348
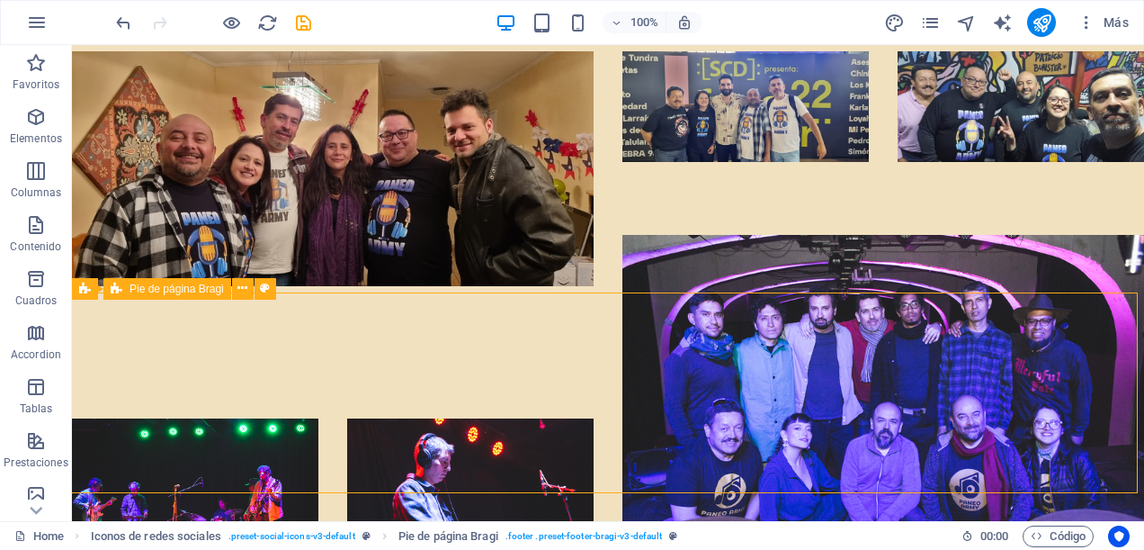
scroll to position [10116, 0]
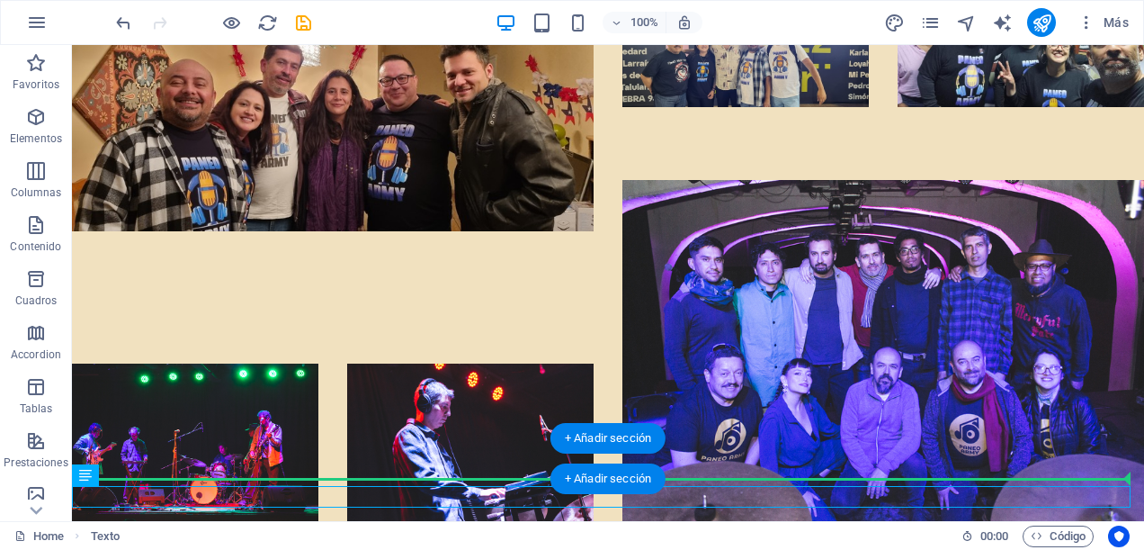
drag, startPoint x: 963, startPoint y: 495, endPoint x: 948, endPoint y: 464, distance: 33.8
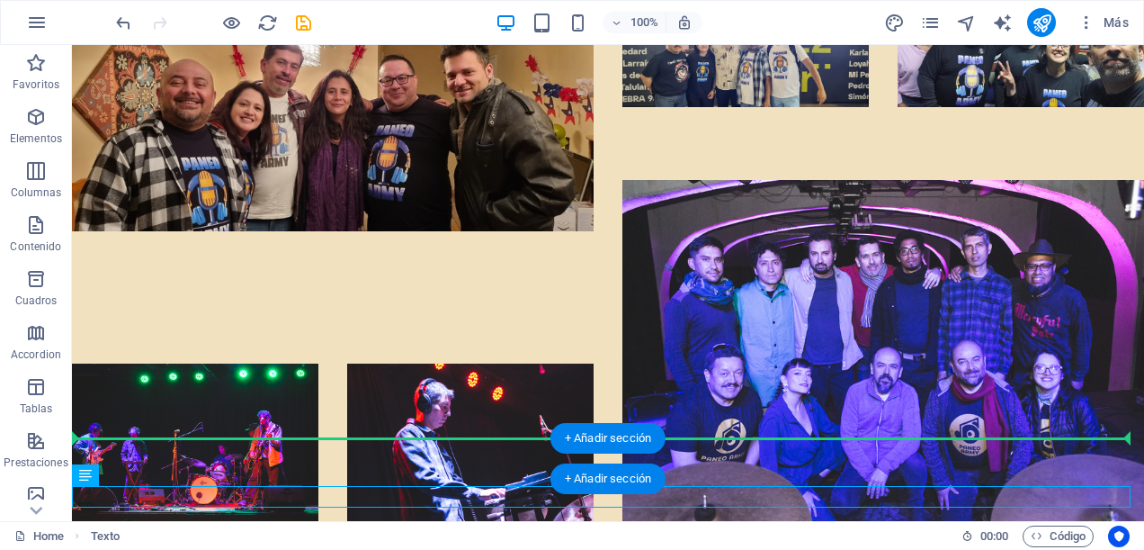
drag, startPoint x: 947, startPoint y: 498, endPoint x: 937, endPoint y: 453, distance: 46.3
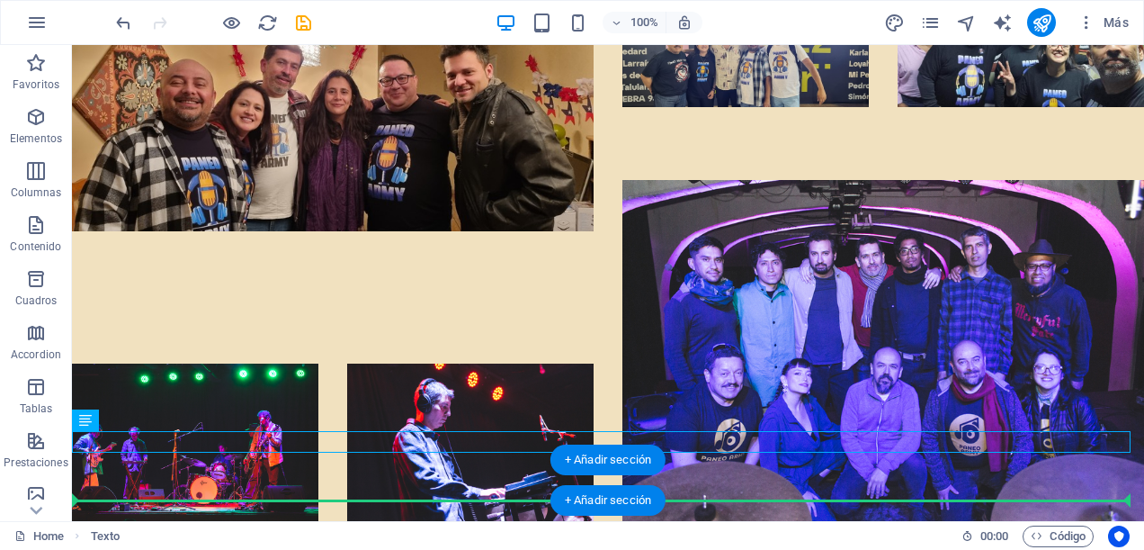
drag, startPoint x: 939, startPoint y: 439, endPoint x: 939, endPoint y: 488, distance: 48.6
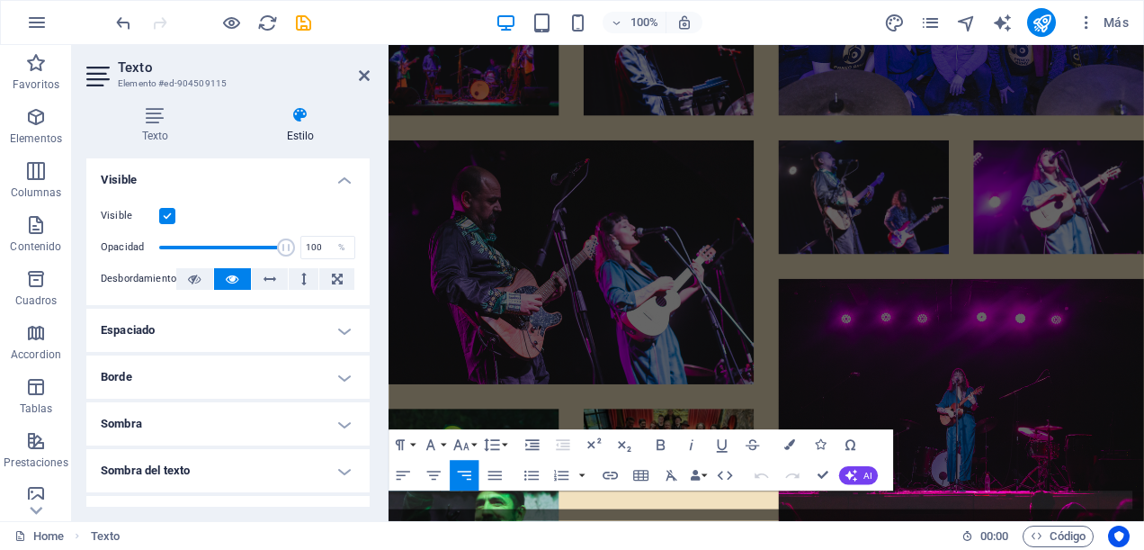
scroll to position [9210, 0]
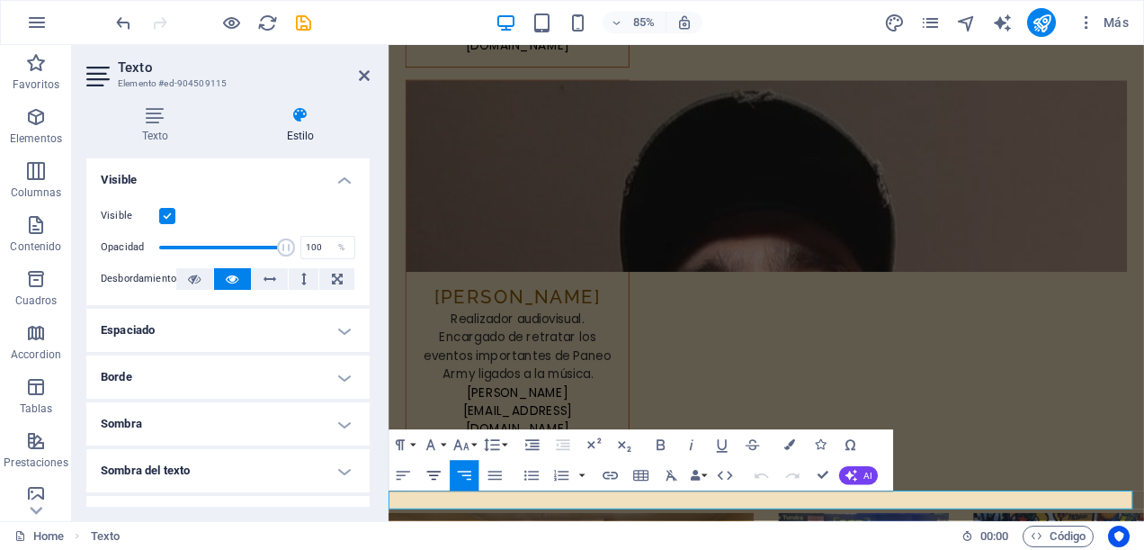
click at [435, 475] on icon "button" at bounding box center [433, 475] width 13 height 9
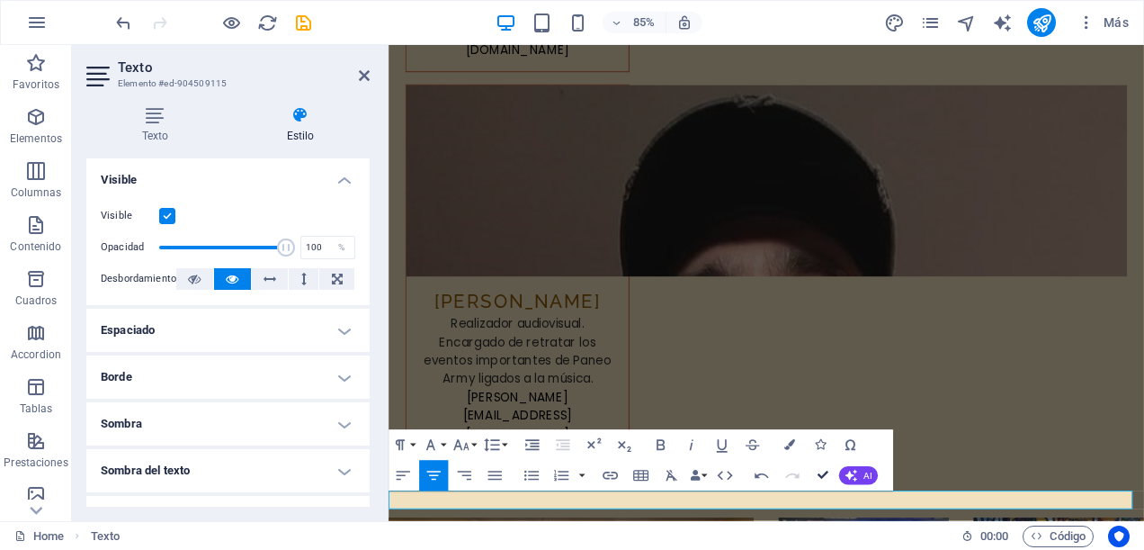
scroll to position [10116, 0]
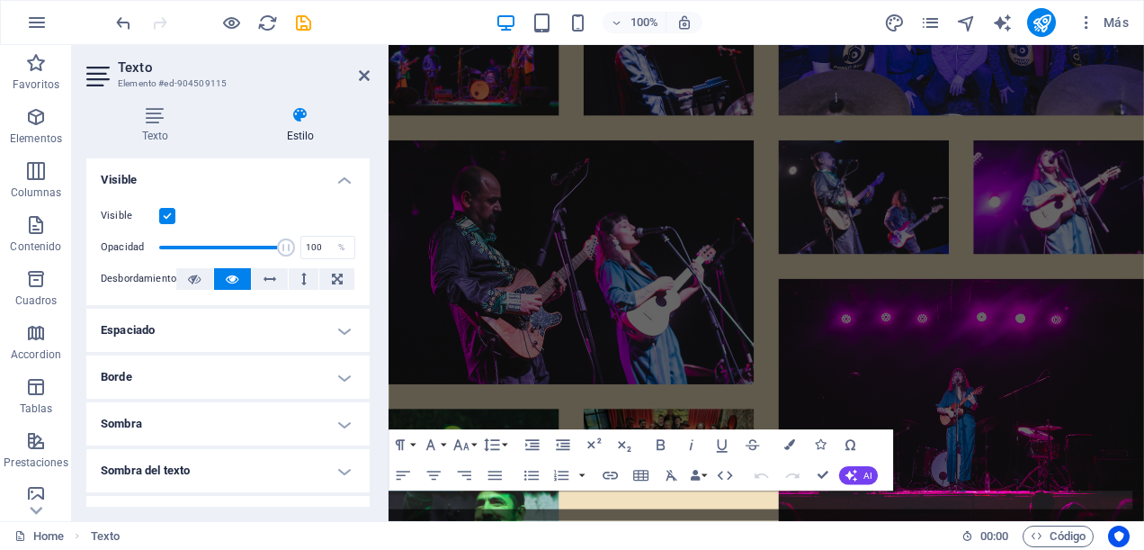
scroll to position [9210, 0]
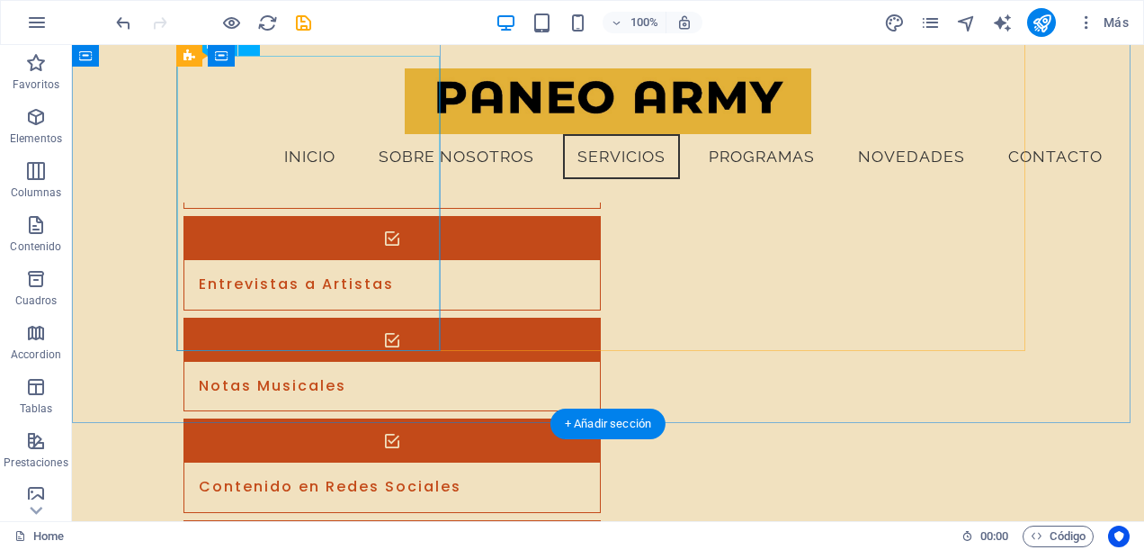
scroll to position [3907, 0]
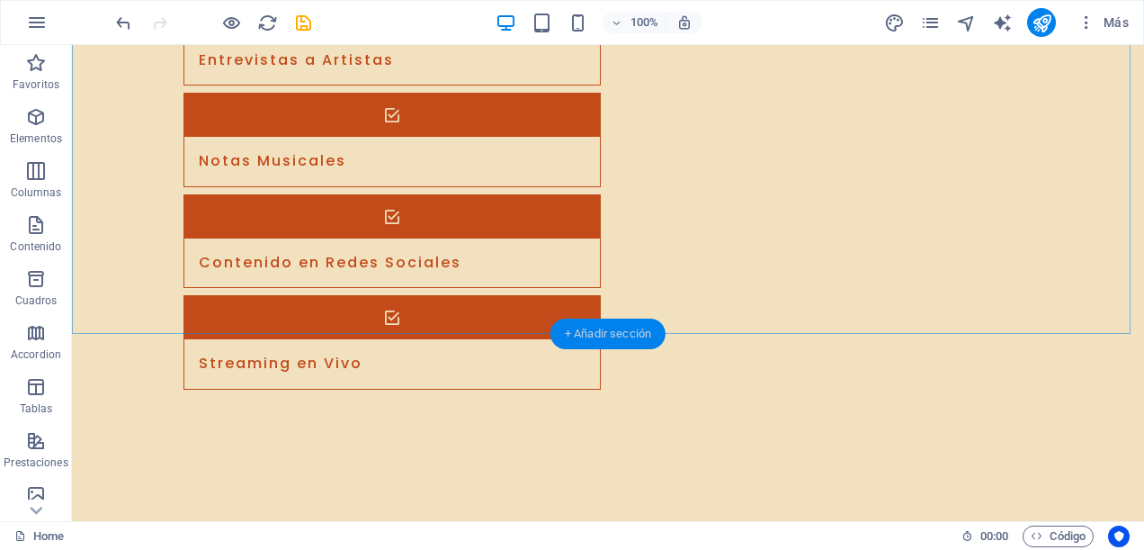
click at [599, 328] on div "+ Añadir sección" at bounding box center [608, 334] width 115 height 31
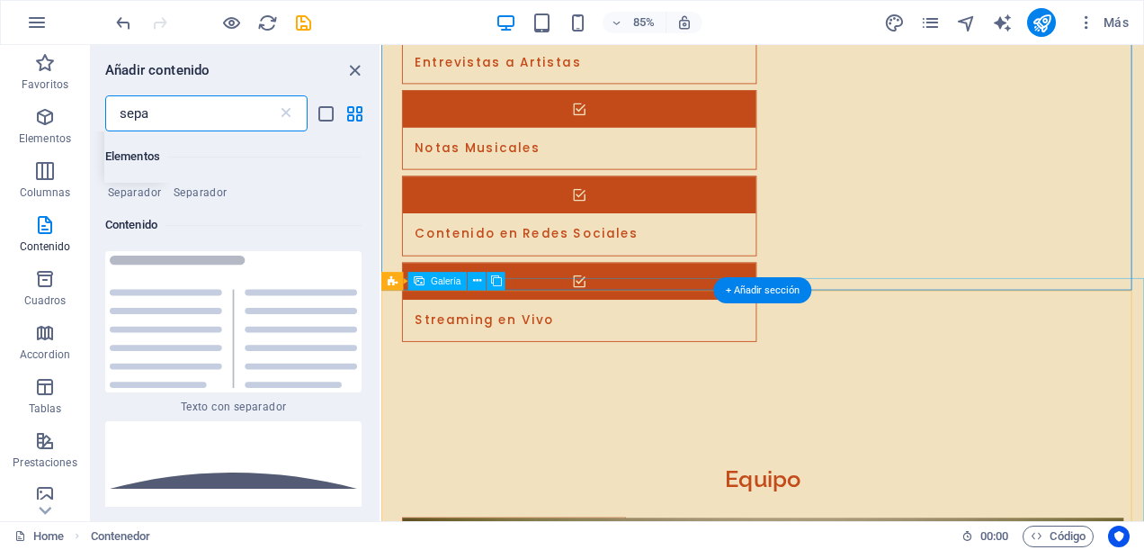
scroll to position [138, 0]
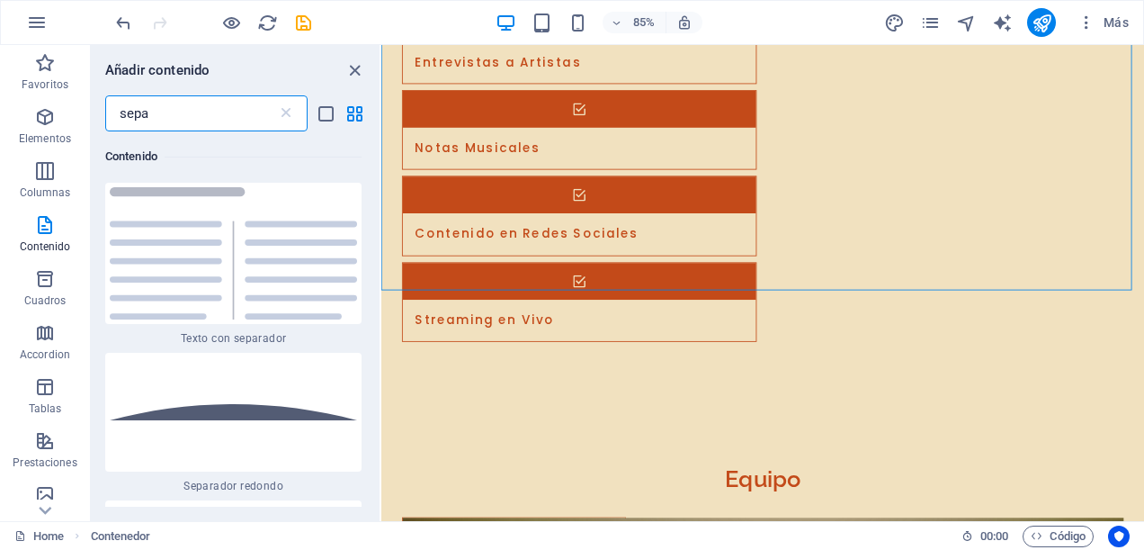
click at [214, 114] on input "sepa" at bounding box center [191, 113] width 172 height 36
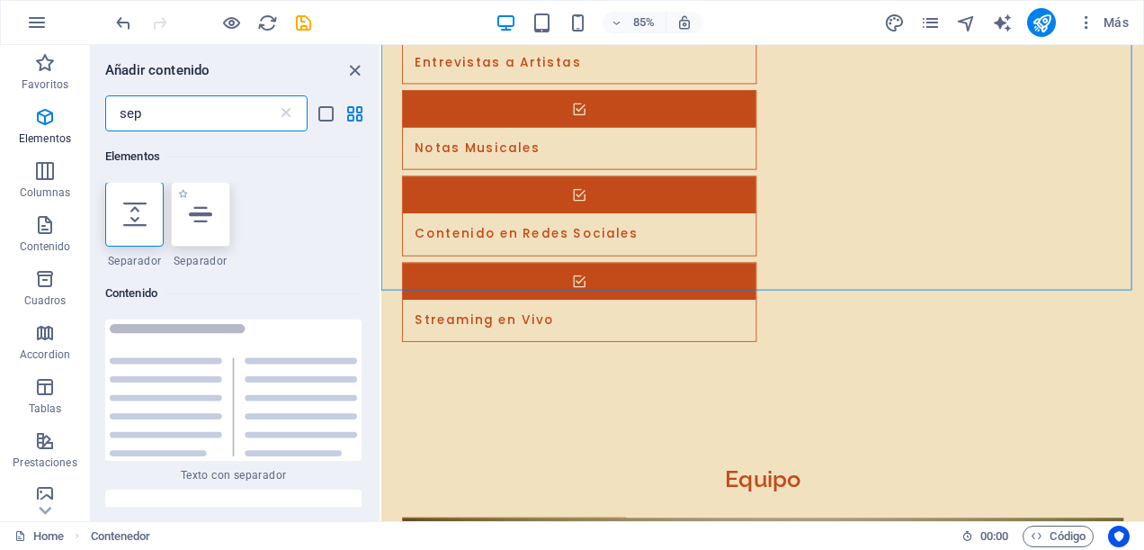
scroll to position [0, 0]
type input "sep"
click at [198, 216] on icon at bounding box center [200, 214] width 23 height 23
select select "%"
select select "px"
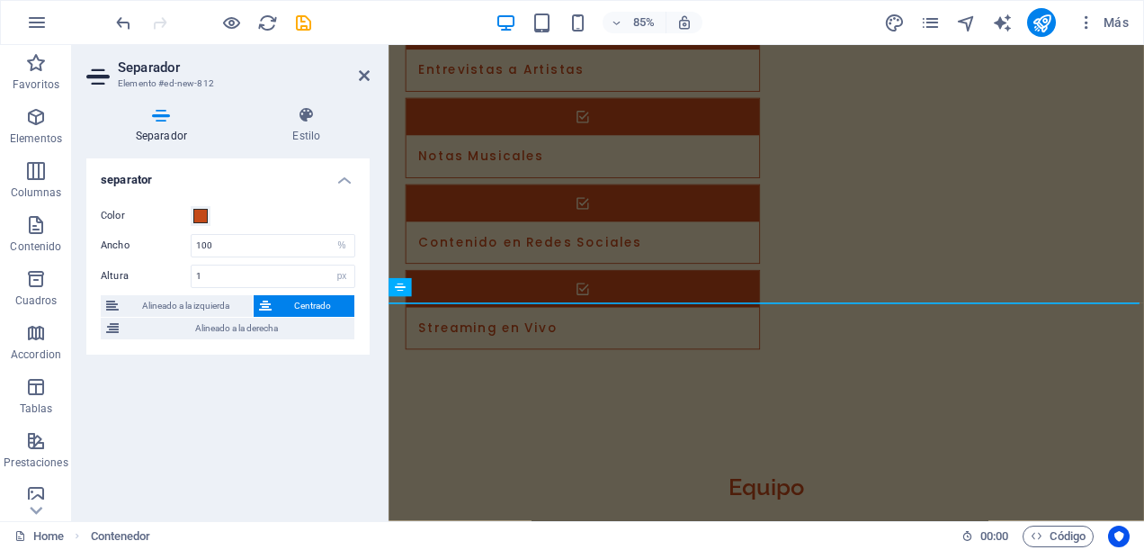
scroll to position [3844, 0]
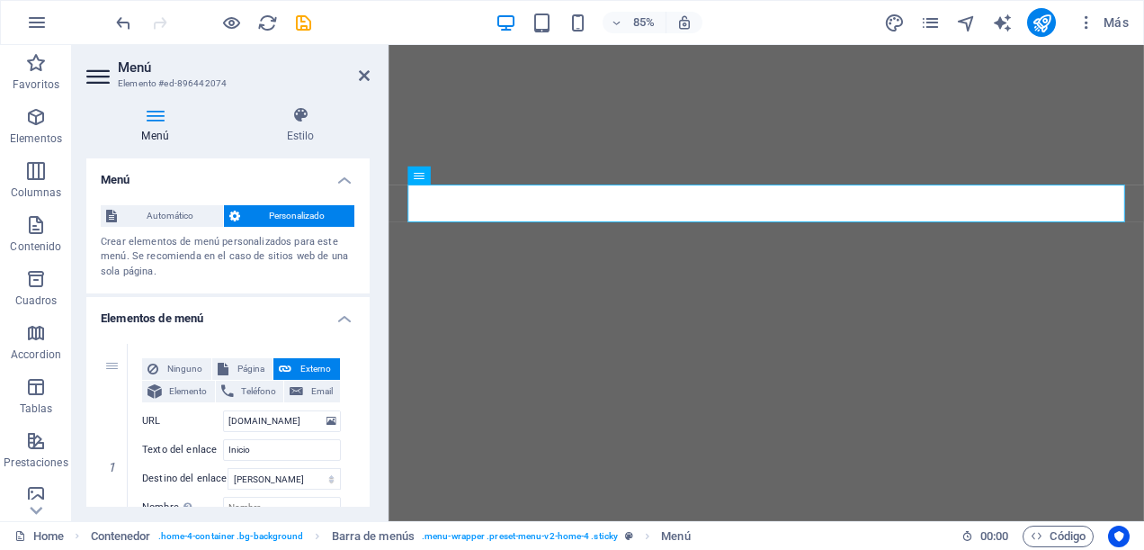
select select
select select "1"
select select
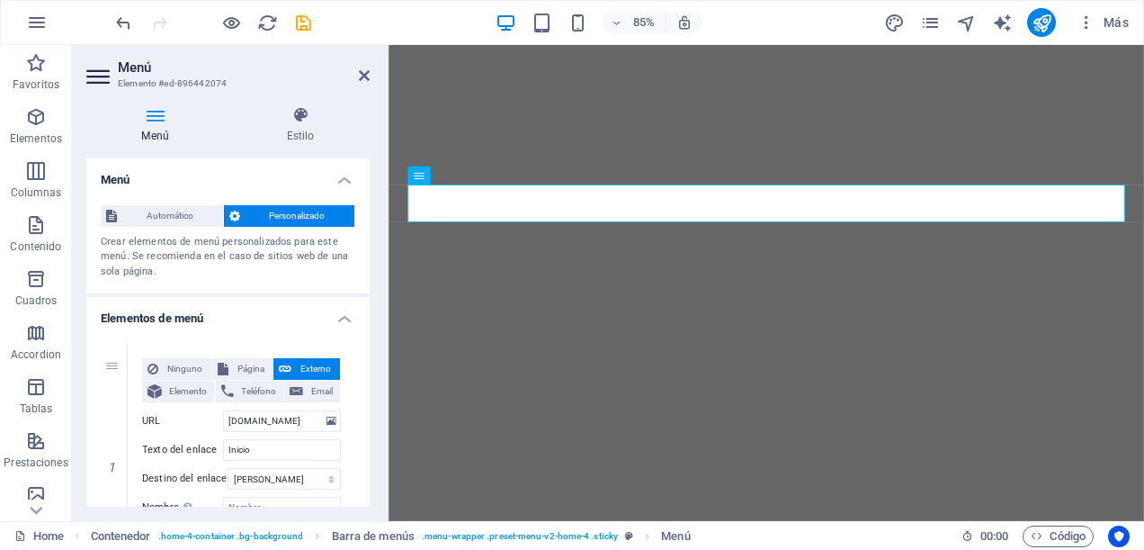
select select
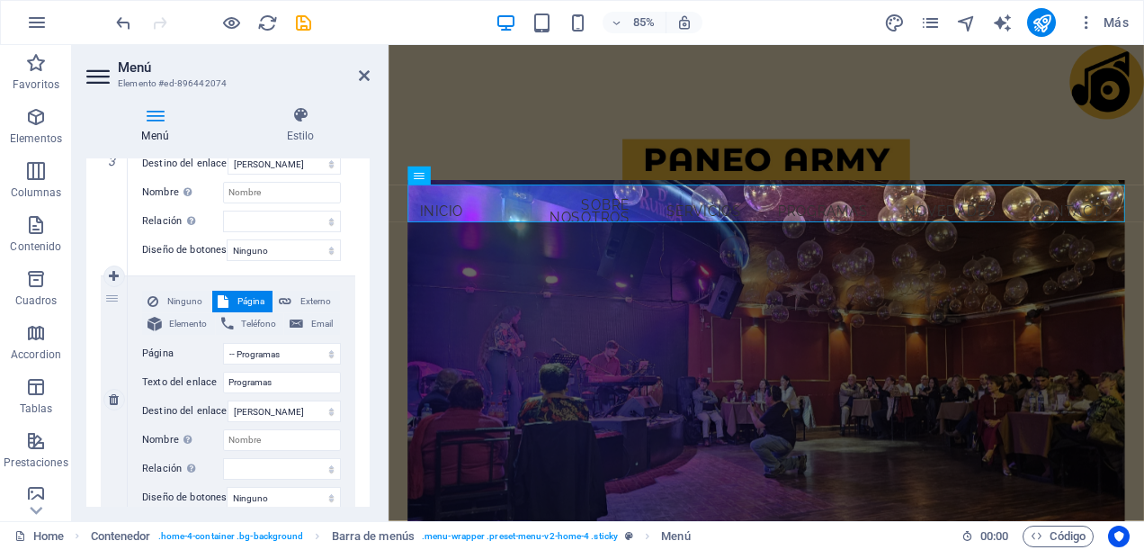
scroll to position [900, 0]
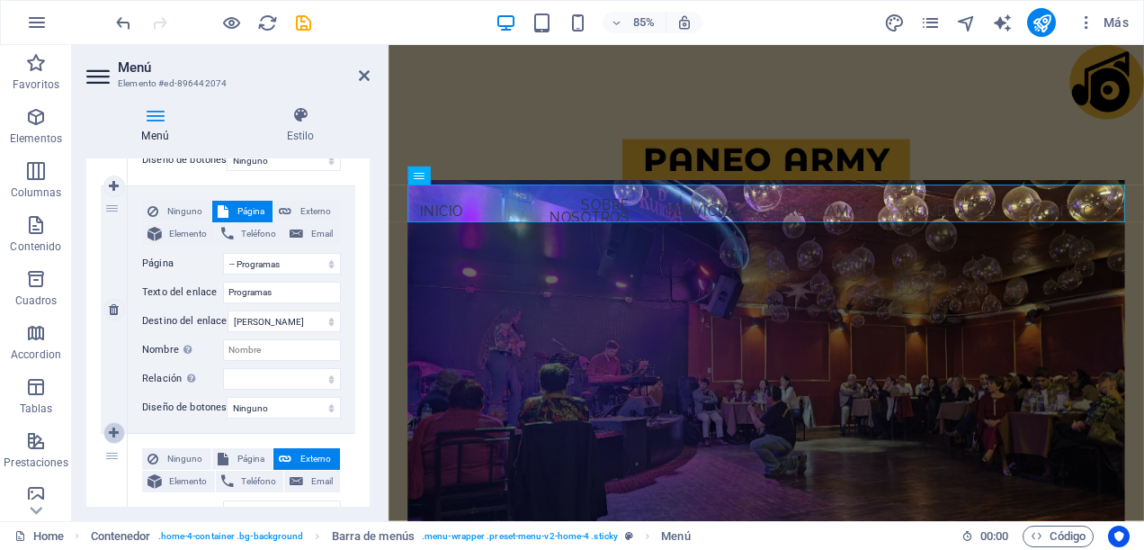
click at [115, 430] on icon at bounding box center [114, 432] width 10 height 13
select select
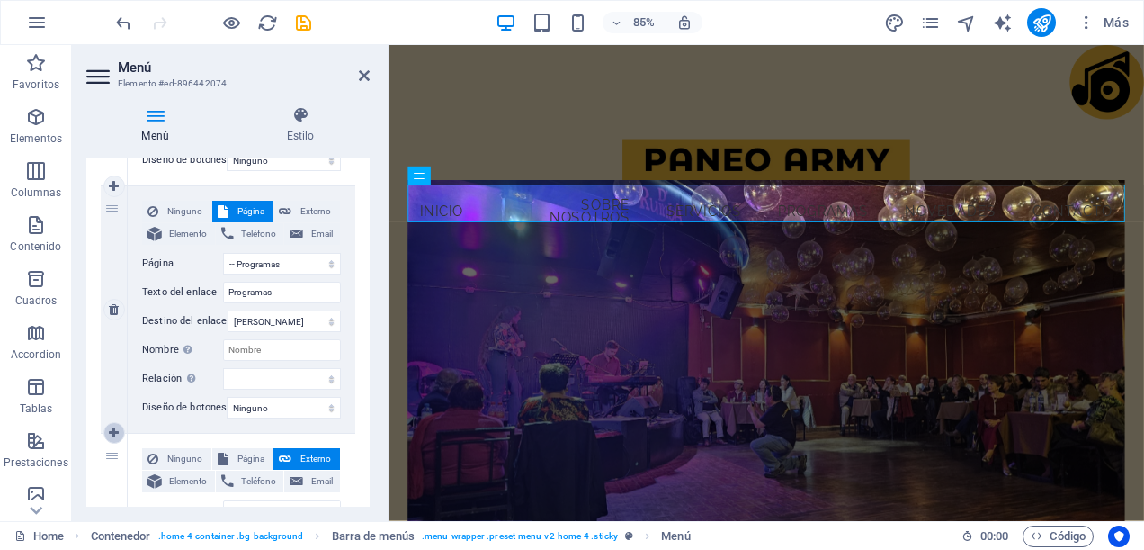
select select
type input "#ed-900529708"
type input "Novedades"
select select
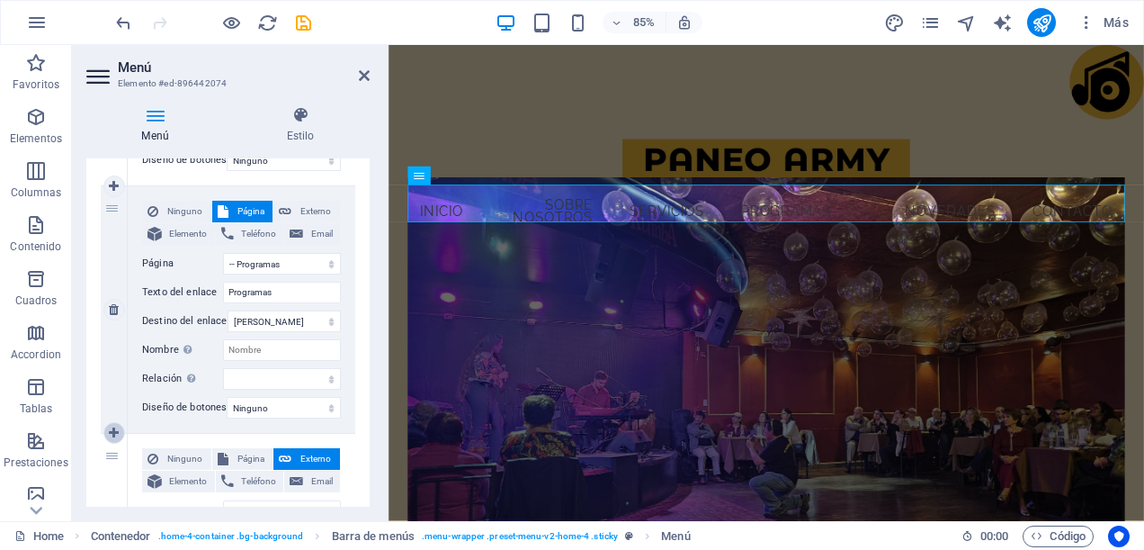
select select
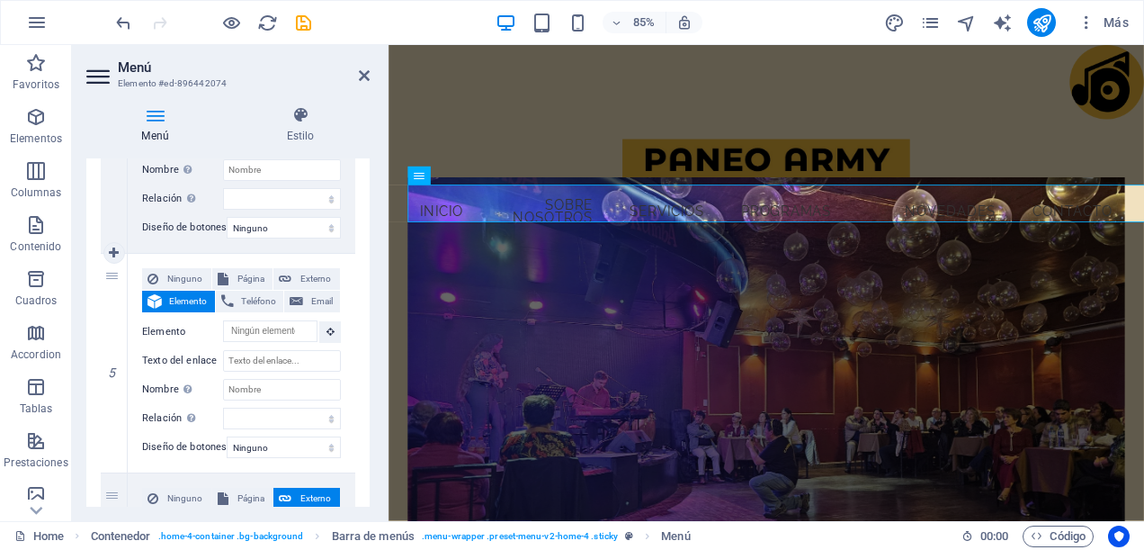
scroll to position [1170, 0]
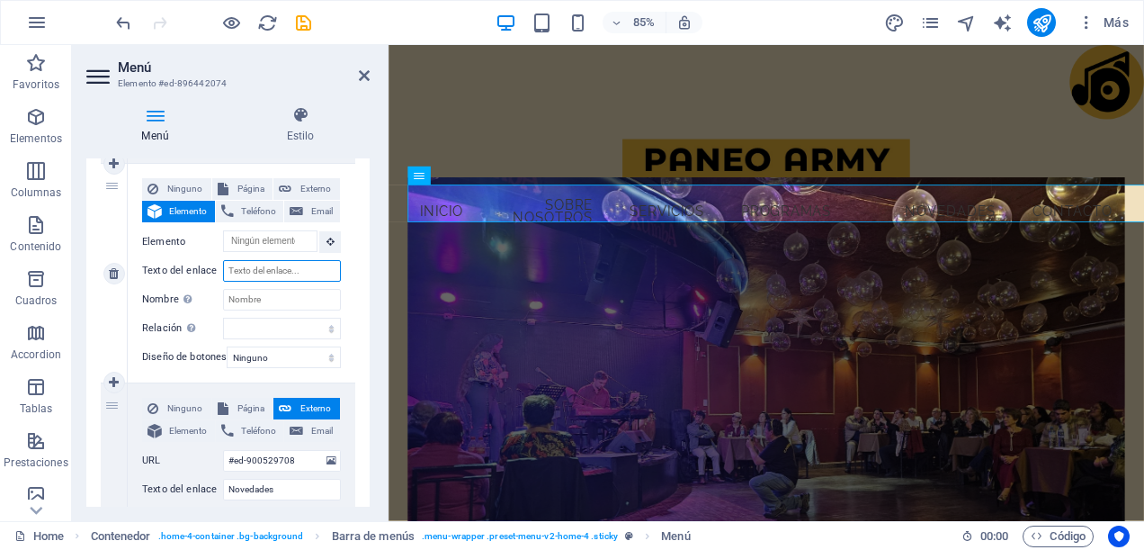
click at [266, 276] on input "Texto del enlace" at bounding box center [282, 271] width 118 height 22
type input "g"
select select
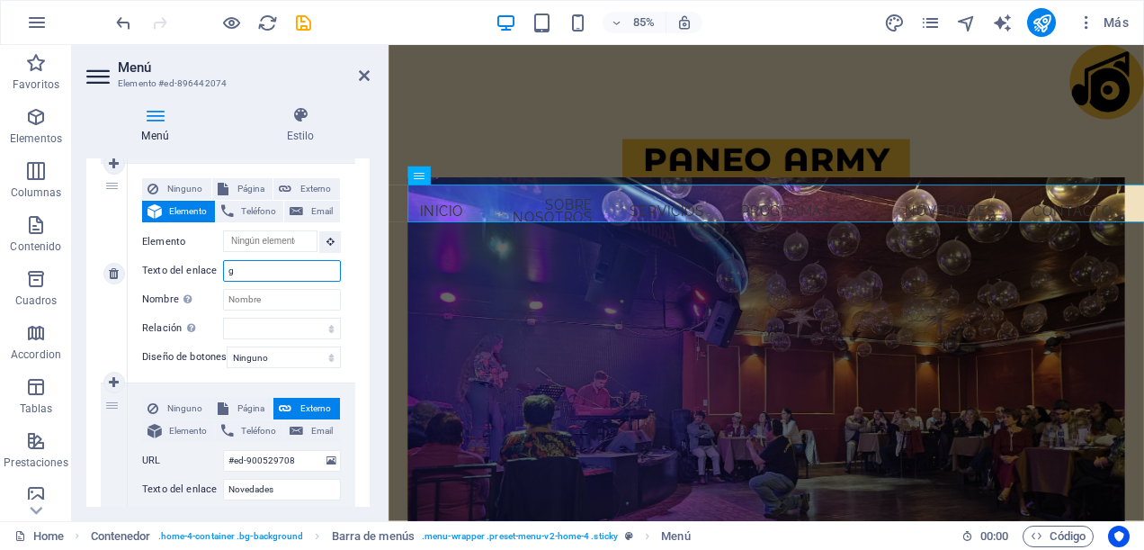
select select
type input "galería"
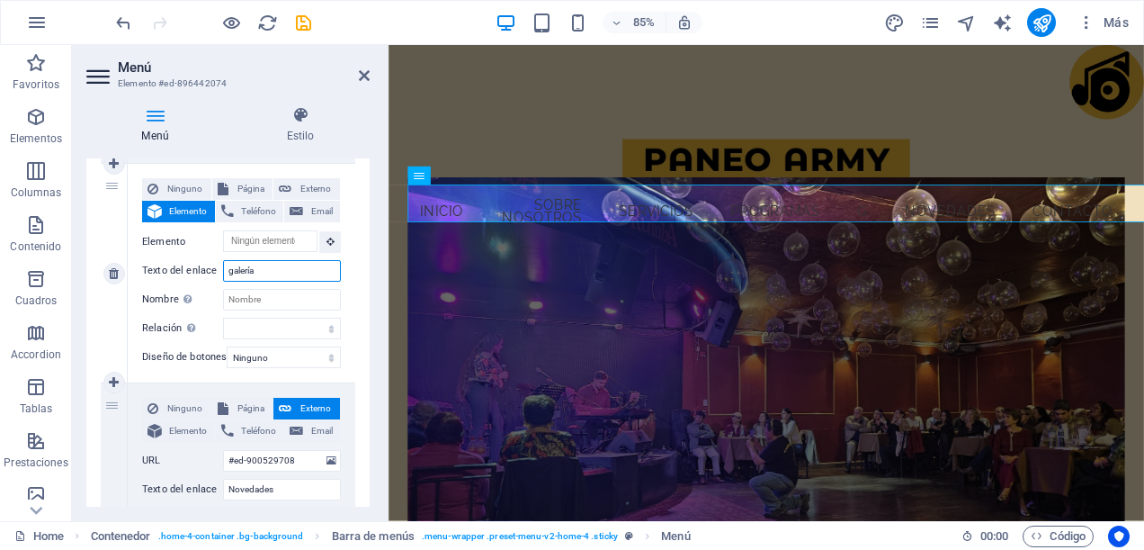
select select
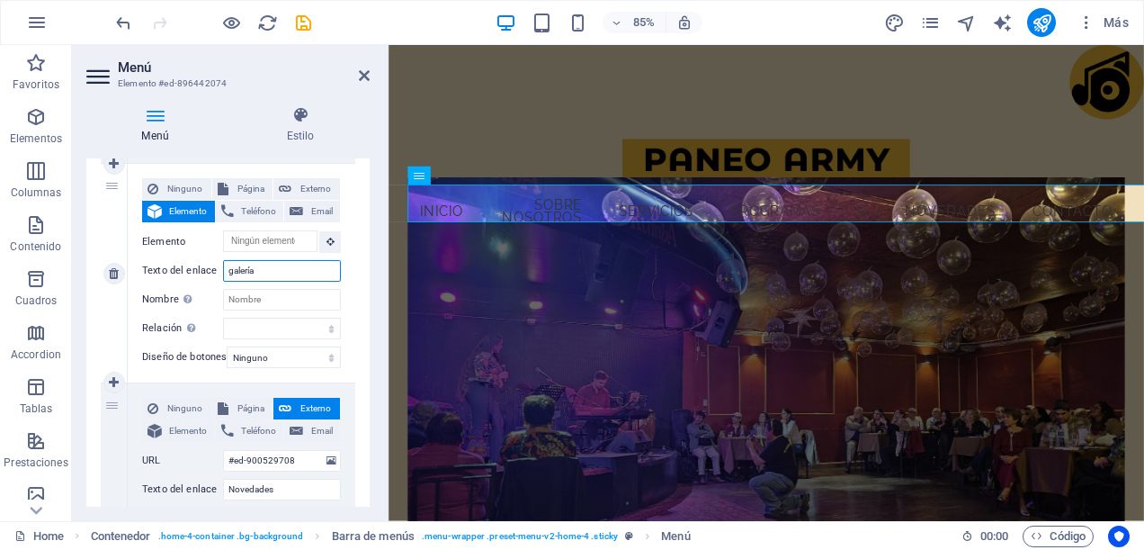
select select
type input "galería"
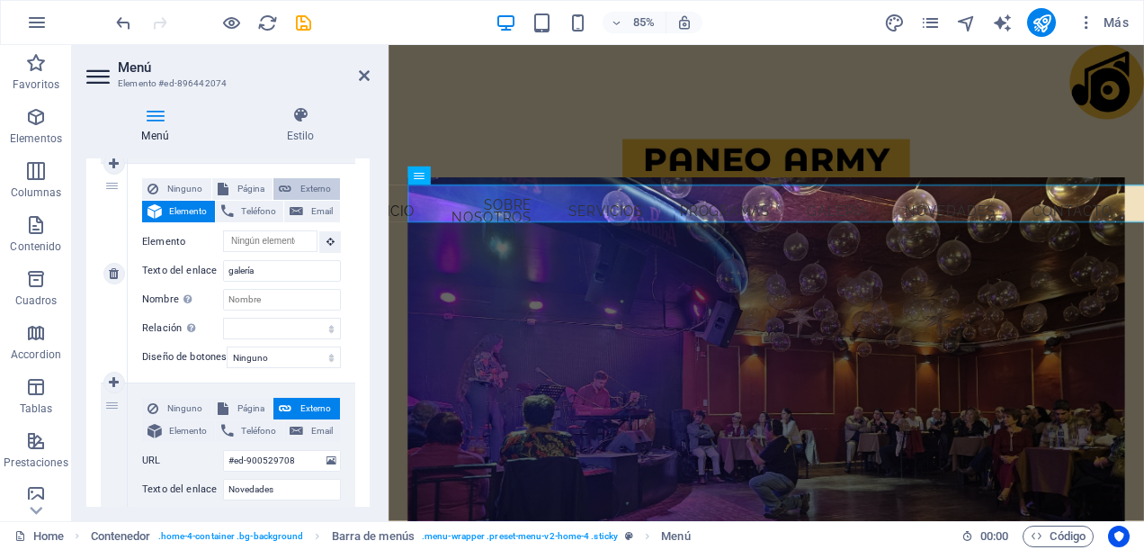
click at [292, 184] on button "Externo" at bounding box center [307, 189] width 67 height 22
select select
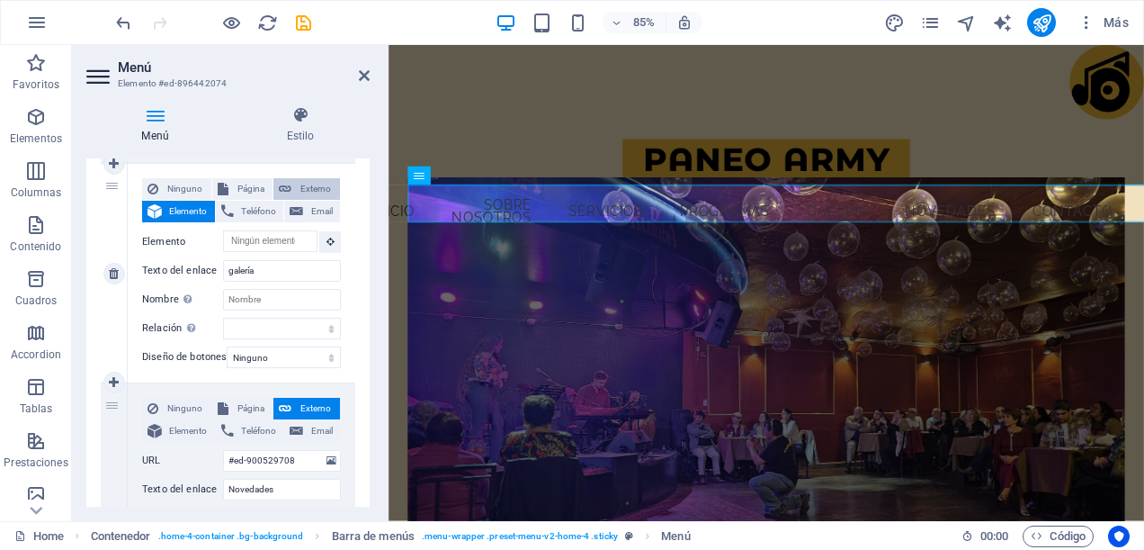
select select "blank"
select select
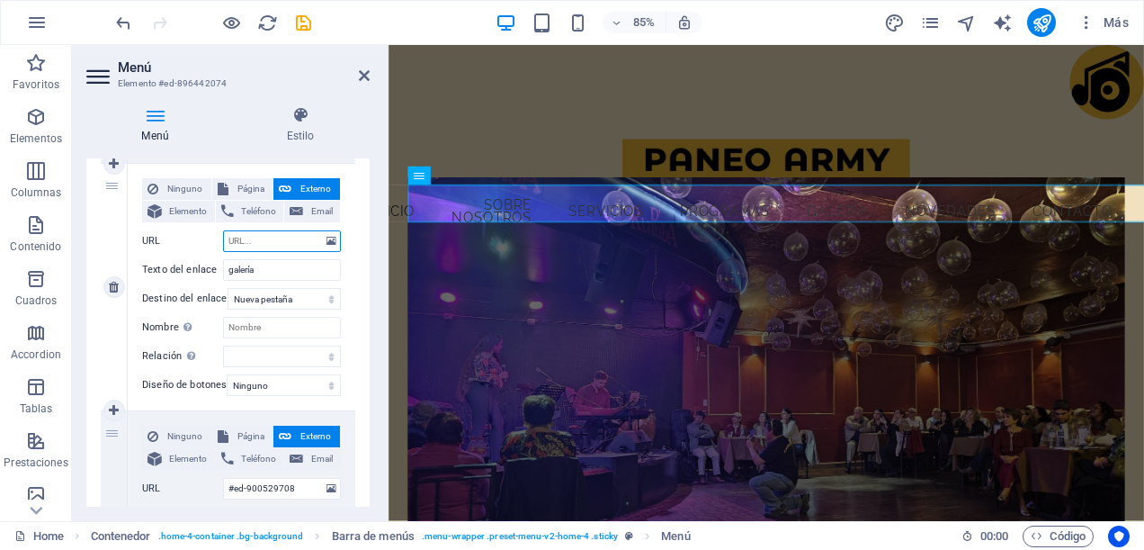
scroll to position [1260, 0]
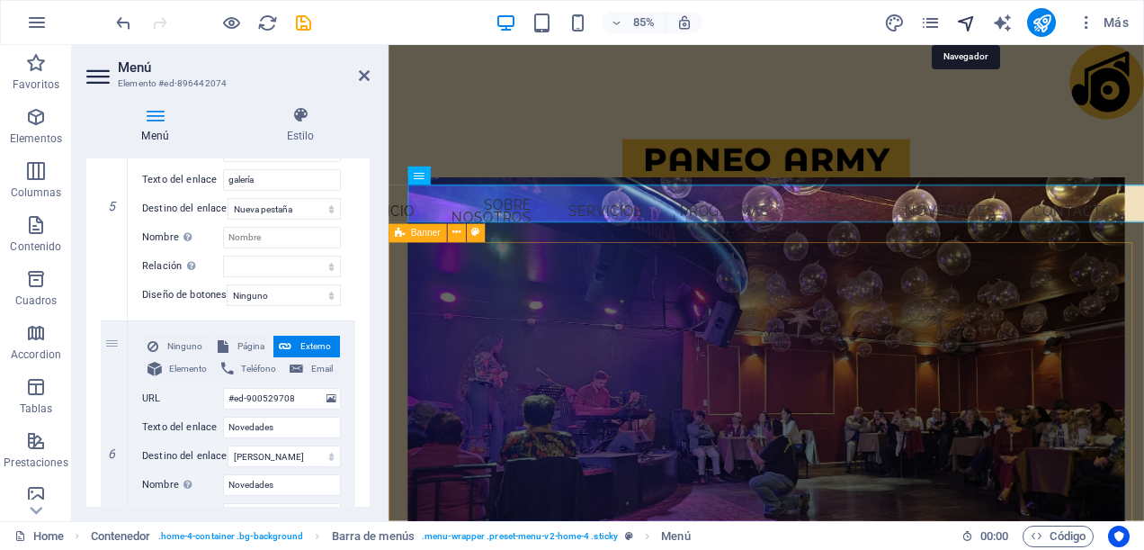
click at [967, 17] on icon "navigator" at bounding box center [966, 23] width 21 height 21
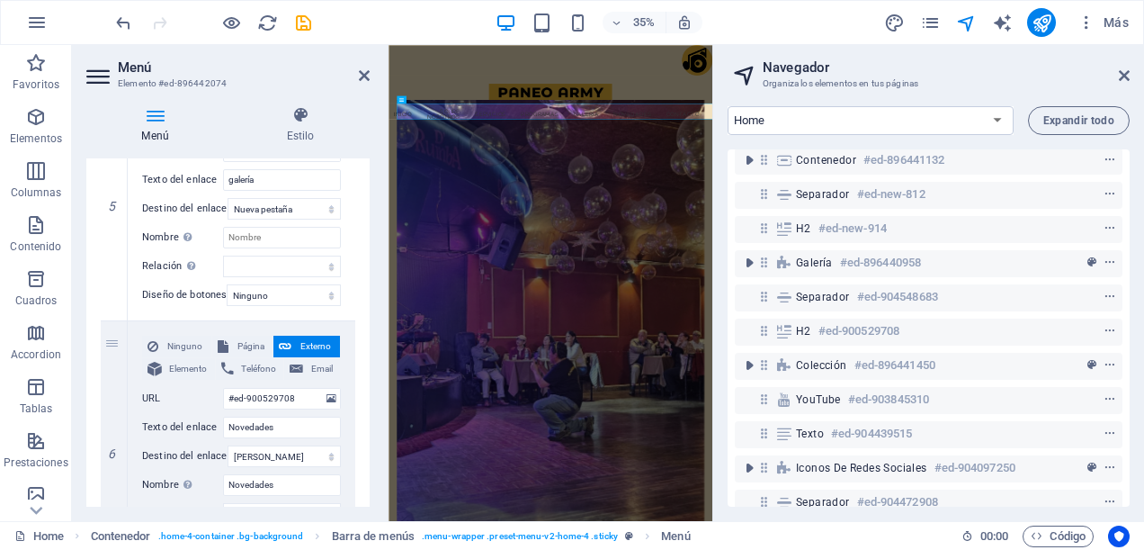
scroll to position [364, 0]
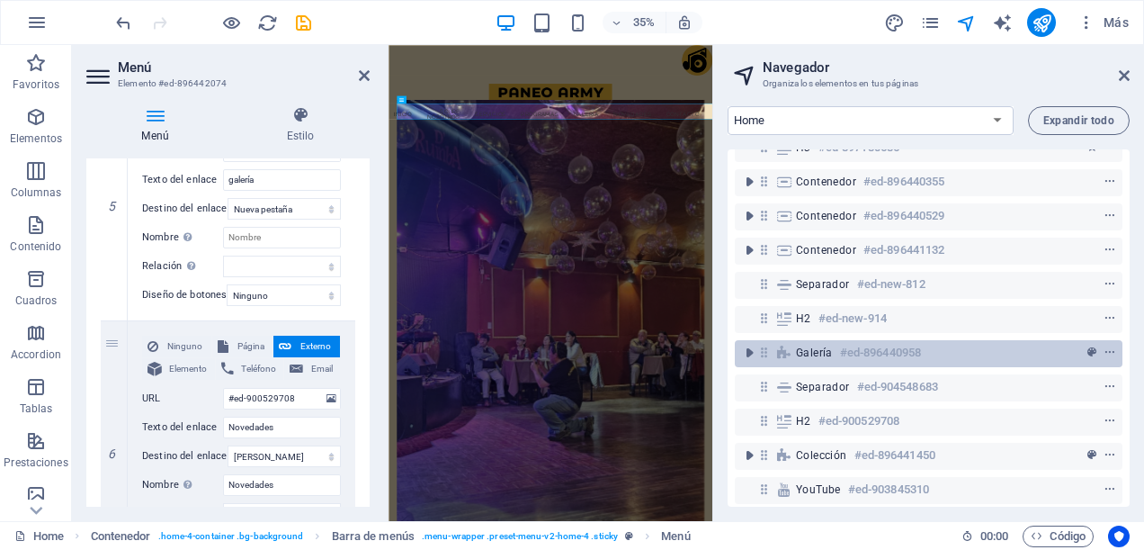
click at [890, 353] on h6 "#ed-896440958" at bounding box center [880, 353] width 81 height 22
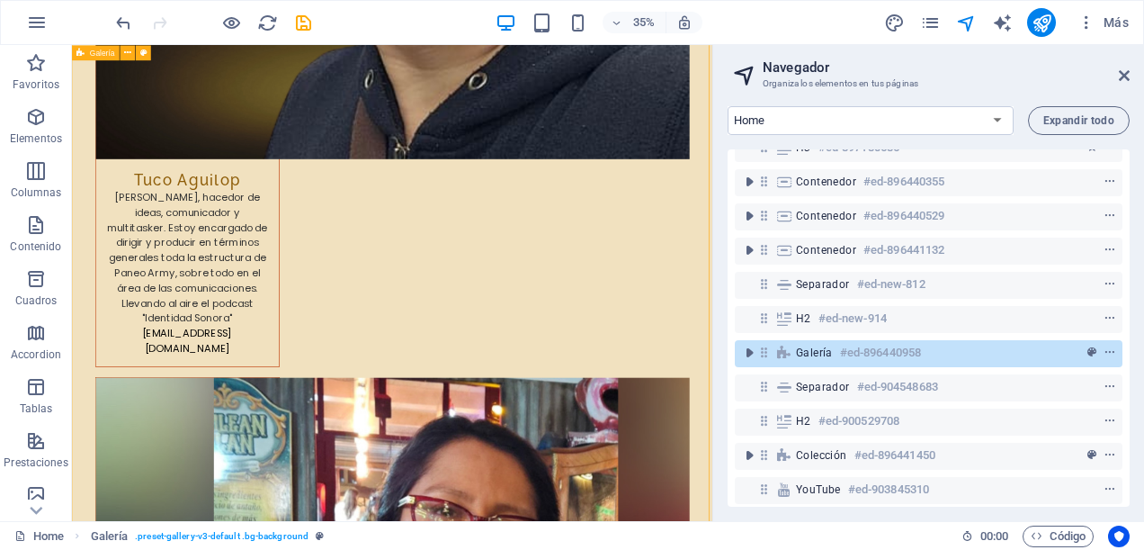
scroll to position [5330, 0]
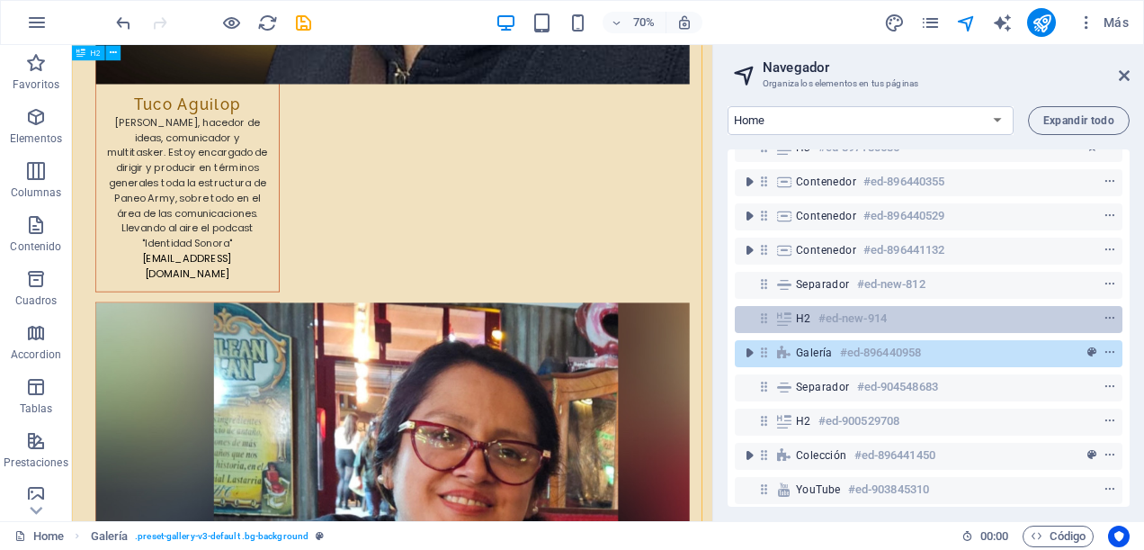
click at [850, 318] on h6 "#ed-new-914" at bounding box center [853, 319] width 68 height 22
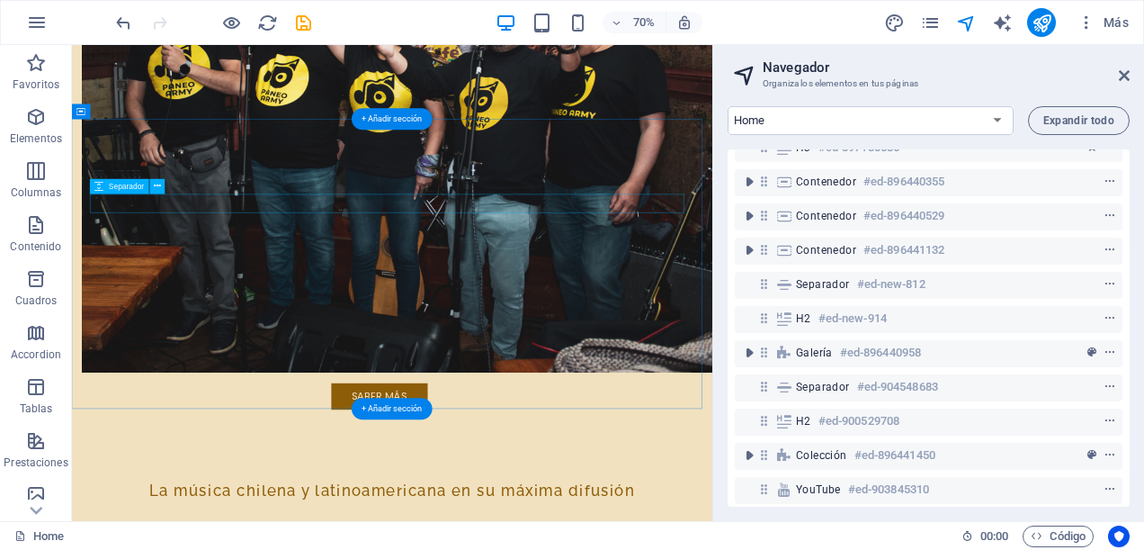
scroll to position [1834, 0]
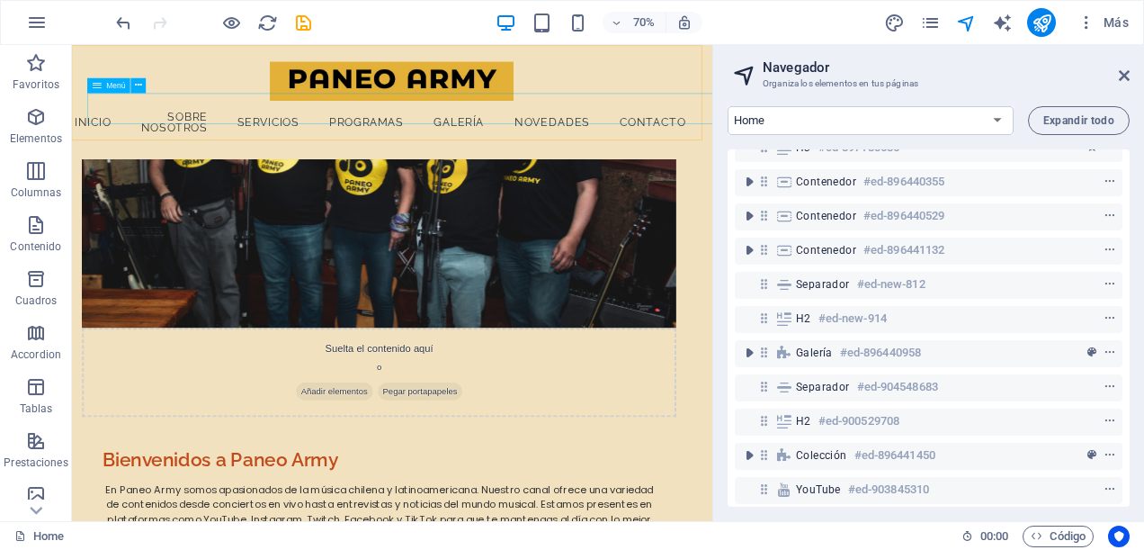
click at [716, 138] on nav "Inicio Sobre Nosotros Servicios Programas galería Novedades Contacto" at bounding box center [528, 154] width 869 height 60
select select
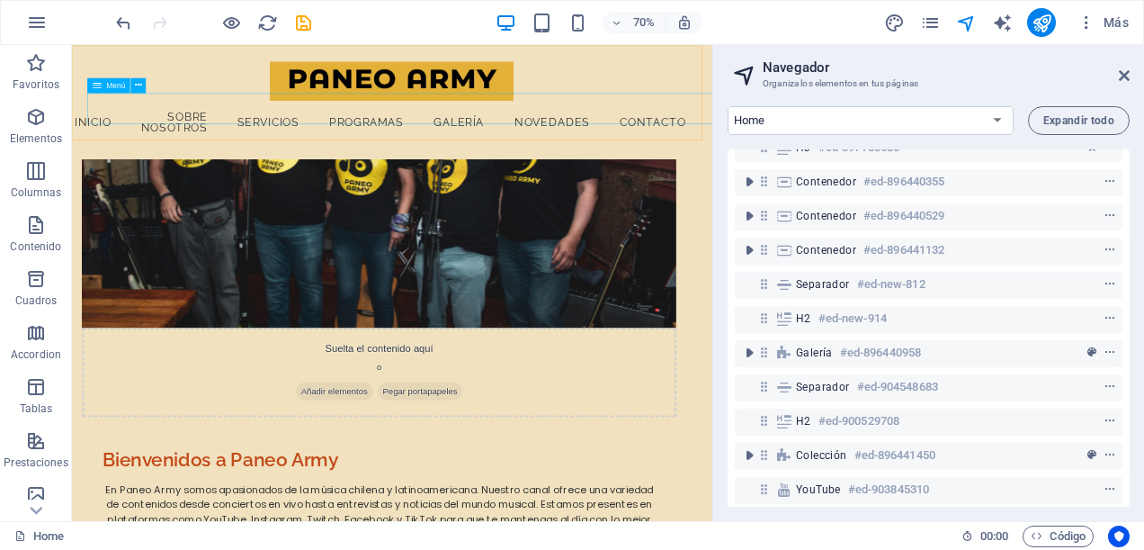
select select "1"
select select
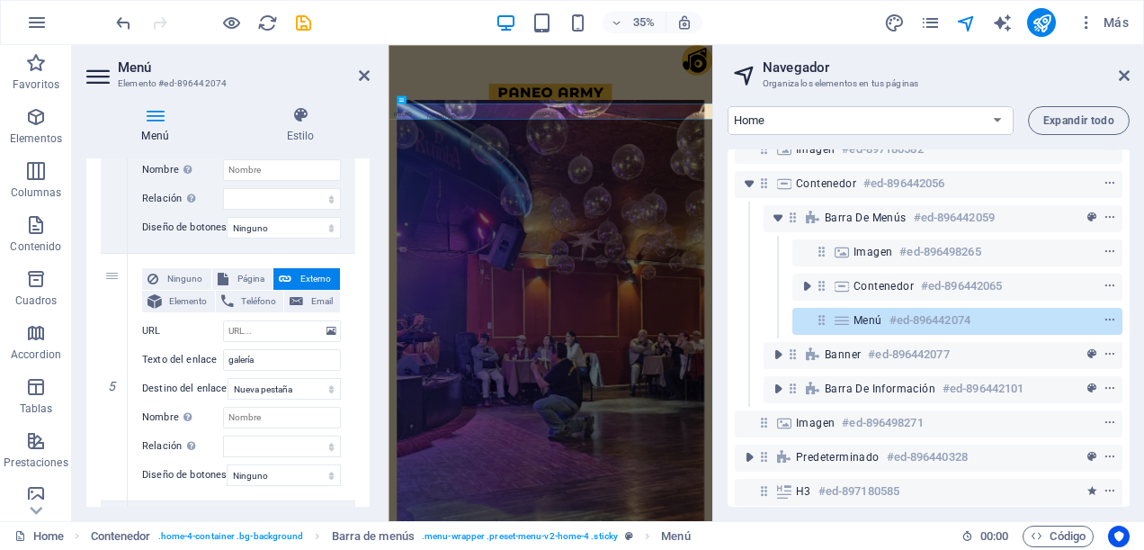
scroll to position [1170, 0]
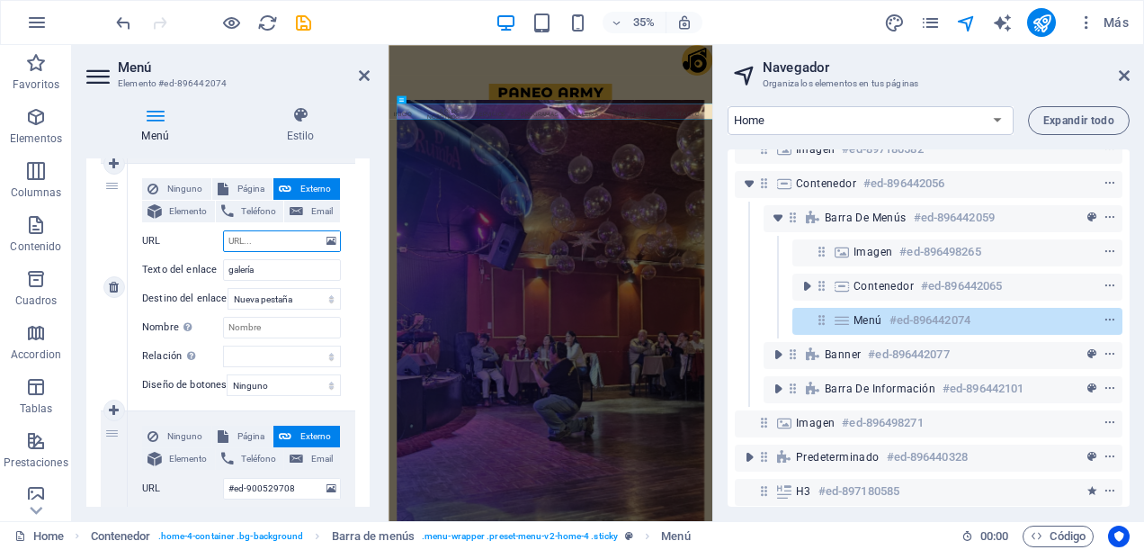
click at [249, 241] on input "URL" at bounding box center [282, 241] width 118 height 22
type input "#"
select select
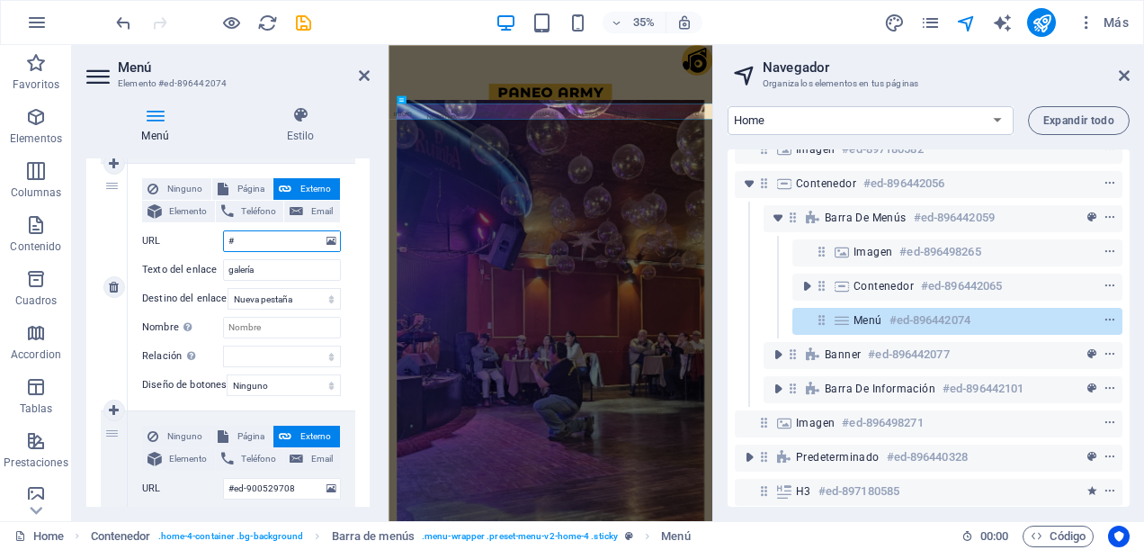
select select
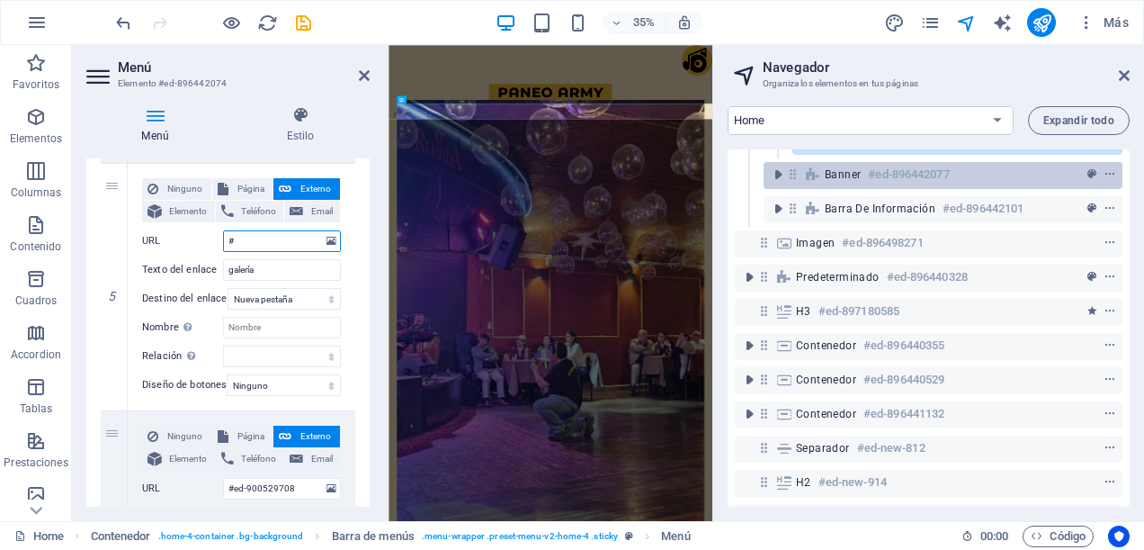
scroll to position [290, 0]
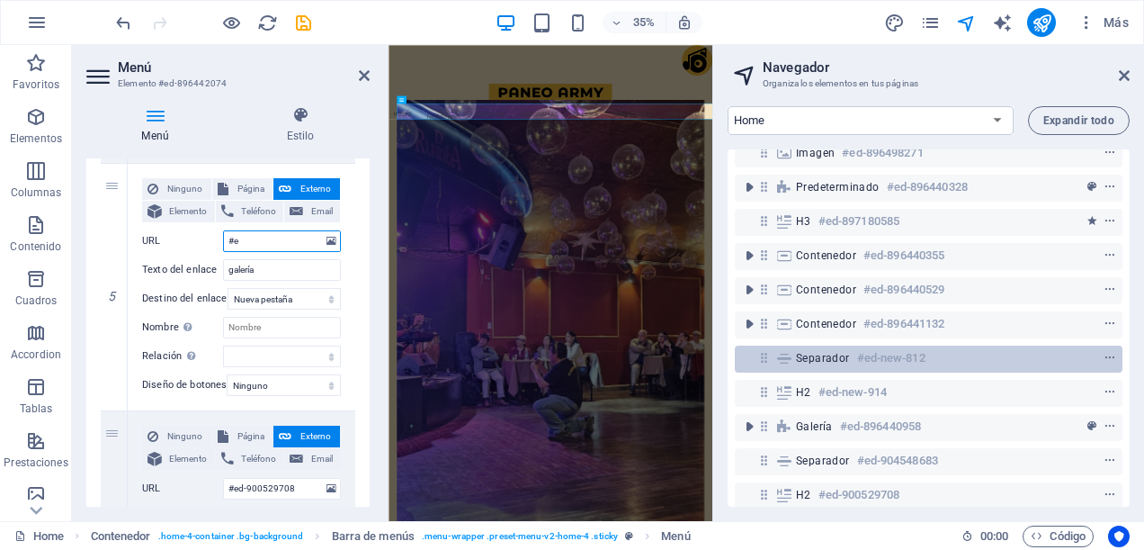
type input "#ed"
select select
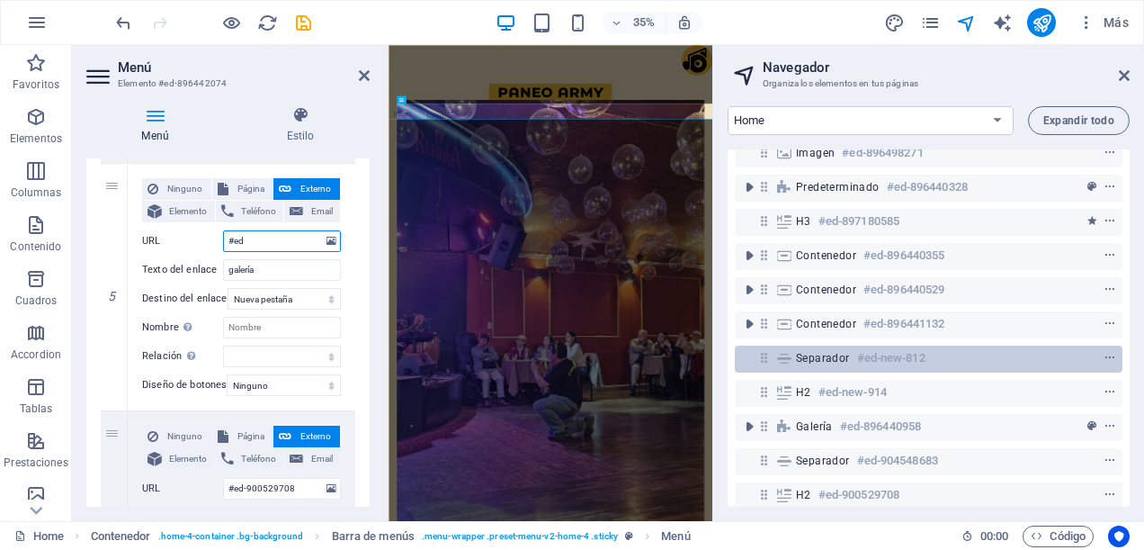
select select
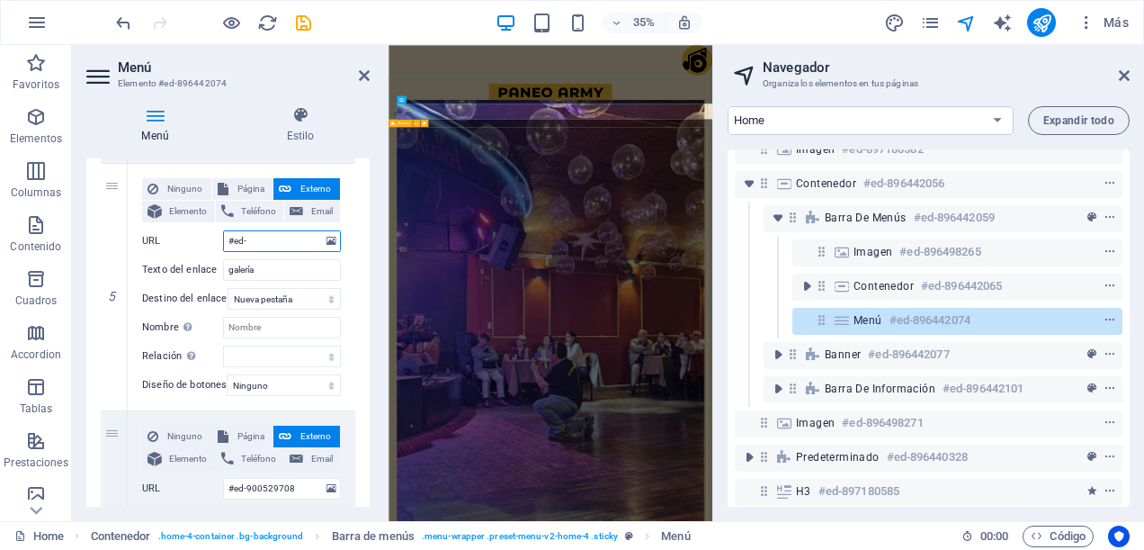
type input "#ed-n"
select select
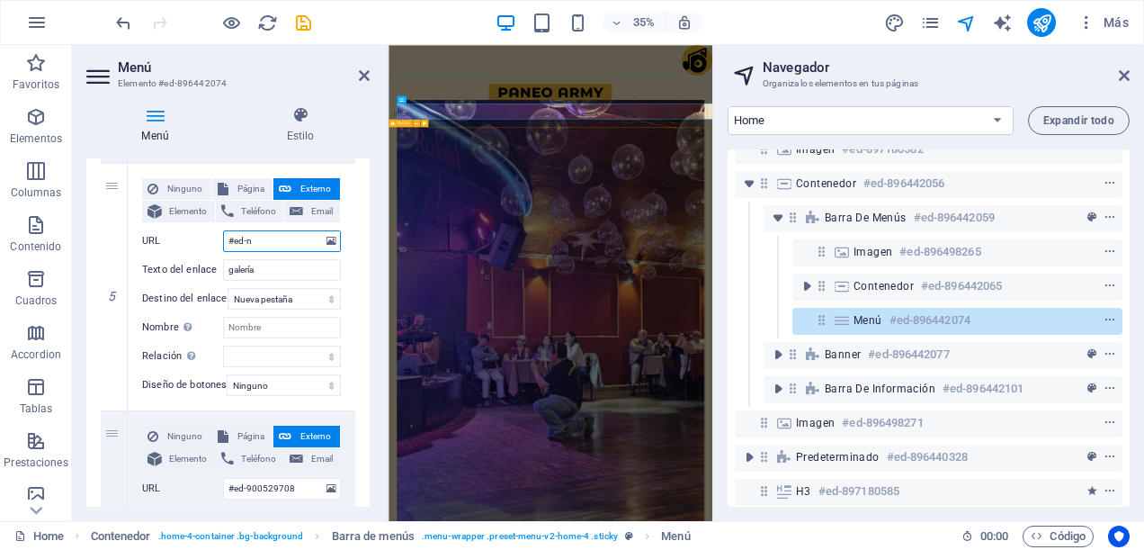
select select
type input "#ed-new"
select select
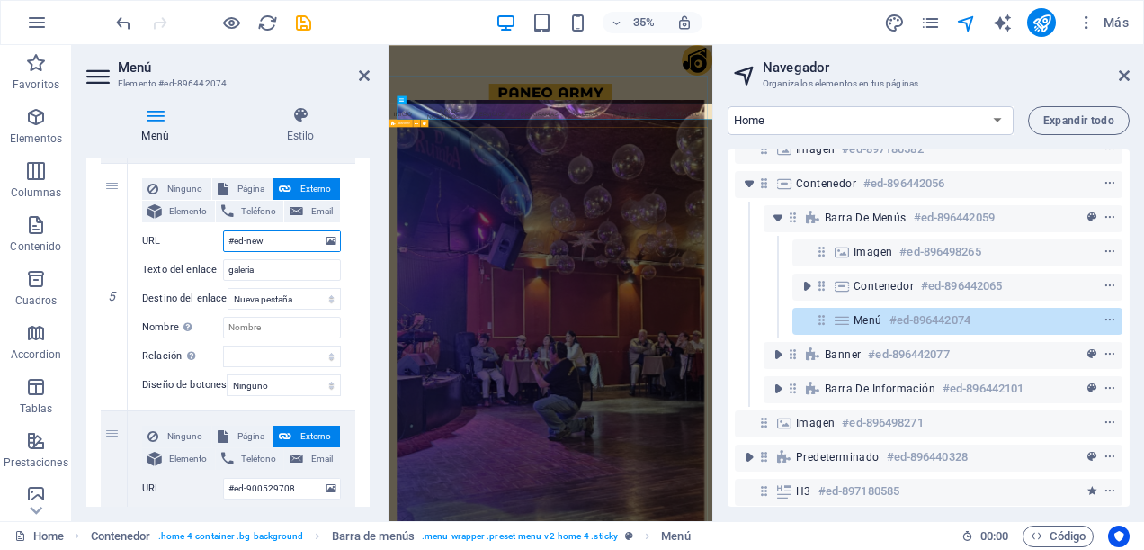
select select
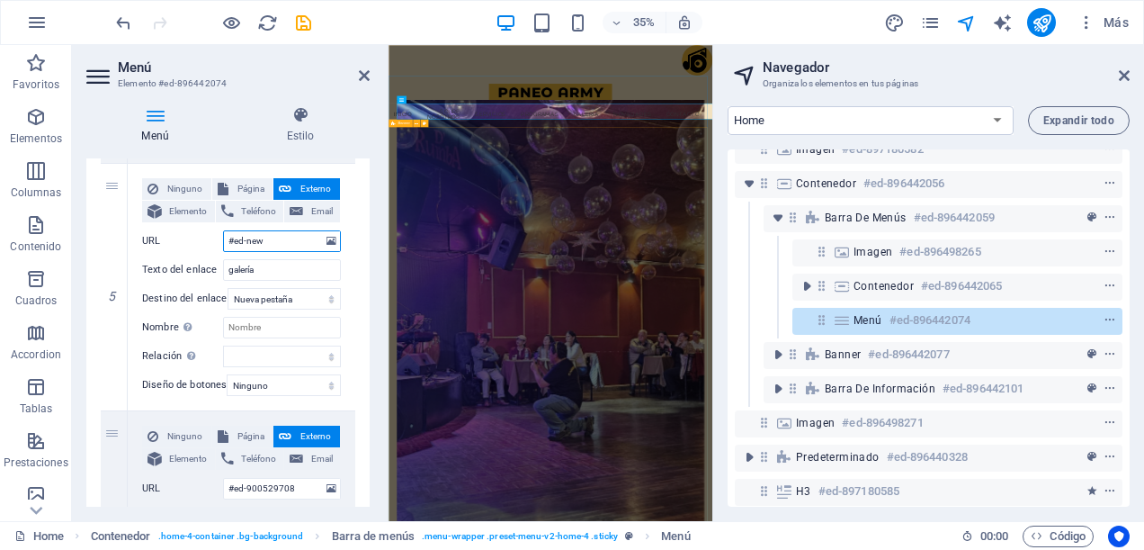
select select
type input "#ed-new-"
select select
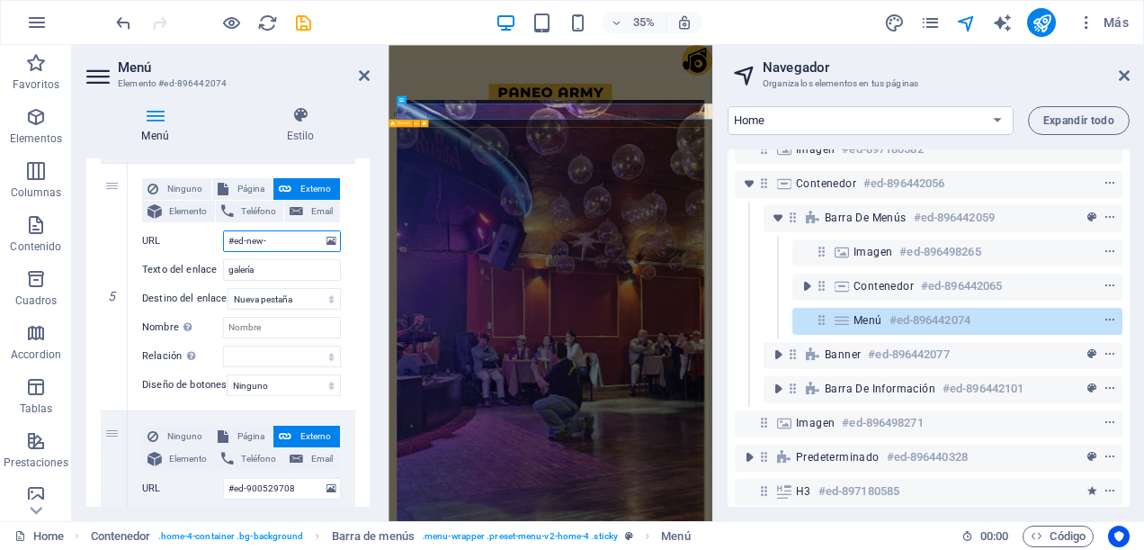
select select
type input "#ed-new-914"
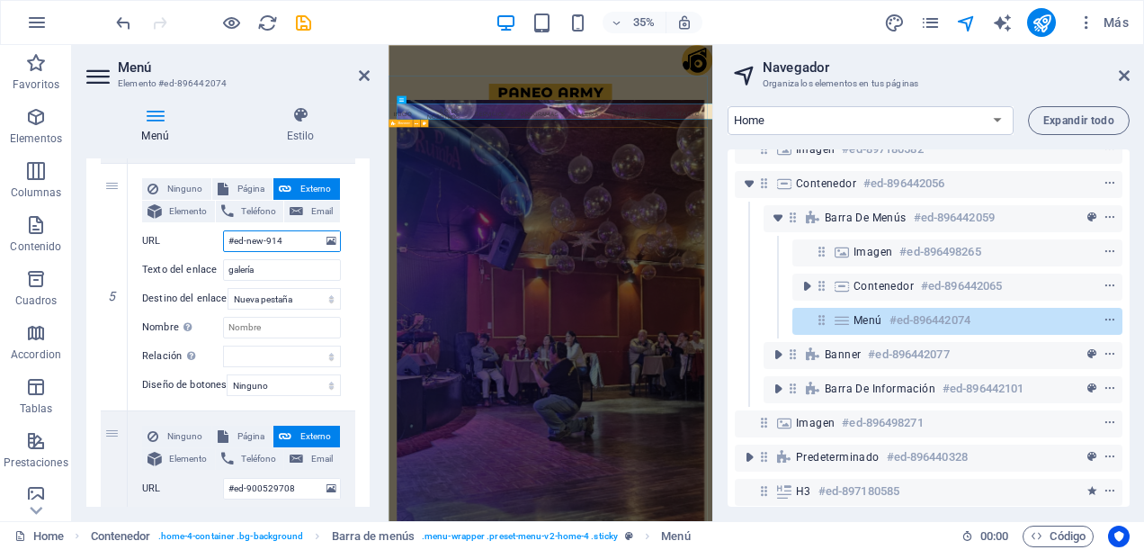
select select
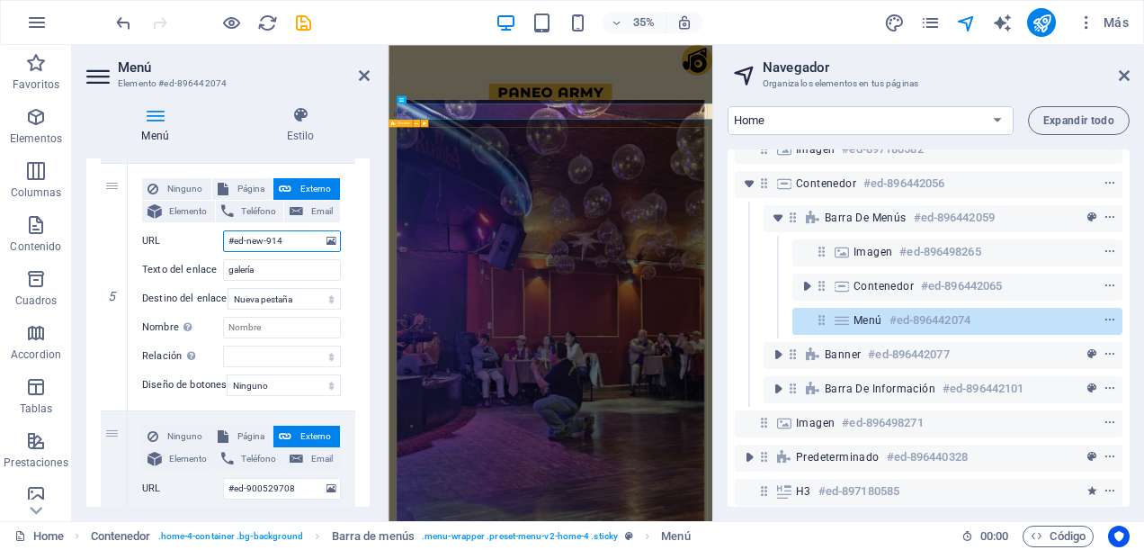
select select
type input "#ed-new-914"
click at [343, 283] on div "Ninguno Página Externo Elemento Teléfono Email Página Home -- Programas Subpage…" at bounding box center [242, 287] width 228 height 247
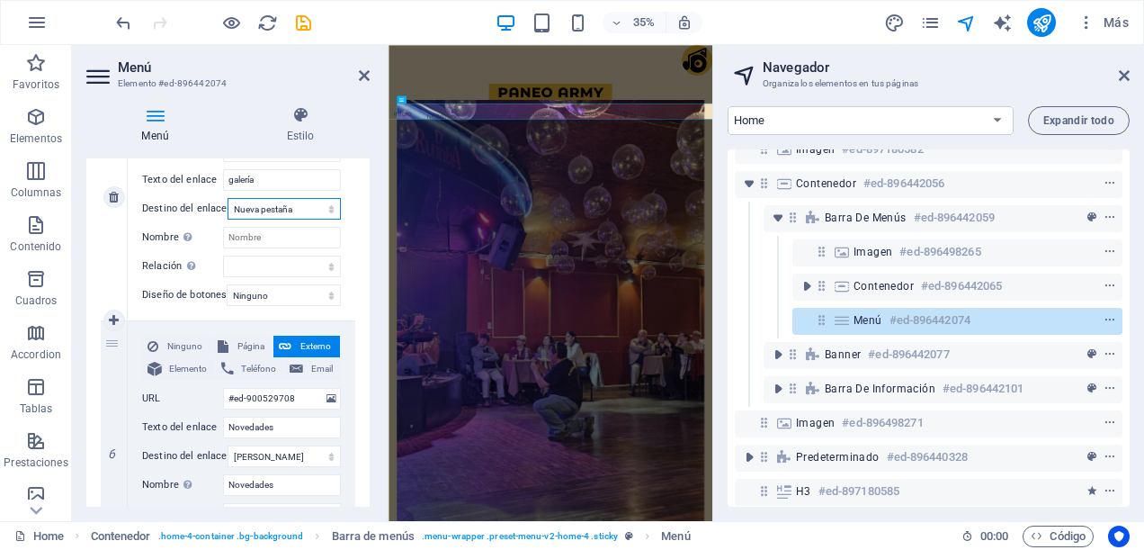
click at [324, 202] on select "Nueva pestaña Misma pestaña Superposición" at bounding box center [284, 209] width 113 height 22
select select
click at [228, 198] on select "Nueva pestaña Misma pestaña Superposición" at bounding box center [284, 209] width 113 height 22
select select
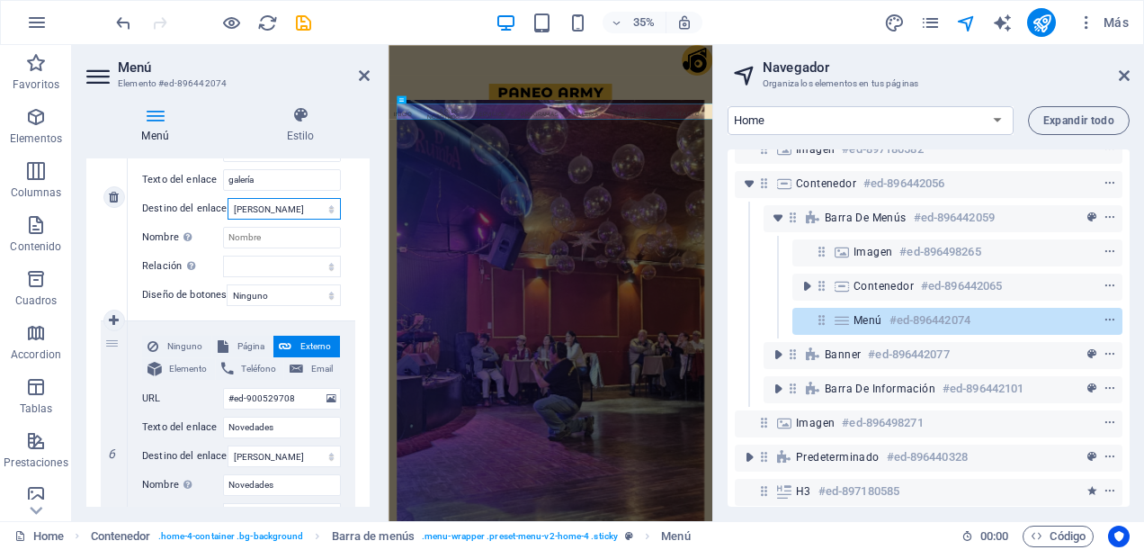
select select
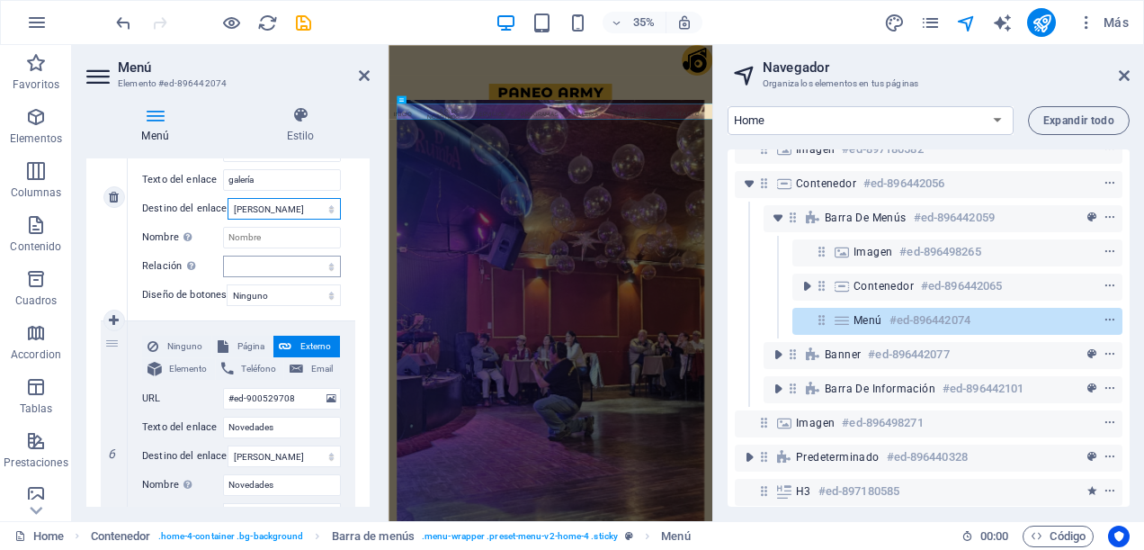
scroll to position [1350, 0]
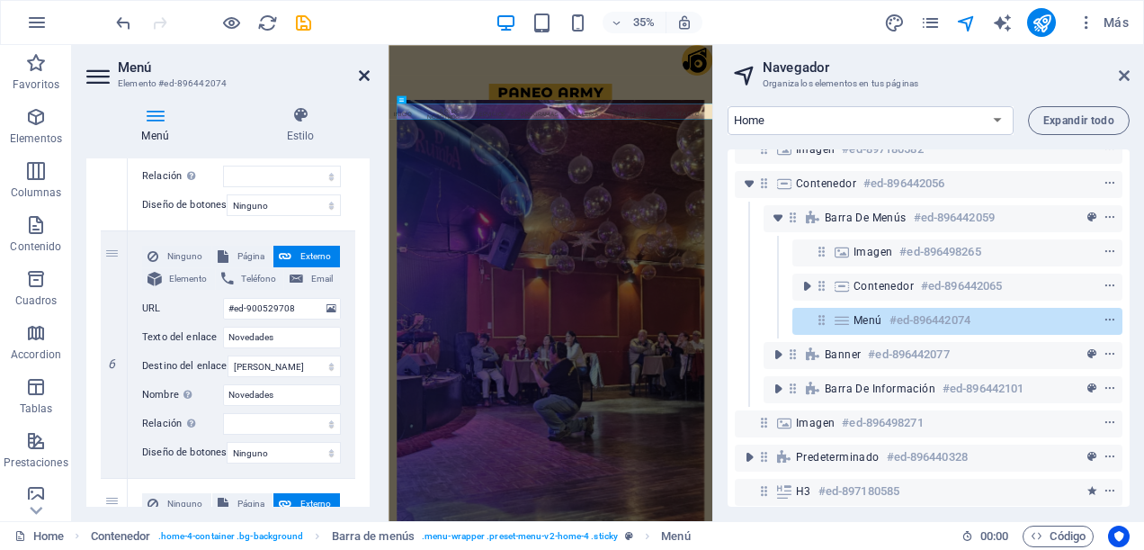
click at [365, 77] on icon at bounding box center [364, 75] width 11 height 14
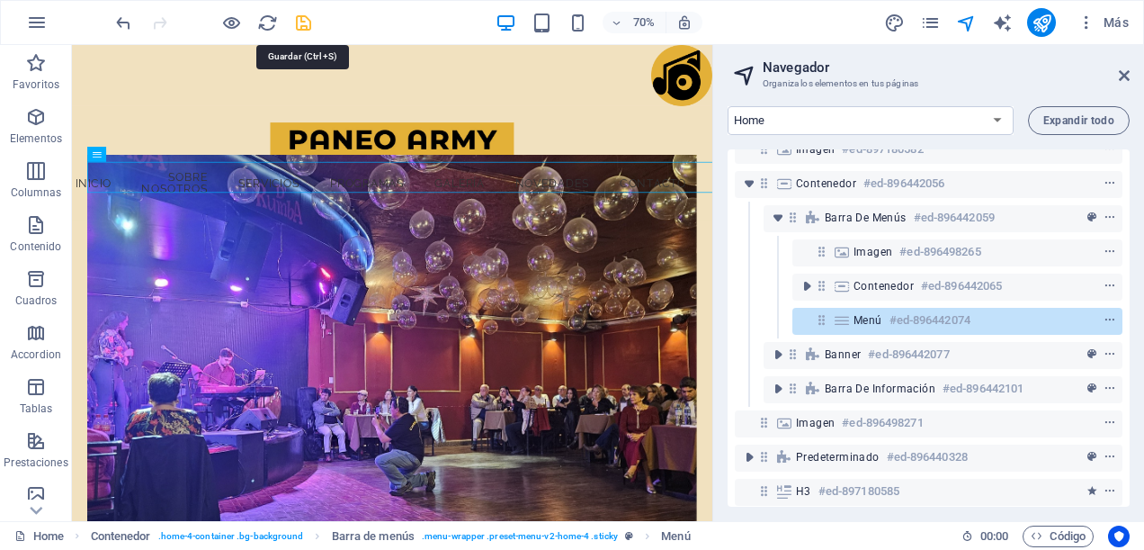
click at [302, 22] on icon "save" at bounding box center [303, 23] width 21 height 21
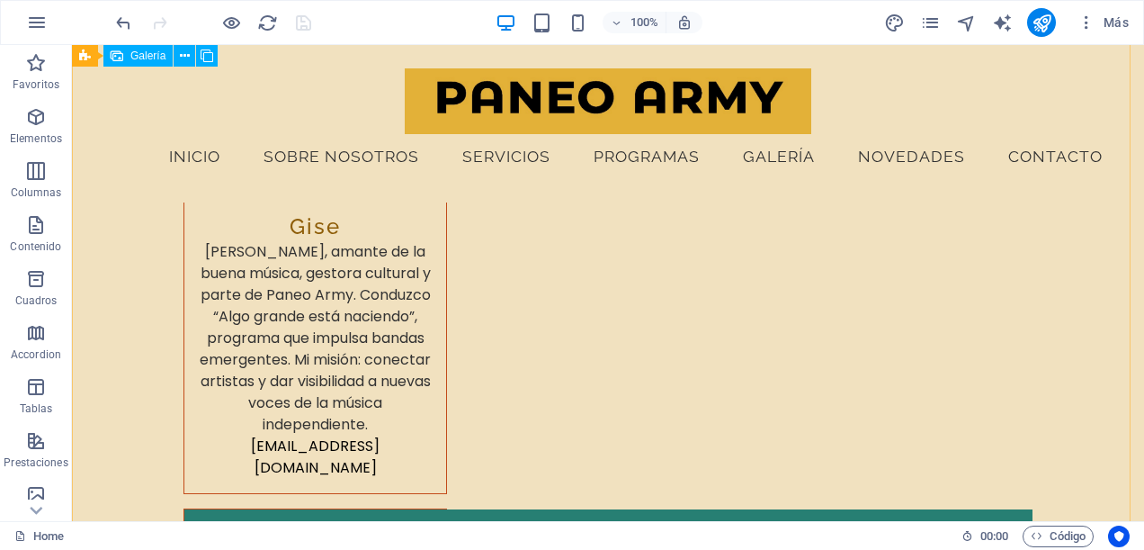
scroll to position [6502, 0]
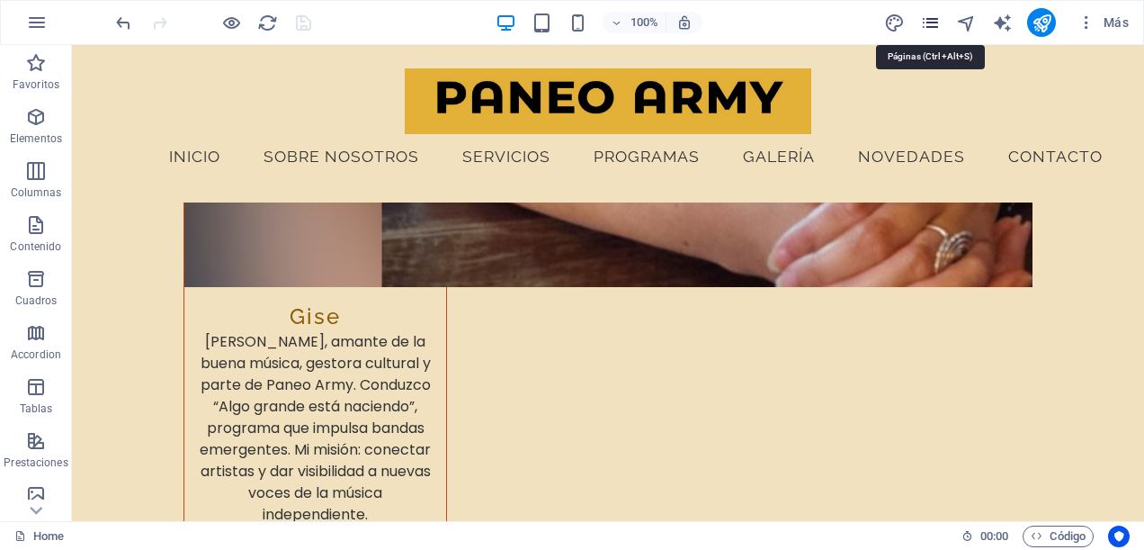
click at [930, 21] on icon "pages" at bounding box center [930, 23] width 21 height 21
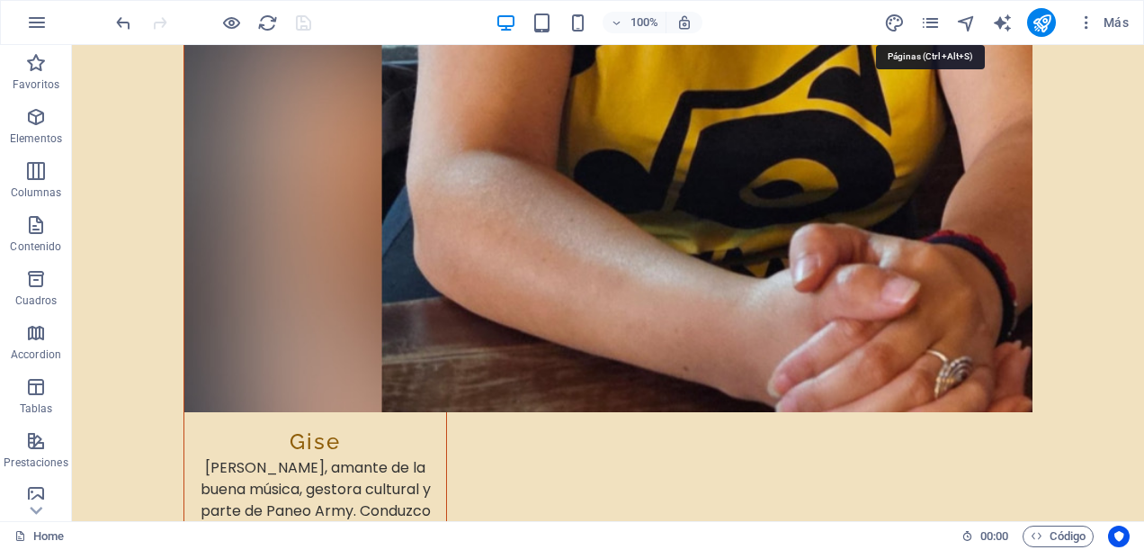
scroll to position [6387, 0]
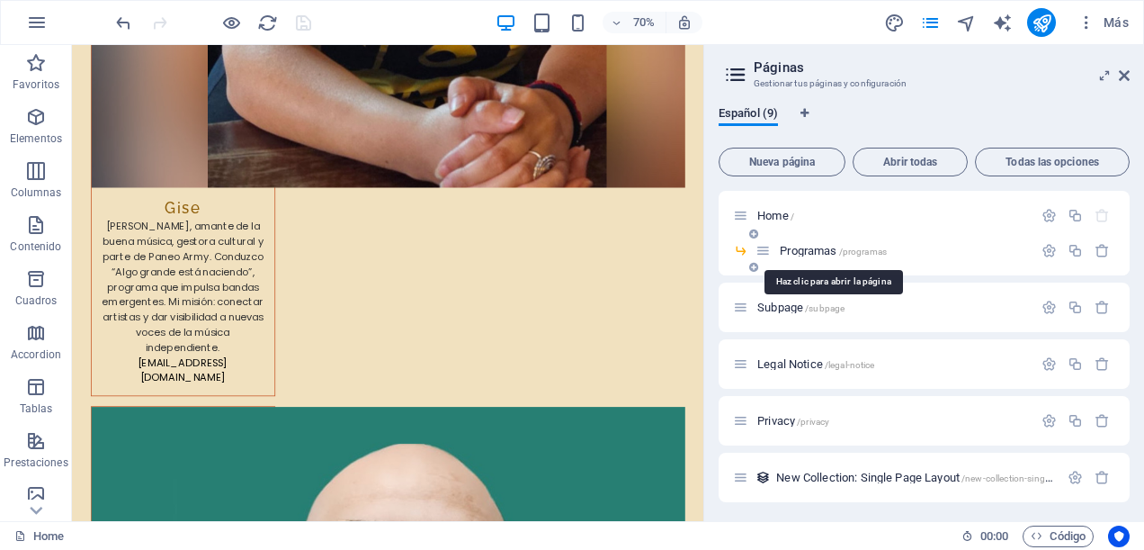
click at [817, 252] on span "Programas /programas" at bounding box center [833, 250] width 107 height 13
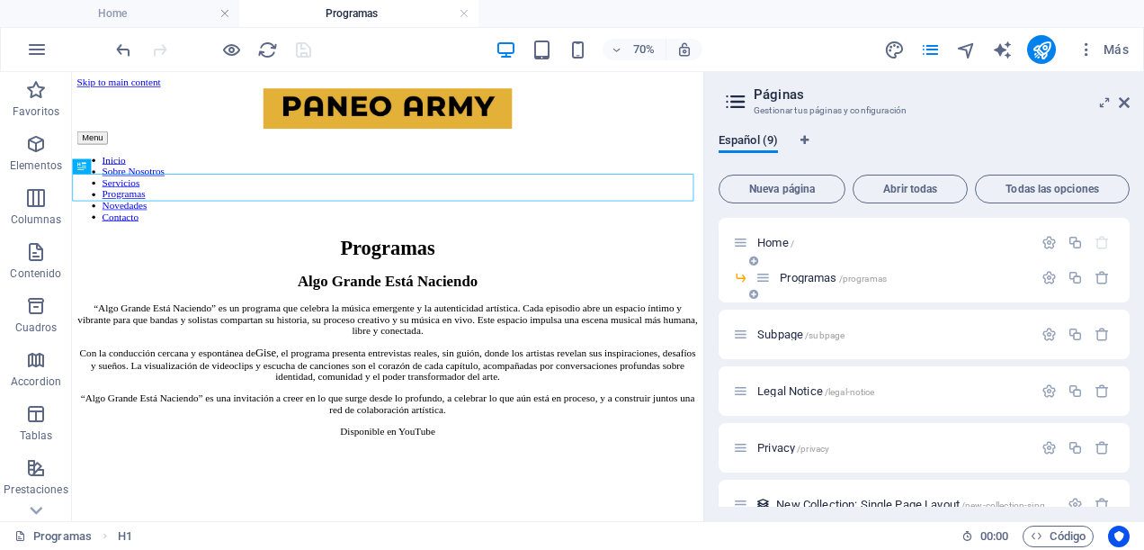
scroll to position [0, 0]
click at [734, 190] on nav "Inicio Sobre Nosotros Servicios Programas Novedades Contacto" at bounding box center [523, 238] width 888 height 97
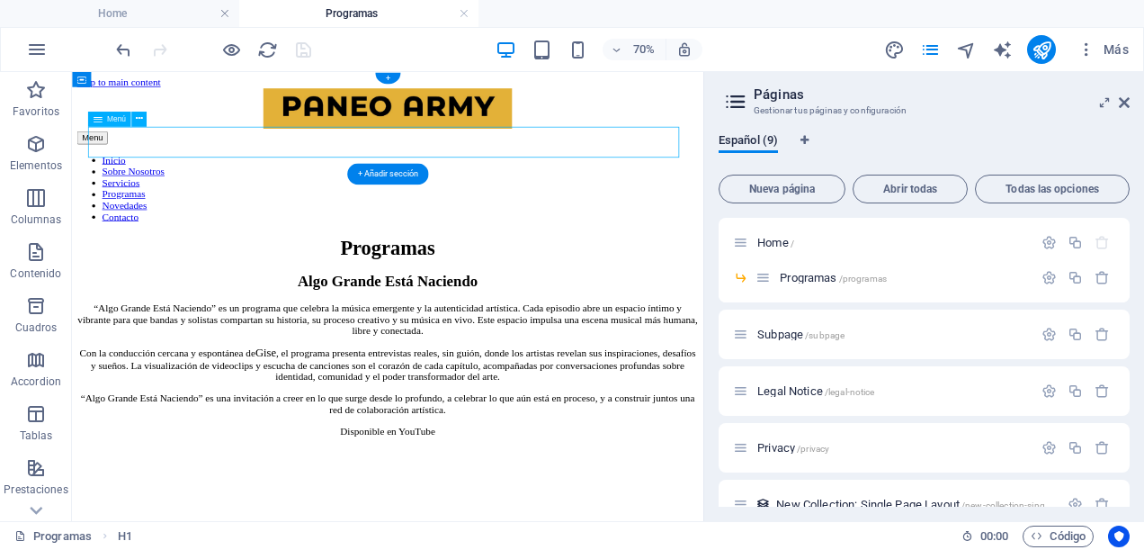
click at [734, 190] on nav "Inicio Sobre Nosotros Servicios Programas Novedades Contacto" at bounding box center [523, 238] width 888 height 97
select select
select select "1"
select select
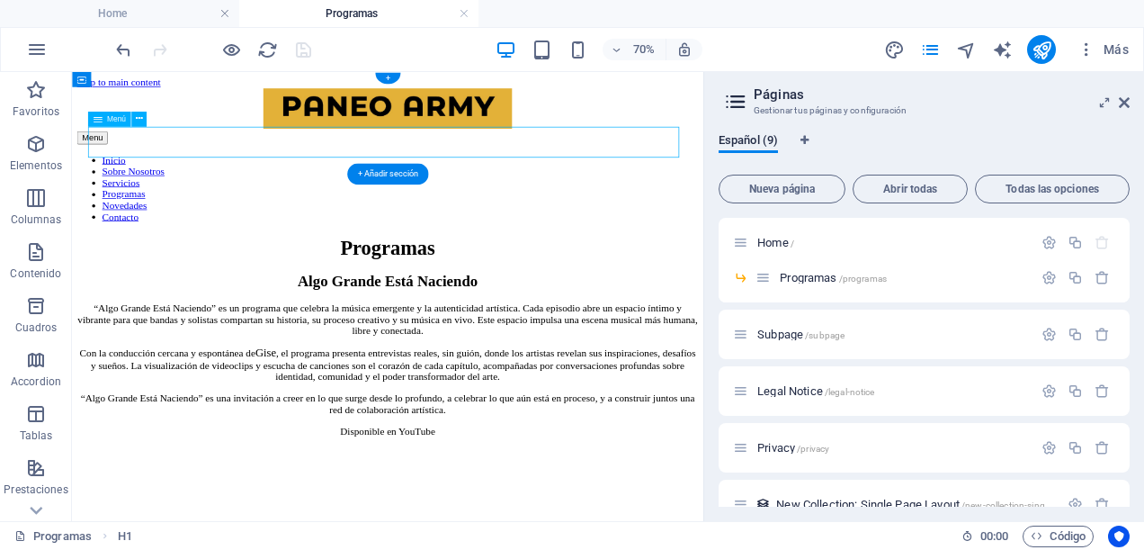
select select
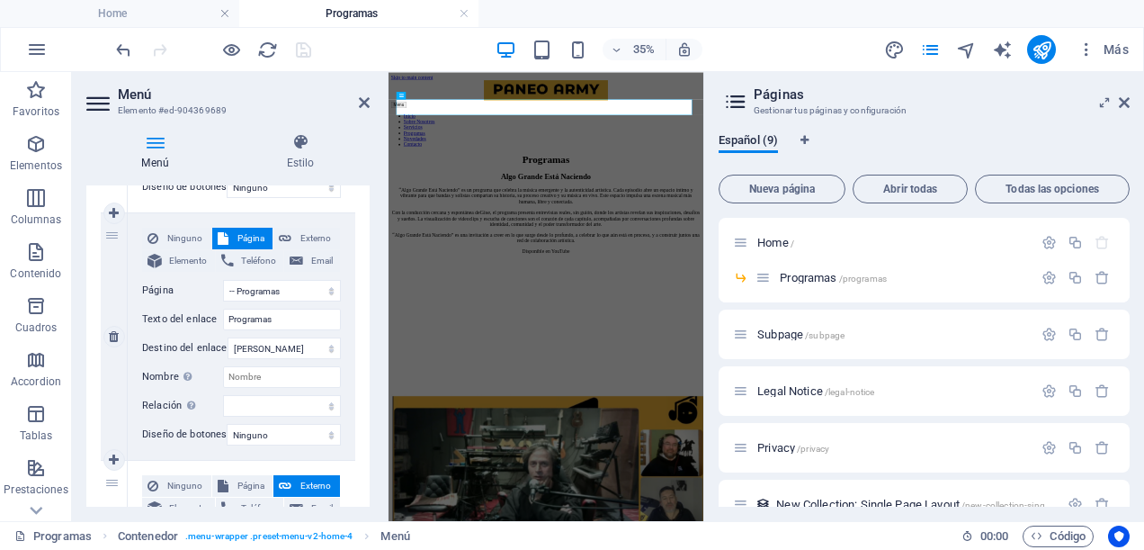
scroll to position [990, 0]
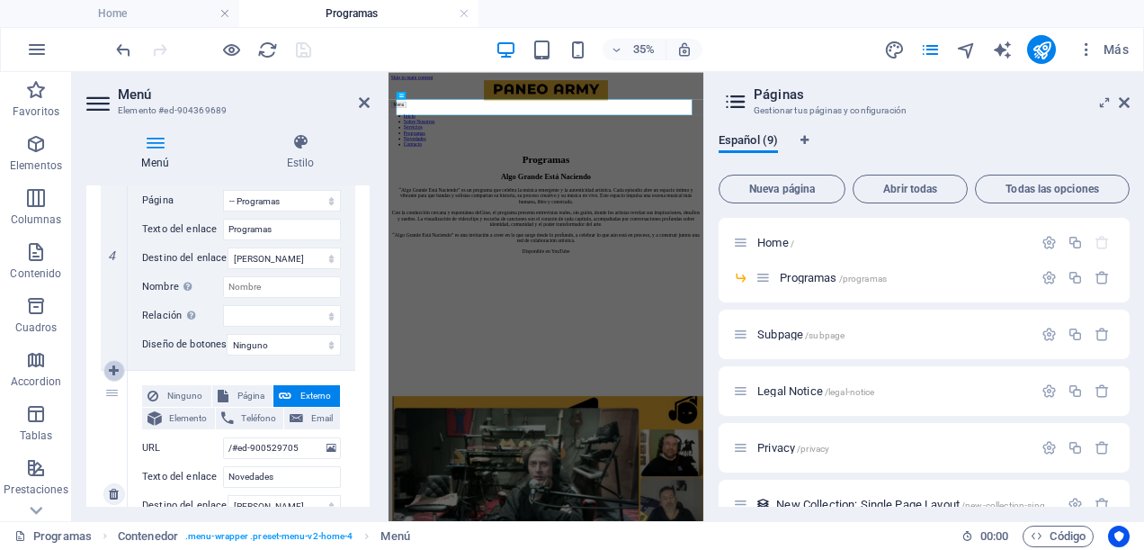
click at [117, 369] on icon at bounding box center [114, 370] width 10 height 13
select select
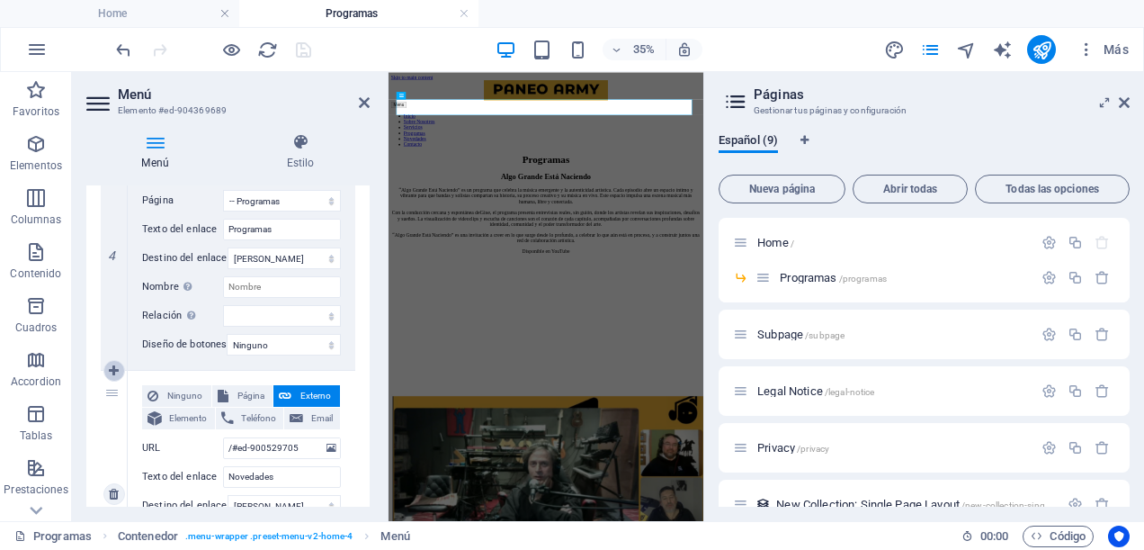
select select
type input "/#ed-900529705"
type input "Novedades"
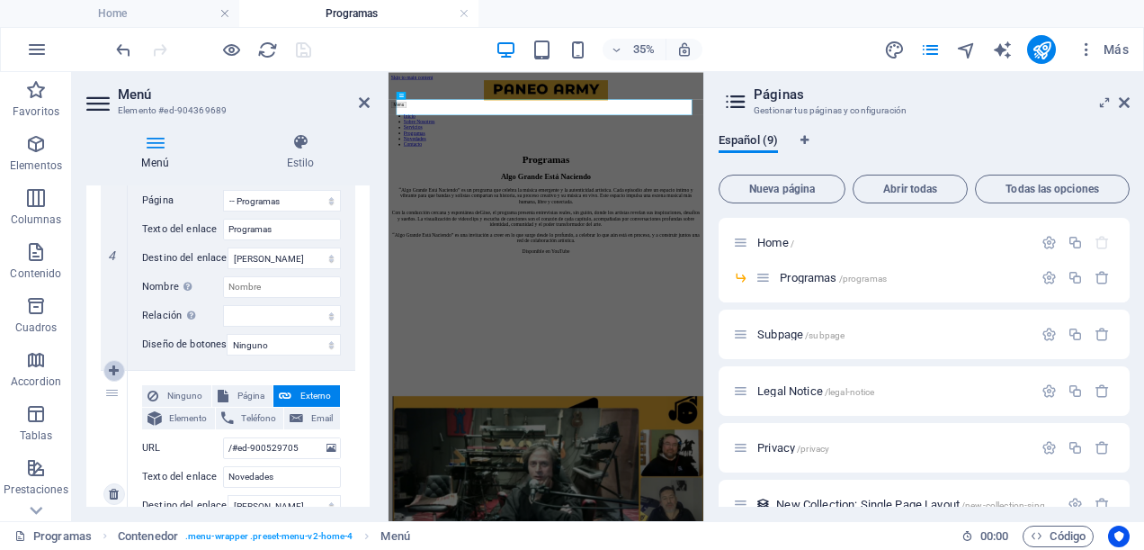
select select
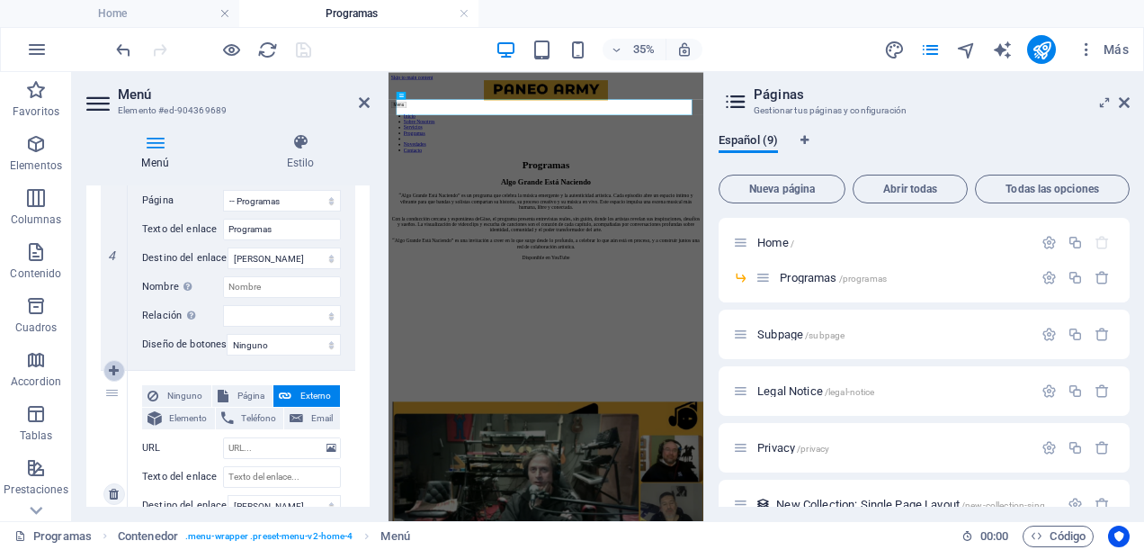
select select
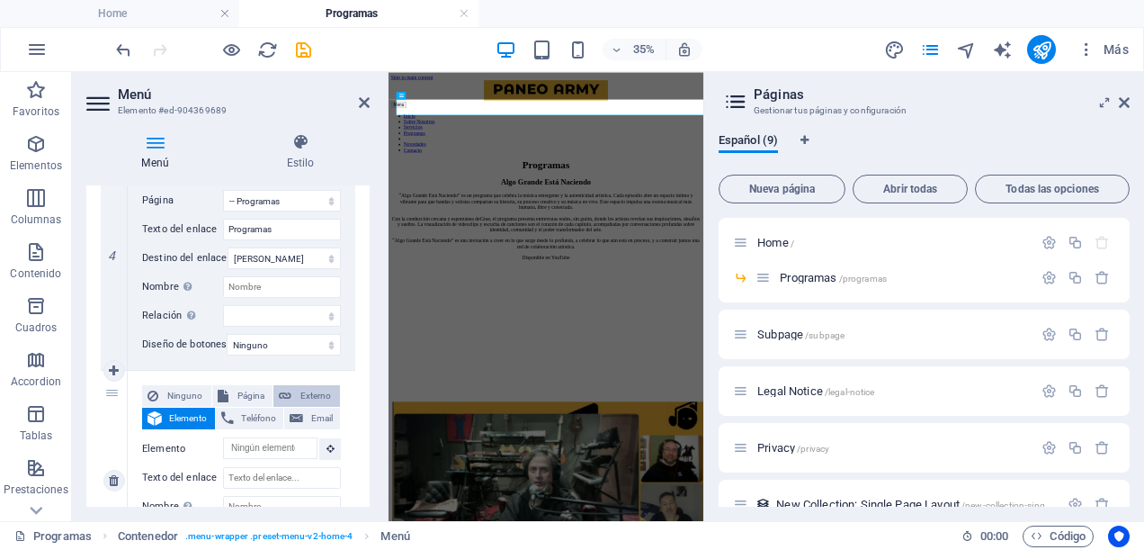
click at [292, 389] on button "Externo" at bounding box center [307, 396] width 67 height 22
select select
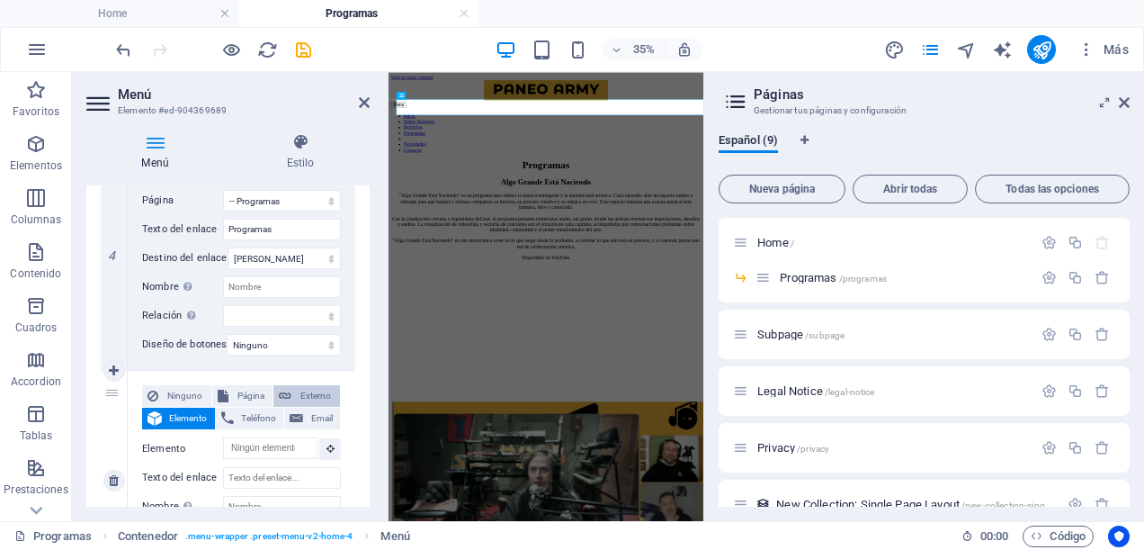
select select "blank"
select select
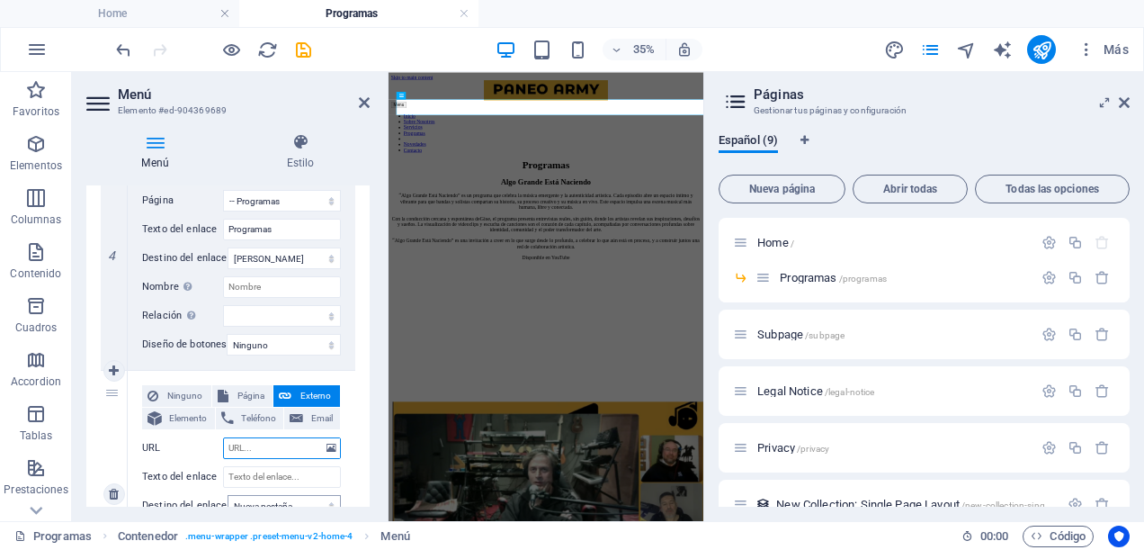
scroll to position [1080, 0]
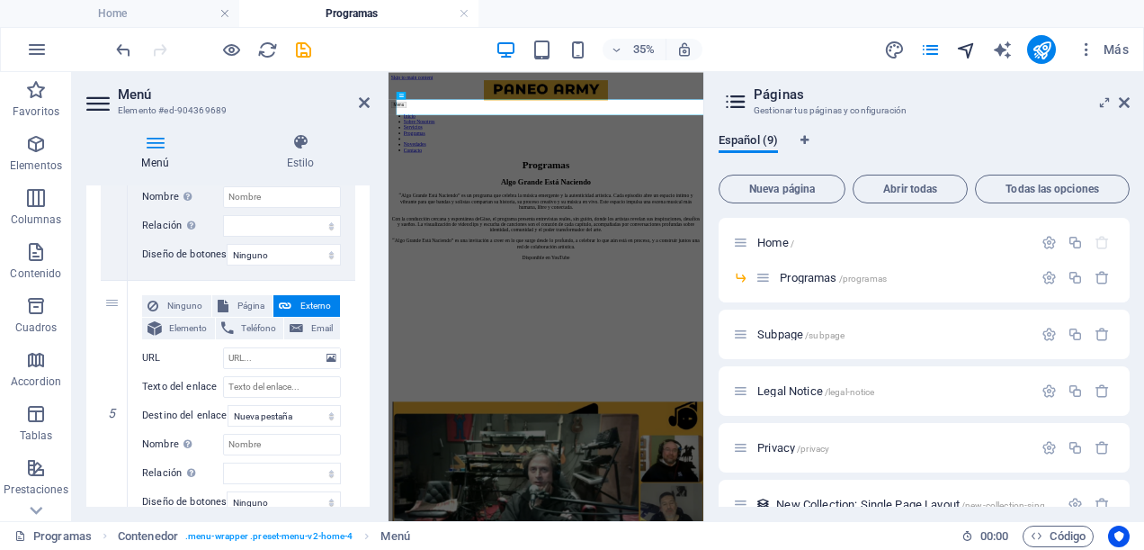
click at [965, 46] on icon "navigator" at bounding box center [966, 50] width 21 height 21
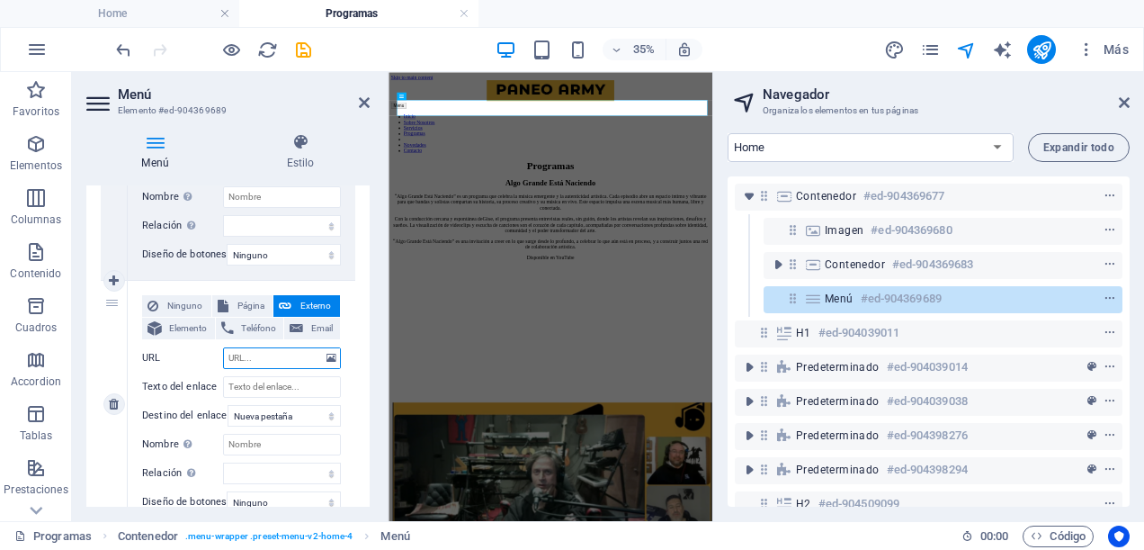
click at [270, 355] on input "URL" at bounding box center [282, 358] width 118 height 22
type input "/"
select select
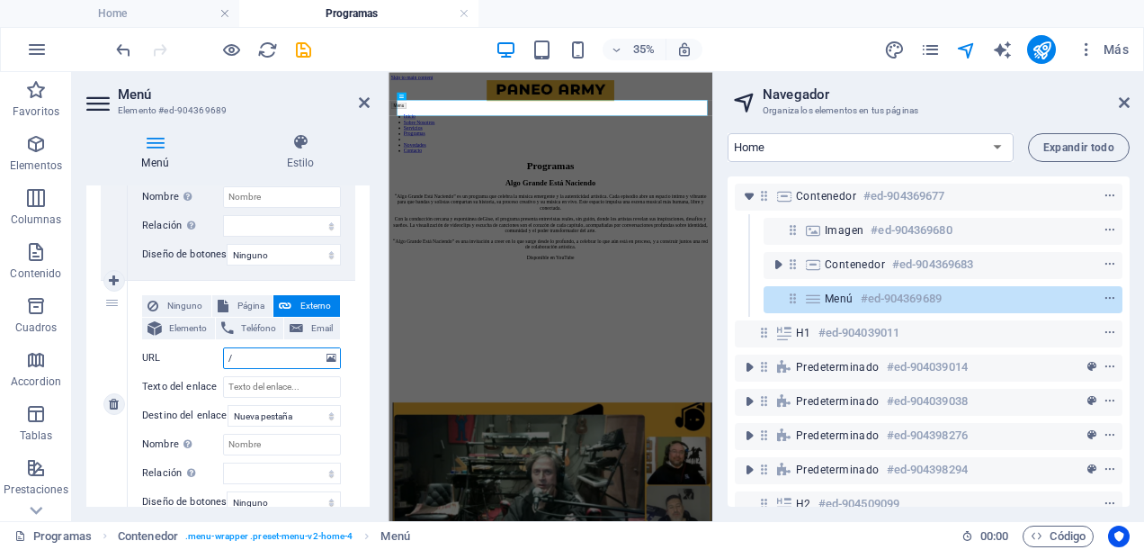
select select
type input "/#"
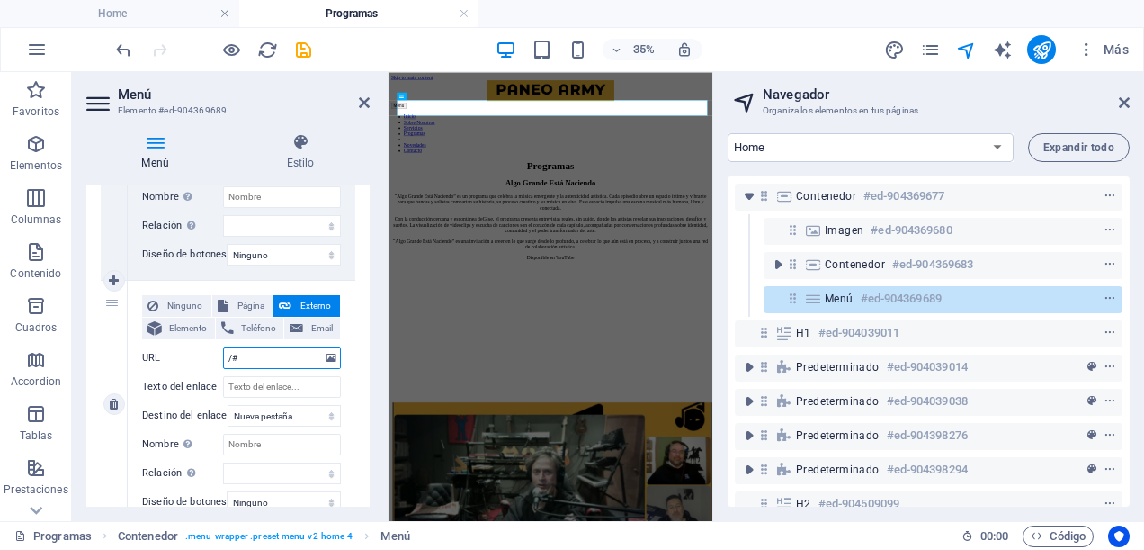
select select
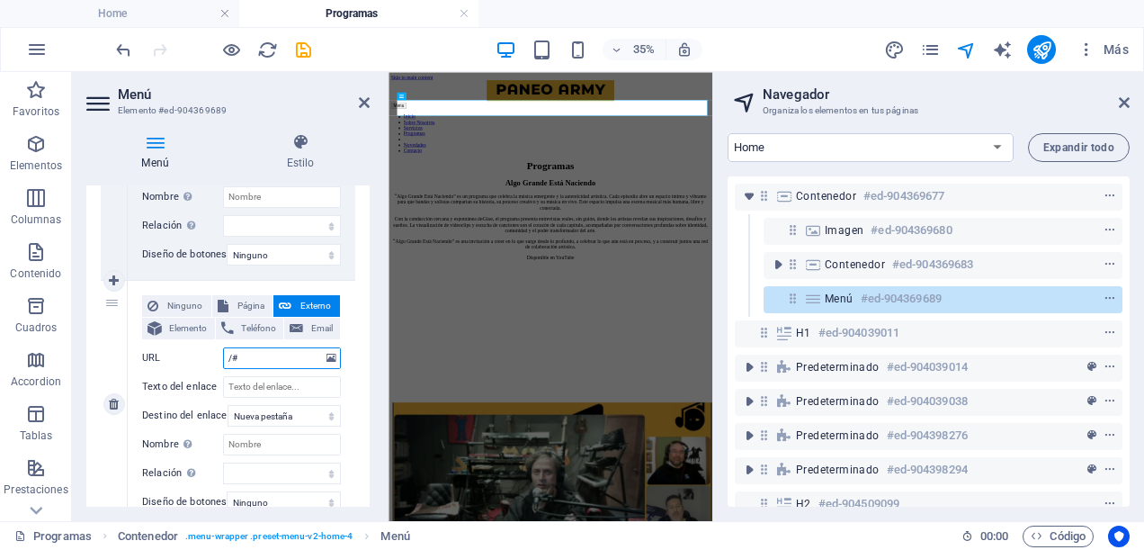
select select
type input "/#ed"
select select
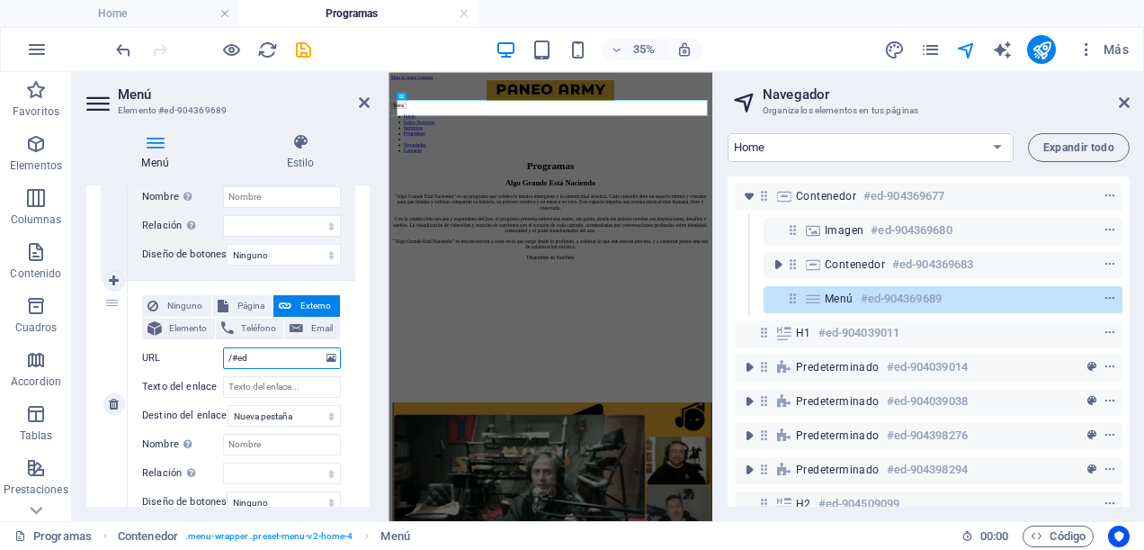
select select
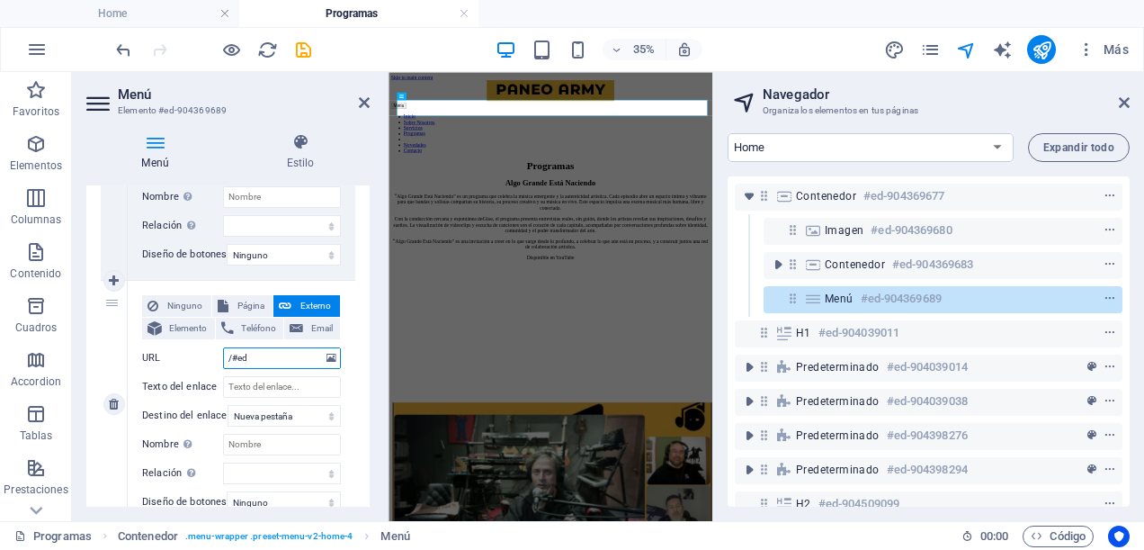
type input "/#ed-"
select select
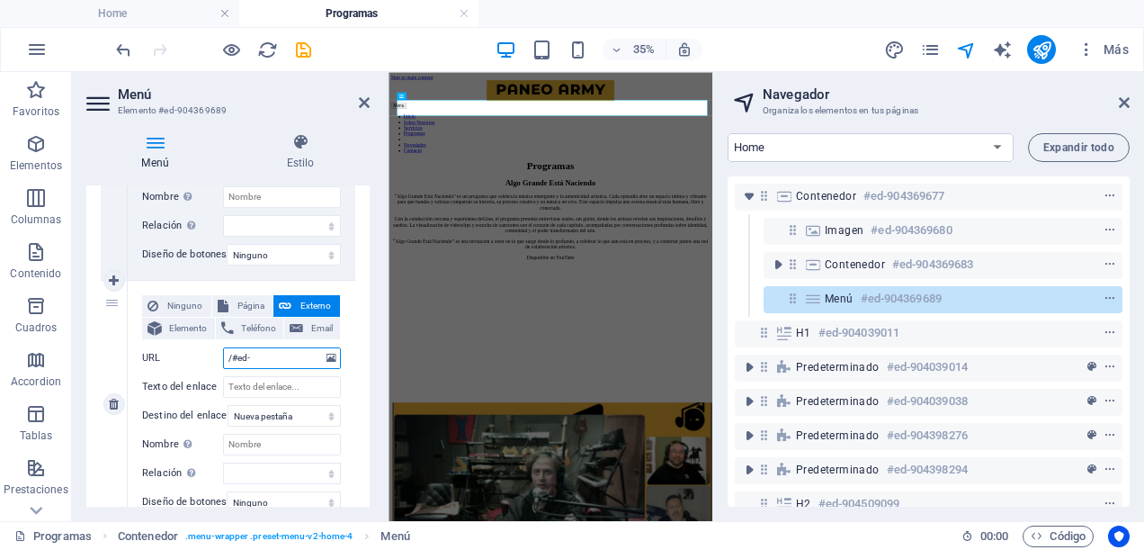
select select
type input "/#ed-new-"
select select
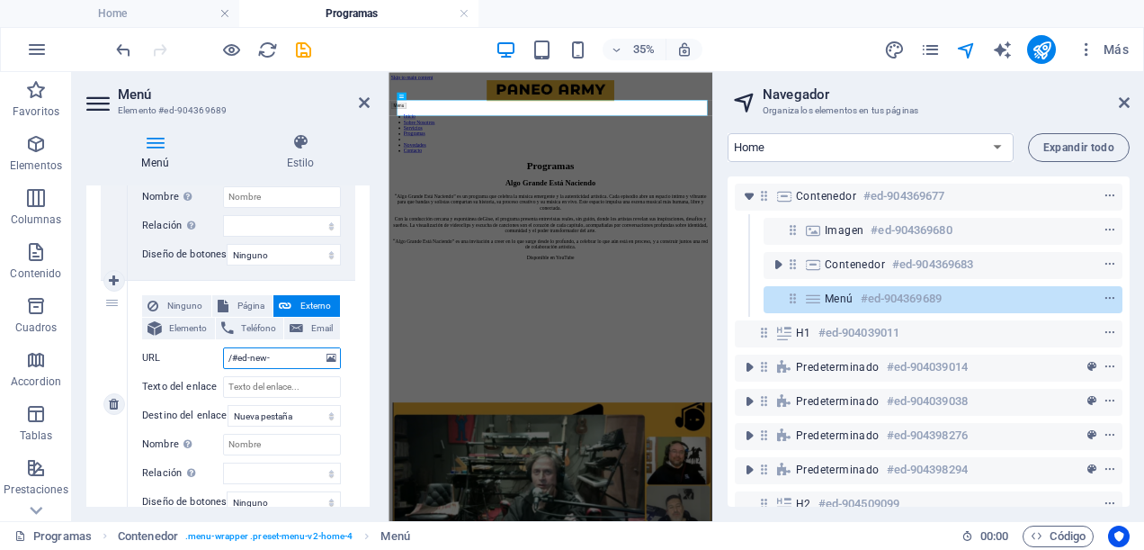
select select
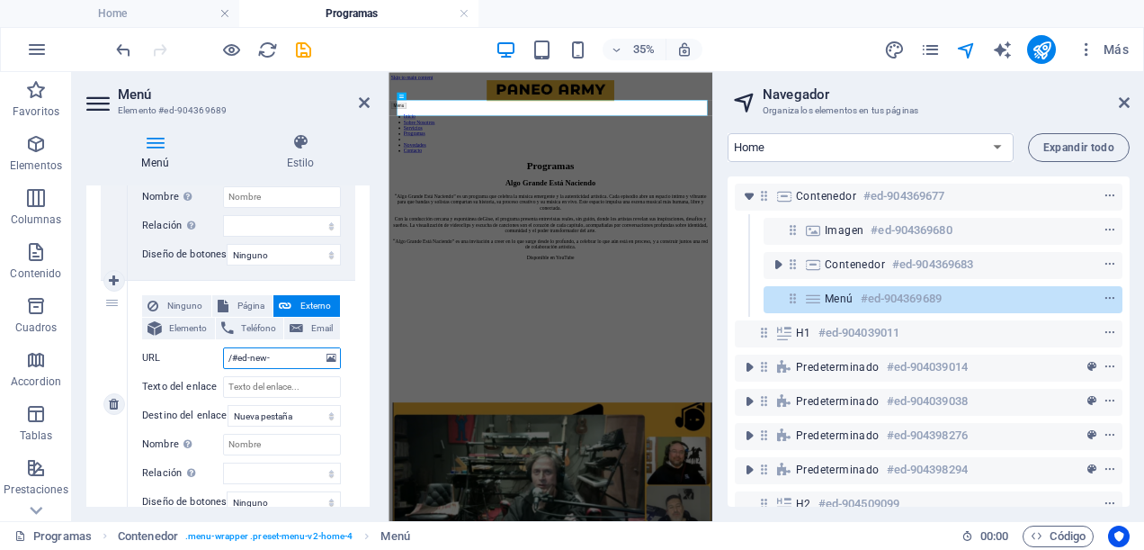
select select
type input "/#ed-new-914"
select select
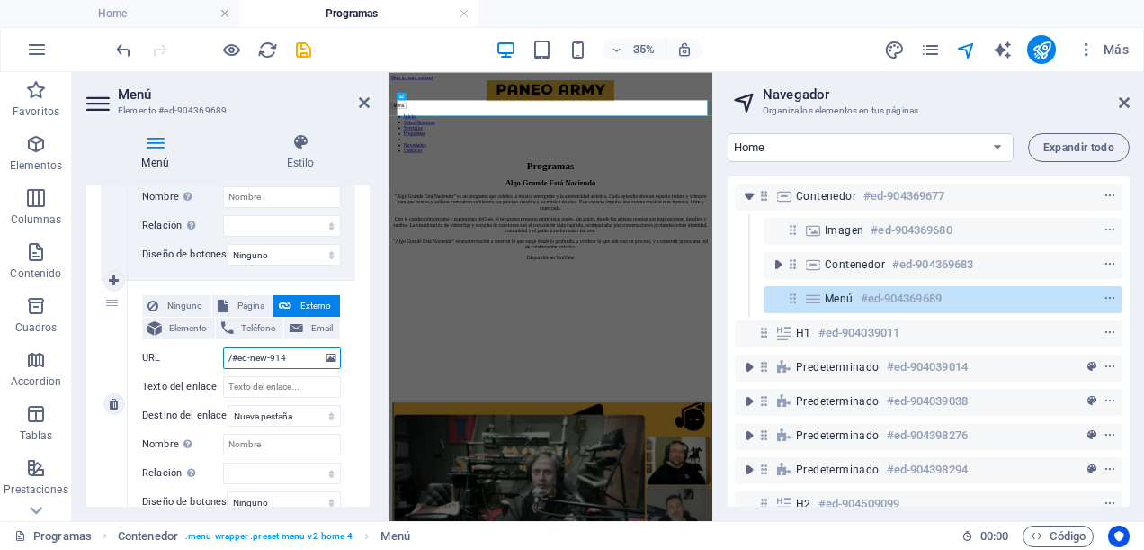
select select
type input "/#ed-new-914"
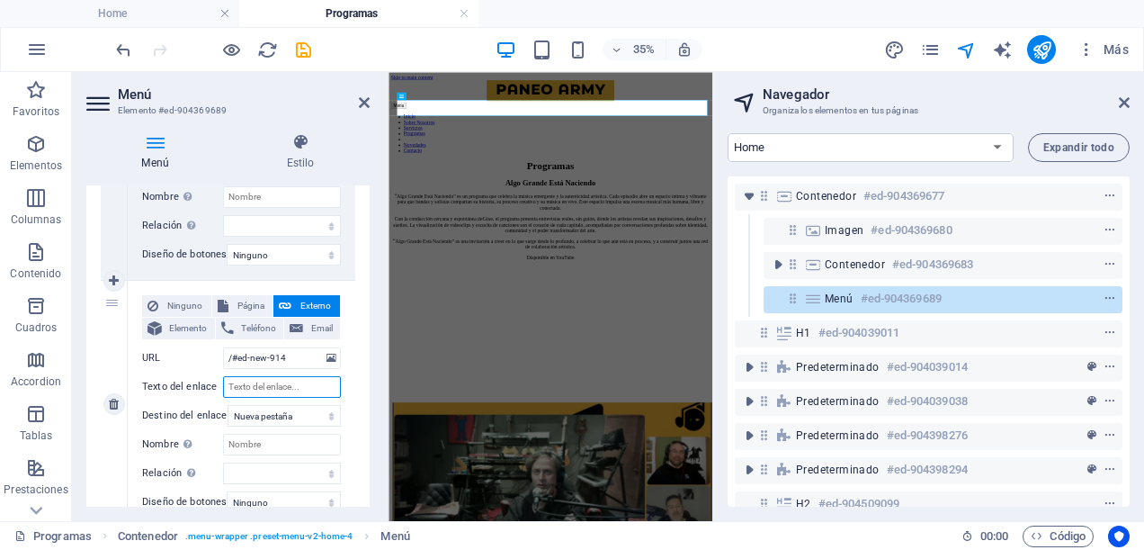
click at [286, 384] on input "Texto del enlace" at bounding box center [282, 387] width 118 height 22
type input "galería"
select select
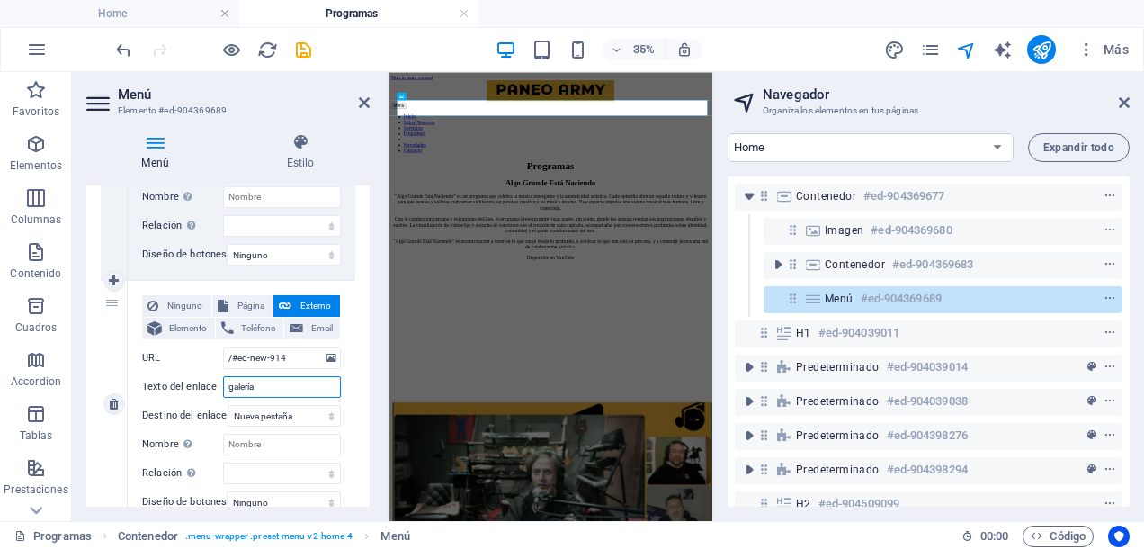
select select
type input "galería"
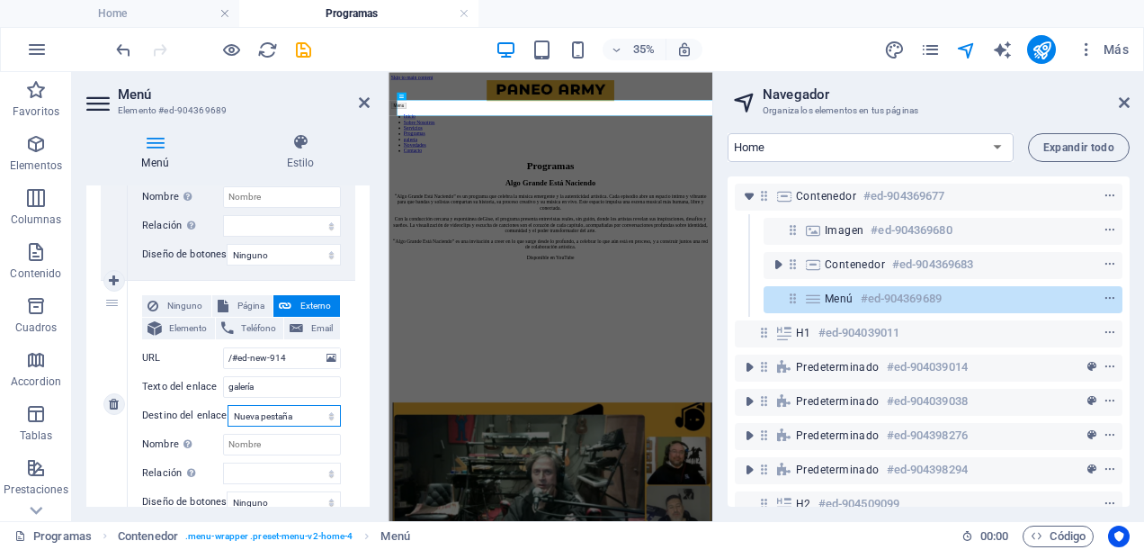
click at [326, 414] on select "Nueva pestaña Misma pestaña Superposición" at bounding box center [284, 416] width 113 height 22
select select
click at [228, 405] on select "Nueva pestaña Misma pestaña Superposición" at bounding box center [284, 416] width 113 height 22
select select
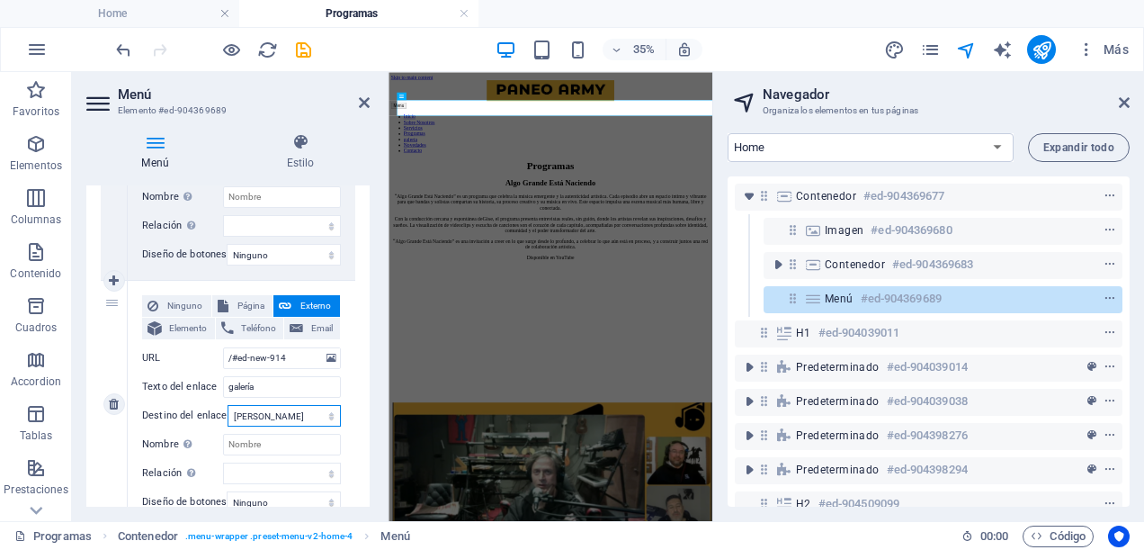
select select
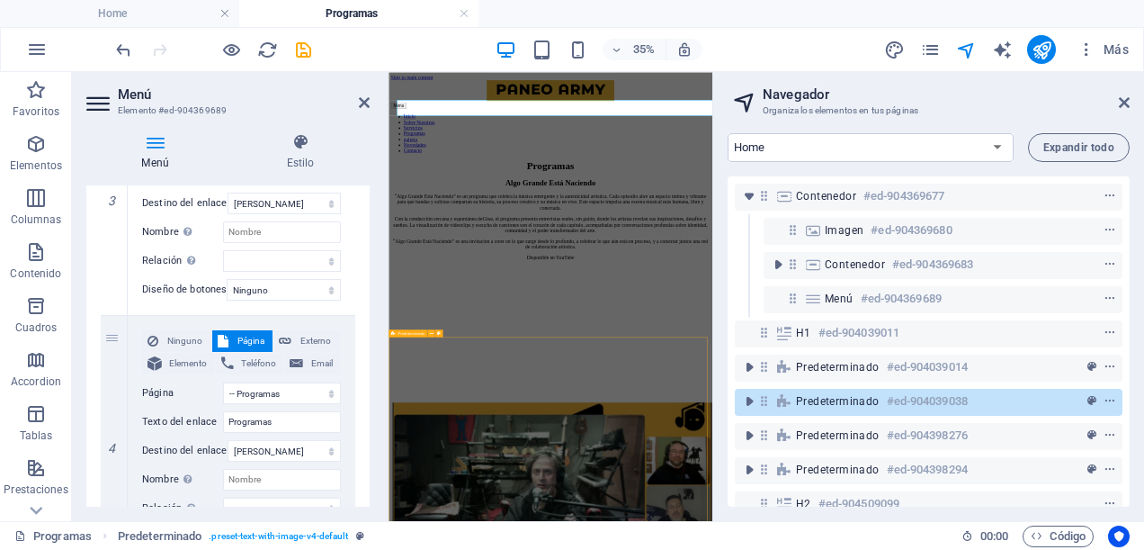
scroll to position [749, 0]
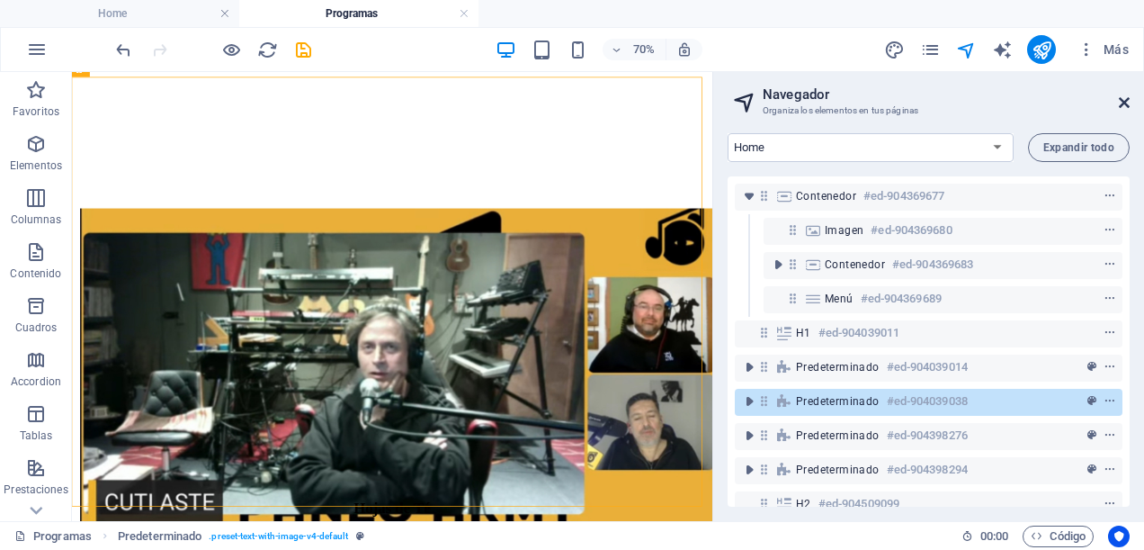
click at [1126, 100] on icon at bounding box center [1124, 102] width 11 height 14
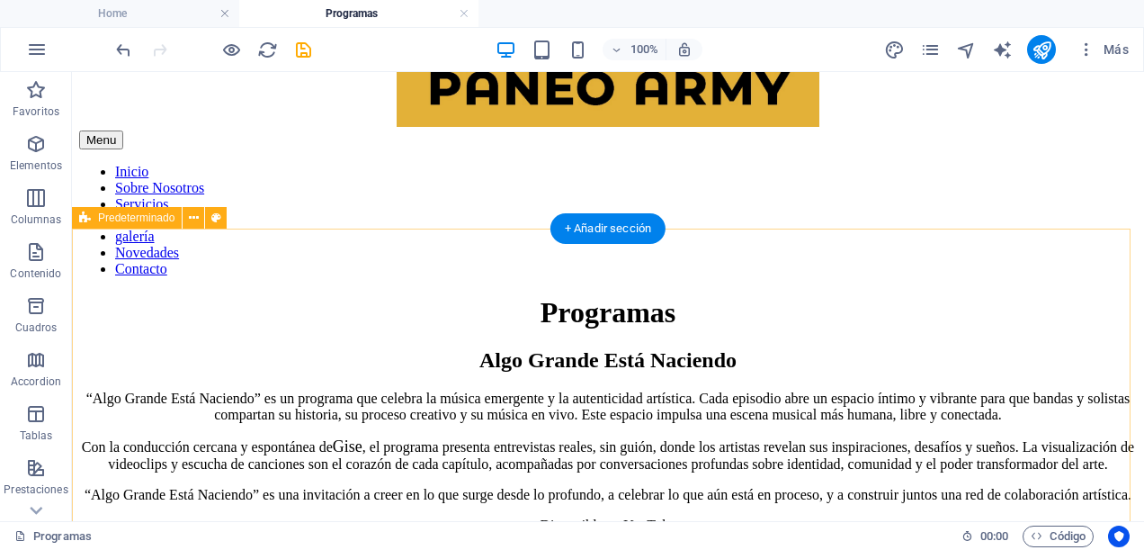
scroll to position [0, 0]
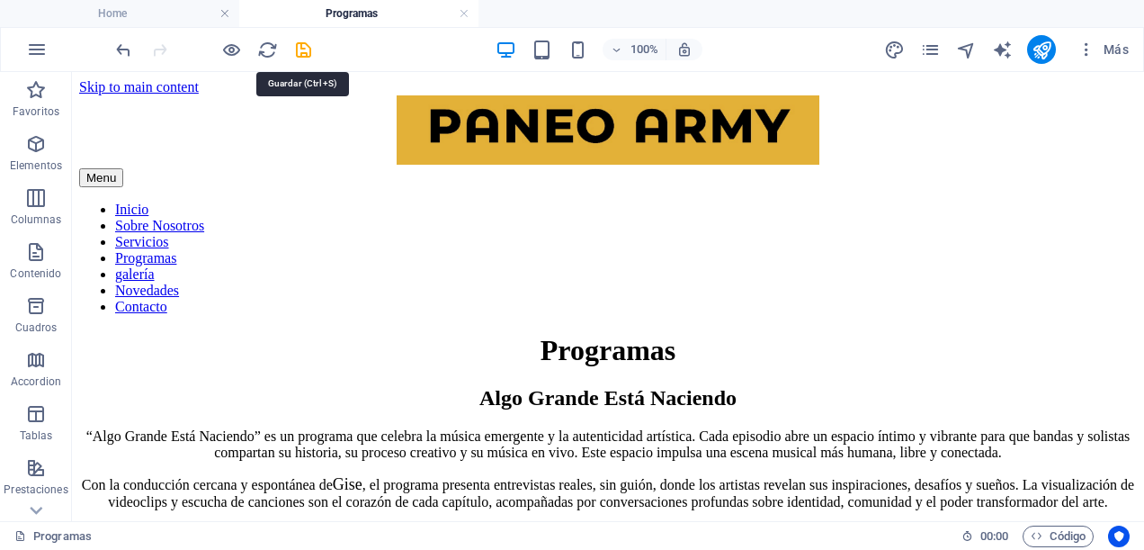
click at [307, 48] on icon "save" at bounding box center [303, 50] width 21 height 21
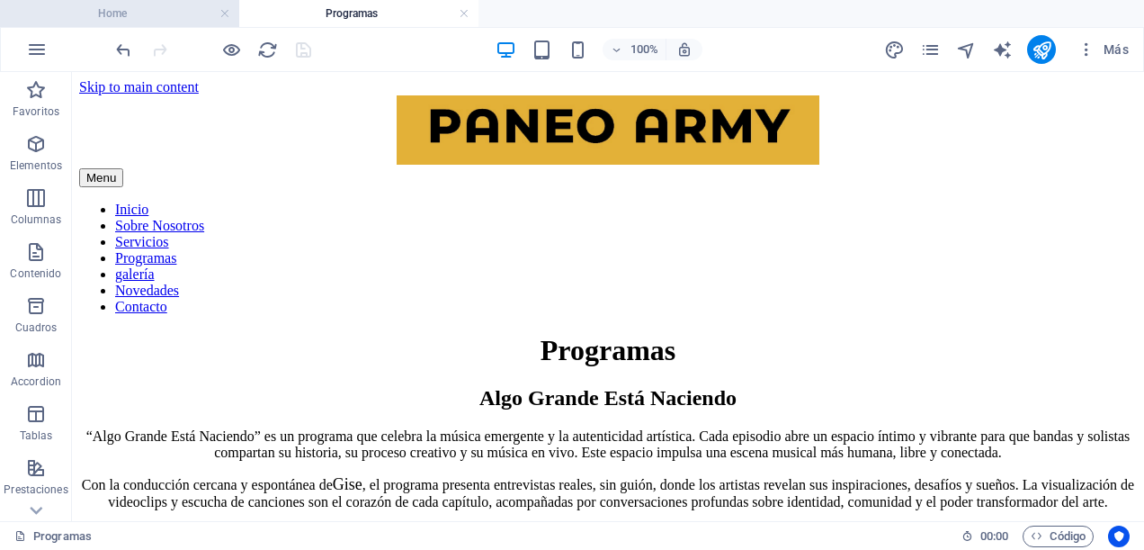
click at [146, 20] on h4 "Home" at bounding box center [119, 14] width 239 height 20
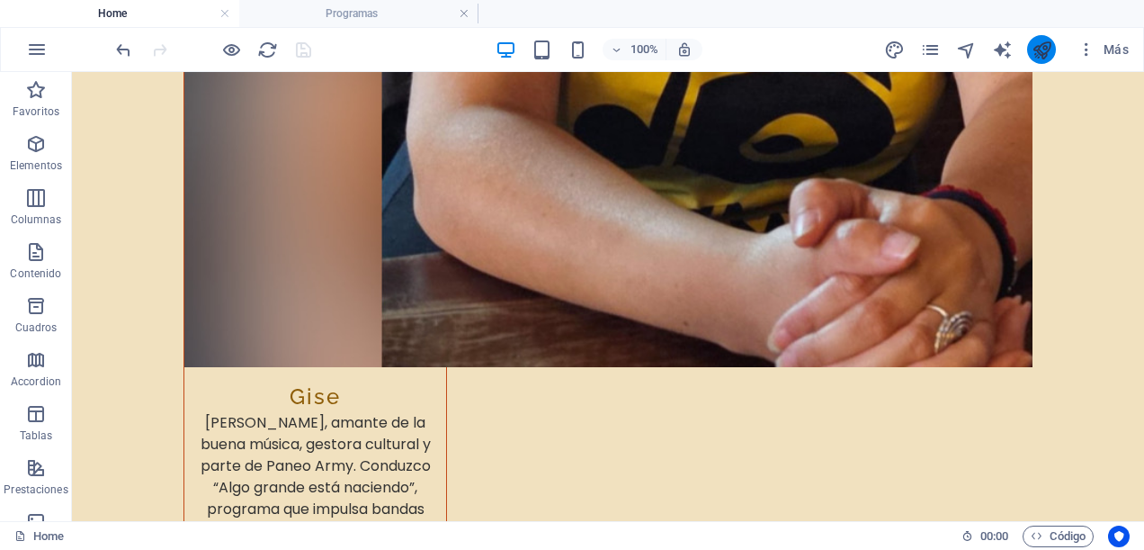
click at [1046, 47] on icon "publish" at bounding box center [1042, 50] width 21 height 21
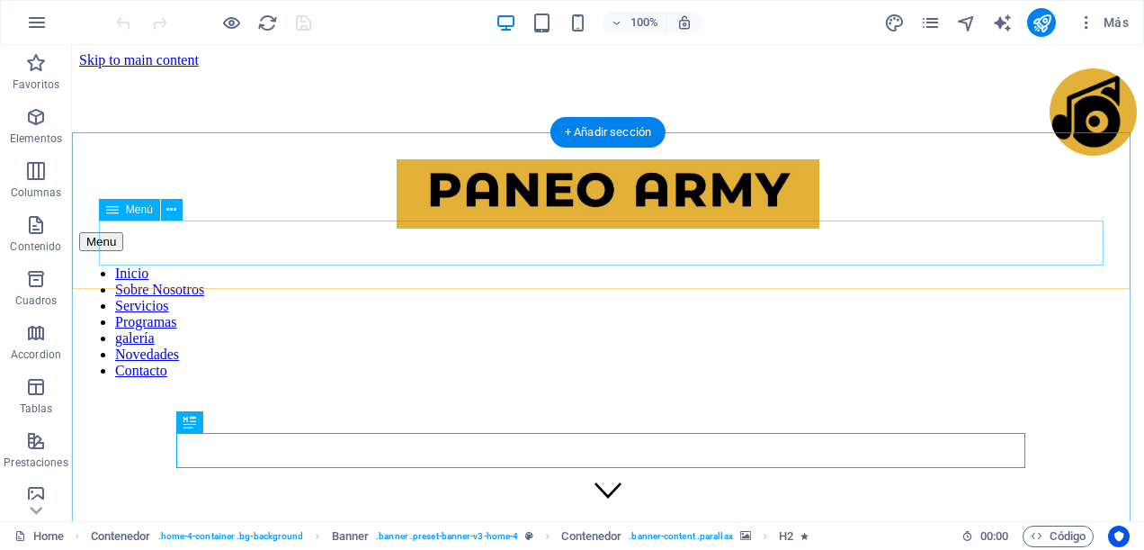
click at [182, 265] on nav "Inicio Sobre Nosotros Servicios Programas galería Novedades Contacto" at bounding box center [608, 321] width 1058 height 113
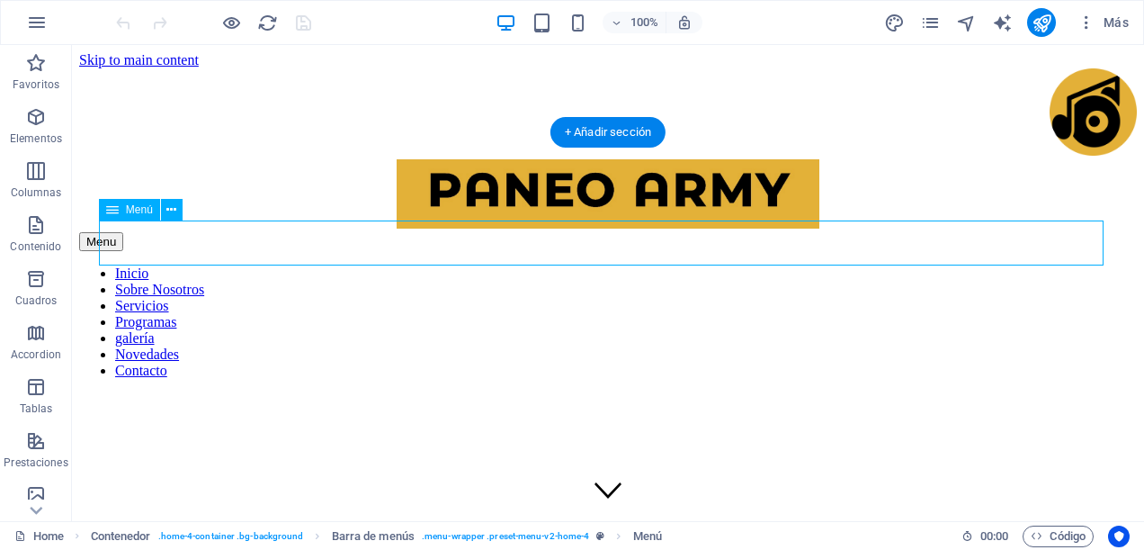
click at [182, 265] on nav "Inicio Sobre Nosotros Servicios Programas galería Novedades Contacto" at bounding box center [608, 321] width 1058 height 113
select select
select select "1"
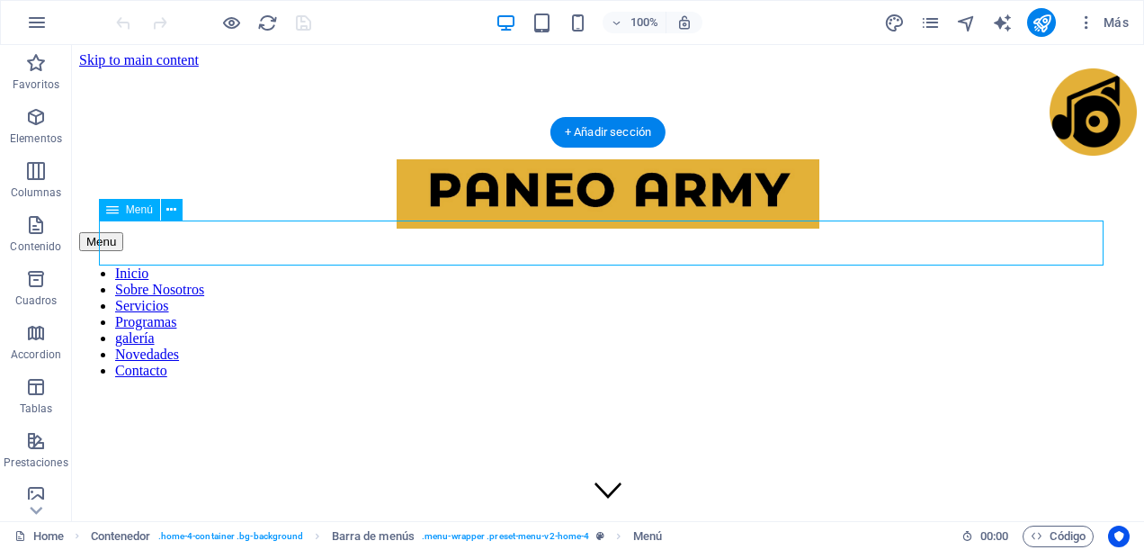
select select
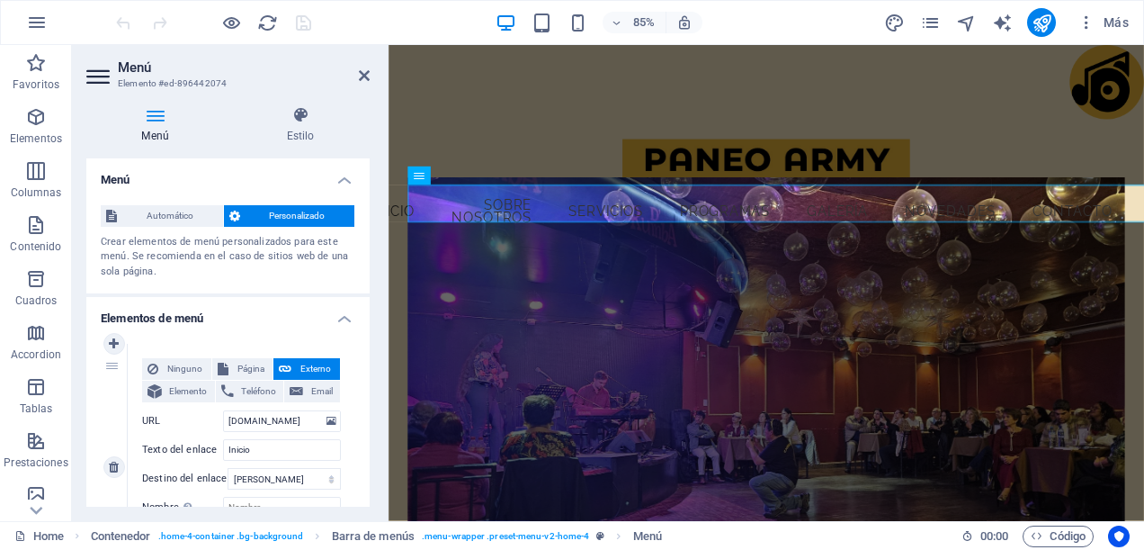
scroll to position [90, 0]
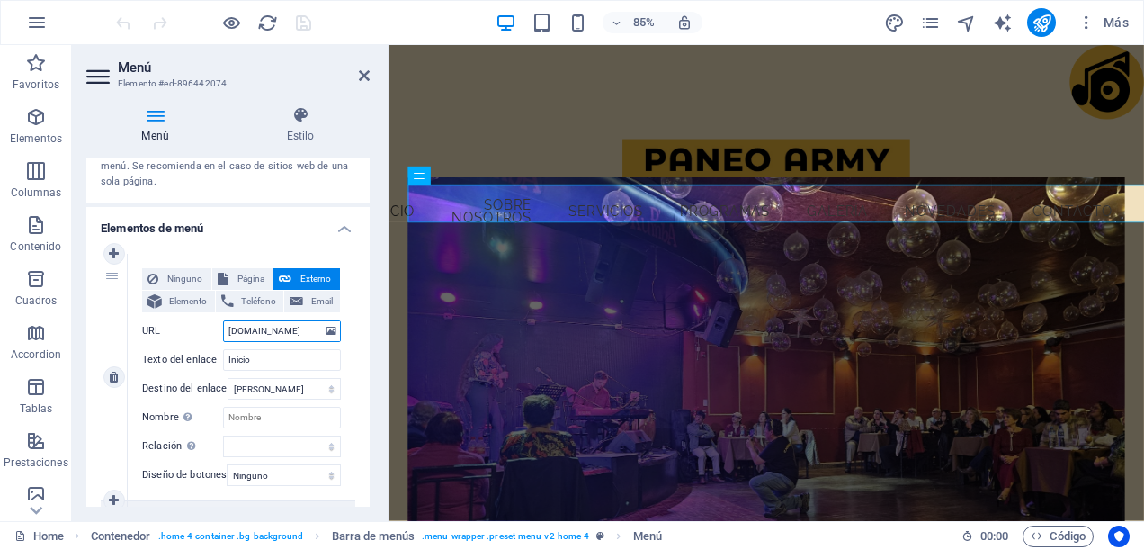
click at [314, 329] on input "[DOMAIN_NAME]" at bounding box center [282, 331] width 118 height 22
type input "w"
select select
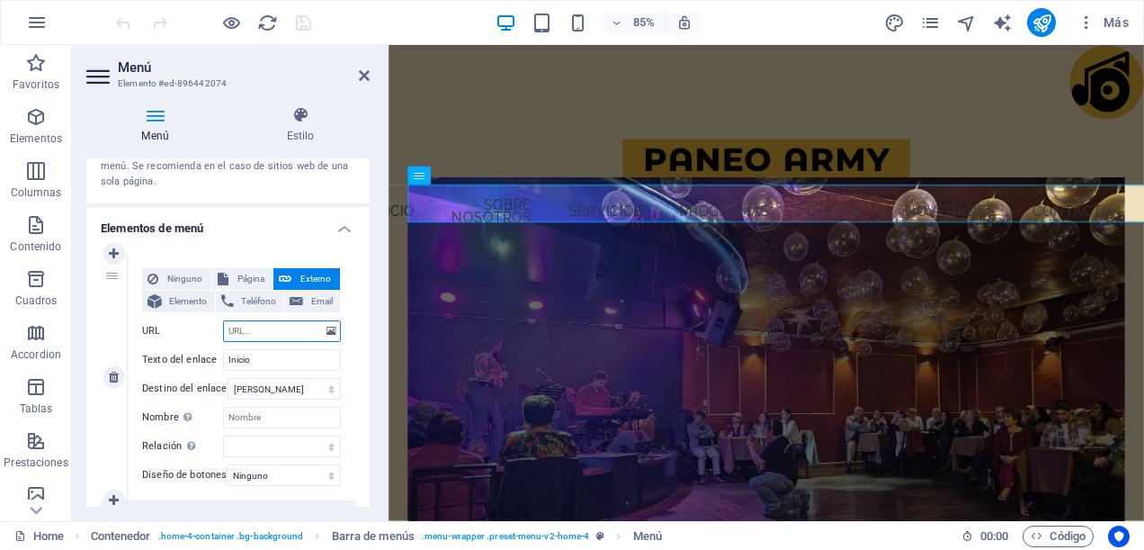
select select
type input "/"
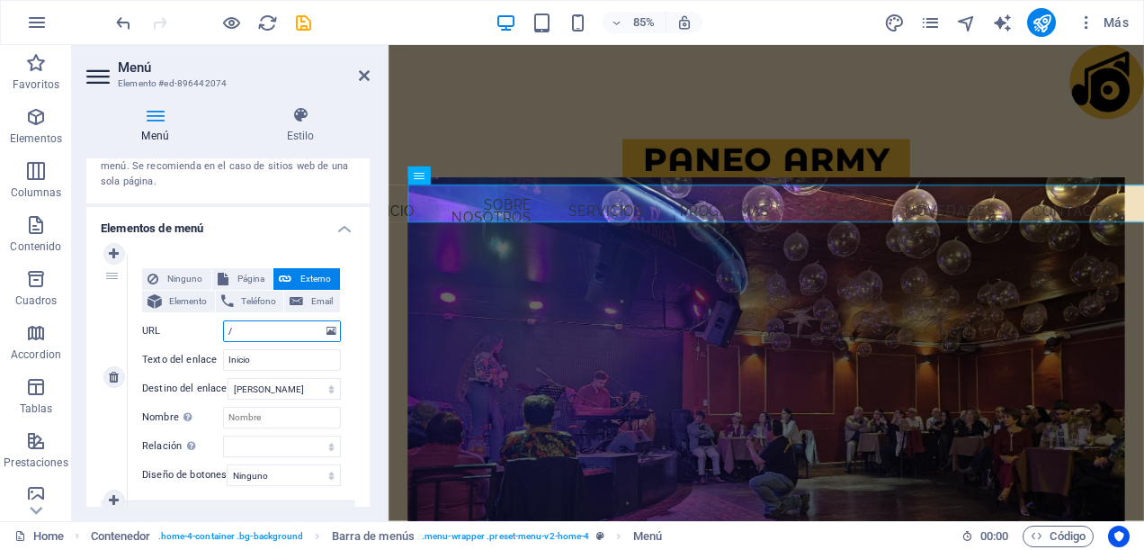
select select
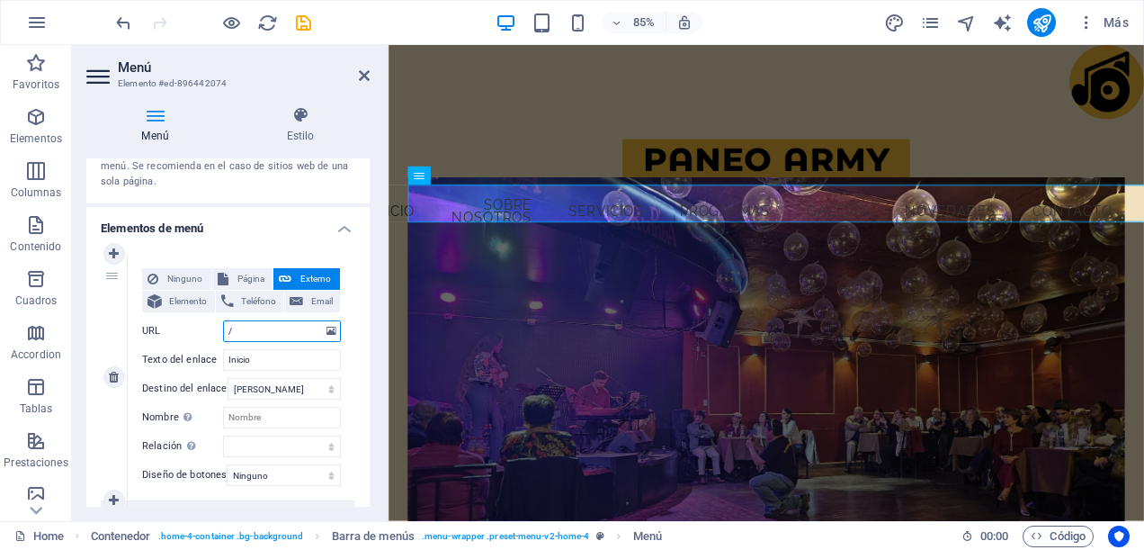
select select
type input "/"
click at [381, 337] on div "Menú Estilo Menú Automático Personalizado Crear elementos de menú personalizado…" at bounding box center [228, 306] width 312 height 429
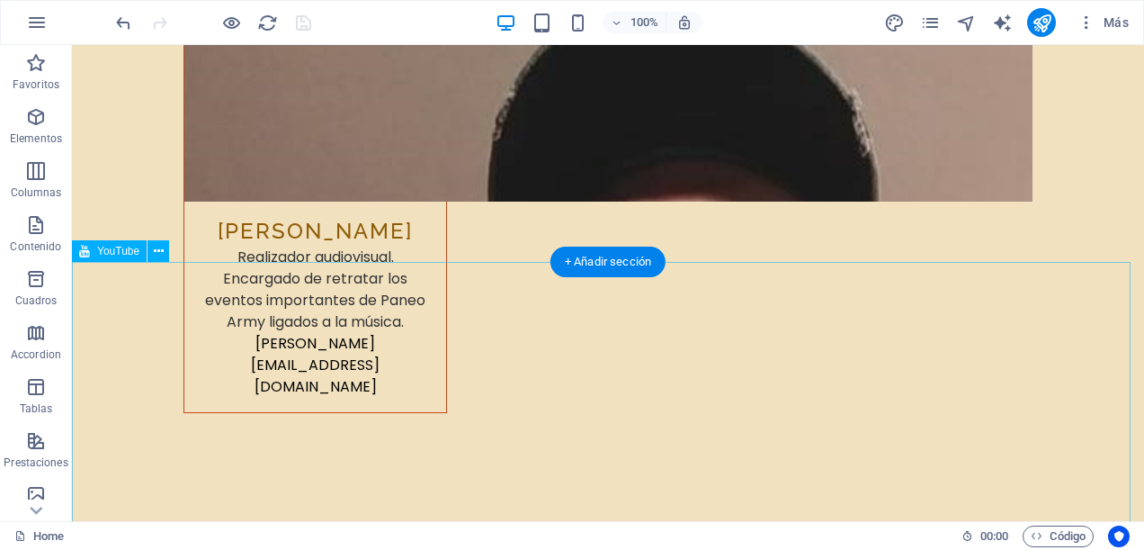
scroll to position [9717, 0]
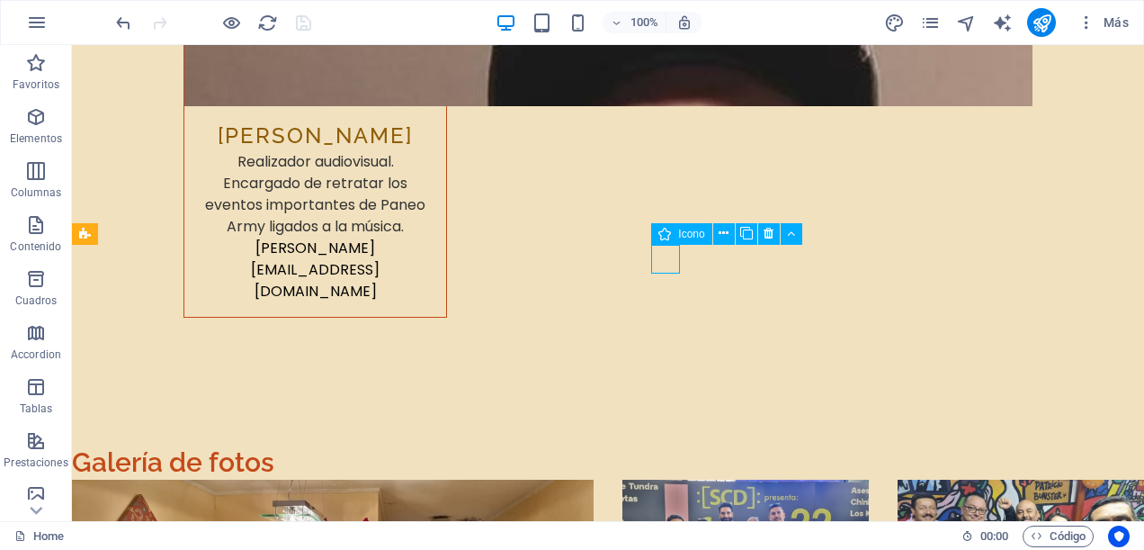
select select "xMidYMid"
select select "px"
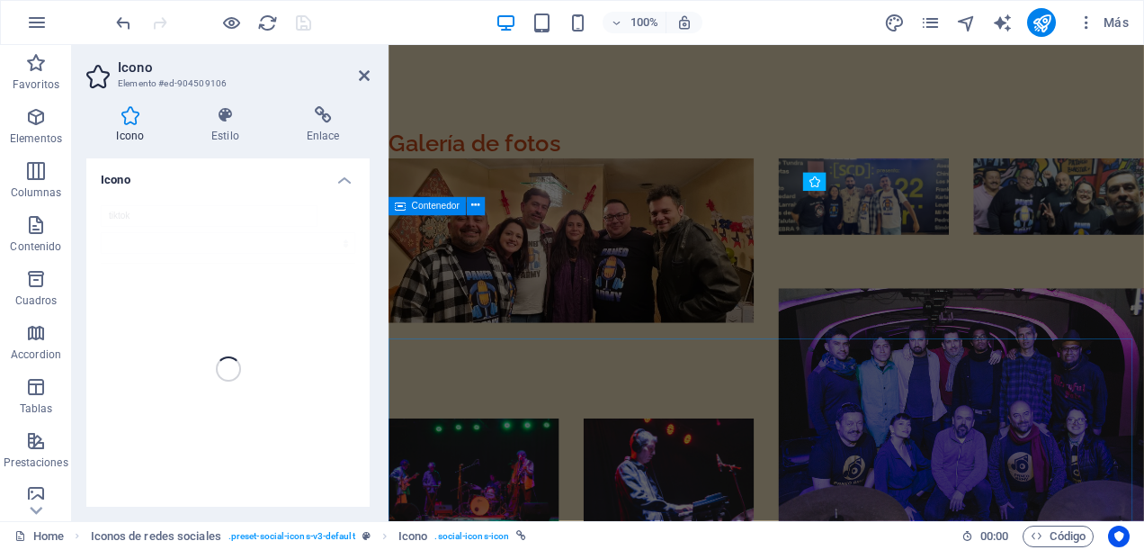
scroll to position [8923, 0]
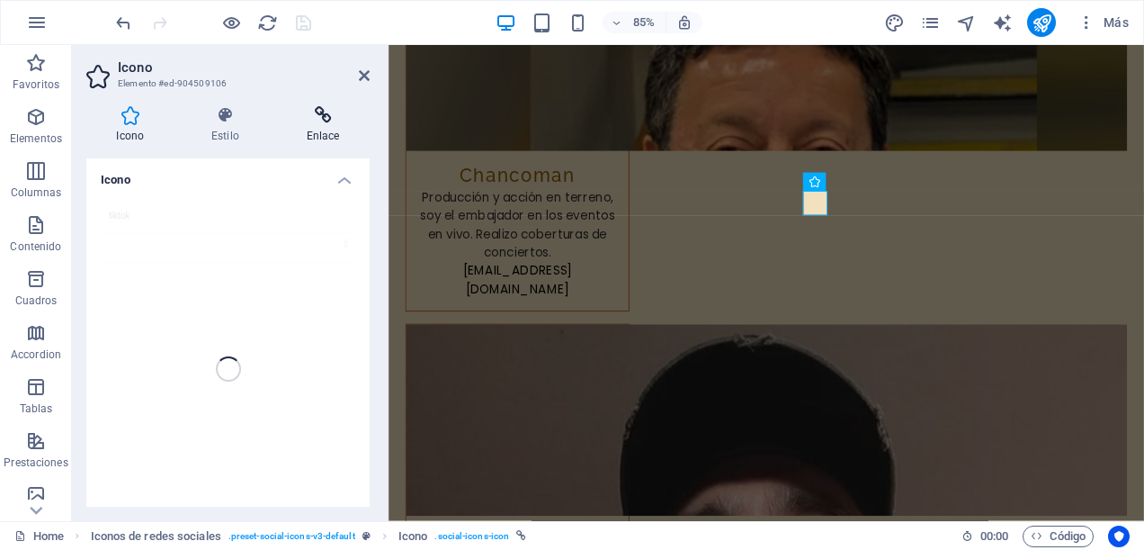
click at [323, 131] on h4 "Enlace" at bounding box center [323, 125] width 94 height 38
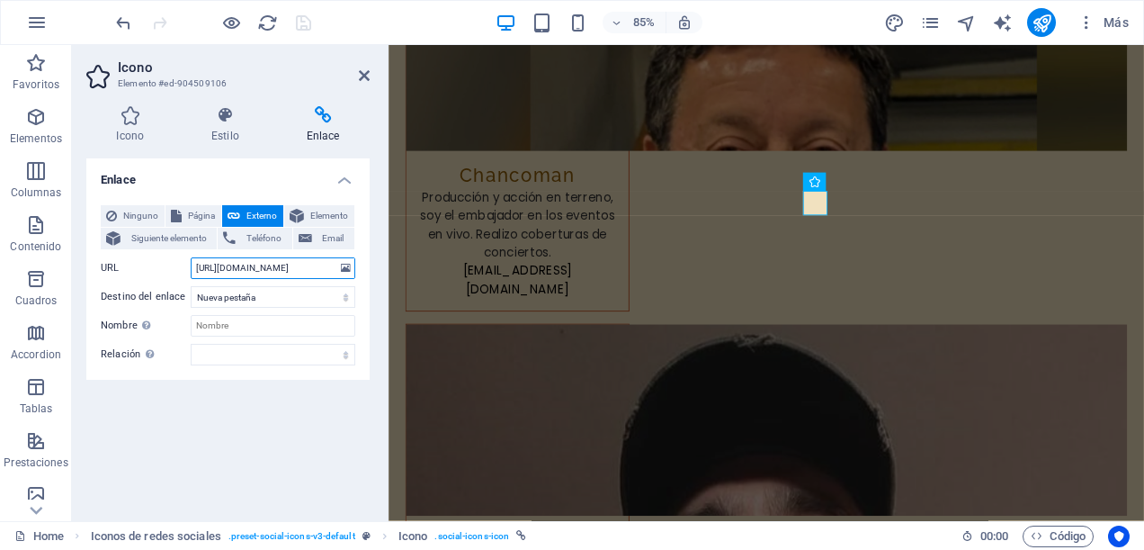
click at [290, 266] on input "[URL][DOMAIN_NAME]" at bounding box center [273, 268] width 165 height 22
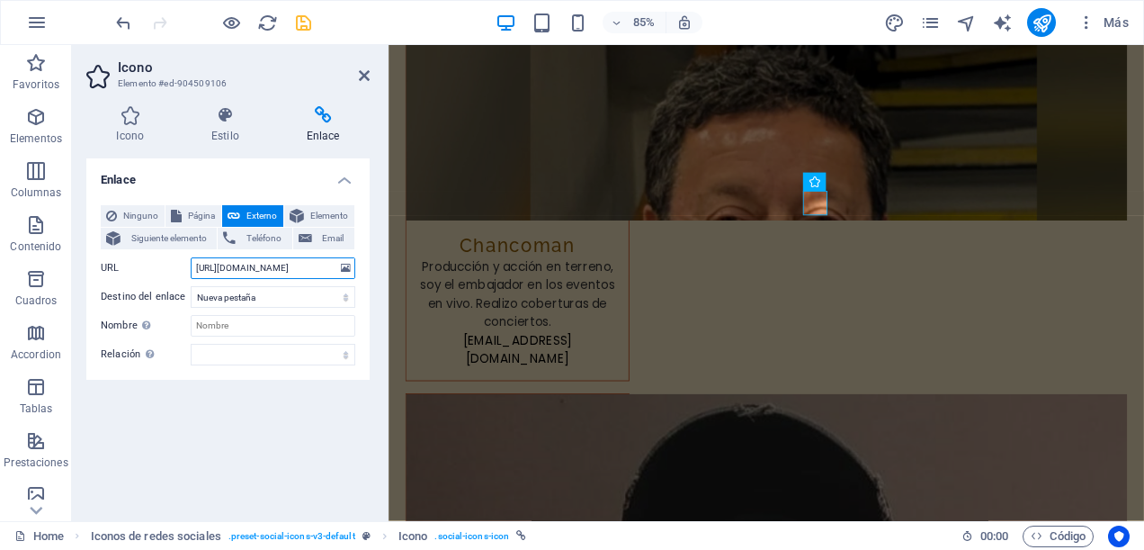
type input "[URL][DOMAIN_NAME]"
click at [309, 377] on div "Ninguno Página Externo Elemento Siguiente elemento Teléfono Email Página Home -…" at bounding box center [227, 285] width 283 height 189
click at [293, 22] on icon "save" at bounding box center [303, 23] width 21 height 21
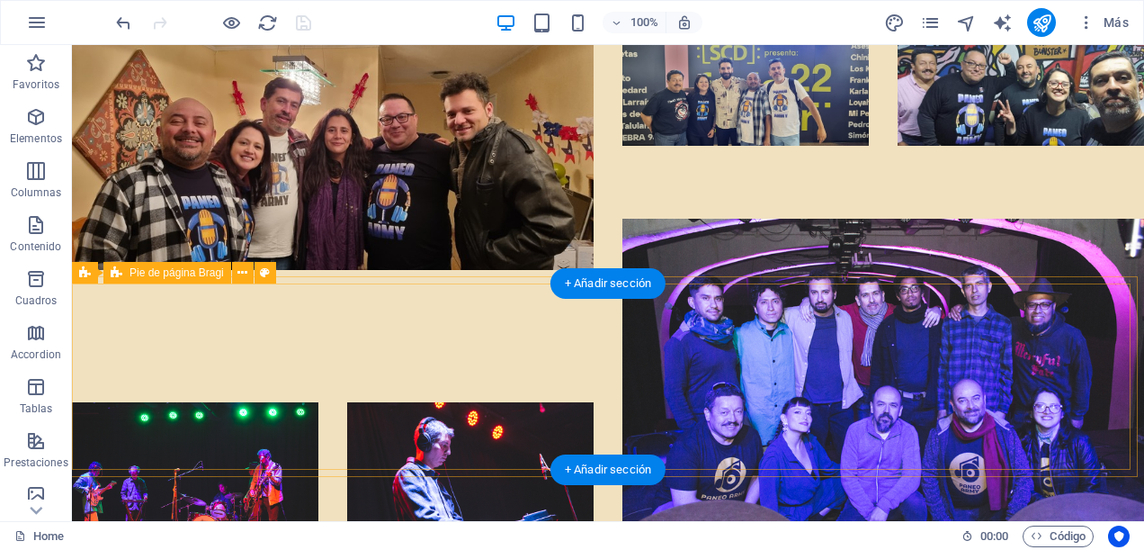
scroll to position [10206, 0]
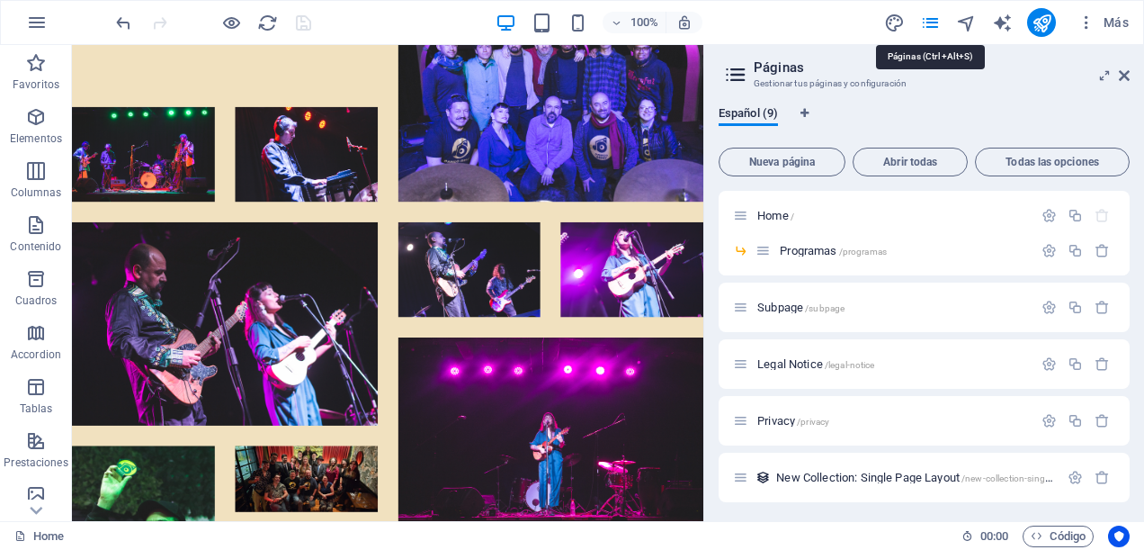
scroll to position [9349, 0]
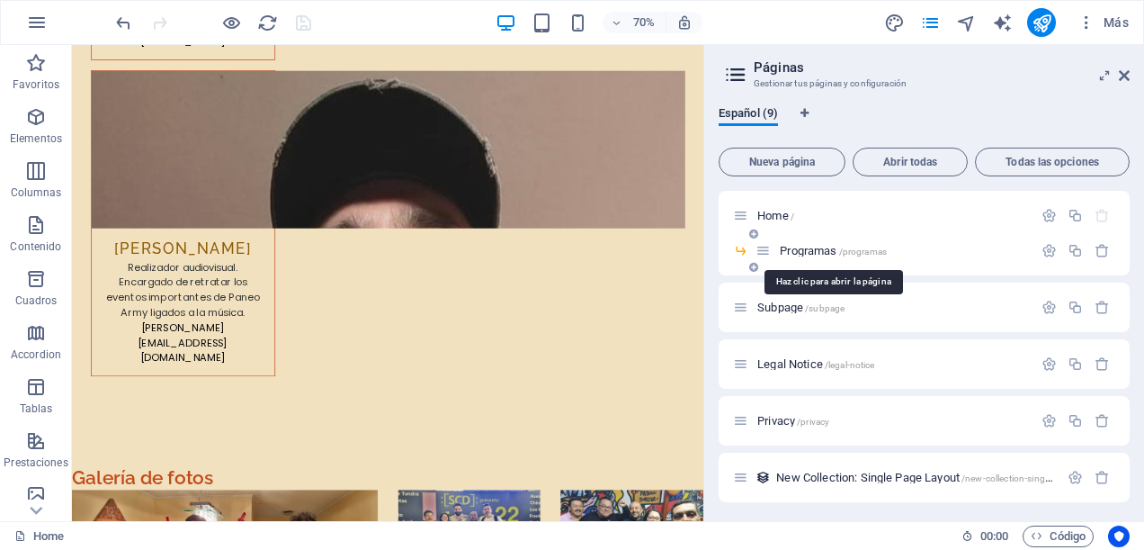
click at [788, 248] on span "Programas /programas" at bounding box center [833, 250] width 107 height 13
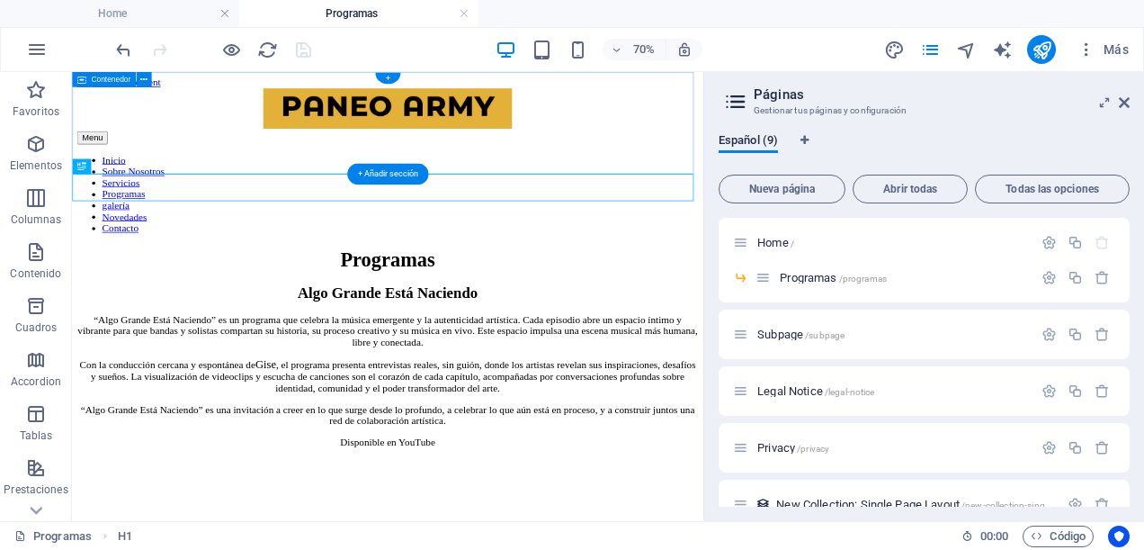
scroll to position [0, 0]
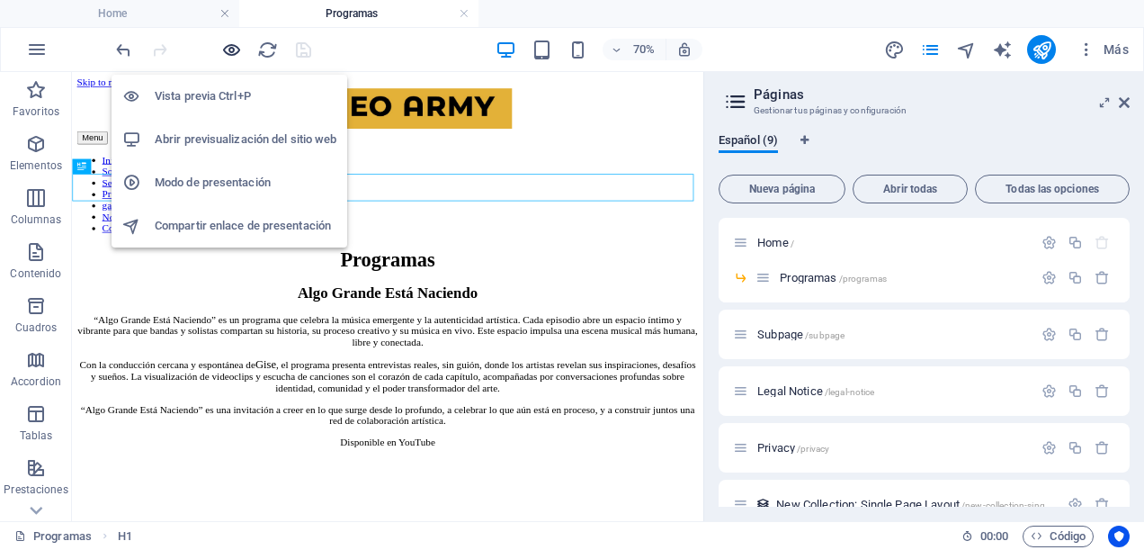
click at [225, 52] on icon "button" at bounding box center [231, 50] width 21 height 21
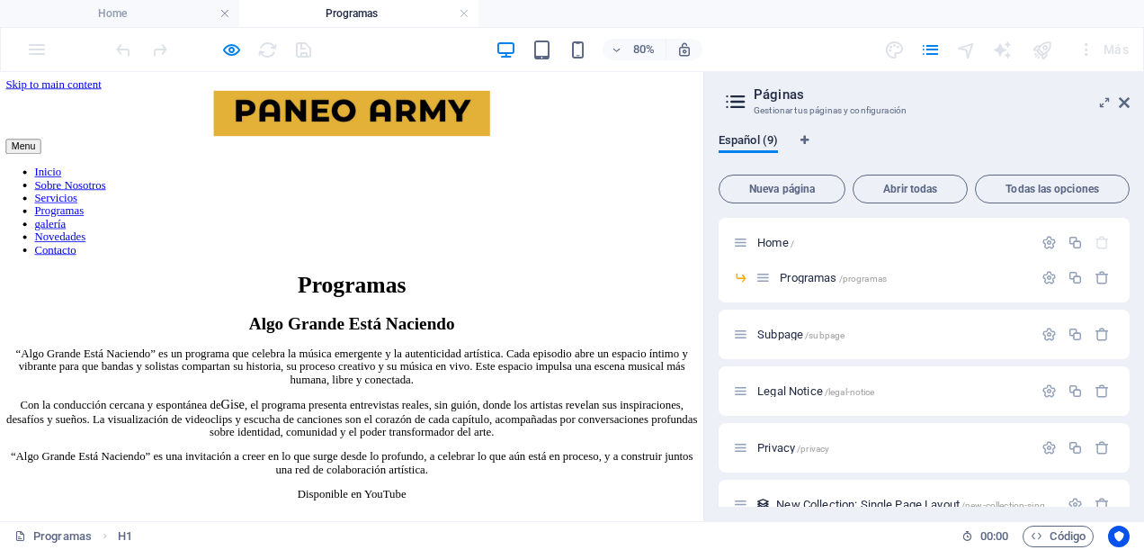
click at [83, 254] on link "galería" at bounding box center [63, 261] width 40 height 15
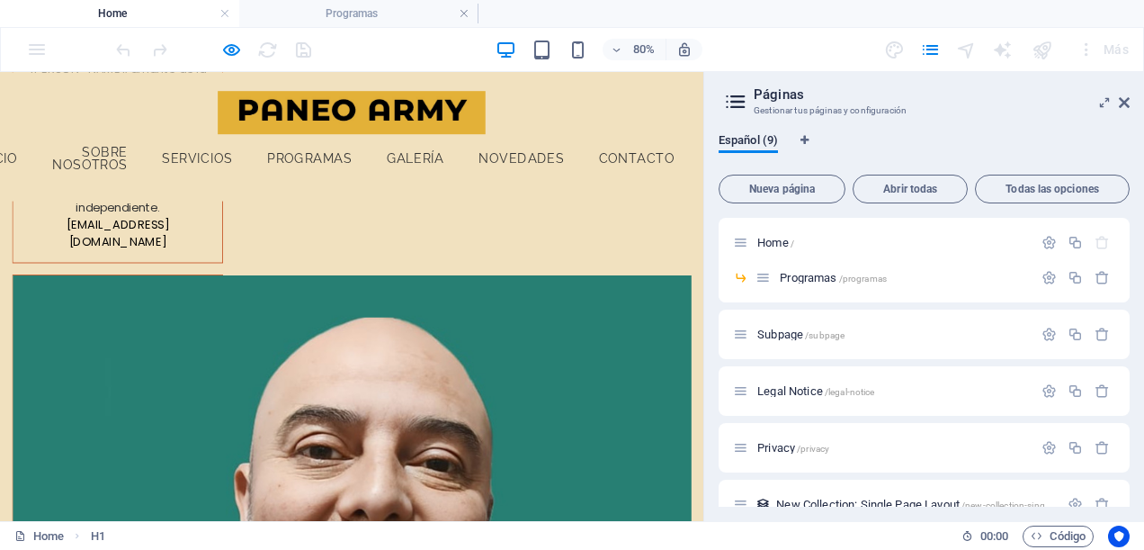
scroll to position [5712, 0]
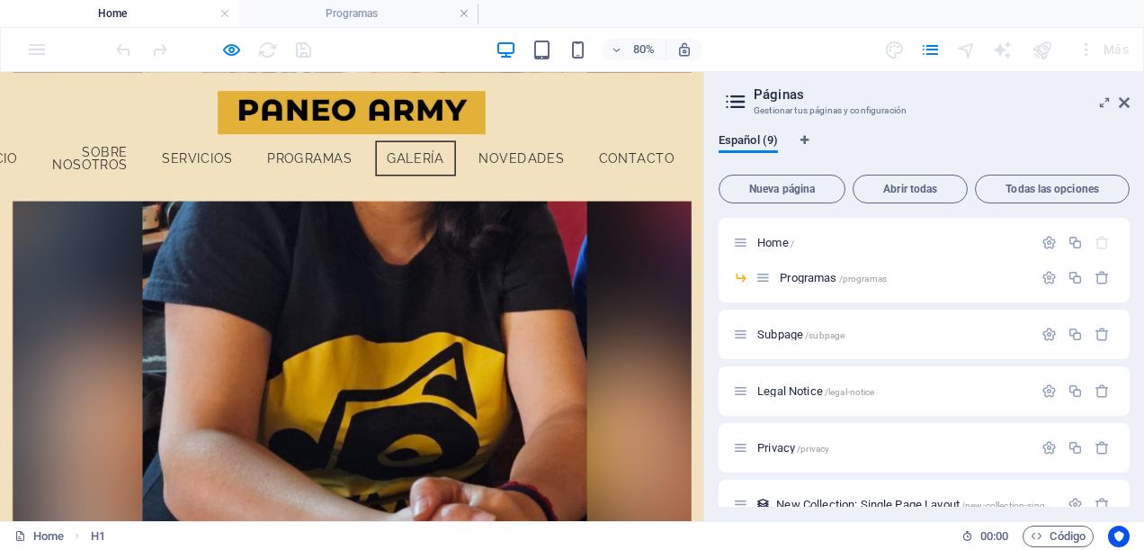
click at [570, 157] on link "galería" at bounding box center [520, 179] width 101 height 45
click at [570, 166] on link "galería" at bounding box center [520, 179] width 101 height 45
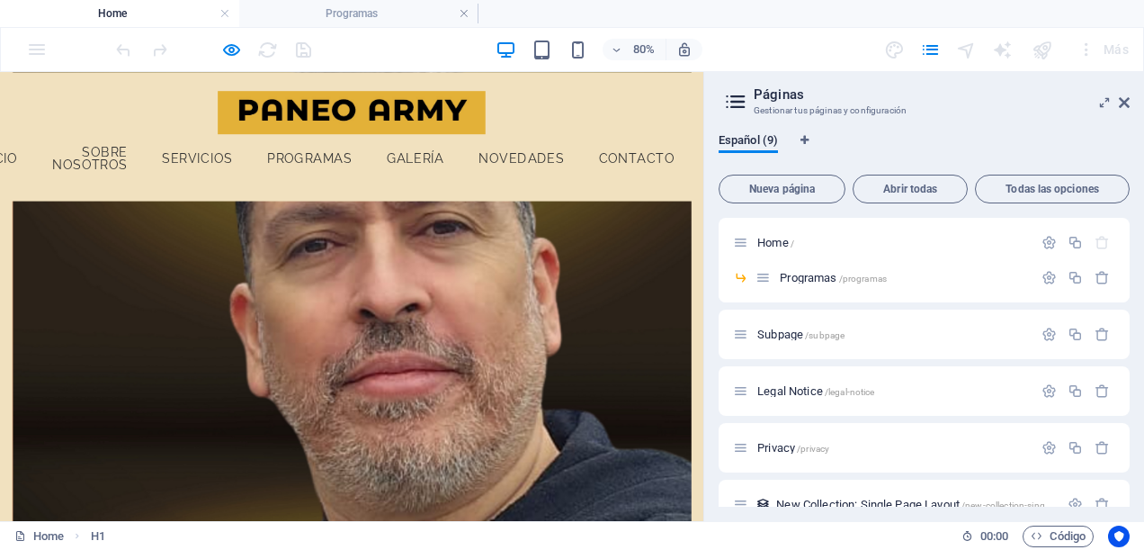
scroll to position [4272, 0]
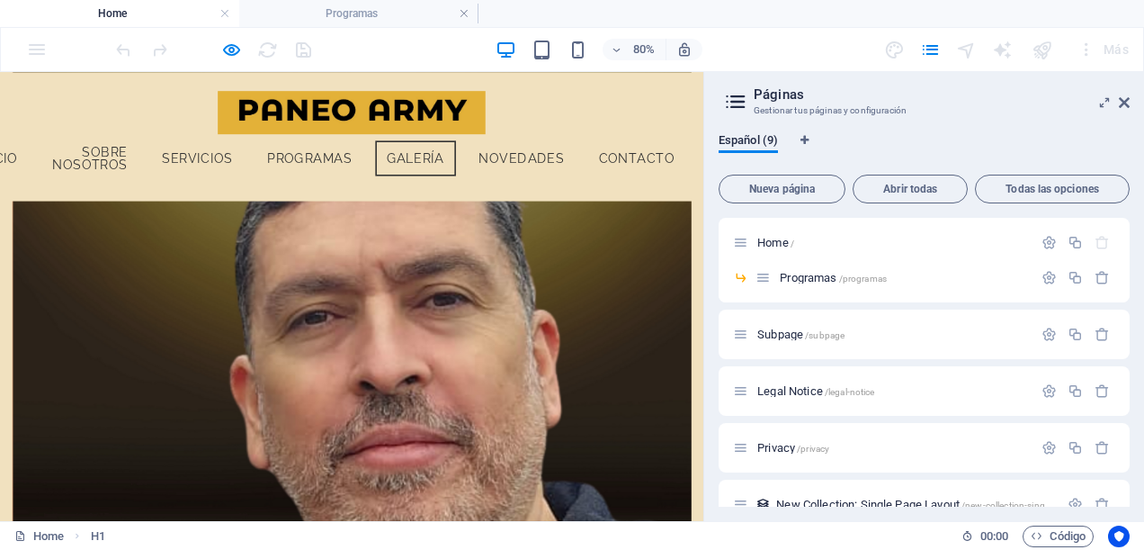
click at [570, 164] on link "galería" at bounding box center [520, 179] width 101 height 45
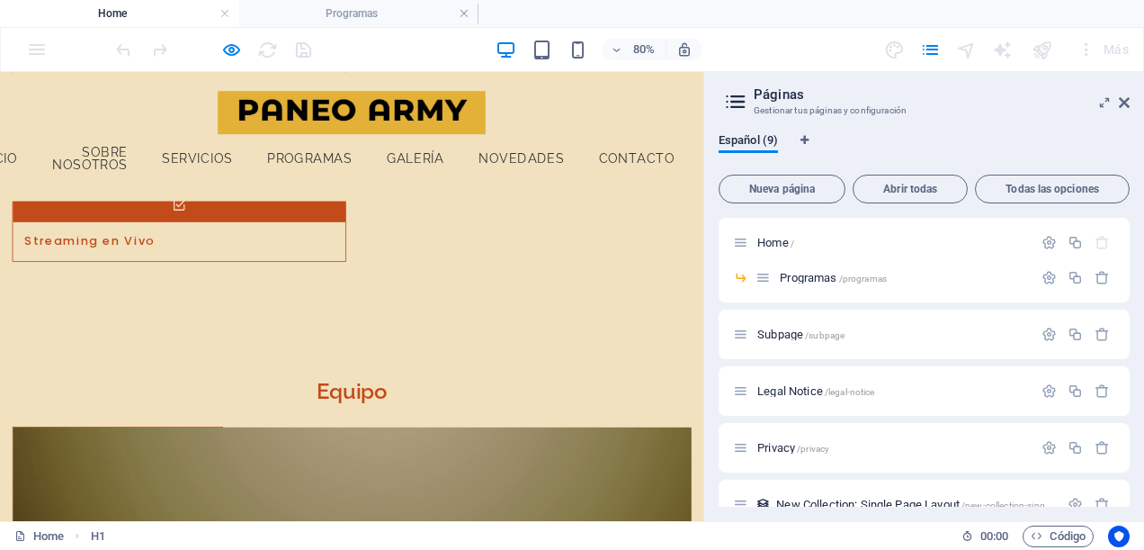
scroll to position [3462, 0]
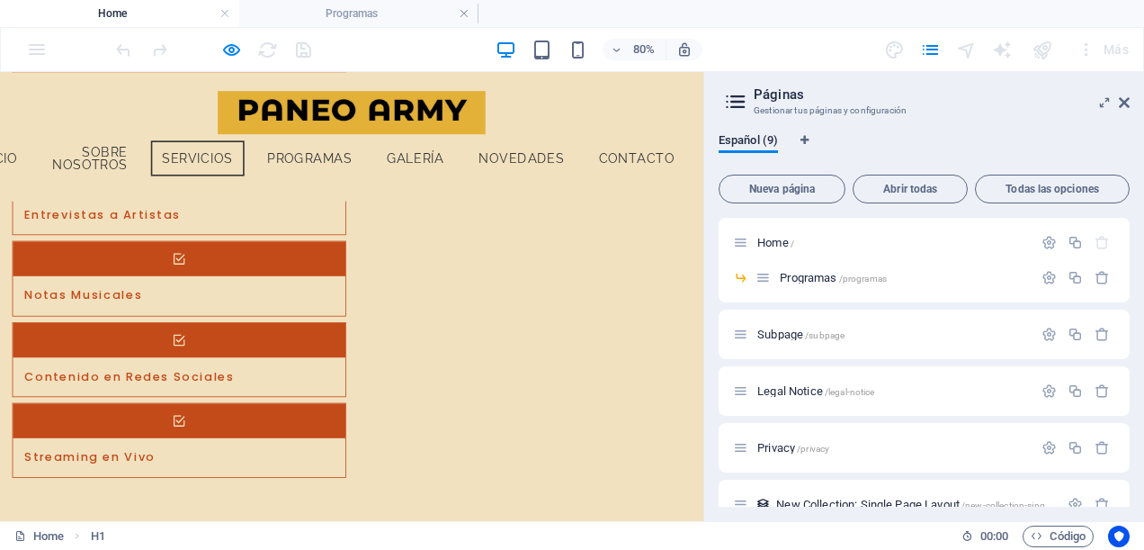
click at [306, 165] on link "Servicios" at bounding box center [247, 179] width 117 height 45
click at [162, 169] on link "Sobre Nosotros" at bounding box center [112, 179] width 123 height 60
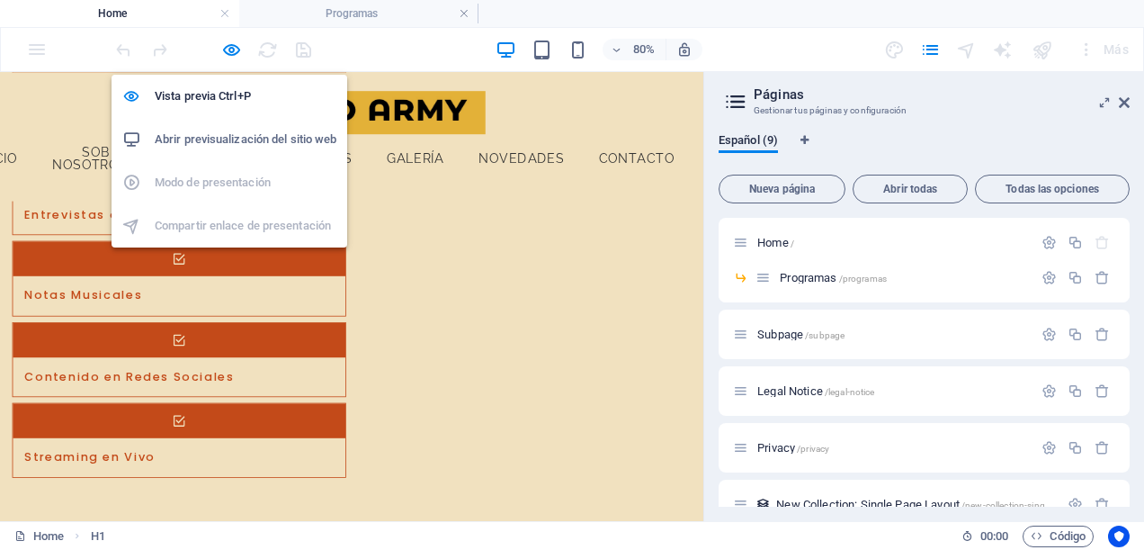
click at [249, 139] on h6 "Abrir previsualización del sitio web" at bounding box center [246, 140] width 182 height 22
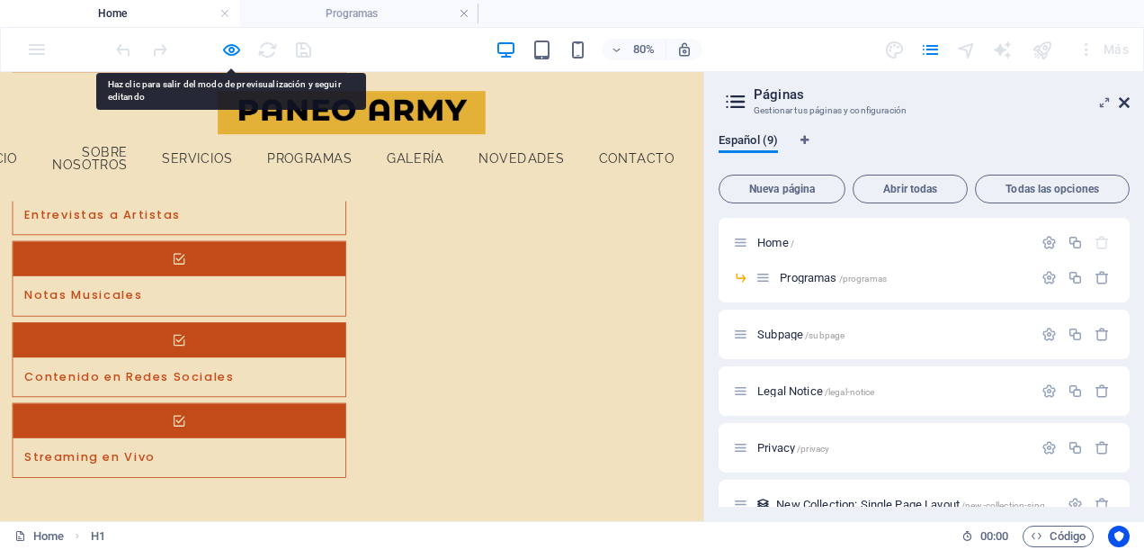
click at [1126, 107] on icon at bounding box center [1124, 102] width 11 height 14
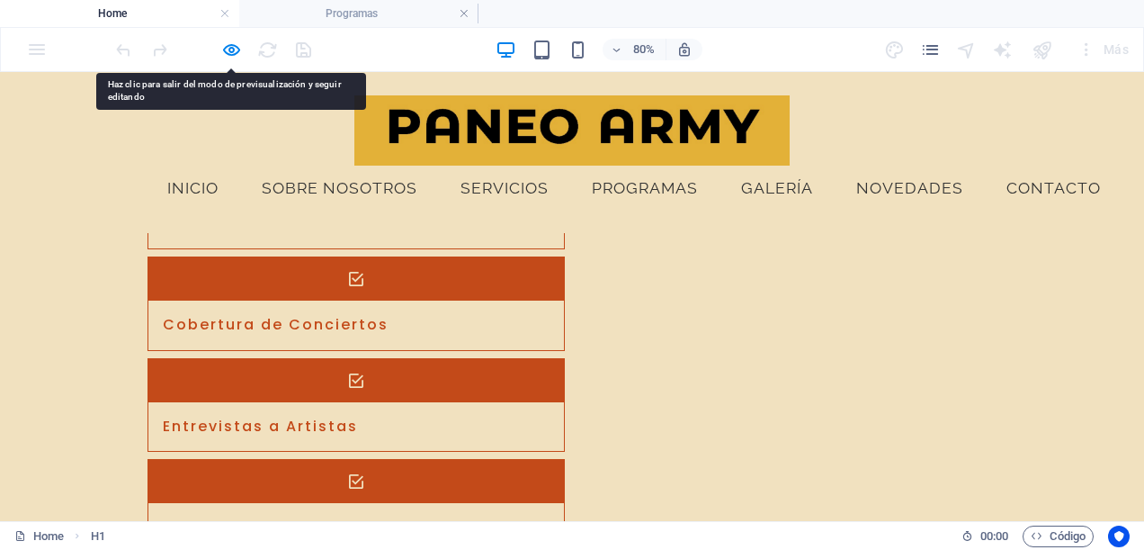
scroll to position [3776, 0]
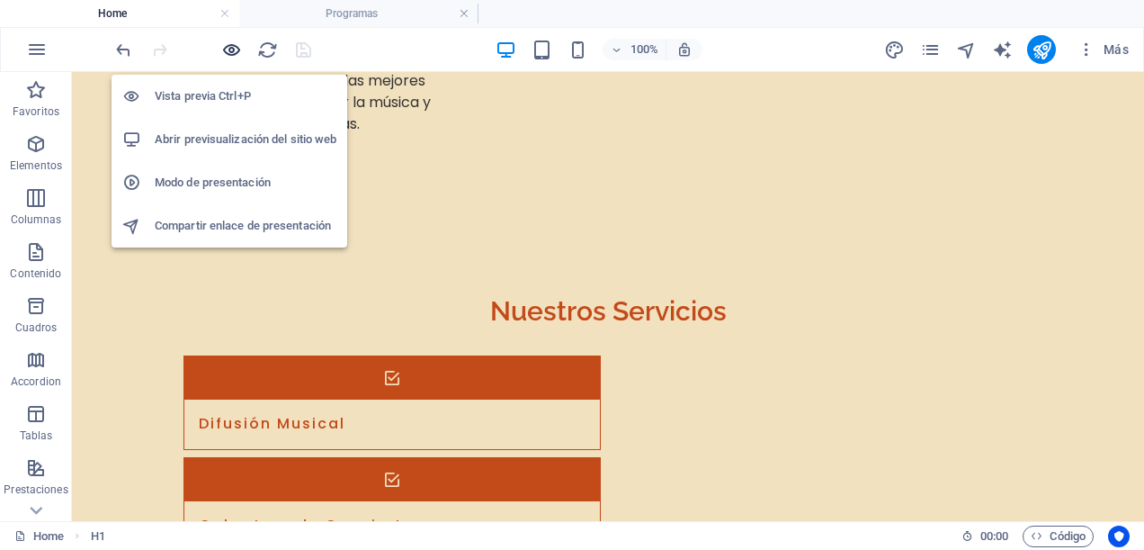
scroll to position [3363, 0]
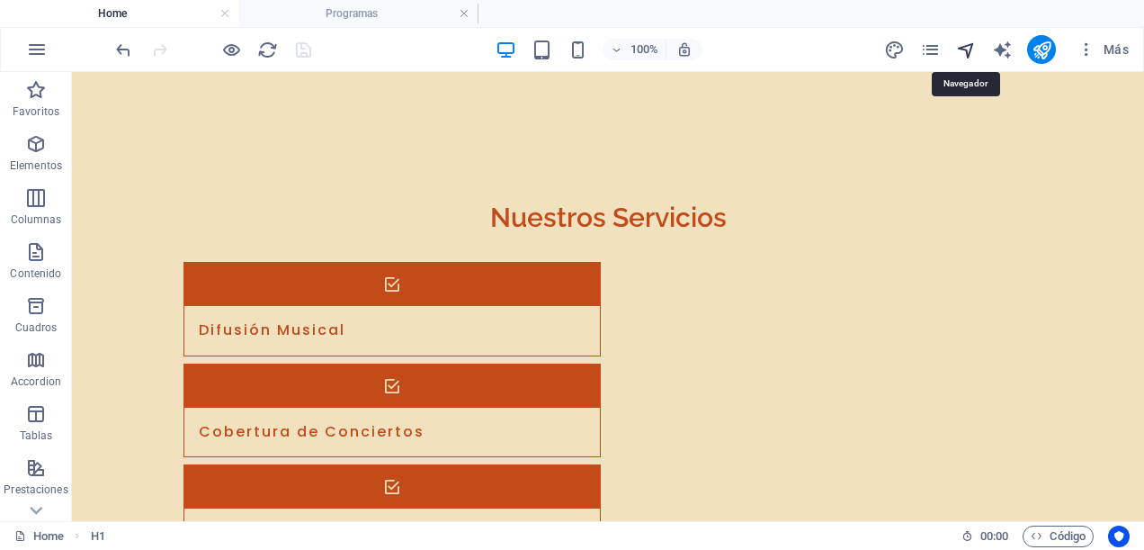
click at [963, 47] on icon "navigator" at bounding box center [966, 50] width 21 height 21
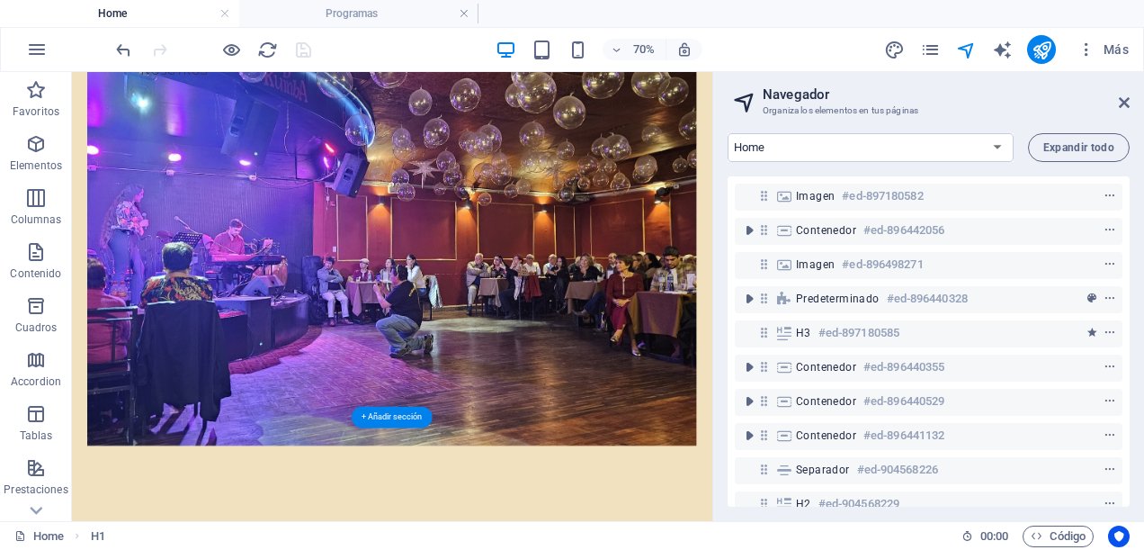
scroll to position [0, 0]
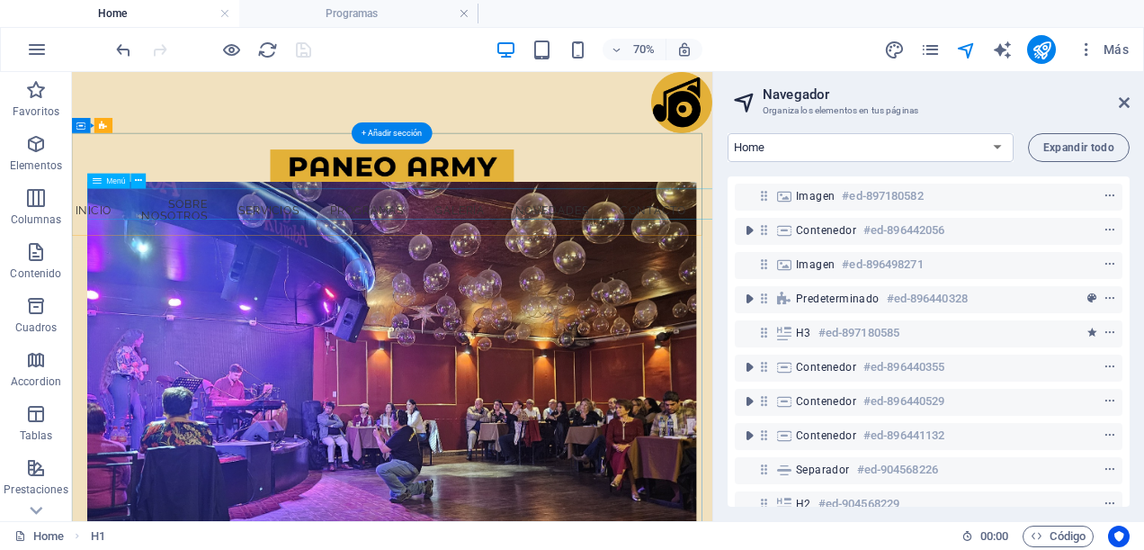
click at [523, 253] on nav "Inicio Sobre Nosotros Servicios Programas galería Novedades Contacto" at bounding box center [528, 268] width 869 height 60
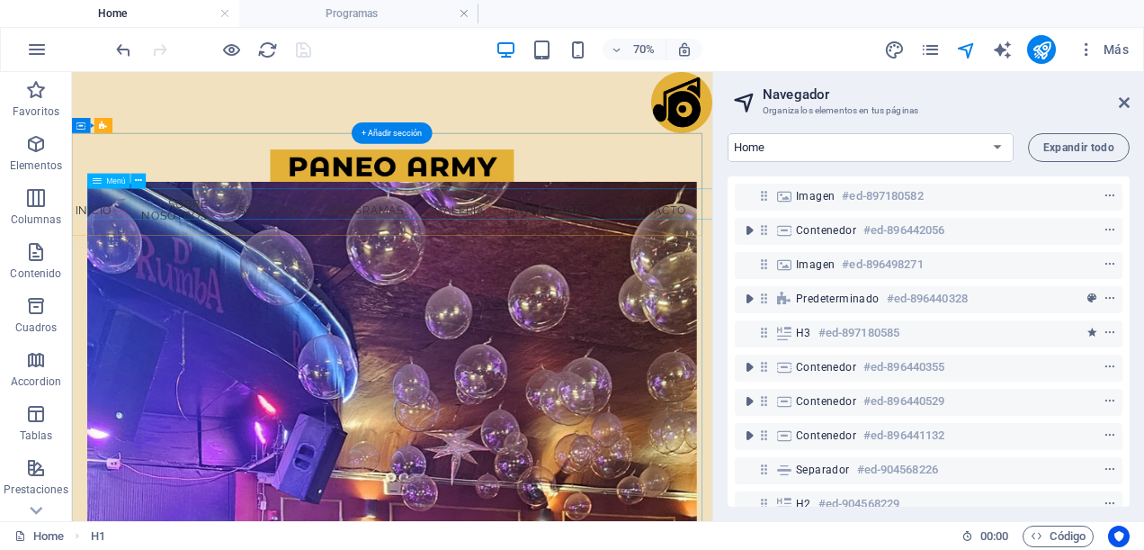
select select
select select "1"
select select
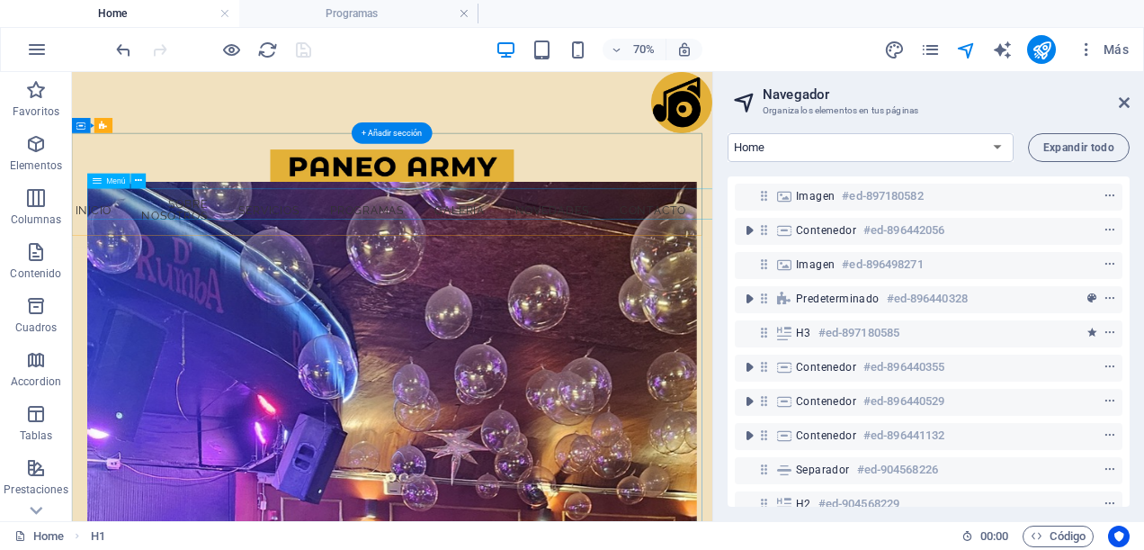
select select
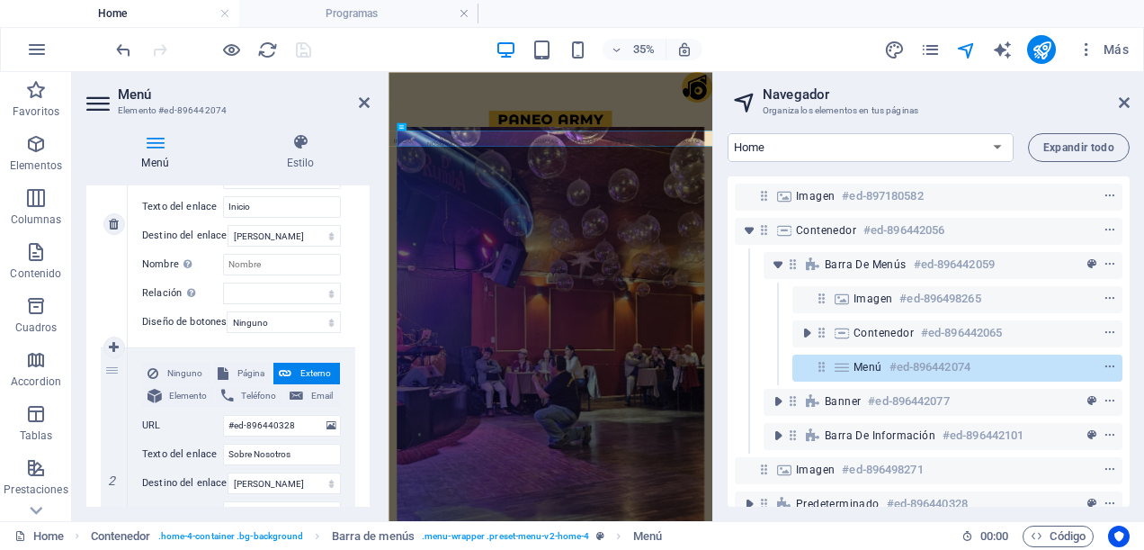
scroll to position [360, 0]
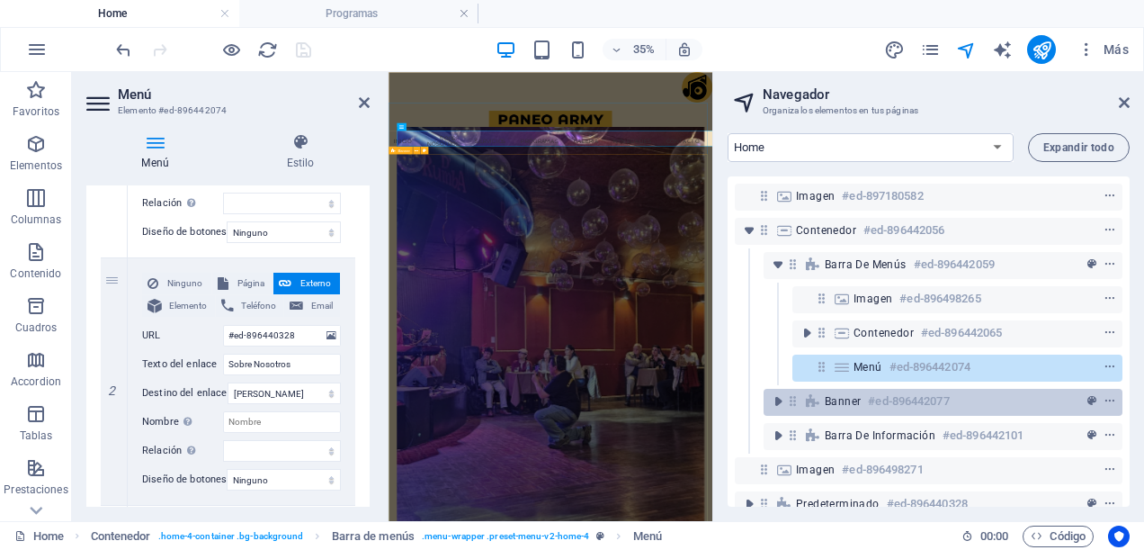
click at [862, 408] on div "Banner #ed-896442077" at bounding box center [929, 401] width 208 height 22
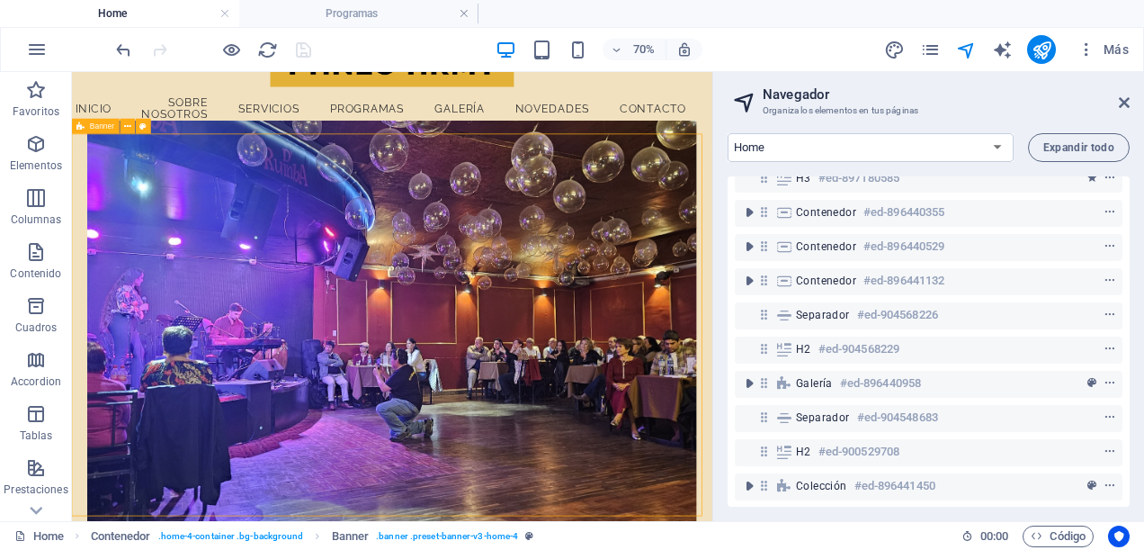
scroll to position [450, 0]
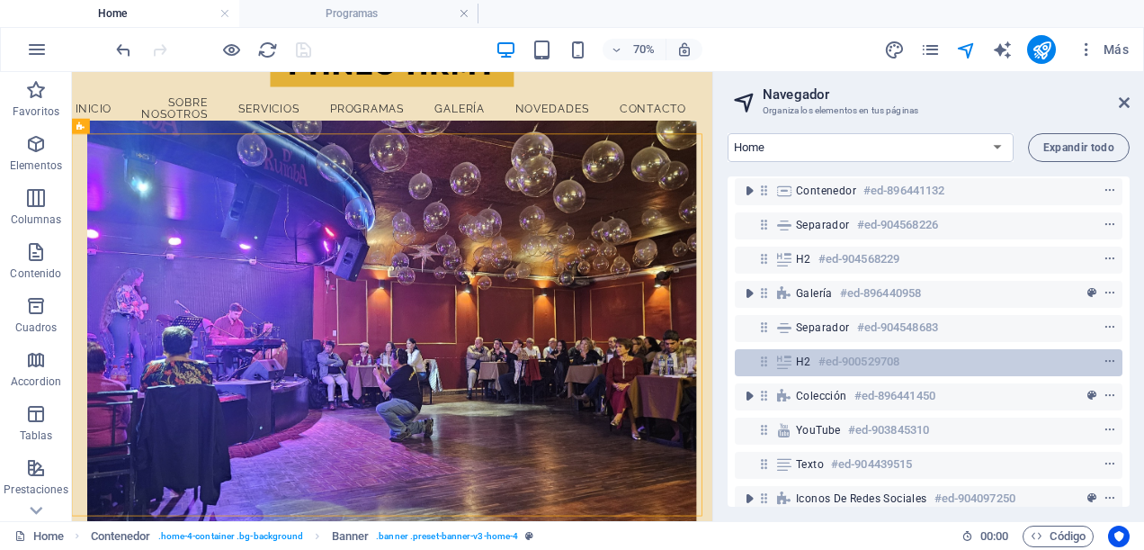
click at [857, 360] on h6 "#ed-900529708" at bounding box center [859, 362] width 81 height 22
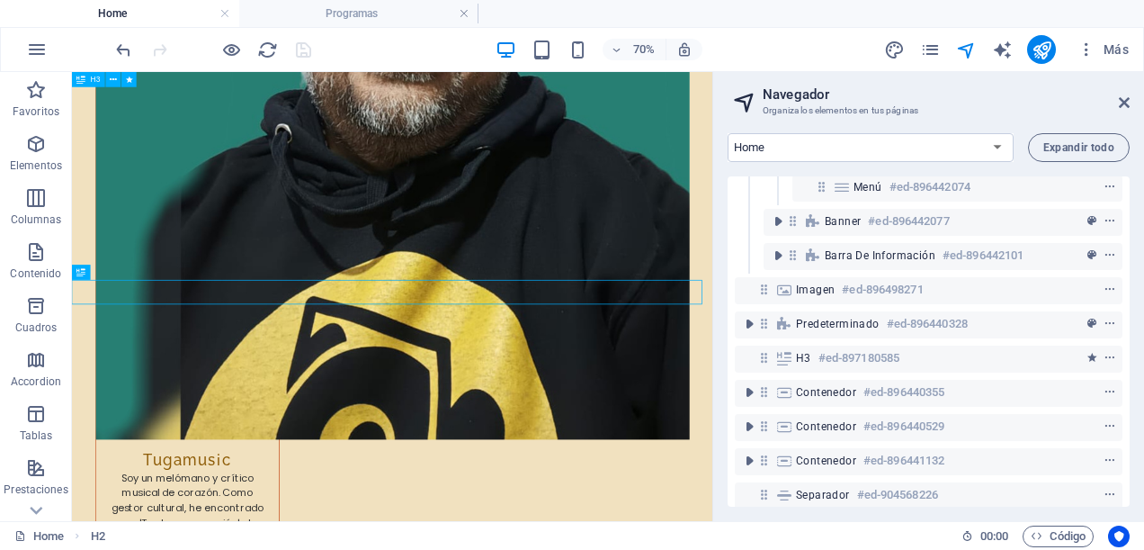
scroll to position [90, 0]
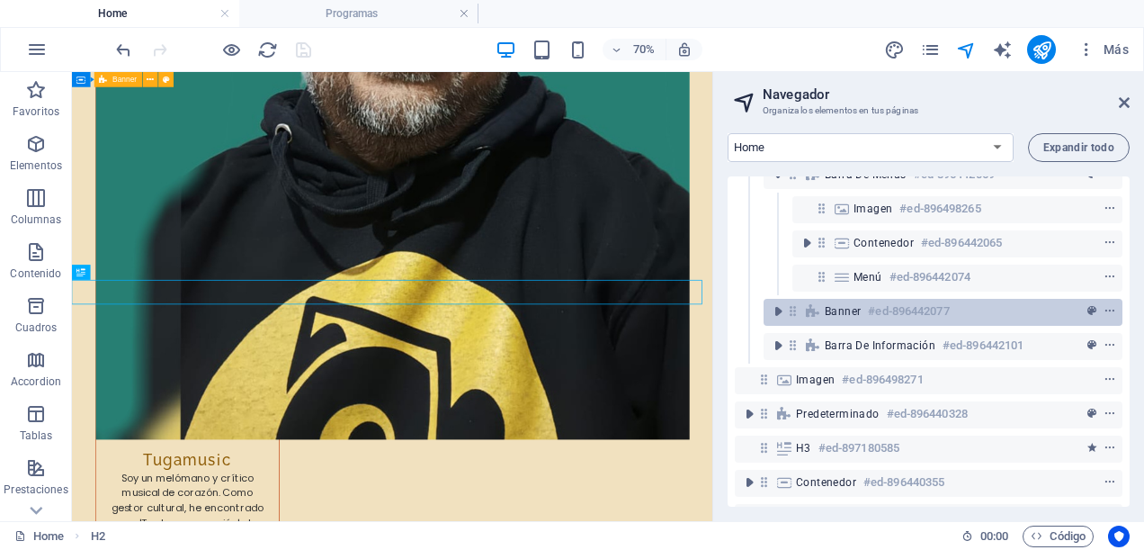
click at [845, 319] on div "Banner #ed-896442077" at bounding box center [929, 312] width 208 height 22
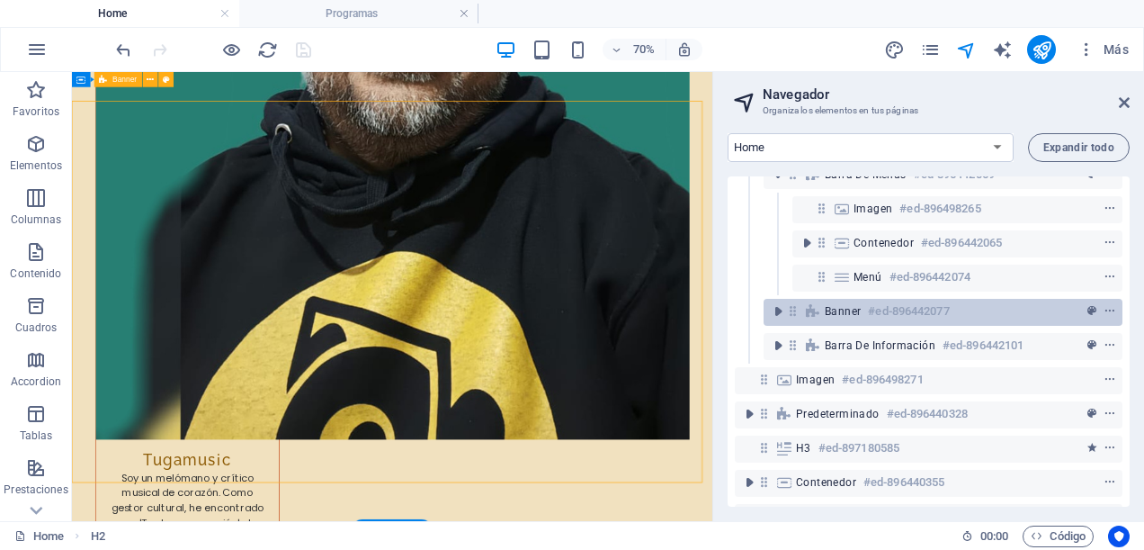
scroll to position [193, 0]
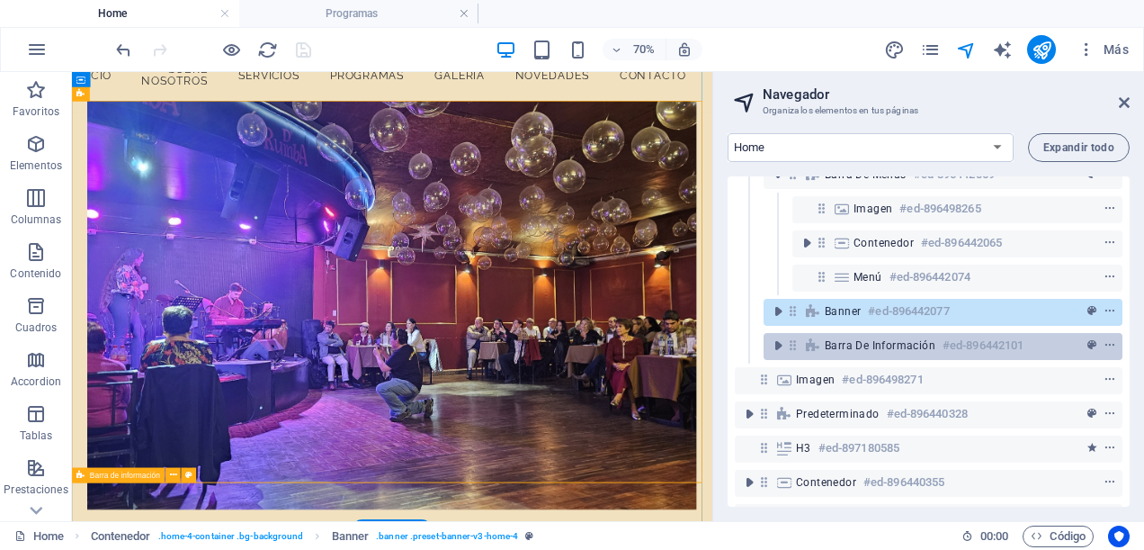
click at [844, 347] on span "Barra de información" at bounding box center [880, 345] width 111 height 14
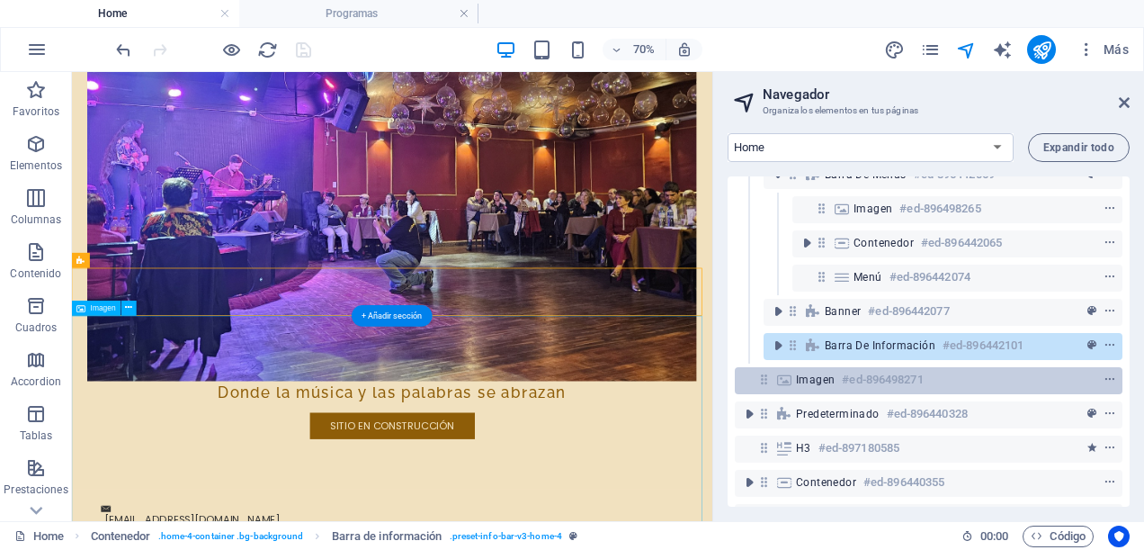
click at [843, 374] on h6 "#ed-896498271" at bounding box center [882, 380] width 81 height 22
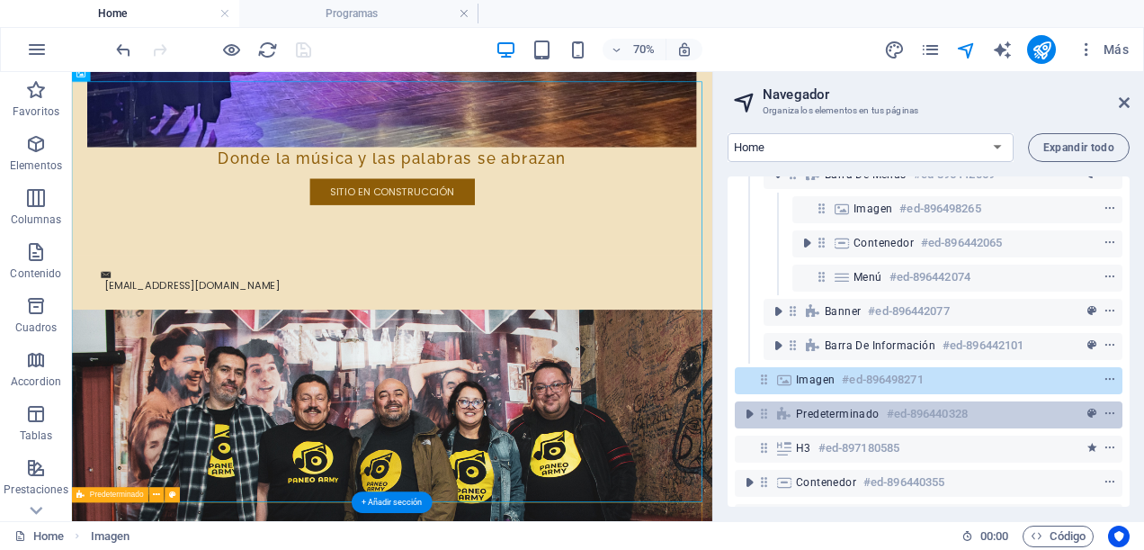
click at [843, 408] on span "Predeterminado" at bounding box center [838, 414] width 84 height 14
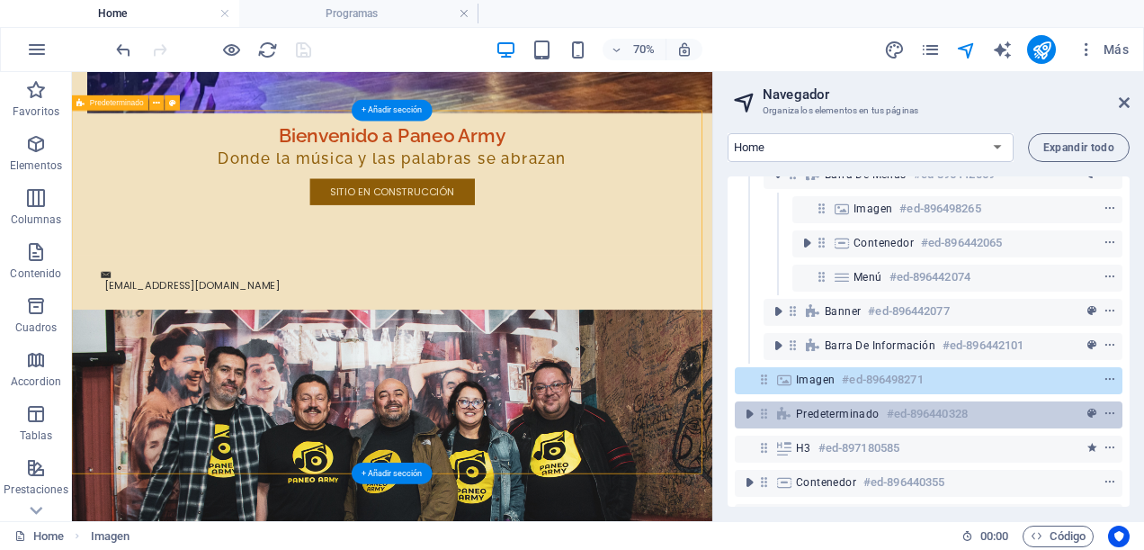
scroll to position [1393, 0]
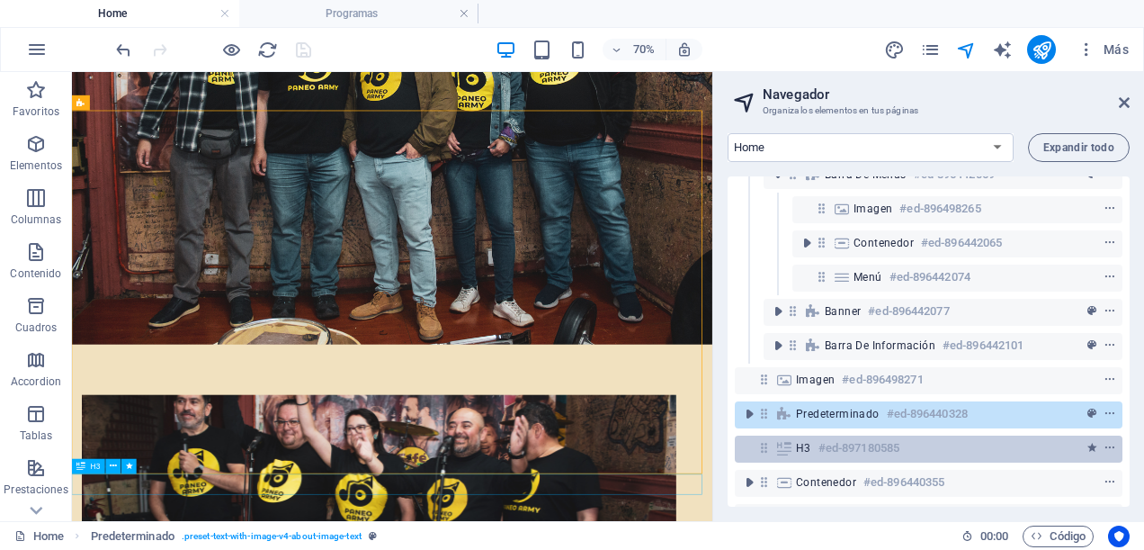
click at [843, 441] on h6 "#ed-897180585" at bounding box center [859, 448] width 81 height 22
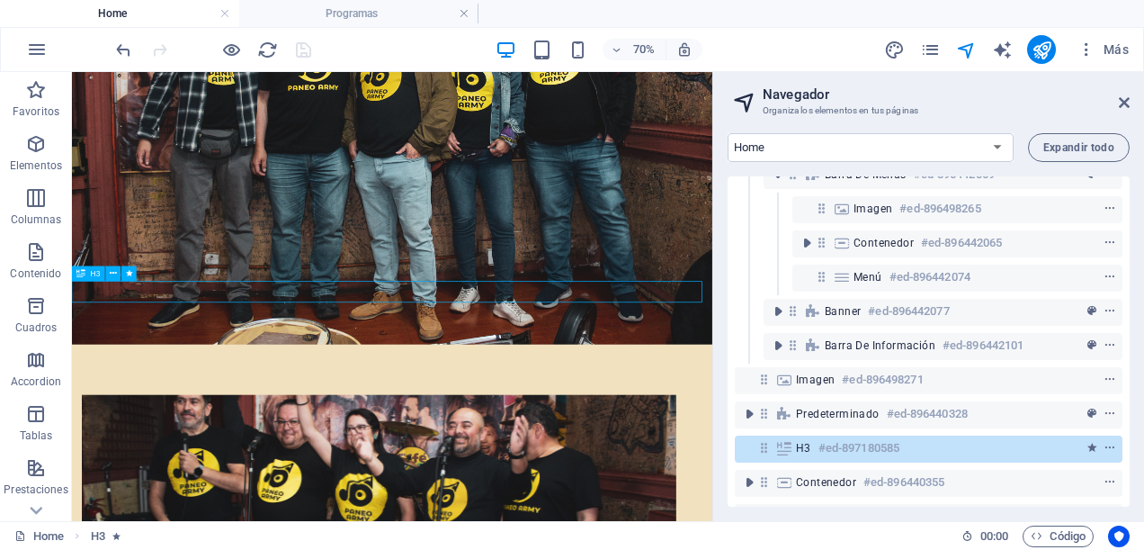
scroll to position [1667, 0]
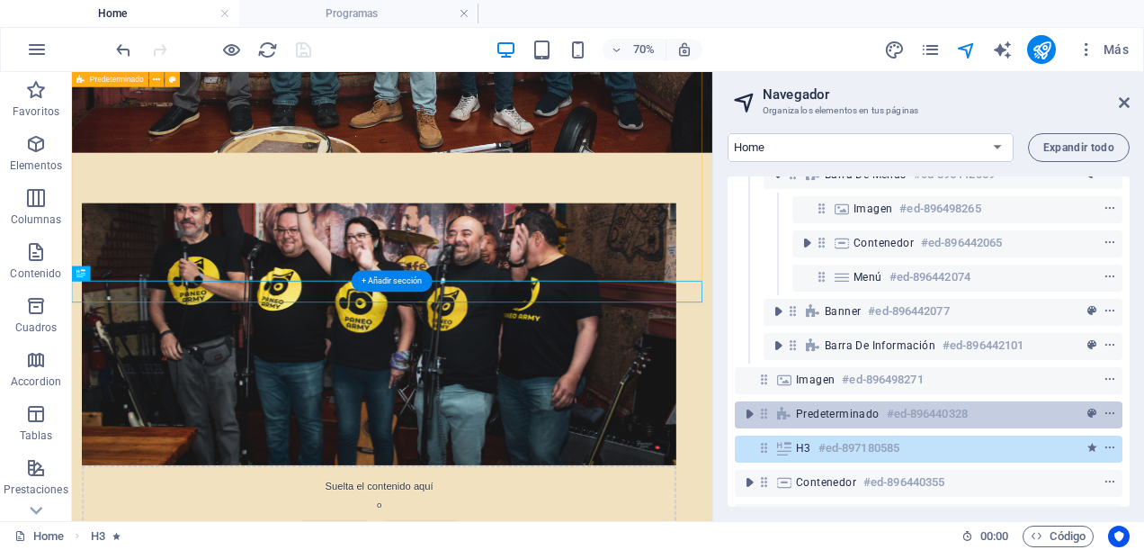
click at [845, 417] on span "Predeterminado" at bounding box center [838, 414] width 84 height 14
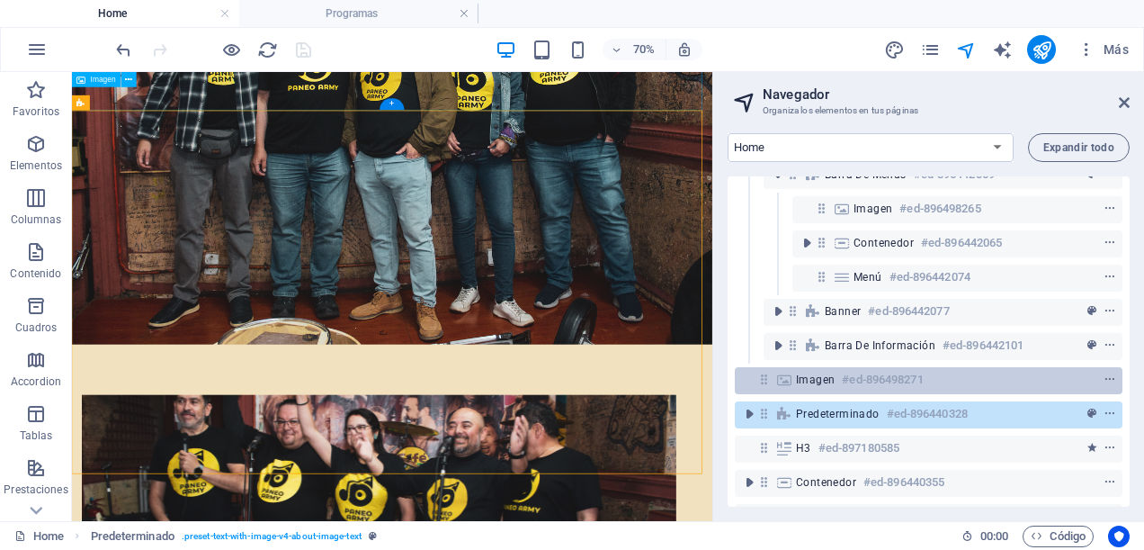
click at [845, 381] on h6 "#ed-896498271" at bounding box center [882, 380] width 81 height 22
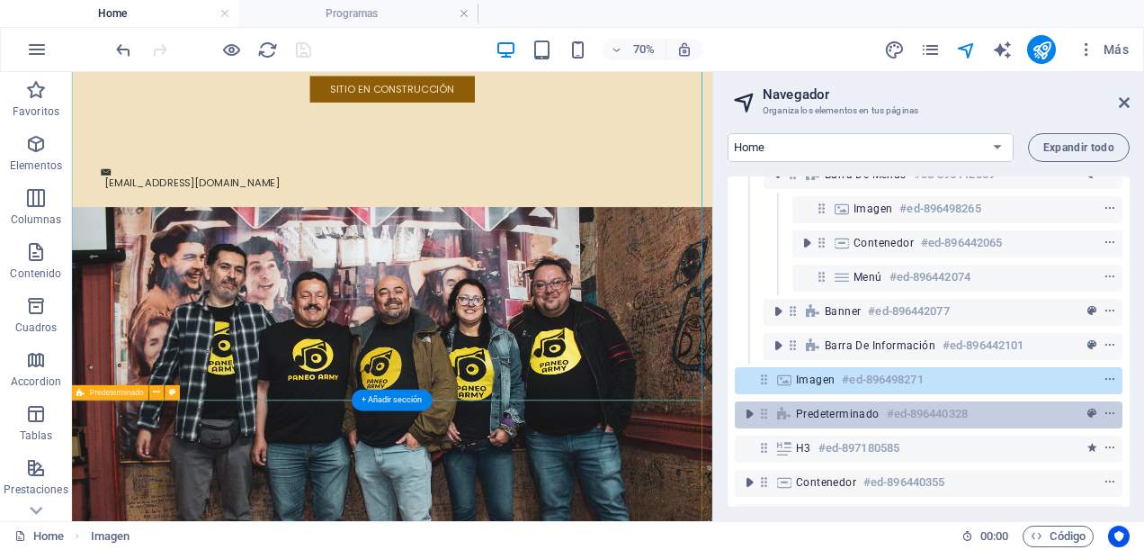
click at [845, 409] on span "Predeterminado" at bounding box center [838, 414] width 84 height 14
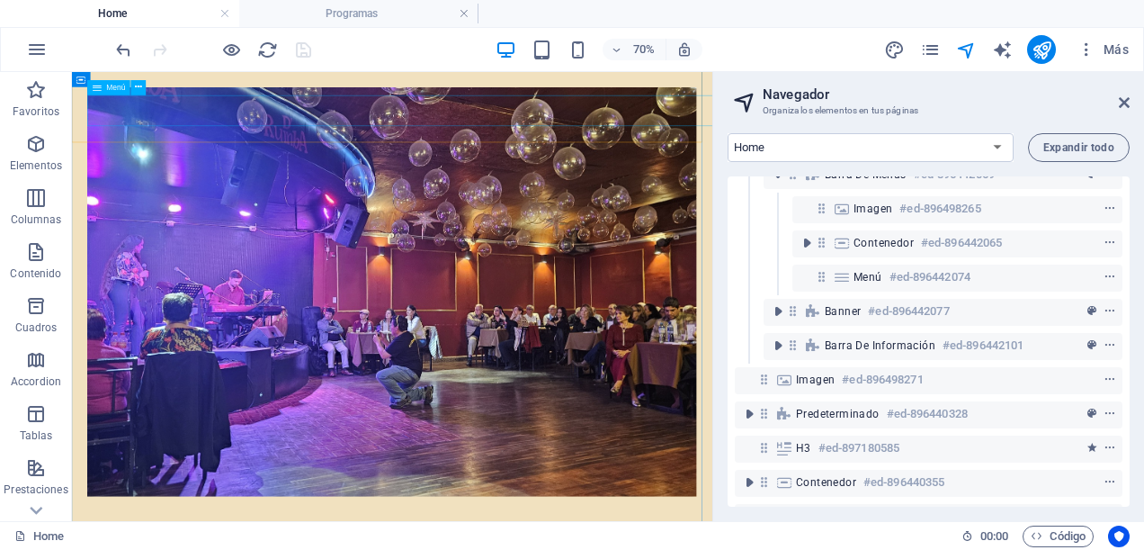
scroll to position [0, 0]
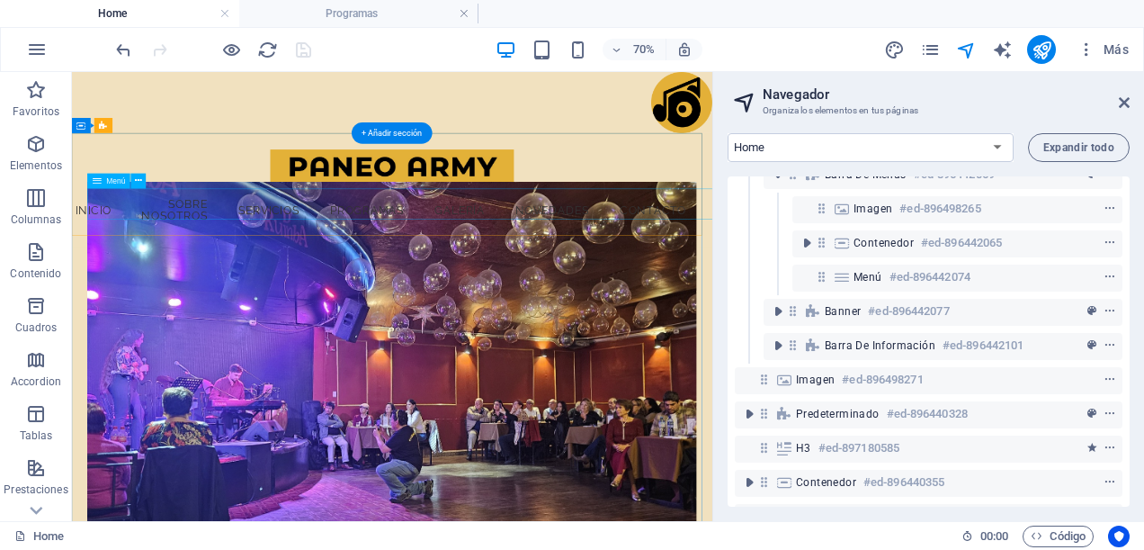
click at [613, 263] on nav "Inicio Sobre Nosotros Servicios Programas galería Novedades Contacto" at bounding box center [528, 268] width 869 height 60
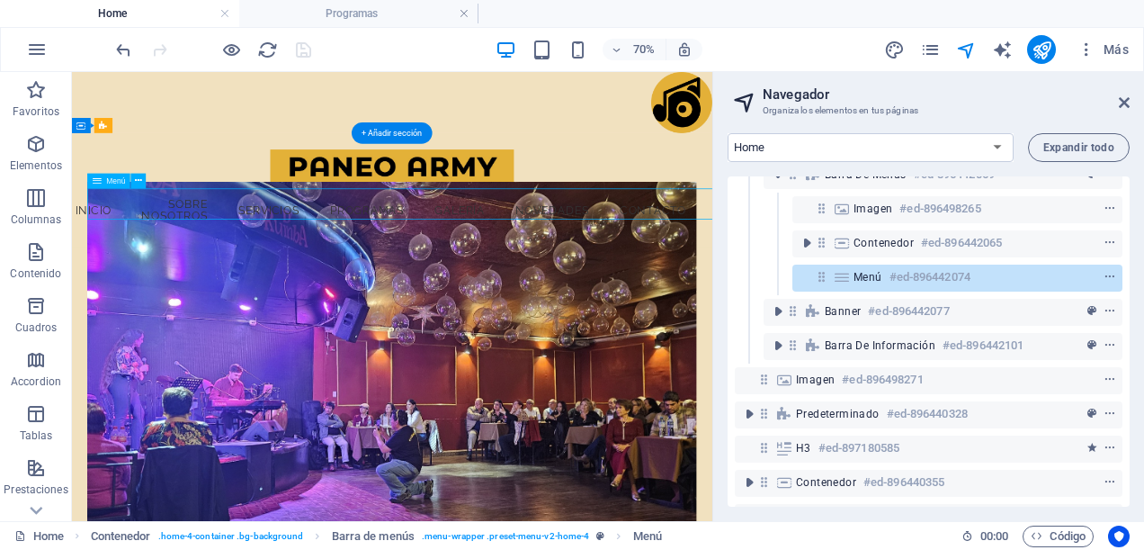
click at [613, 263] on nav "Inicio Sobre Nosotros Servicios Programas galería Novedades Contacto" at bounding box center [528, 268] width 869 height 60
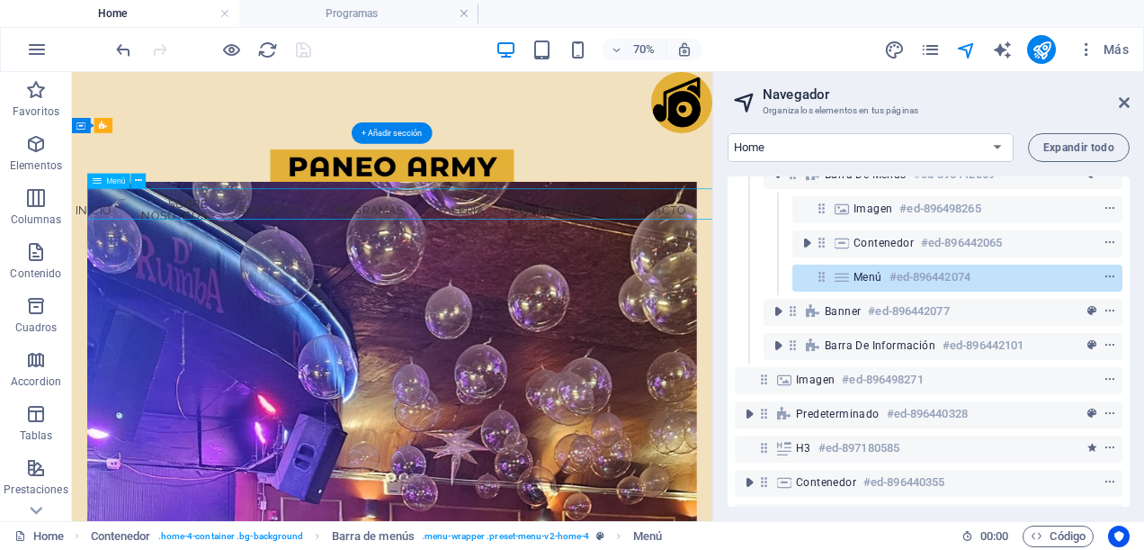
select select
select select "1"
select select
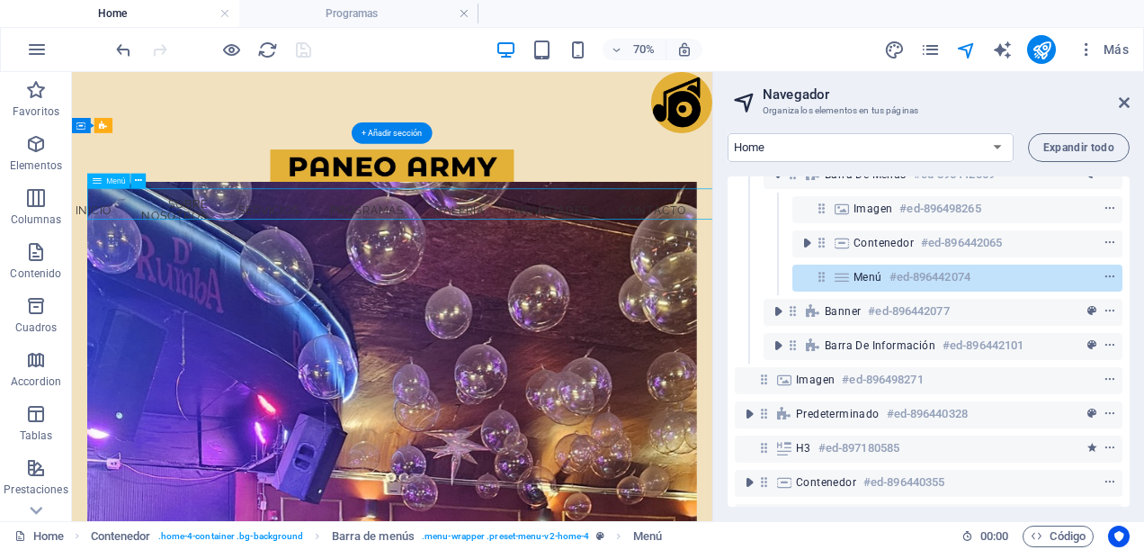
select select
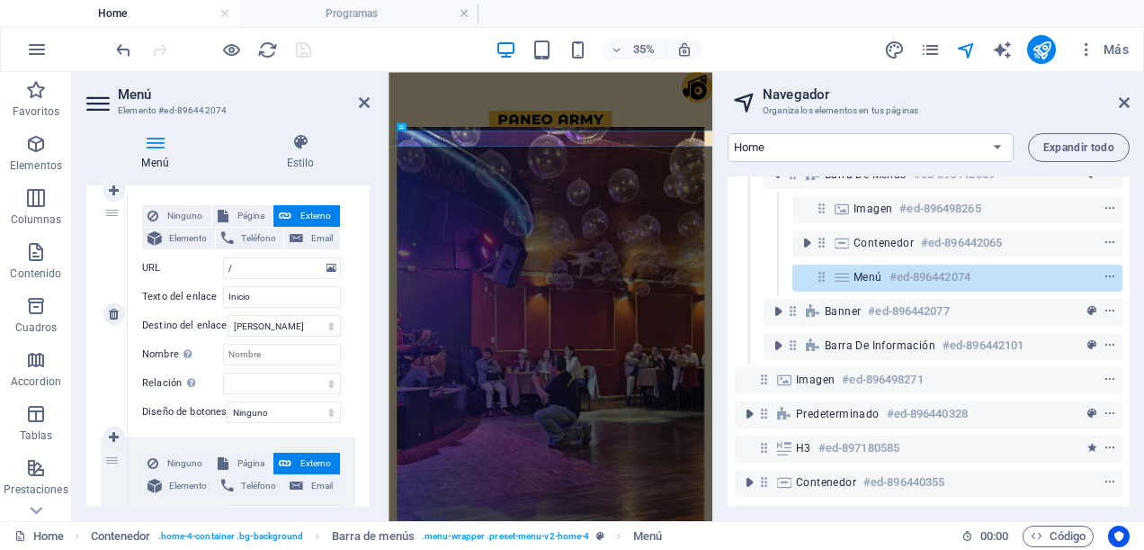
scroll to position [270, 0]
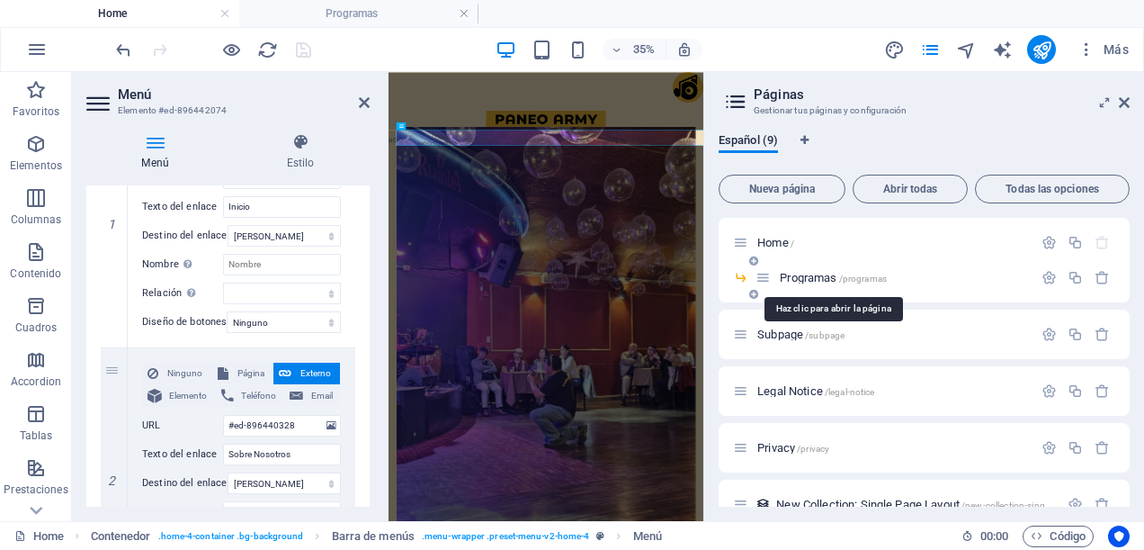
click at [790, 279] on span "Programas /programas" at bounding box center [833, 277] width 107 height 13
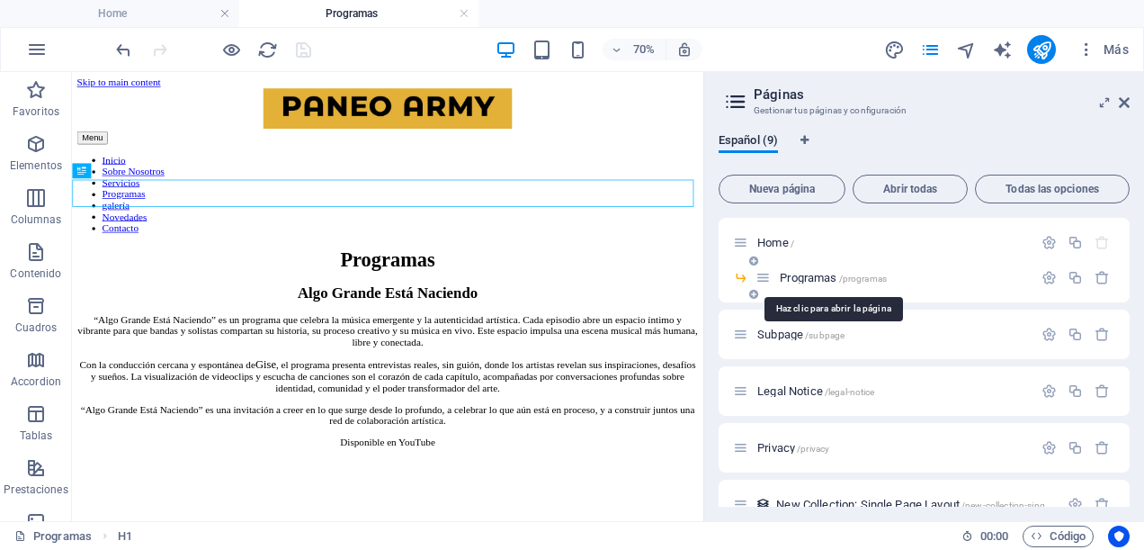
click at [790, 279] on span "Programas /programas" at bounding box center [833, 277] width 107 height 13
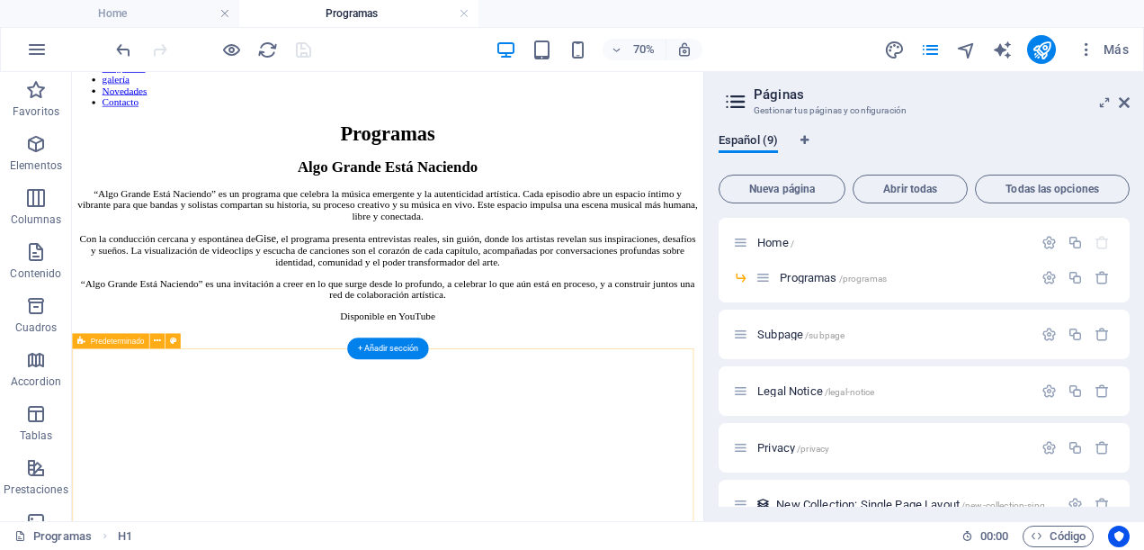
scroll to position [0, 0]
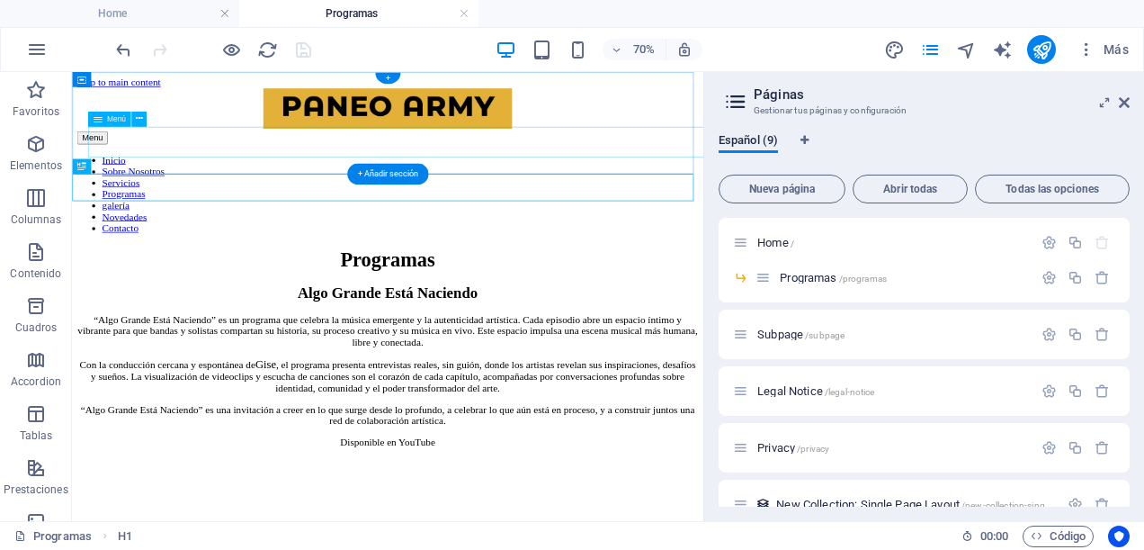
click at [646, 190] on nav "Inicio Sobre Nosotros Servicios Programas galería Novedades Contacto" at bounding box center [523, 246] width 888 height 113
select select
select select "1"
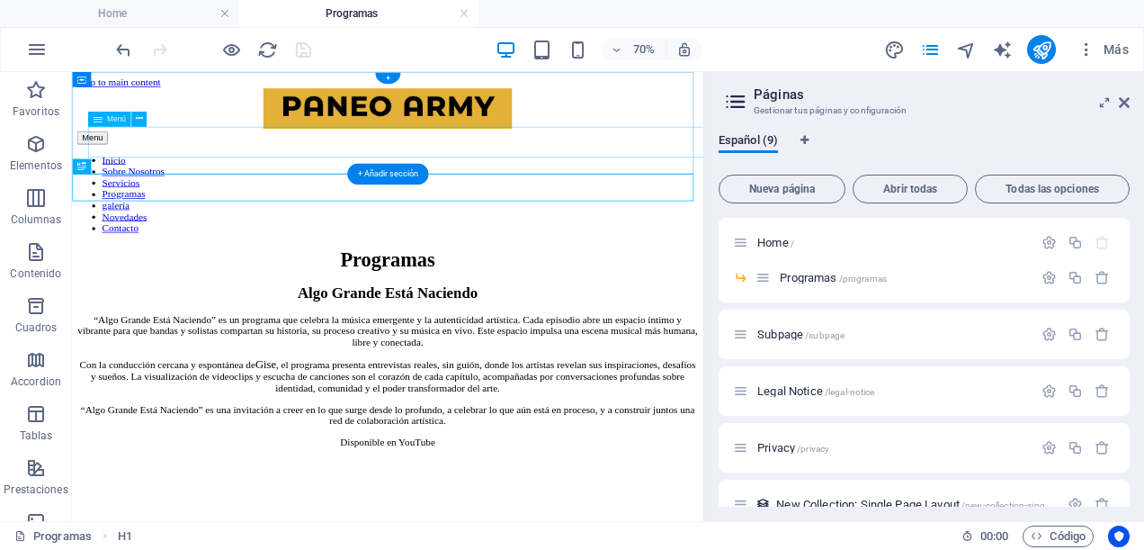
select select
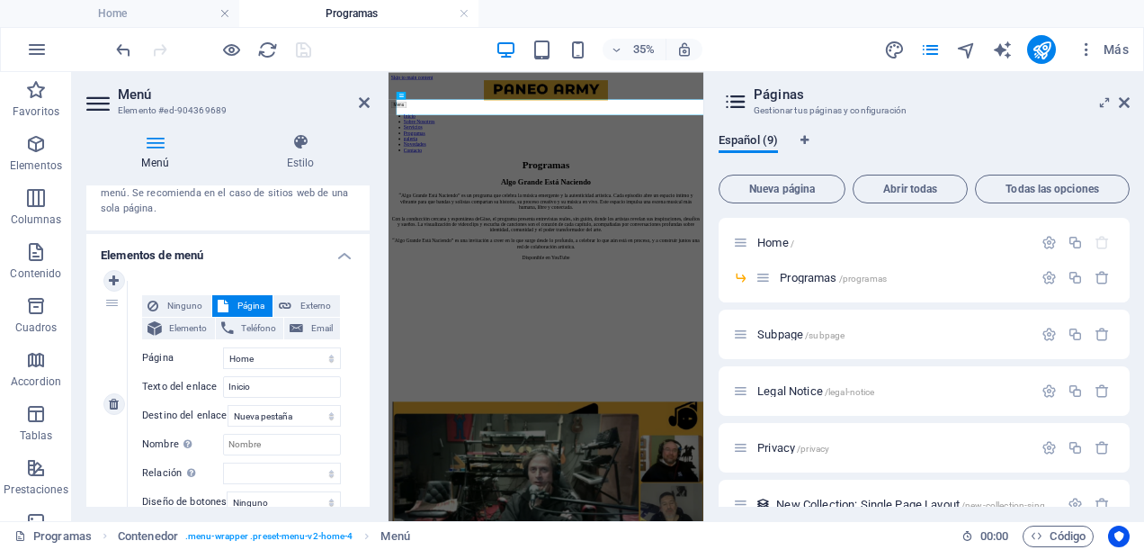
scroll to position [180, 0]
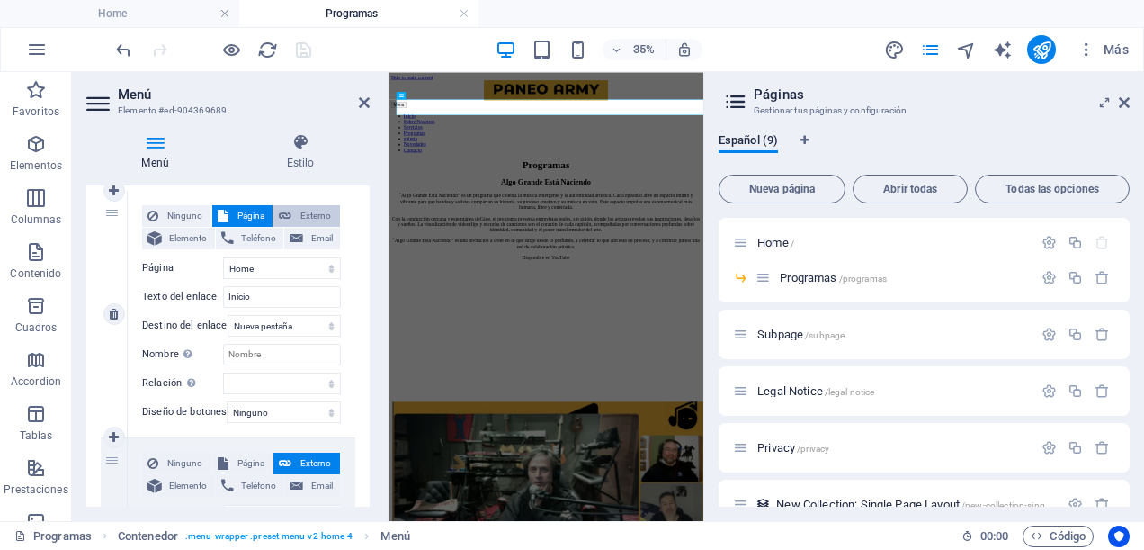
click at [292, 215] on button "Externo" at bounding box center [307, 216] width 67 height 22
select select
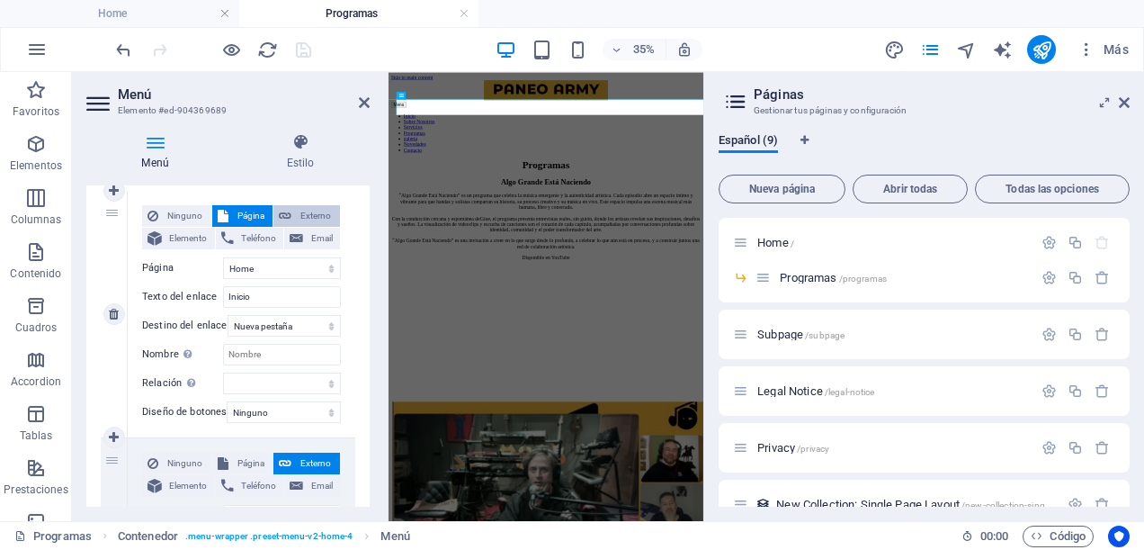
select select
click at [247, 217] on span "Página" at bounding box center [251, 216] width 34 height 22
select select
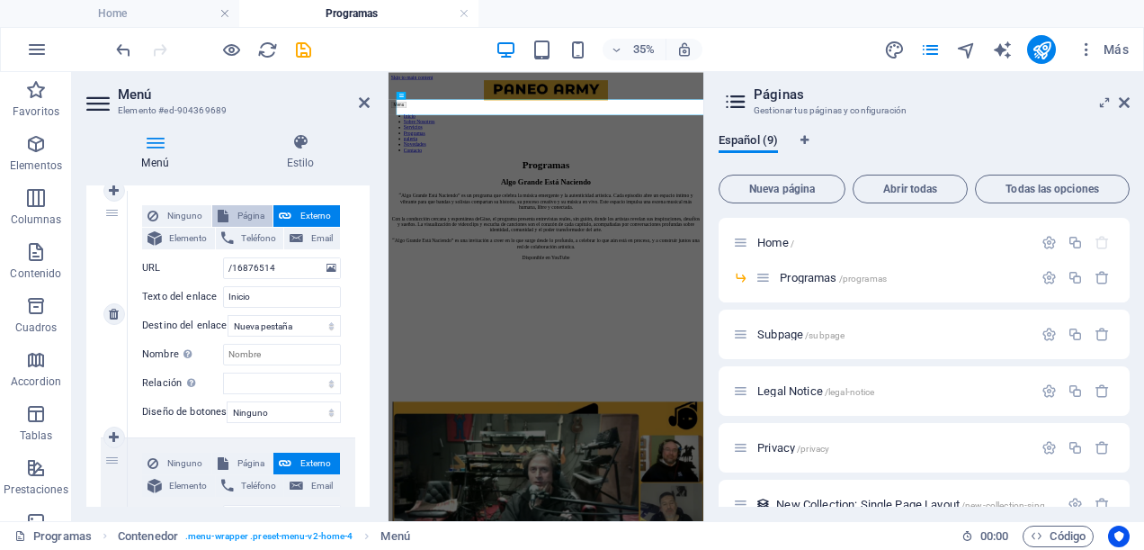
select select
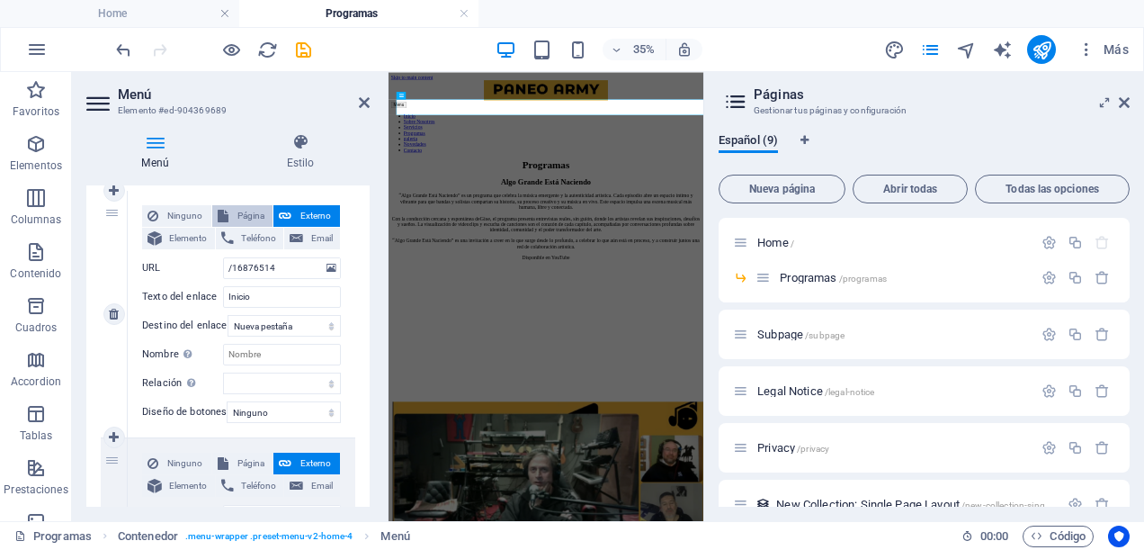
select select
click at [300, 216] on span "Externo" at bounding box center [316, 216] width 38 height 22
select select "blank"
select select
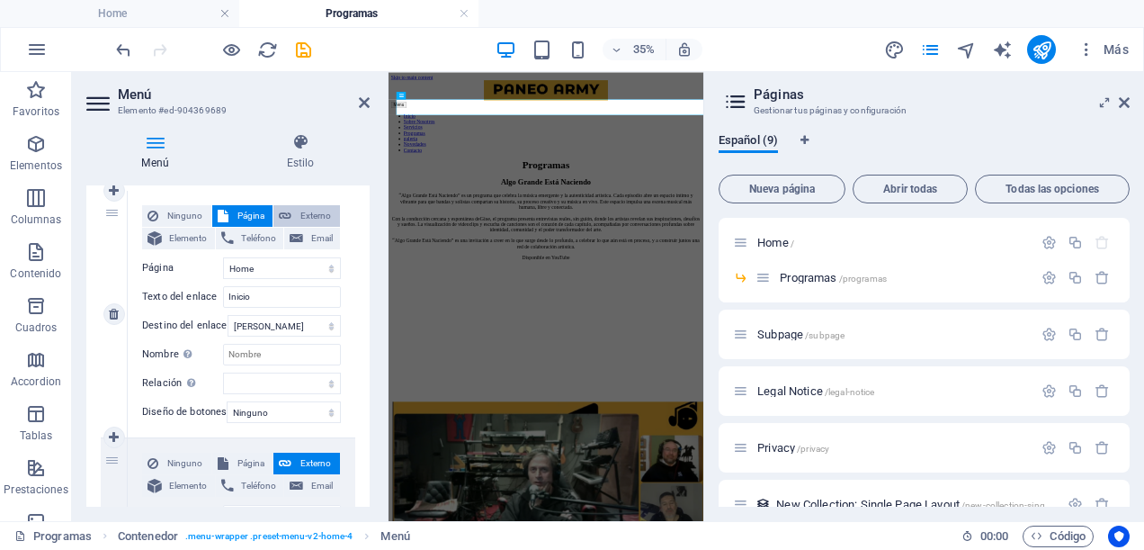
select select
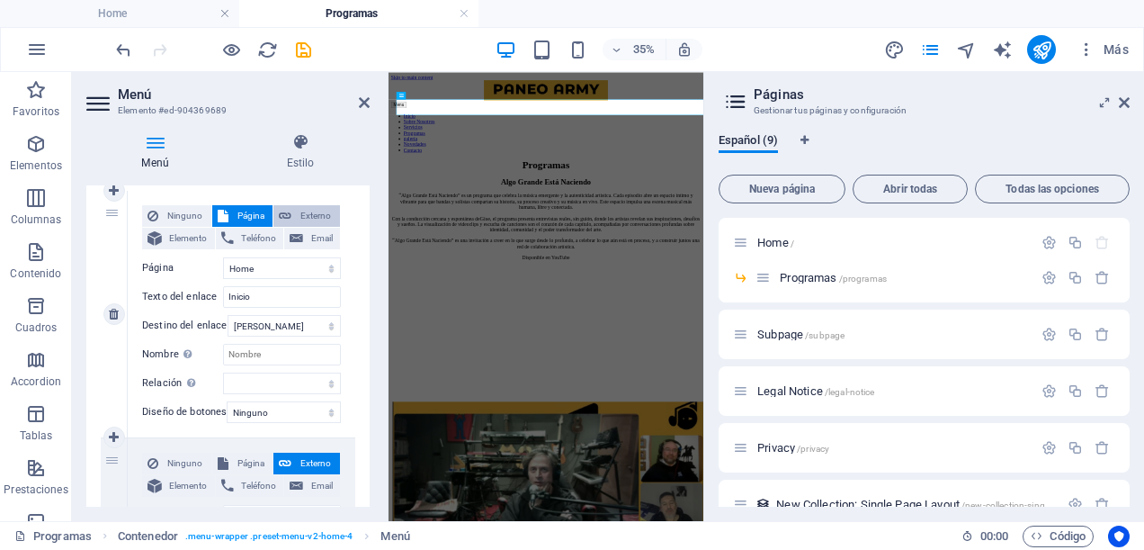
select select
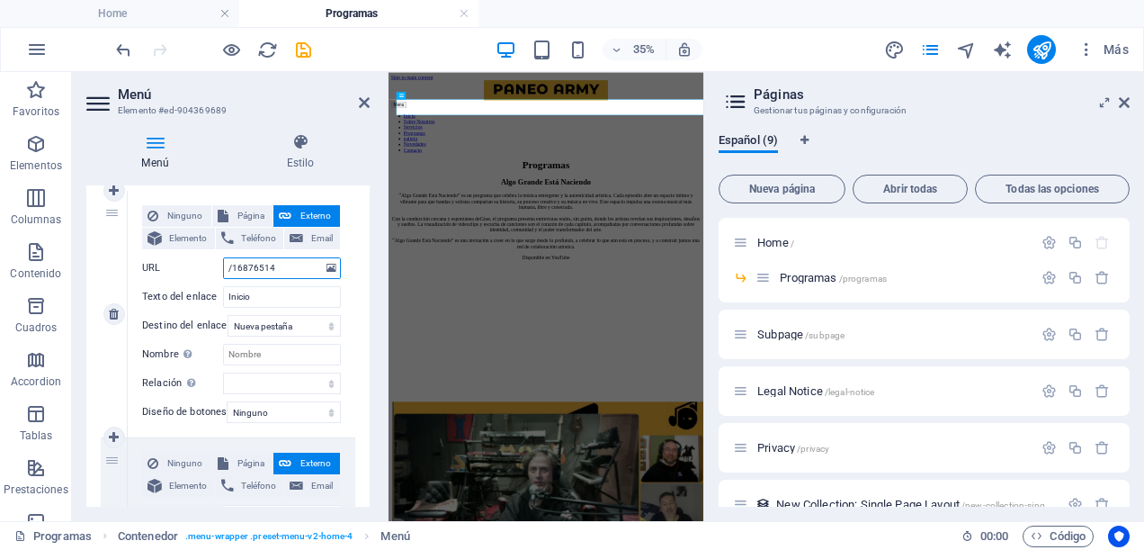
click at [292, 264] on input "/16876514" at bounding box center [282, 268] width 118 height 22
type input "/"
select select
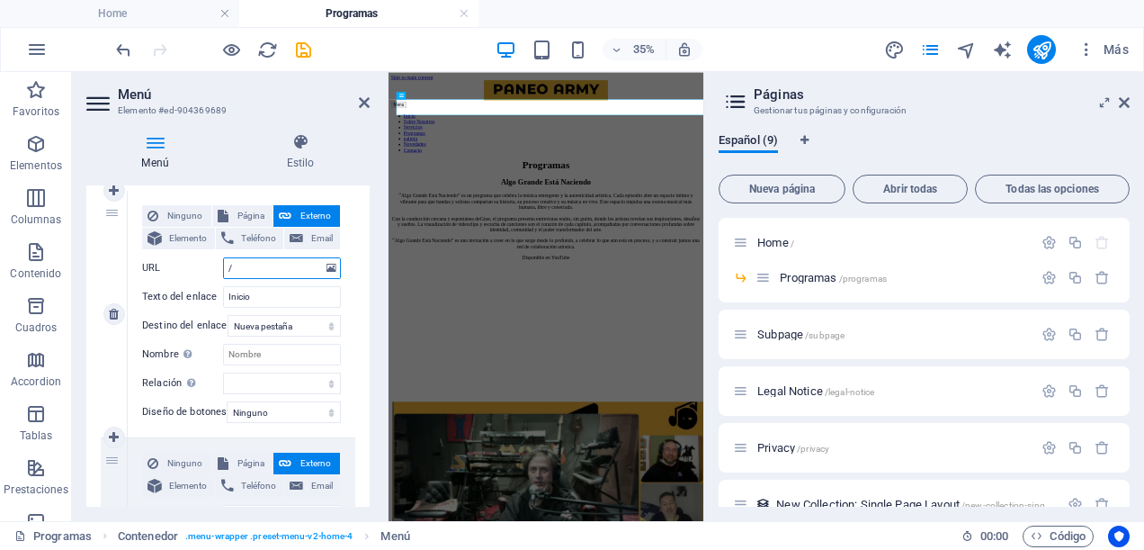
select select
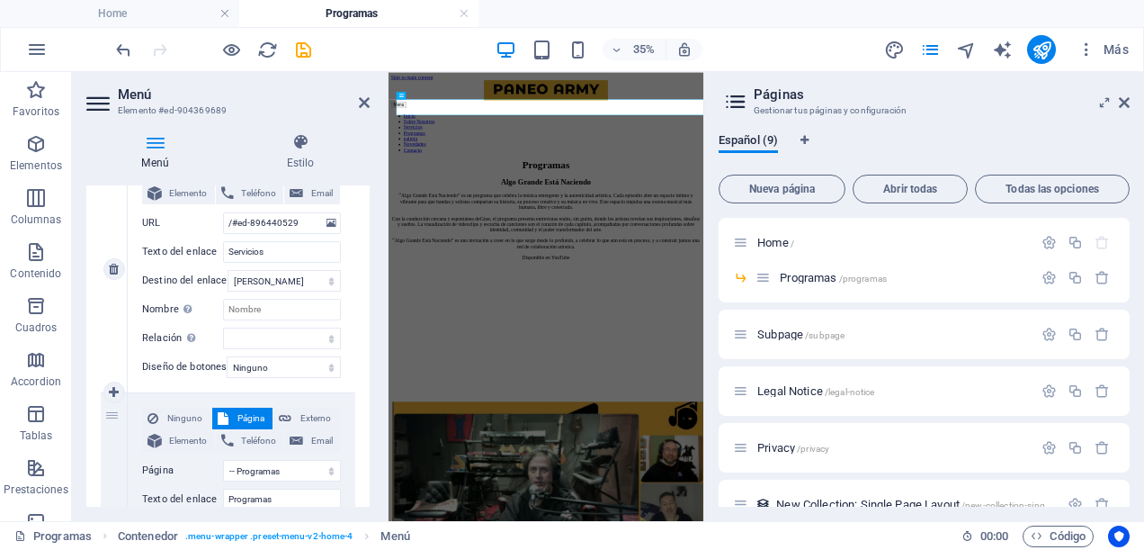
scroll to position [810, 0]
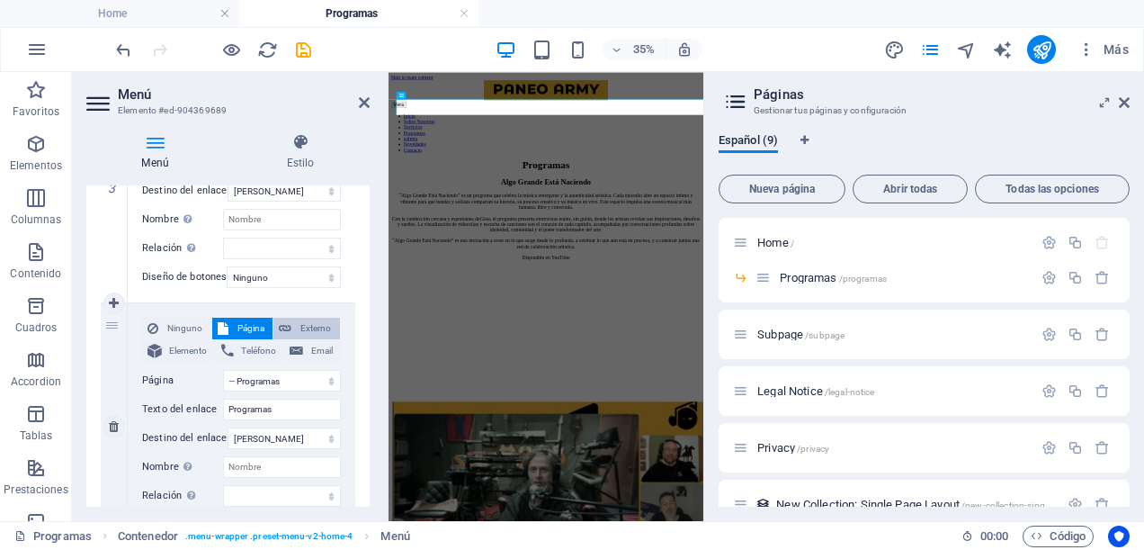
type input "/"
click at [295, 323] on button "Externo" at bounding box center [307, 329] width 67 height 22
select select
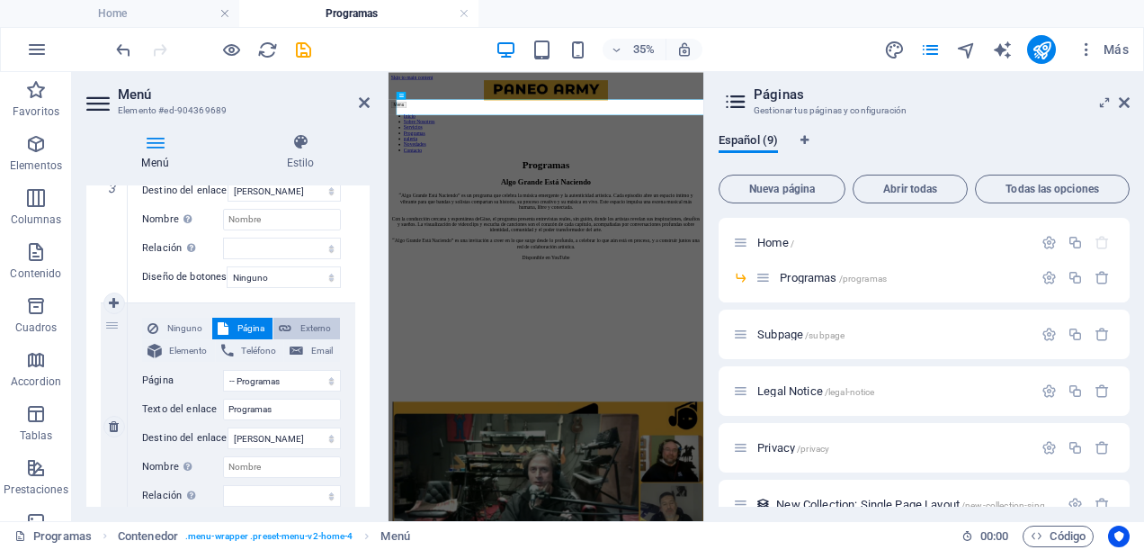
select select "blank"
select select
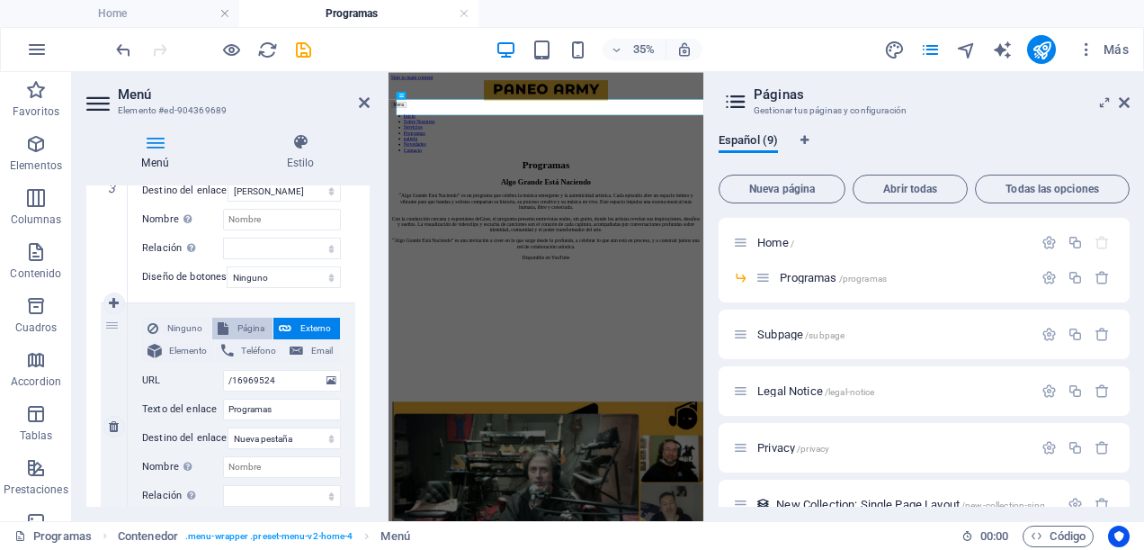
click at [253, 324] on span "Página" at bounding box center [251, 329] width 34 height 22
select select
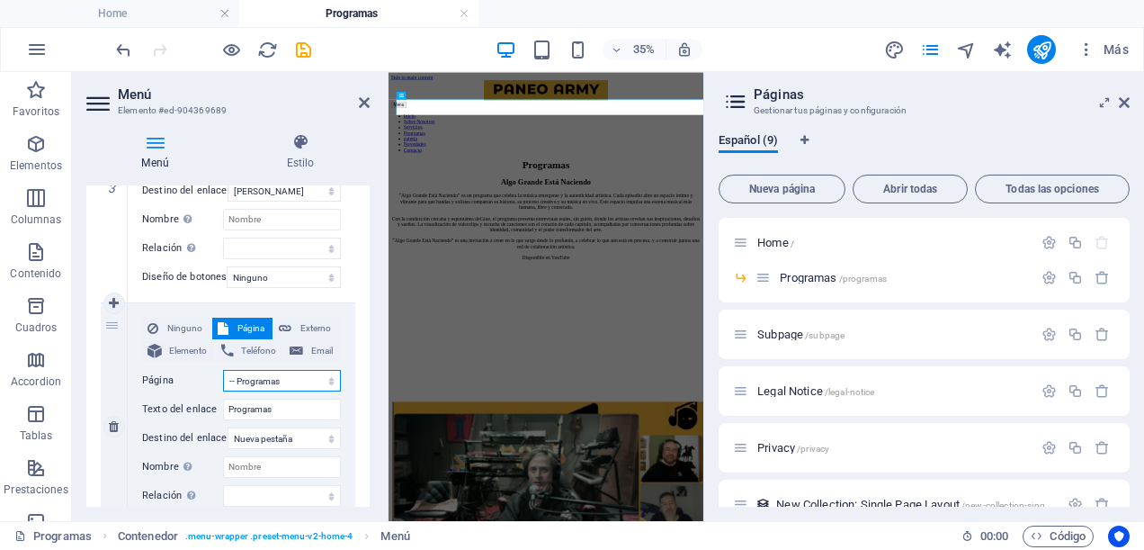
select select
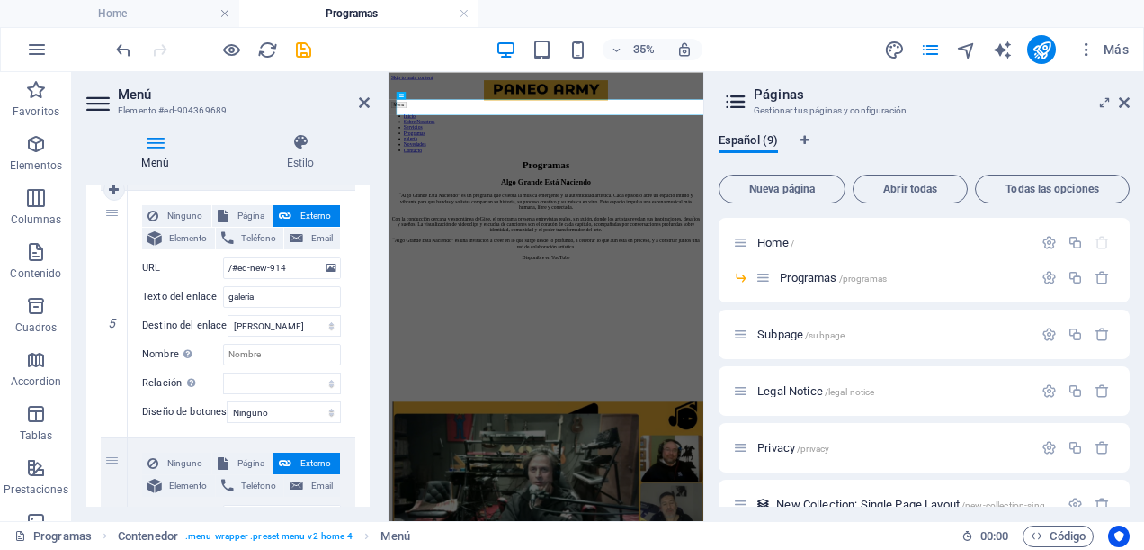
scroll to position [1350, 0]
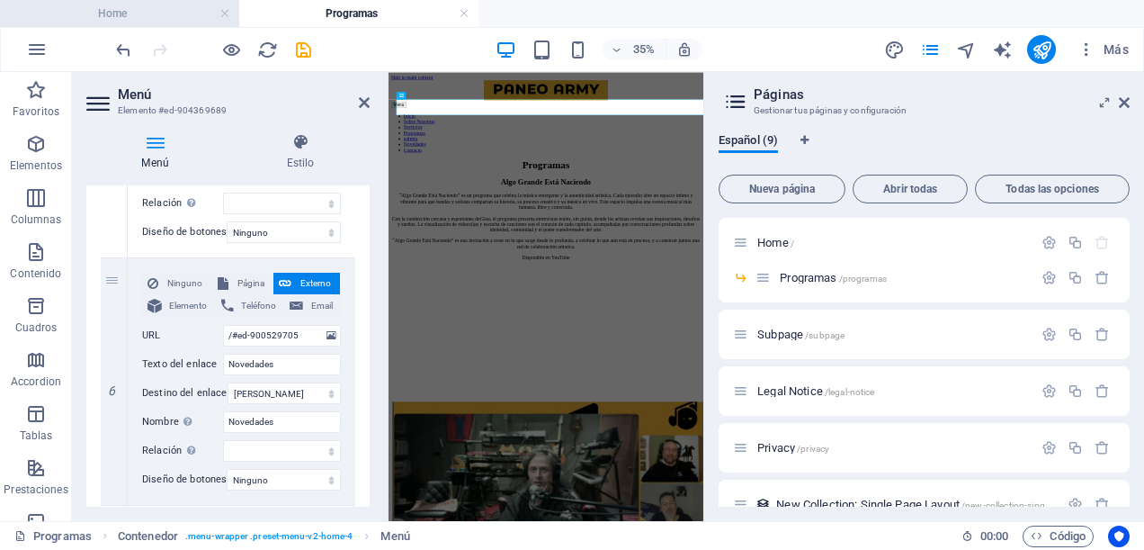
click at [176, 14] on h4 "Home" at bounding box center [119, 14] width 239 height 20
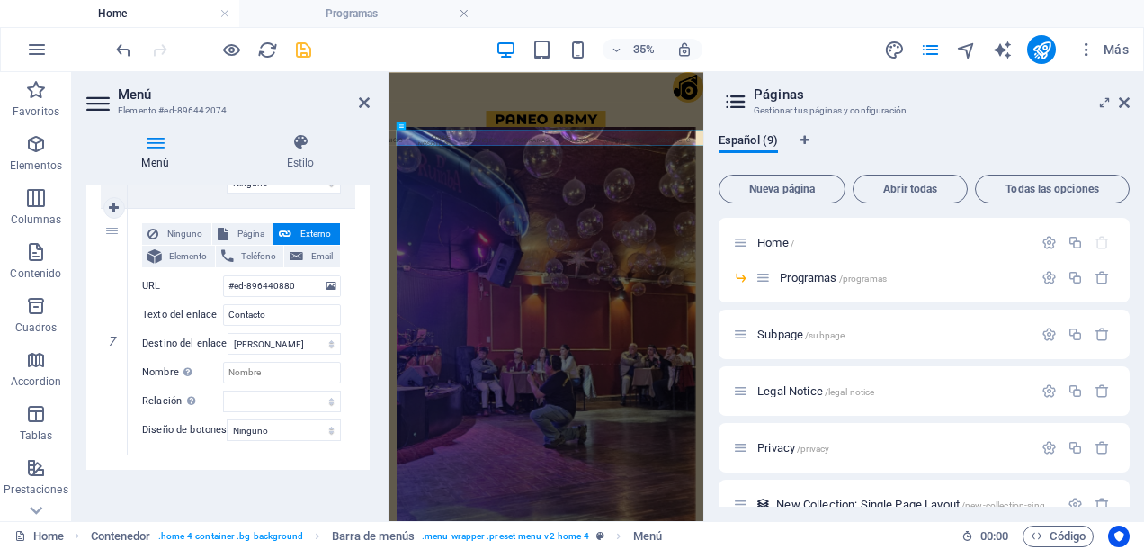
scroll to position [1386, 0]
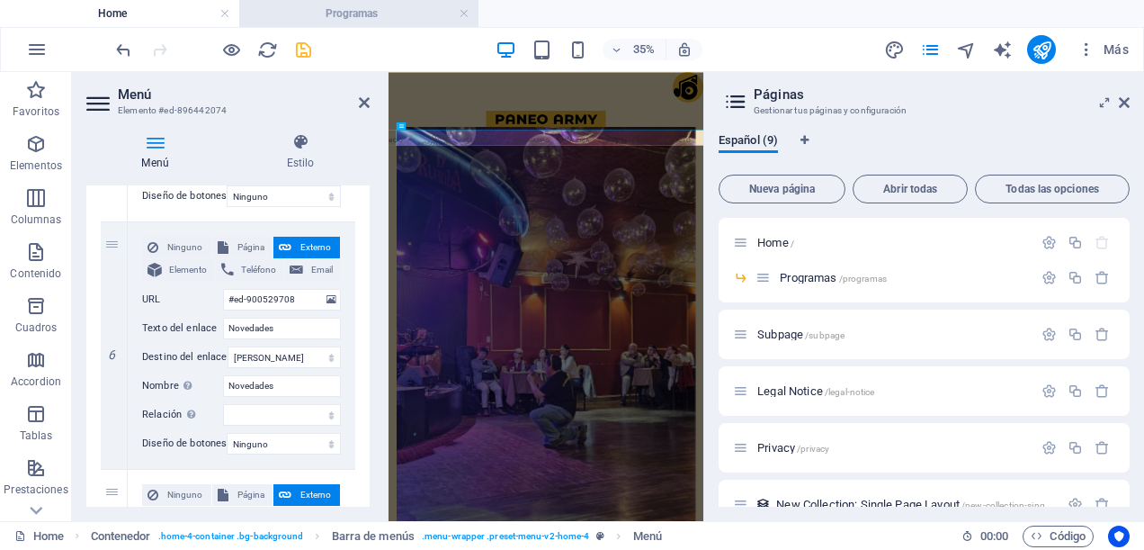
click at [331, 20] on h4 "Programas" at bounding box center [358, 14] width 239 height 20
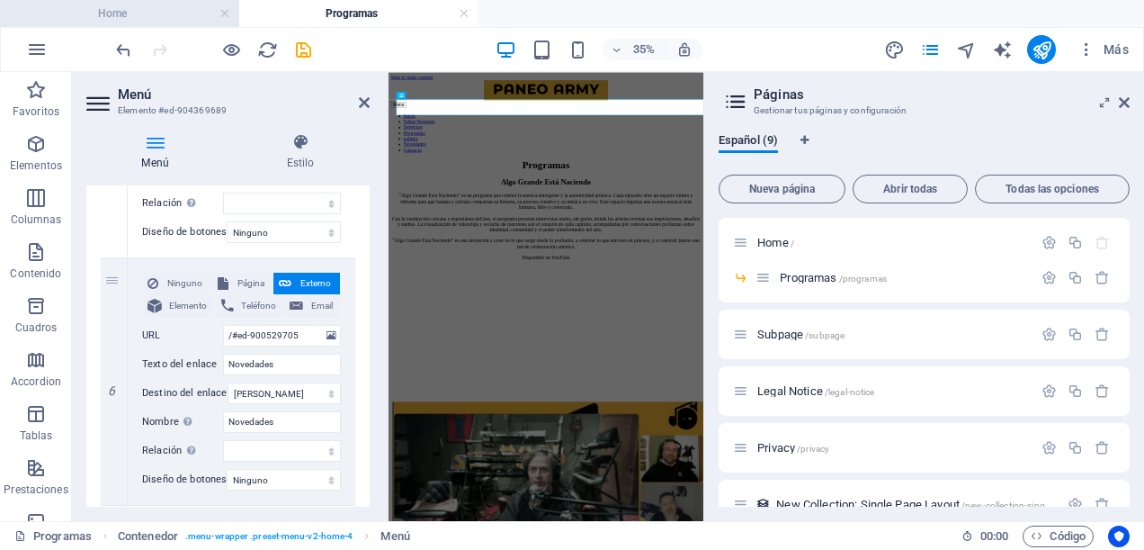
click at [182, 13] on h4 "Home" at bounding box center [119, 14] width 239 height 20
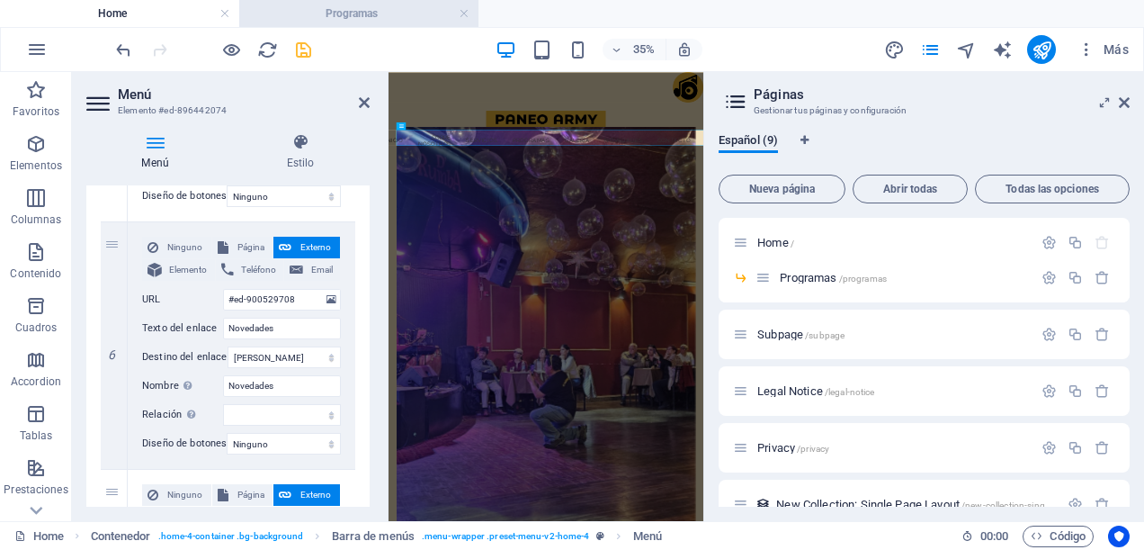
click at [364, 13] on h4 "Programas" at bounding box center [358, 14] width 239 height 20
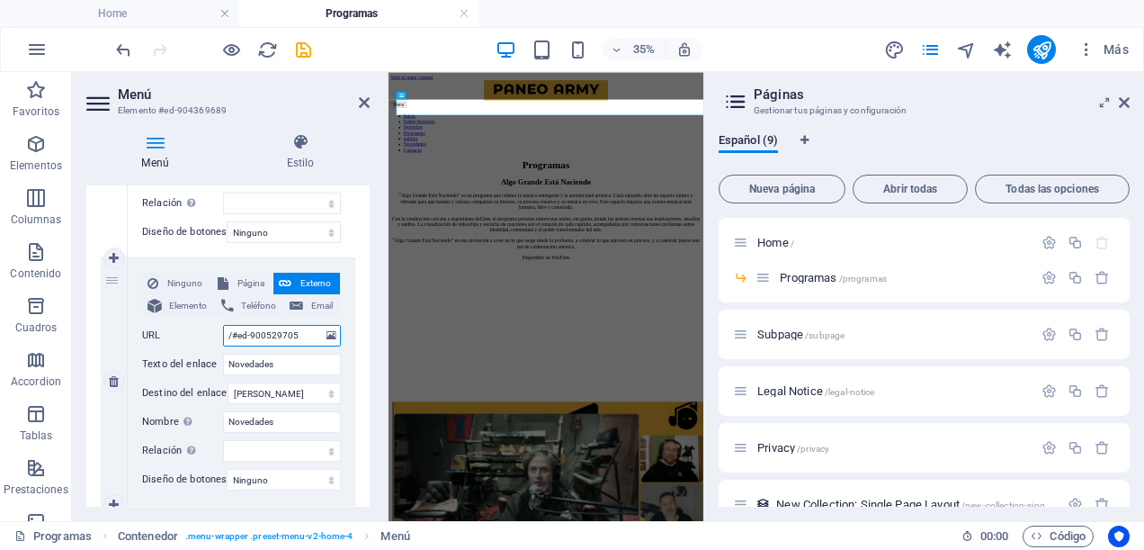
click at [302, 337] on input "/#ed-900529705" at bounding box center [282, 336] width 118 height 22
type input "/#ed-900529708"
select select
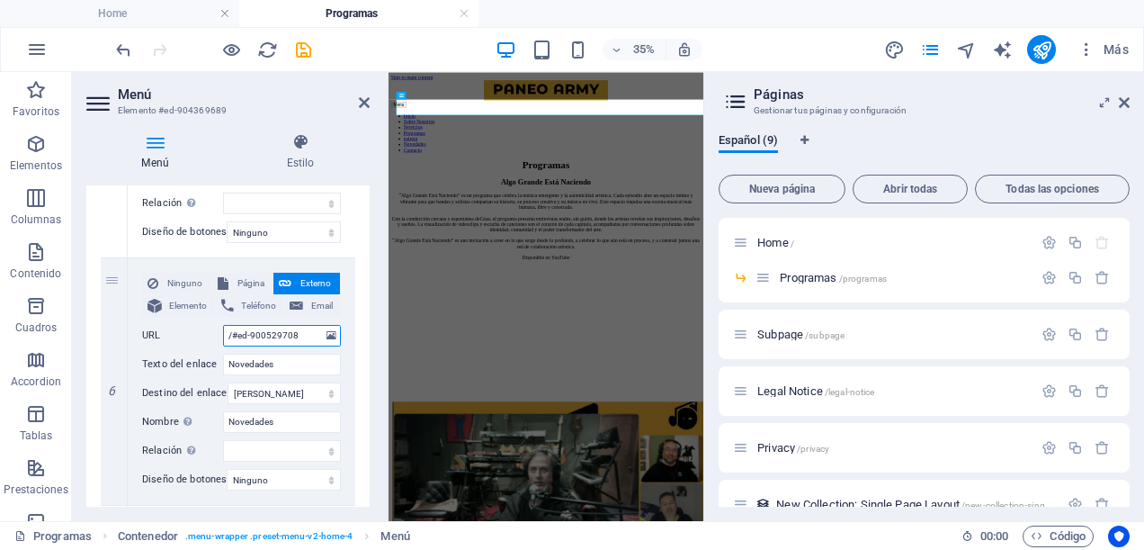
select select
type input "/#ed-900529708"
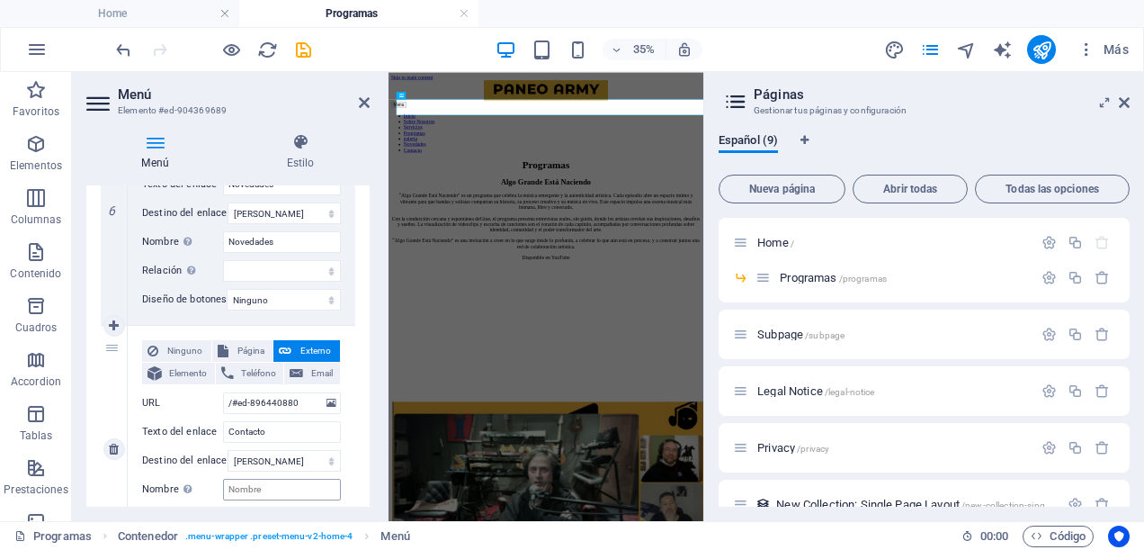
scroll to position [1620, 0]
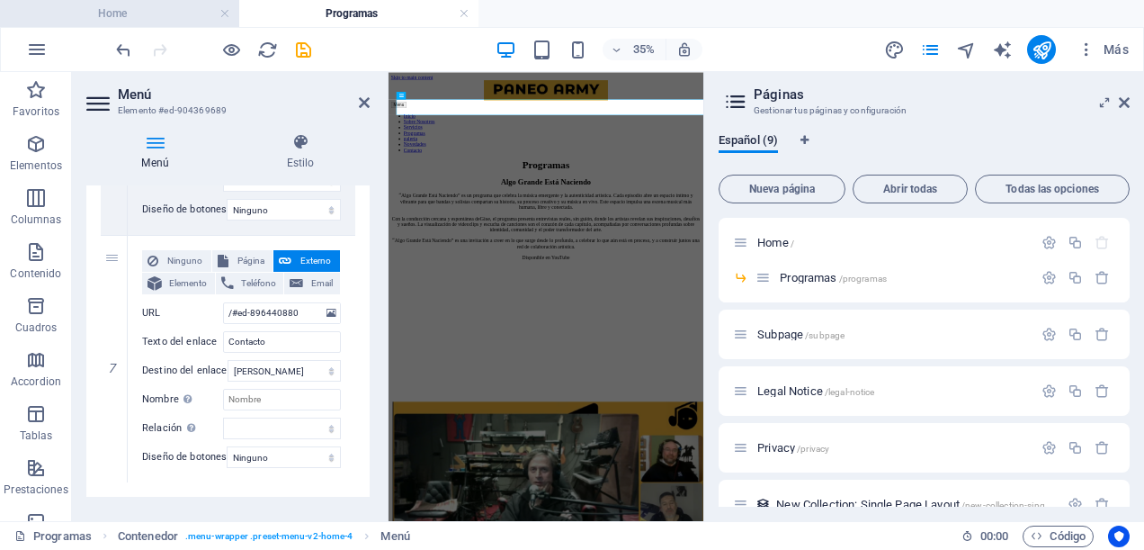
click at [188, 8] on h4 "Home" at bounding box center [119, 14] width 239 height 20
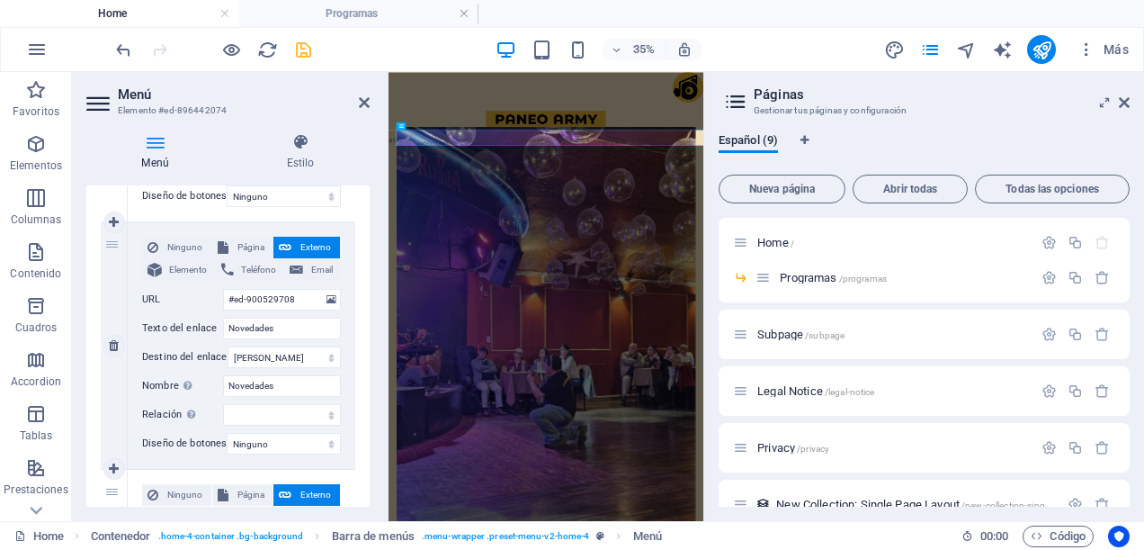
scroll to position [1566, 0]
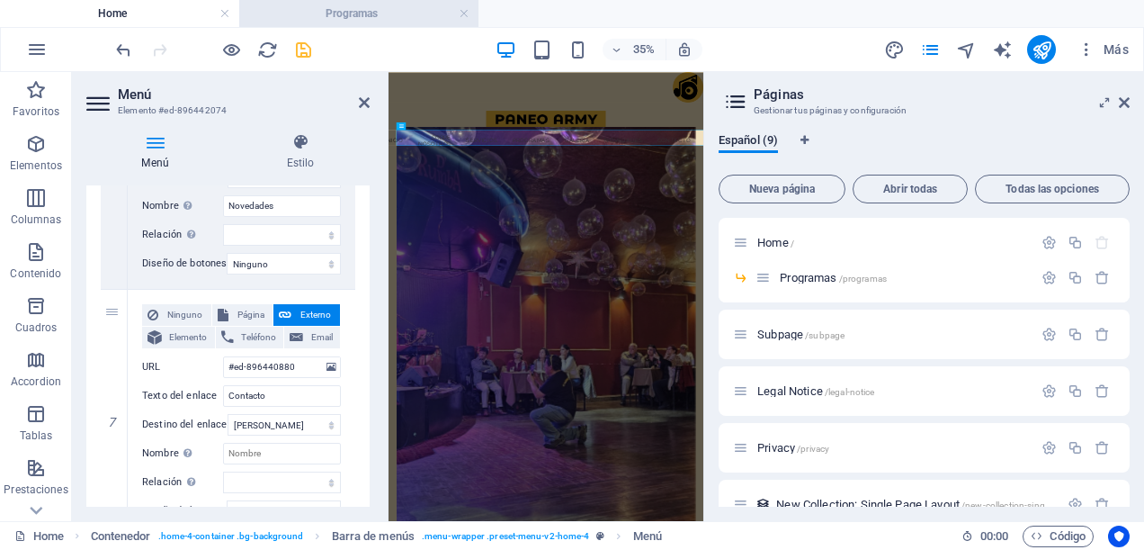
click at [275, 4] on h4 "Programas" at bounding box center [358, 14] width 239 height 20
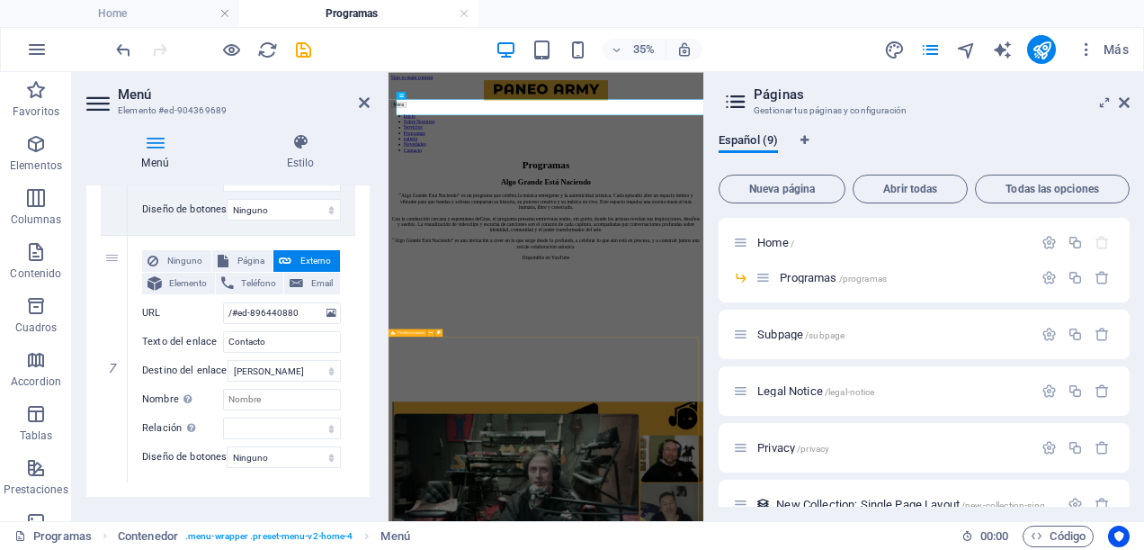
scroll to position [90, 0]
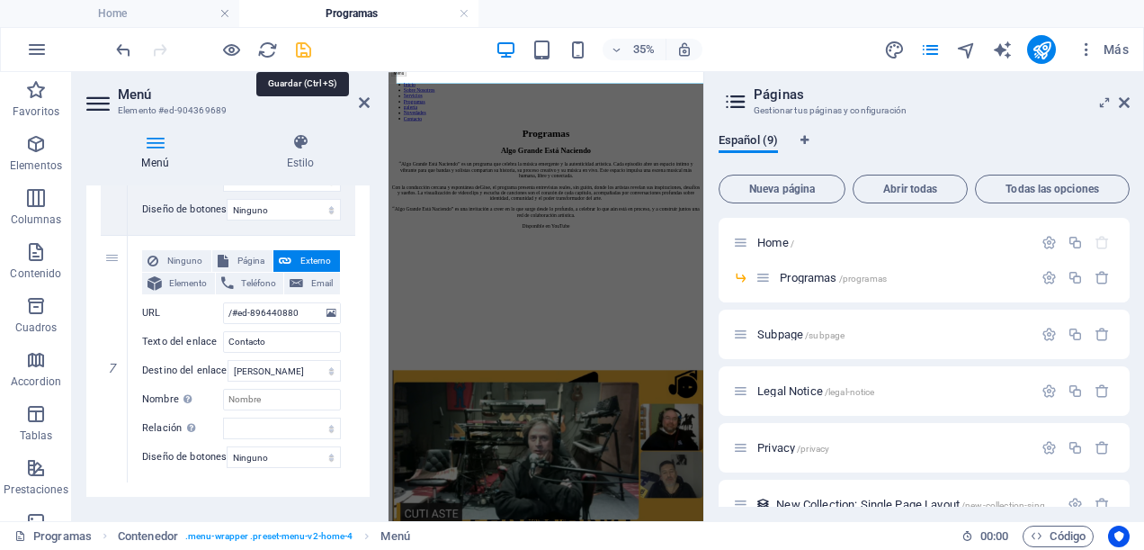
click at [308, 52] on icon "save" at bounding box center [303, 50] width 21 height 21
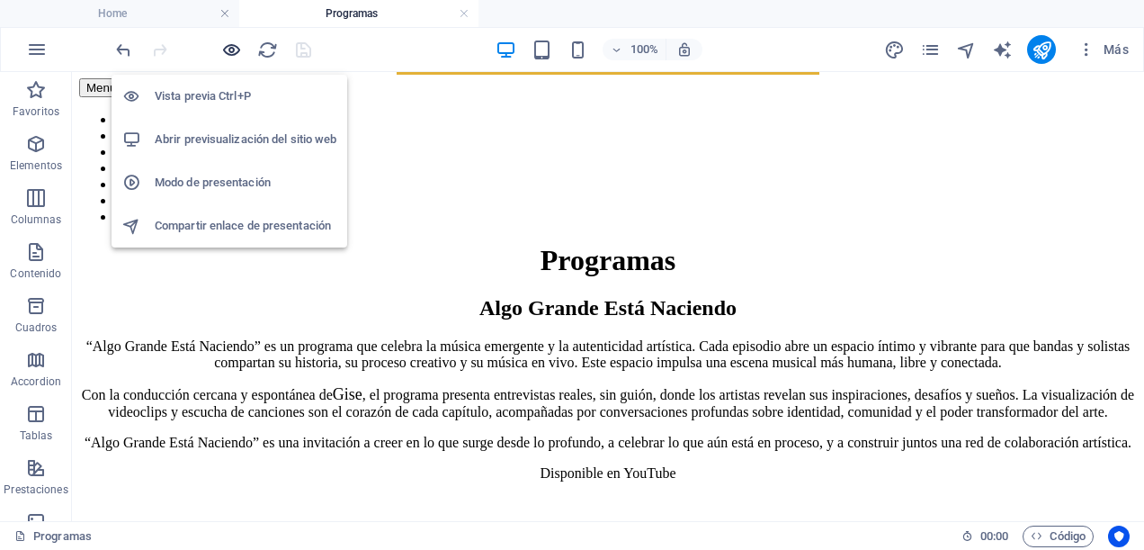
click at [230, 40] on icon "button" at bounding box center [231, 50] width 21 height 21
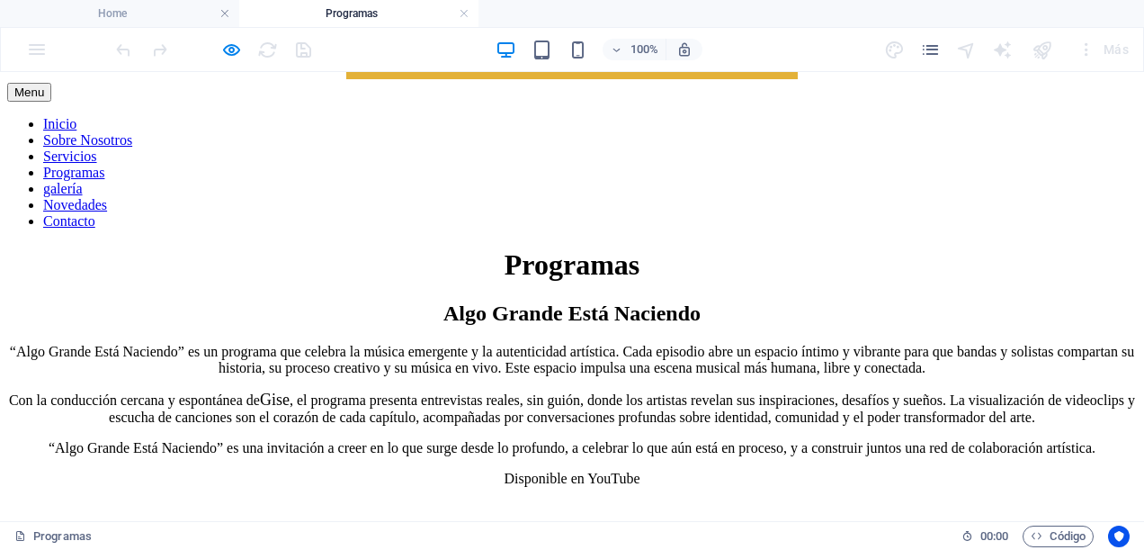
click at [104, 165] on link "Programas" at bounding box center [73, 172] width 61 height 15
click at [83, 181] on link "galería" at bounding box center [63, 188] width 40 height 15
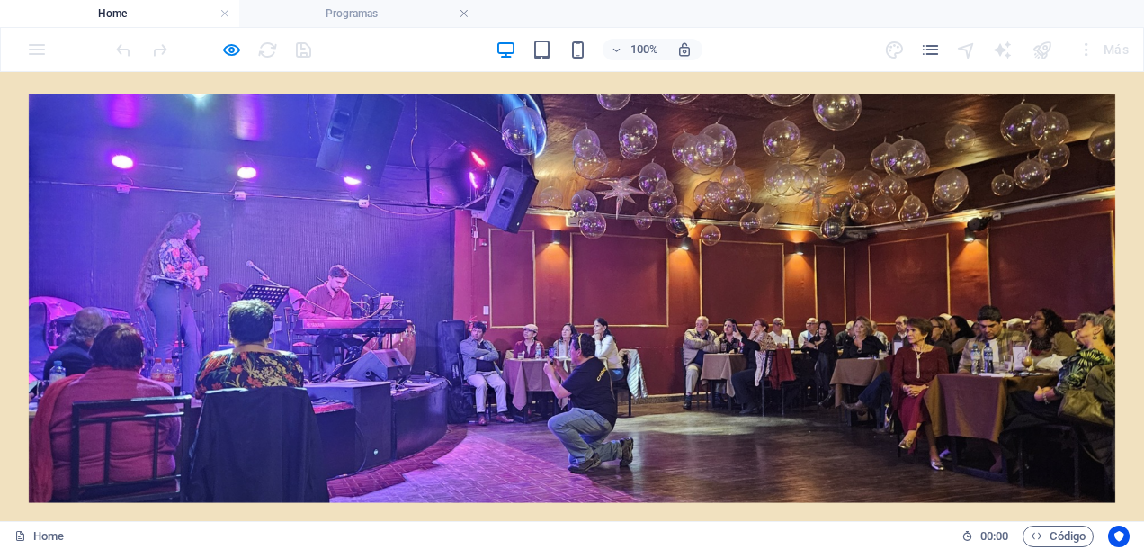
scroll to position [0, 0]
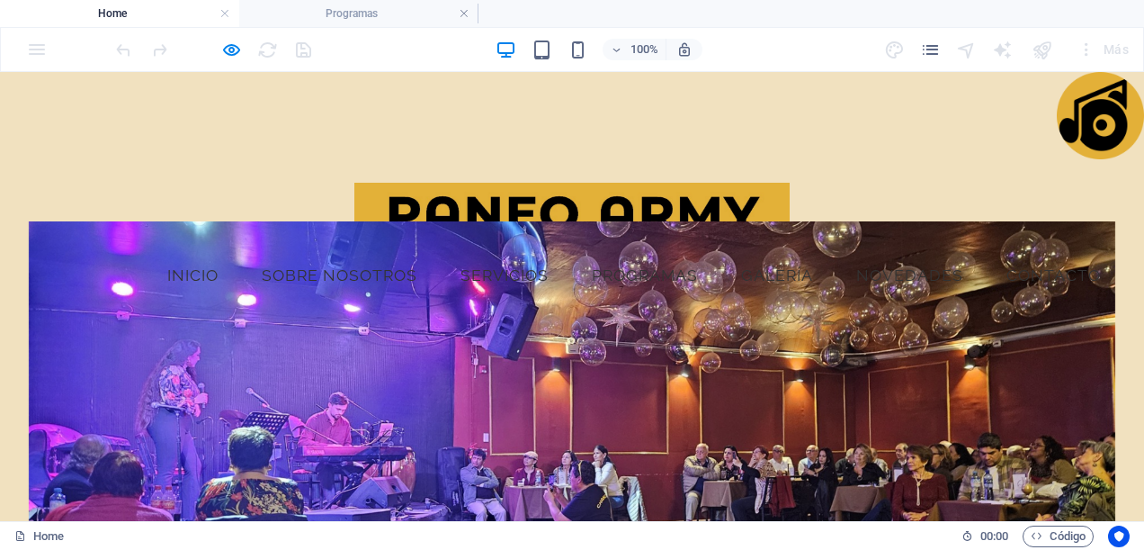
click at [882, 271] on link "Novedades" at bounding box center [910, 275] width 136 height 45
click at [1010, 272] on link "Contacto" at bounding box center [1053, 275] width 123 height 45
click at [758, 279] on link "galería" at bounding box center [777, 275] width 101 height 45
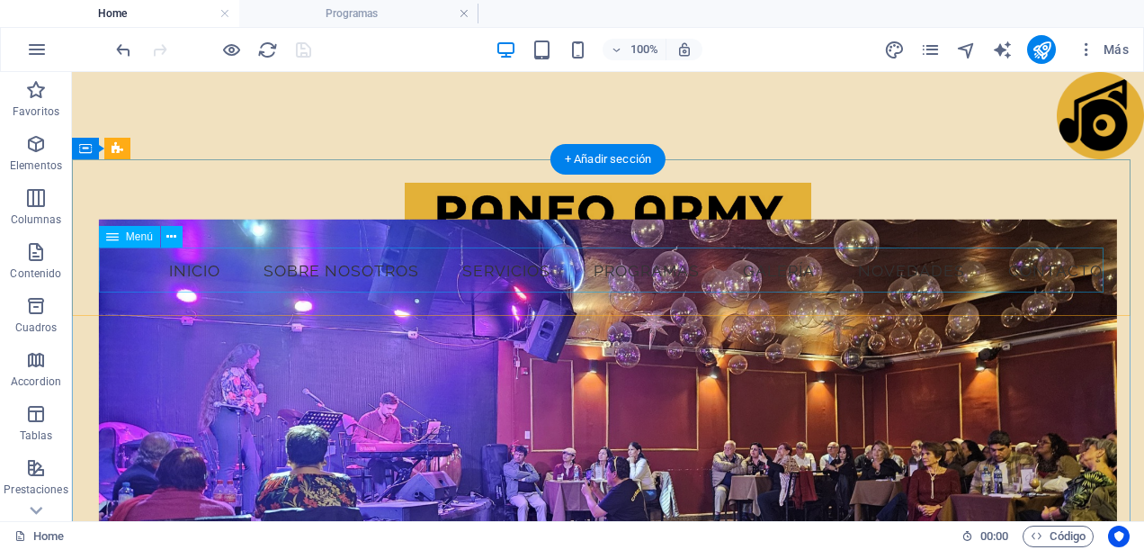
click at [497, 283] on nav "Inicio Sobre Nosotros Servicios Programas galería Novedades Contacto" at bounding box center [608, 270] width 1019 height 45
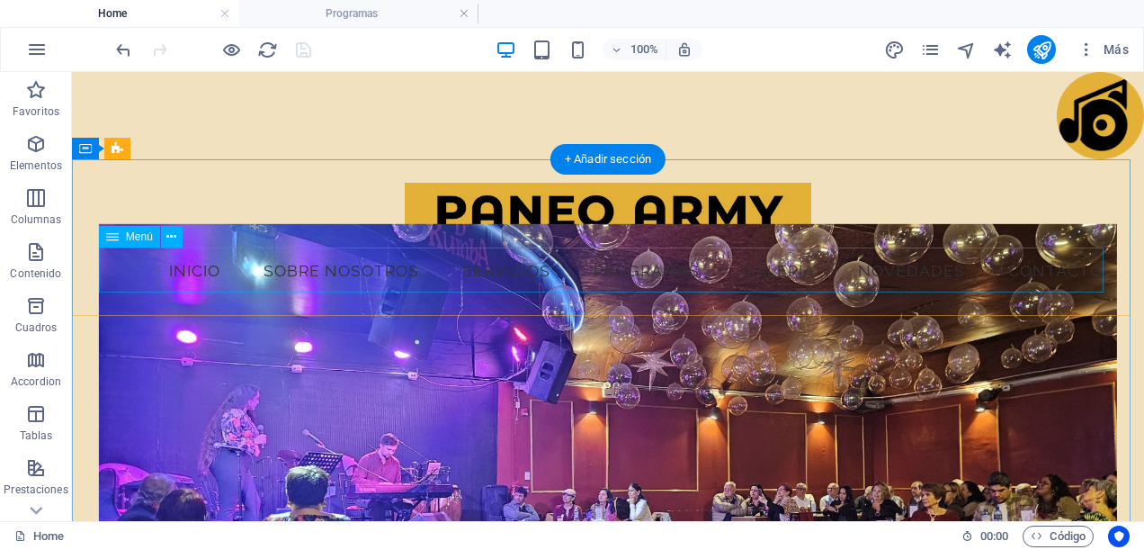
select select
select select "1"
select select
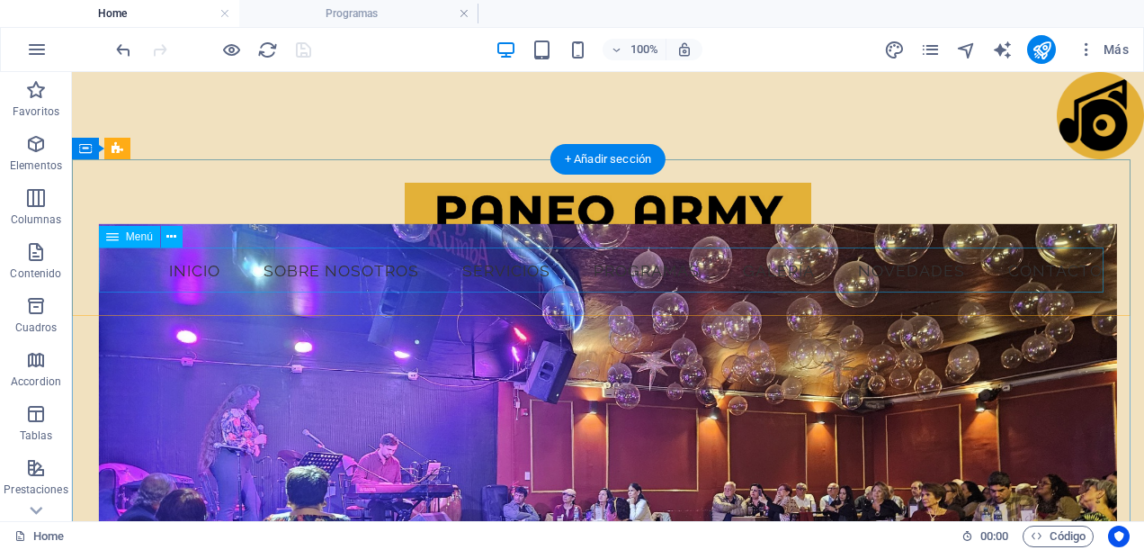
select select
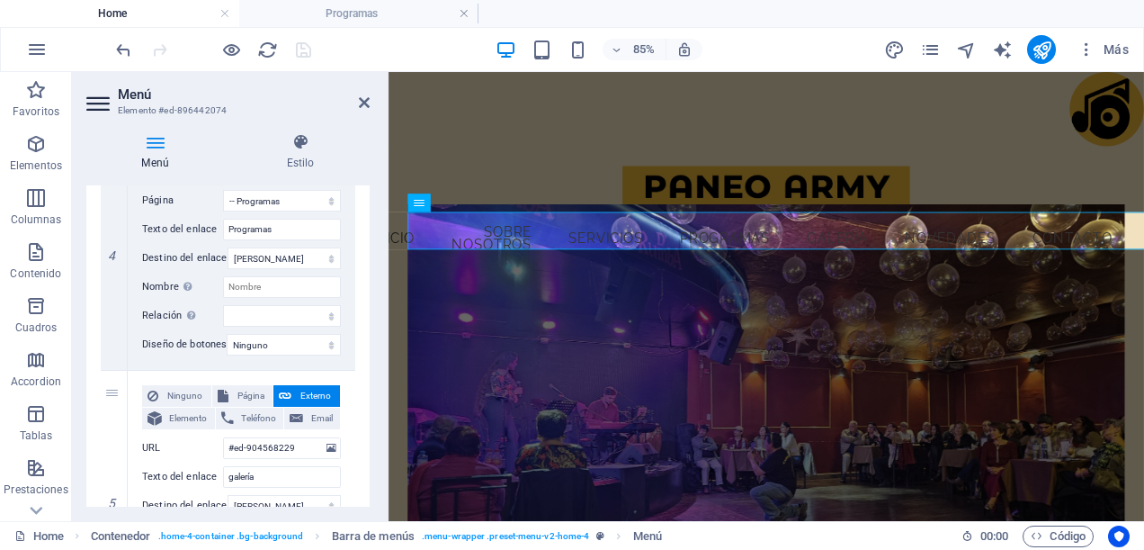
scroll to position [1170, 0]
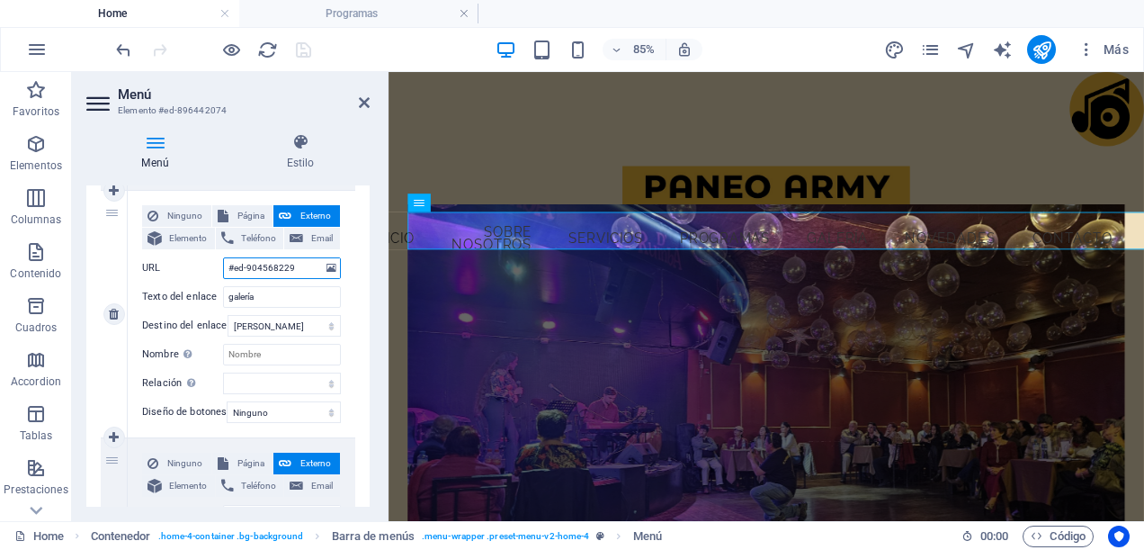
drag, startPoint x: 295, startPoint y: 264, endPoint x: 231, endPoint y: 269, distance: 64.1
click at [231, 269] on input "#ed-904568229" at bounding box center [282, 268] width 118 height 22
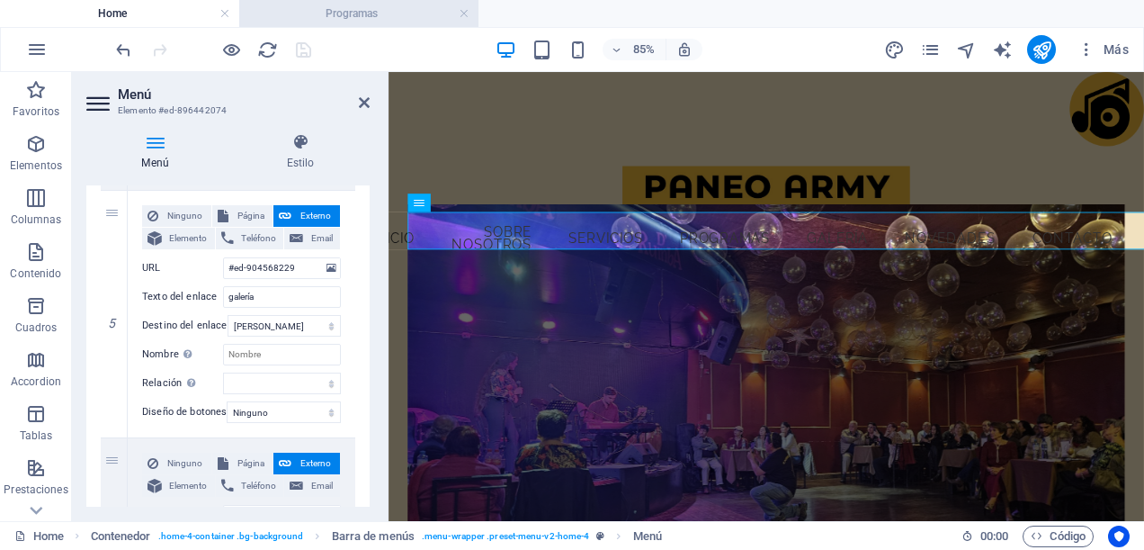
click at [360, 9] on h4 "Programas" at bounding box center [358, 14] width 239 height 20
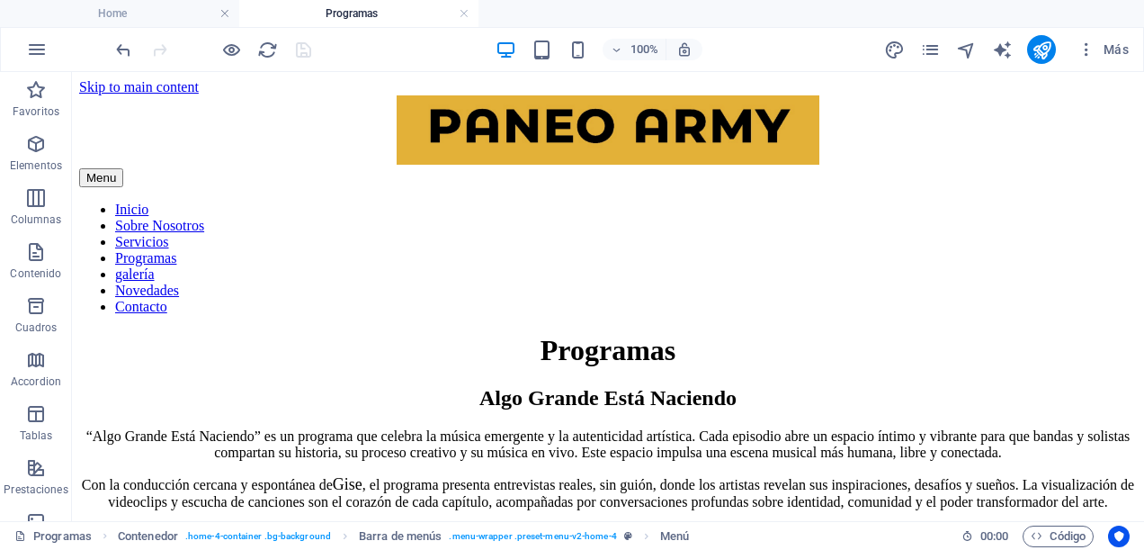
scroll to position [90, 0]
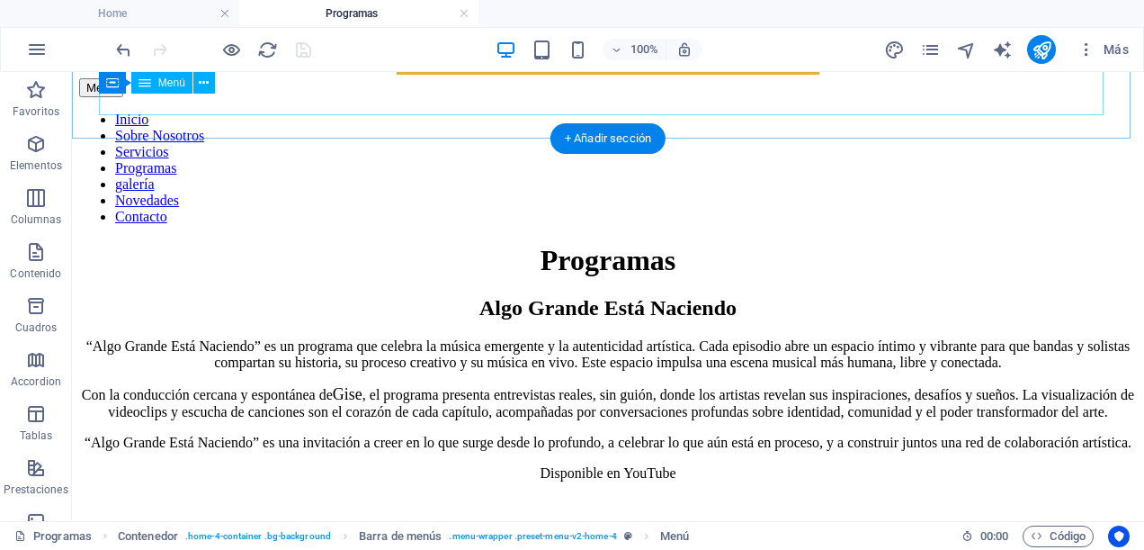
click at [563, 112] on nav "Inicio Sobre Nosotros Servicios Programas galería Novedades Contacto" at bounding box center [608, 168] width 1058 height 113
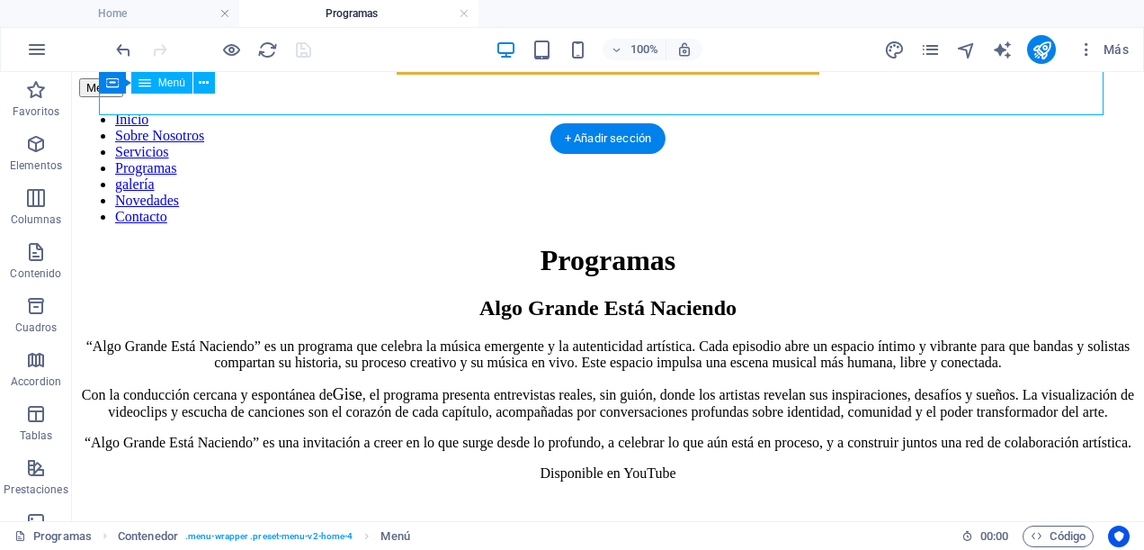
click at [563, 112] on nav "Inicio Sobre Nosotros Servicios Programas galería Novedades Contacto" at bounding box center [608, 168] width 1058 height 113
select select
select select "1"
select select
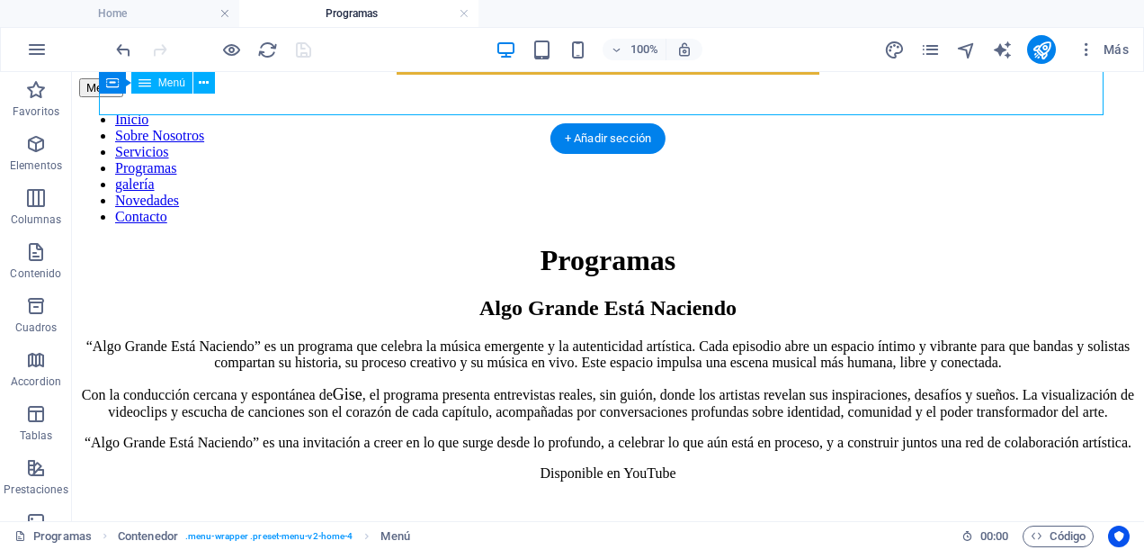
select select
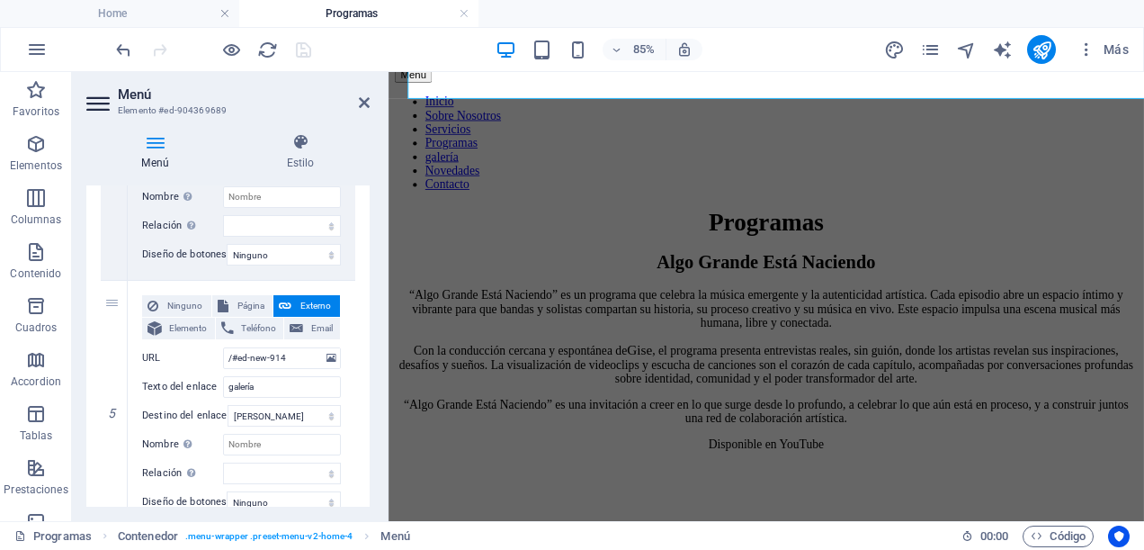
scroll to position [1170, 0]
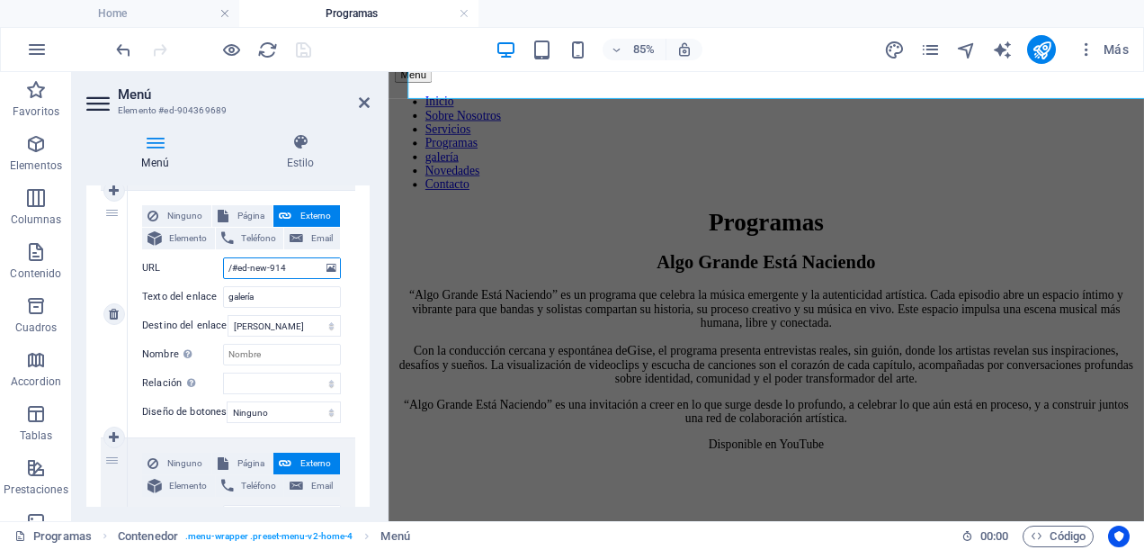
click at [288, 268] on input "/#ed-new-914" at bounding box center [282, 268] width 118 height 22
drag, startPoint x: 288, startPoint y: 268, endPoint x: 238, endPoint y: 265, distance: 49.6
click at [238, 265] on input "/#ed-new-914" at bounding box center [282, 268] width 118 height 22
type input "/#"
select select
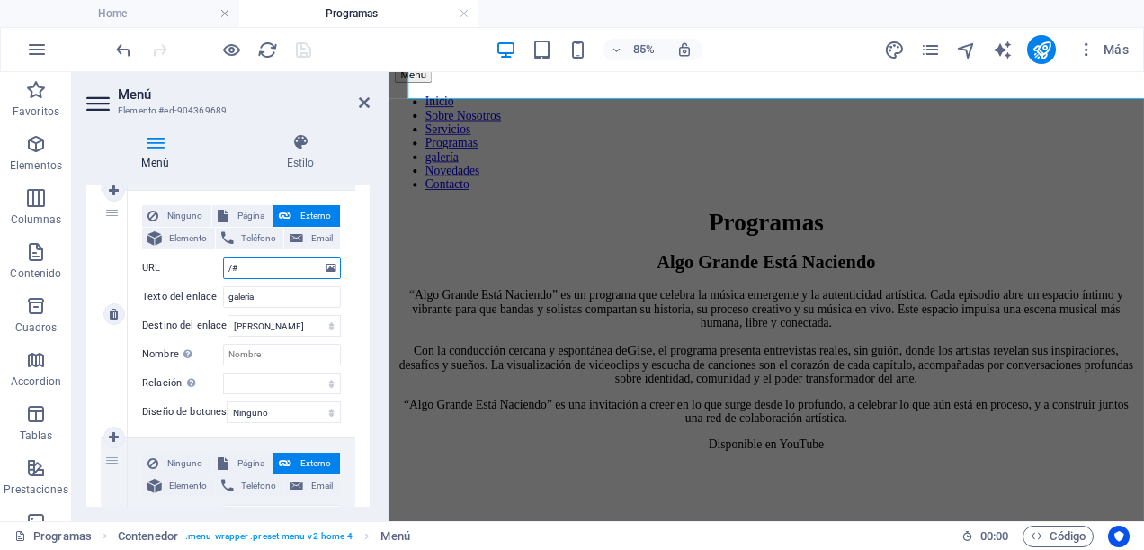
select select
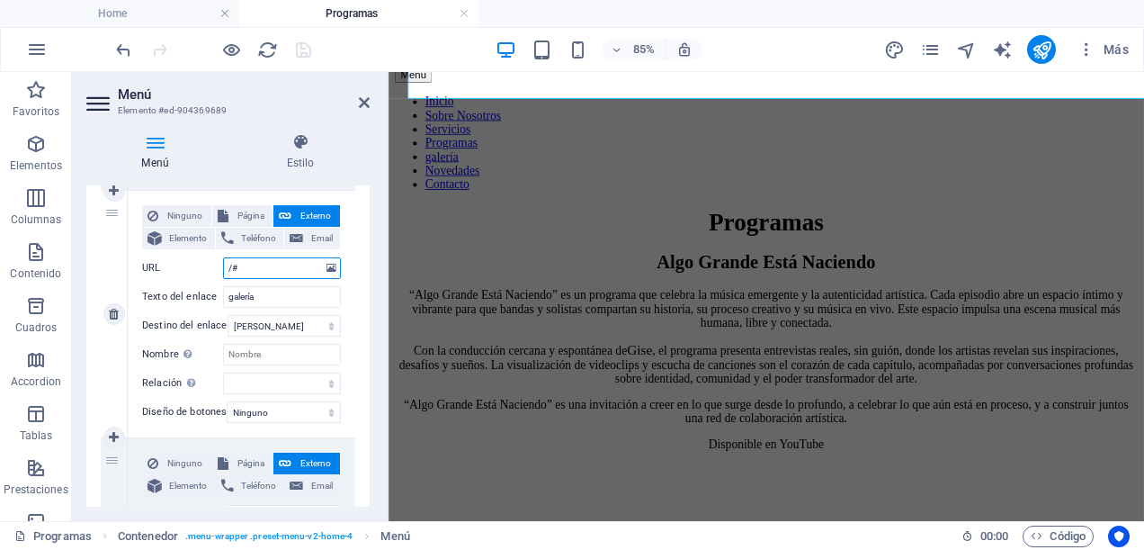
select select
paste input "ed-904568229"
type input "/#ed-904568229"
select select
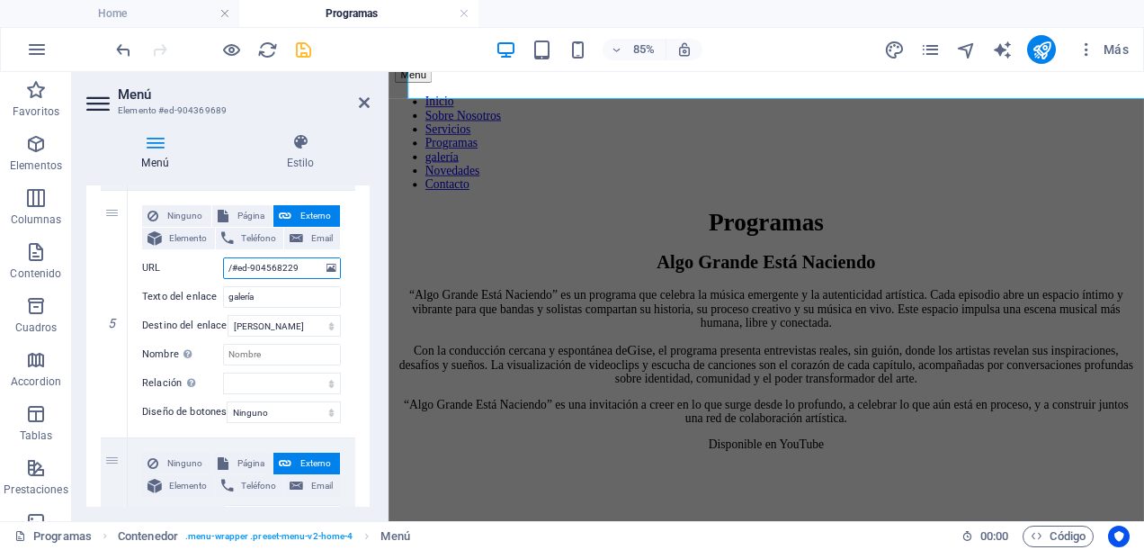
select select
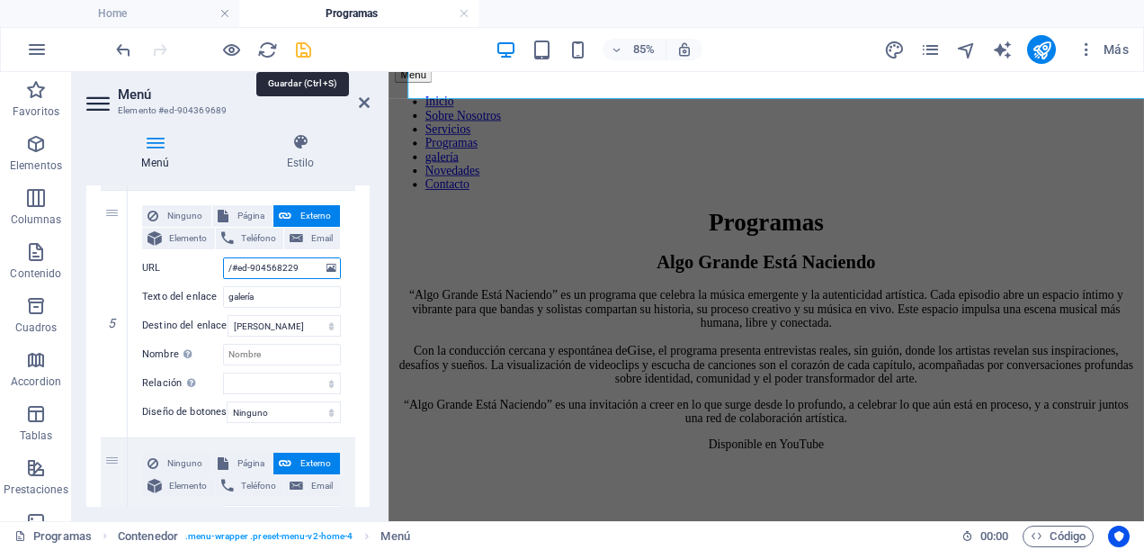
type input "/#ed-904568229"
click at [300, 50] on icon "save" at bounding box center [303, 50] width 21 height 21
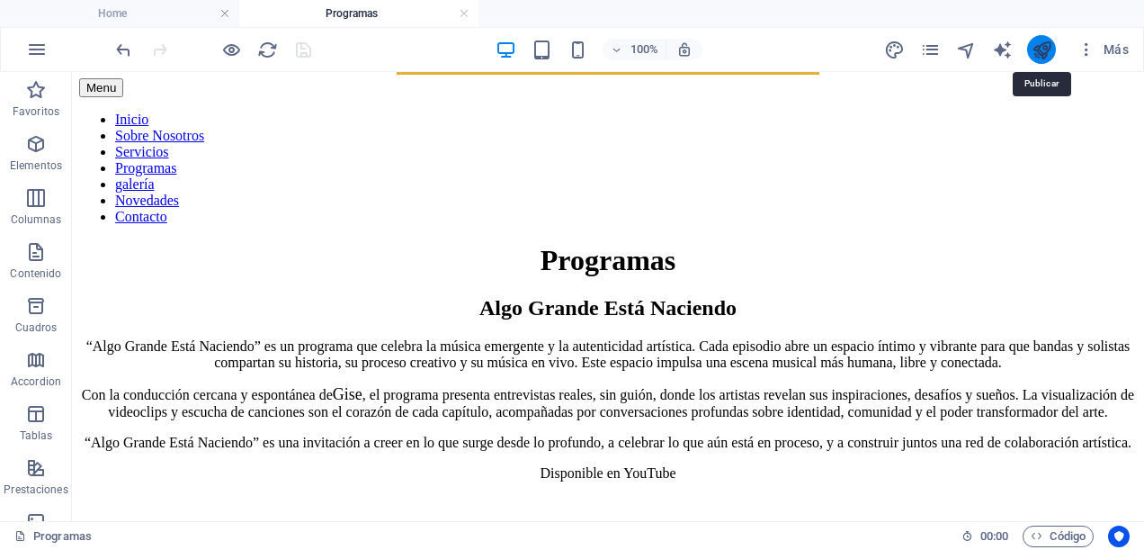
click at [1045, 54] on icon "publish" at bounding box center [1042, 50] width 21 height 21
